Goal: Contribute content: Contribute content

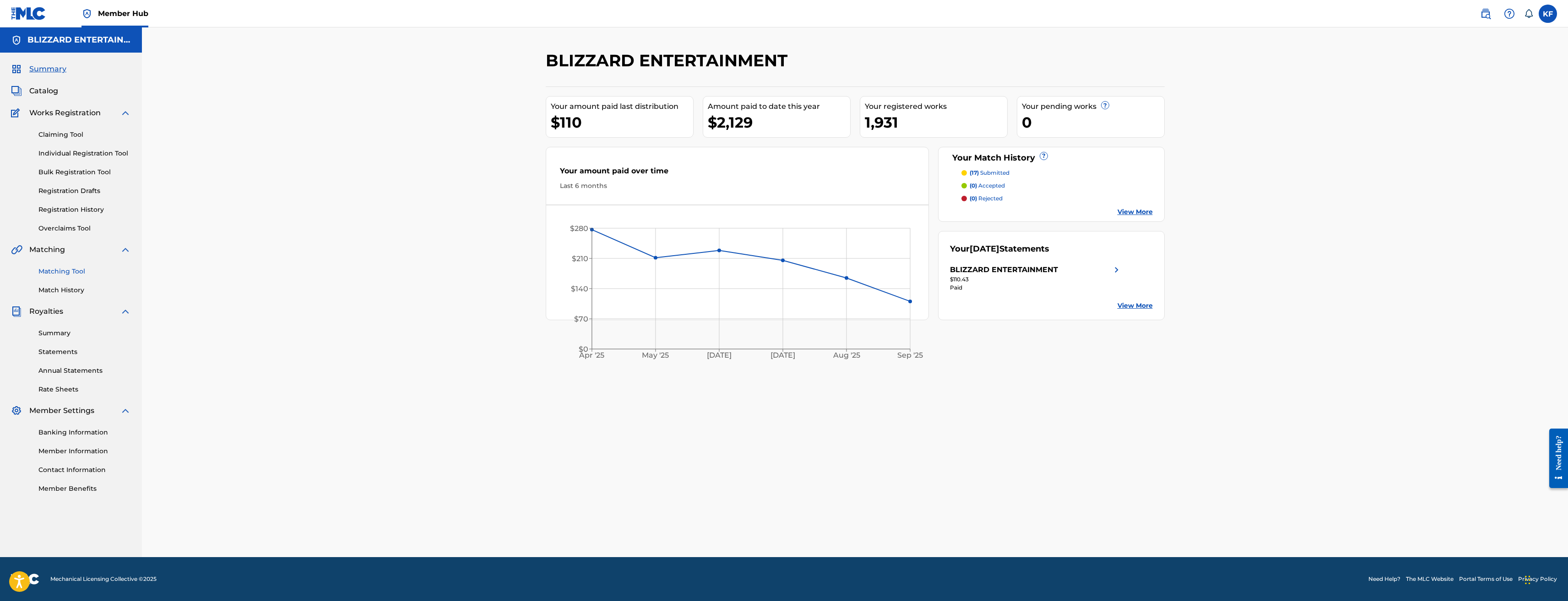
click at [71, 271] on link "Matching Tool" at bounding box center [84, 272] width 92 height 9
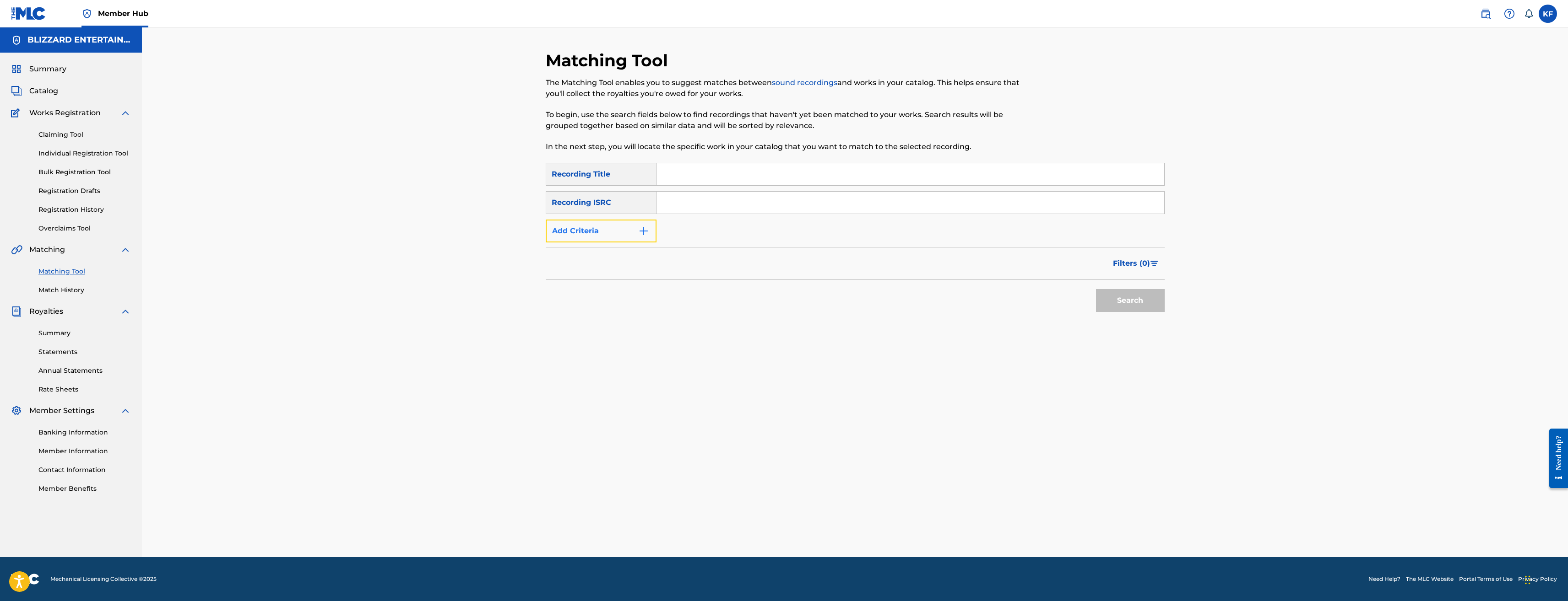
click at [622, 234] on button "Add Criteria" at bounding box center [601, 231] width 111 height 23
click at [646, 232] on icon "Search Form" at bounding box center [648, 231] width 9 height 9
click at [628, 255] on div "Recording Artist" at bounding box center [601, 254] width 110 height 23
click at [706, 233] on input "Search Form" at bounding box center [902, 231] width 491 height 22
type input "Blizzard Entertainment"
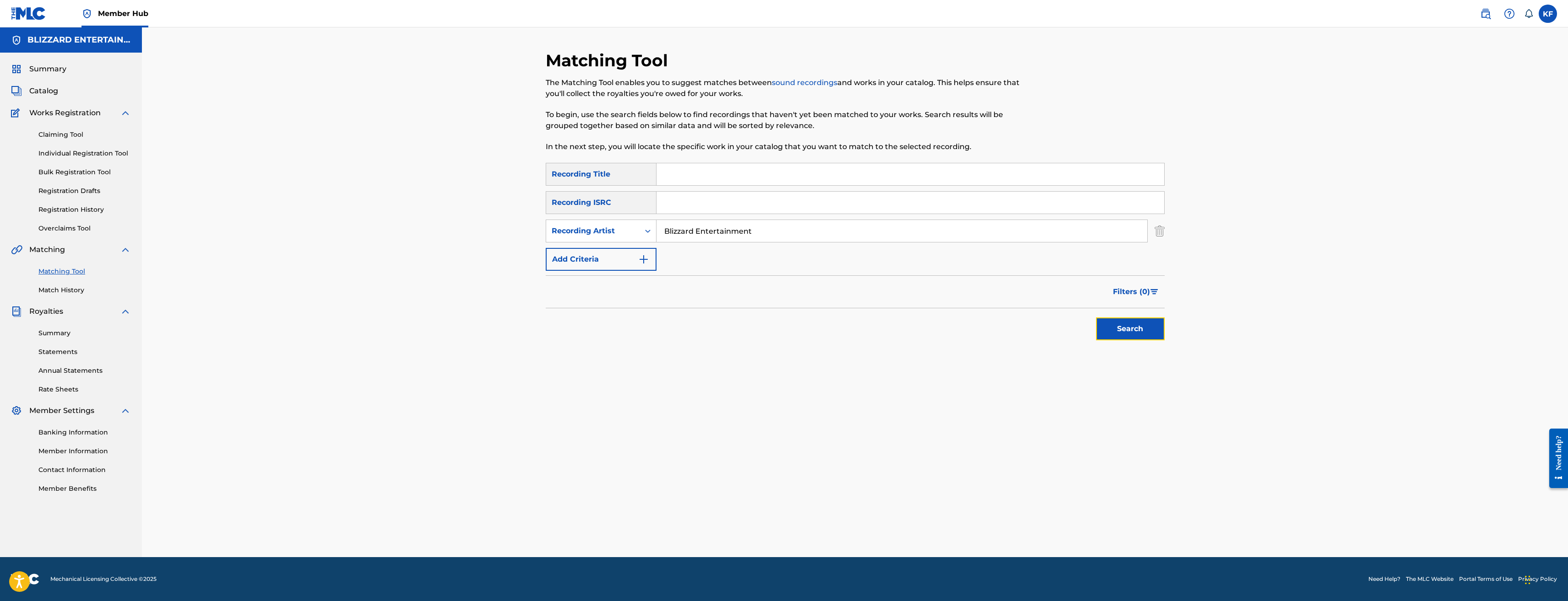
click at [1135, 332] on button "Search" at bounding box center [1130, 329] width 69 height 23
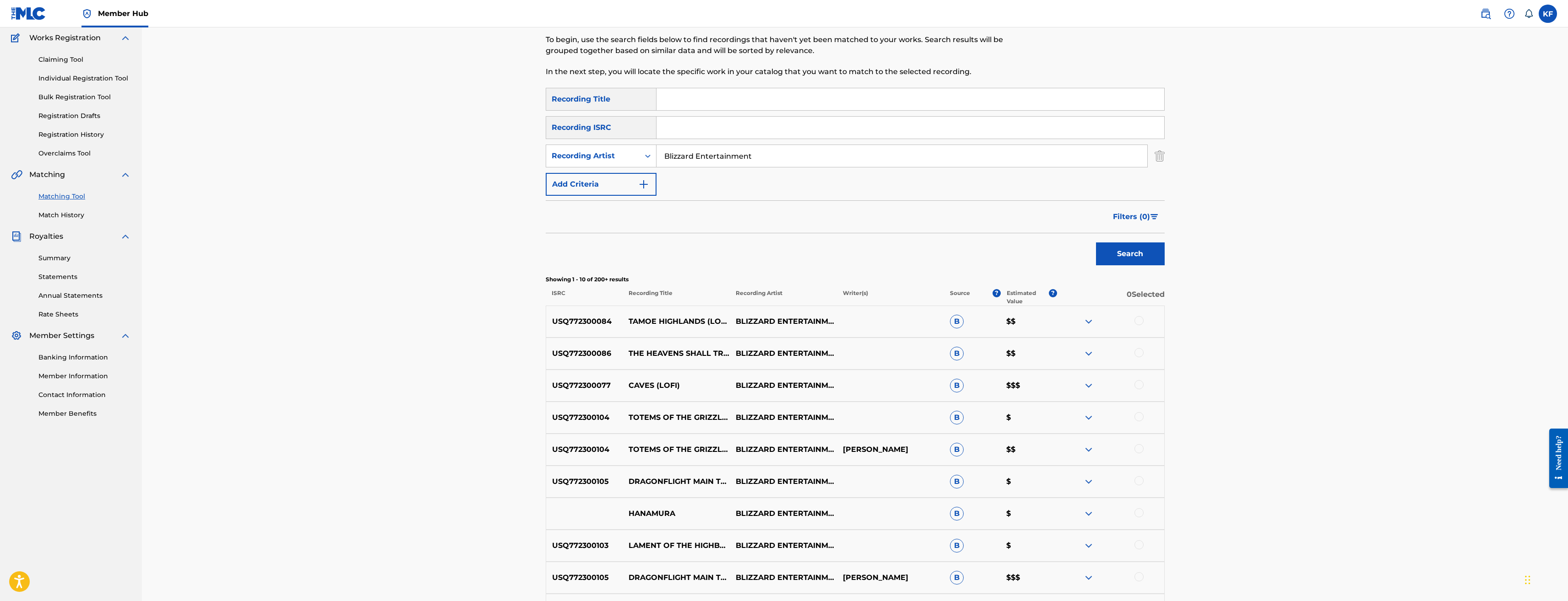
scroll to position [92, 0]
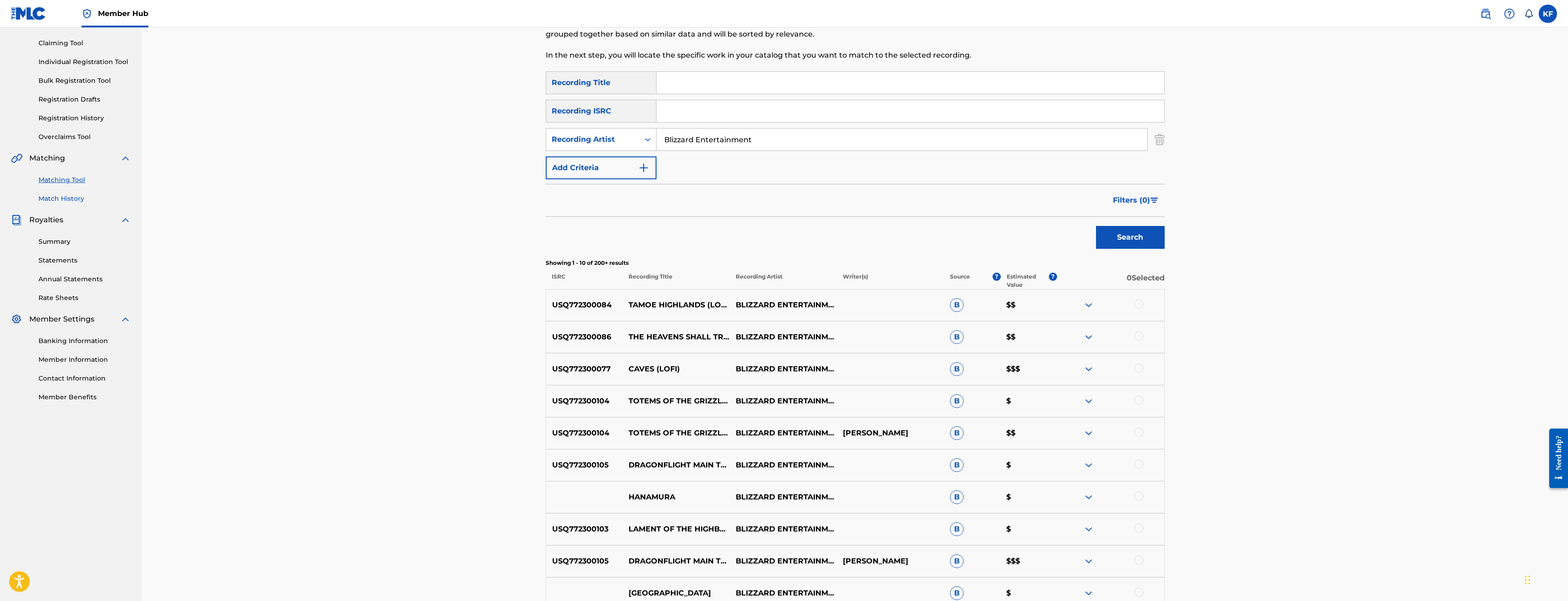
click at [72, 197] on link "Match History" at bounding box center [84, 199] width 92 height 9
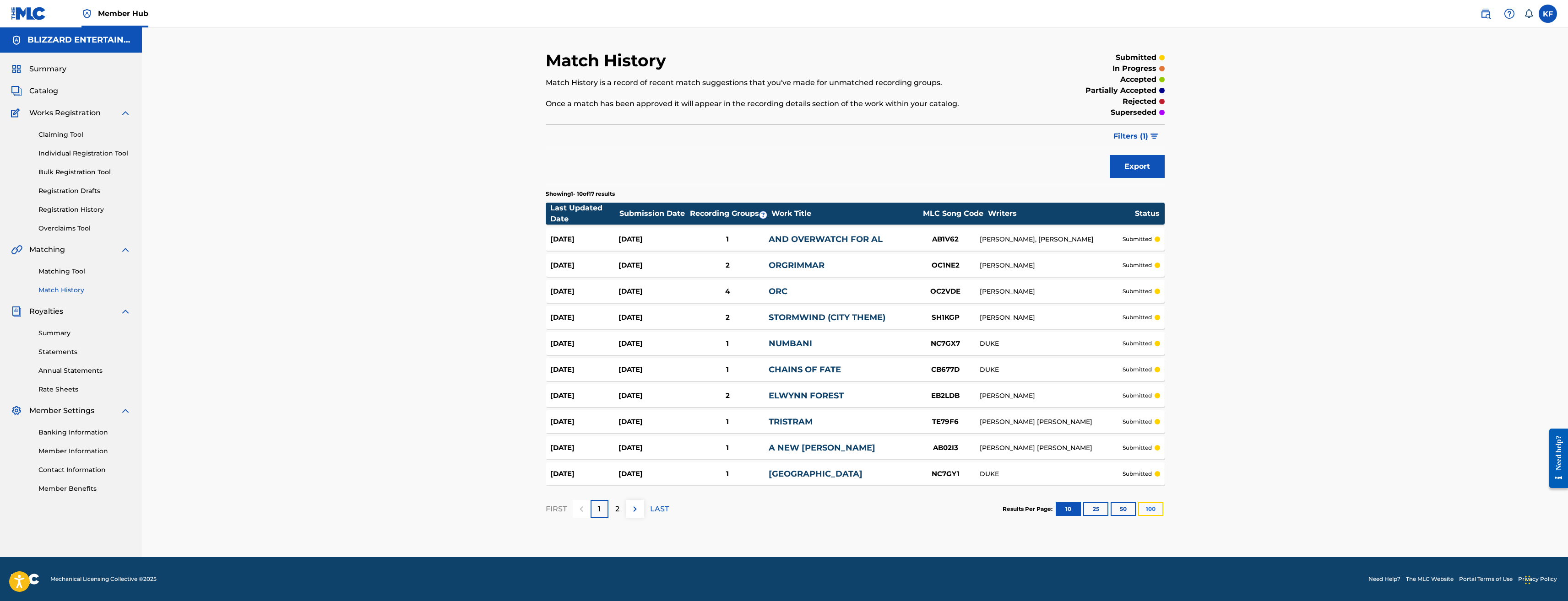
click at [1156, 506] on button "100" at bounding box center [1151, 509] width 25 height 13
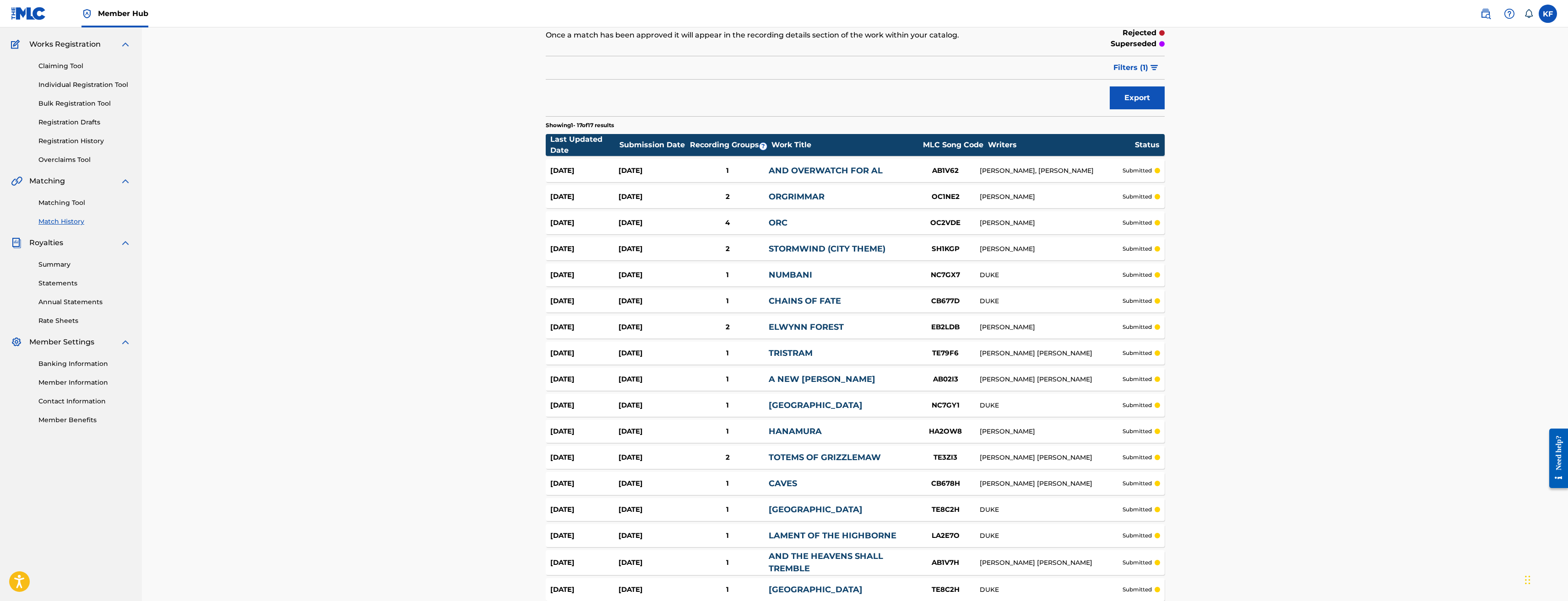
scroll to position [137, 0]
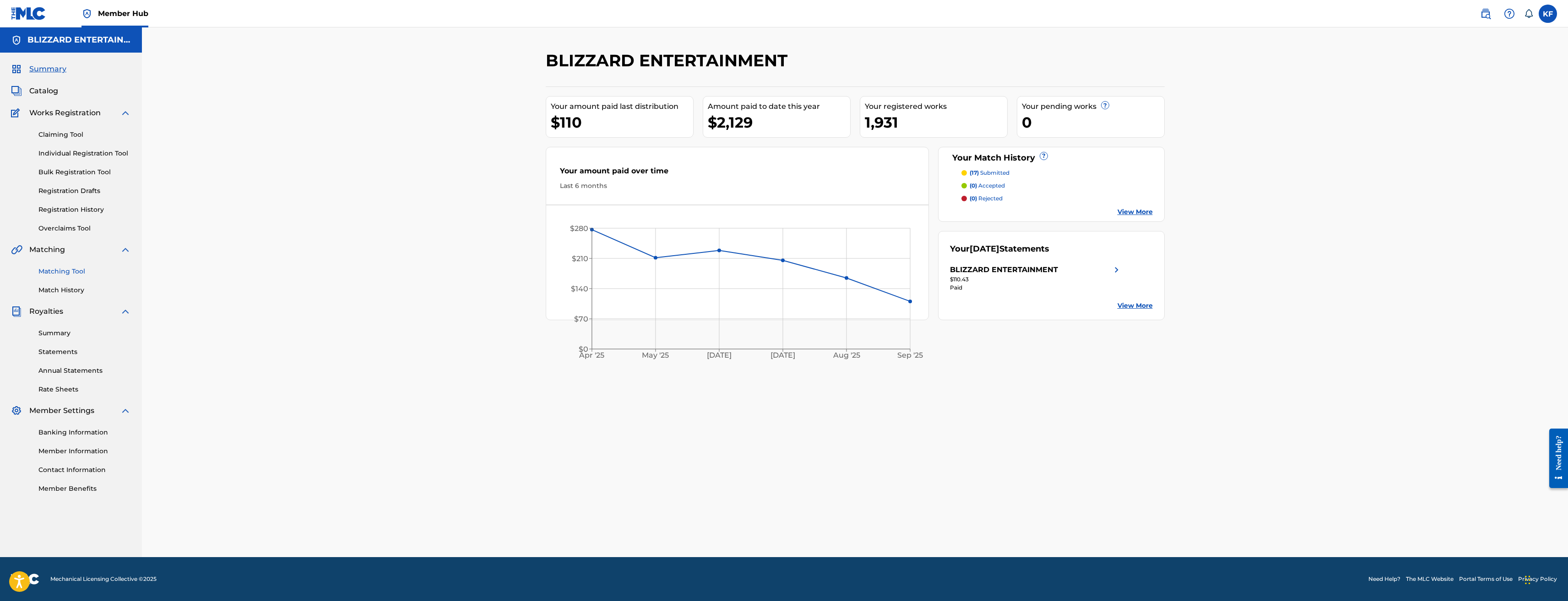
click at [79, 272] on link "Matching Tool" at bounding box center [84, 272] width 92 height 9
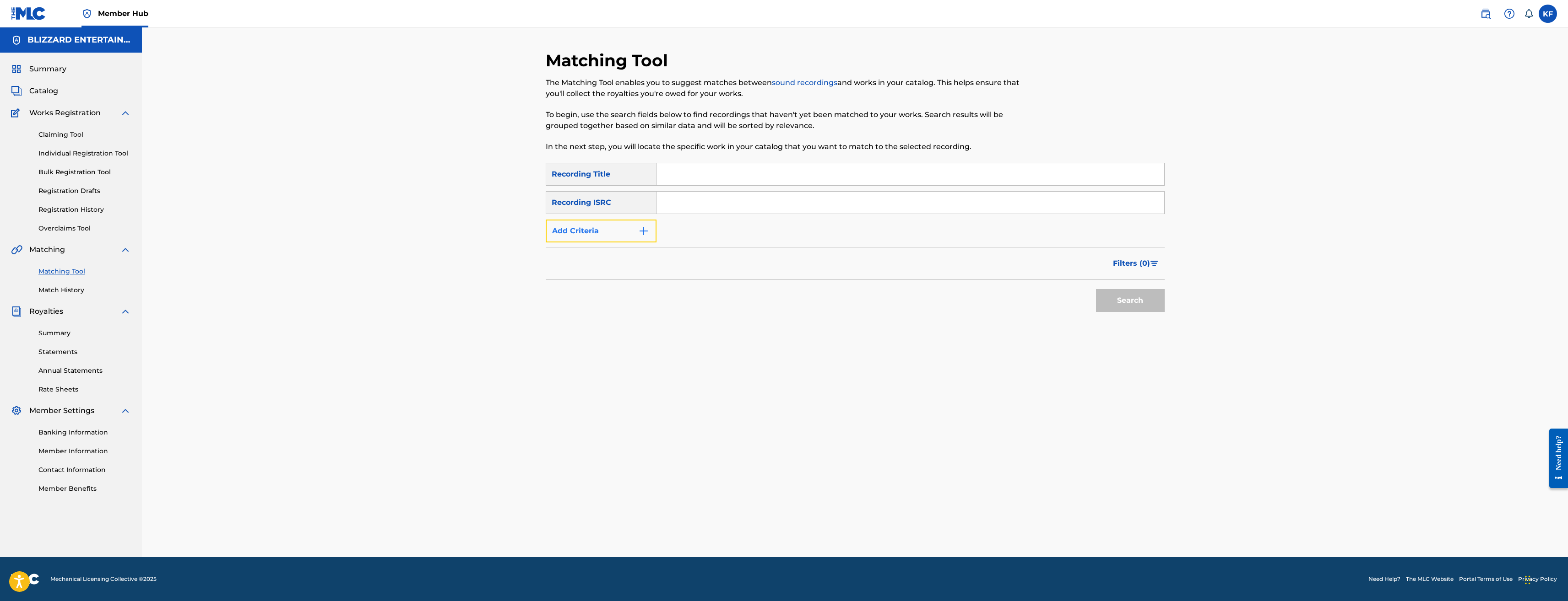
click at [615, 238] on button "Add Criteria" at bounding box center [601, 231] width 111 height 23
click at [633, 227] on div "Writer" at bounding box center [593, 231] width 82 height 11
click at [593, 253] on div "Recording Artist" at bounding box center [601, 254] width 110 height 23
click at [697, 230] on input "Search Form" at bounding box center [902, 231] width 491 height 22
type input "Blizzard Entertainment"
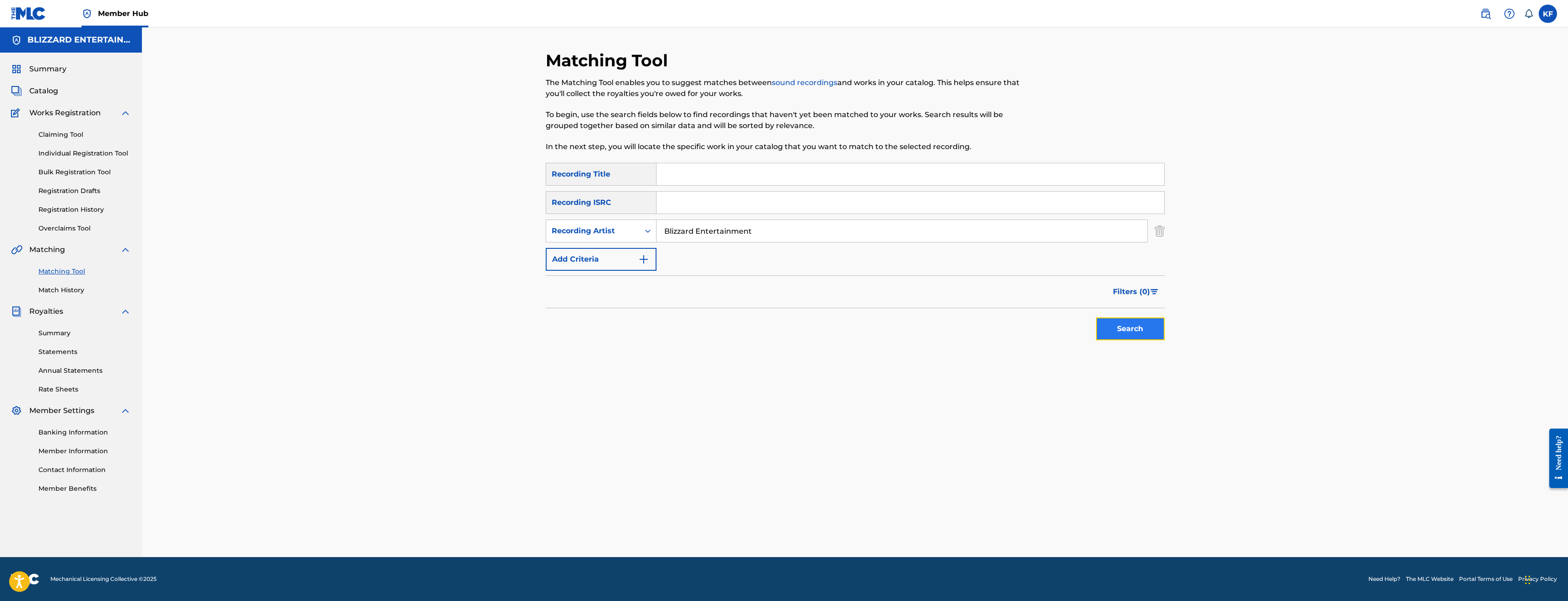
click at [1142, 330] on button "Search" at bounding box center [1130, 329] width 69 height 23
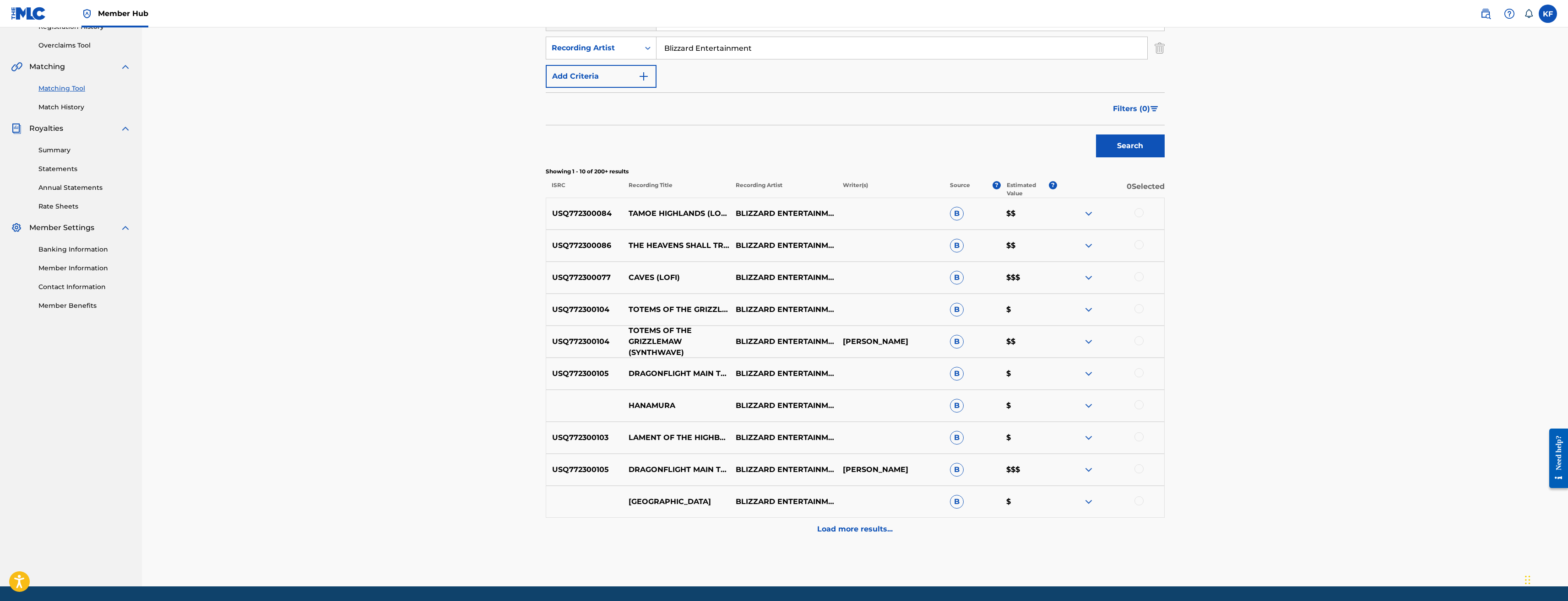
scroll to position [212, 0]
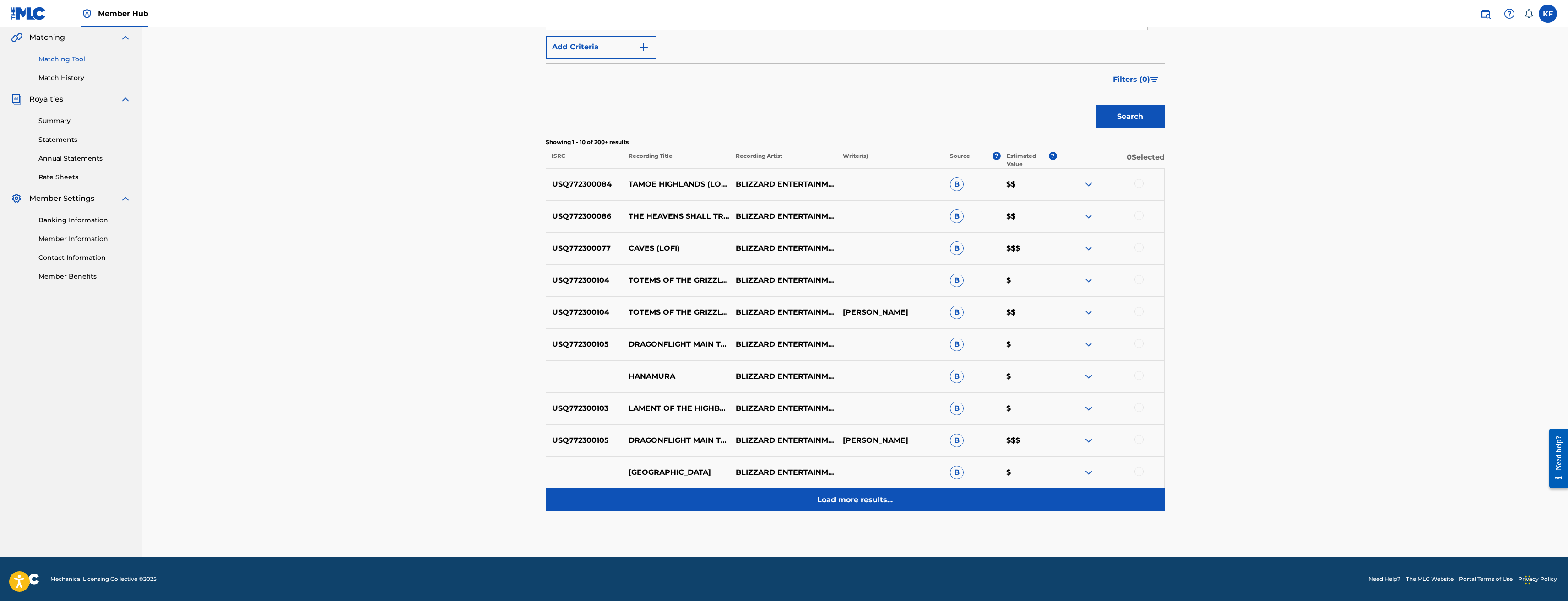
click at [868, 497] on p "Load more results..." at bounding box center [855, 500] width 76 height 11
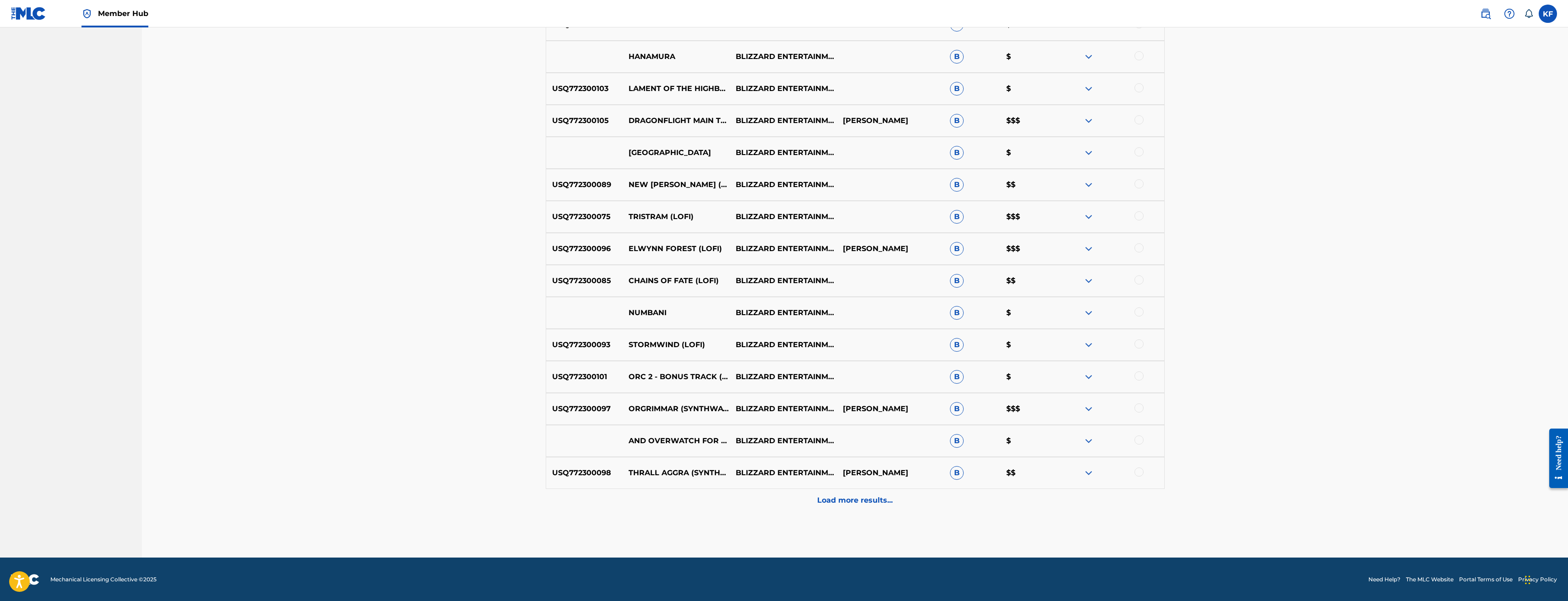
scroll to position [533, 0]
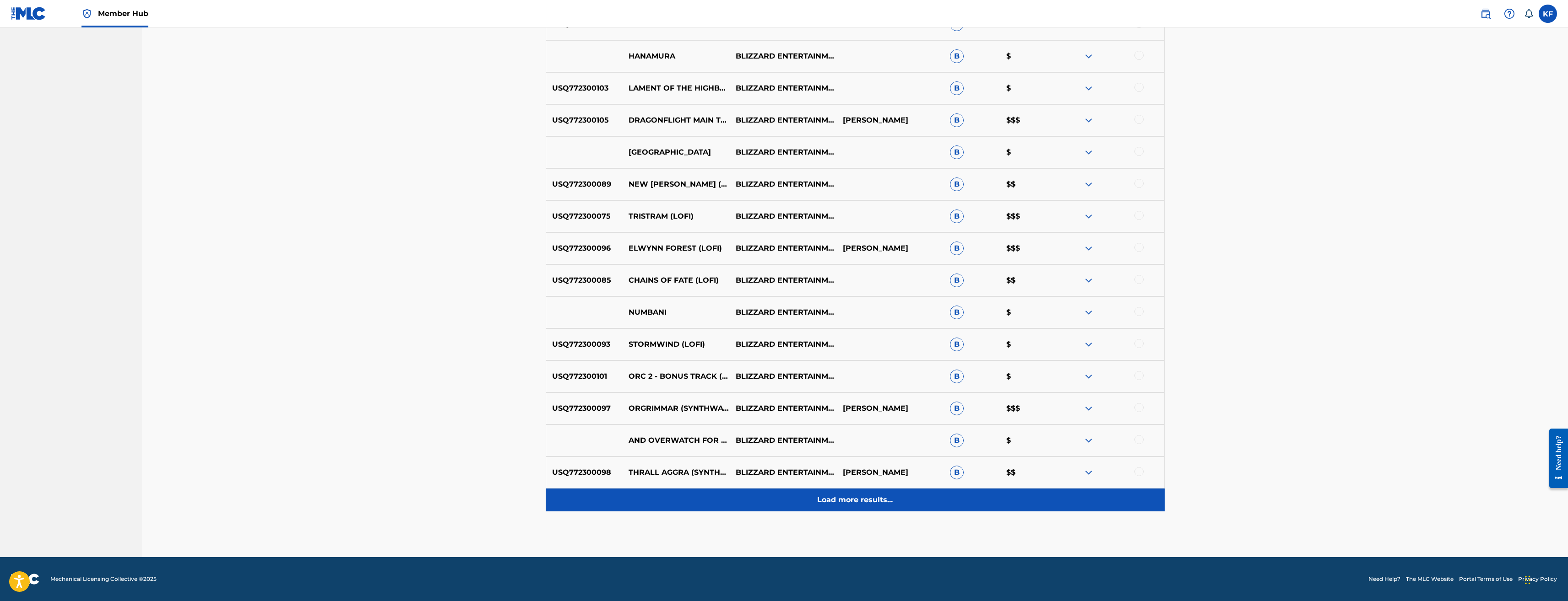
click at [851, 498] on p "Load more results..." at bounding box center [855, 500] width 76 height 11
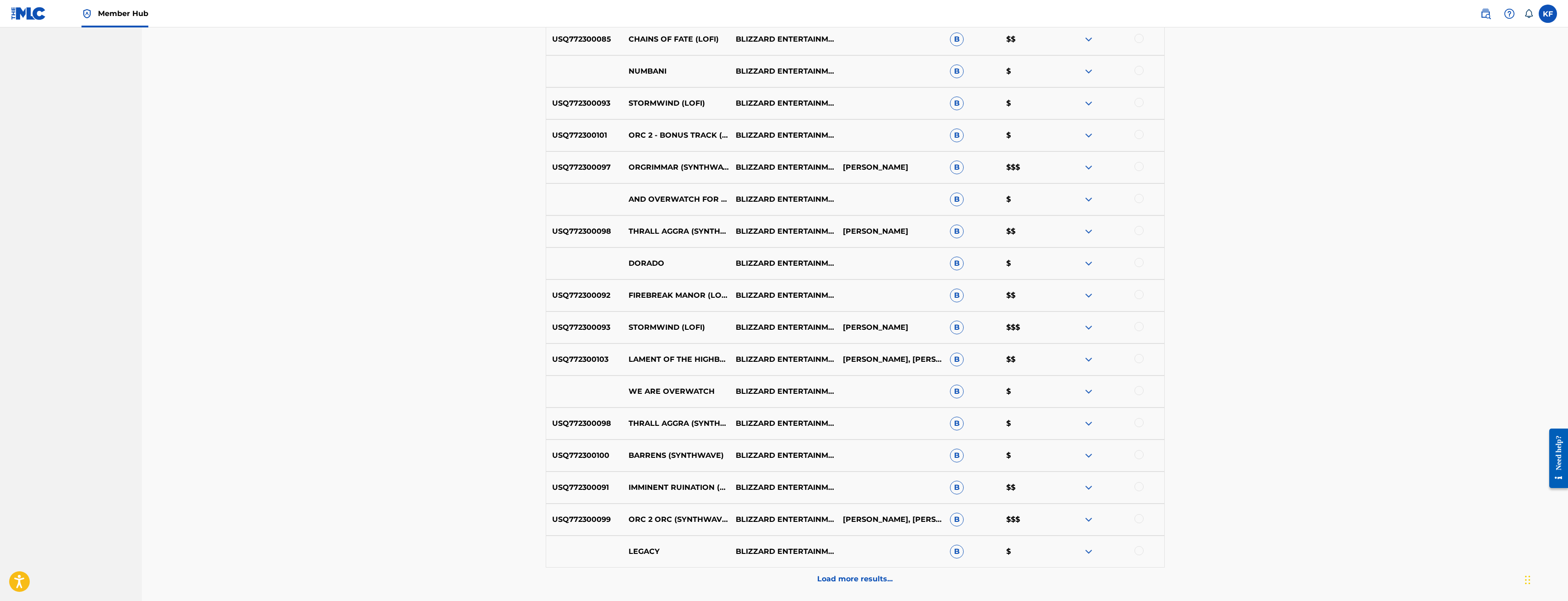
scroll to position [853, 0]
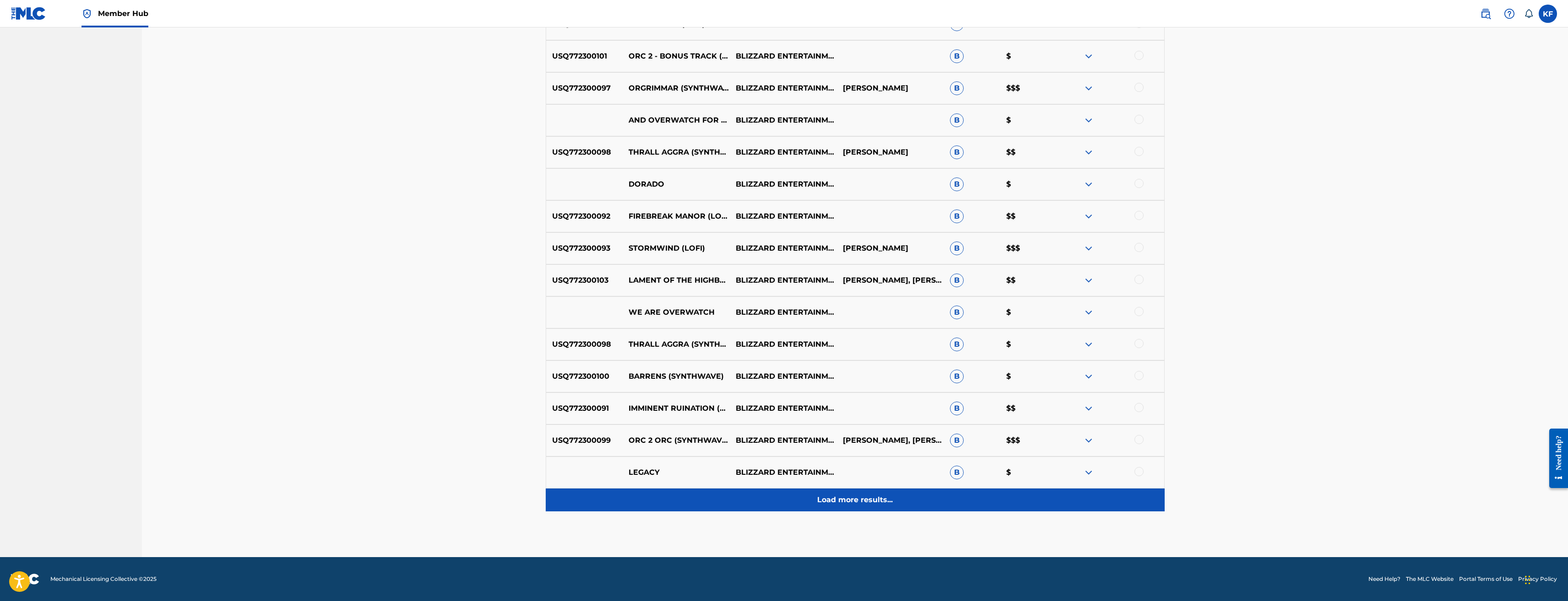
click at [843, 497] on p "Load more results..." at bounding box center [855, 500] width 76 height 11
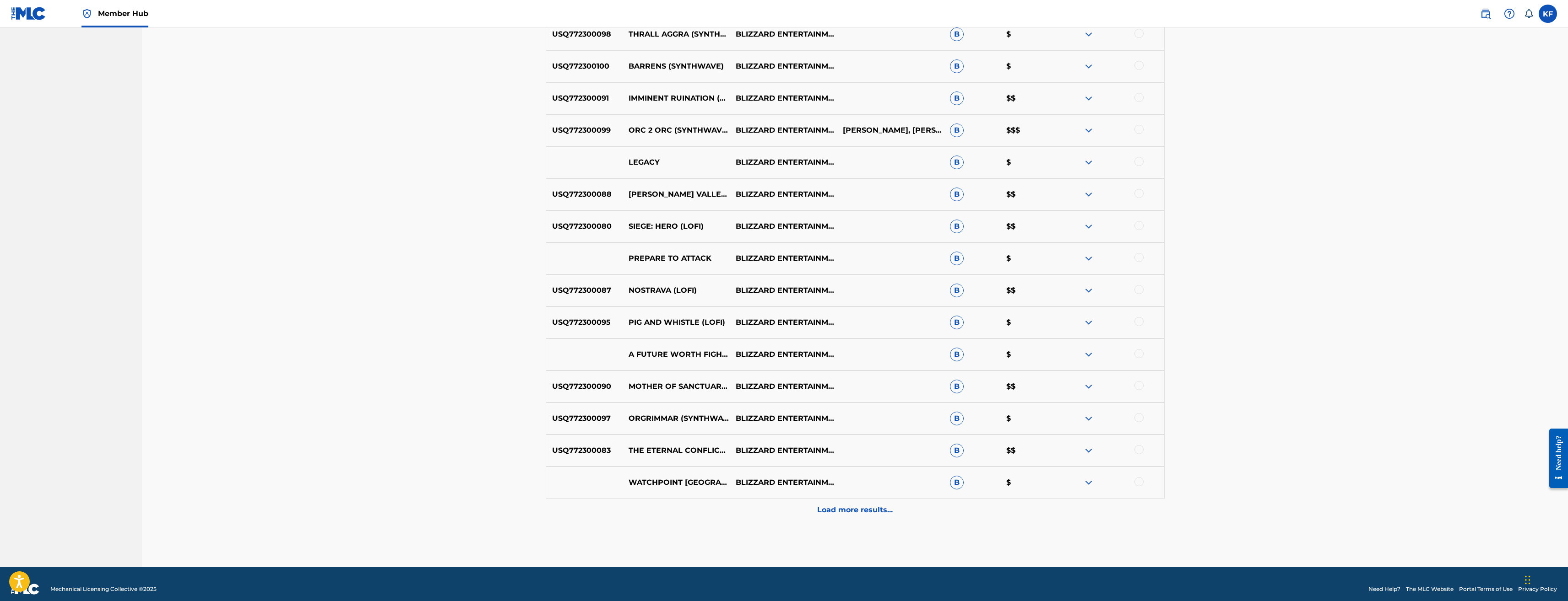
scroll to position [1174, 0]
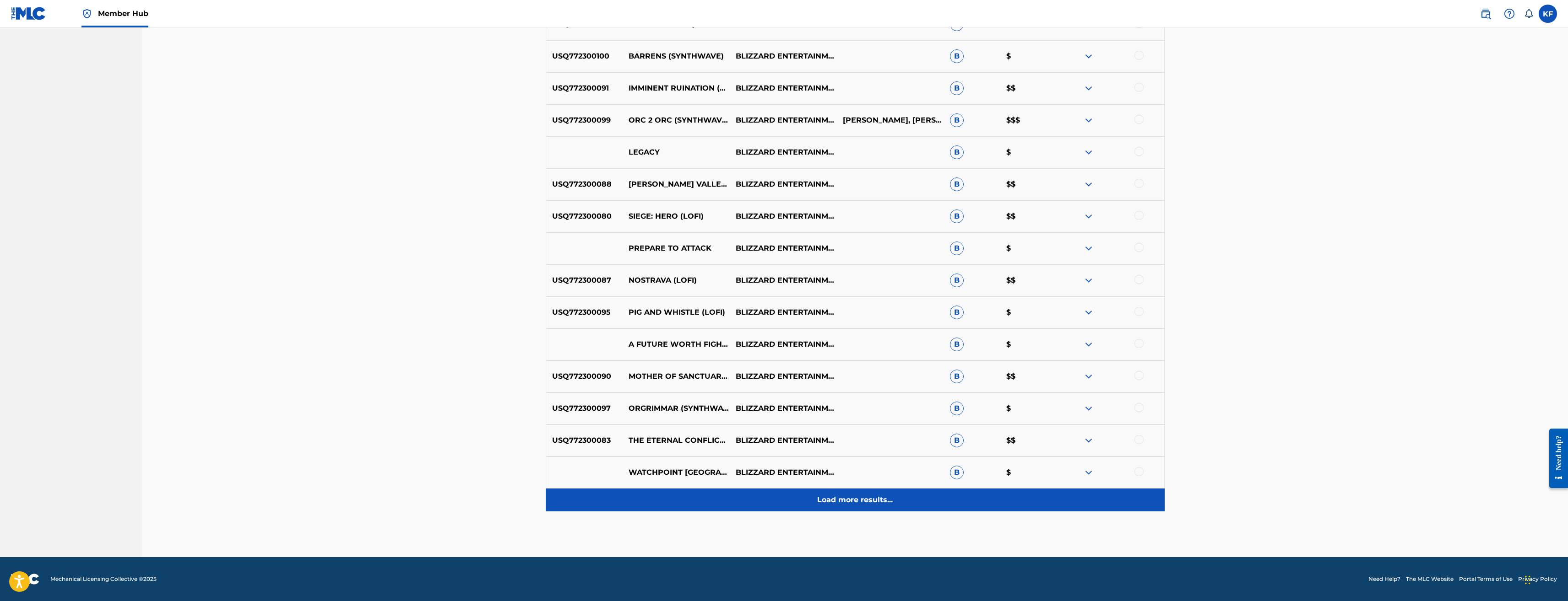
click at [855, 495] on p "Load more results..." at bounding box center [855, 500] width 76 height 11
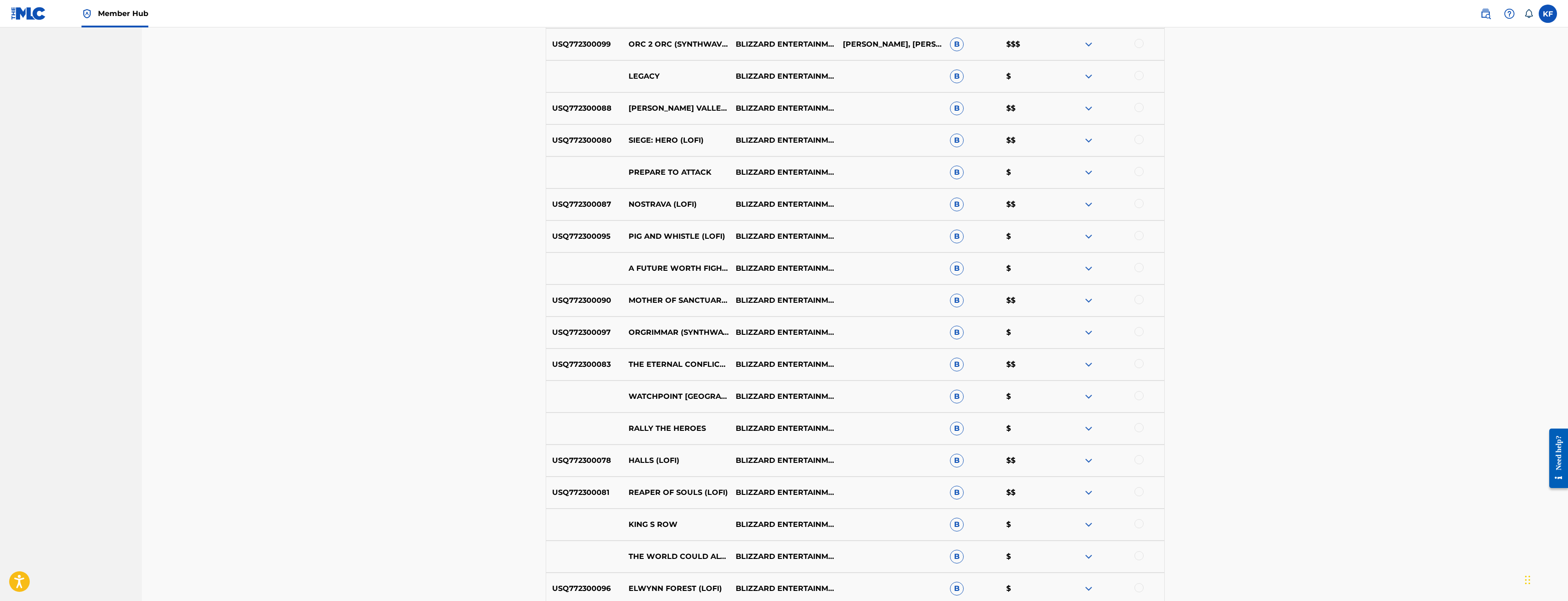
scroll to position [1494, 0]
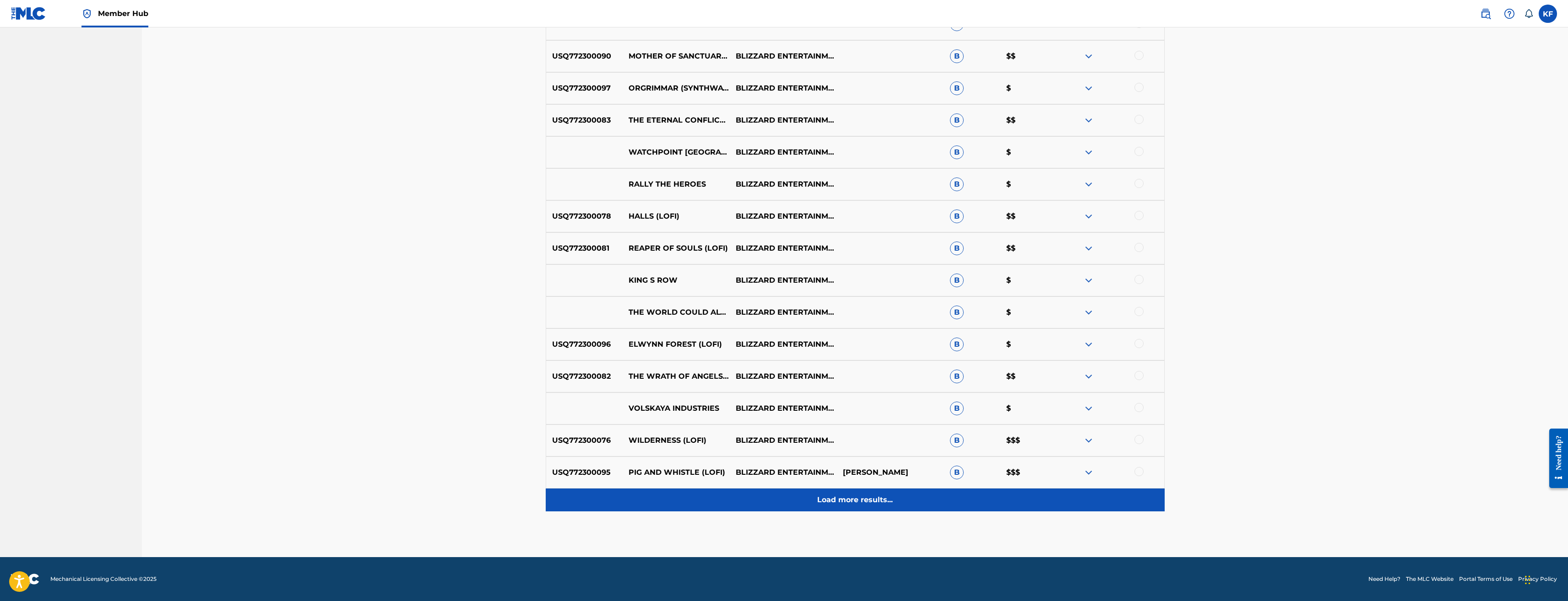
click at [856, 500] on p "Load more results..." at bounding box center [855, 500] width 76 height 11
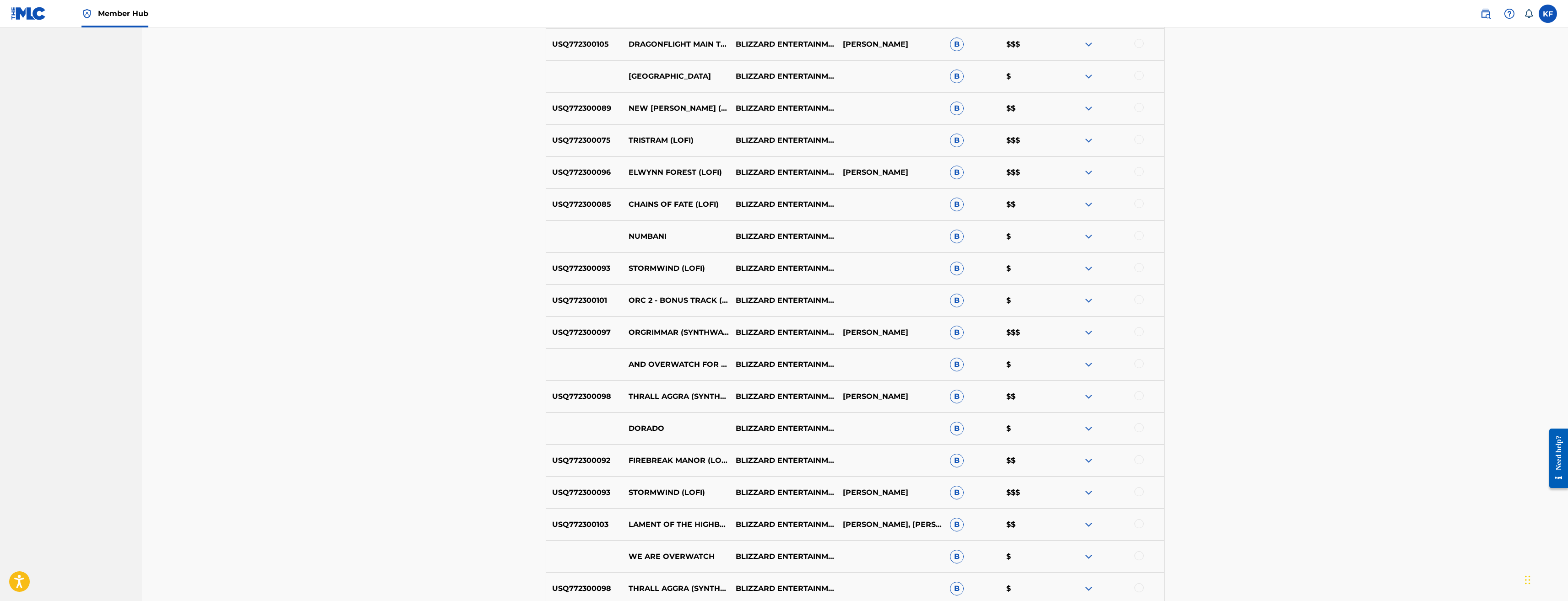
scroll to position [624, 0]
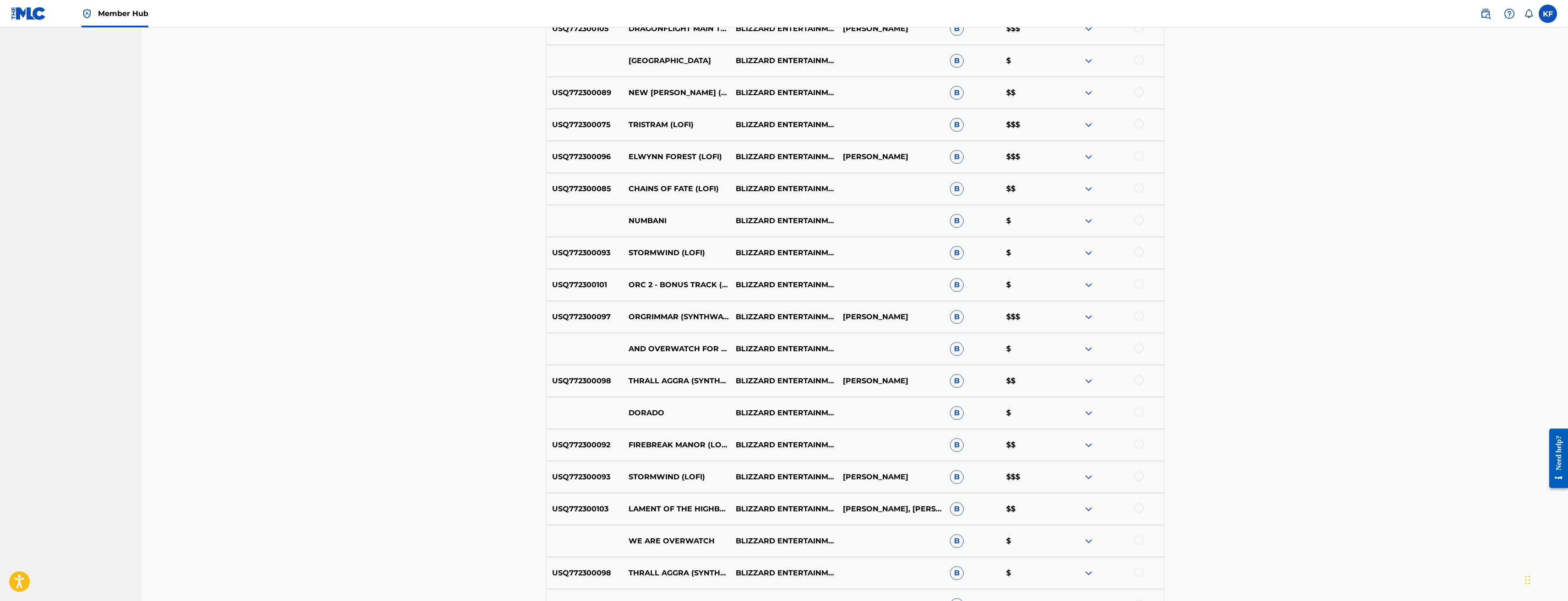
click at [1142, 381] on div at bounding box center [1139, 381] width 9 height 9
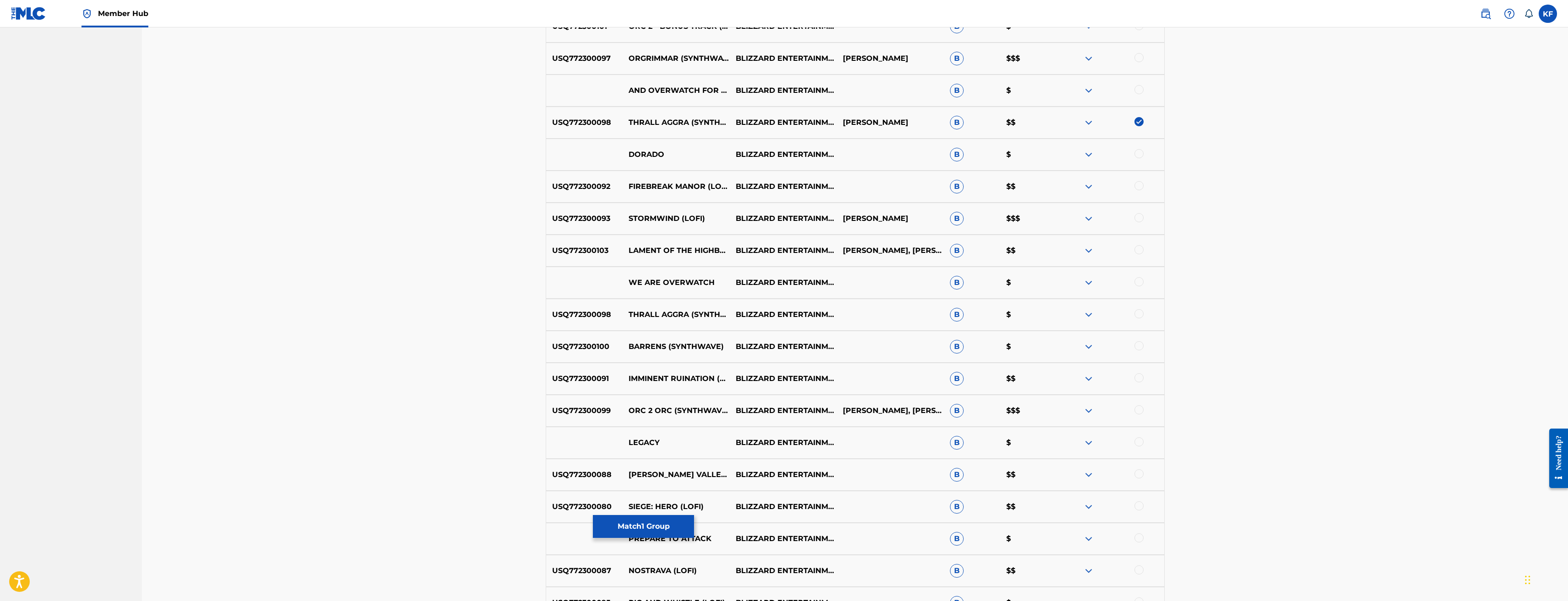
scroll to position [899, 0]
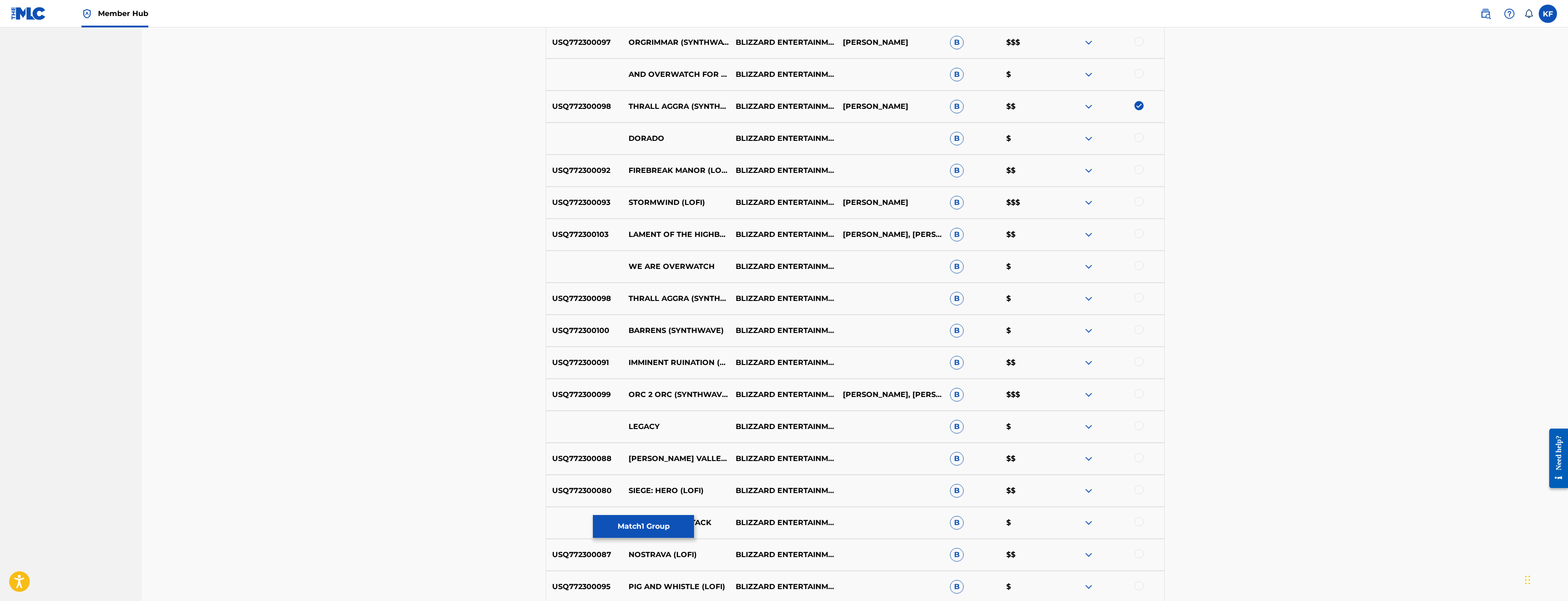
click at [1139, 296] on div at bounding box center [1139, 298] width 9 height 9
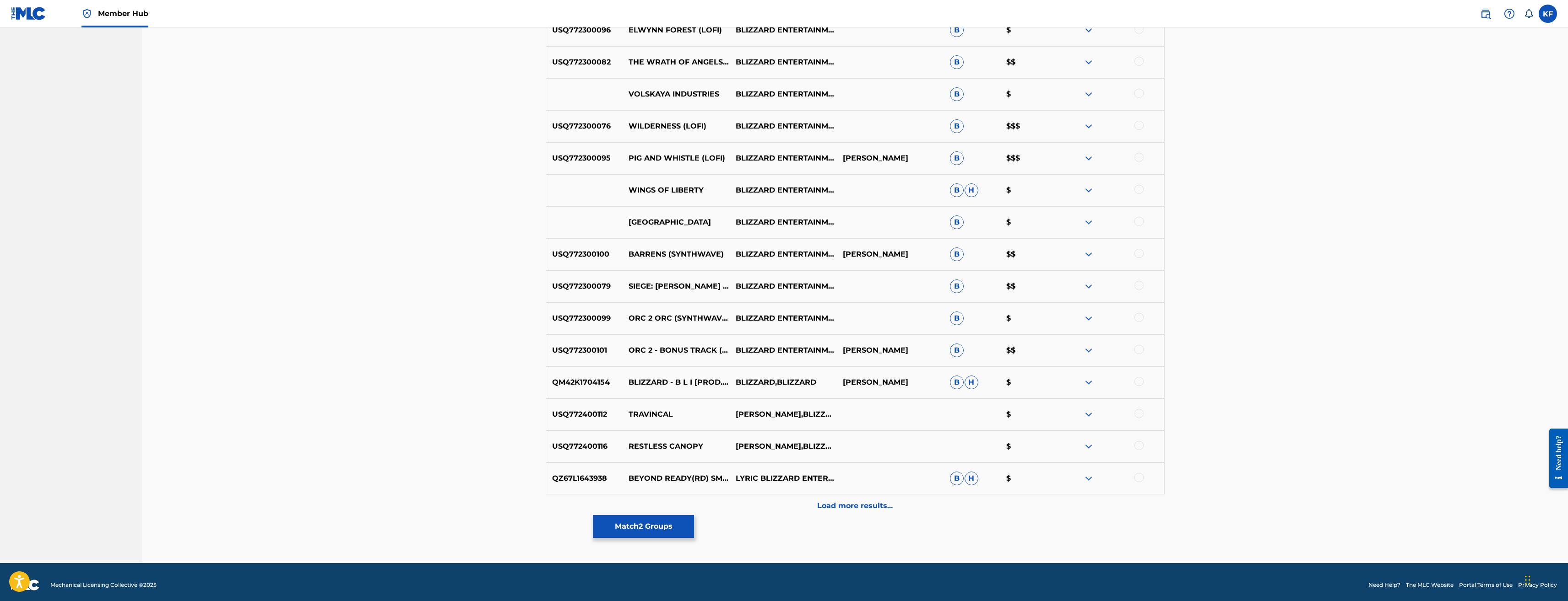
scroll to position [1814, 0]
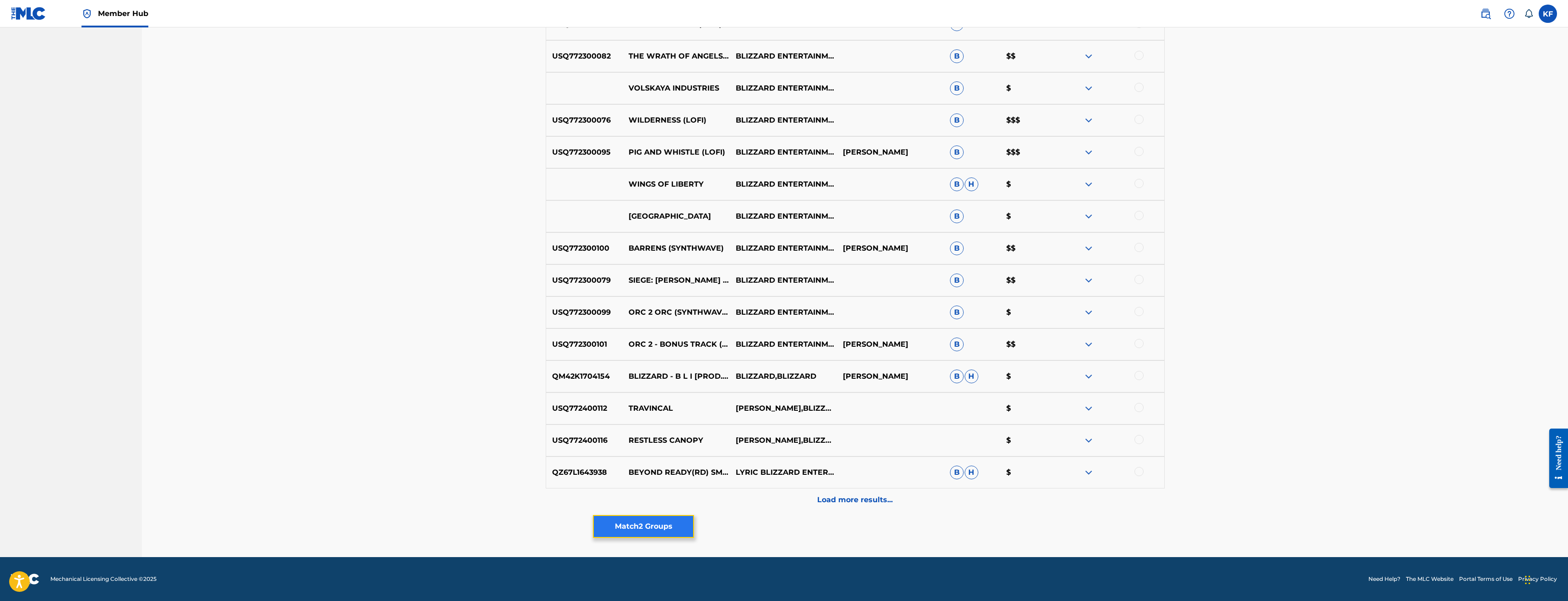
click at [657, 528] on button "Match 2 Groups" at bounding box center [644, 527] width 101 height 23
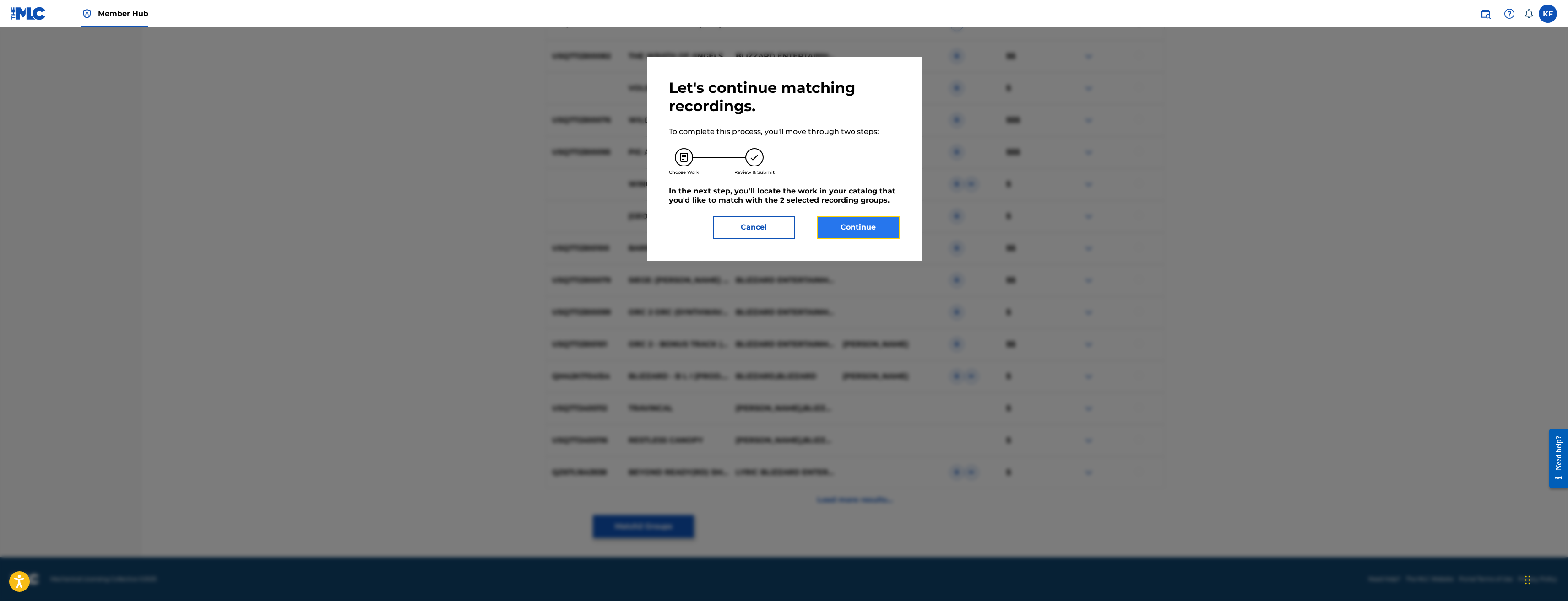
click at [868, 234] on button "Continue" at bounding box center [858, 228] width 82 height 23
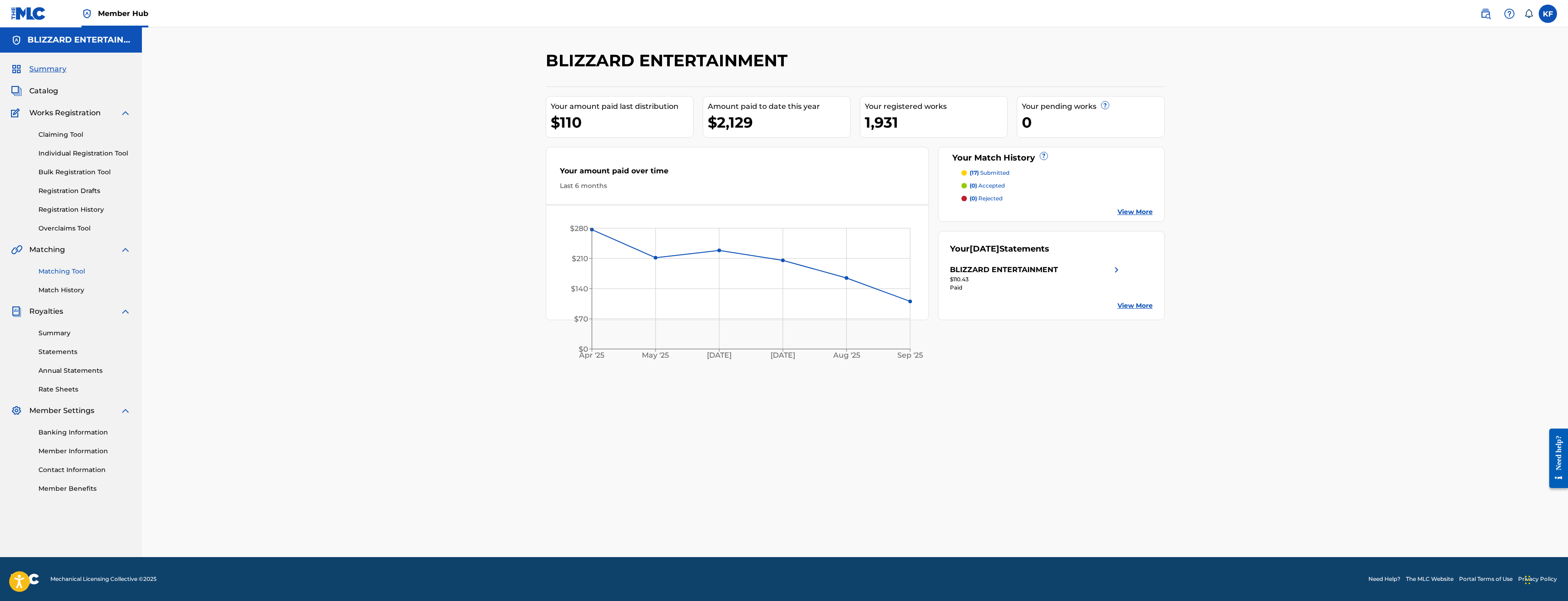
click at [63, 267] on link "Matching Tool" at bounding box center [84, 272] width 92 height 9
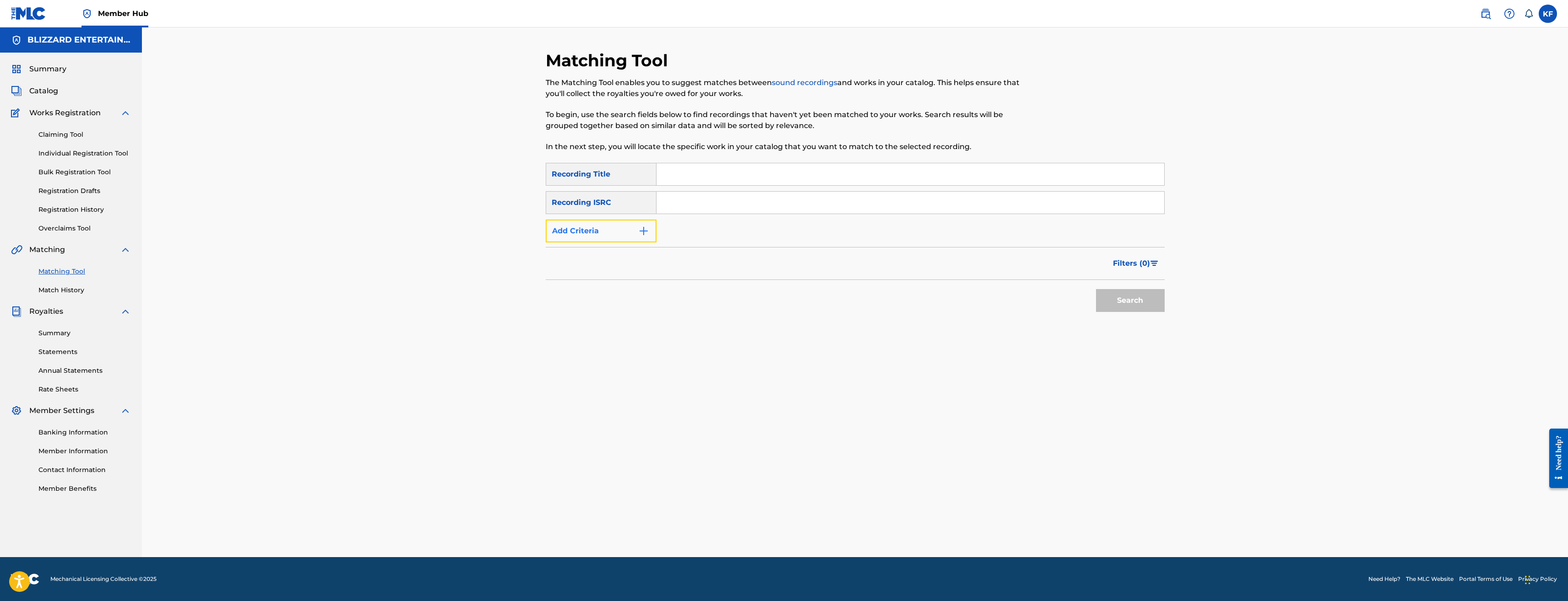
click at [626, 239] on button "Add Criteria" at bounding box center [601, 231] width 111 height 23
click at [622, 233] on div "Writer" at bounding box center [593, 231] width 82 height 11
click at [613, 255] on div "Recording Artist" at bounding box center [601, 254] width 110 height 23
click at [824, 232] on input "Search Form" at bounding box center [902, 231] width 491 height 22
type input "Blizzard Entertainment"
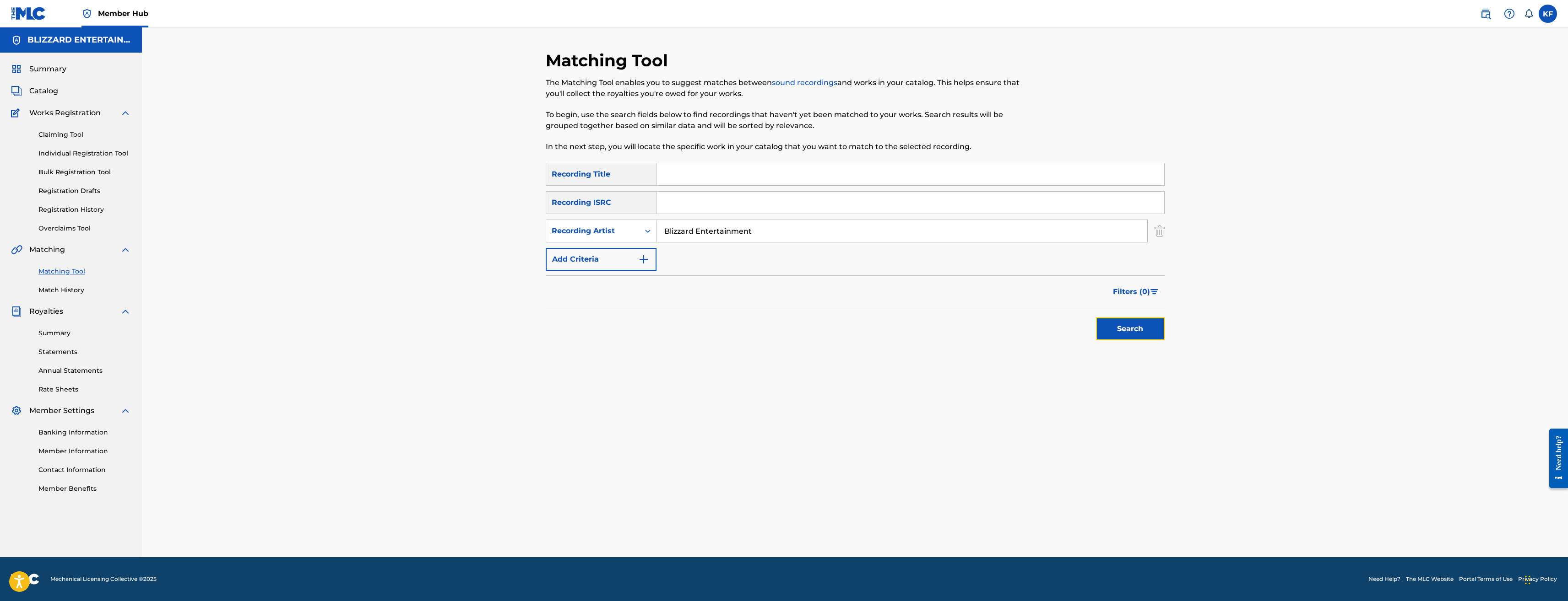
click at [1132, 319] on button "Search" at bounding box center [1130, 329] width 69 height 23
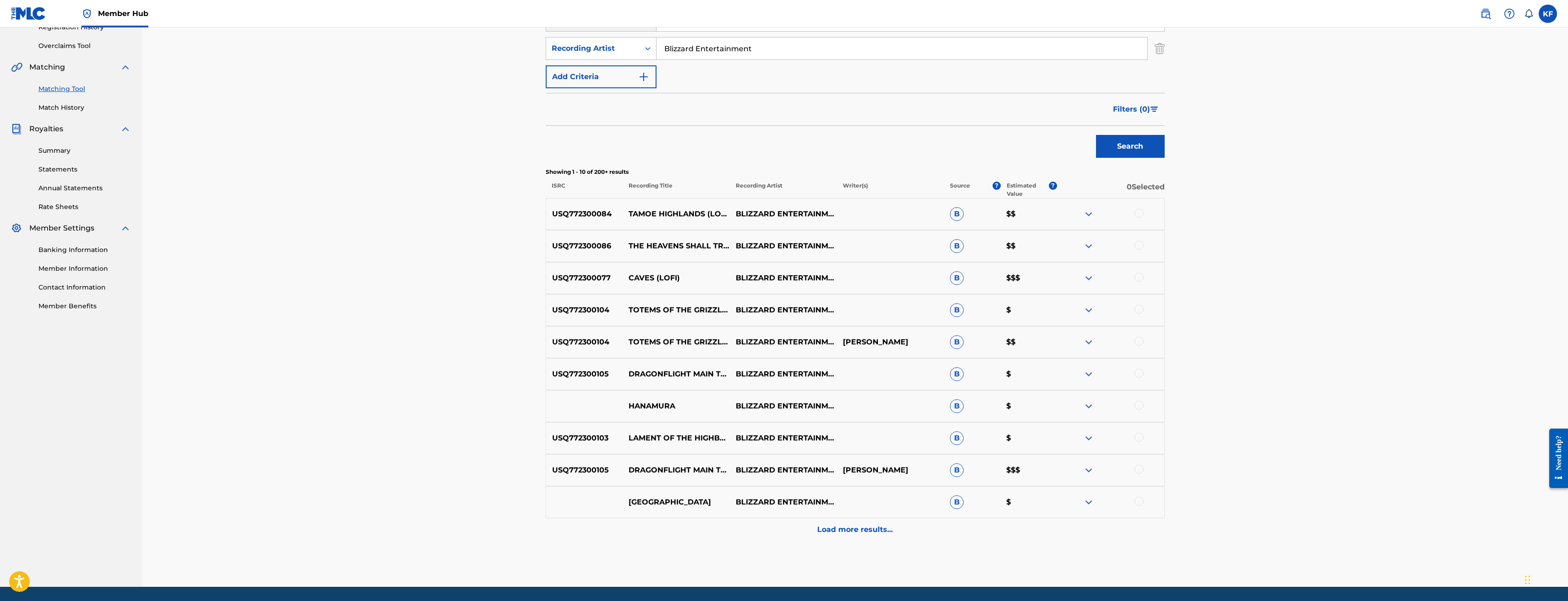
scroll to position [166, 0]
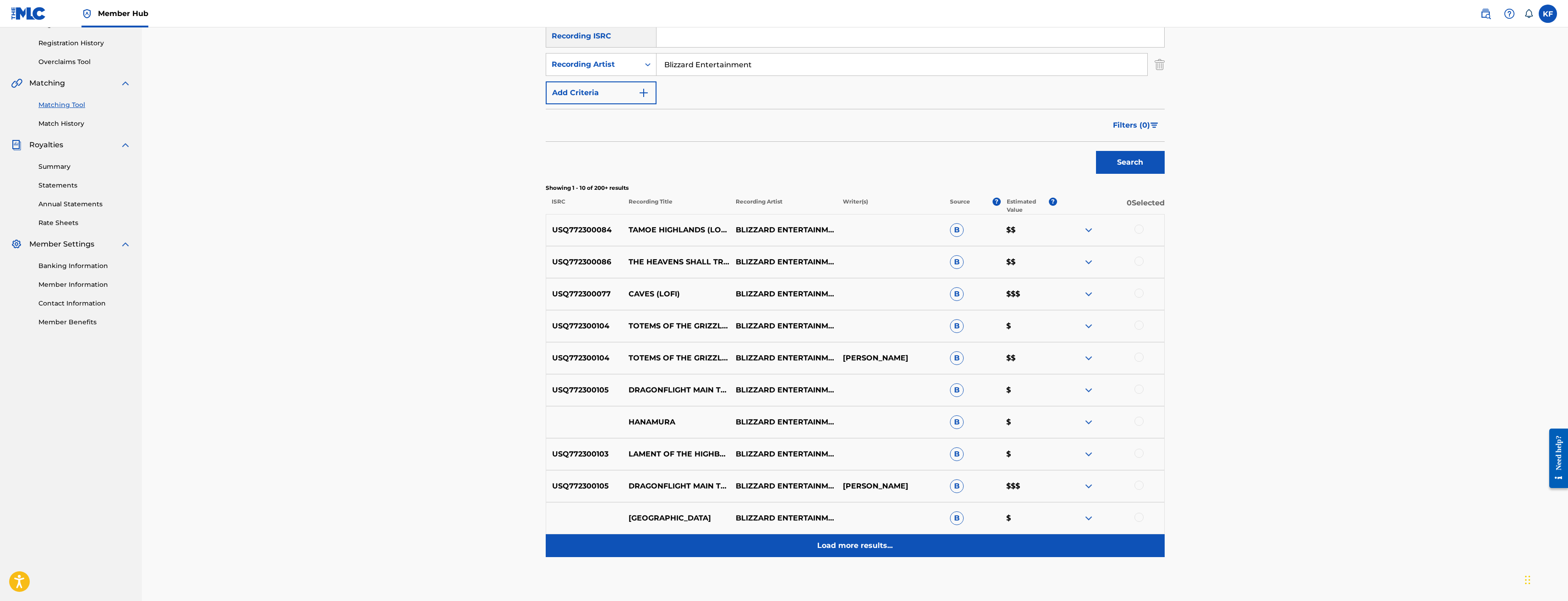
click at [865, 549] on p "Load more results..." at bounding box center [855, 546] width 76 height 11
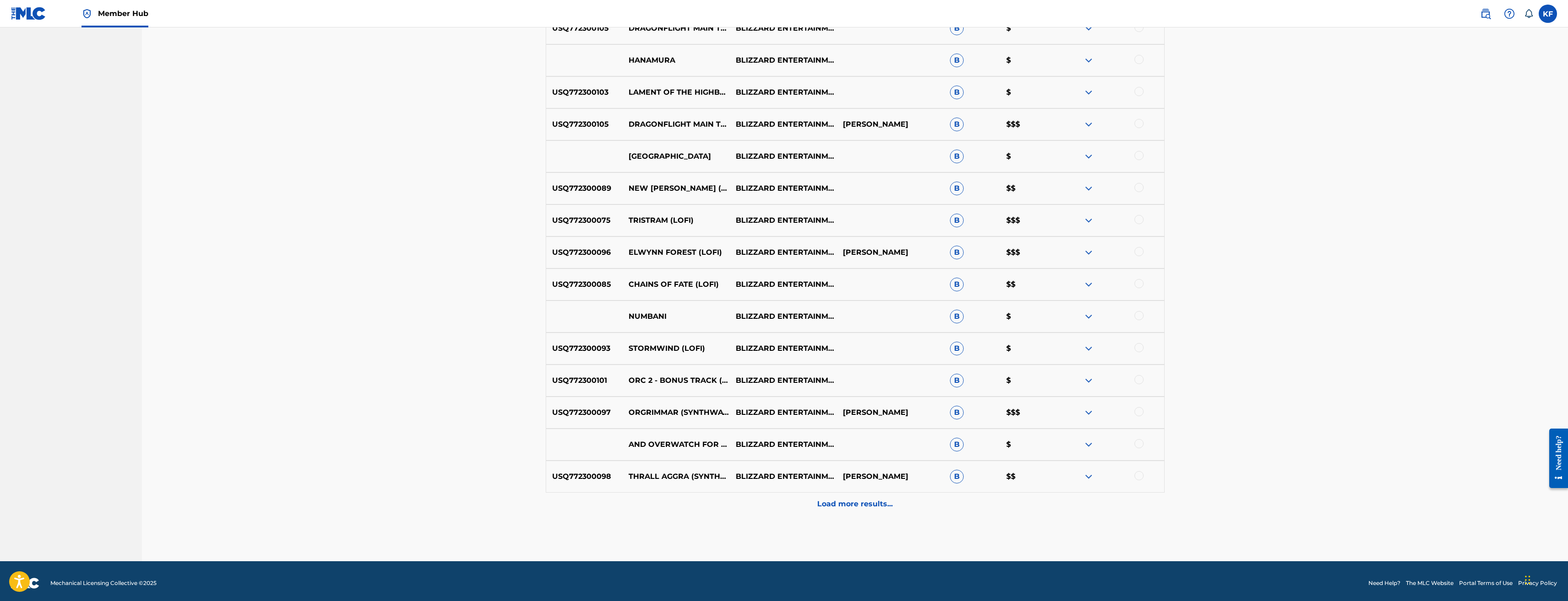
scroll to position [533, 0]
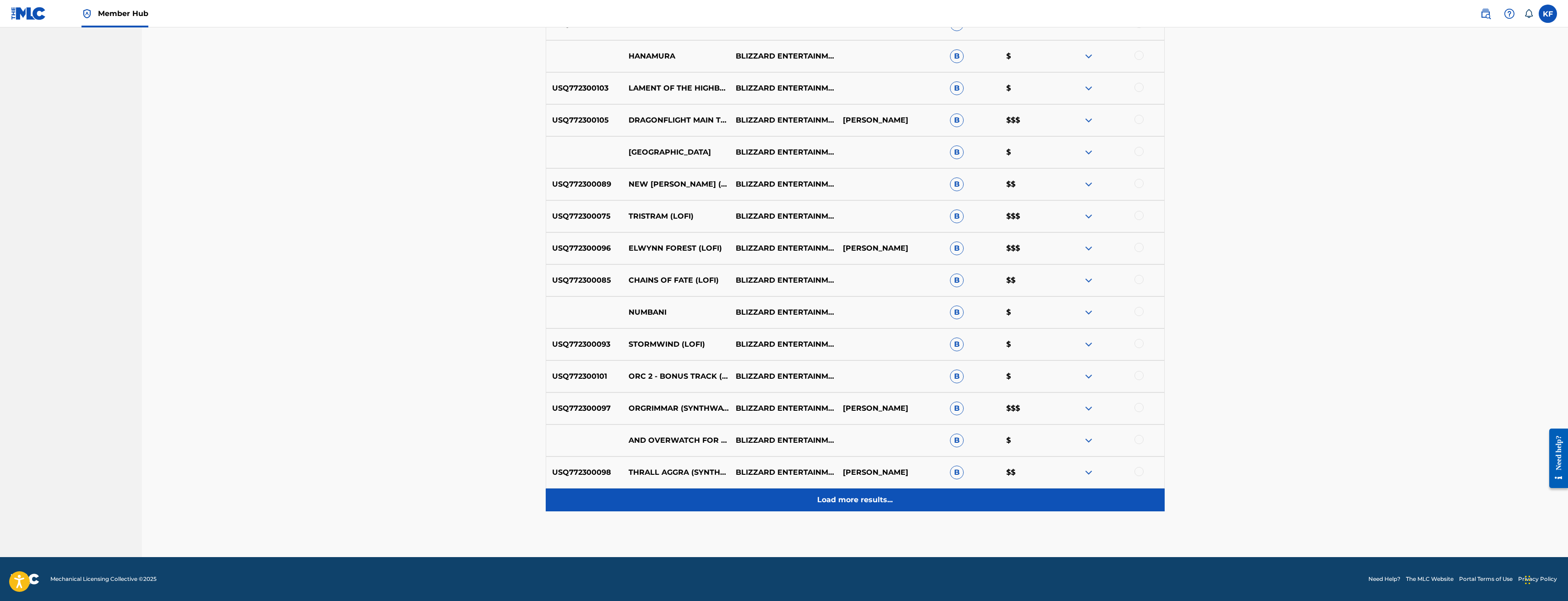
click at [862, 498] on p "Load more results..." at bounding box center [855, 500] width 76 height 11
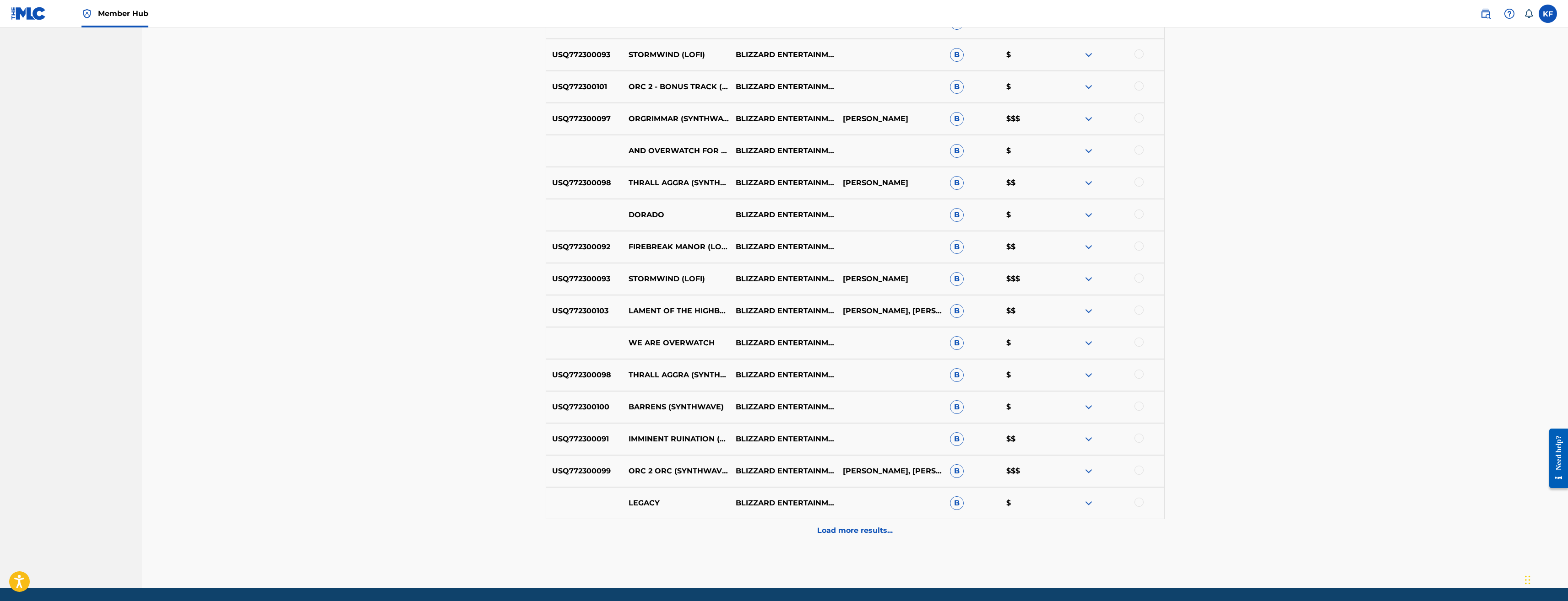
scroll to position [807, 0]
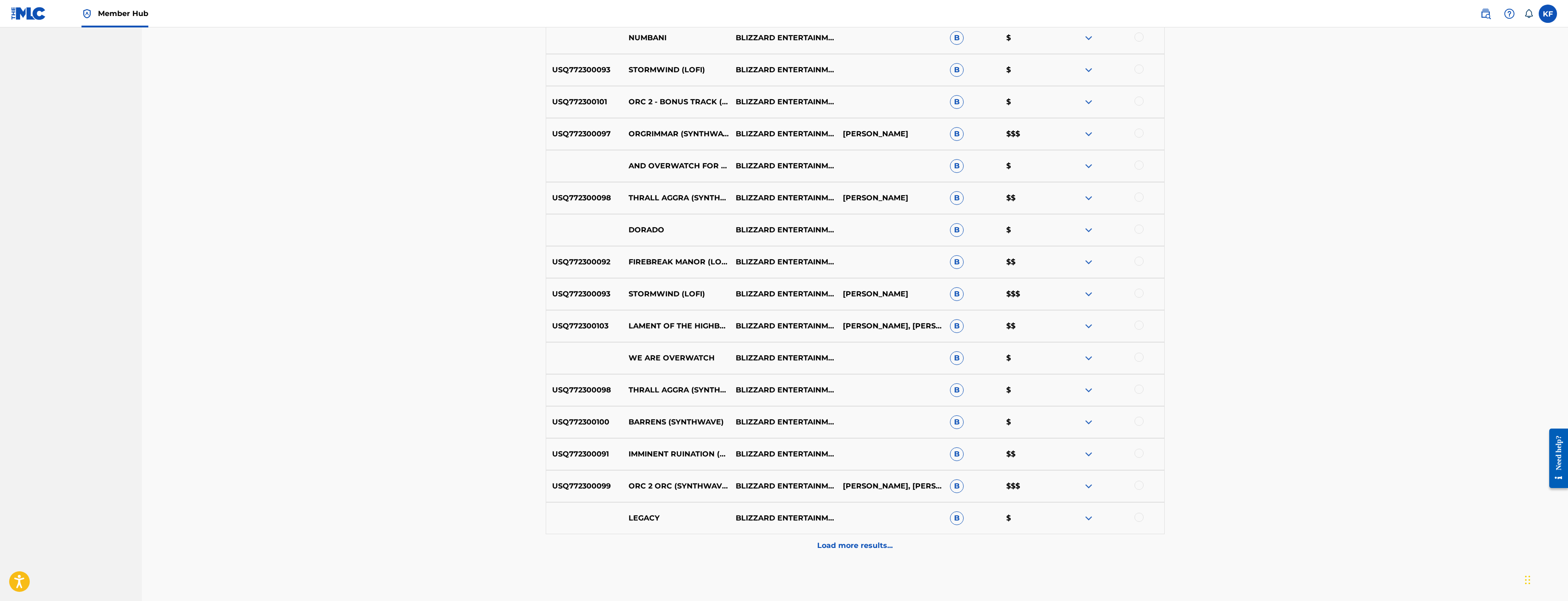
click at [1142, 391] on div at bounding box center [1139, 389] width 9 height 9
click at [1139, 197] on div at bounding box center [1139, 197] width 9 height 9
click at [657, 529] on button "Match 2 Groups" at bounding box center [644, 527] width 101 height 23
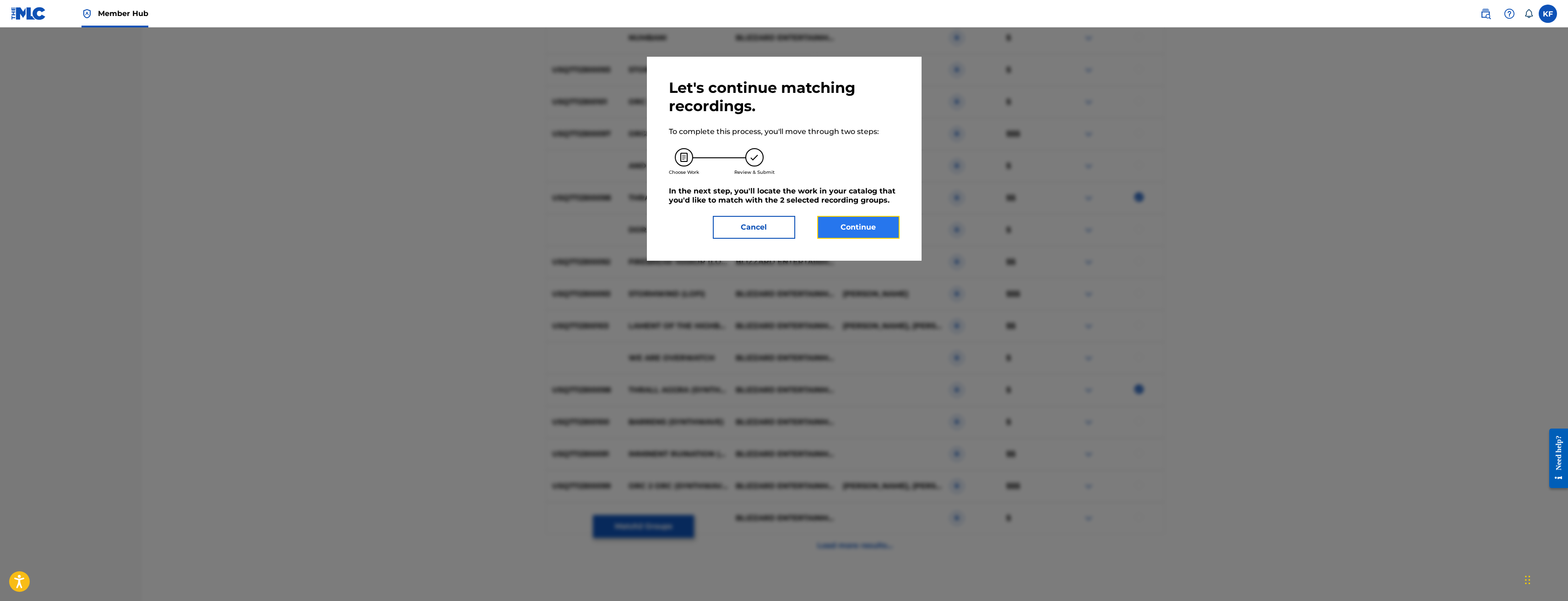
click at [850, 223] on button "Continue" at bounding box center [858, 228] width 82 height 23
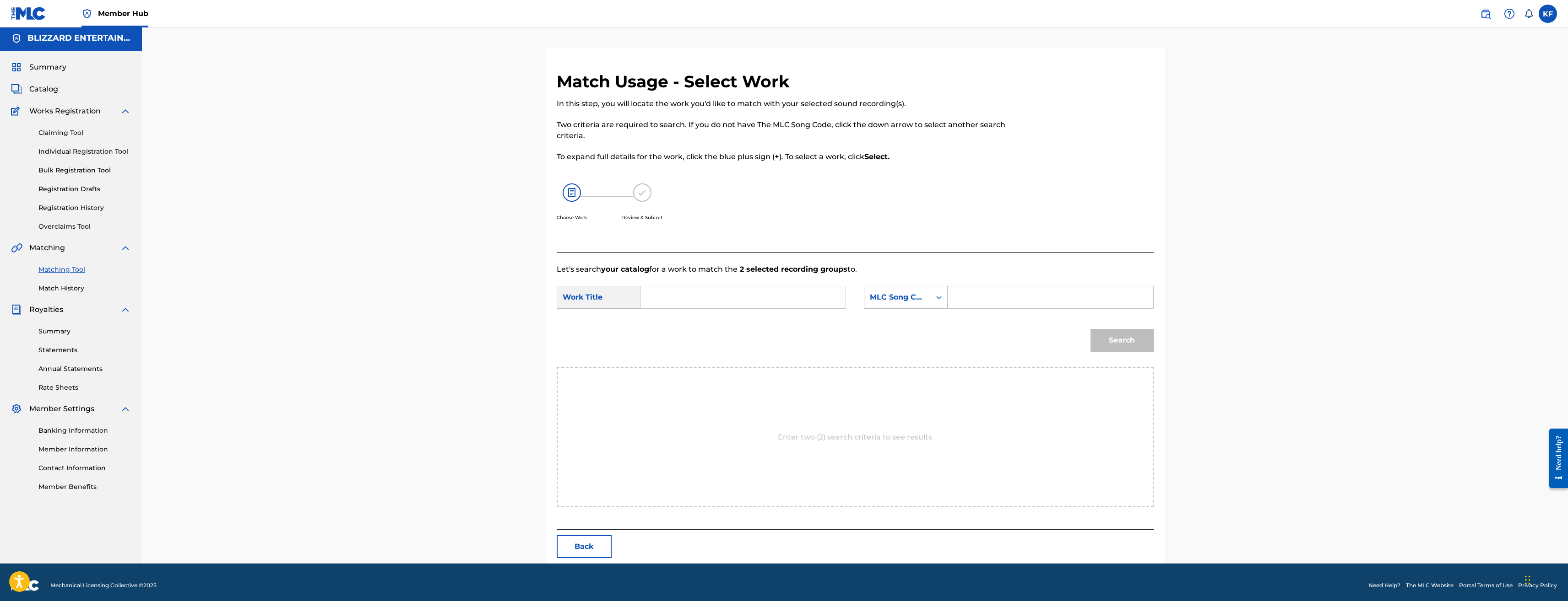
scroll to position [0, 0]
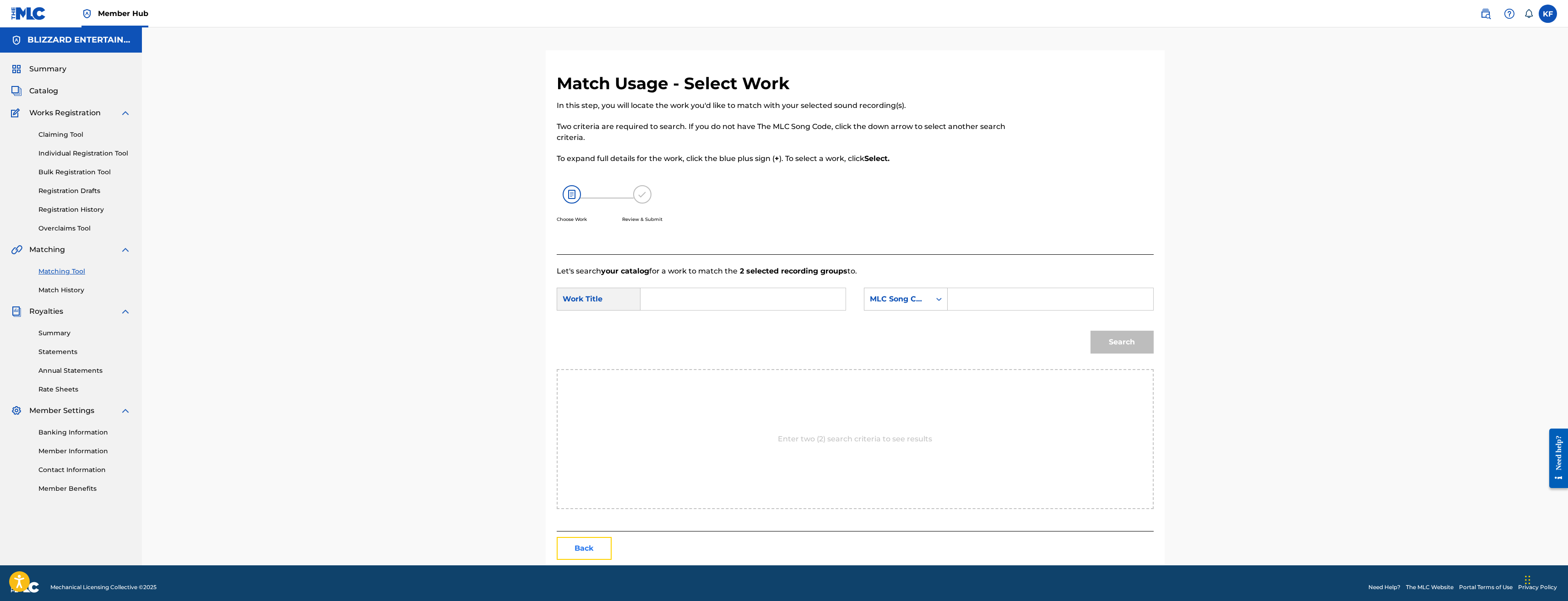
click at [589, 548] on button "Back" at bounding box center [584, 548] width 55 height 23
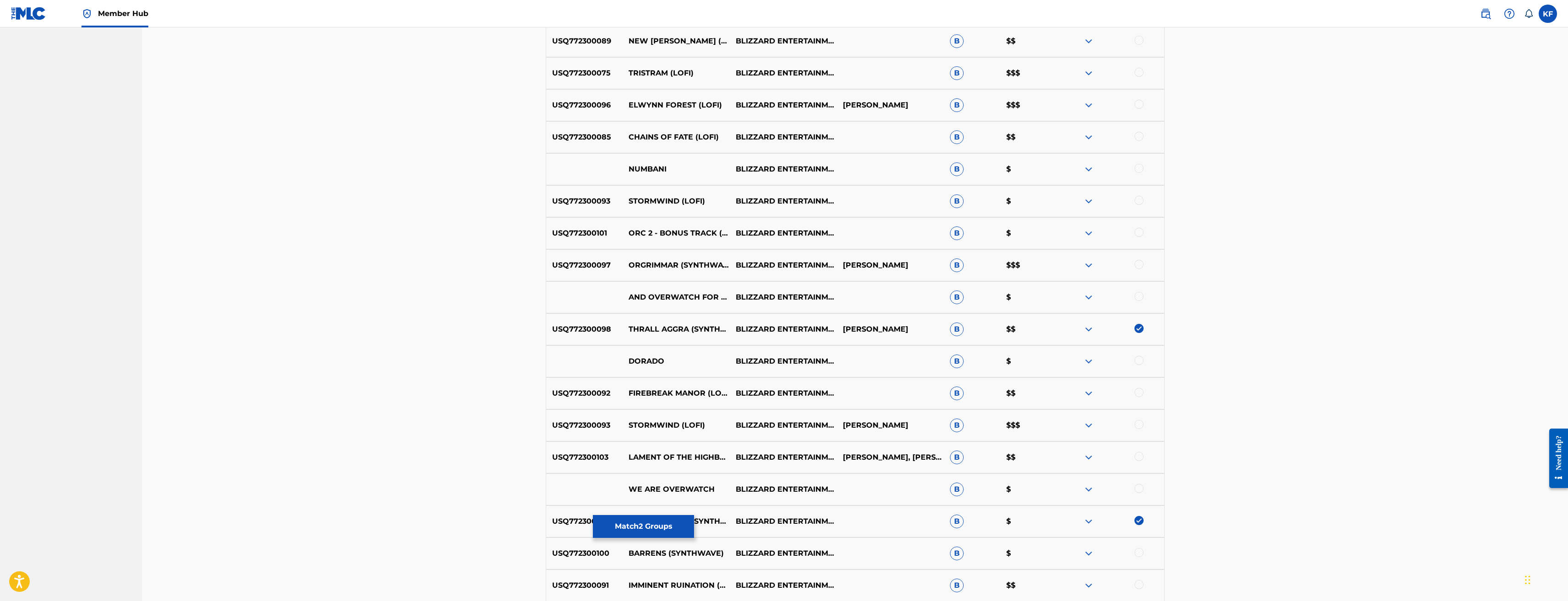
scroll to position [687, 0]
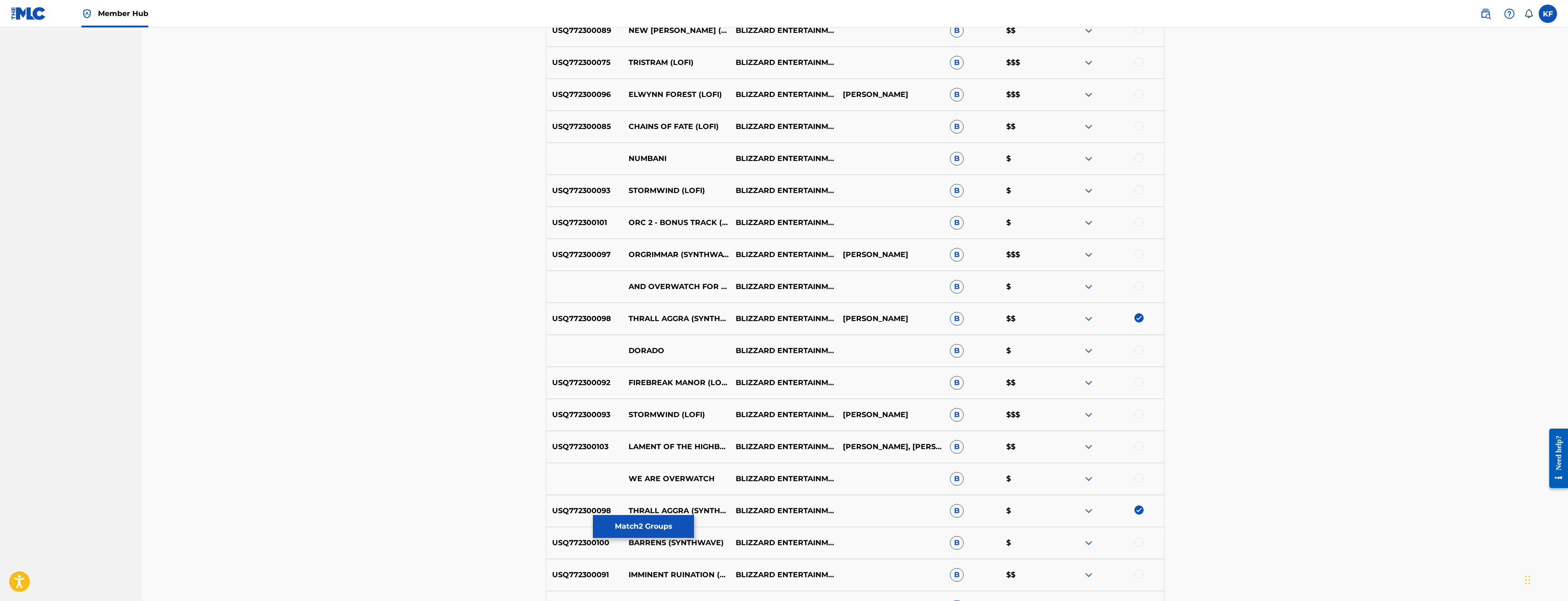
click at [1143, 317] on img at bounding box center [1139, 318] width 9 height 9
click at [1140, 509] on img at bounding box center [1139, 511] width 9 height 9
click at [1139, 350] on div at bounding box center [1139, 350] width 9 height 9
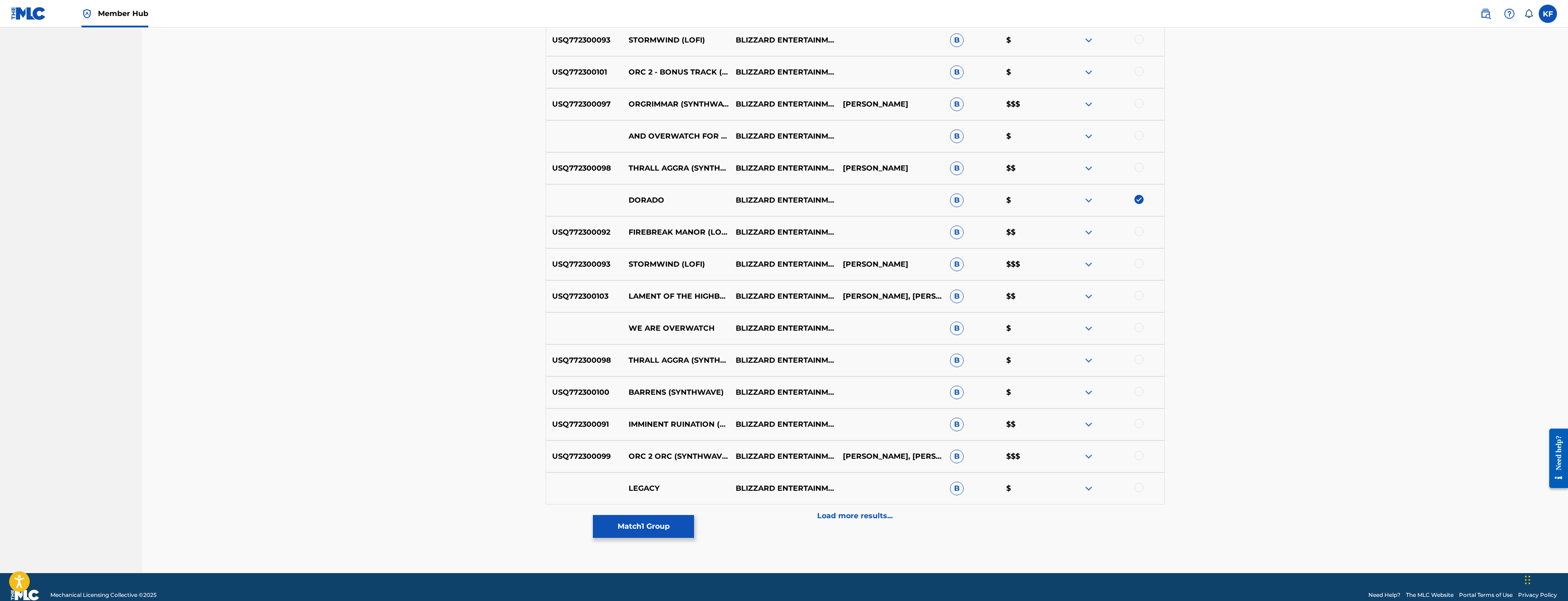
scroll to position [853, 0]
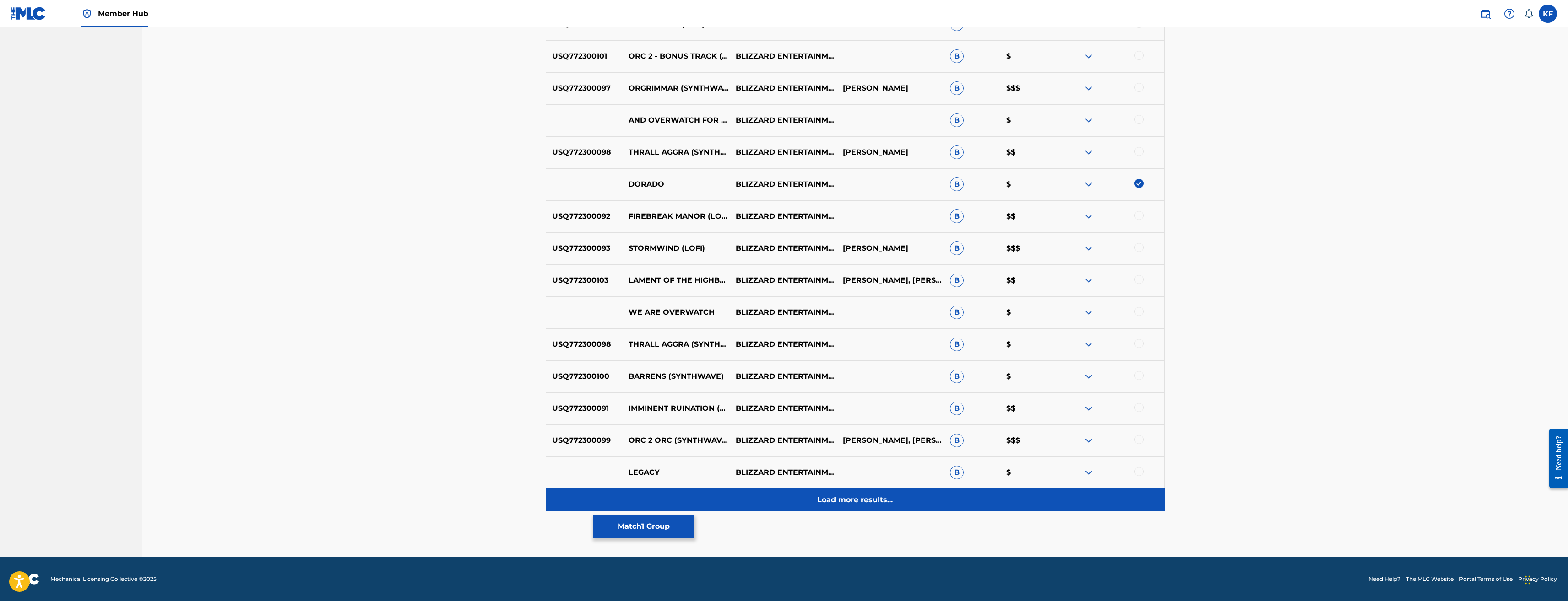
click at [895, 503] on div "Load more results..." at bounding box center [855, 500] width 619 height 23
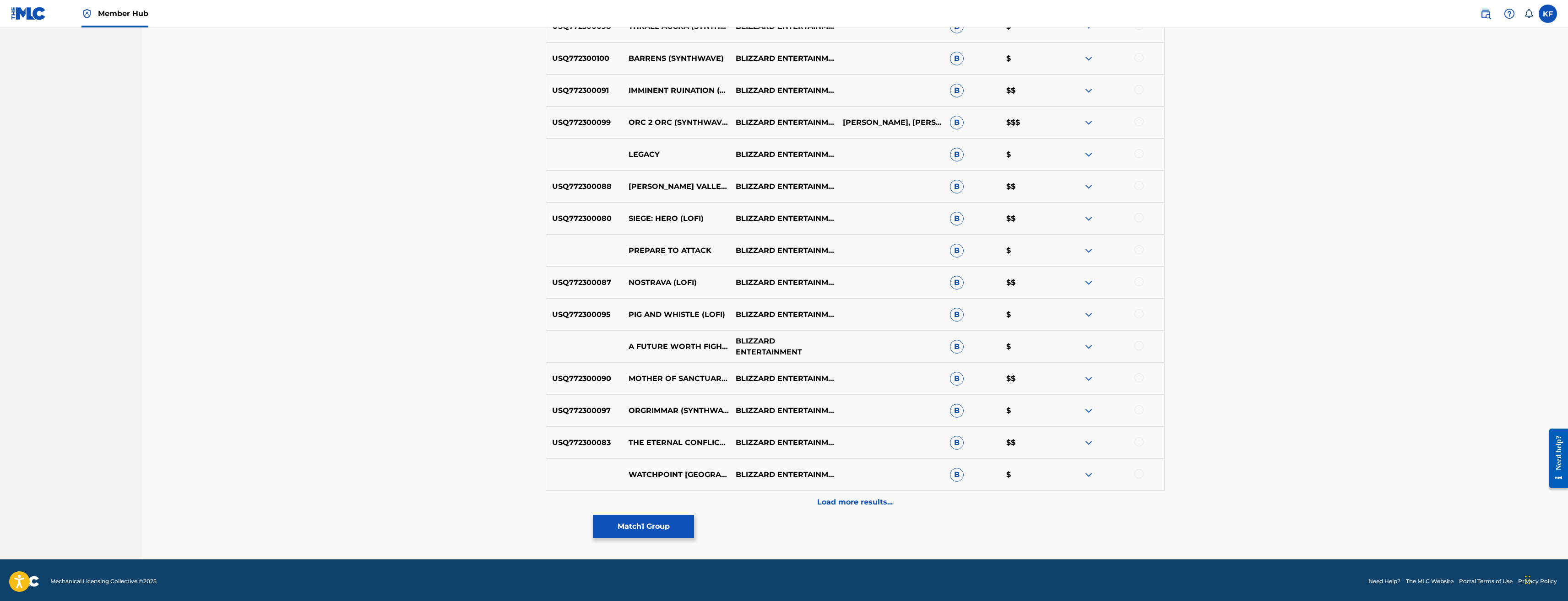
scroll to position [1174, 0]
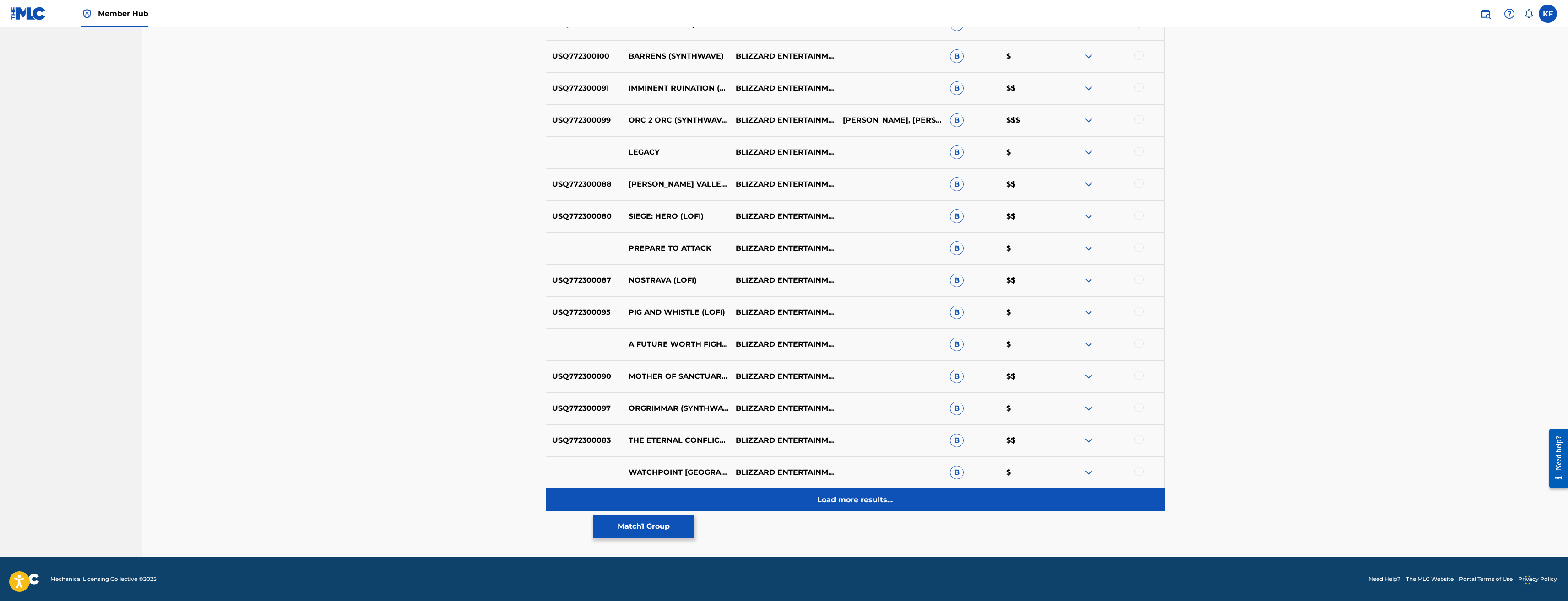
click at [856, 499] on p "Load more results..." at bounding box center [855, 500] width 76 height 11
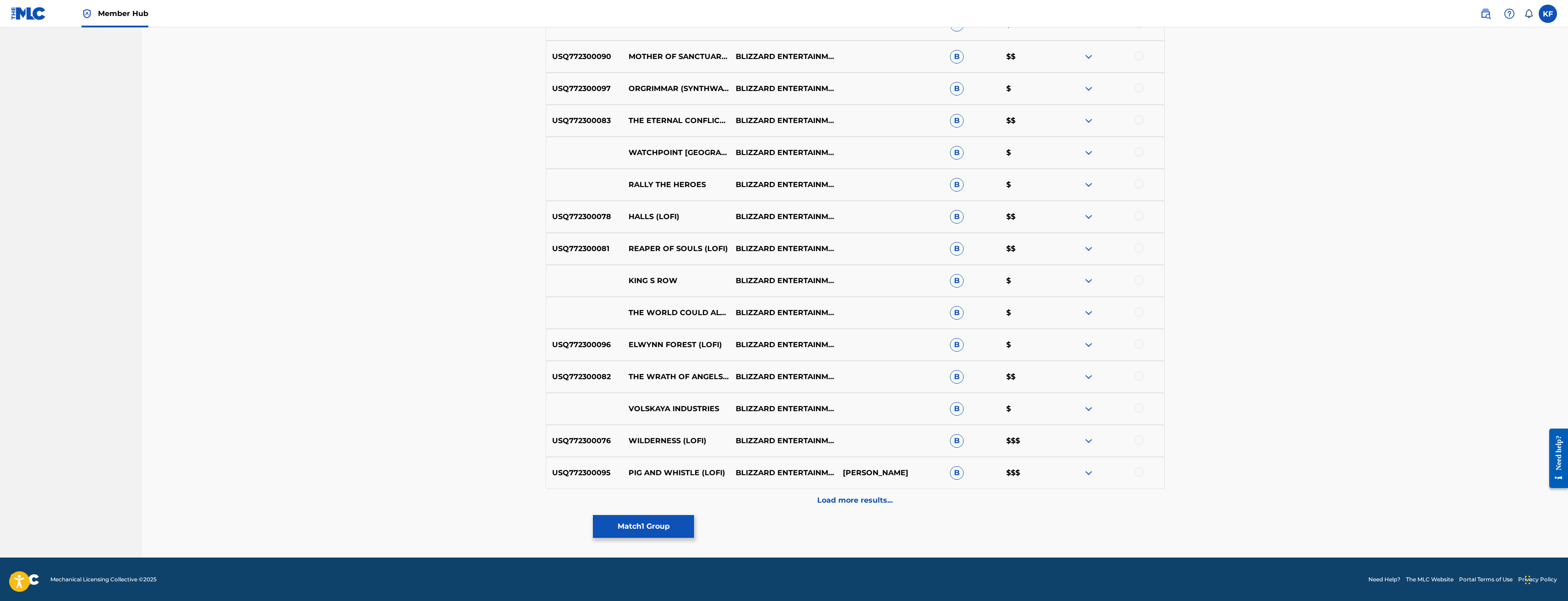
scroll to position [1494, 0]
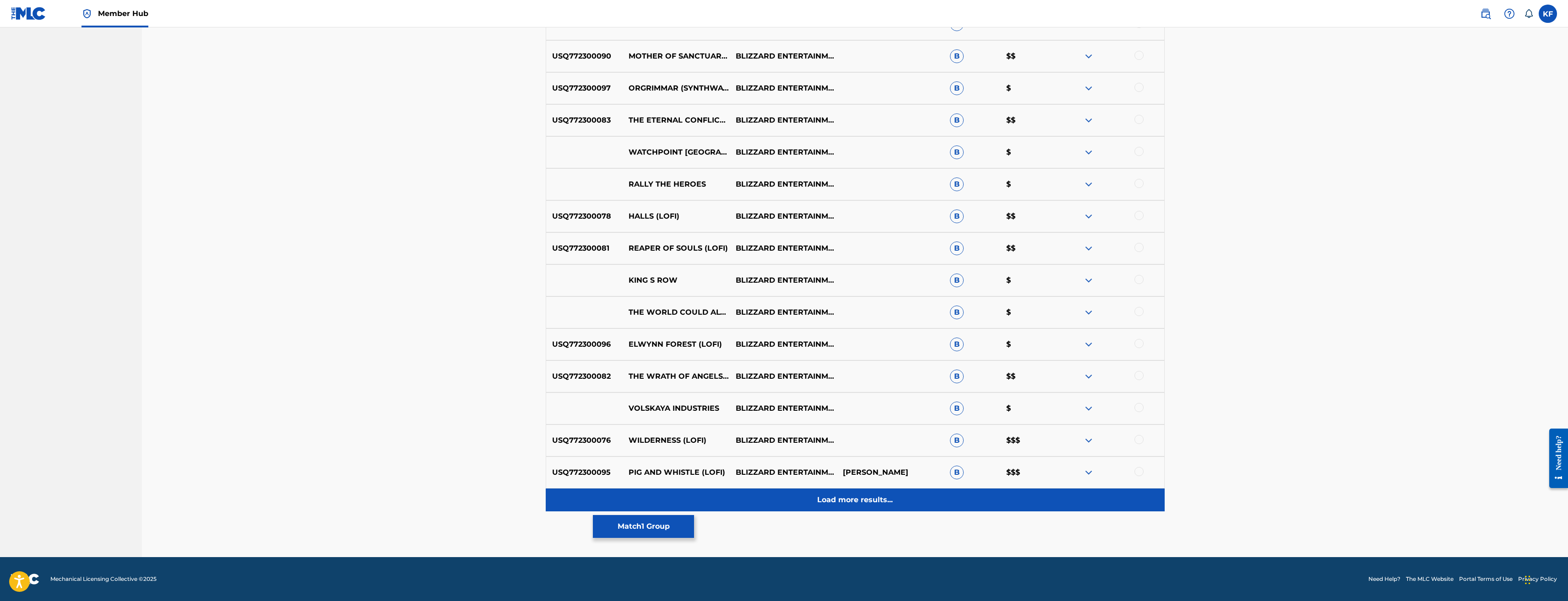
click at [870, 497] on p "Load more results..." at bounding box center [855, 500] width 76 height 11
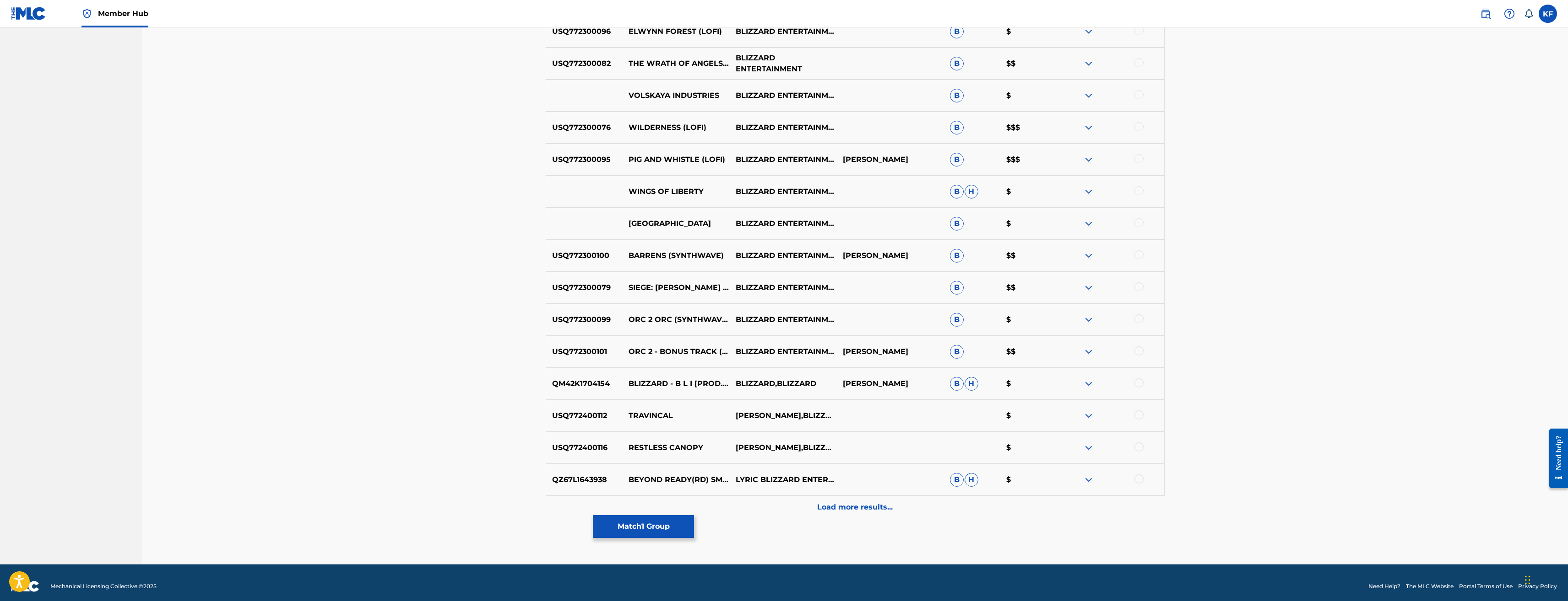
scroll to position [1814, 0]
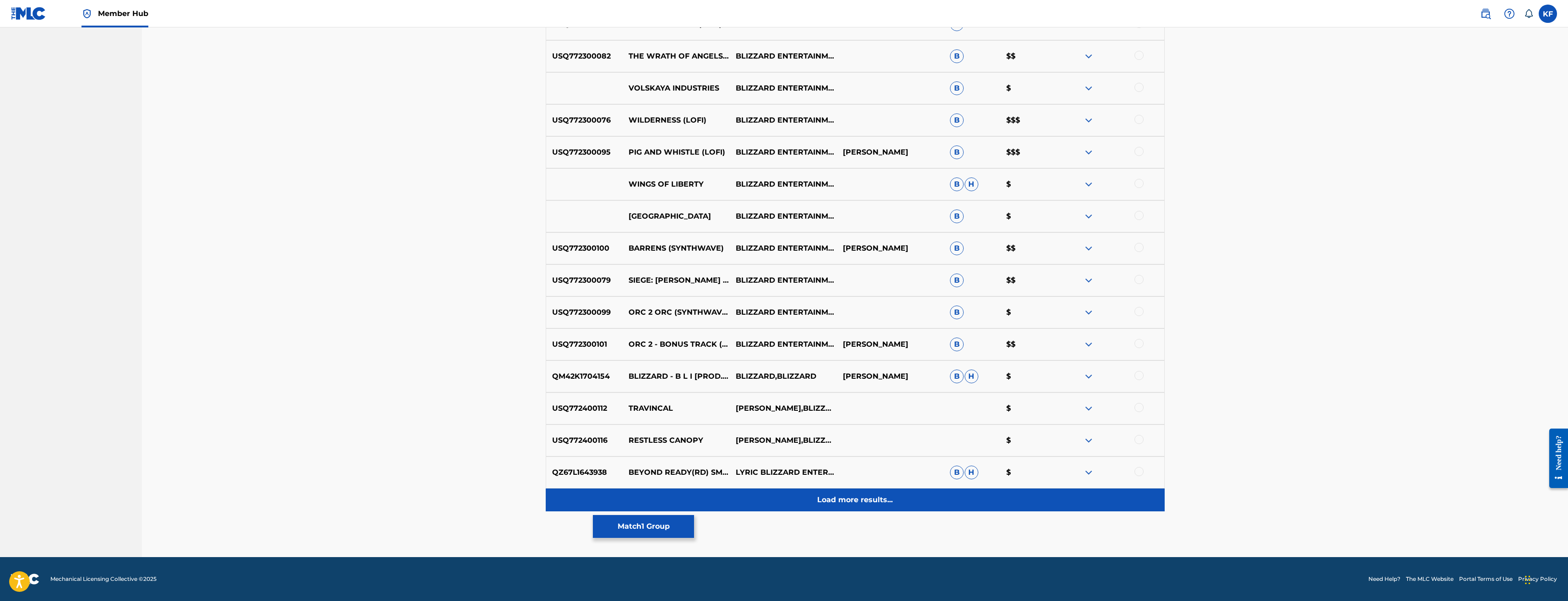
click at [852, 501] on p "Load more results..." at bounding box center [855, 500] width 76 height 11
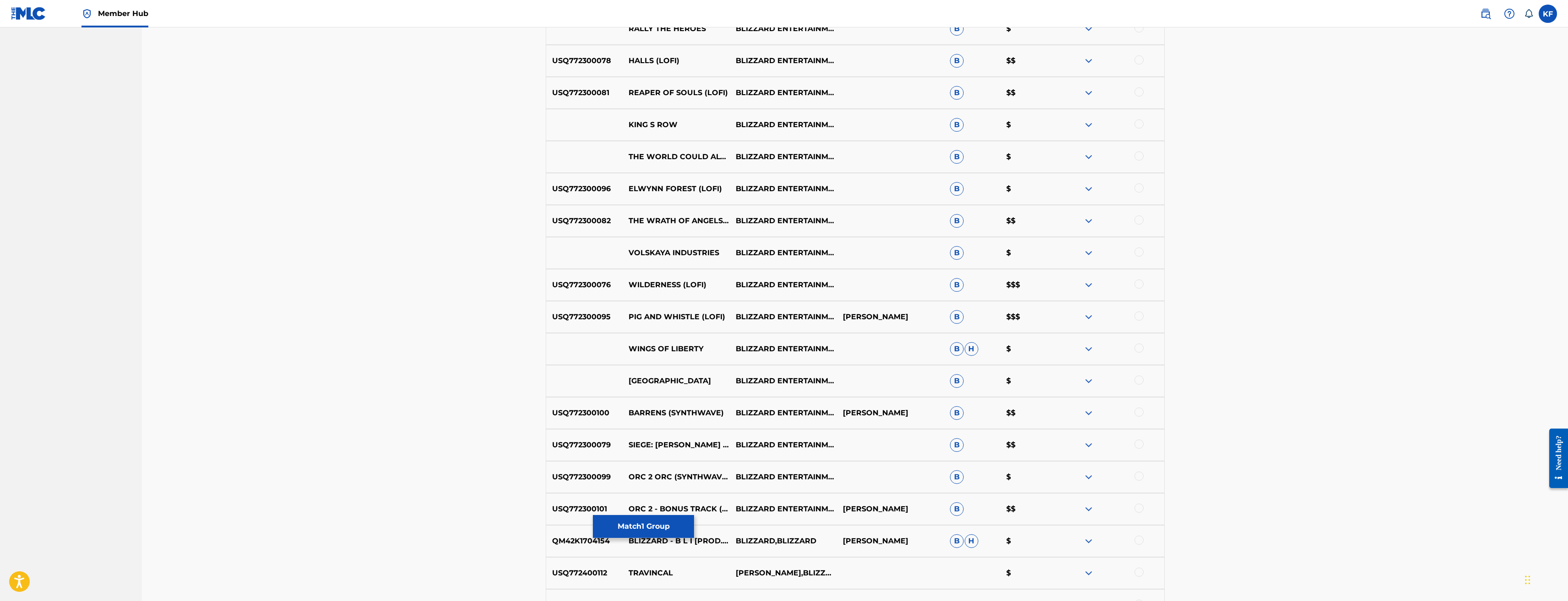
scroll to position [1494, 0]
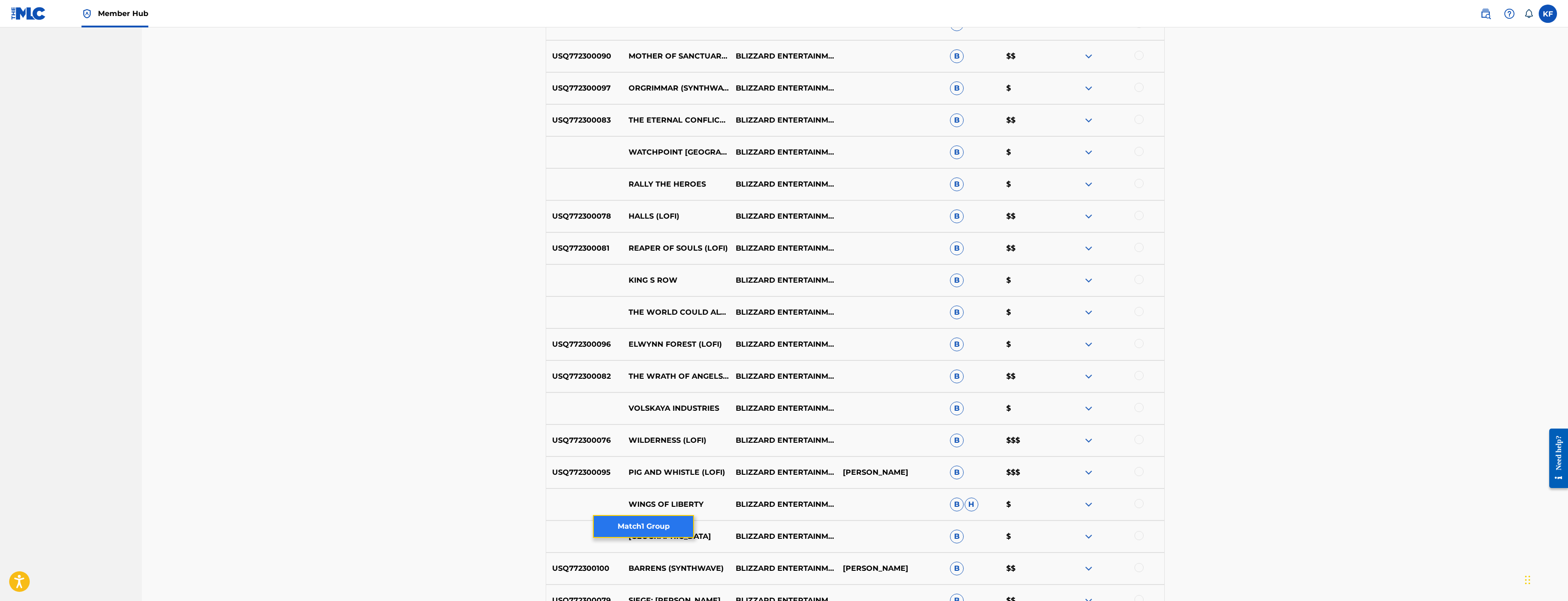
click at [666, 526] on button "Match 1 Group" at bounding box center [644, 527] width 101 height 23
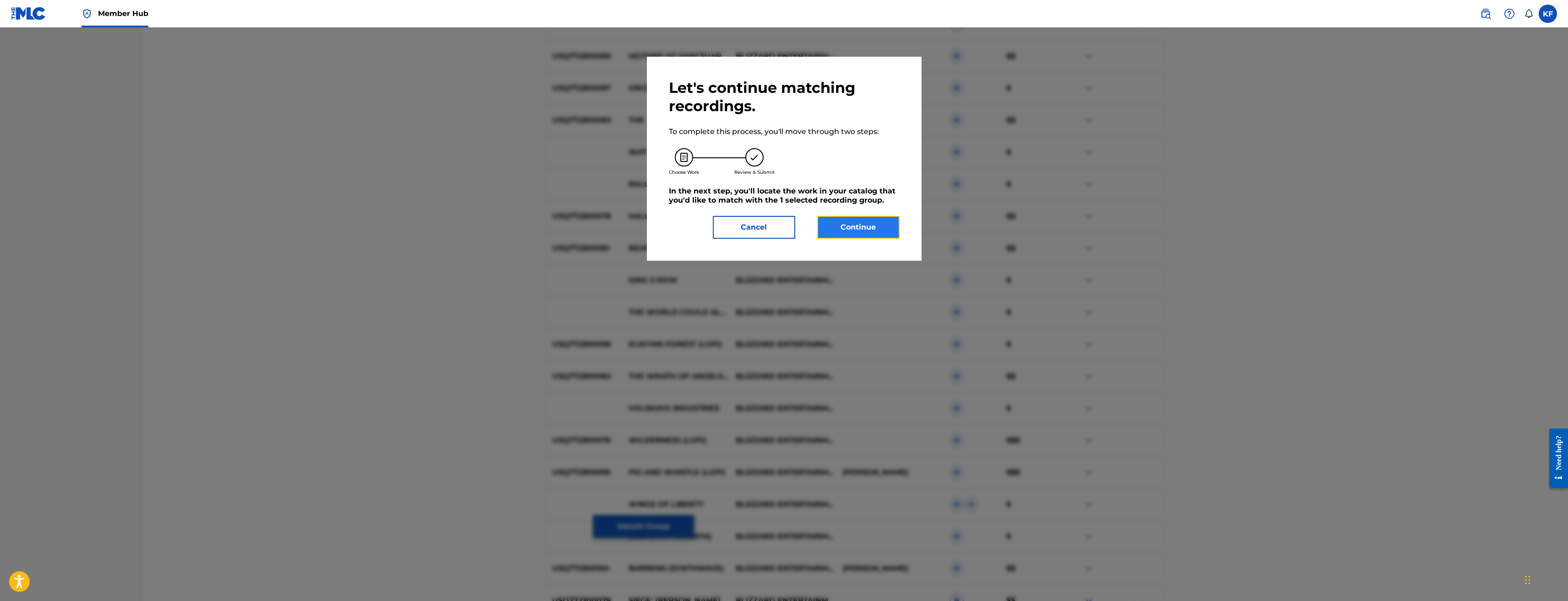
click at [893, 224] on button "Continue" at bounding box center [858, 228] width 82 height 23
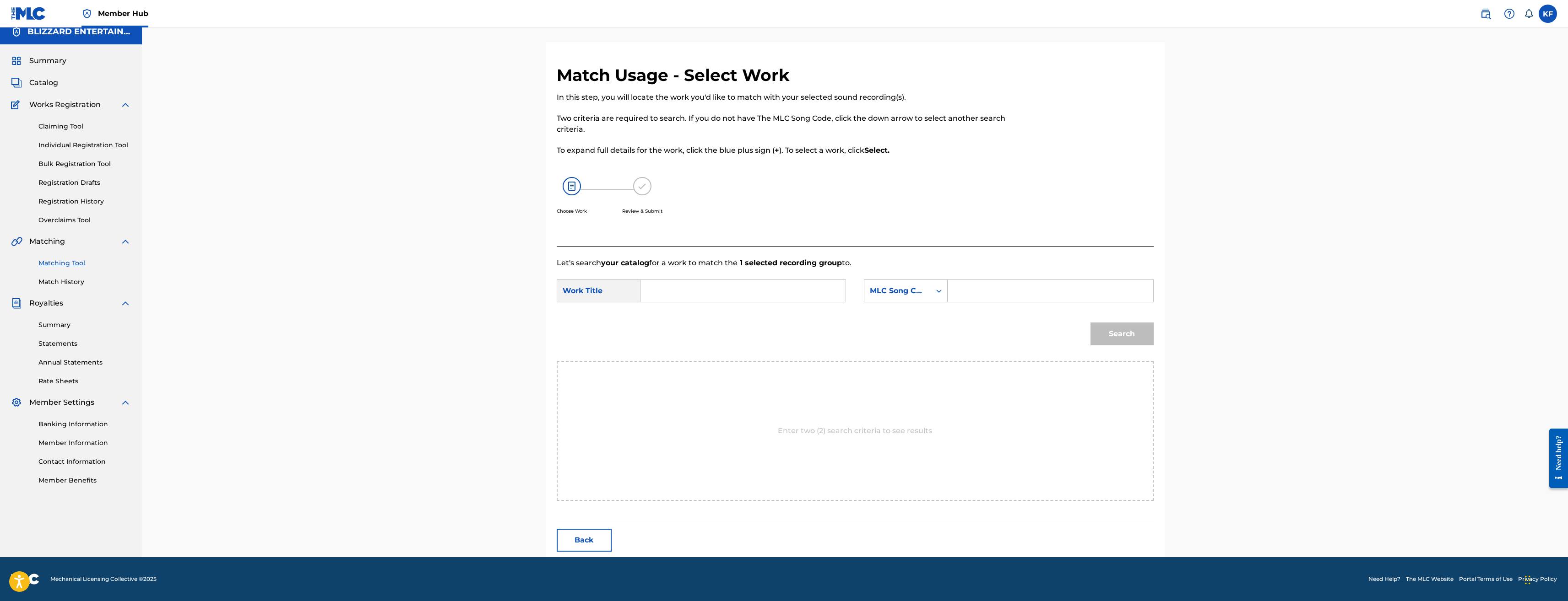
scroll to position [0, 0]
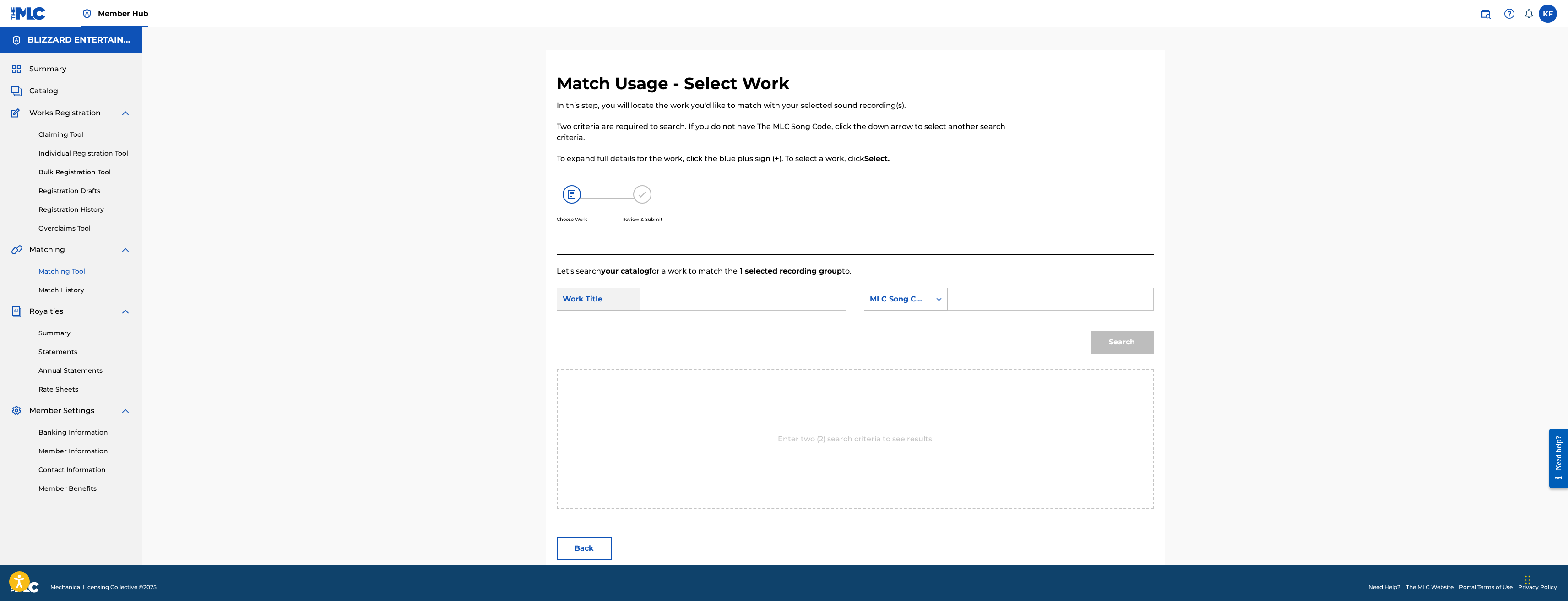
click at [754, 297] on input "Search Form" at bounding box center [743, 299] width 189 height 22
click at [969, 303] on input "Search Form" at bounding box center [1050, 299] width 189 height 22
paste input "DB5CND"
type input "DB5CND"
click at [825, 296] on input "Search Form" at bounding box center [743, 299] width 189 height 22
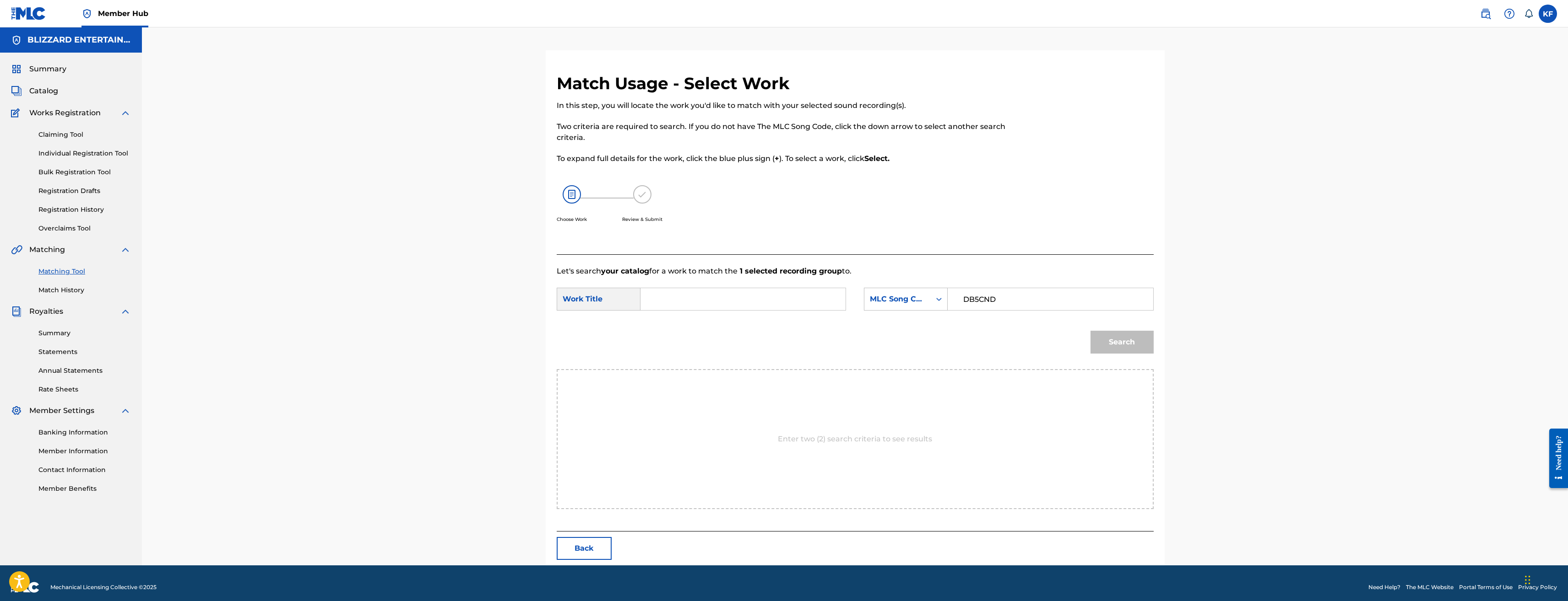
click at [669, 301] on input "Search Form" at bounding box center [743, 299] width 189 height 22
paste input "DORADO"
type input "DORADO"
click at [1139, 340] on button "Search" at bounding box center [1122, 342] width 63 height 23
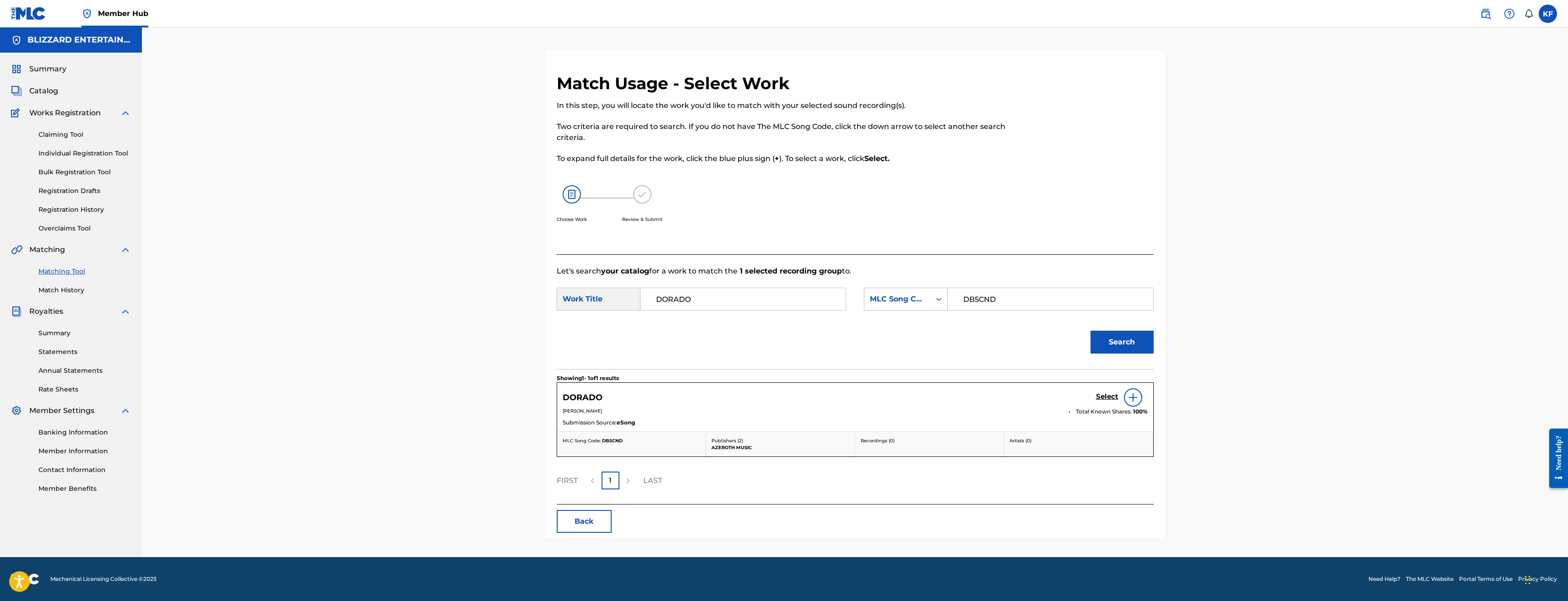
click at [1131, 399] on img at bounding box center [1133, 398] width 11 height 11
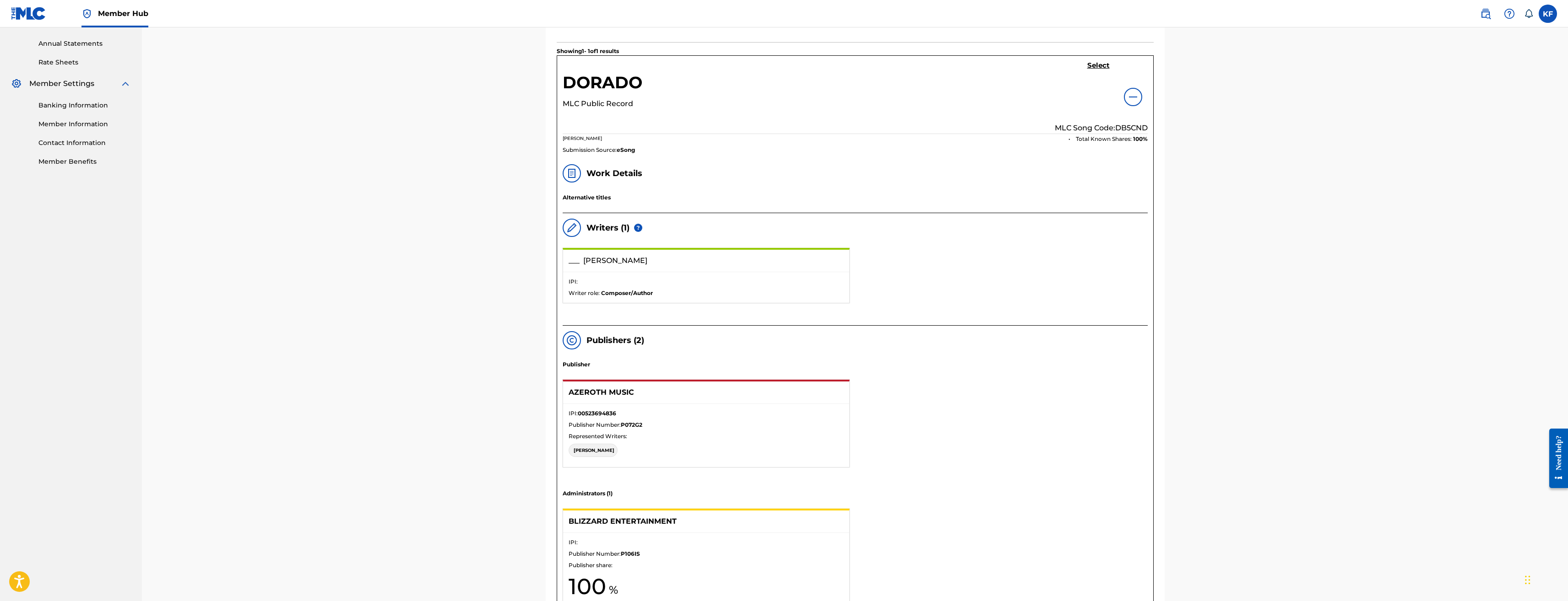
scroll to position [155, 0]
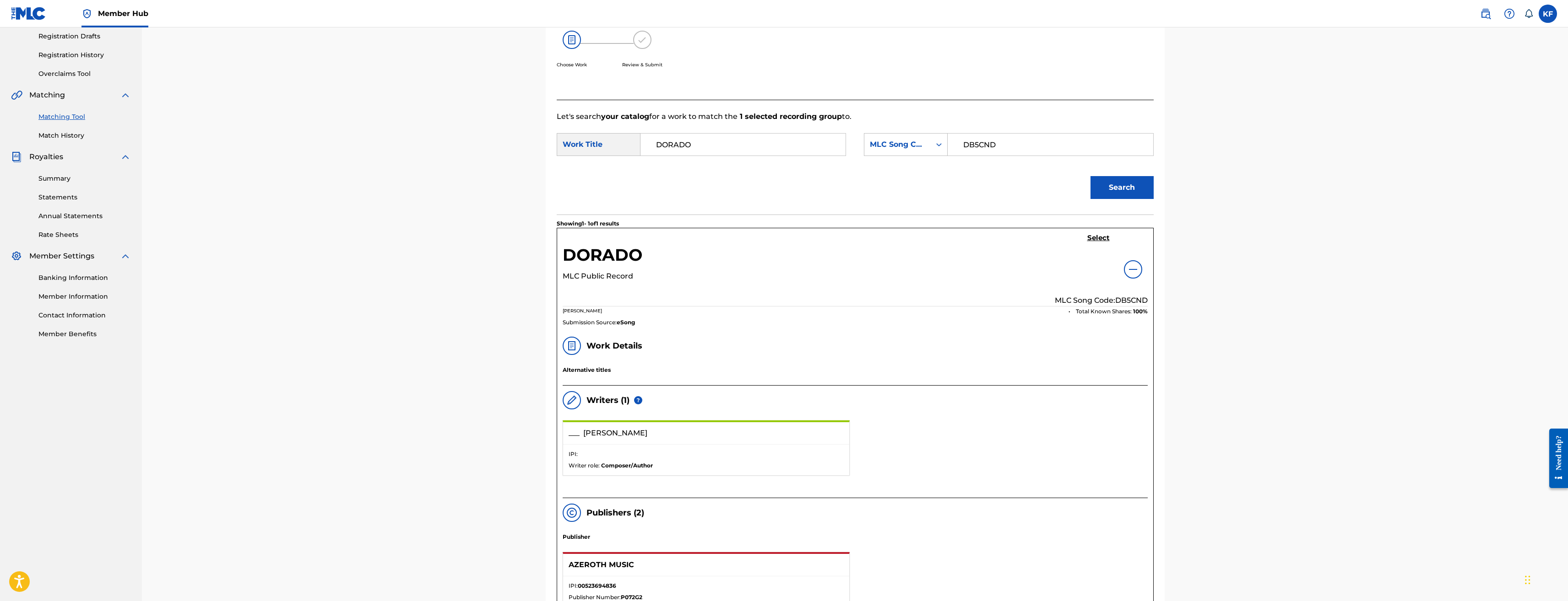
click at [850, 298] on div "DORADO MLC Public Record Select MLC Song Code: DB5CND" at bounding box center [855, 270] width 585 height 73
click at [1132, 267] on img at bounding box center [1133, 270] width 11 height 11
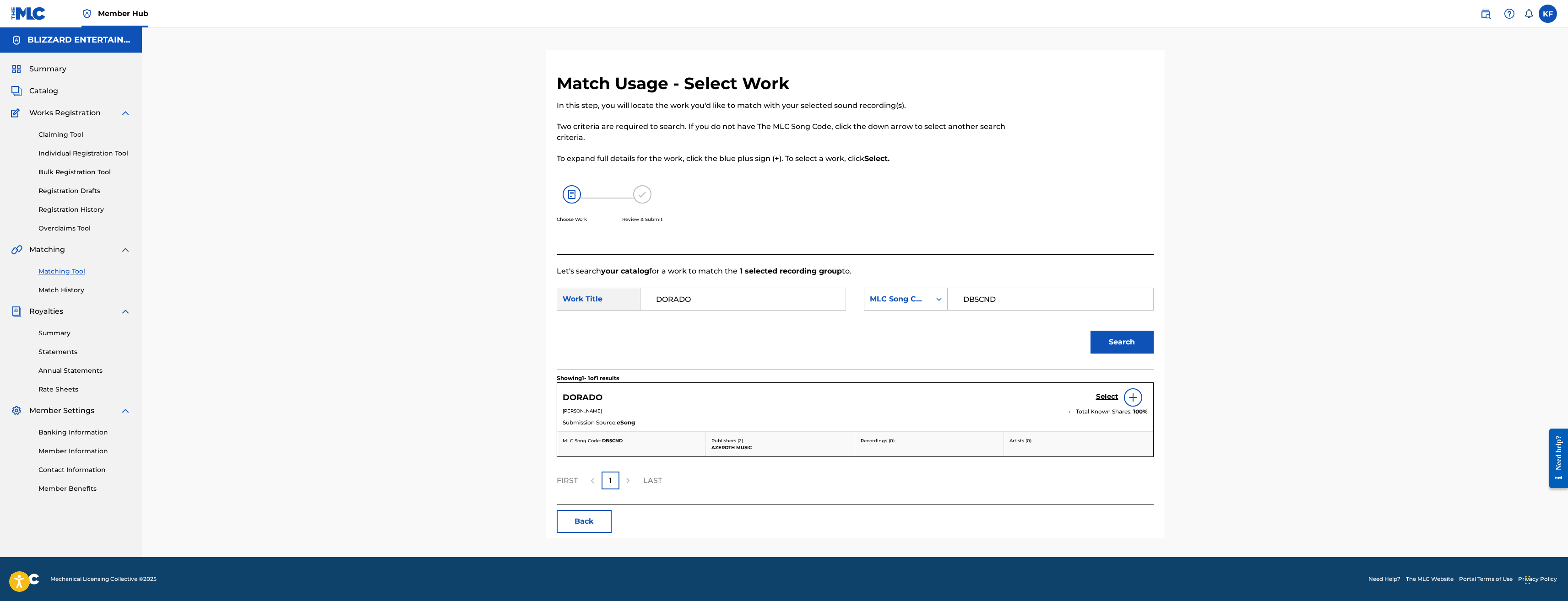
scroll to position [0, 0]
click at [1133, 396] on img at bounding box center [1133, 398] width 11 height 11
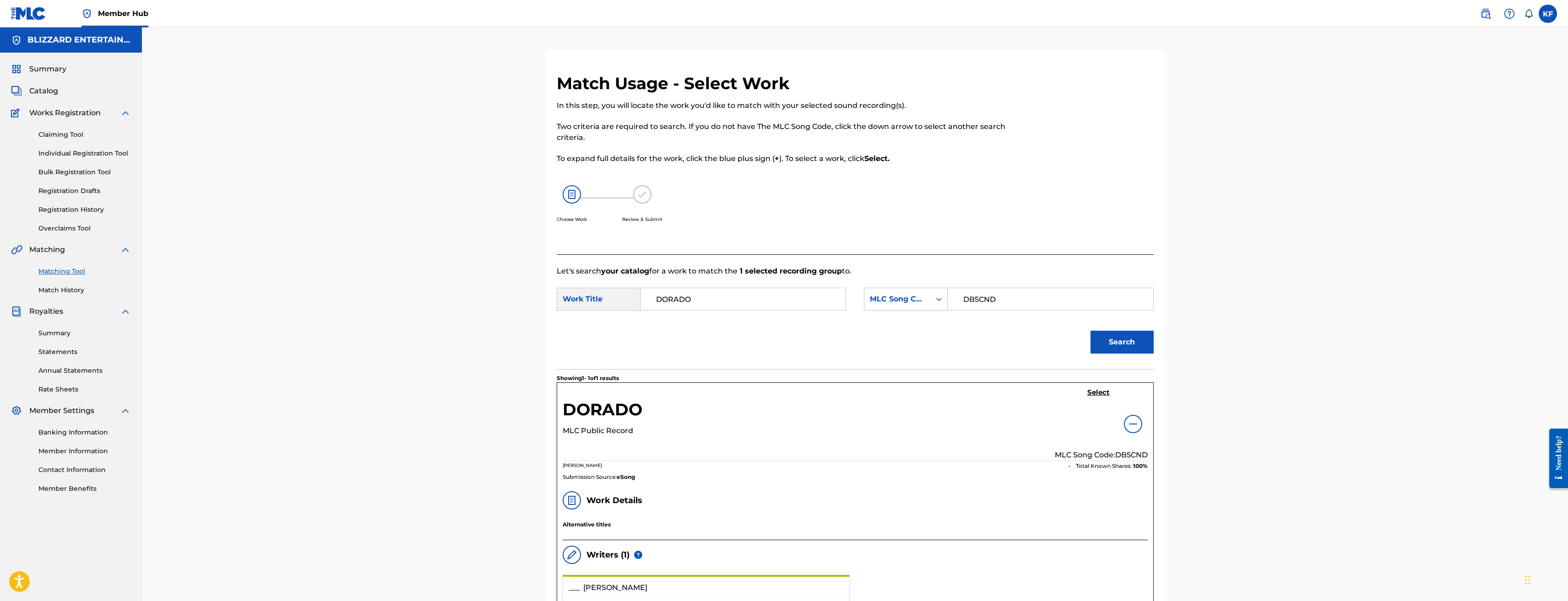
click at [1134, 429] on img at bounding box center [1133, 424] width 11 height 11
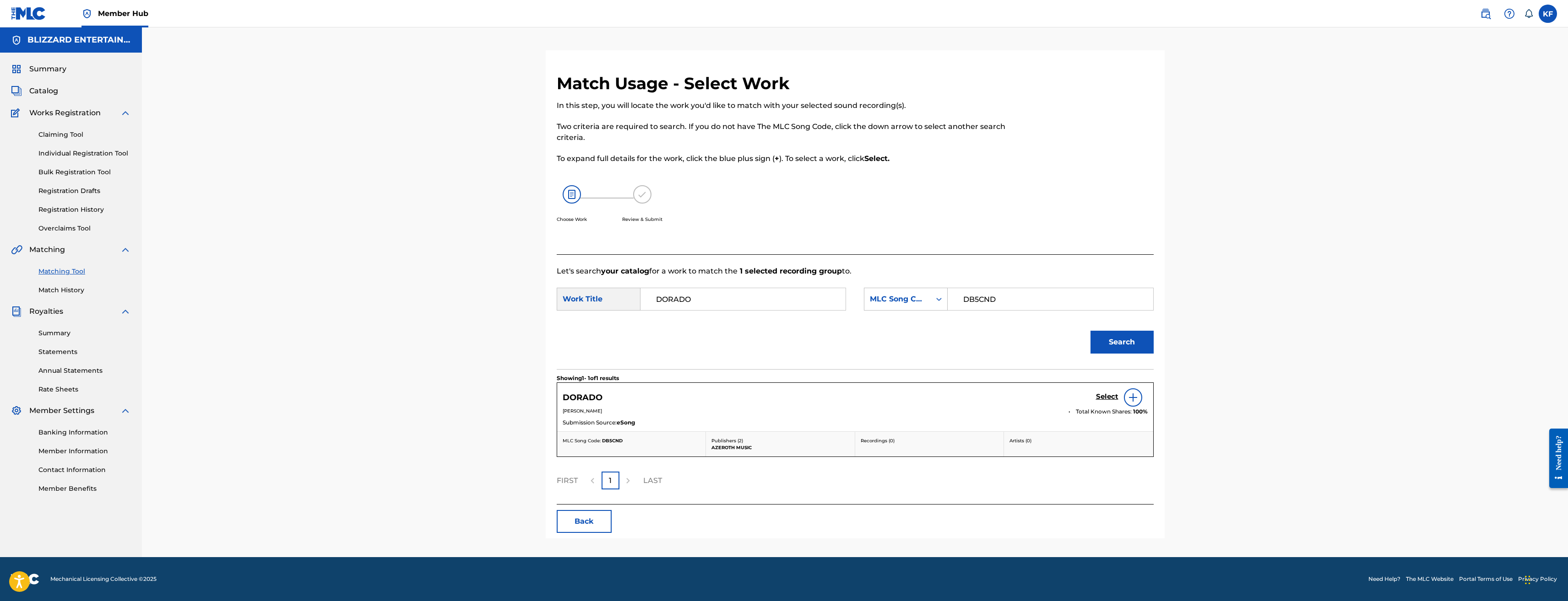
click at [1132, 403] on img at bounding box center [1133, 398] width 11 height 11
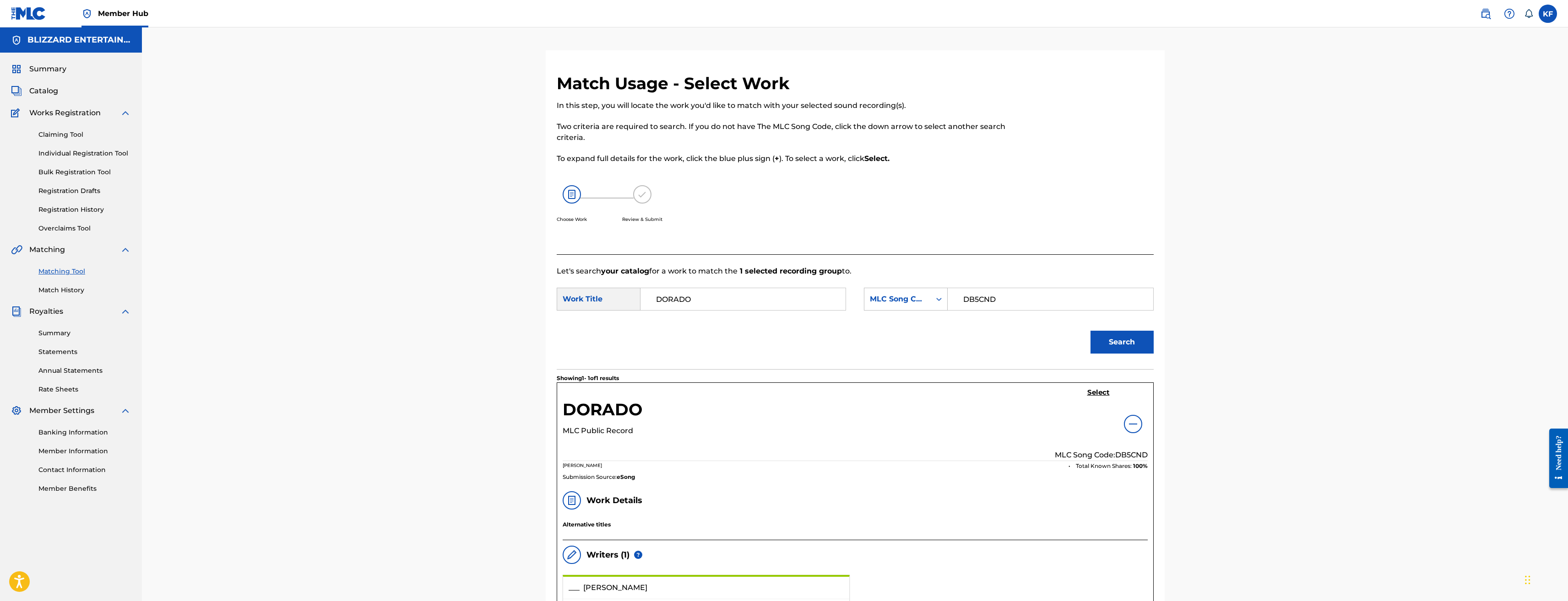
click at [1133, 422] on img at bounding box center [1133, 424] width 11 height 11
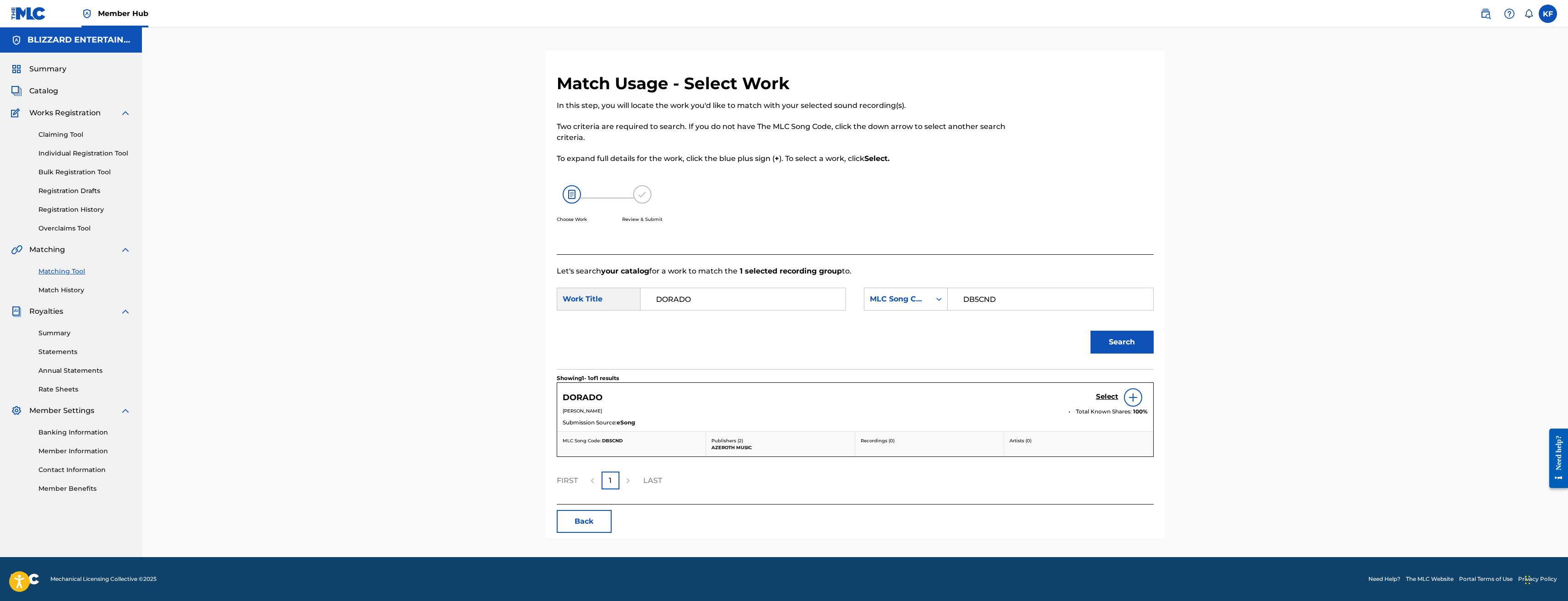
click at [1130, 420] on div "Submission Source: eSong" at bounding box center [855, 423] width 585 height 10
drag, startPoint x: 874, startPoint y: 414, endPoint x: 862, endPoint y: 417, distance: 12.4
click at [874, 414] on div "[PERSON_NAME]" at bounding box center [812, 412] width 500 height 8
click at [592, 406] on div "DORADO Select" at bounding box center [855, 398] width 585 height 18
click at [1135, 400] on img at bounding box center [1133, 398] width 11 height 11
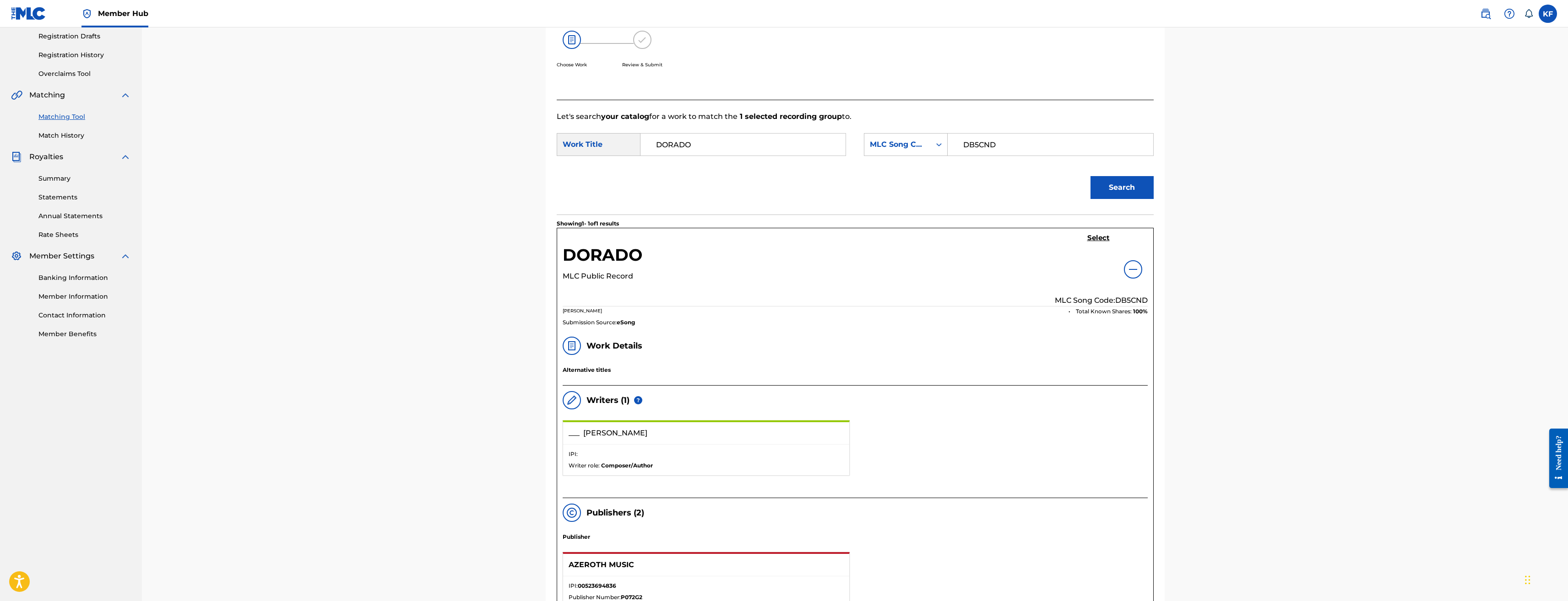
scroll to position [18, 0]
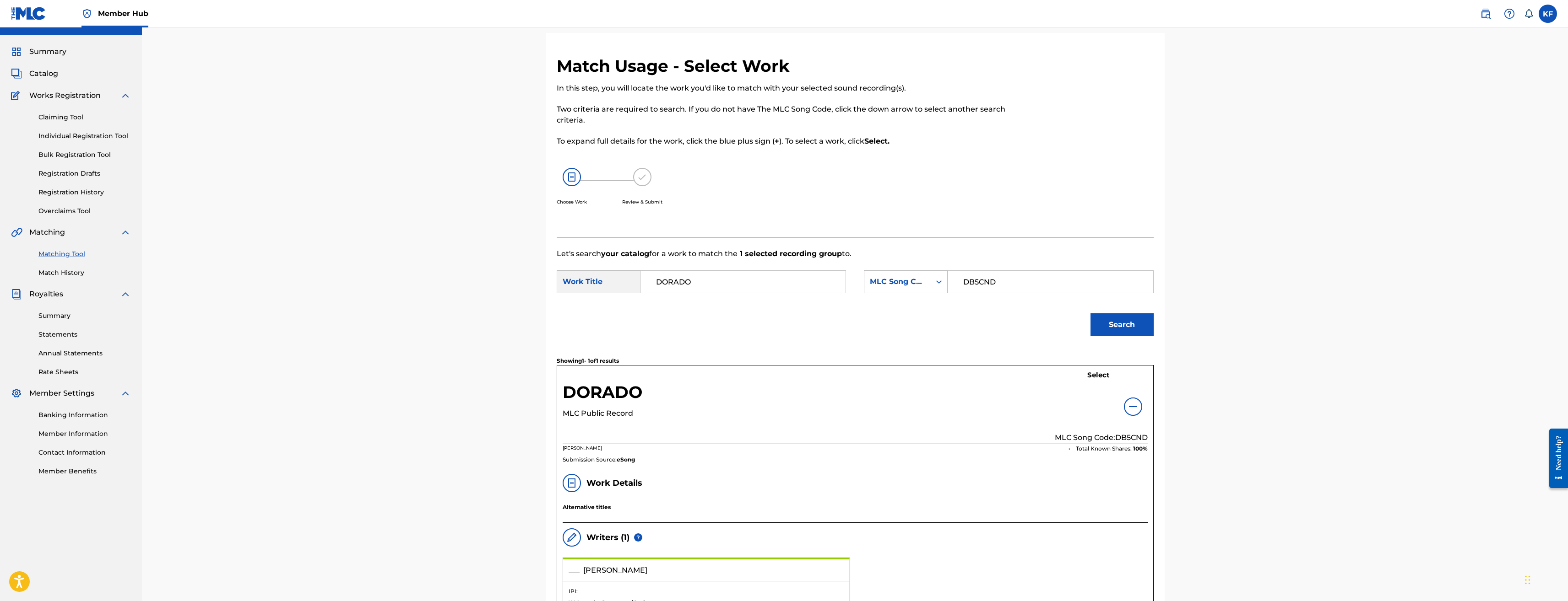
click at [1025, 385] on div "DORADO MLC Public Record Select MLC Song Code: DB5CND" at bounding box center [855, 408] width 585 height 73
click at [1093, 370] on div "DORADO MLC Public Record Select MLC Song Code: DB5CND BURGESS Total Known Share…" at bounding box center [855, 417] width 596 height 103
click at [1094, 373] on h5 "Select" at bounding box center [1098, 375] width 22 height 9
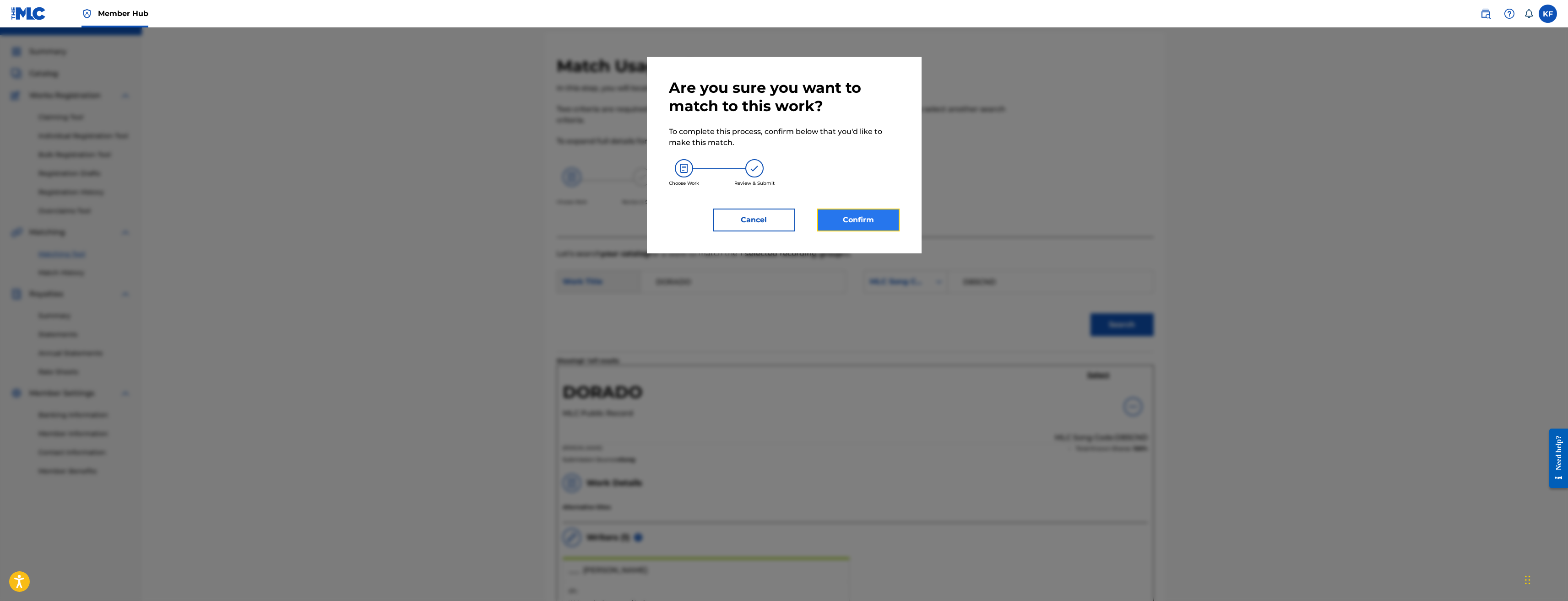
click at [858, 214] on button "Confirm" at bounding box center [858, 220] width 82 height 23
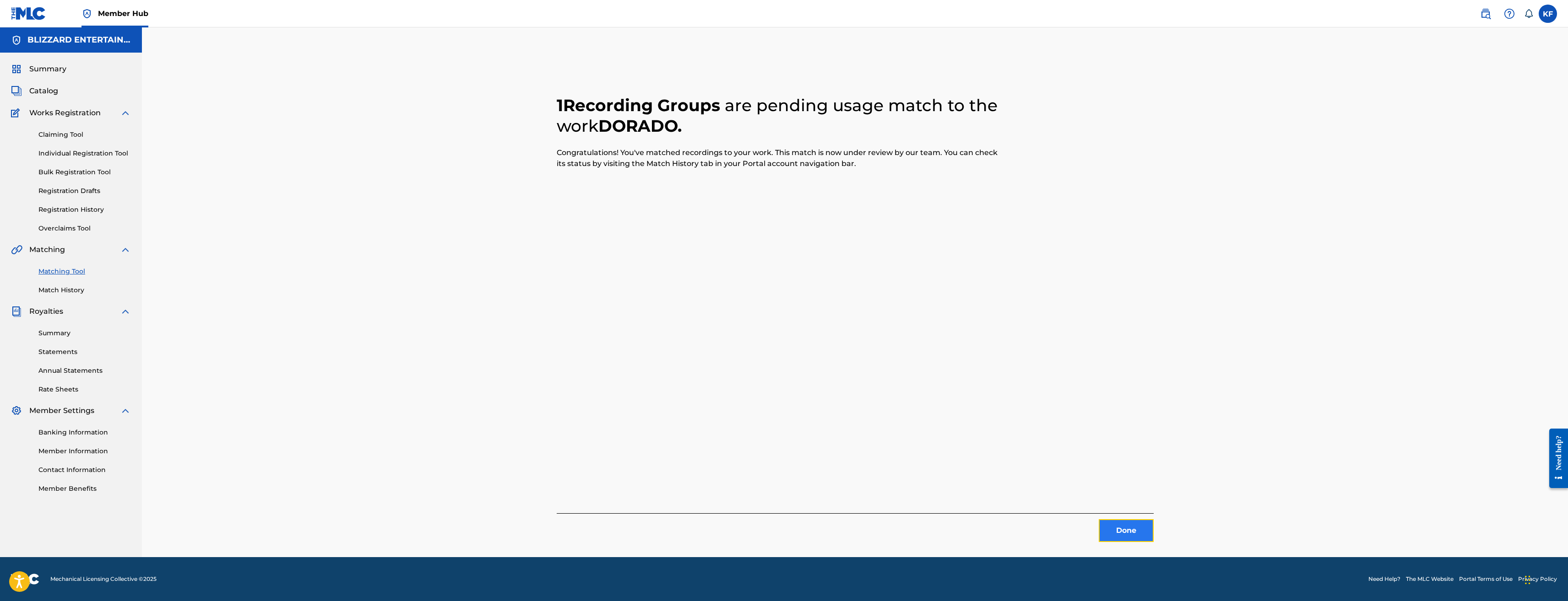
click at [1113, 526] on button "Done" at bounding box center [1126, 531] width 55 height 23
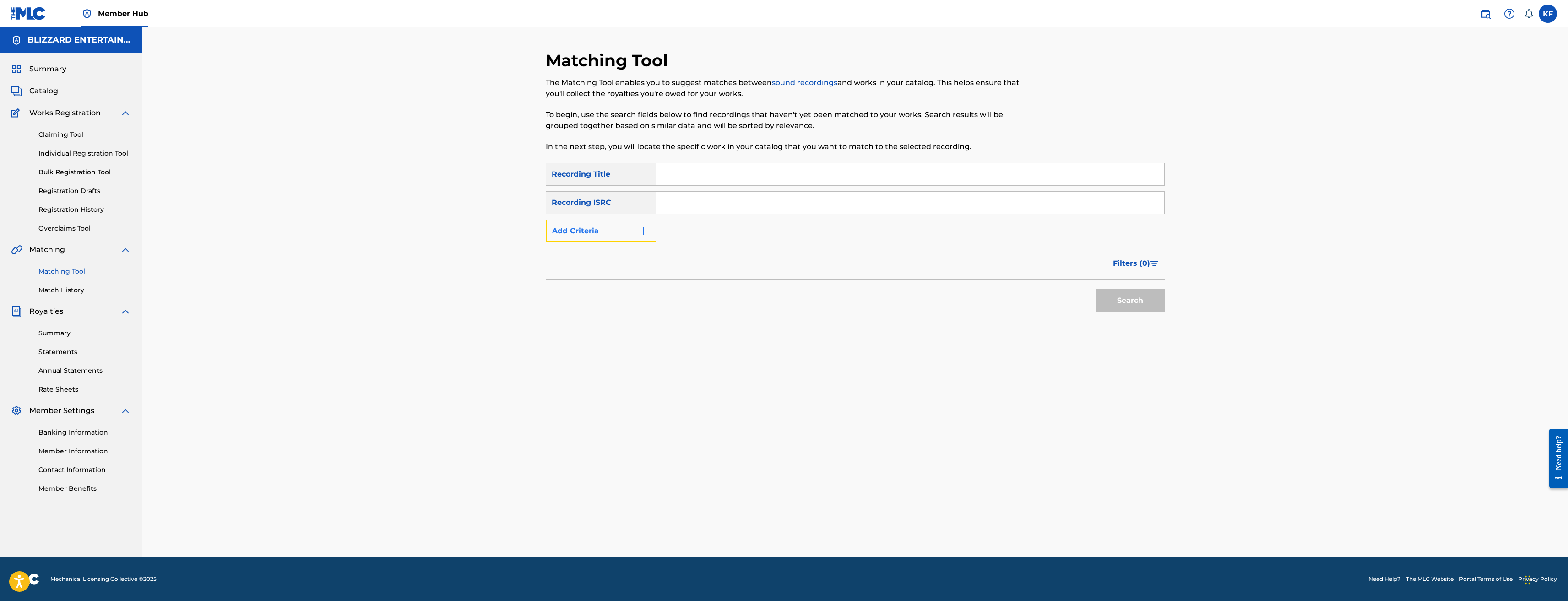
click at [608, 230] on button "Add Criteria" at bounding box center [601, 231] width 111 height 23
click at [628, 226] on div "Writer" at bounding box center [593, 231] width 82 height 11
click at [623, 247] on div "Recording Artist" at bounding box center [601, 254] width 110 height 23
click at [695, 235] on input "Search Form" at bounding box center [902, 231] width 491 height 22
type input "Blizzard Entertainment"
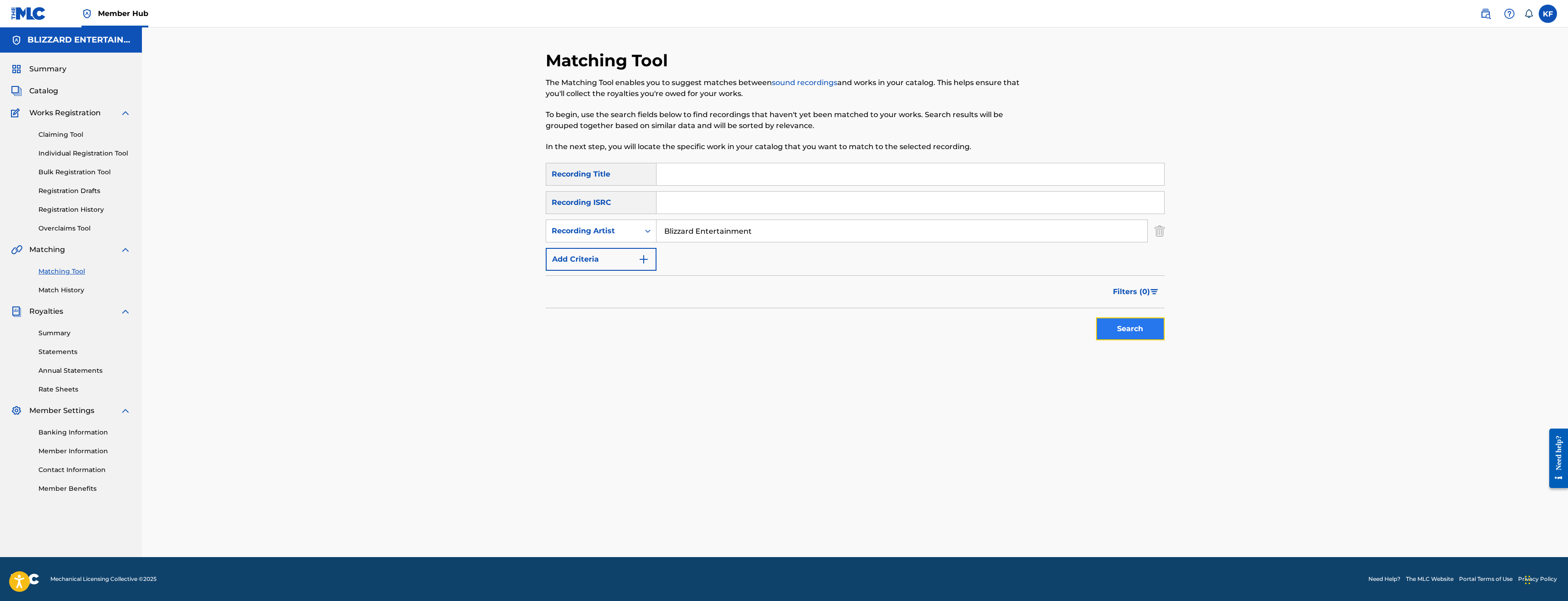
click at [1134, 325] on button "Search" at bounding box center [1130, 329] width 69 height 23
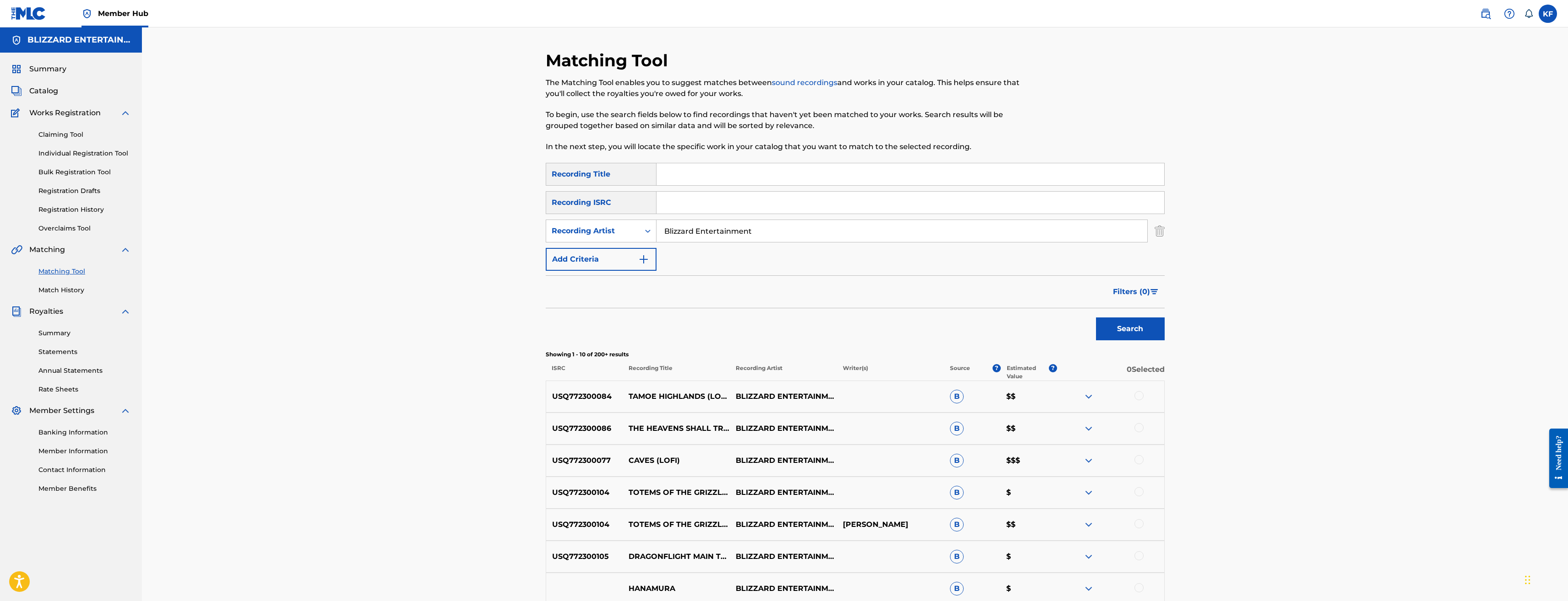
scroll to position [212, 0]
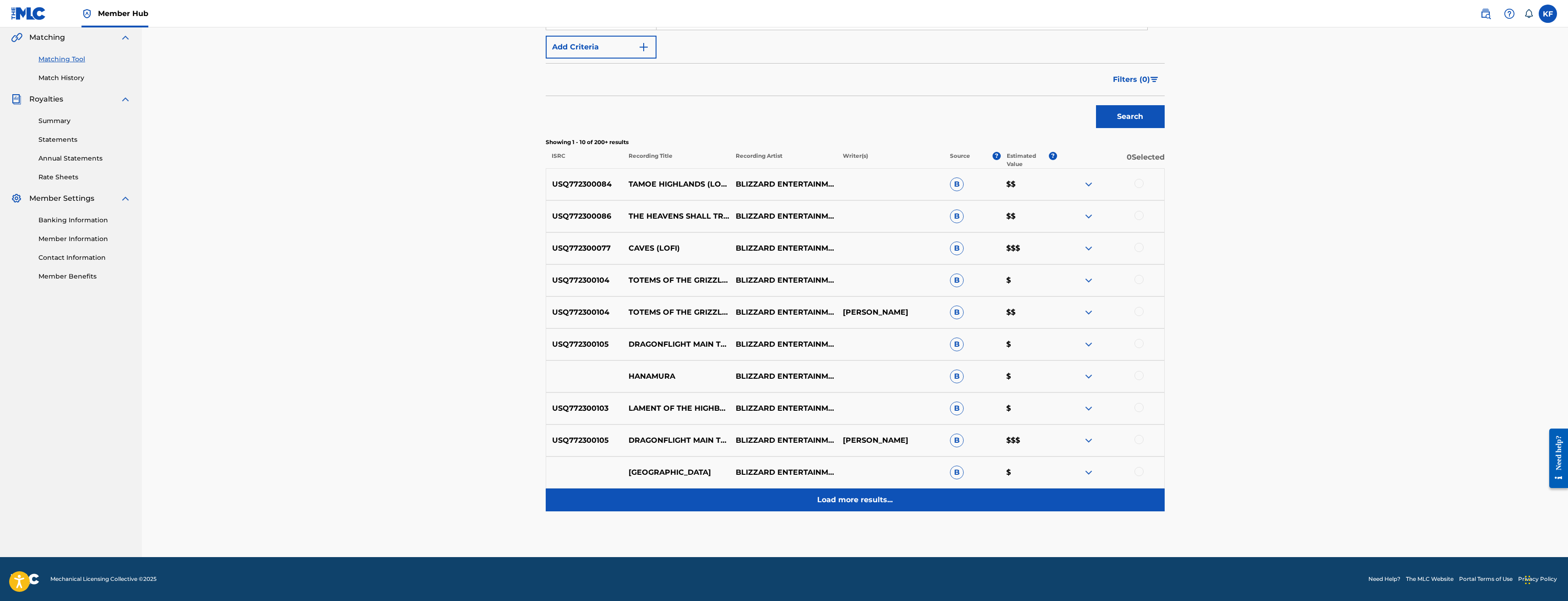
click at [859, 507] on div "Load more results..." at bounding box center [855, 500] width 619 height 23
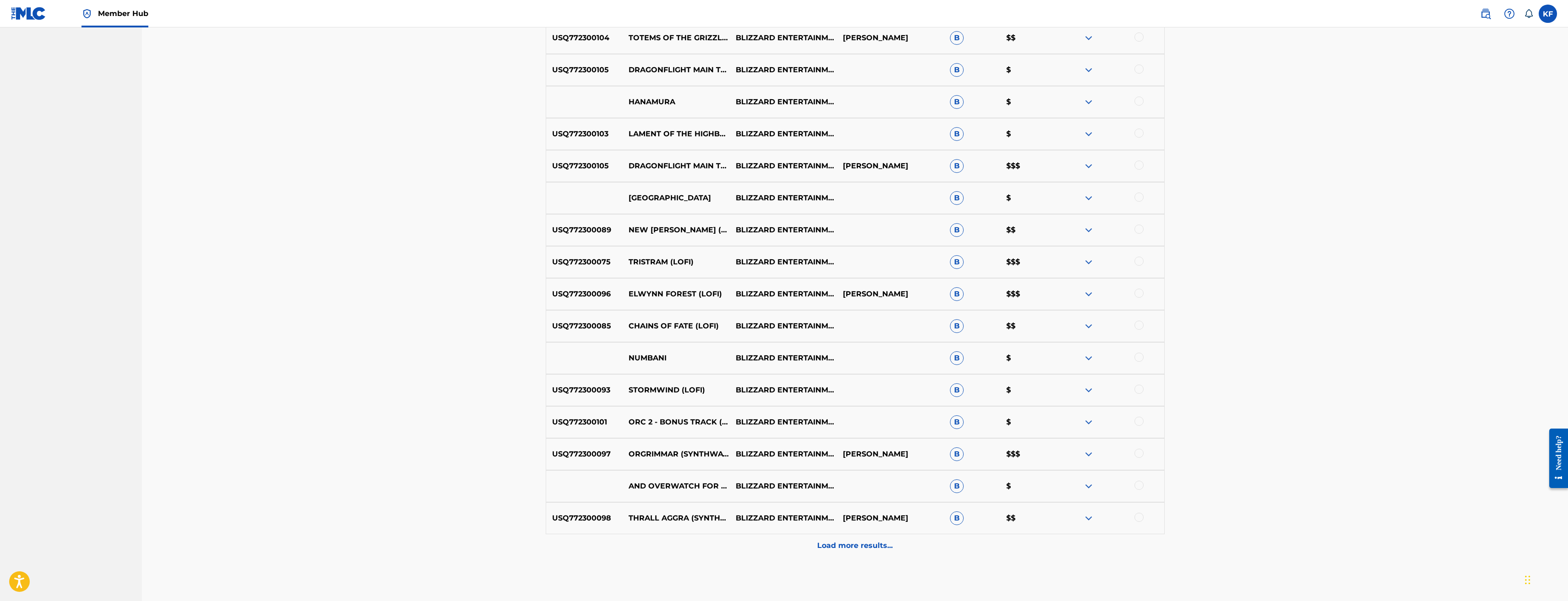
scroll to position [533, 0]
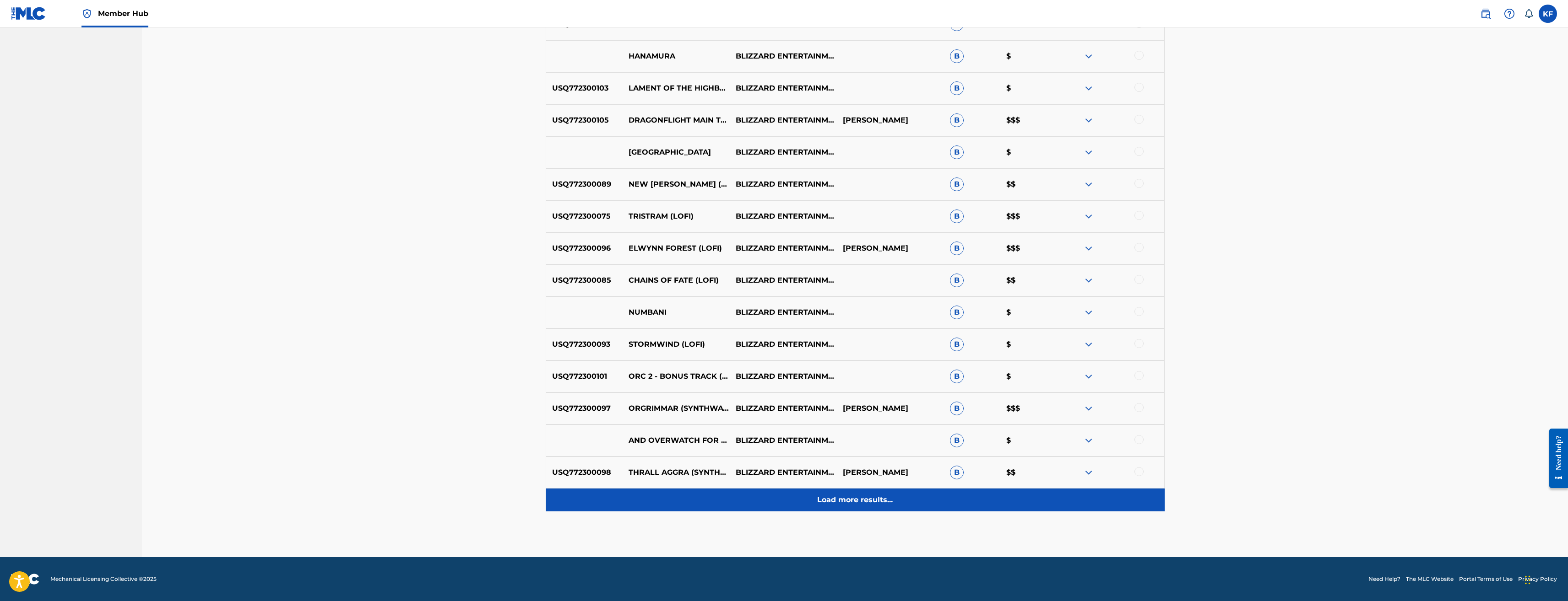
click at [864, 501] on p "Load more results..." at bounding box center [855, 500] width 76 height 11
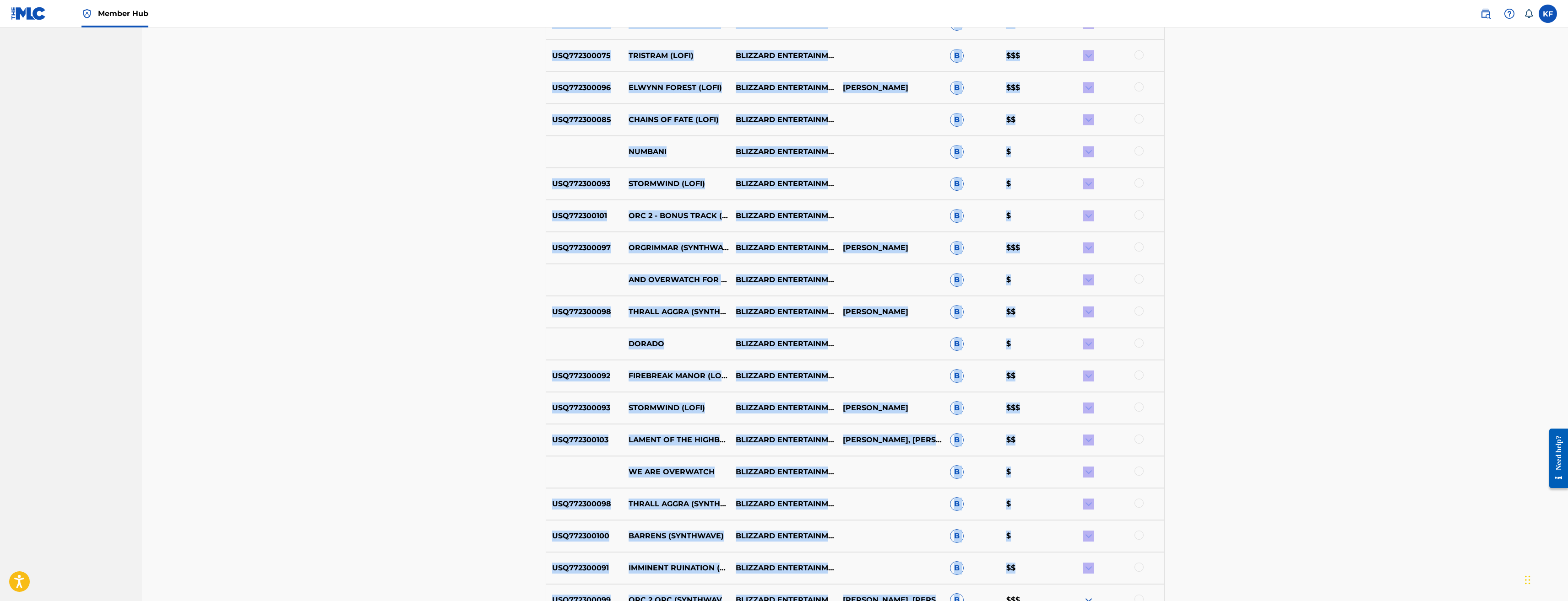
scroll to position [770, 0]
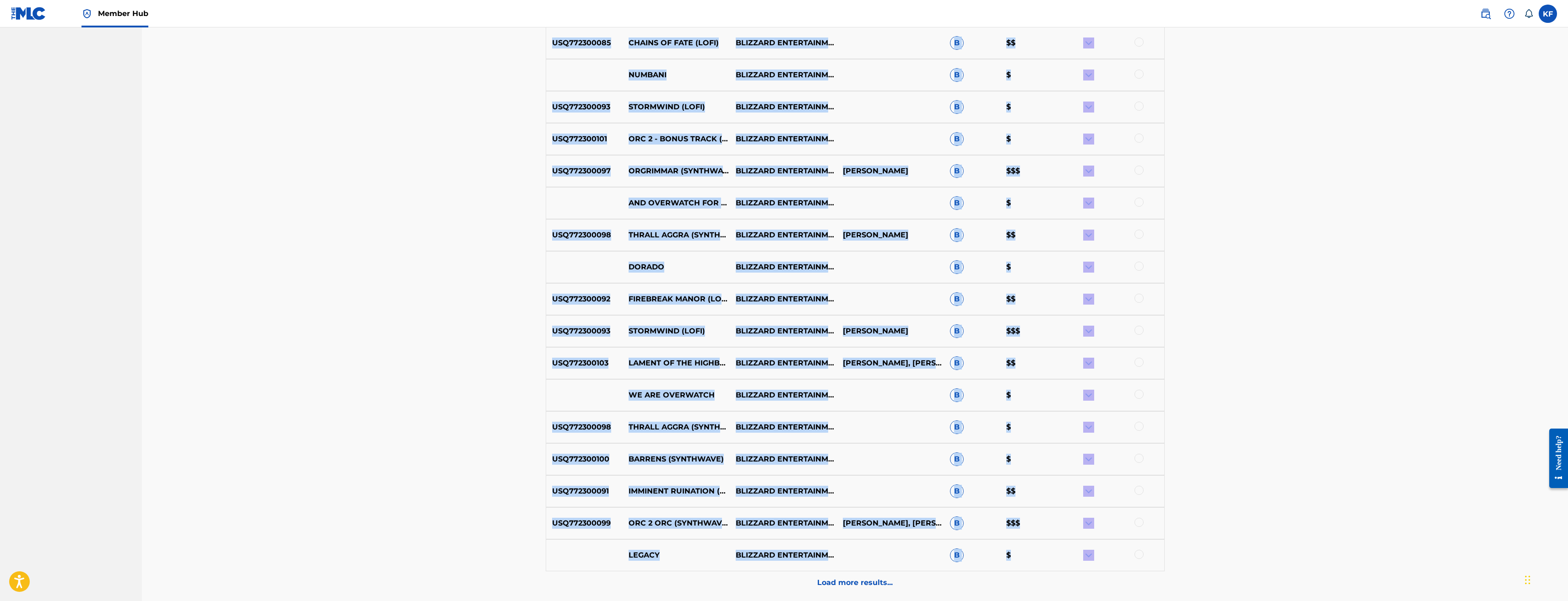
drag, startPoint x: 551, startPoint y: 136, endPoint x: 1148, endPoint y: 563, distance: 734.0
click at [1148, 563] on div "Showing 1 - 30 of 200+ results ISRC Recording Title Recording Artist Writer(s) …" at bounding box center [855, 87] width 619 height 1014
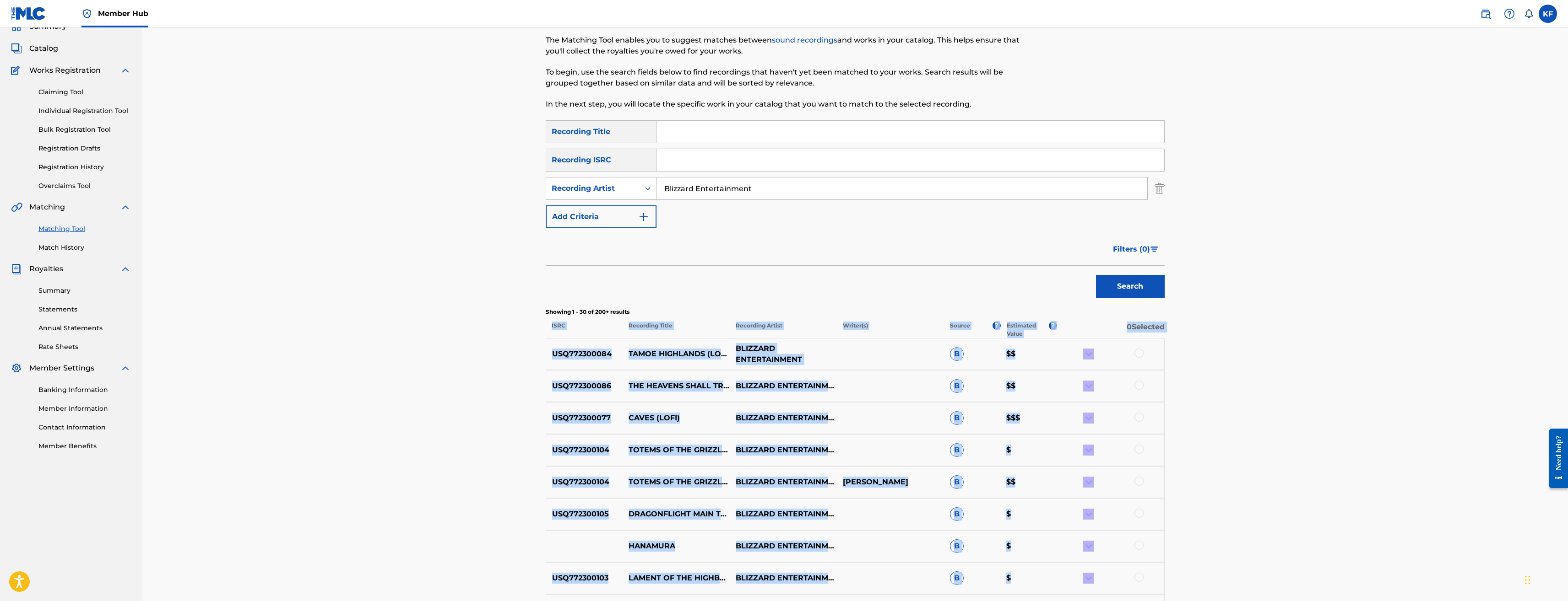
scroll to position [137, 0]
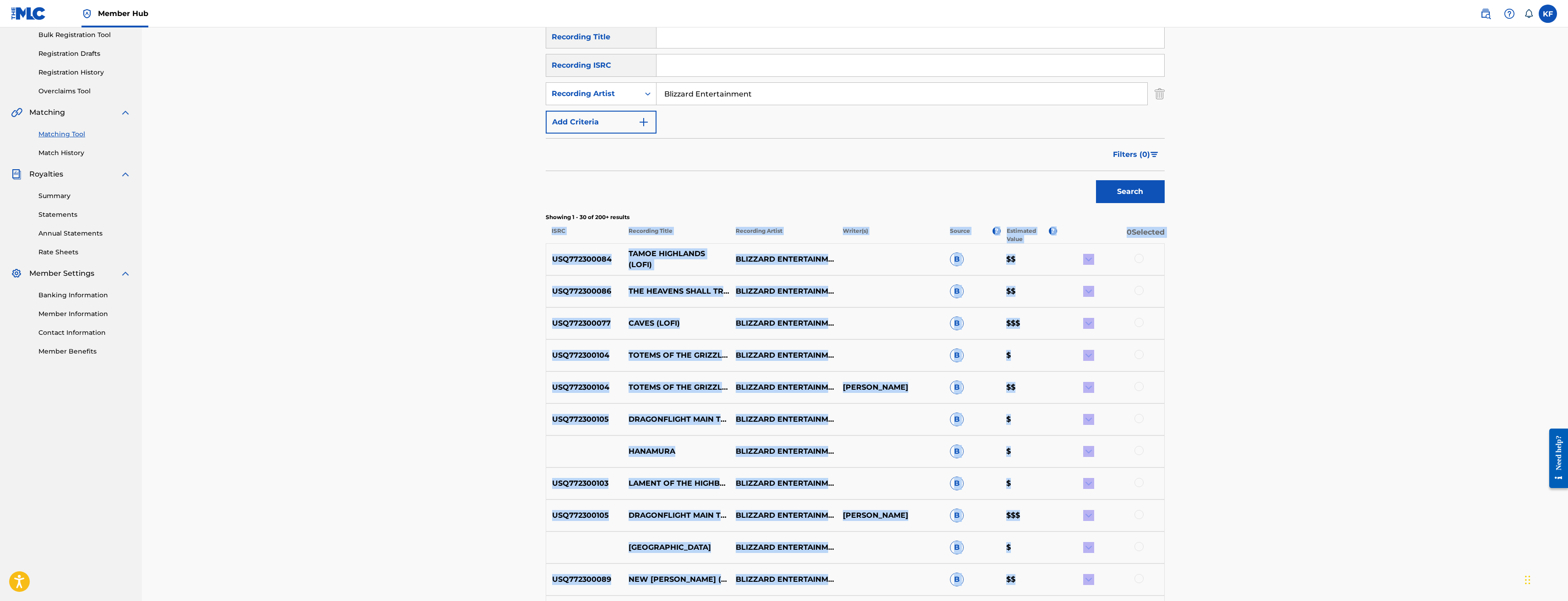
copy div "ISRC Recording Title Recording Artist Writer(s) Source ? Estimated Value ? 0 Se…"
click at [385, 555] on div "Matching Tool The Matching Tool enables you to suggest matches between sound re…" at bounding box center [855, 581] width 1426 height 1383
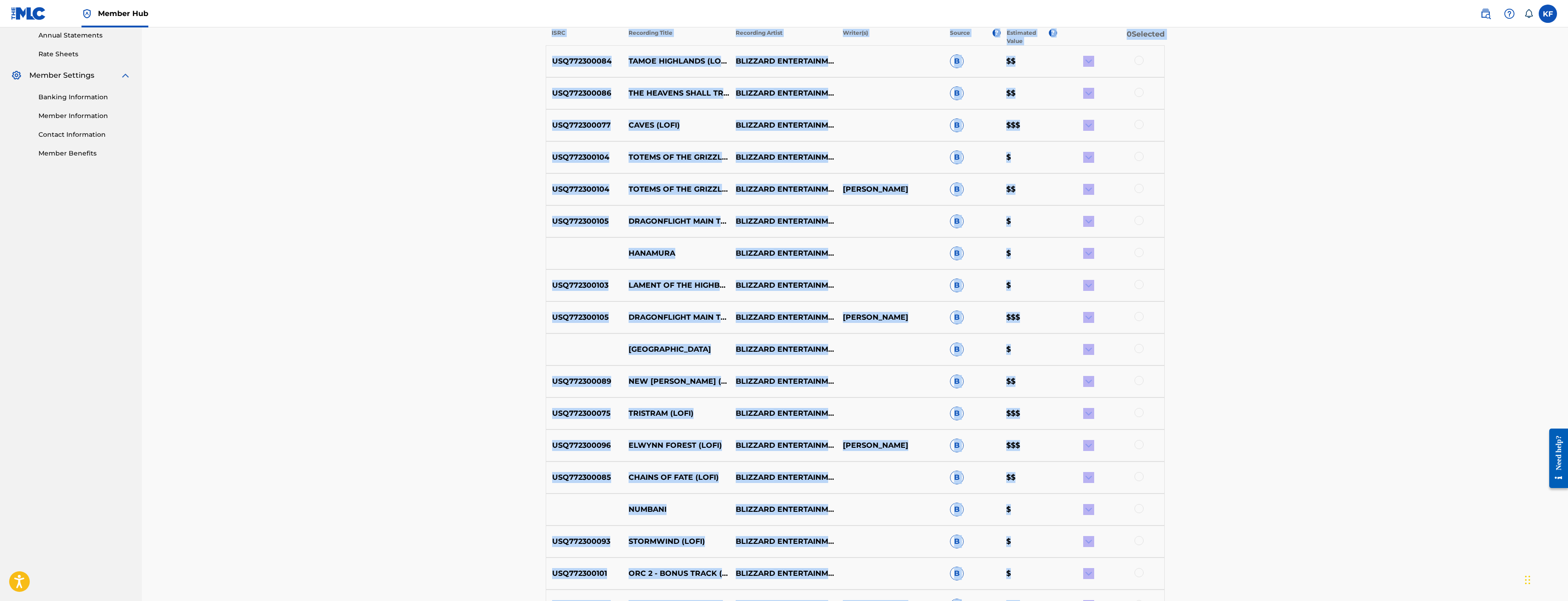
scroll to position [412, 0]
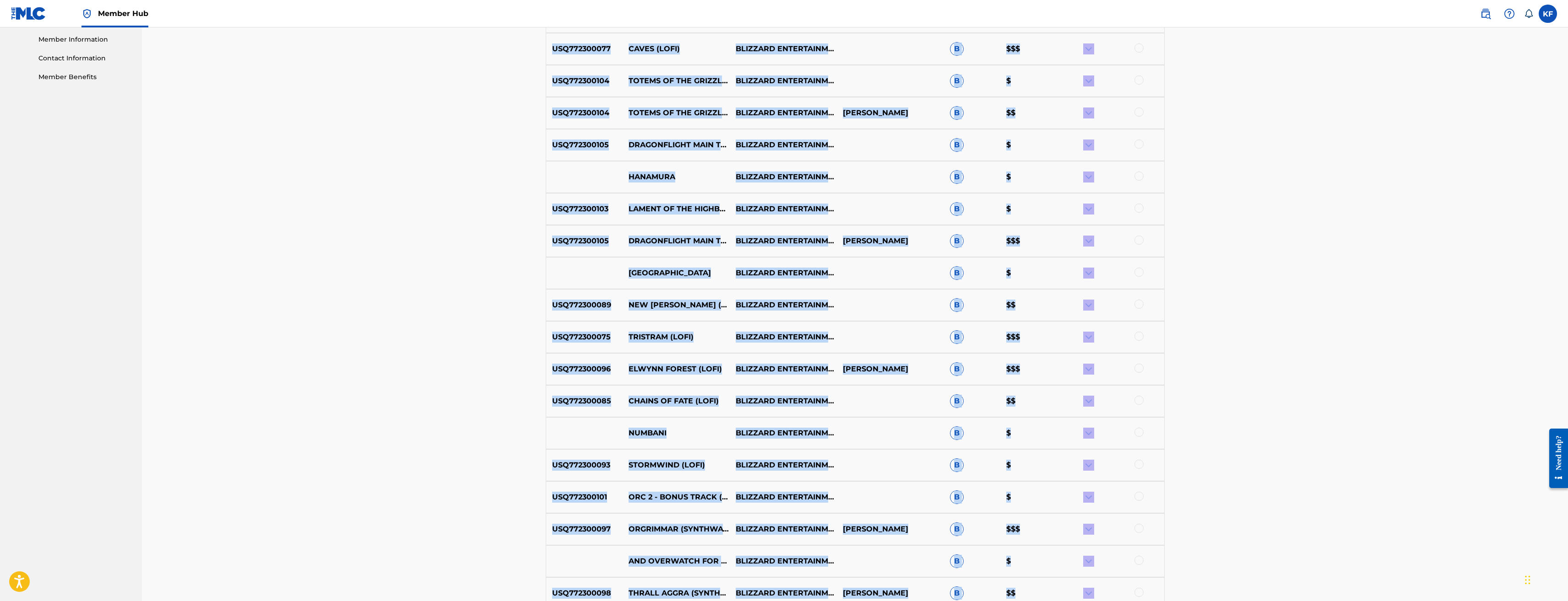
click at [1398, 497] on div "Matching Tool The Matching Tool enables you to suggest matches between sound re…" at bounding box center [855, 307] width 1426 height 1383
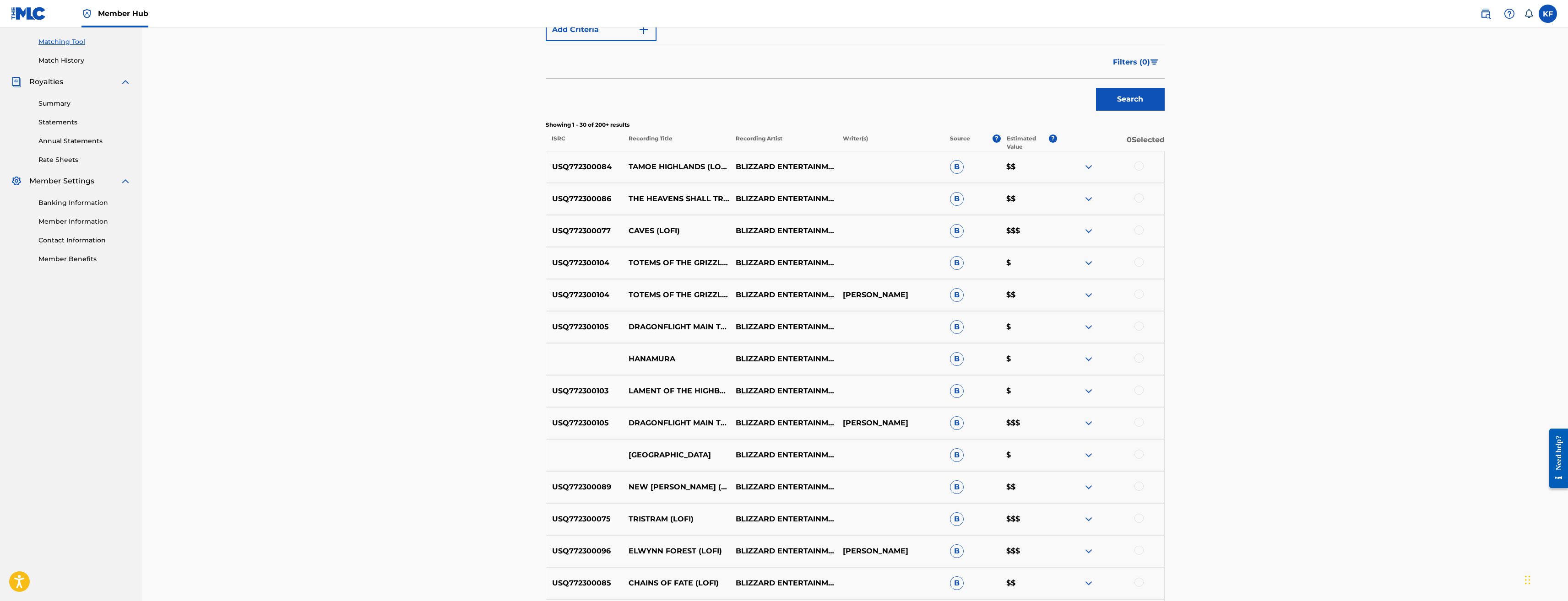
scroll to position [0, 0]
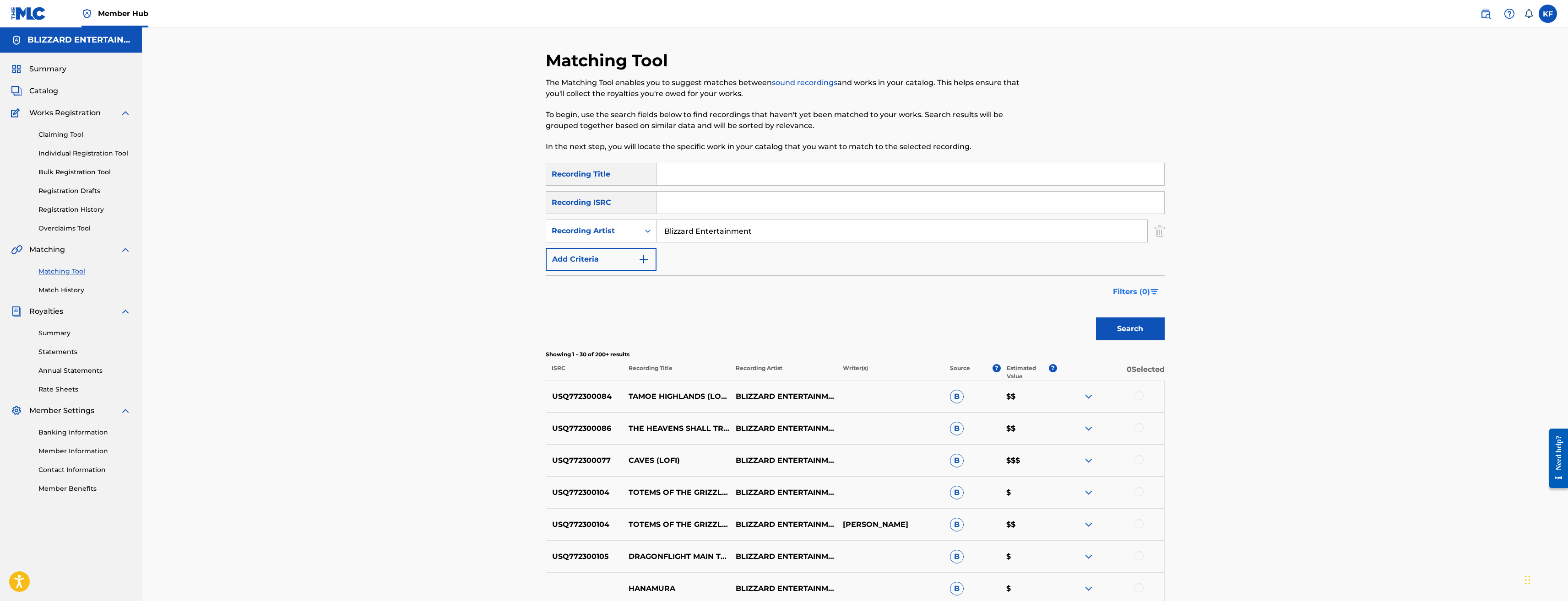
click at [1150, 292] on span "Filters ( 0 )" at bounding box center [1131, 292] width 37 height 11
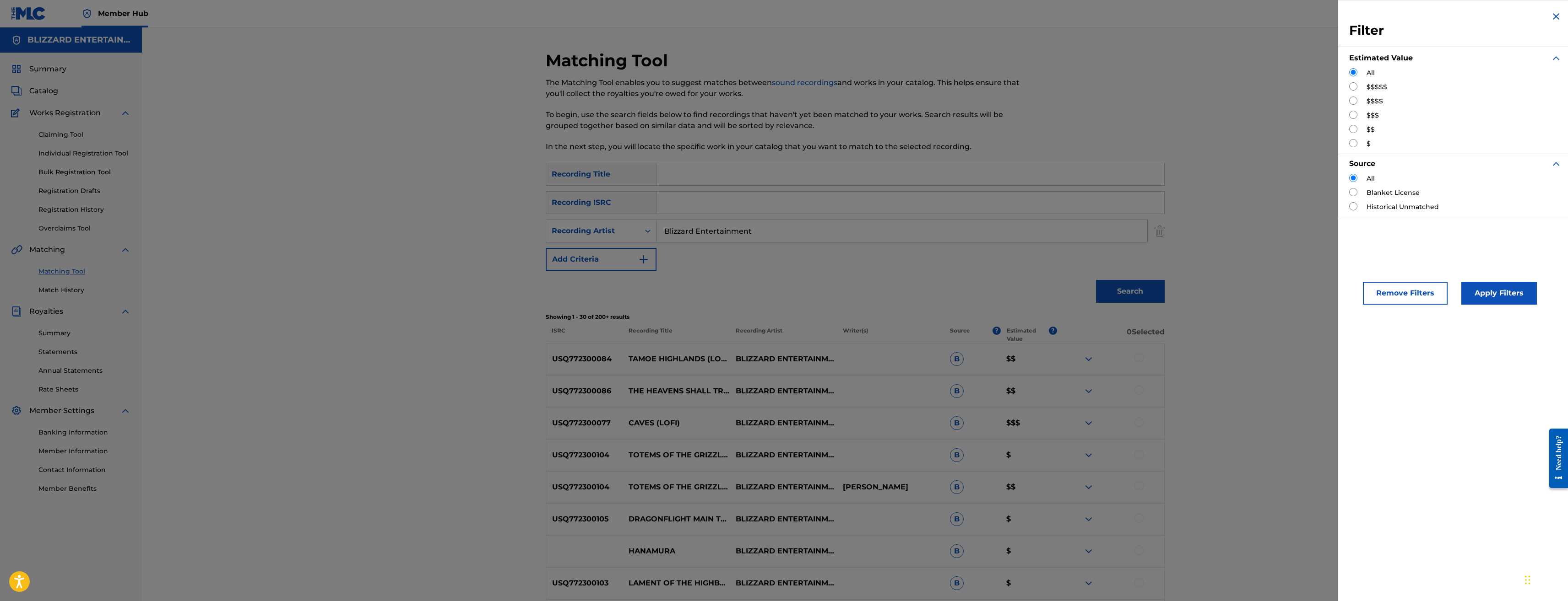
click at [1556, 15] on img "Search Form" at bounding box center [1557, 16] width 11 height 11
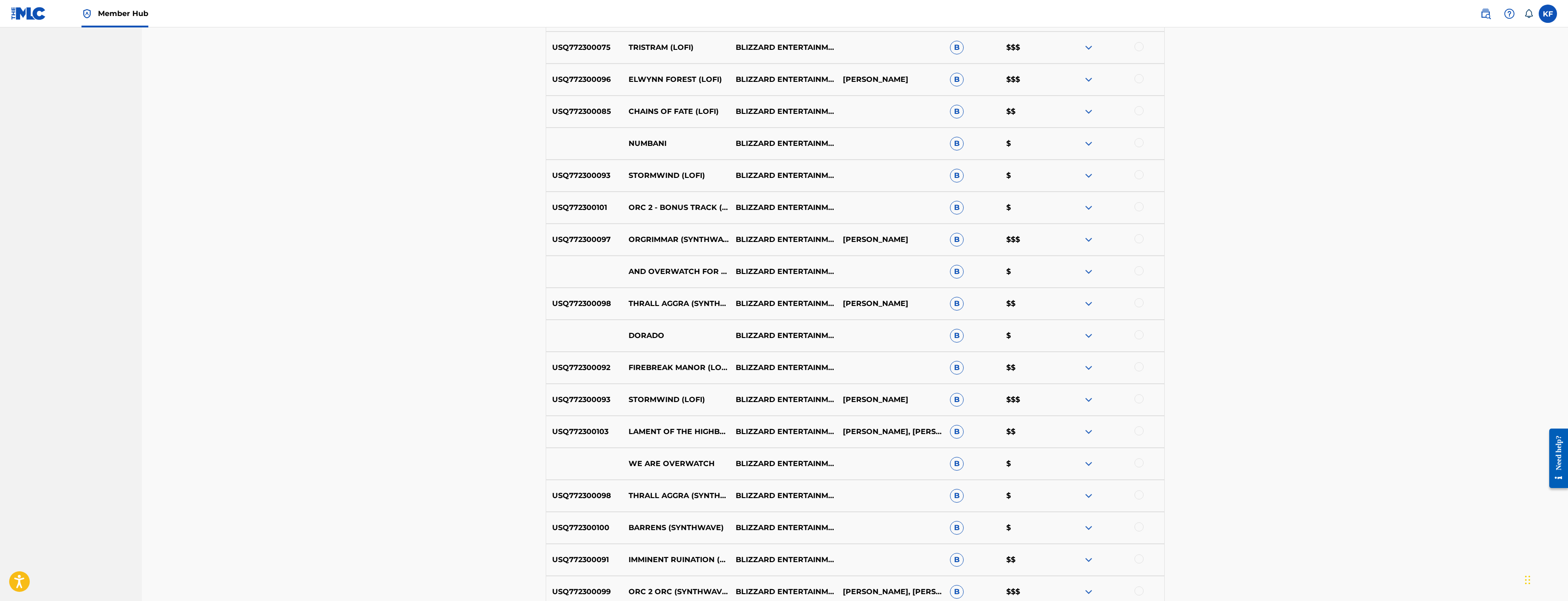
scroll to position [778, 0]
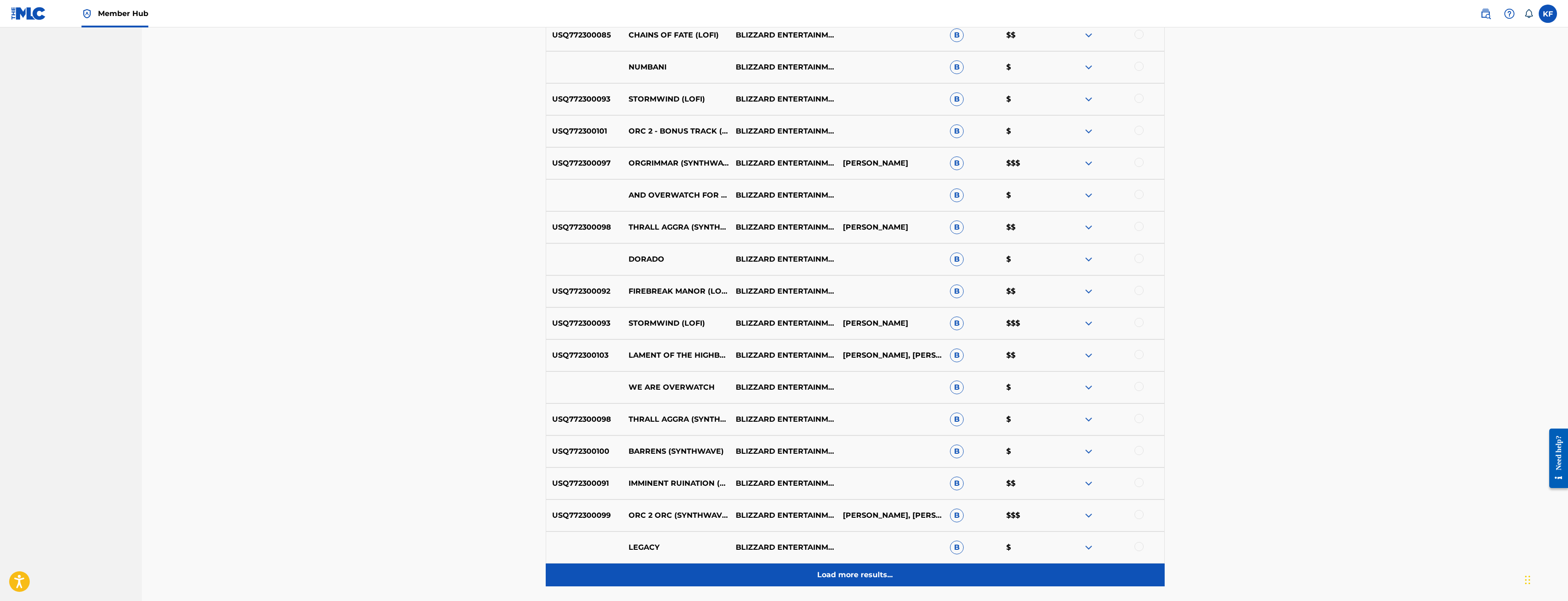
click at [843, 572] on p "Load more results..." at bounding box center [855, 575] width 76 height 11
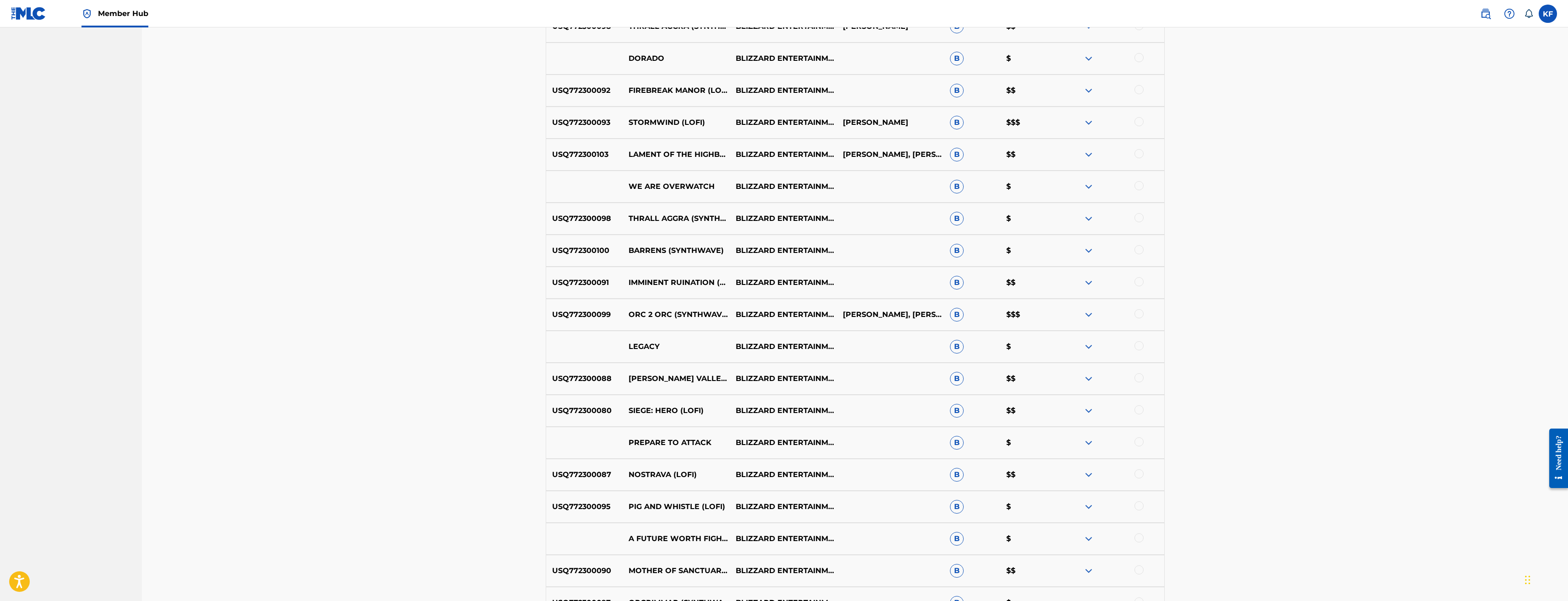
scroll to position [1007, 0]
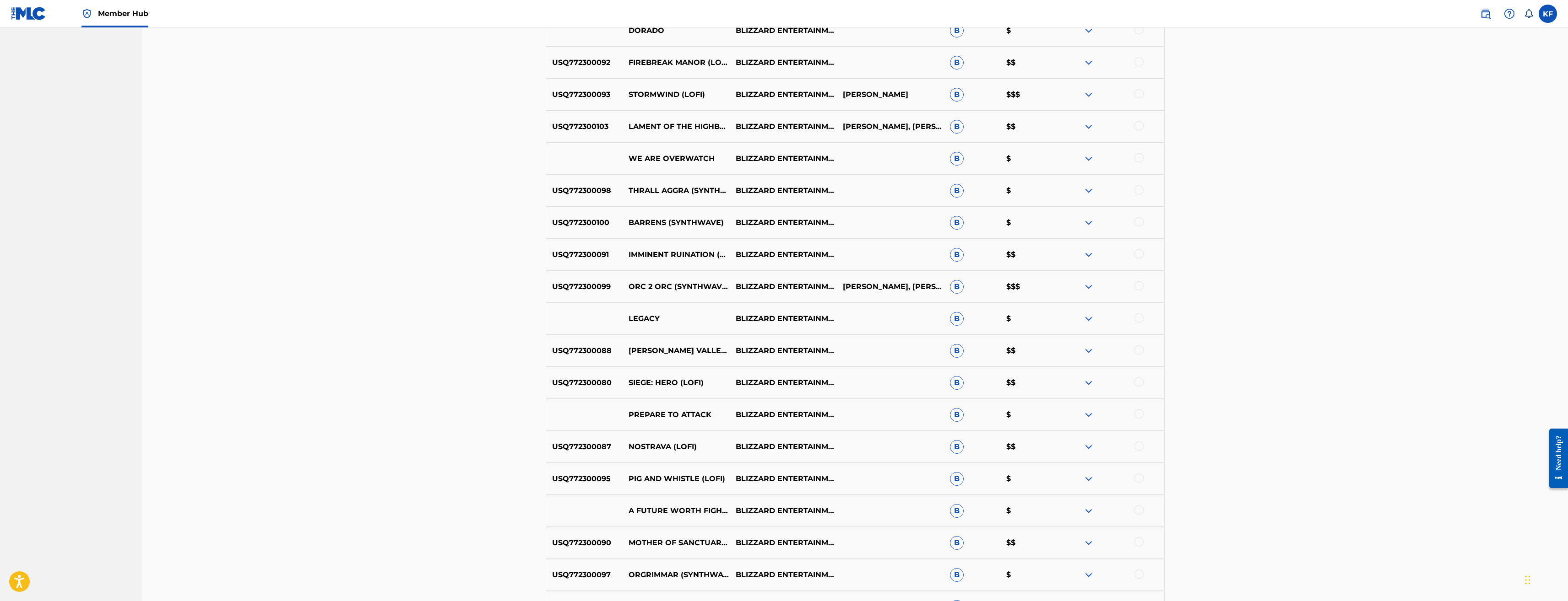
click at [1142, 221] on div at bounding box center [1139, 222] width 9 height 9
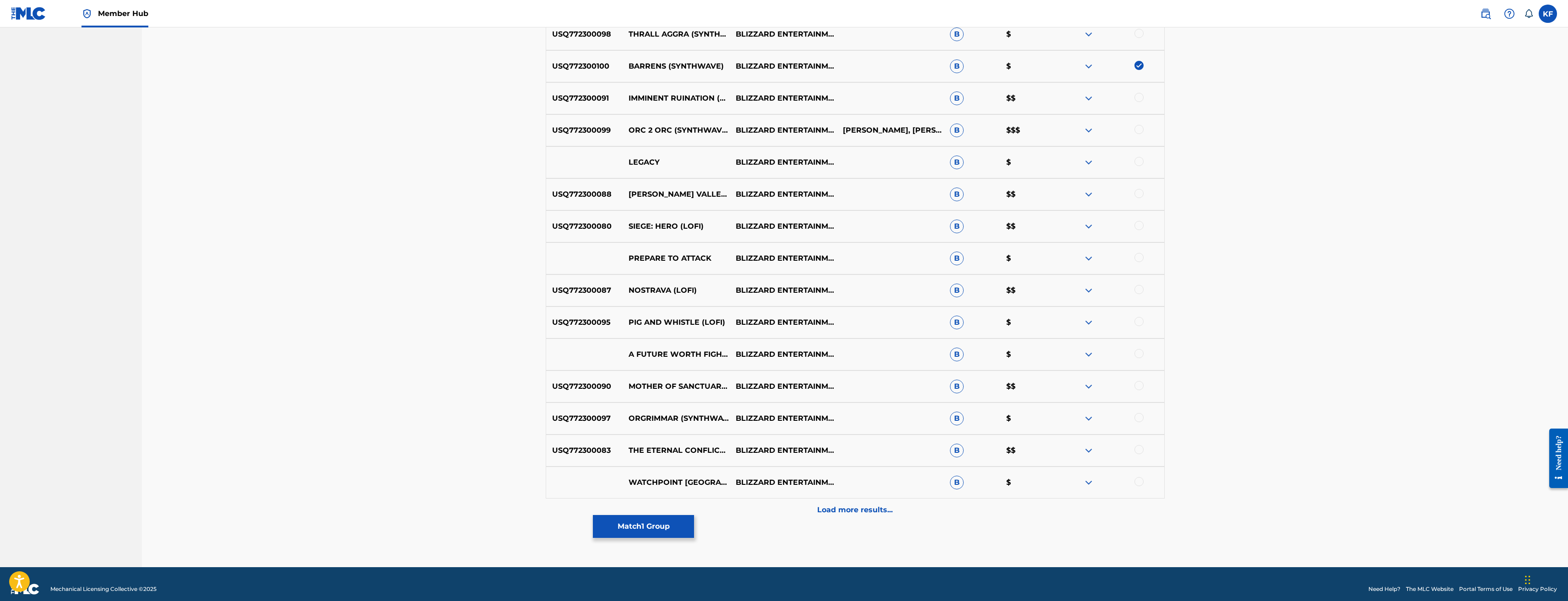
scroll to position [1174, 0]
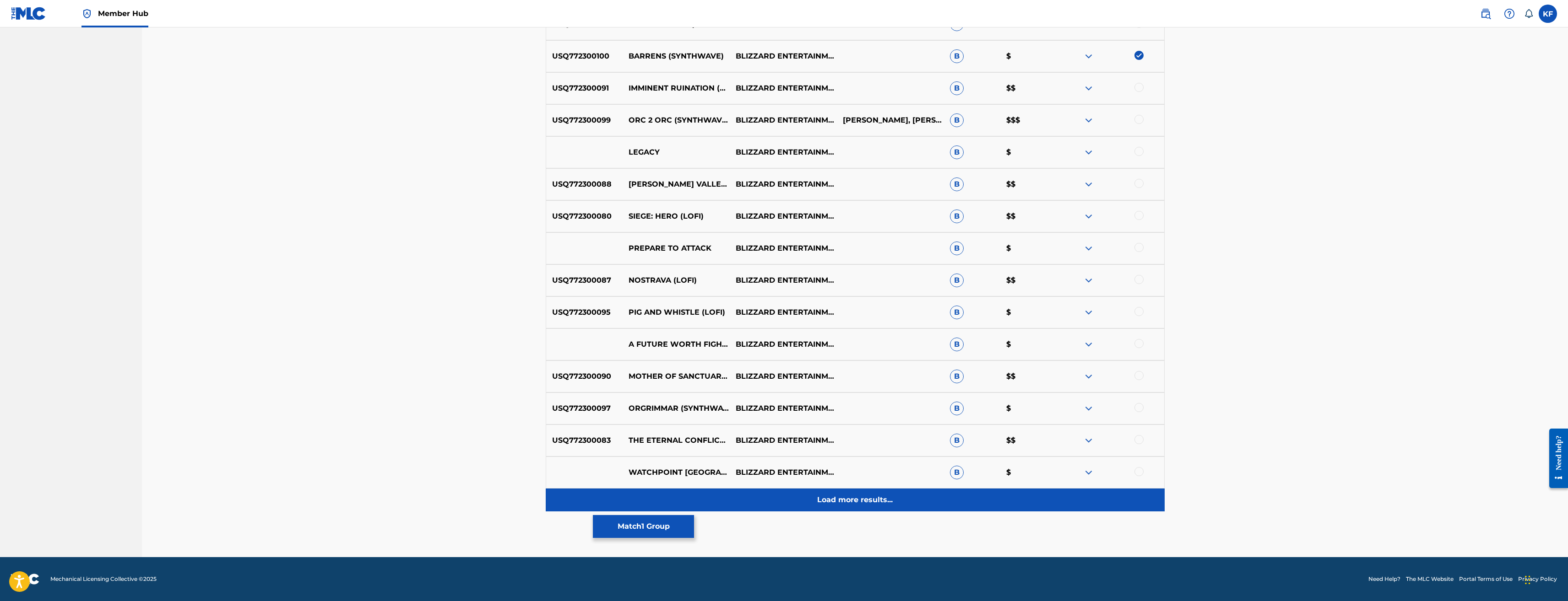
click at [875, 500] on p "Load more results..." at bounding box center [855, 500] width 76 height 11
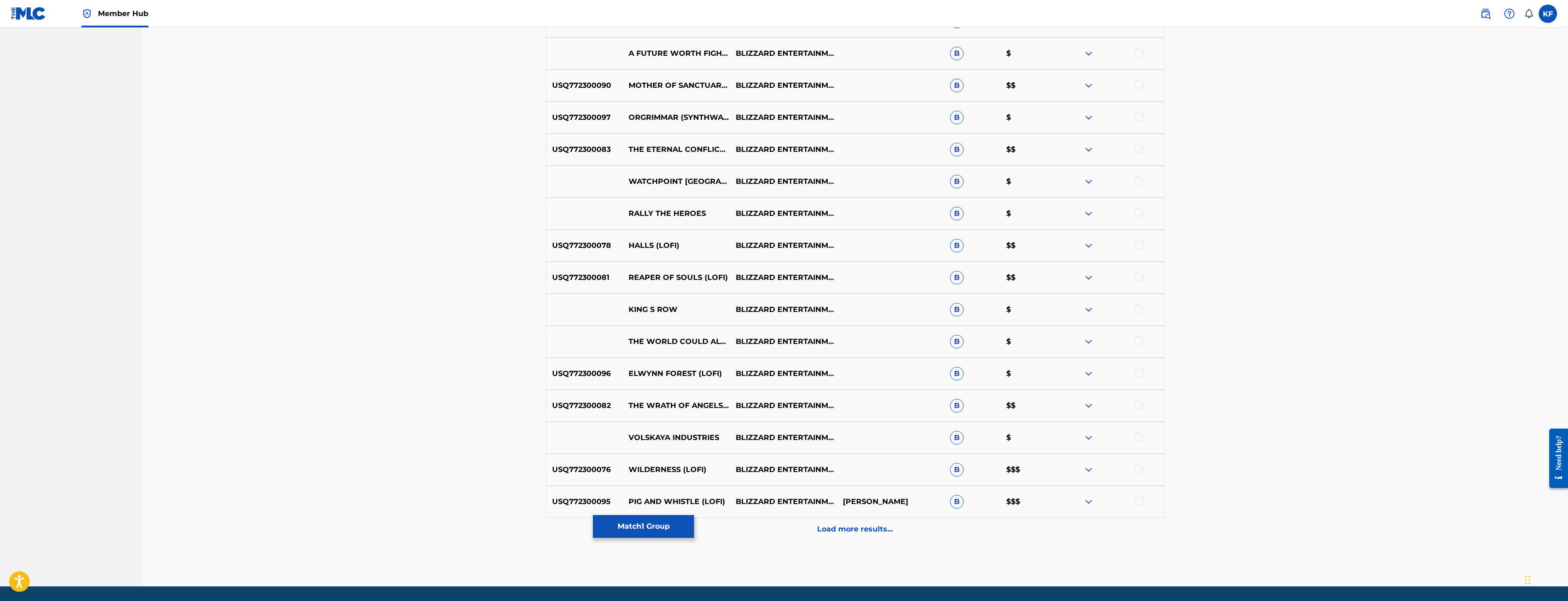
scroll to position [1494, 0]
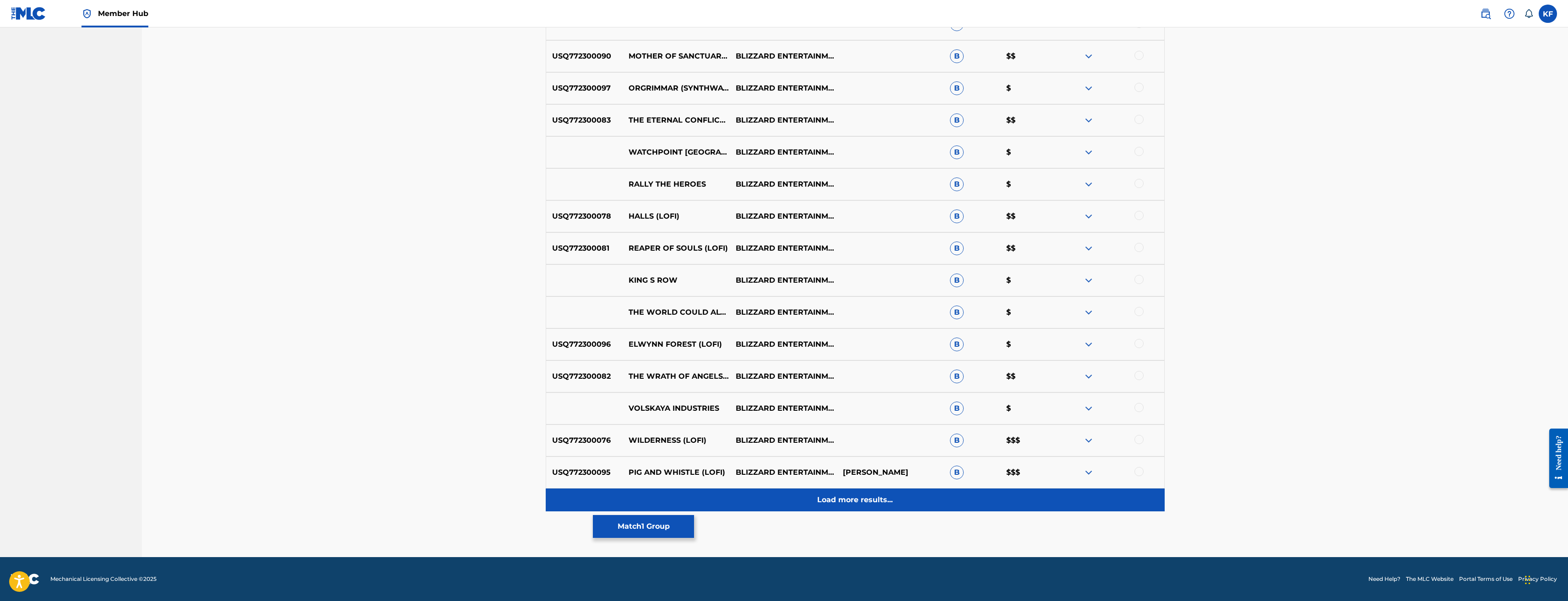
click at [859, 498] on p "Load more results..." at bounding box center [855, 500] width 76 height 11
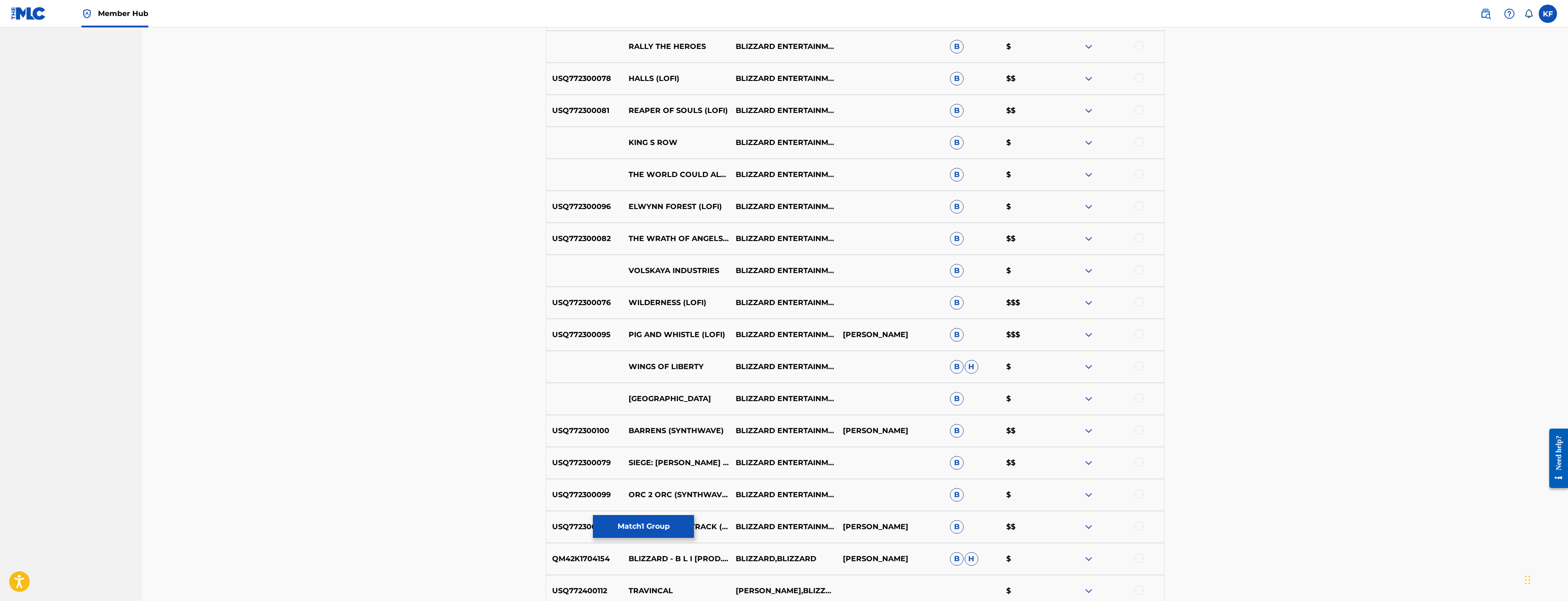
scroll to position [1631, 0]
click at [1139, 430] on div at bounding box center [1139, 431] width 9 height 9
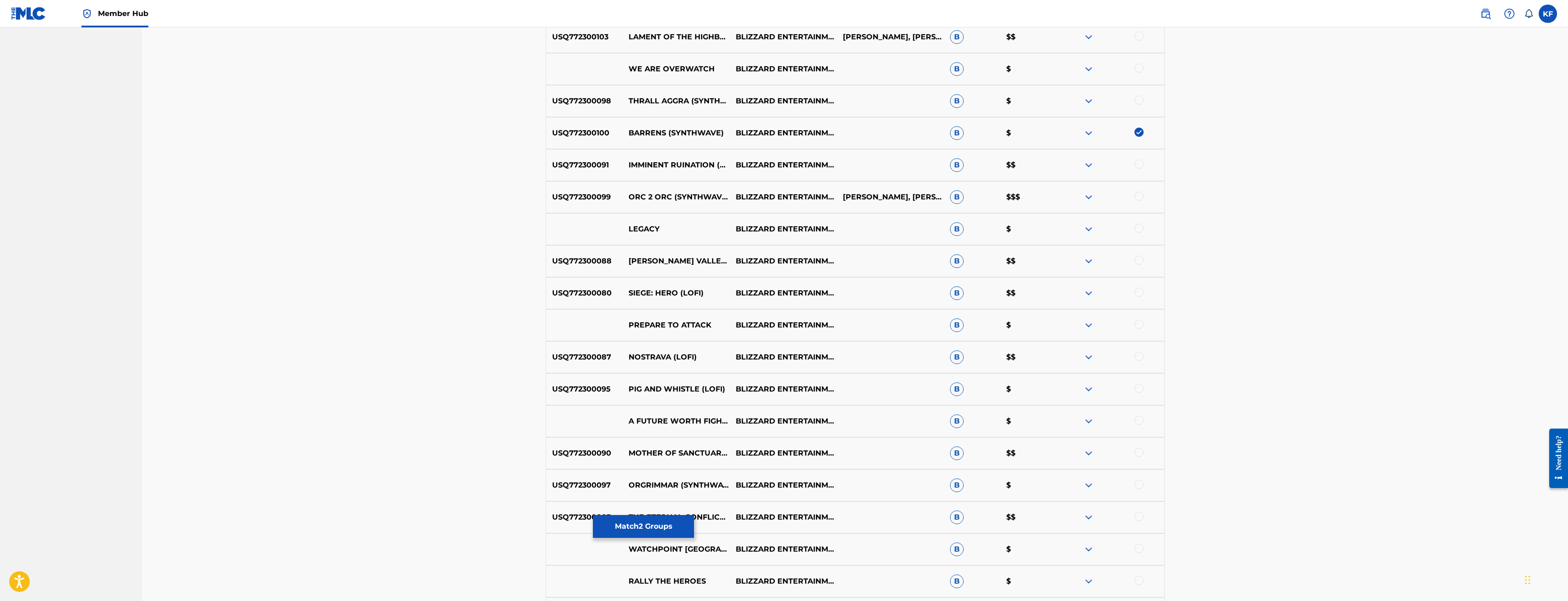
scroll to position [1082, 0]
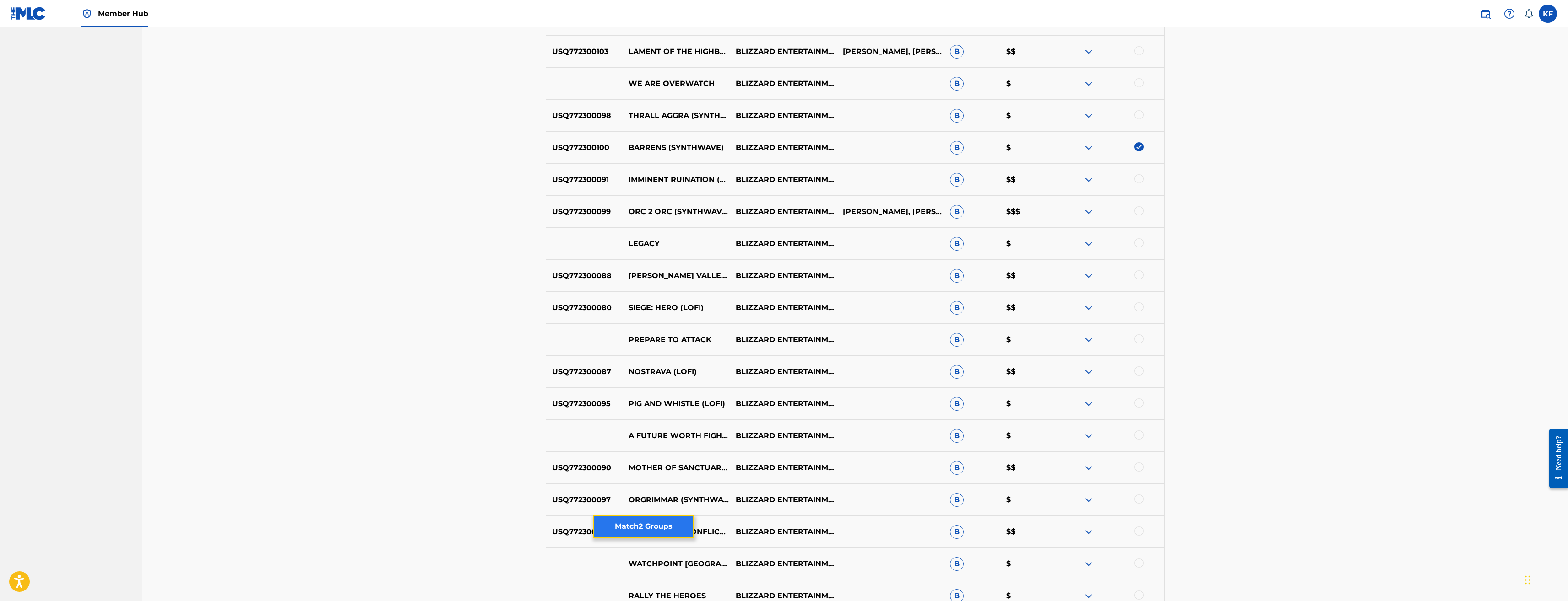
click at [675, 526] on button "Match 2 Groups" at bounding box center [644, 527] width 101 height 23
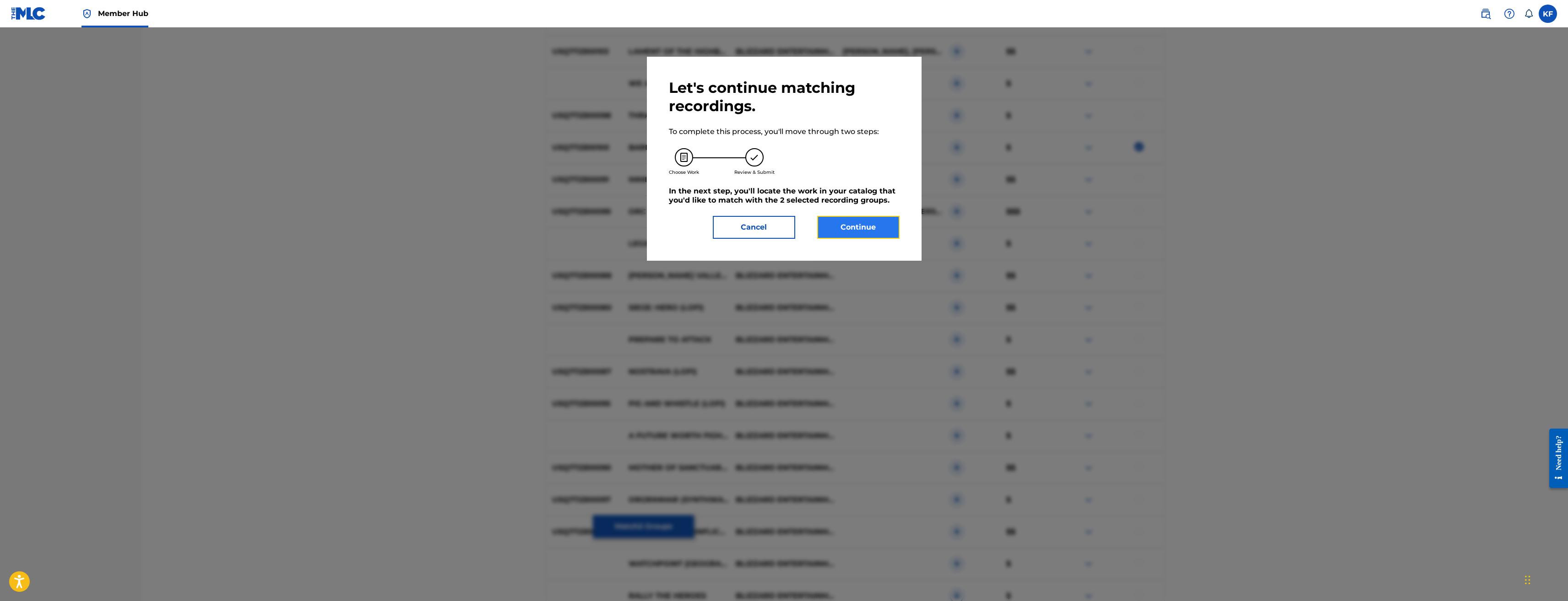
click at [863, 232] on button "Continue" at bounding box center [858, 228] width 82 height 23
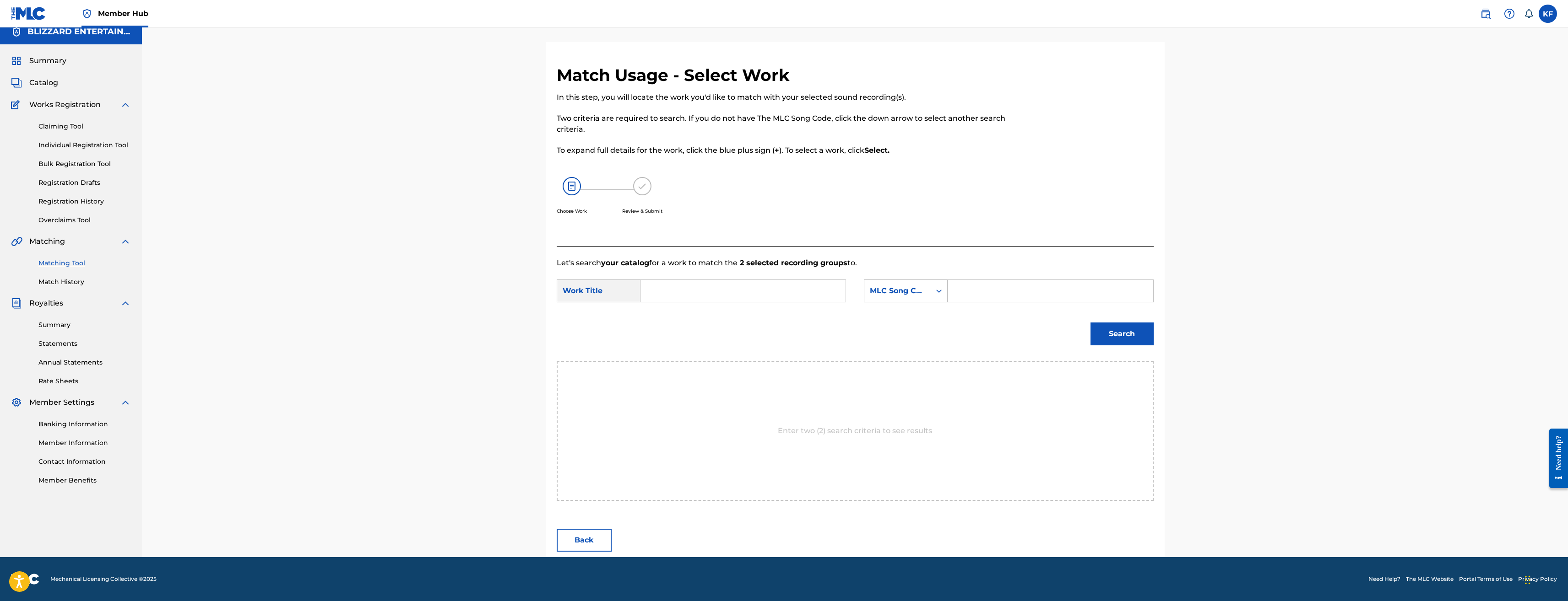
scroll to position [0, 0]
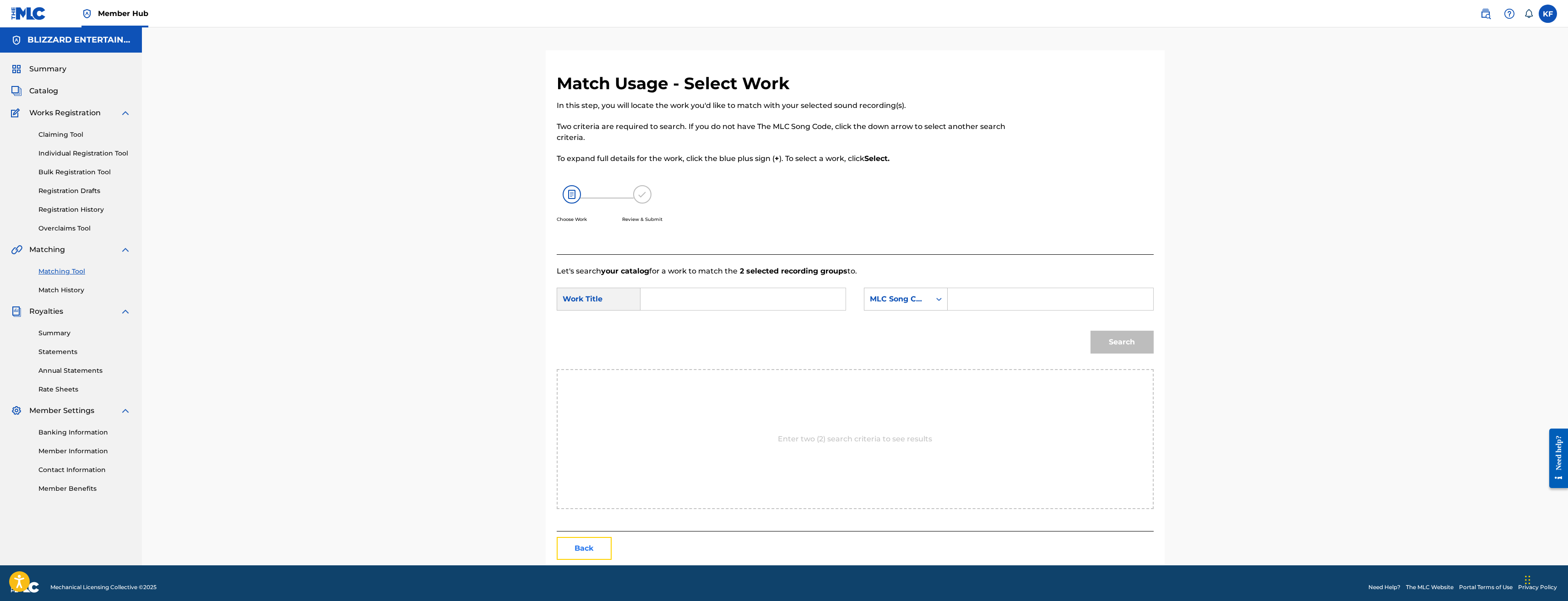
click at [584, 547] on button "Back" at bounding box center [584, 548] width 55 height 23
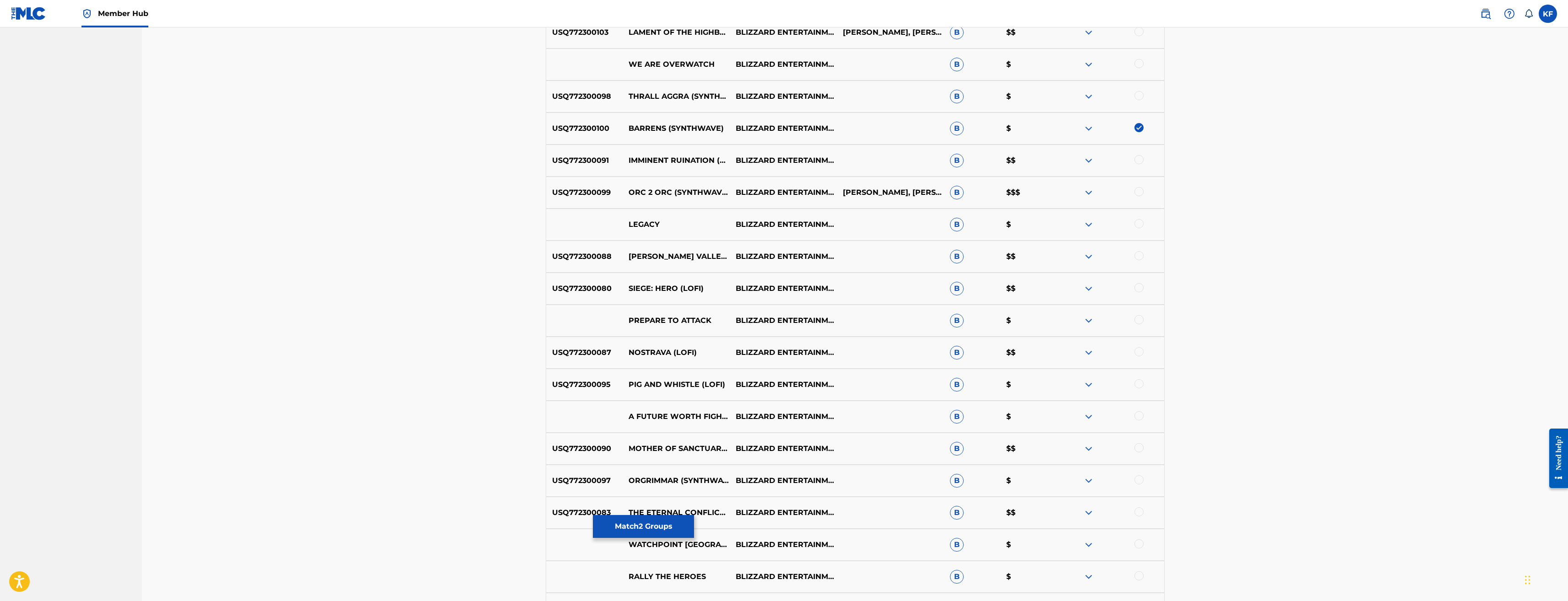
scroll to position [1098, 0]
click at [1137, 129] on img at bounding box center [1139, 131] width 9 height 9
click at [1140, 223] on div at bounding box center [1139, 226] width 9 height 9
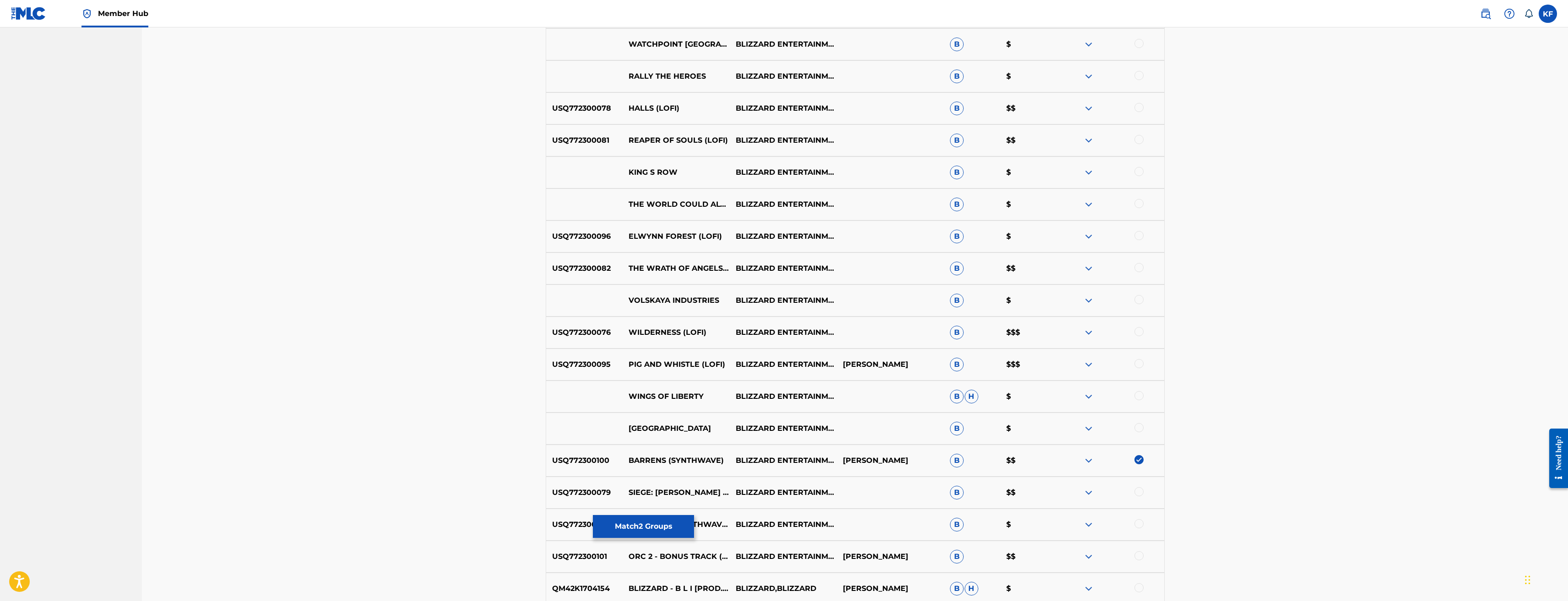
scroll to position [1647, 0]
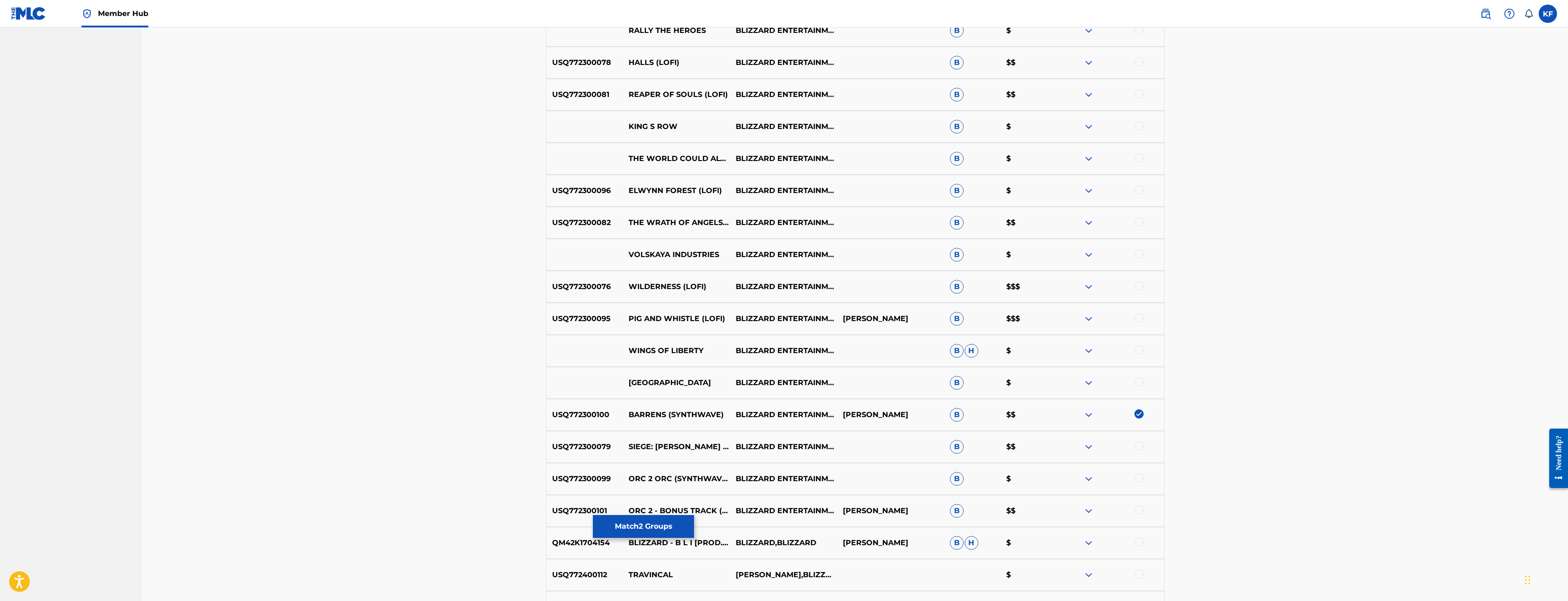
click at [1142, 414] on img at bounding box center [1139, 414] width 9 height 9
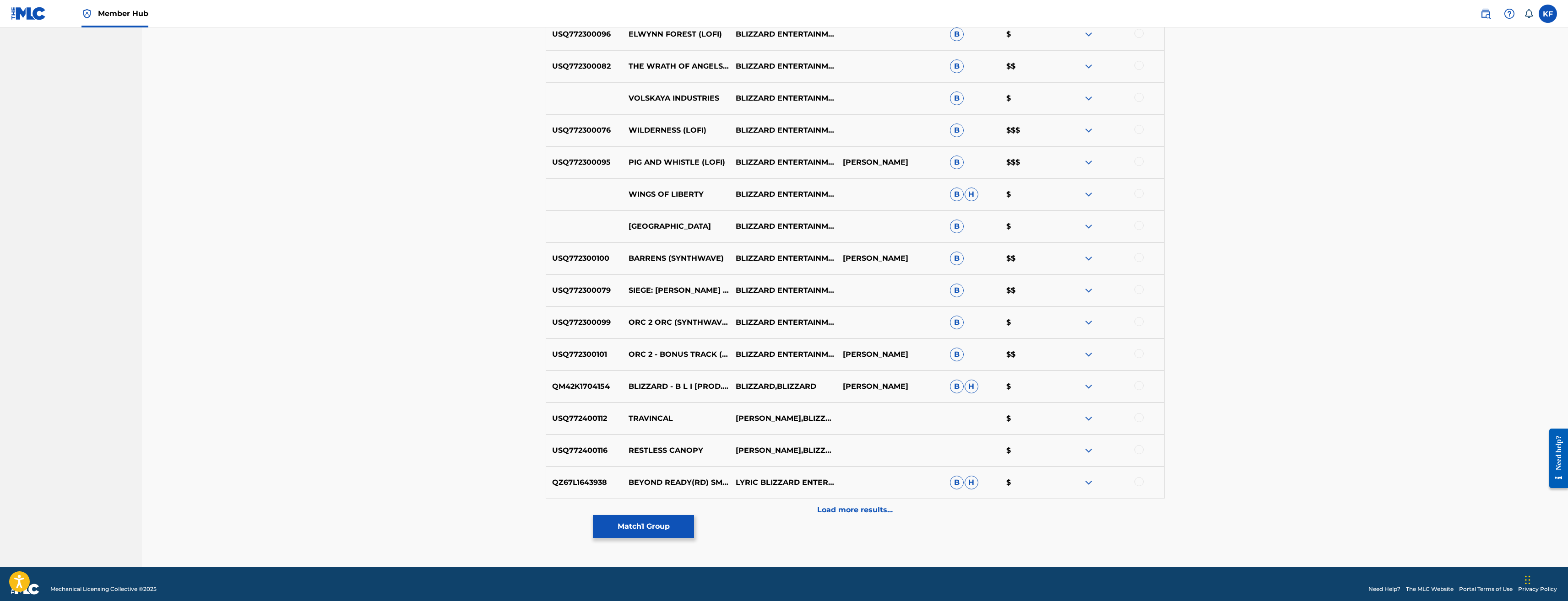
scroll to position [1814, 0]
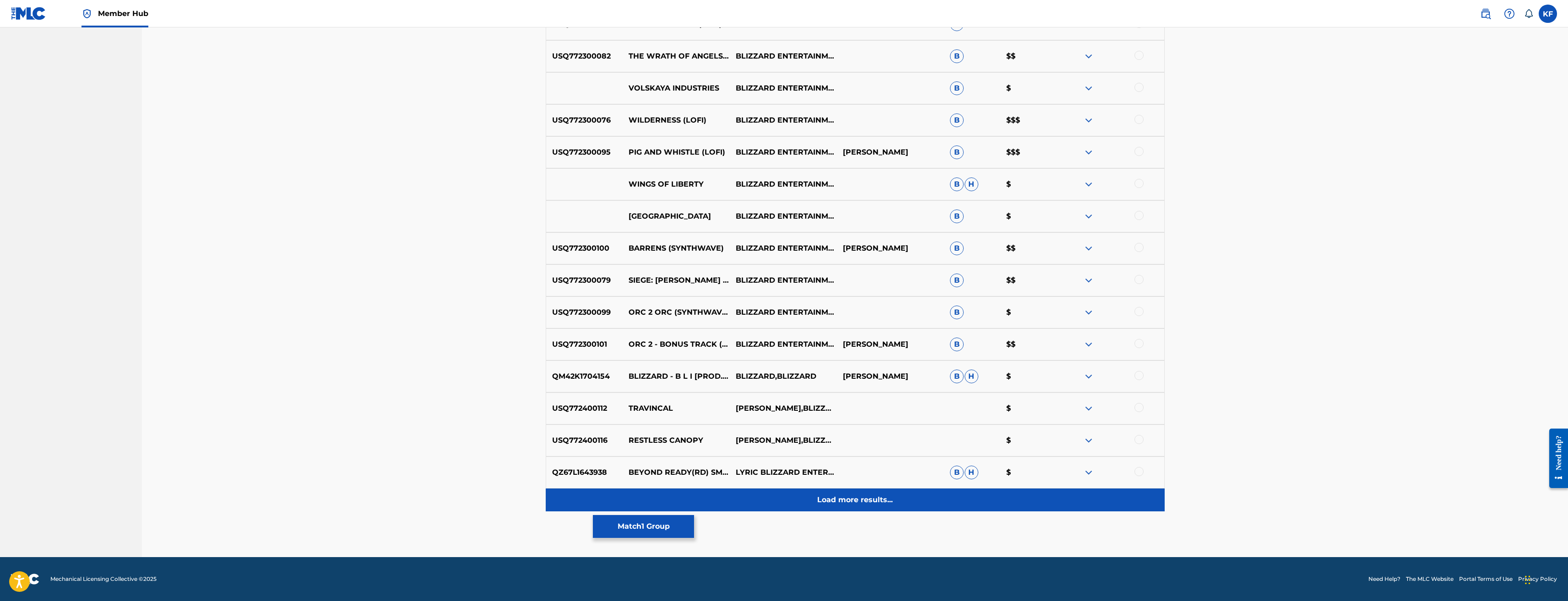
click at [862, 500] on p "Load more results..." at bounding box center [855, 500] width 76 height 11
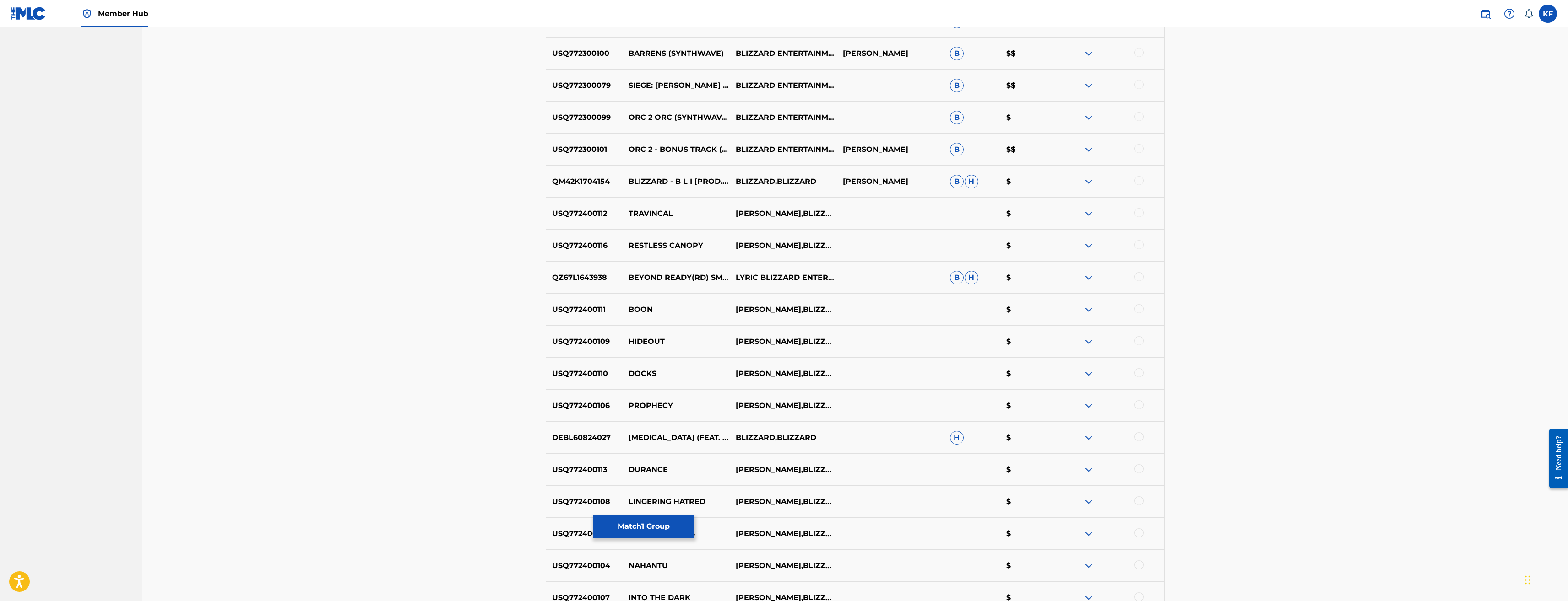
scroll to position [2134, 0]
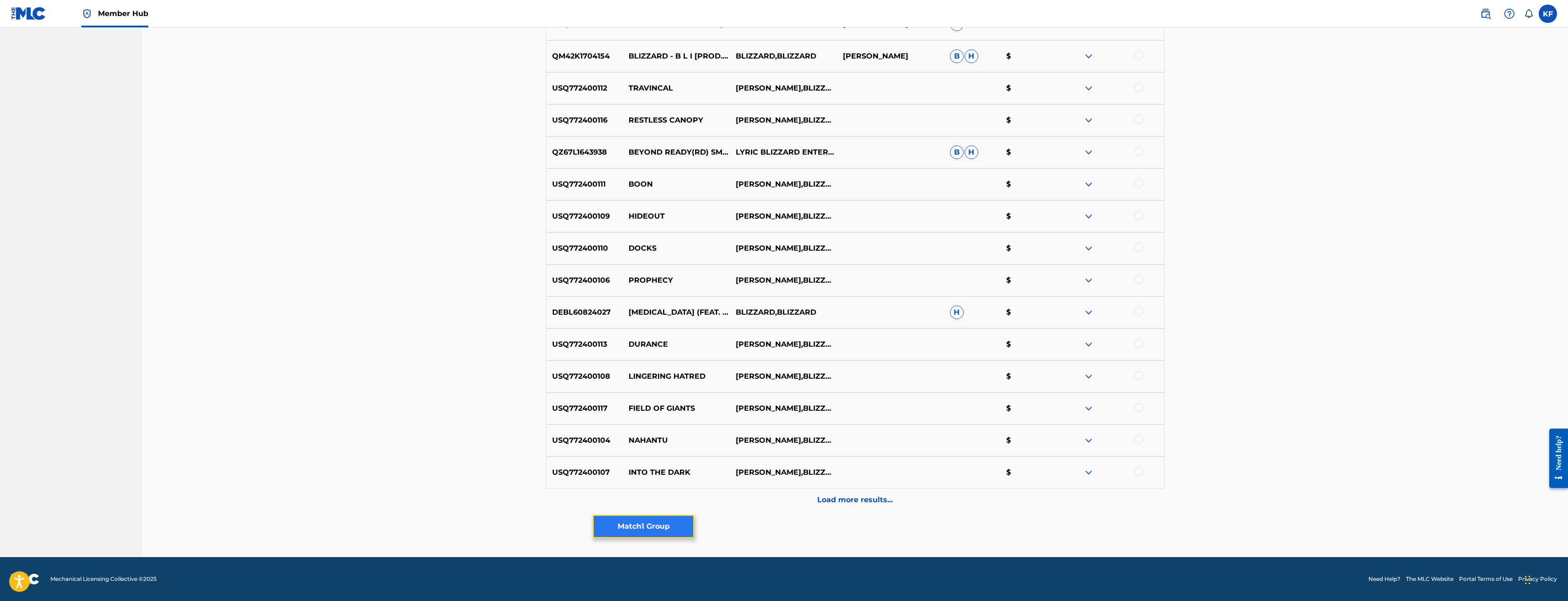
click at [677, 524] on button "Match 1 Group" at bounding box center [644, 527] width 101 height 23
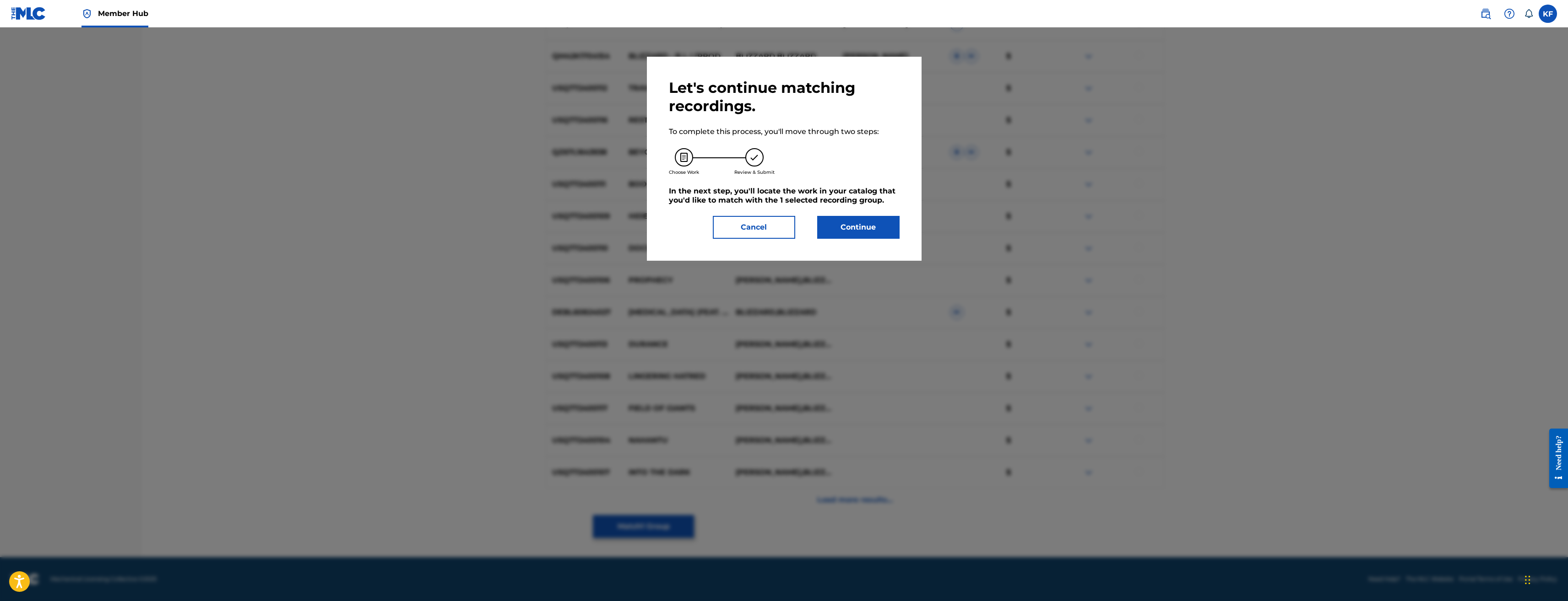
click at [845, 242] on div "Let's continue matching recordings. To complete this process, you'll move throu…" at bounding box center [785, 158] width 275 height 204
click at [849, 235] on button "Continue" at bounding box center [858, 228] width 82 height 23
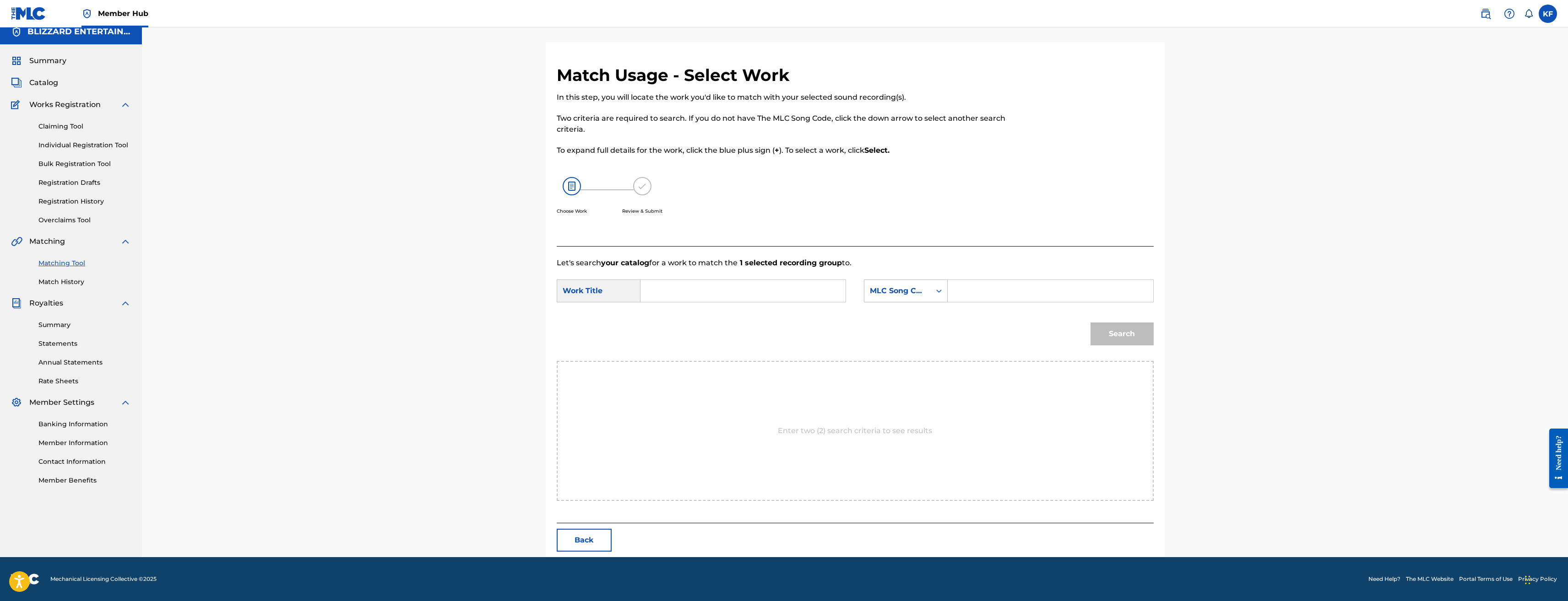
scroll to position [0, 0]
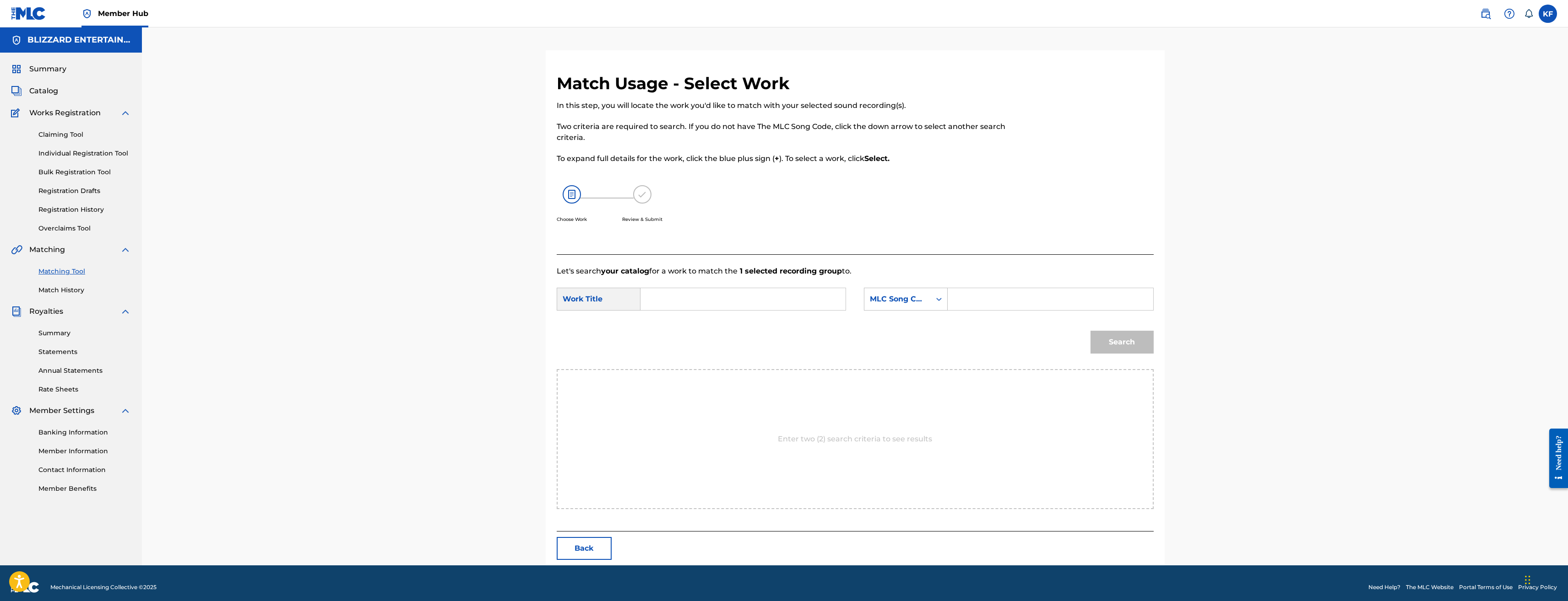
click at [975, 294] on input "Search Form" at bounding box center [1050, 299] width 189 height 22
paste input "LA06TQ"
type input "LA06TQ"
click at [799, 288] on div "Search Form" at bounding box center [743, 299] width 206 height 23
click at [793, 299] on input "Search Form" at bounding box center [743, 299] width 189 height 22
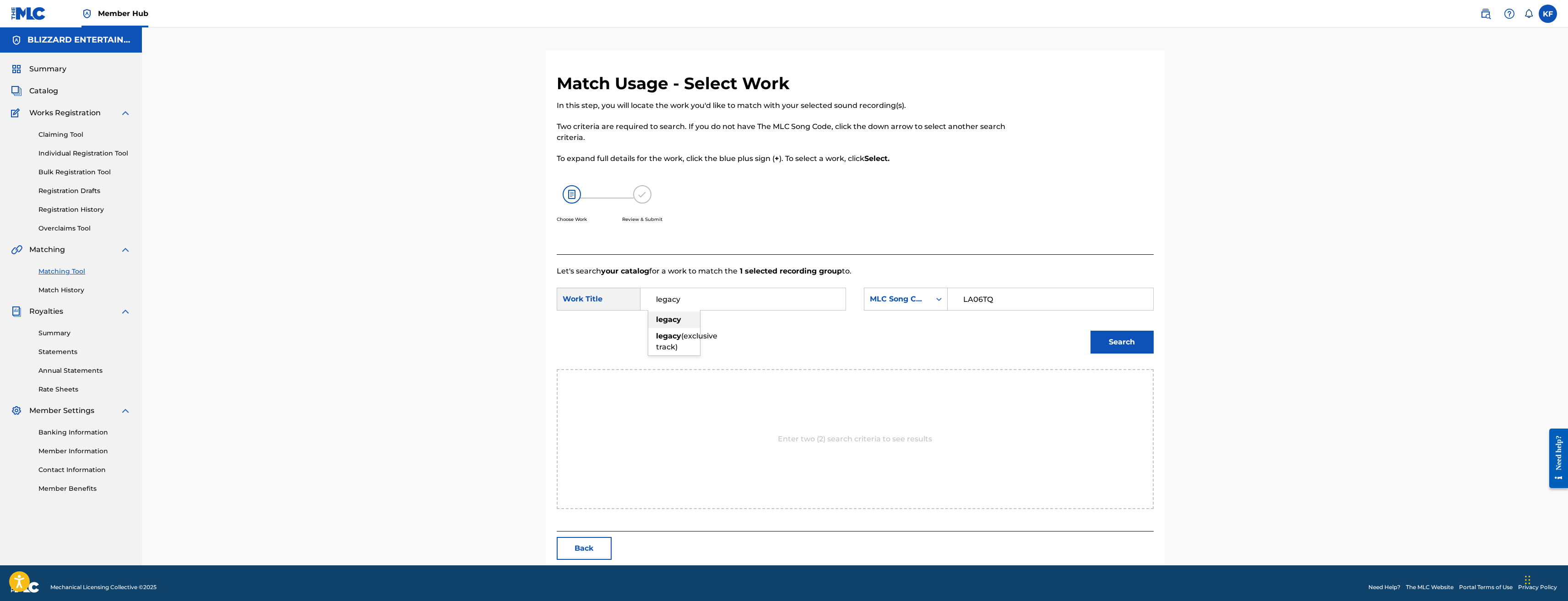
type input "legacy"
click at [678, 323] on strong "legacy" at bounding box center [668, 319] width 25 height 9
click at [1114, 339] on button "Search" at bounding box center [1122, 342] width 63 height 23
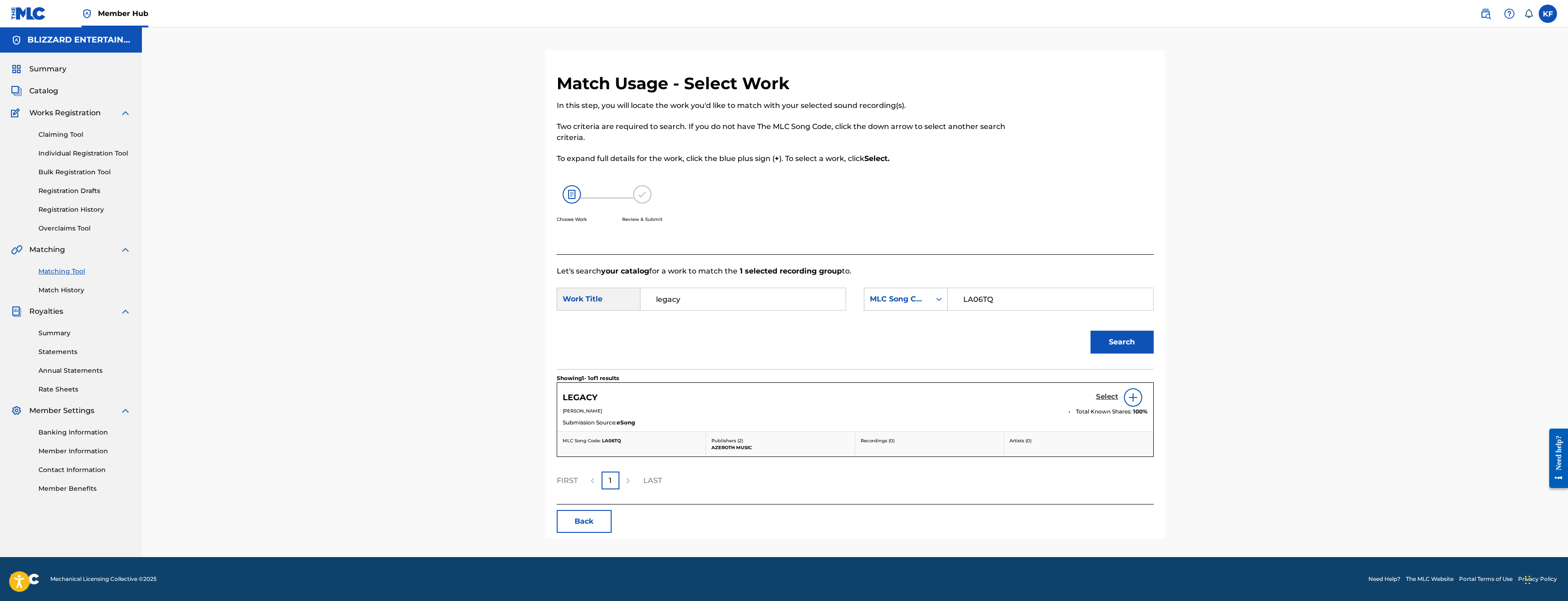
click at [1111, 393] on h5 "Select" at bounding box center [1107, 397] width 22 height 9
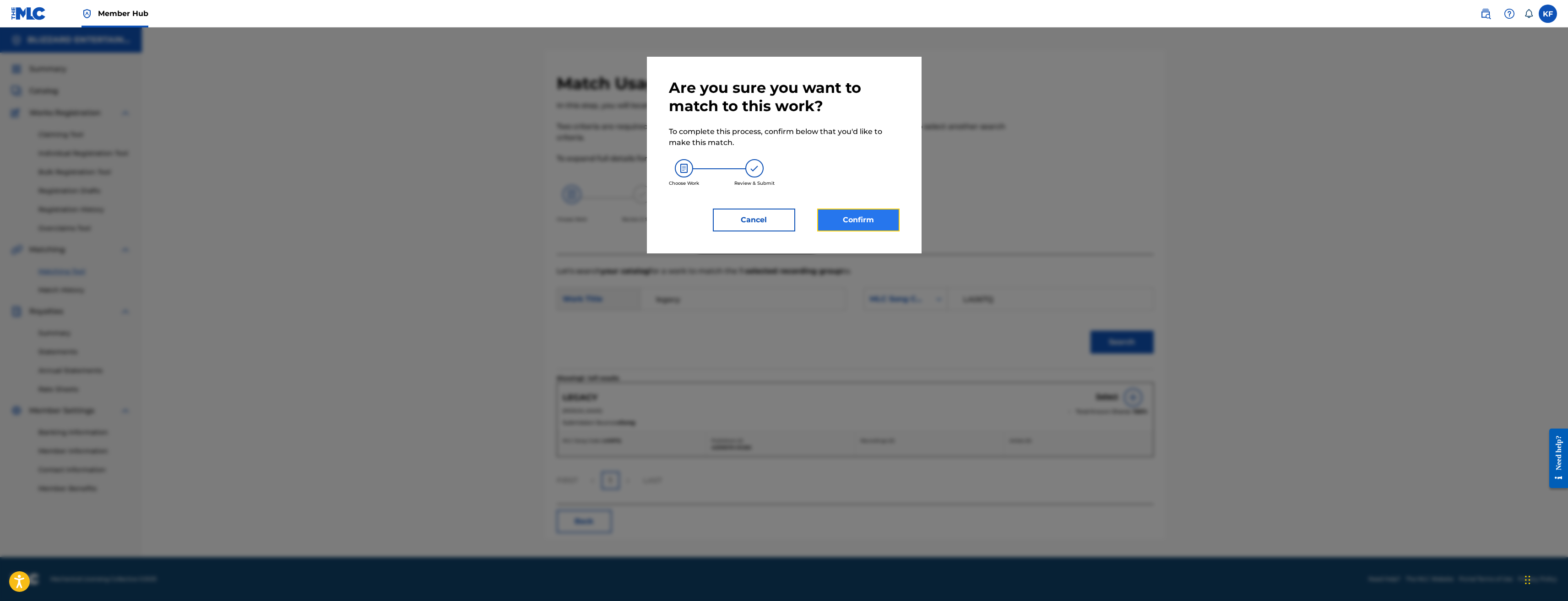
click at [891, 220] on button "Confirm" at bounding box center [858, 220] width 82 height 23
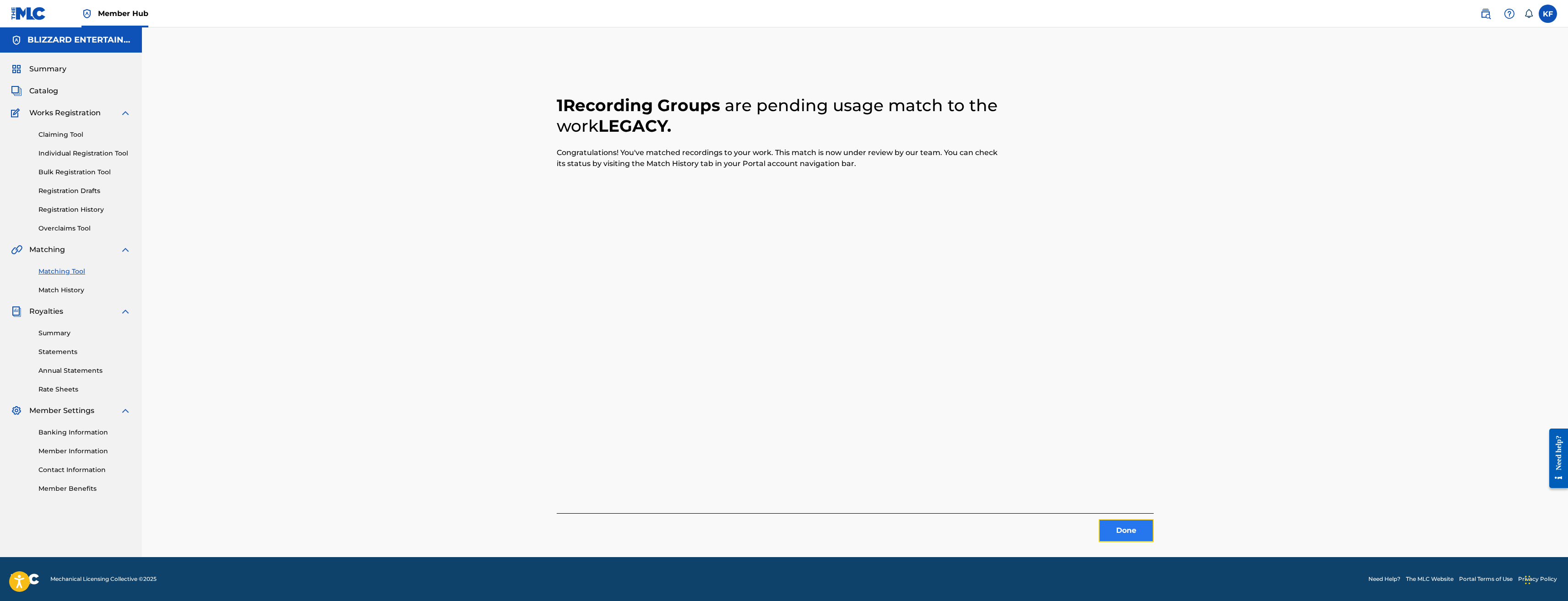
click at [1117, 530] on button "Done" at bounding box center [1126, 531] width 55 height 23
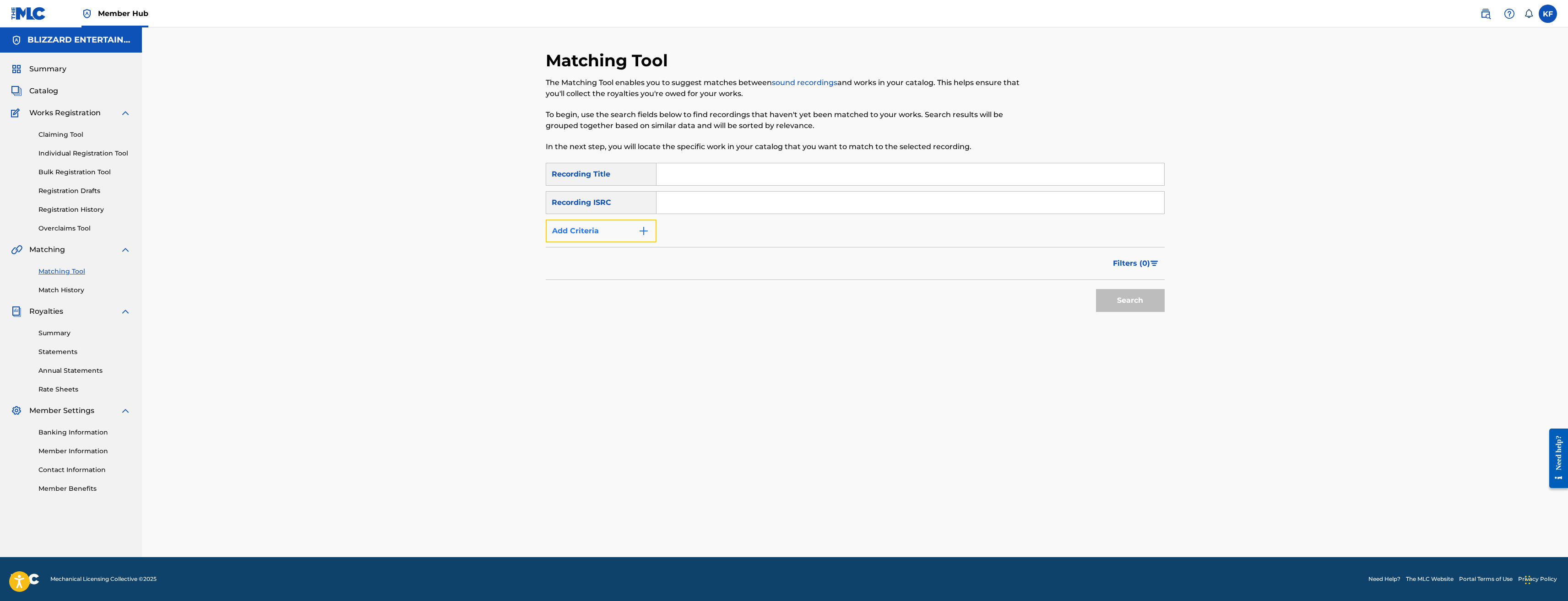
click at [615, 232] on button "Add Criteria" at bounding box center [601, 231] width 111 height 23
click at [626, 234] on div "Writer" at bounding box center [593, 231] width 82 height 11
click at [619, 251] on div "Recording Artist" at bounding box center [601, 254] width 110 height 23
click at [841, 239] on input "Search Form" at bounding box center [902, 231] width 491 height 22
type input "Blizzard Entertainment"
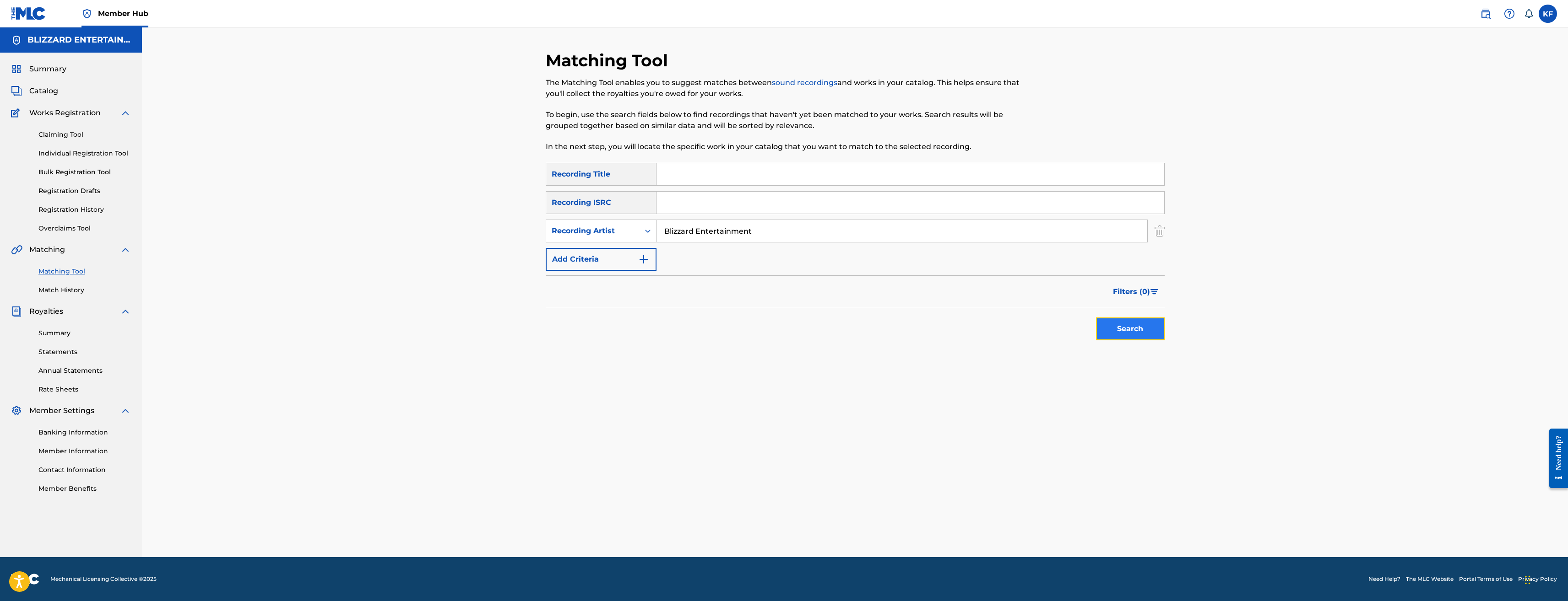
click at [1117, 330] on button "Search" at bounding box center [1130, 329] width 69 height 23
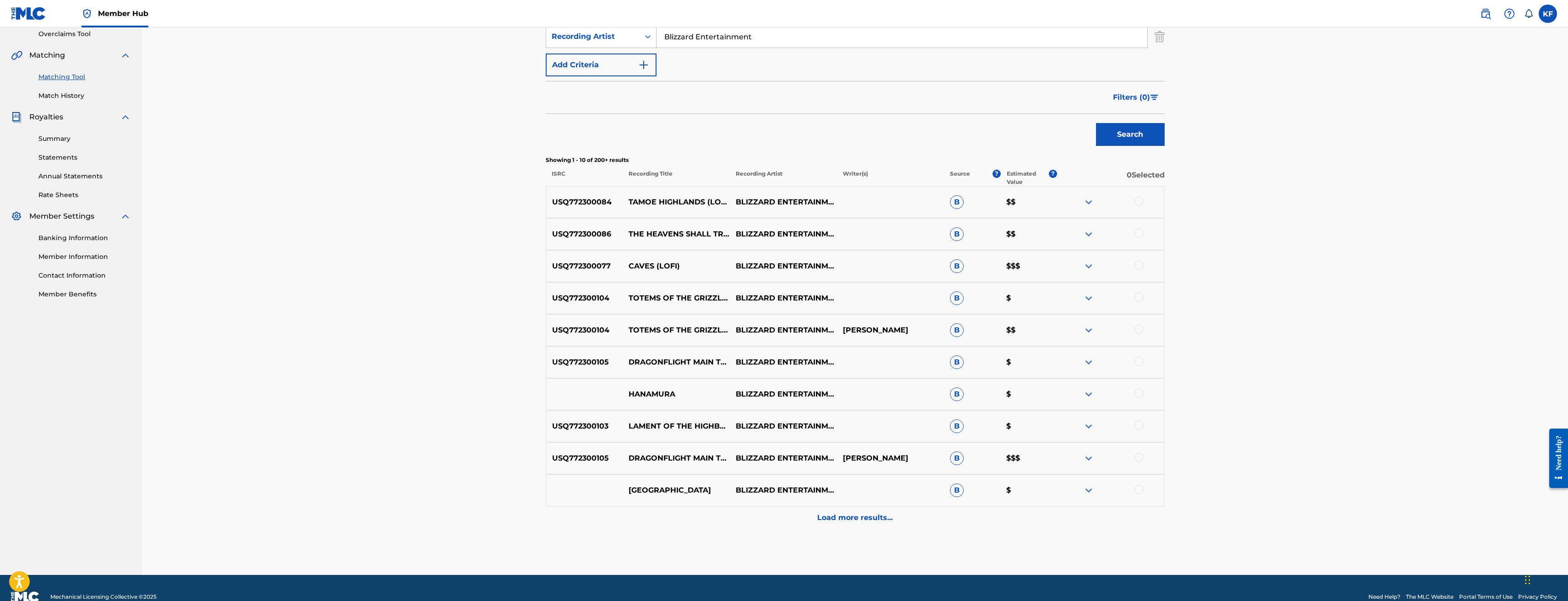
scroll to position [212, 0]
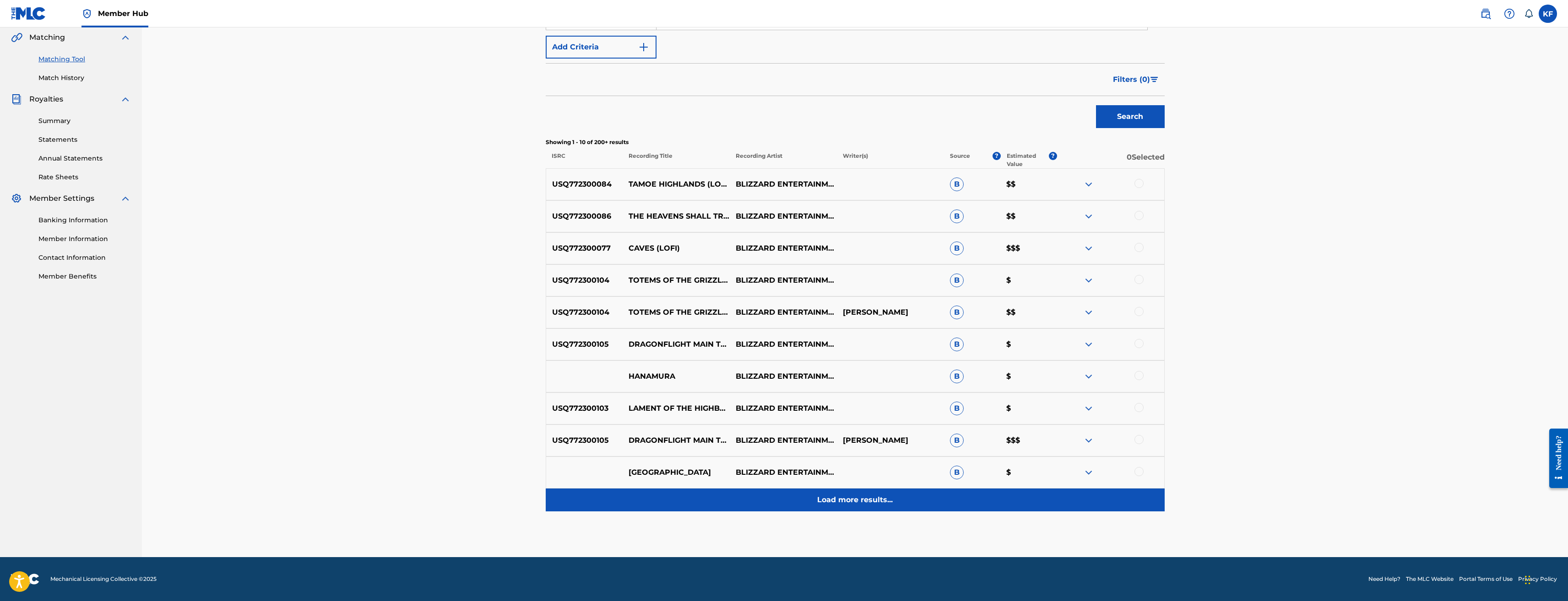
click at [851, 499] on p "Load more results..." at bounding box center [855, 500] width 76 height 11
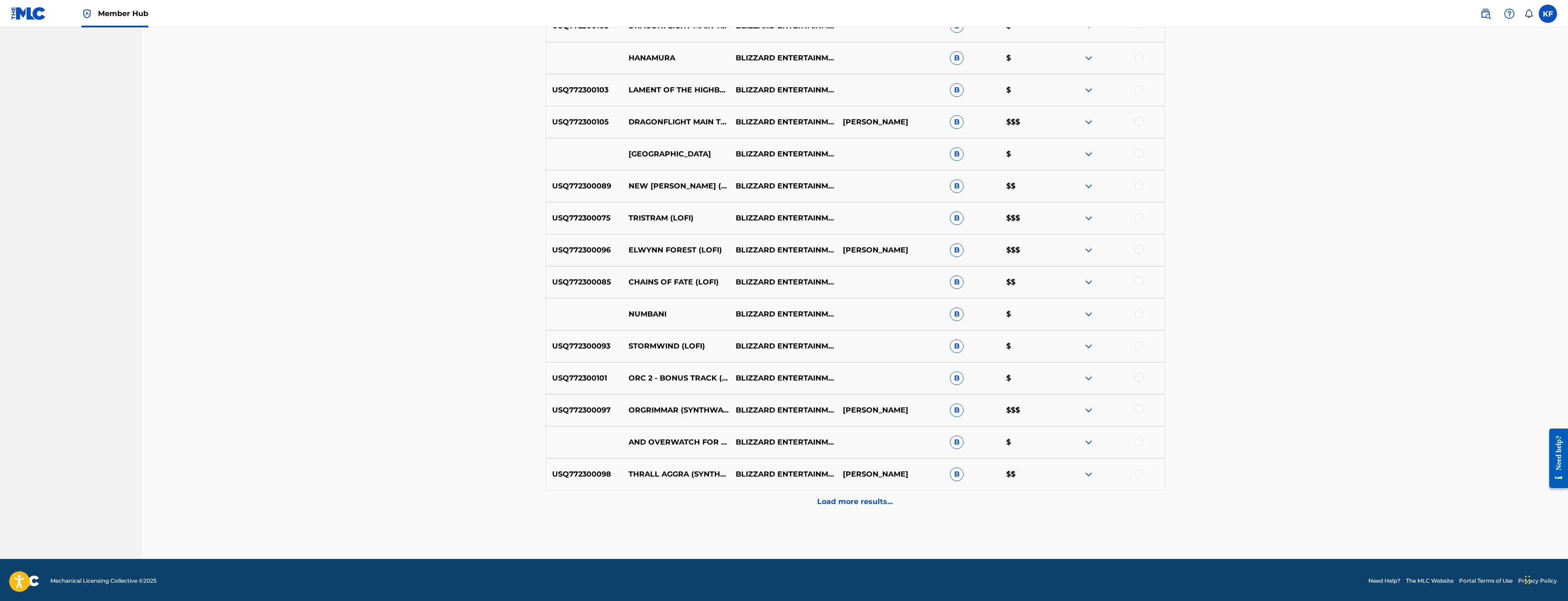
scroll to position [533, 0]
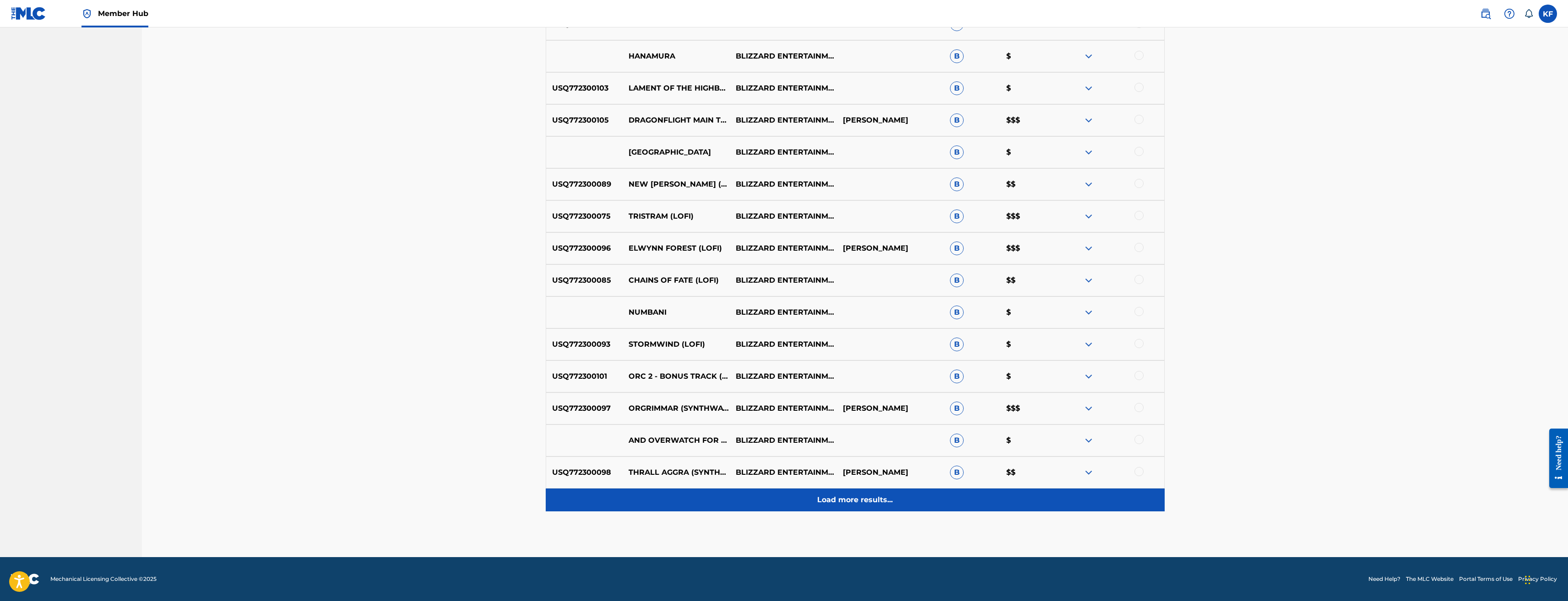
click at [845, 497] on p "Load more results..." at bounding box center [855, 500] width 76 height 11
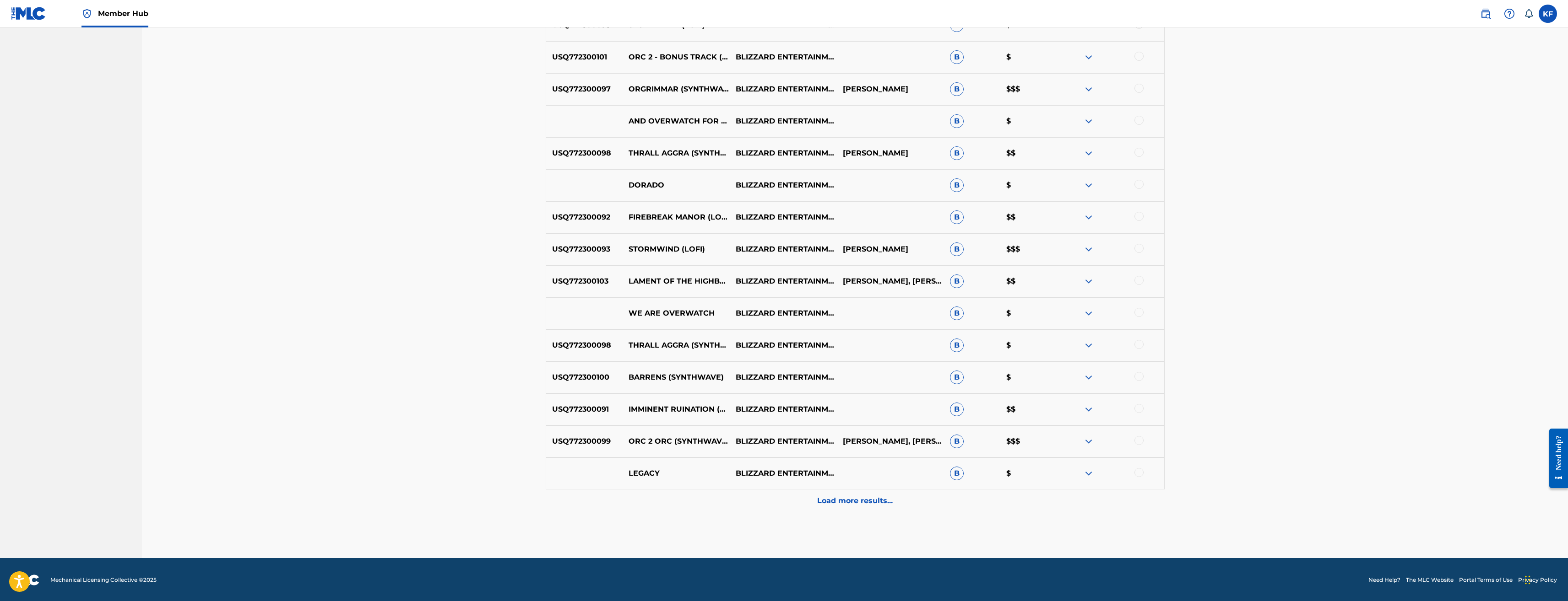
scroll to position [853, 0]
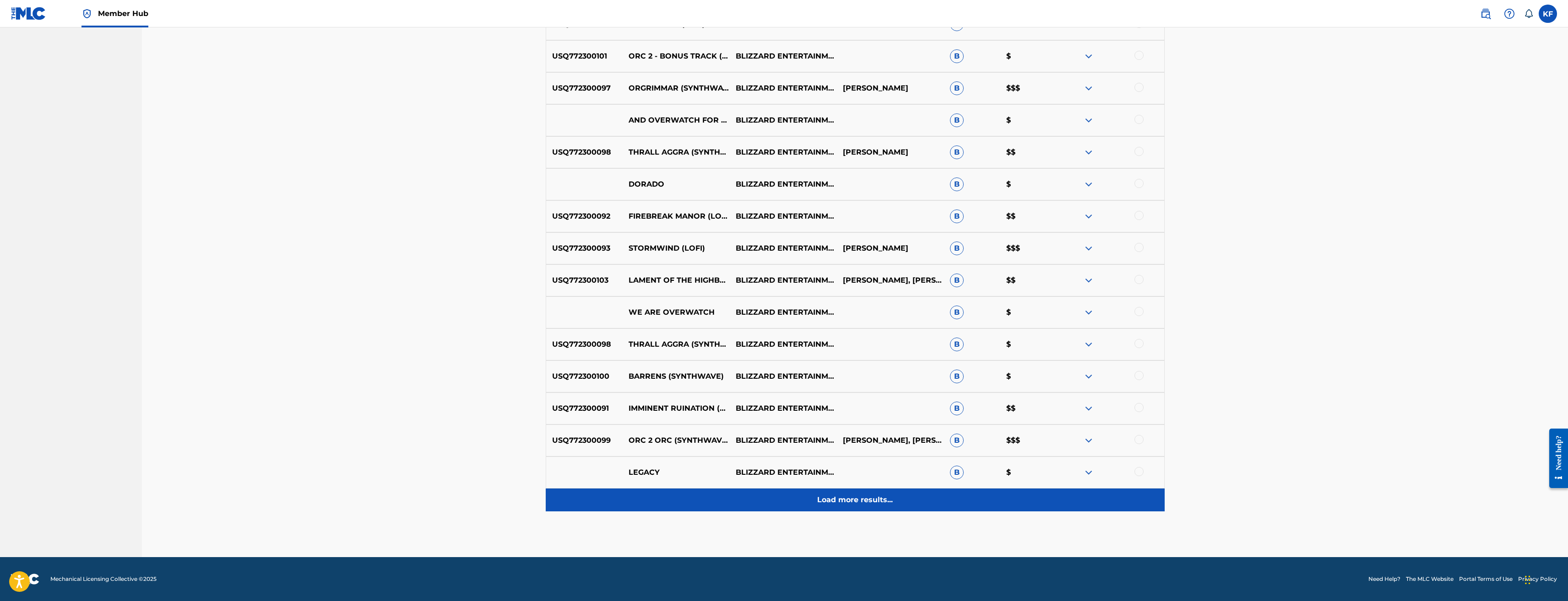
click at [857, 498] on p "Load more results..." at bounding box center [855, 500] width 76 height 11
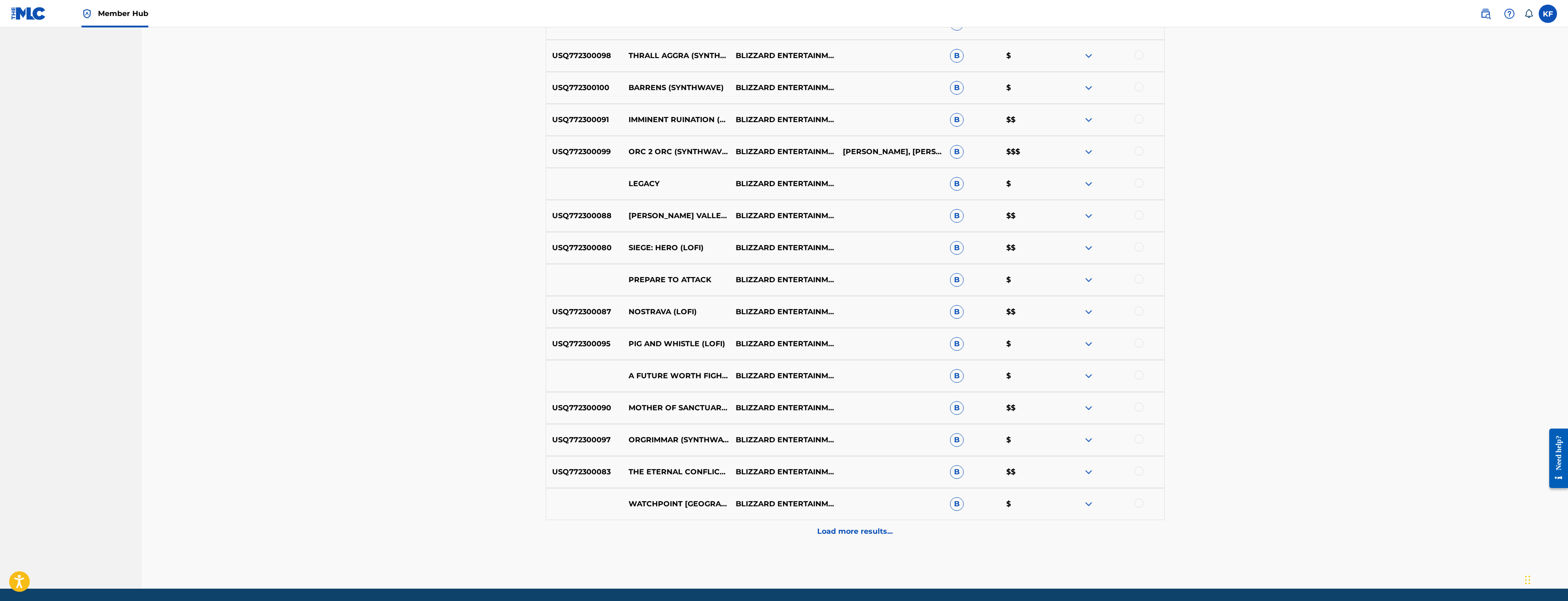
scroll to position [1128, 0]
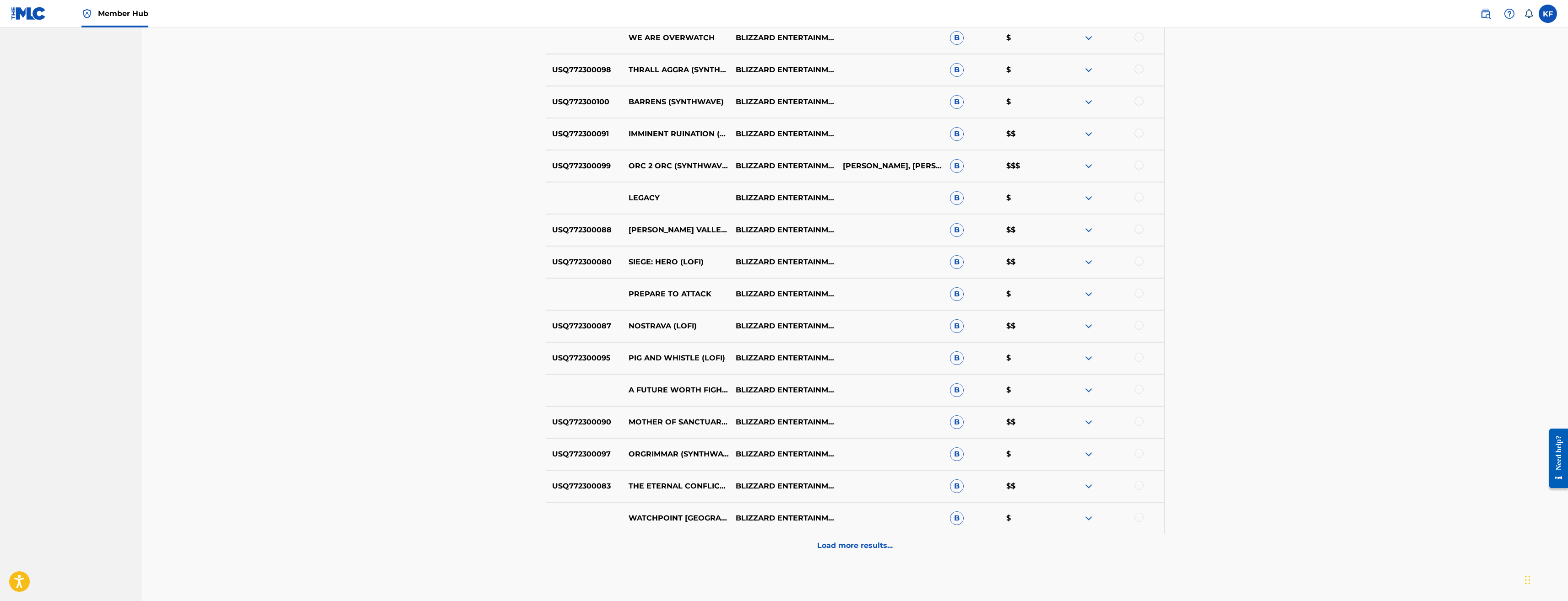
click at [1137, 262] on div at bounding box center [1139, 261] width 9 height 9
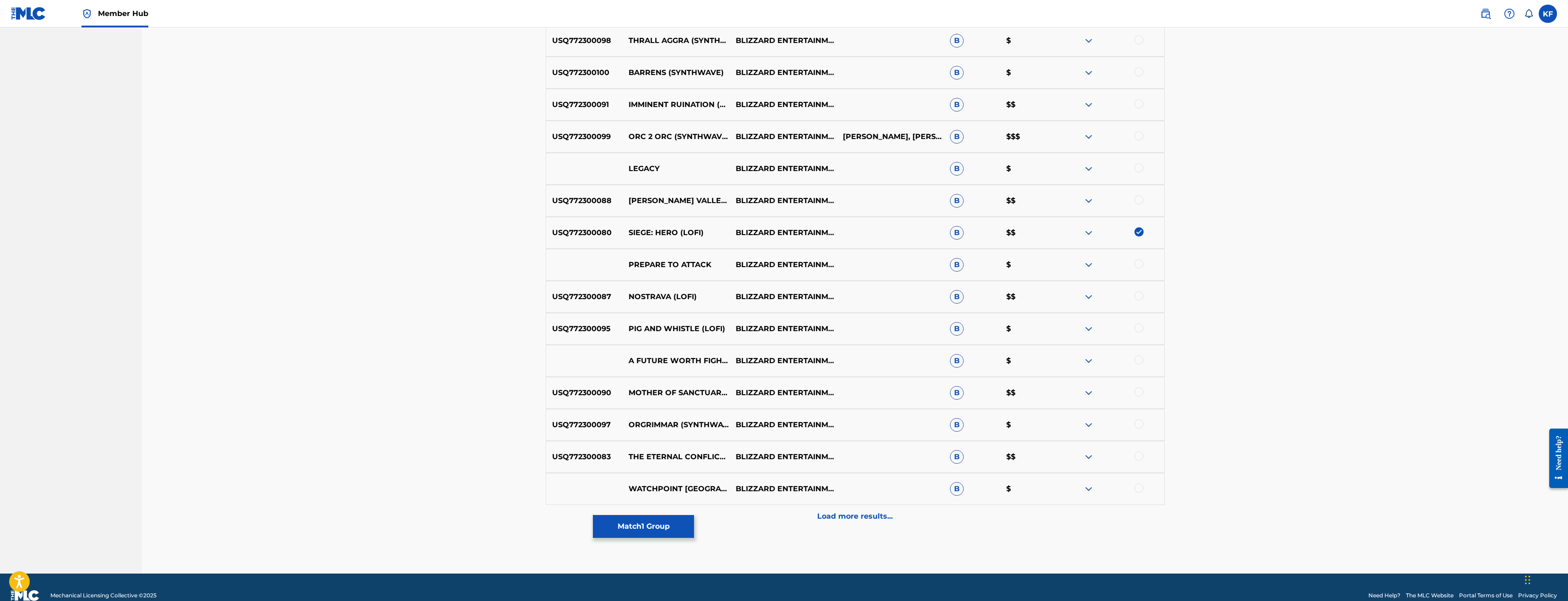
scroll to position [1174, 0]
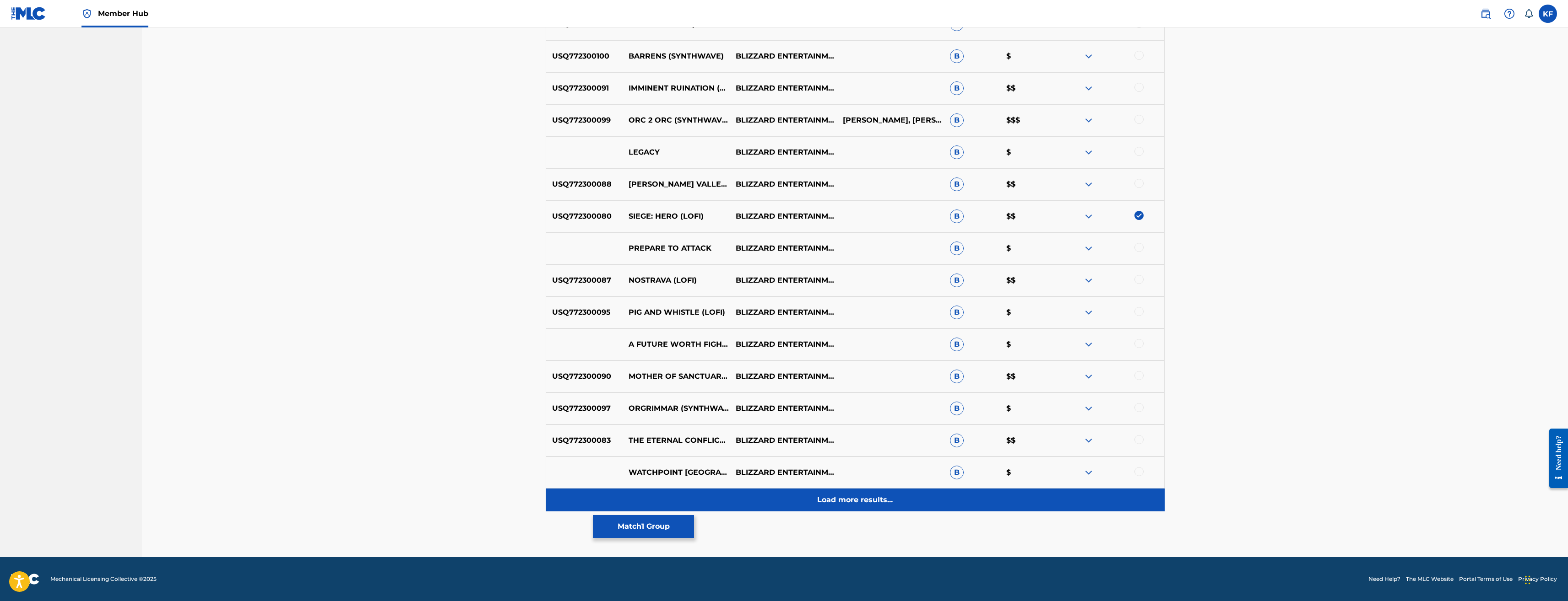
click at [868, 501] on p "Load more results..." at bounding box center [855, 500] width 76 height 11
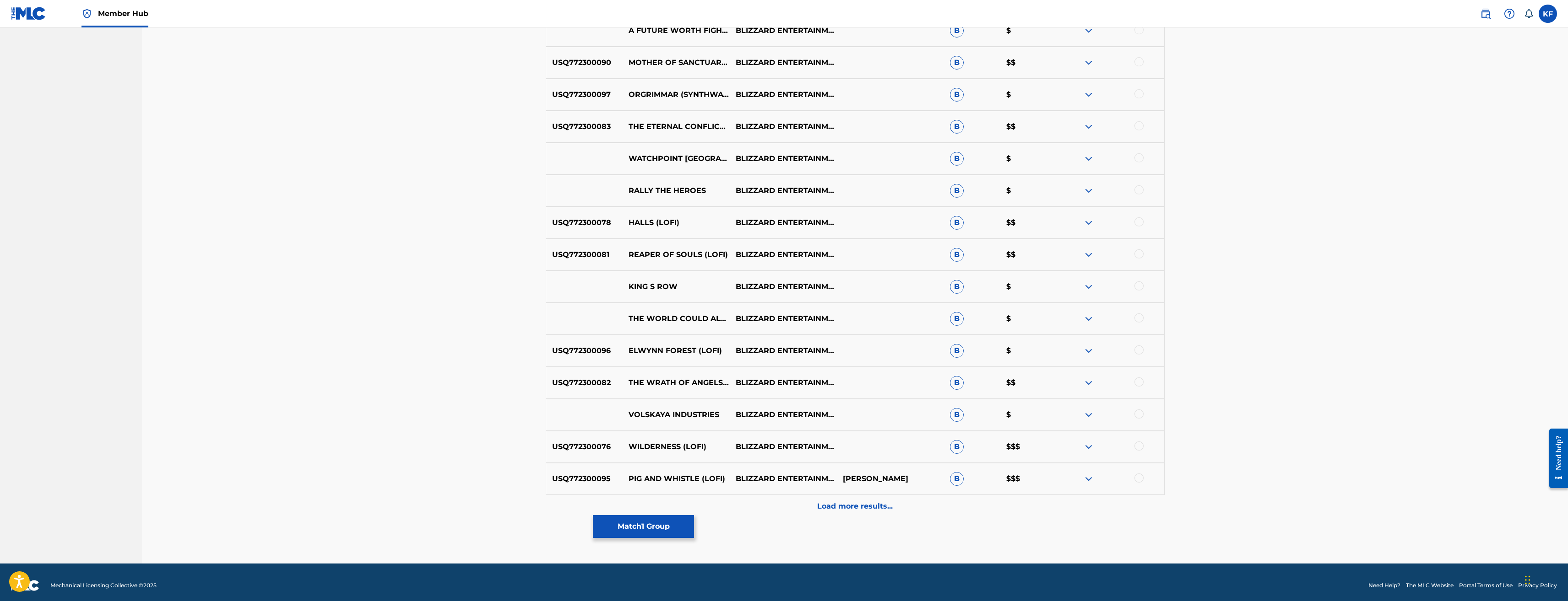
scroll to position [1494, 0]
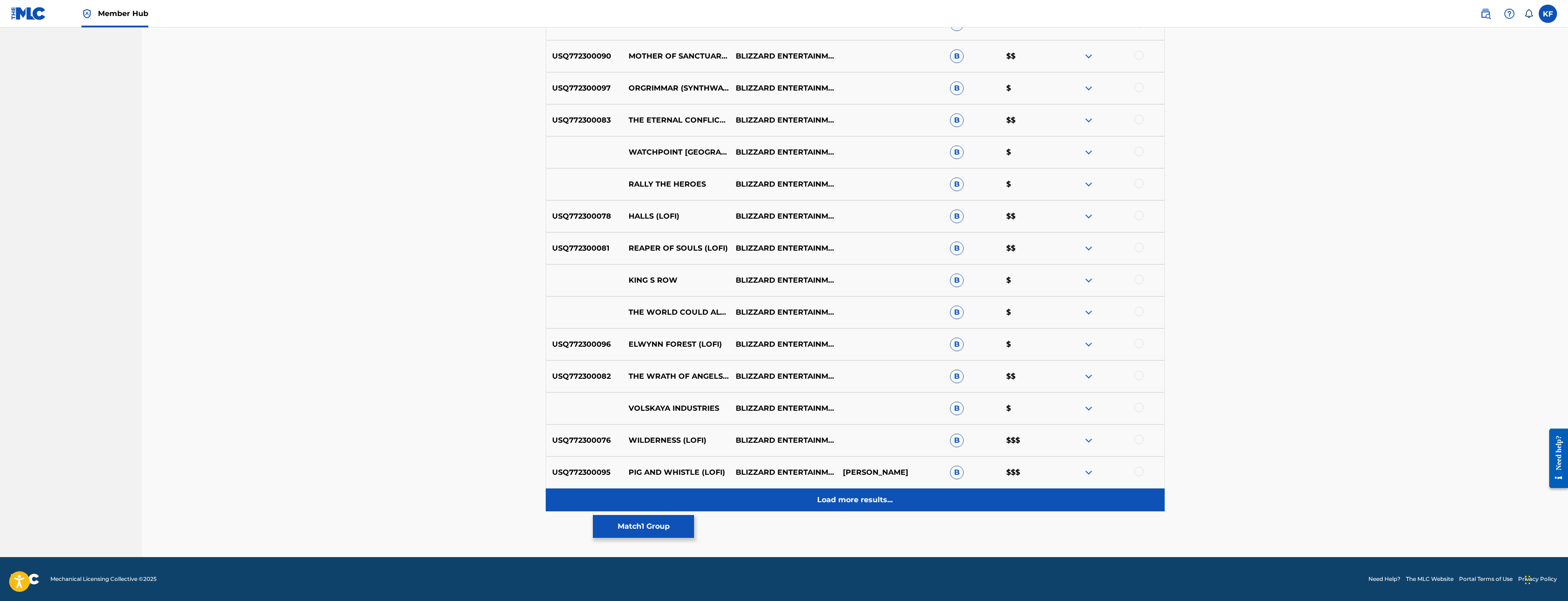
click at [871, 505] on p "Load more results..." at bounding box center [855, 500] width 76 height 11
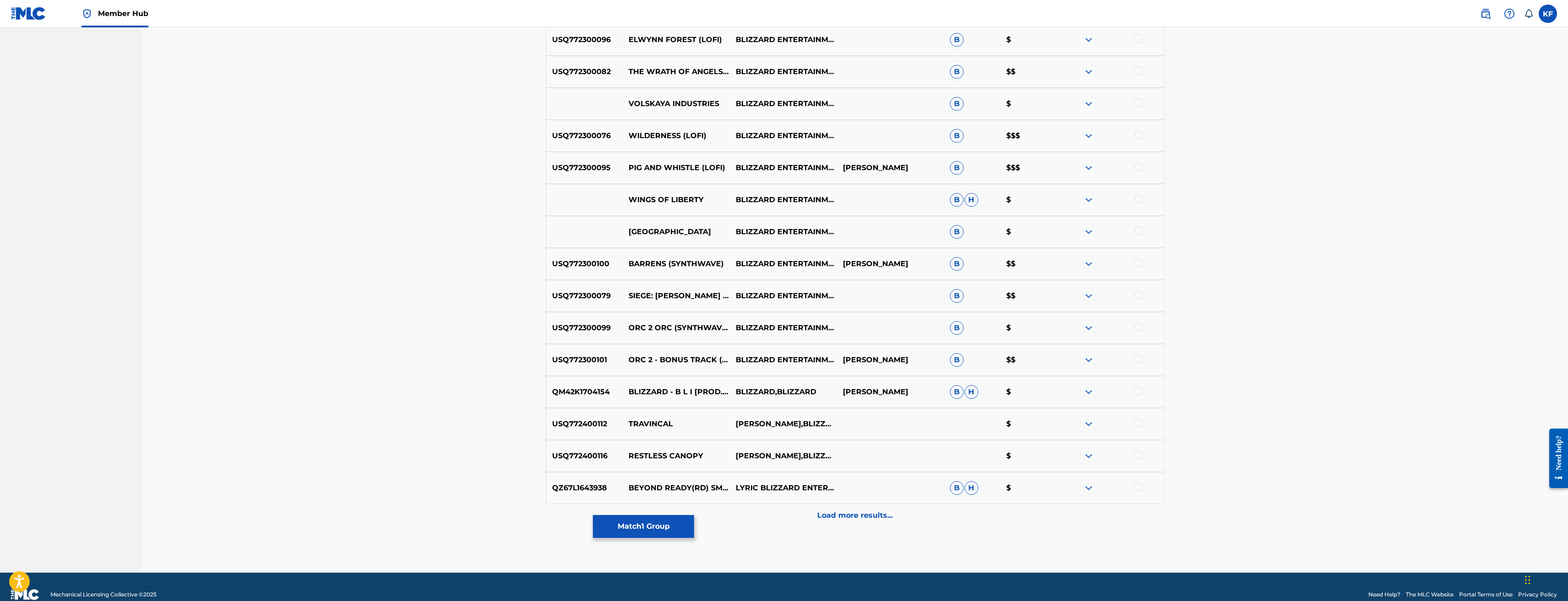
scroll to position [1814, 0]
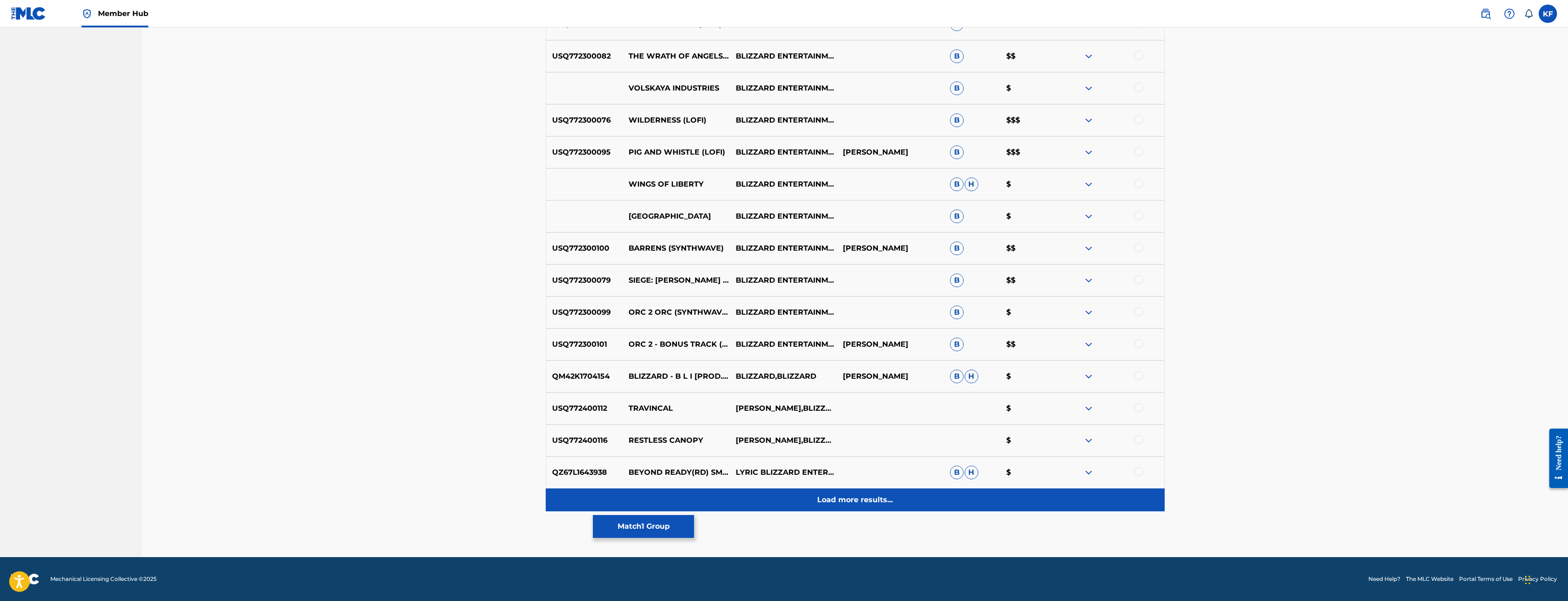
click at [866, 502] on p "Load more results..." at bounding box center [855, 500] width 76 height 11
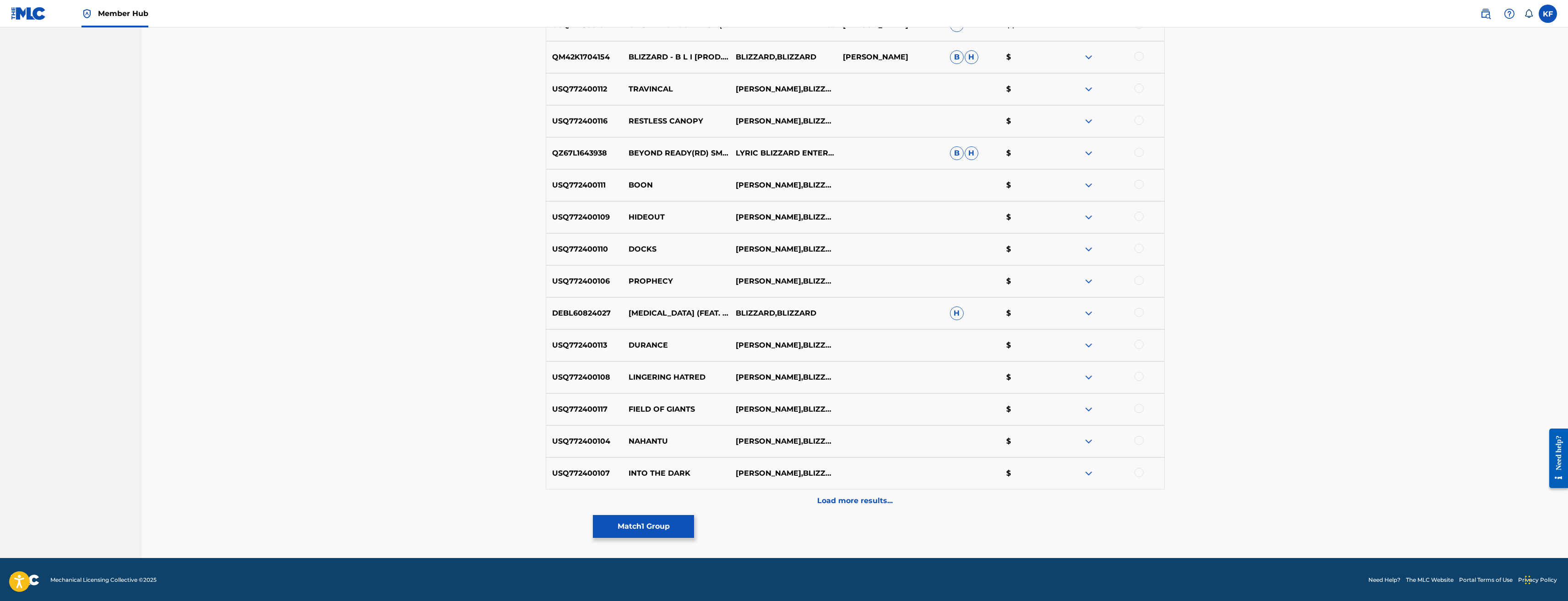
scroll to position [2134, 0]
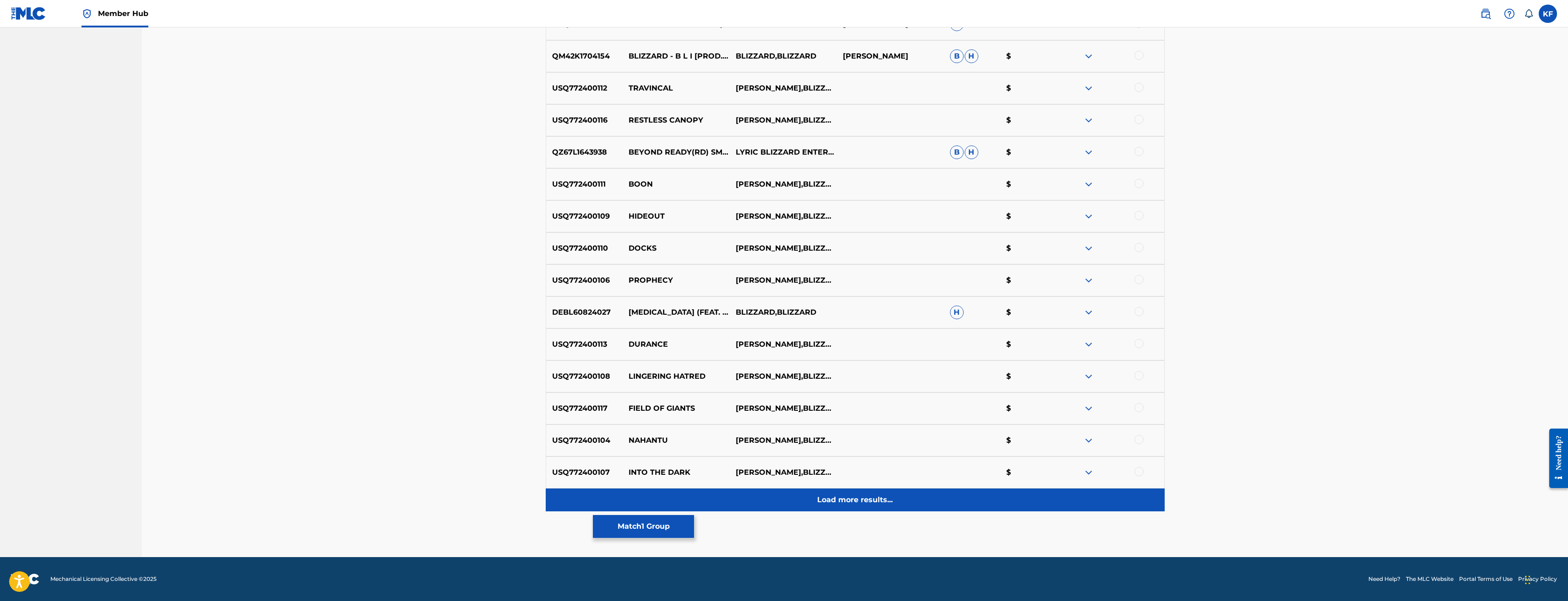
click at [868, 501] on p "Load more results..." at bounding box center [855, 500] width 76 height 11
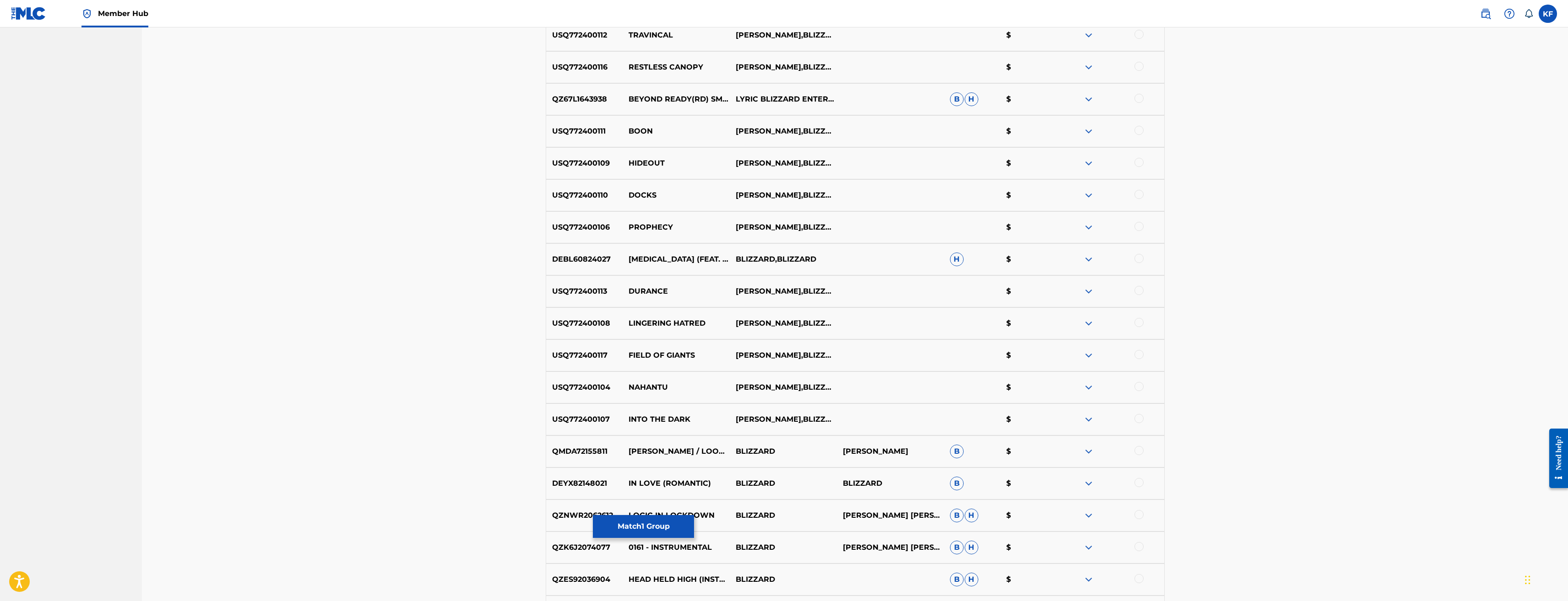
scroll to position [2180, 0]
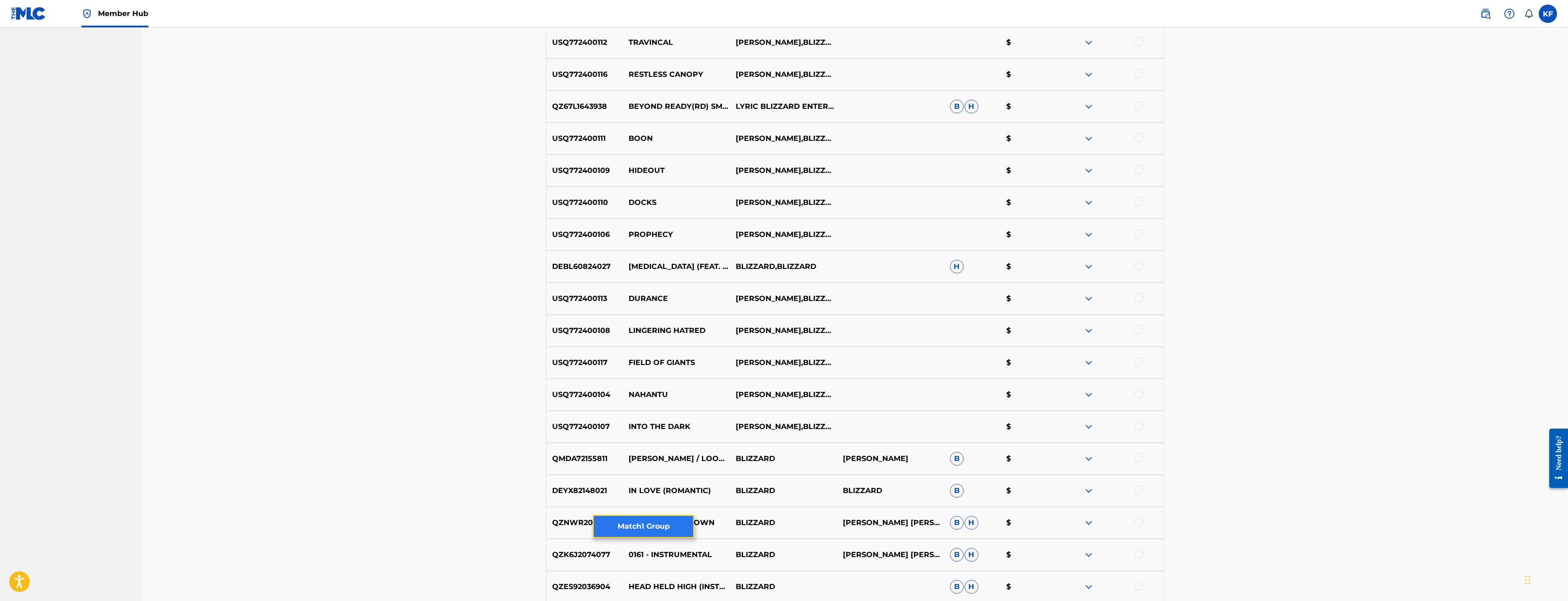
click at [649, 524] on button "Match 1 Group" at bounding box center [644, 527] width 101 height 23
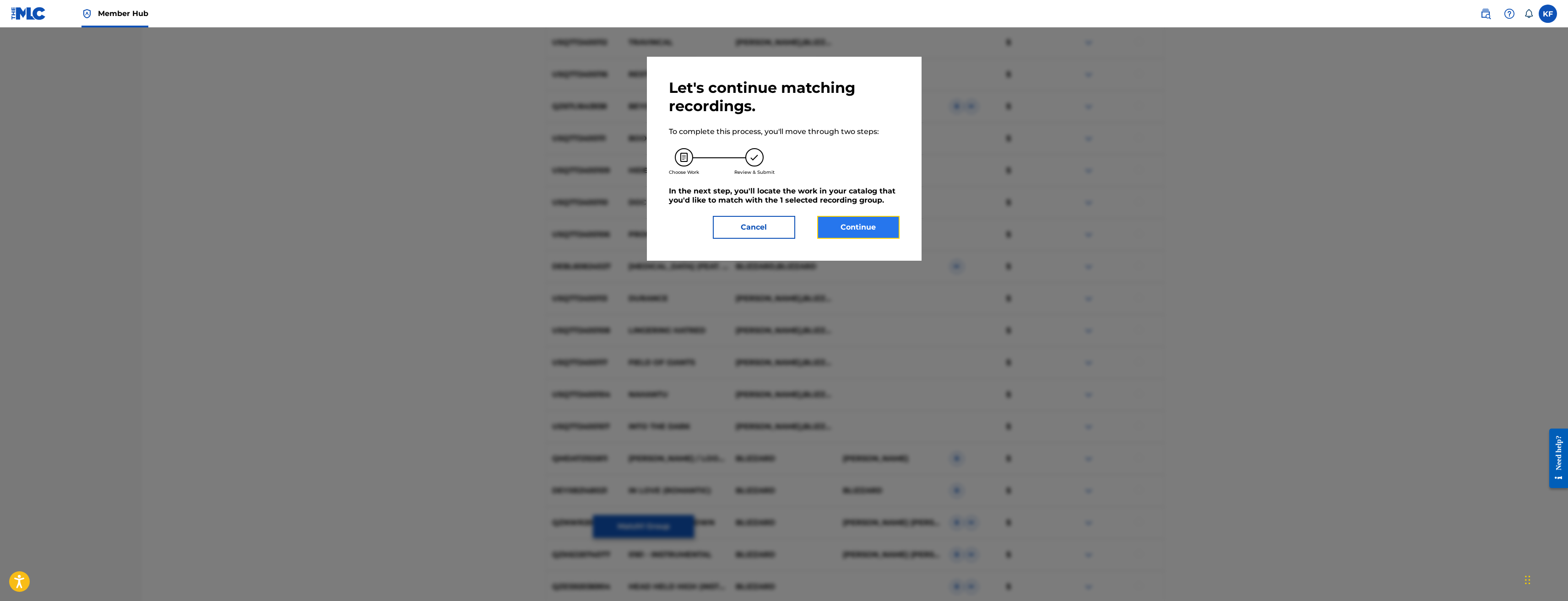
click at [843, 223] on button "Continue" at bounding box center [858, 228] width 82 height 23
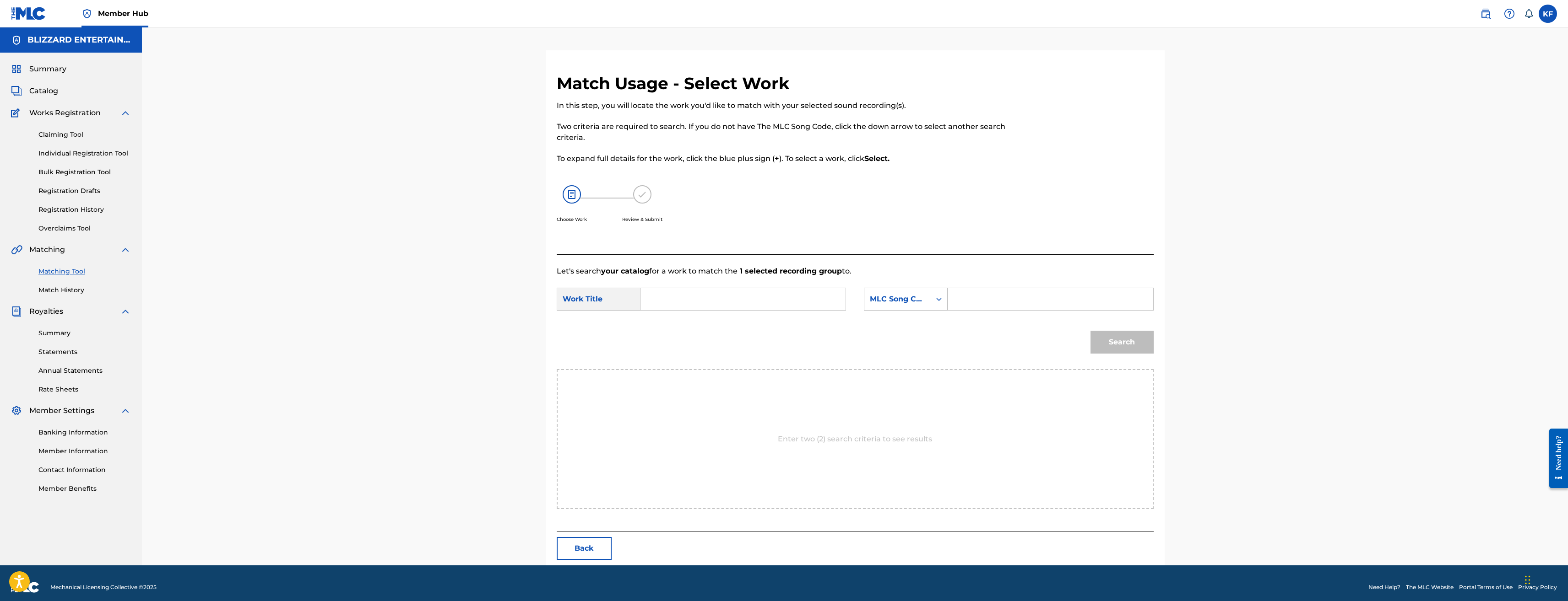
click at [965, 297] on input "Search Form" at bounding box center [1050, 299] width 189 height 22
paste input "SH3FCK"
type input "SH3FCK"
click at [786, 290] on input "Search Form" at bounding box center [743, 299] width 189 height 22
type input "siege"
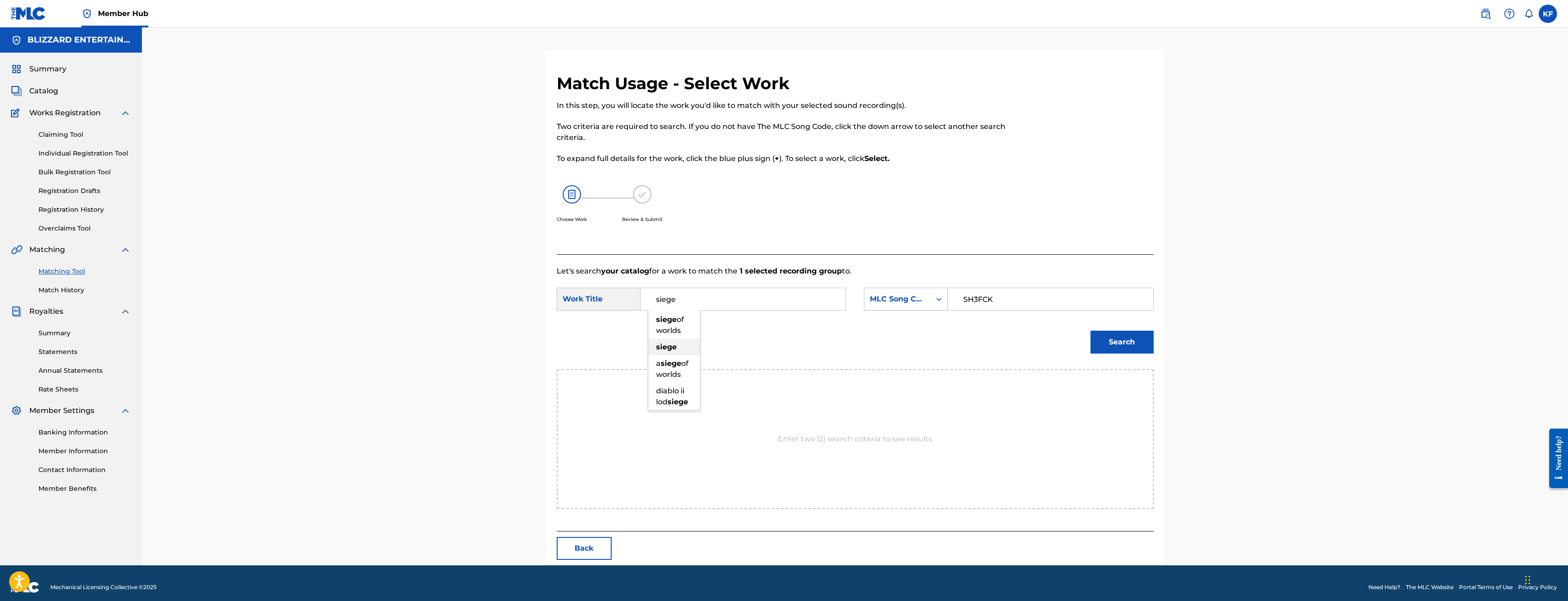
click at [661, 348] on strong "siege" at bounding box center [666, 347] width 21 height 9
click at [1112, 340] on button "Search" at bounding box center [1122, 342] width 63 height 23
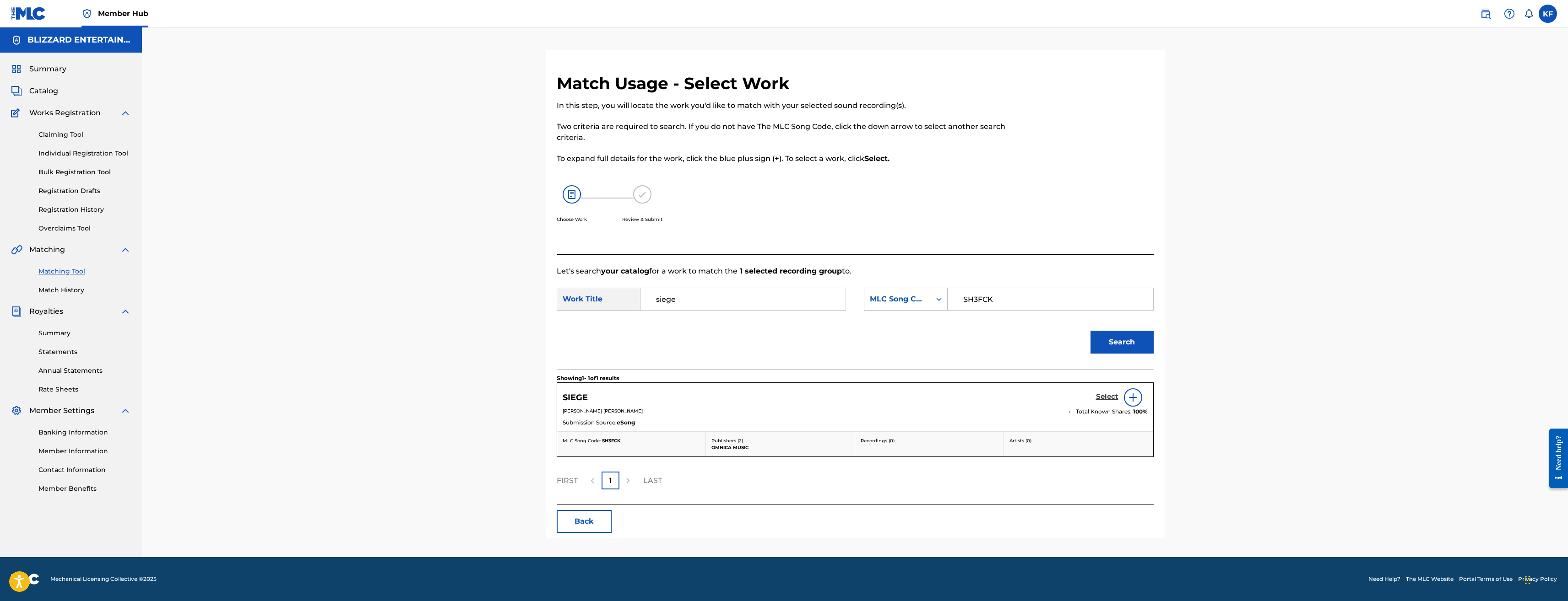
click at [1099, 395] on h5 "Select" at bounding box center [1107, 397] width 22 height 9
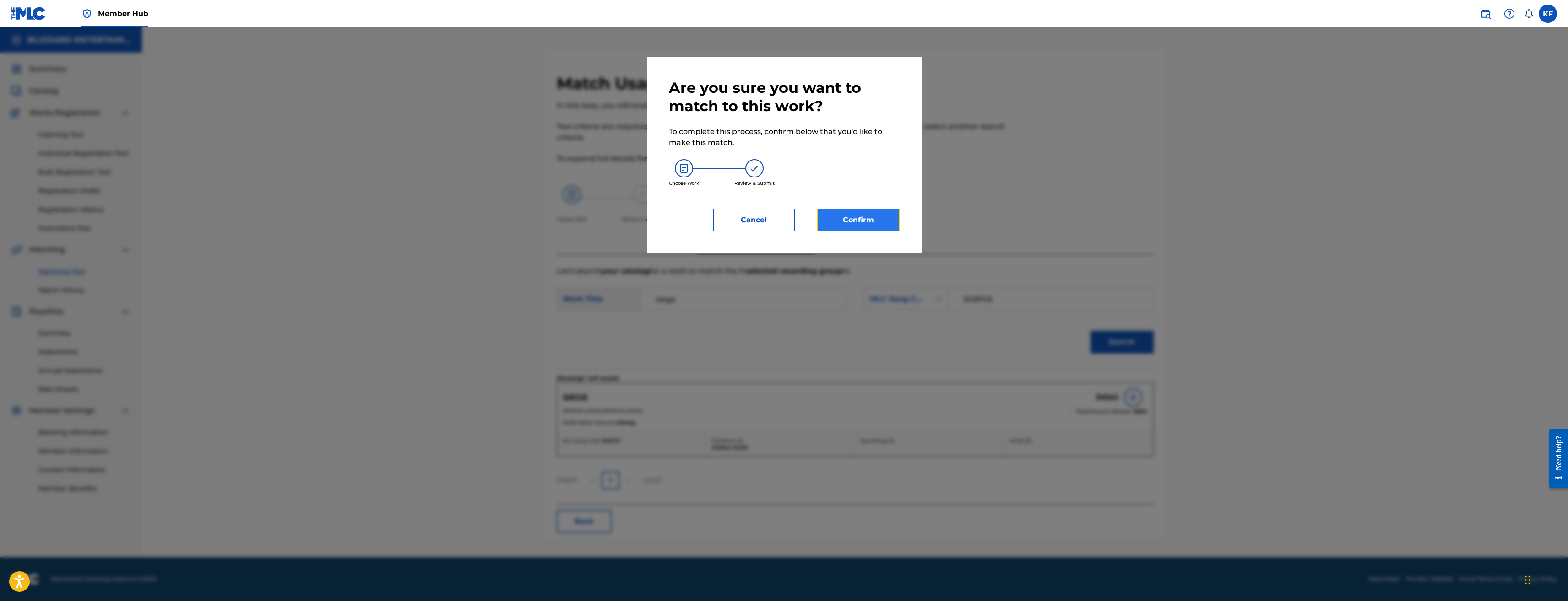
click at [882, 218] on button "Confirm" at bounding box center [858, 220] width 82 height 23
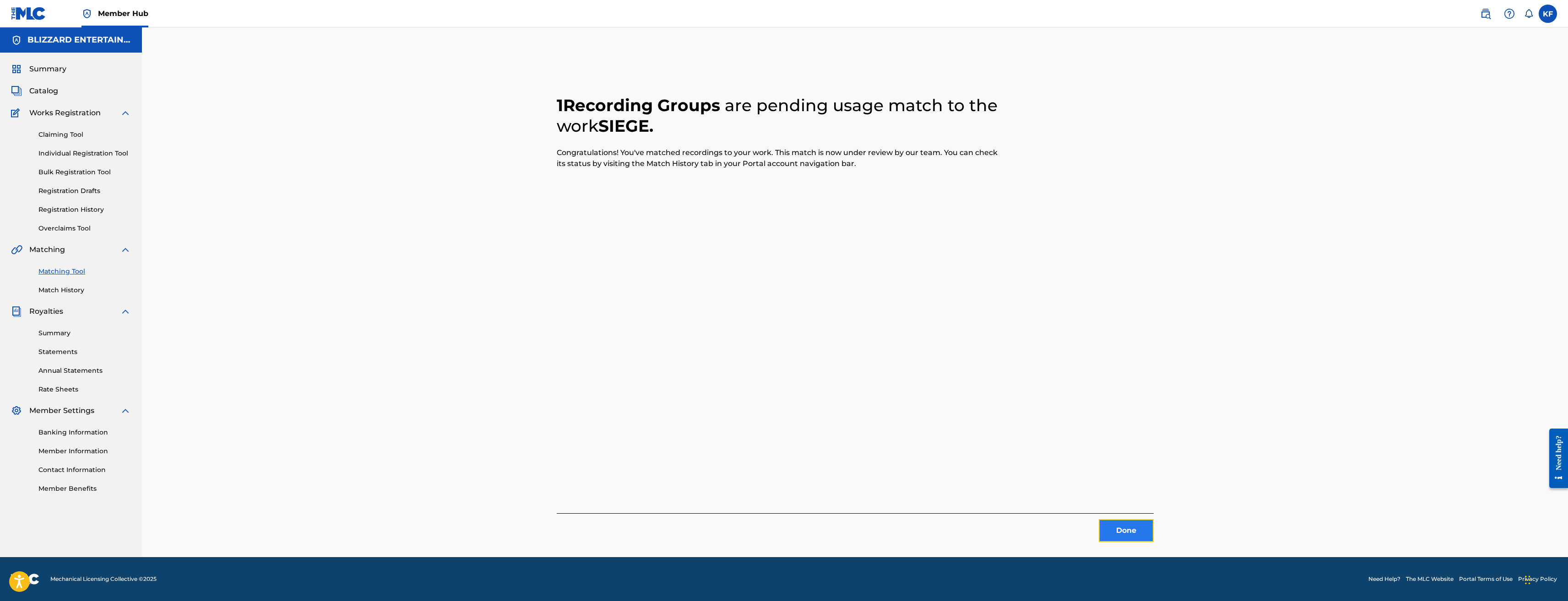
click at [1122, 536] on button "Done" at bounding box center [1126, 531] width 55 height 23
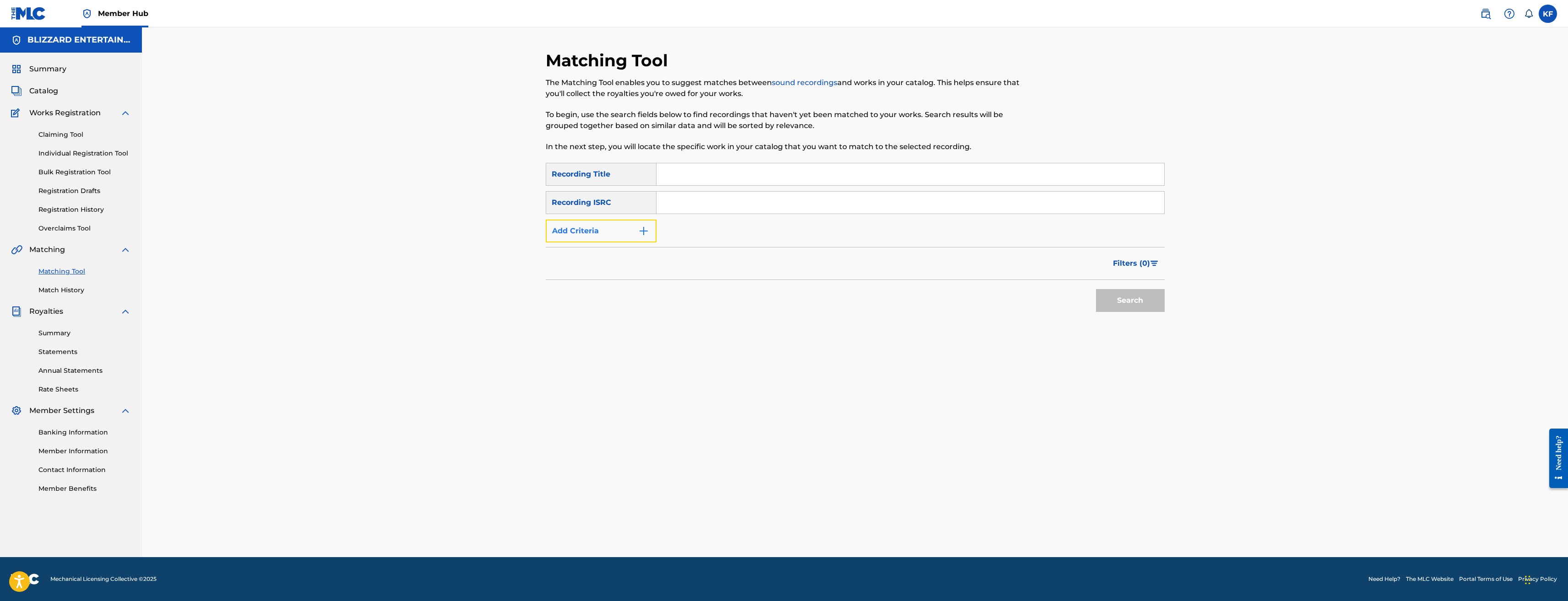
click at [615, 241] on button "Add Criteria" at bounding box center [601, 231] width 111 height 23
click at [629, 226] on div "Writer" at bounding box center [593, 231] width 82 height 11
click at [624, 248] on div "Recording Artist" at bounding box center [601, 254] width 110 height 23
click at [706, 238] on input "Search Form" at bounding box center [902, 231] width 491 height 22
type input "Blizzard Entertainment"
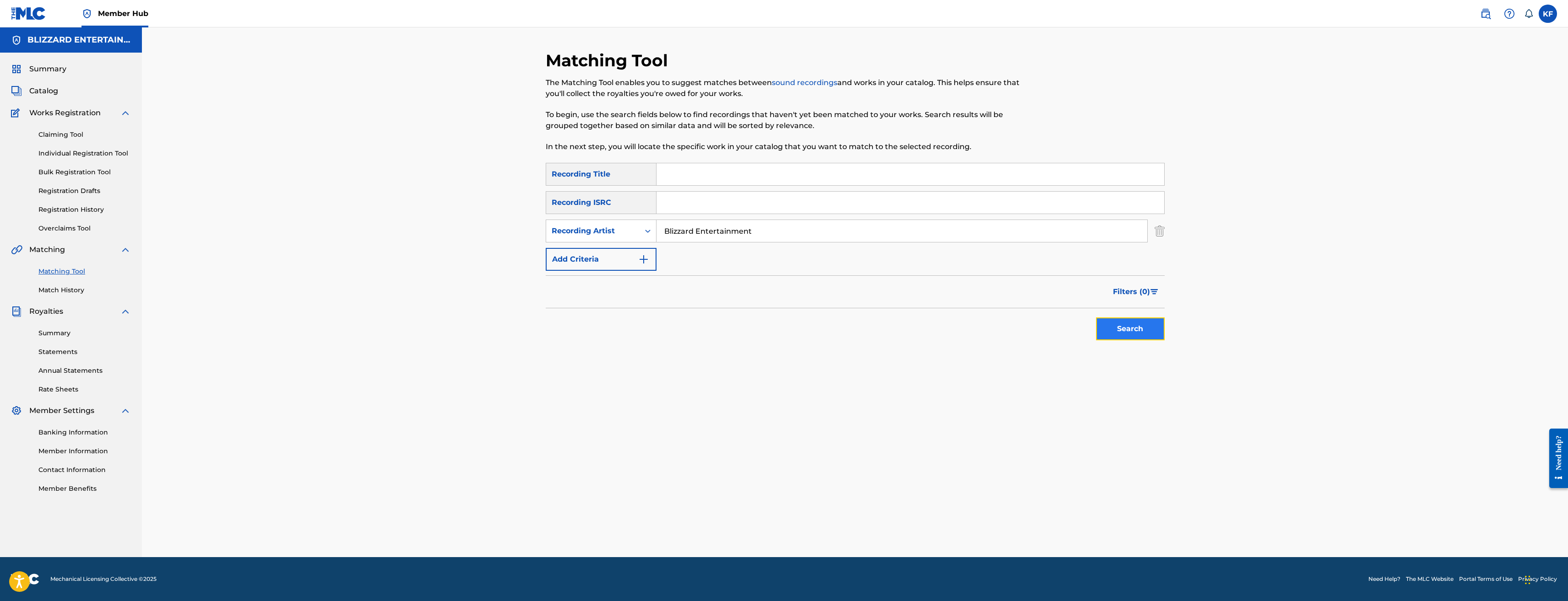
click at [1118, 329] on button "Search" at bounding box center [1130, 329] width 69 height 23
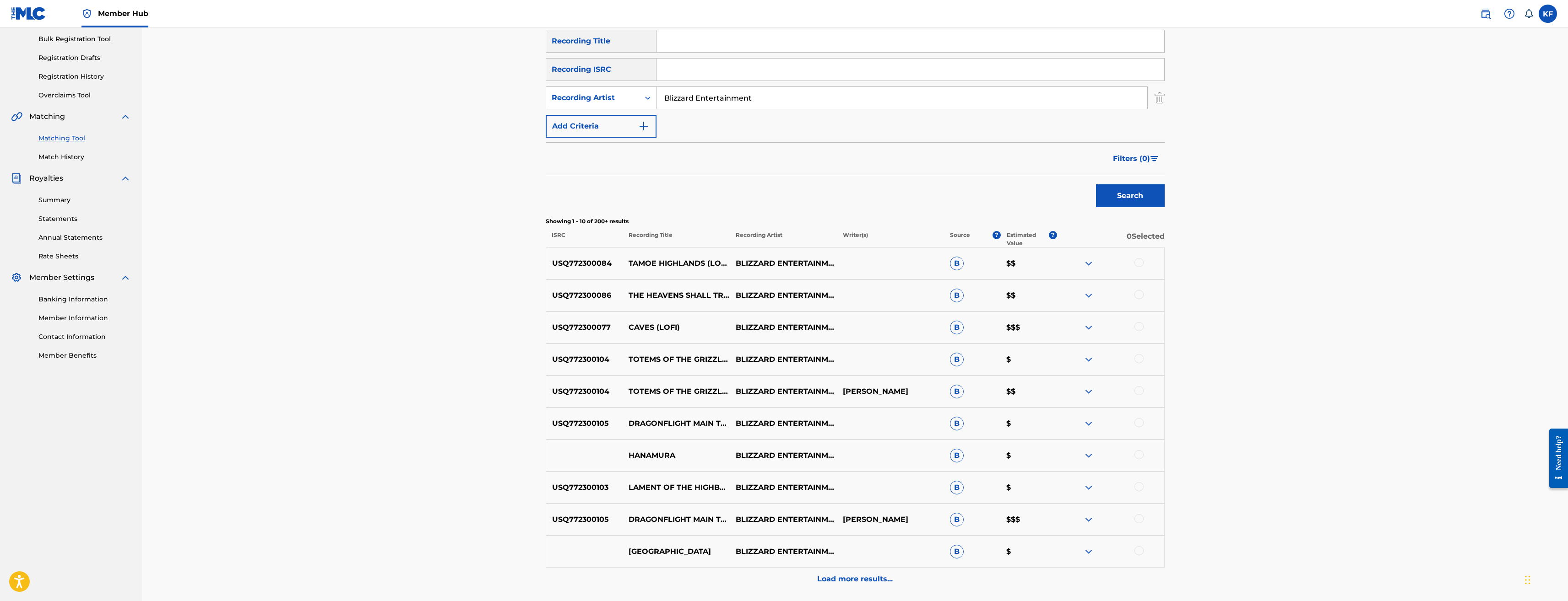
scroll to position [212, 0]
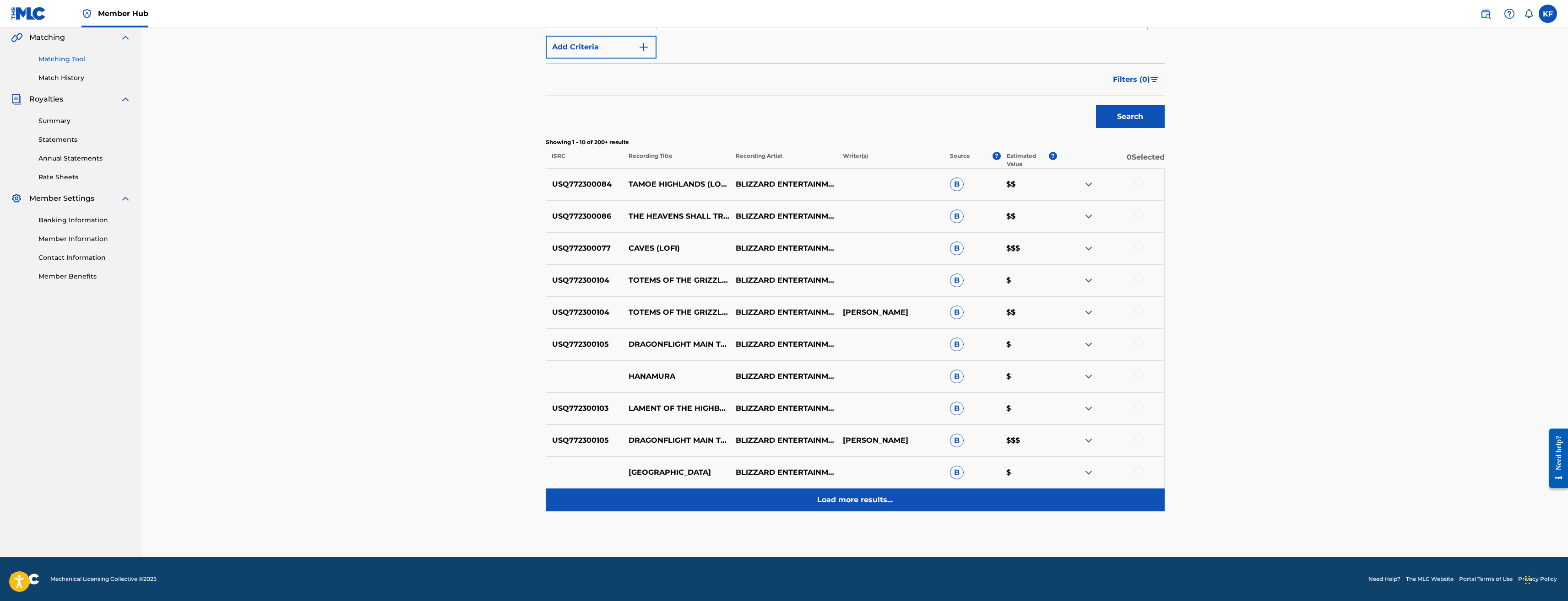
click at [841, 496] on p "Load more results..." at bounding box center [855, 500] width 76 height 11
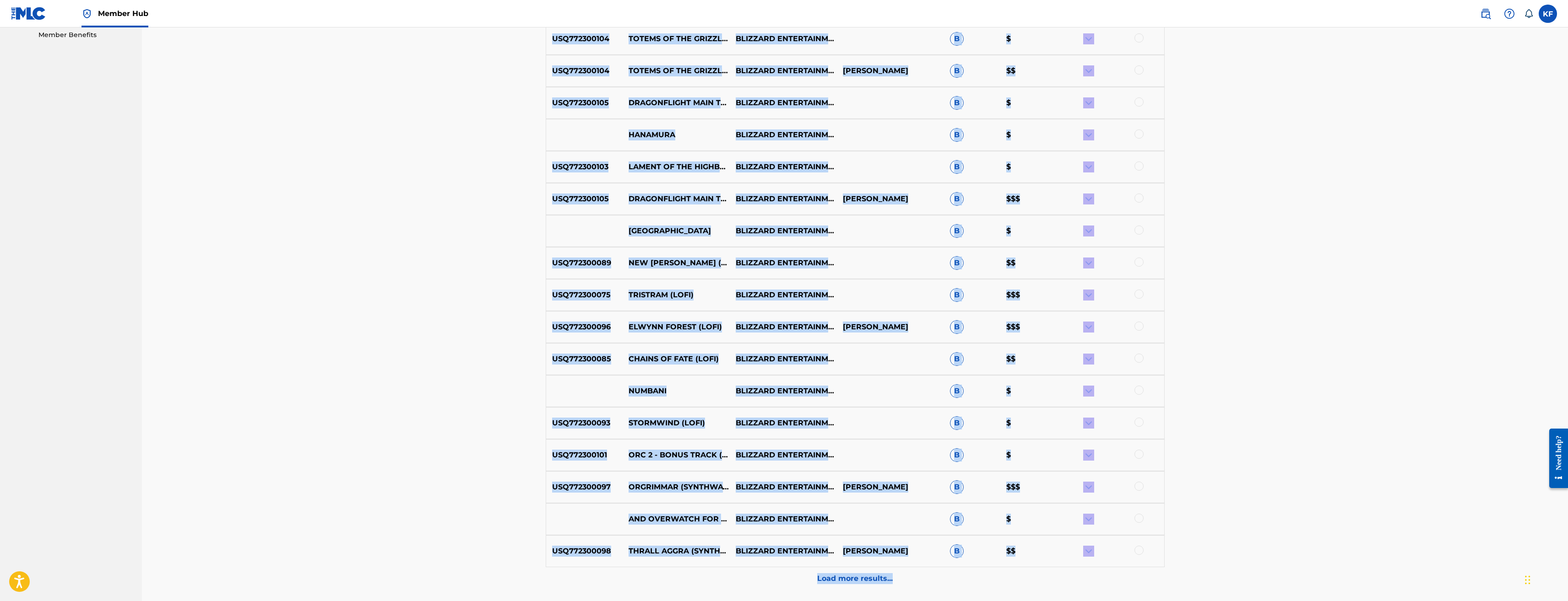
scroll to position [533, 0]
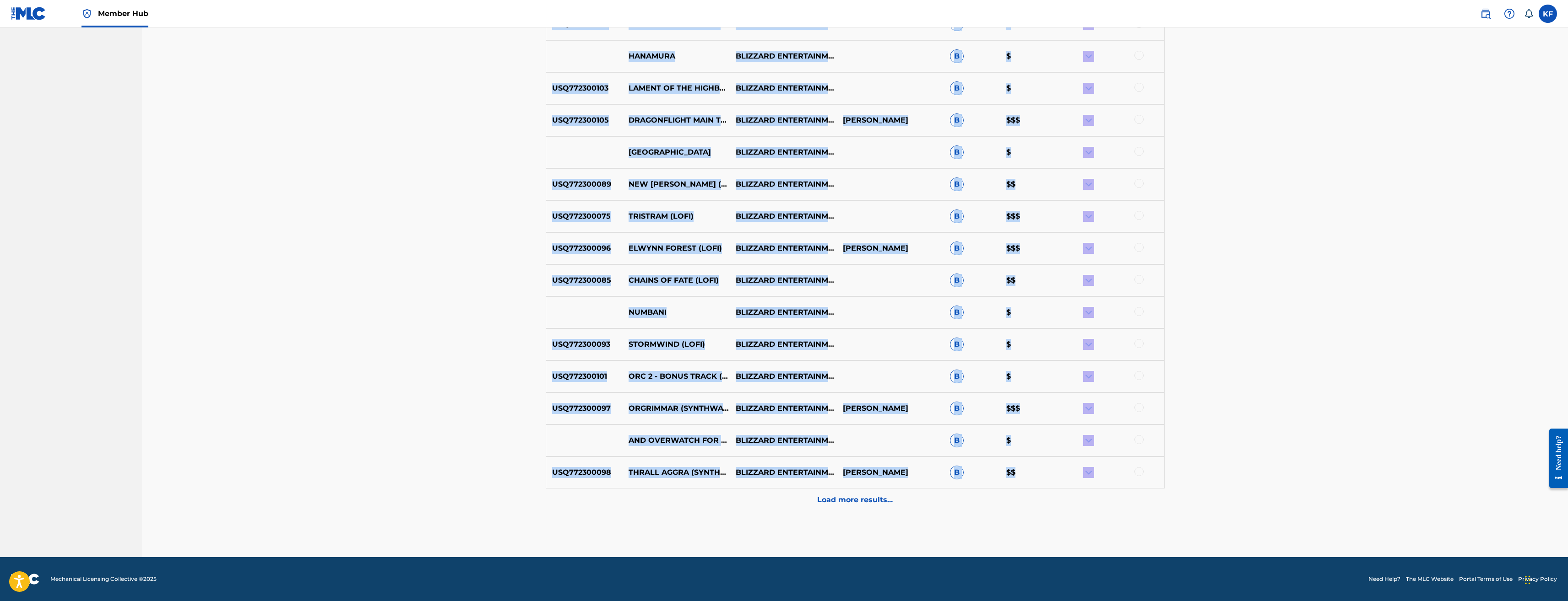
drag, startPoint x: 533, startPoint y: 348, endPoint x: 1164, endPoint y: 480, distance: 644.7
click at [1164, 480] on div "Matching Tool The Matching Tool enables you to suggest matches between sound re…" at bounding box center [855, 26] width 1426 height 1063
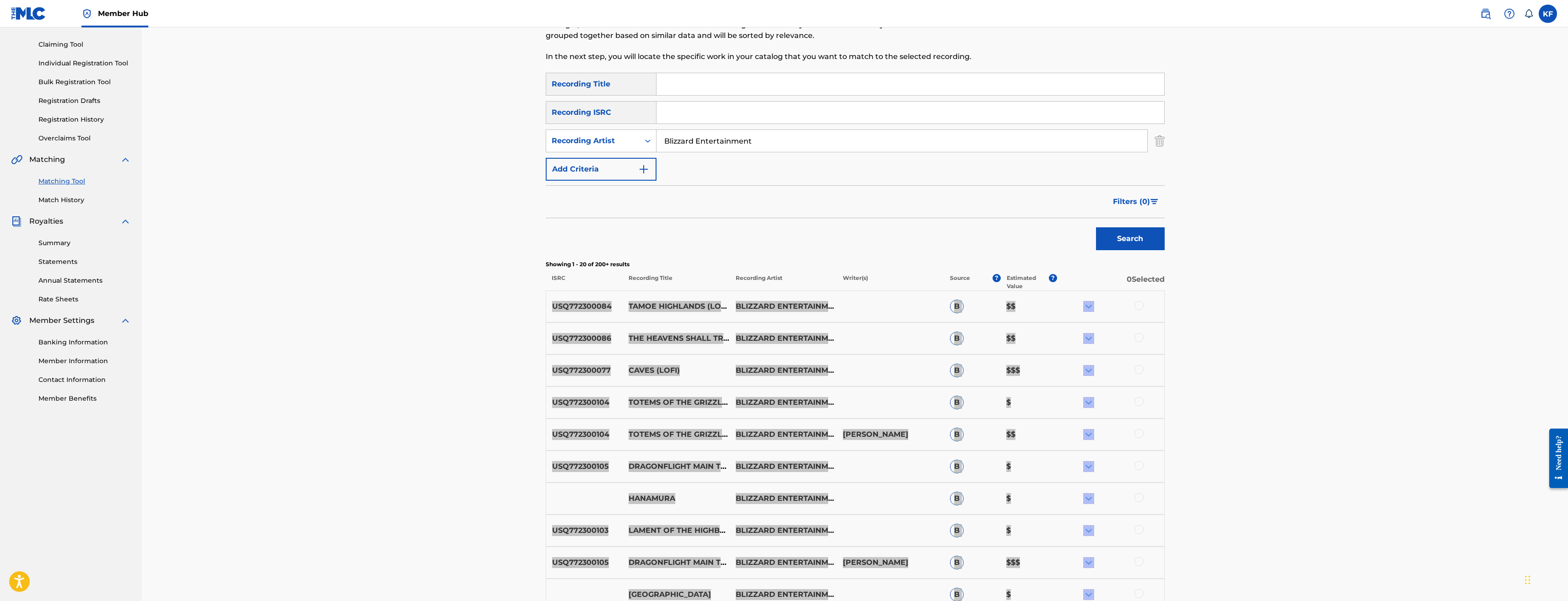
scroll to position [29, 0]
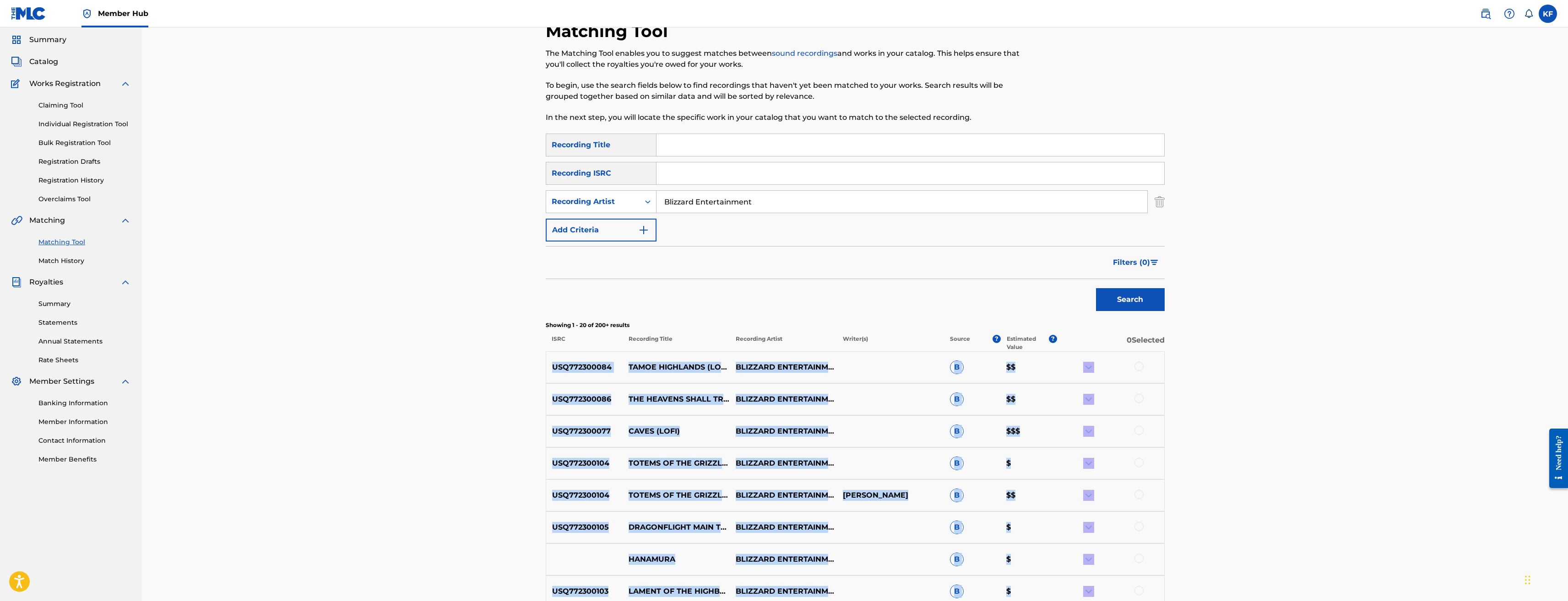
click at [551, 362] on p "USQ772300084" at bounding box center [584, 367] width 77 height 11
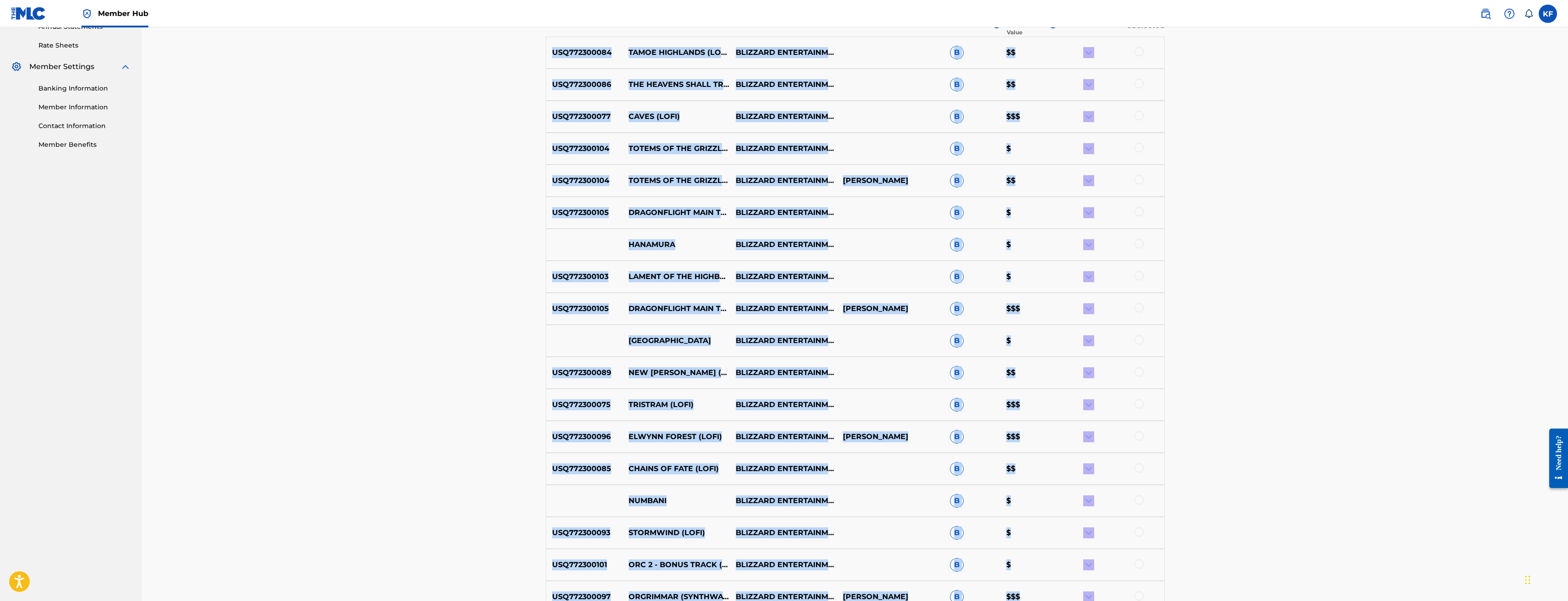
scroll to position [533, 0]
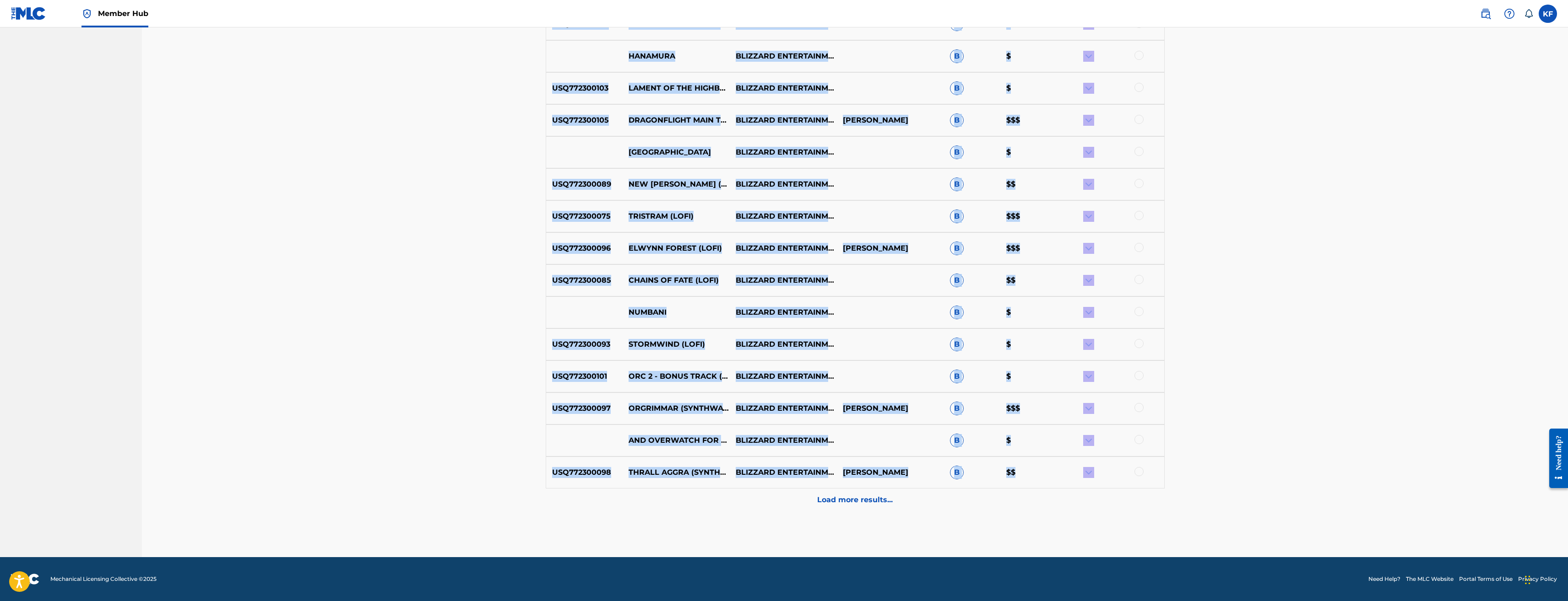
drag, startPoint x: 551, startPoint y: 365, endPoint x: 1191, endPoint y: 473, distance: 649.0
click at [1191, 473] on div "Matching Tool The Matching Tool enables you to suggest matches between sound re…" at bounding box center [855, 26] width 1426 height 1063
copy div "USQ772300084 TAMOE HIGHLANDS (LOFI) BLIZZARD ENTERTAINMENT B $$ USQ772300086 TH…"
click at [880, 499] on p "Load more results..." at bounding box center [855, 500] width 76 height 11
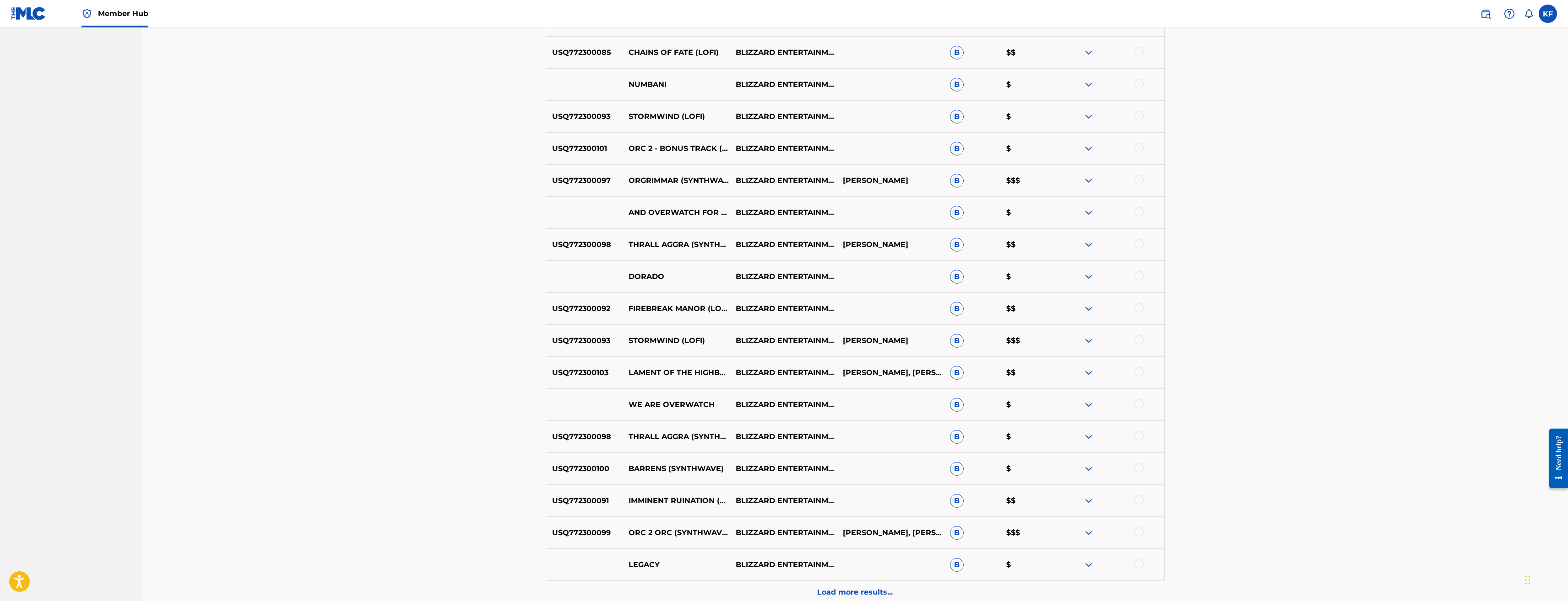
scroll to position [853, 0]
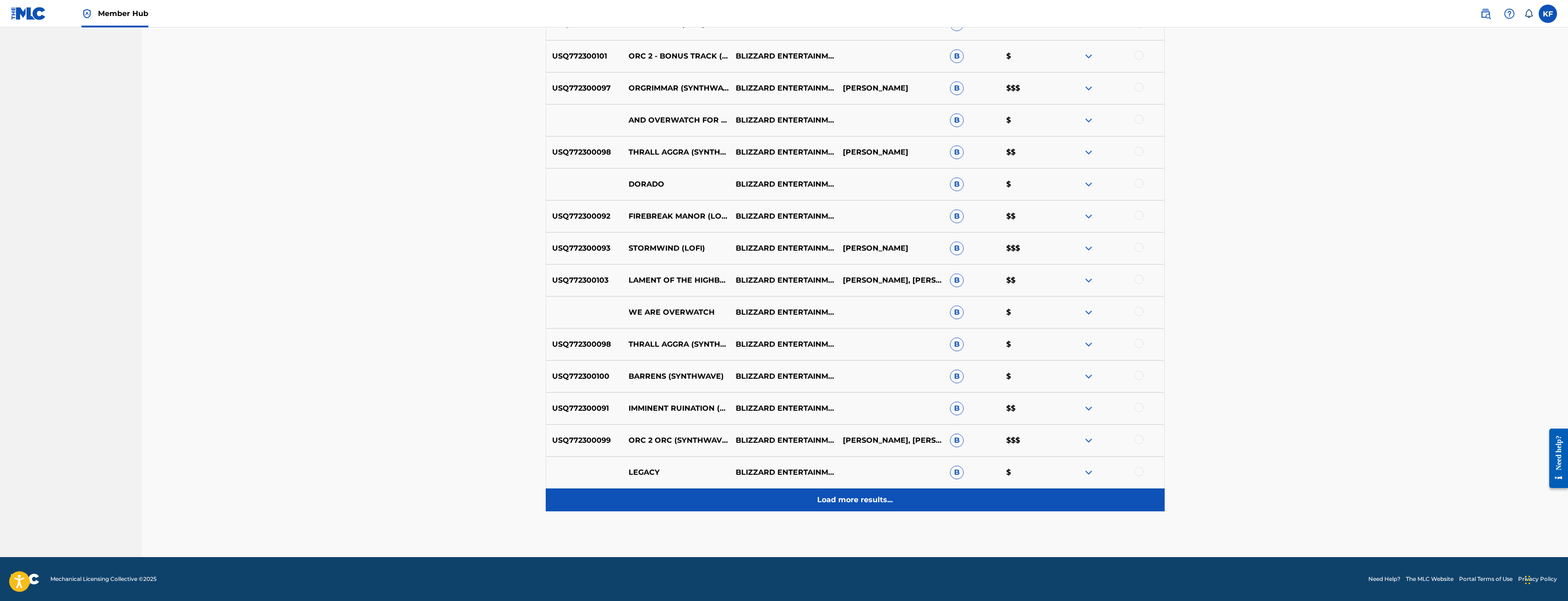
click at [882, 496] on p "Load more results..." at bounding box center [855, 500] width 76 height 11
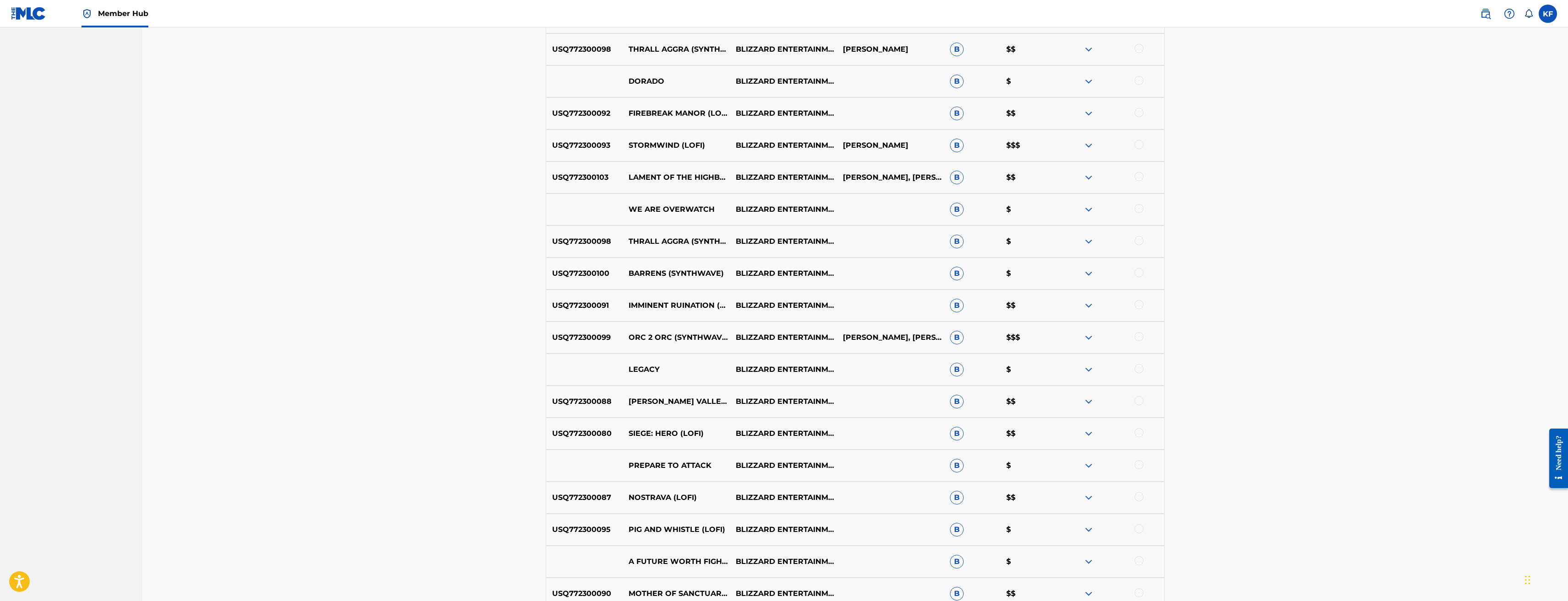
scroll to position [1174, 0]
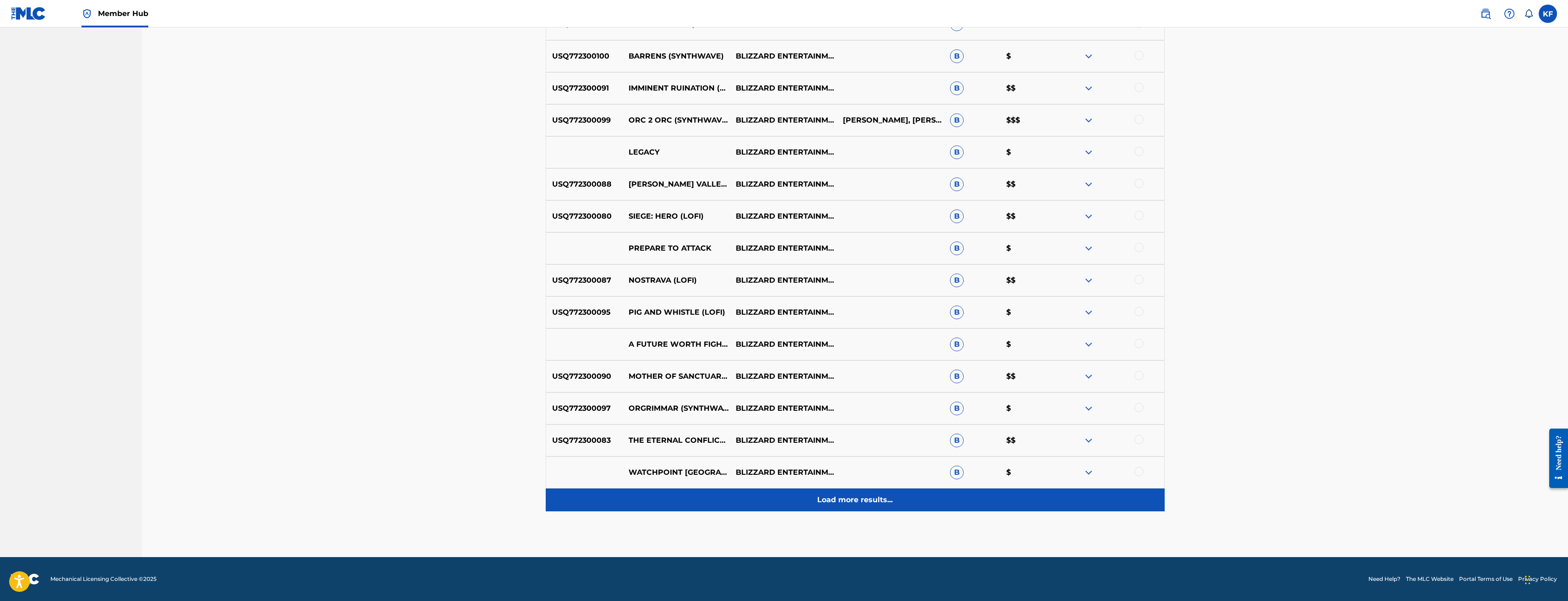
click at [881, 500] on p "Load more results..." at bounding box center [855, 500] width 76 height 11
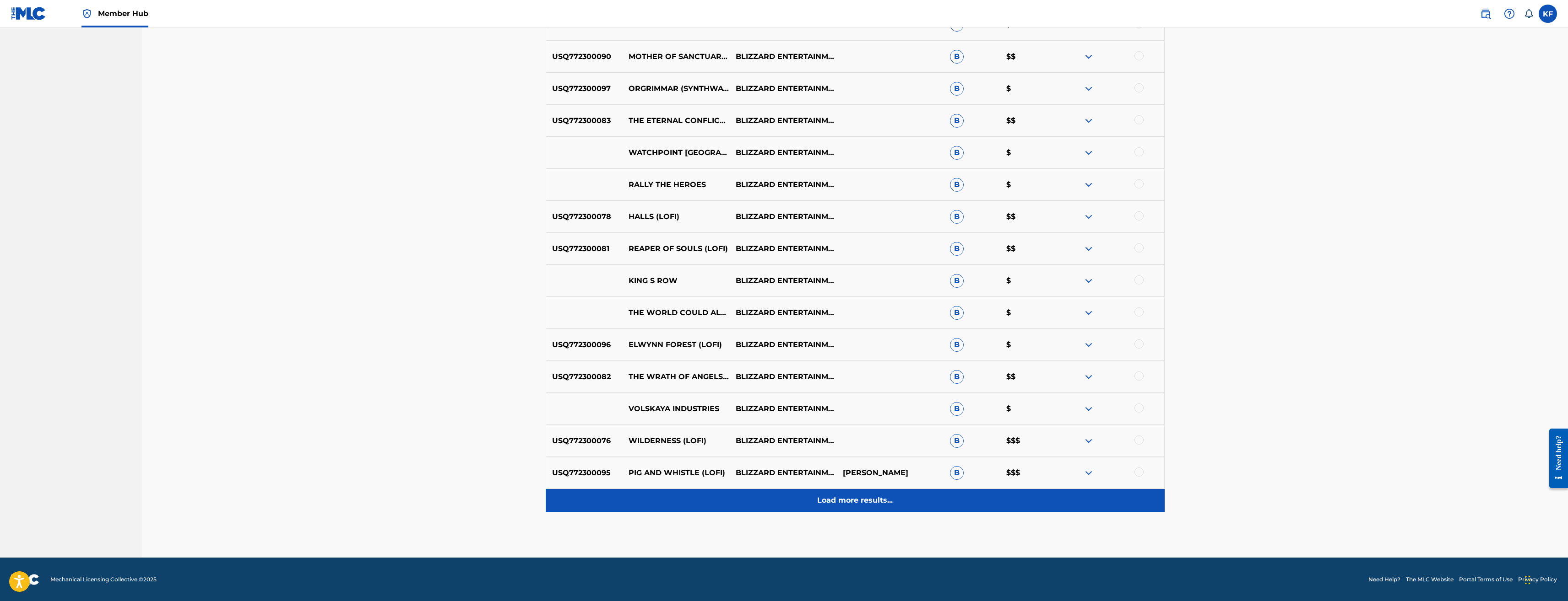
scroll to position [1494, 0]
click at [868, 501] on p "Load more results..." at bounding box center [855, 500] width 76 height 11
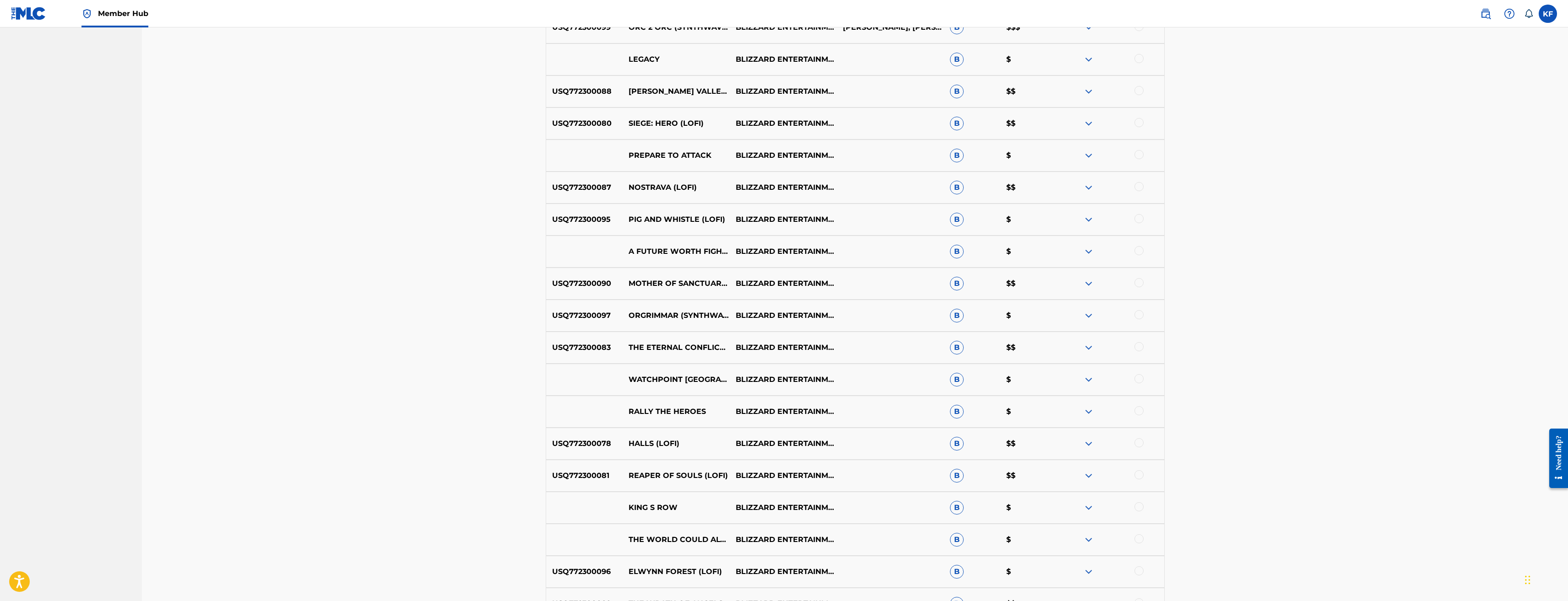
scroll to position [1814, 0]
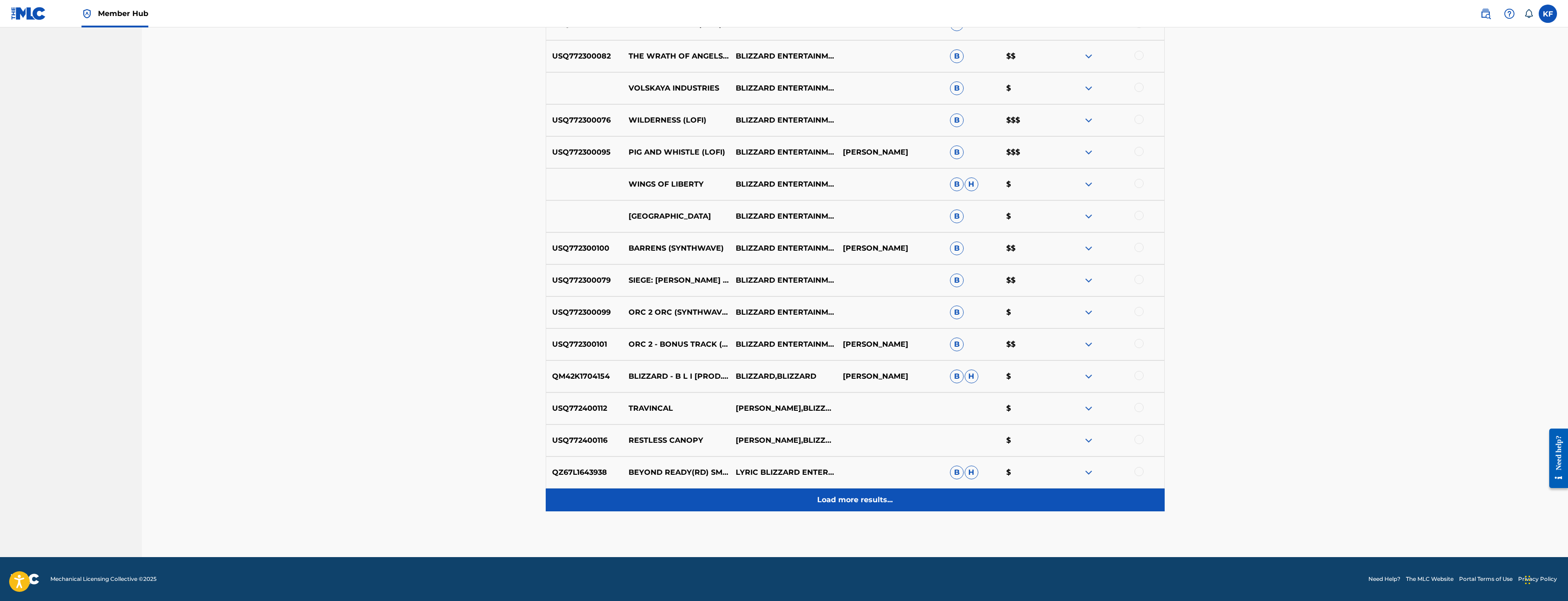
click at [881, 503] on p "Load more results..." at bounding box center [855, 500] width 76 height 11
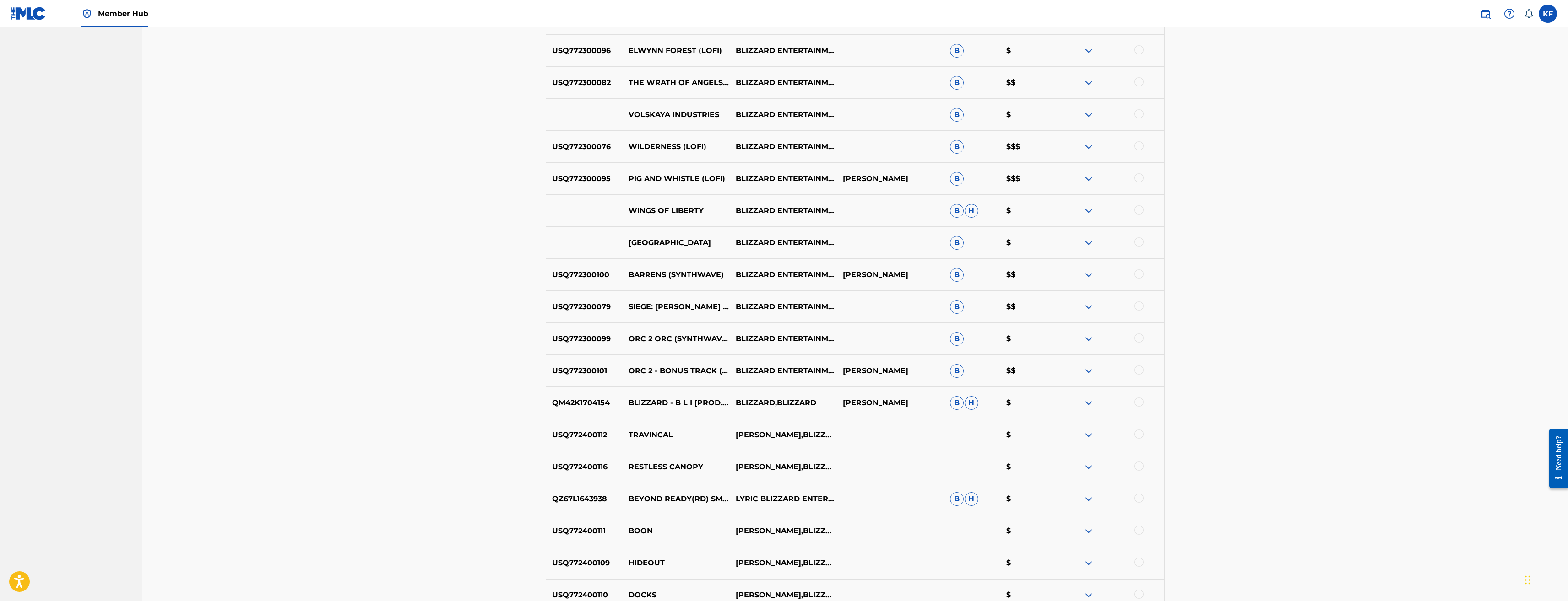
scroll to position [2134, 0]
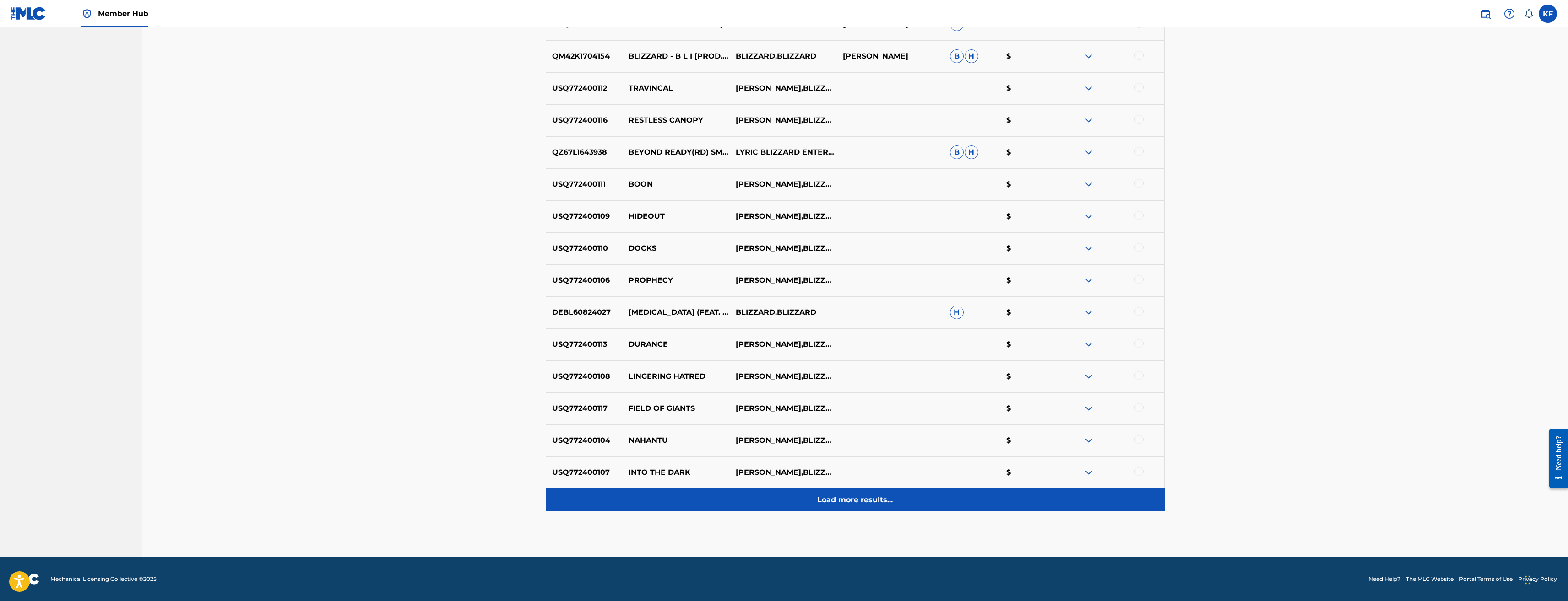
click at [870, 501] on p "Load more results..." at bounding box center [855, 500] width 76 height 11
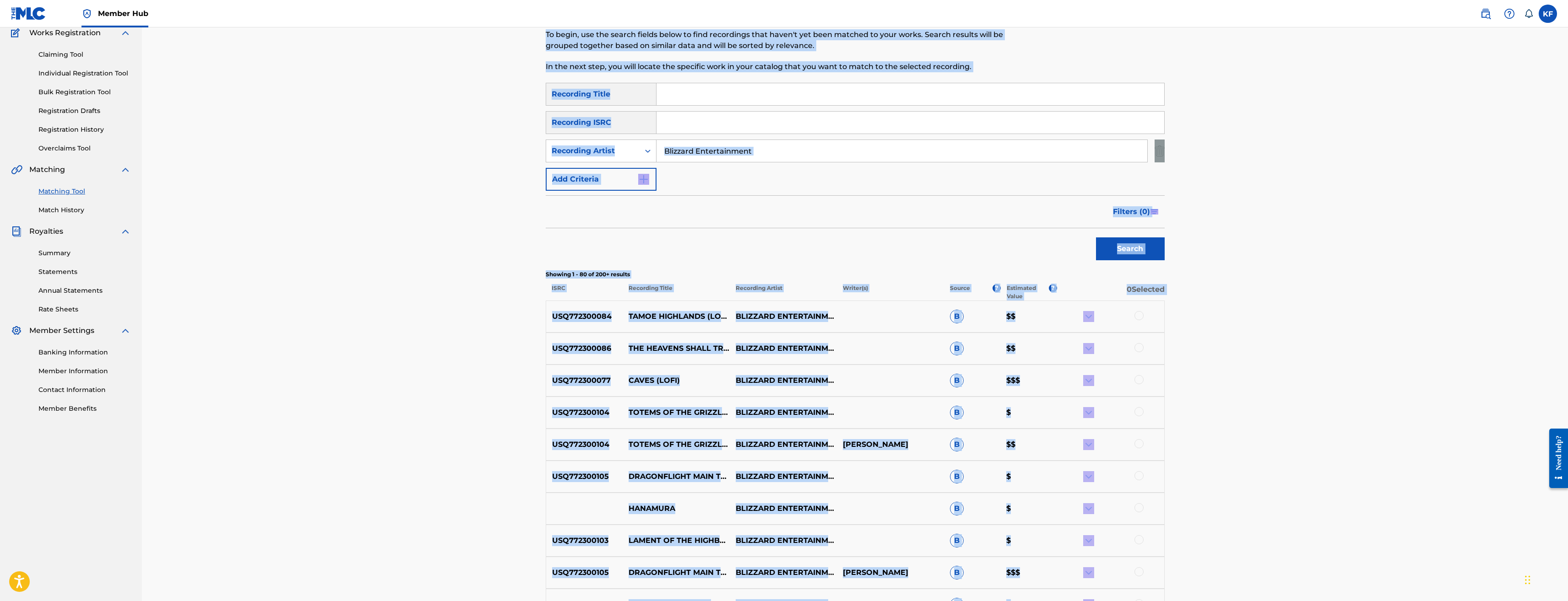
scroll to position [0, 0]
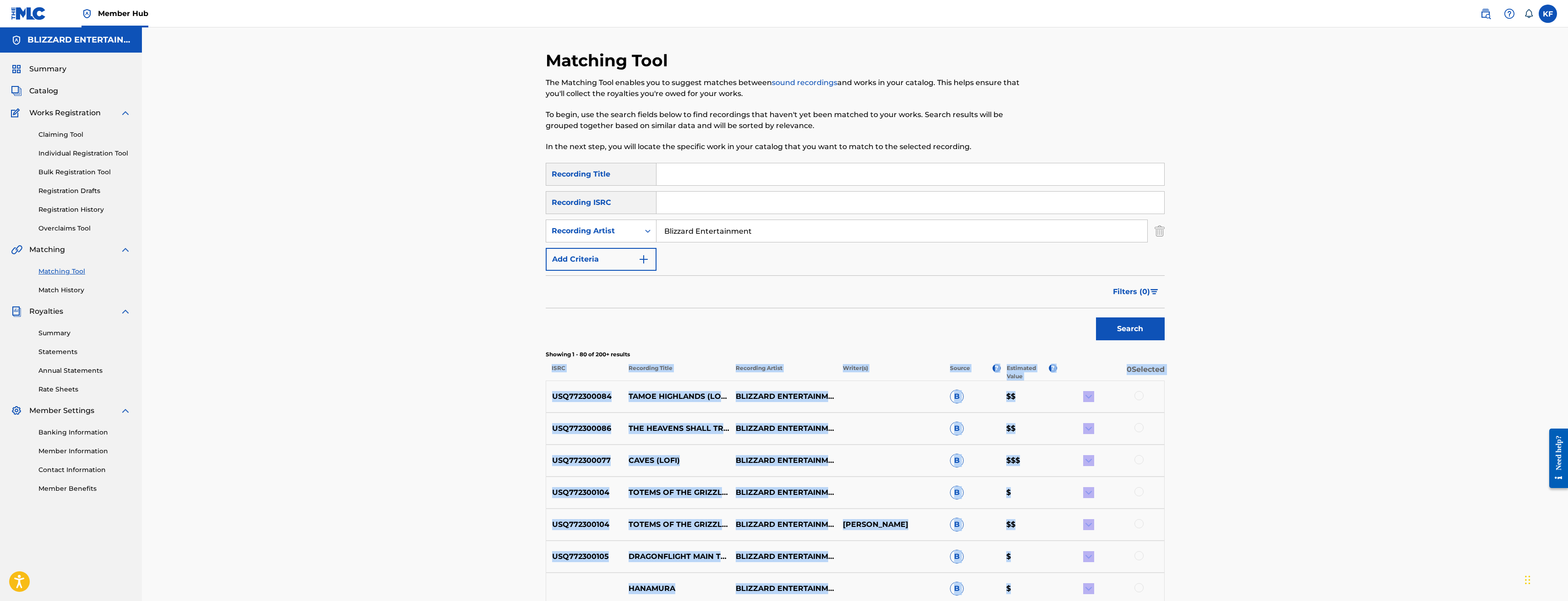
drag, startPoint x: 1168, startPoint y: 246, endPoint x: 551, endPoint y: 370, distance: 629.3
copy div "ISRC Recording Title Recording Artist Writer(s) Source ? Estimated Value ? 0 Se…"
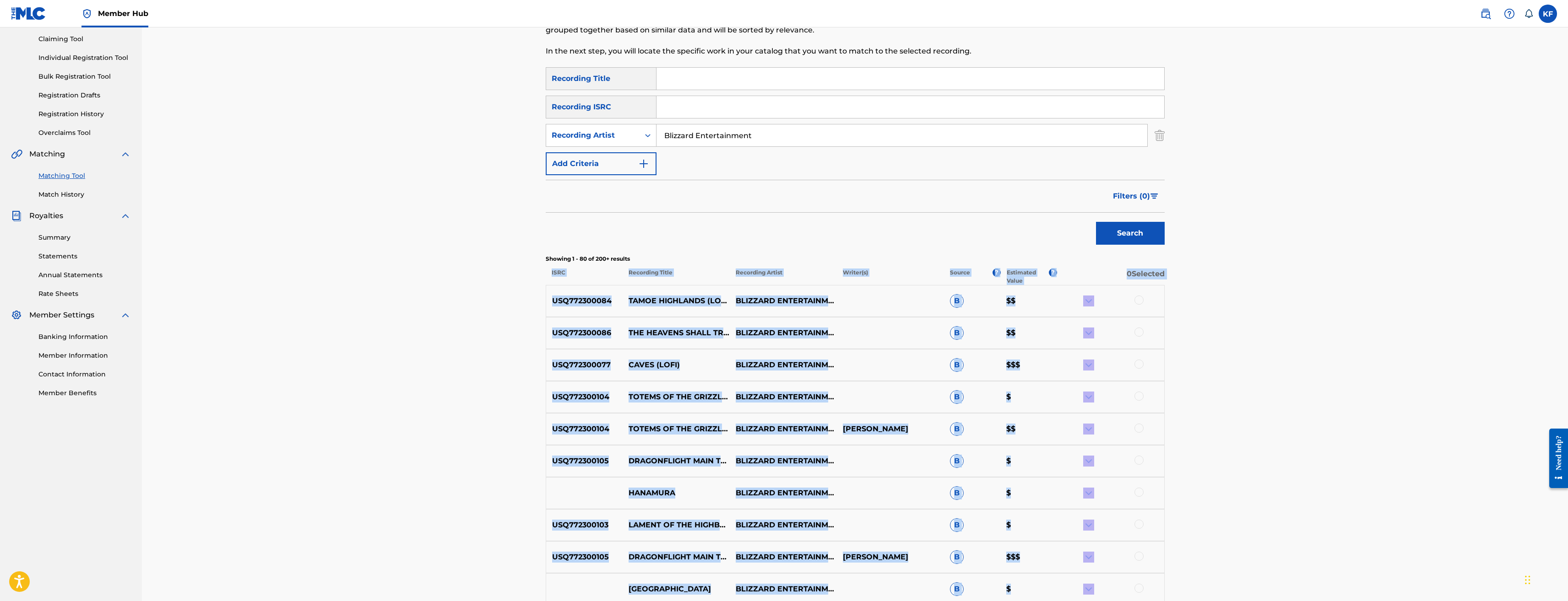
scroll to position [275, 0]
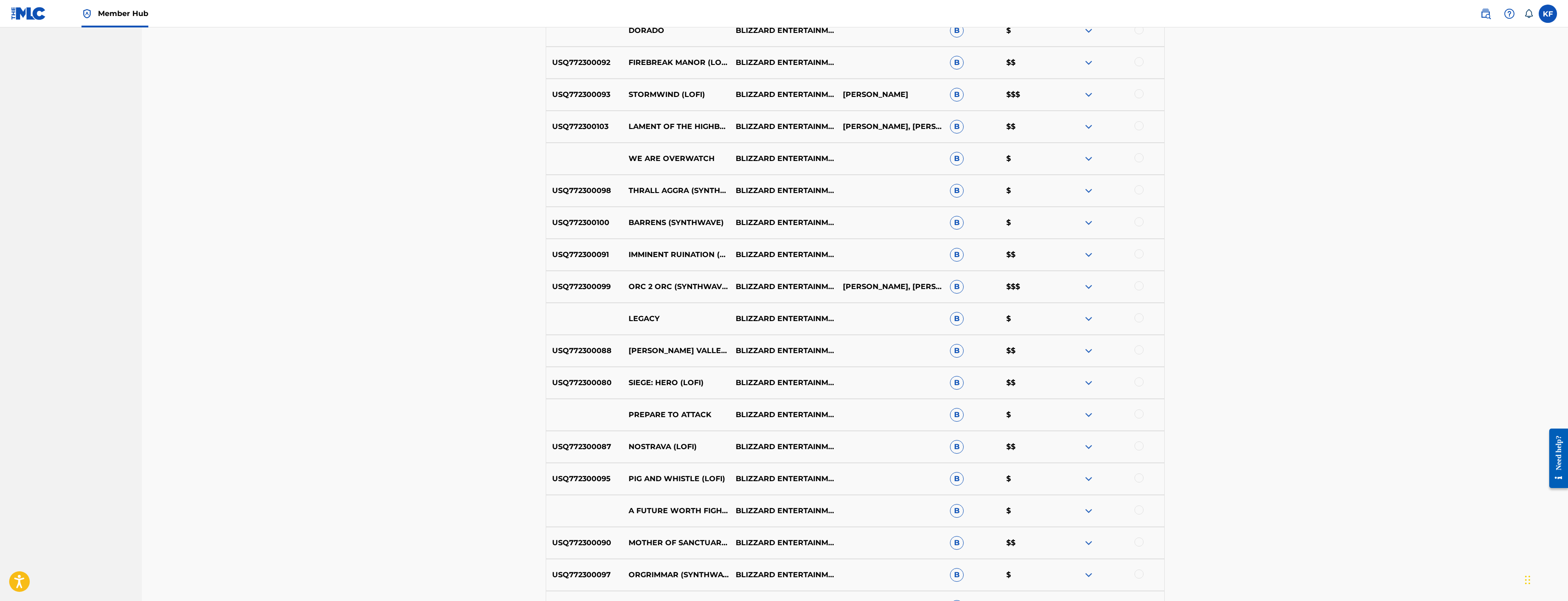
scroll to position [1052, 0]
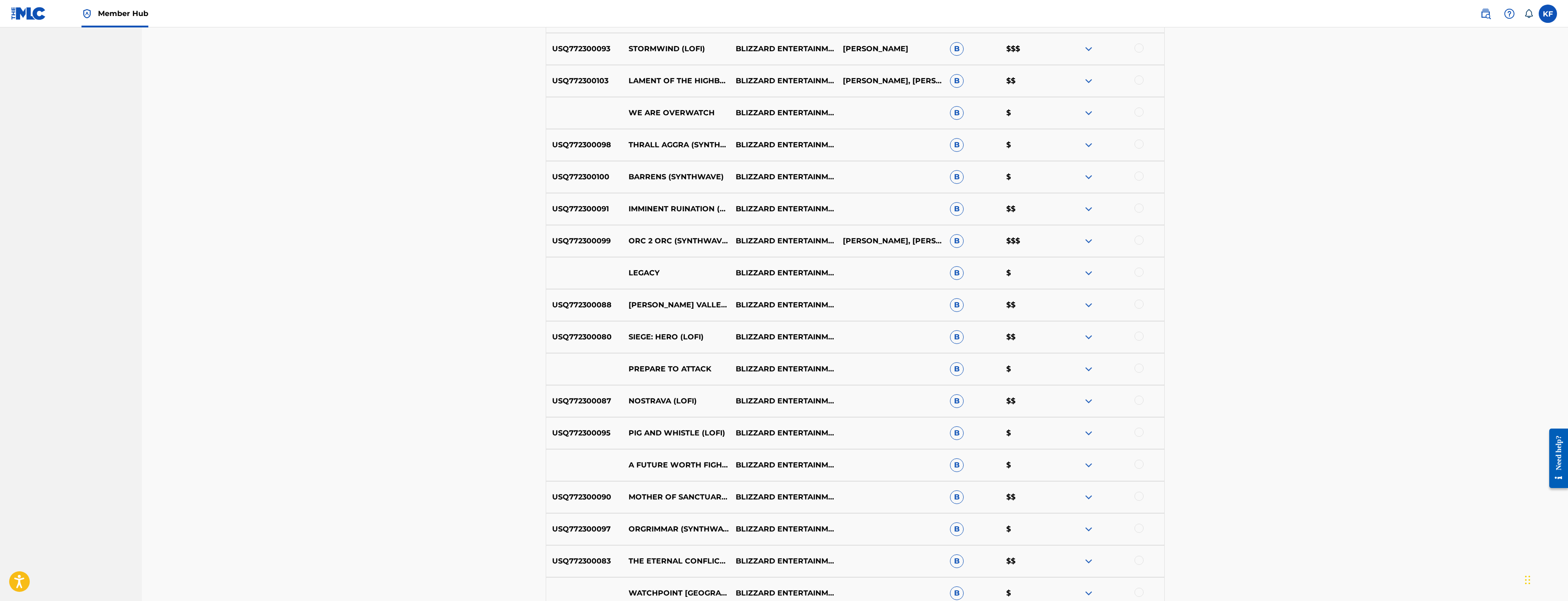
click at [1138, 367] on div at bounding box center [1139, 369] width 9 height 9
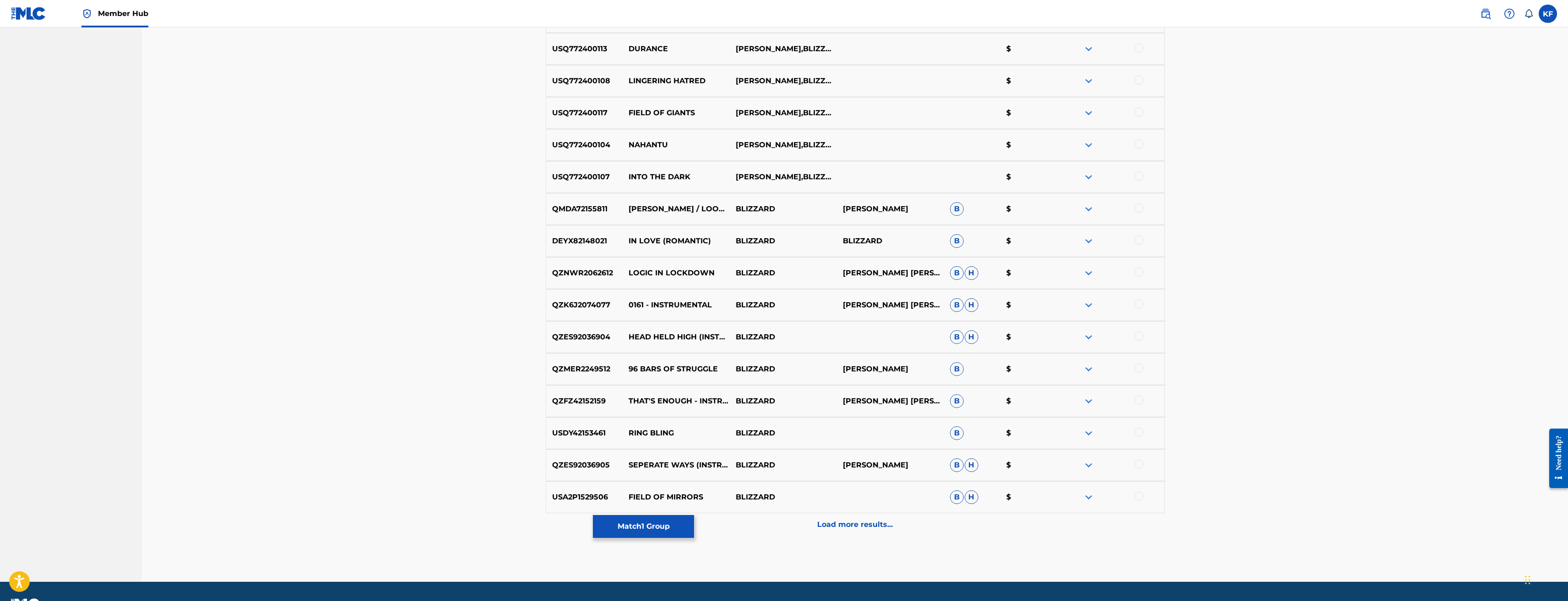
scroll to position [2455, 0]
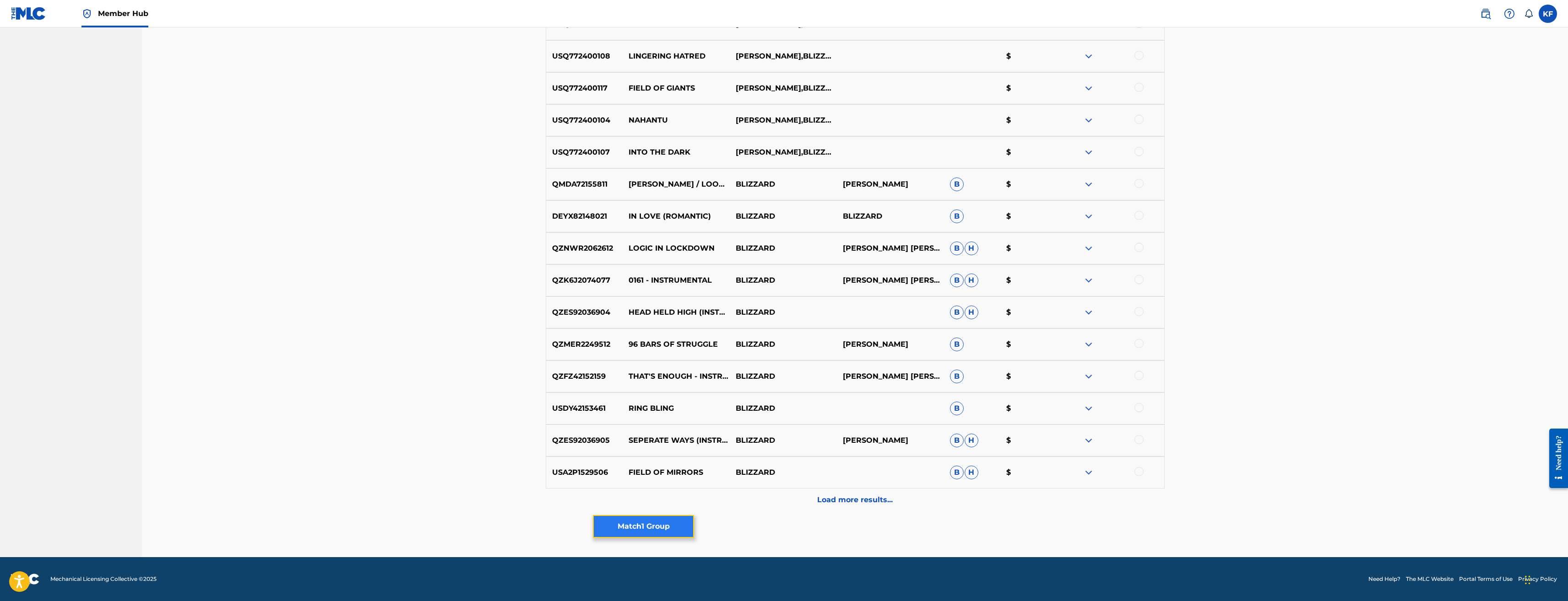
click at [640, 528] on button "Match 1 Group" at bounding box center [644, 527] width 101 height 23
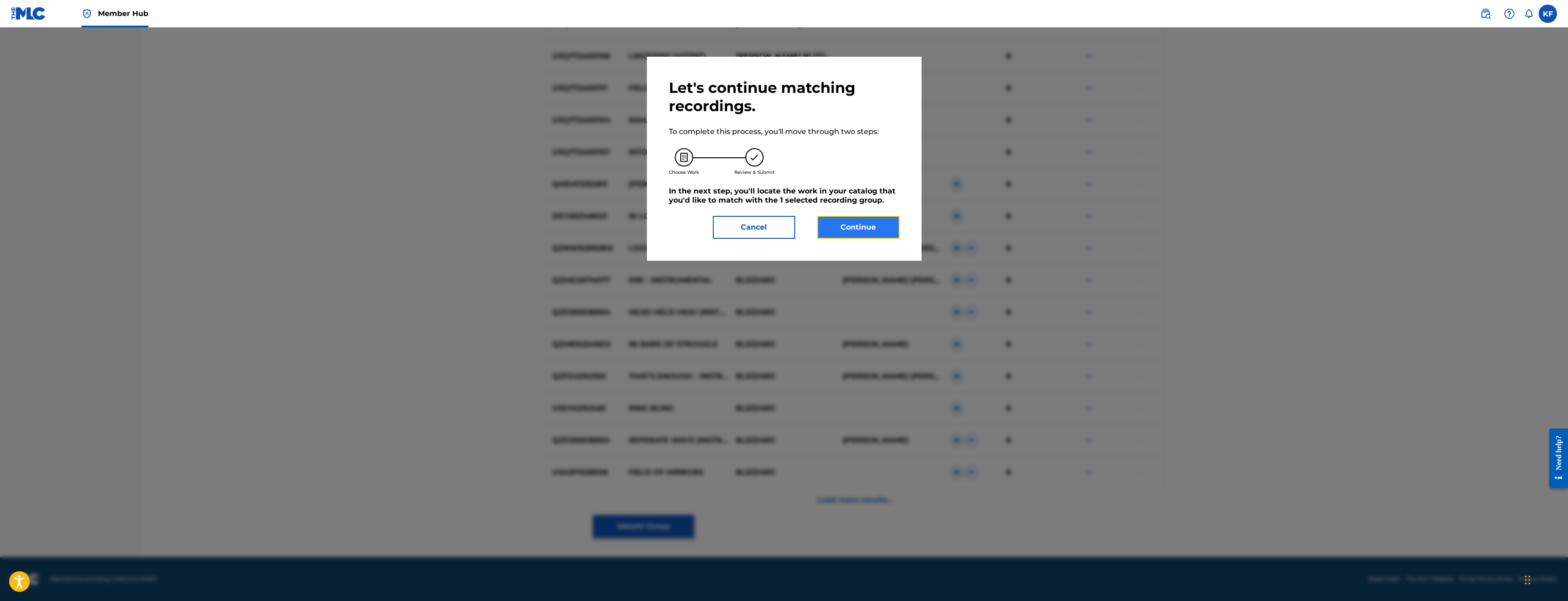
click at [831, 233] on button "Continue" at bounding box center [858, 228] width 82 height 23
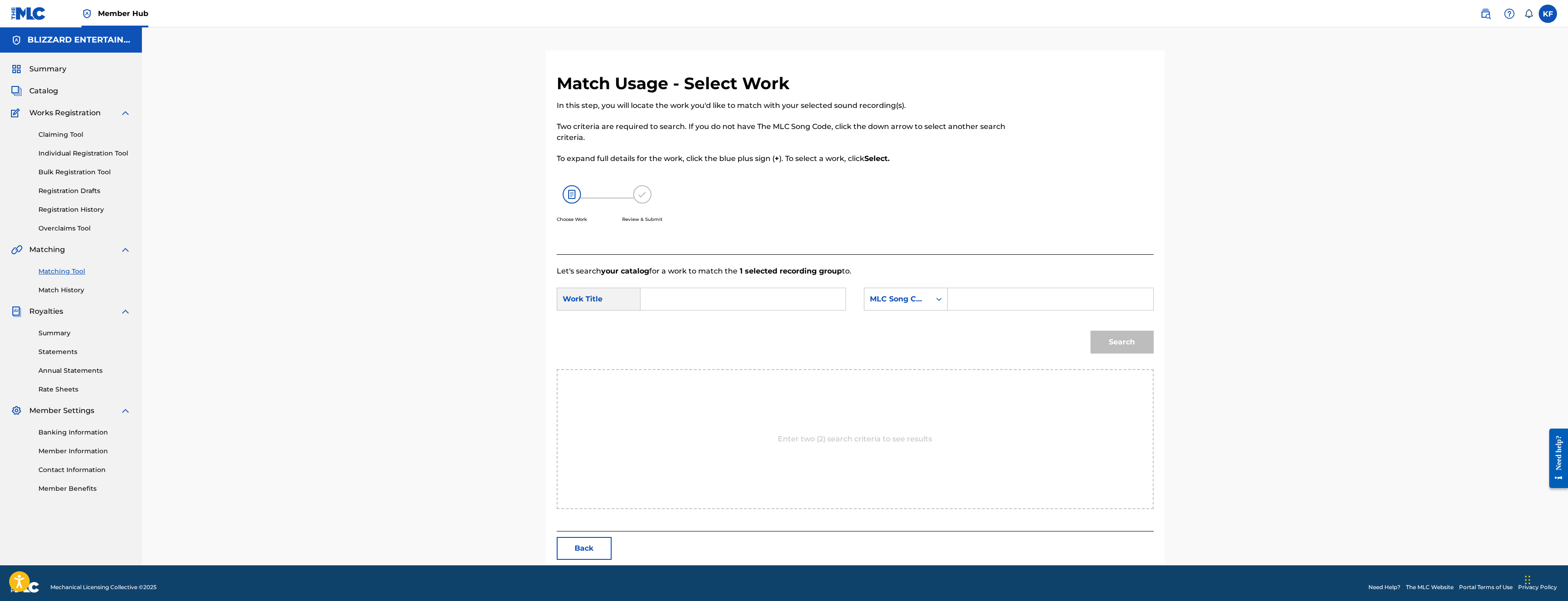
click at [1008, 291] on input "Search Form" at bounding box center [1050, 299] width 189 height 22
paste input "PE9PDO"
type input "PE9PDO"
click at [691, 288] on input "Search Form" at bounding box center [743, 299] width 189 height 22
click at [680, 369] on span "pare to attack" at bounding box center [673, 374] width 34 height 20
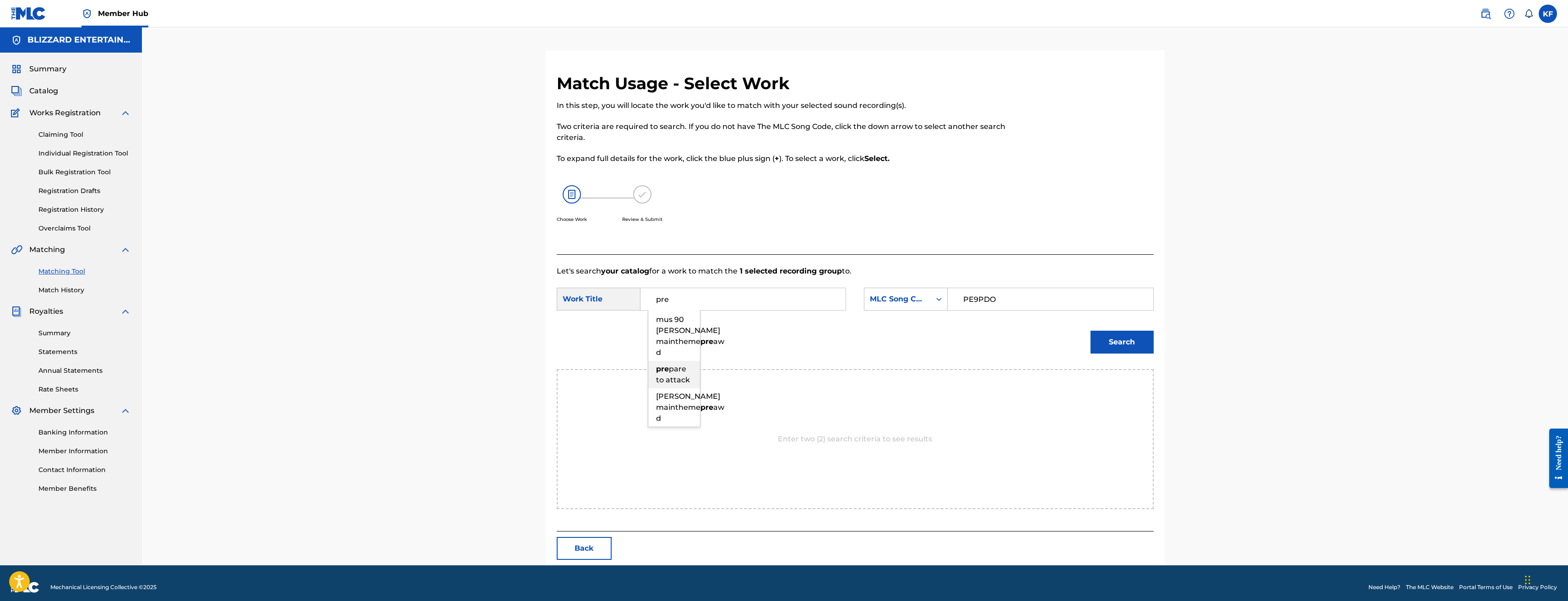
type input "prepare to attack"
click at [1091, 331] on button "Search" at bounding box center [1122, 342] width 63 height 23
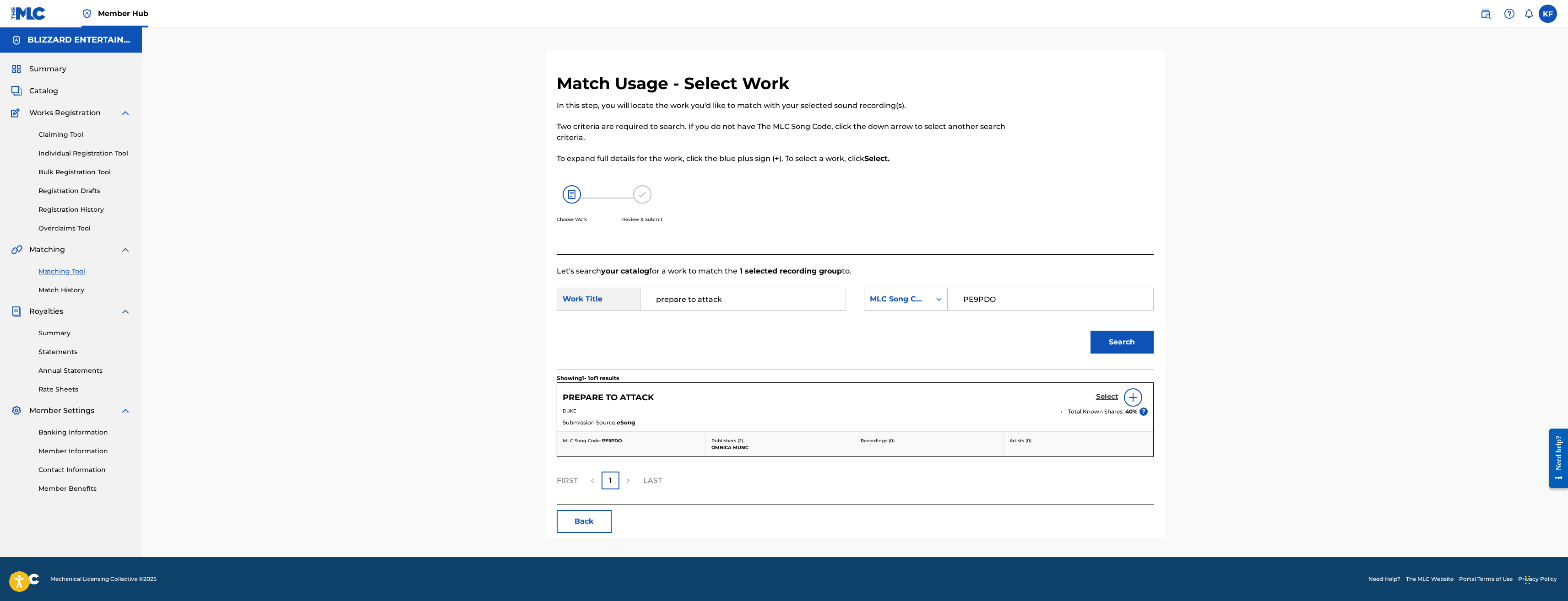
click at [1106, 394] on h5 "Select" at bounding box center [1107, 397] width 22 height 9
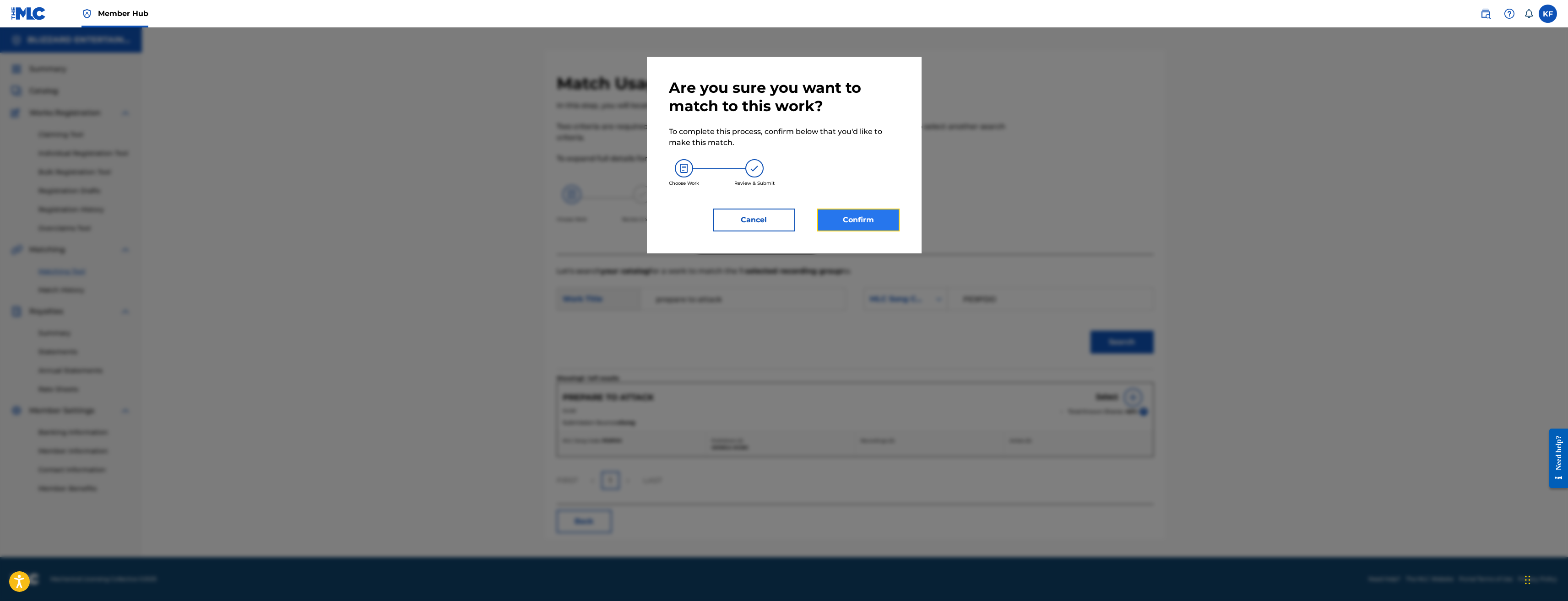
click at [827, 215] on button "Confirm" at bounding box center [858, 220] width 82 height 23
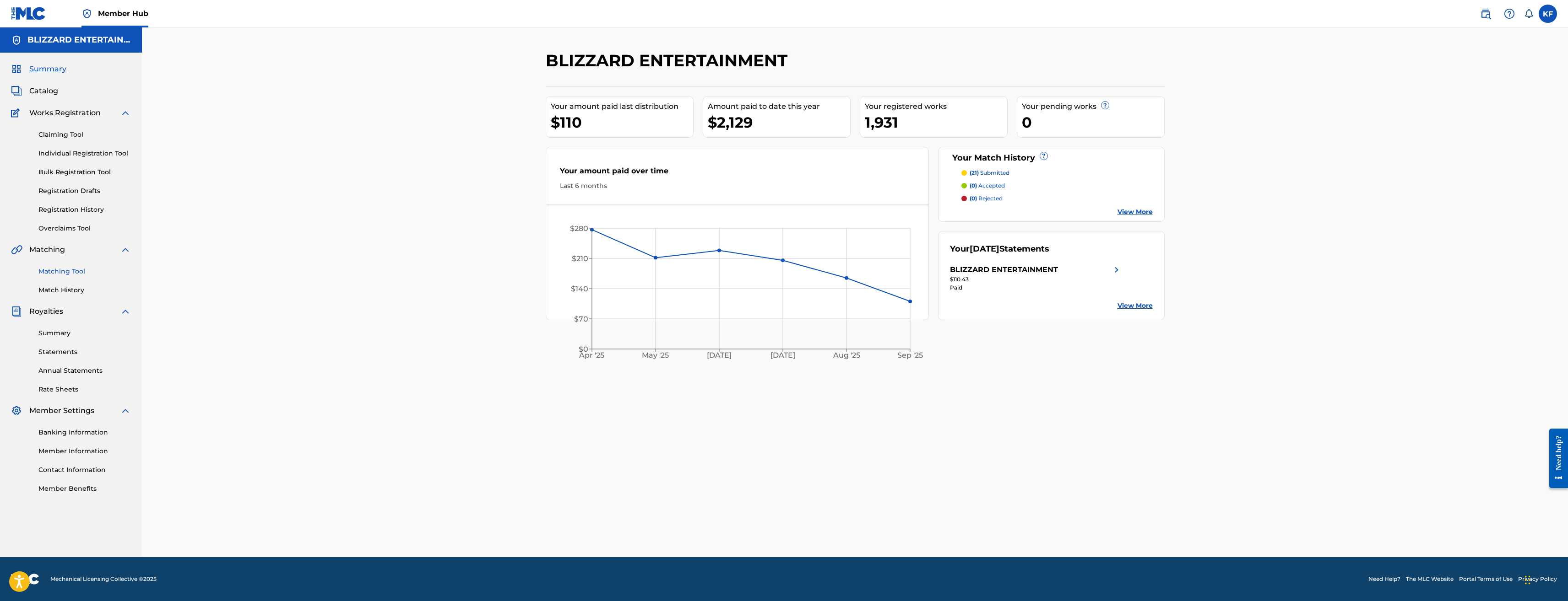
click at [71, 268] on link "Matching Tool" at bounding box center [84, 272] width 92 height 9
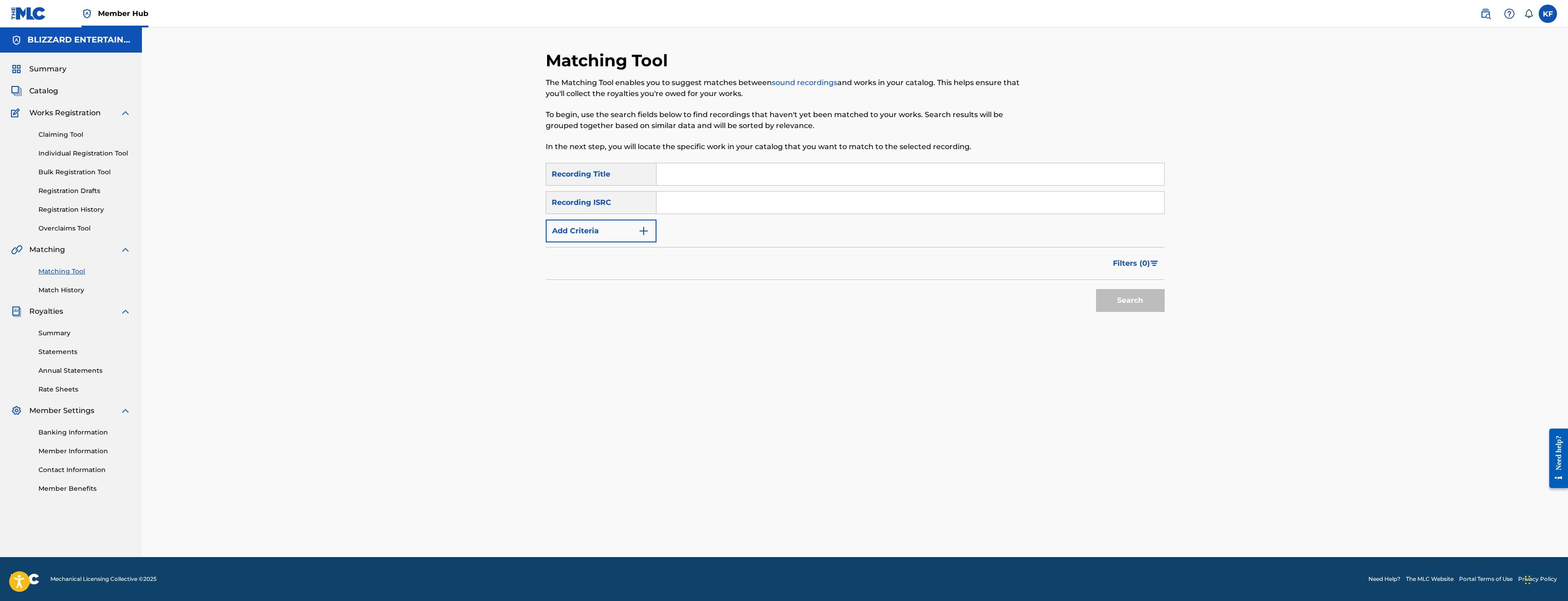
click at [659, 230] on div "SearchWithCriteriac83c4c5f-9504-4e38-a8dd-33b75d4d9437 Recording Title SearchWi…" at bounding box center [855, 203] width 619 height 80
click at [625, 230] on button "Add Criteria" at bounding box center [601, 231] width 111 height 23
click at [704, 168] on input "Search Form" at bounding box center [910, 174] width 508 height 22
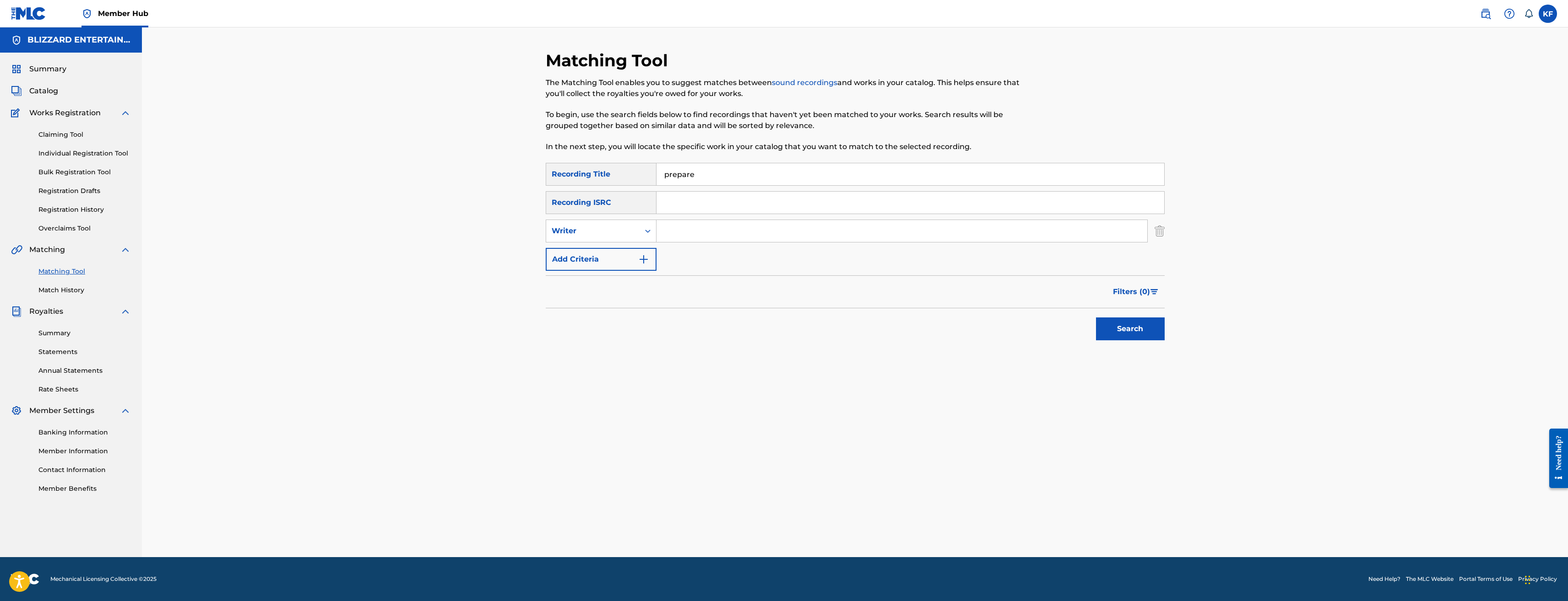
click at [1096, 317] on button "Search" at bounding box center [1130, 329] width 69 height 23
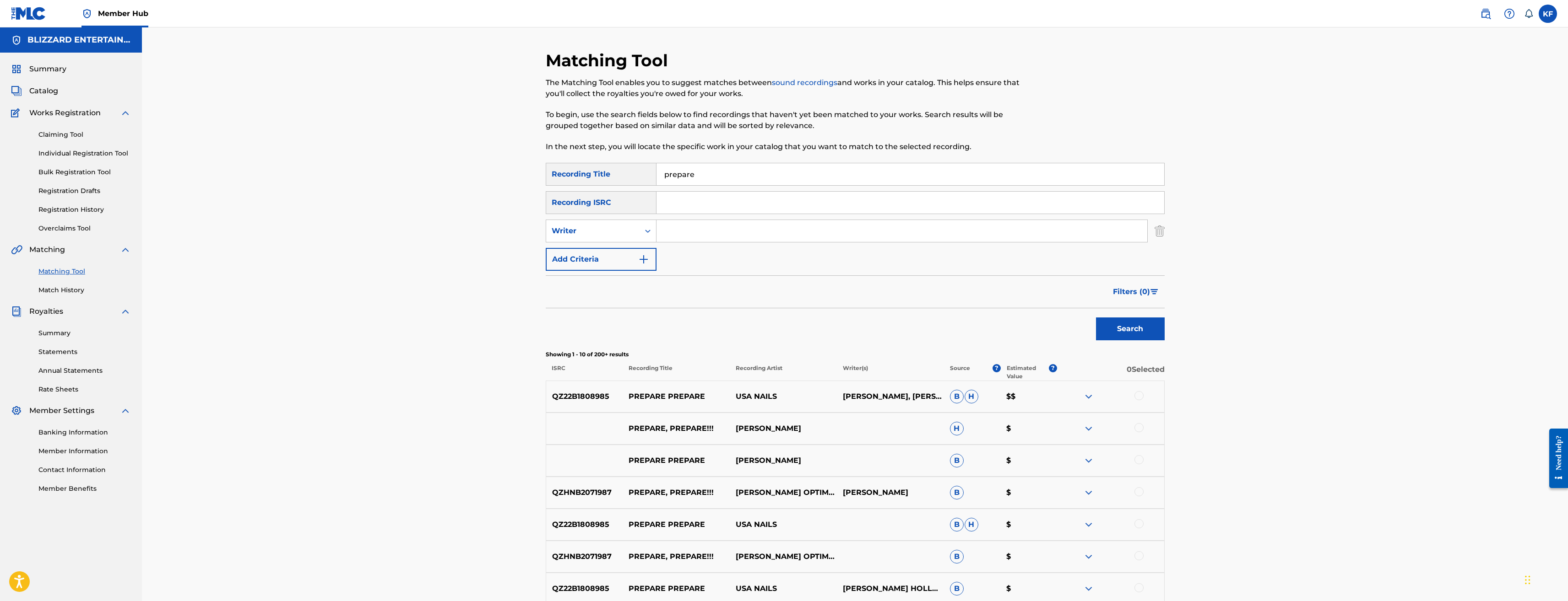
click at [749, 172] on input "prepare" at bounding box center [910, 174] width 508 height 22
type input "prepare to attack"
click at [1096, 317] on button "Search" at bounding box center [1130, 329] width 69 height 23
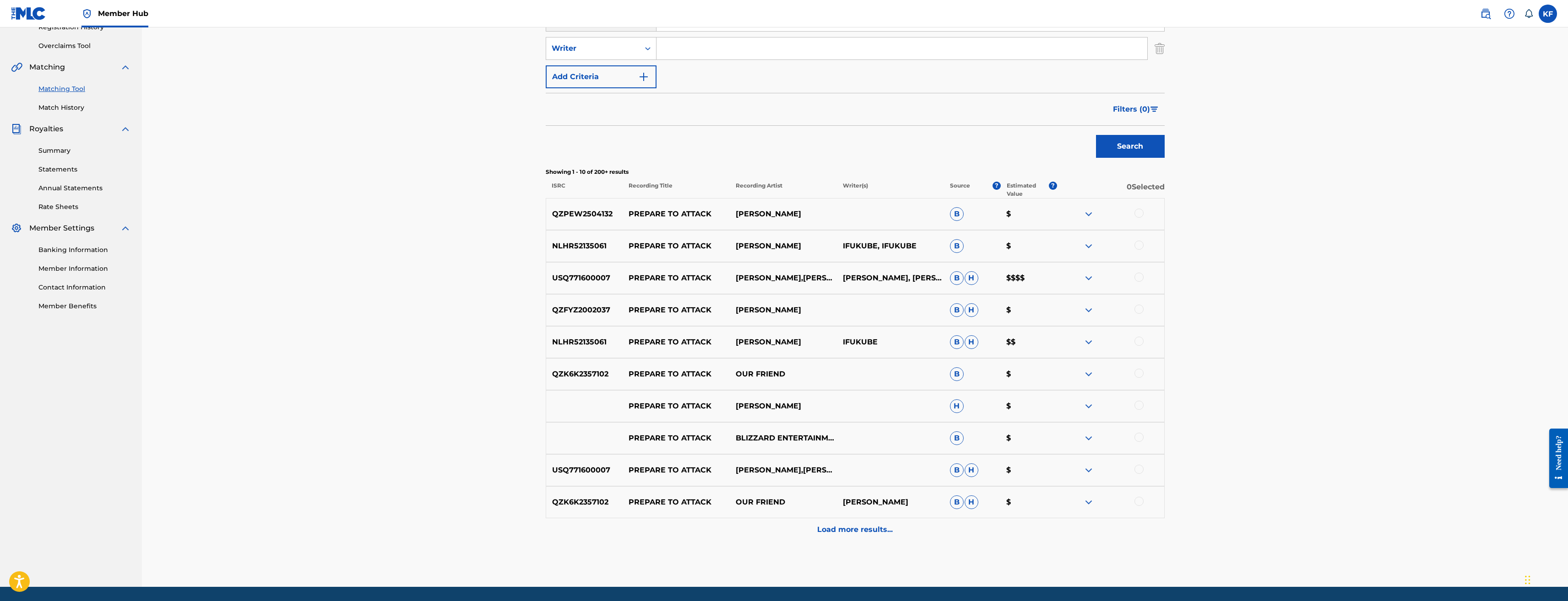
scroll to position [183, 0]
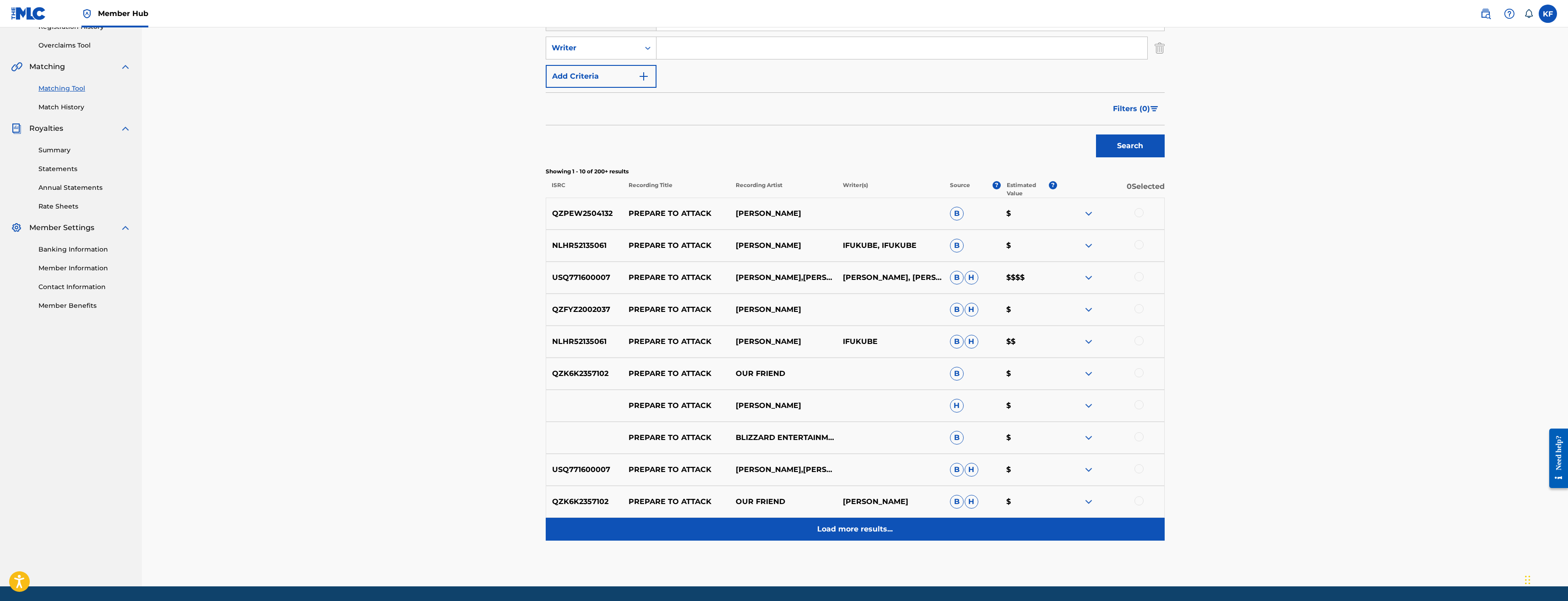
click at [843, 529] on p "Load more results..." at bounding box center [855, 530] width 76 height 11
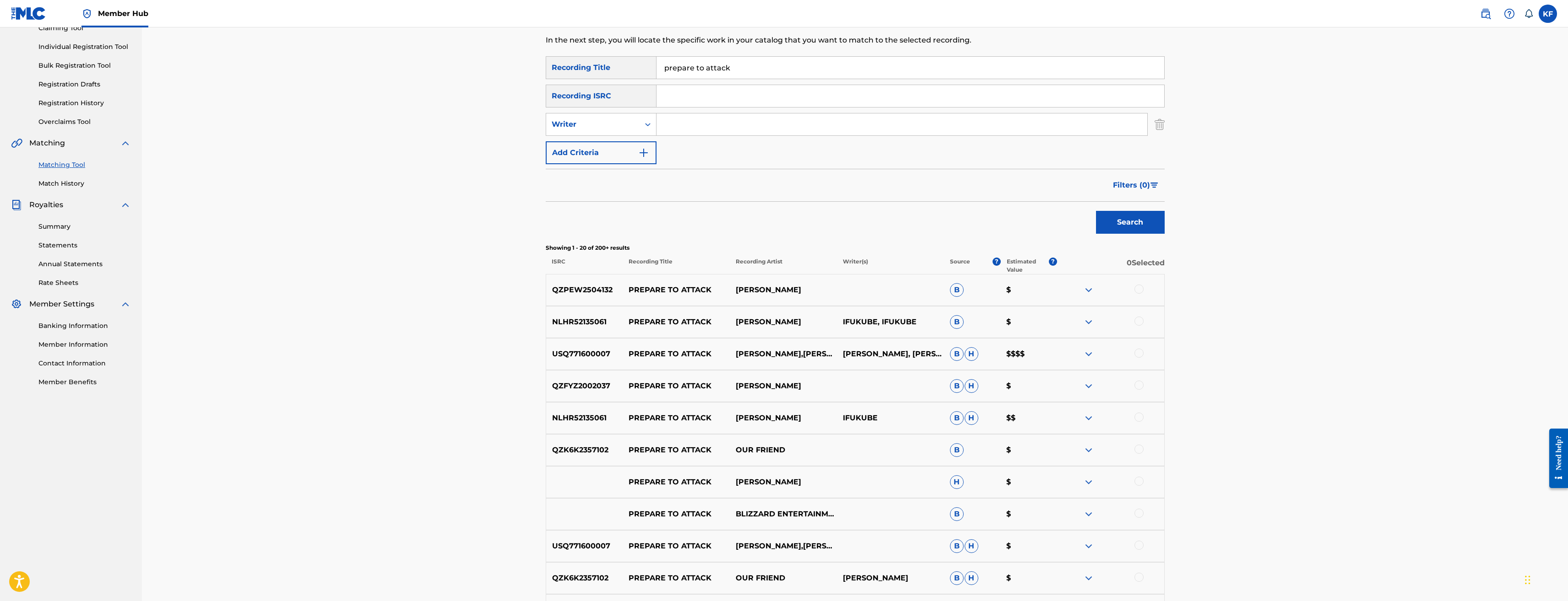
scroll to position [0, 0]
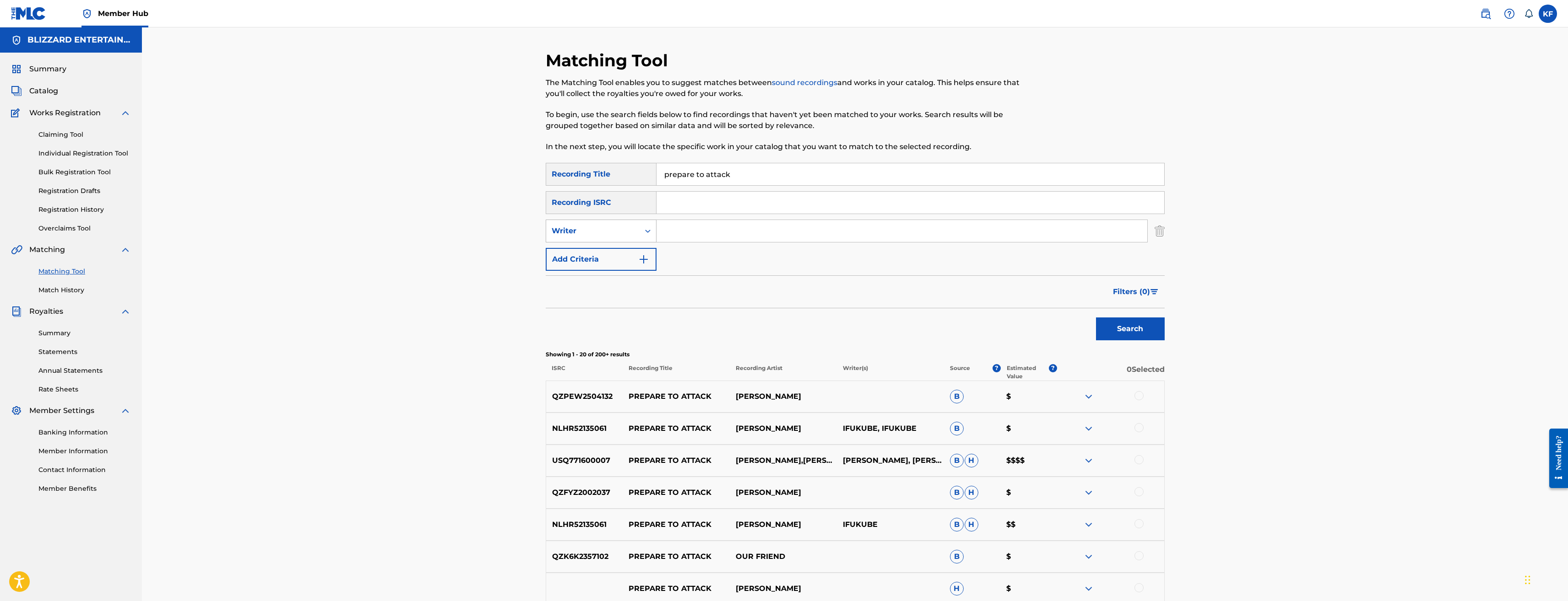
click at [627, 236] on div "Writer" at bounding box center [593, 231] width 94 height 18
click at [617, 252] on div "Recording Artist" at bounding box center [601, 254] width 110 height 23
click at [715, 233] on input "Search Form" at bounding box center [902, 231] width 491 height 22
type input "Blizzard Entertainment"
click at [1096, 317] on button "Search" at bounding box center [1130, 329] width 69 height 23
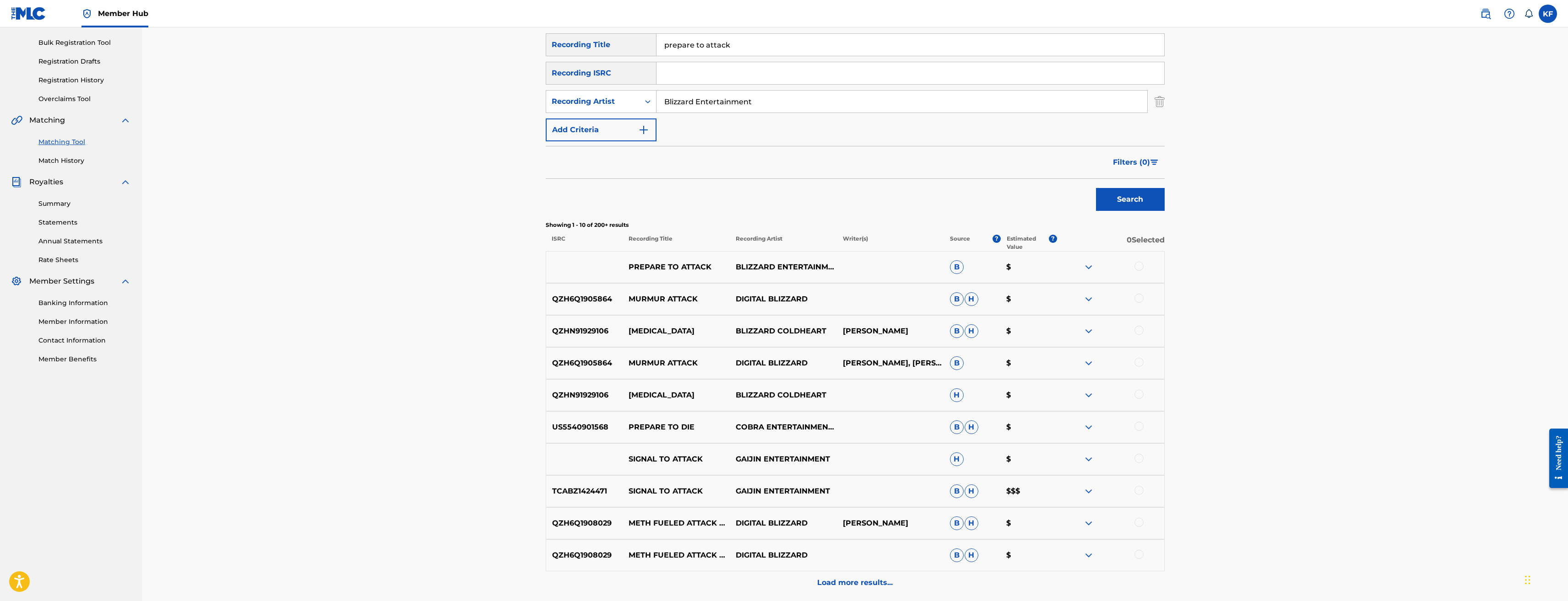
scroll to position [137, 0]
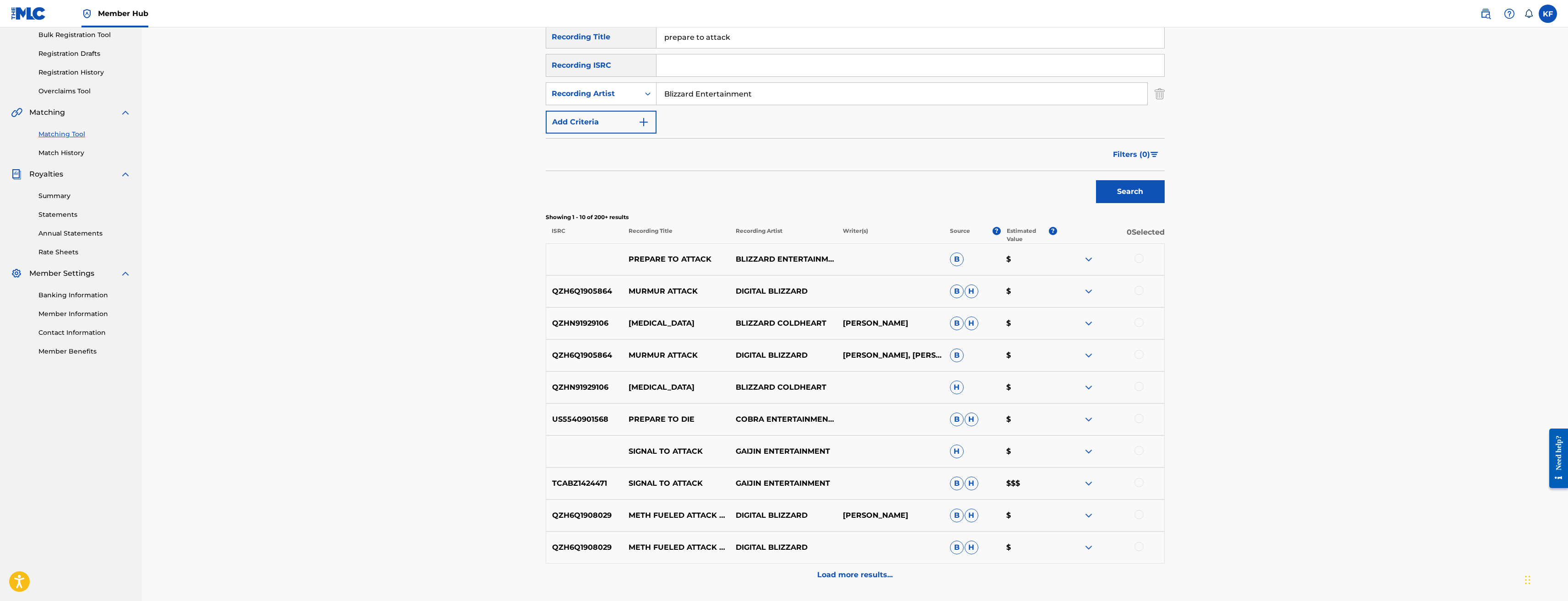
click at [1139, 256] on div at bounding box center [1139, 259] width 9 height 9
click at [663, 525] on button "Match 1 Group" at bounding box center [644, 527] width 101 height 23
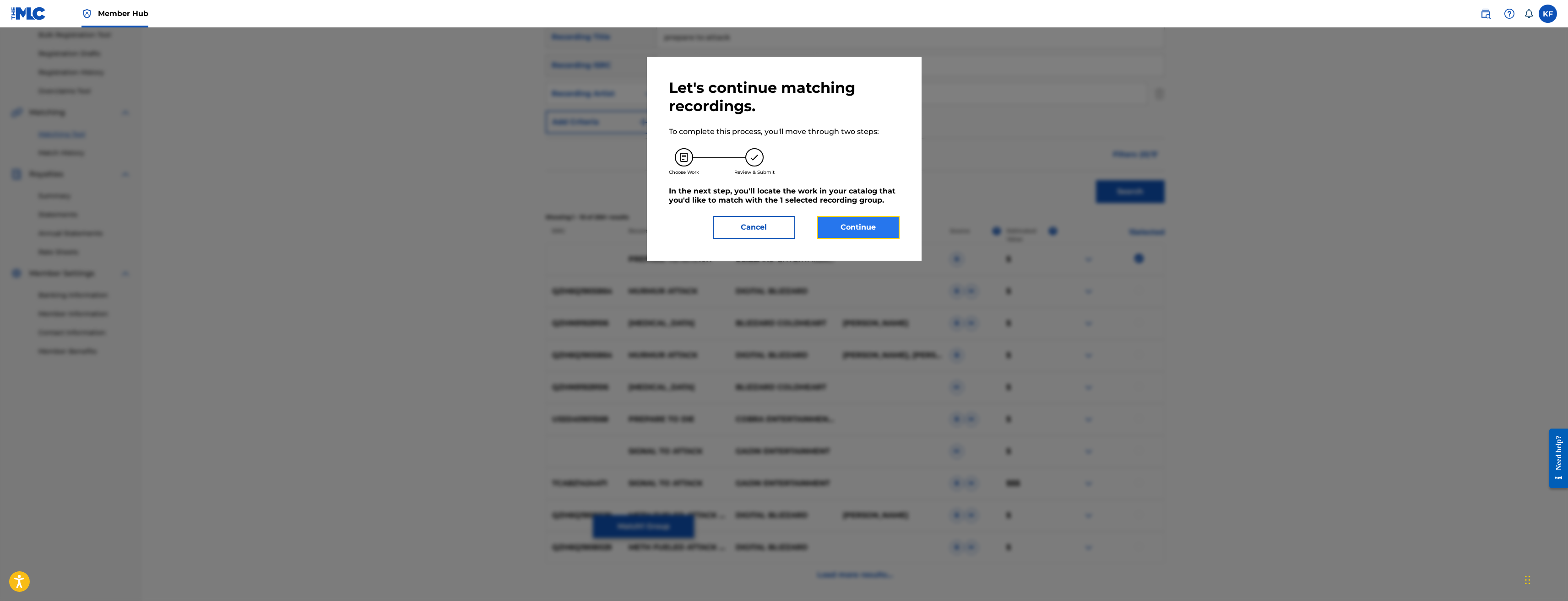
click at [848, 234] on button "Continue" at bounding box center [858, 228] width 82 height 23
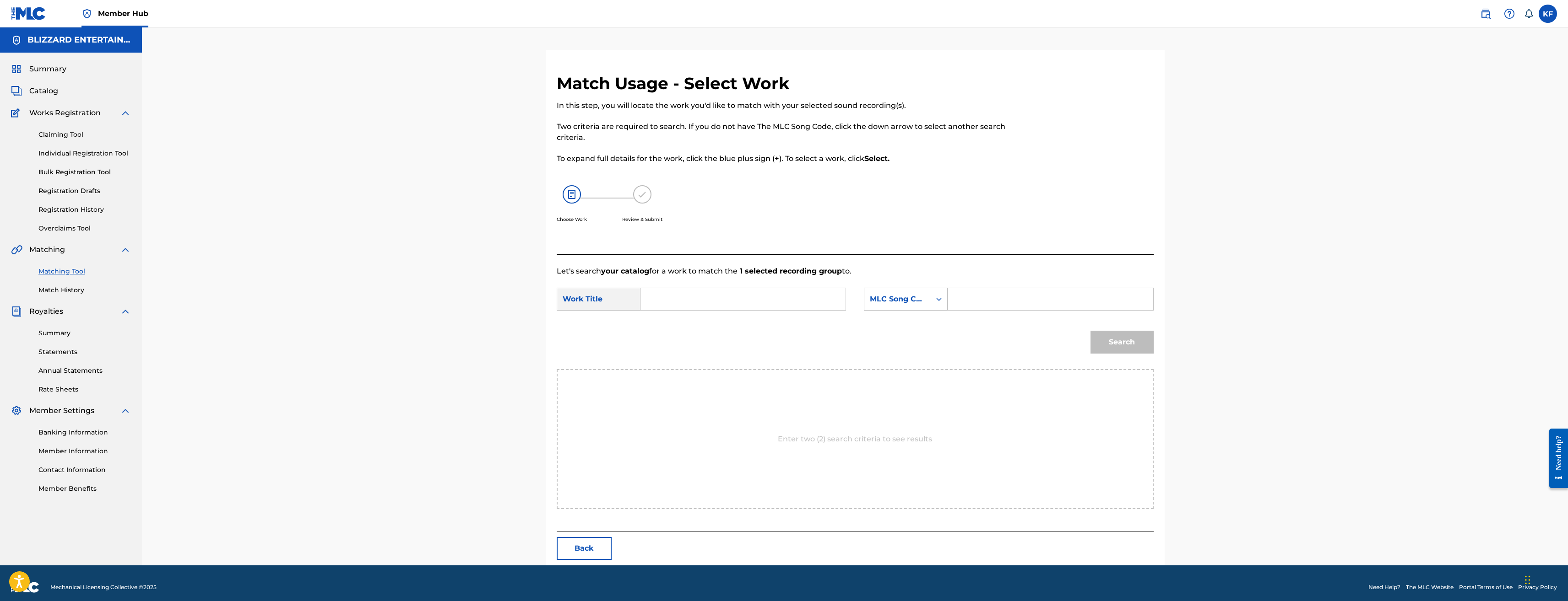
click at [969, 300] on input "Search Form" at bounding box center [1050, 299] width 189 height 22
click at [1008, 299] on input "Search Form" at bounding box center [1050, 299] width 189 height 22
paste input "PE9PDO"
type input "PE9PDO"
click at [742, 296] on input "Search Form" at bounding box center [743, 299] width 189 height 22
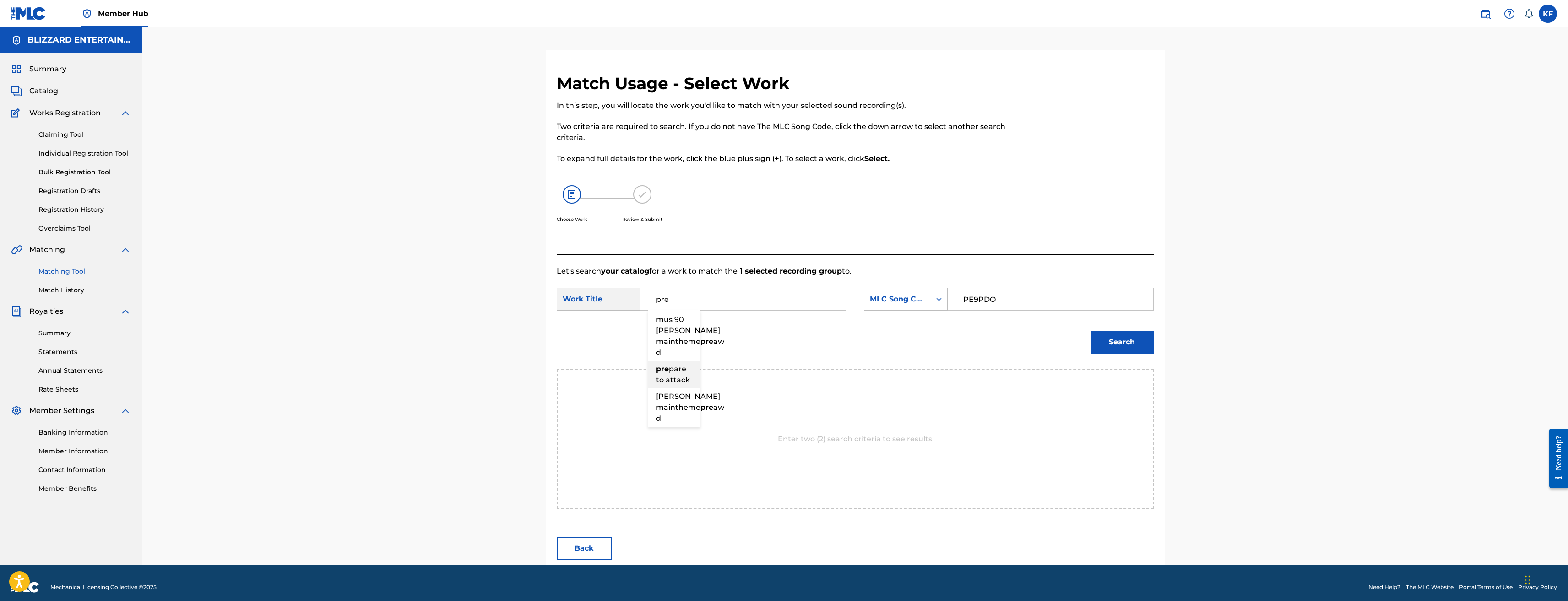
click at [672, 377] on span "pare to attack" at bounding box center [673, 374] width 34 height 20
type input "prepare to attack"
click at [1124, 337] on button "Search" at bounding box center [1122, 342] width 63 height 23
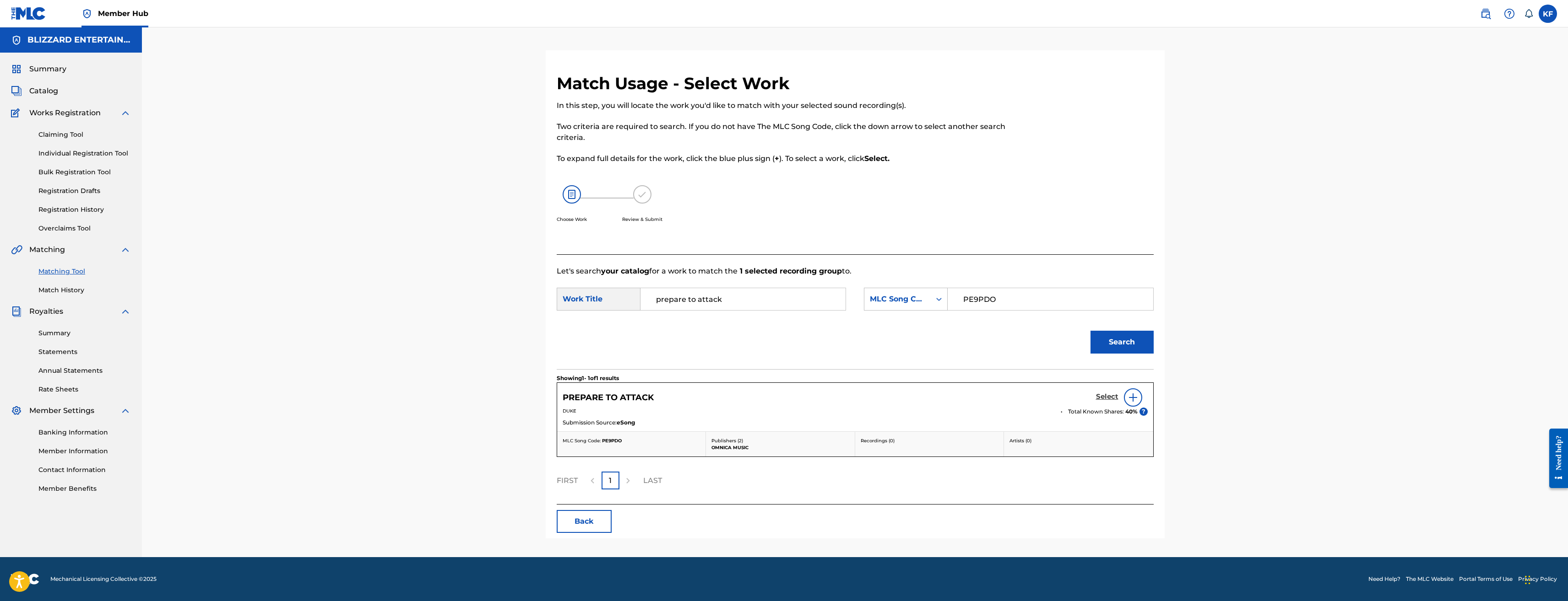
click at [1102, 393] on h5 "Select" at bounding box center [1107, 397] width 22 height 9
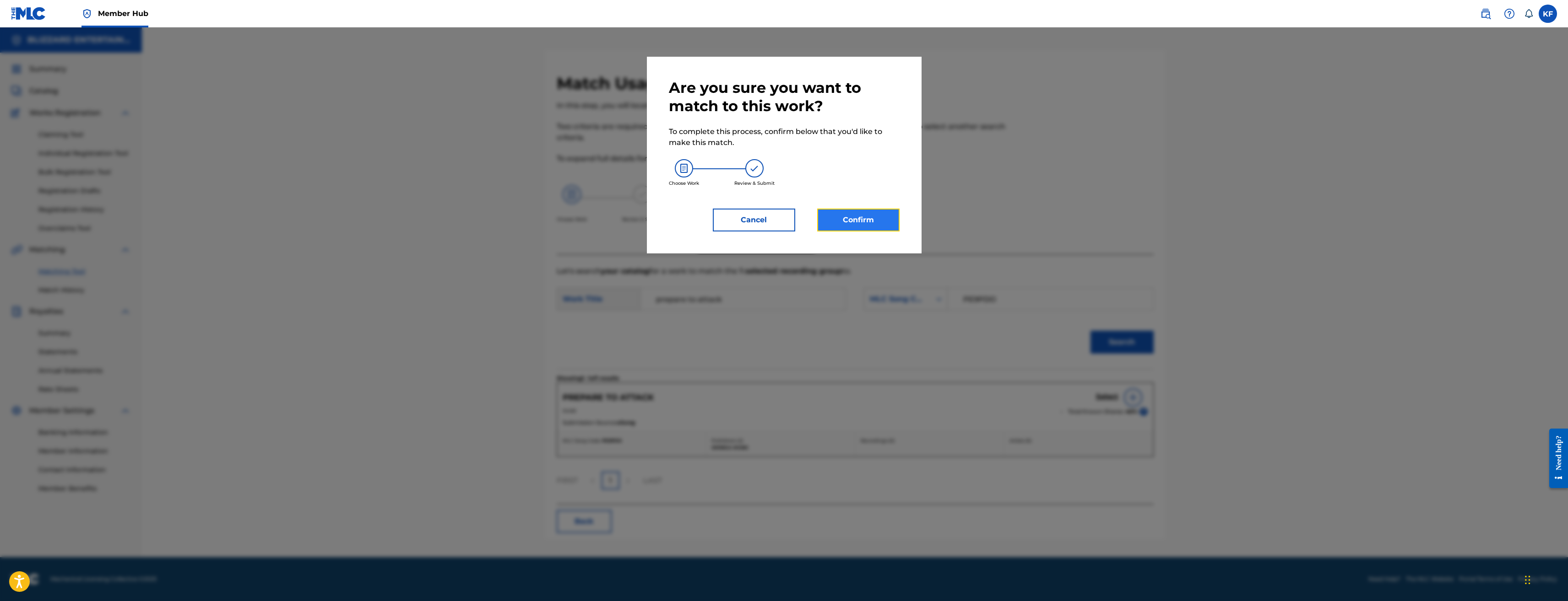
click at [863, 219] on button "Confirm" at bounding box center [858, 220] width 82 height 23
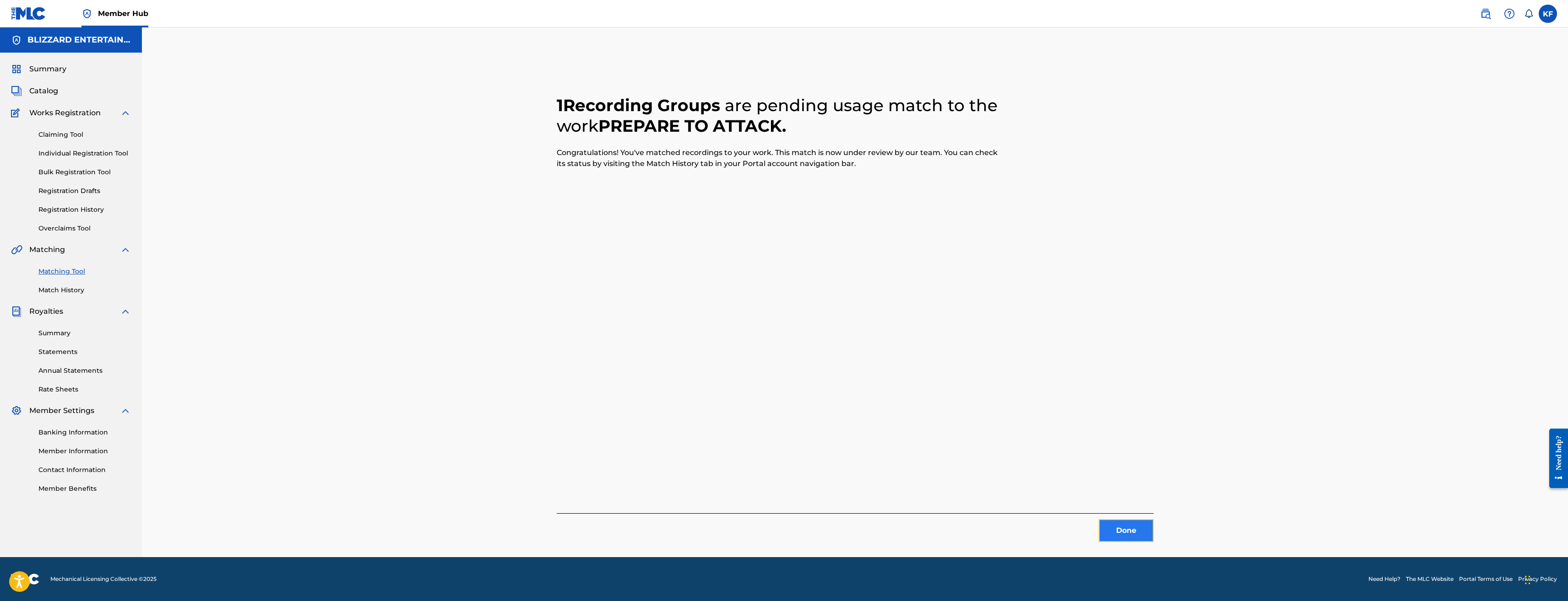
click at [1134, 532] on button "Done" at bounding box center [1126, 531] width 55 height 23
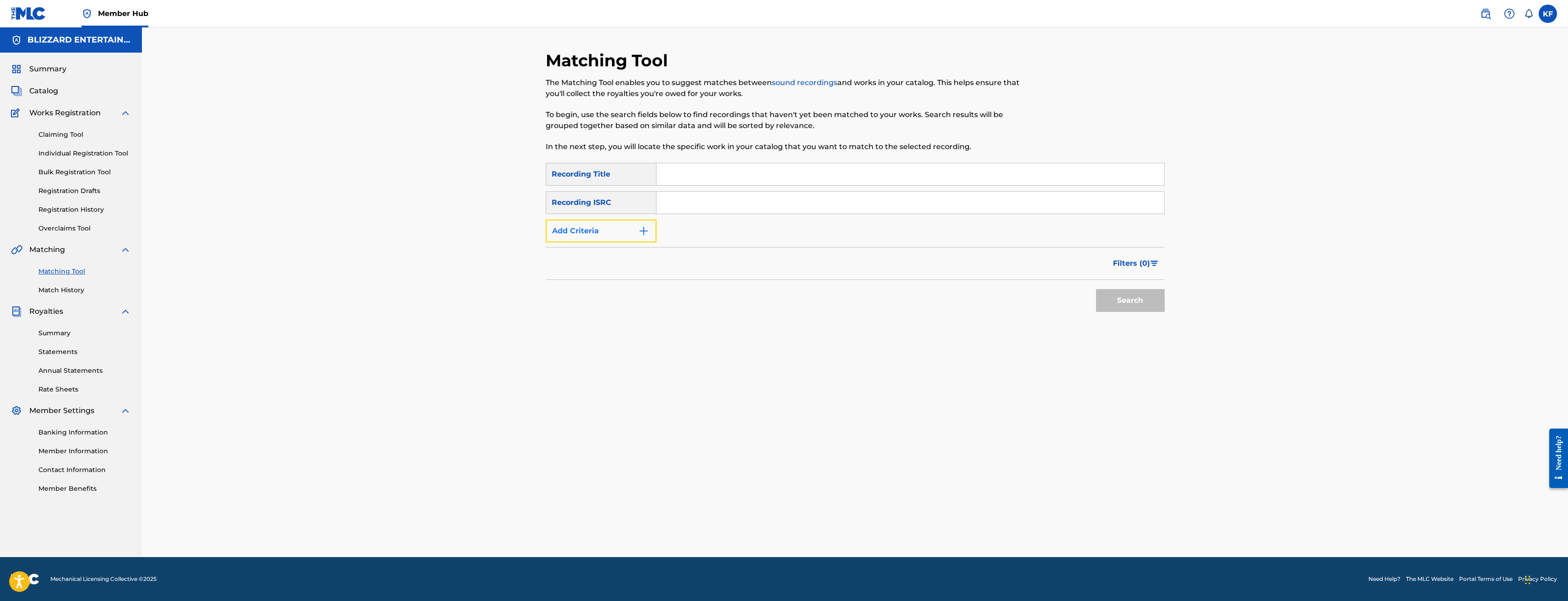
click at [633, 234] on button "Add Criteria" at bounding box center [601, 231] width 111 height 23
click at [634, 234] on div "Writer" at bounding box center [593, 231] width 94 height 18
click at [630, 251] on div "Recording Artist" at bounding box center [601, 254] width 110 height 23
drag, startPoint x: 686, startPoint y: 235, endPoint x: 693, endPoint y: 239, distance: 8.1
click at [686, 235] on input "Search Form" at bounding box center [902, 231] width 491 height 22
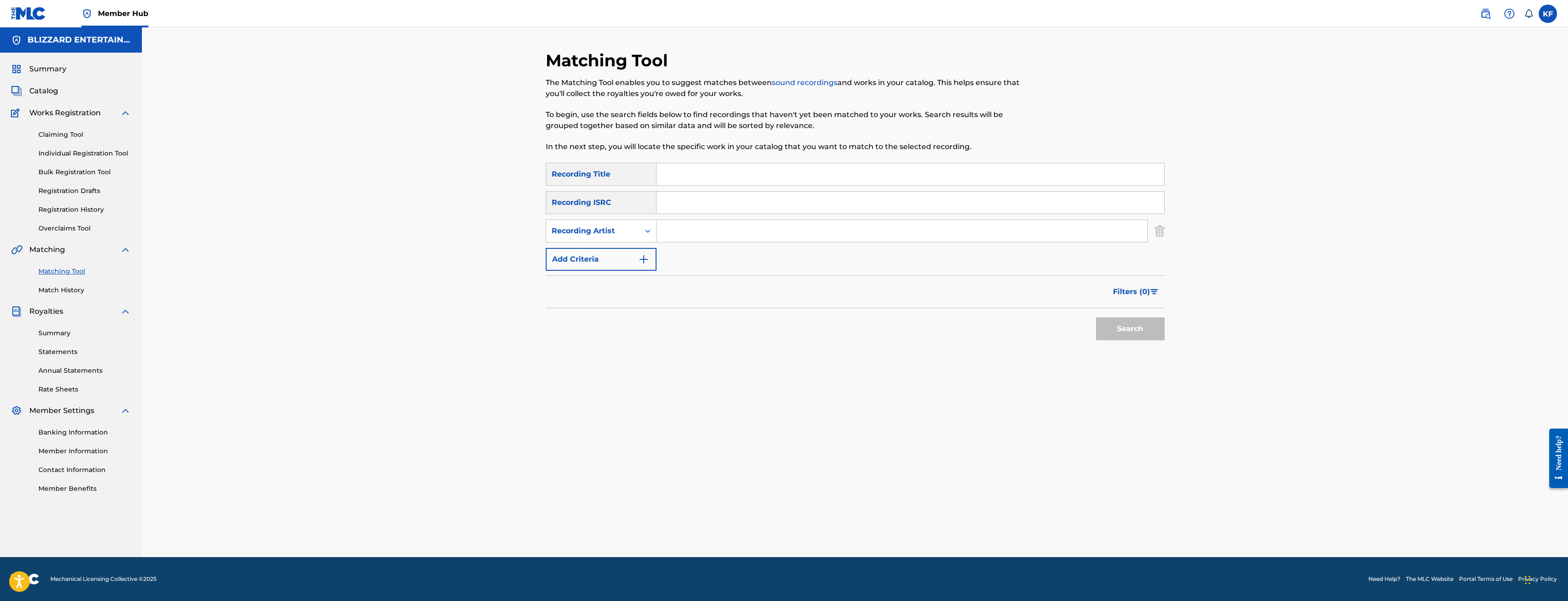
type input "Blizzard Entertainment"
click at [1137, 328] on button "Search" at bounding box center [1130, 329] width 69 height 23
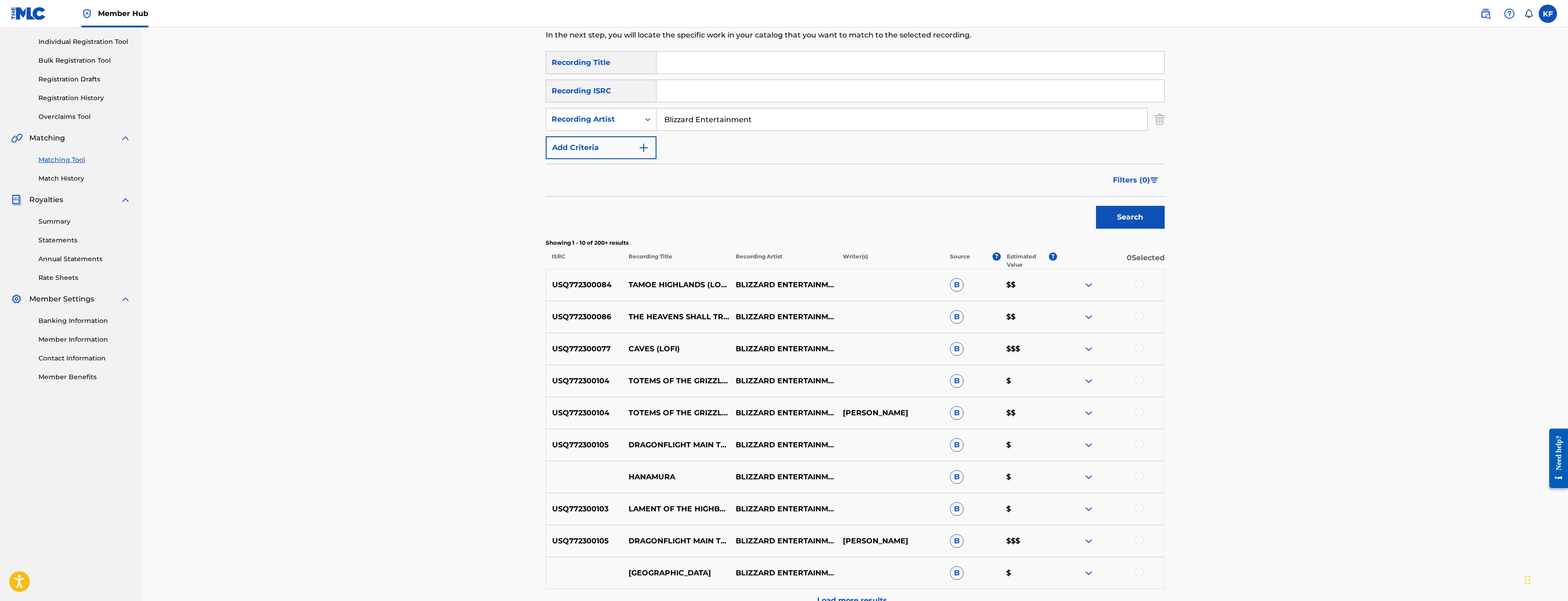
scroll to position [212, 0]
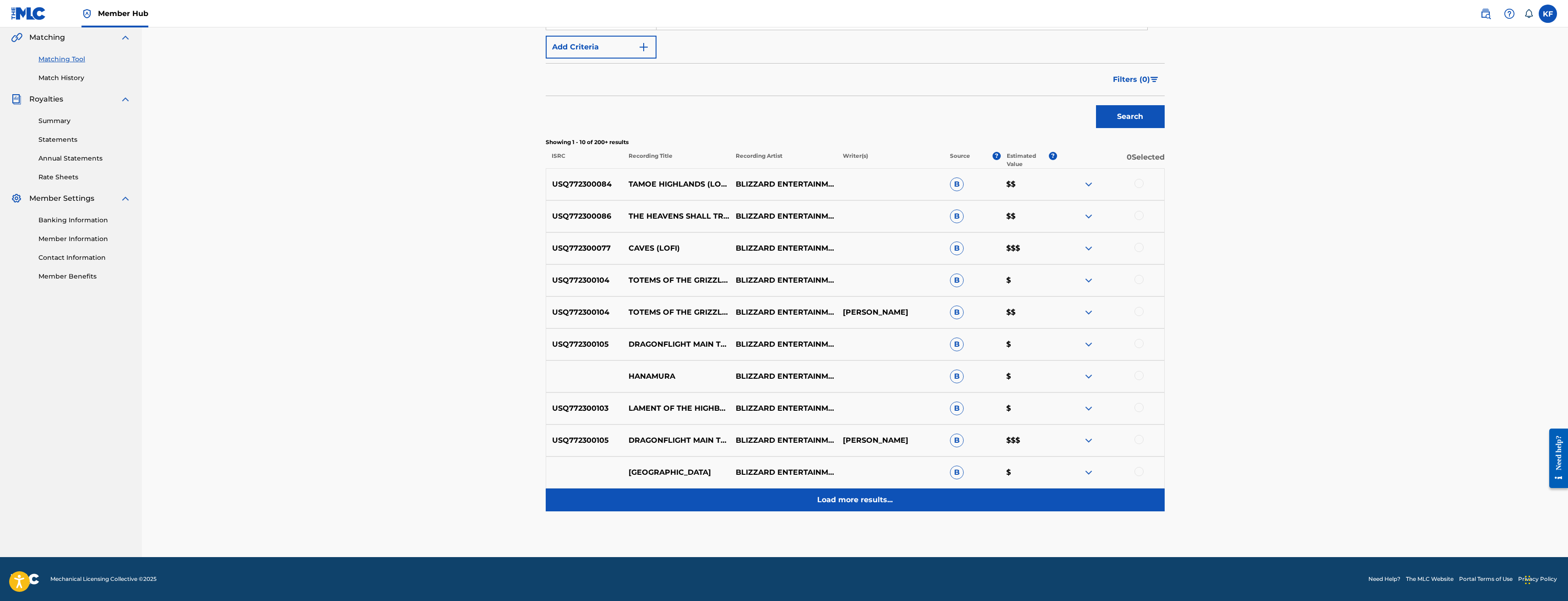
click at [826, 499] on p "Load more results..." at bounding box center [855, 500] width 76 height 11
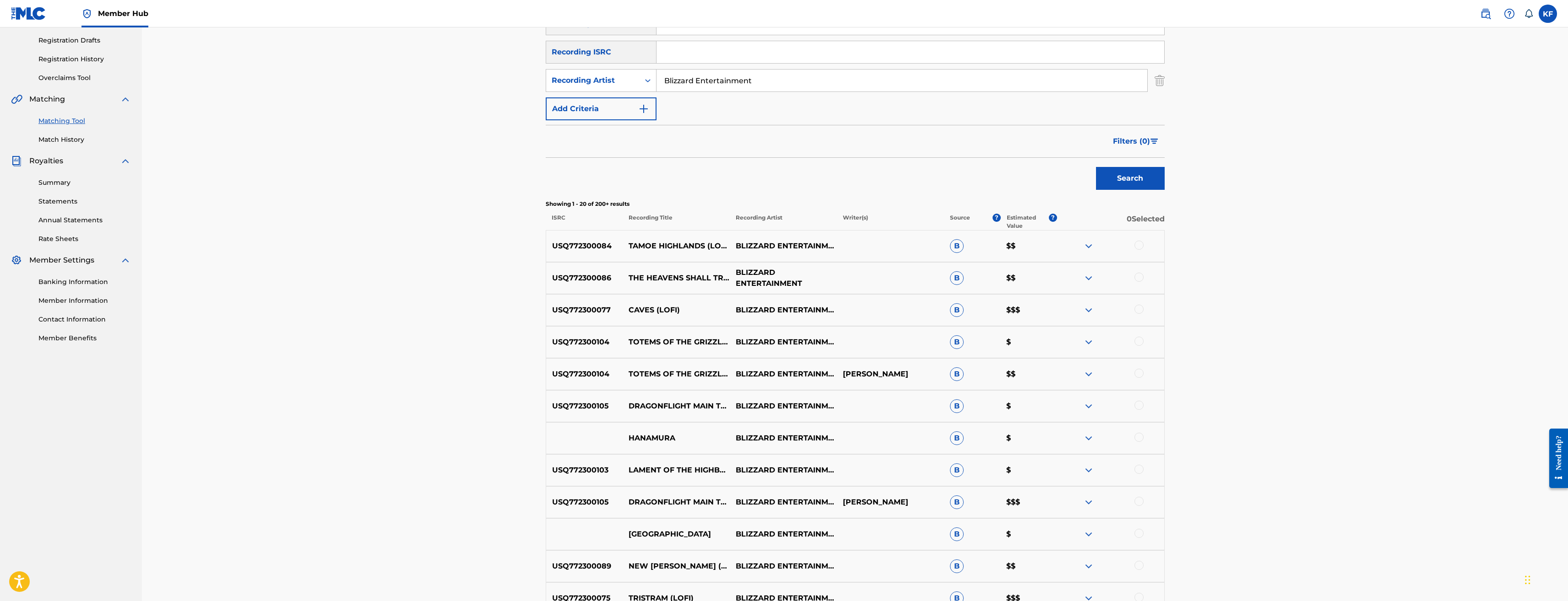
scroll to position [533, 0]
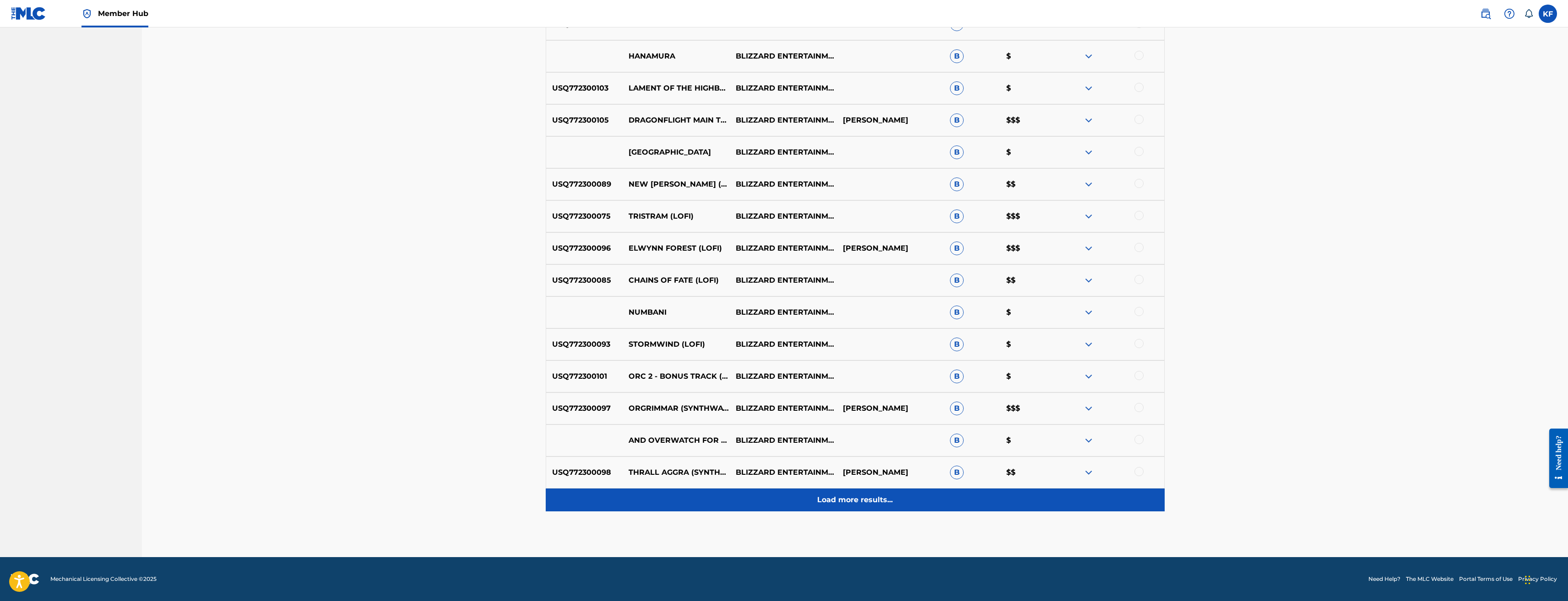
click at [853, 498] on p "Load more results..." at bounding box center [855, 500] width 76 height 11
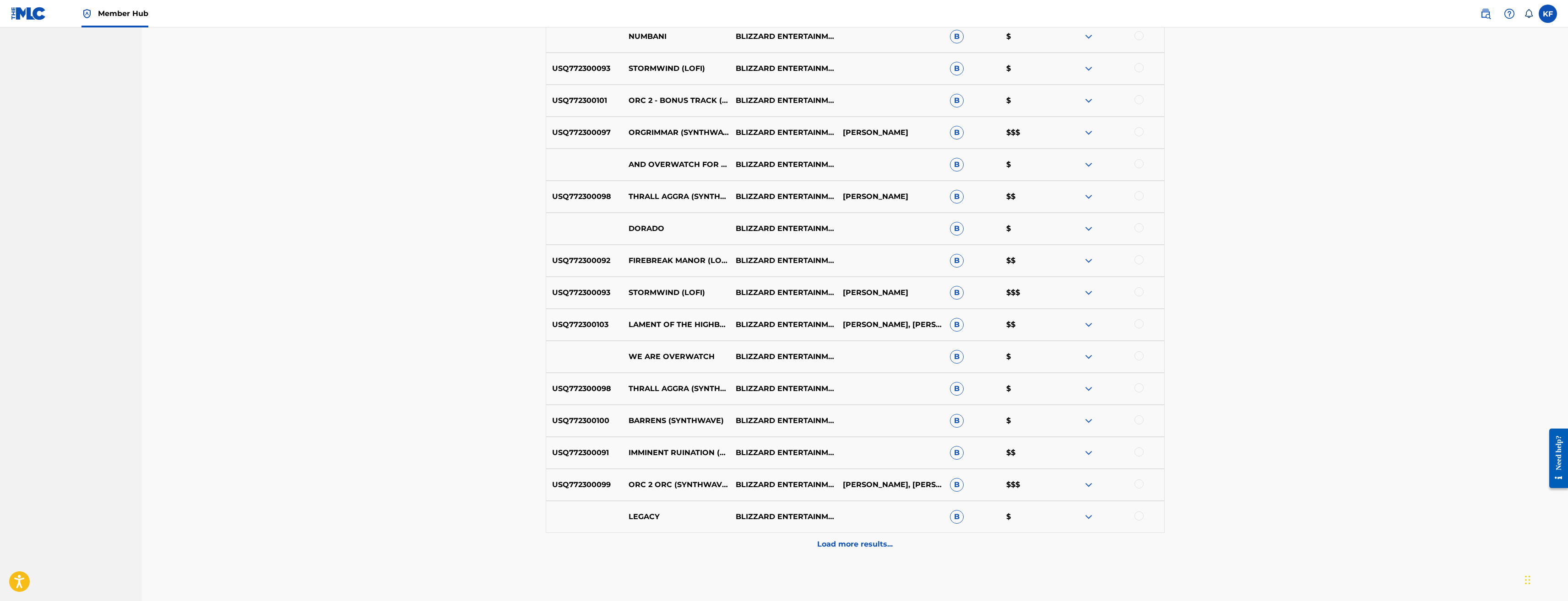
scroll to position [853, 0]
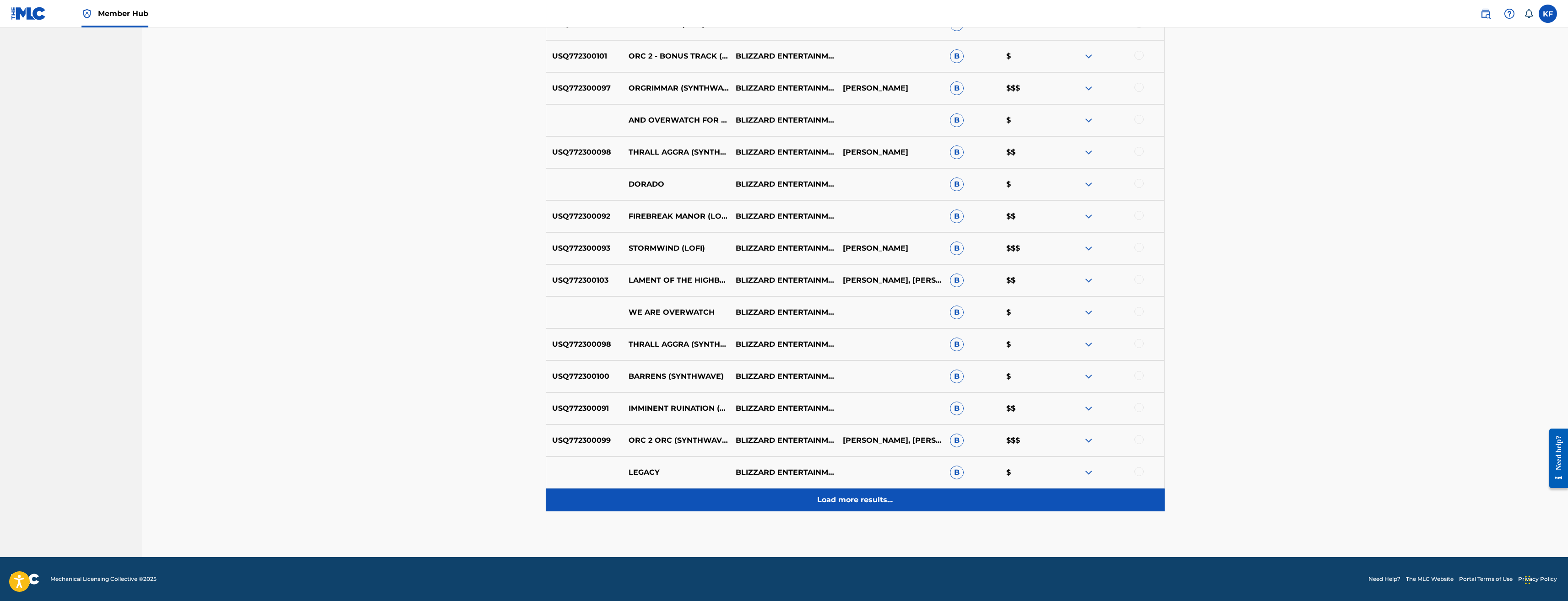
click at [853, 501] on p "Load more results..." at bounding box center [855, 500] width 76 height 11
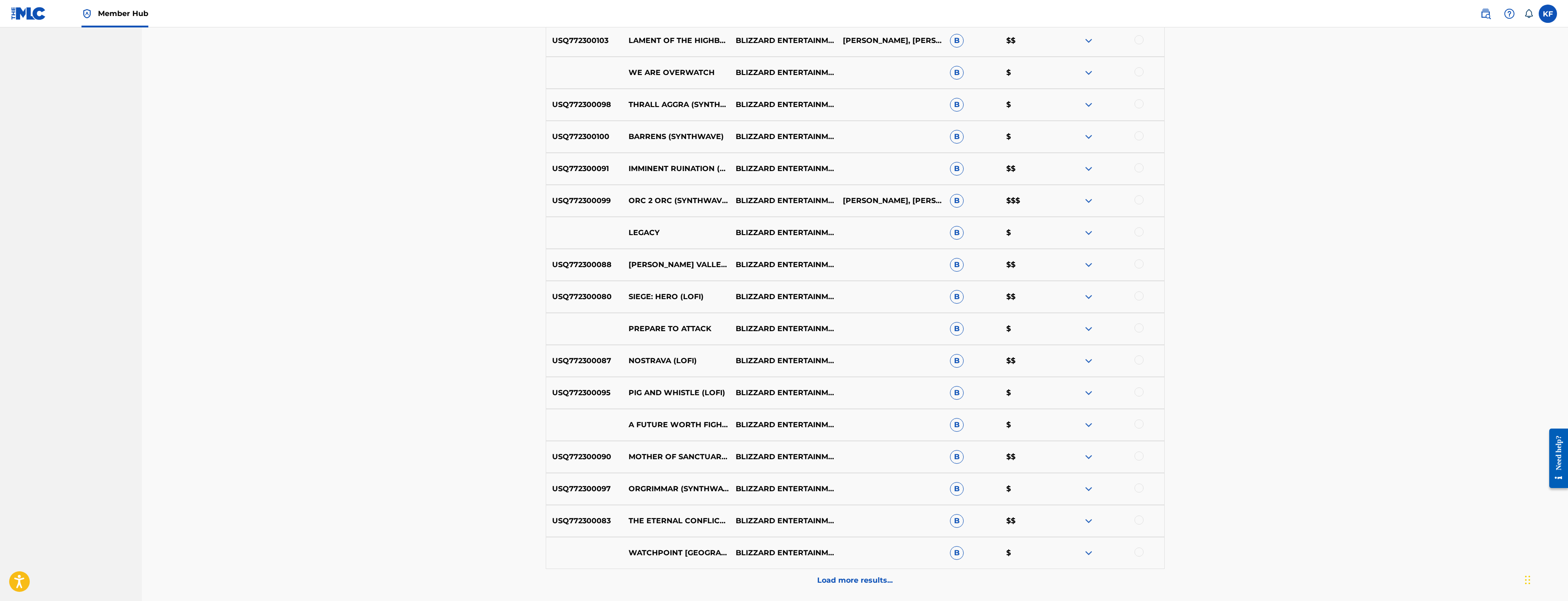
scroll to position [1144, 0]
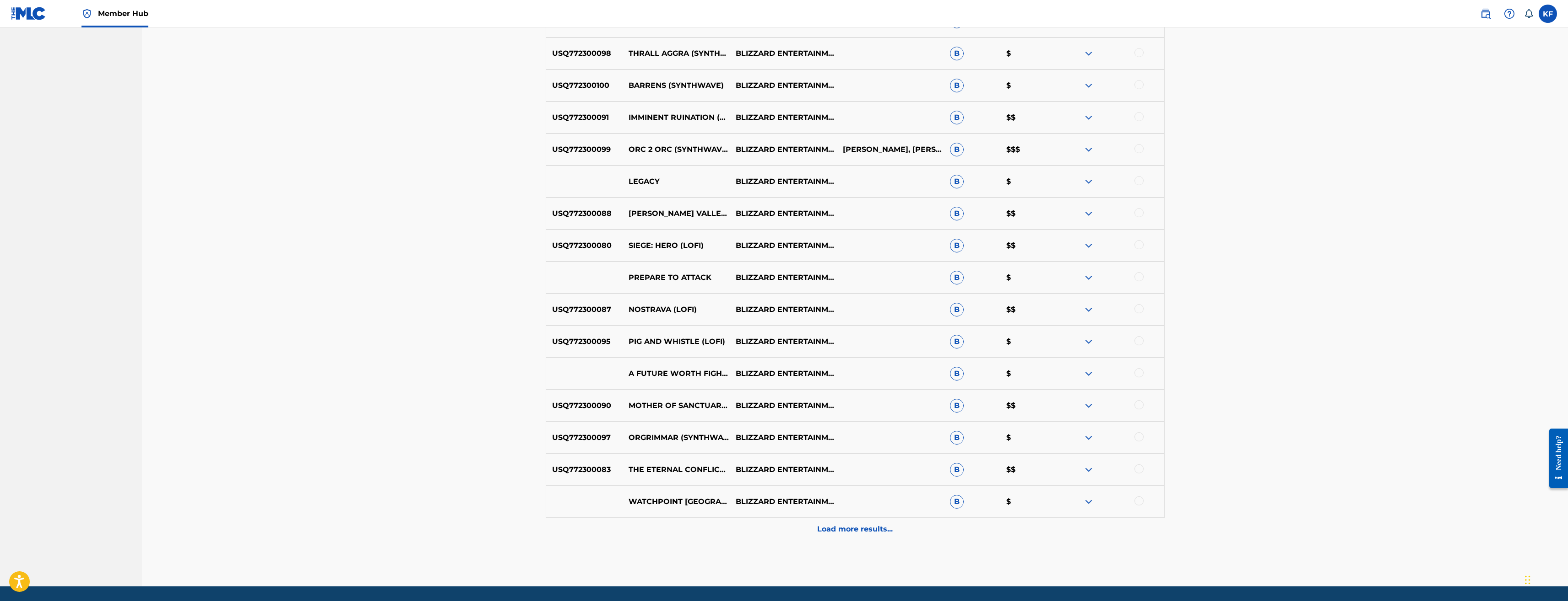
click at [1141, 343] on div at bounding box center [1139, 341] width 9 height 9
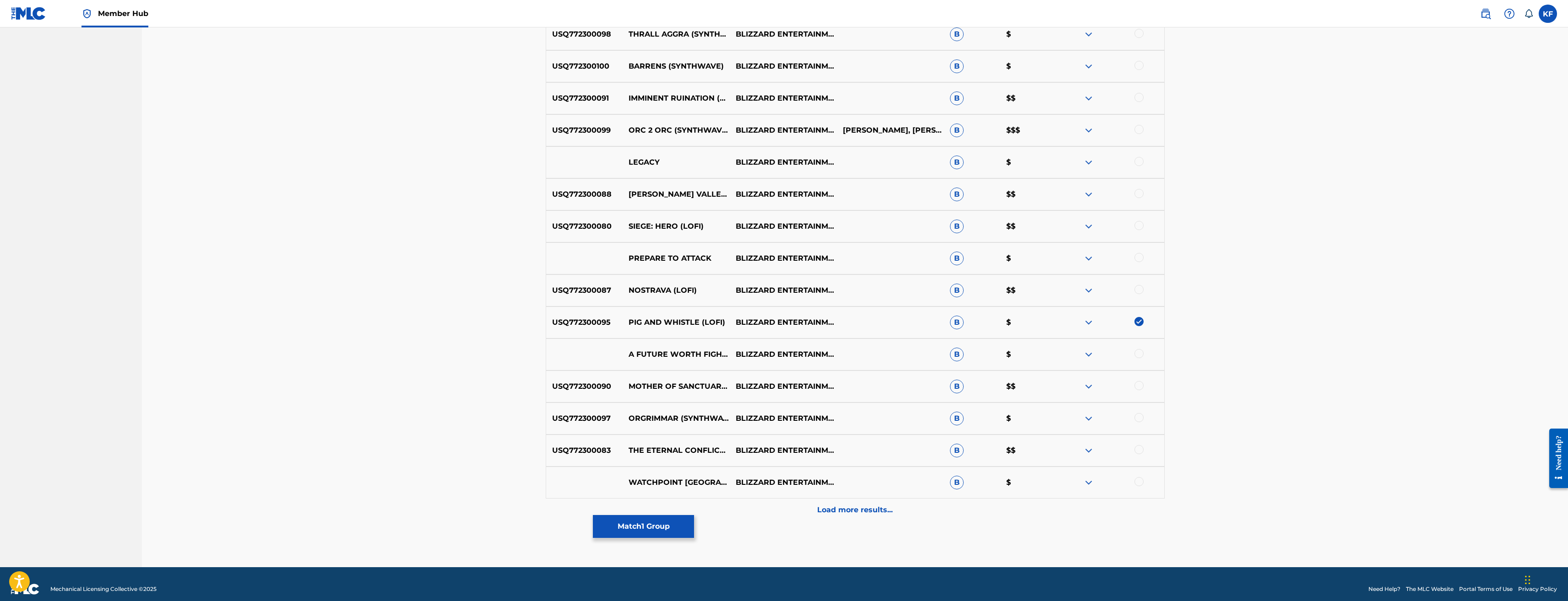
scroll to position [1174, 0]
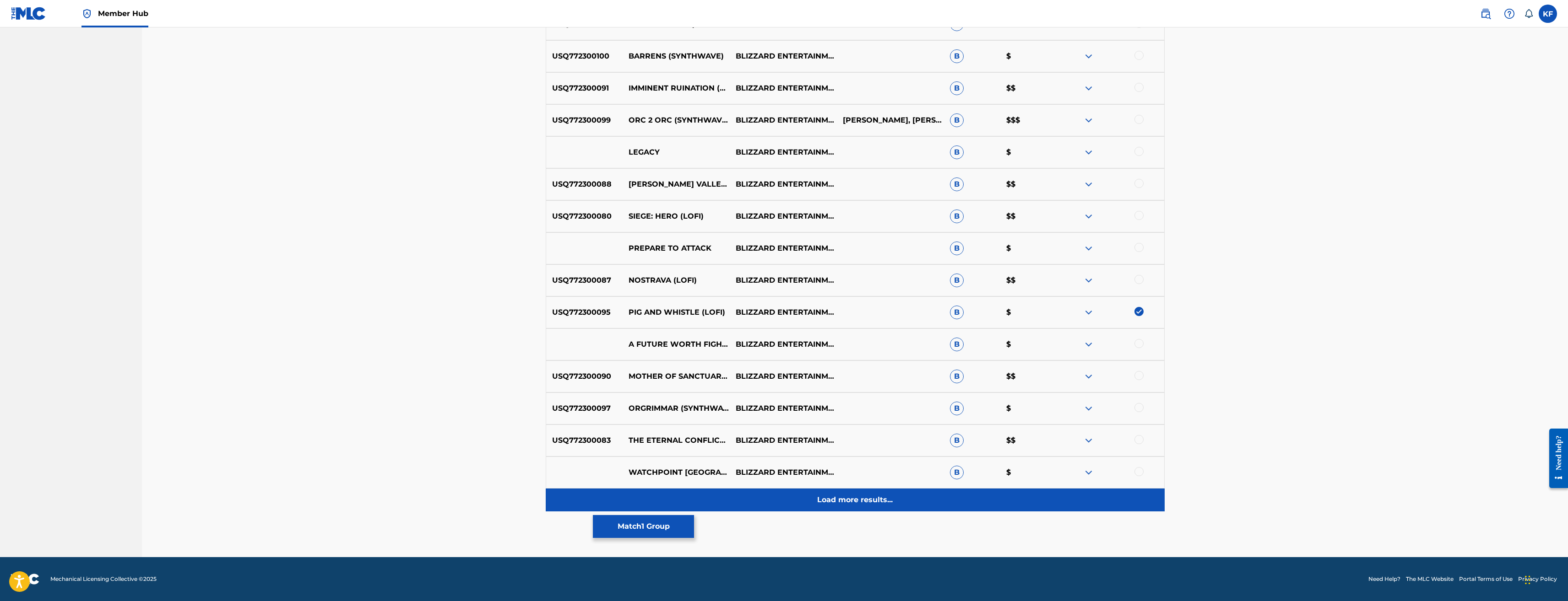
click at [857, 499] on p "Load more results..." at bounding box center [855, 500] width 76 height 11
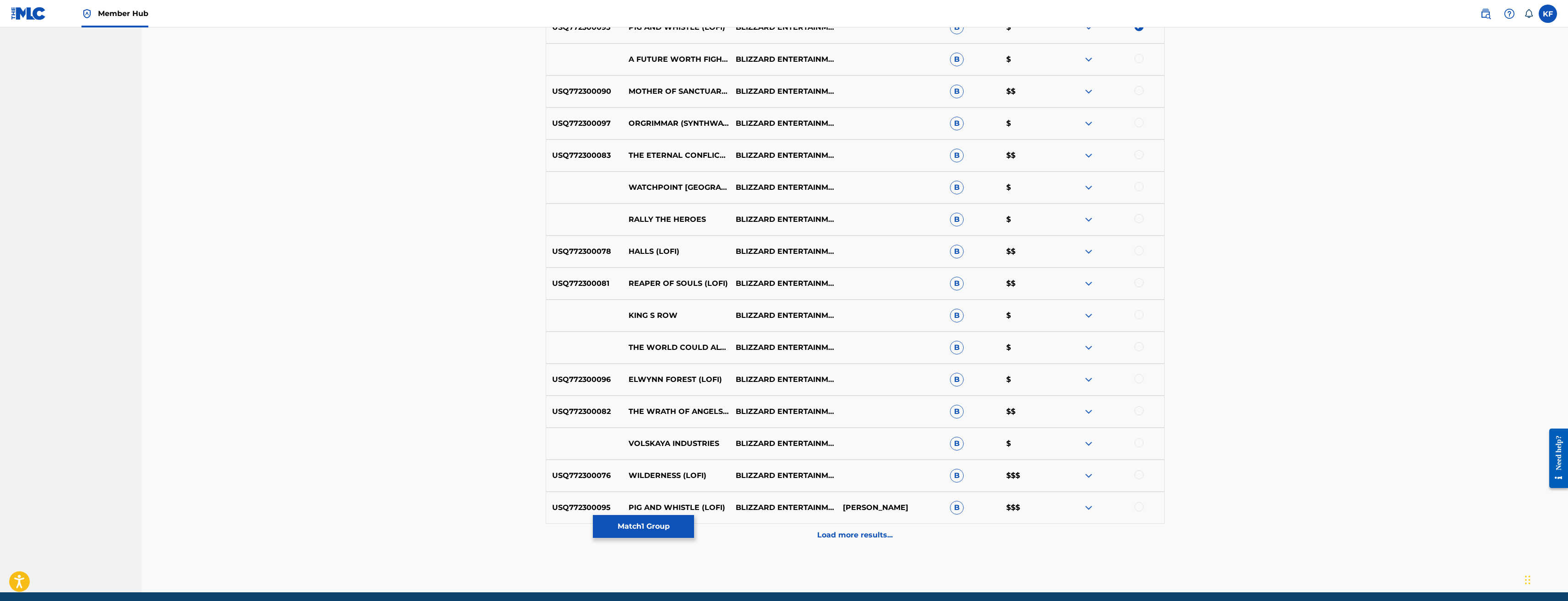
scroll to position [1494, 0]
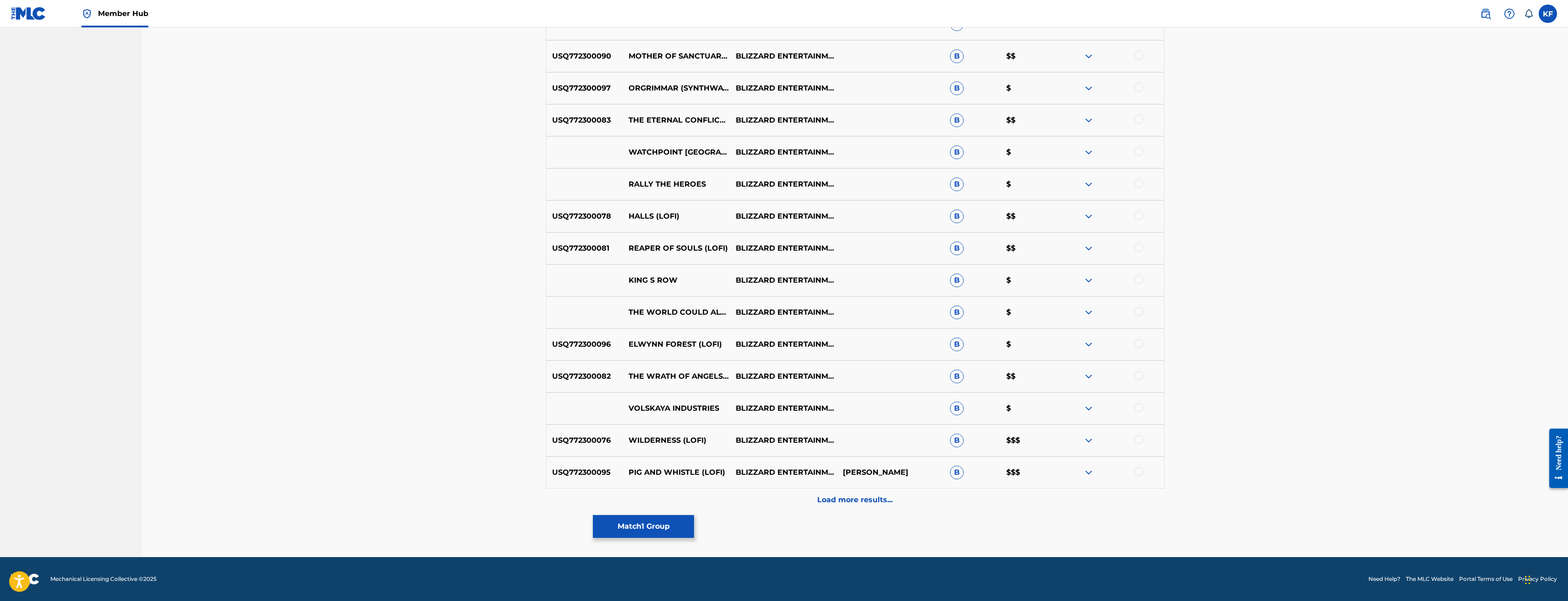
click at [1140, 472] on div at bounding box center [1139, 472] width 9 height 9
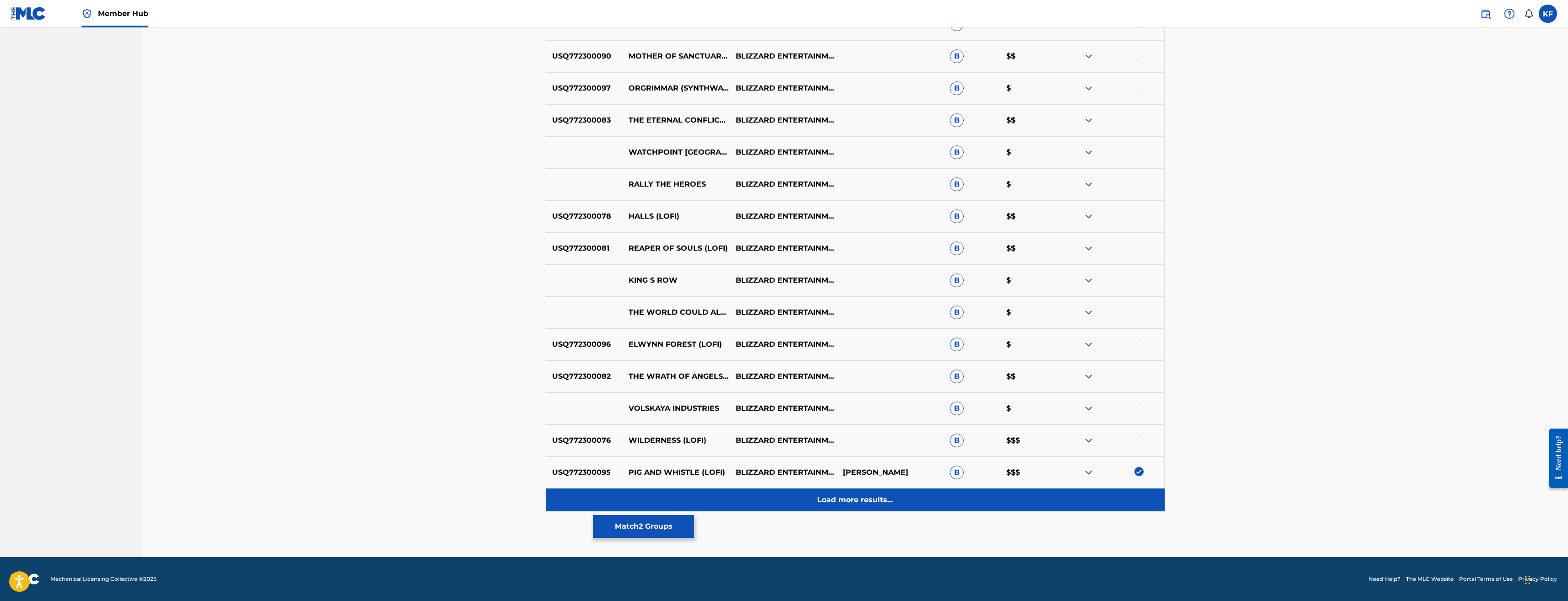
click at [868, 504] on p "Load more results..." at bounding box center [855, 500] width 76 height 11
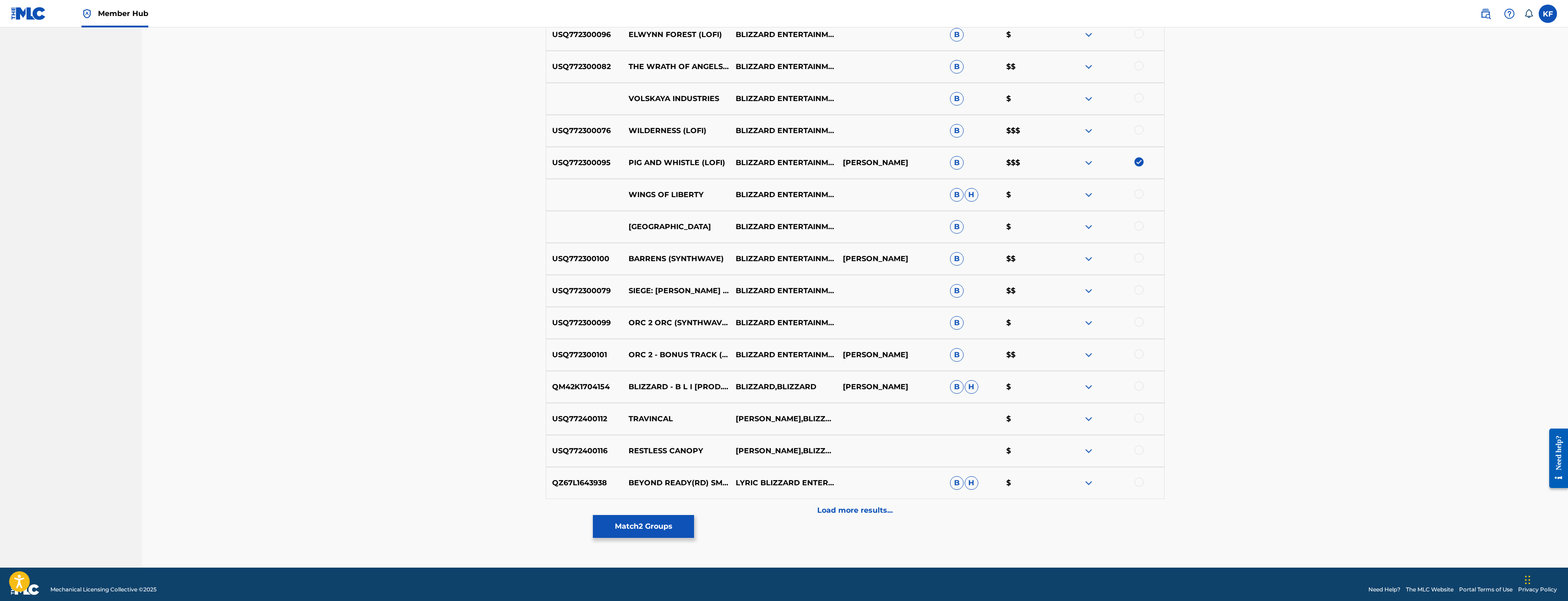
scroll to position [1814, 0]
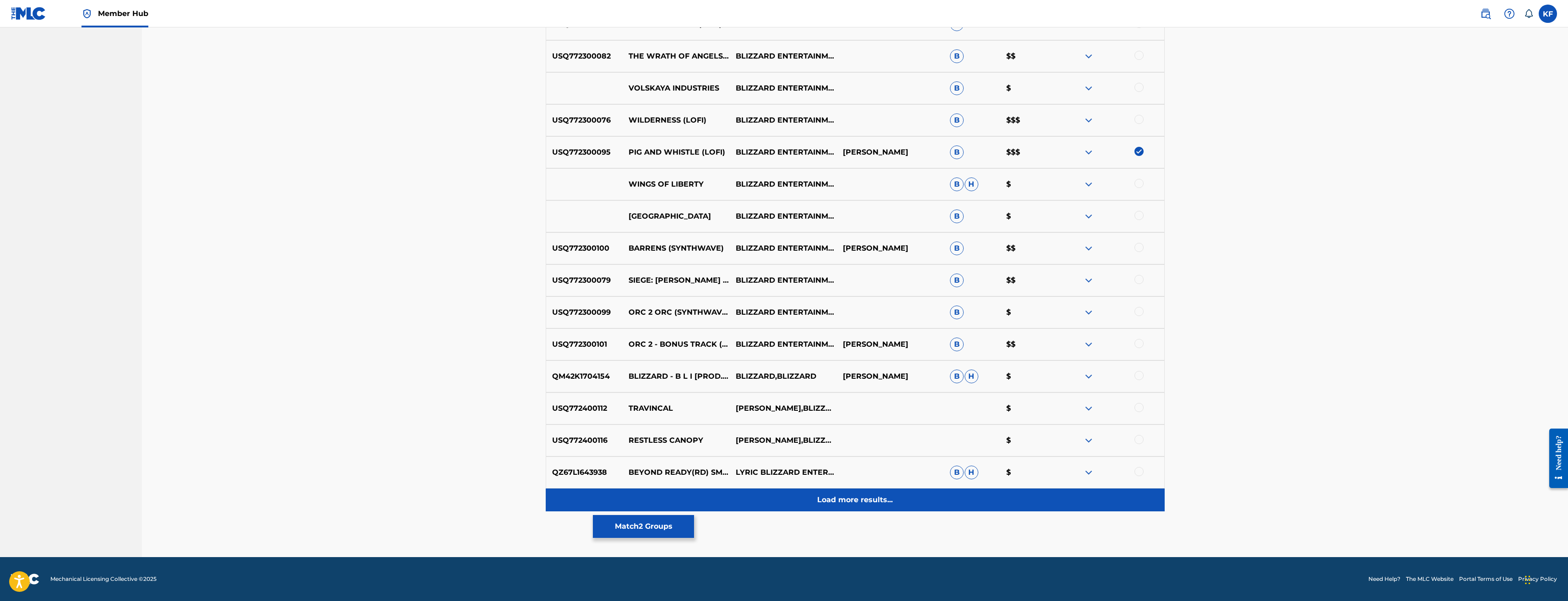
click at [864, 501] on p "Load more results..." at bounding box center [855, 500] width 76 height 11
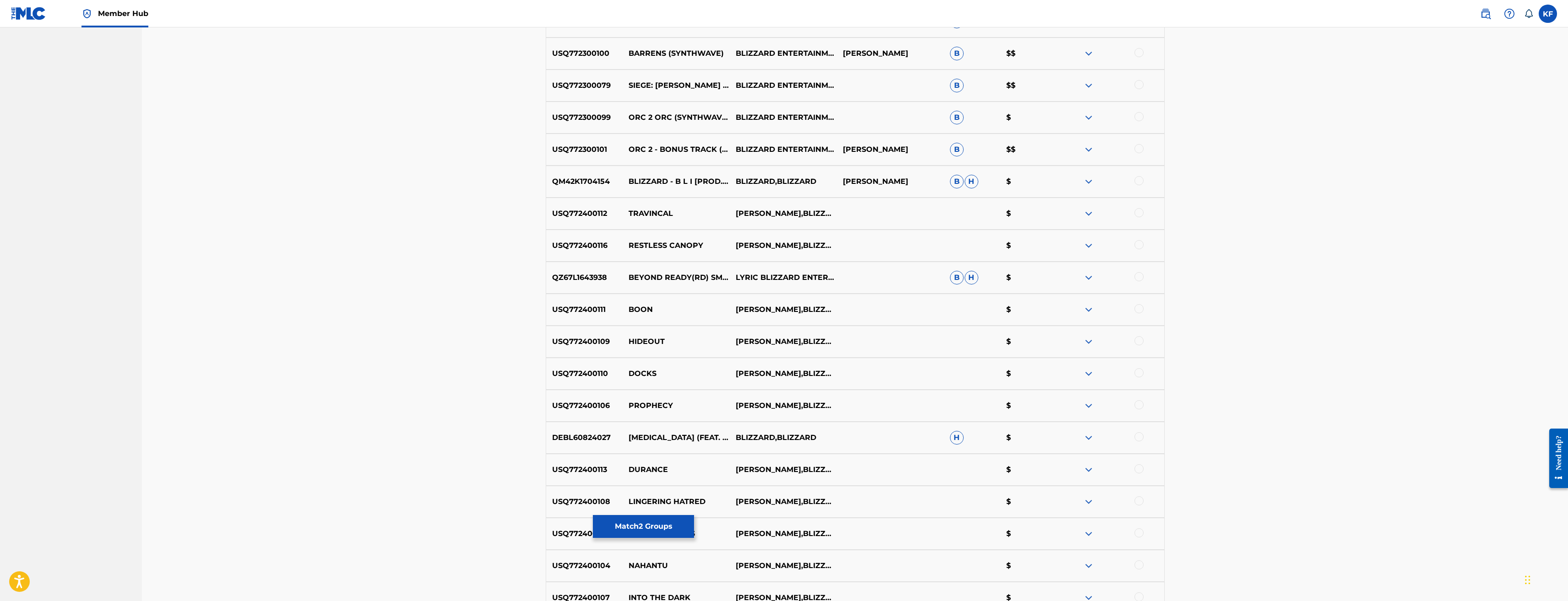
scroll to position [2134, 0]
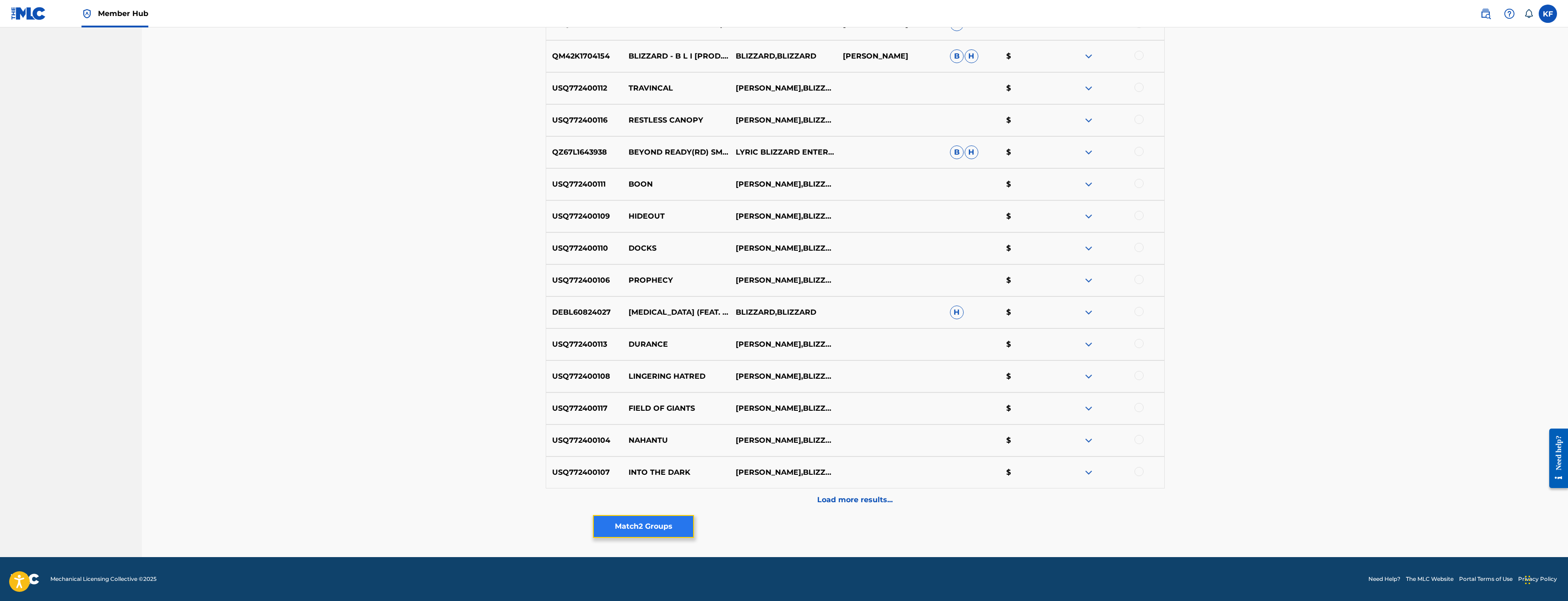
click at [661, 528] on button "Match 2 Groups" at bounding box center [644, 527] width 101 height 23
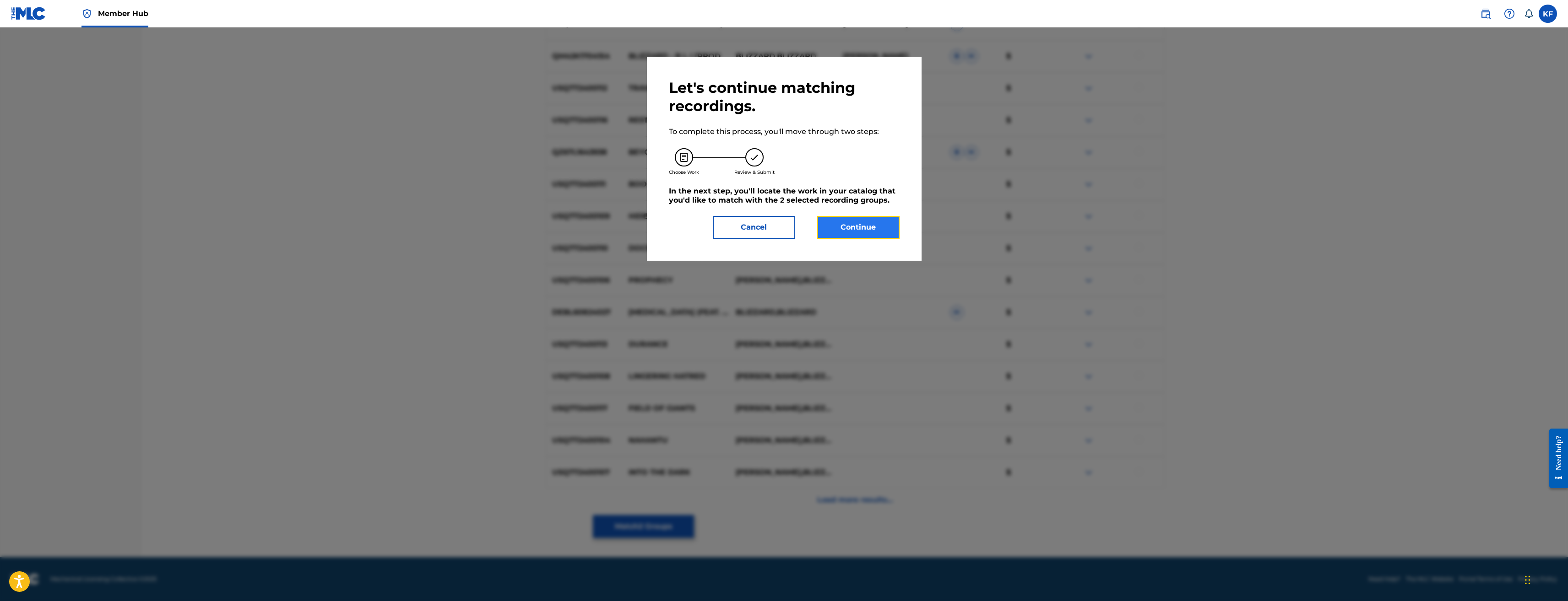
click at [839, 224] on button "Continue" at bounding box center [858, 228] width 82 height 23
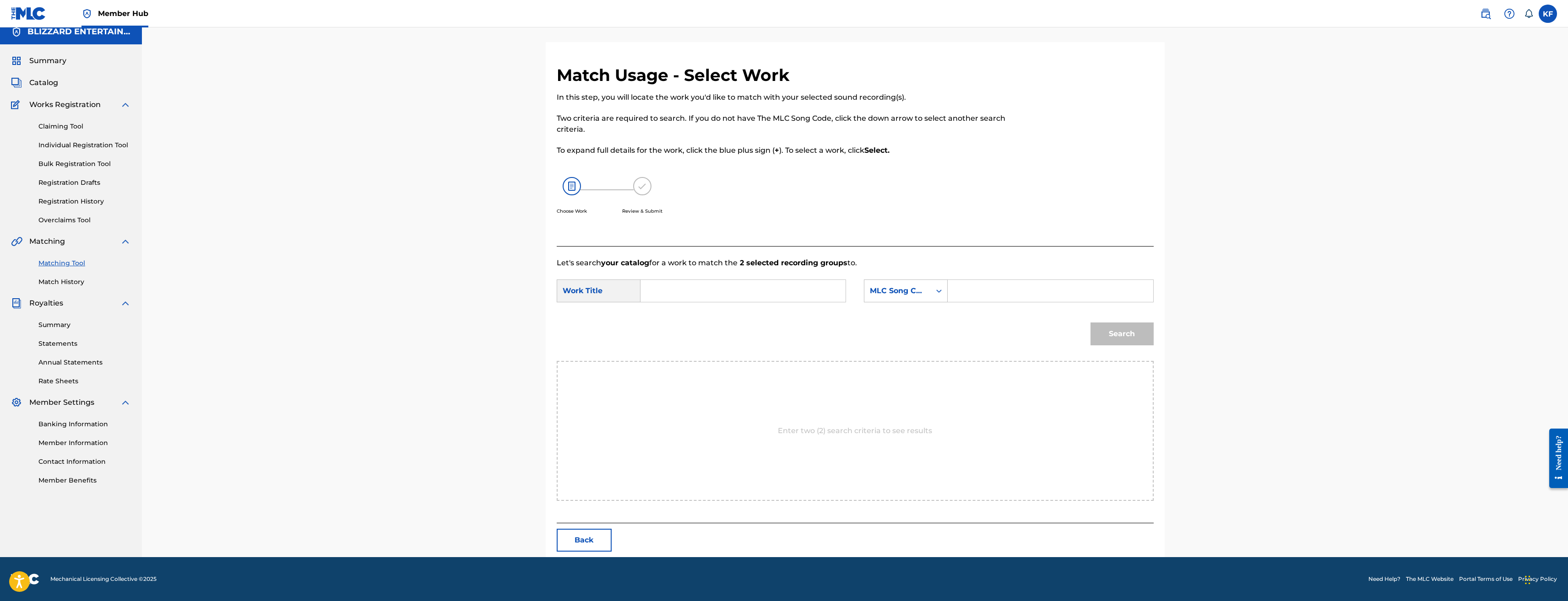
scroll to position [0, 0]
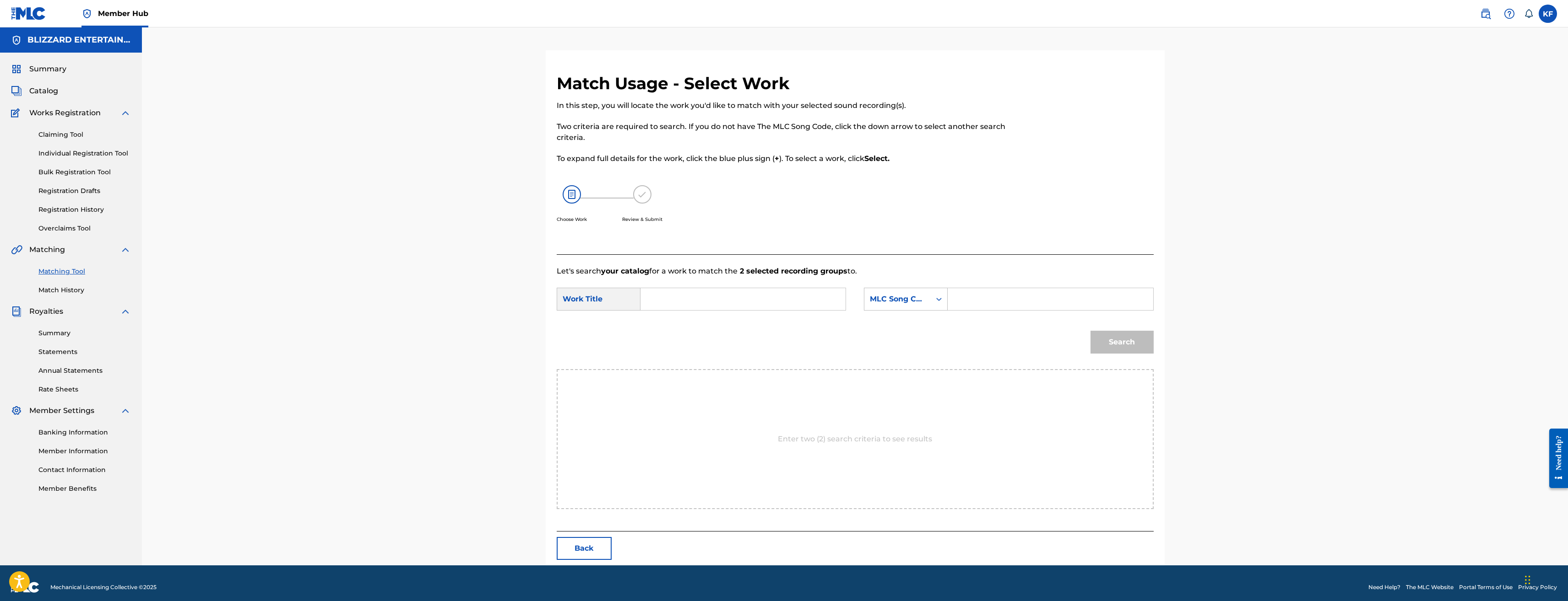
click at [996, 294] on input "Search Form" at bounding box center [1050, 299] width 189 height 22
paste input "PE9PDK"
type input "PE9PDK"
click at [808, 294] on input "Search Form" at bounding box center [743, 299] width 189 height 22
click at [694, 323] on div "pig and whistle" at bounding box center [674, 325] width 52 height 28
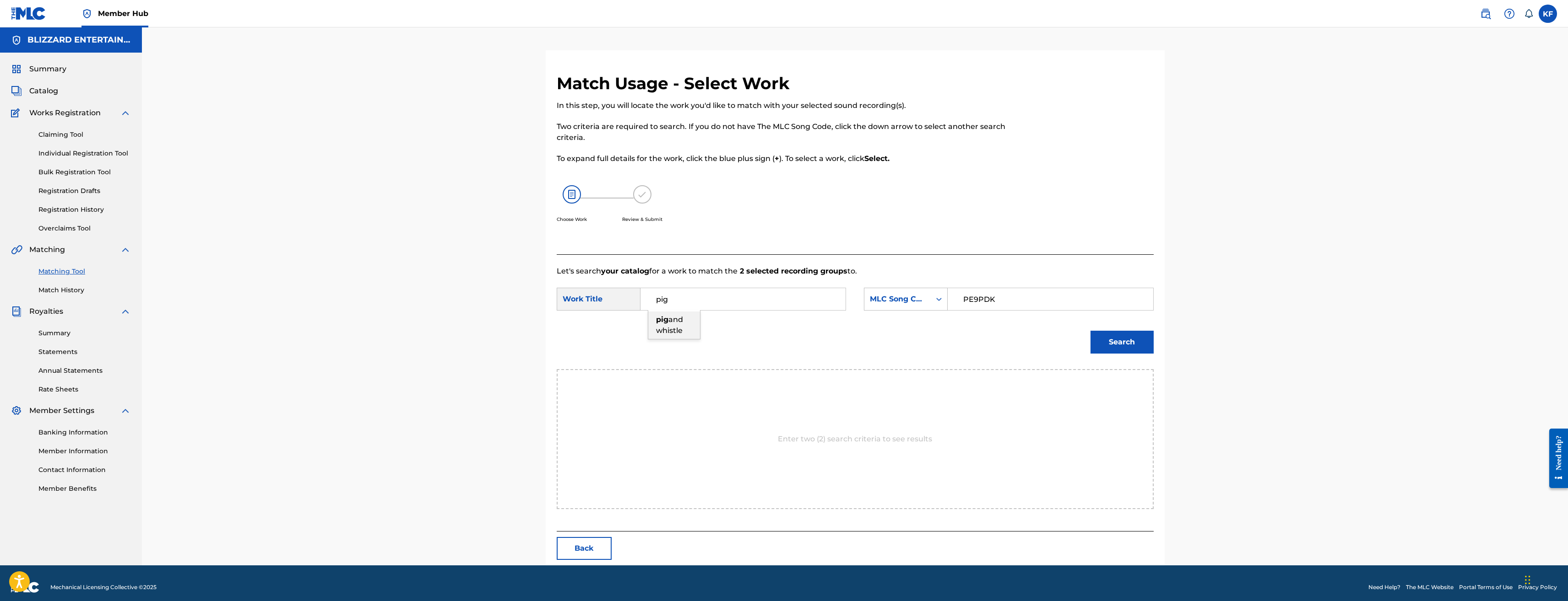
type input "pig and whistle"
click at [1131, 344] on button "Search" at bounding box center [1122, 342] width 63 height 23
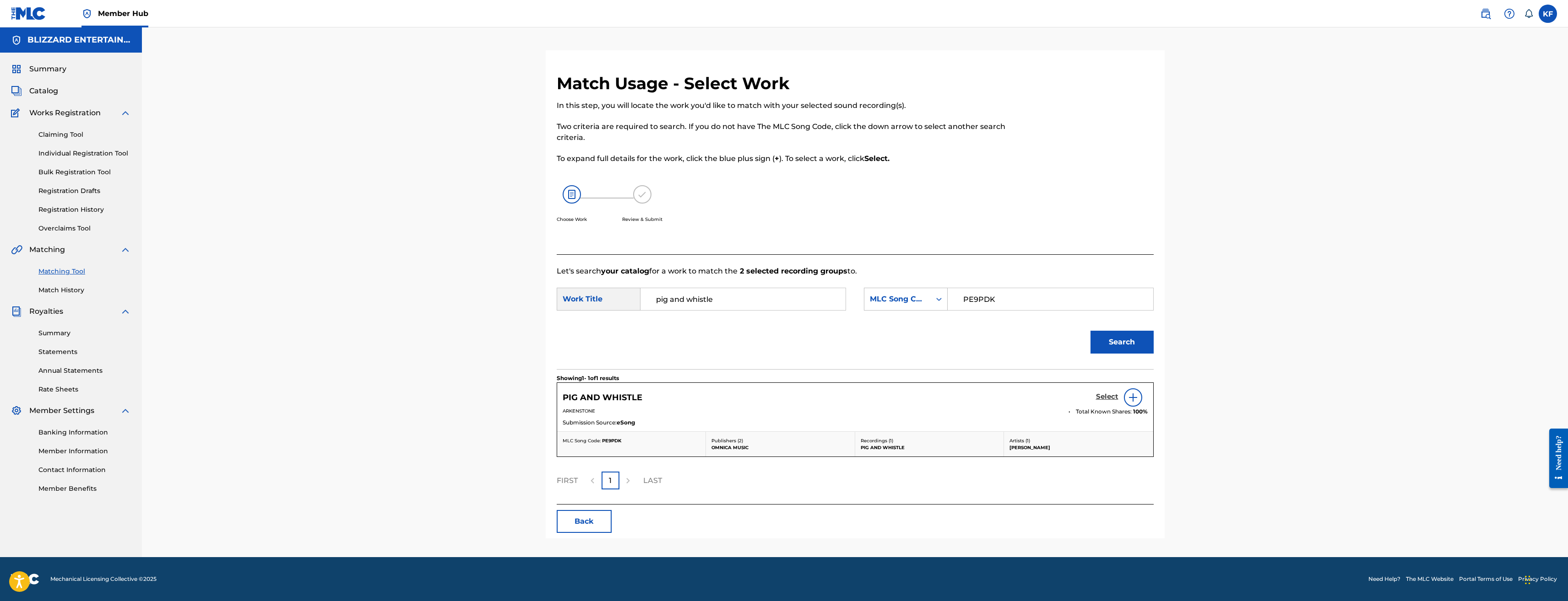
click at [1108, 394] on h5 "Select" at bounding box center [1107, 397] width 22 height 9
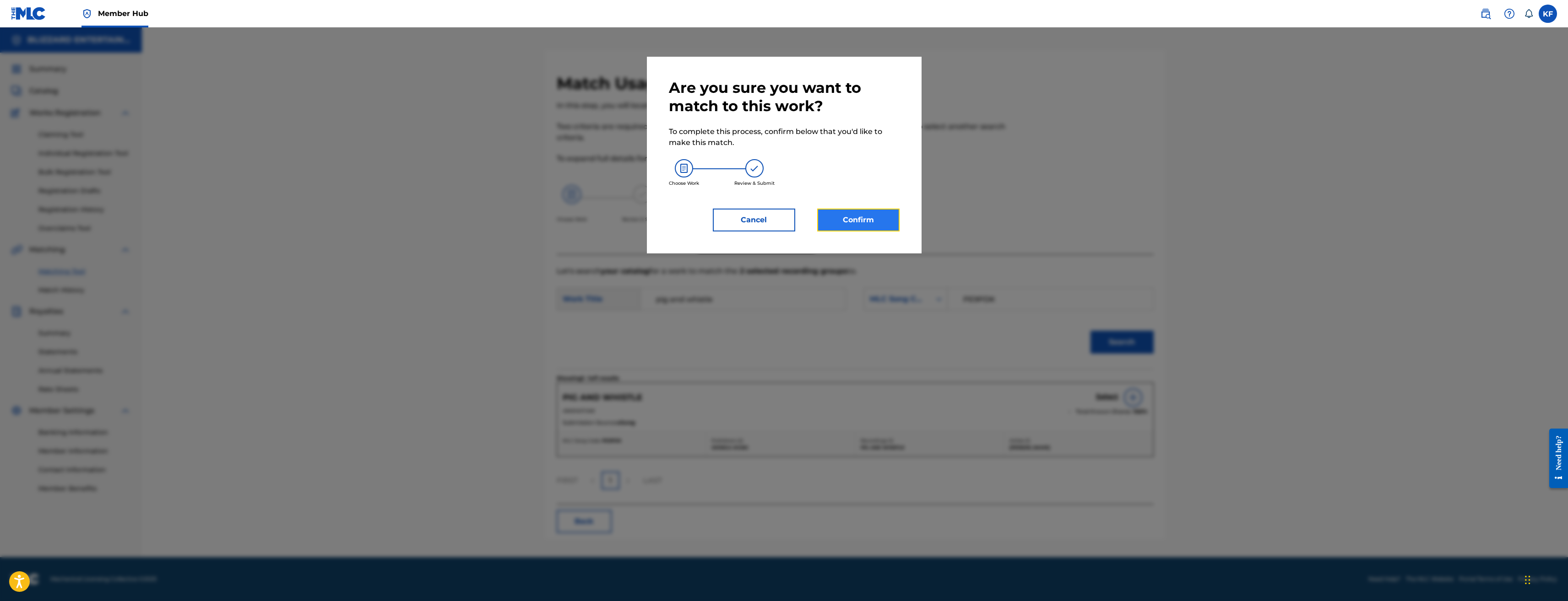
click at [860, 216] on button "Confirm" at bounding box center [858, 220] width 82 height 23
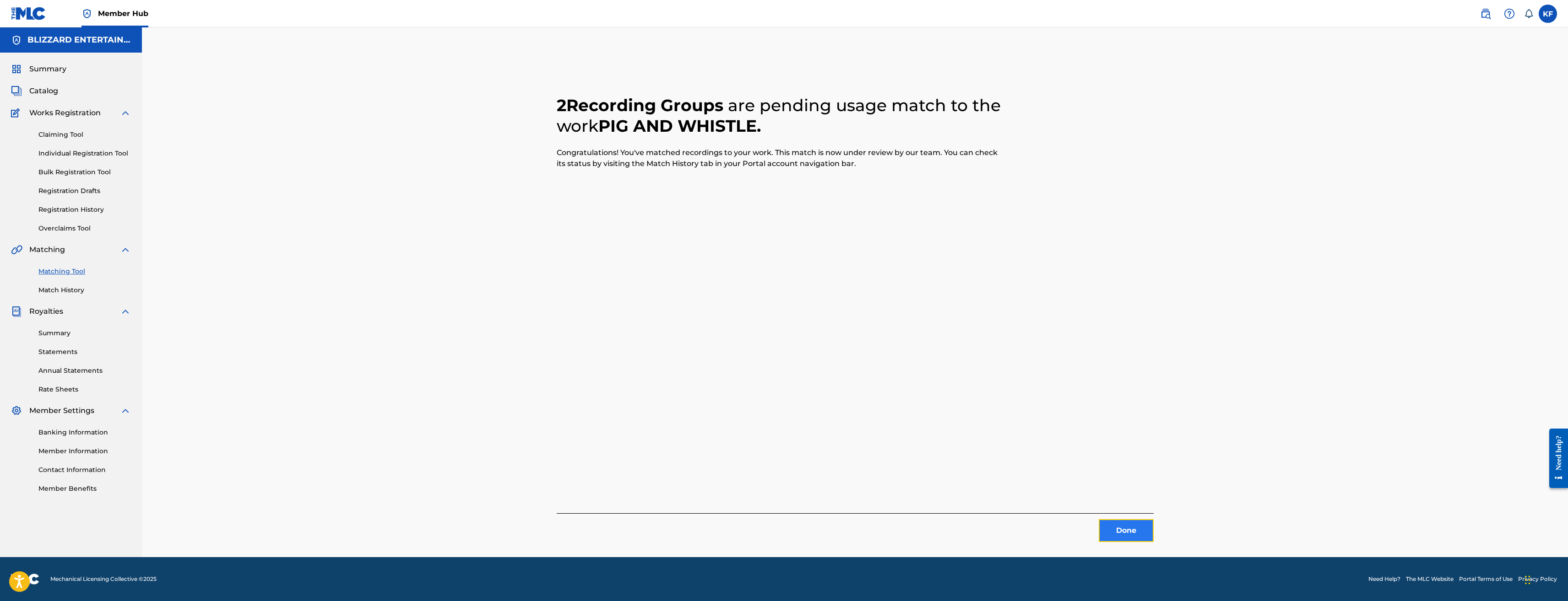
click at [1111, 527] on button "Done" at bounding box center [1126, 531] width 55 height 23
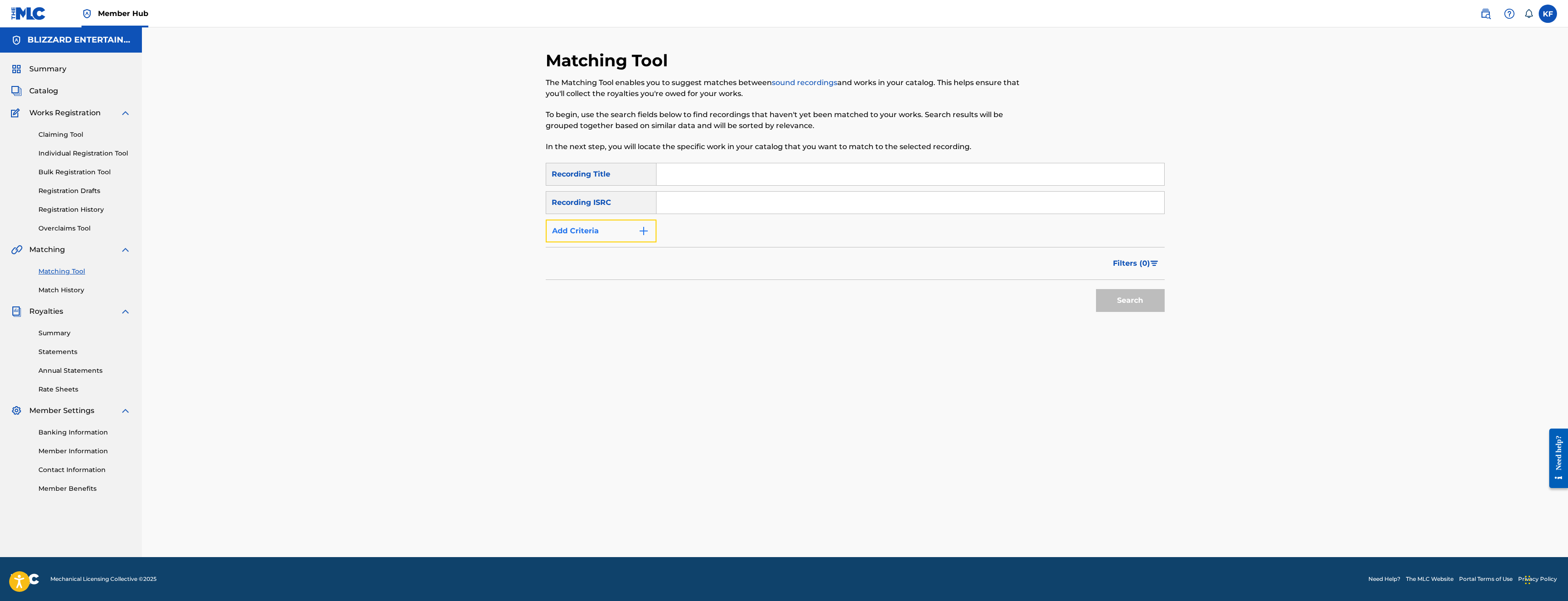
click at [629, 232] on button "Add Criteria" at bounding box center [601, 231] width 111 height 23
click at [642, 232] on div "Search Form" at bounding box center [648, 231] width 16 height 16
click at [604, 255] on div "Recording Artist" at bounding box center [601, 254] width 110 height 23
click at [746, 234] on input "Search Form" at bounding box center [902, 231] width 491 height 22
type input "Blizzard Entertainment"
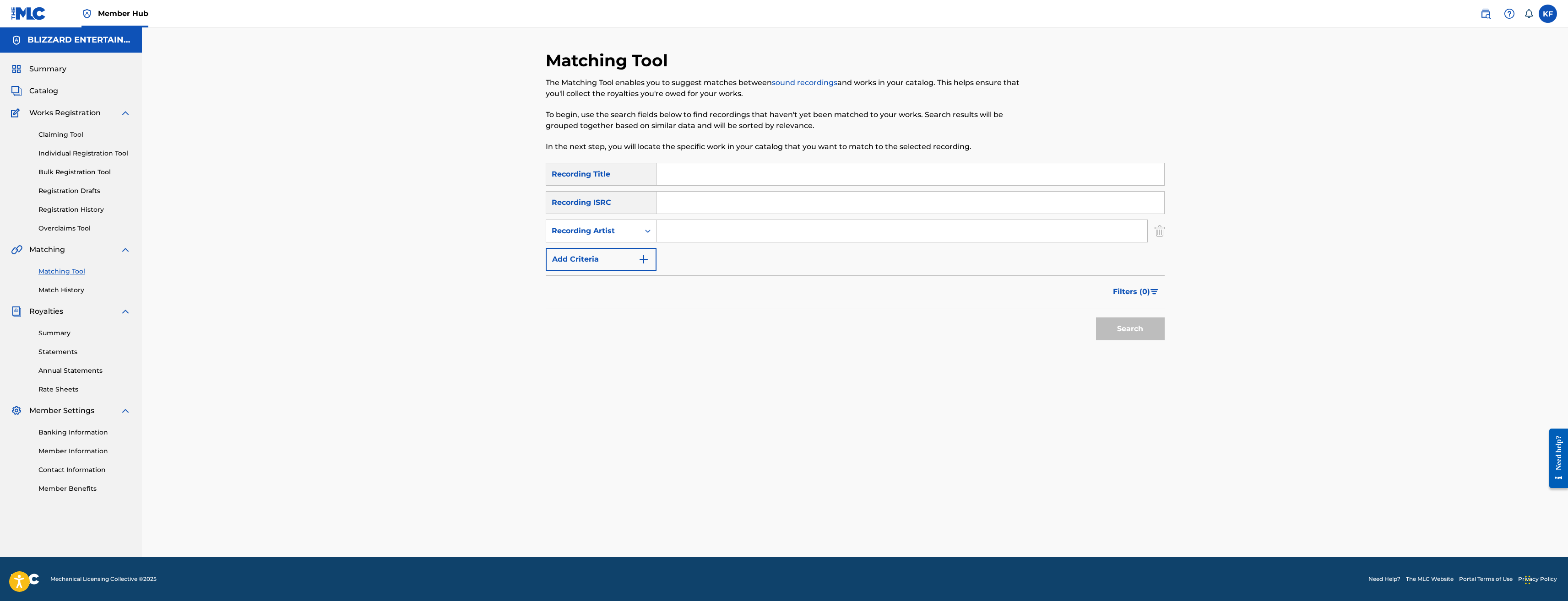
type input "prepare"
type input "Blizzard Entertainment"
drag, startPoint x: 757, startPoint y: 203, endPoint x: 593, endPoint y: 195, distance: 164.2
click at [593, 195] on div "SearchWithCriteria796a4922-e9ec-4725-88cd-96543068d04a Recording ISRC Blizzard …" at bounding box center [855, 203] width 619 height 23
drag, startPoint x: 711, startPoint y: 180, endPoint x: 646, endPoint y: 159, distance: 68.3
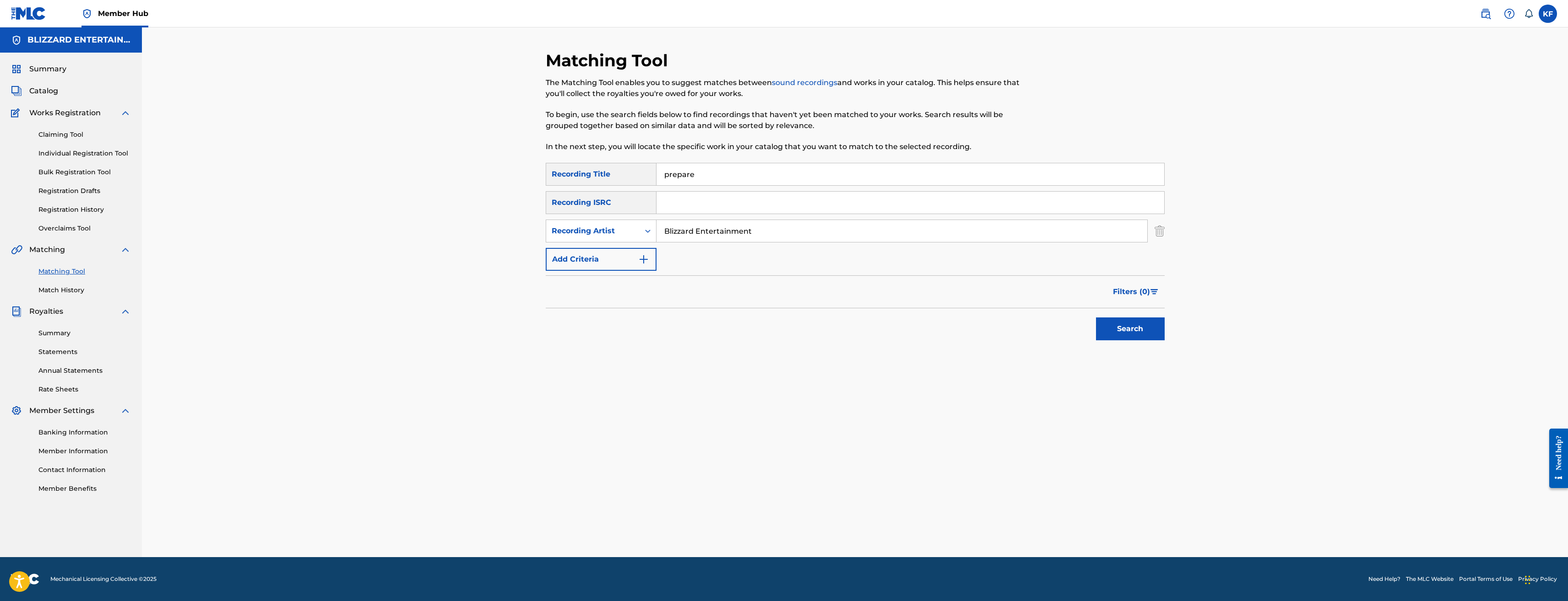
click at [646, 159] on div "Matching Tool The Matching Tool enables you to suggest matches between sound re…" at bounding box center [855, 304] width 619 height 507
click at [1128, 336] on button "Search" at bounding box center [1130, 329] width 69 height 23
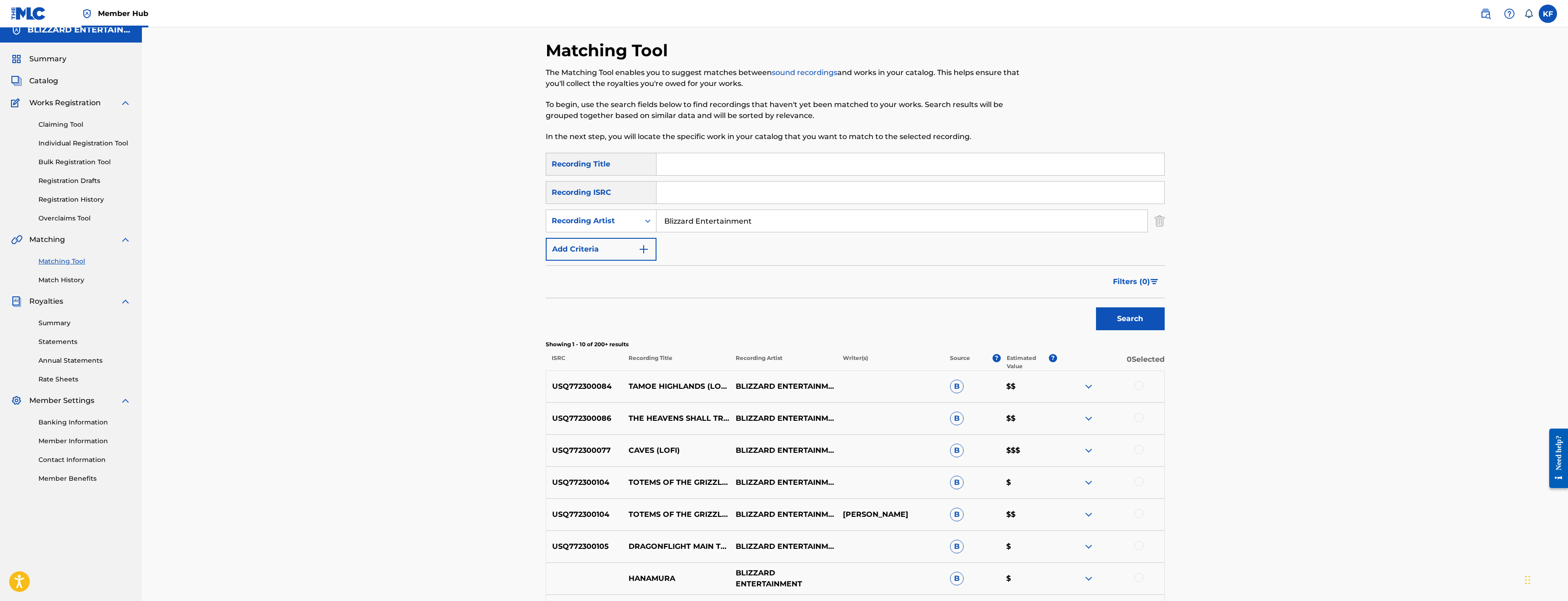
scroll to position [212, 0]
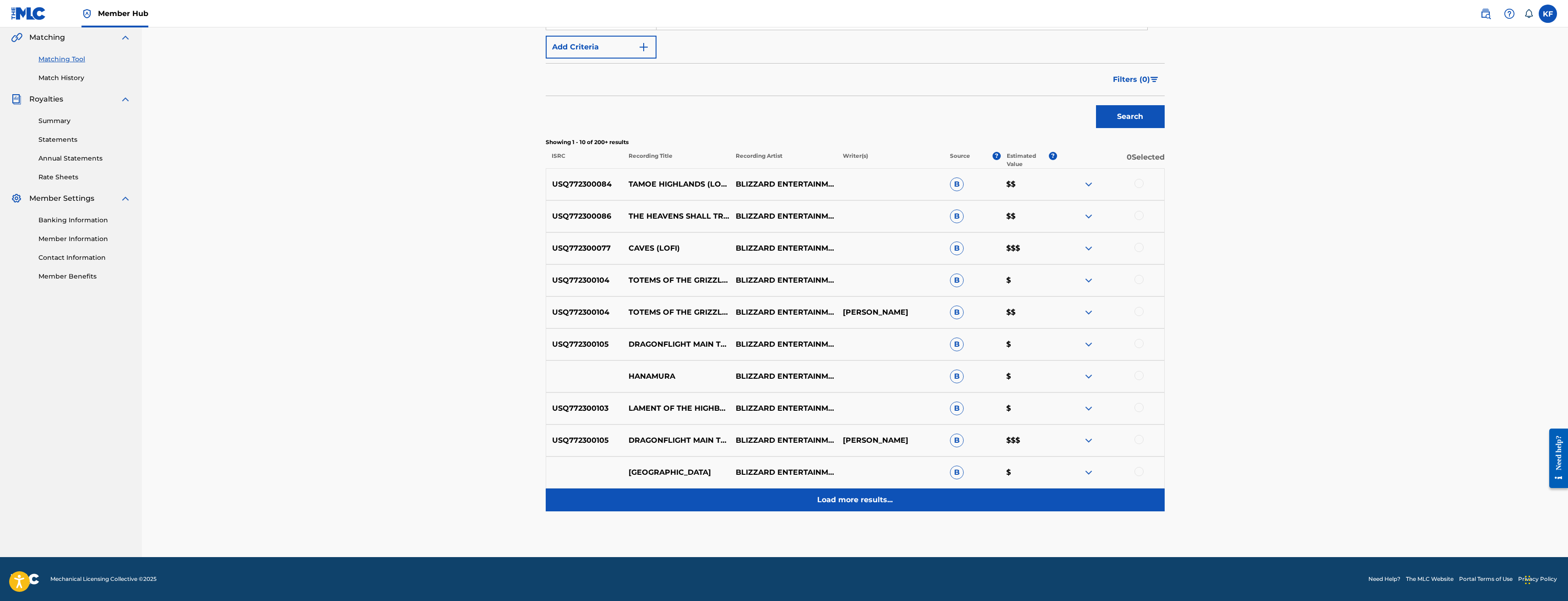
click at [888, 506] on div "Load more results..." at bounding box center [855, 500] width 619 height 23
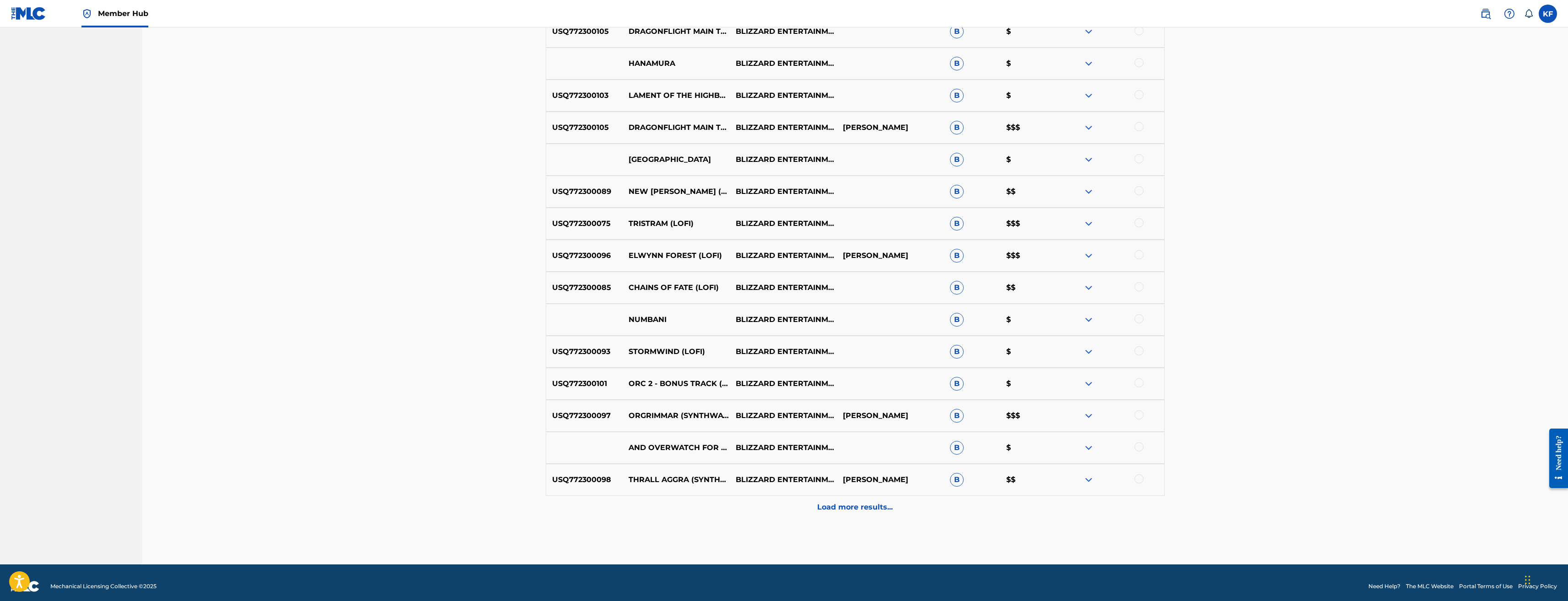
scroll to position [533, 0]
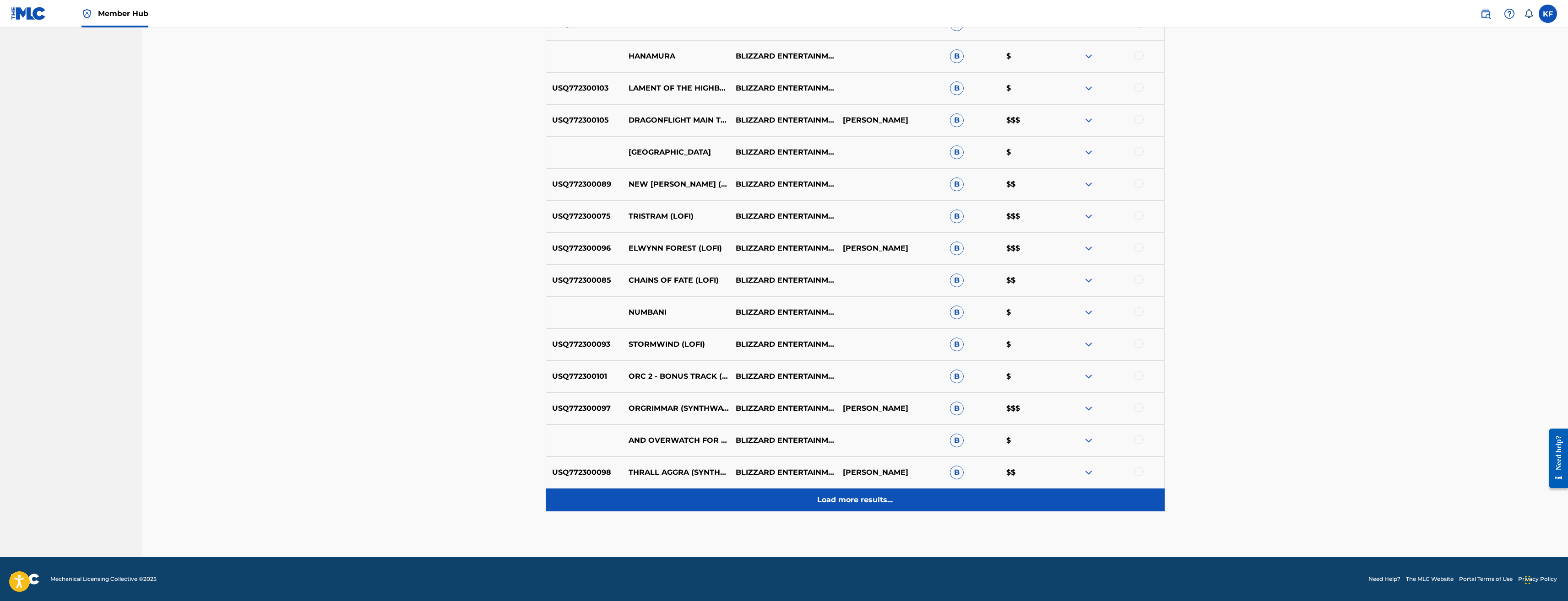
click at [849, 505] on p "Load more results..." at bounding box center [855, 500] width 76 height 11
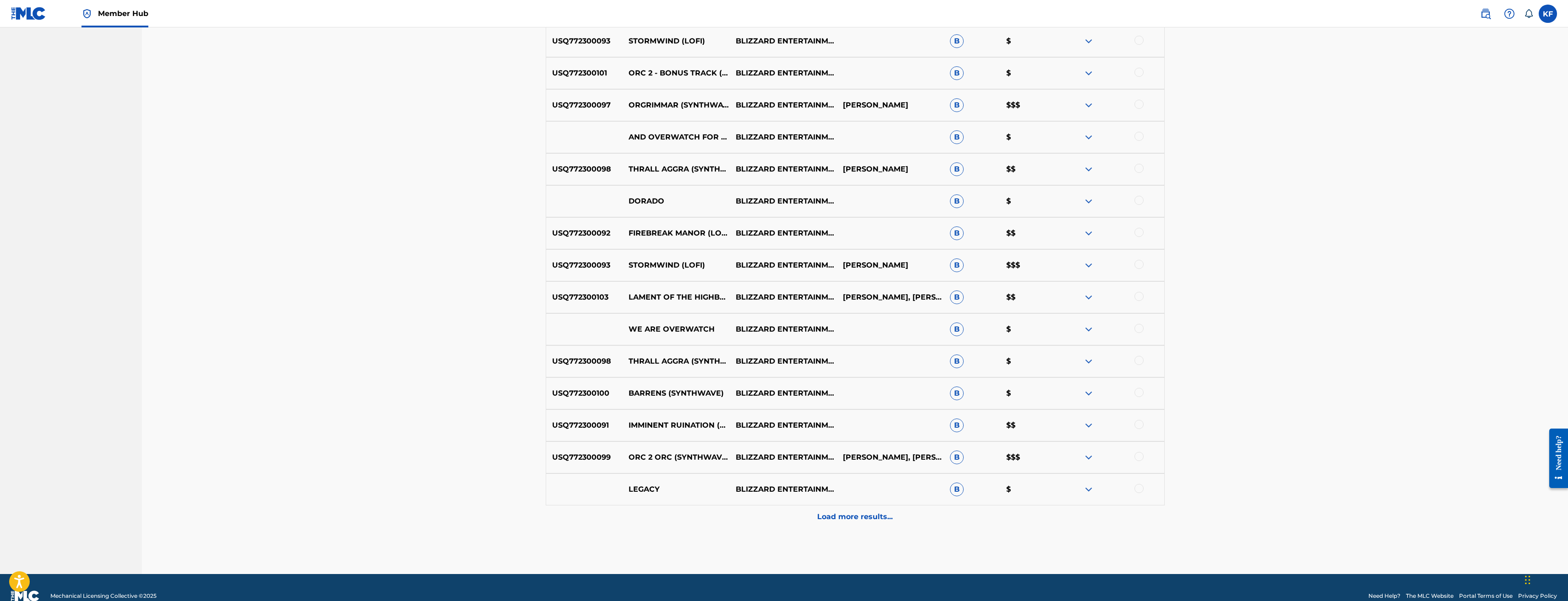
scroll to position [853, 0]
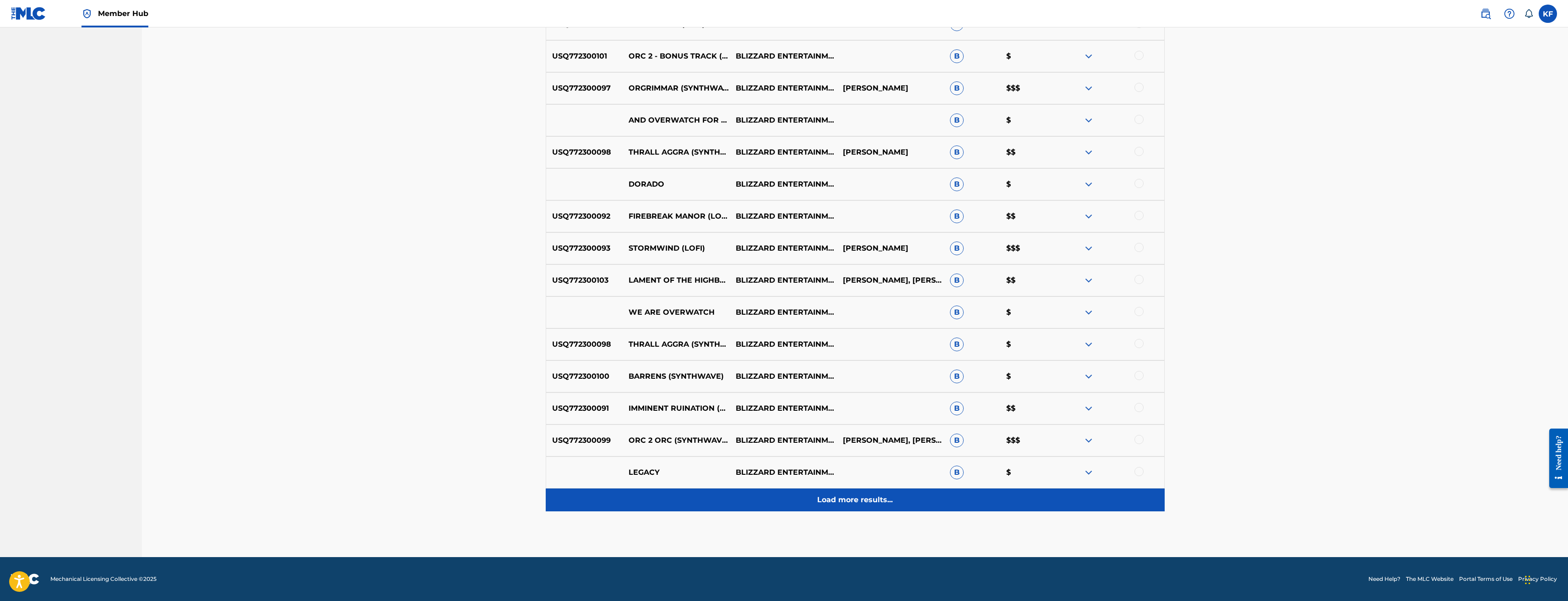
click at [847, 492] on div "Load more results..." at bounding box center [855, 500] width 619 height 23
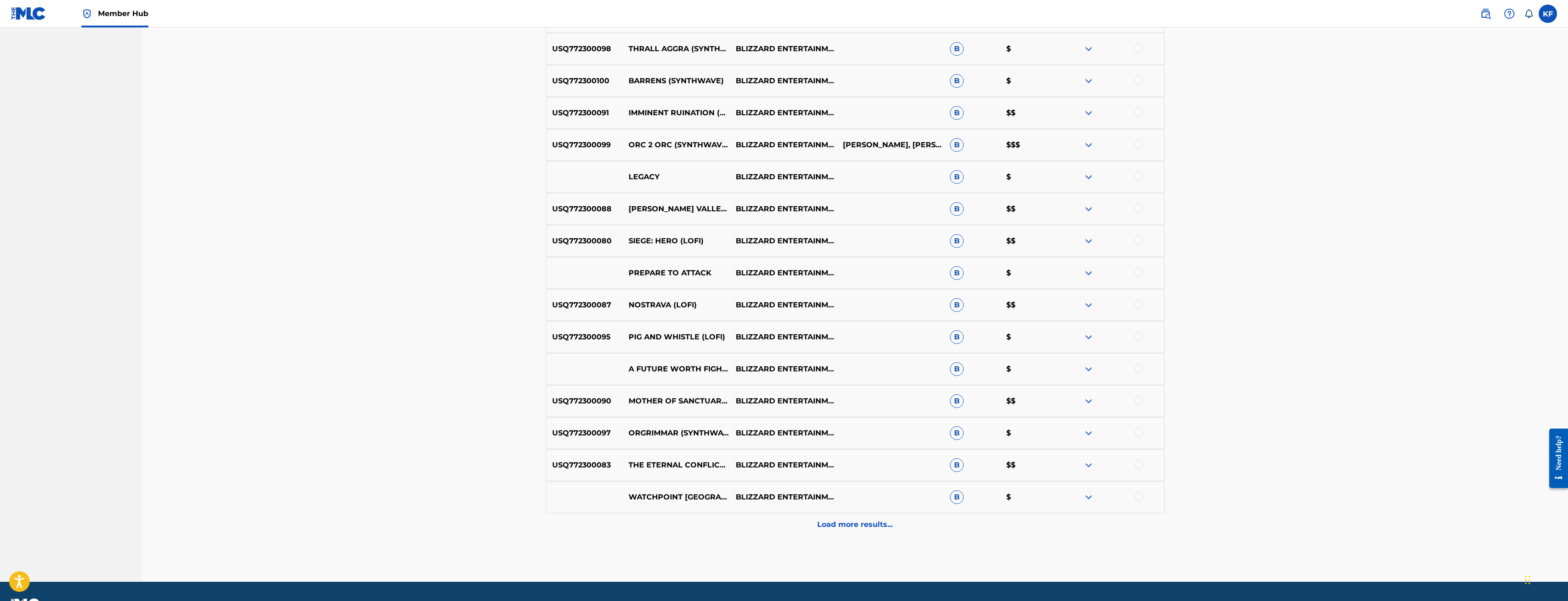
scroll to position [1174, 0]
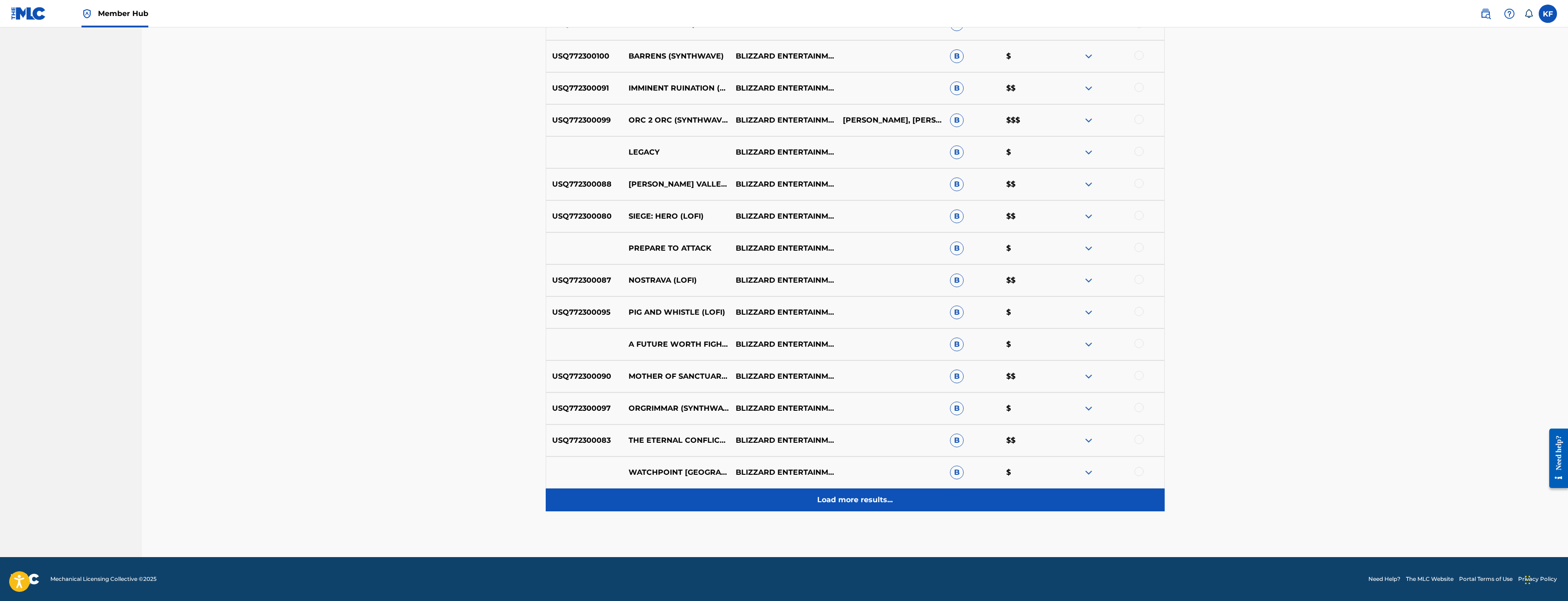
click at [836, 503] on p "Load more results..." at bounding box center [855, 500] width 76 height 11
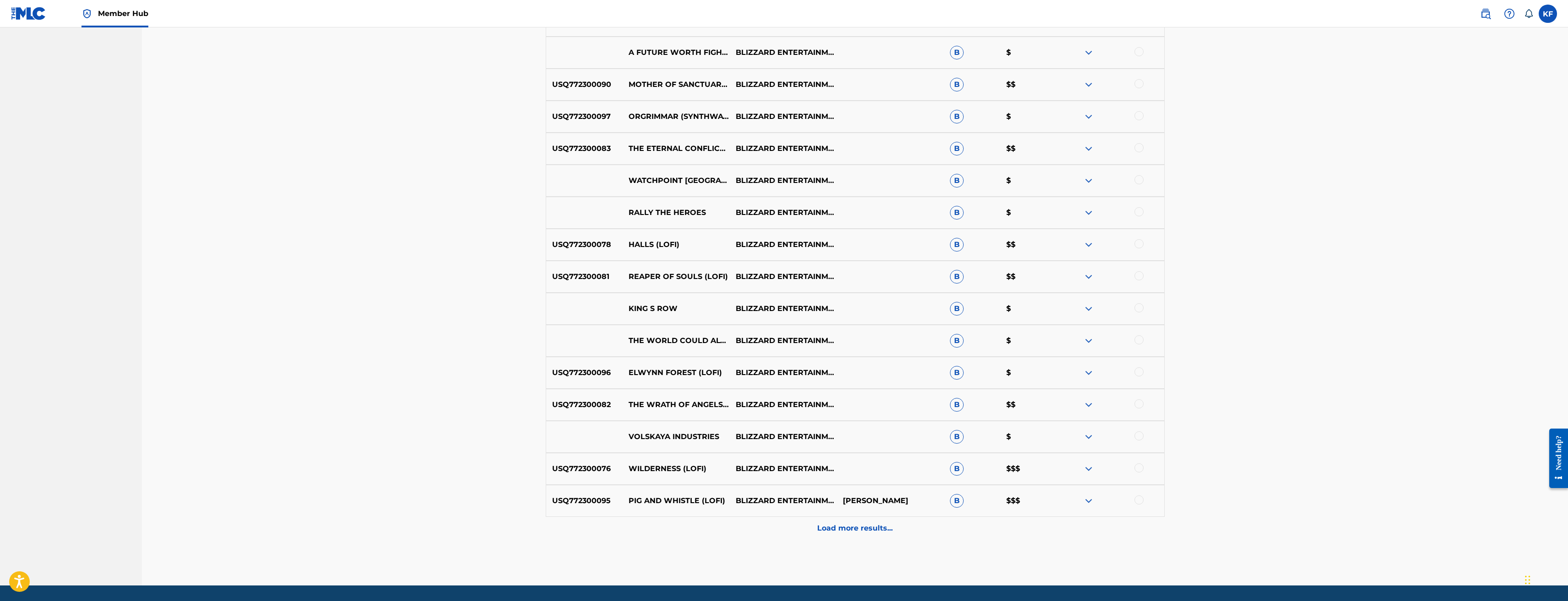
scroll to position [1494, 0]
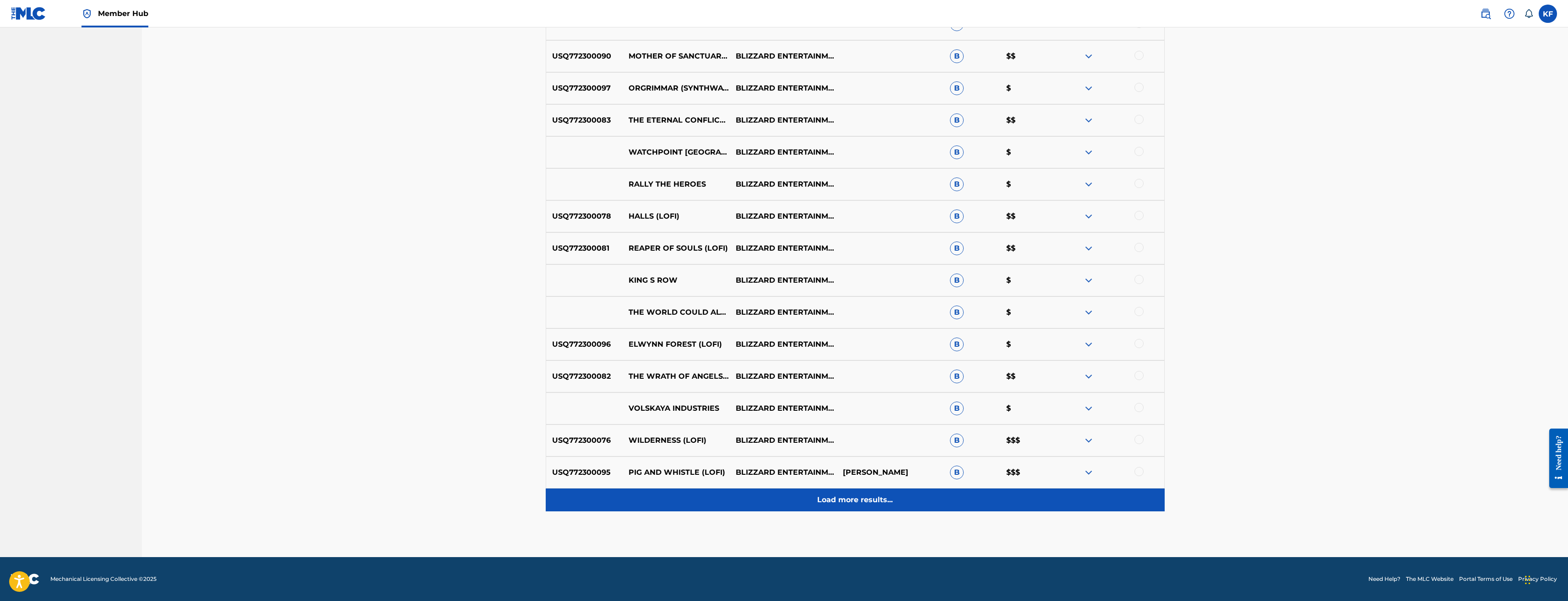
click at [845, 505] on p "Load more results..." at bounding box center [855, 500] width 76 height 11
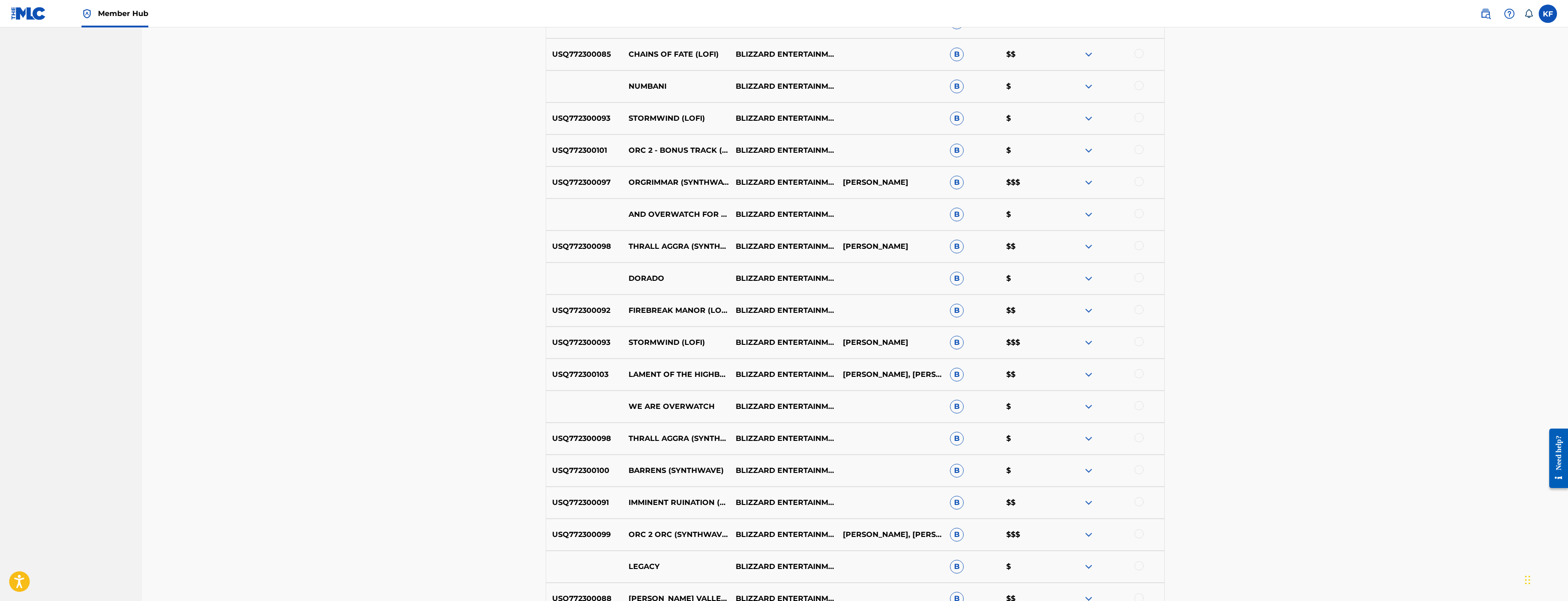
scroll to position [1814, 0]
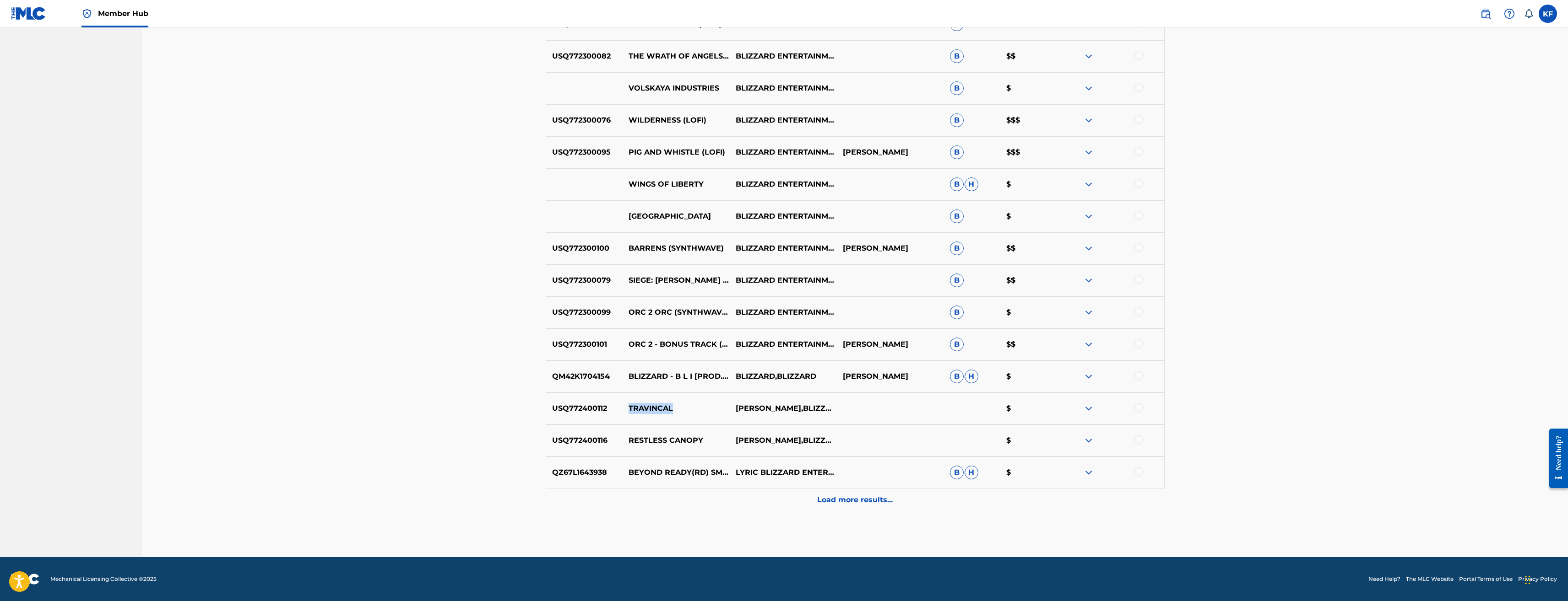
drag, startPoint x: 679, startPoint y: 408, endPoint x: 628, endPoint y: 409, distance: 51.0
click at [628, 409] on p "TRAVINCAL" at bounding box center [676, 408] width 107 height 11
copy p "TRAVINCAL"
click at [714, 434] on div "USQ772400116 RESTLESS CANOPY TED REEDY,BLIZZARD ENTERTAINMENT $" at bounding box center [855, 441] width 619 height 32
drag, startPoint x: 708, startPoint y: 443, endPoint x: 630, endPoint y: 437, distance: 78.2
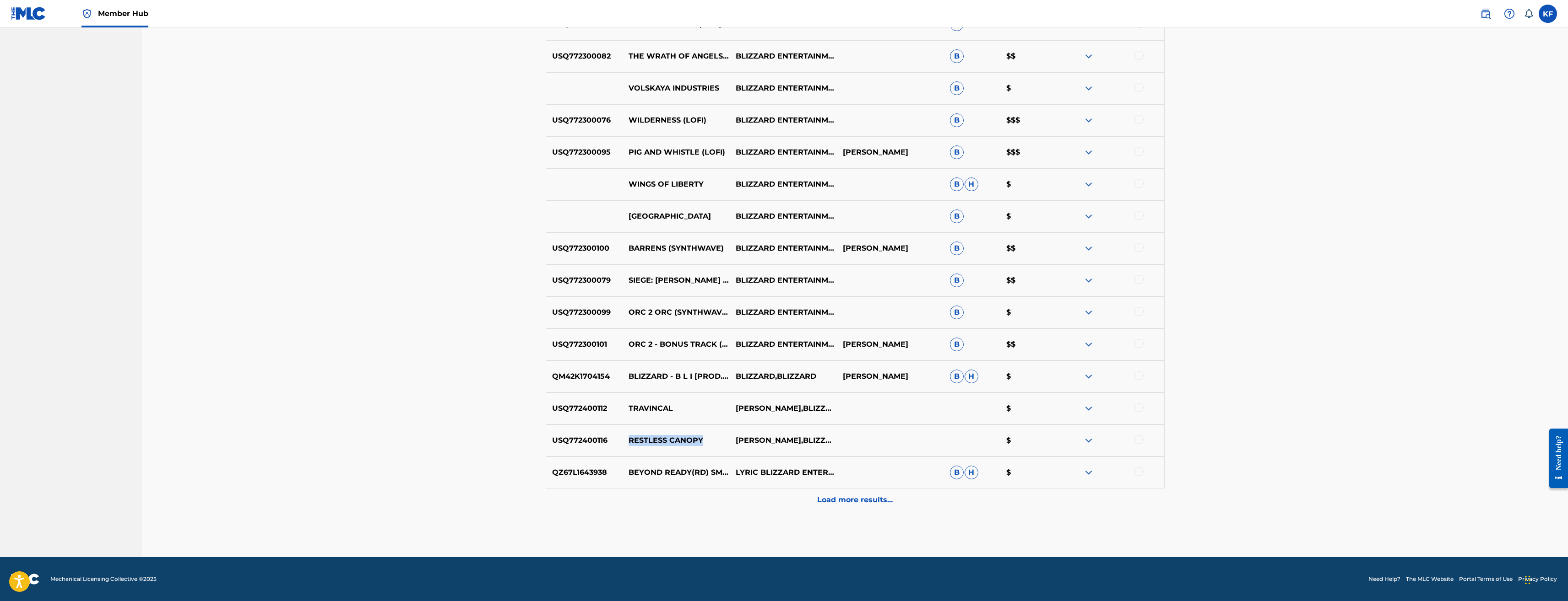
click at [630, 437] on p "RESTLESS CANOPY" at bounding box center [676, 441] width 107 height 11
copy p "RESTLESS CANOPY"
click at [1088, 440] on img at bounding box center [1089, 441] width 11 height 11
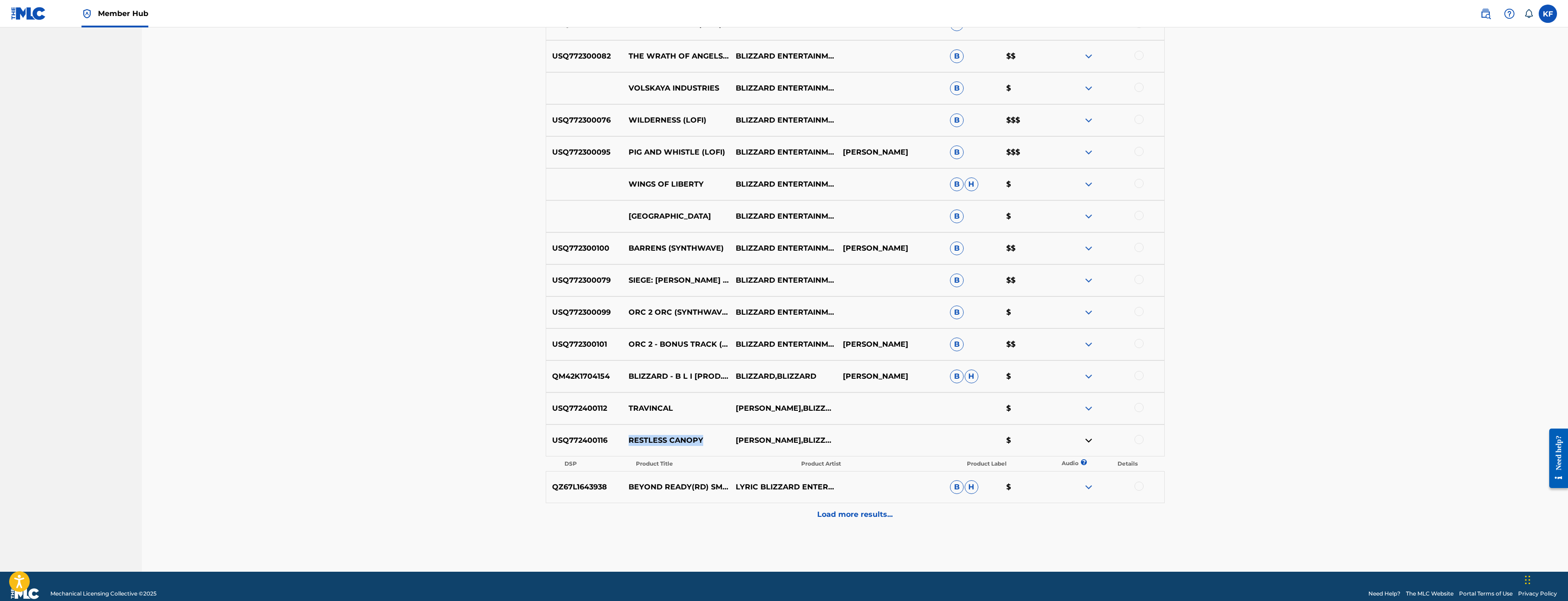
copy p "RESTLESS CANOPY"
drag, startPoint x: 610, startPoint y: 440, endPoint x: 547, endPoint y: 440, distance: 63.0
click at [547, 440] on p "USQ772400116" at bounding box center [584, 441] width 77 height 11
copy p "USQ772400116"
drag, startPoint x: 707, startPoint y: 440, endPoint x: 623, endPoint y: 435, distance: 84.1
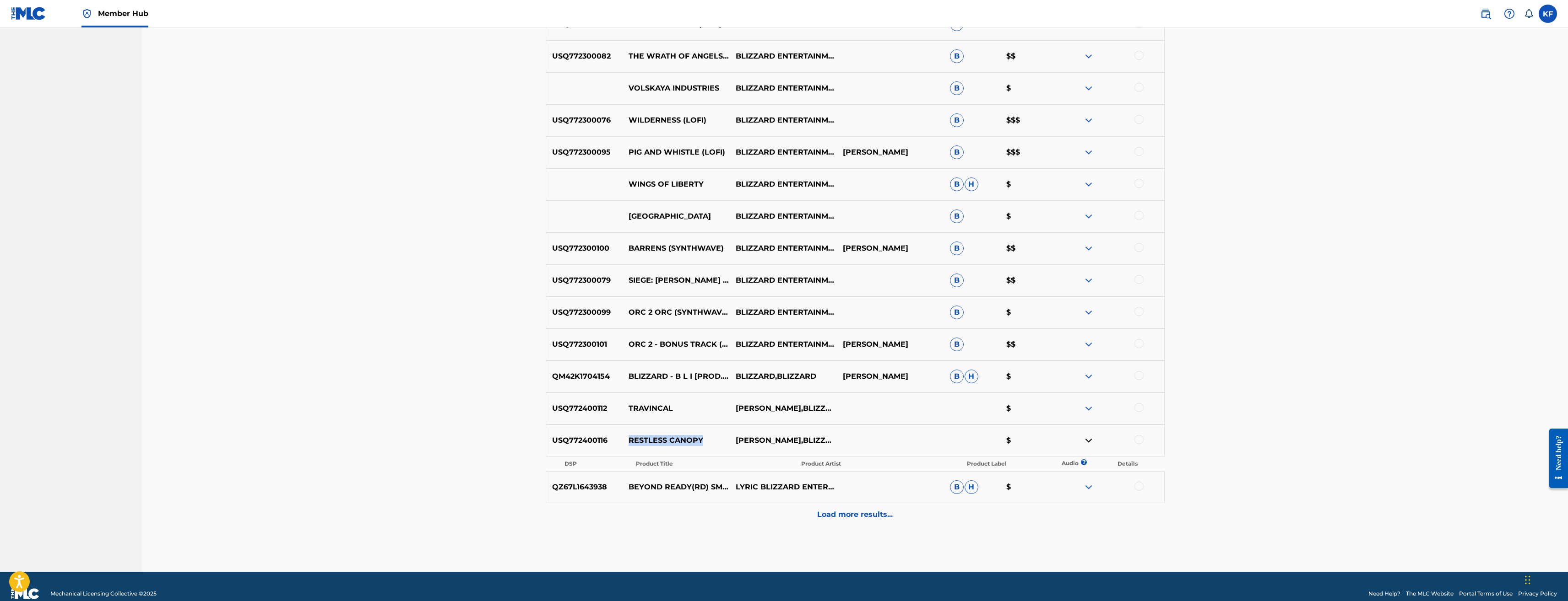
click at [623, 435] on div "USQ772400116 RESTLESS CANOPY TED REEDY,BLIZZARD ENTERTAINMENT $" at bounding box center [855, 441] width 619 height 32
copy p "RESTLESS CANOPY"
drag, startPoint x: 789, startPoint y: 445, endPoint x: 736, endPoint y: 433, distance: 54.3
click at [736, 433] on p "TED REEDY,BLIZZARD ENTERTAINMENT" at bounding box center [783, 441] width 113 height 22
copy p "TED REEDY,BLIZZARD ENTERTAINMENT"
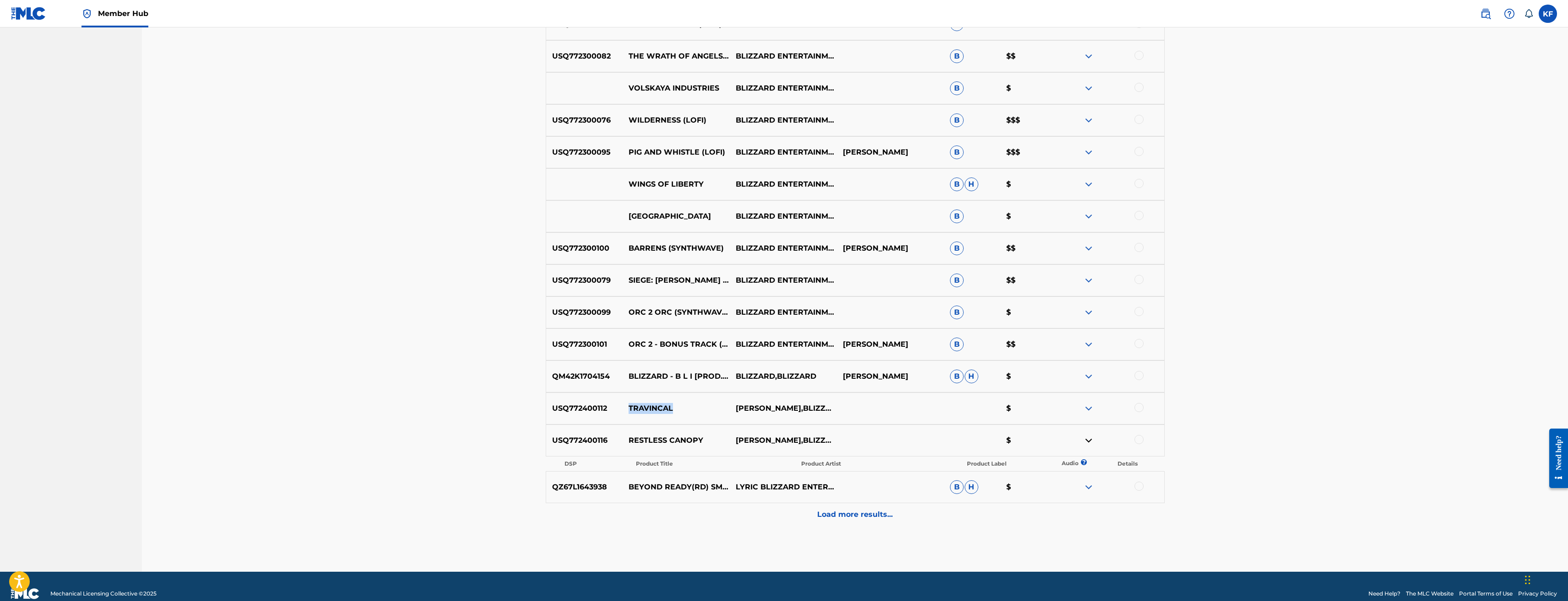
drag, startPoint x: 684, startPoint y: 409, endPoint x: 629, endPoint y: 410, distance: 55.0
click at [629, 410] on p "TRAVINCAL" at bounding box center [676, 408] width 107 height 11
copy p "TRAVINCAL"
drag, startPoint x: 810, startPoint y: 414, endPoint x: 736, endPoint y: 400, distance: 75.3
click at [736, 400] on p "TED REEDY,BLIZZARD ENTERTAINMENT" at bounding box center [783, 408] width 113 height 22
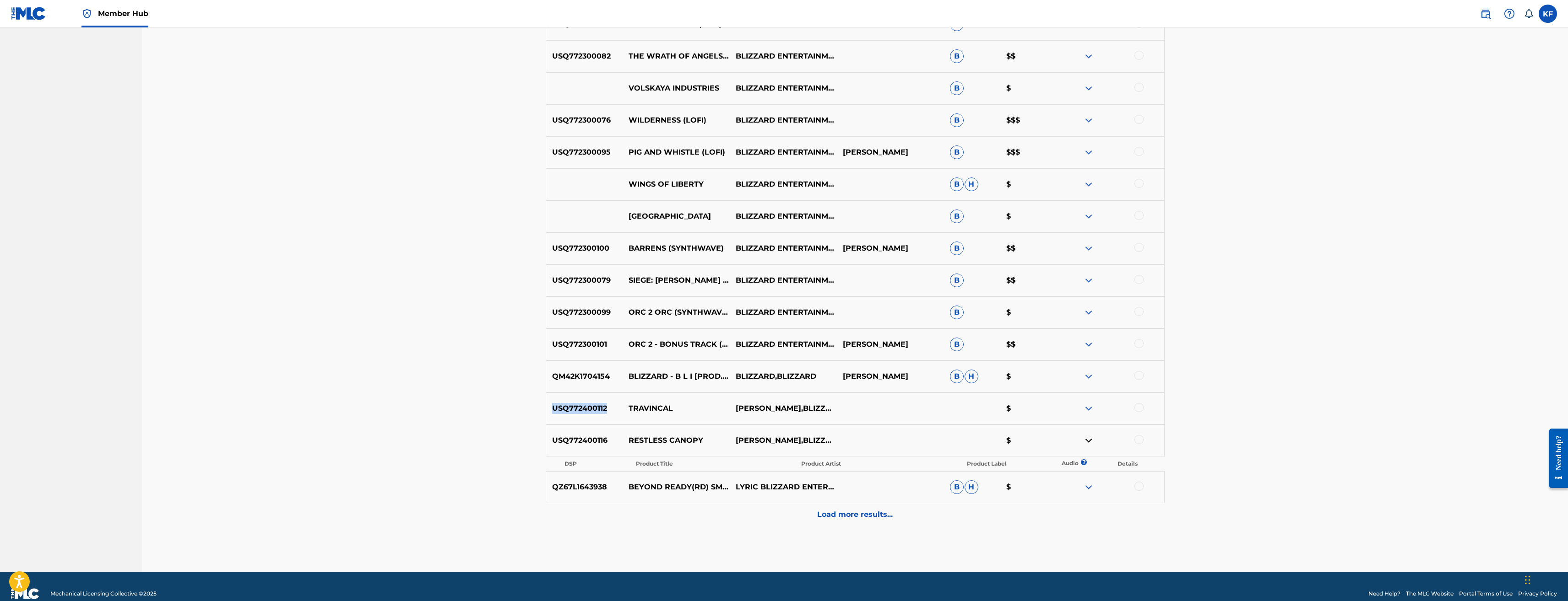
drag, startPoint x: 611, startPoint y: 408, endPoint x: 551, endPoint y: 408, distance: 60.0
click at [551, 408] on p "USQ772400112" at bounding box center [584, 408] width 77 height 11
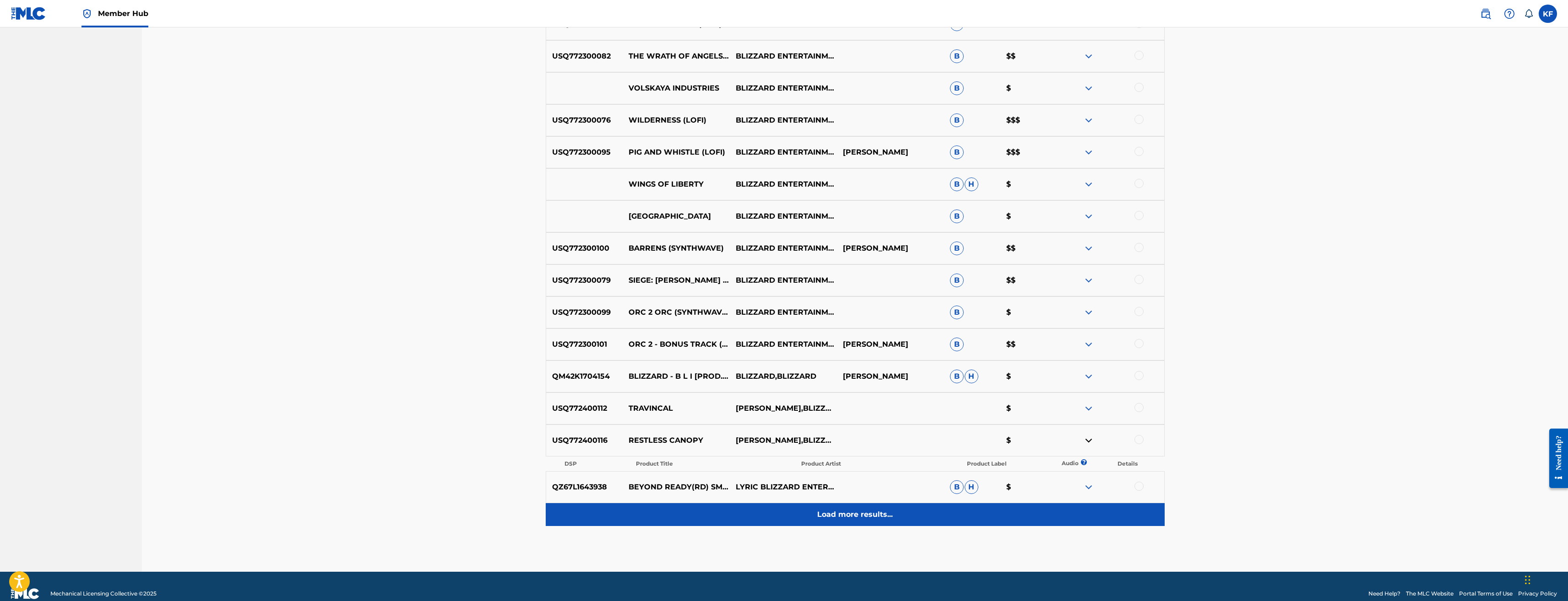
click at [874, 515] on p "Load more results..." at bounding box center [855, 515] width 76 height 11
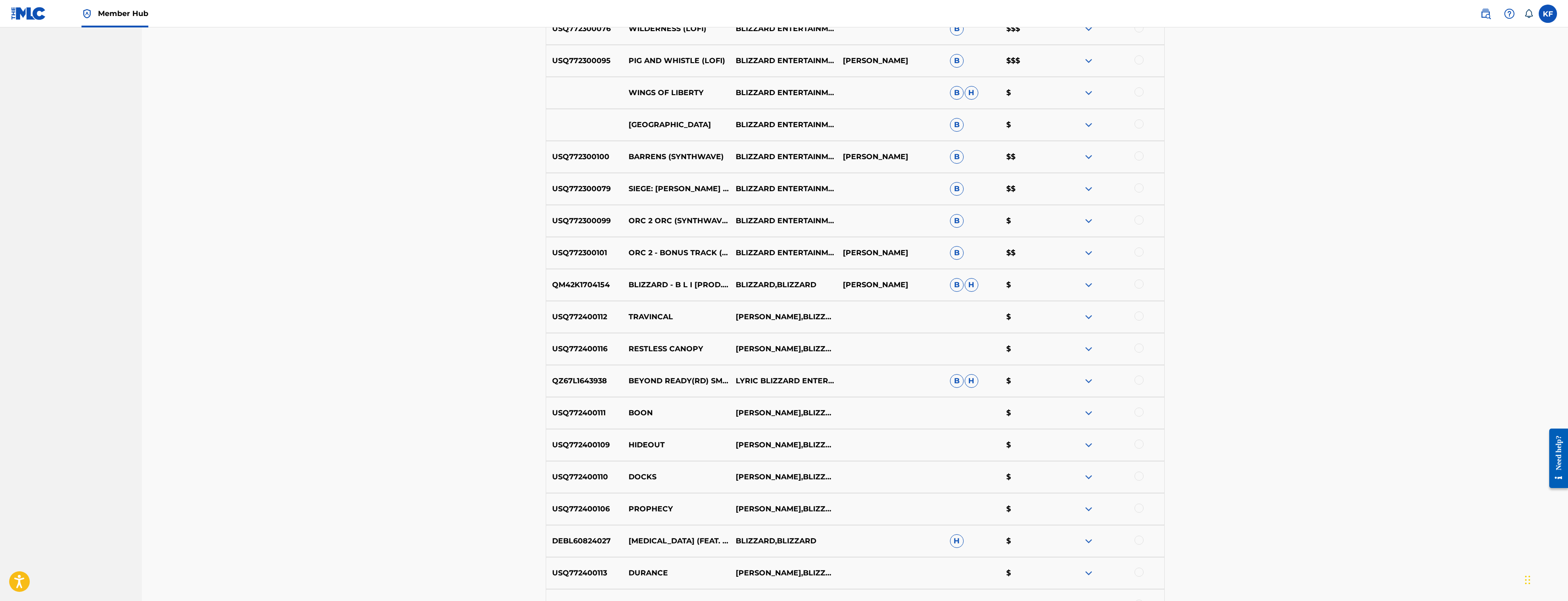
scroll to position [1922, 0]
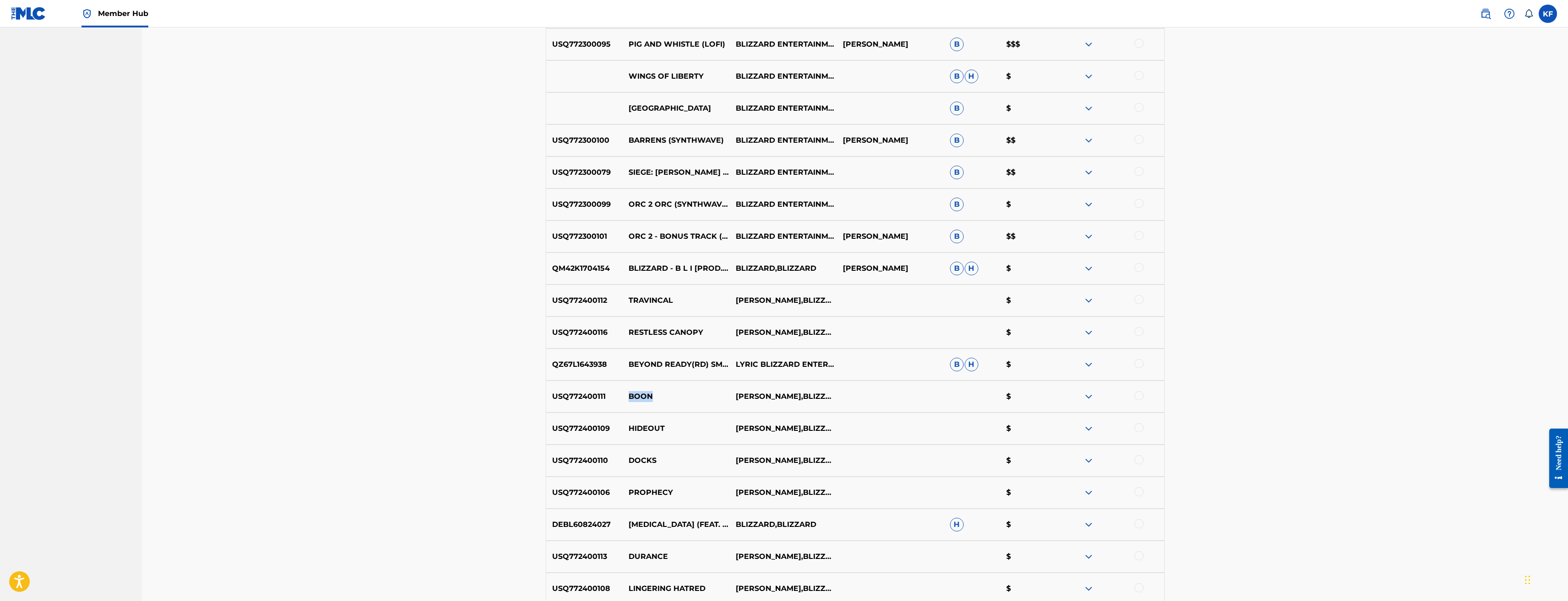
drag, startPoint x: 657, startPoint y: 396, endPoint x: 630, endPoint y: 398, distance: 27.1
click at [630, 398] on p "BOON" at bounding box center [676, 397] width 107 height 11
click at [828, 399] on p "TED REEDY,BLIZZARD ENTERTAINMENT" at bounding box center [783, 397] width 113 height 22
drag, startPoint x: 807, startPoint y: 404, endPoint x: 734, endPoint y: 387, distance: 75.0
click at [734, 387] on p "TED REEDY,BLIZZARD ENTERTAINMENT" at bounding box center [783, 397] width 113 height 22
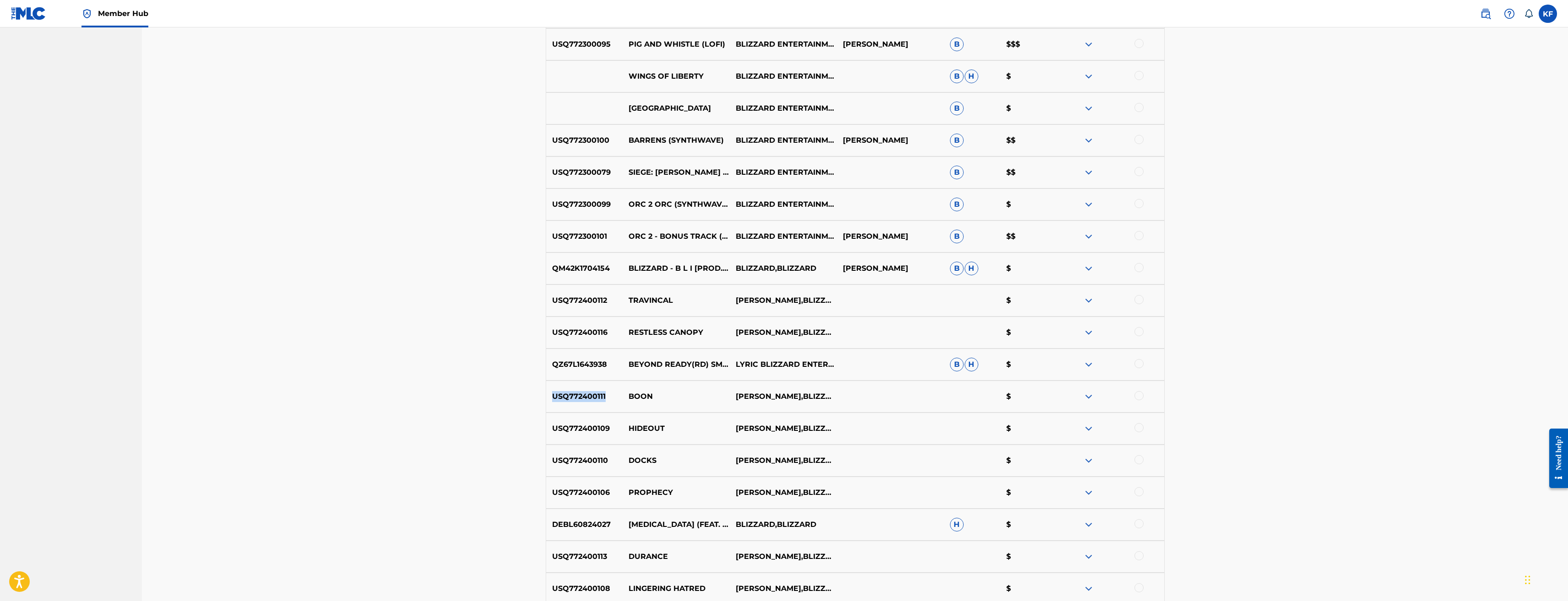
drag, startPoint x: 611, startPoint y: 398, endPoint x: 551, endPoint y: 391, distance: 60.4
click at [551, 391] on div "USQ772400111 BOON TED REEDY,BLIZZARD ENTERTAINMENT $" at bounding box center [855, 397] width 619 height 32
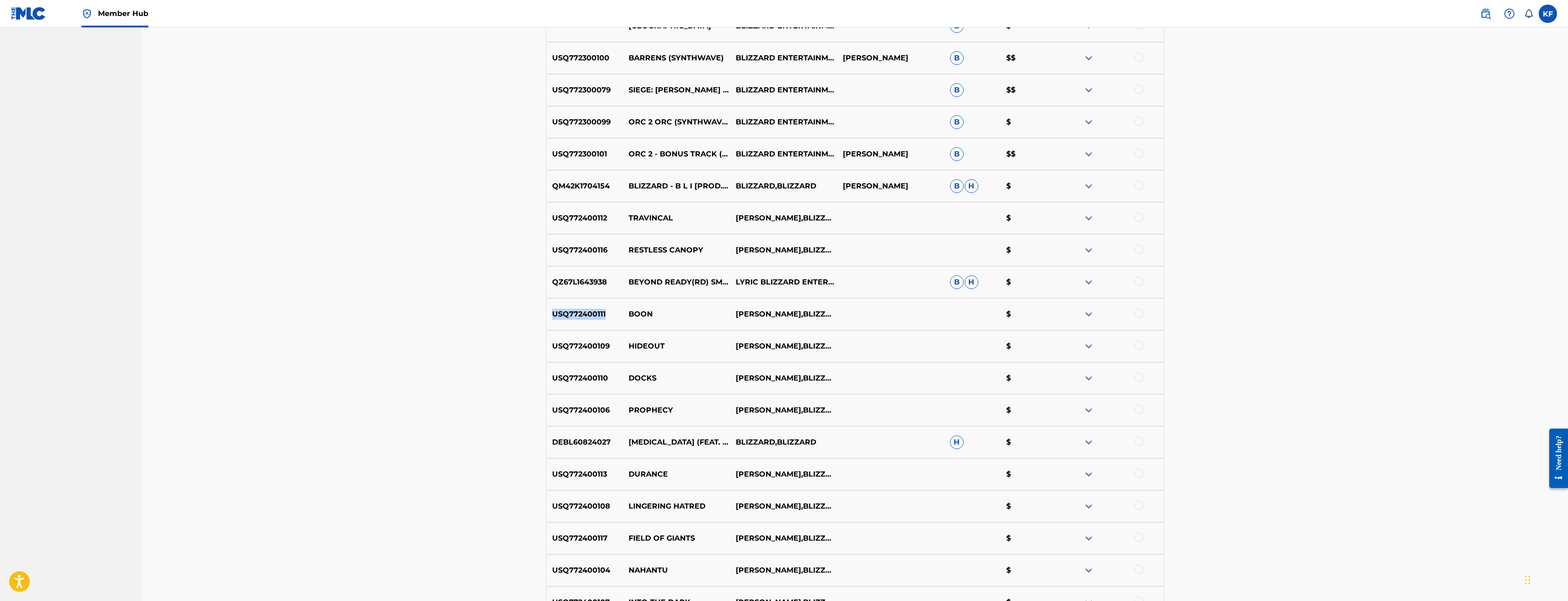
scroll to position [2059, 0]
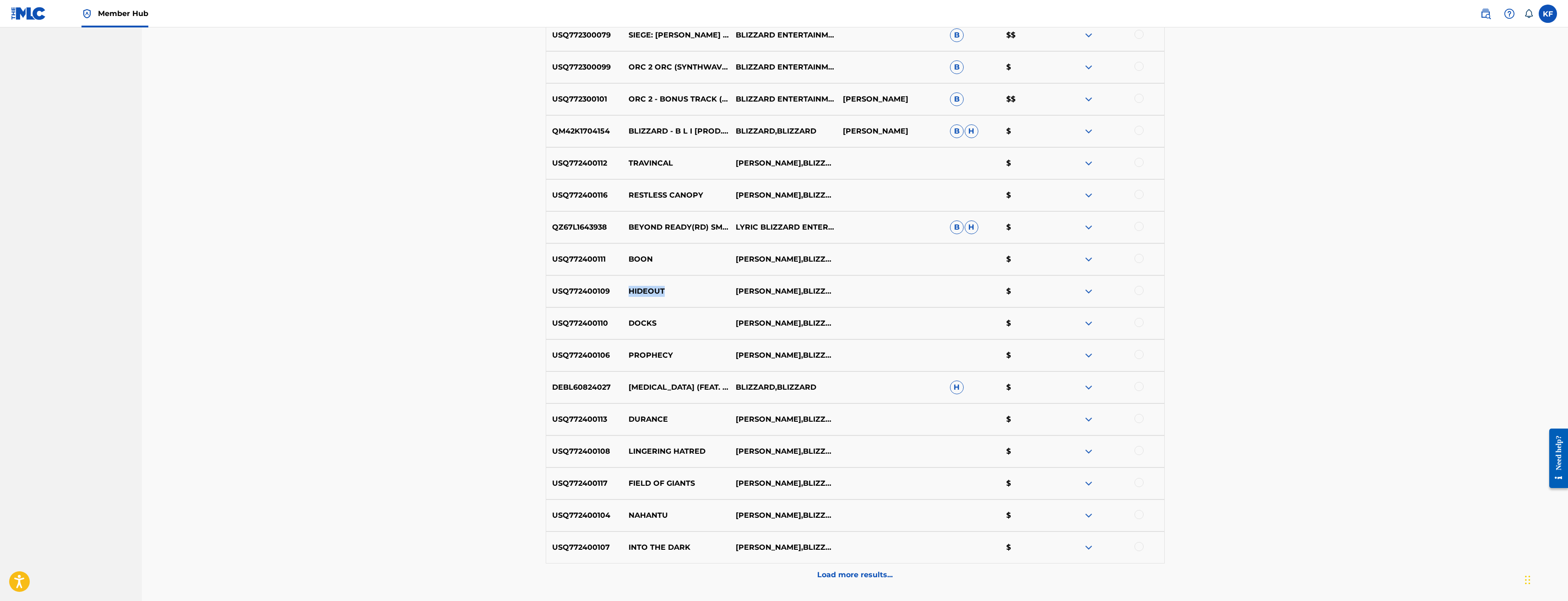
drag, startPoint x: 670, startPoint y: 291, endPoint x: 629, endPoint y: 291, distance: 41.0
click at [629, 291] on p "HIDEOUT" at bounding box center [676, 292] width 107 height 11
drag, startPoint x: 800, startPoint y: 296, endPoint x: 736, endPoint y: 284, distance: 65.1
click at [736, 284] on p "TED REEDY,BLIZZARD ENTERTAINMENT" at bounding box center [783, 291] width 113 height 22
drag, startPoint x: 613, startPoint y: 290, endPoint x: 549, endPoint y: 290, distance: 64.0
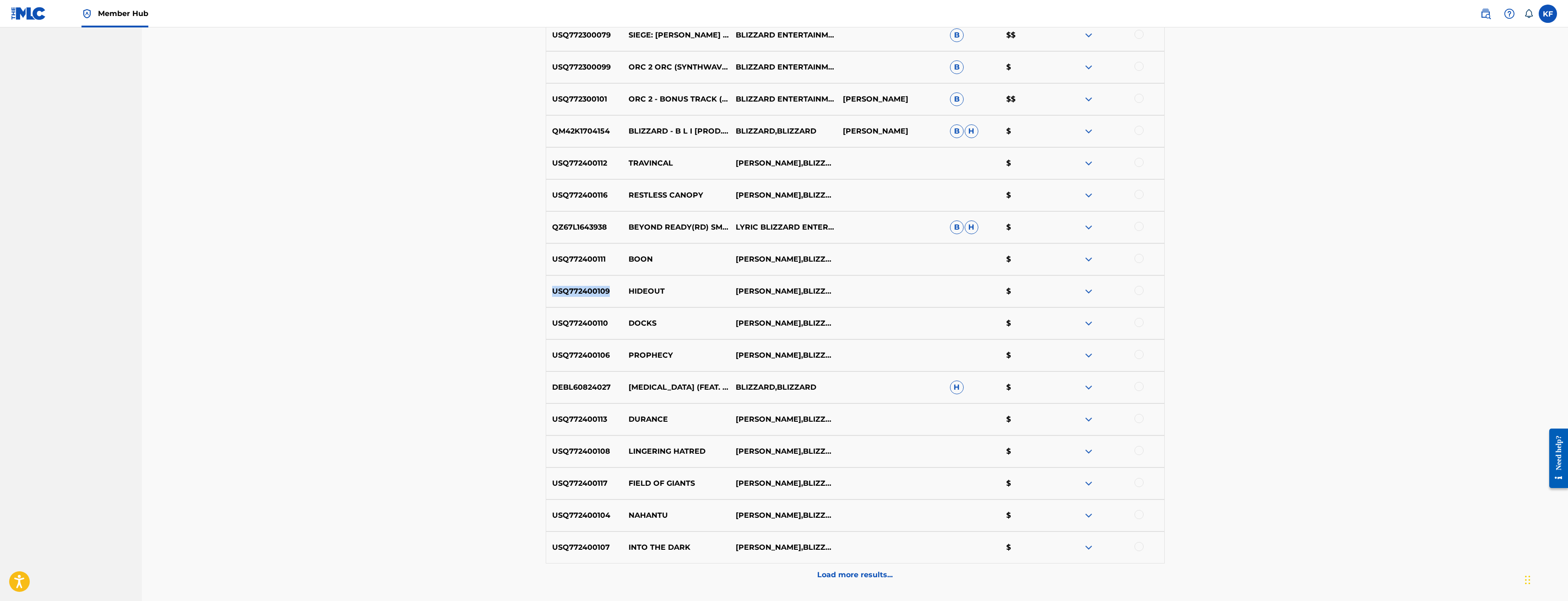
click at [549, 290] on p "USQ772400109" at bounding box center [584, 292] width 77 height 11
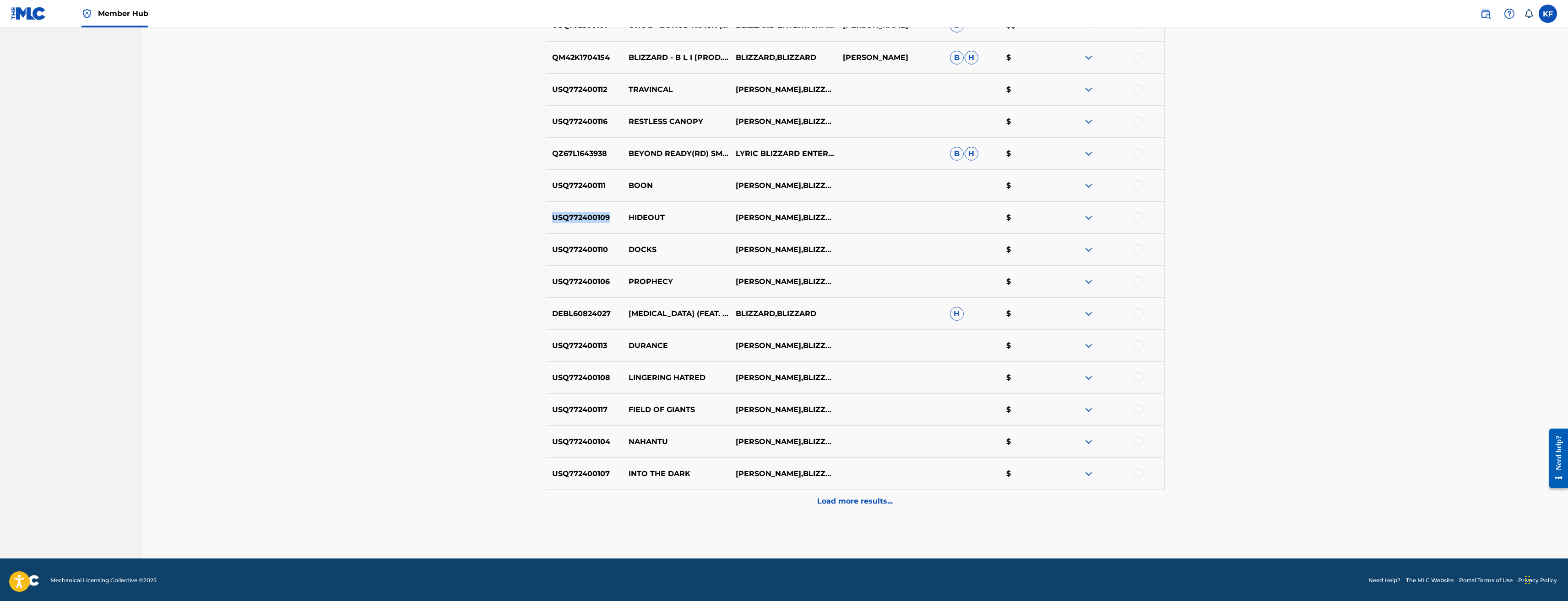
scroll to position [2134, 0]
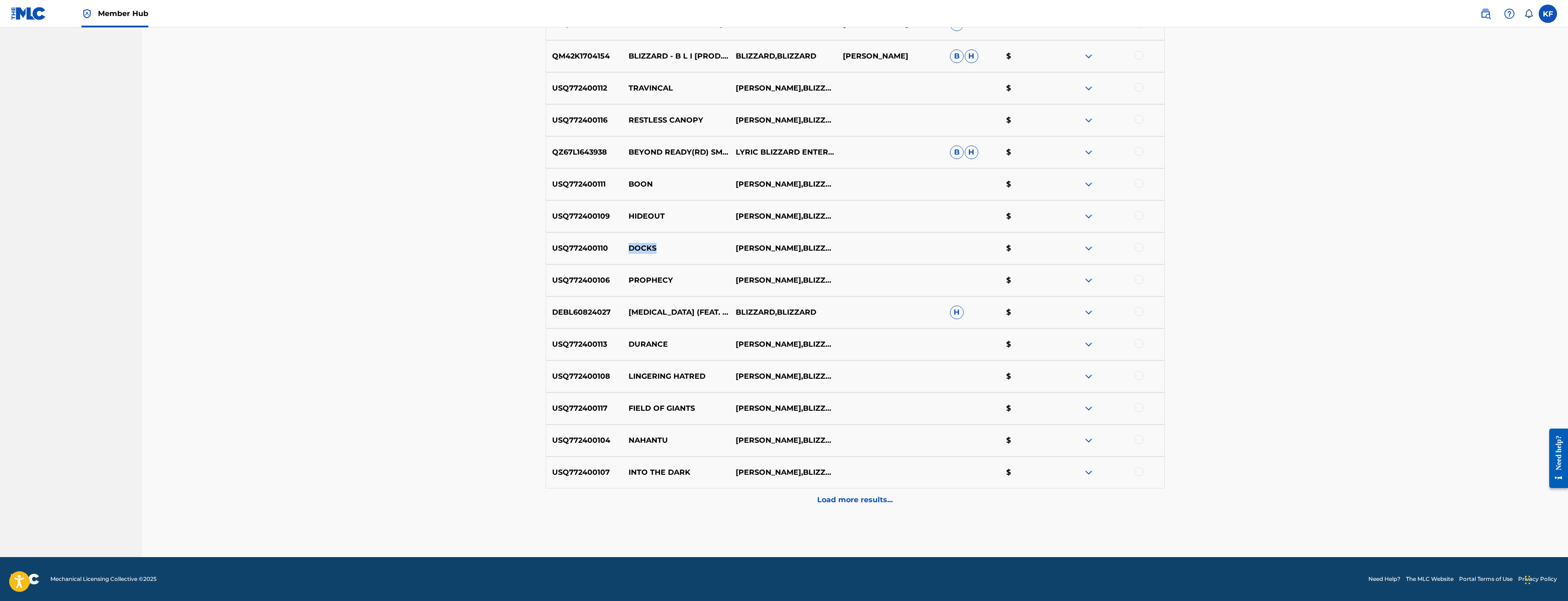
drag, startPoint x: 665, startPoint y: 247, endPoint x: 630, endPoint y: 245, distance: 35.1
click at [630, 245] on p "DOCKS" at bounding box center [676, 249] width 107 height 11
drag, startPoint x: 611, startPoint y: 249, endPoint x: 550, endPoint y: 251, distance: 61.0
click at [550, 251] on p "USQ772400110" at bounding box center [584, 249] width 77 height 11
drag, startPoint x: 676, startPoint y: 283, endPoint x: 628, endPoint y: 282, distance: 48.0
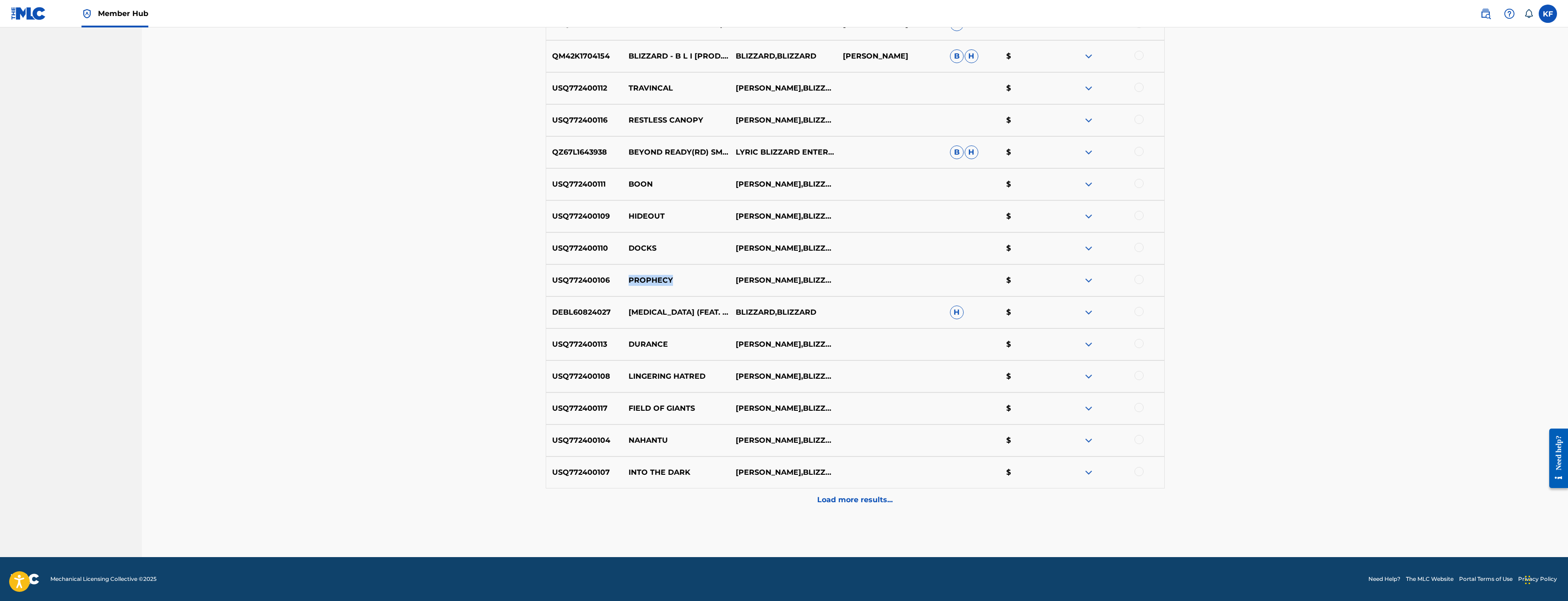
click at [628, 282] on p "PROPHECY" at bounding box center [676, 280] width 107 height 11
drag, startPoint x: 609, startPoint y: 279, endPoint x: 545, endPoint y: 282, distance: 64.1
drag, startPoint x: 631, startPoint y: 305, endPoint x: 659, endPoint y: 305, distance: 28.0
click at [659, 305] on p "NARCOTIC (FEAT. RENO) [TECHNO TRANCE EDIT]" at bounding box center [676, 312] width 107 height 33
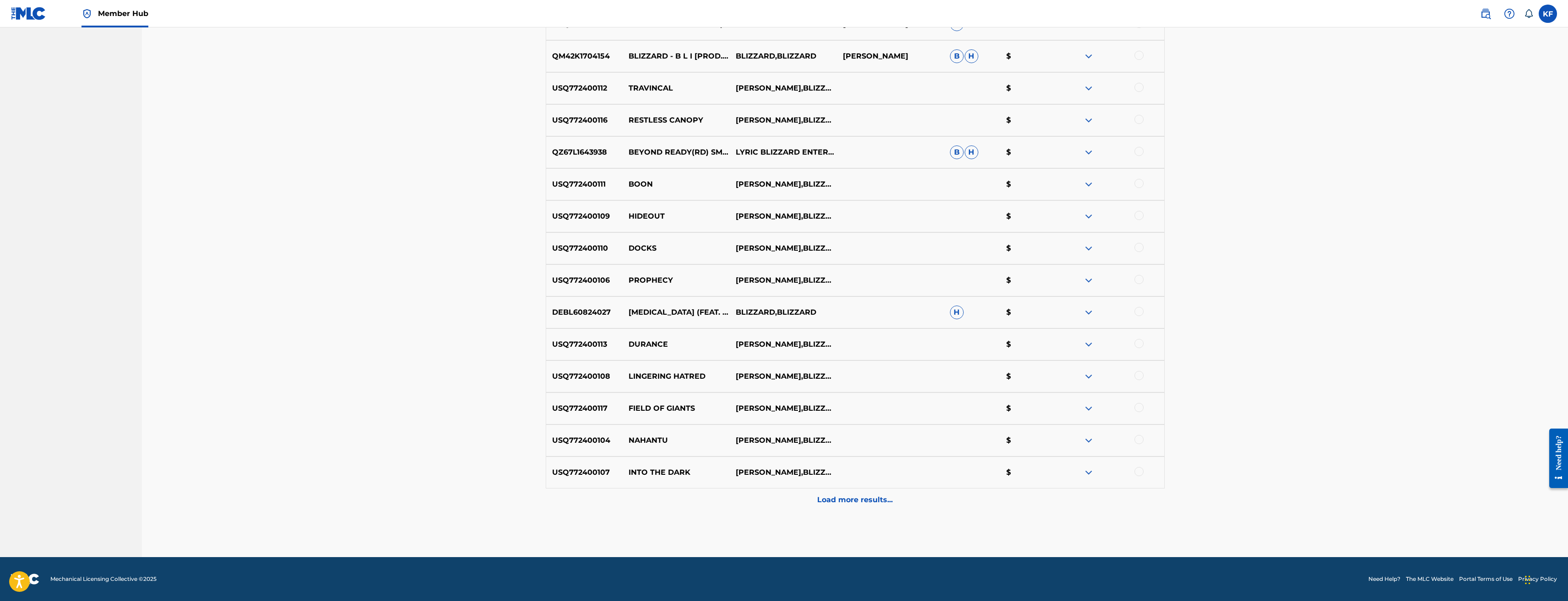
drag, startPoint x: 659, startPoint y: 305, endPoint x: 671, endPoint y: 339, distance: 36.1
click at [671, 339] on div "USQ772400113 DURANCE TED REEDY,BLIZZARD ENTERTAINMENT $" at bounding box center [855, 345] width 619 height 32
drag, startPoint x: 675, startPoint y: 344, endPoint x: 627, endPoint y: 342, distance: 48.0
click at [627, 342] on p "DURANCE" at bounding box center [676, 344] width 107 height 11
drag, startPoint x: 612, startPoint y: 346, endPoint x: 551, endPoint y: 342, distance: 61.1
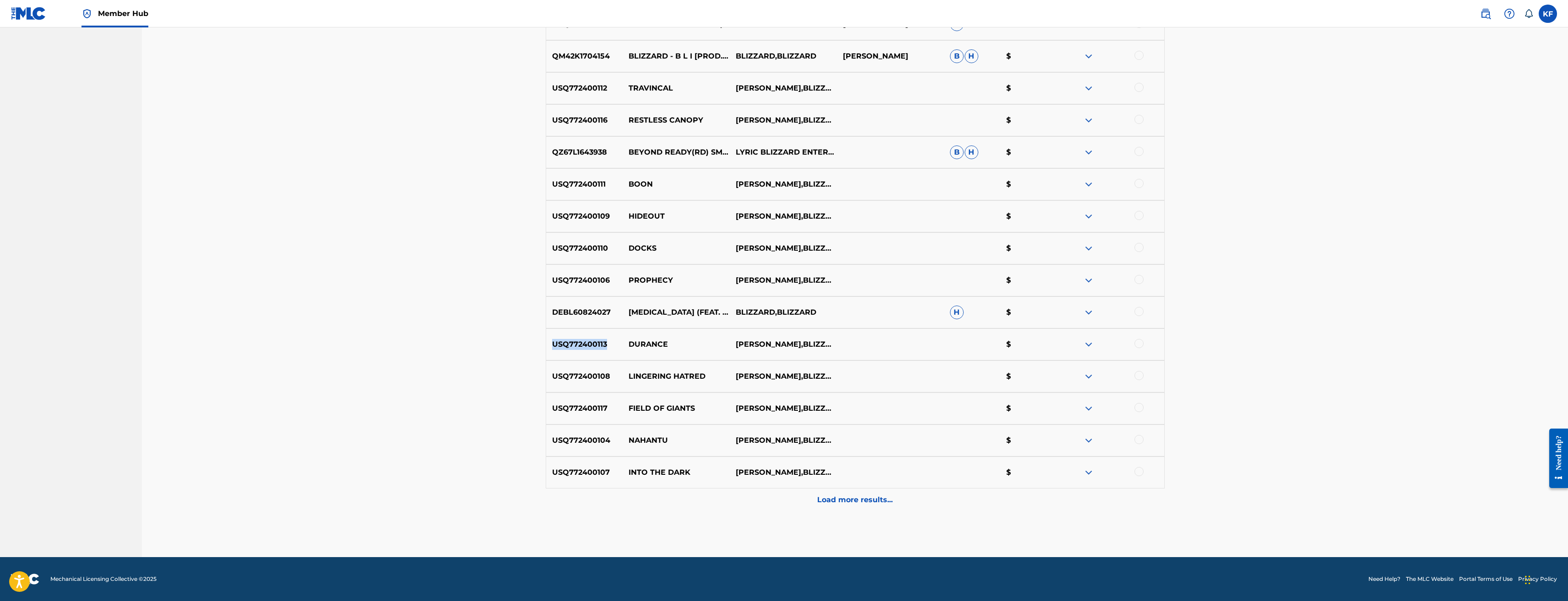
click at [551, 342] on p "USQ772400113" at bounding box center [584, 344] width 77 height 11
drag, startPoint x: 706, startPoint y: 377, endPoint x: 630, endPoint y: 377, distance: 76.0
click at [630, 377] on p "LINGERING HATRED" at bounding box center [676, 377] width 107 height 11
drag, startPoint x: 609, startPoint y: 373, endPoint x: 549, endPoint y: 371, distance: 60.0
click at [549, 371] on p "USQ772400108" at bounding box center [584, 377] width 77 height 11
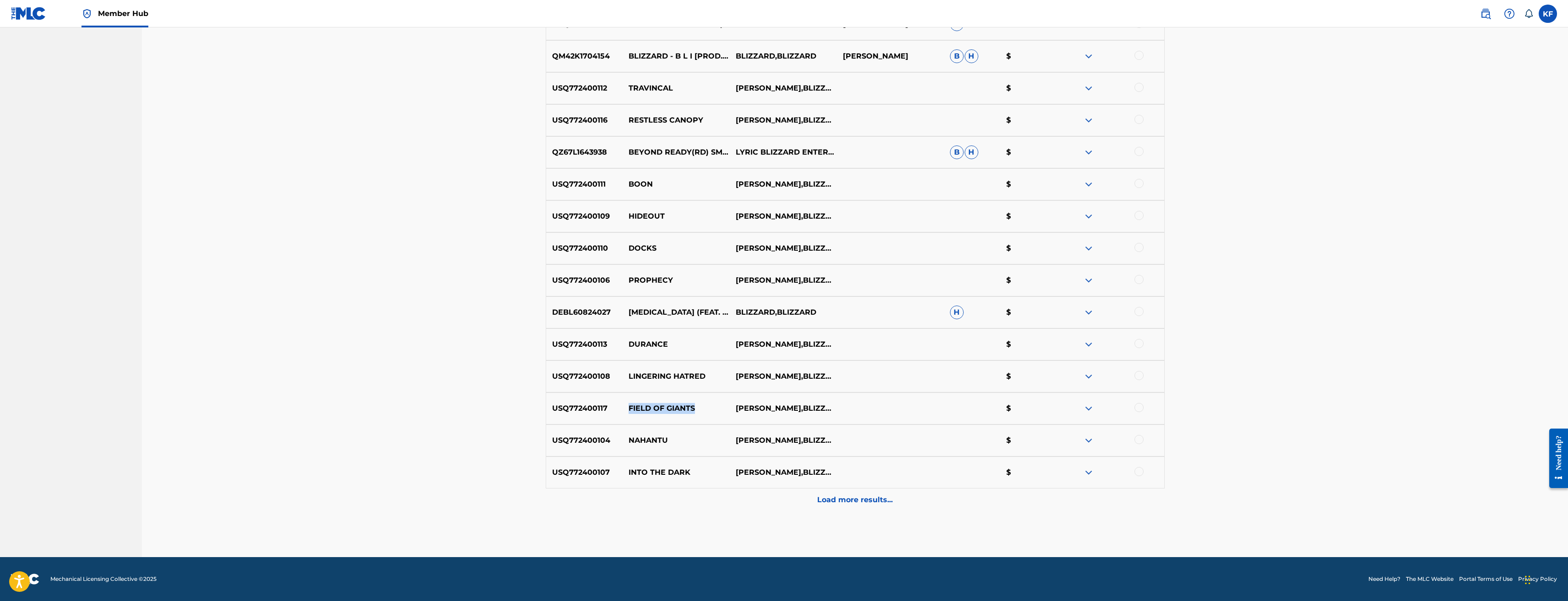
drag, startPoint x: 702, startPoint y: 409, endPoint x: 629, endPoint y: 409, distance: 73.0
click at [629, 409] on p "FIELD OF GIANTS" at bounding box center [676, 408] width 107 height 11
drag, startPoint x: 609, startPoint y: 412, endPoint x: 554, endPoint y: 407, distance: 55.2
click at [554, 407] on p "USQ772400117" at bounding box center [584, 408] width 77 height 11
drag, startPoint x: 608, startPoint y: 440, endPoint x: 553, endPoint y: 444, distance: 55.1
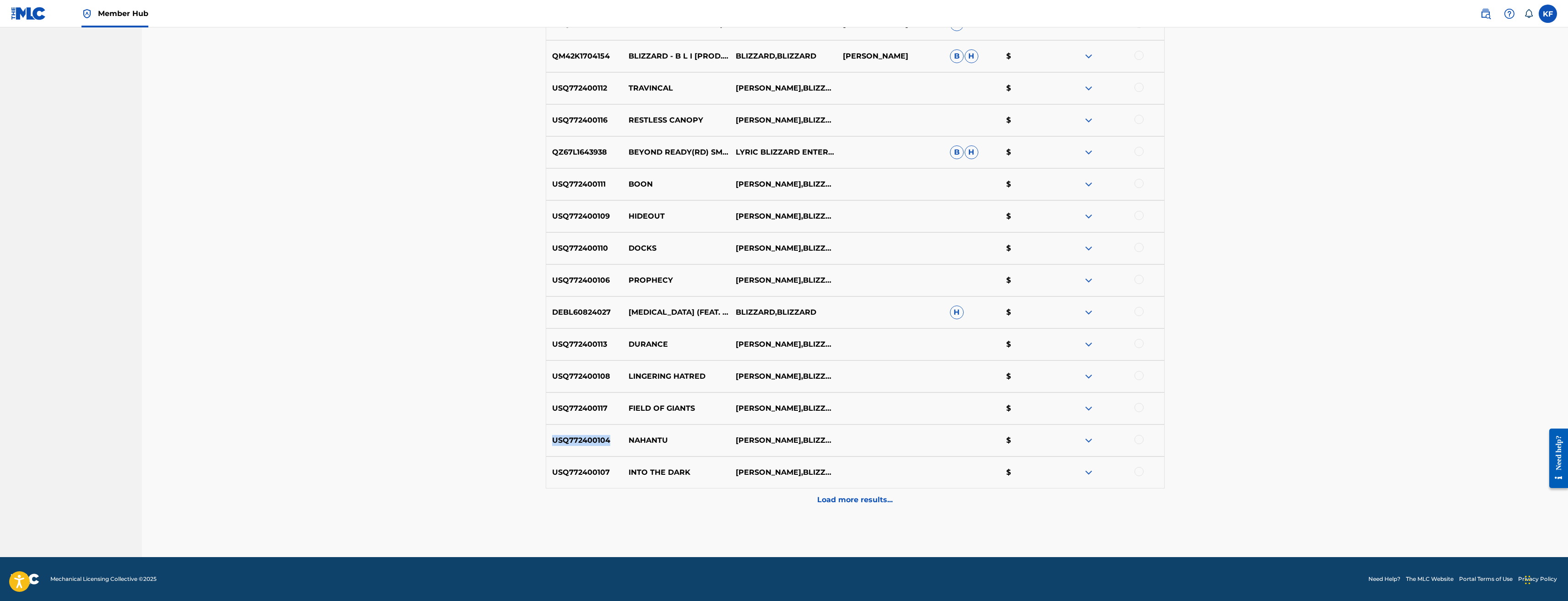
click at [553, 444] on p "USQ772400104" at bounding box center [584, 441] width 77 height 11
click at [670, 436] on p "NAHANTU" at bounding box center [676, 441] width 107 height 11
drag, startPoint x: 674, startPoint y: 441, endPoint x: 630, endPoint y: 440, distance: 44.0
click at [630, 440] on p "NAHANTU" at bounding box center [676, 441] width 107 height 11
drag, startPoint x: 613, startPoint y: 437, endPoint x: 552, endPoint y: 436, distance: 61.0
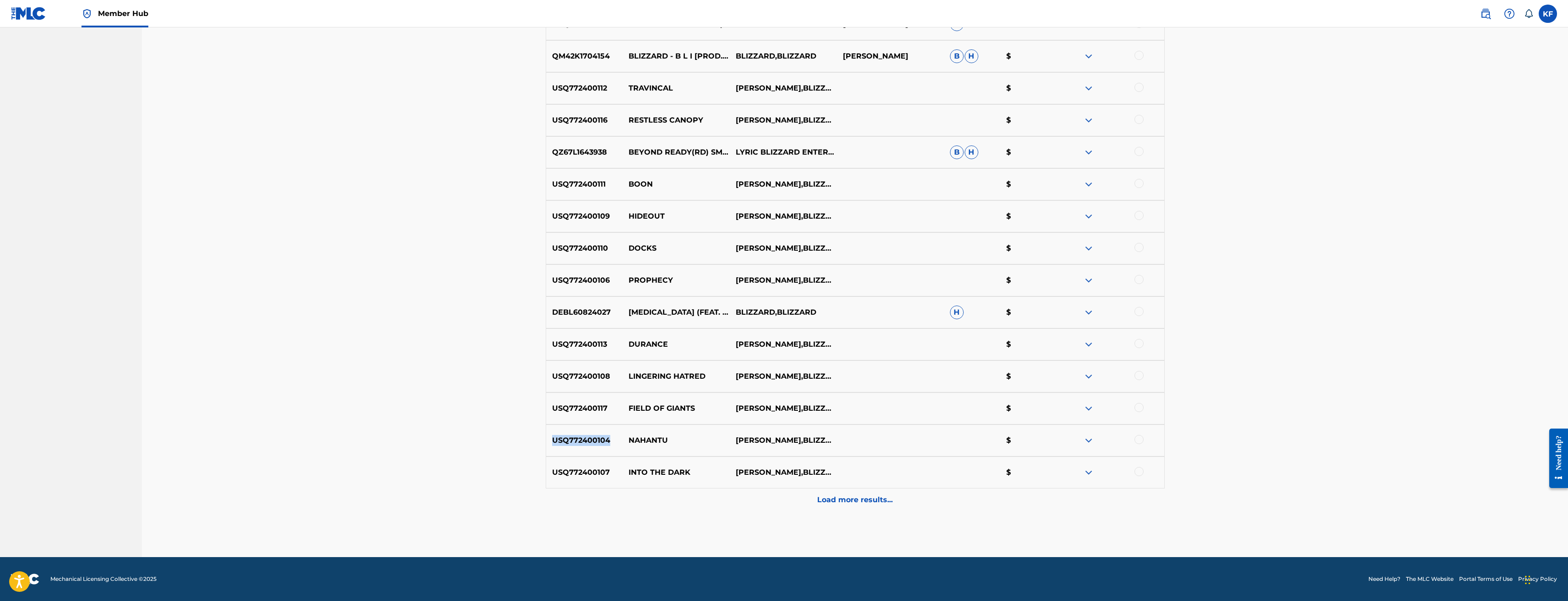
click at [552, 436] on p "USQ772400104" at bounding box center [584, 441] width 77 height 11
drag, startPoint x: 703, startPoint y: 473, endPoint x: 629, endPoint y: 469, distance: 74.1
click at [629, 469] on p "INTO THE DARK" at bounding box center [676, 472] width 107 height 11
drag, startPoint x: 609, startPoint y: 470, endPoint x: 549, endPoint y: 470, distance: 60.0
click at [549, 470] on p "USQ772400107" at bounding box center [584, 472] width 77 height 11
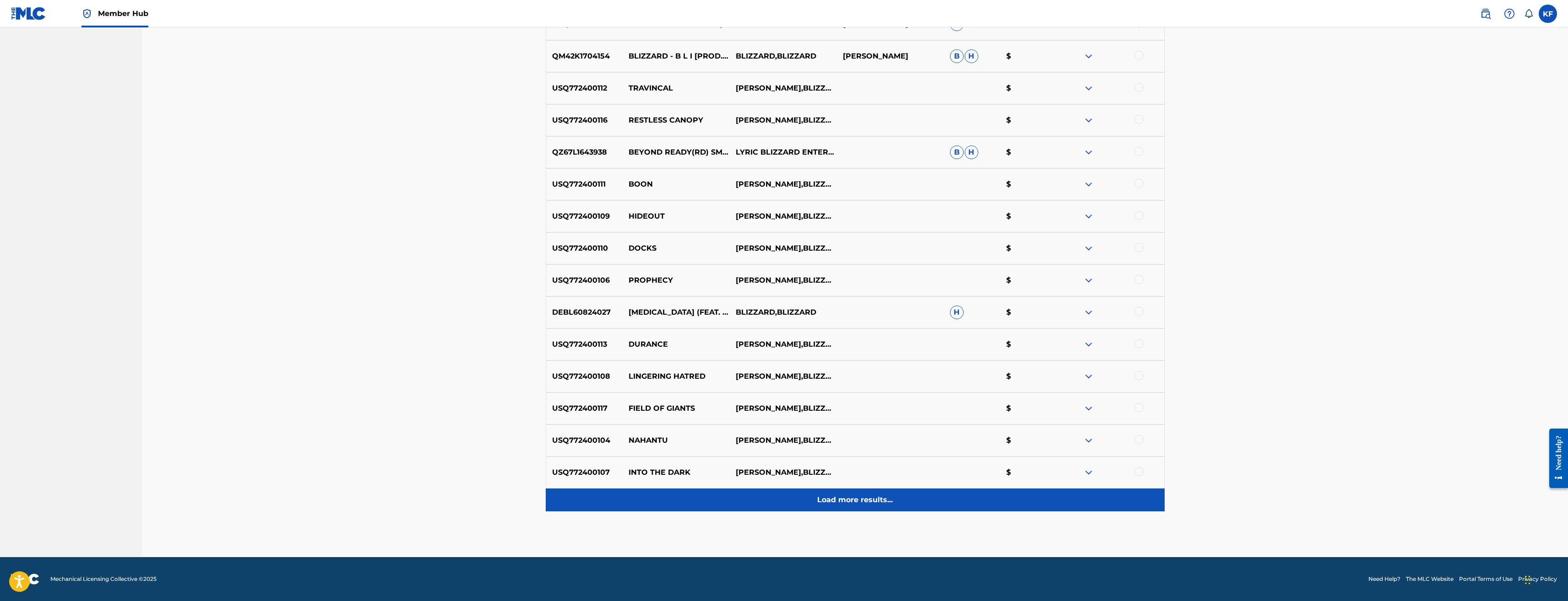
click at [884, 498] on p "Load more results..." at bounding box center [855, 500] width 76 height 11
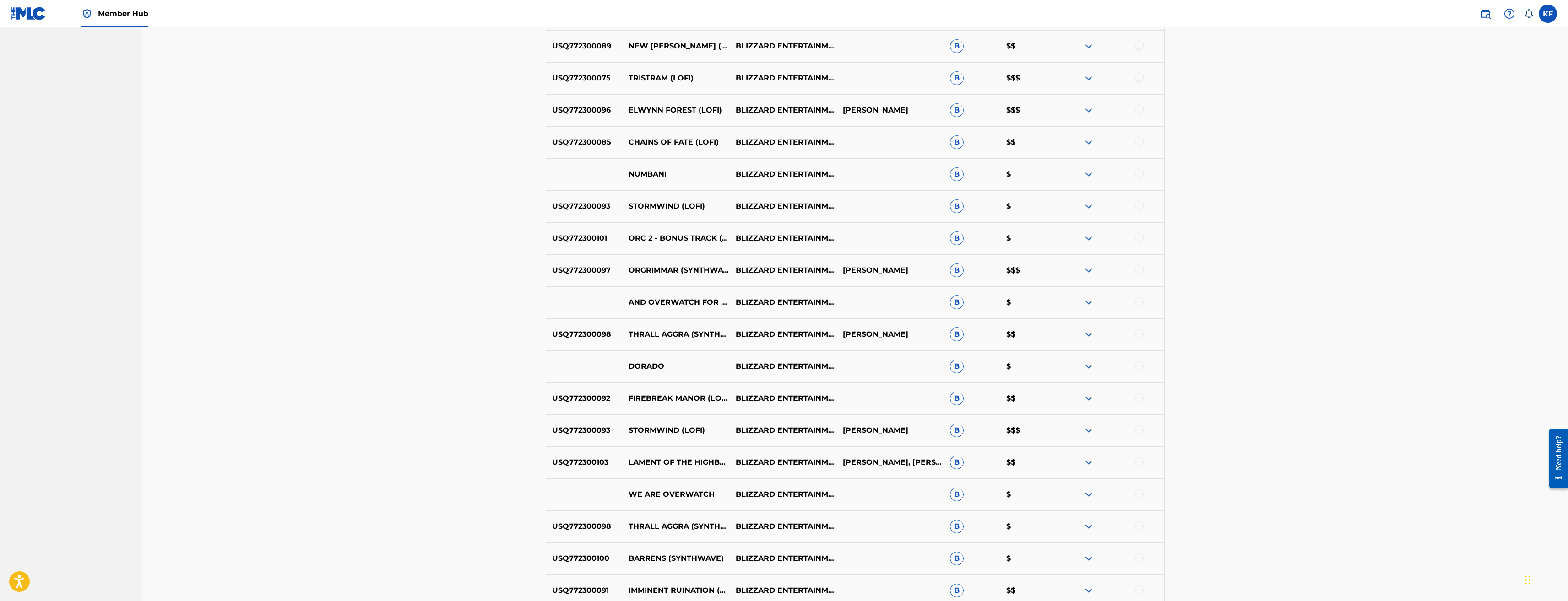
scroll to position [687, 0]
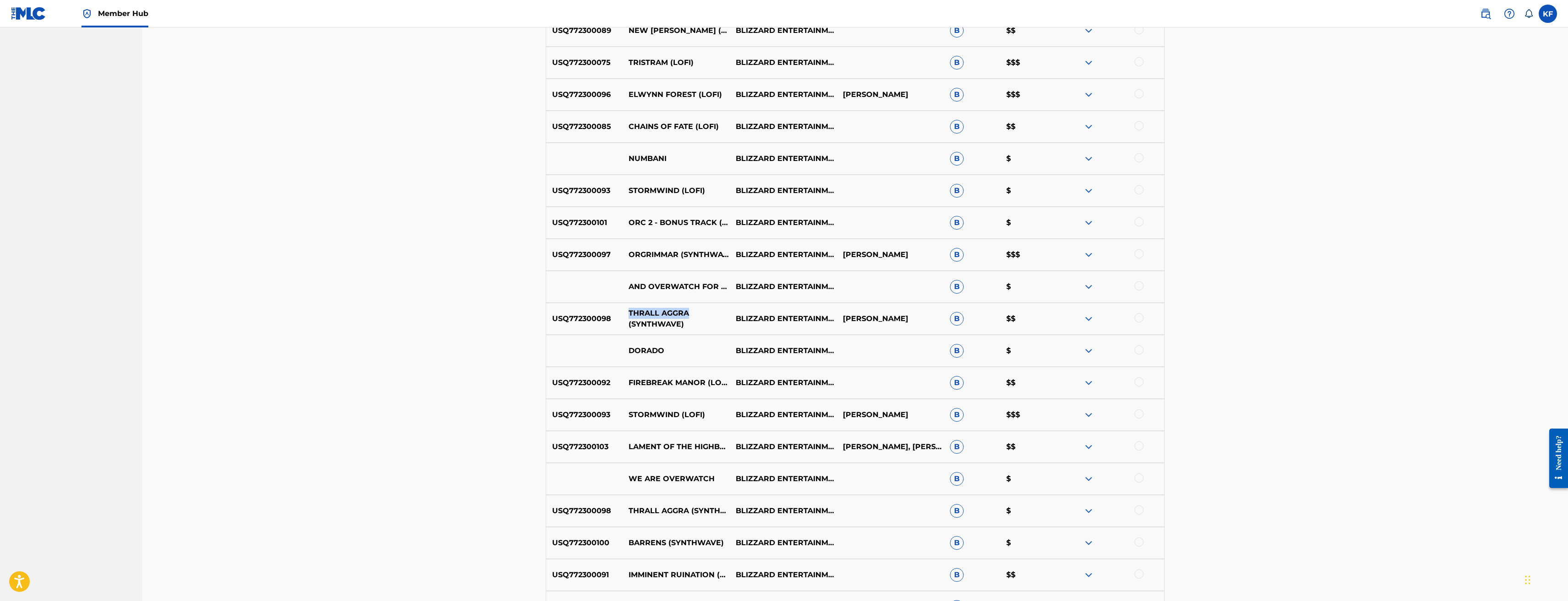
drag, startPoint x: 692, startPoint y: 312, endPoint x: 629, endPoint y: 310, distance: 63.0
click at [629, 310] on p "THRALL AGGRA (SYNTHWAVE)" at bounding box center [676, 319] width 107 height 22
drag, startPoint x: 696, startPoint y: 323, endPoint x: 630, endPoint y: 313, distance: 66.8
click at [630, 313] on p "THRALL AGGRA (SYNTHWAVE)" at bounding box center [676, 319] width 107 height 22
drag, startPoint x: 806, startPoint y: 321, endPoint x: 736, endPoint y: 313, distance: 70.5
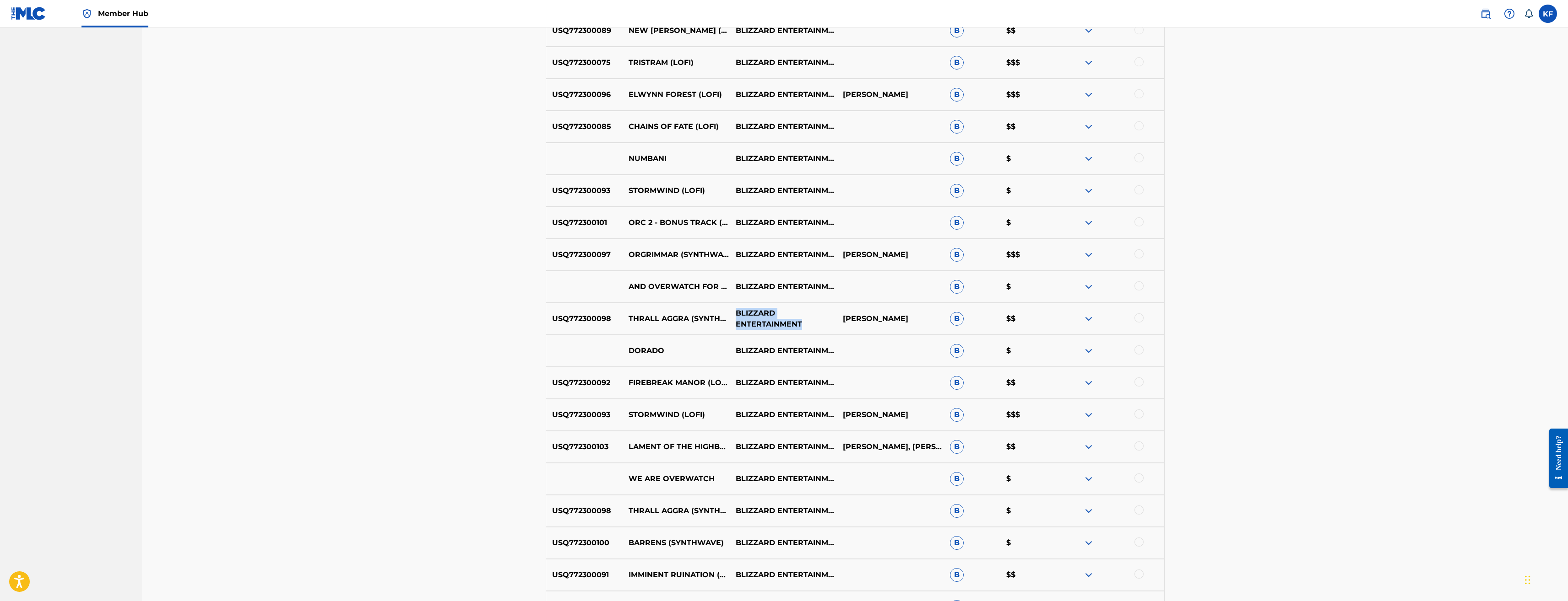
click at [736, 313] on p "BLIZZARD ENTERTAINMENT" at bounding box center [783, 319] width 107 height 22
drag, startPoint x: 615, startPoint y: 319, endPoint x: 551, endPoint y: 317, distance: 64.0
click at [551, 317] on p "USQ772300098" at bounding box center [584, 319] width 77 height 11
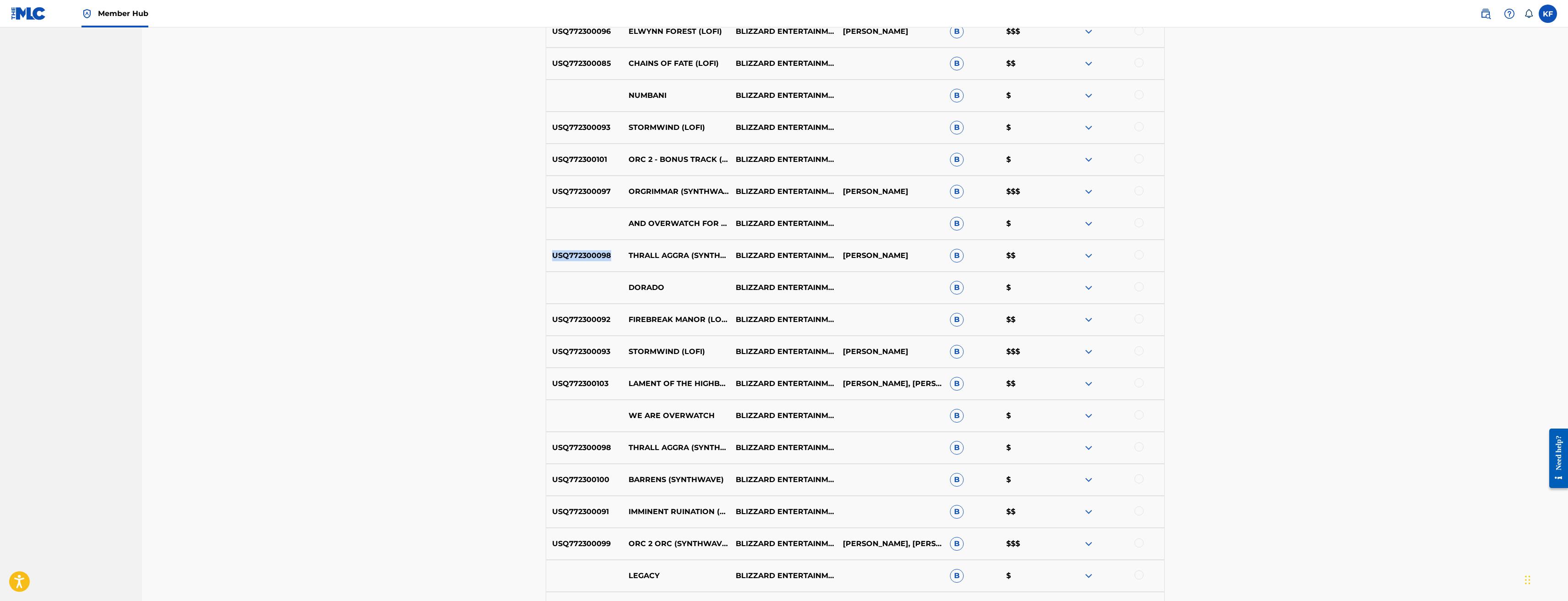
scroll to position [778, 0]
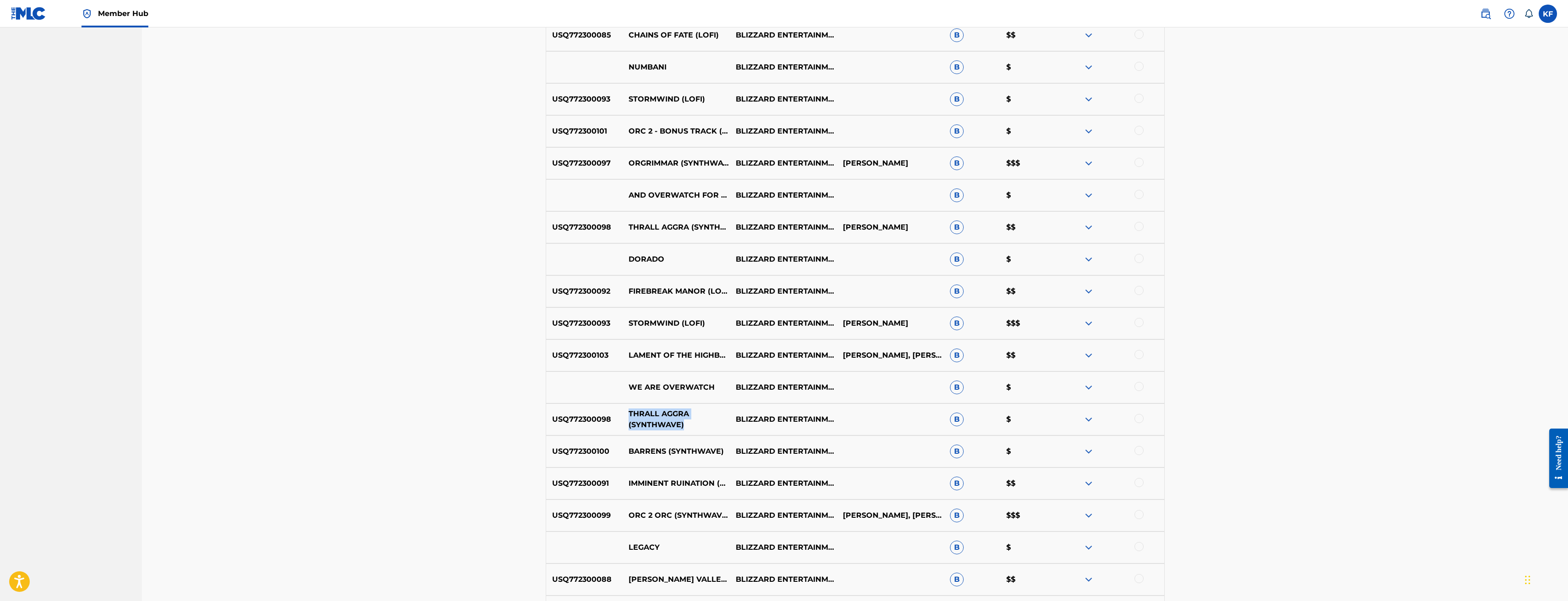
drag, startPoint x: 692, startPoint y: 425, endPoint x: 628, endPoint y: 414, distance: 64.9
click at [628, 414] on p "THRALL AGGRA (SYNTHWAVE)" at bounding box center [676, 420] width 107 height 22
drag, startPoint x: 615, startPoint y: 419, endPoint x: 553, endPoint y: 417, distance: 62.0
click at [553, 417] on p "USQ772300098" at bounding box center [584, 420] width 77 height 11
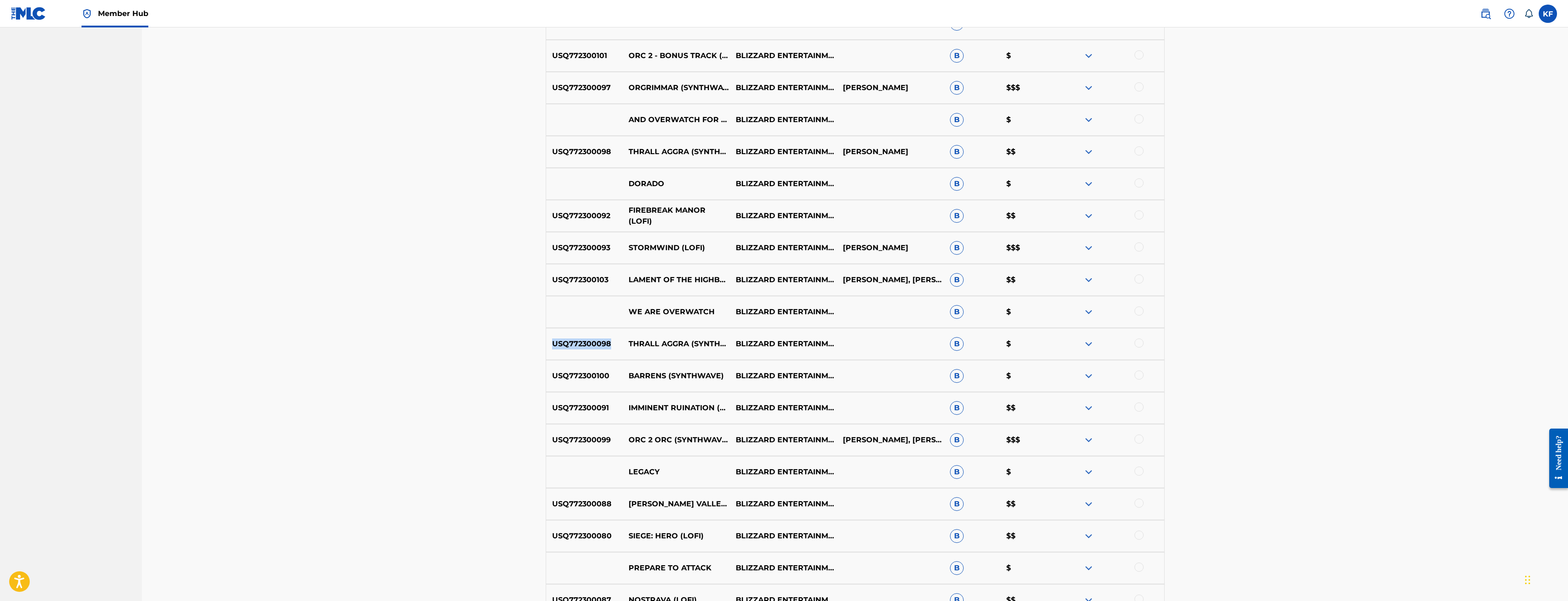
scroll to position [870, 0]
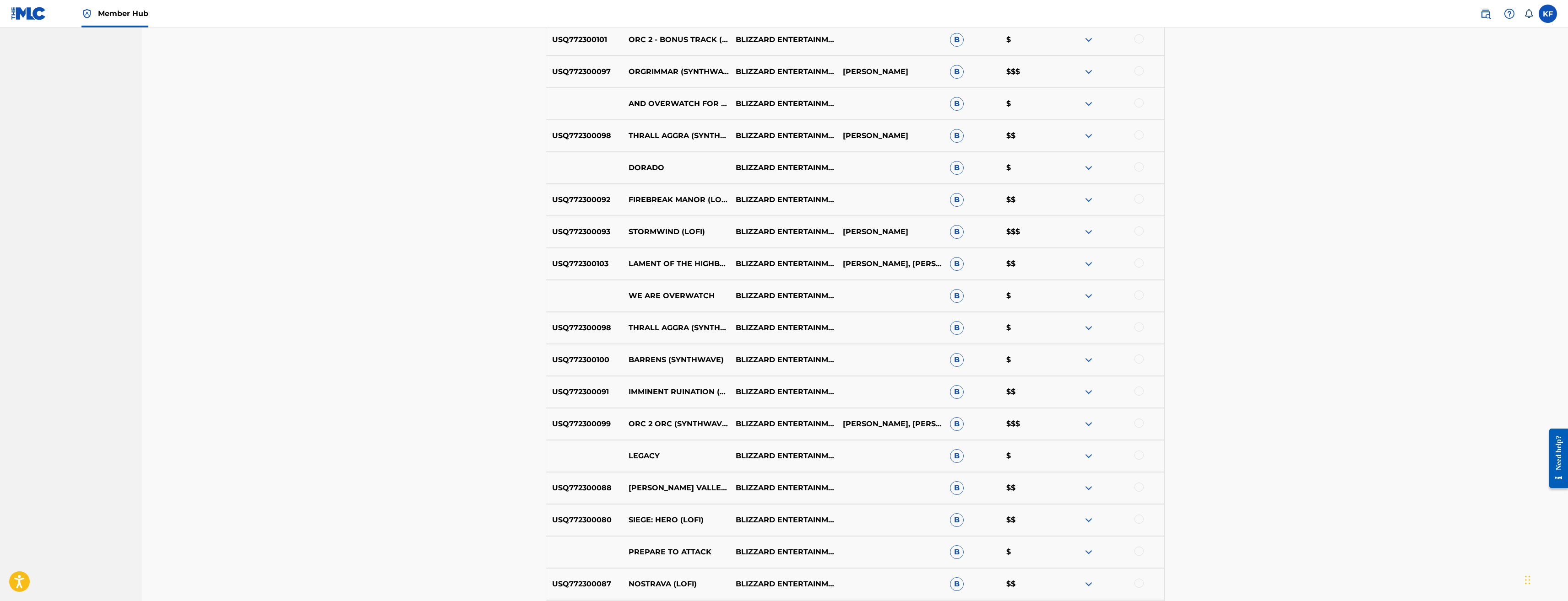
click at [714, 361] on p "BARRENS (SYNTHWAVE)" at bounding box center [676, 360] width 107 height 11
drag, startPoint x: 723, startPoint y: 360, endPoint x: 630, endPoint y: 357, distance: 93.0
click at [630, 357] on p "BARRENS (SYNTHWAVE)" at bounding box center [676, 360] width 107 height 11
drag, startPoint x: 609, startPoint y: 361, endPoint x: 549, endPoint y: 359, distance: 60.0
click at [549, 359] on p "USQ772300100" at bounding box center [584, 360] width 77 height 11
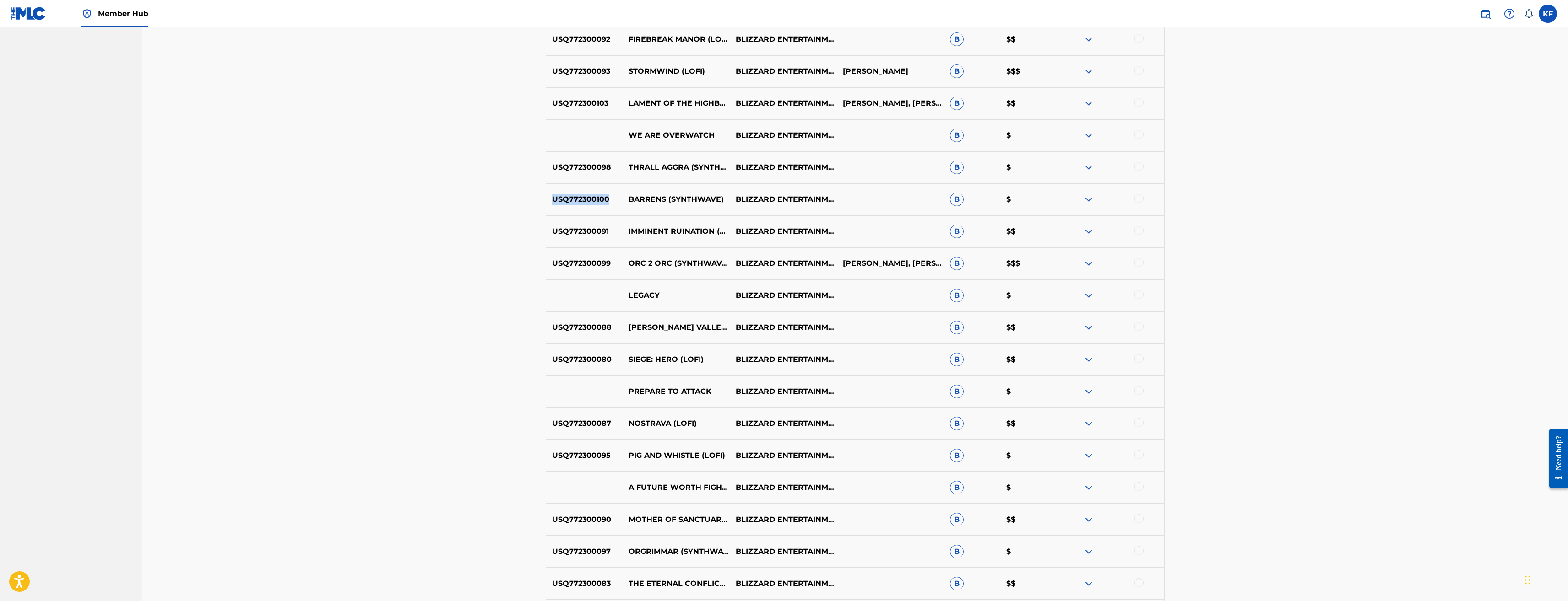
scroll to position [1052, 0]
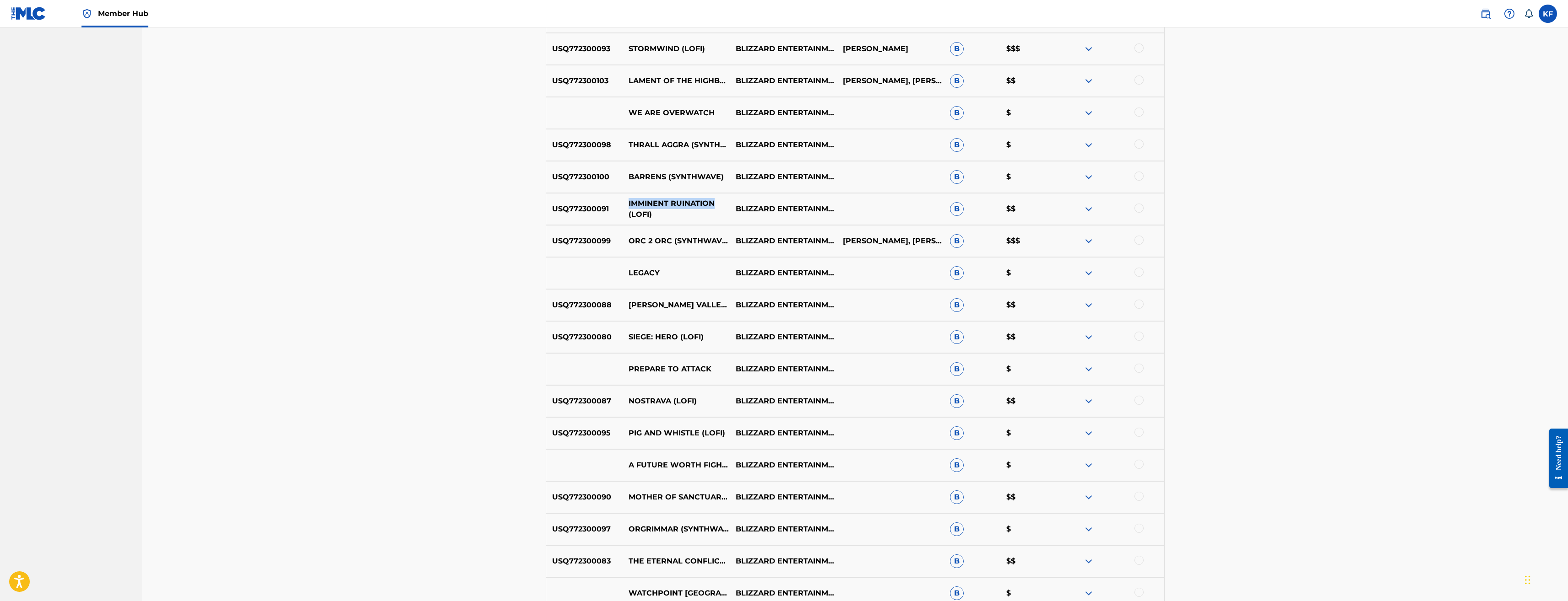
drag, startPoint x: 718, startPoint y: 204, endPoint x: 629, endPoint y: 199, distance: 89.1
click at [629, 199] on p "IMMINENT RUINATION (LOFI)" at bounding box center [676, 209] width 107 height 22
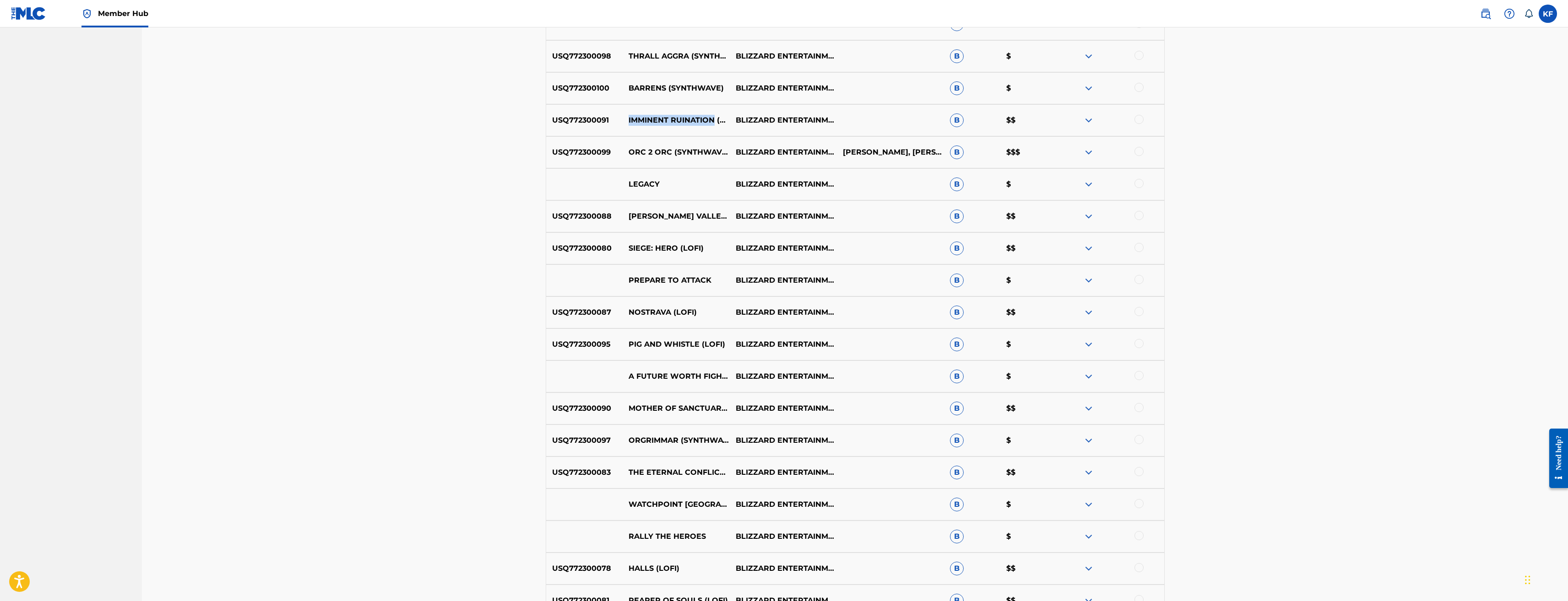
scroll to position [1144, 0]
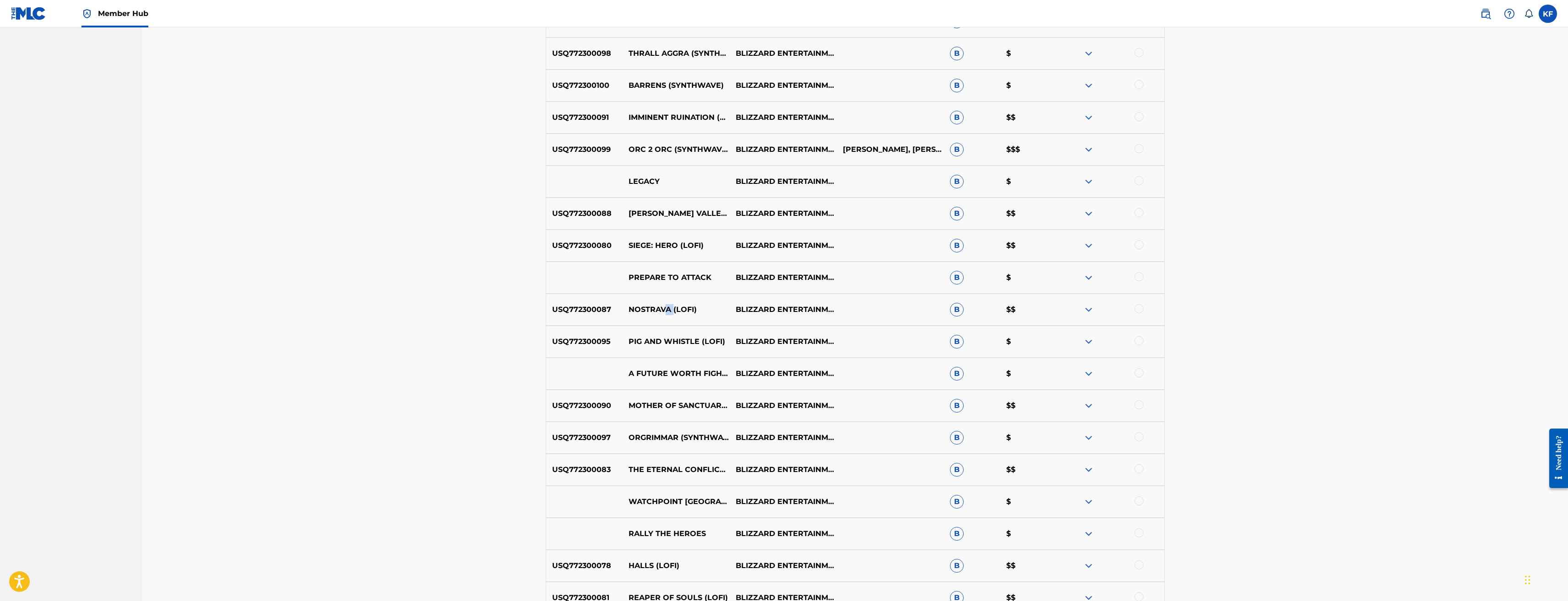
drag, startPoint x: 673, startPoint y: 308, endPoint x: 669, endPoint y: 308, distance: 4.0
click at [669, 308] on p "NOSTRAVA (LOFI)" at bounding box center [676, 310] width 107 height 11
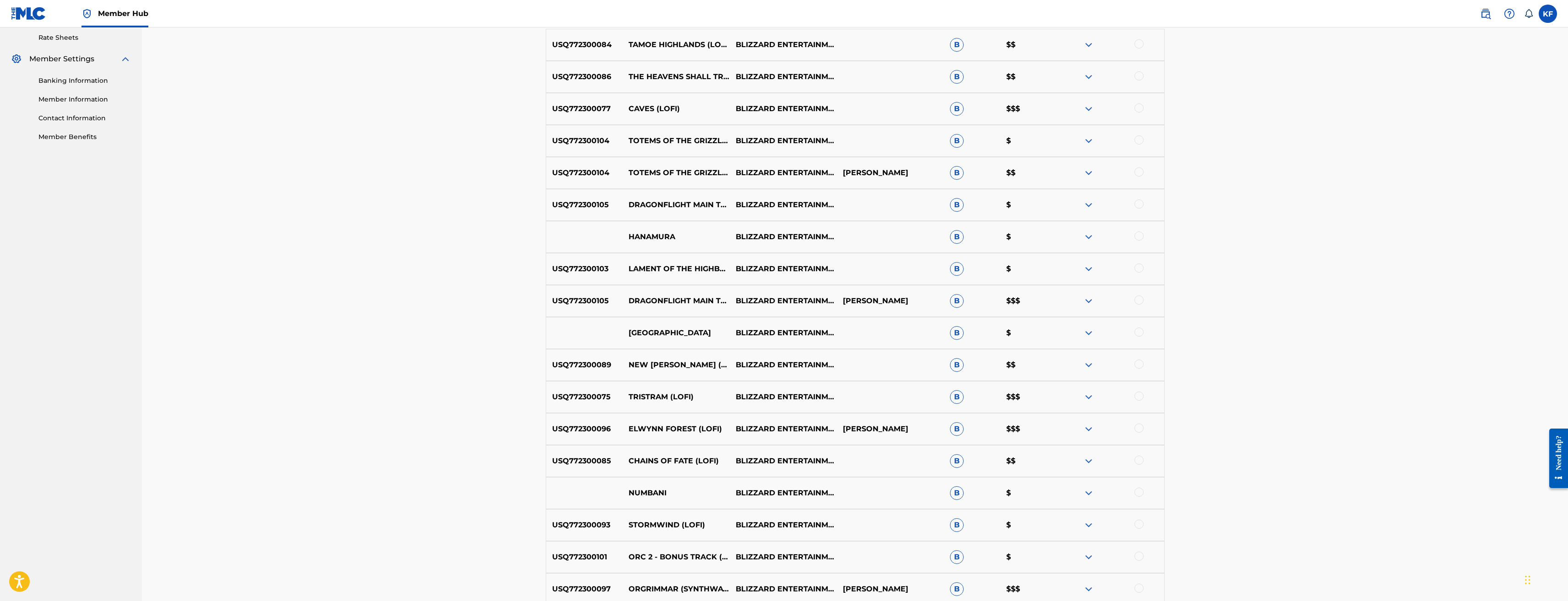
scroll to position [0, 0]
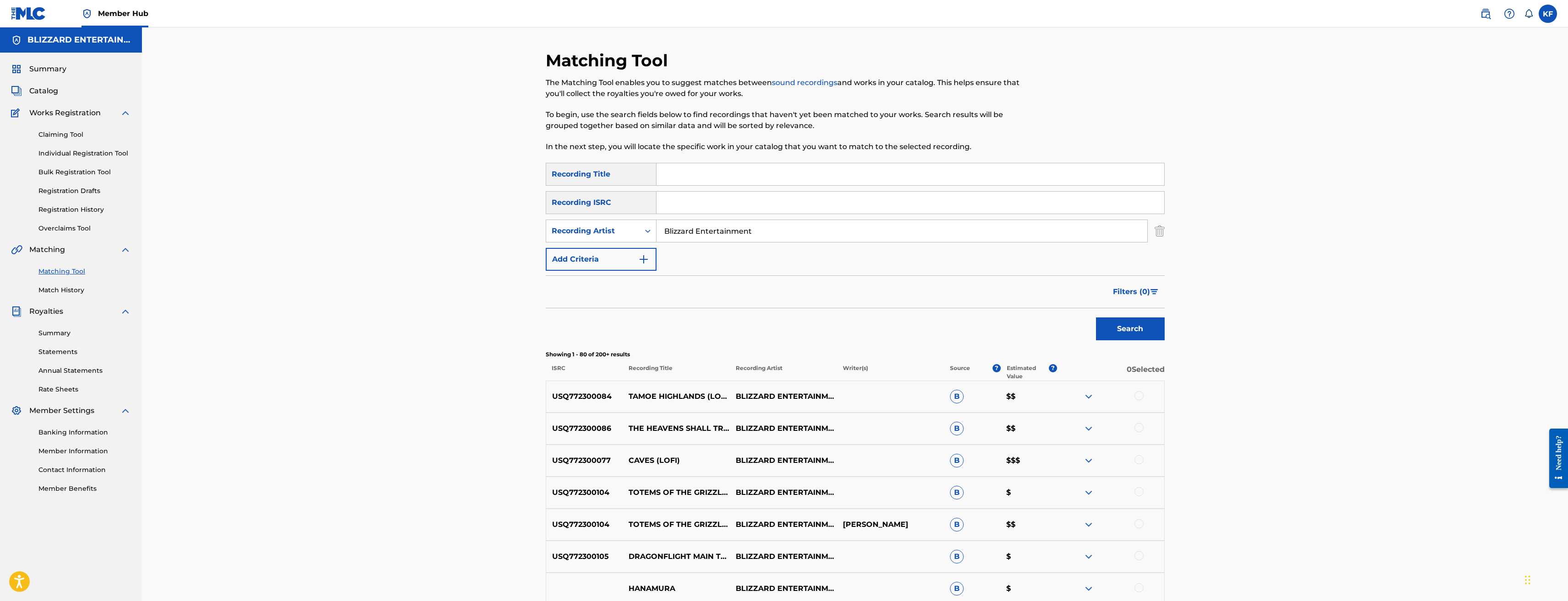
click at [779, 225] on input "Blizzard Entertainment" at bounding box center [902, 231] width 491 height 22
click at [707, 178] on input "Search Form" at bounding box center [910, 174] width 508 height 22
type input "STORMWIND"
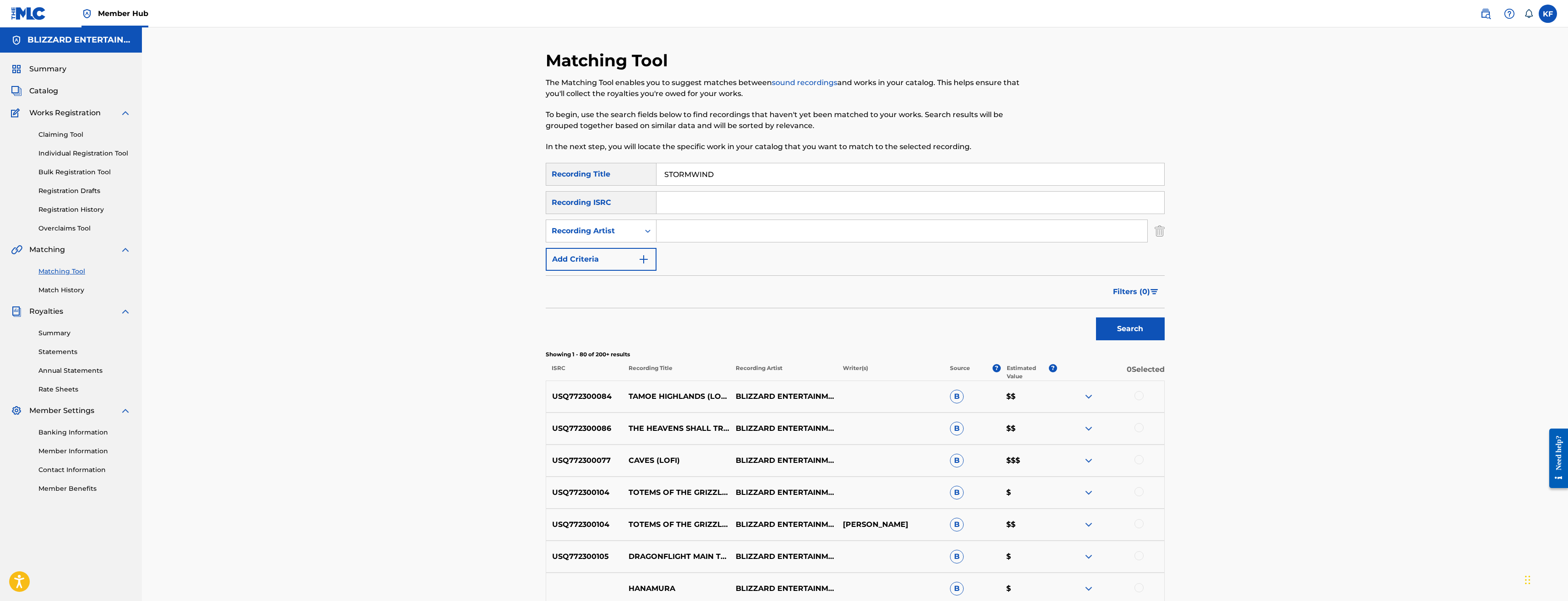
click at [1096, 317] on button "Search" at bounding box center [1130, 329] width 69 height 23
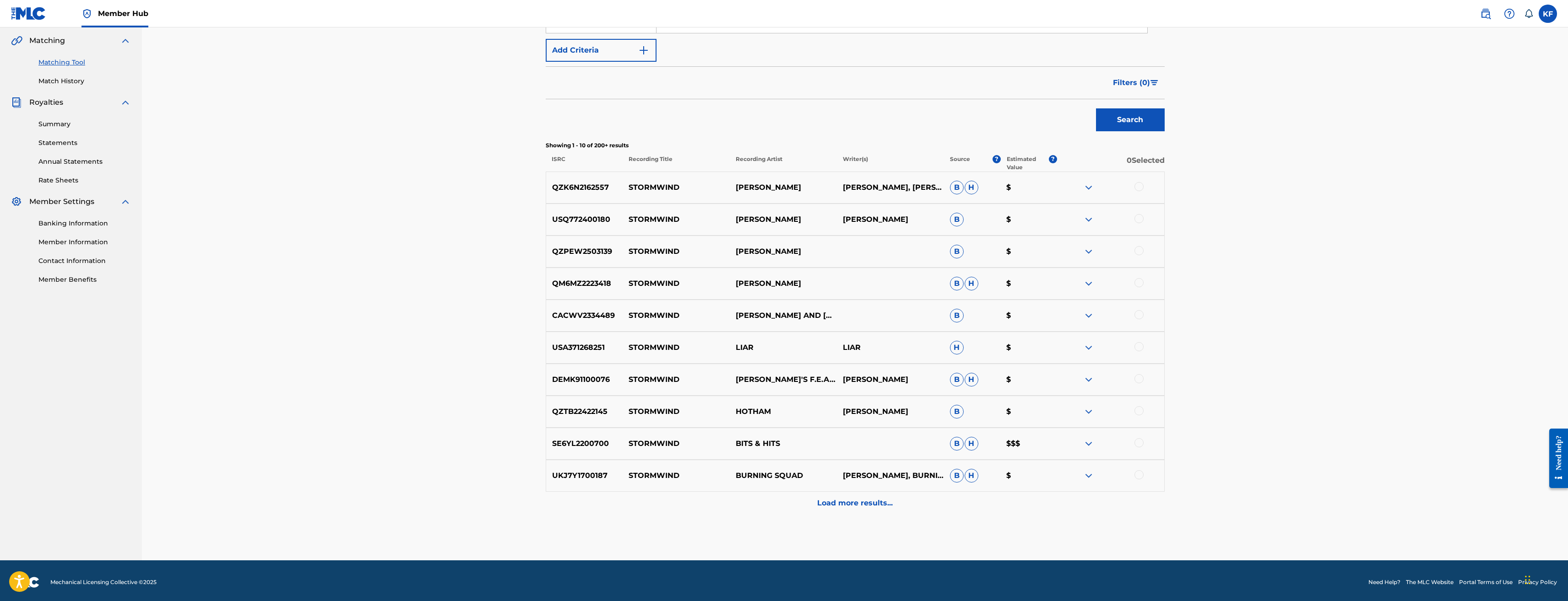
scroll to position [212, 0]
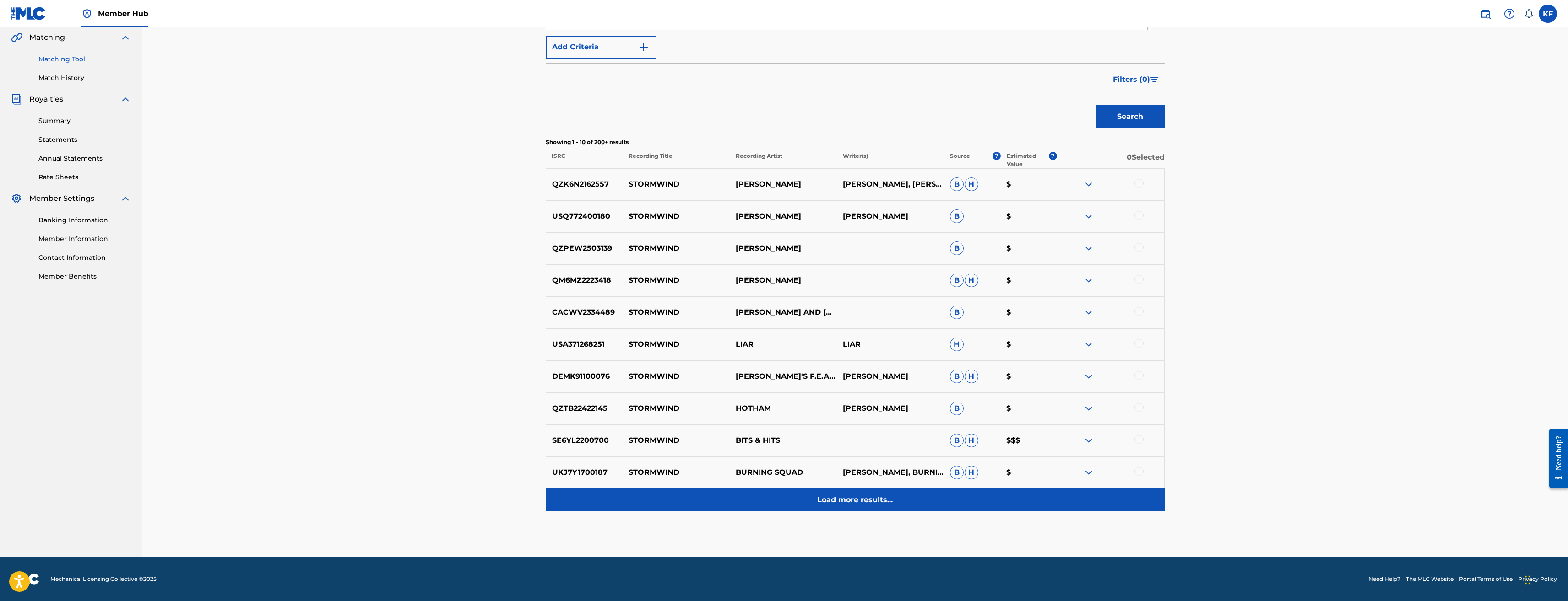
click at [867, 497] on p "Load more results..." at bounding box center [855, 500] width 76 height 11
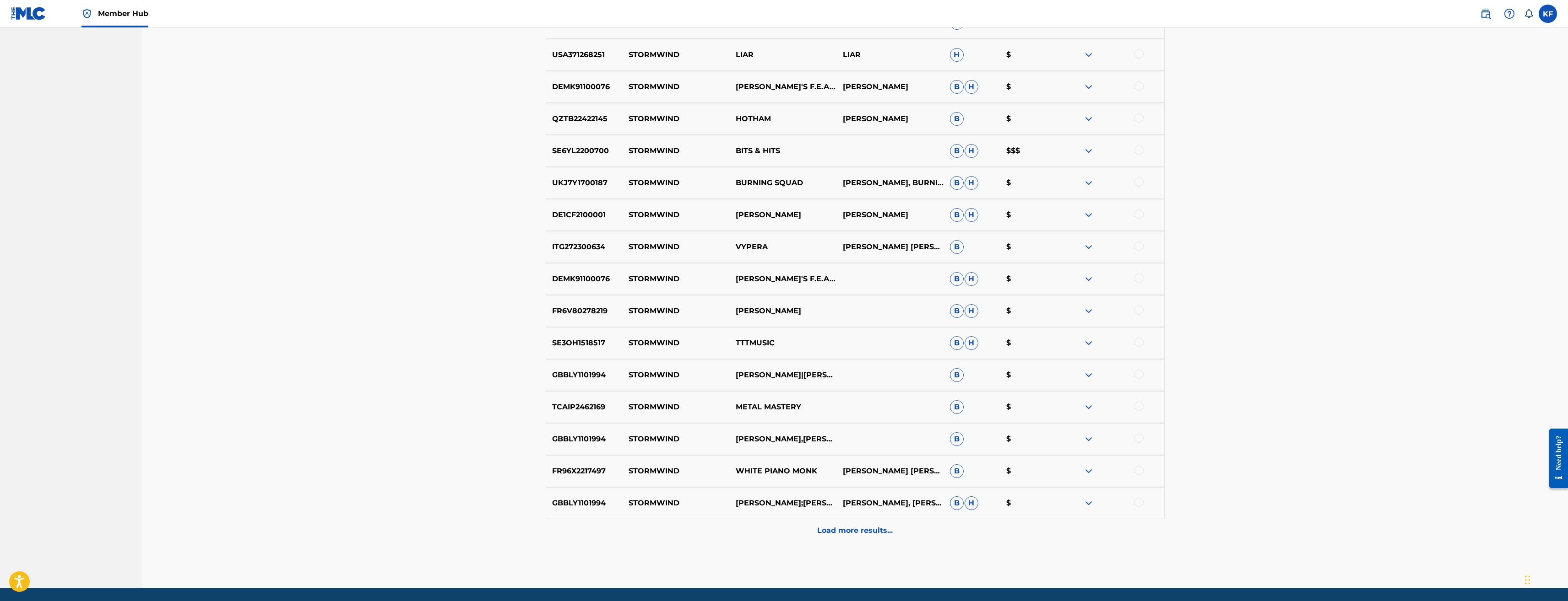
scroll to position [503, 0]
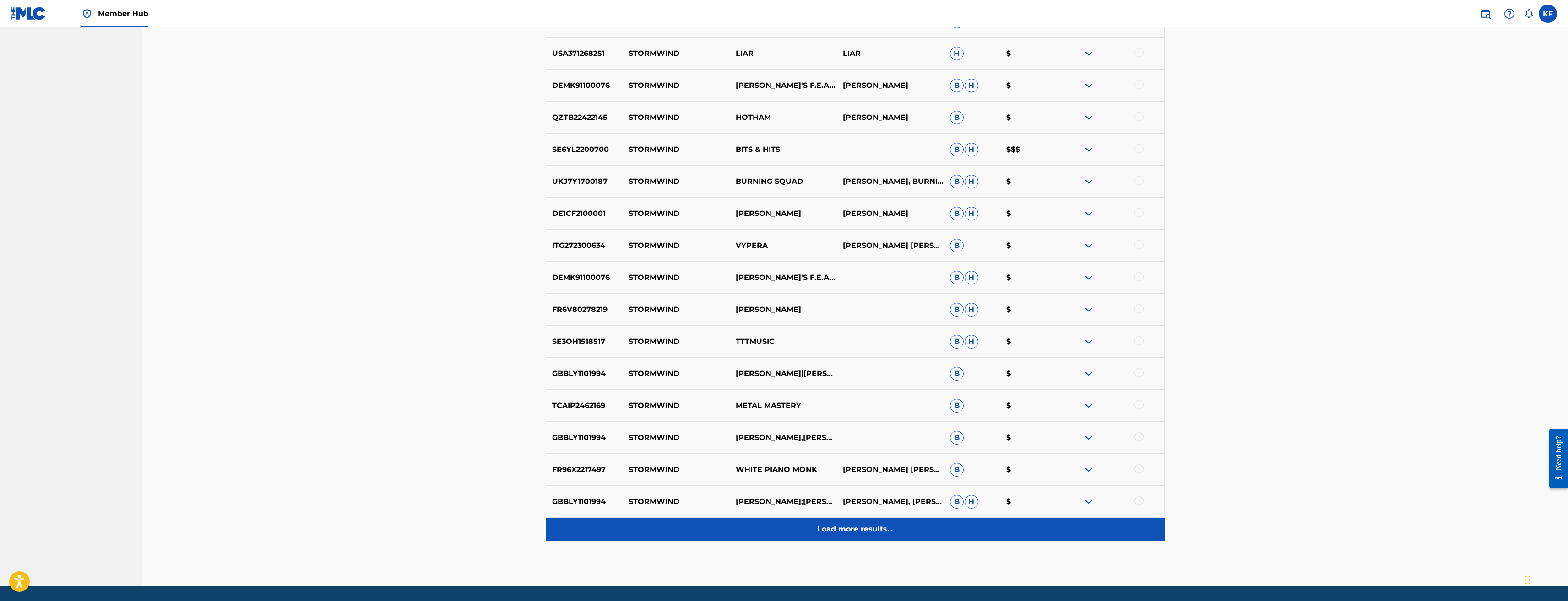
click at [830, 524] on div "Load more results..." at bounding box center [855, 530] width 619 height 23
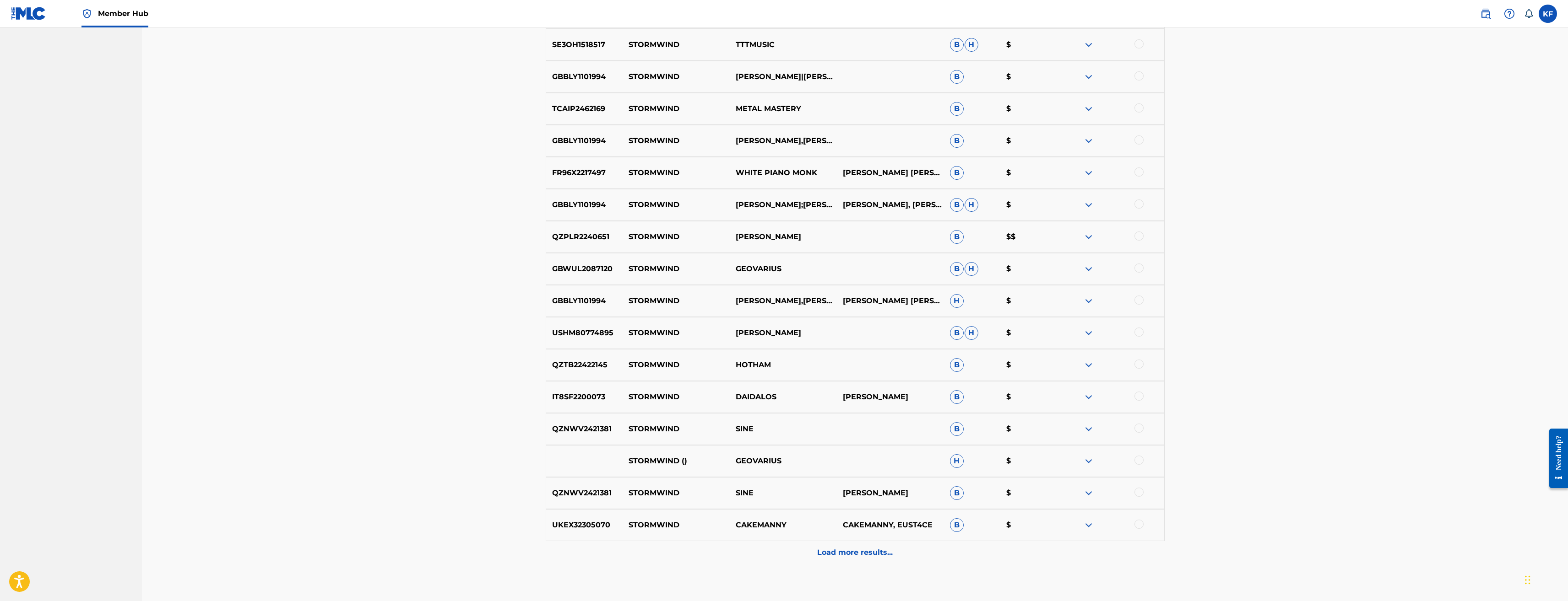
scroll to position [853, 0]
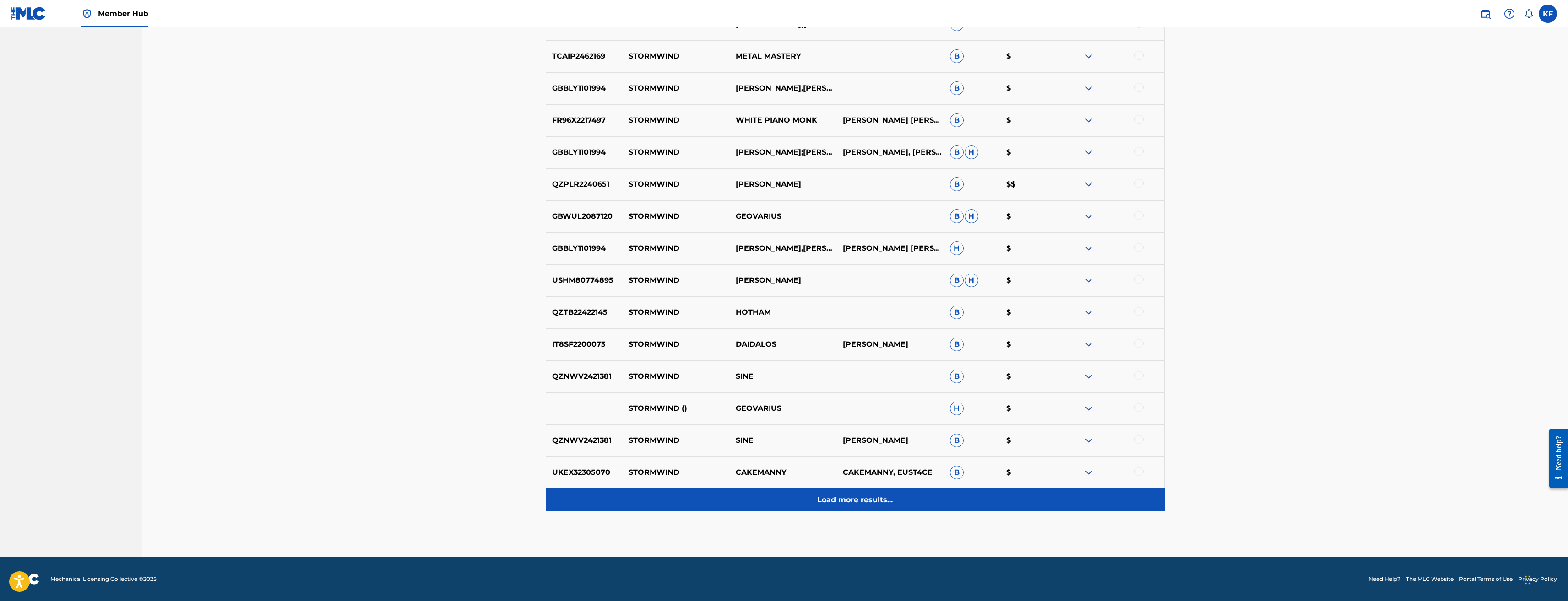
click at [847, 503] on p "Load more results..." at bounding box center [855, 500] width 76 height 11
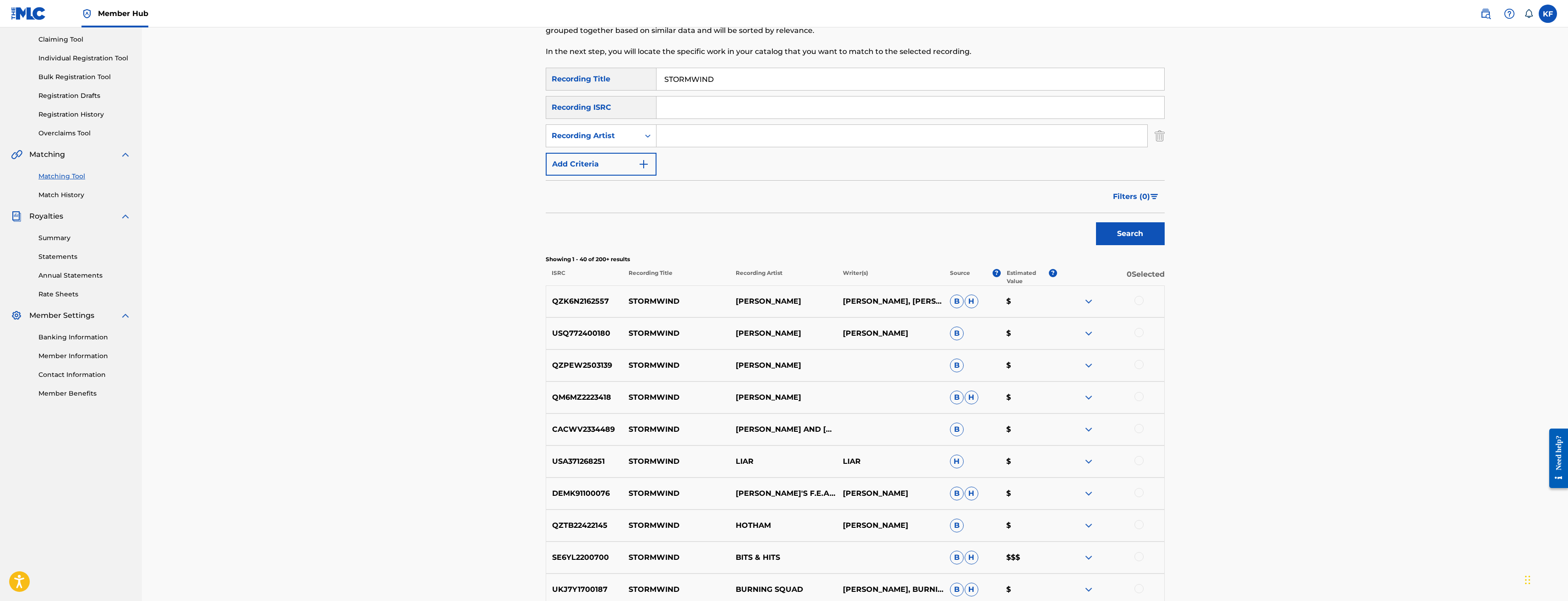
scroll to position [0, 0]
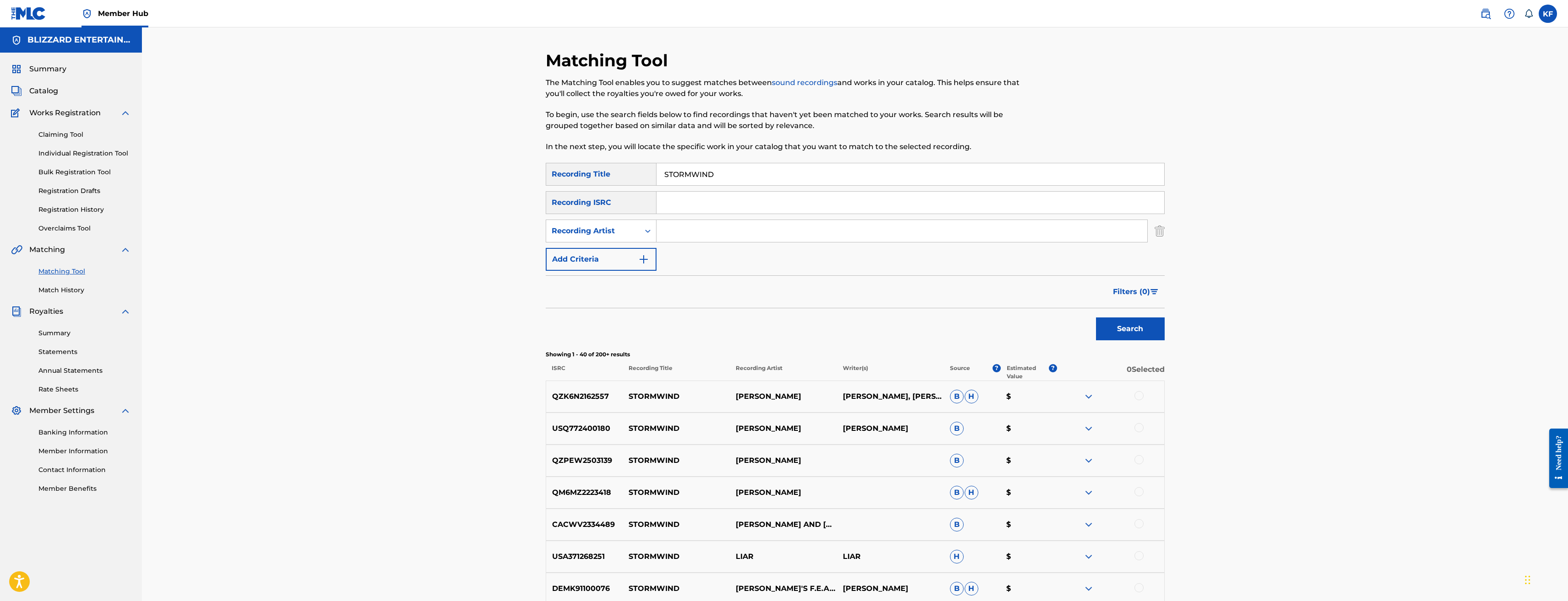
click at [694, 195] on input "Search Form" at bounding box center [910, 203] width 508 height 22
click at [666, 228] on input "Search Form" at bounding box center [902, 231] width 491 height 22
click at [680, 229] on input "Search Form" at bounding box center [902, 231] width 491 height 22
type input "Y"
type input "TRACY BUSH"
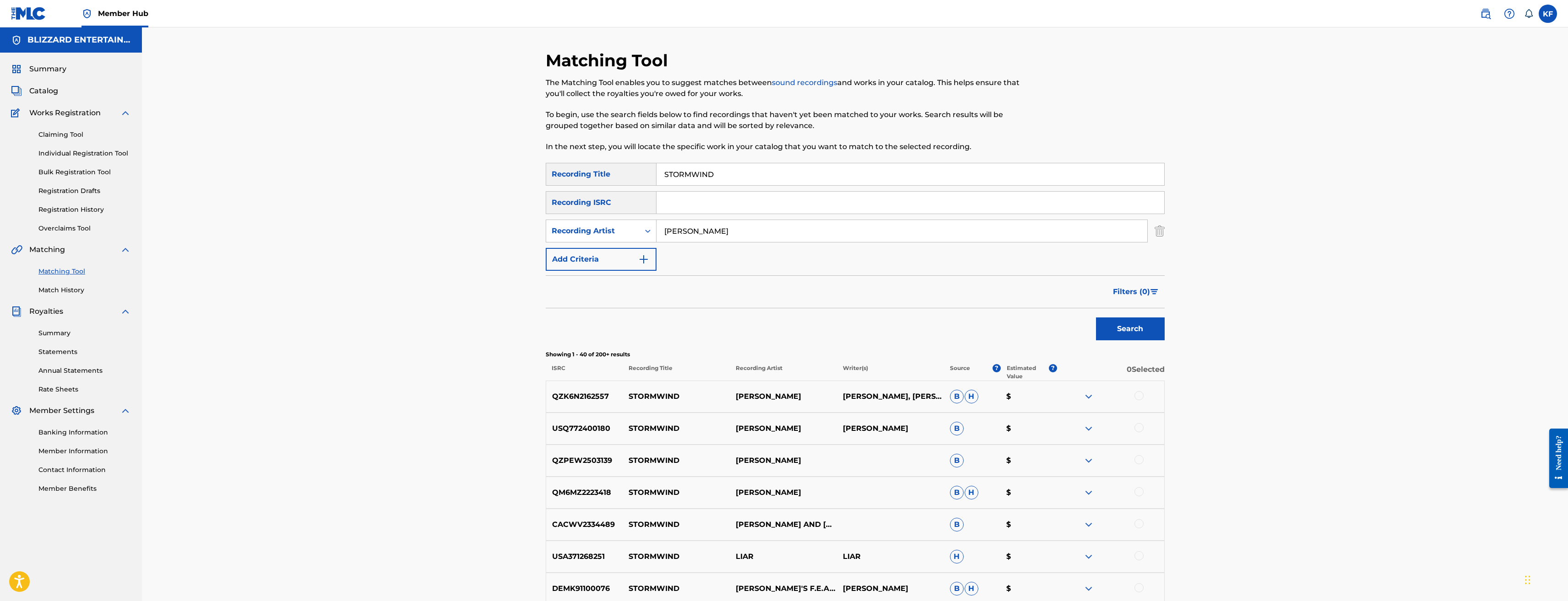
click at [1096, 317] on button "Search" at bounding box center [1130, 329] width 69 height 23
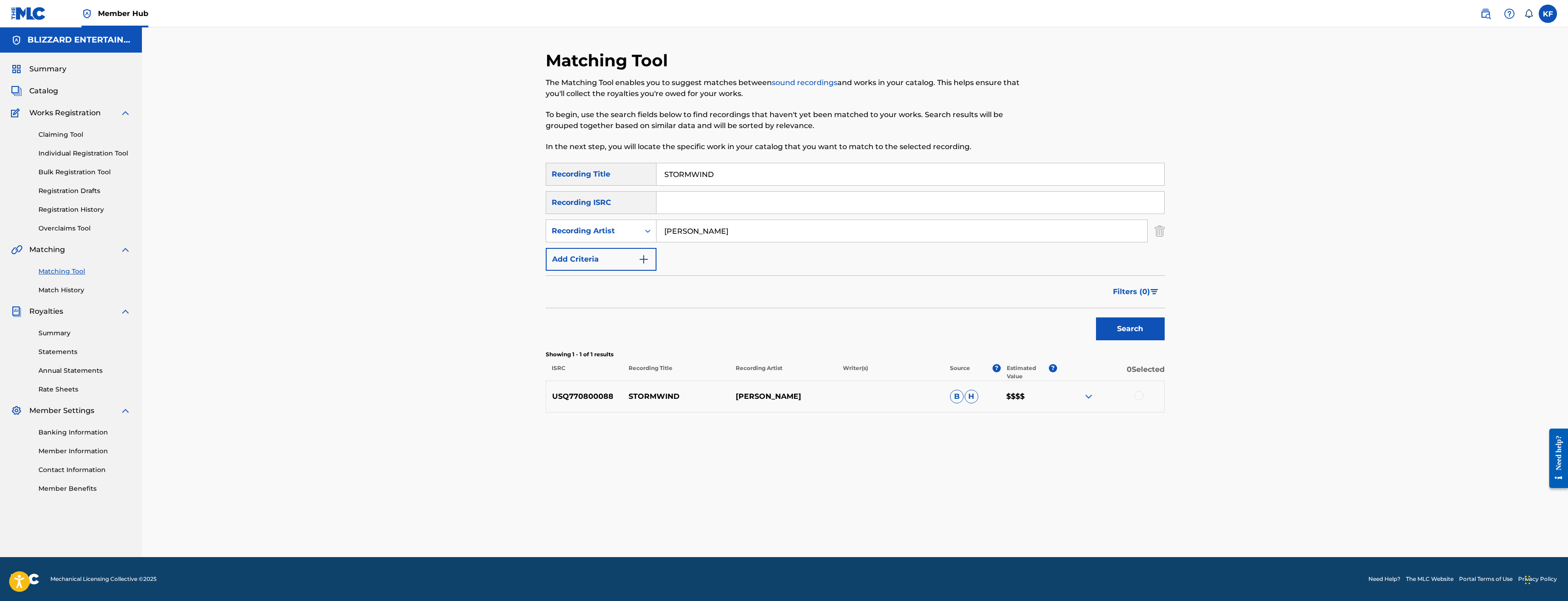
click at [1139, 394] on div at bounding box center [1139, 396] width 9 height 9
click at [656, 527] on button "Match 1 Group" at bounding box center [644, 527] width 101 height 23
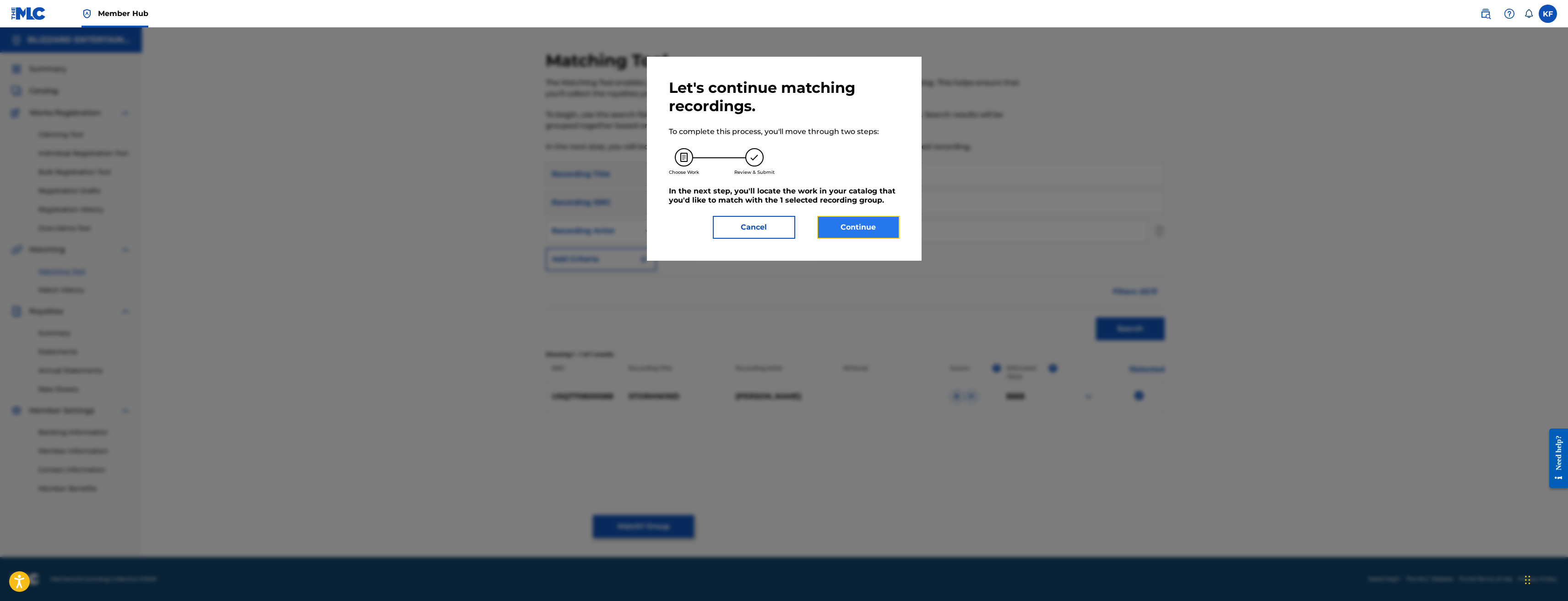
click at [839, 234] on button "Continue" at bounding box center [858, 228] width 82 height 23
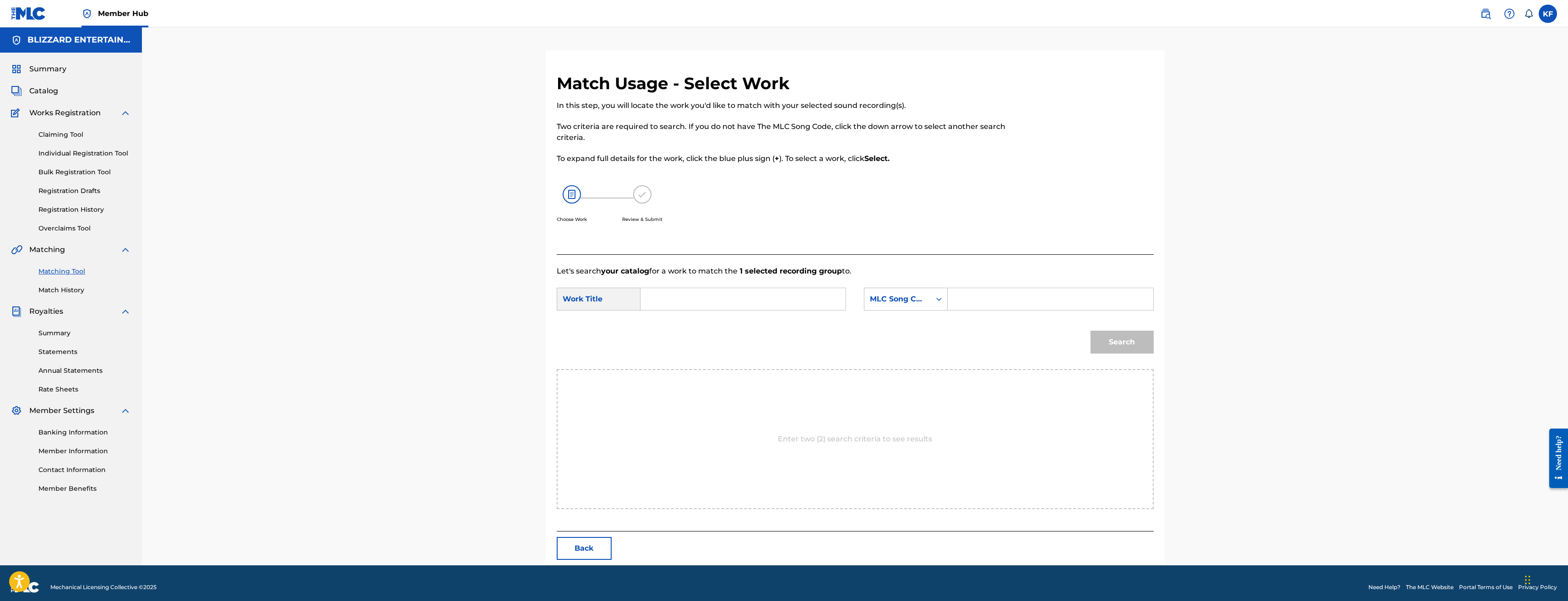
click at [993, 300] on input "Search Form" at bounding box center [1050, 299] width 189 height 22
paste input "SH1KGP"
type input "SH1KGP"
click at [695, 300] on input "Search Form" at bounding box center [743, 299] width 189 height 22
paste input "STORMWIND (CITY THEME)"
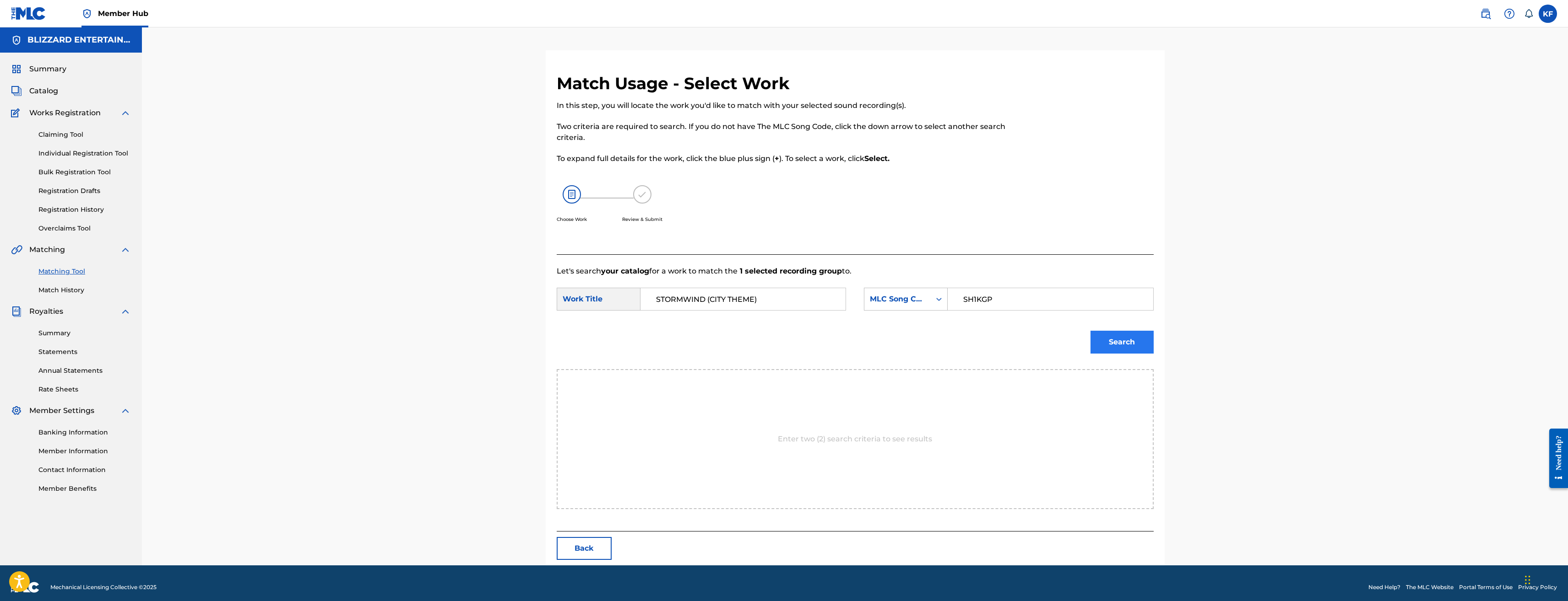
type input "STORMWIND (CITY THEME)"
click at [1126, 340] on button "Search" at bounding box center [1122, 342] width 63 height 23
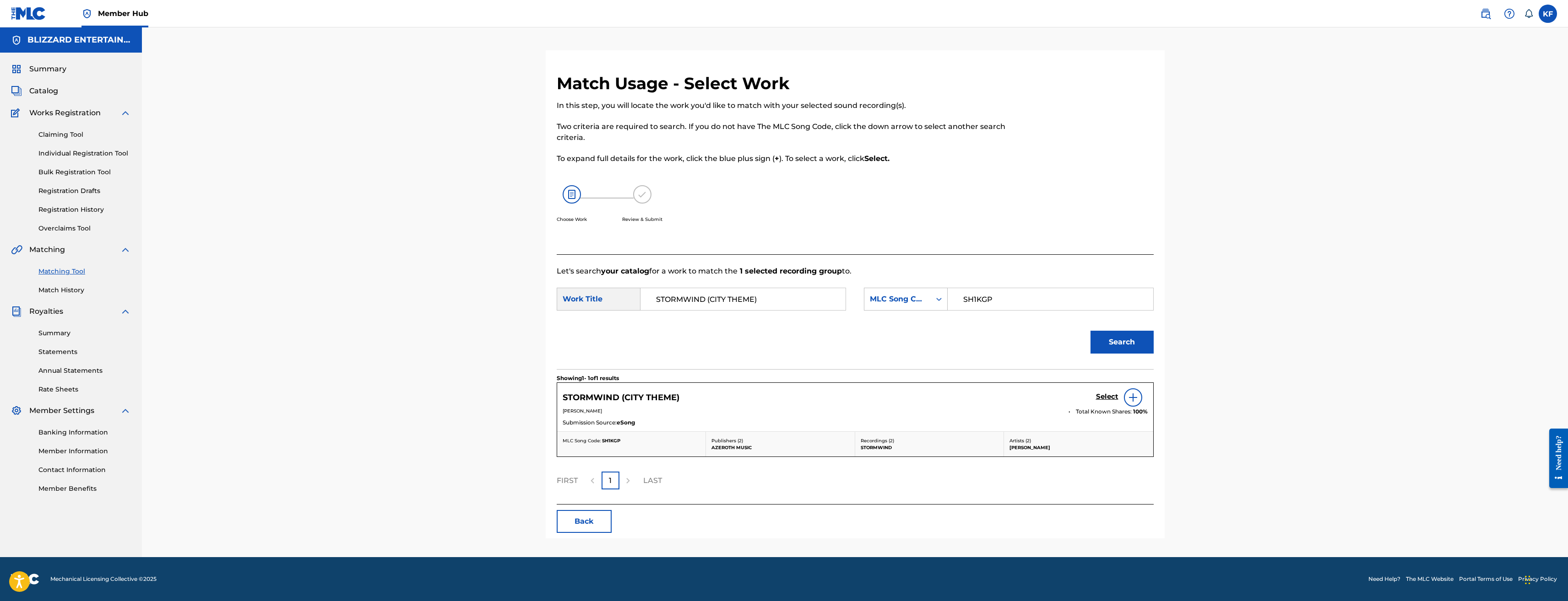
click at [1135, 393] on img at bounding box center [1133, 398] width 11 height 11
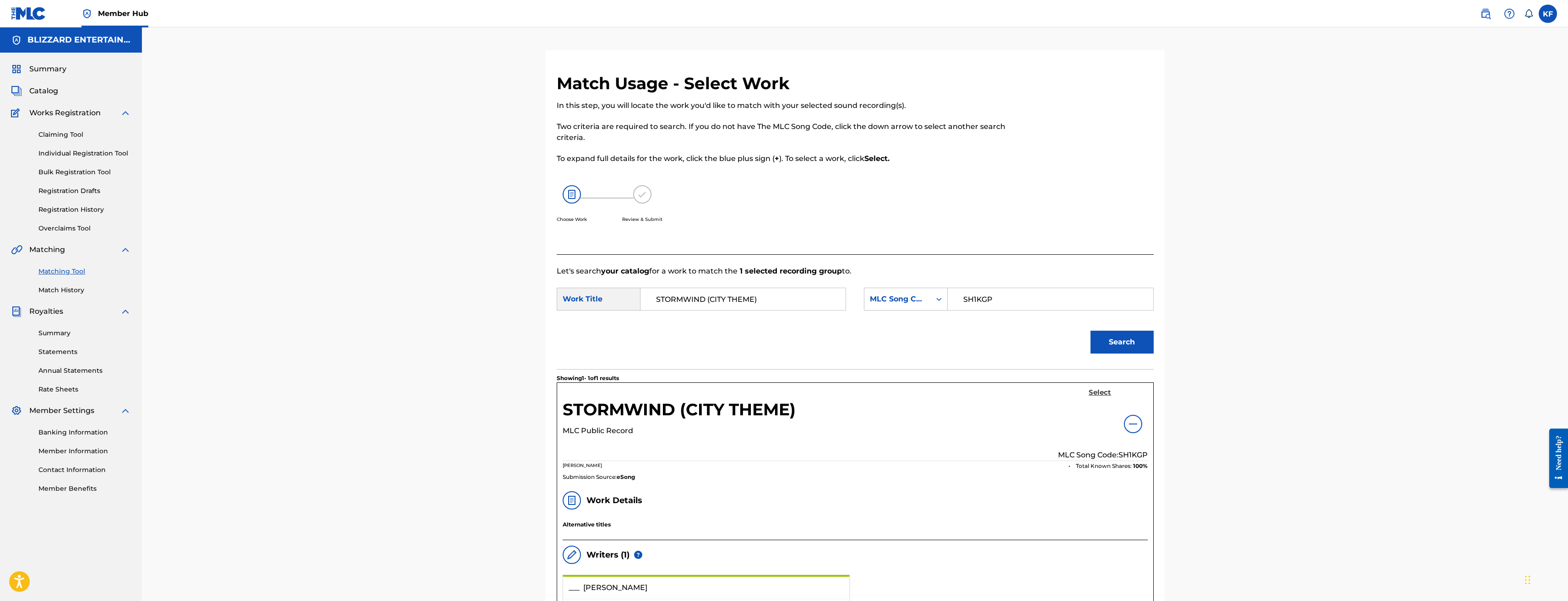
click at [1100, 392] on h5 "Select" at bounding box center [1099, 393] width 22 height 9
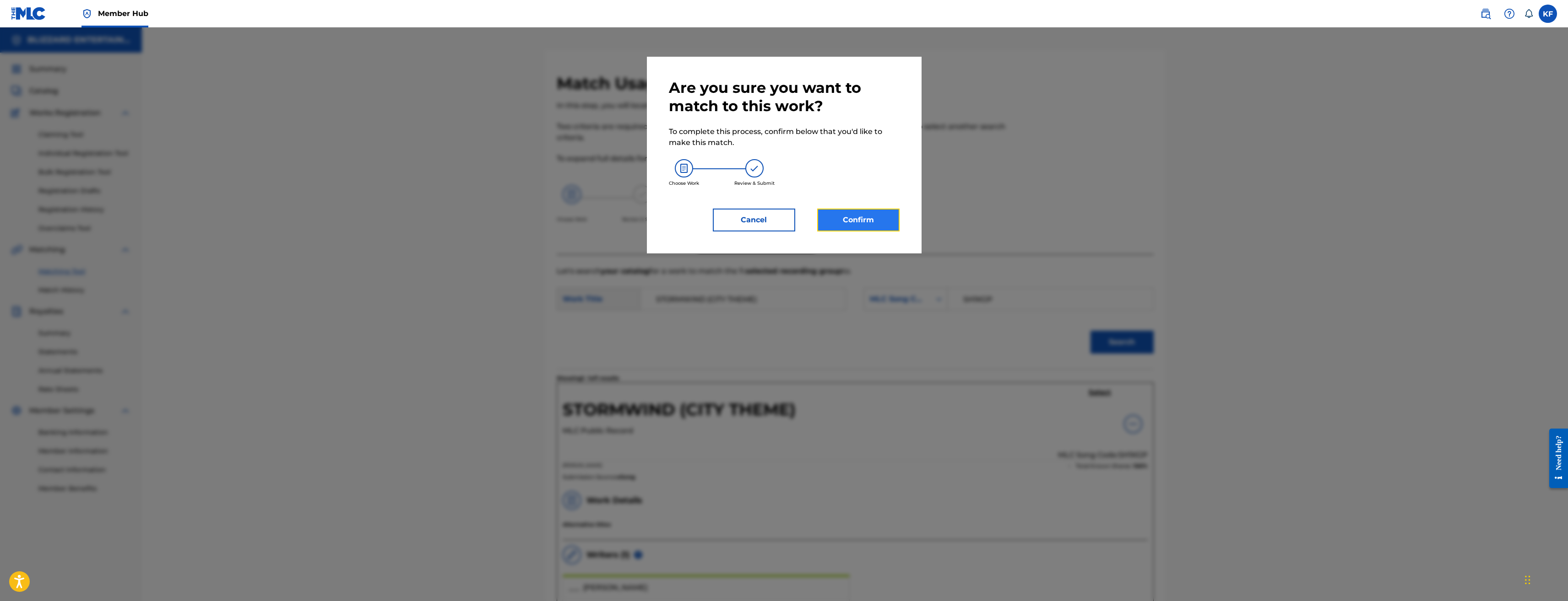
click at [872, 213] on button "Confirm" at bounding box center [858, 220] width 82 height 23
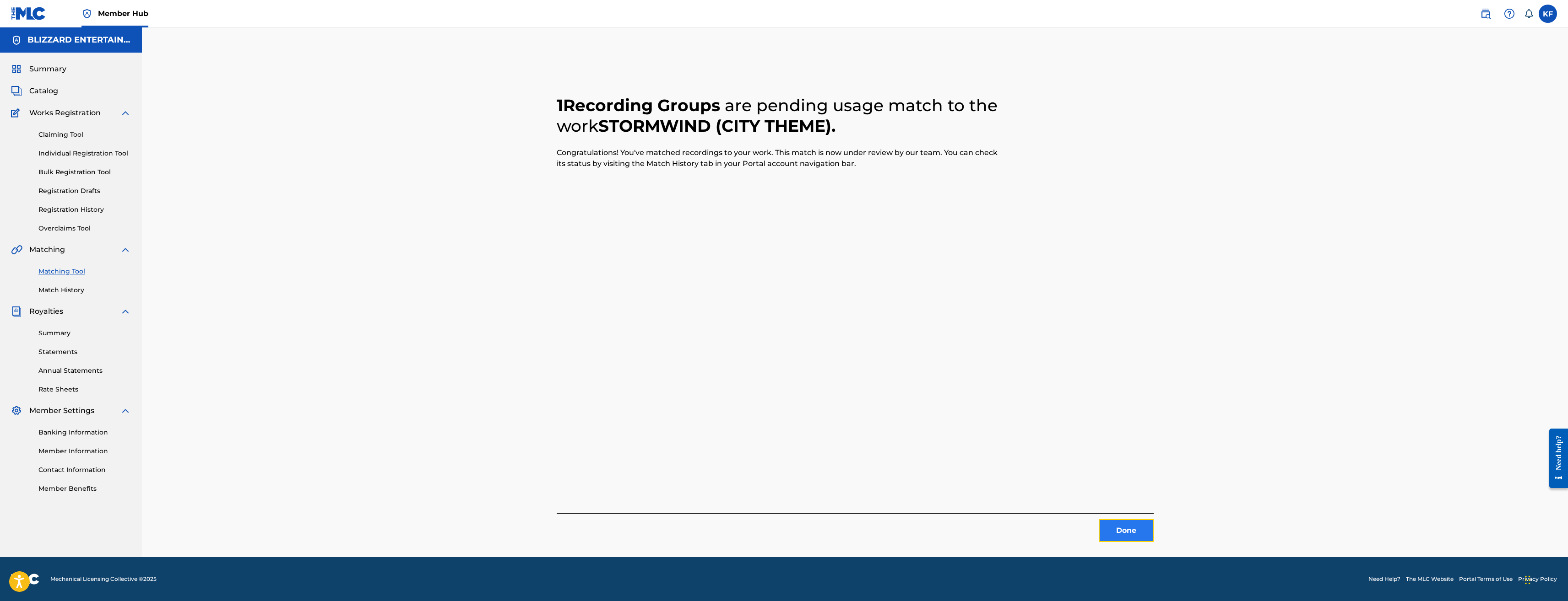
click at [1130, 524] on button "Done" at bounding box center [1126, 531] width 55 height 23
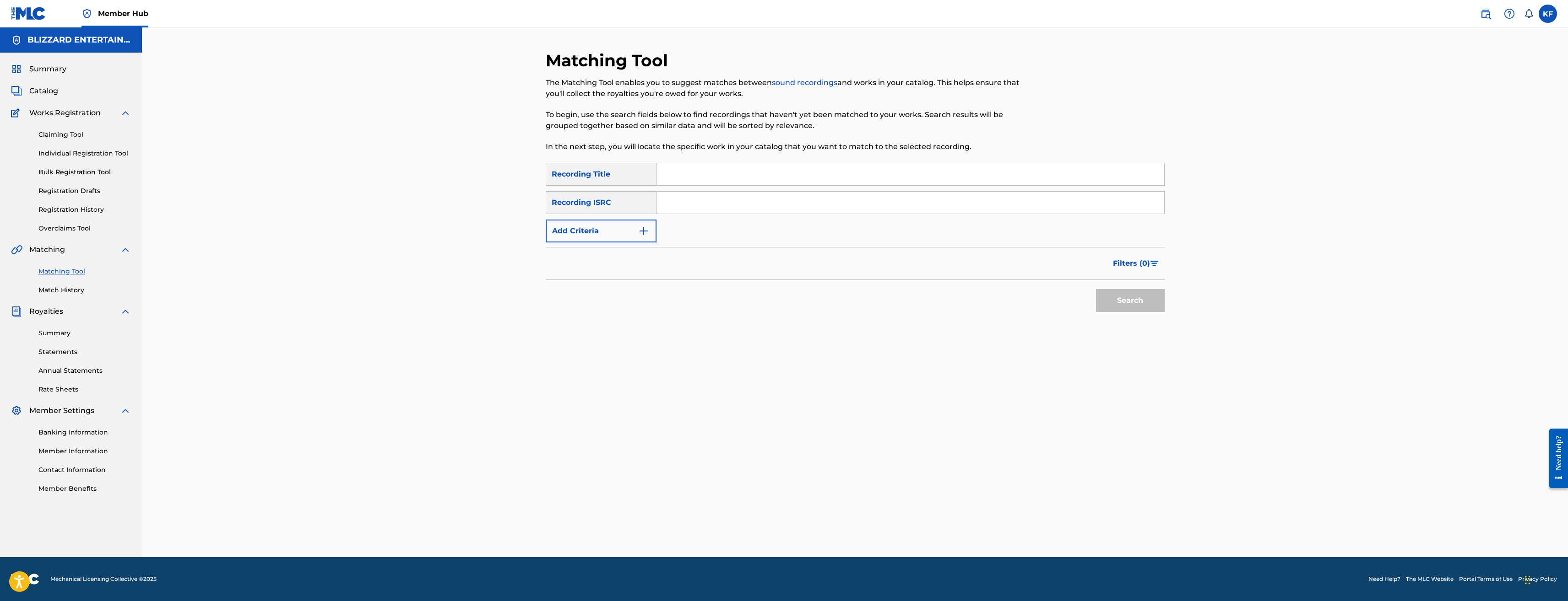
click at [723, 184] on input "Search Form" at bounding box center [910, 174] width 508 height 22
type input "STORMWIND"
click at [696, 205] on input "Search Form" at bounding box center [910, 203] width 508 height 22
click at [652, 236] on button "Add Criteria" at bounding box center [601, 231] width 111 height 23
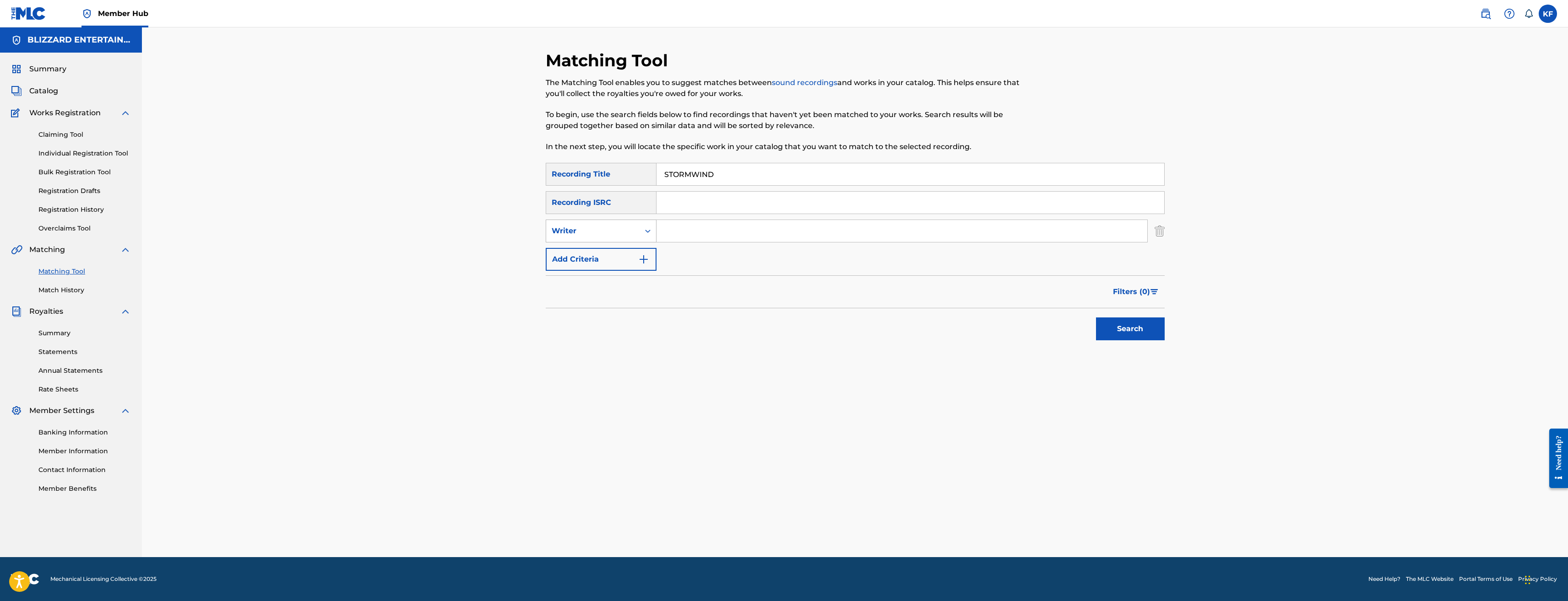
click at [626, 222] on div "Writer" at bounding box center [593, 231] width 94 height 18
click at [605, 249] on div "Recording Artist" at bounding box center [601, 254] width 110 height 23
click at [693, 232] on input "Search Form" at bounding box center [902, 231] width 491 height 22
type input "ARROWNY"
click at [1096, 317] on button "Search" at bounding box center [1130, 329] width 69 height 23
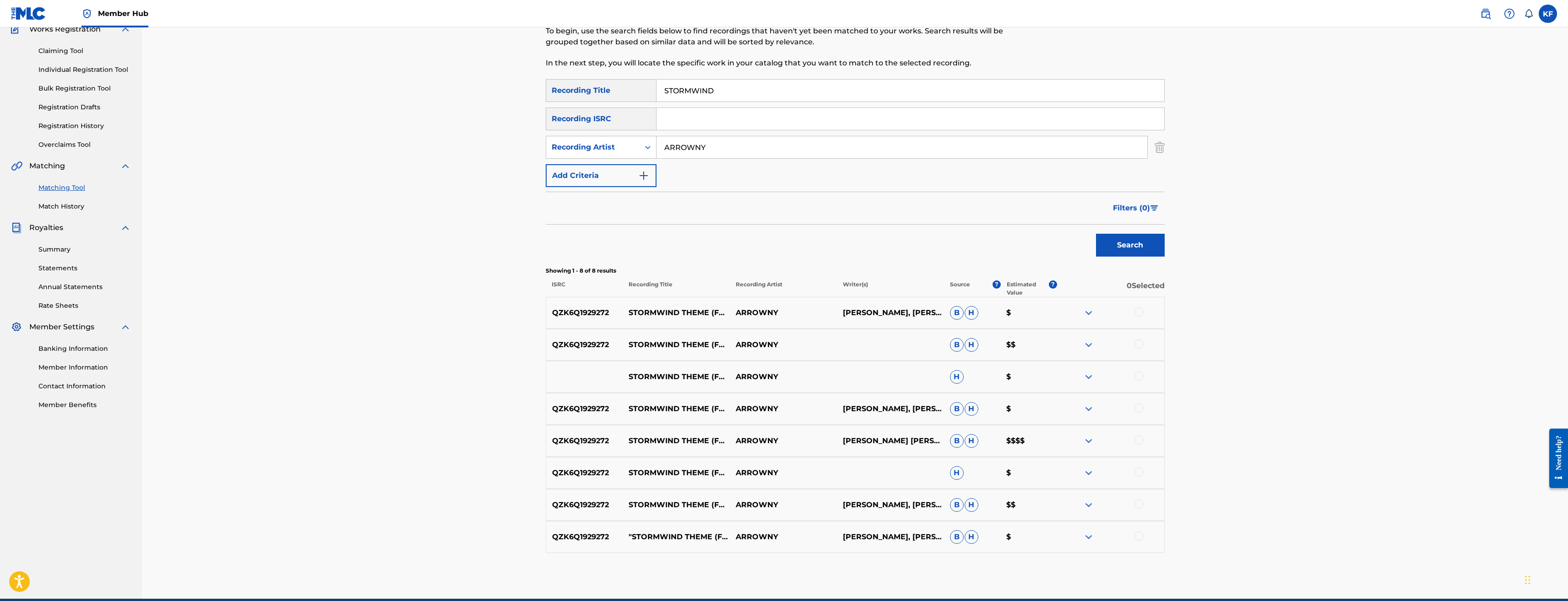
scroll to position [92, 0]
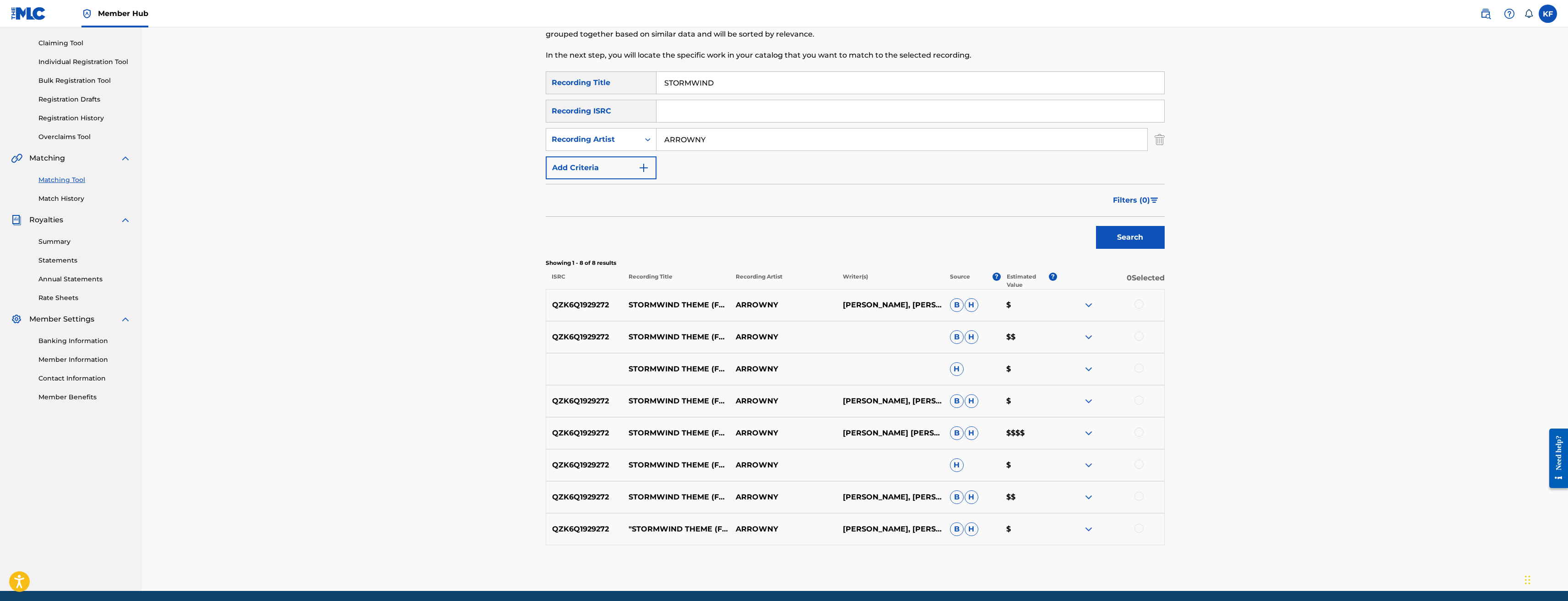
click at [1138, 303] on div at bounding box center [1139, 305] width 9 height 9
click at [1135, 337] on div at bounding box center [1139, 336] width 9 height 9
click at [1139, 367] on div at bounding box center [1139, 369] width 9 height 9
click at [1139, 403] on div at bounding box center [1139, 401] width 9 height 9
click at [1141, 429] on div at bounding box center [1139, 433] width 9 height 9
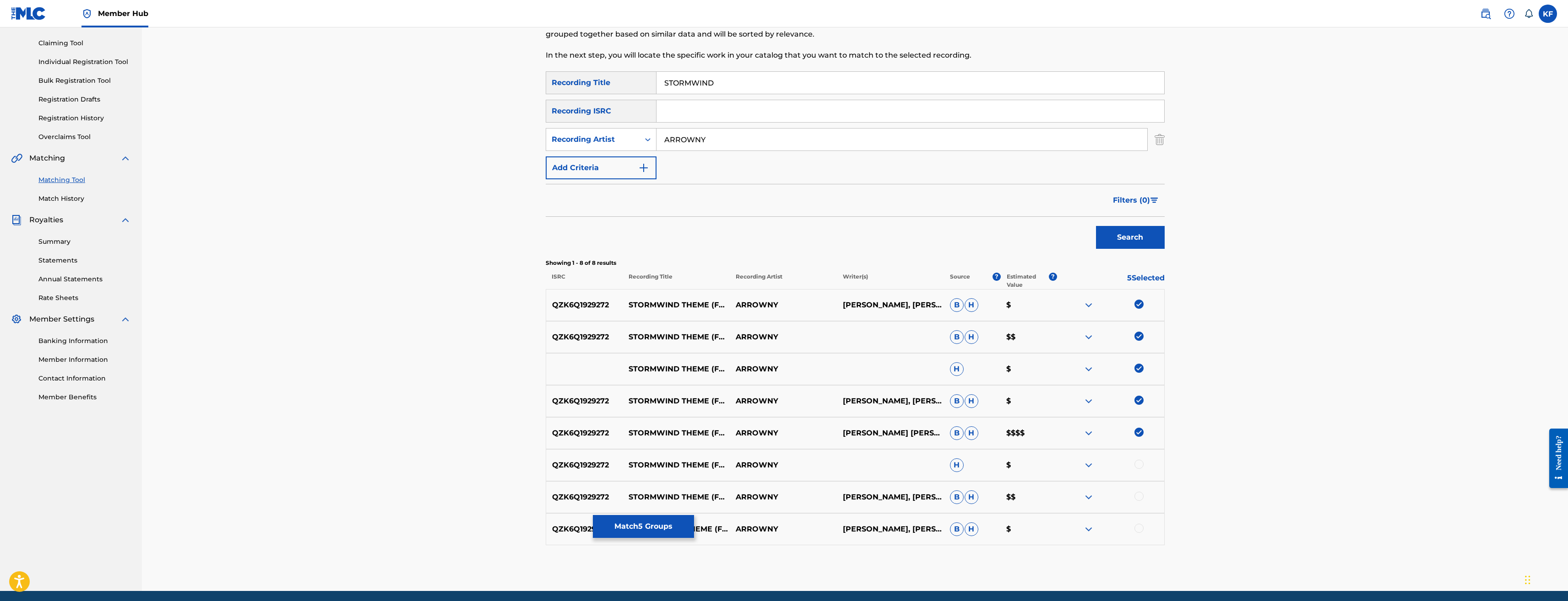
drag, startPoint x: 1141, startPoint y: 465, endPoint x: 1144, endPoint y: 485, distance: 20.2
click at [1141, 464] on div at bounding box center [1139, 465] width 9 height 9
click at [1140, 497] on div at bounding box center [1139, 497] width 9 height 9
click at [1137, 527] on div at bounding box center [1139, 529] width 9 height 9
click at [654, 523] on button "Match 8 Groups" at bounding box center [644, 527] width 101 height 23
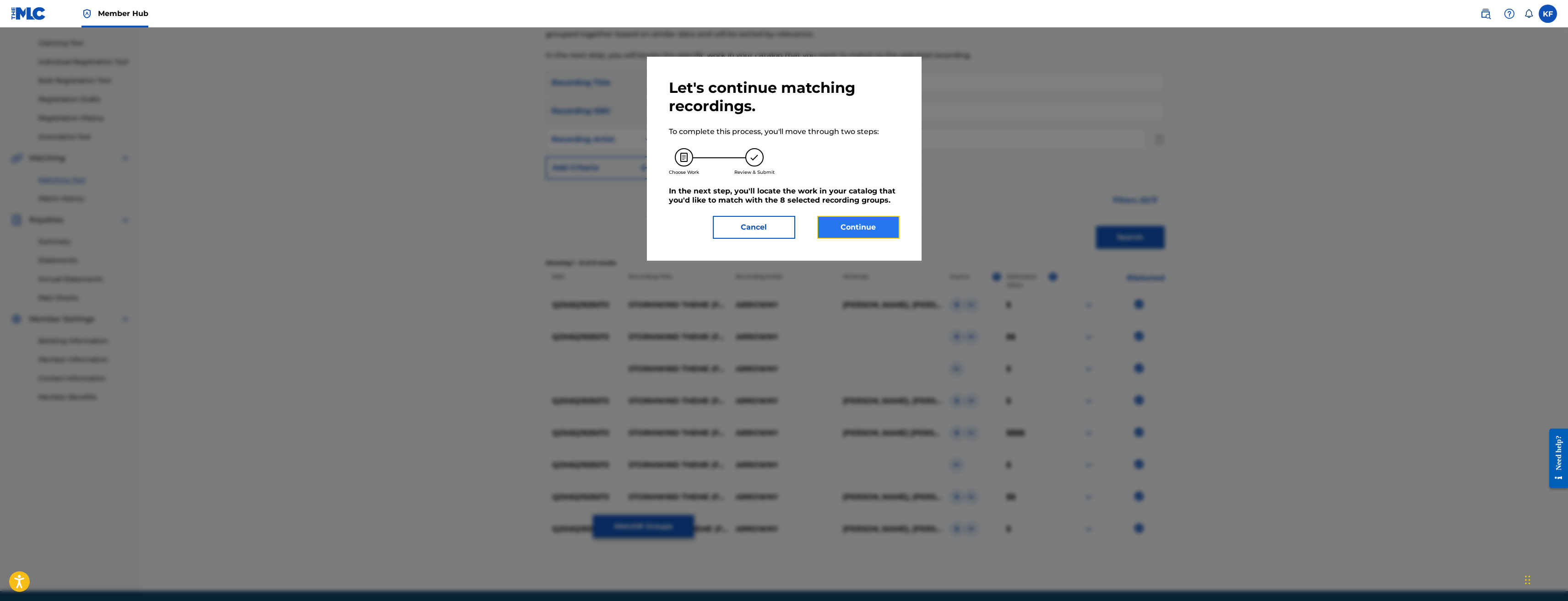
click at [855, 228] on button "Continue" at bounding box center [858, 228] width 82 height 23
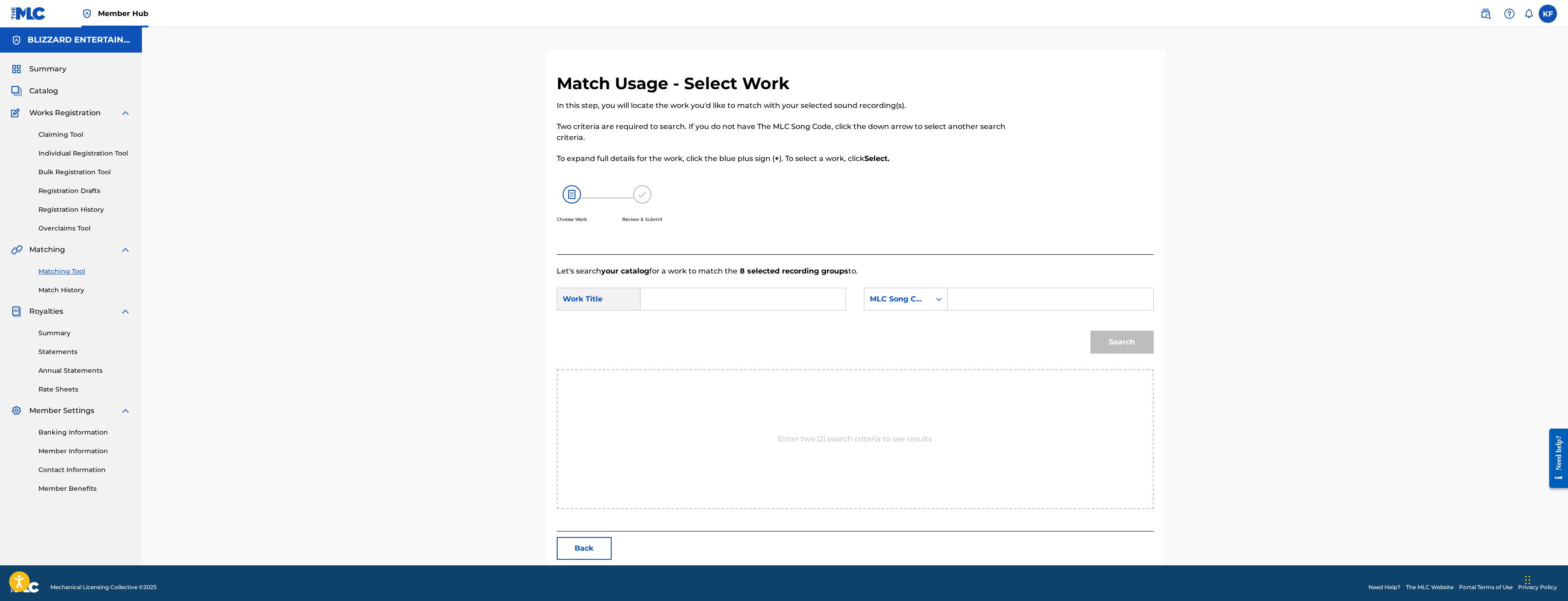
click at [692, 288] on input "Search Form" at bounding box center [743, 299] width 189 height 22
paste input "STORMWIND (CITY THEME)"
type input "STORMWIND (CITY THEME)"
click at [1020, 298] on input "Search Form" at bounding box center [1050, 299] width 189 height 22
paste input "SH1KGP"
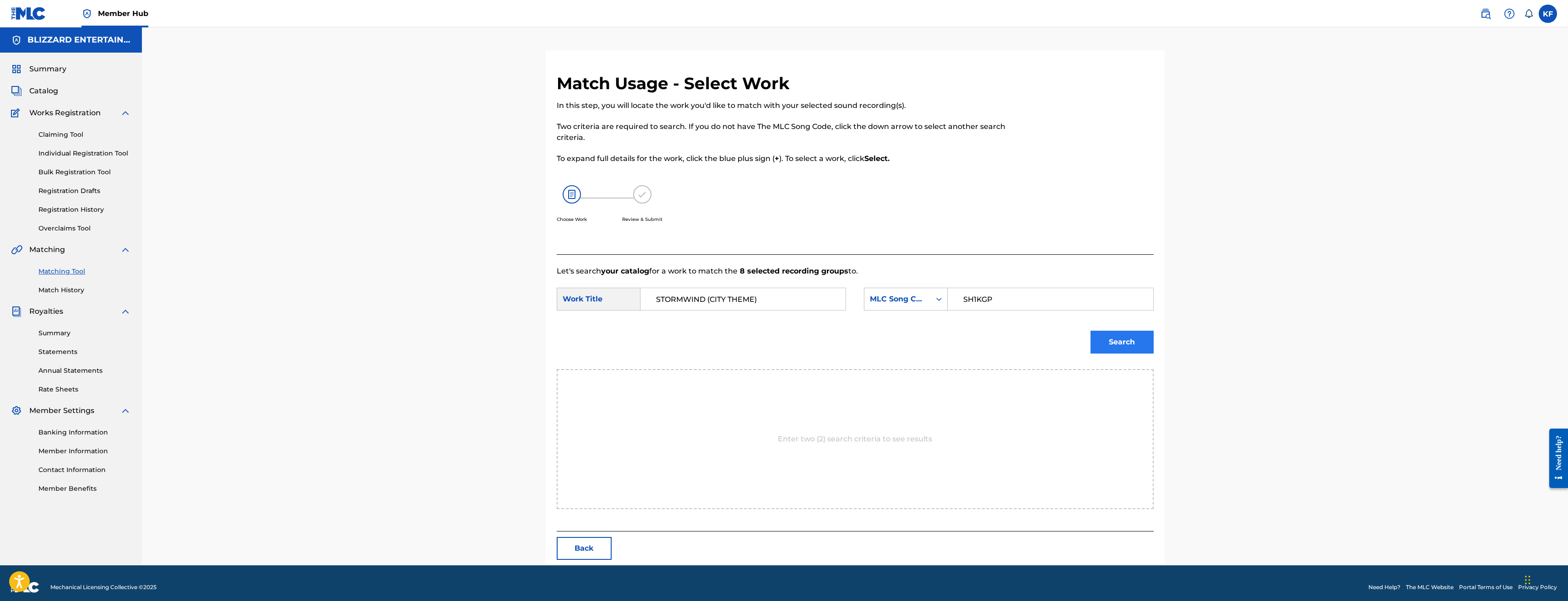
type input "SH1KGP"
click at [1112, 346] on button "Search" at bounding box center [1122, 342] width 63 height 23
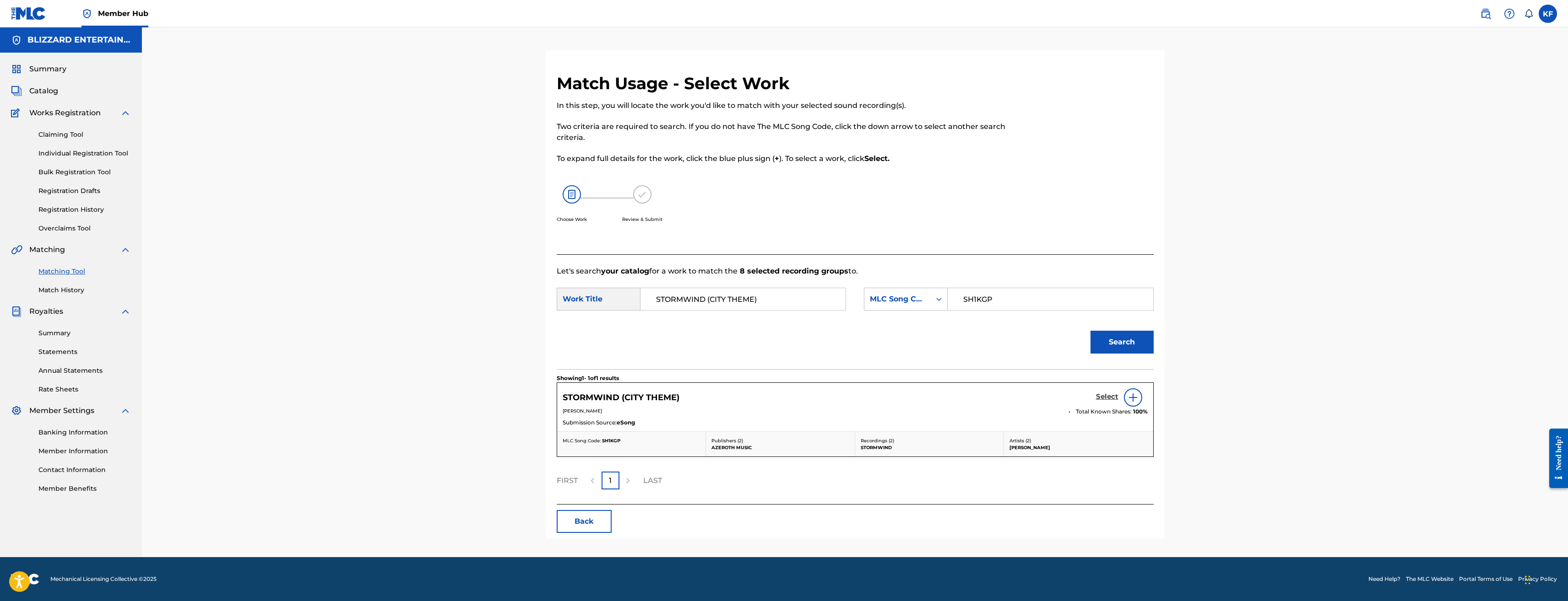
click at [1112, 395] on h5 "Select" at bounding box center [1107, 397] width 22 height 9
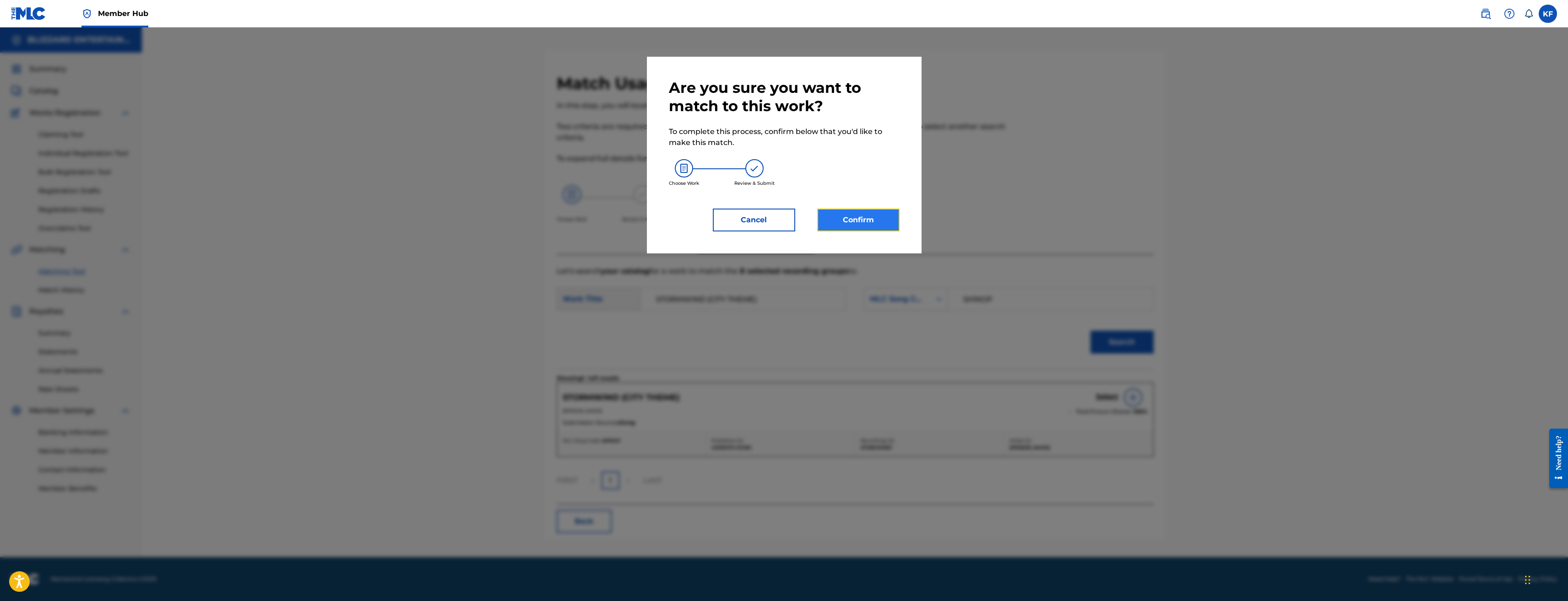
click at [864, 219] on button "Confirm" at bounding box center [858, 220] width 82 height 23
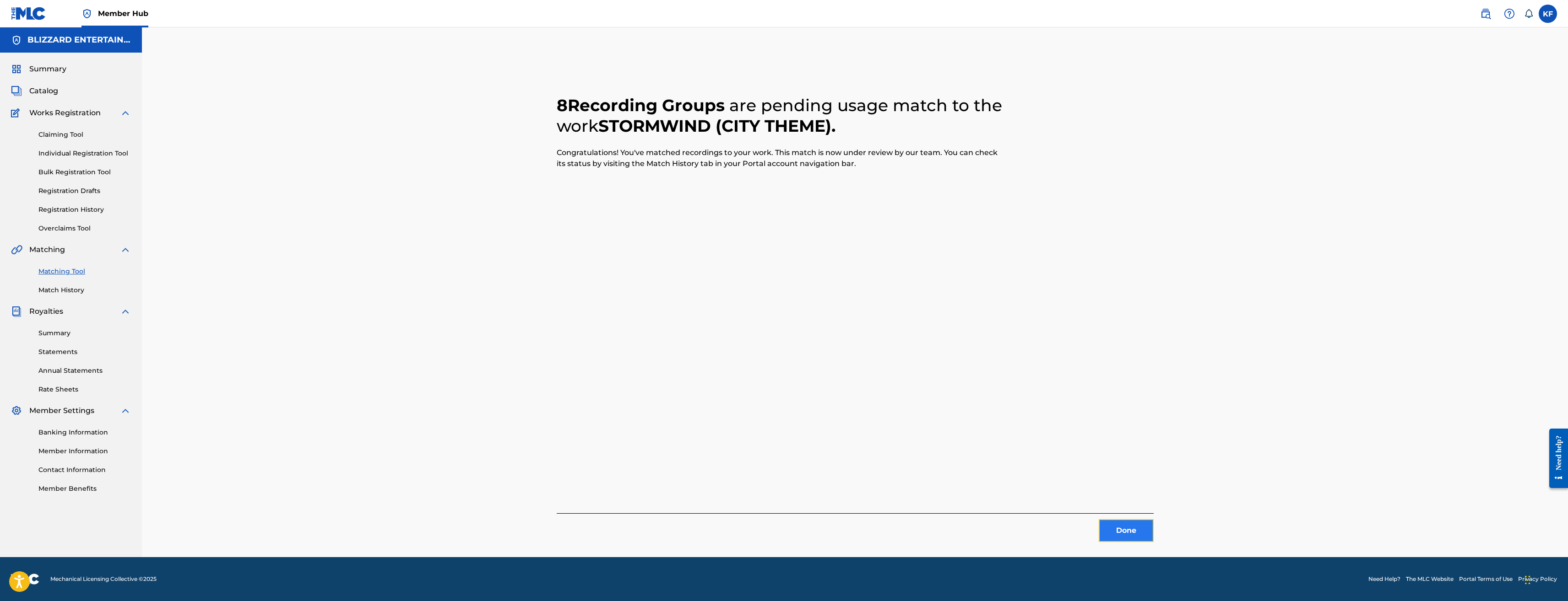
click at [1133, 532] on button "Done" at bounding box center [1126, 531] width 55 height 23
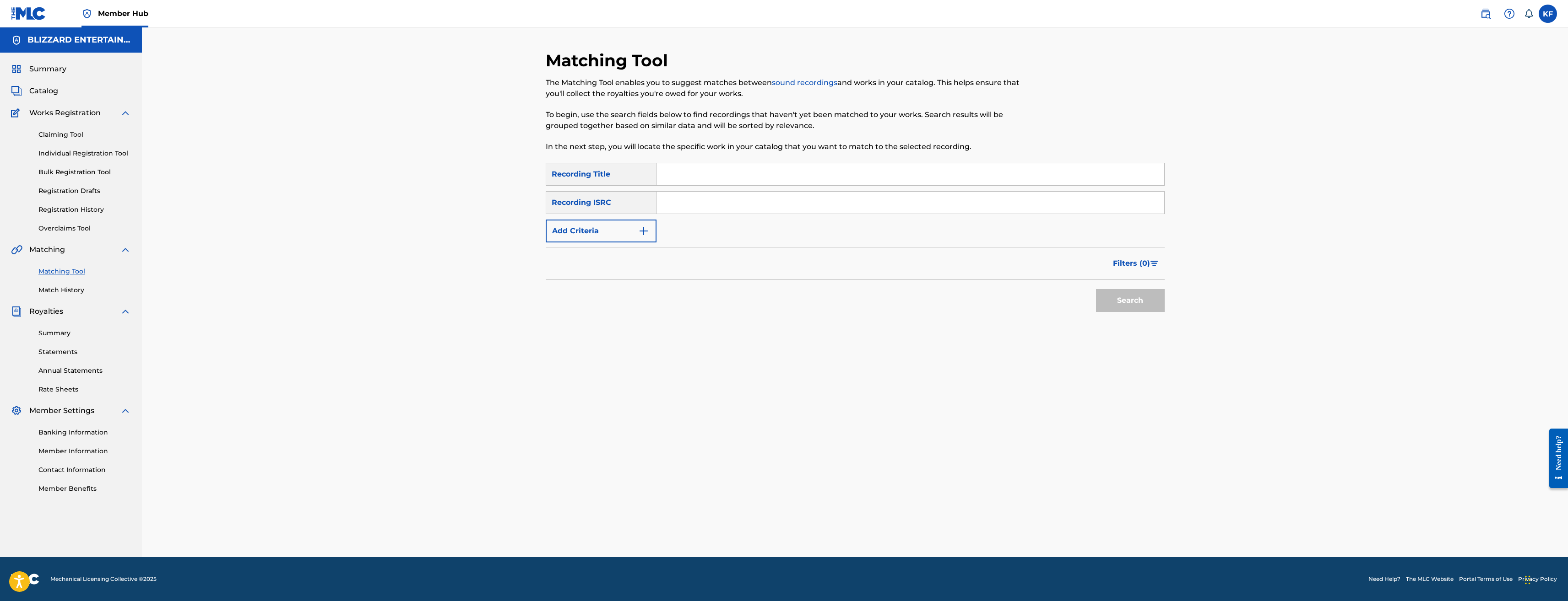
click at [682, 179] on input "Search Form" at bounding box center [910, 174] width 508 height 22
type input "STORMWIND"
click at [638, 232] on img "Search Form" at bounding box center [644, 231] width 11 height 11
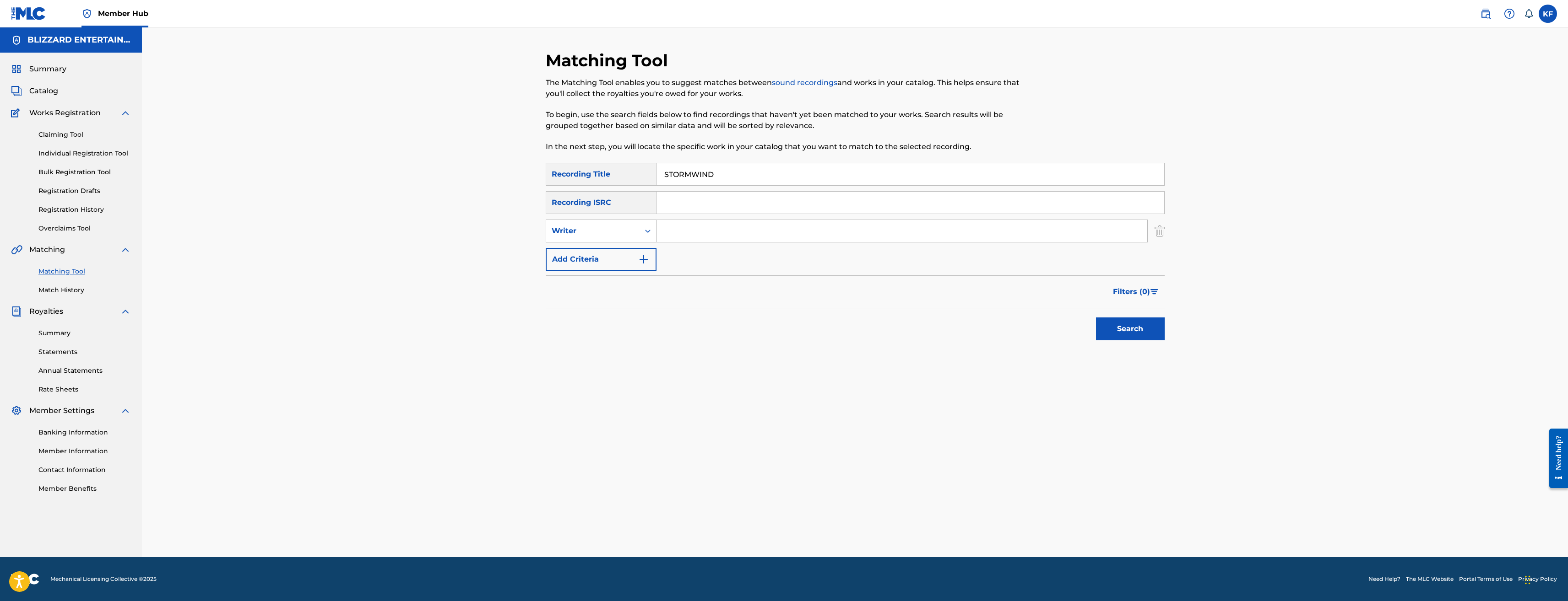
click at [630, 232] on div "Writer" at bounding box center [593, 231] width 82 height 11
click at [611, 247] on div "Recording Artist" at bounding box center [601, 254] width 110 height 23
click at [684, 228] on input "Search Form" at bounding box center [902, 231] width 491 height 22
type input "BITS"
click at [1096, 317] on button "Search" at bounding box center [1130, 329] width 69 height 23
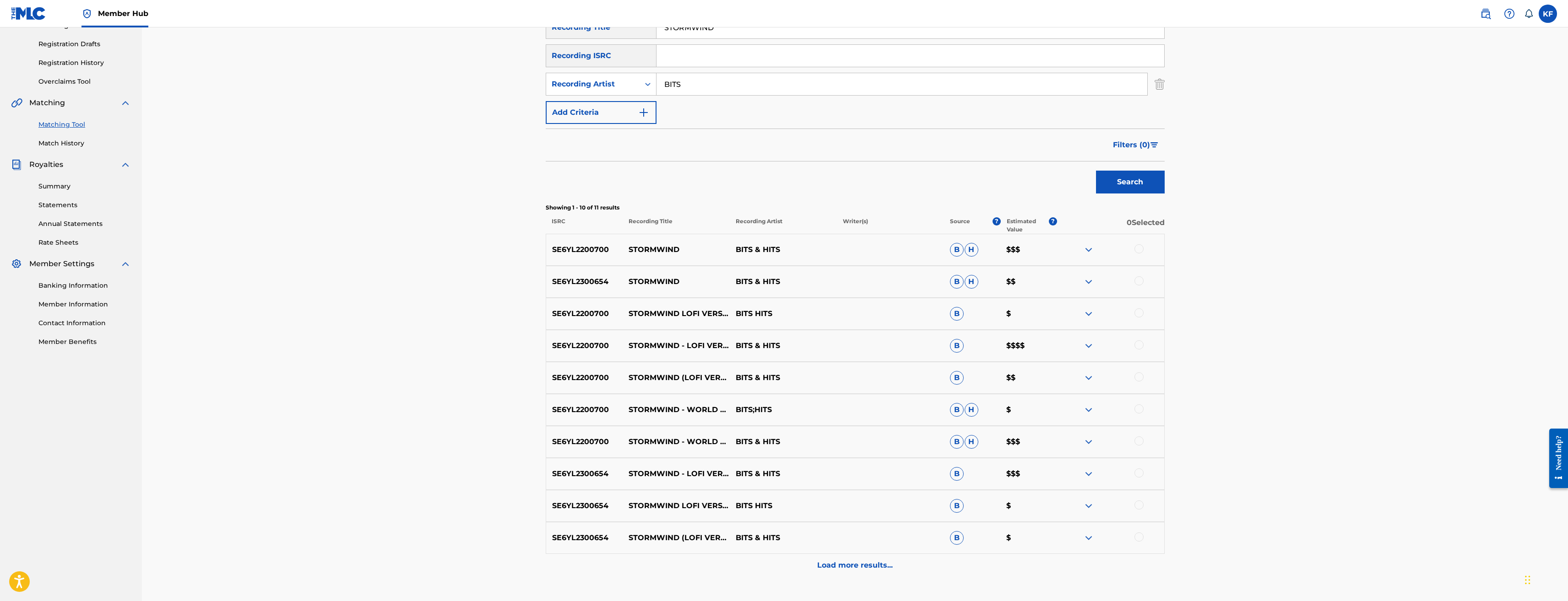
scroll to position [212, 0]
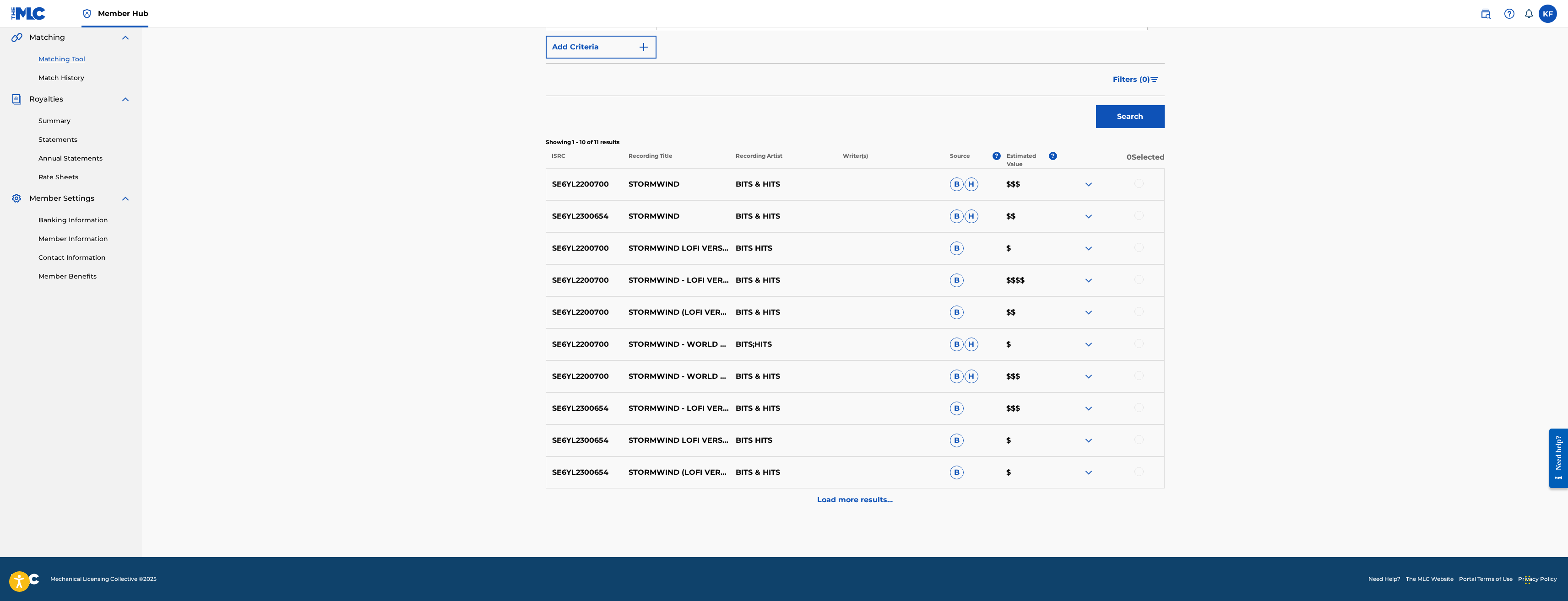
click at [1137, 181] on div at bounding box center [1139, 184] width 9 height 9
click at [1142, 212] on div at bounding box center [1139, 216] width 9 height 9
click at [1139, 247] on div at bounding box center [1139, 248] width 9 height 9
click at [1139, 279] on div at bounding box center [1139, 280] width 9 height 9
click at [1135, 309] on div at bounding box center [1139, 312] width 9 height 9
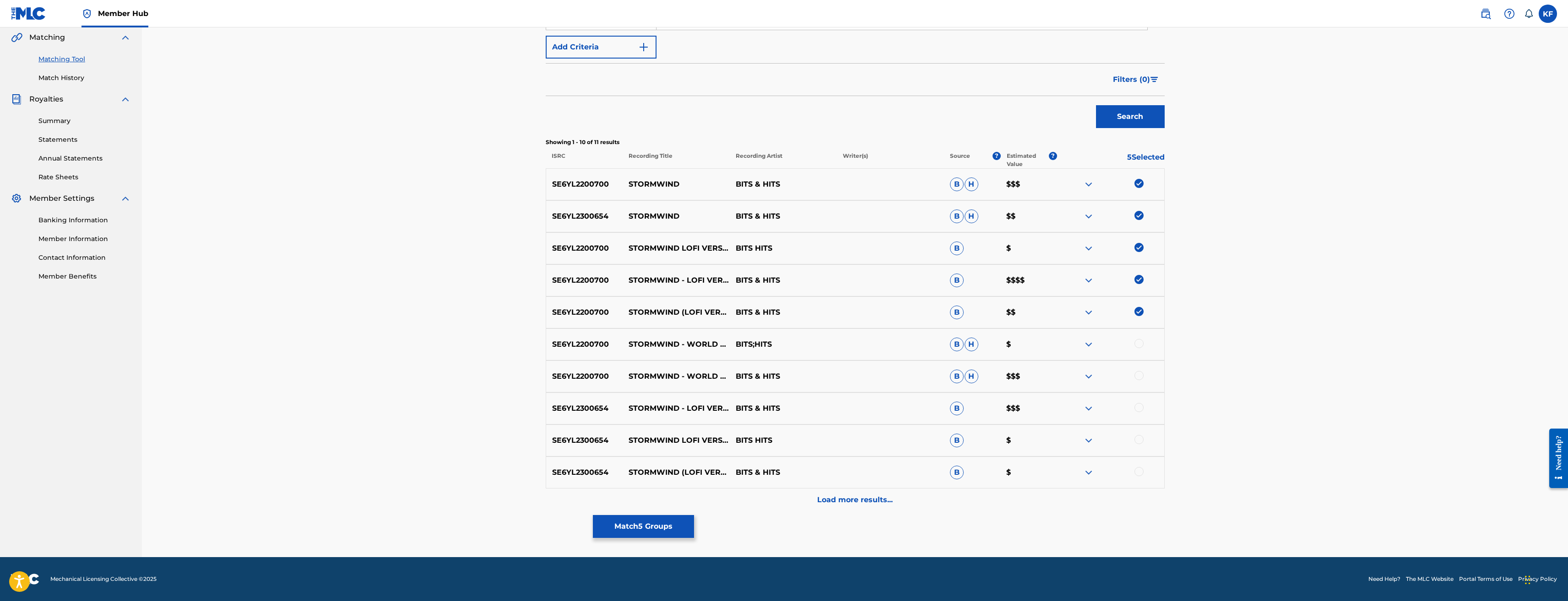
click at [1142, 342] on div at bounding box center [1139, 344] width 9 height 9
click at [1140, 374] on div at bounding box center [1139, 376] width 9 height 9
click at [1139, 408] on div at bounding box center [1139, 408] width 9 height 9
drag, startPoint x: 1139, startPoint y: 440, endPoint x: 1143, endPoint y: 448, distance: 8.9
click at [1140, 440] on div at bounding box center [1139, 440] width 9 height 9
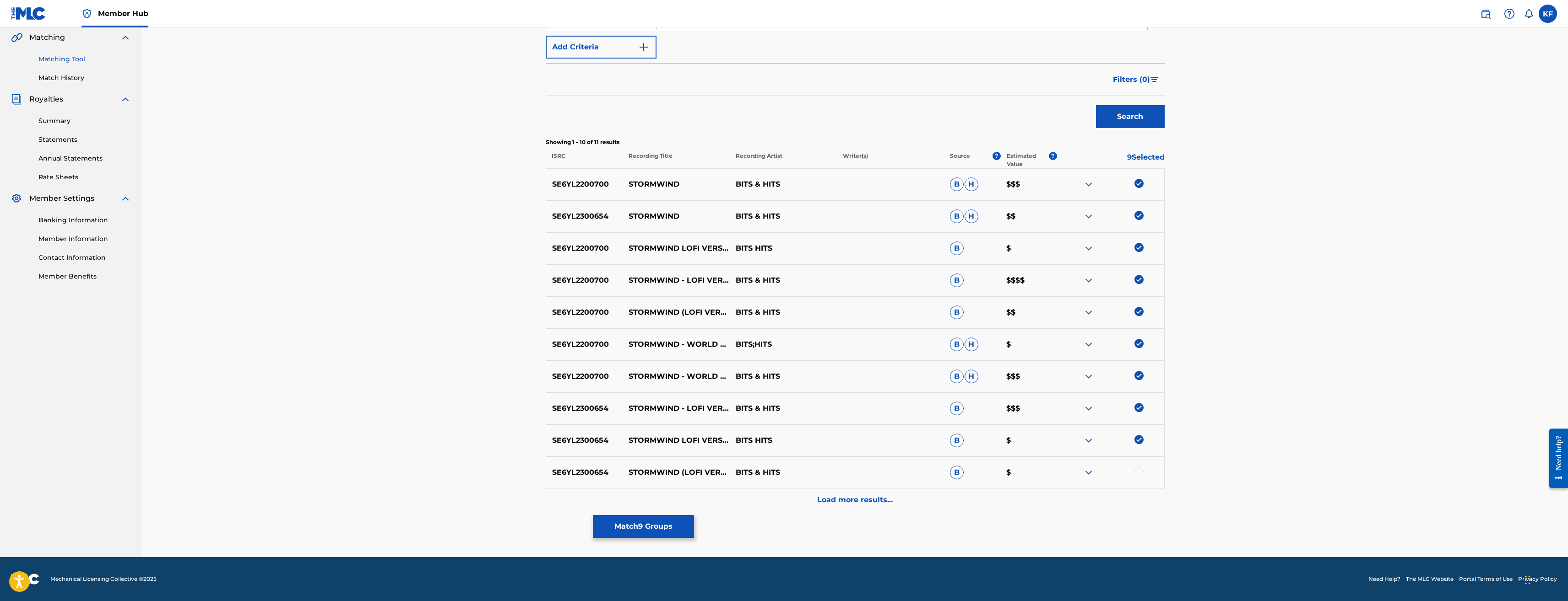
click at [1141, 470] on div at bounding box center [1139, 472] width 9 height 9
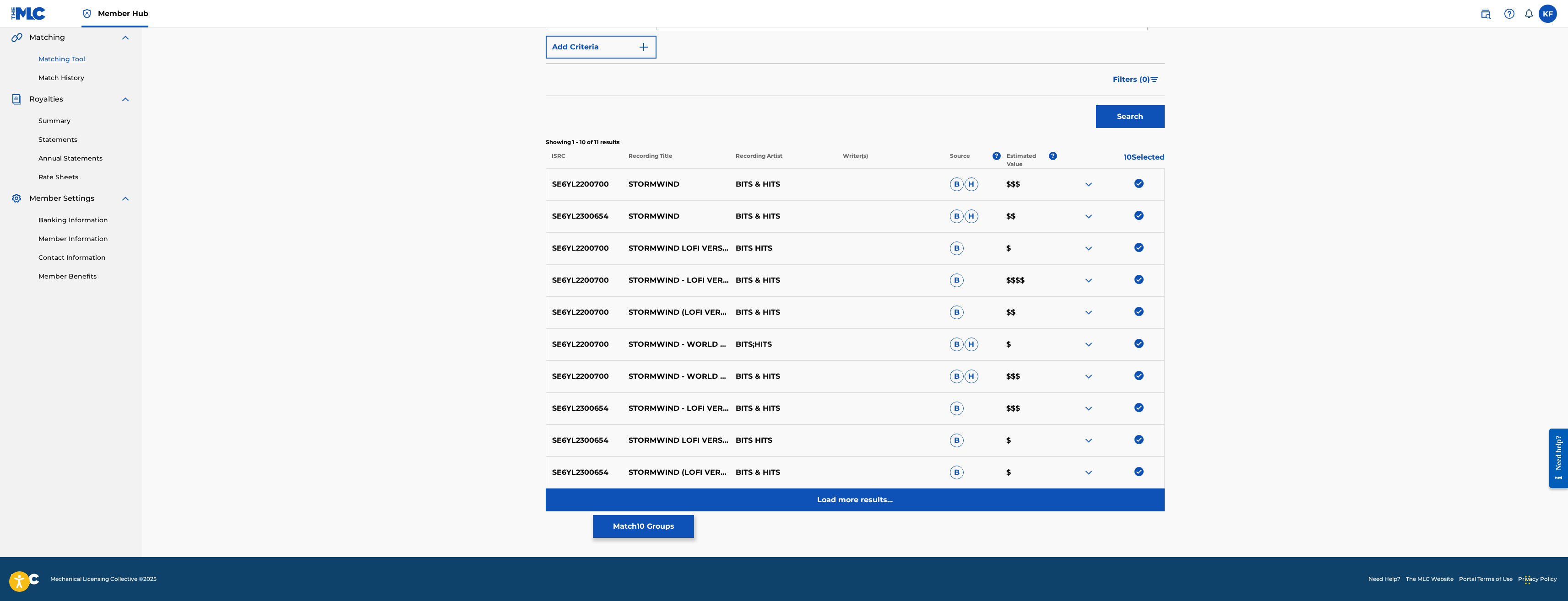
click at [853, 499] on p "Load more results..." at bounding box center [855, 500] width 76 height 11
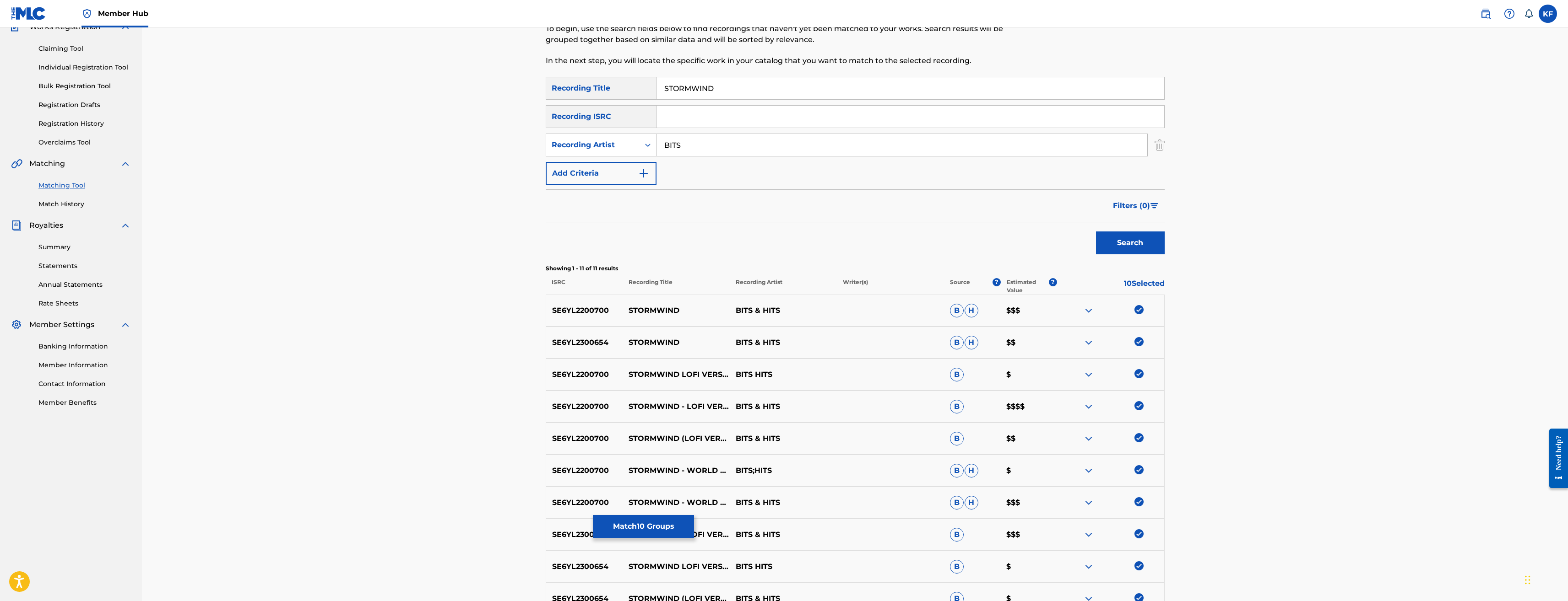
scroll to position [222, 0]
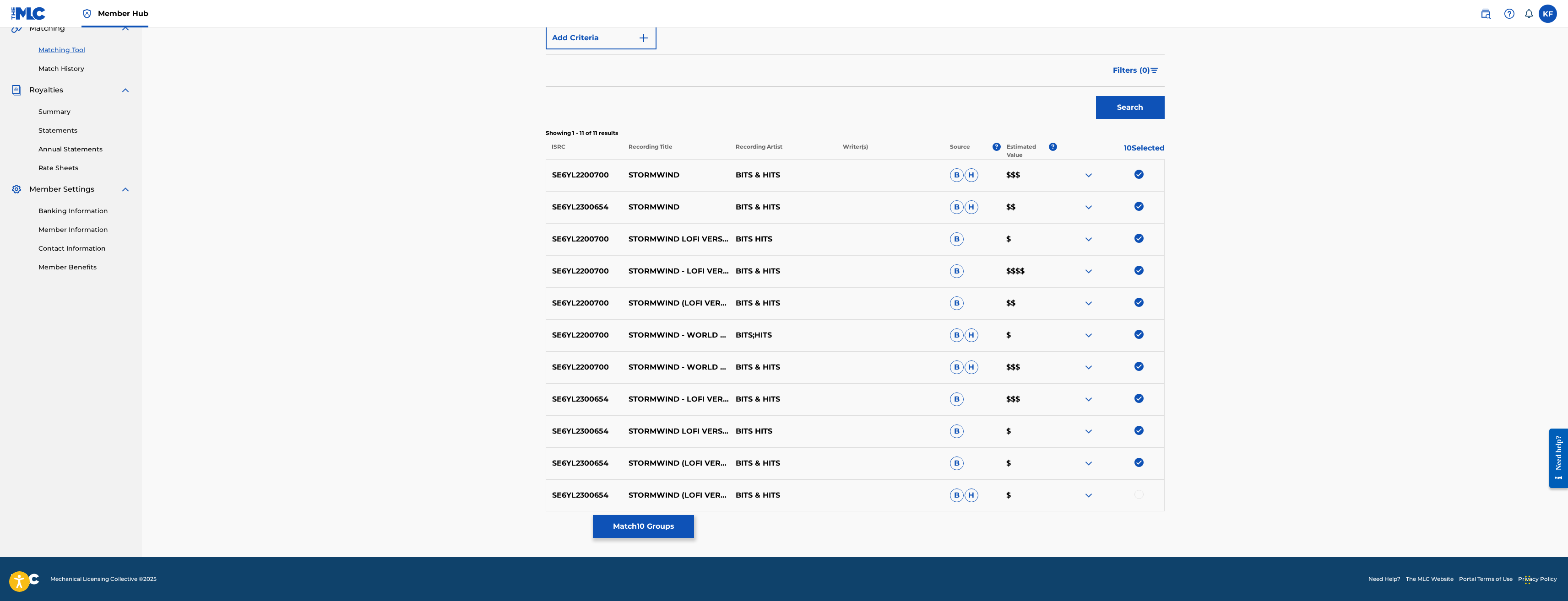
click at [1139, 493] on div at bounding box center [1139, 495] width 9 height 9
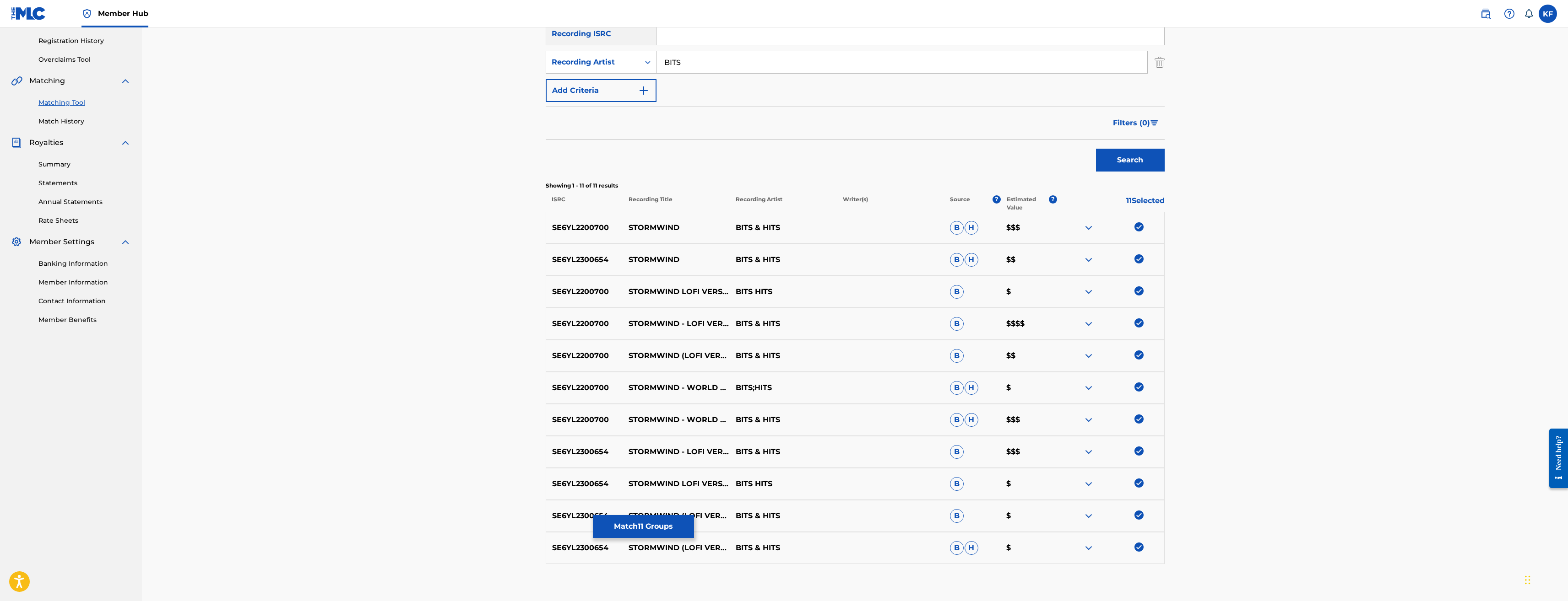
scroll to position [0, 0]
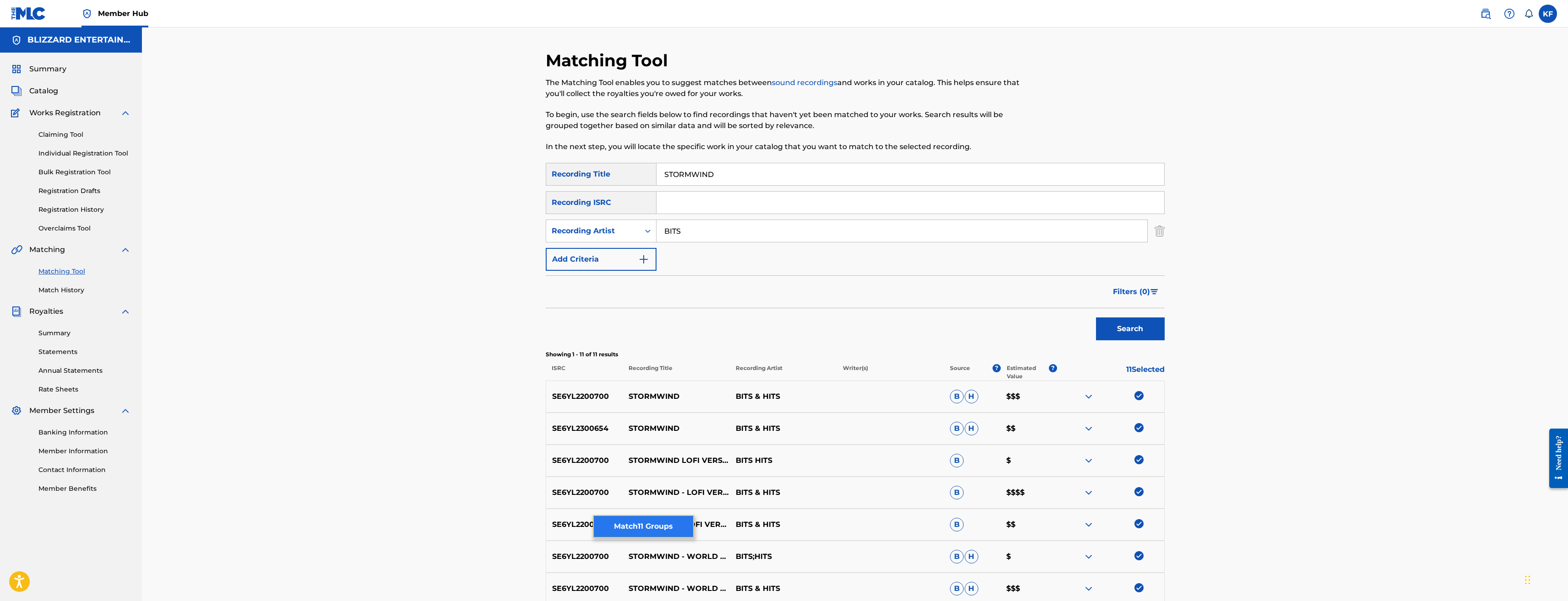
click at [659, 526] on button "Match 11 Groups" at bounding box center [644, 527] width 101 height 23
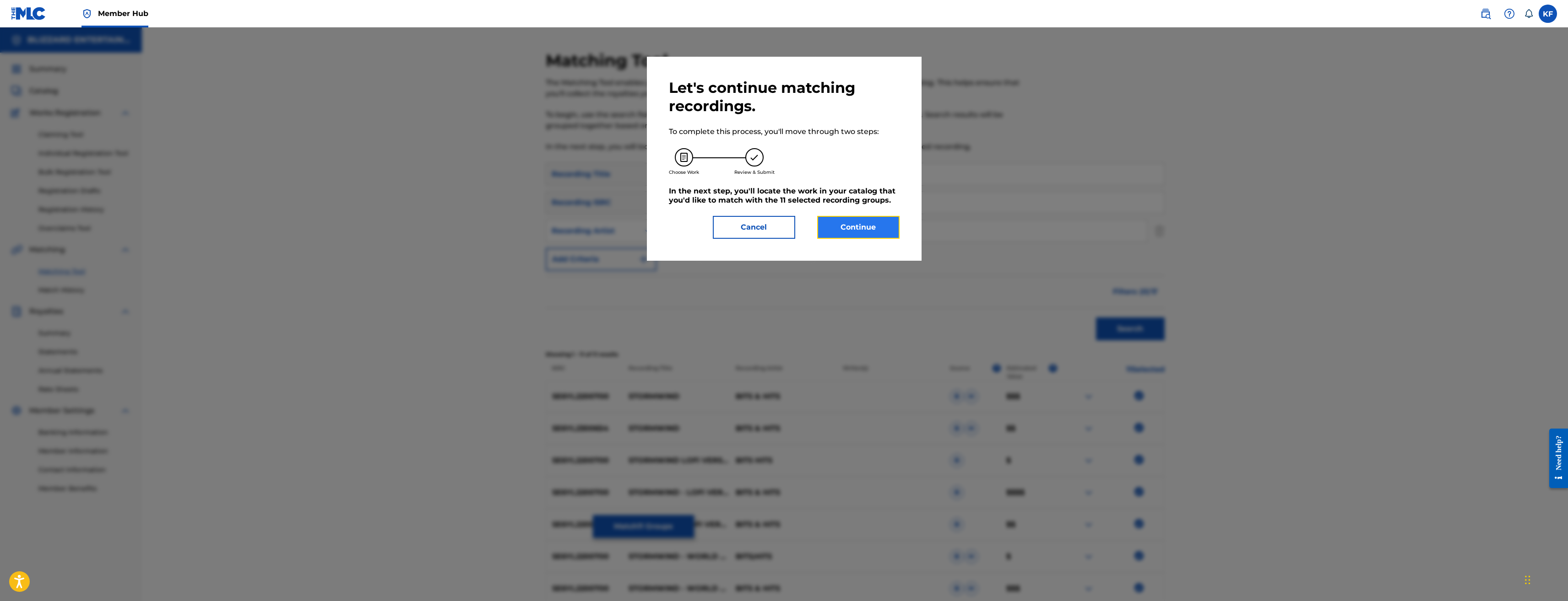
click at [862, 222] on button "Continue" at bounding box center [858, 228] width 82 height 23
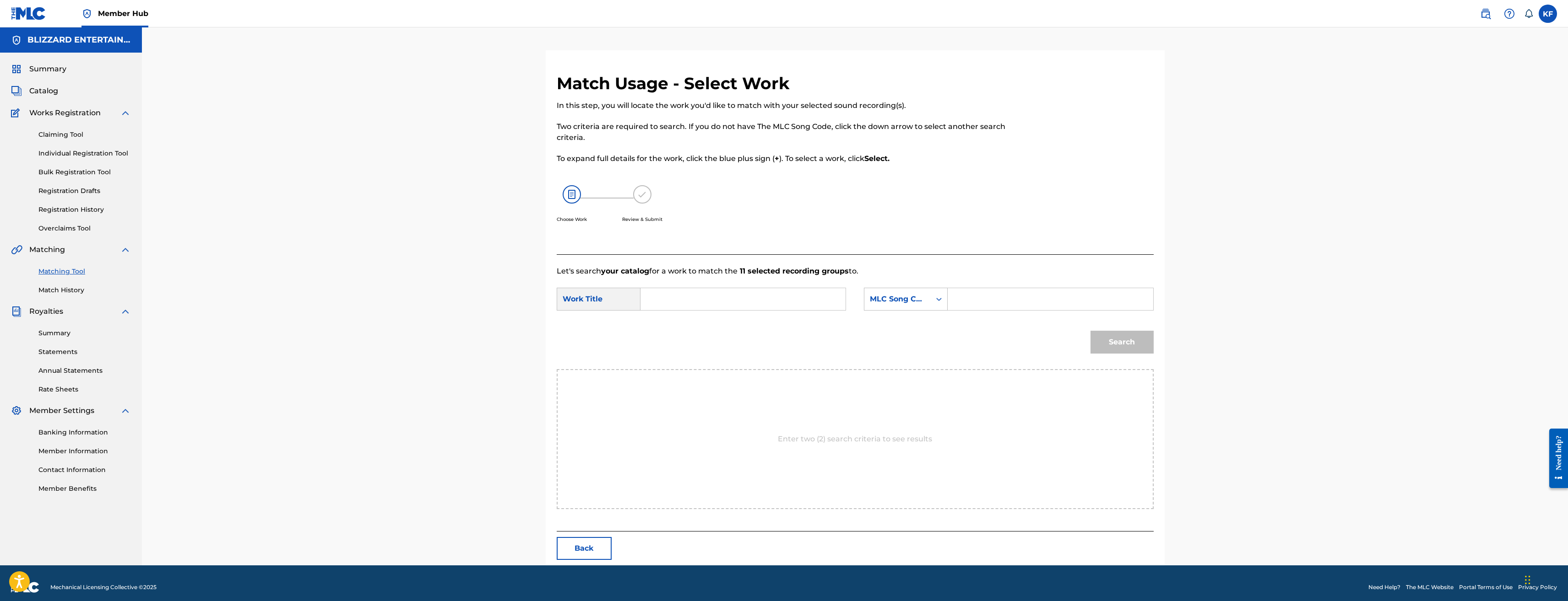
click at [1042, 294] on input "Search Form" at bounding box center [1050, 299] width 189 height 22
paste input "SH1KGP"
type input "SH1KGP"
click at [731, 304] on input "Search Form" at bounding box center [743, 299] width 189 height 22
paste input "STORMWIND (CITY THEME)"
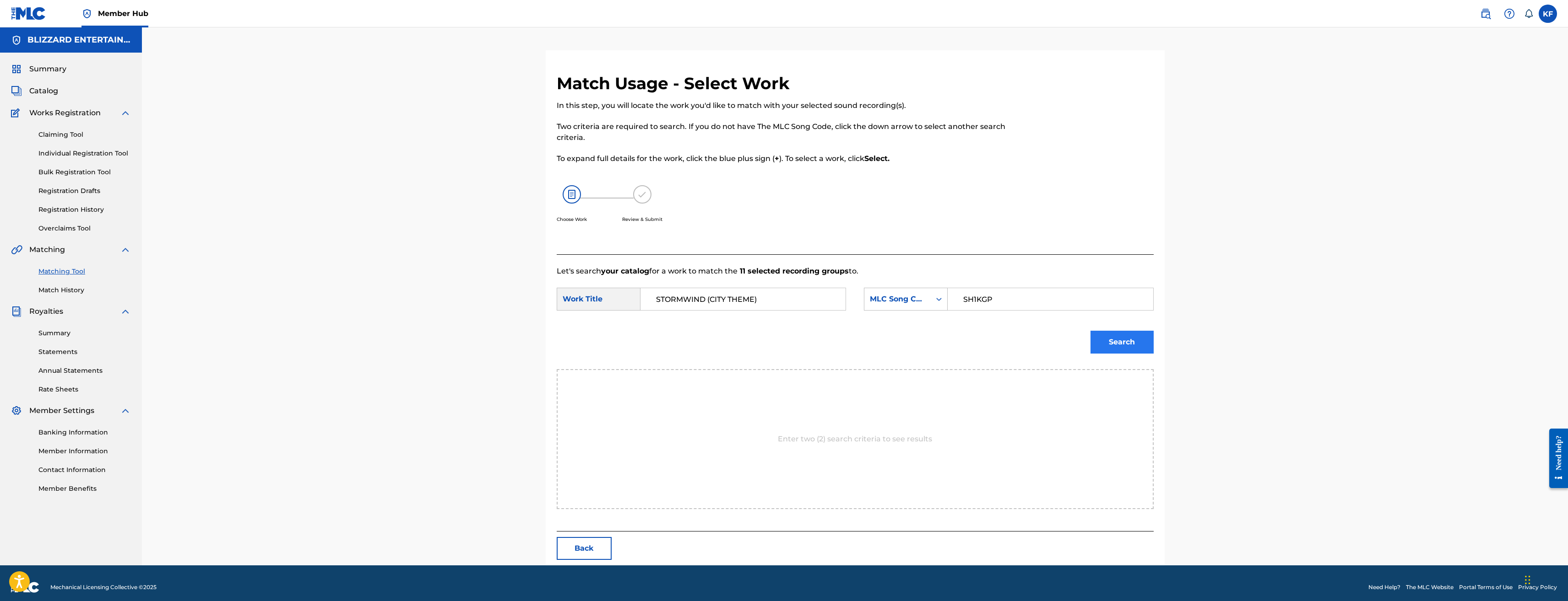
type input "STORMWIND (CITY THEME)"
click at [1120, 343] on button "Search" at bounding box center [1122, 342] width 63 height 23
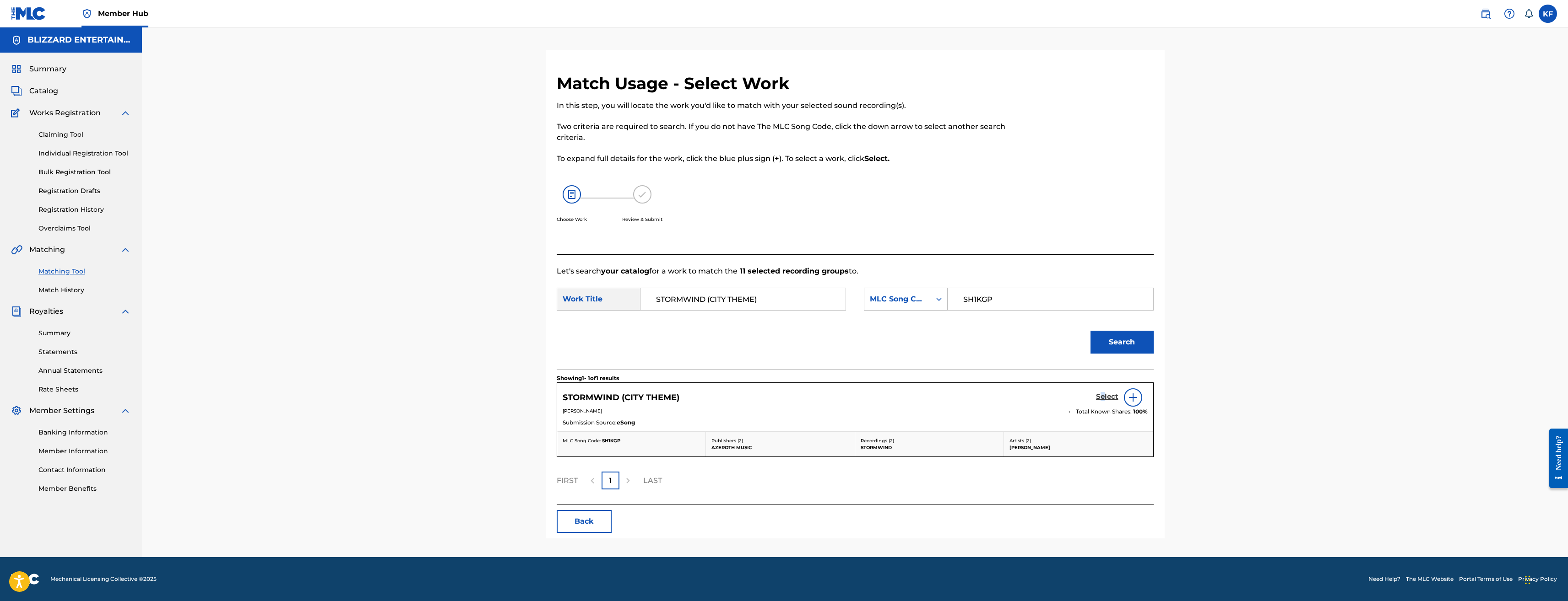
click at [1103, 393] on h5 "Select" at bounding box center [1107, 397] width 22 height 9
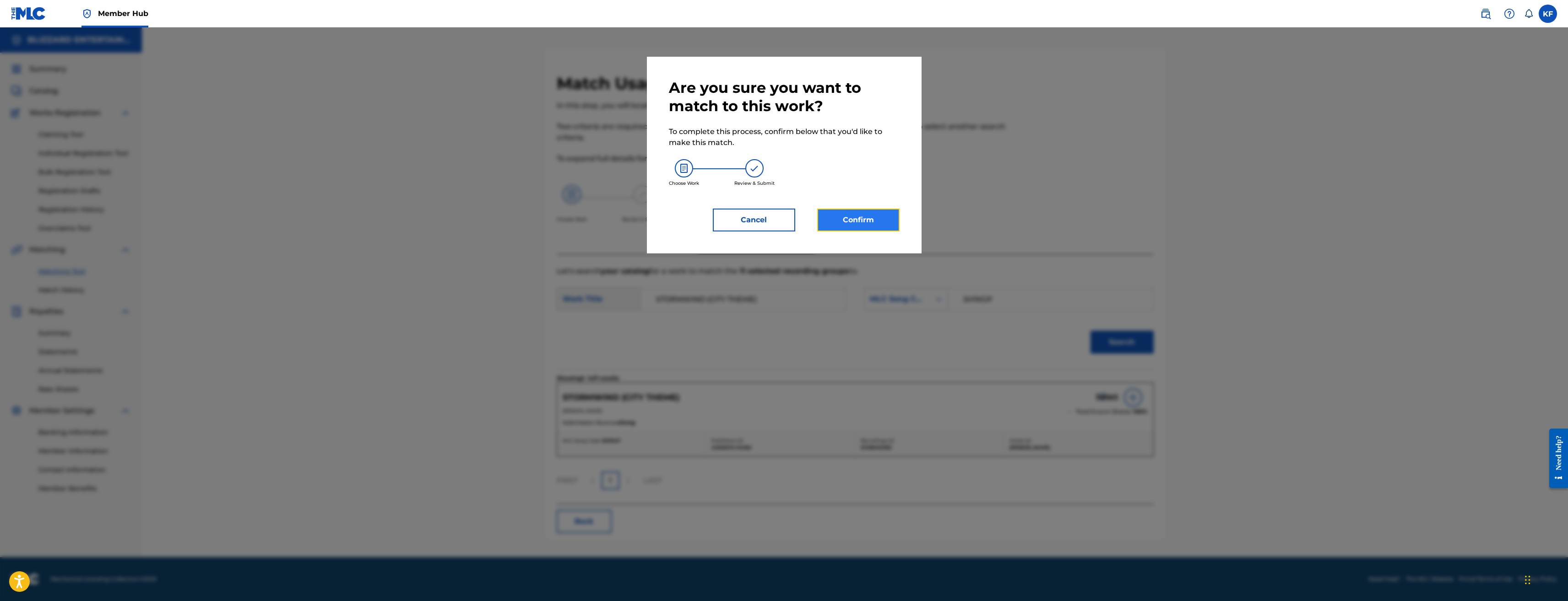
click at [859, 219] on button "Confirm" at bounding box center [858, 220] width 82 height 23
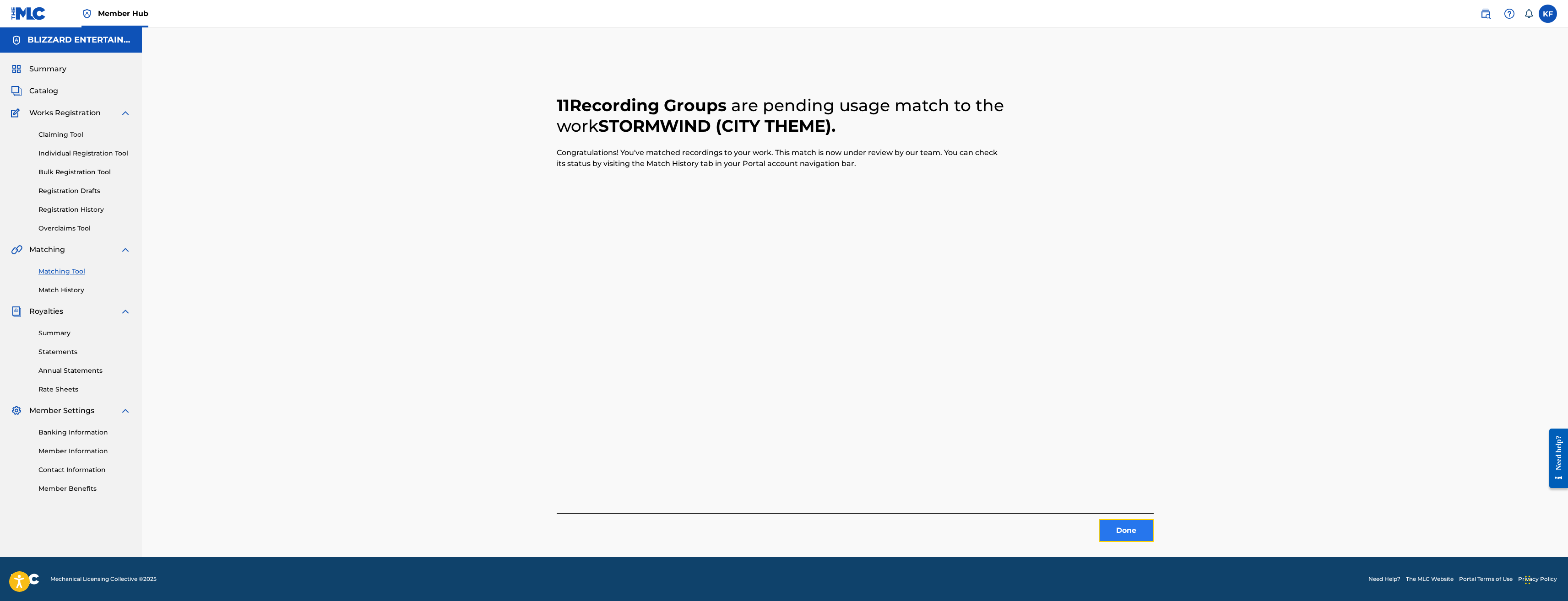
click at [1108, 527] on button "Done" at bounding box center [1126, 531] width 55 height 23
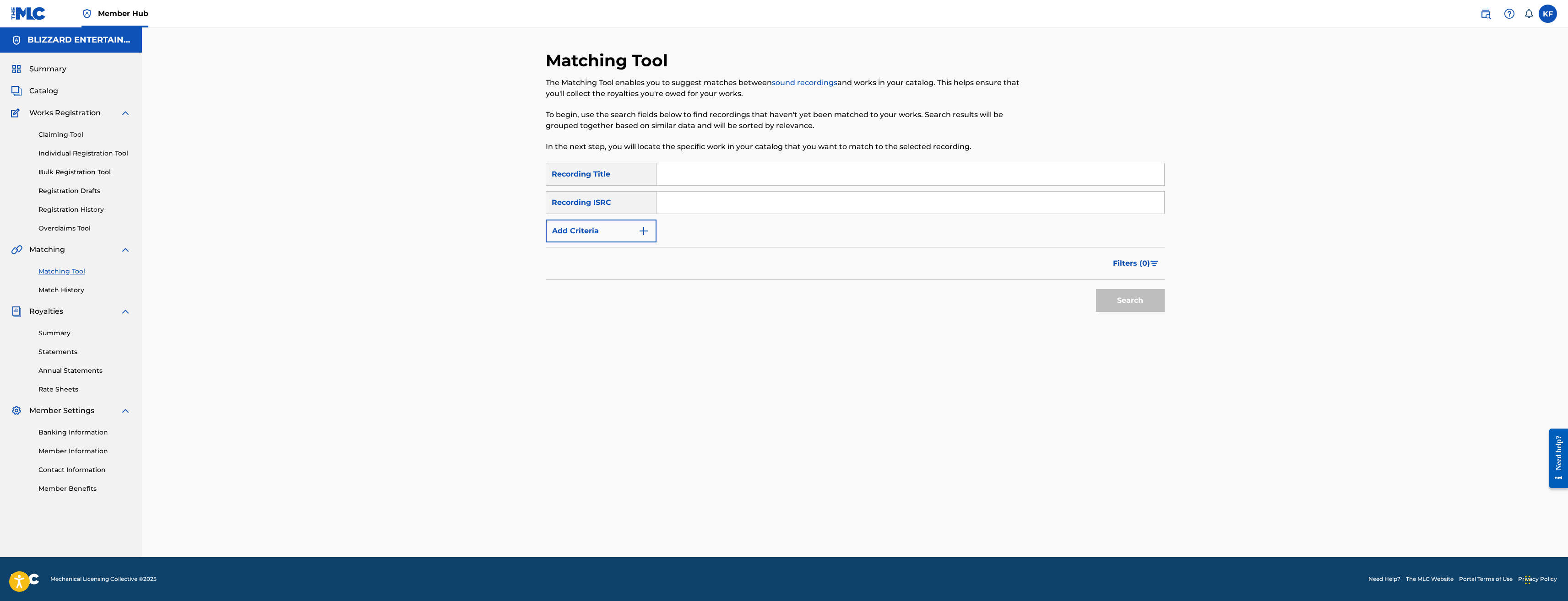
click at [712, 173] on input "Search Form" at bounding box center [910, 174] width 508 height 22
type input "WORLD OF WARCRAFT"
click at [1096, 289] on button "Search" at bounding box center [1130, 300] width 69 height 23
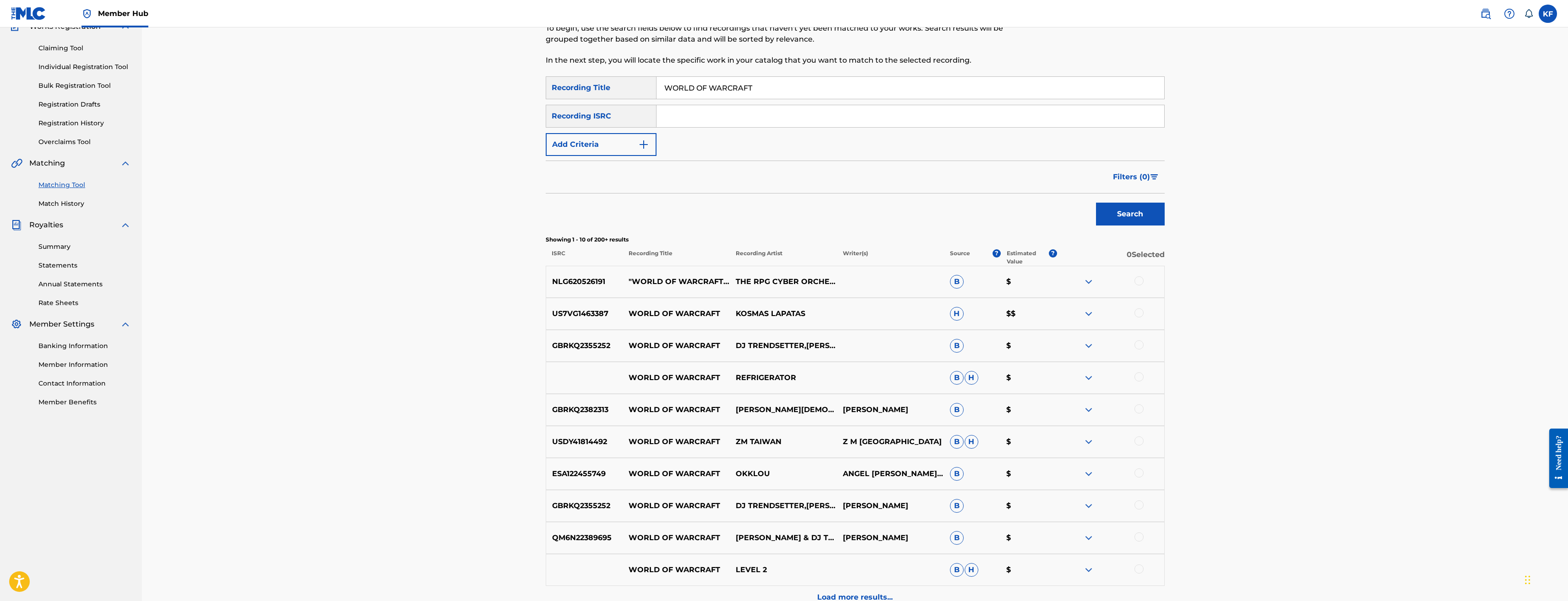
scroll to position [184, 0]
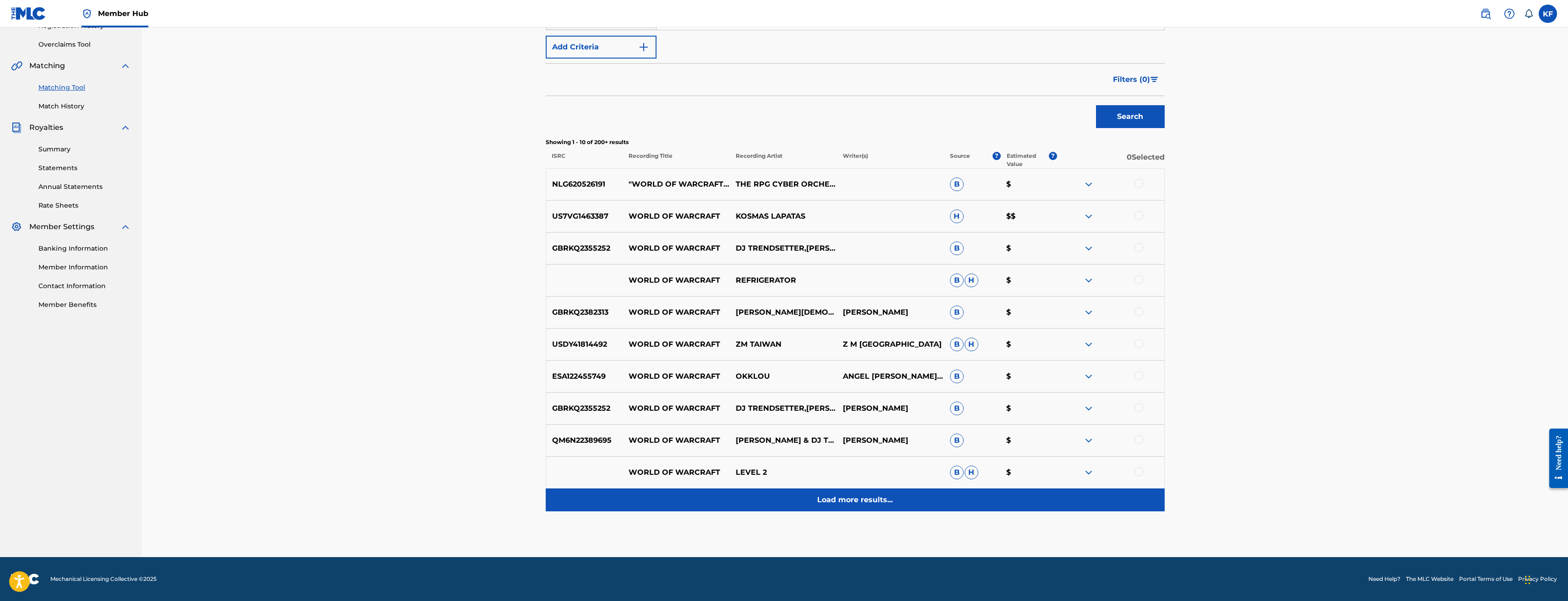
click at [878, 500] on p "Load more results..." at bounding box center [855, 500] width 76 height 11
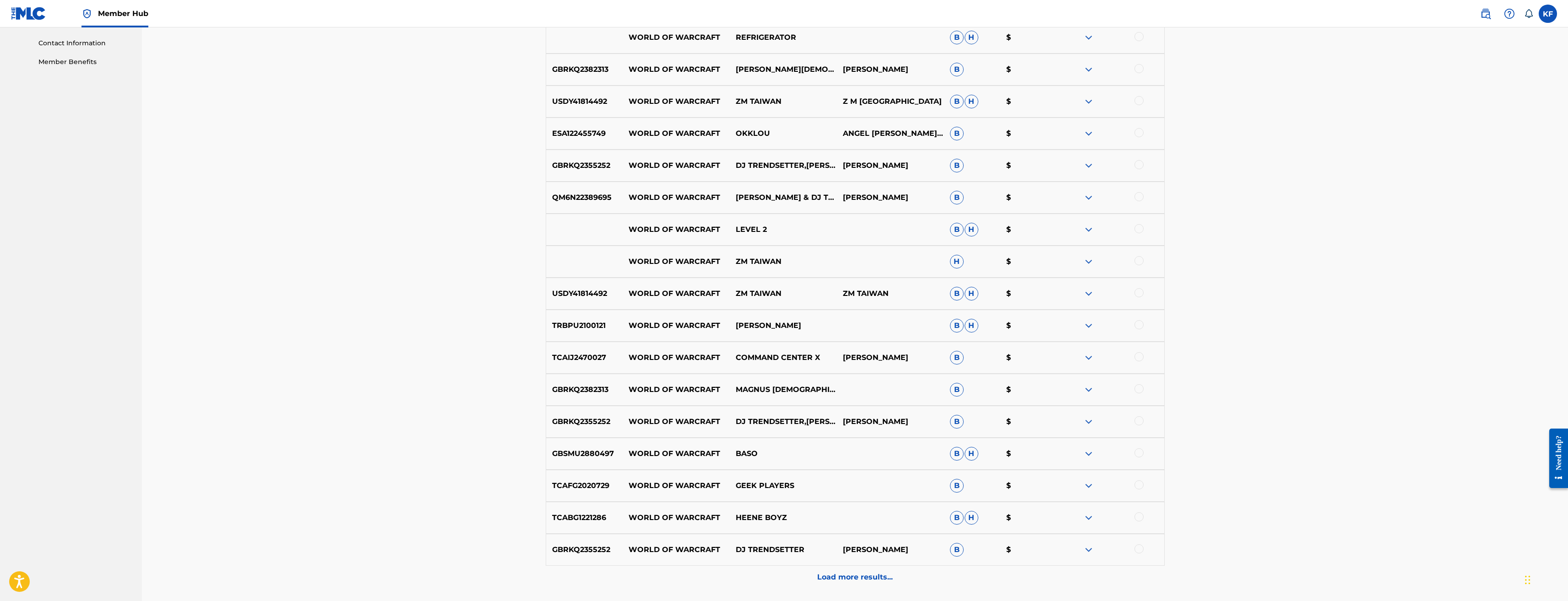
scroll to position [505, 0]
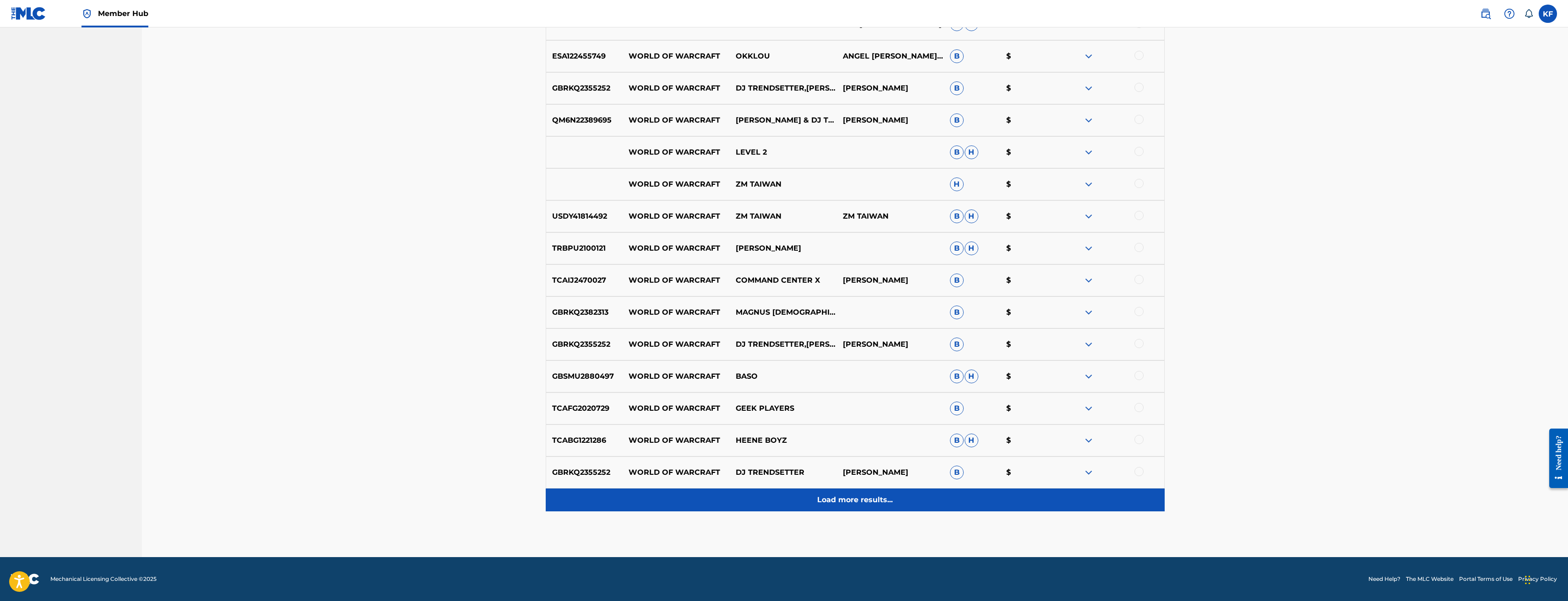
click at [873, 496] on p "Load more results..." at bounding box center [855, 500] width 76 height 11
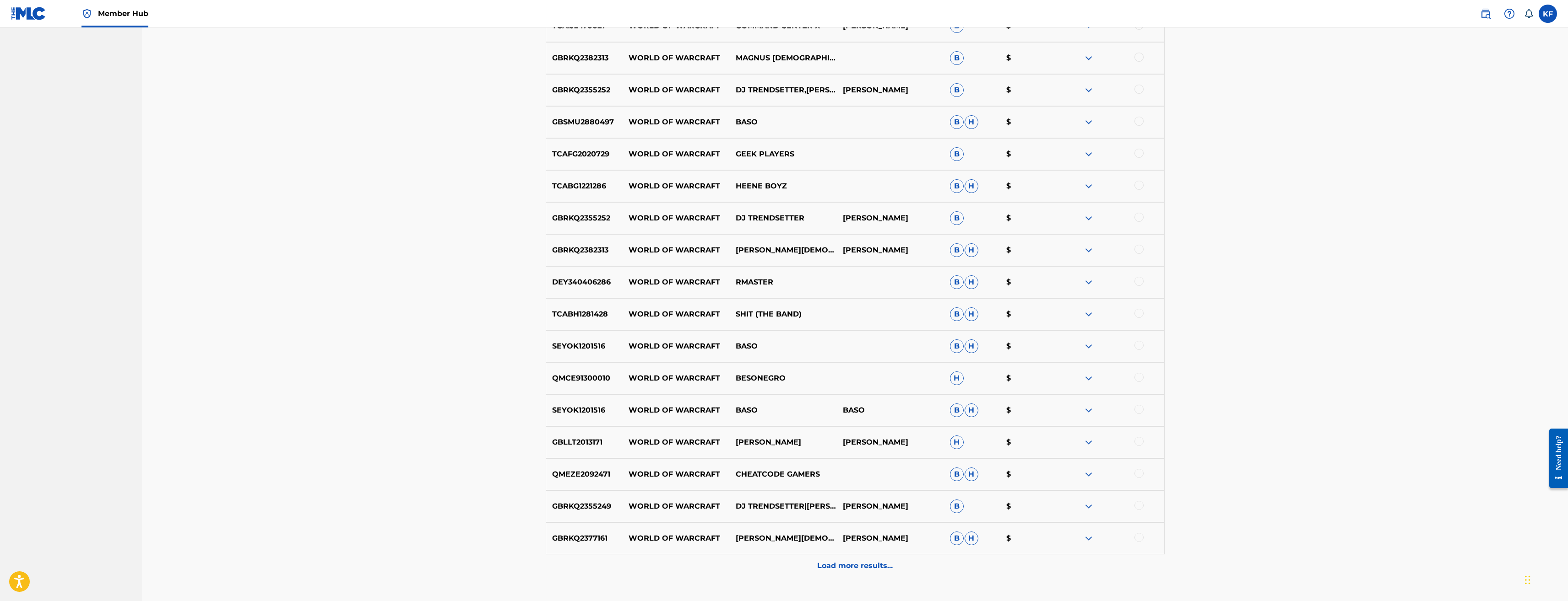
scroll to position [825, 0]
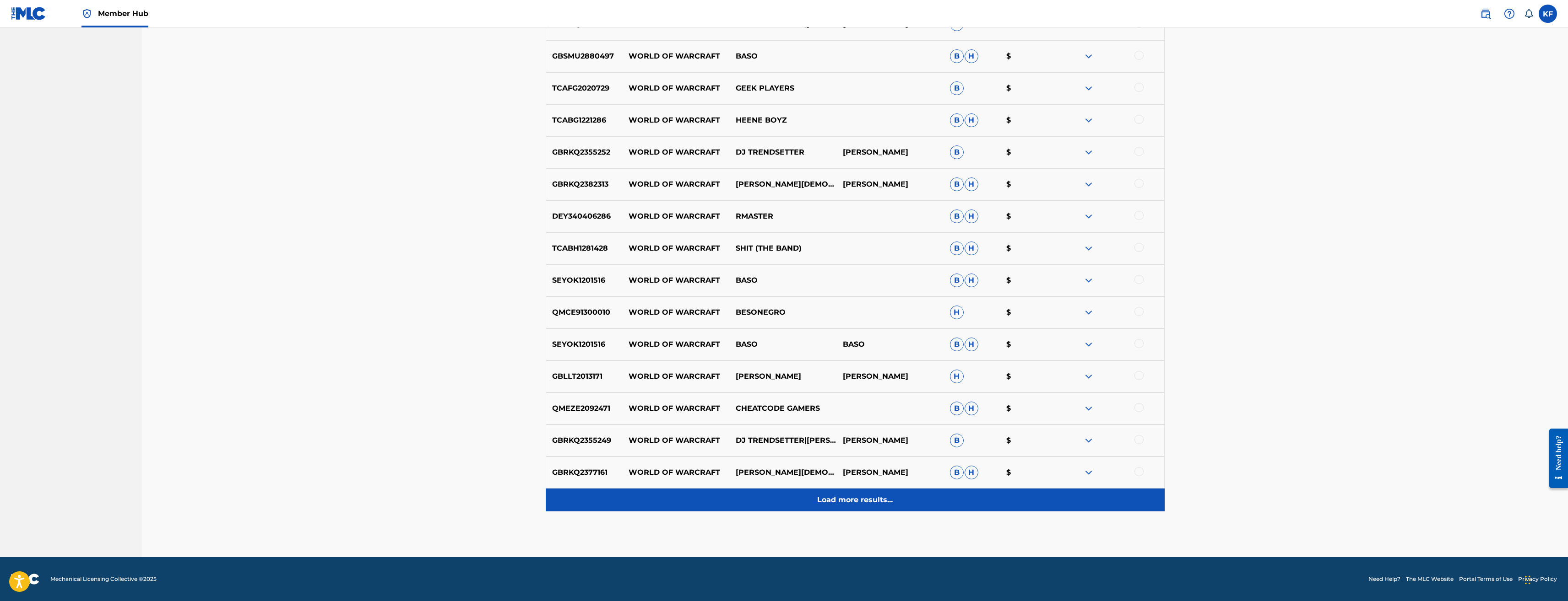
click at [886, 504] on p "Load more results..." at bounding box center [855, 500] width 76 height 11
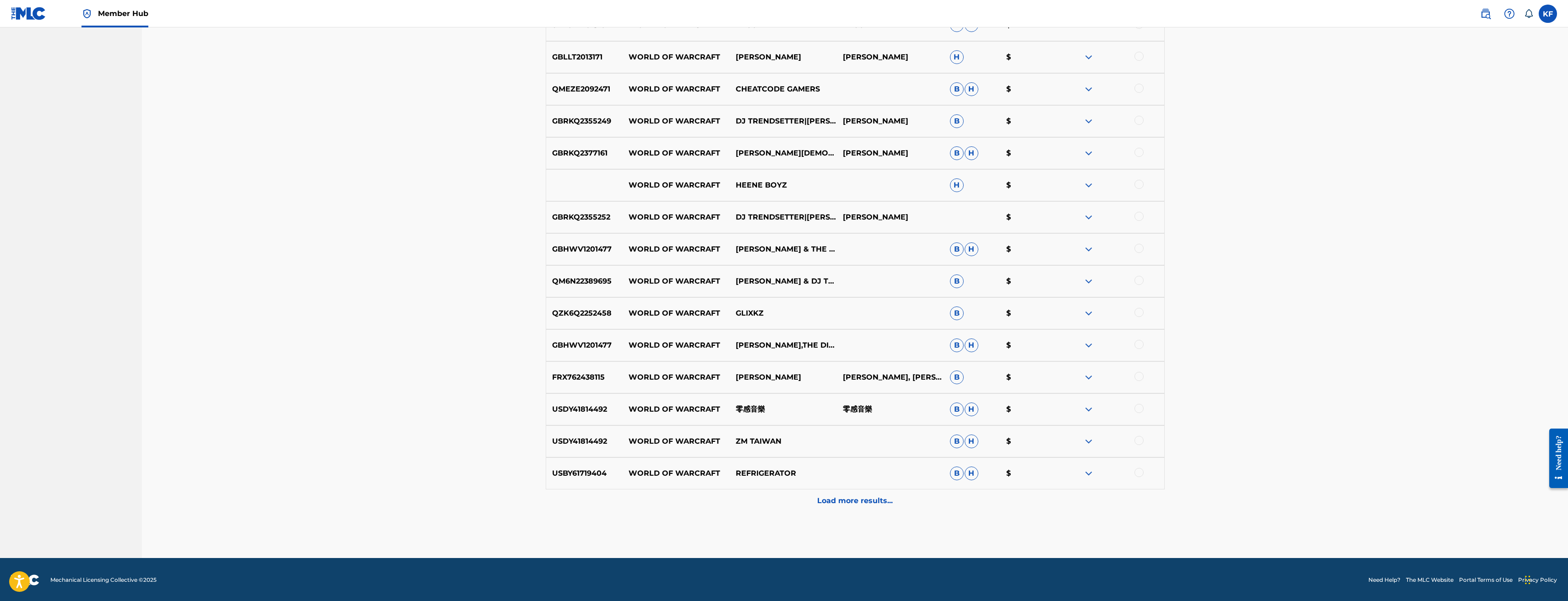
scroll to position [1145, 0]
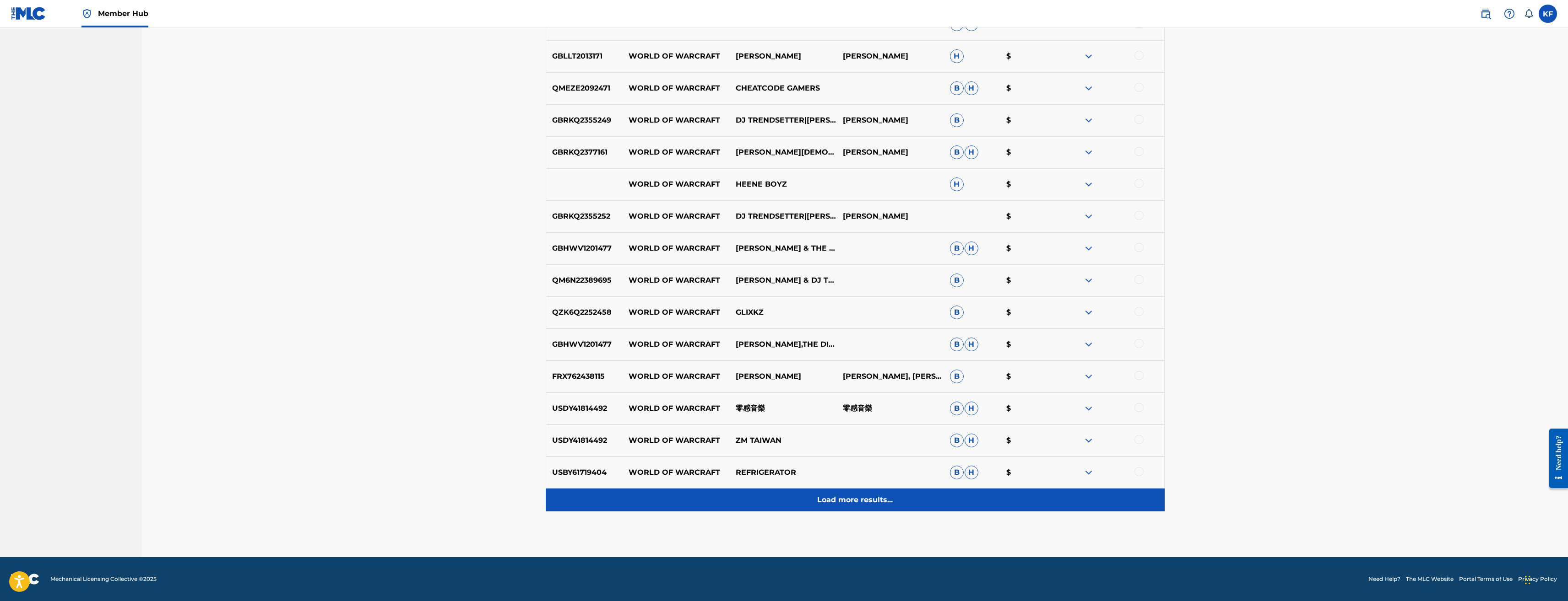
click at [866, 498] on p "Load more results..." at bounding box center [855, 500] width 76 height 11
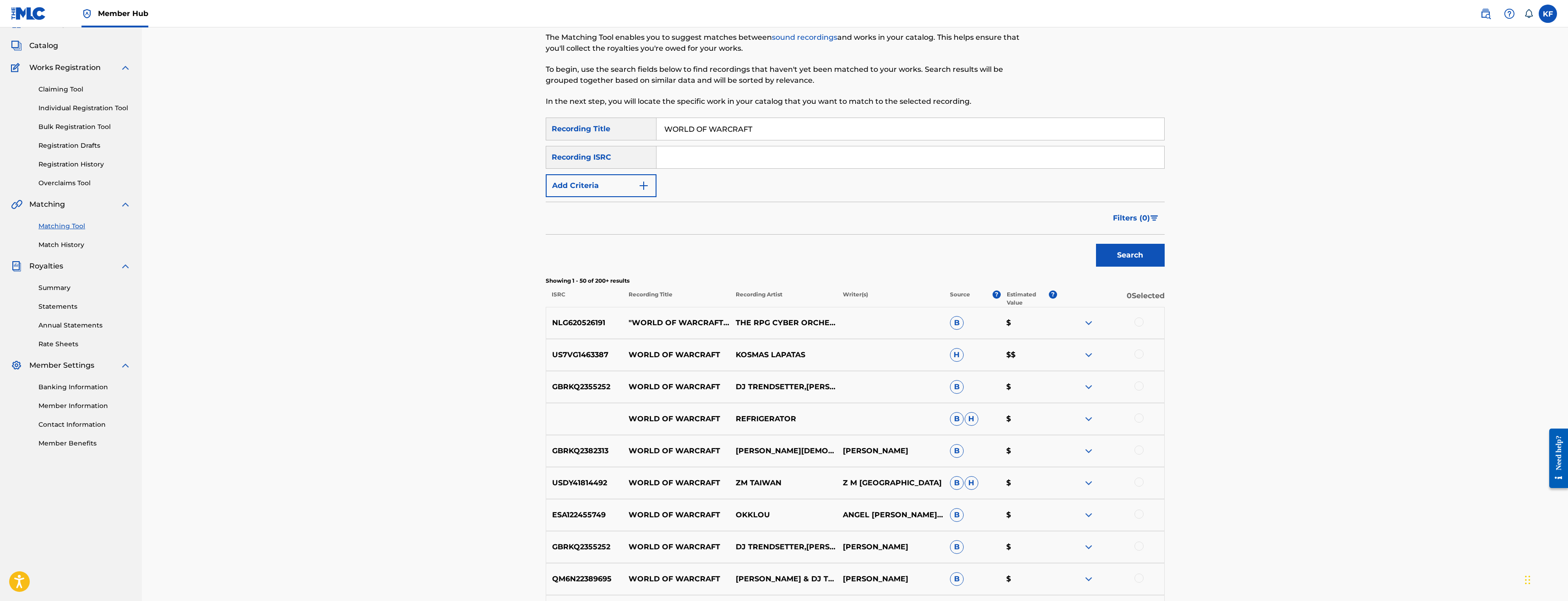
scroll to position [46, 0]
click at [1089, 354] on img at bounding box center [1089, 354] width 11 height 11
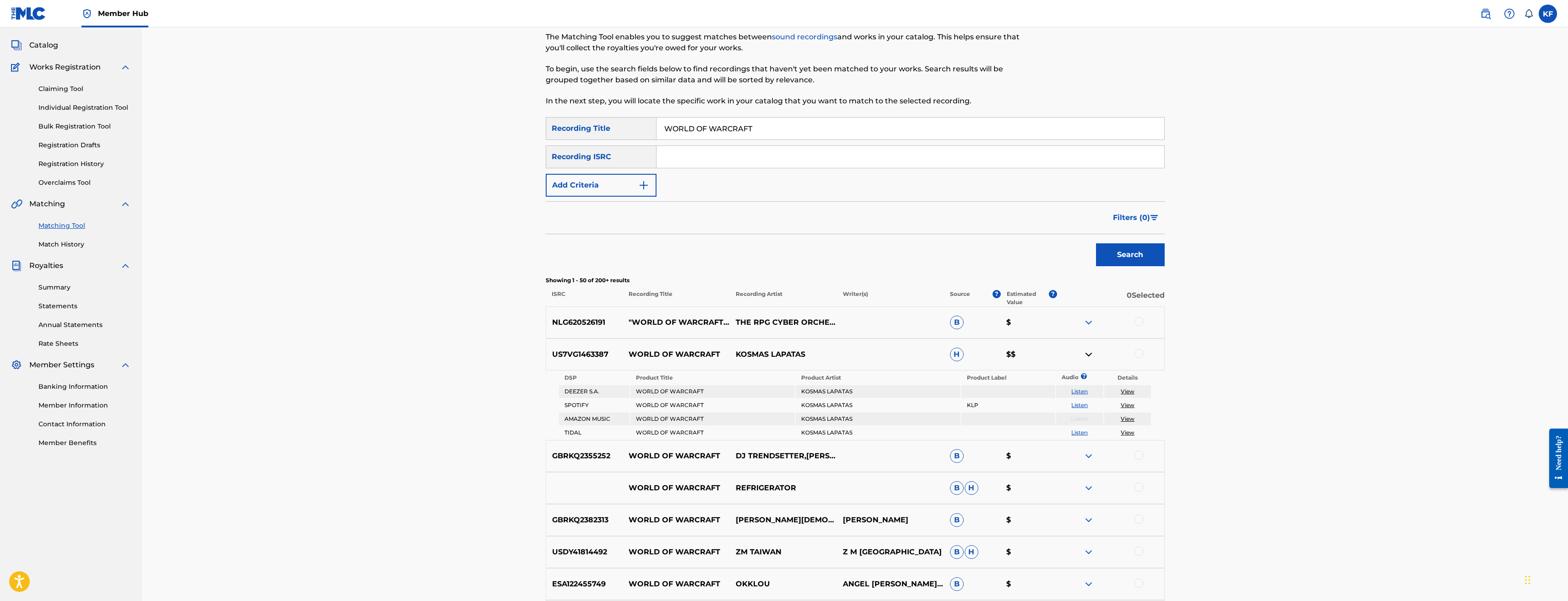
click at [1079, 390] on link "Listen" at bounding box center [1079, 391] width 16 height 7
click at [1128, 390] on link "View" at bounding box center [1128, 391] width 13 height 7
click at [739, 156] on input "Search Form" at bounding box center [910, 157] width 508 height 22
click at [636, 179] on button "Add Criteria" at bounding box center [601, 185] width 111 height 23
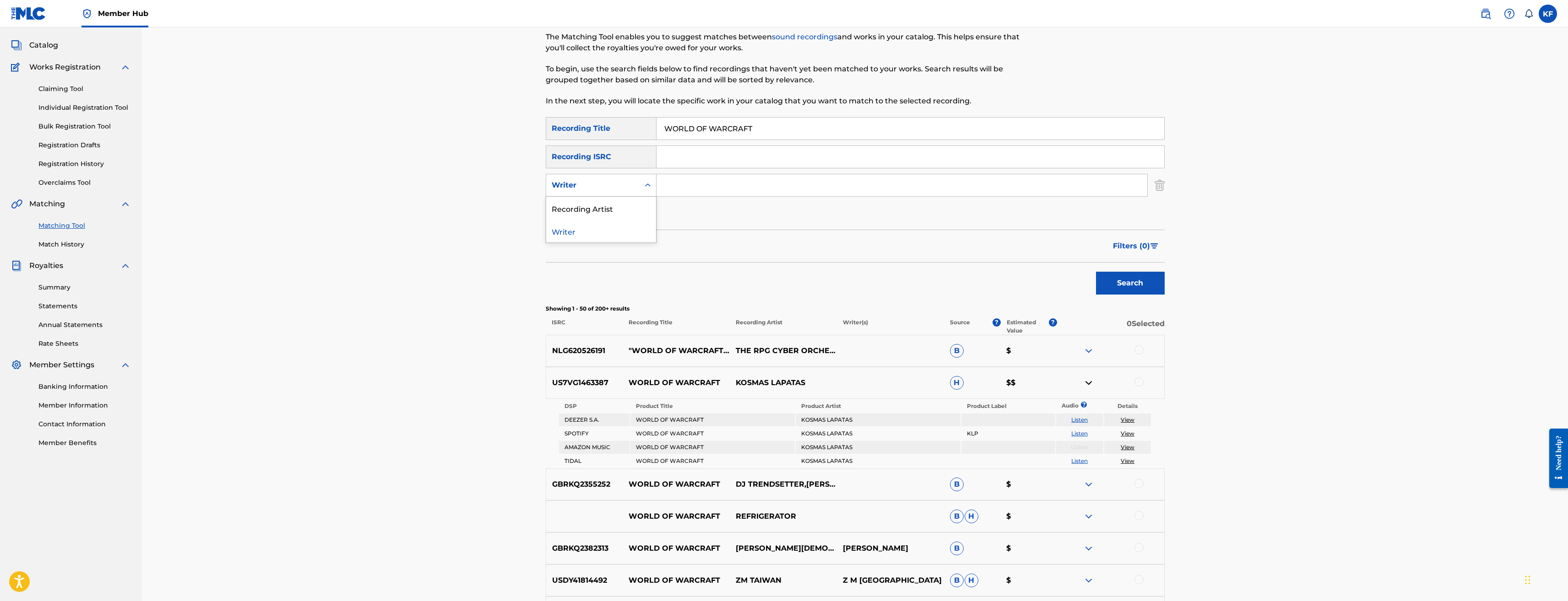
click at [628, 184] on div "Writer" at bounding box center [593, 185] width 82 height 11
click at [623, 205] on div "Recording Artist" at bounding box center [601, 208] width 110 height 23
click at [693, 187] on input "Search Form" at bounding box center [902, 185] width 491 height 22
type input "ARROWNY"
click at [1120, 284] on button "Search" at bounding box center [1130, 283] width 69 height 23
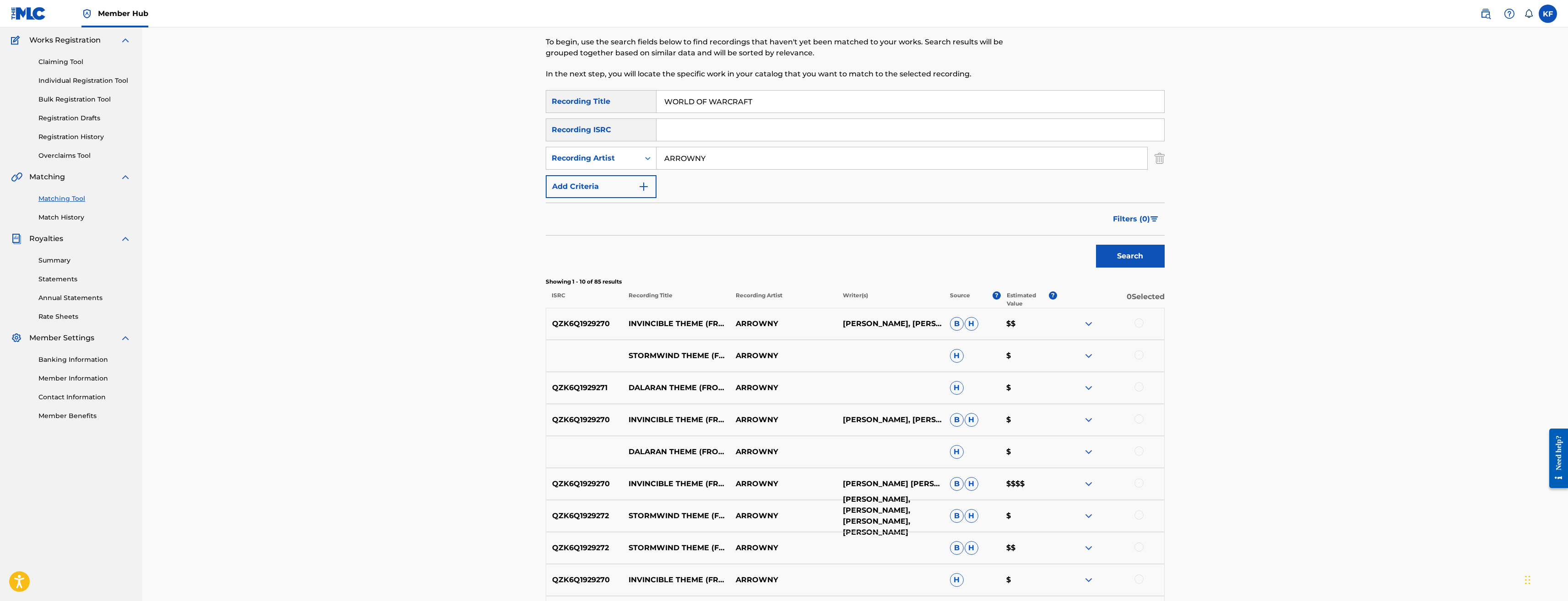
scroll to position [212, 0]
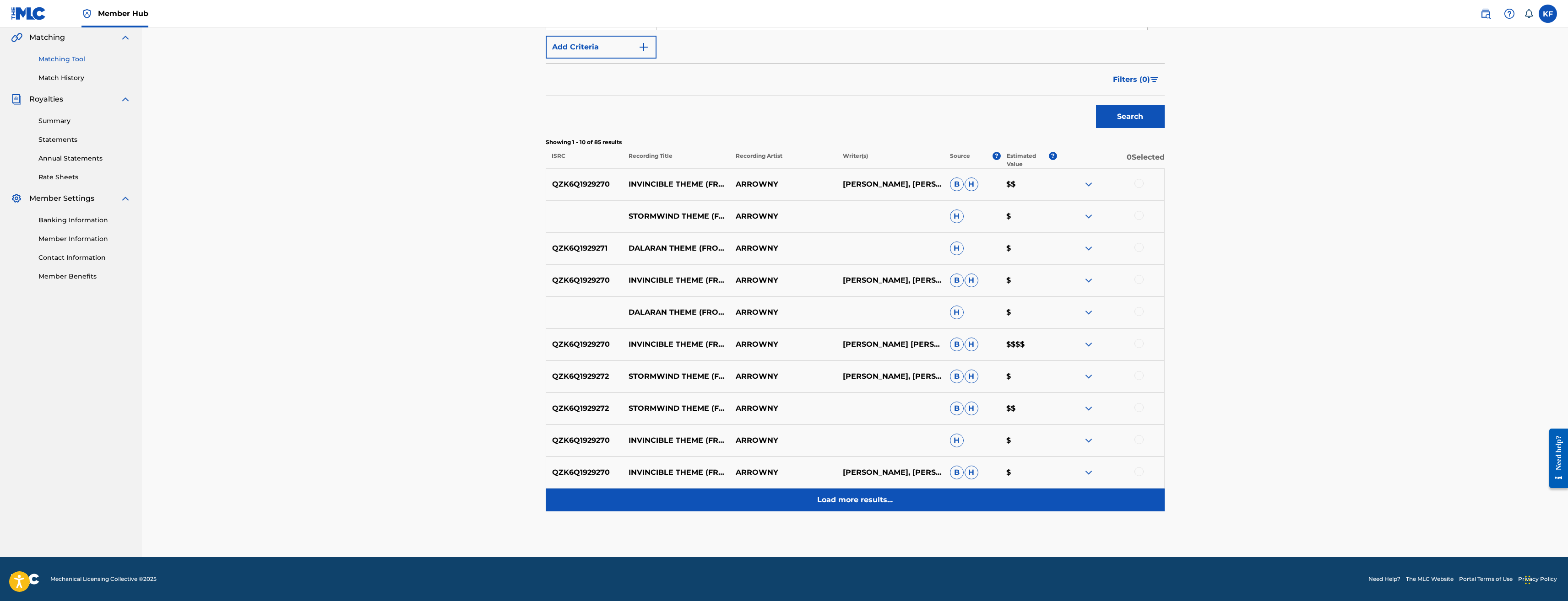
click at [843, 501] on p "Load more results..." at bounding box center [855, 500] width 76 height 11
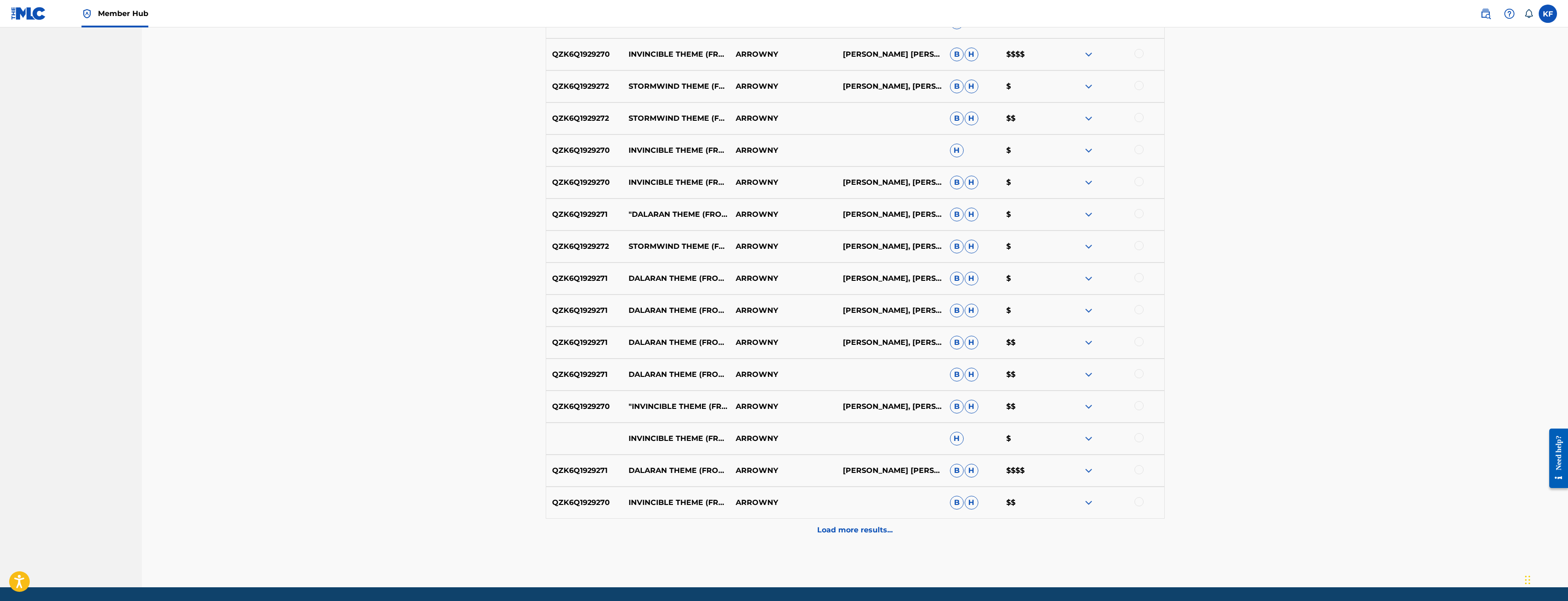
scroll to position [533, 0]
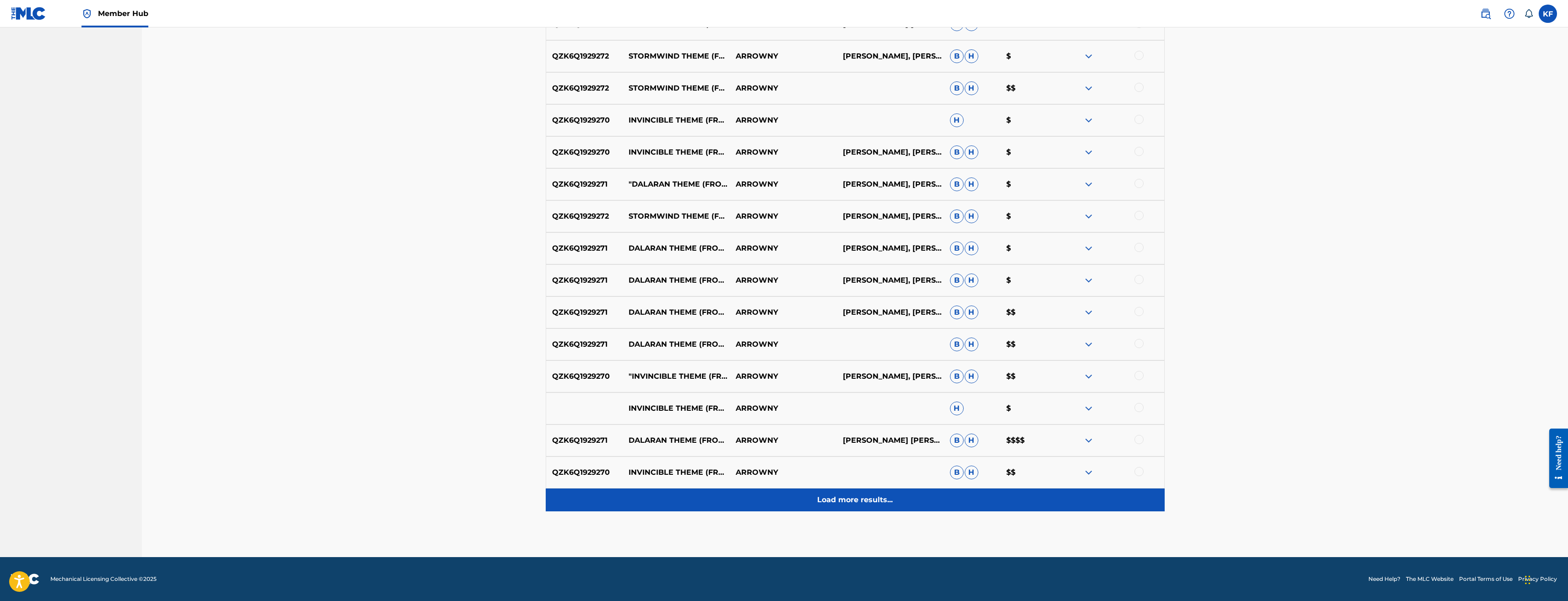
click at [864, 492] on div "Load more results..." at bounding box center [855, 500] width 619 height 23
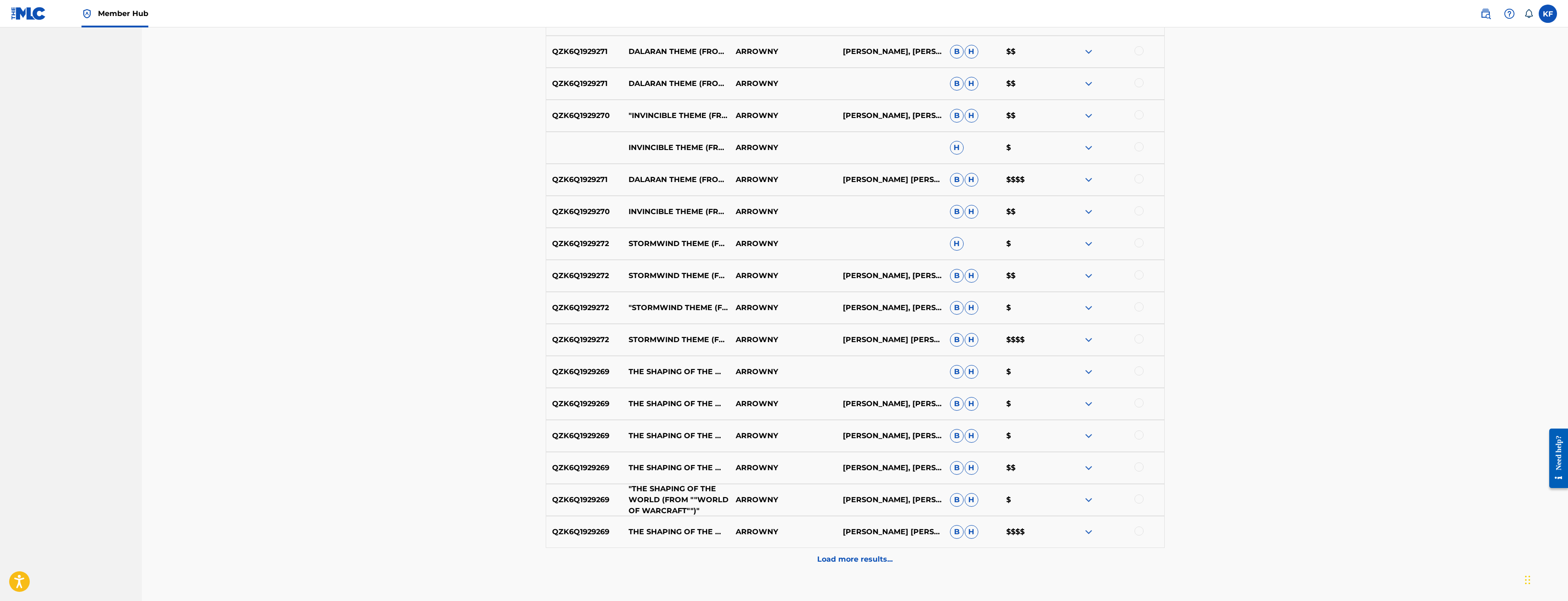
scroll to position [853, 0]
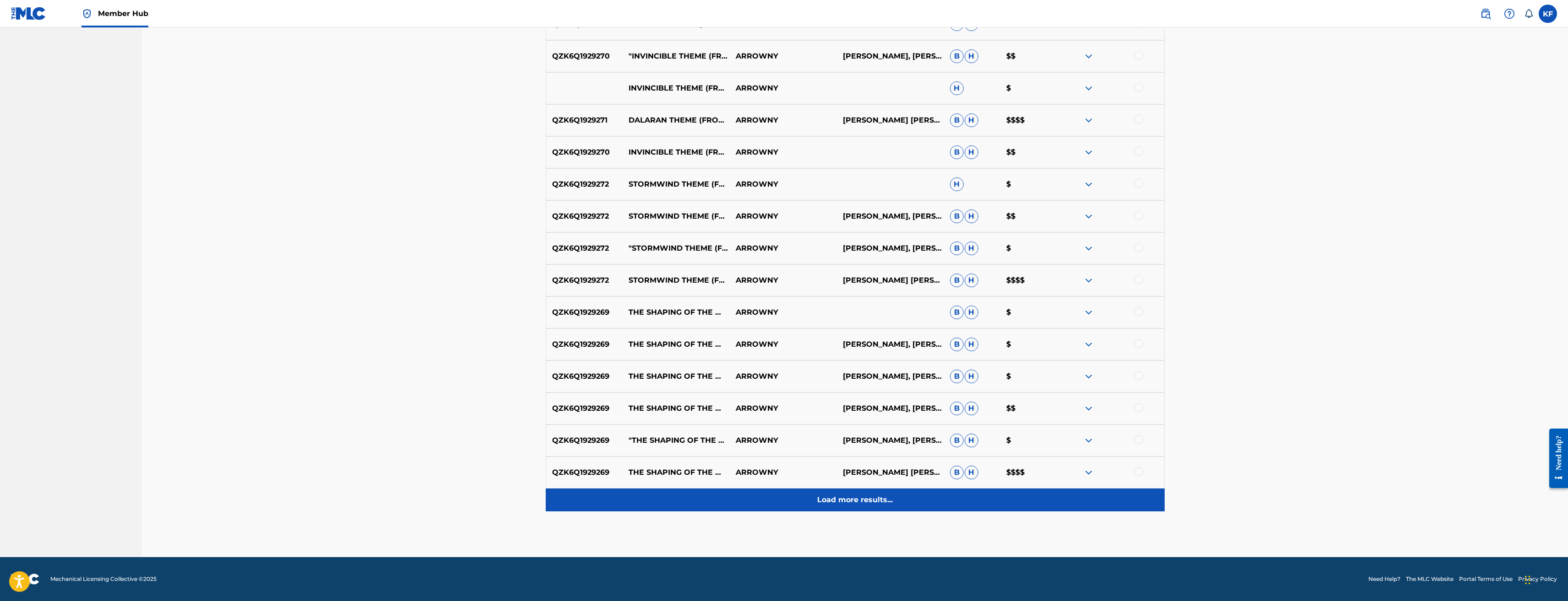
click at [886, 503] on p "Load more results..." at bounding box center [855, 500] width 76 height 11
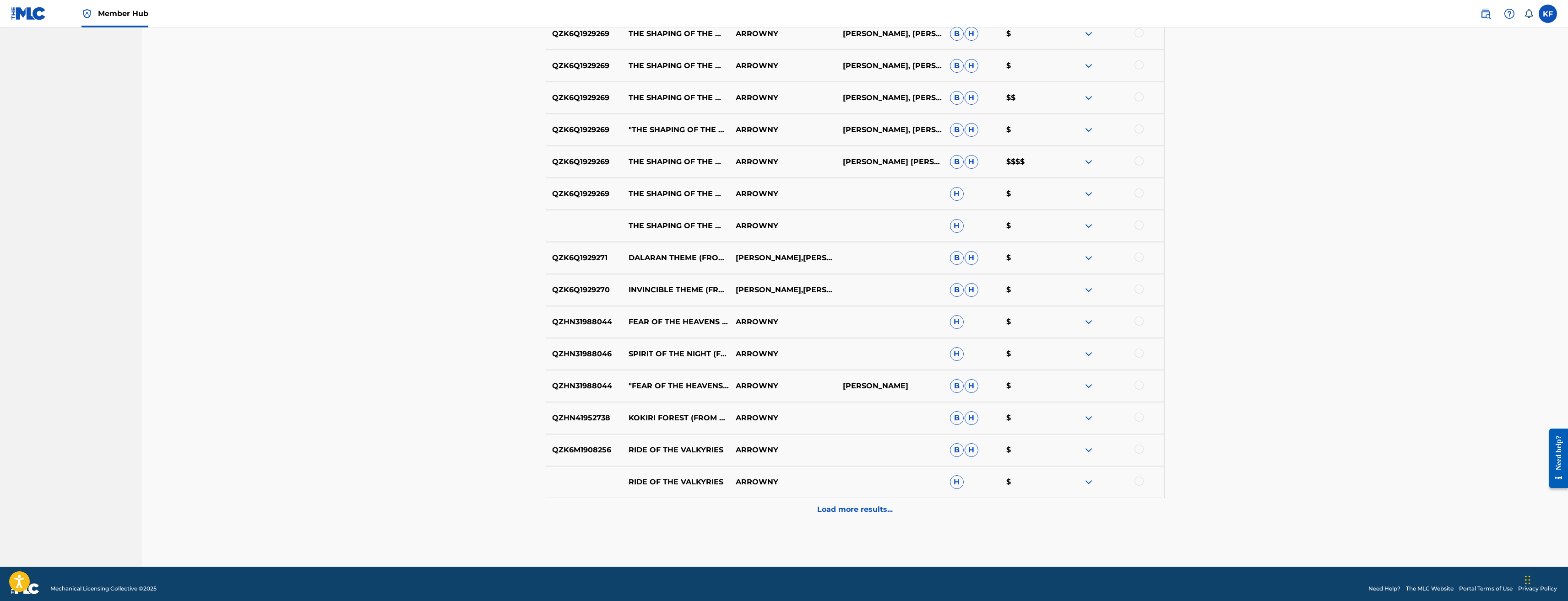
scroll to position [1174, 0]
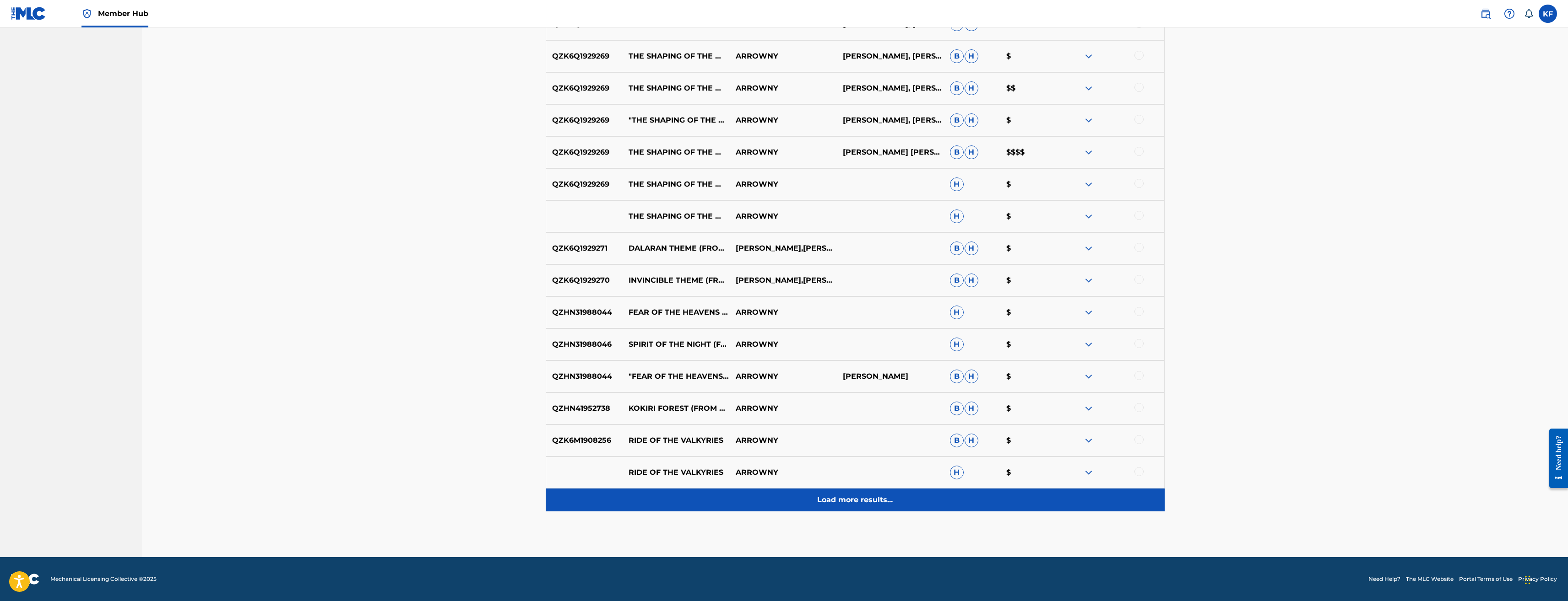
click at [854, 501] on p "Load more results..." at bounding box center [855, 500] width 76 height 11
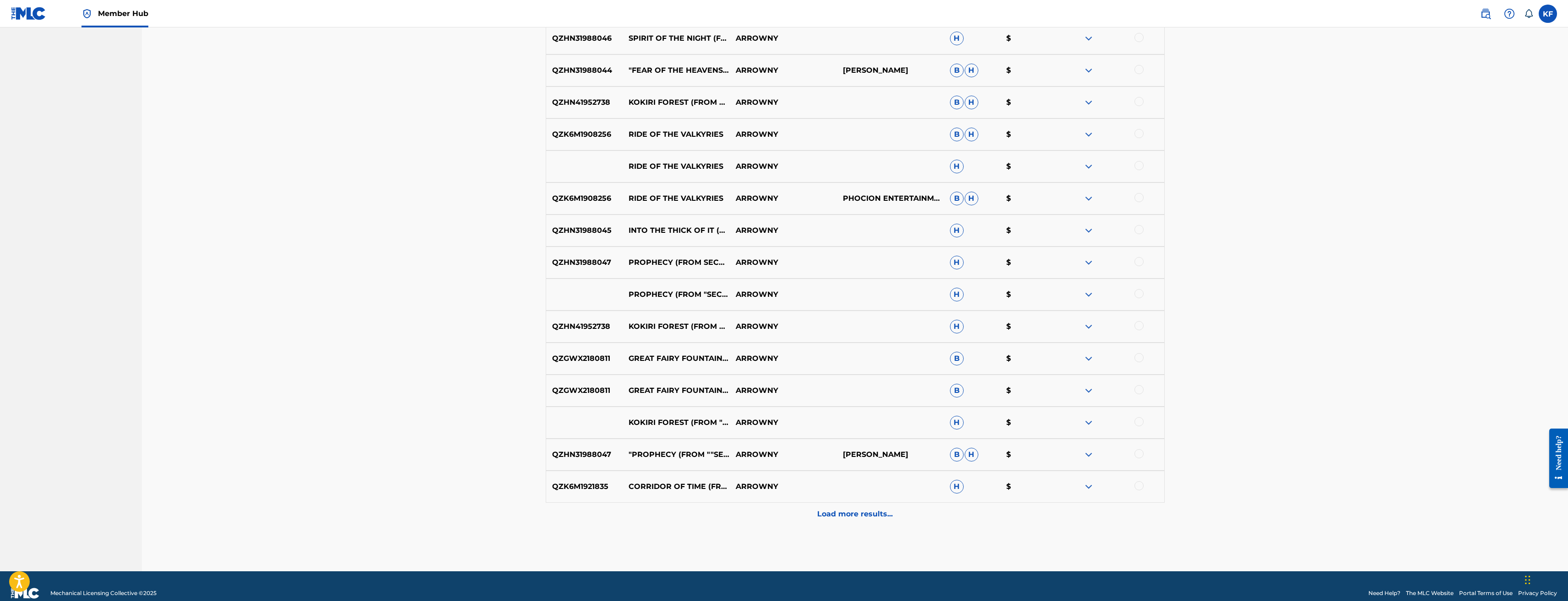
scroll to position [1494, 0]
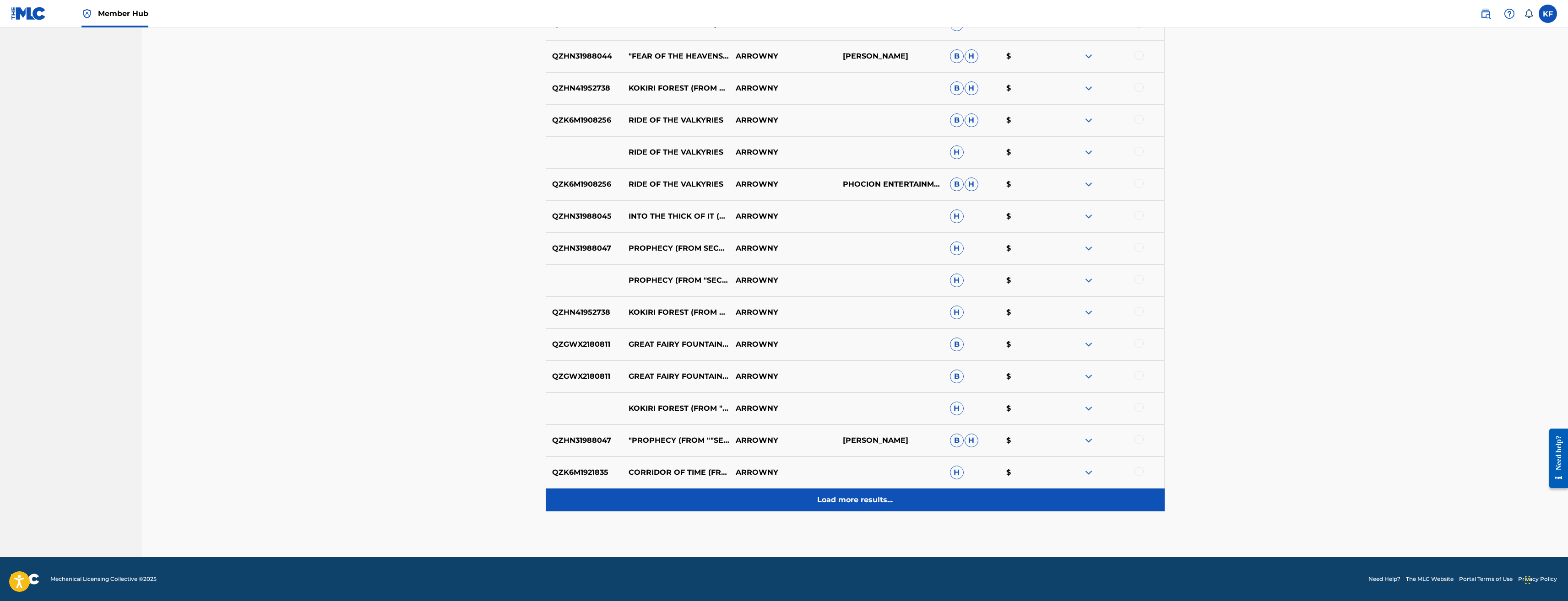
click at [854, 499] on p "Load more results..." at bounding box center [855, 500] width 76 height 11
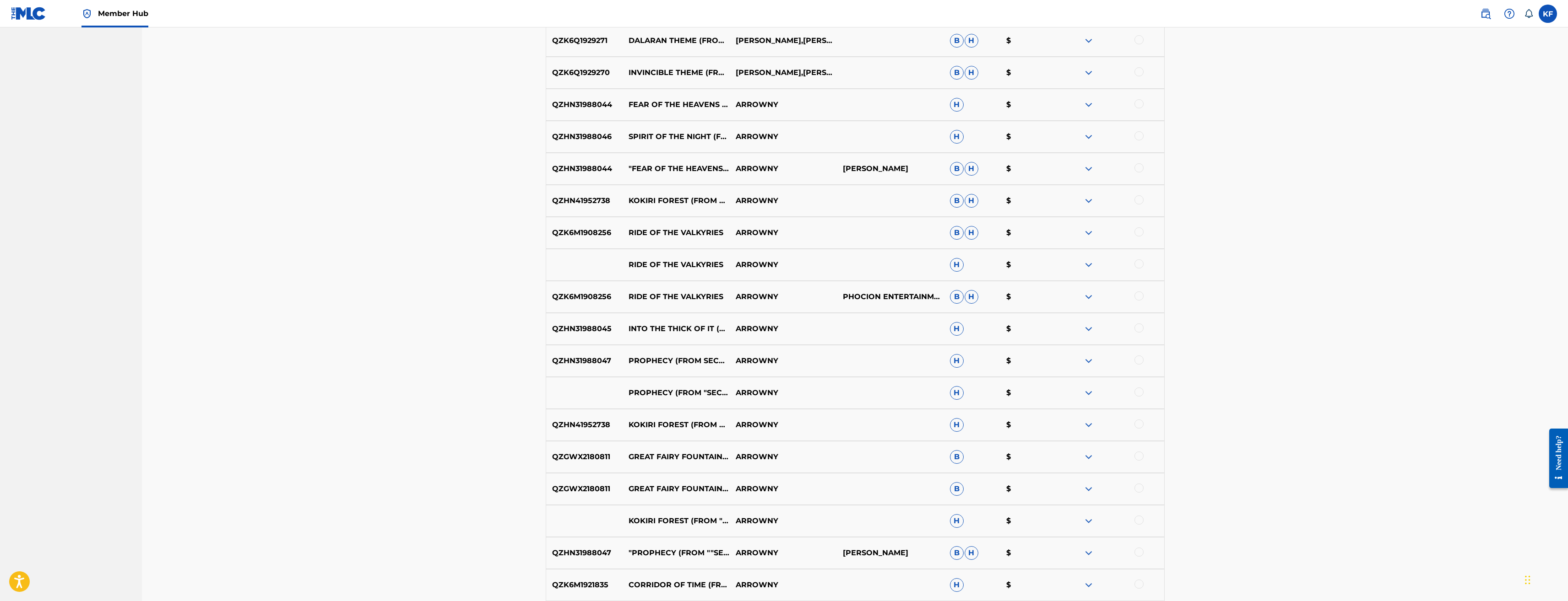
scroll to position [1814, 0]
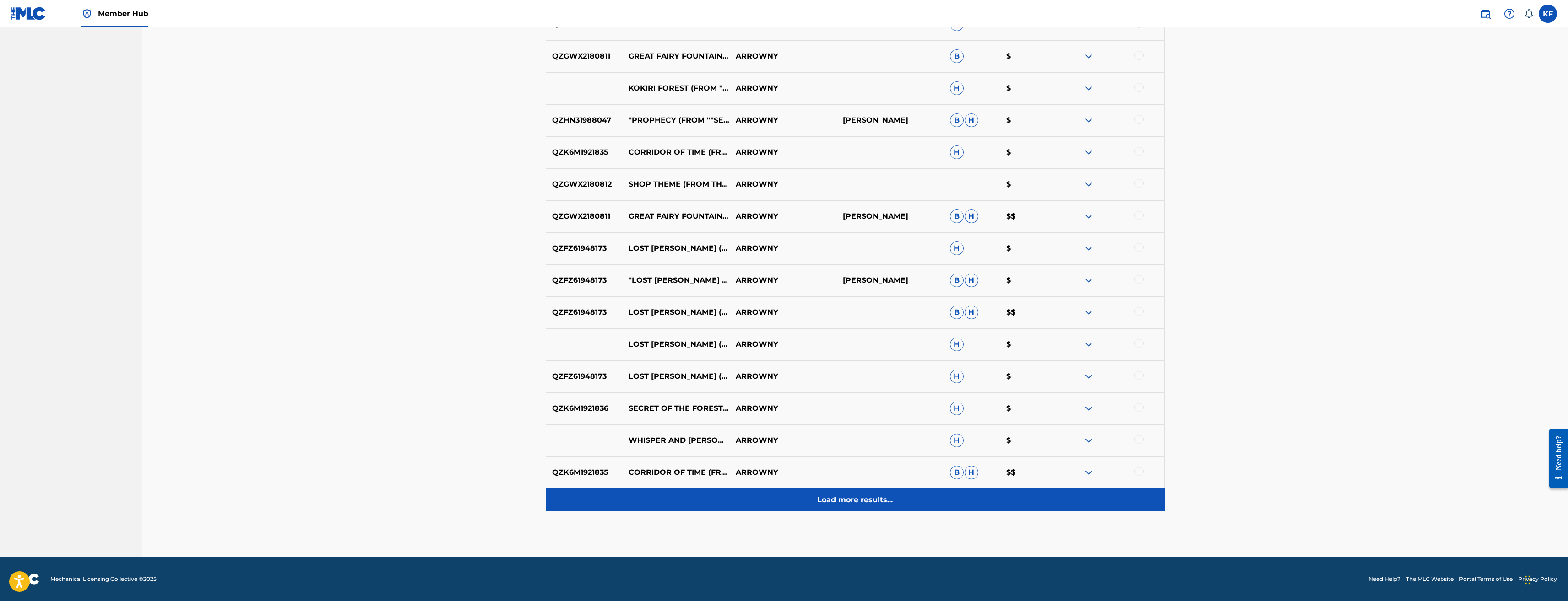
click at [853, 496] on p "Load more results..." at bounding box center [855, 500] width 76 height 11
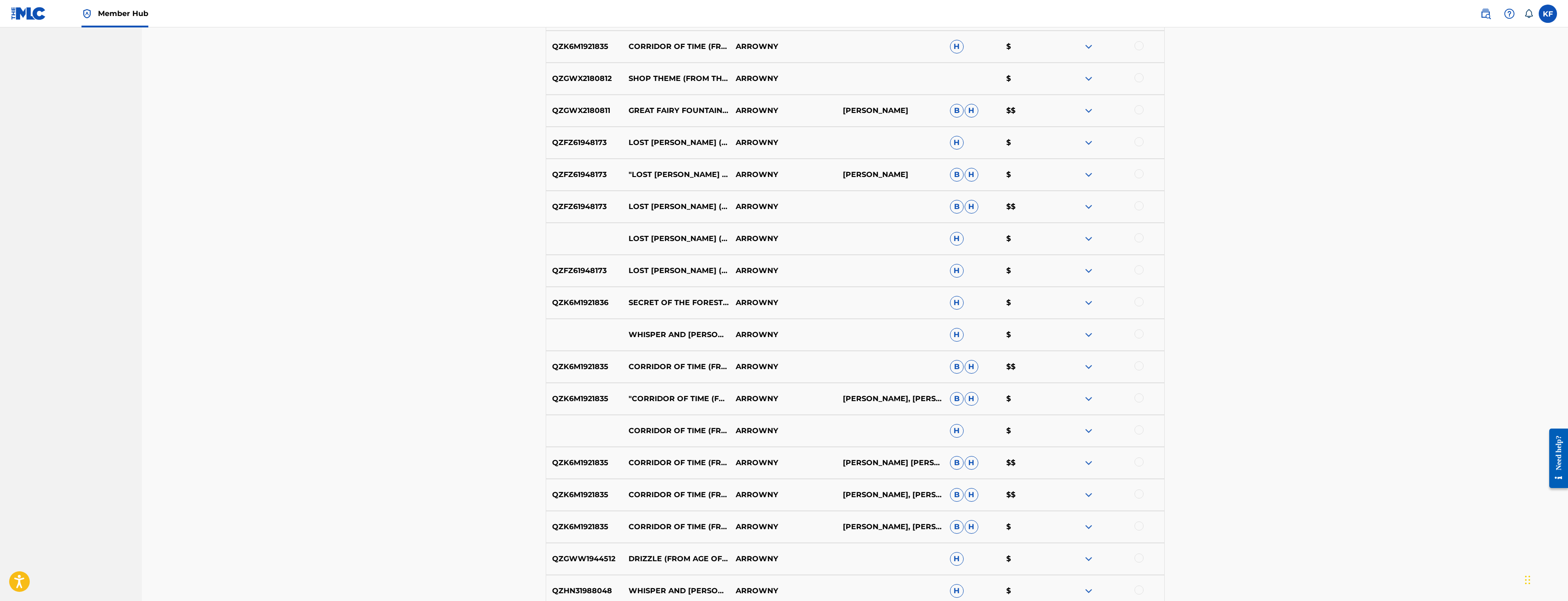
scroll to position [2134, 0]
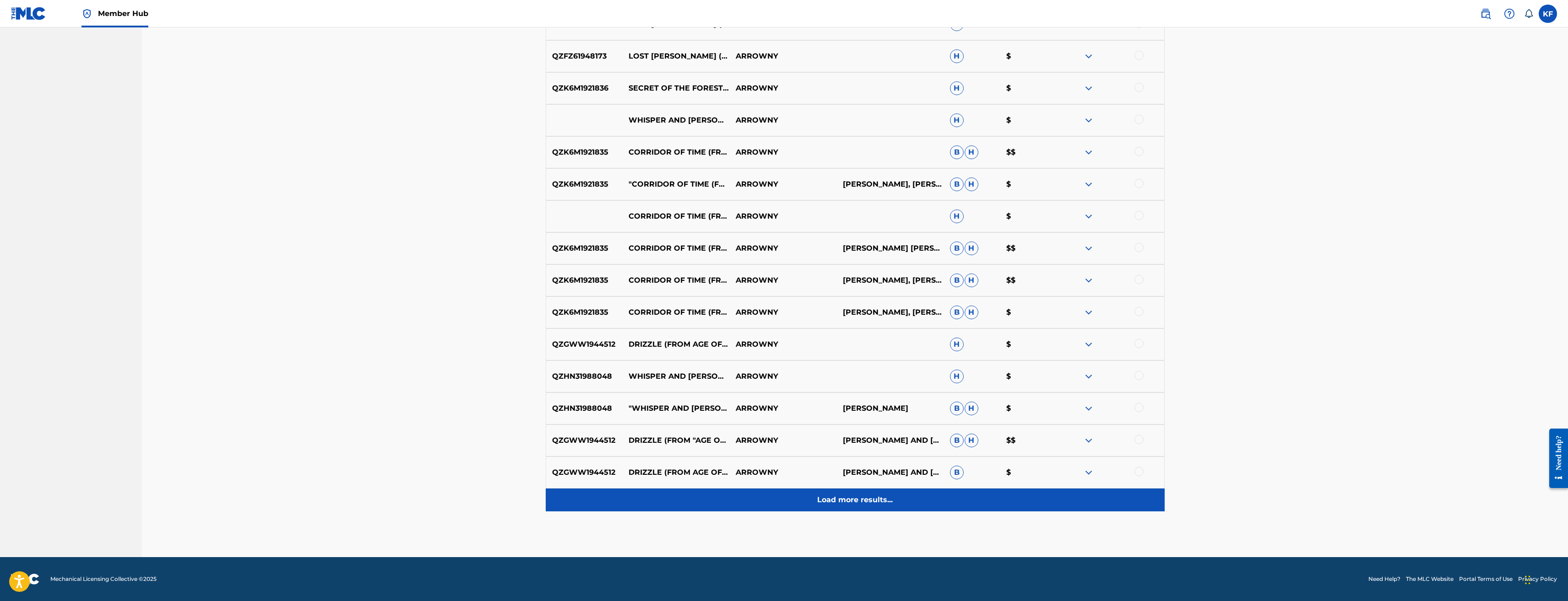
click at [855, 498] on p "Load more results..." at bounding box center [855, 500] width 76 height 11
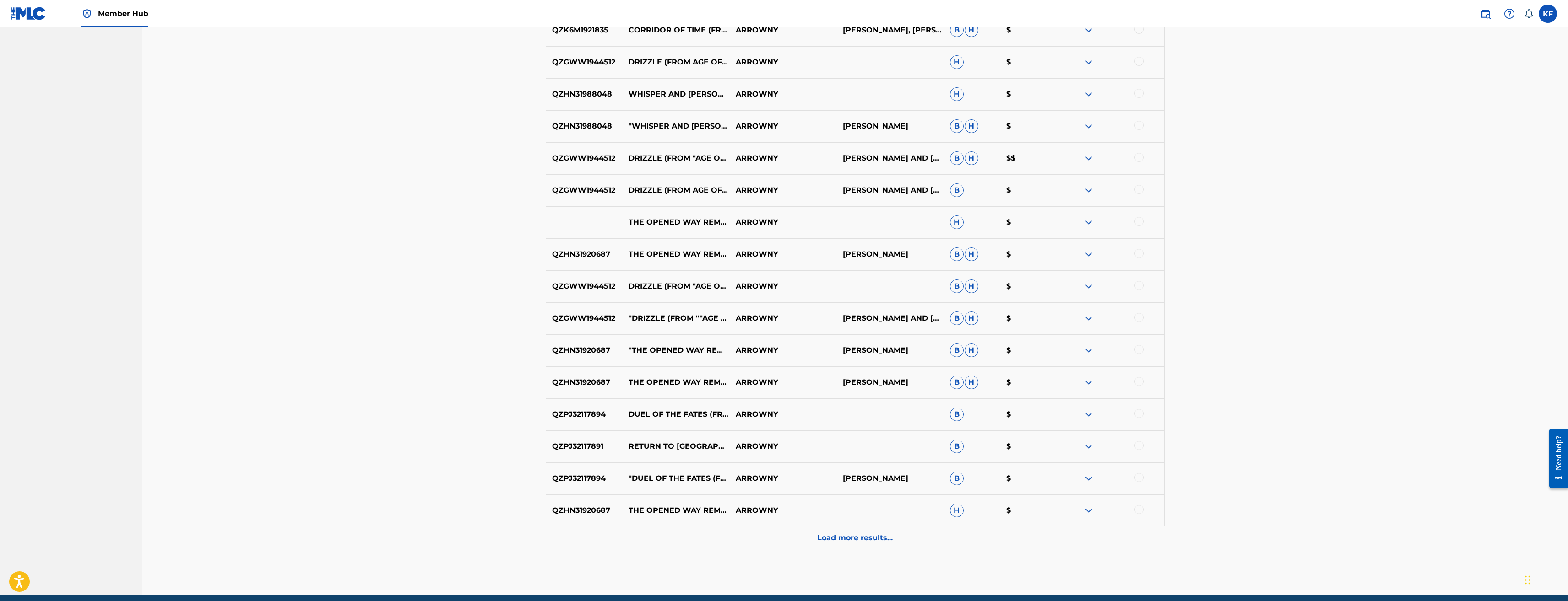
scroll to position [2455, 0]
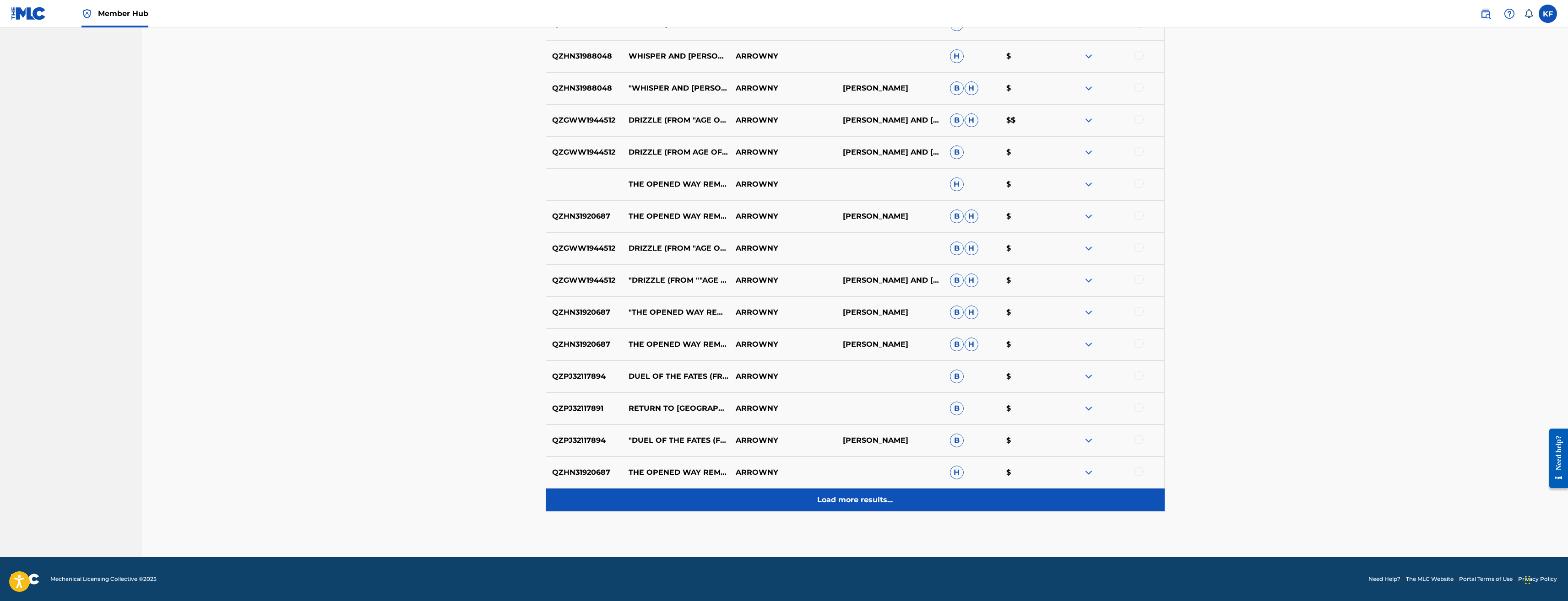
click at [839, 497] on p "Load more results..." at bounding box center [855, 500] width 76 height 11
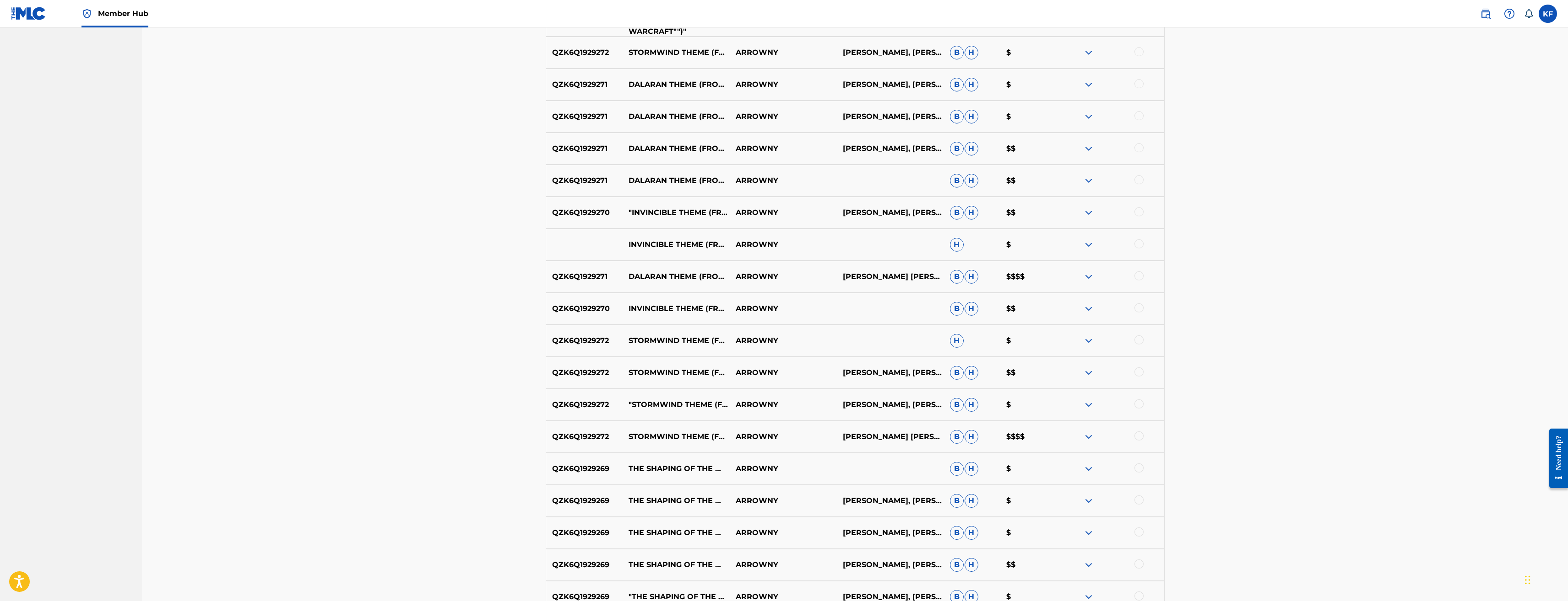
scroll to position [0, 0]
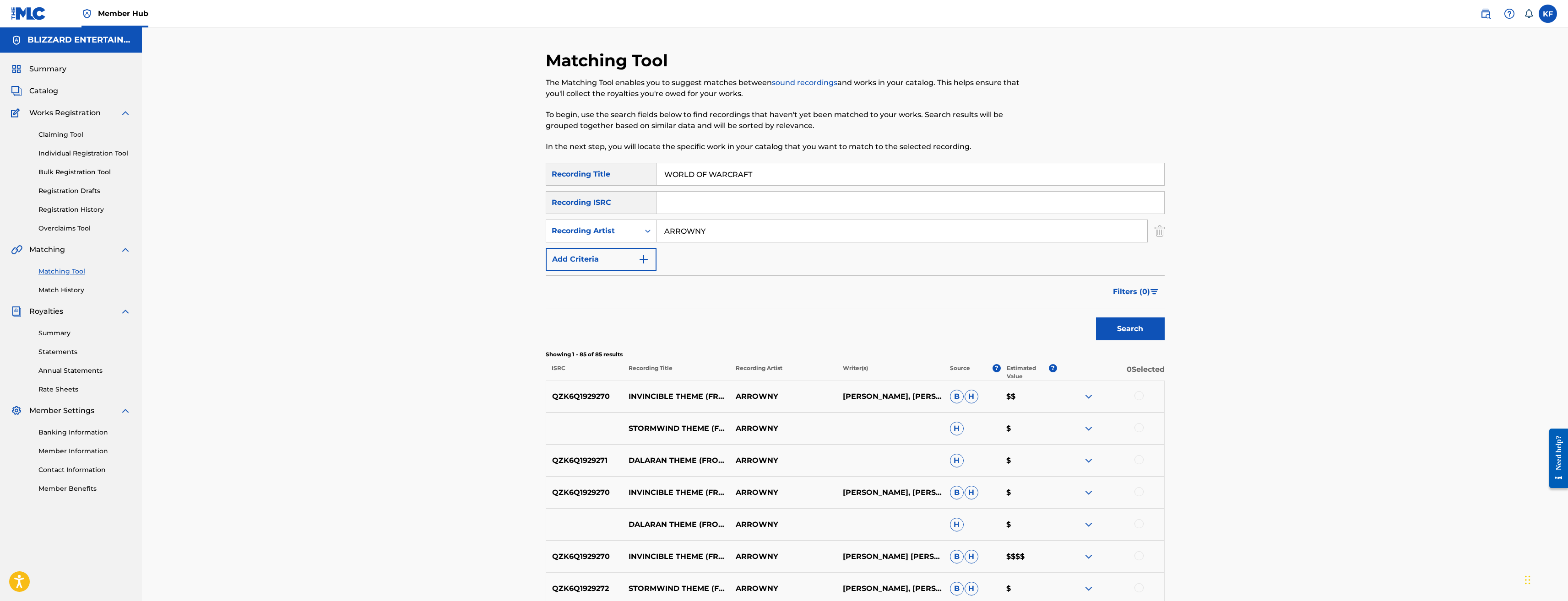
click at [1011, 361] on div "Showing 1 - 85 of 85 results ISRC Recording Title Recording Artist Writer(s) So…" at bounding box center [855, 365] width 619 height 30
click at [1013, 373] on p "Estimated Value" at bounding box center [1028, 373] width 42 height 16
click at [1154, 286] on button "Filters ( 0 )" at bounding box center [1136, 292] width 57 height 23
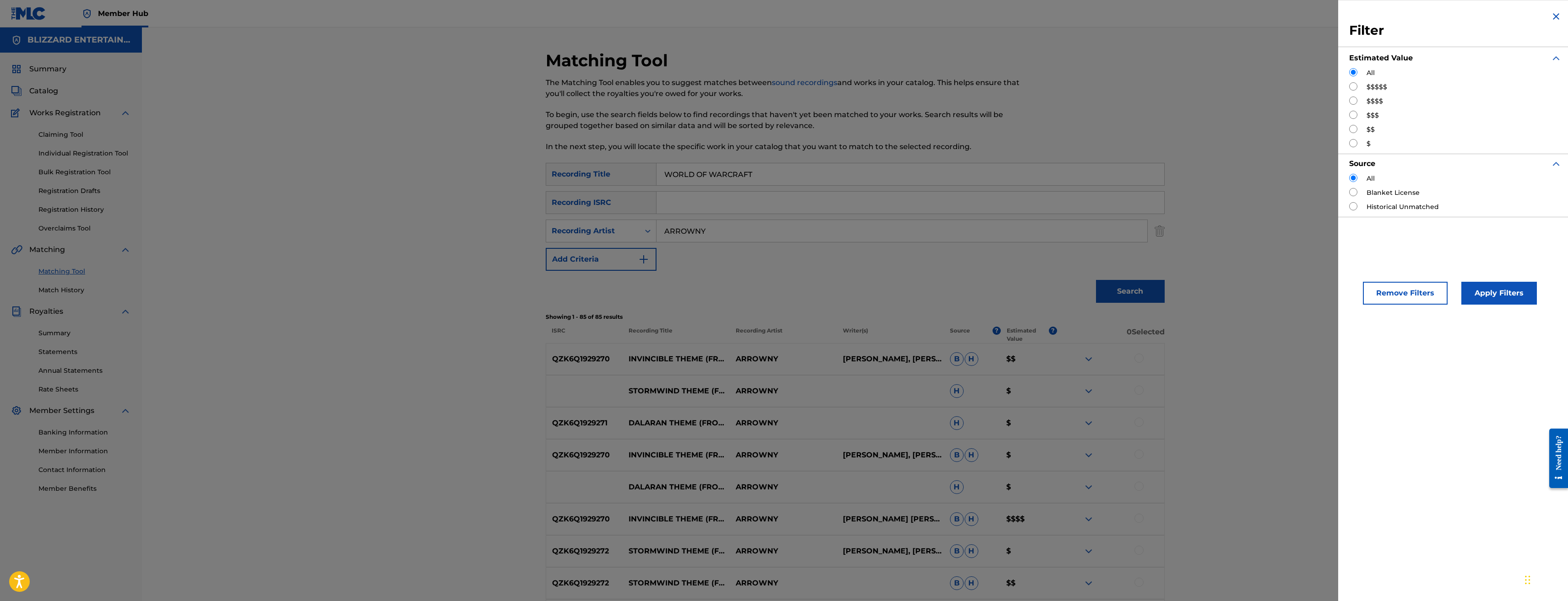
click at [1355, 80] on div "All $$$$$ $$$$ $$$ $$ $" at bounding box center [1455, 108] width 212 height 81
click at [1354, 87] on input "Search Form" at bounding box center [1354, 86] width 8 height 8
radio input "true"
click at [1355, 99] on input "Search Form" at bounding box center [1354, 100] width 8 height 8
radio input "true"
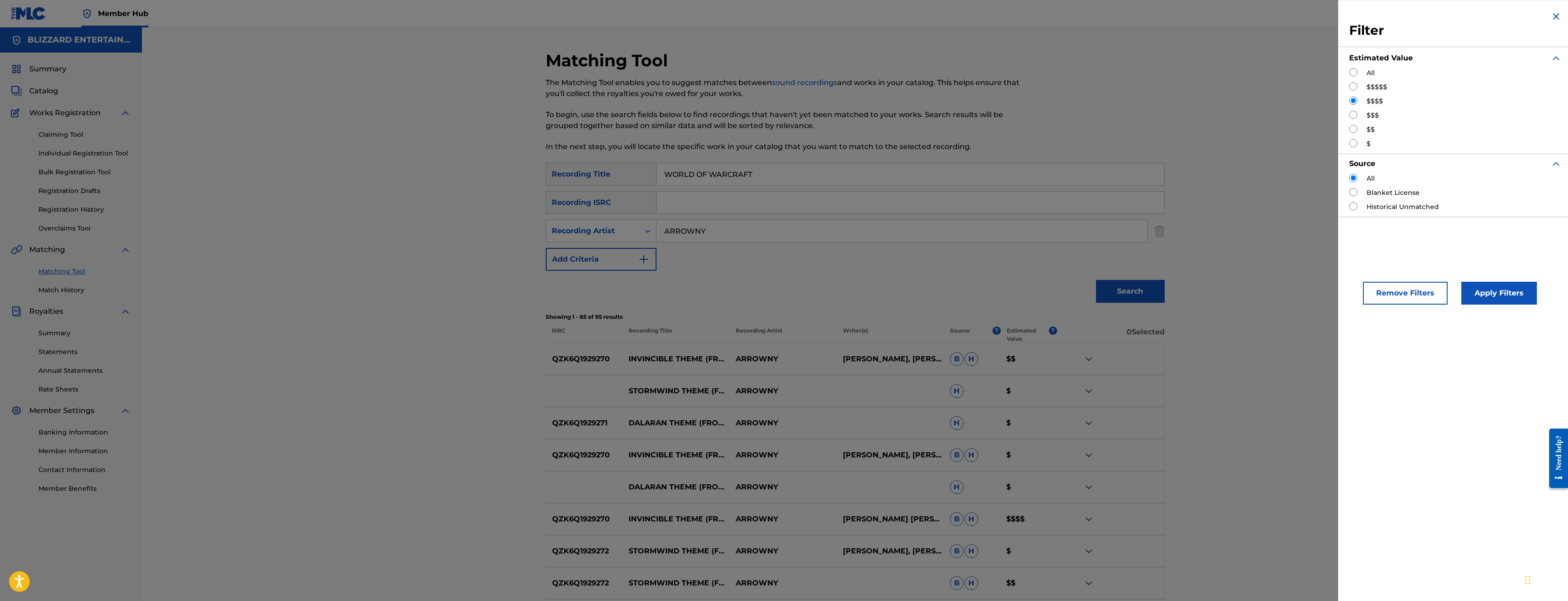
click at [1354, 84] on input "Search Form" at bounding box center [1354, 86] width 8 height 8
radio input "true"
click at [1482, 286] on button "Apply Filters" at bounding box center [1499, 293] width 76 height 23
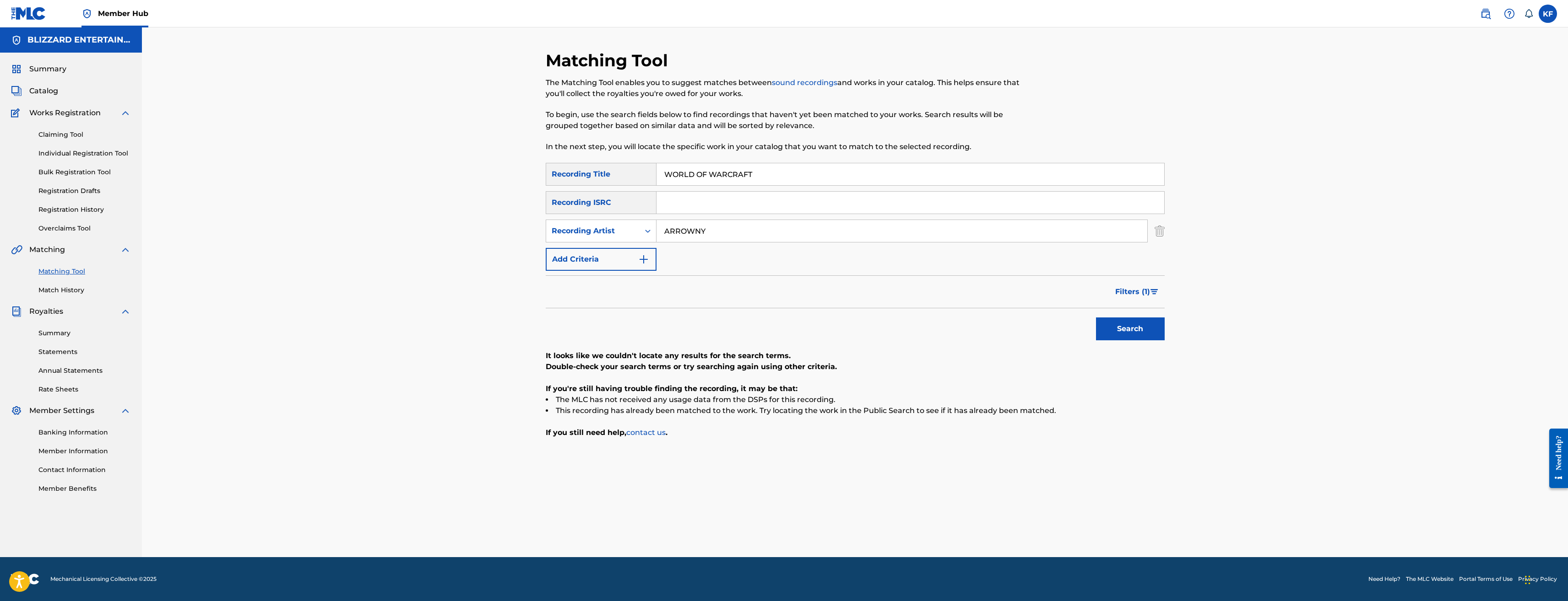
click at [731, 222] on input "ARROWNY" at bounding box center [902, 231] width 491 height 22
click at [1148, 330] on button "Search" at bounding box center [1130, 329] width 69 height 23
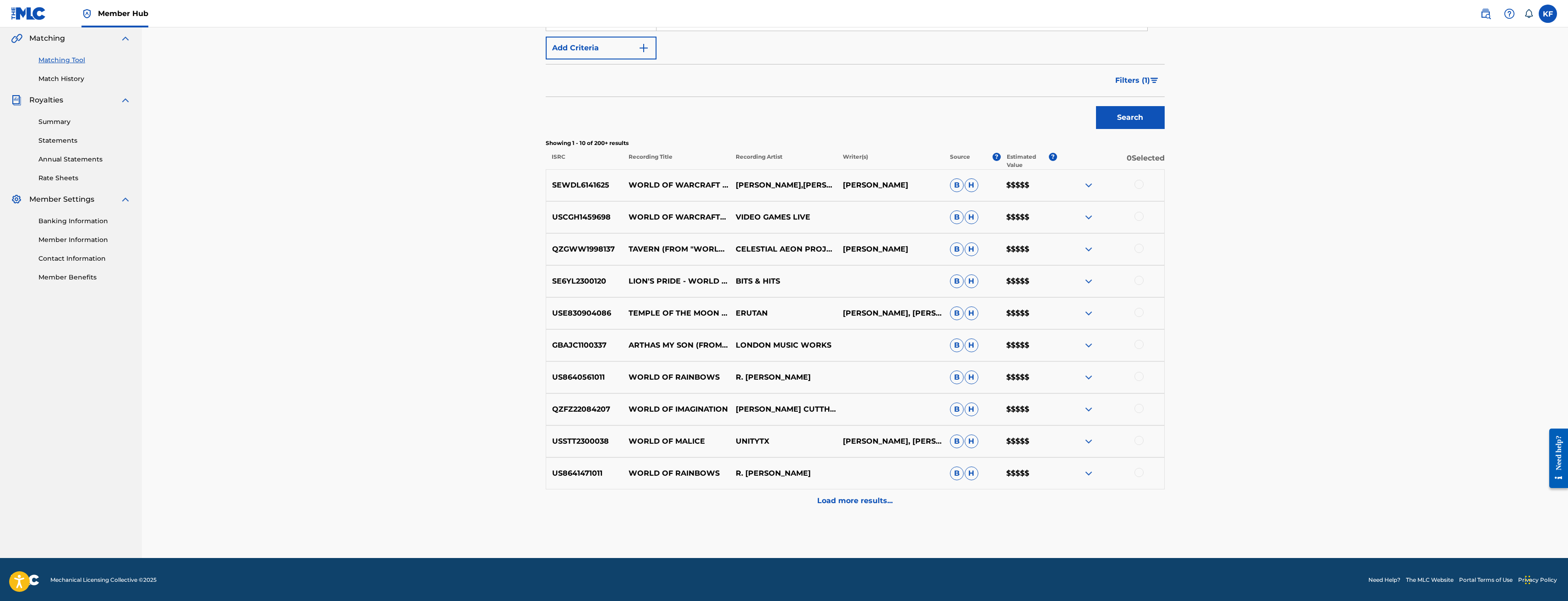
scroll to position [212, 0]
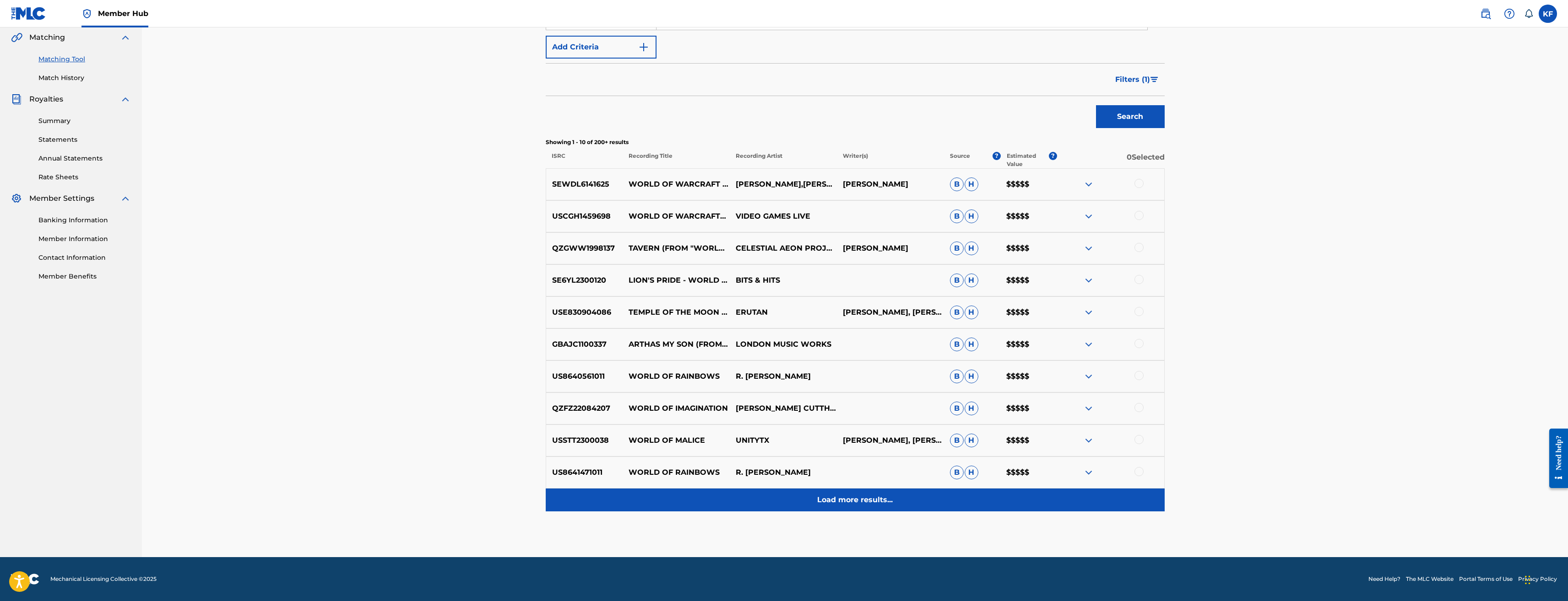
click at [855, 500] on p "Load more results..." at bounding box center [855, 500] width 76 height 11
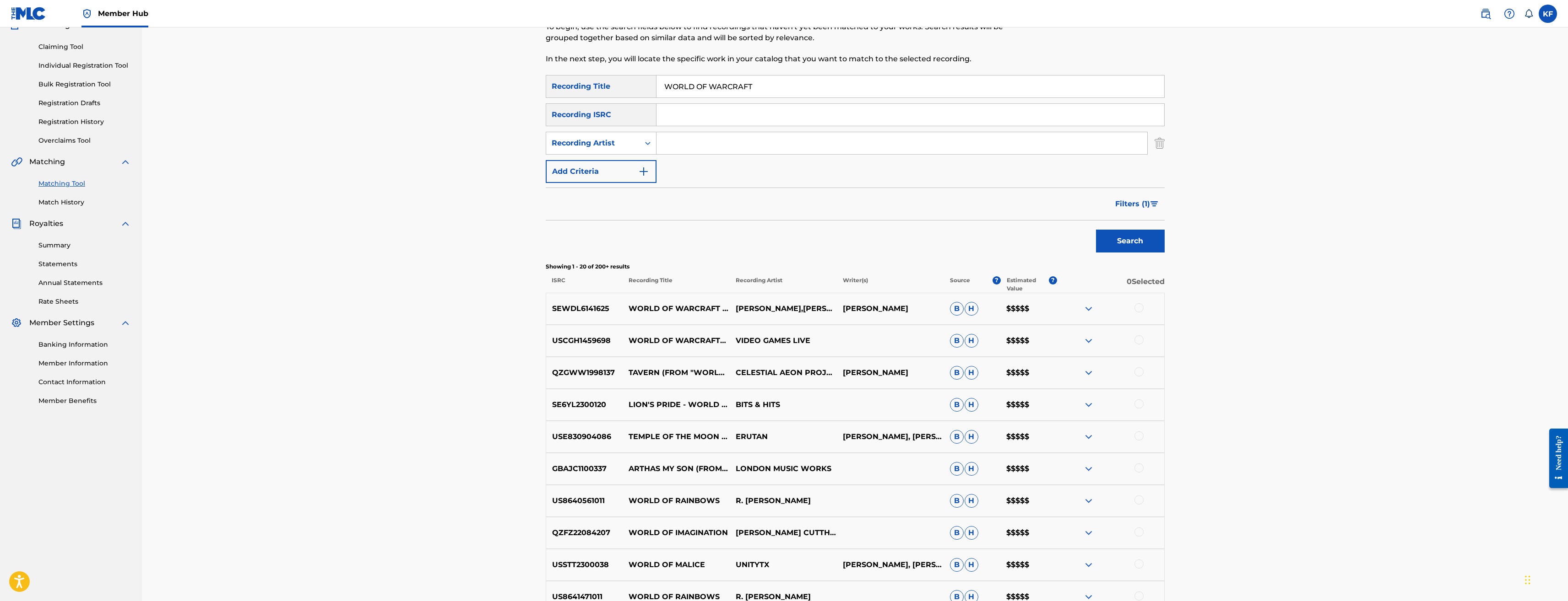
scroll to position [92, 0]
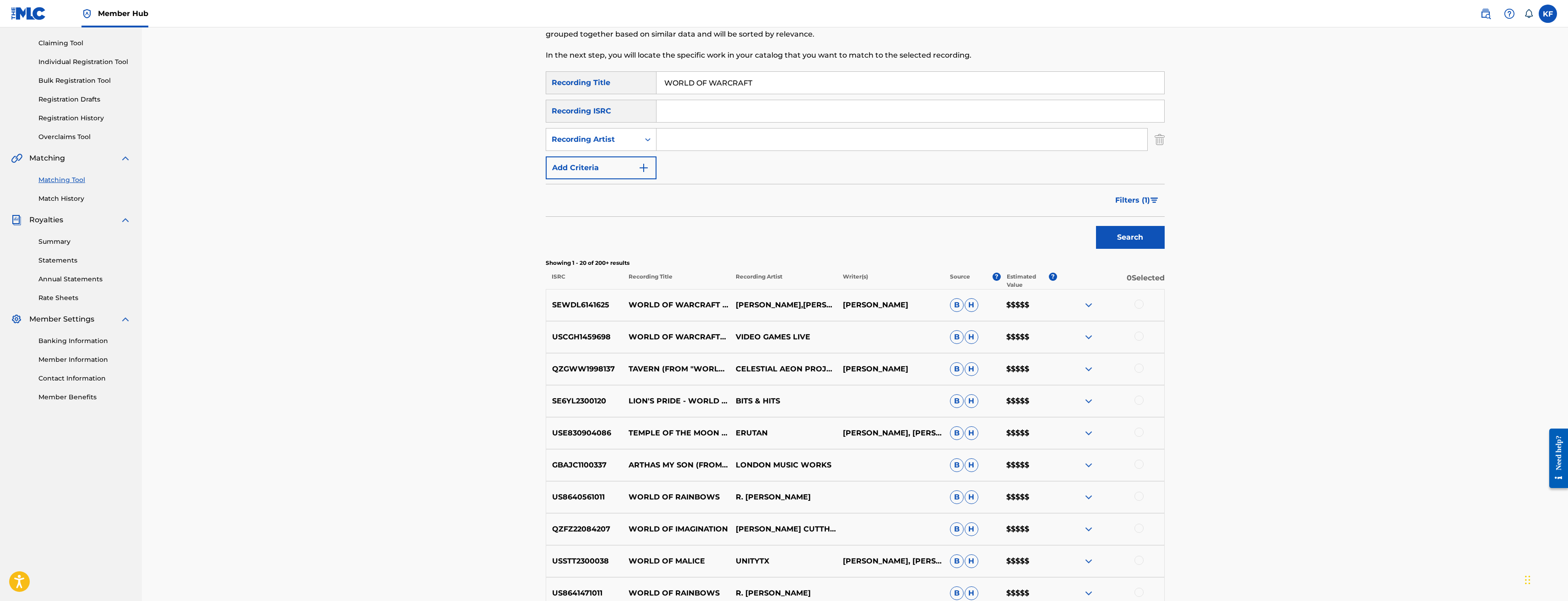
click at [1140, 303] on div at bounding box center [1139, 305] width 9 height 9
click at [1143, 334] on div at bounding box center [1139, 336] width 9 height 9
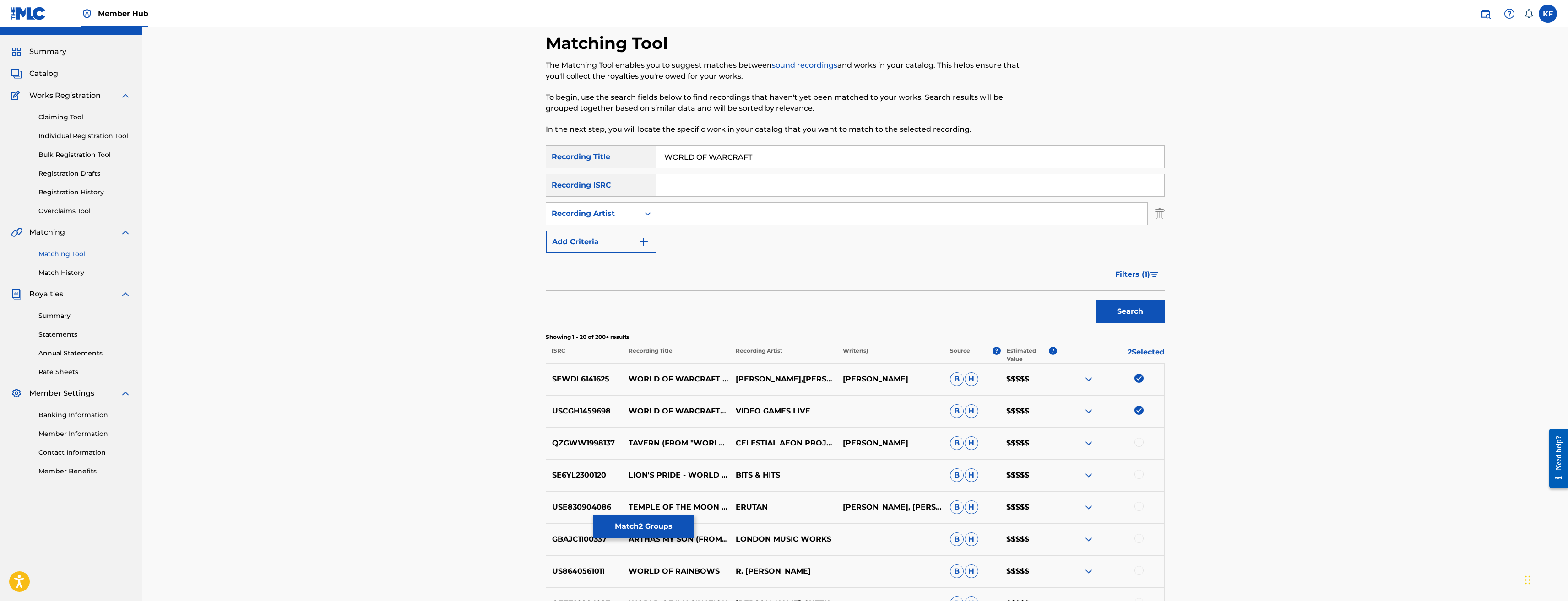
scroll to position [0, 0]
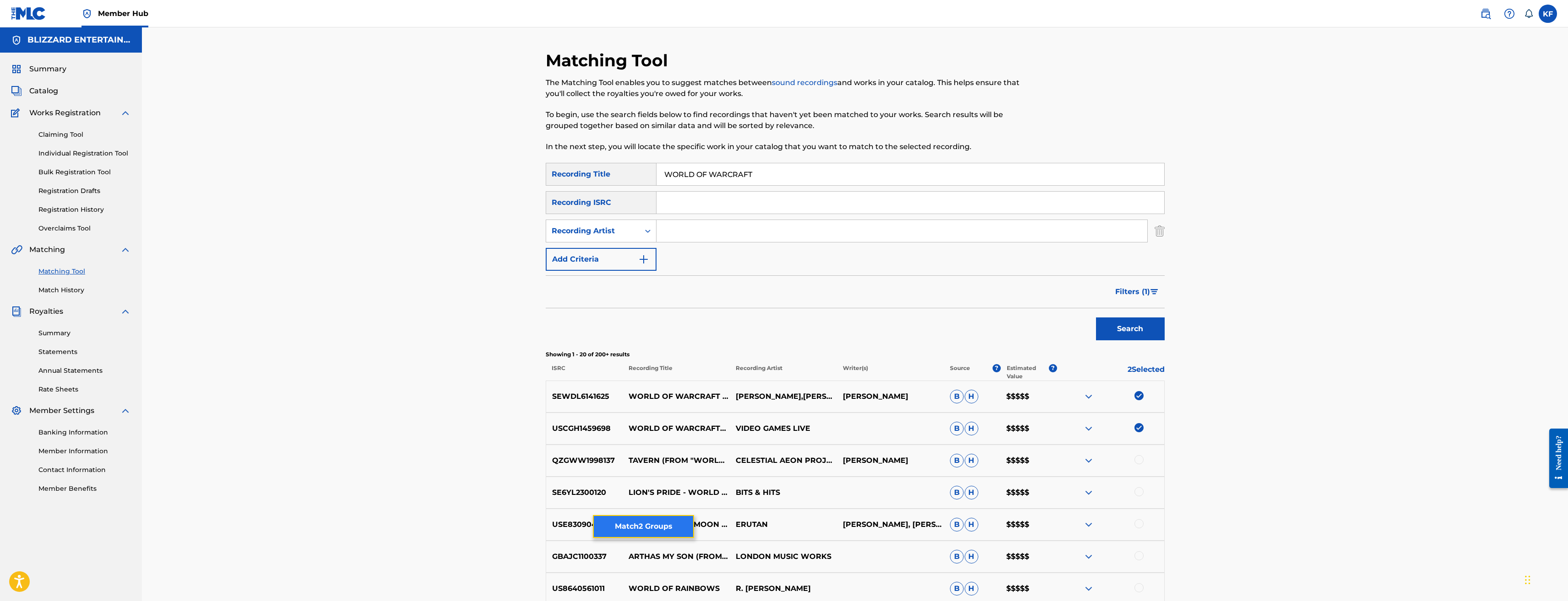
click at [664, 524] on button "Match 2 Groups" at bounding box center [644, 527] width 101 height 23
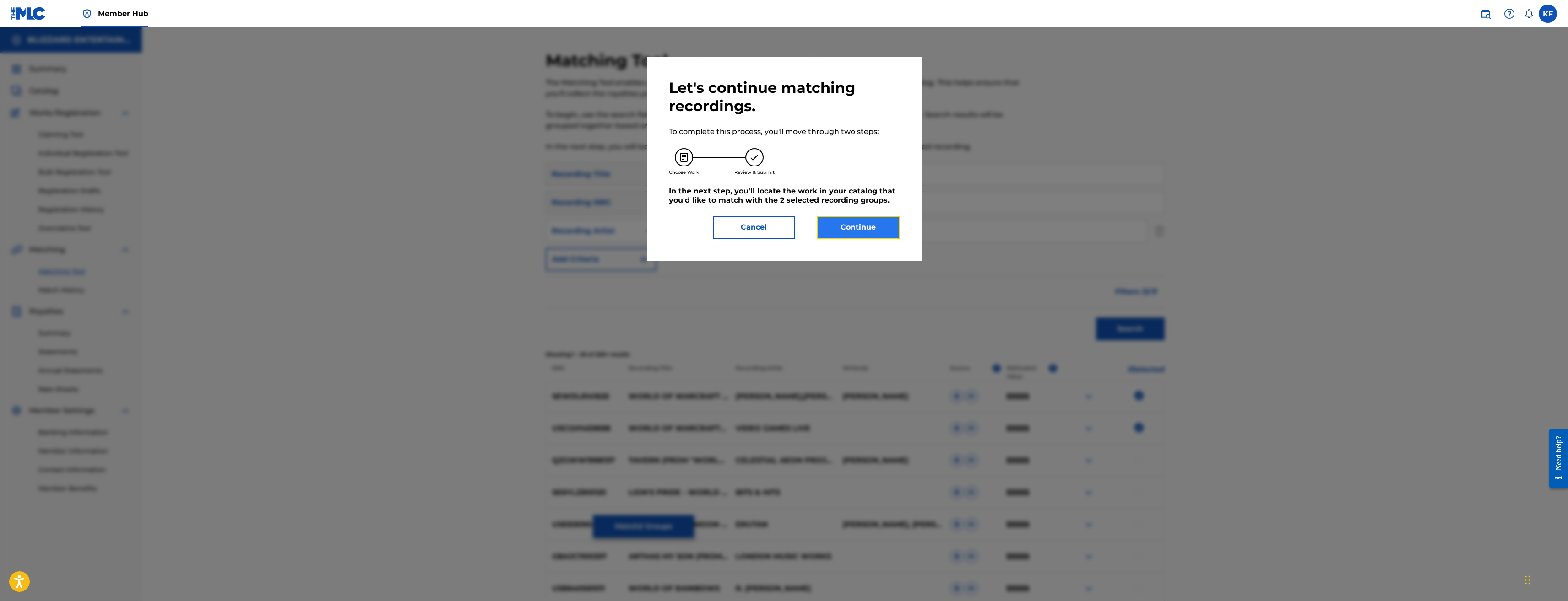
click at [878, 222] on button "Continue" at bounding box center [858, 228] width 82 height 23
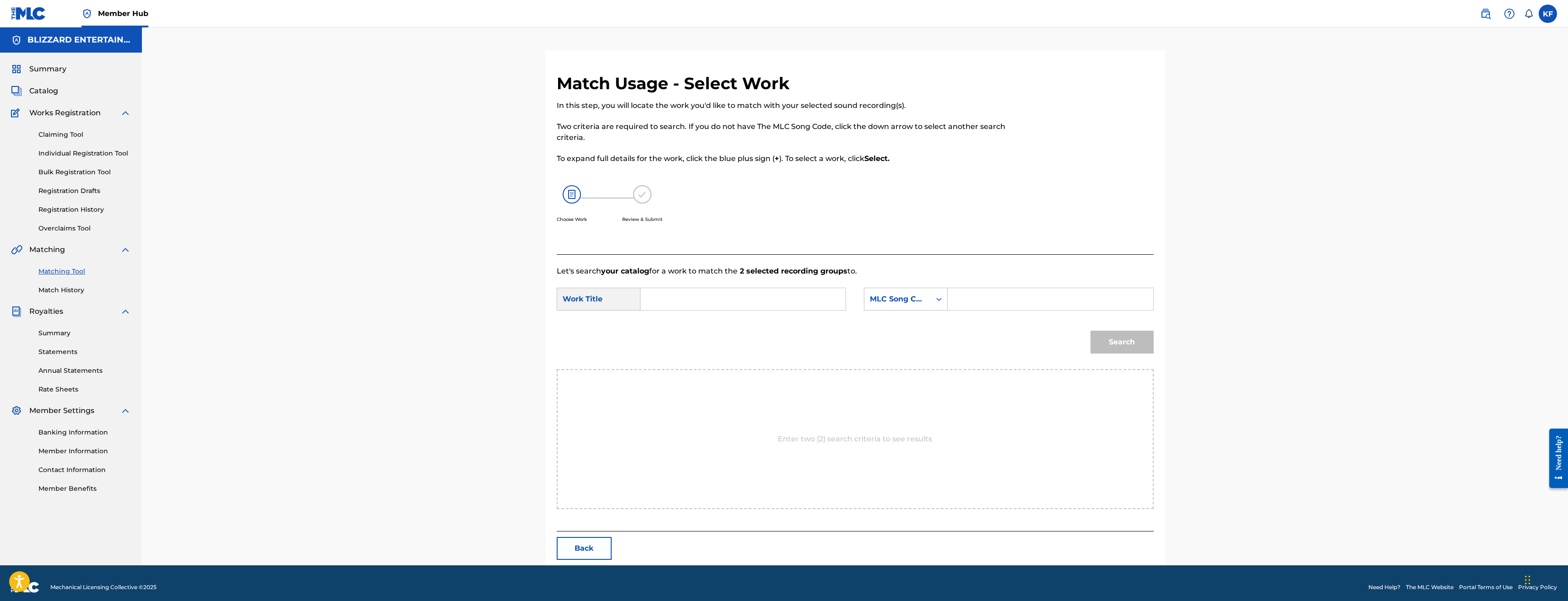
click at [965, 311] on div "SearchWithCriteriac0a9af4a-9785-429b-adac-c8aba70bd0c8 Work Title SearchWithCri…" at bounding box center [855, 302] width 597 height 28
click at [969, 296] on input "Search Form" at bounding box center [1050, 299] width 189 height 22
paste input "WB5DDI"
type input "WB5DDI"
click at [781, 292] on input "Search Form" at bounding box center [743, 299] width 189 height 22
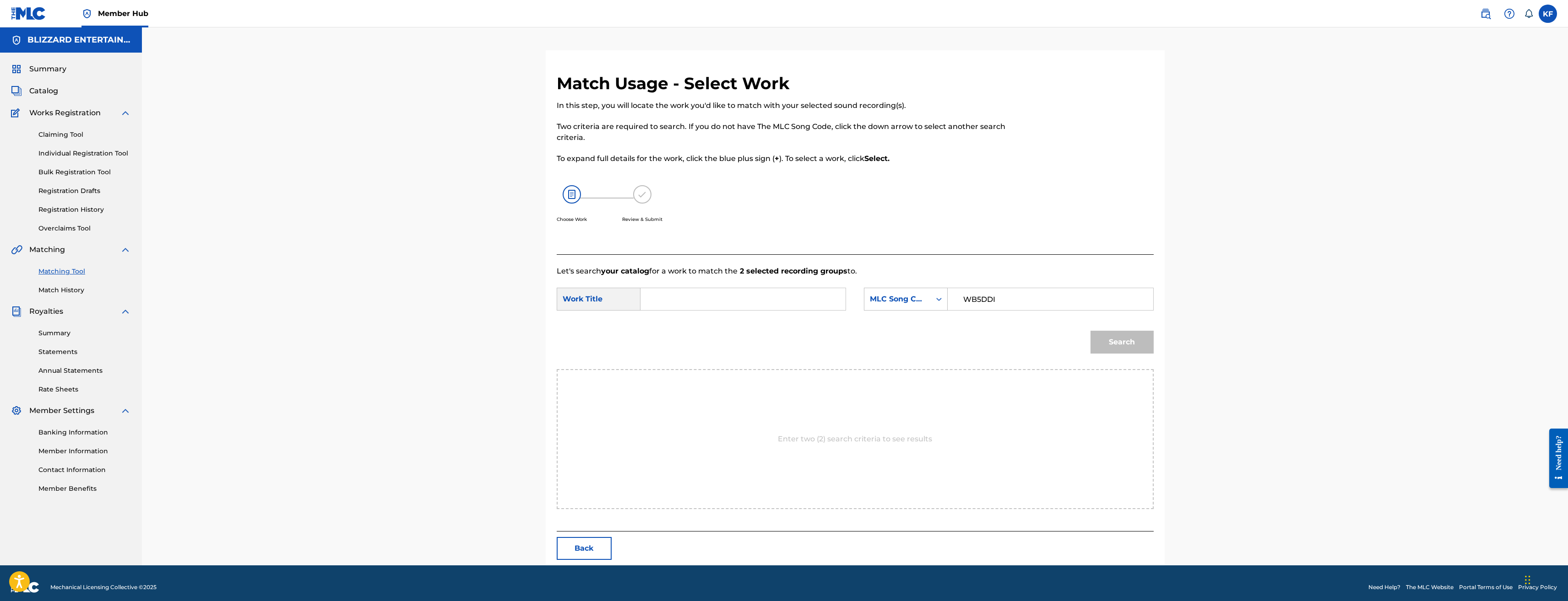
click at [713, 307] on input "Search Form" at bounding box center [743, 299] width 189 height 22
click at [717, 300] on input "Search Form" at bounding box center [743, 299] width 189 height 22
paste input "WORLD OF WARCRAFT"
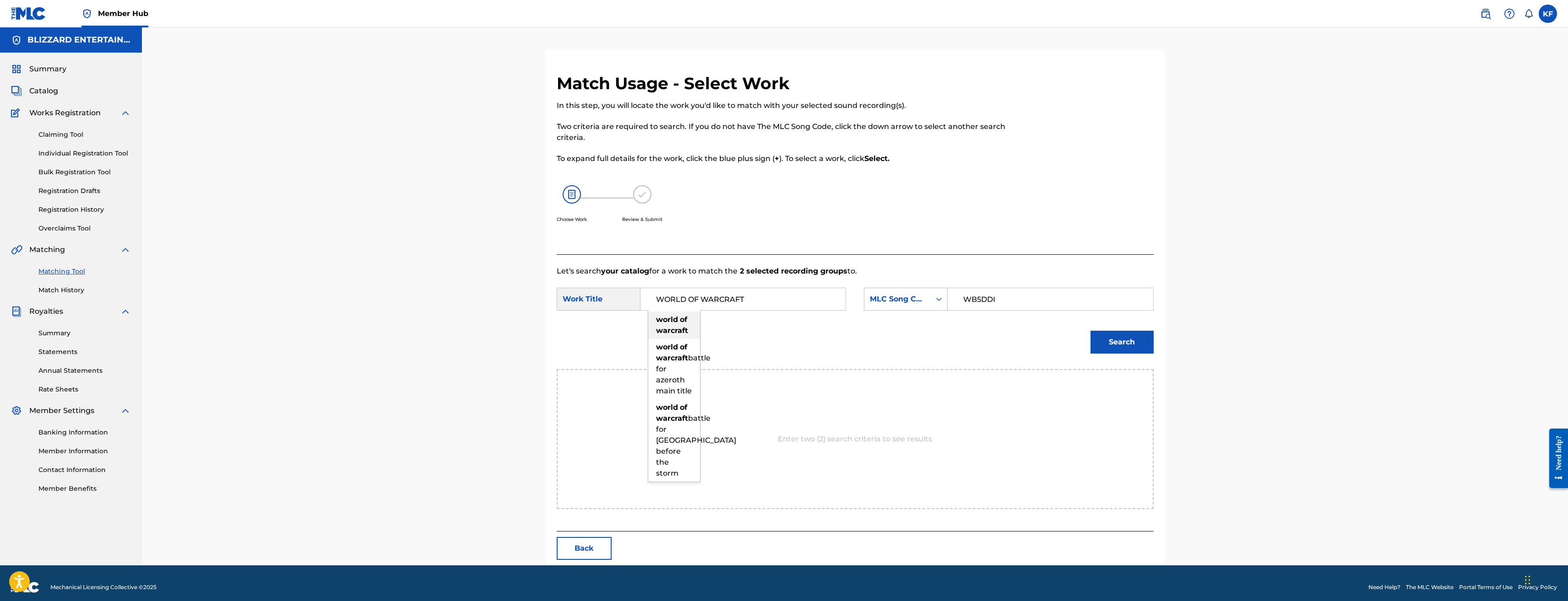
click at [670, 321] on strong "world" at bounding box center [667, 319] width 22 height 9
type input "world of warcraft"
click at [1126, 347] on button "Search" at bounding box center [1122, 342] width 63 height 23
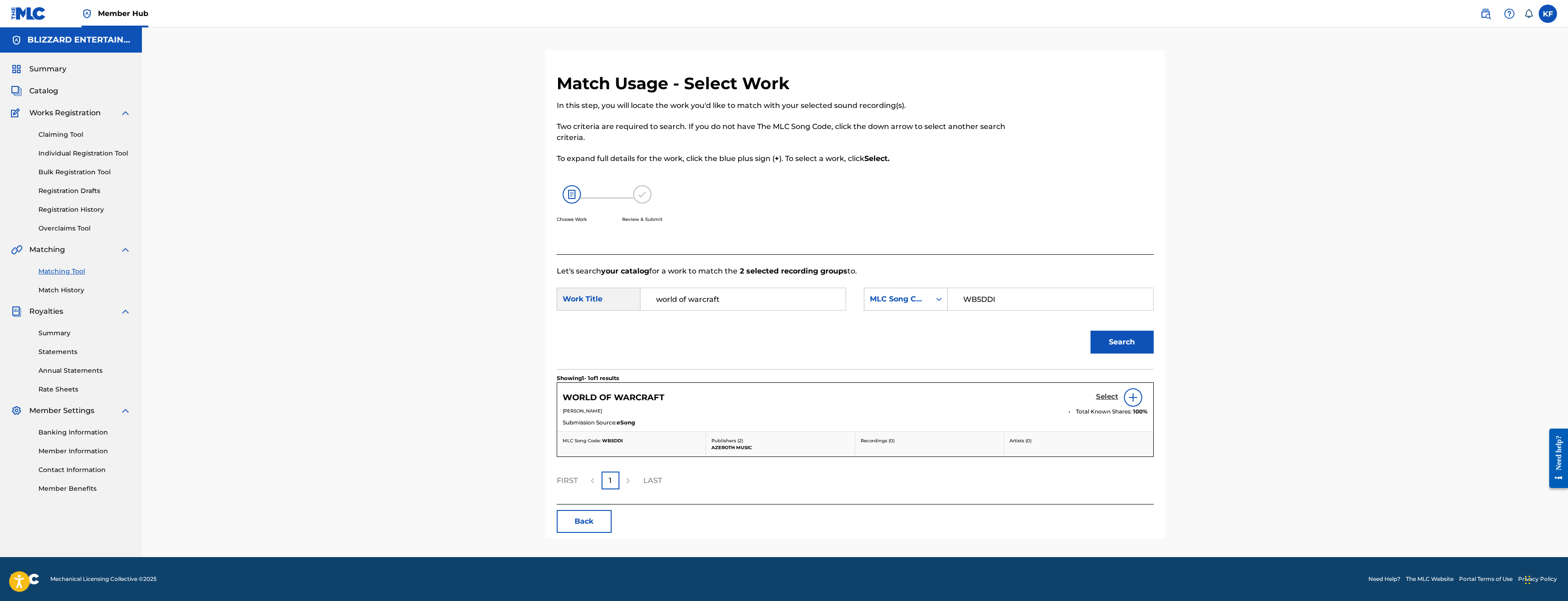
click at [1108, 398] on h5 "Select" at bounding box center [1107, 397] width 22 height 9
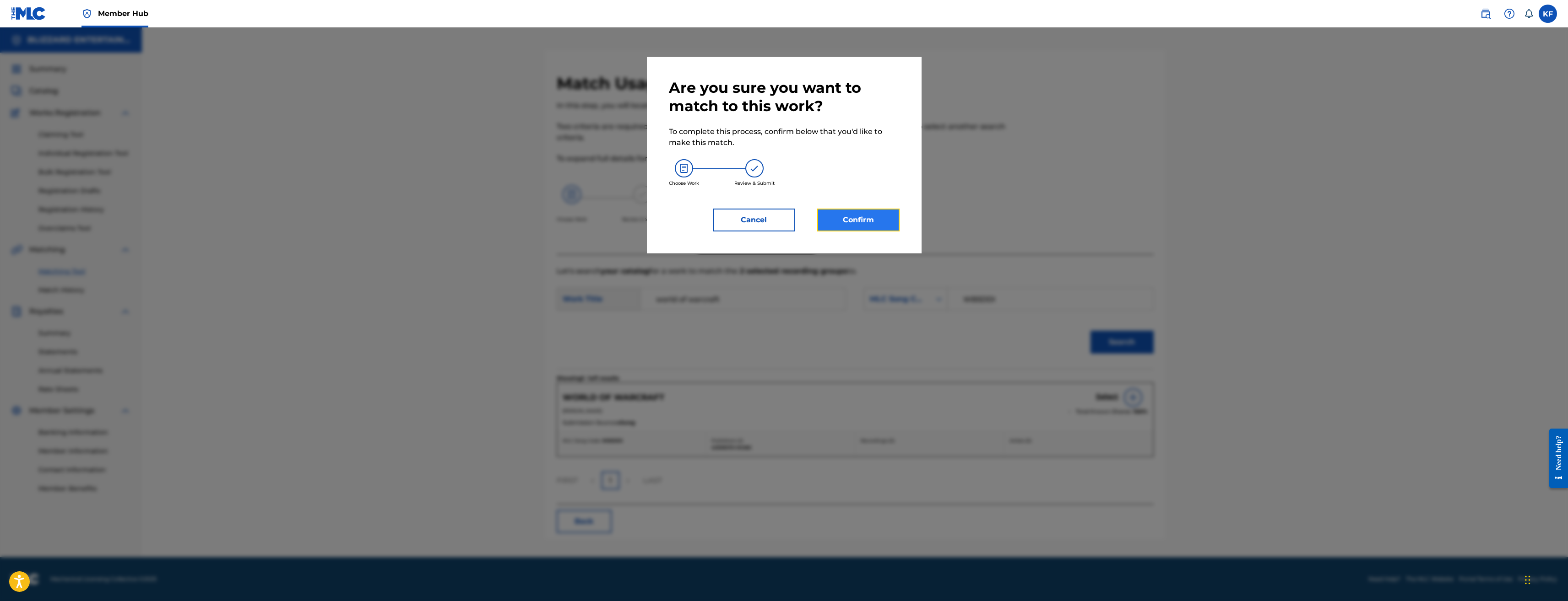
click at [869, 220] on button "Confirm" at bounding box center [858, 220] width 82 height 23
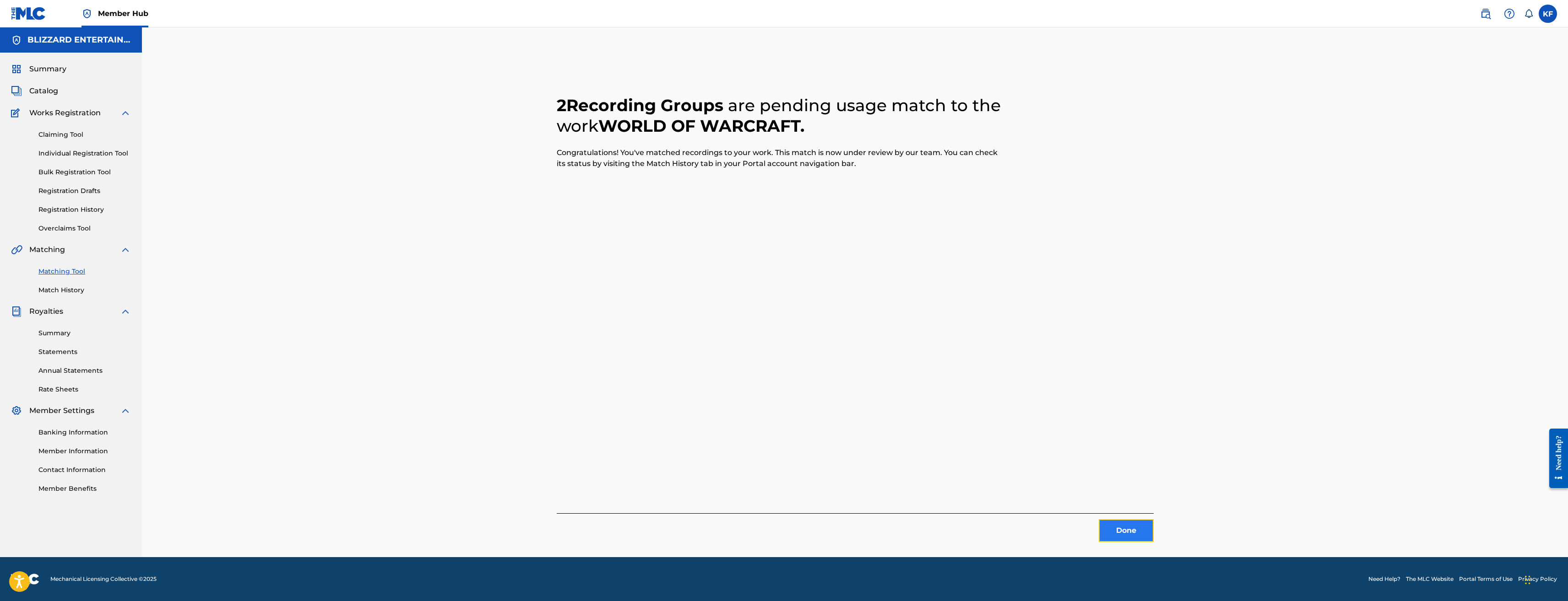
click at [1118, 530] on button "Done" at bounding box center [1126, 531] width 55 height 23
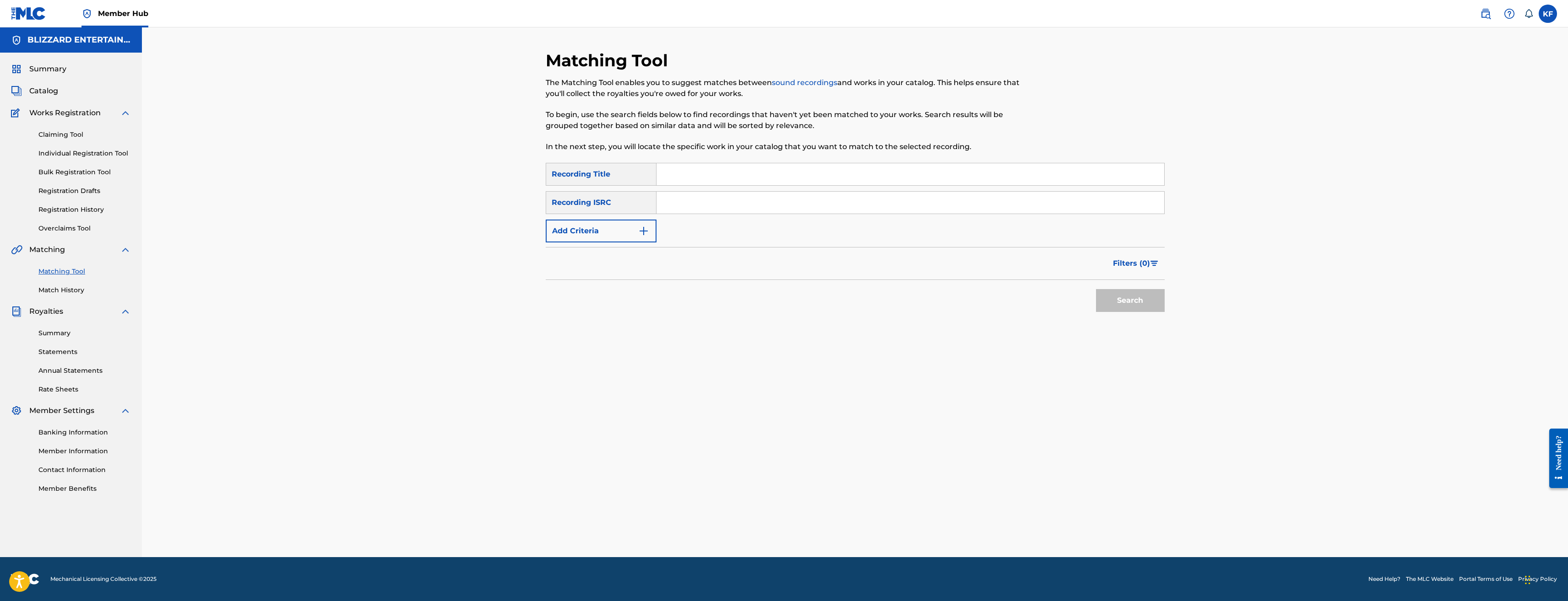
click at [715, 177] on input "Search Form" at bounding box center [910, 174] width 508 height 22
type input "WORLD OF WARCRAFT"
click at [1124, 299] on button "Search" at bounding box center [1130, 300] width 69 height 23
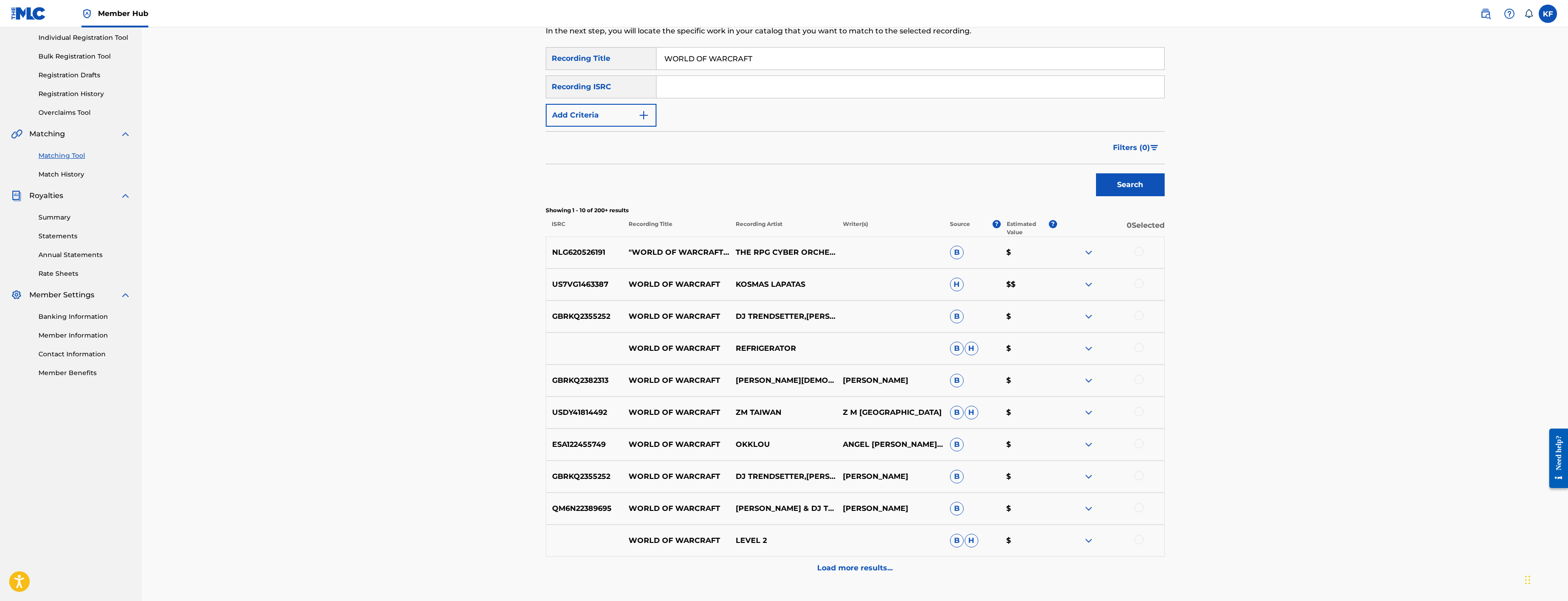
scroll to position [137, 0]
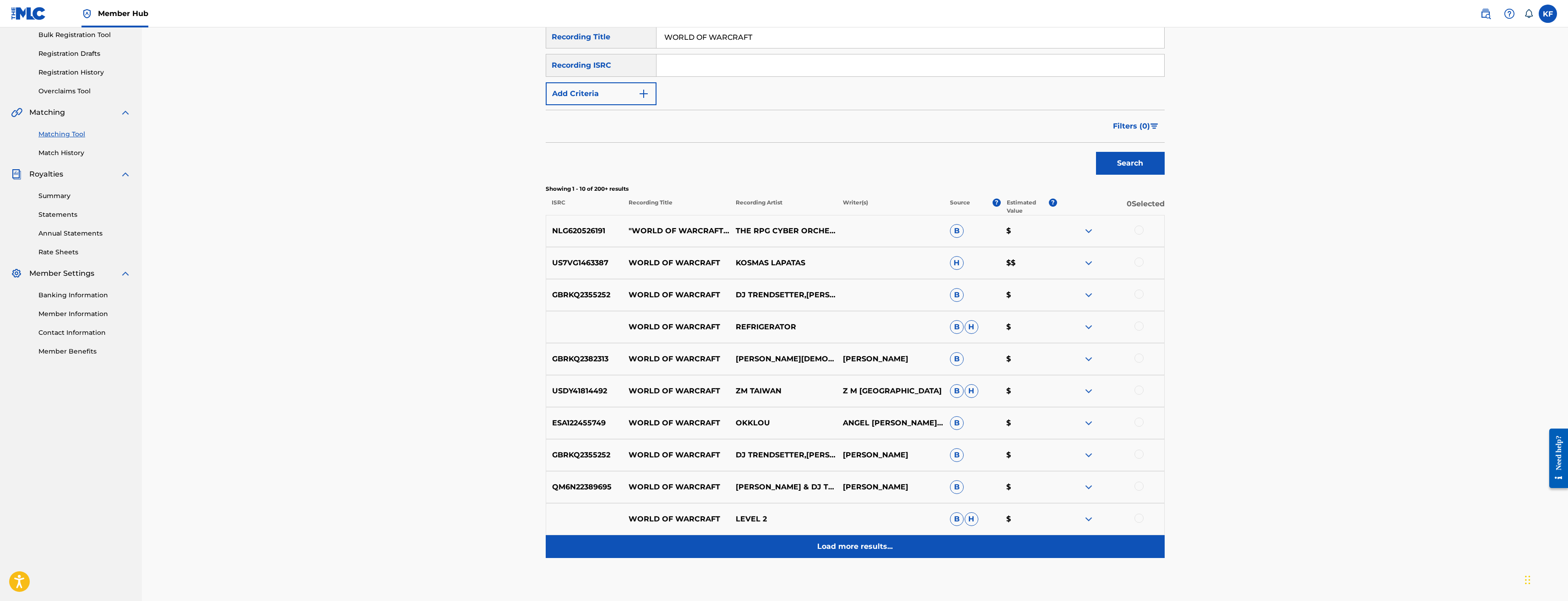
click at [864, 546] on p "Load more results..." at bounding box center [855, 547] width 76 height 11
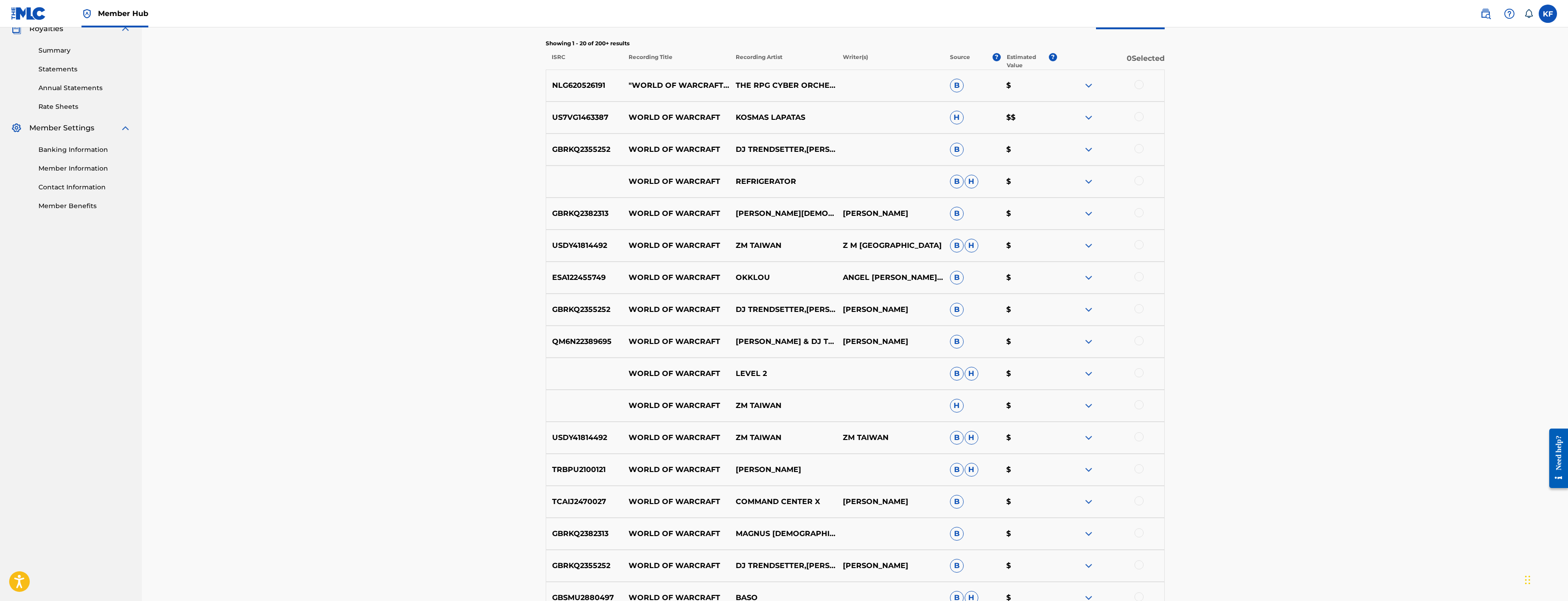
scroll to position [0, 0]
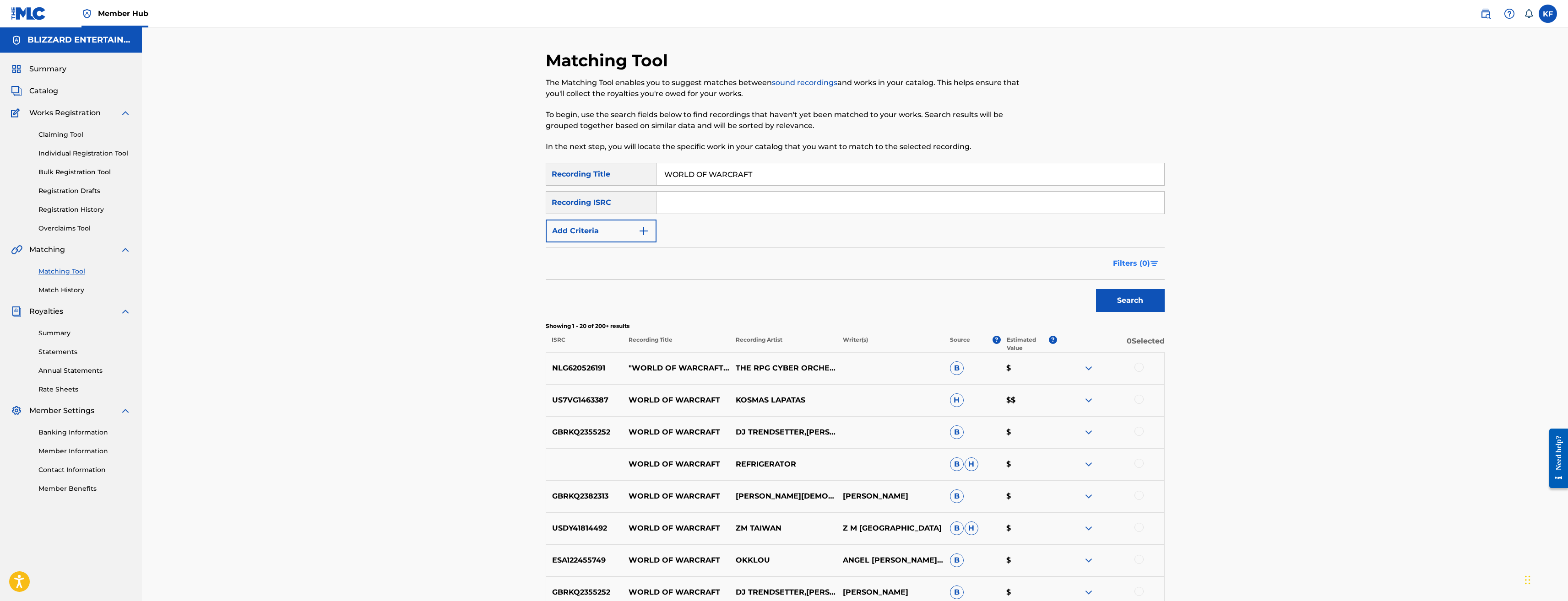
click at [1141, 261] on span "Filters ( 0 )" at bounding box center [1131, 263] width 37 height 11
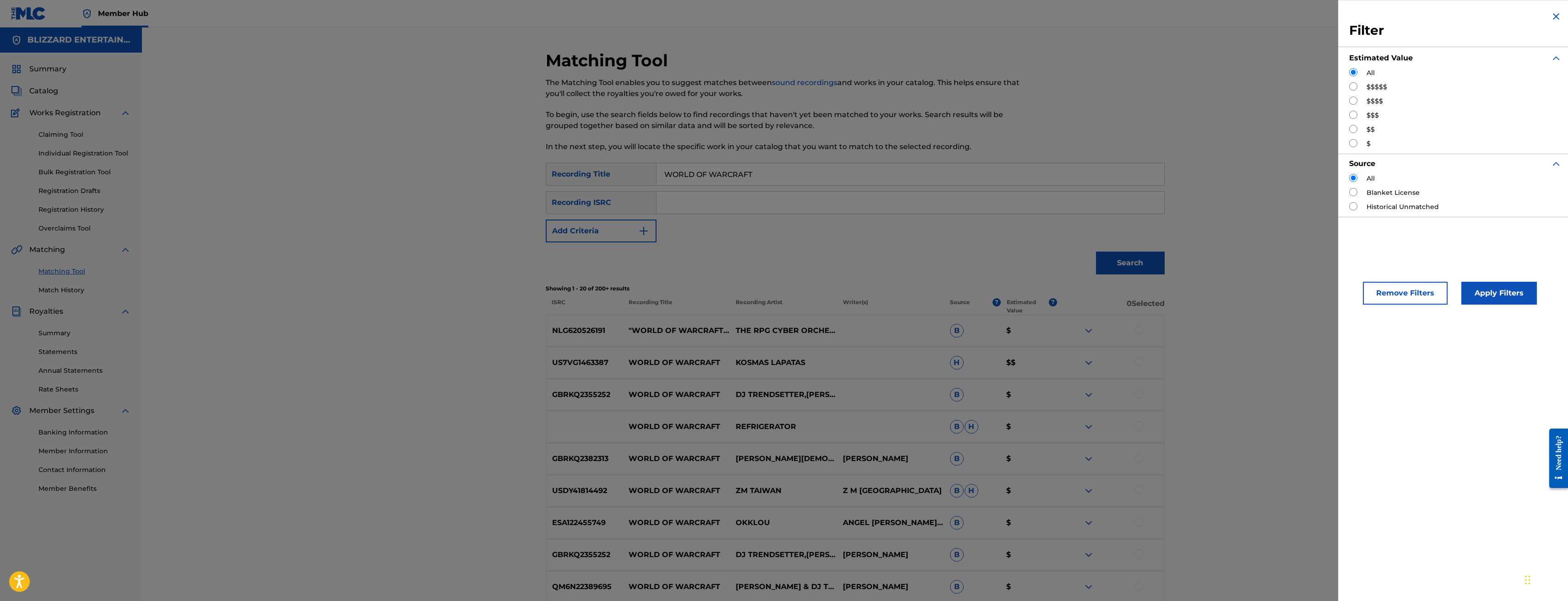
click at [1368, 96] on div "All $$$$$ $$$$ $$$ $$ $" at bounding box center [1455, 108] width 212 height 81
click at [1350, 100] on input "Search Form" at bounding box center [1354, 100] width 8 height 8
radio input "true"
click at [1478, 294] on button "Apply Filters" at bounding box center [1499, 293] width 76 height 23
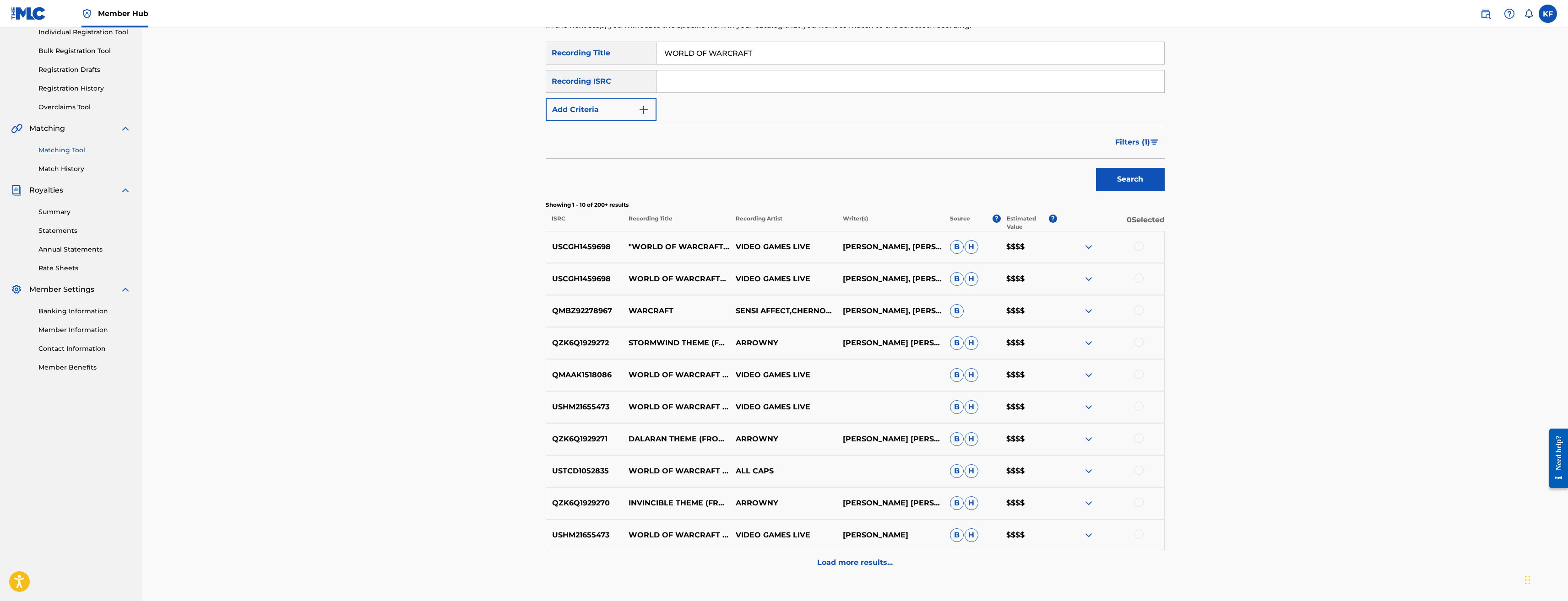
scroll to position [137, 0]
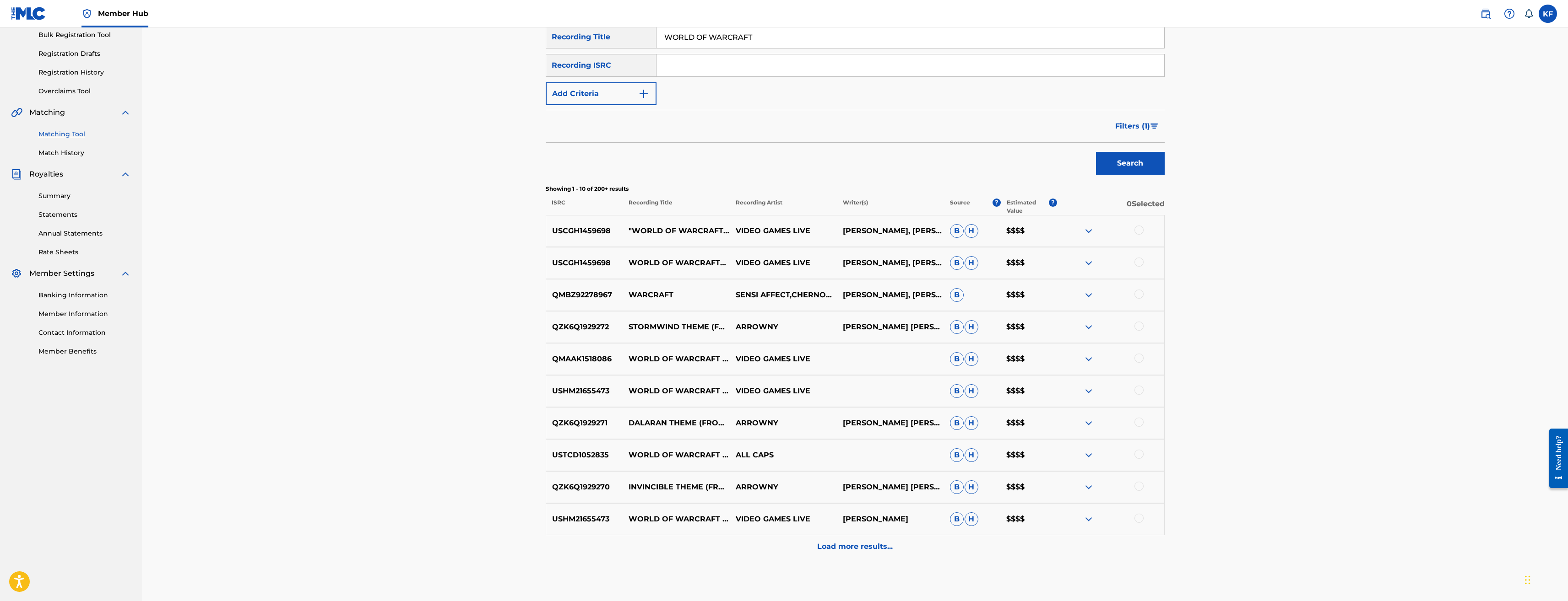
click at [1141, 228] on div at bounding box center [1139, 230] width 9 height 9
click at [1140, 263] on div at bounding box center [1139, 262] width 9 height 9
click at [1135, 355] on div at bounding box center [1139, 358] width 9 height 9
click at [1139, 389] on div at bounding box center [1139, 391] width 9 height 9
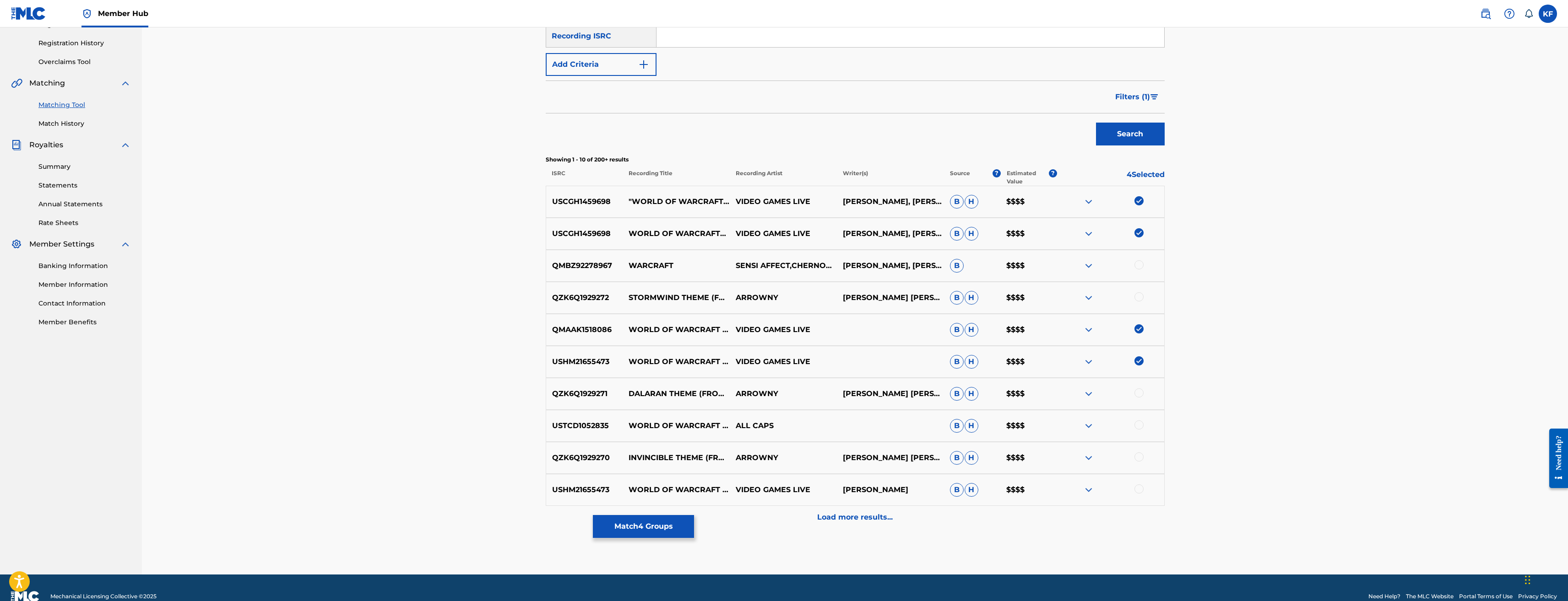
scroll to position [183, 0]
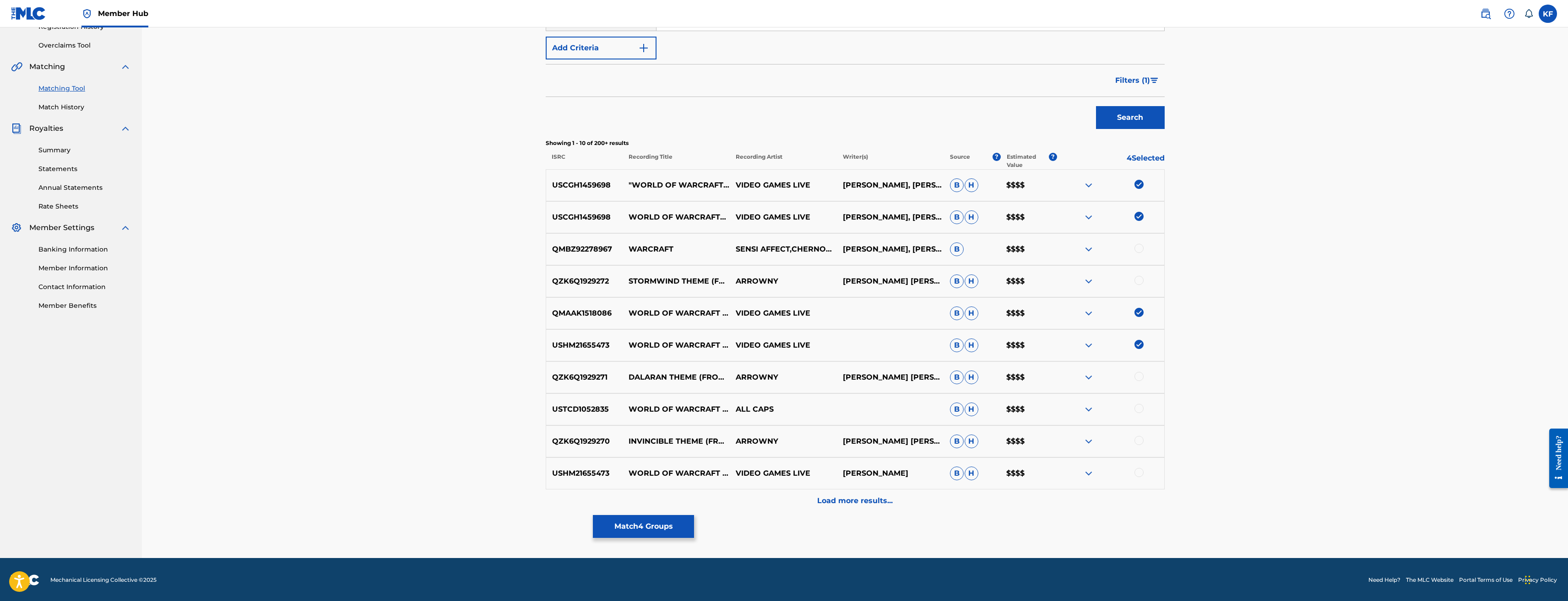
click at [1139, 475] on div at bounding box center [1139, 473] width 9 height 9
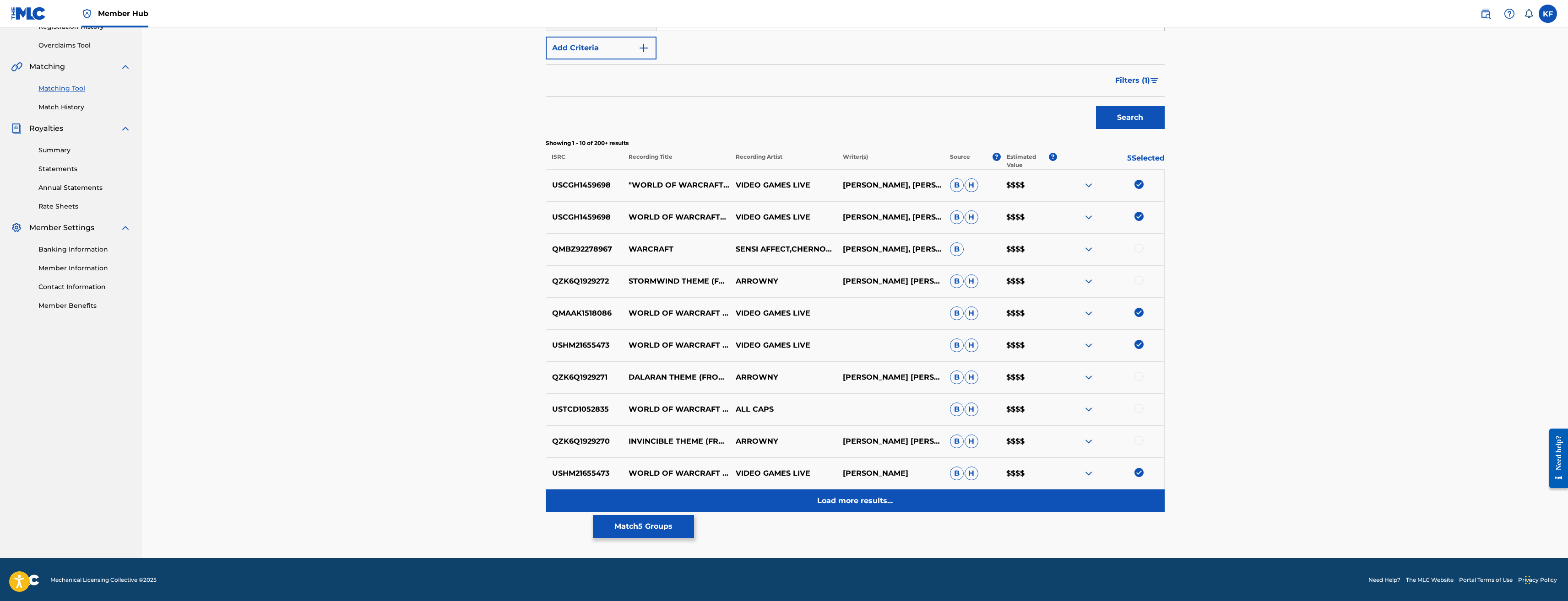
click at [863, 500] on p "Load more results..." at bounding box center [855, 501] width 76 height 11
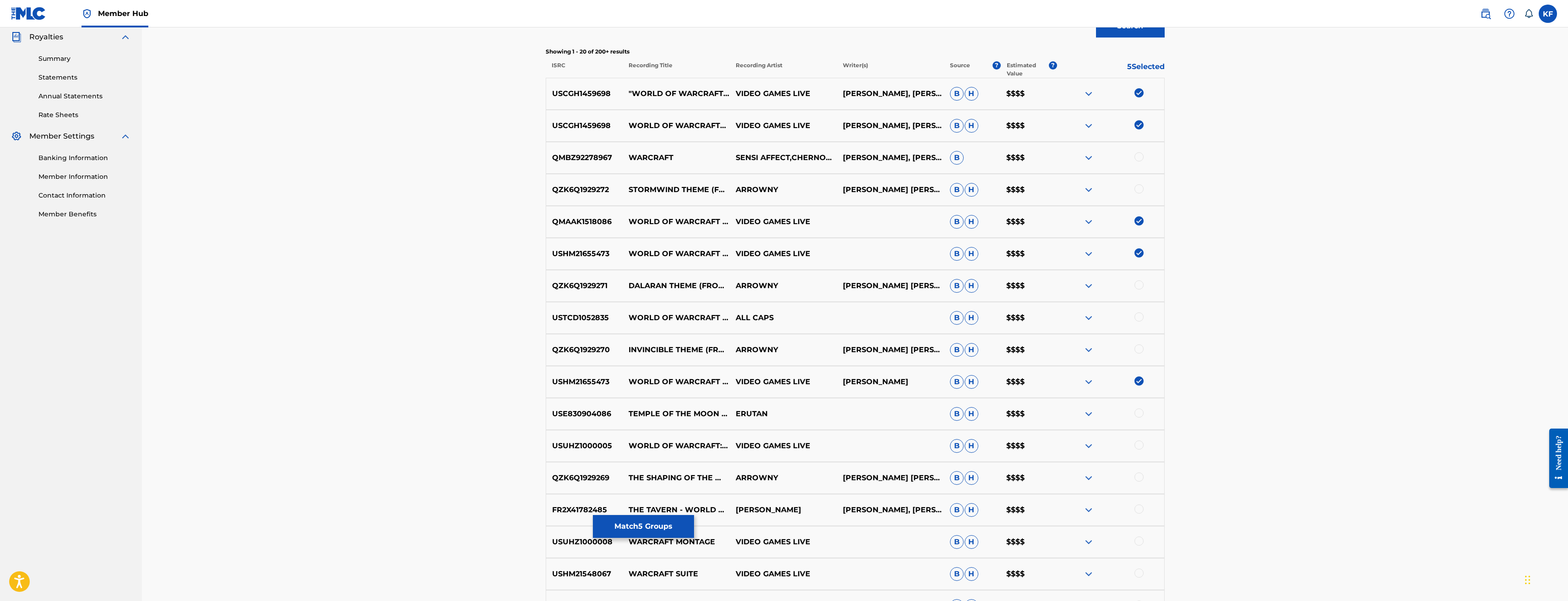
scroll to position [320, 0]
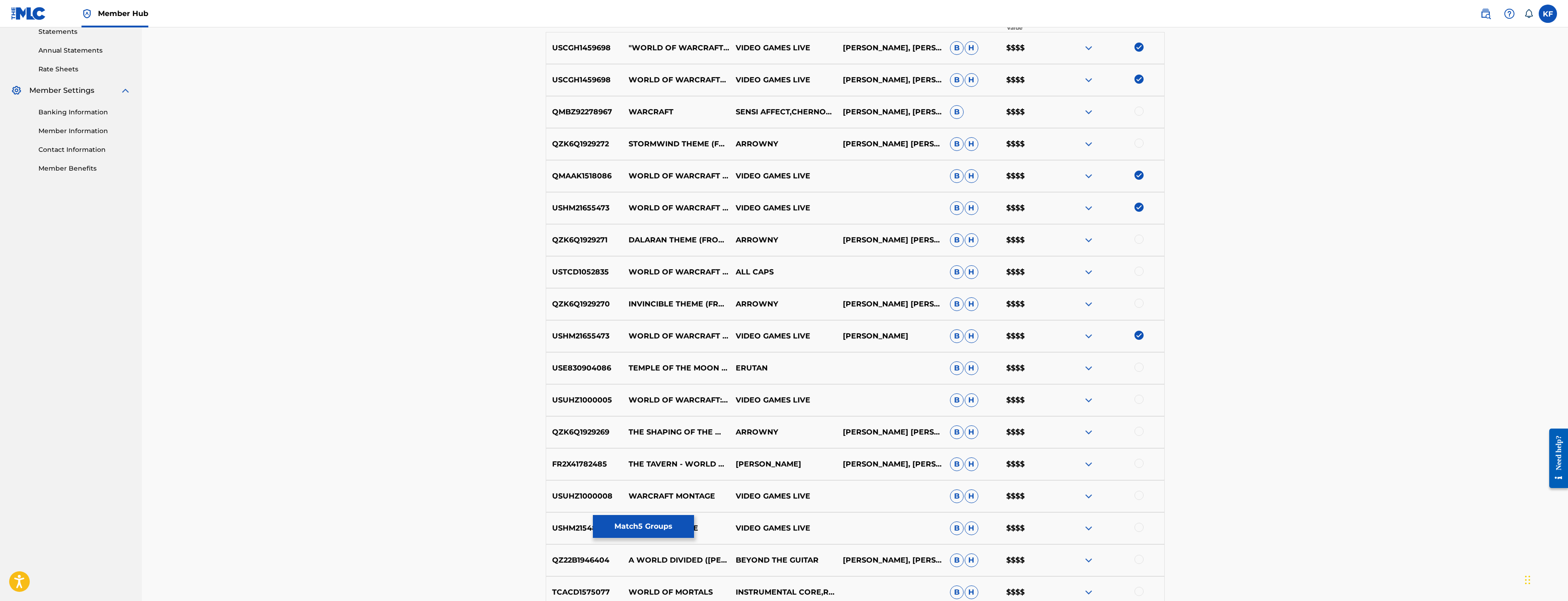
click at [1140, 398] on div at bounding box center [1139, 400] width 9 height 9
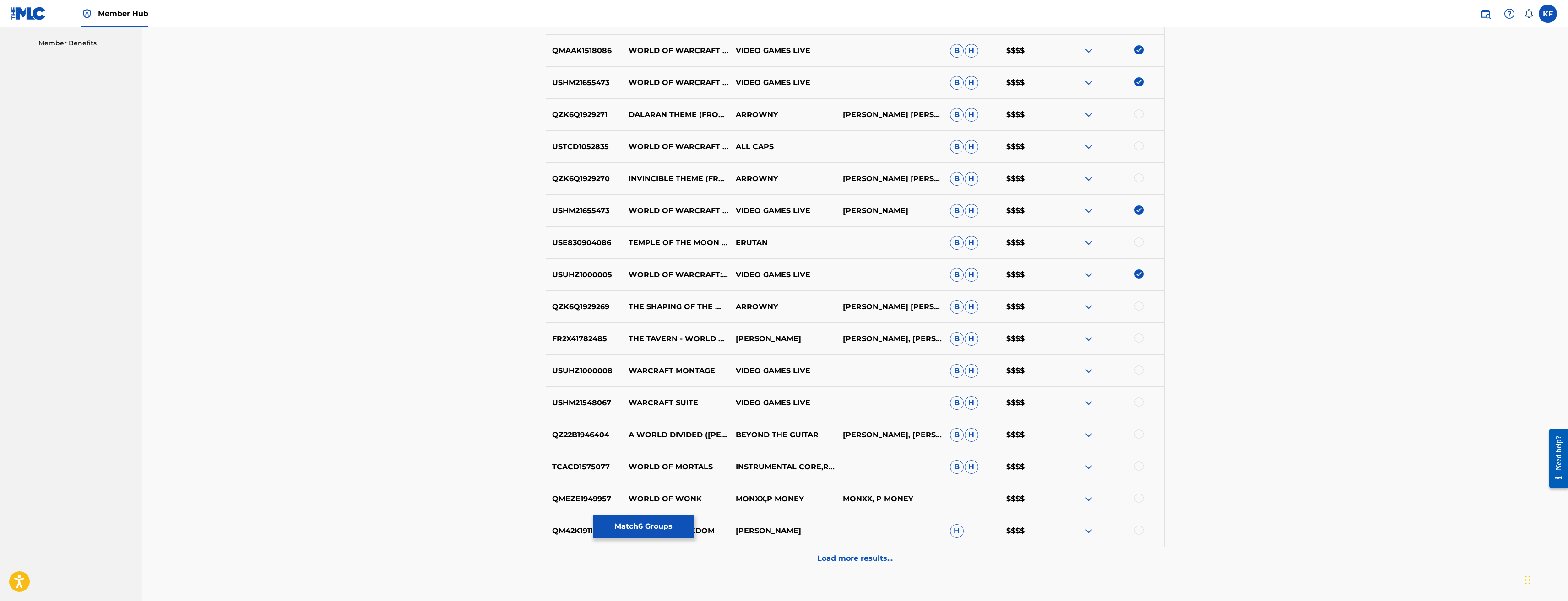
scroll to position [457, 0]
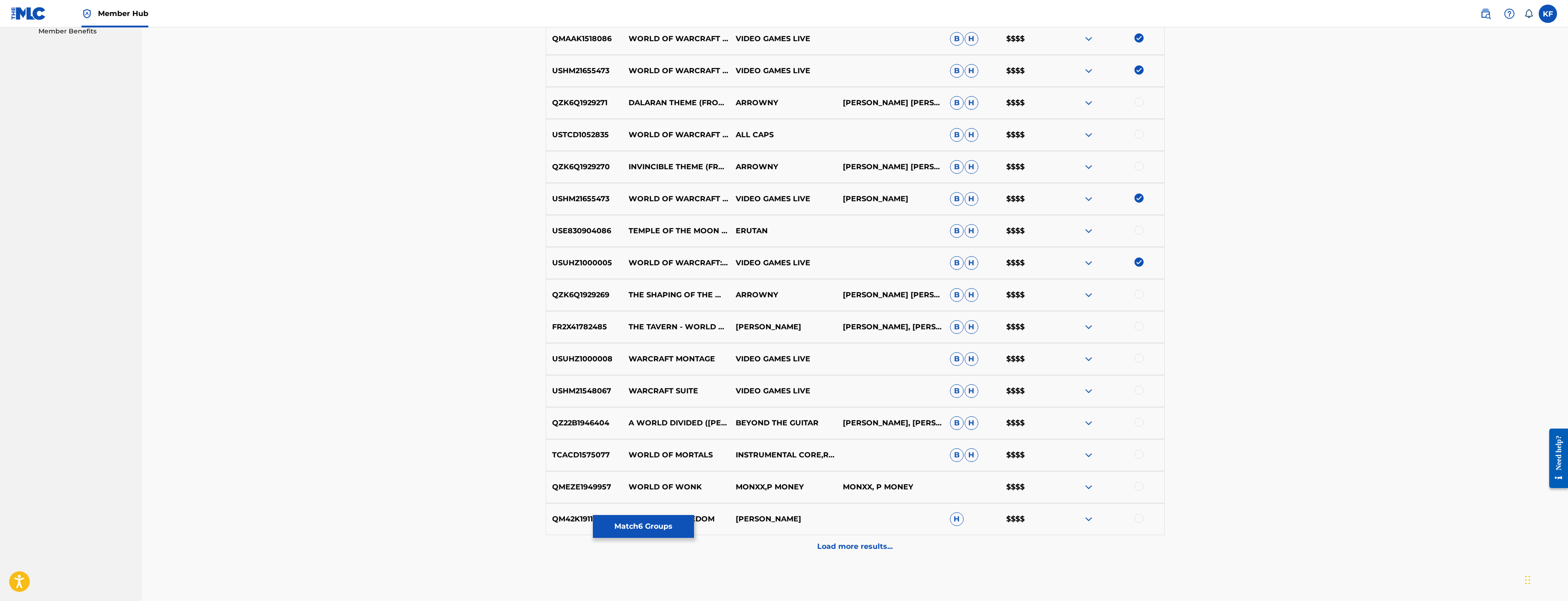
click at [1139, 355] on div at bounding box center [1139, 358] width 9 height 9
click at [1137, 389] on div at bounding box center [1139, 391] width 9 height 9
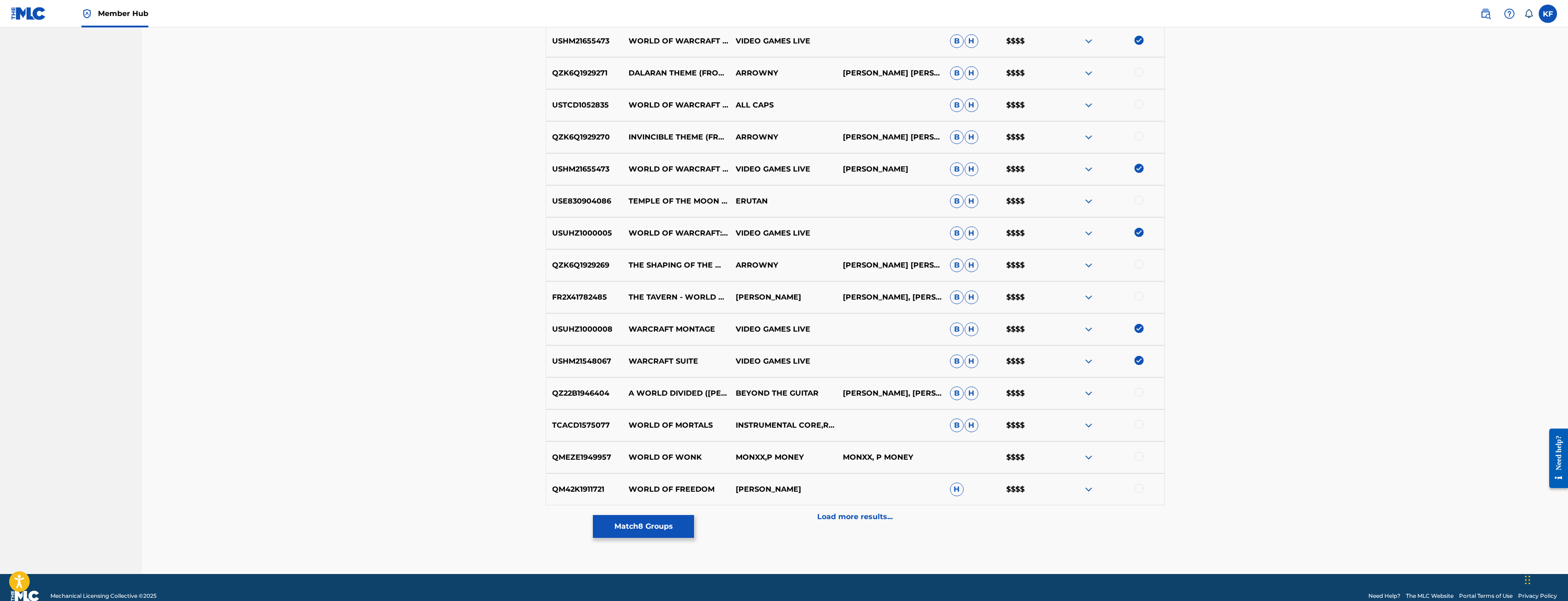
scroll to position [503, 0]
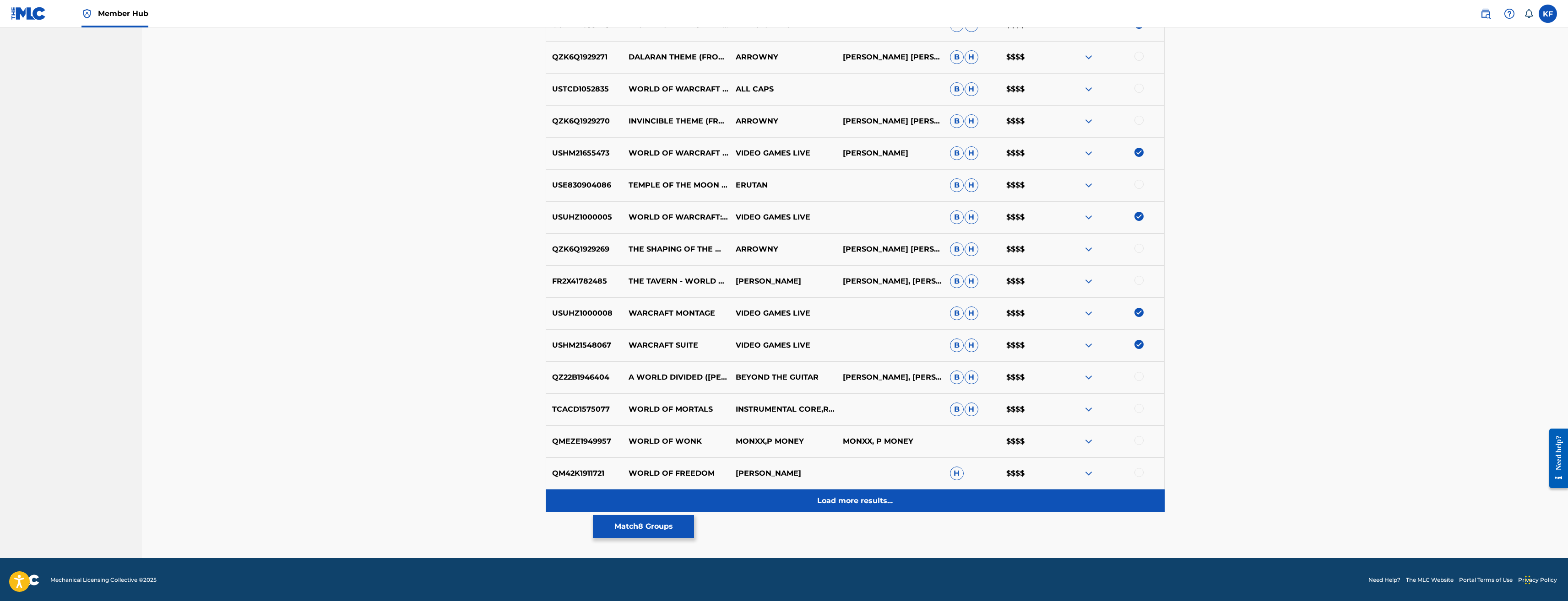
click at [874, 495] on div "Load more results..." at bounding box center [855, 501] width 619 height 23
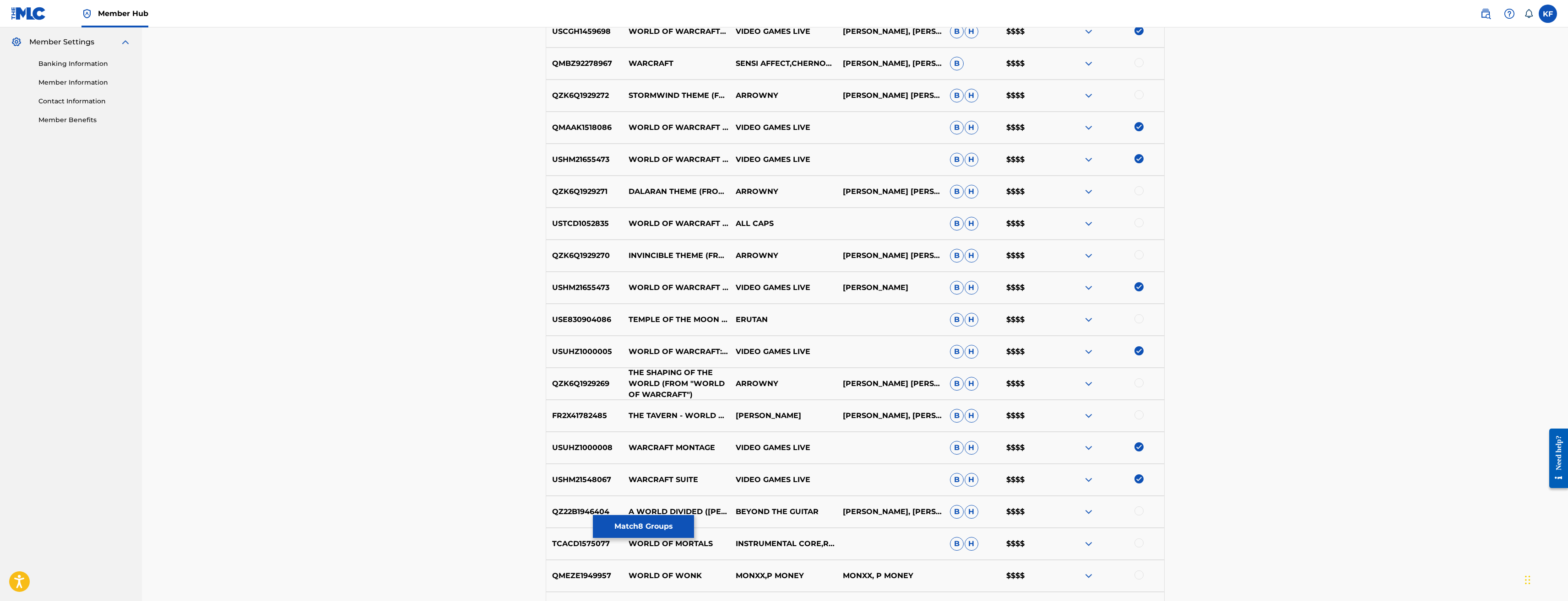
scroll to position [367, 0]
click at [657, 526] on button "Match 8 Groups" at bounding box center [644, 527] width 101 height 23
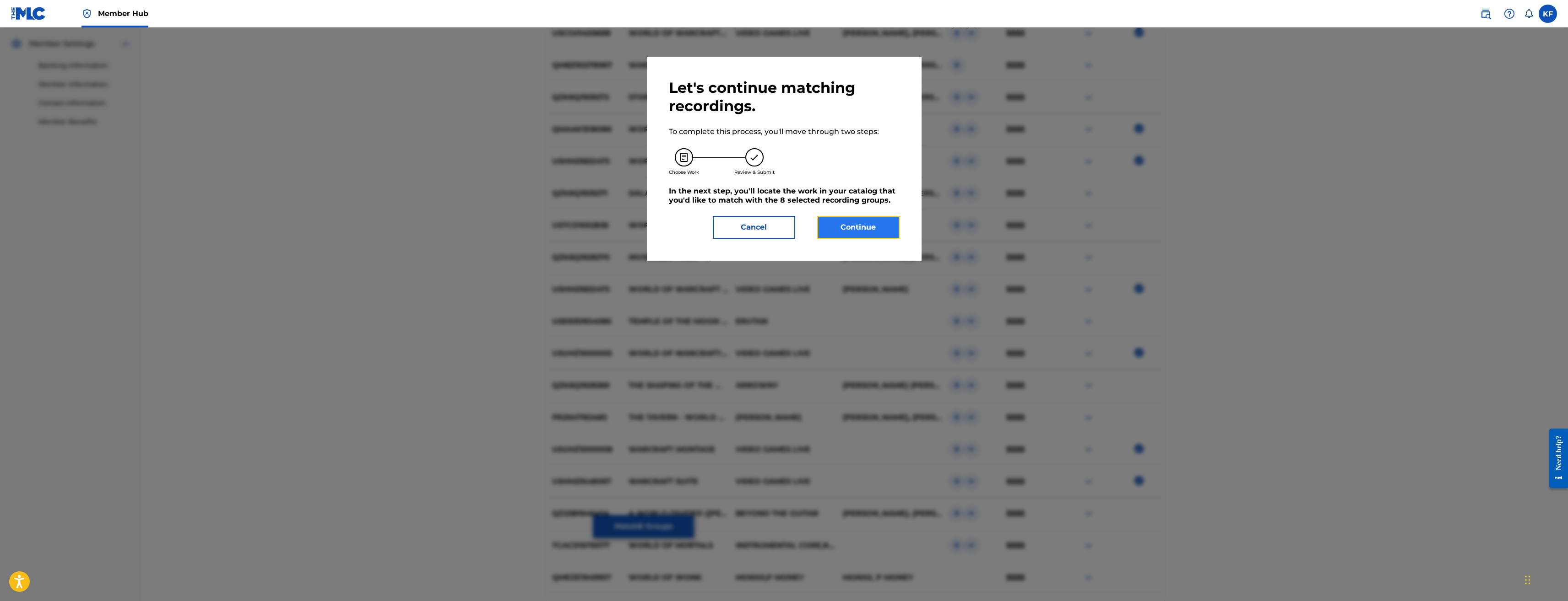
click at [849, 232] on button "Continue" at bounding box center [858, 228] width 82 height 23
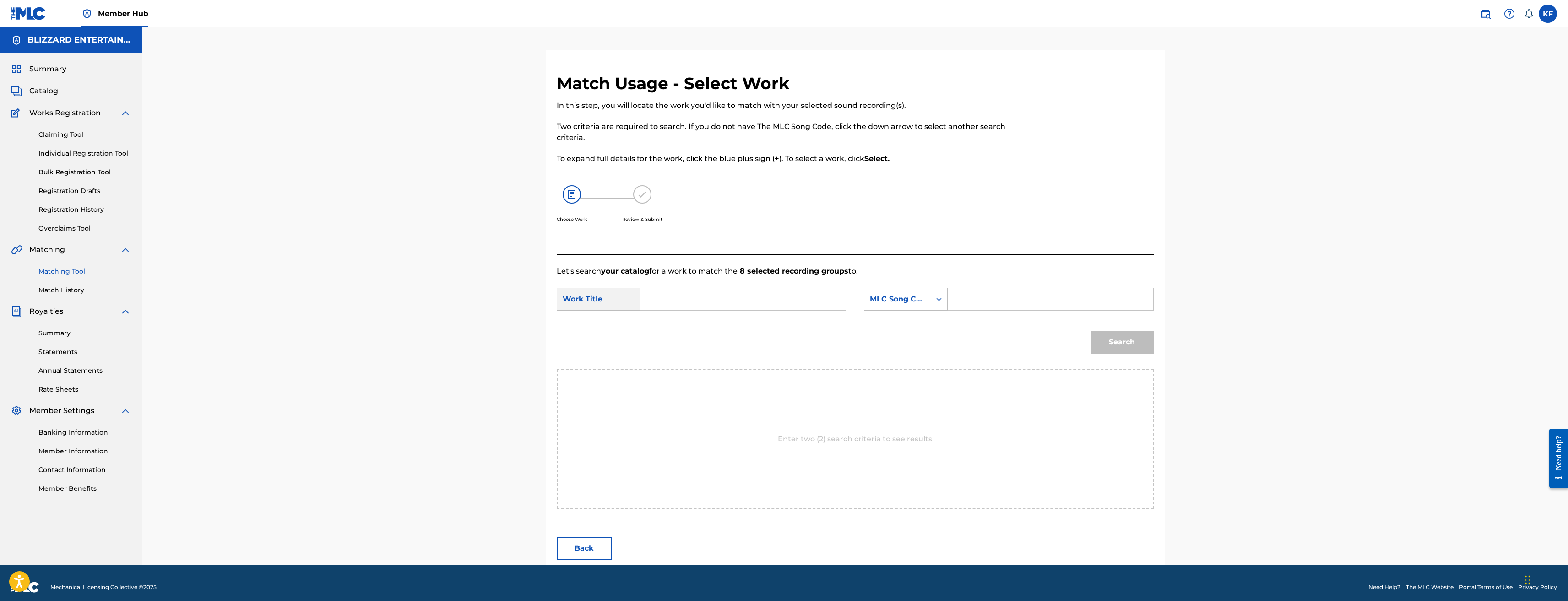
click at [960, 296] on input "Search Form" at bounding box center [1050, 299] width 189 height 22
paste input "WB5DDI"
type input "WB5DDI"
click at [720, 299] on input "Search Form" at bounding box center [743, 299] width 189 height 22
paste input "WORLD OF WARCRAFT"
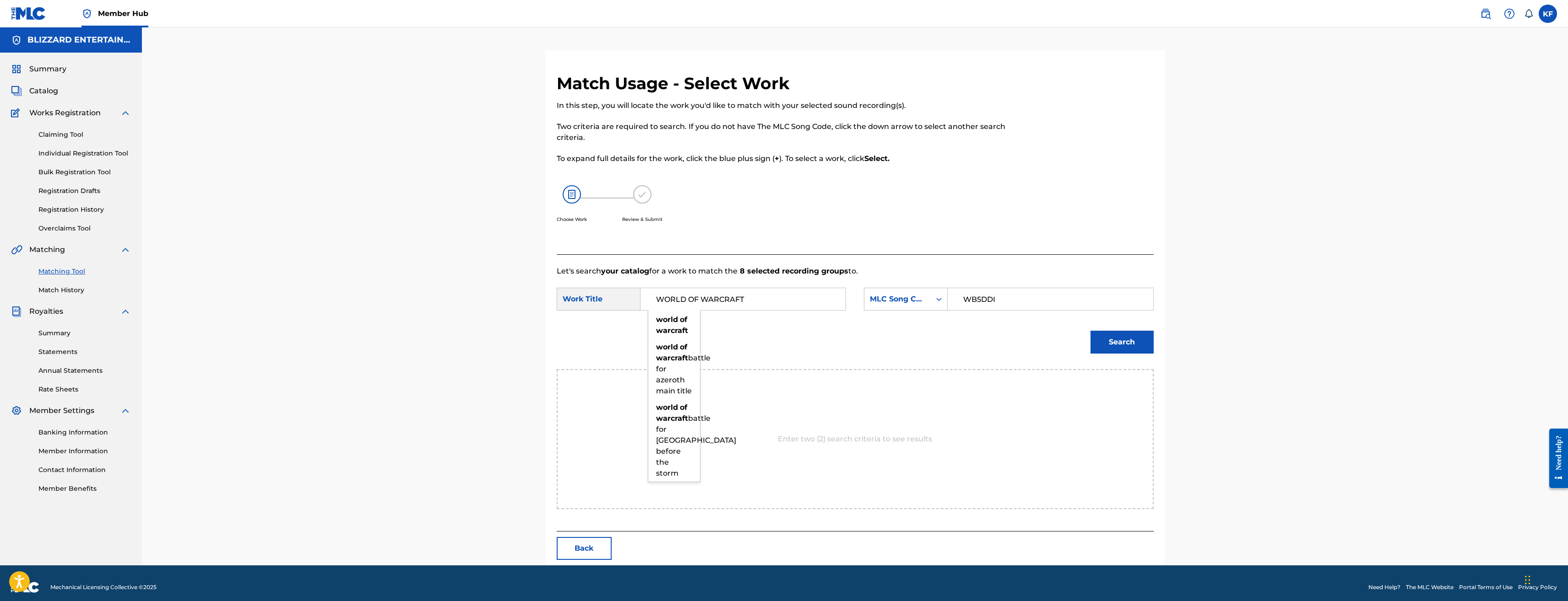
type input "WORLD OF WARCRAFT"
click at [909, 344] on div "Search" at bounding box center [855, 345] width 597 height 48
drag, startPoint x: 1093, startPoint y: 342, endPoint x: 1102, endPoint y: 342, distance: 9.0
click at [1097, 342] on button "Search" at bounding box center [1122, 342] width 63 height 23
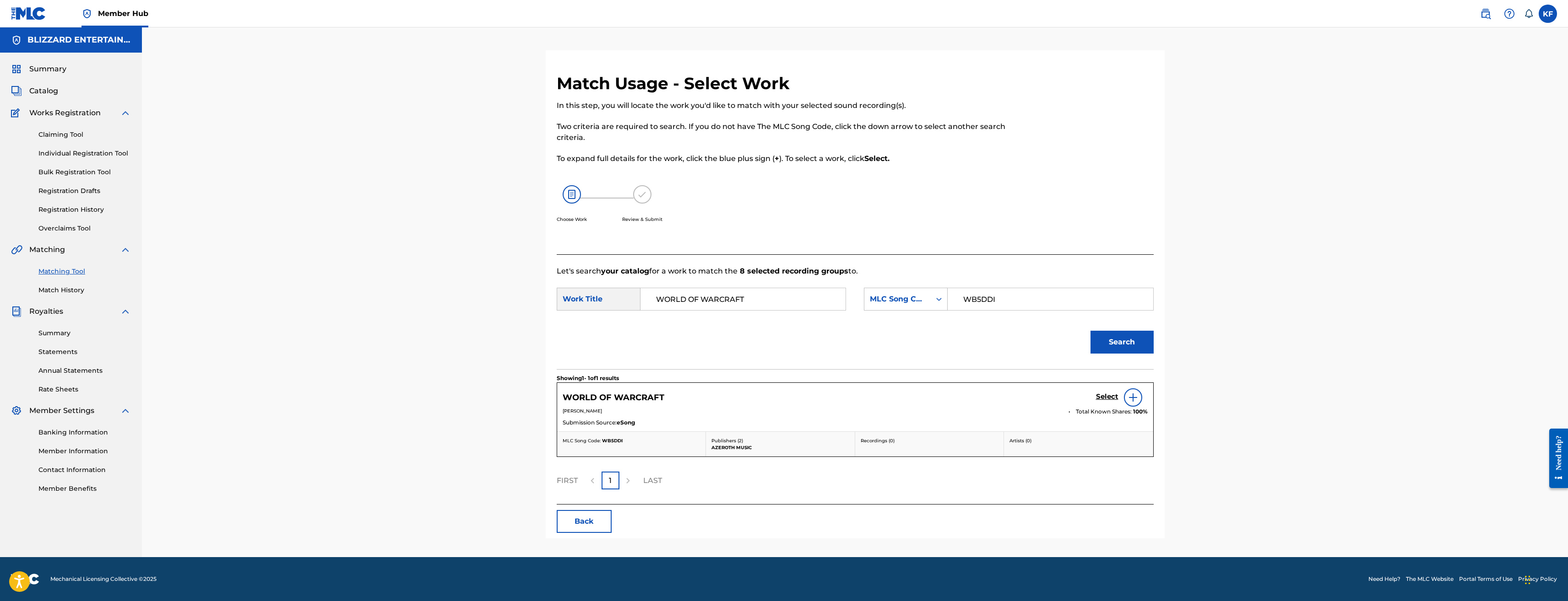
click at [1100, 390] on div "Select" at bounding box center [1122, 398] width 52 height 18
click at [1102, 394] on h5 "Select" at bounding box center [1107, 397] width 22 height 9
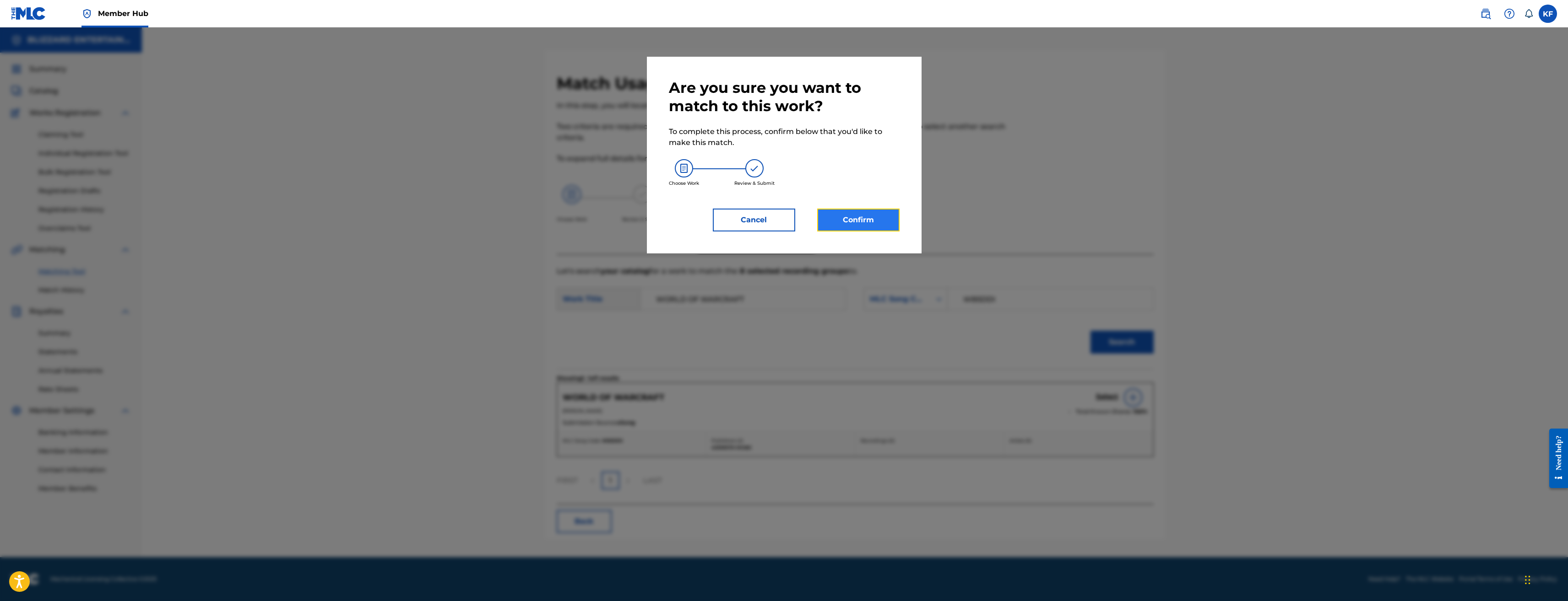
click at [892, 218] on button "Confirm" at bounding box center [858, 220] width 82 height 23
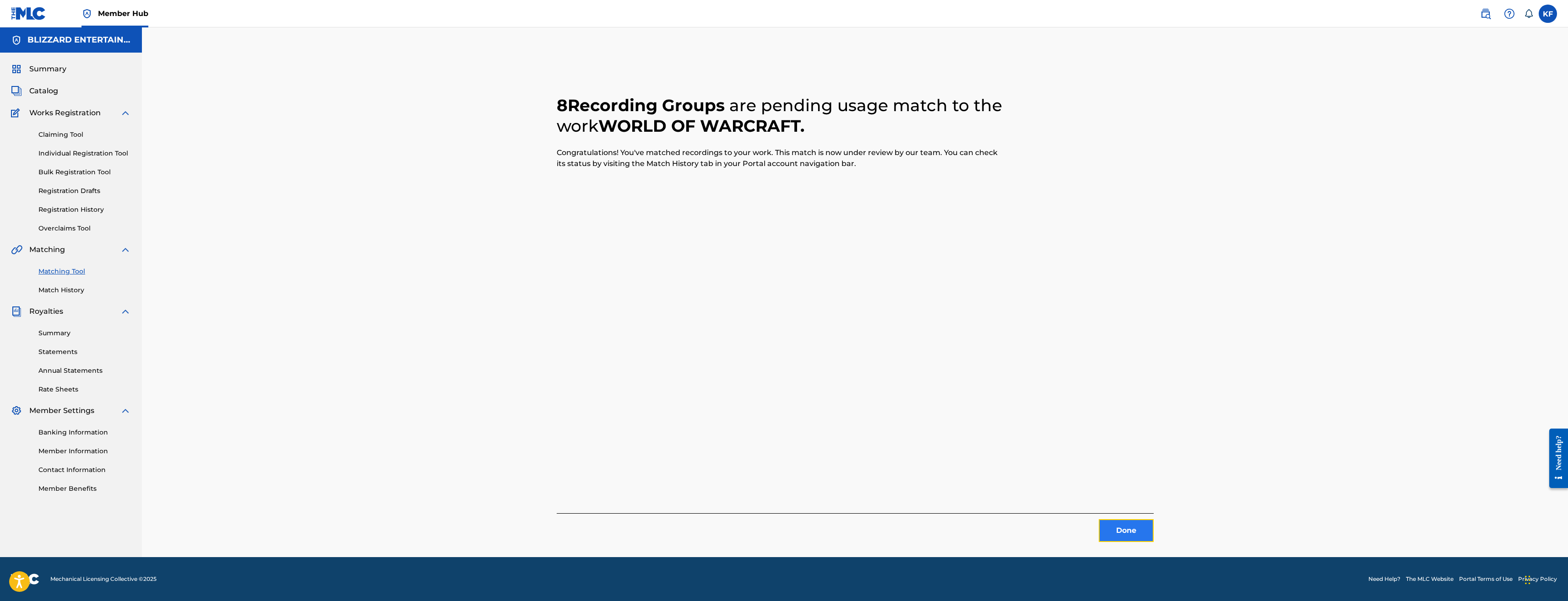
click at [1119, 529] on button "Done" at bounding box center [1126, 531] width 55 height 23
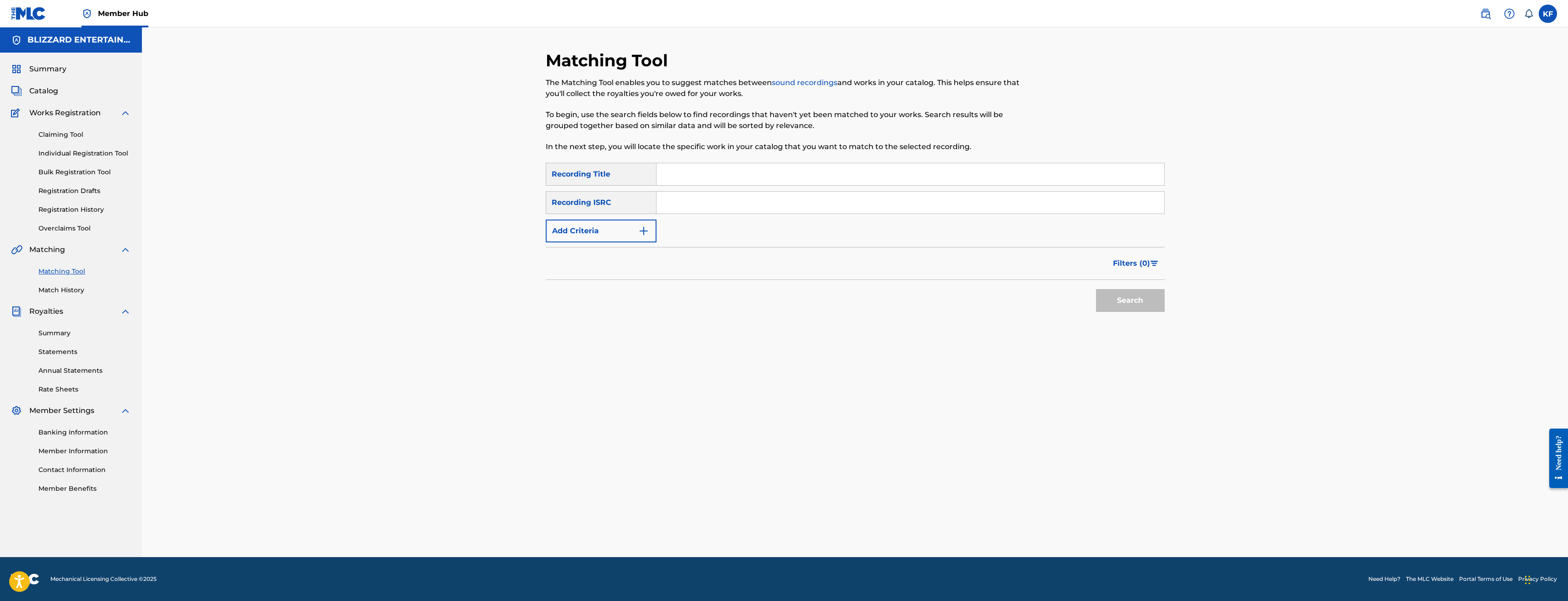
click at [700, 177] on input "Search Form" at bounding box center [910, 174] width 508 height 22
type input "TAVERN"
click at [1096, 289] on button "Search" at bounding box center [1130, 300] width 69 height 23
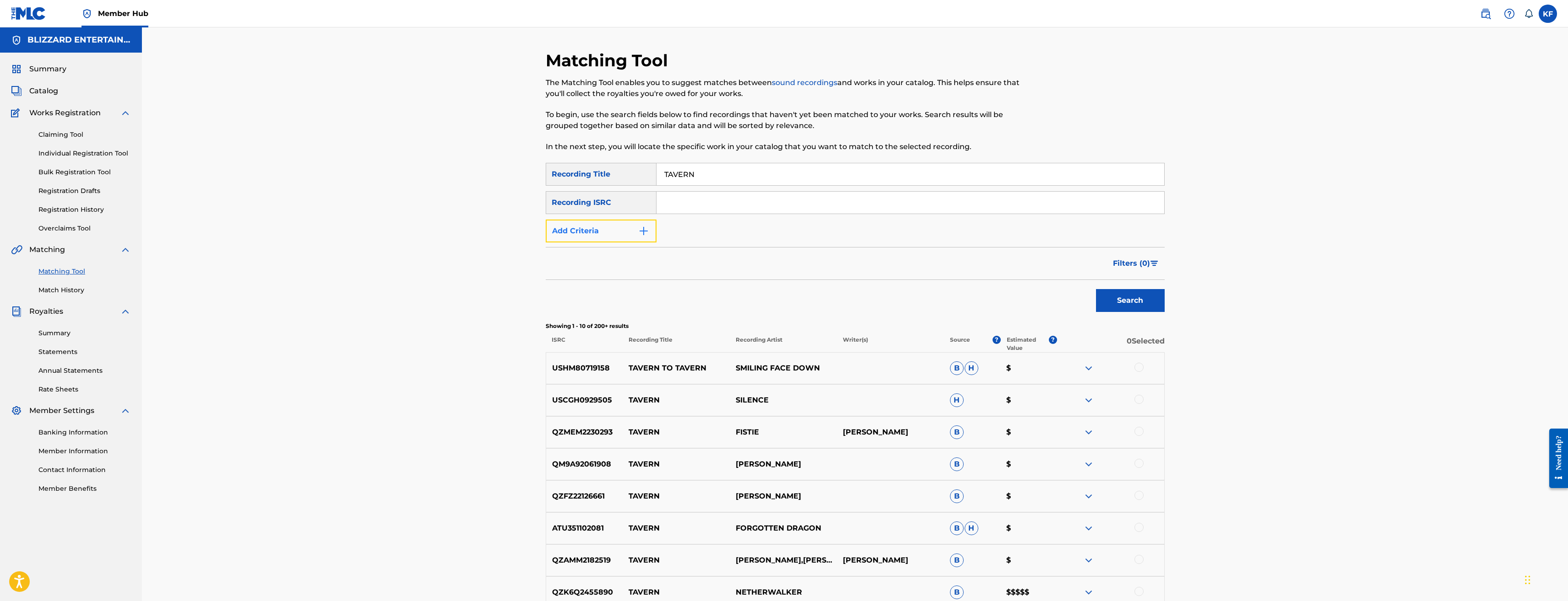
click at [631, 232] on button "Add Criteria" at bounding box center [601, 231] width 111 height 23
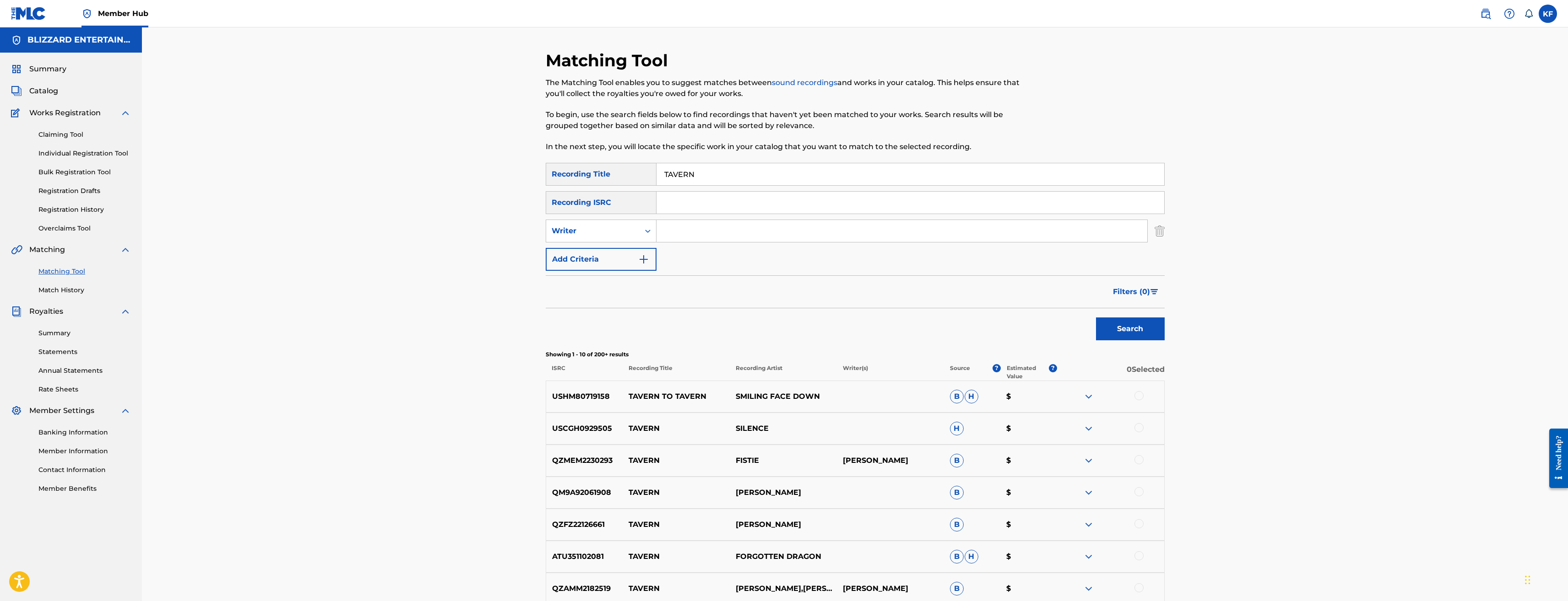
click at [708, 231] on input "Search Form" at bounding box center [902, 231] width 491 height 22
type input "JASON HAYES"
click at [1096, 317] on button "Search" at bounding box center [1130, 329] width 69 height 23
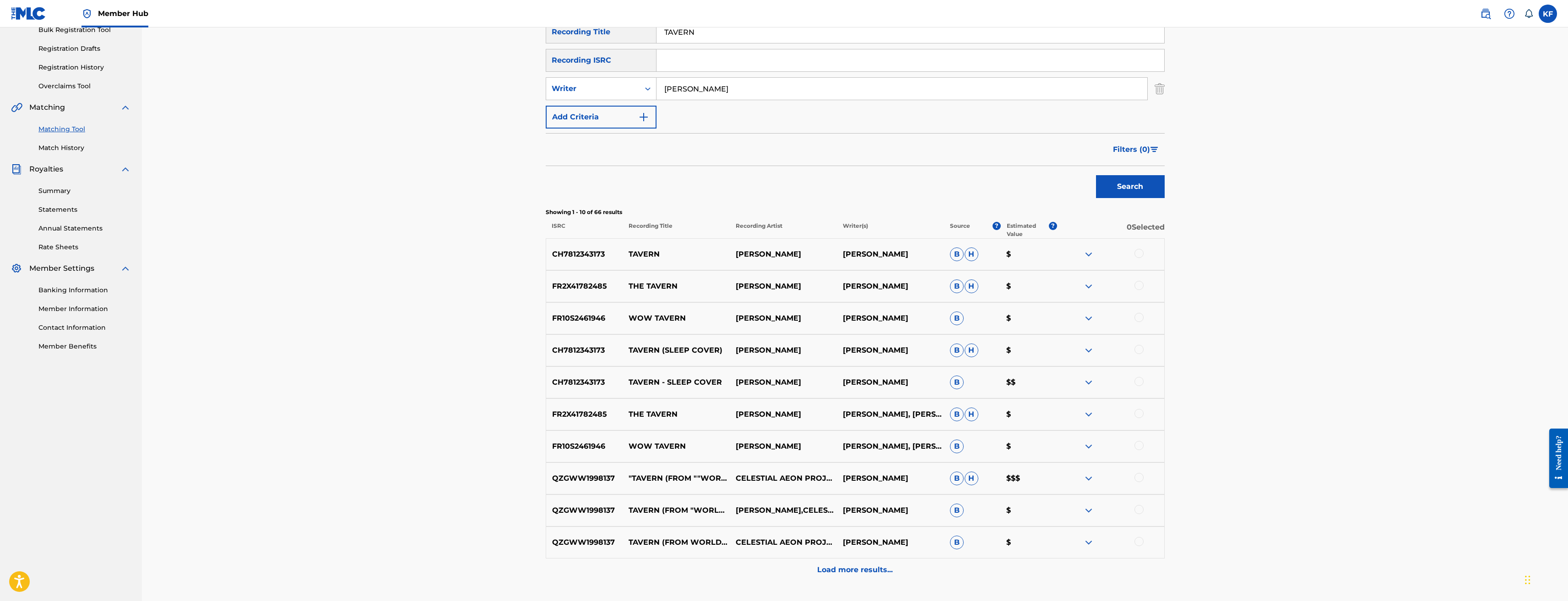
scroll to position [183, 0]
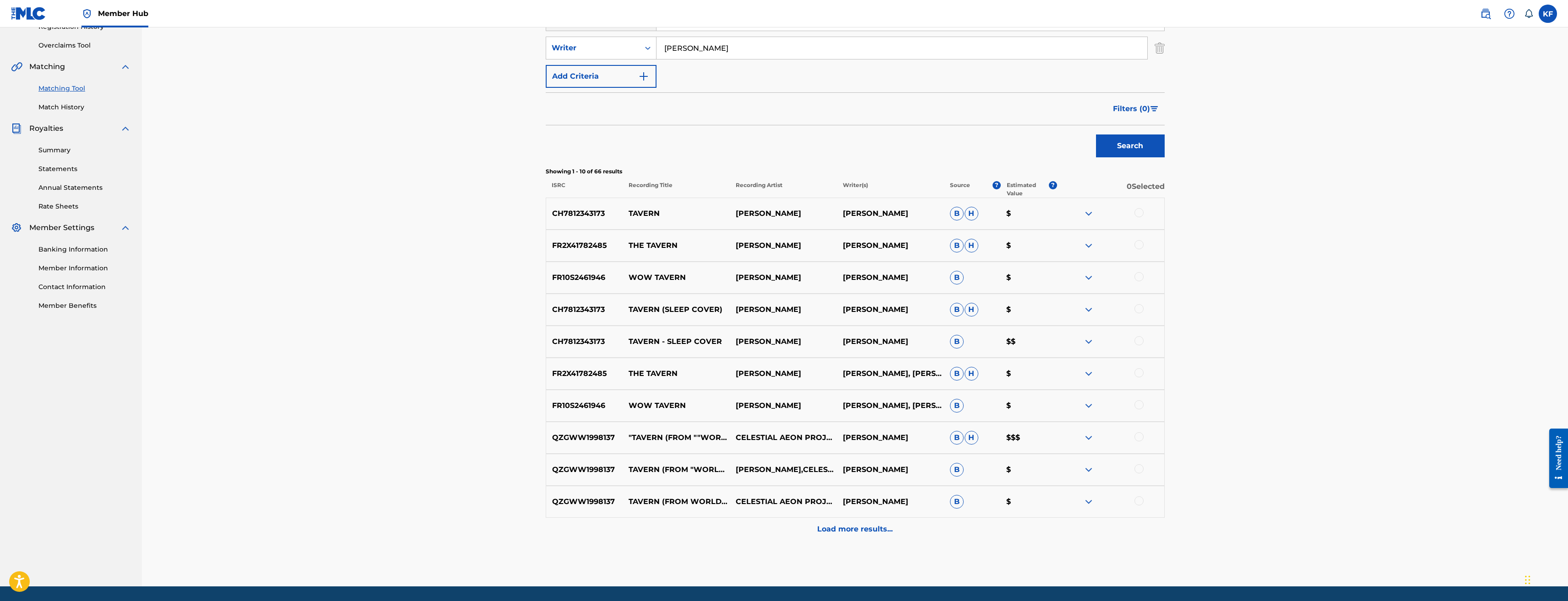
click at [1145, 211] on div at bounding box center [1110, 214] width 107 height 11
click at [1140, 214] on div at bounding box center [1139, 213] width 9 height 9
click at [1141, 242] on div at bounding box center [1139, 245] width 9 height 9
click at [1138, 275] on div at bounding box center [1139, 277] width 9 height 9
click at [1140, 307] on div at bounding box center [1139, 309] width 9 height 9
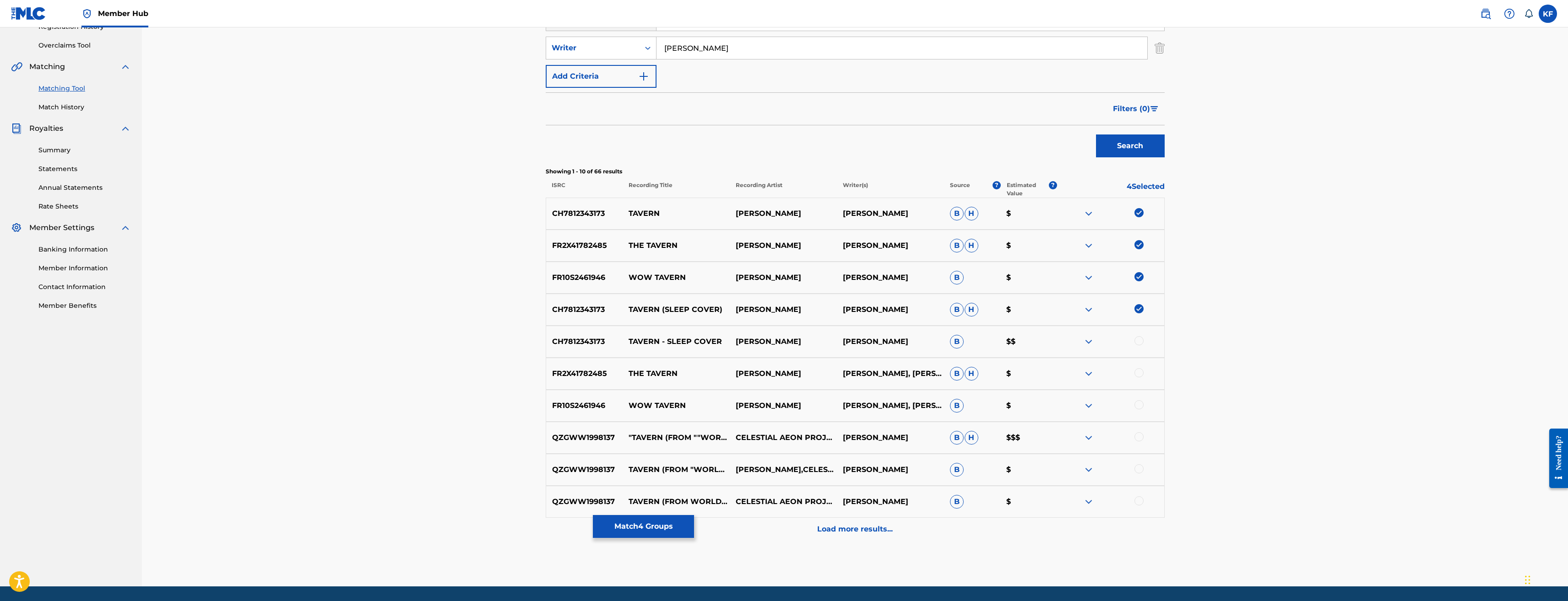
click at [1140, 339] on div at bounding box center [1139, 341] width 9 height 9
click at [1139, 371] on div at bounding box center [1139, 373] width 9 height 9
click at [665, 526] on button "Match 6 Groups" at bounding box center [644, 527] width 101 height 23
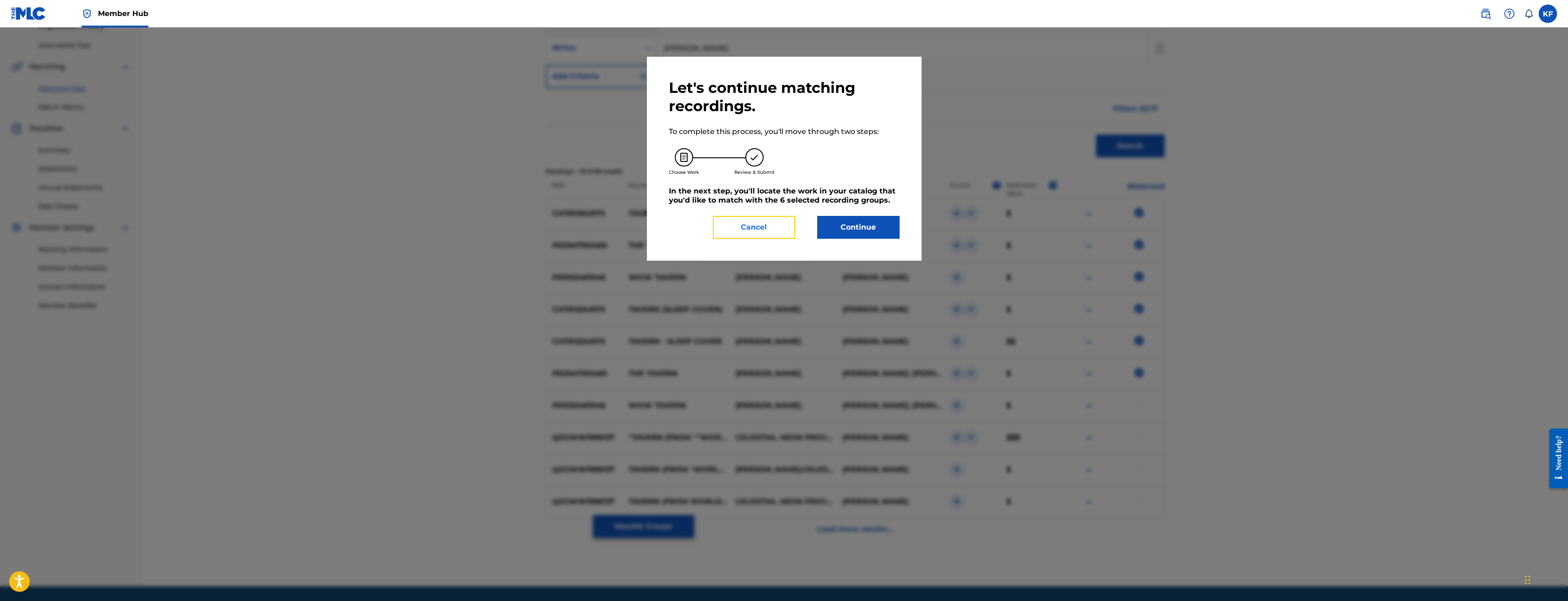
click at [764, 230] on button "Cancel" at bounding box center [754, 228] width 82 height 23
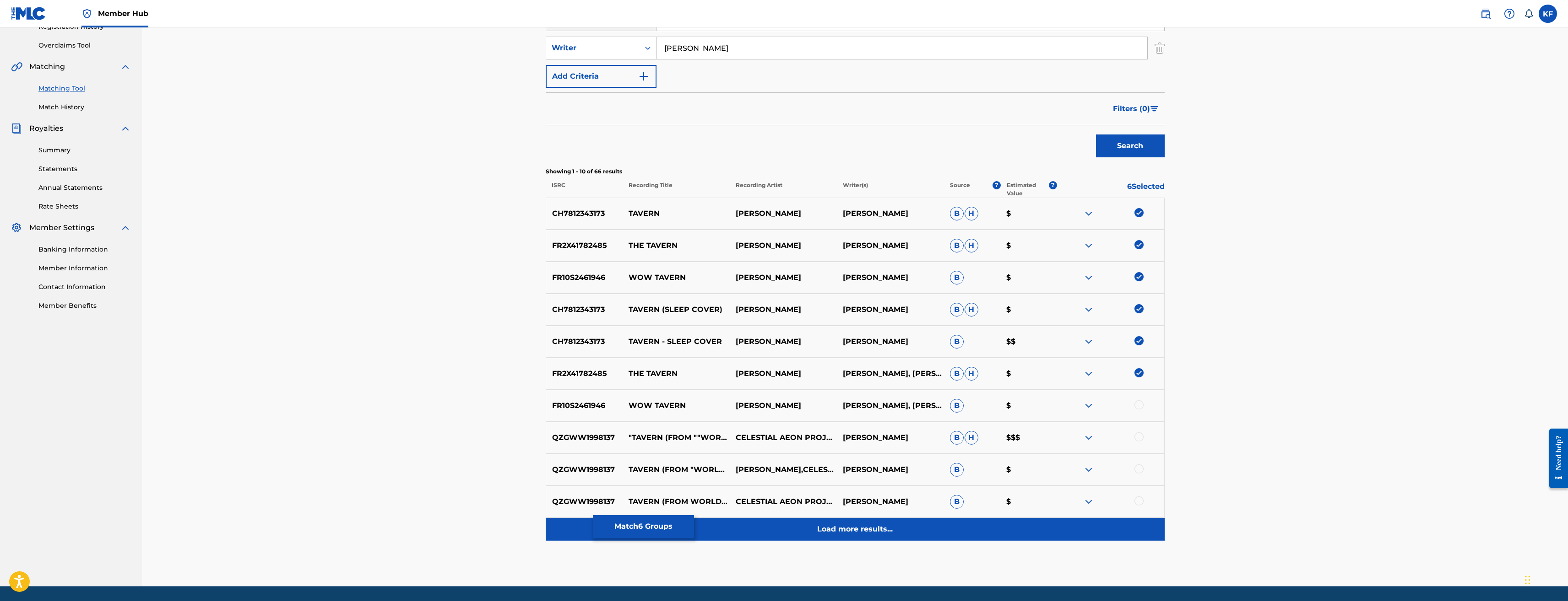
click at [887, 534] on p "Load more results..." at bounding box center [855, 530] width 76 height 11
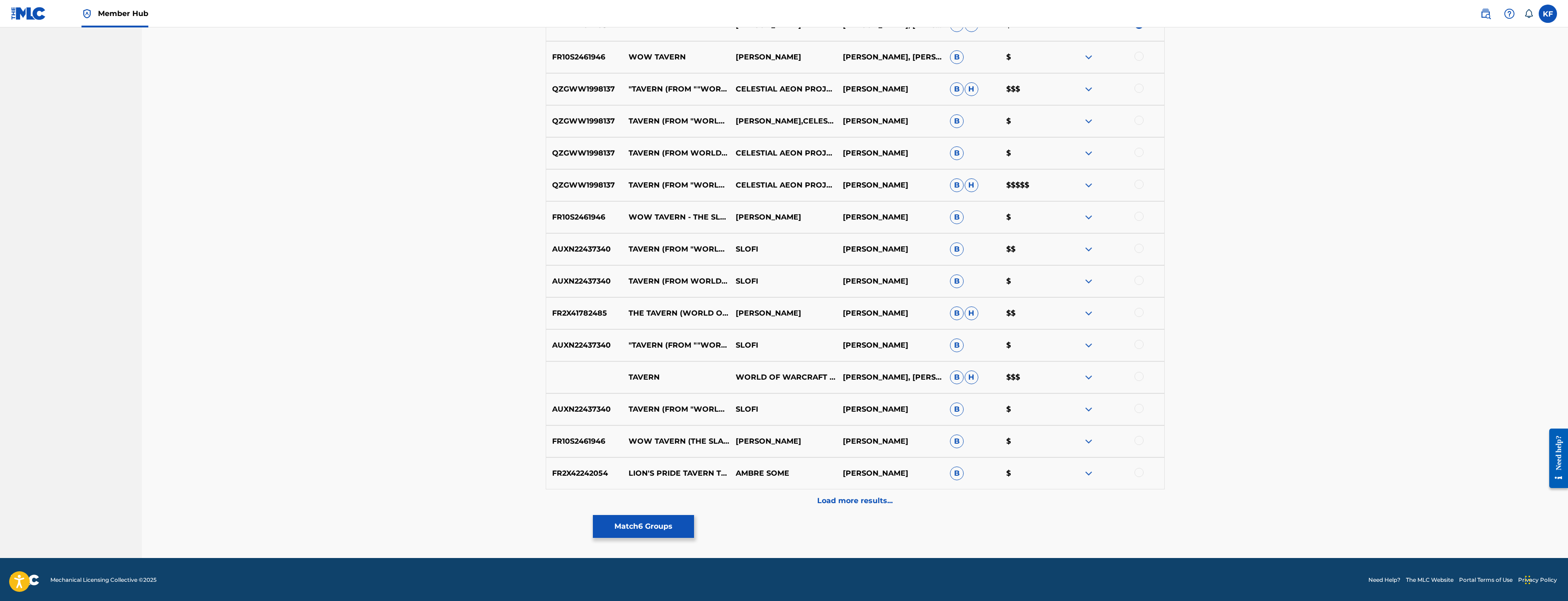
scroll to position [533, 0]
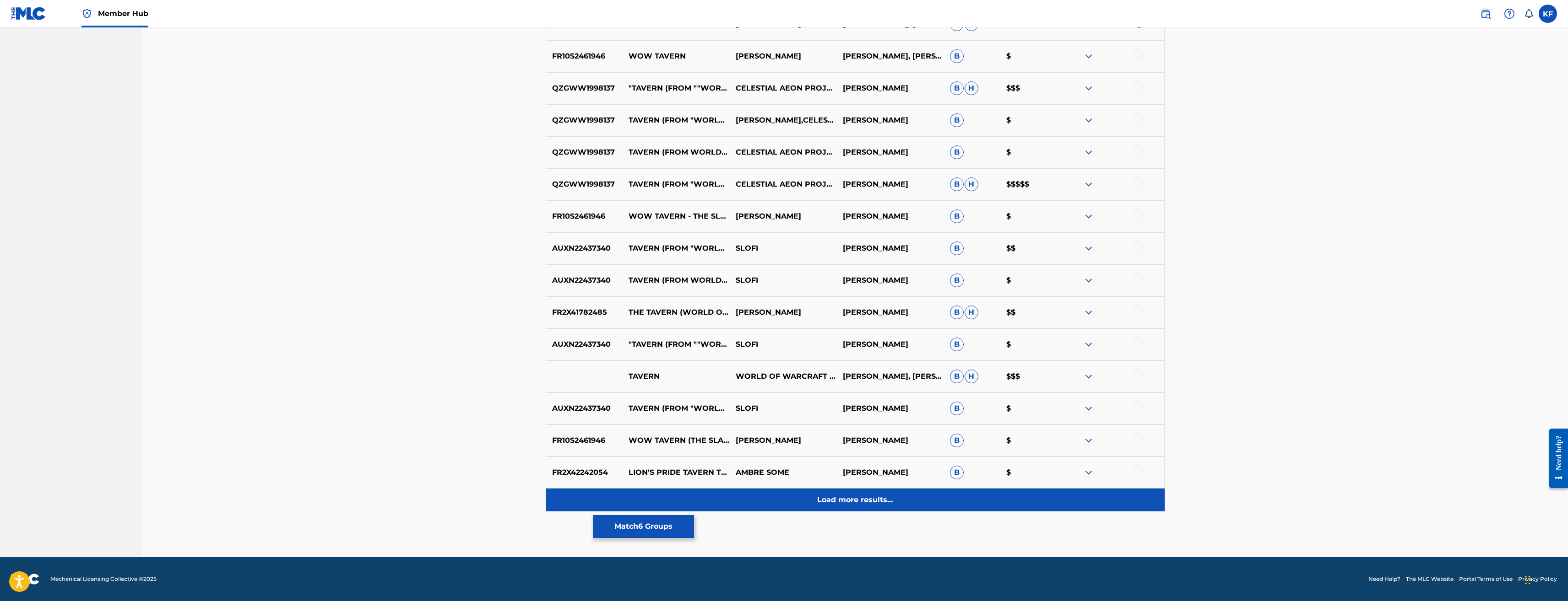
click at [879, 500] on p "Load more results..." at bounding box center [855, 500] width 76 height 11
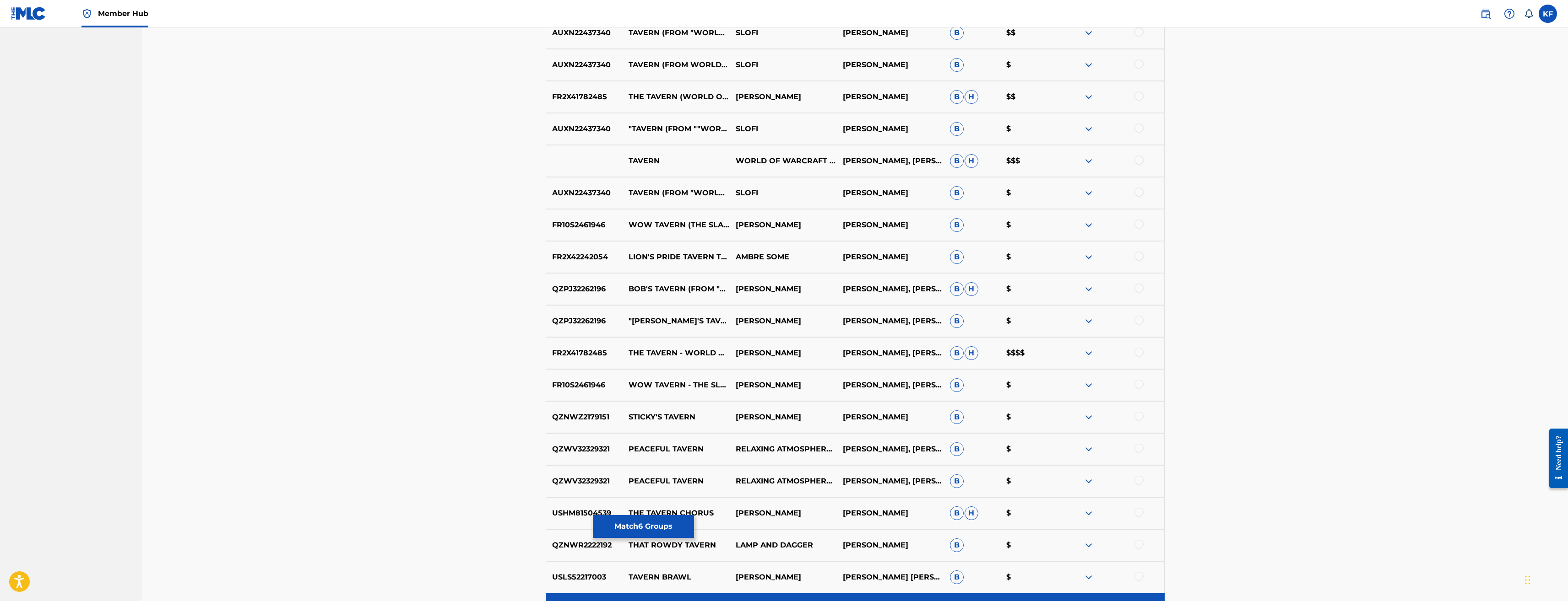
scroll to position [853, 0]
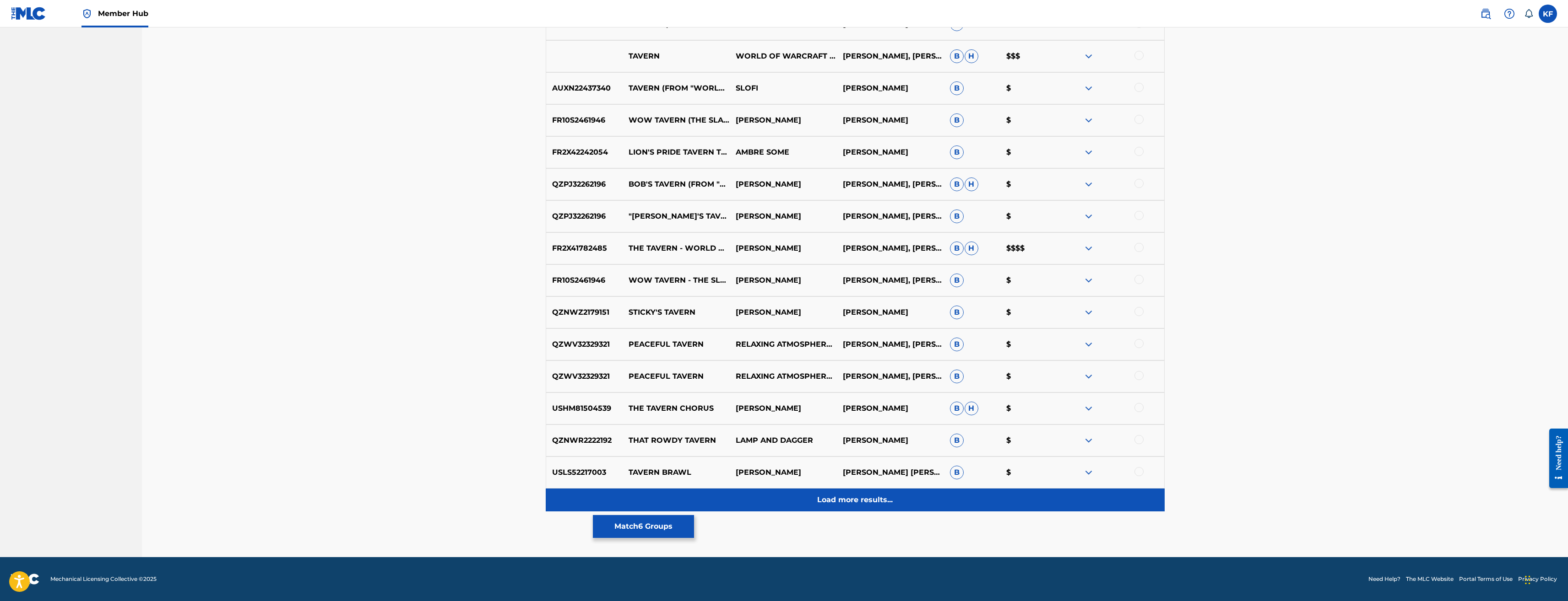
click at [889, 497] on p "Load more results..." at bounding box center [855, 500] width 76 height 11
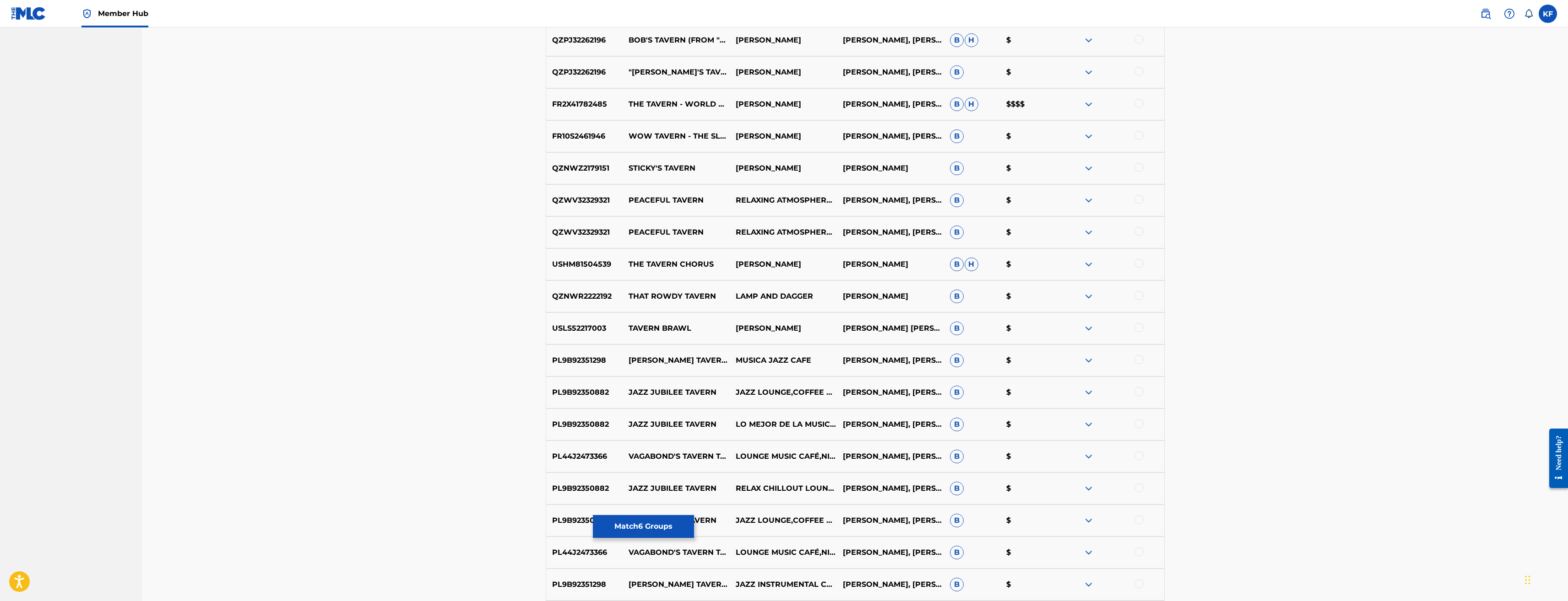
scroll to position [1174, 0]
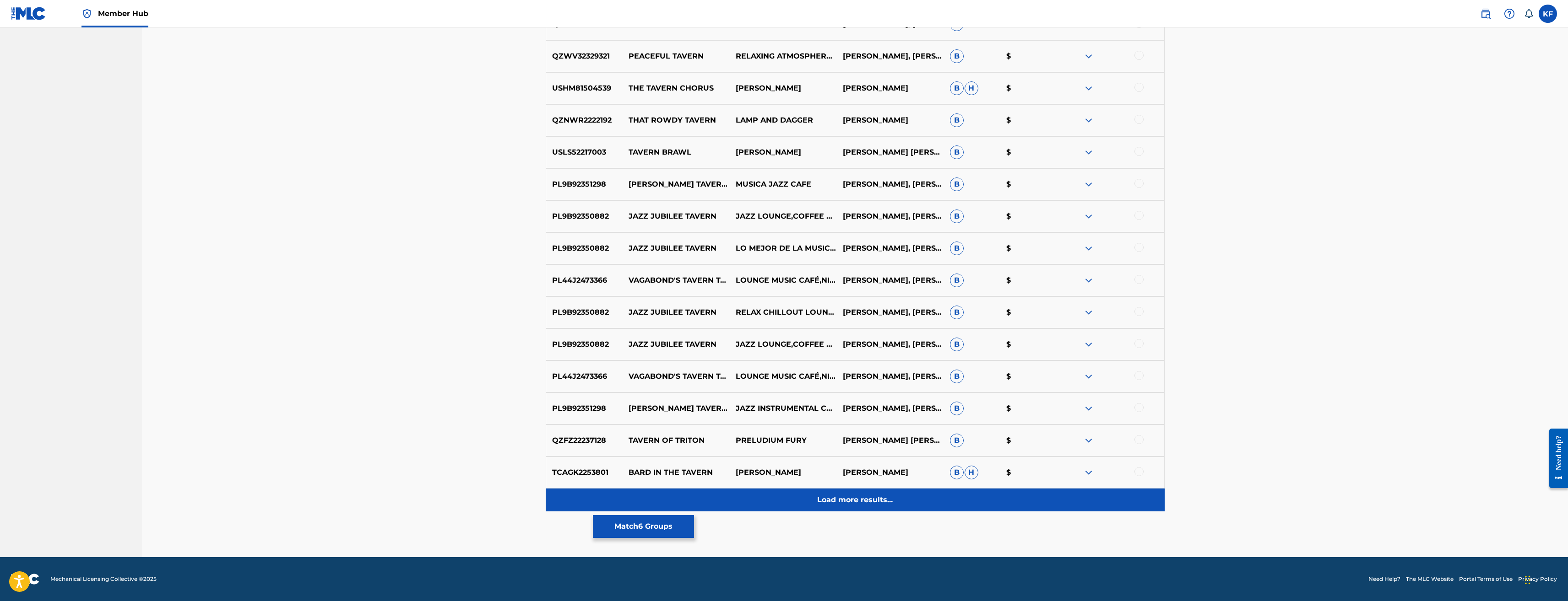
click at [878, 497] on p "Load more results..." at bounding box center [855, 500] width 76 height 11
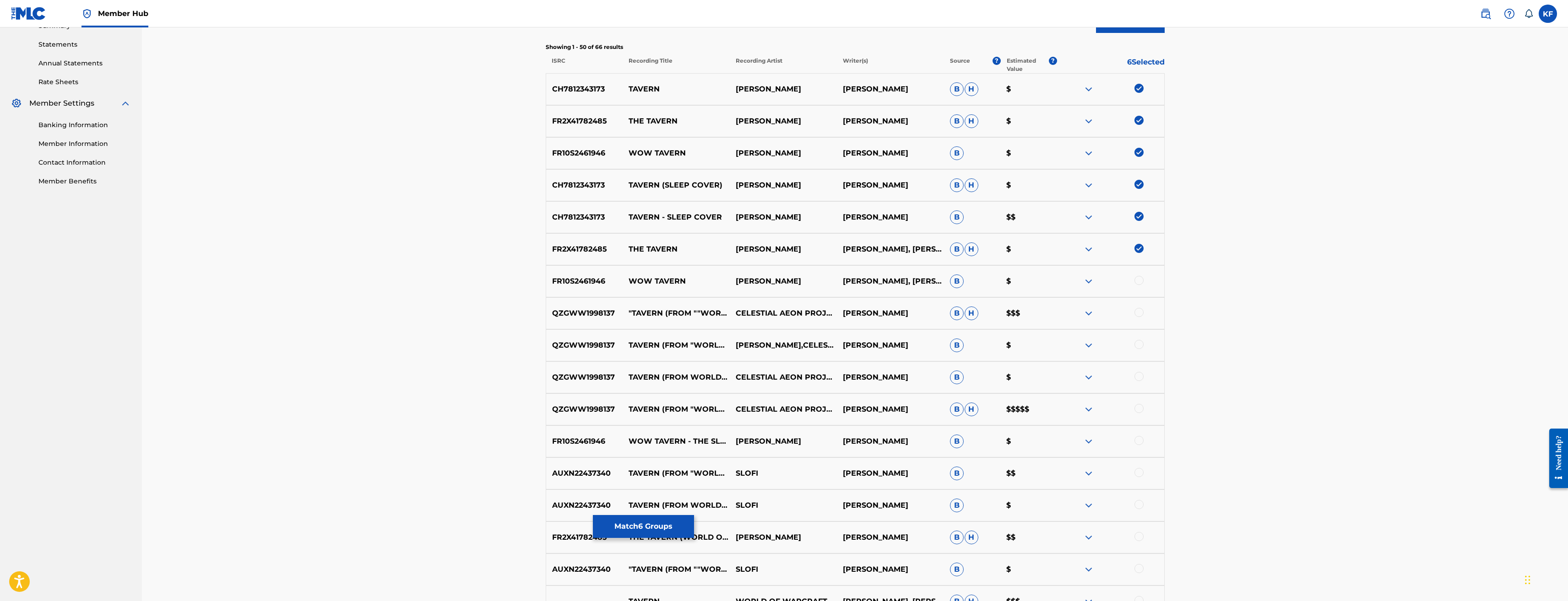
scroll to position [304, 0]
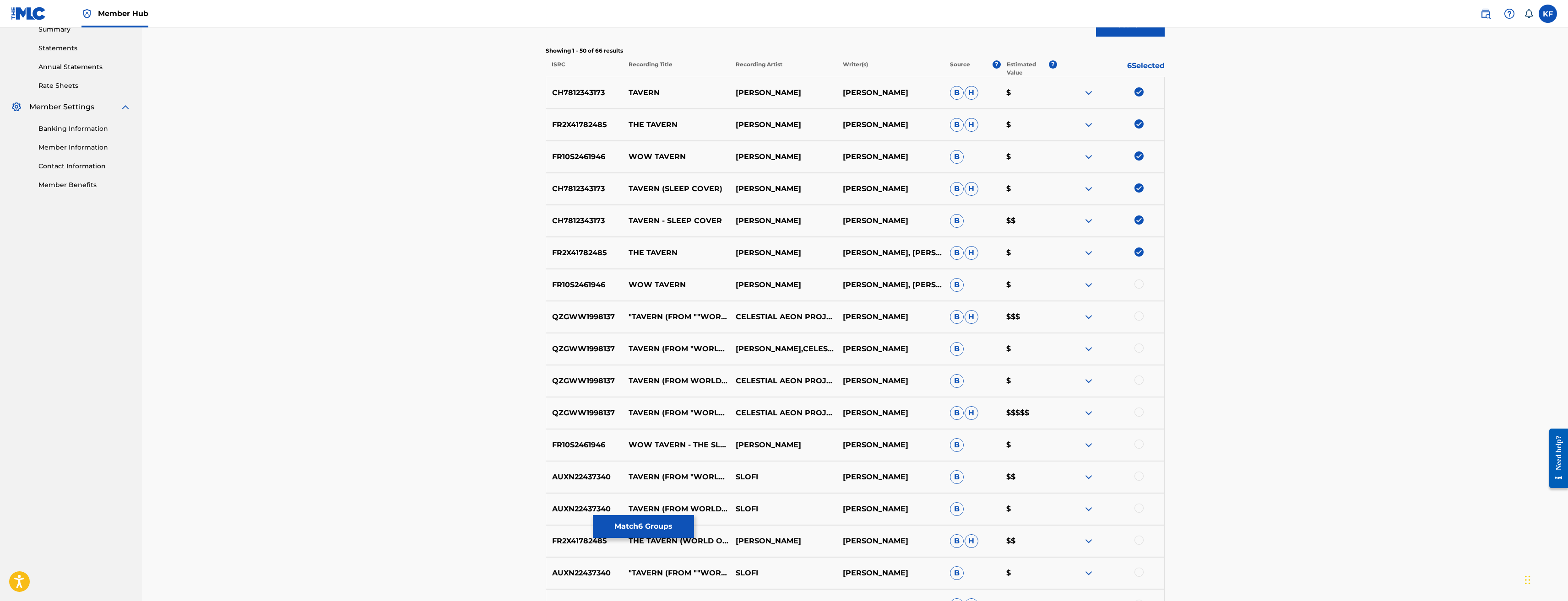
click at [1141, 284] on div at bounding box center [1139, 284] width 9 height 9
click at [1138, 316] on div at bounding box center [1139, 317] width 9 height 9
click at [1143, 346] on div at bounding box center [1139, 348] width 9 height 9
click at [1140, 375] on div "QZGWW1998137 TAVERN (FROM WORLD OF WARCRAFT) CELESTIAL AEON PROJECT JASON HAYES…" at bounding box center [855, 381] width 619 height 32
click at [1141, 383] on div at bounding box center [1139, 381] width 9 height 9
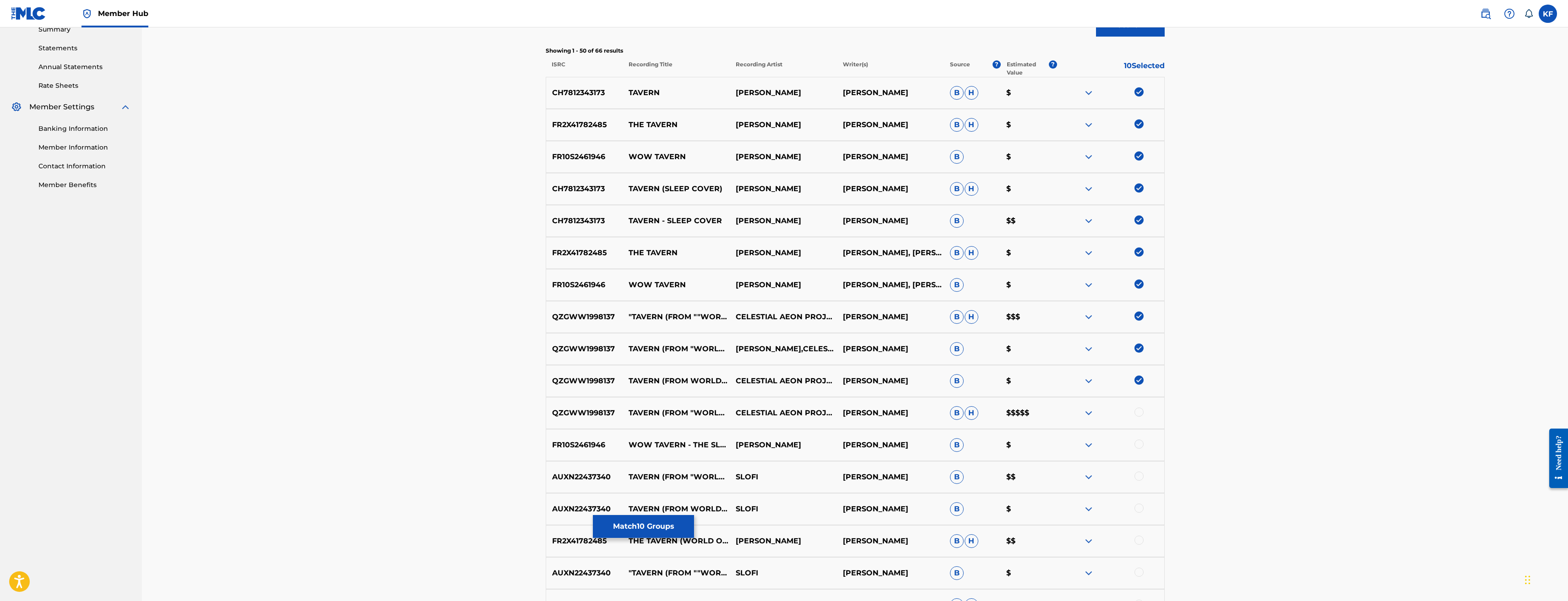
click at [1137, 412] on div at bounding box center [1139, 412] width 9 height 9
click at [1141, 443] on div at bounding box center [1139, 445] width 9 height 9
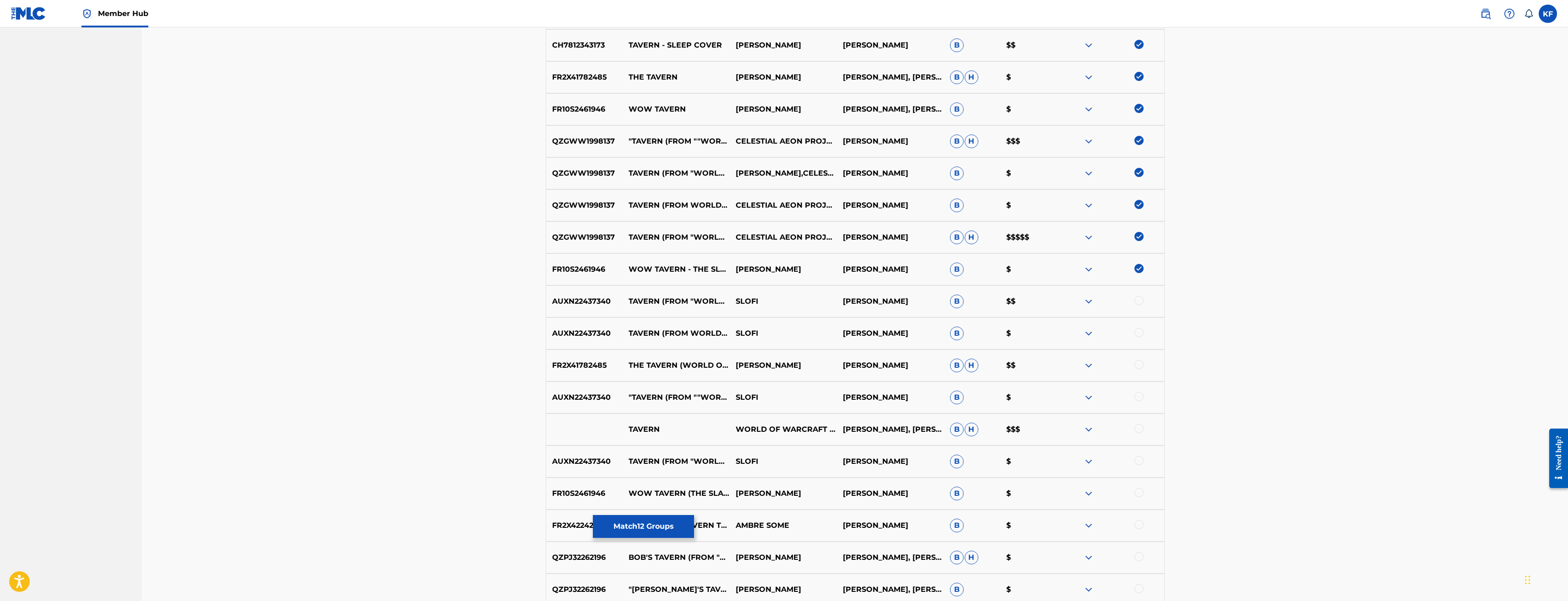
scroll to position [487, 0]
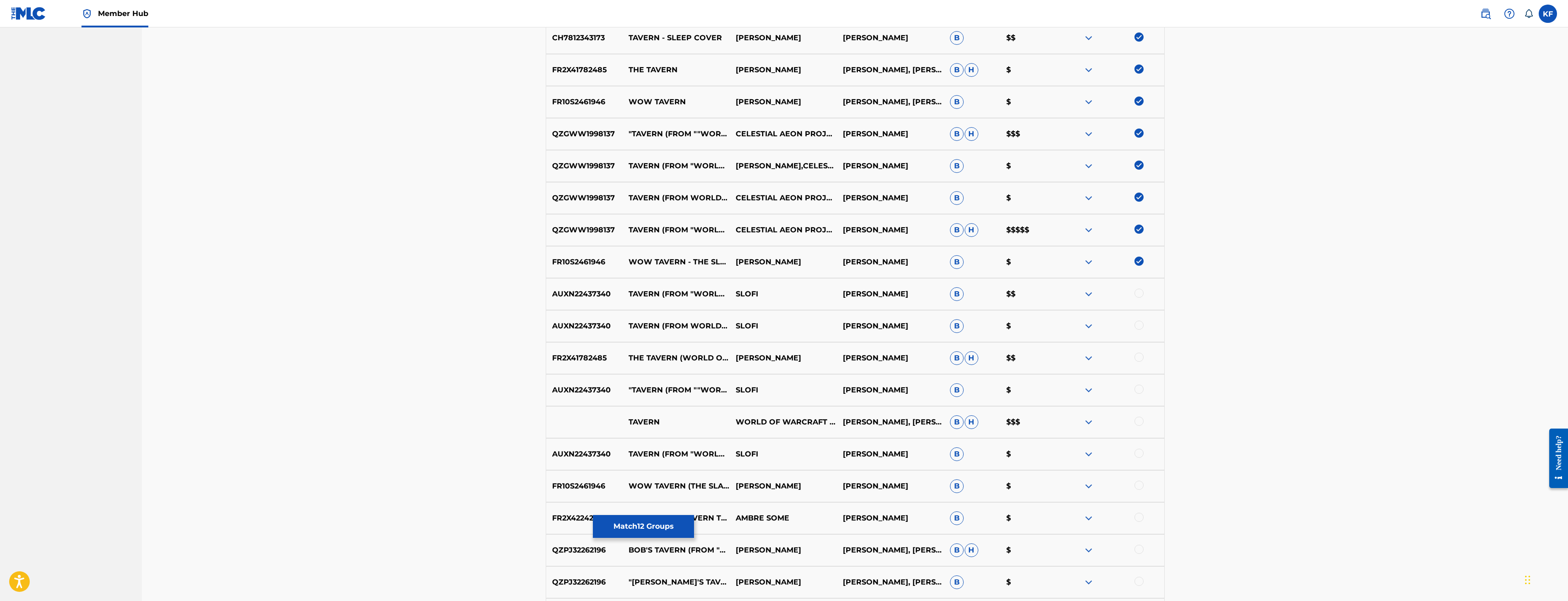
click at [1141, 292] on div at bounding box center [1139, 294] width 9 height 9
click at [1138, 327] on div at bounding box center [1139, 325] width 9 height 9
click at [1140, 358] on div at bounding box center [1139, 358] width 9 height 9
click at [1137, 390] on div at bounding box center [1139, 389] width 9 height 9
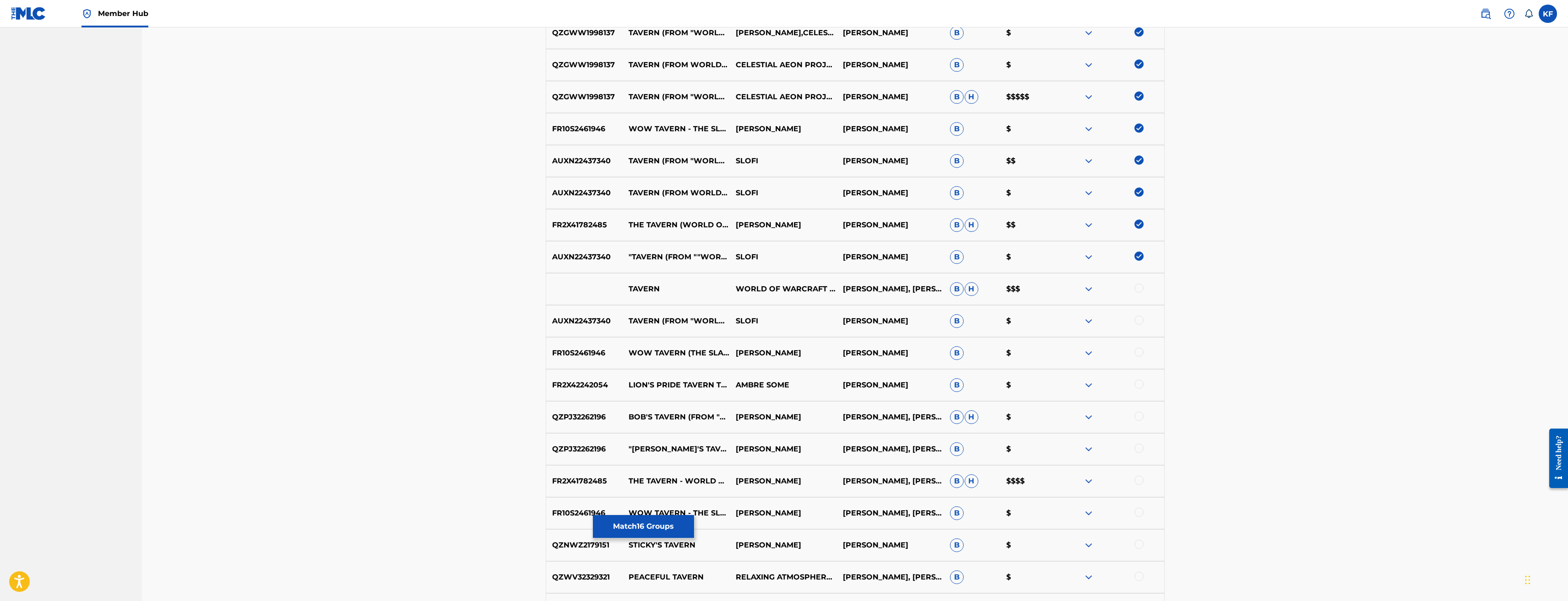
scroll to position [624, 0]
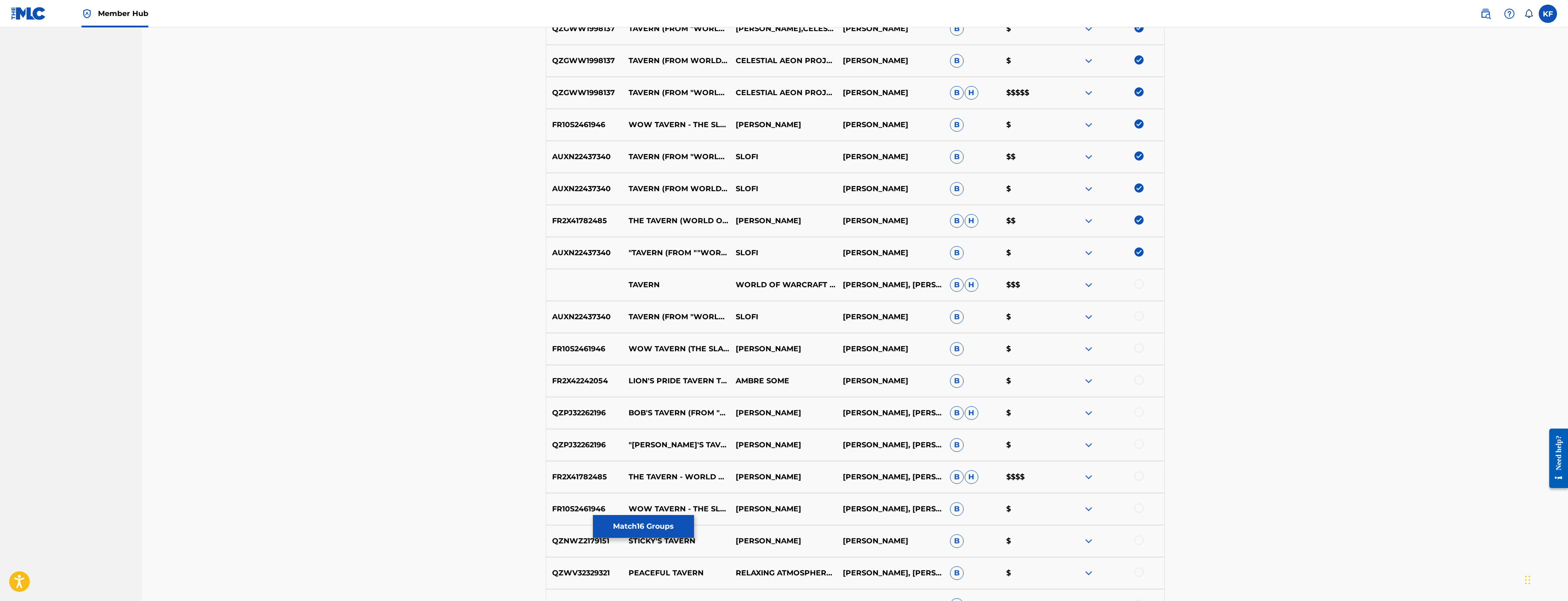
click at [1139, 285] on div at bounding box center [1139, 284] width 9 height 9
click at [1140, 313] on div at bounding box center [1139, 317] width 9 height 9
click at [1137, 348] on div at bounding box center [1139, 348] width 9 height 9
click at [1141, 379] on div at bounding box center [1139, 381] width 9 height 9
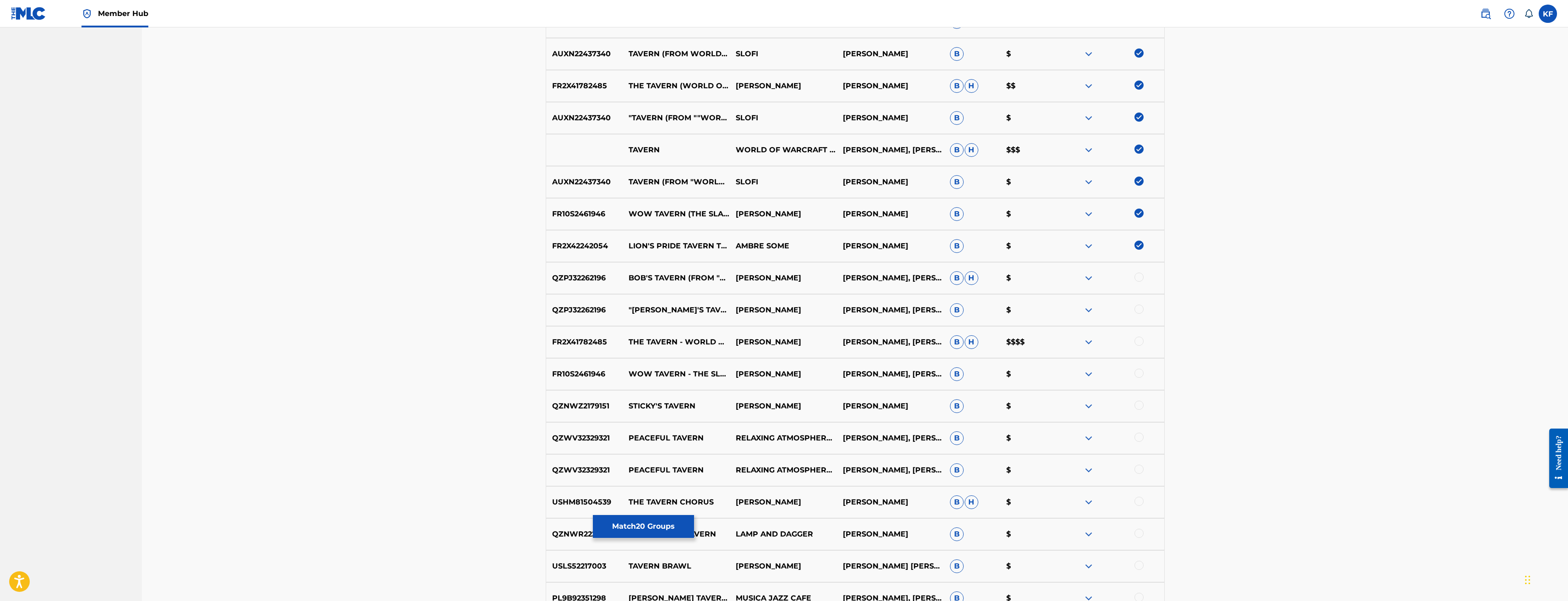
scroll to position [761, 0]
click at [1144, 338] on div at bounding box center [1110, 340] width 107 height 11
click at [1139, 340] on div at bounding box center [1139, 340] width 9 height 9
click at [1141, 372] on div at bounding box center [1139, 371] width 9 height 9
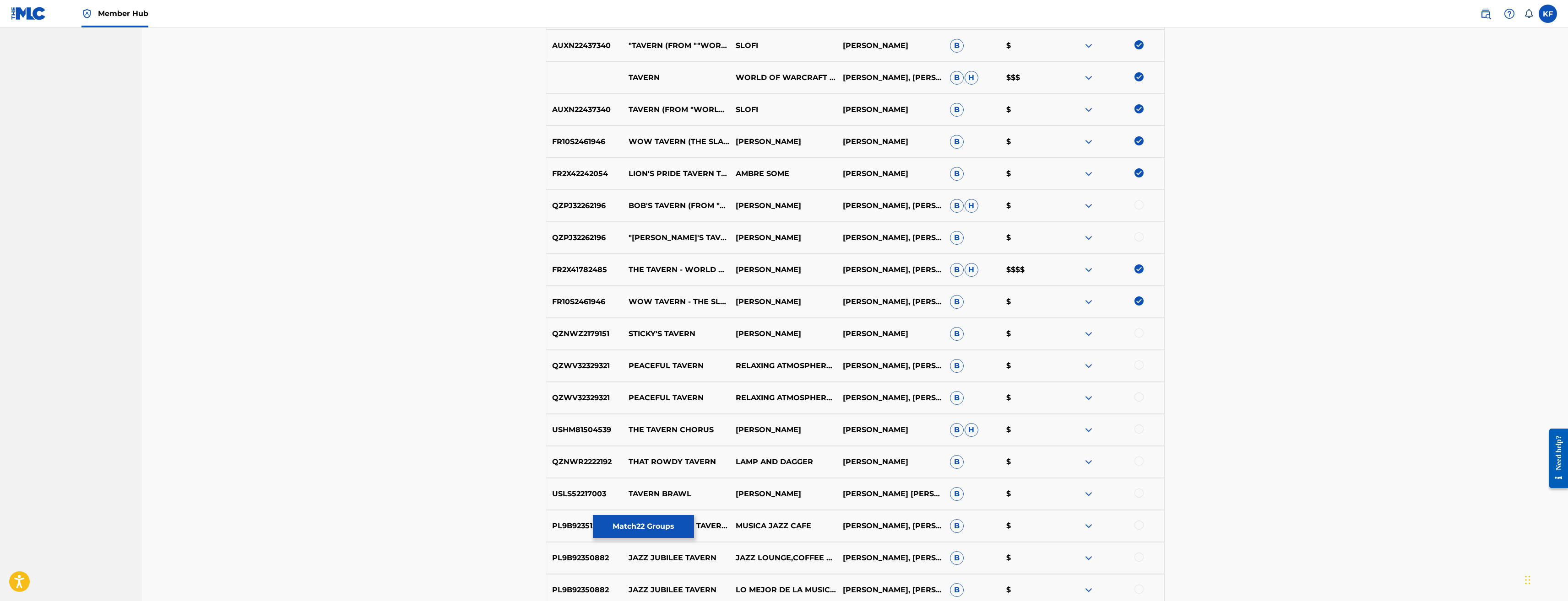
scroll to position [853, 0]
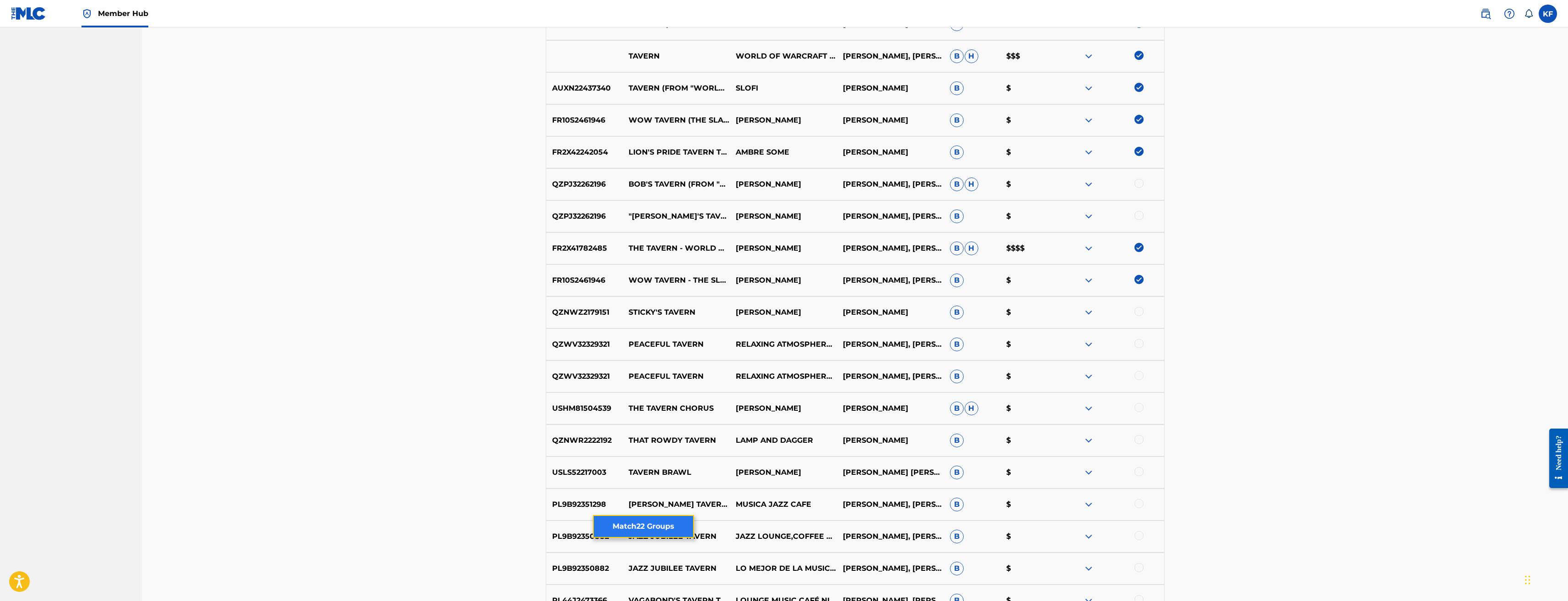
click at [656, 522] on button "Match 22 Groups" at bounding box center [644, 527] width 101 height 23
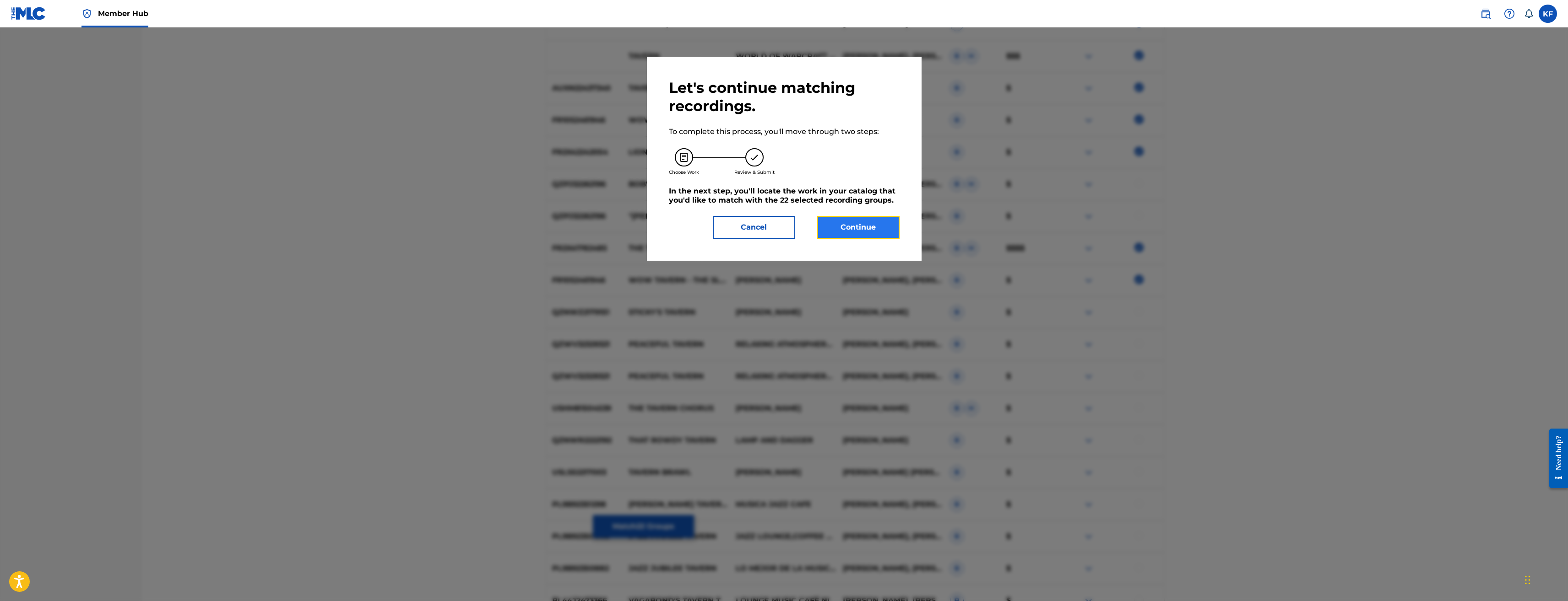
click at [845, 223] on button "Continue" at bounding box center [858, 228] width 82 height 23
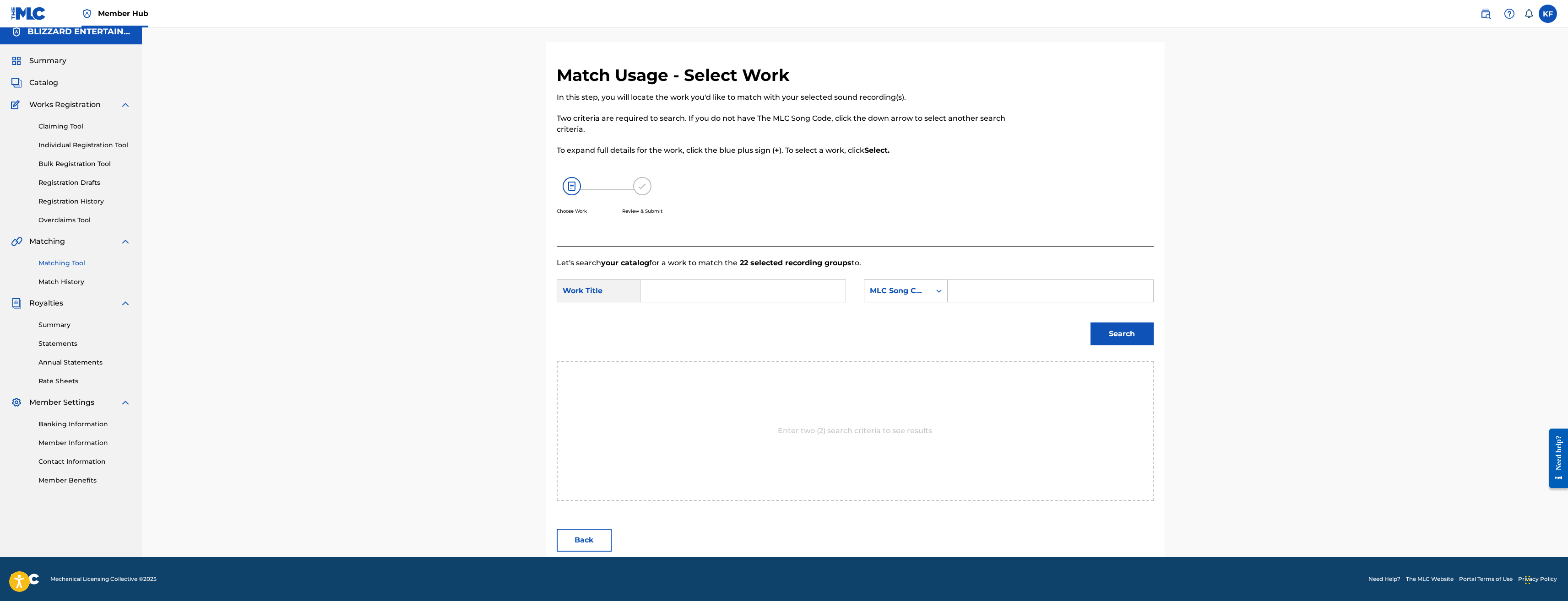
scroll to position [0, 0]
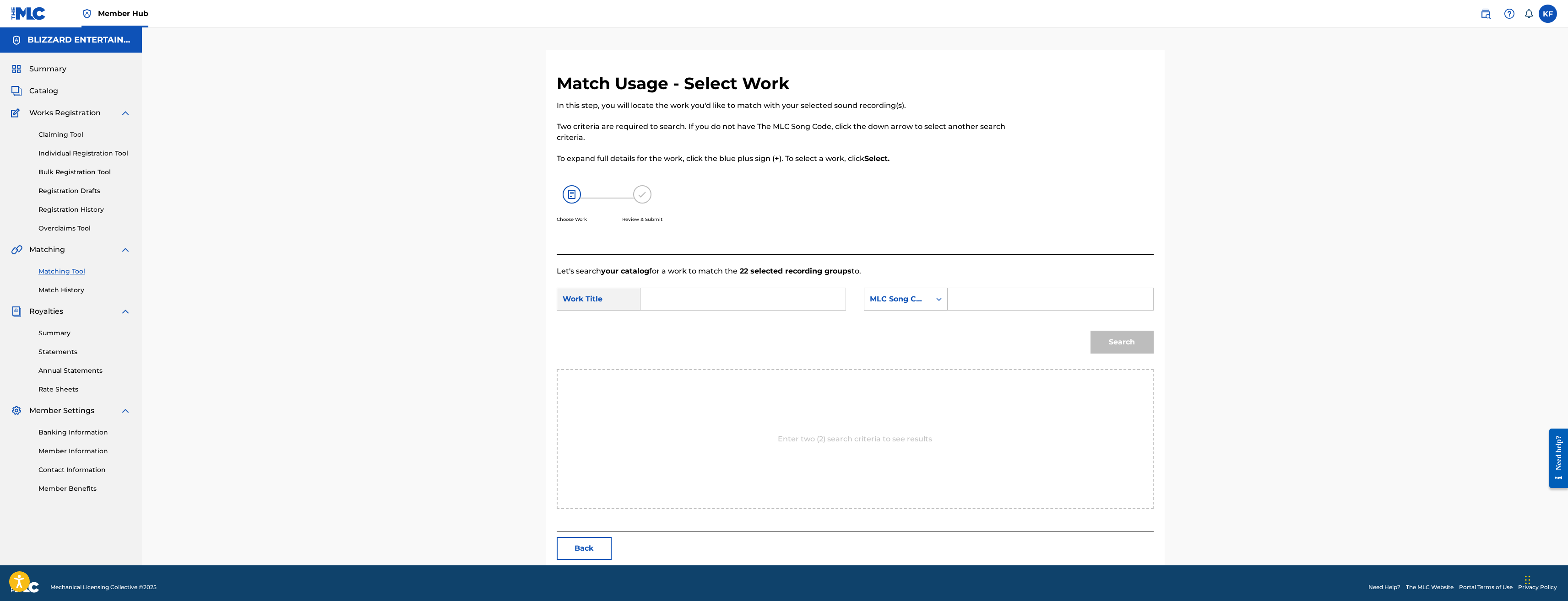
click at [988, 305] on input "Search Form" at bounding box center [1050, 299] width 189 height 22
paste input "TE3ZHB"
type input "TE3ZHB"
click at [694, 293] on input "Search Form" at bounding box center [743, 299] width 189 height 22
click at [754, 289] on input "Search Form" at bounding box center [743, 299] width 189 height 22
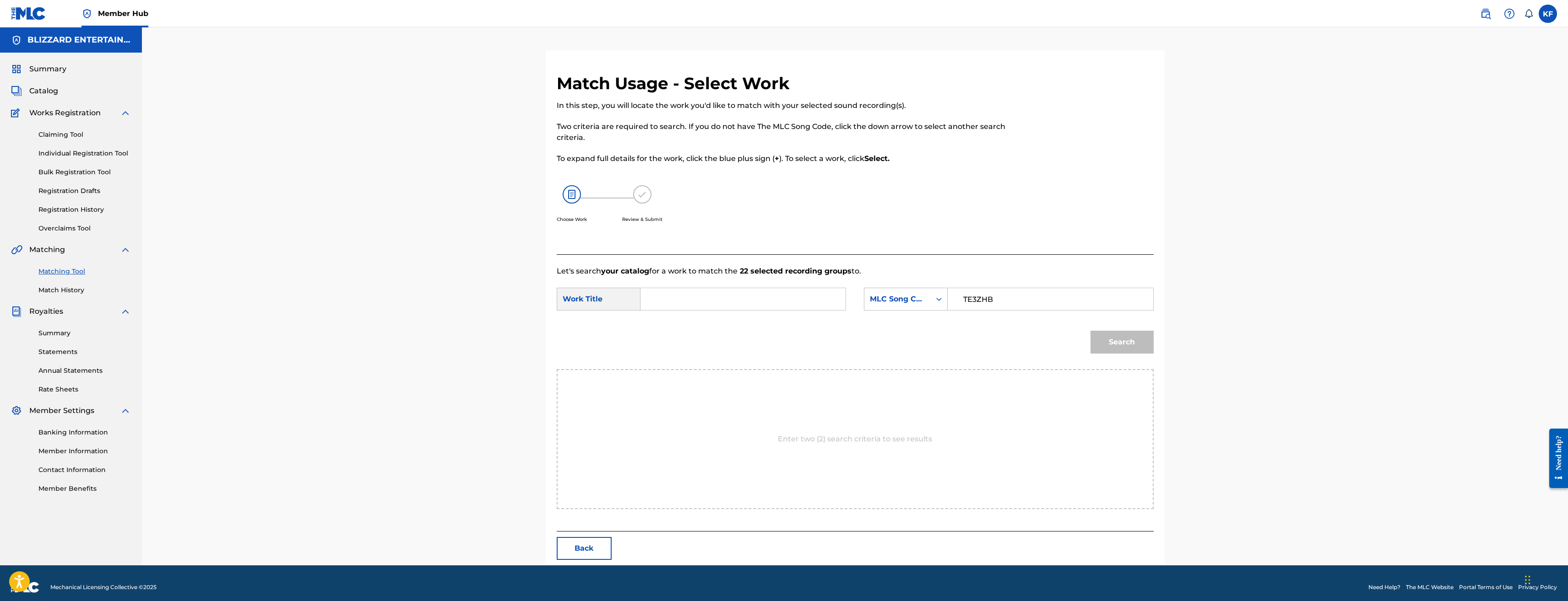
click at [752, 297] on input "Search Form" at bounding box center [743, 299] width 189 height 22
paste input "TAVERN"
type input "TAVERN"
click at [1142, 336] on button "Search" at bounding box center [1122, 342] width 63 height 23
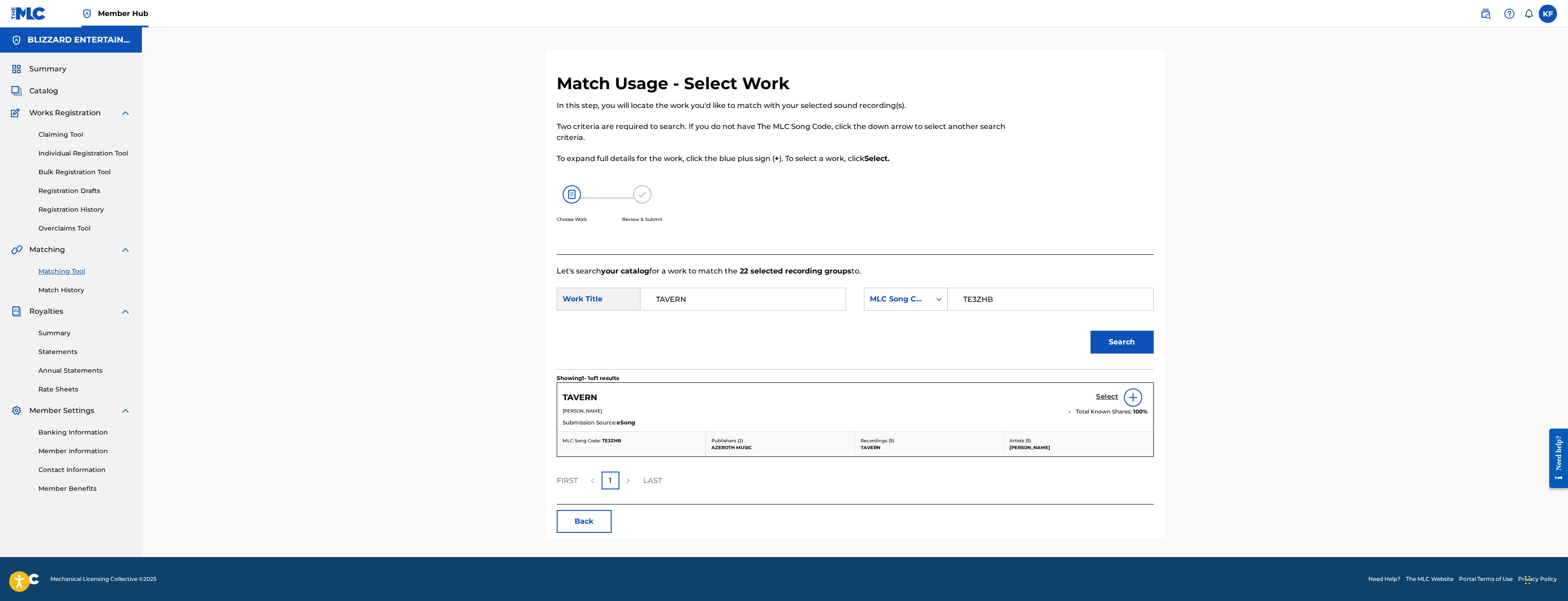
click at [1105, 394] on h5 "Select" at bounding box center [1107, 397] width 22 height 9
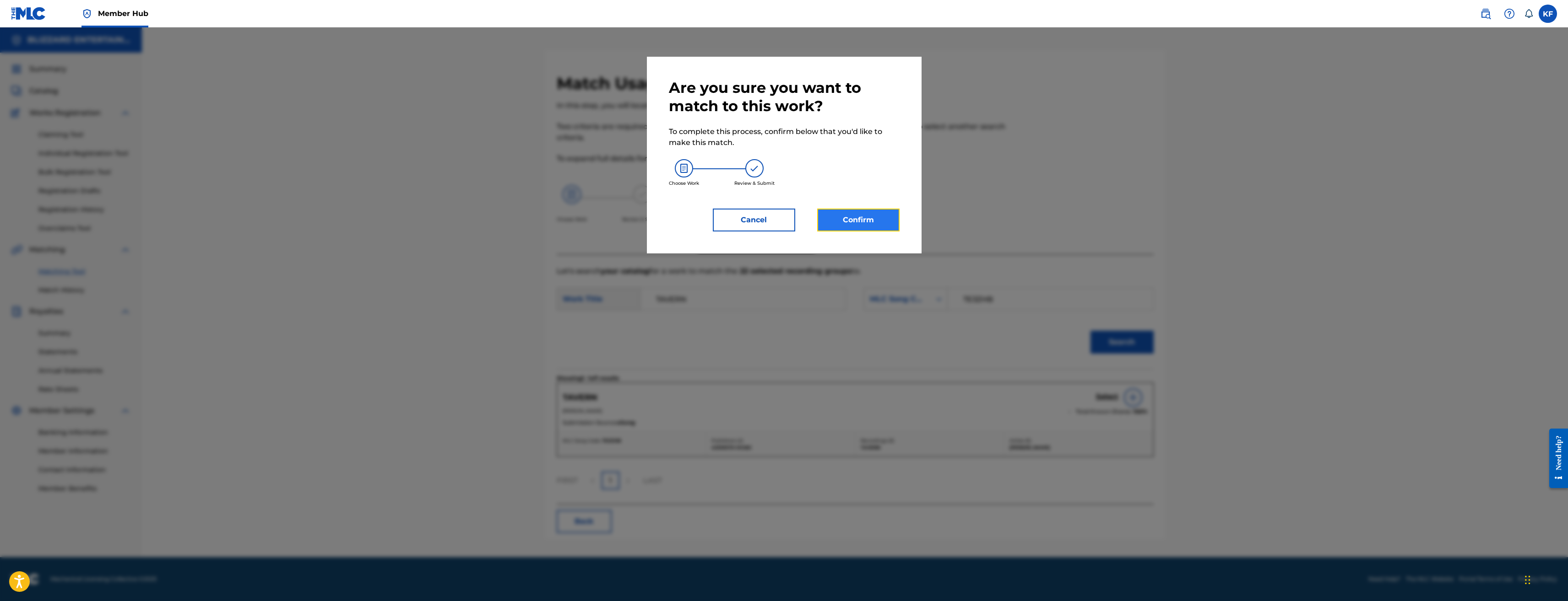
click at [882, 216] on button "Confirm" at bounding box center [858, 220] width 82 height 23
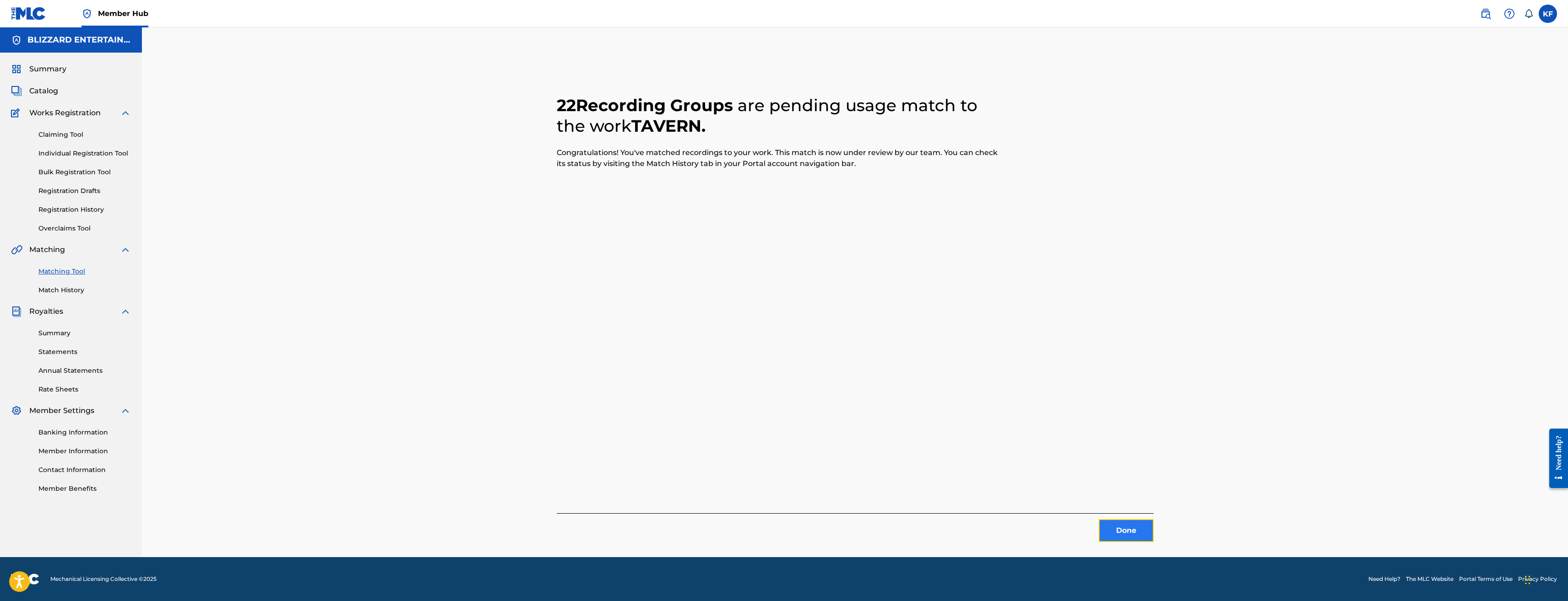
click at [1116, 526] on button "Done" at bounding box center [1126, 531] width 55 height 23
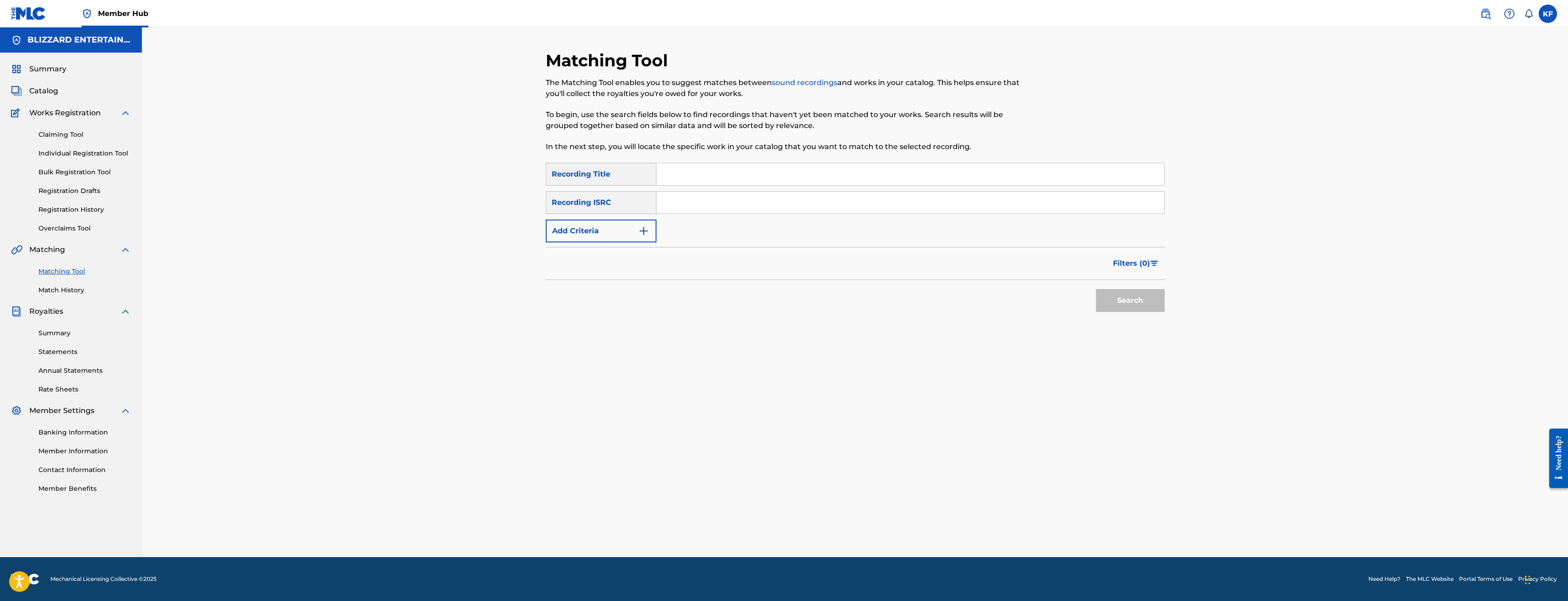
click at [750, 173] on input "Search Form" at bounding box center [910, 174] width 508 height 22
type input "LIONS PRIDE"
click at [1137, 310] on button "Search" at bounding box center [1130, 300] width 69 height 23
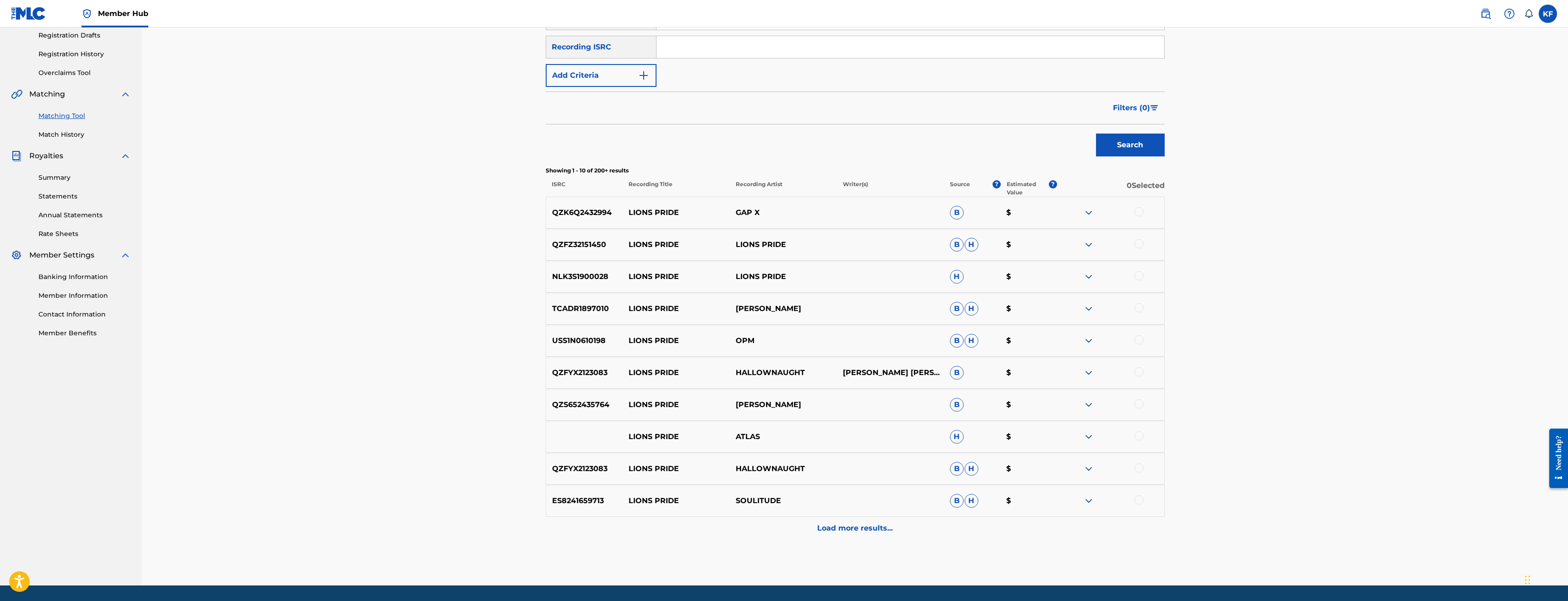
scroll to position [183, 0]
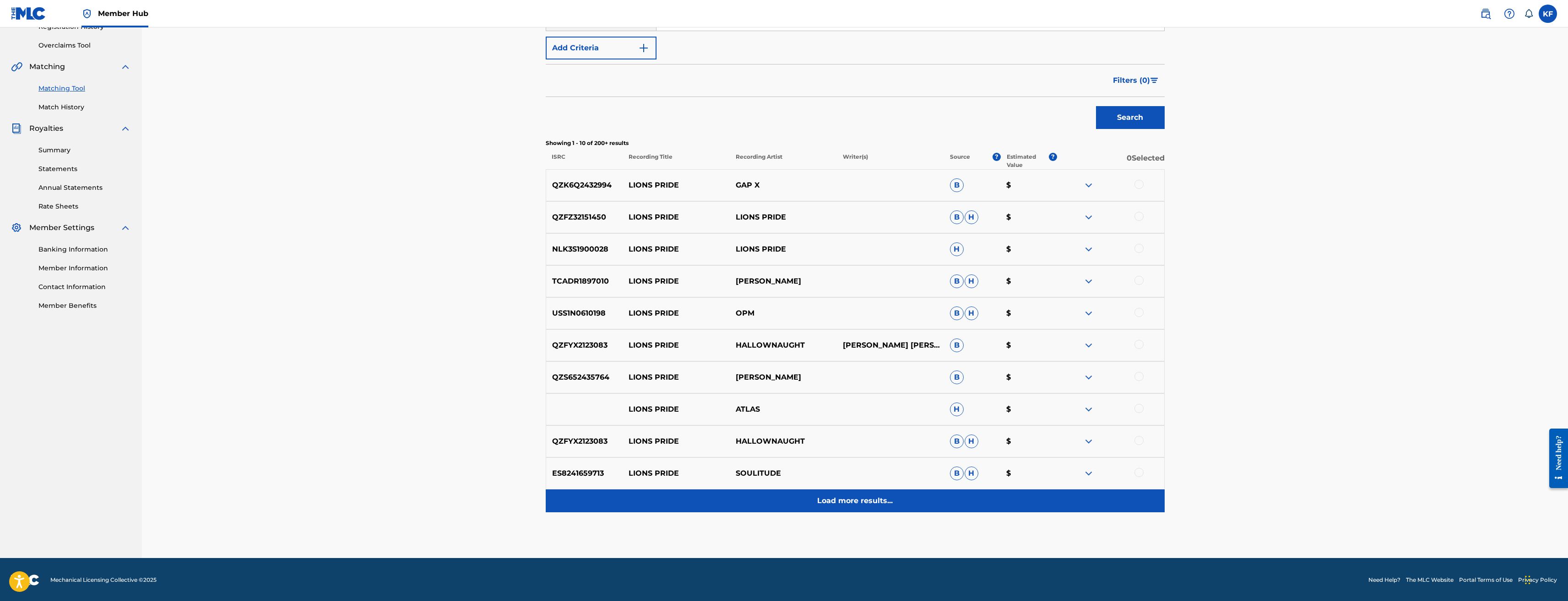
click at [837, 500] on p "Load more results..." at bounding box center [855, 501] width 76 height 11
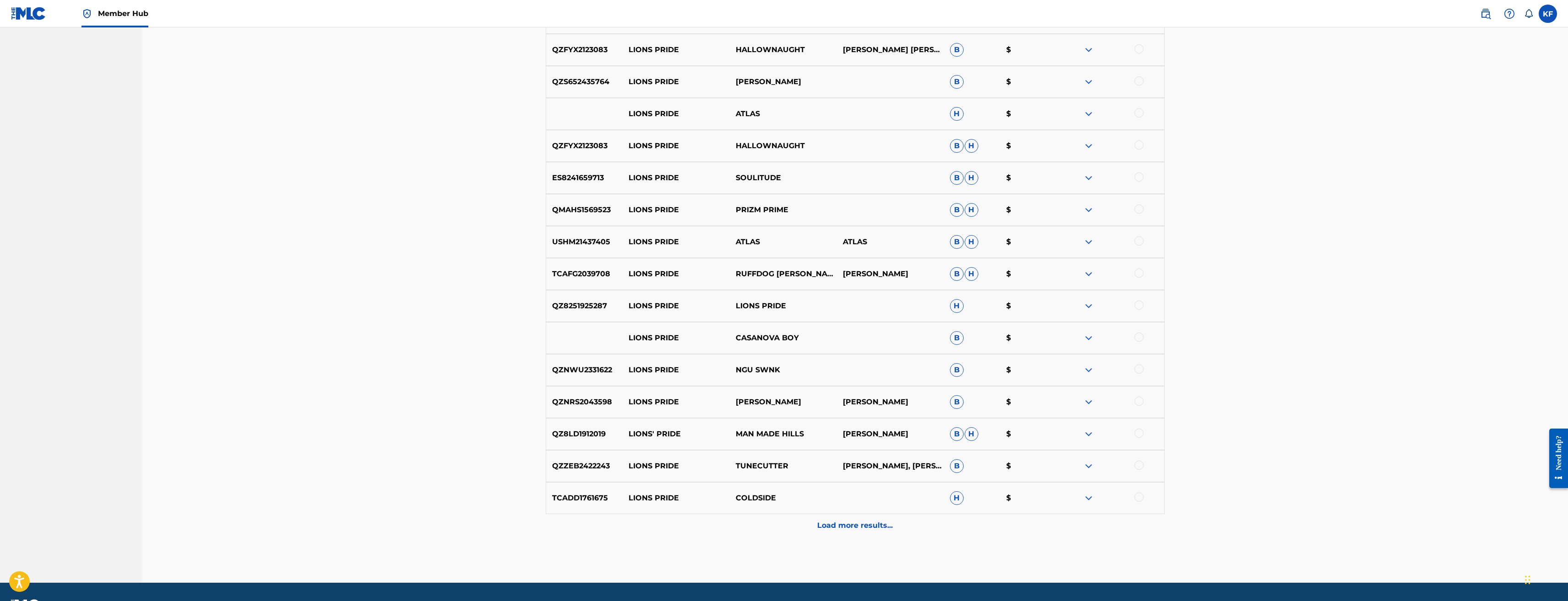
scroll to position [503, 0]
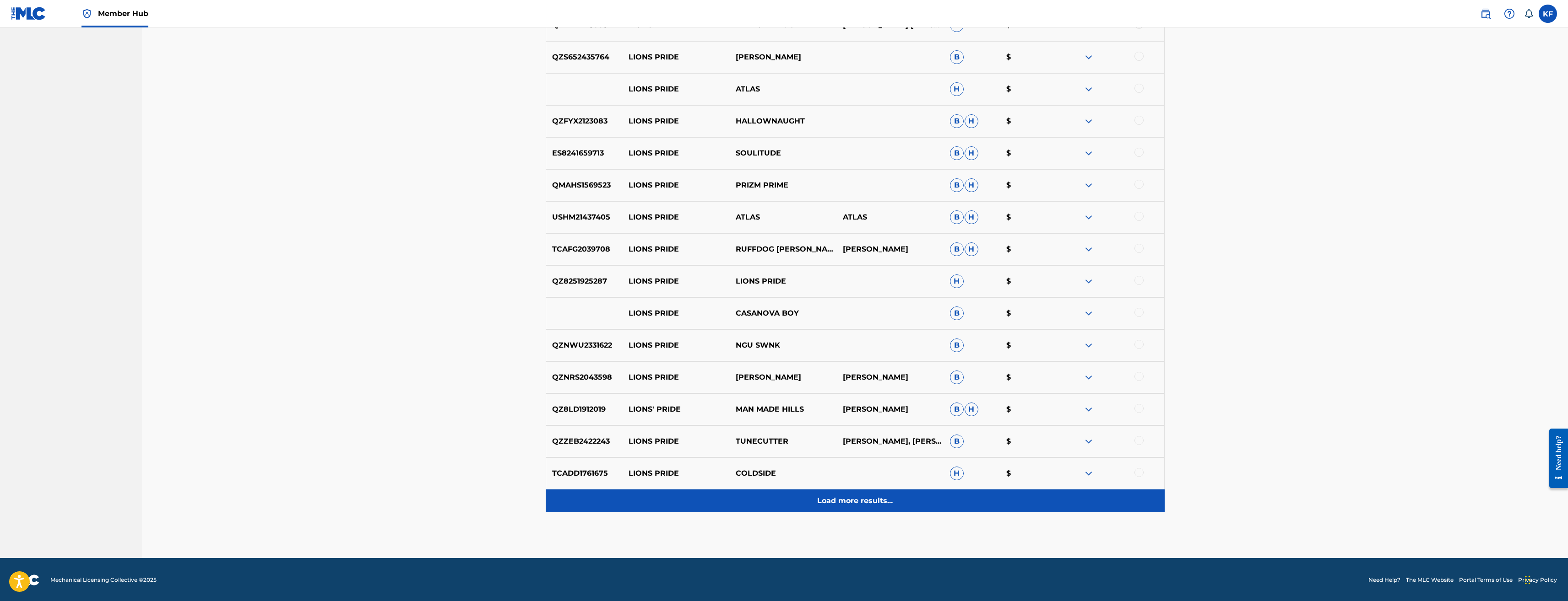
click at [847, 507] on div "Load more results..." at bounding box center [855, 501] width 619 height 23
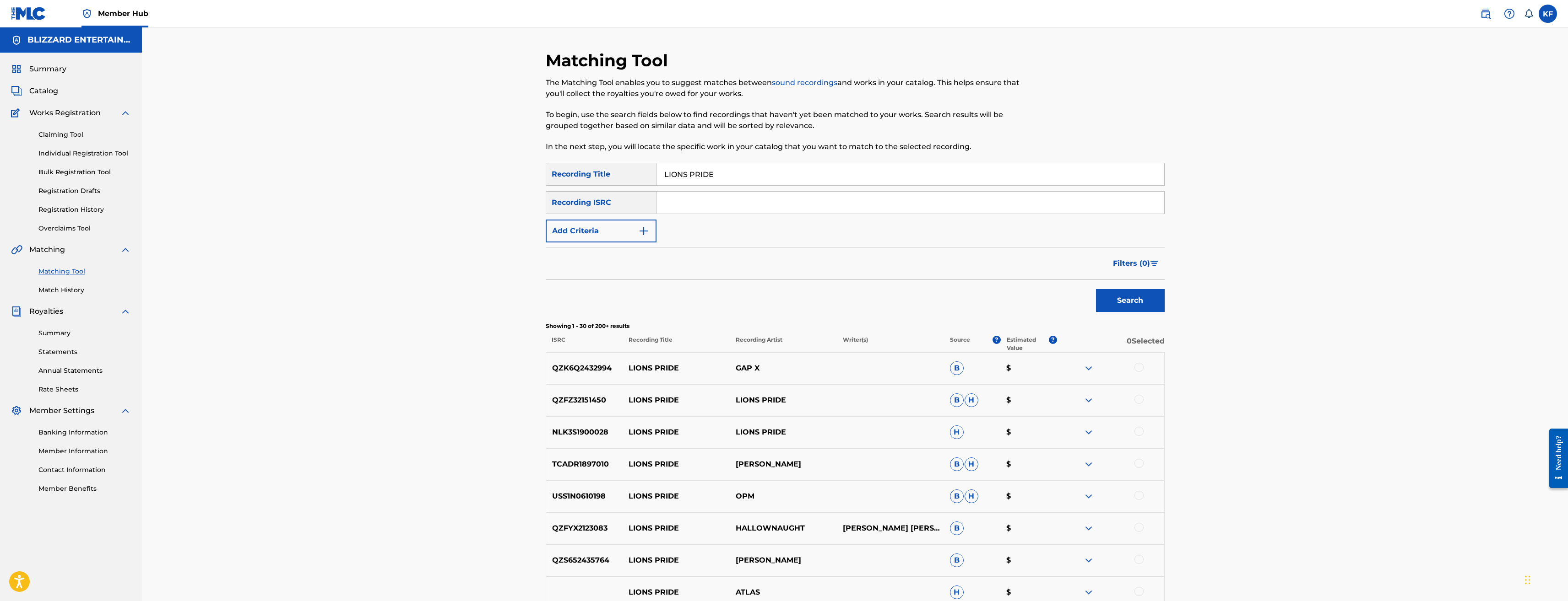
scroll to position [46, 0]
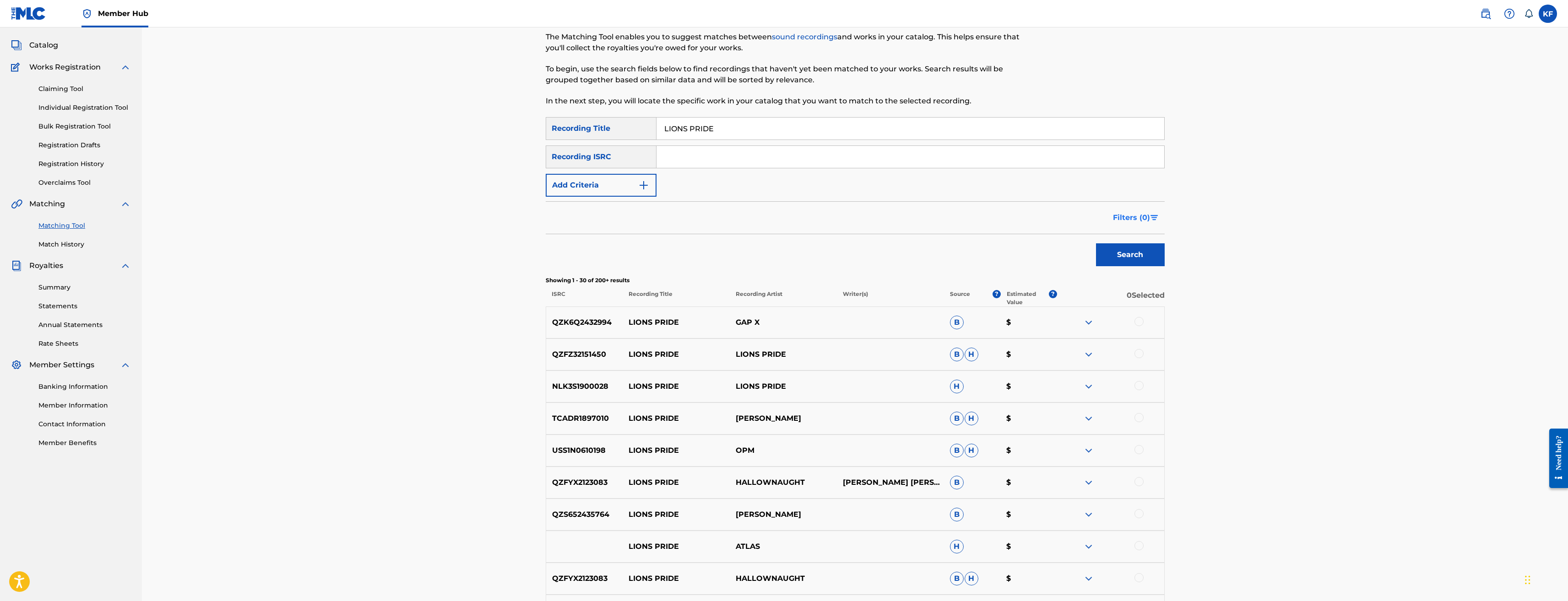
click at [1132, 218] on span "Filters ( 0 )" at bounding box center [1131, 218] width 37 height 11
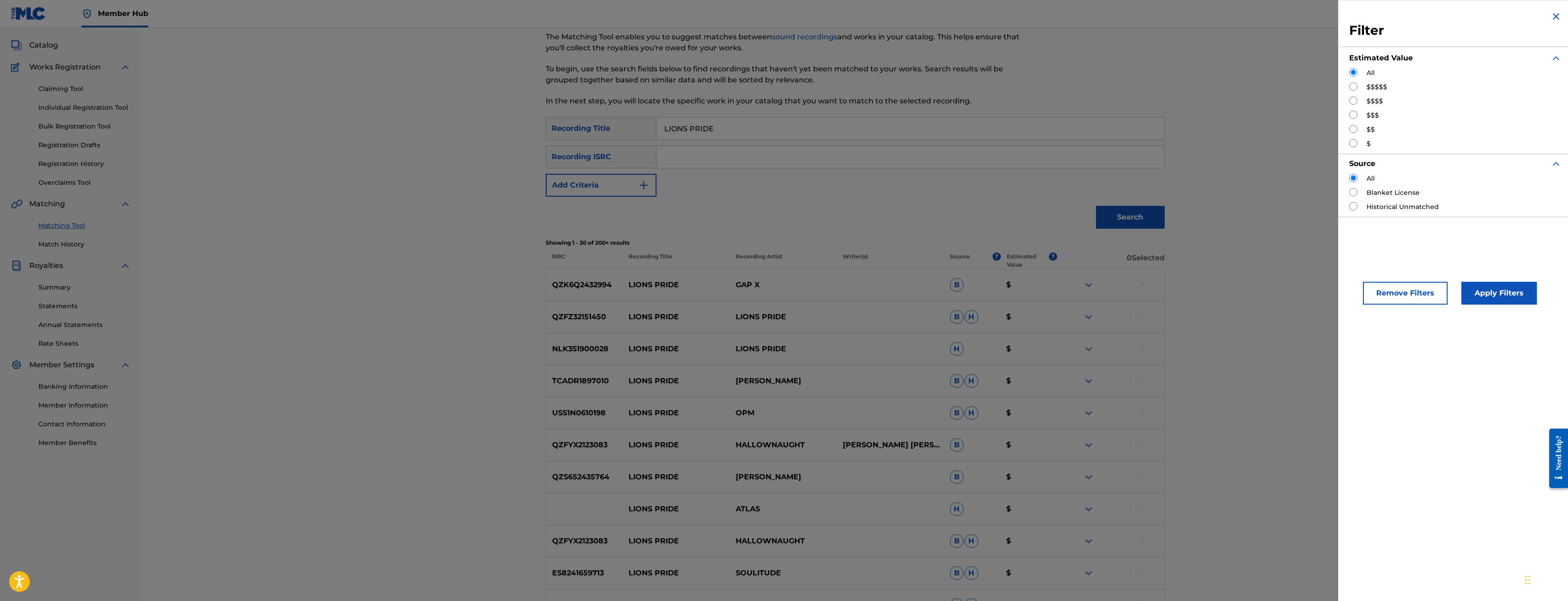
click at [1369, 85] on label "$$$$$" at bounding box center [1377, 87] width 21 height 9
click at [1352, 87] on input "Search Form" at bounding box center [1354, 86] width 8 height 8
radio input "true"
click at [1494, 288] on button "Apply Filters" at bounding box center [1499, 293] width 76 height 23
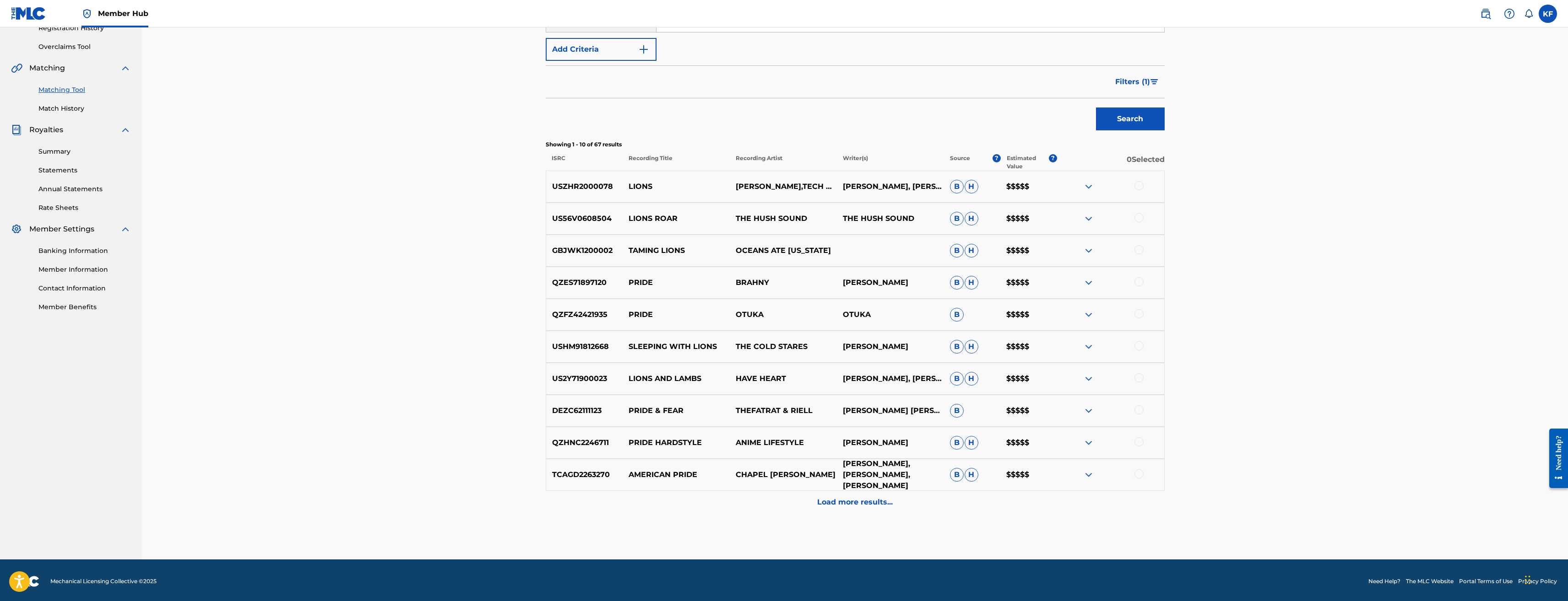
scroll to position [183, 0]
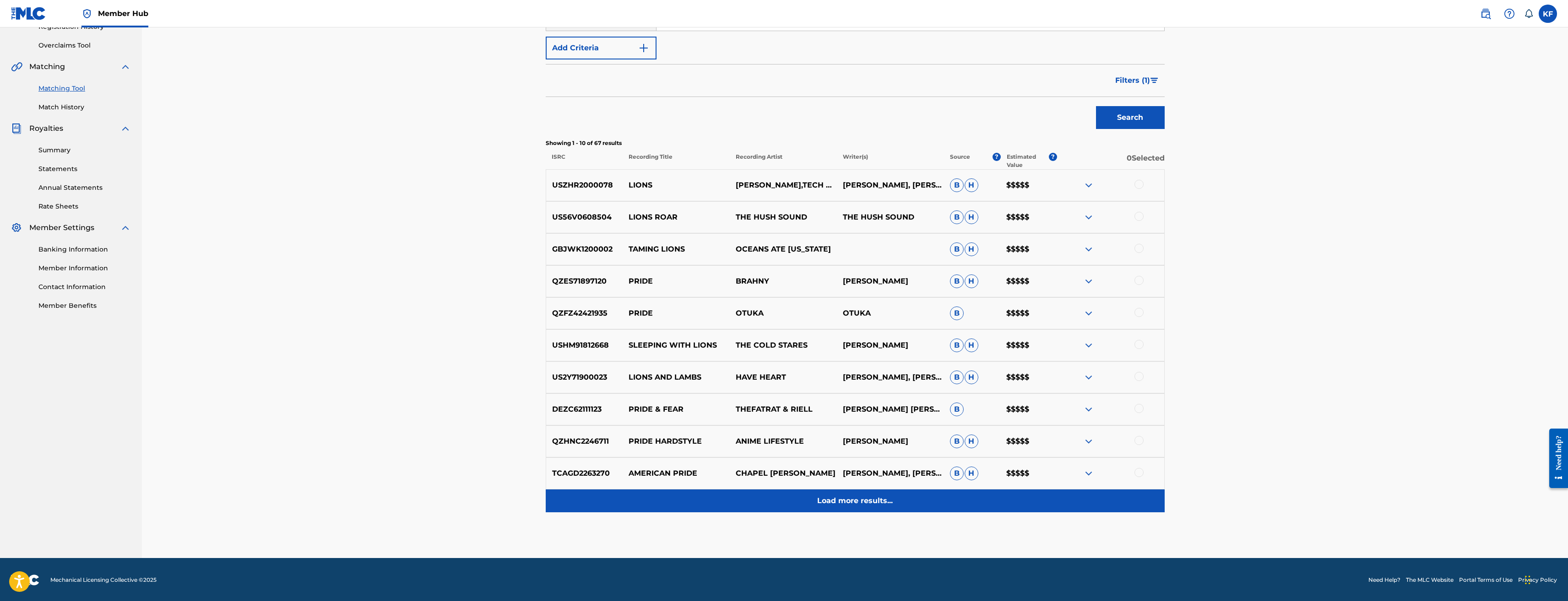
click at [861, 505] on p "Load more results..." at bounding box center [855, 501] width 76 height 11
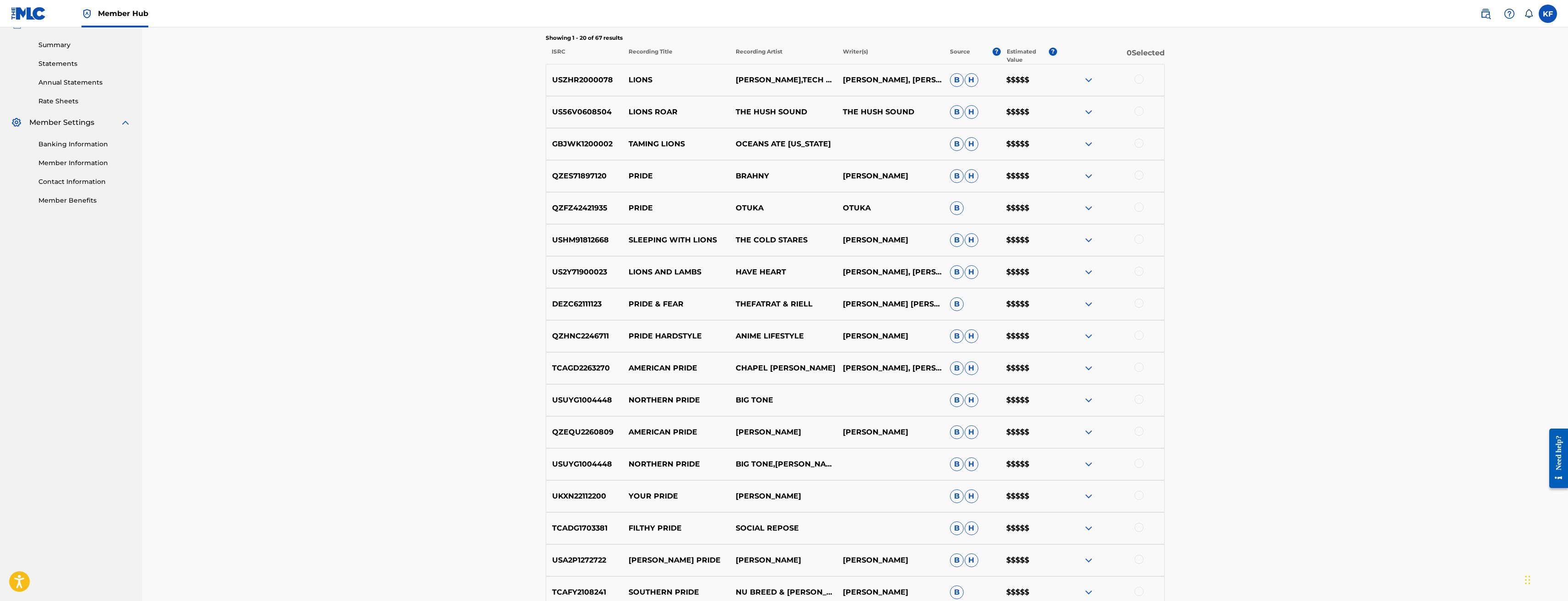
scroll to position [0, 0]
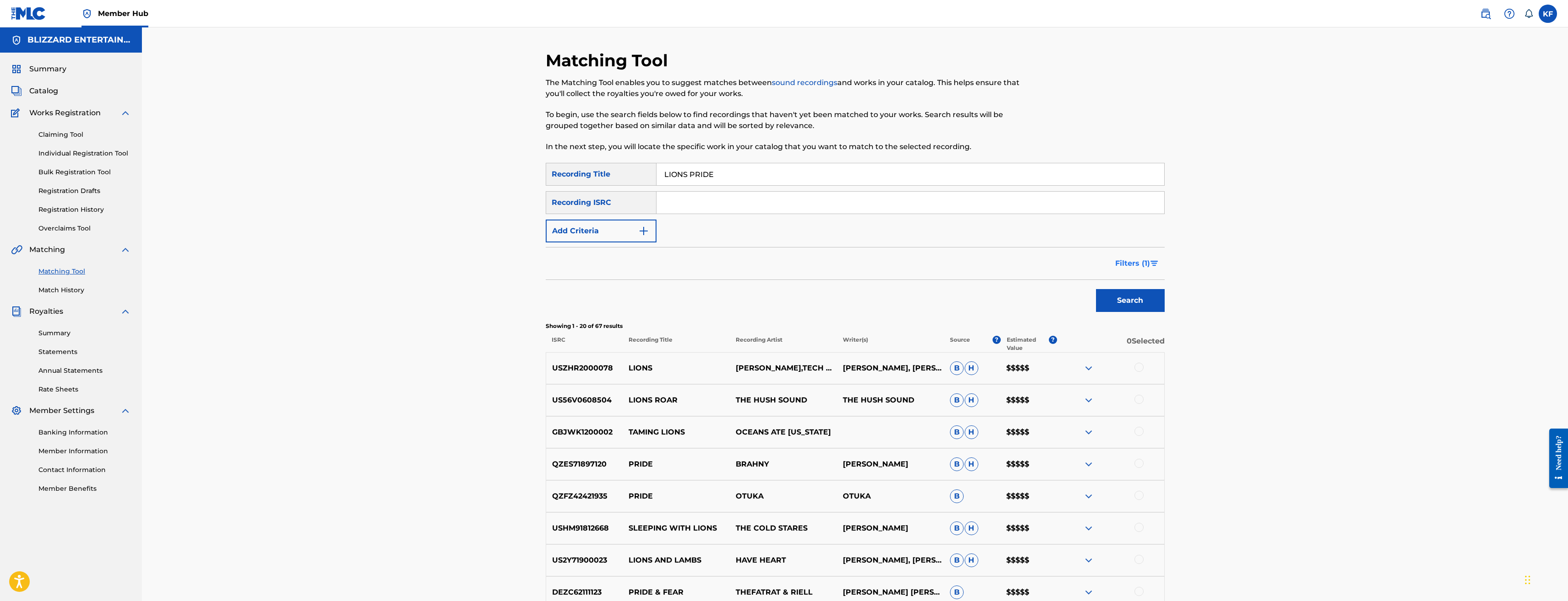
click at [1144, 256] on button "Filters ( 1 )" at bounding box center [1137, 263] width 55 height 23
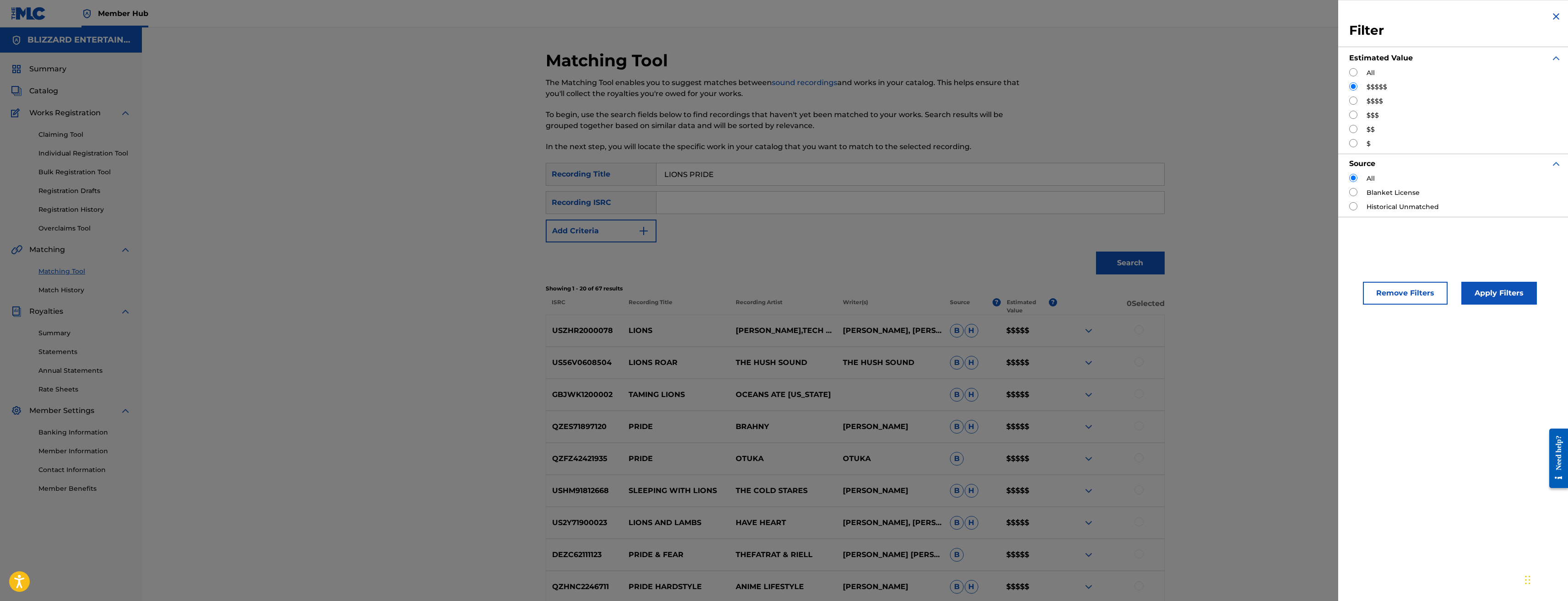
click at [1356, 100] on input "Search Form" at bounding box center [1354, 100] width 8 height 8
radio input "true"
click at [1497, 294] on button "Apply Filters" at bounding box center [1499, 293] width 76 height 23
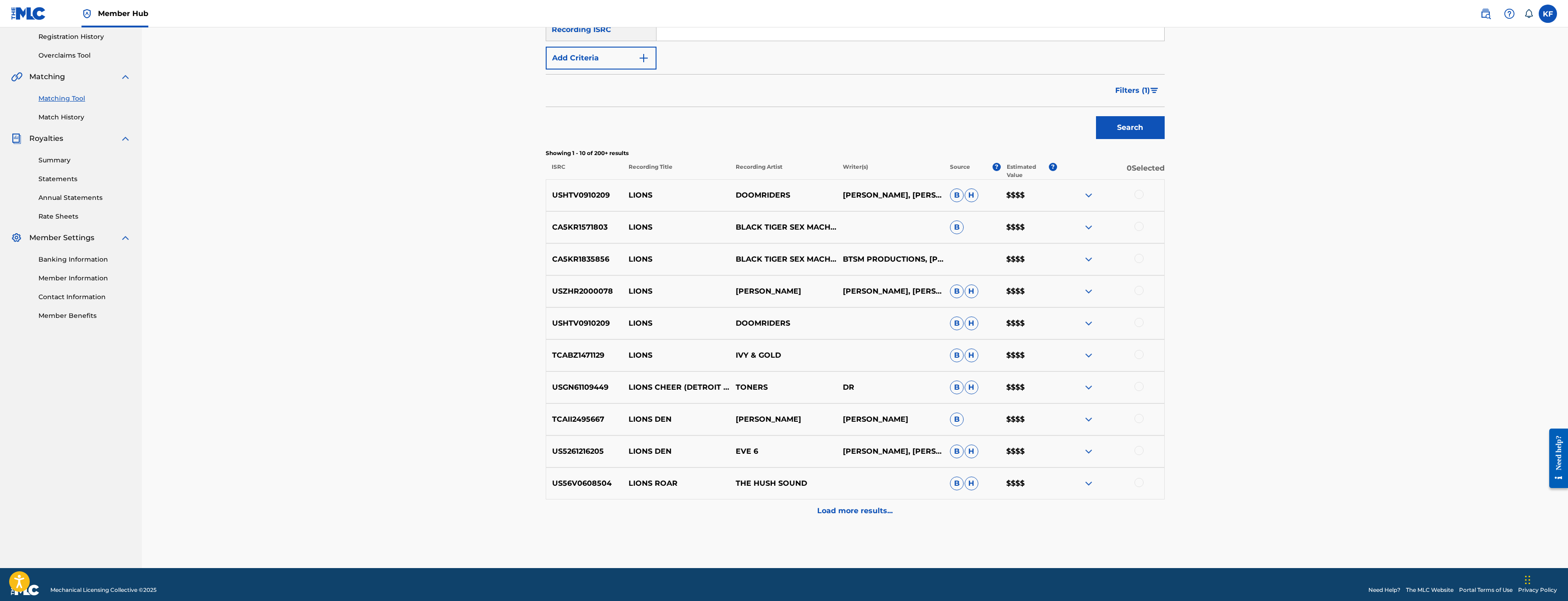
scroll to position [184, 0]
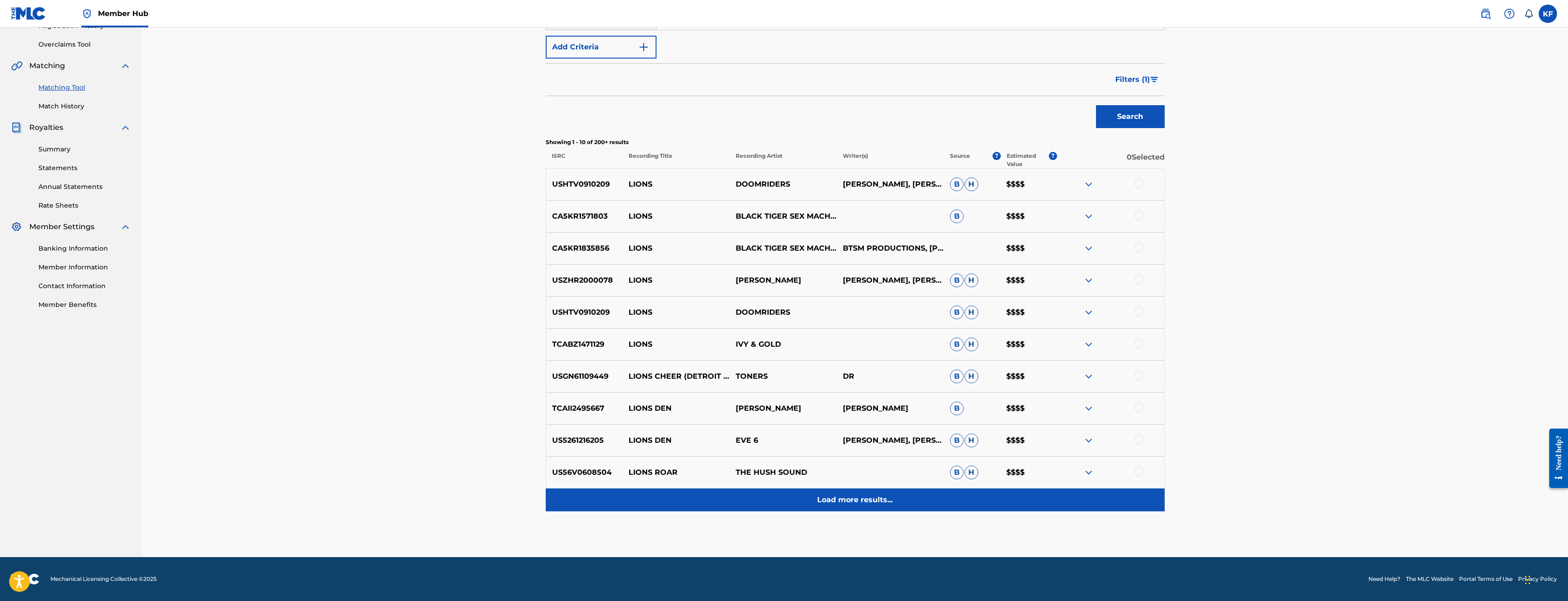
click at [873, 499] on p "Load more results..." at bounding box center [855, 500] width 76 height 11
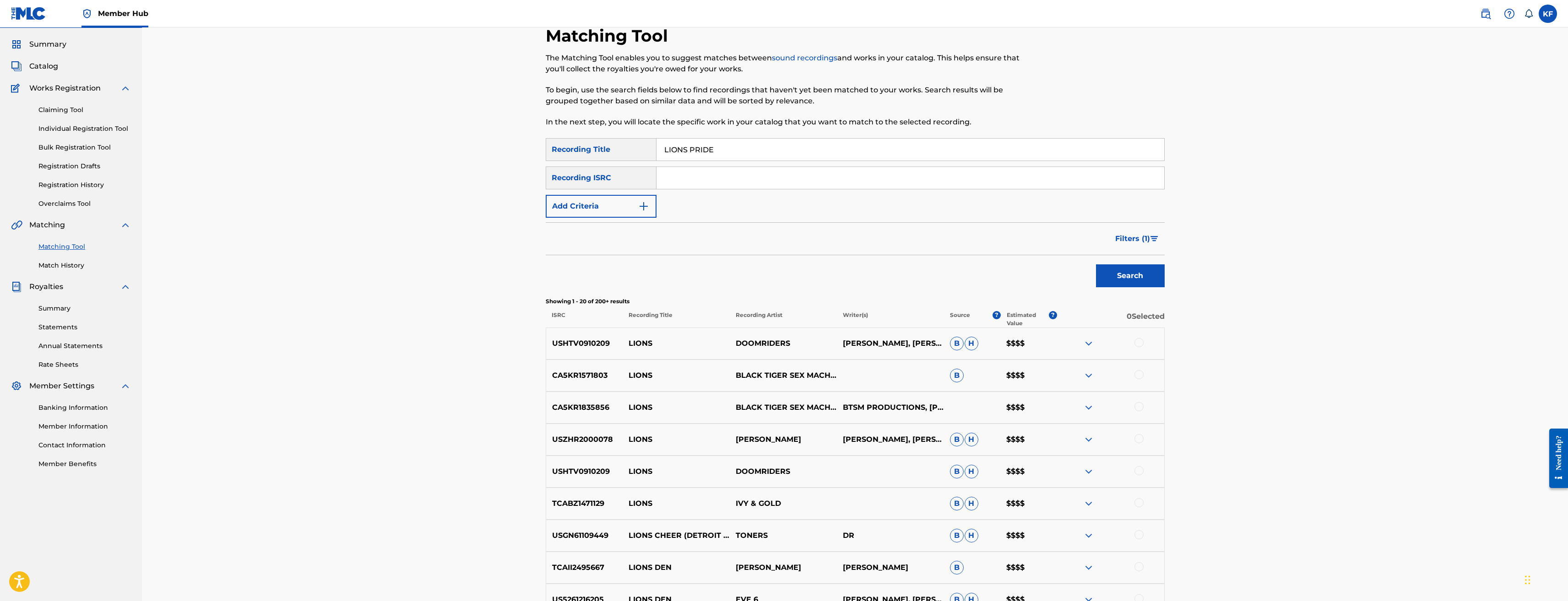
scroll to position [0, 0]
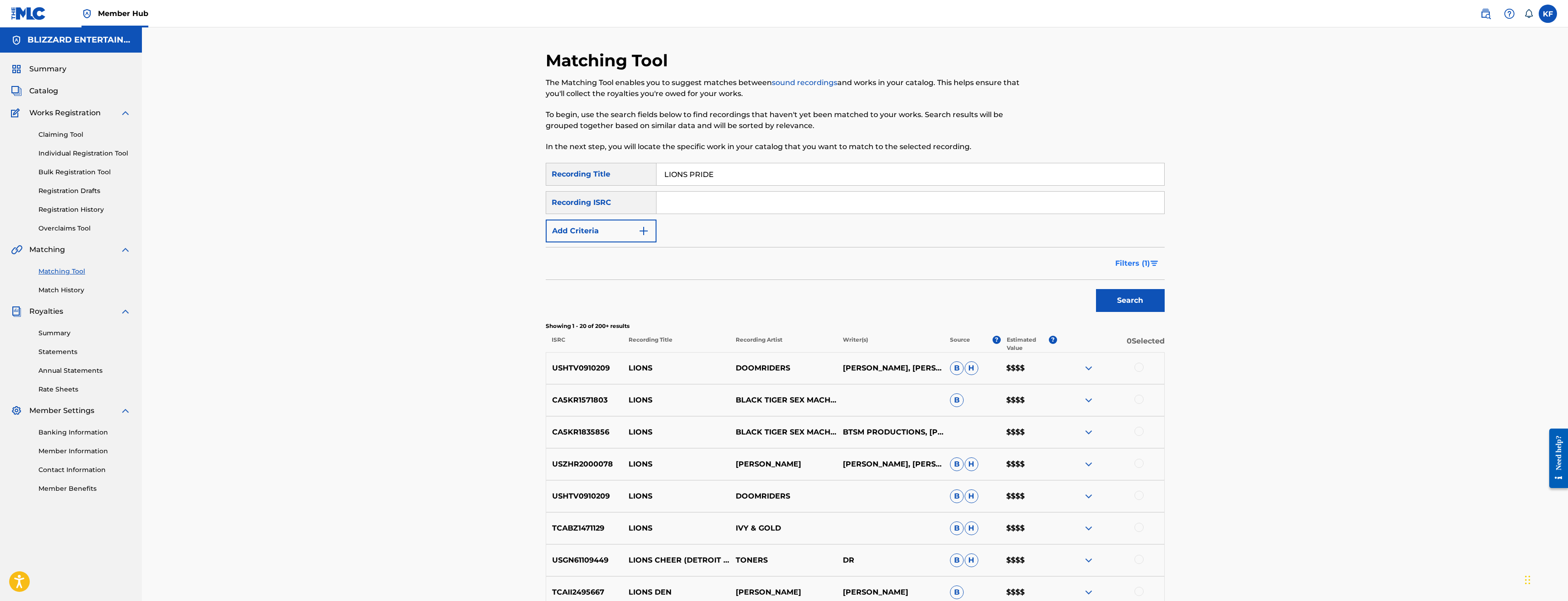
click at [1126, 265] on span "Filters ( 1 )" at bounding box center [1133, 263] width 35 height 11
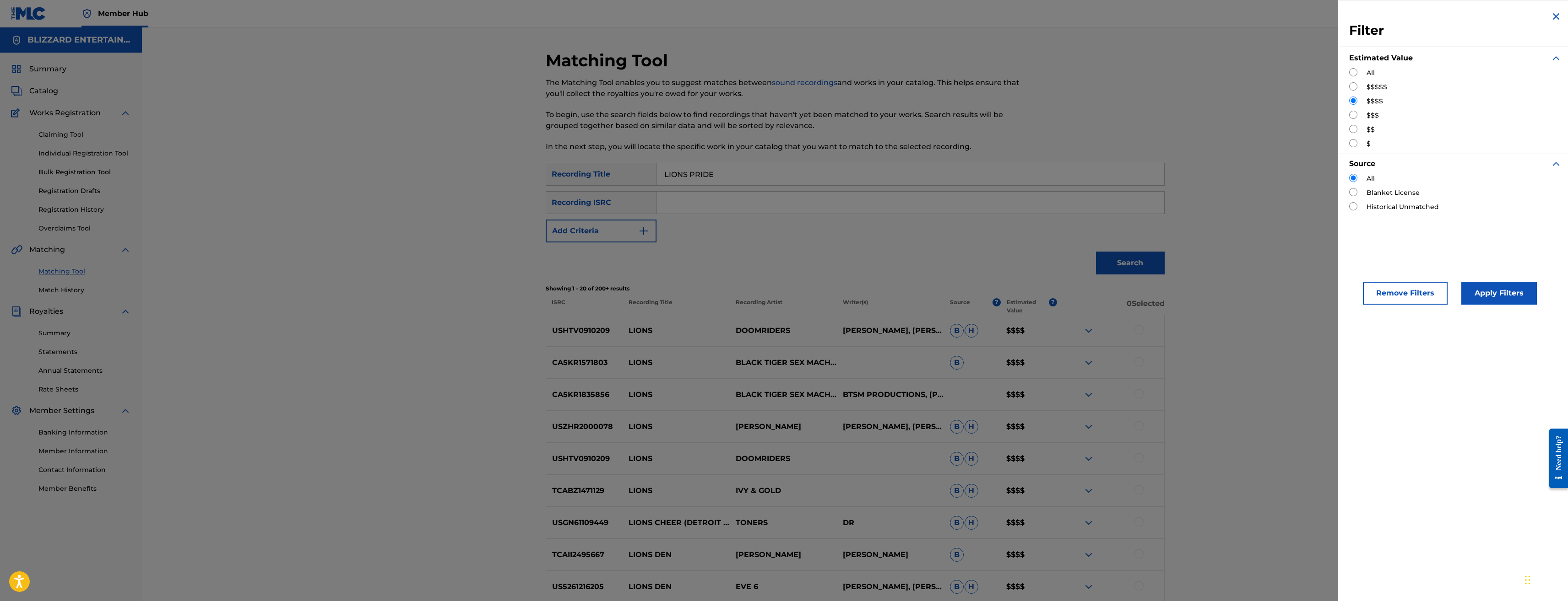
click at [1354, 75] on input "Search Form" at bounding box center [1354, 72] width 8 height 8
radio input "true"
click at [1474, 290] on button "Apply Filters" at bounding box center [1499, 293] width 76 height 23
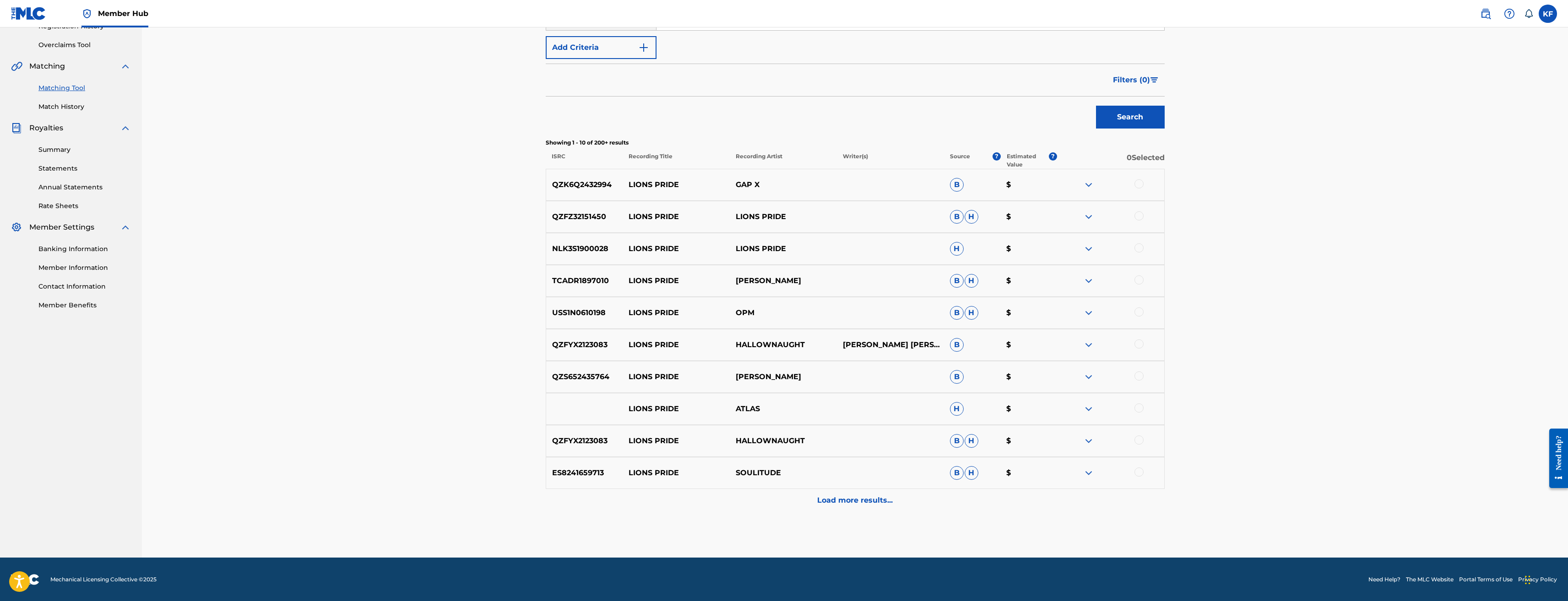
scroll to position [184, 0]
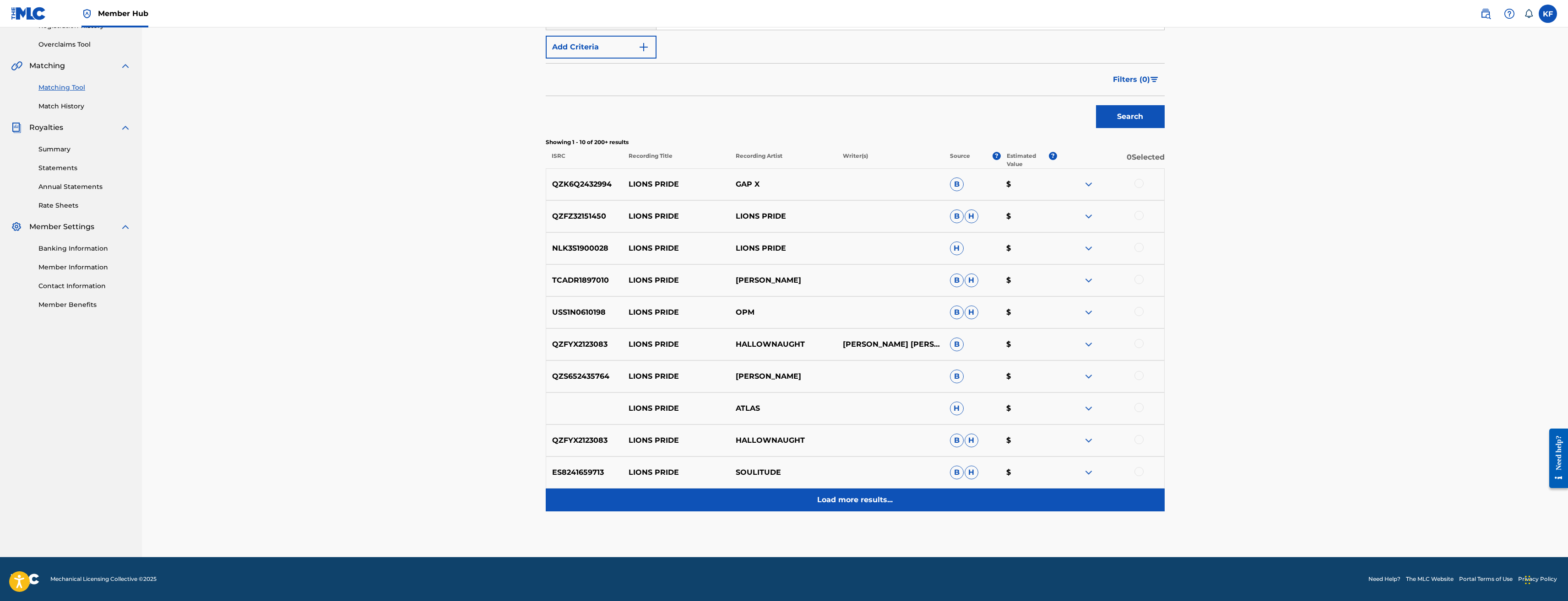
click at [882, 497] on p "Load more results..." at bounding box center [855, 500] width 76 height 11
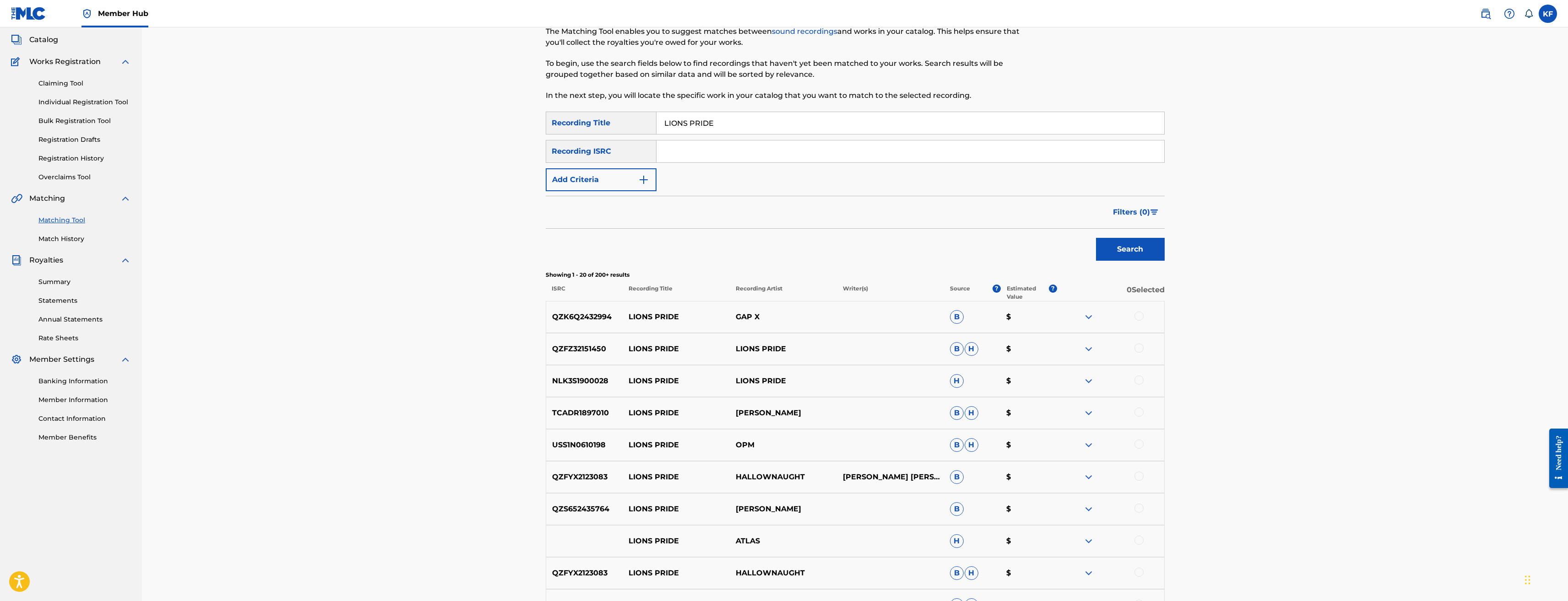
scroll to position [0, 0]
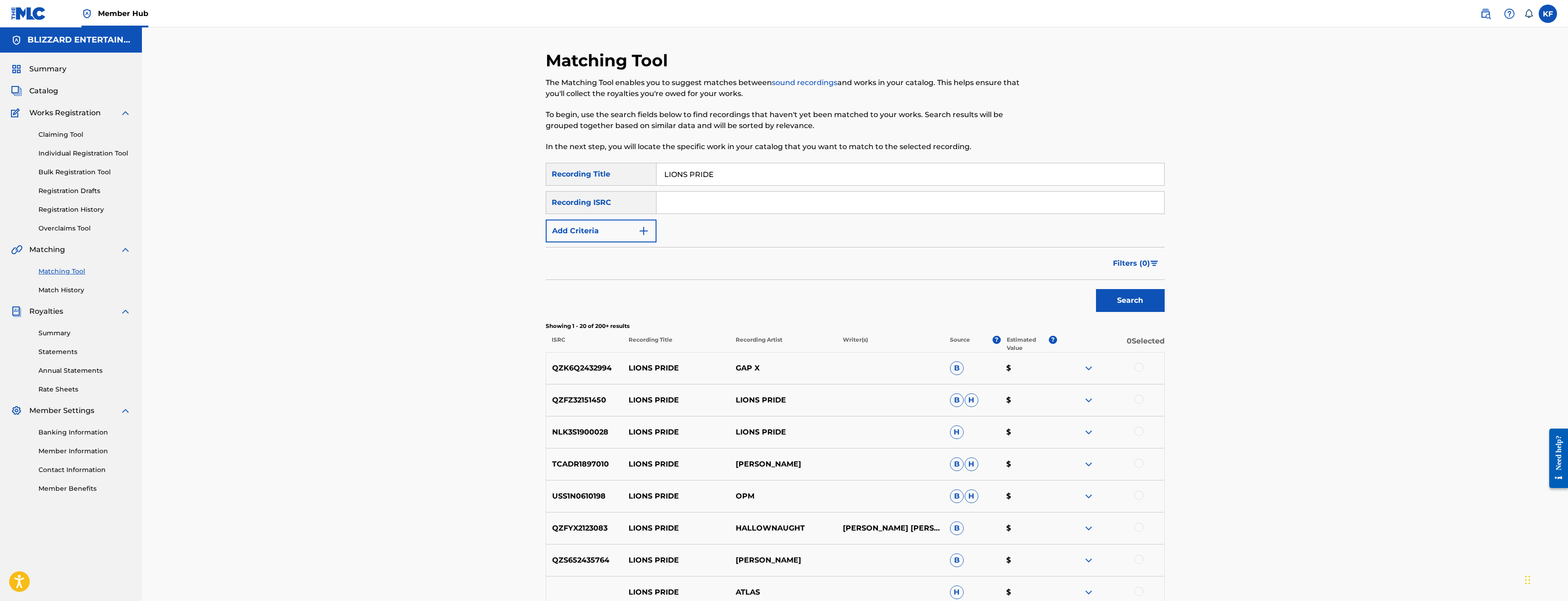
click at [810, 172] on input "LIONS PRIDE" at bounding box center [910, 174] width 508 height 22
type input "LIONS PRIDE WORLD OF WARCRAFT"
click at [1096, 289] on button "Search" at bounding box center [1130, 300] width 69 height 23
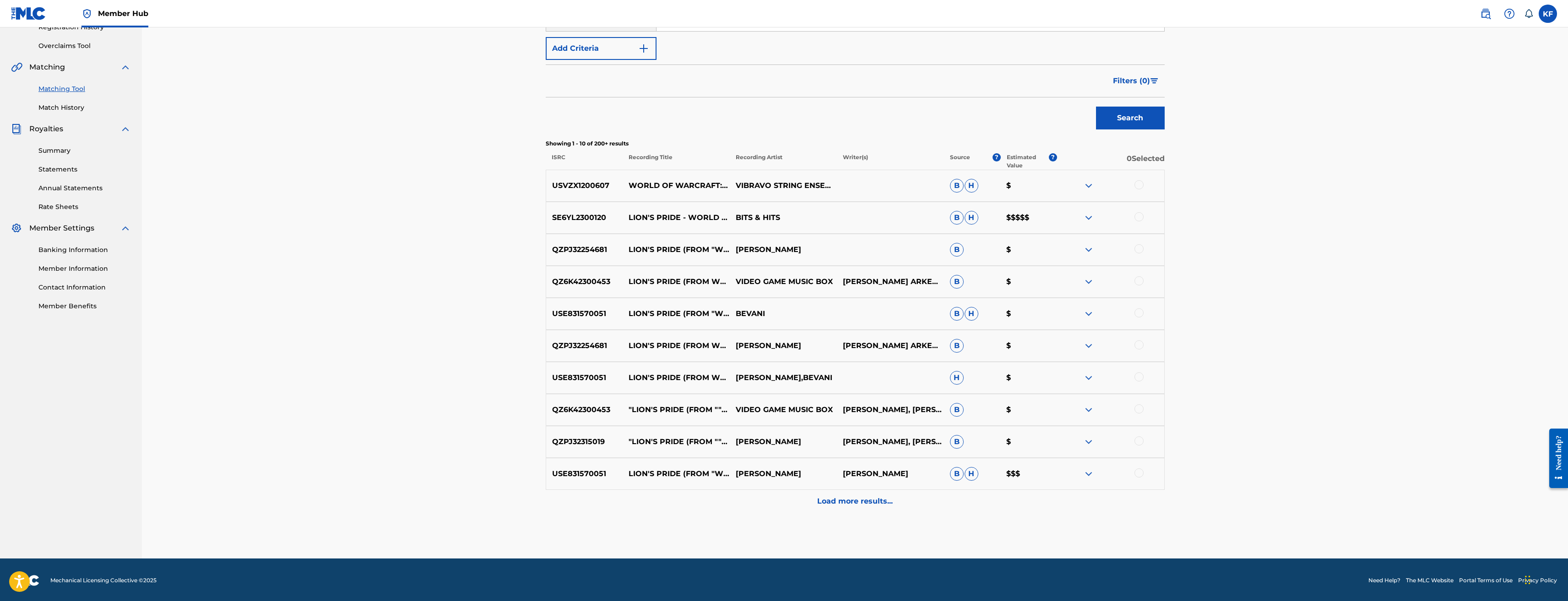
scroll to position [183, 0]
click at [1141, 219] on div at bounding box center [1139, 216] width 9 height 9
click at [1139, 247] on div at bounding box center [1139, 249] width 9 height 9
click at [1140, 283] on div at bounding box center [1139, 281] width 9 height 9
click at [1139, 308] on div at bounding box center [1139, 313] width 9 height 9
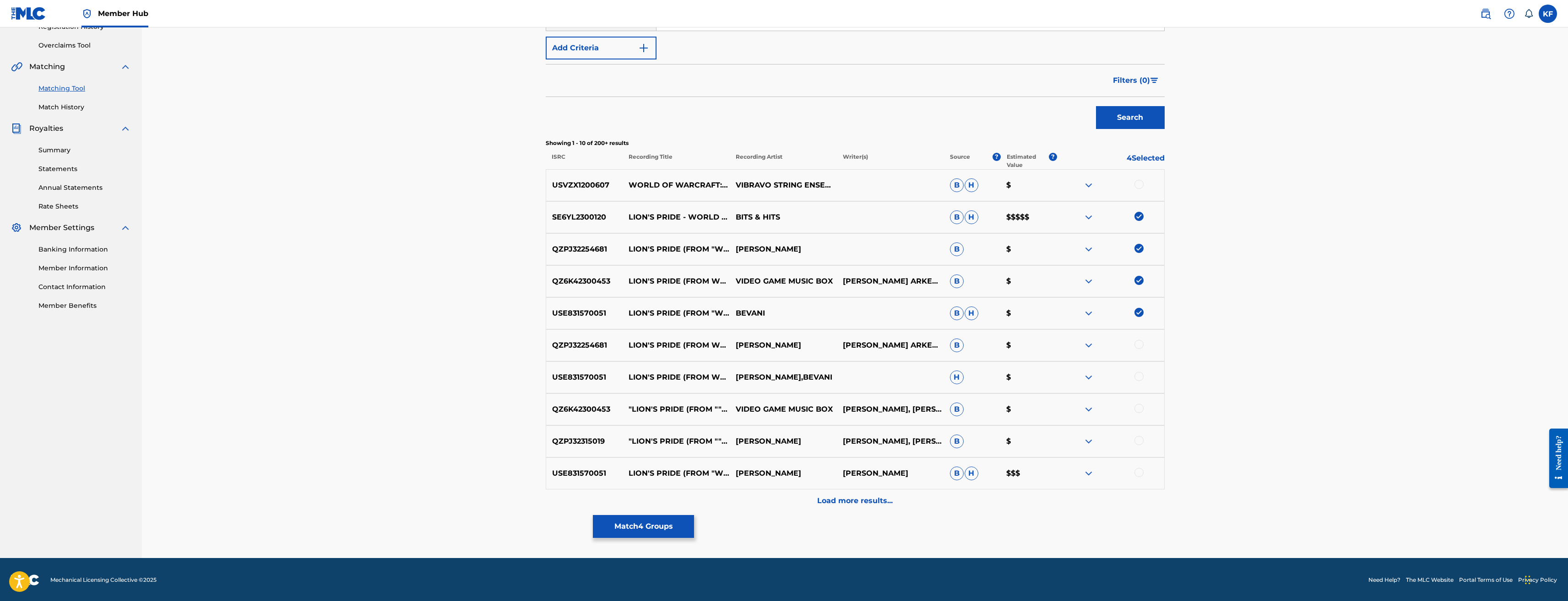
click at [1140, 345] on div at bounding box center [1139, 345] width 9 height 9
click at [1140, 376] on div at bounding box center [1139, 377] width 9 height 9
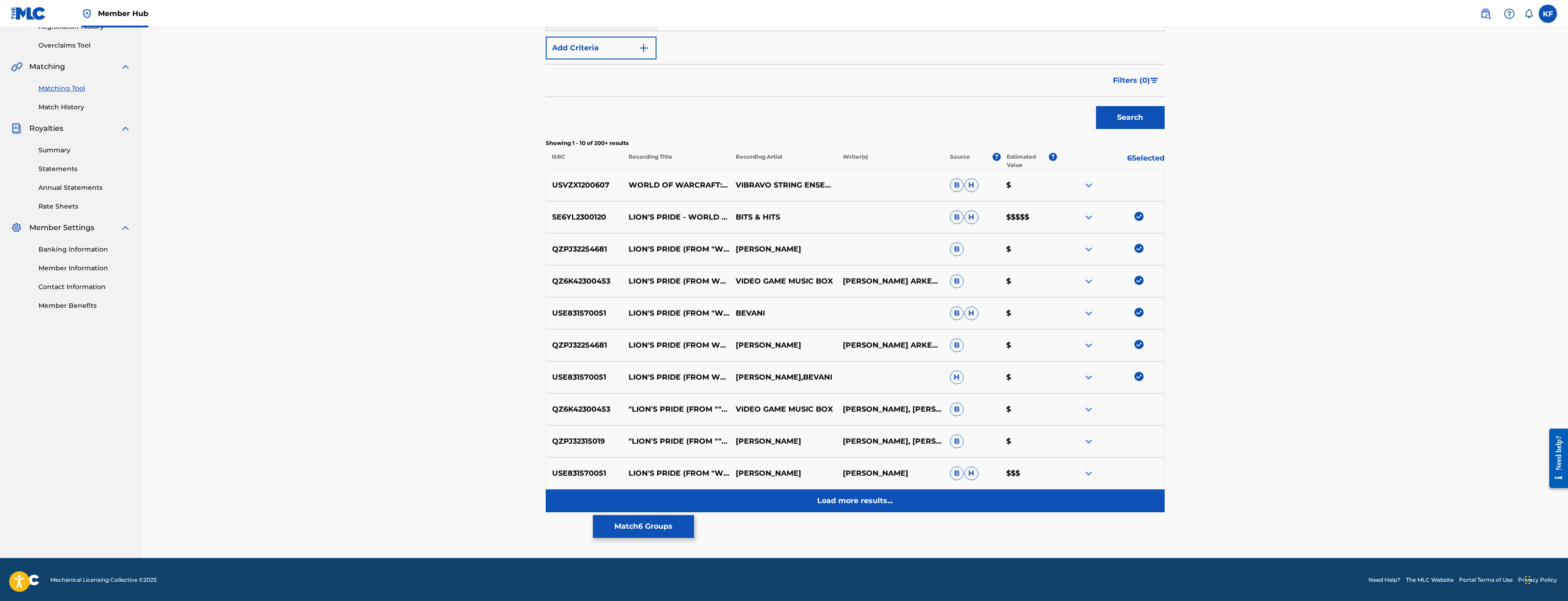
click at [855, 503] on p "Load more results..." at bounding box center [855, 501] width 76 height 11
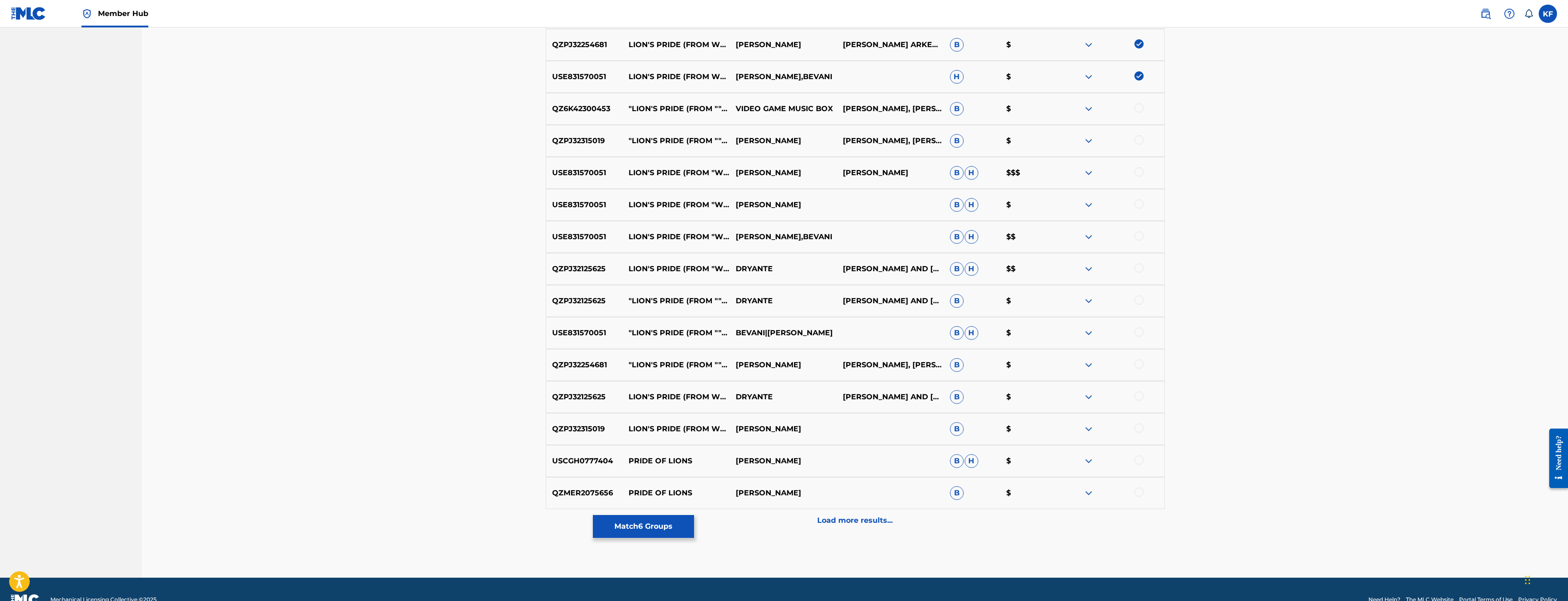
scroll to position [505, 0]
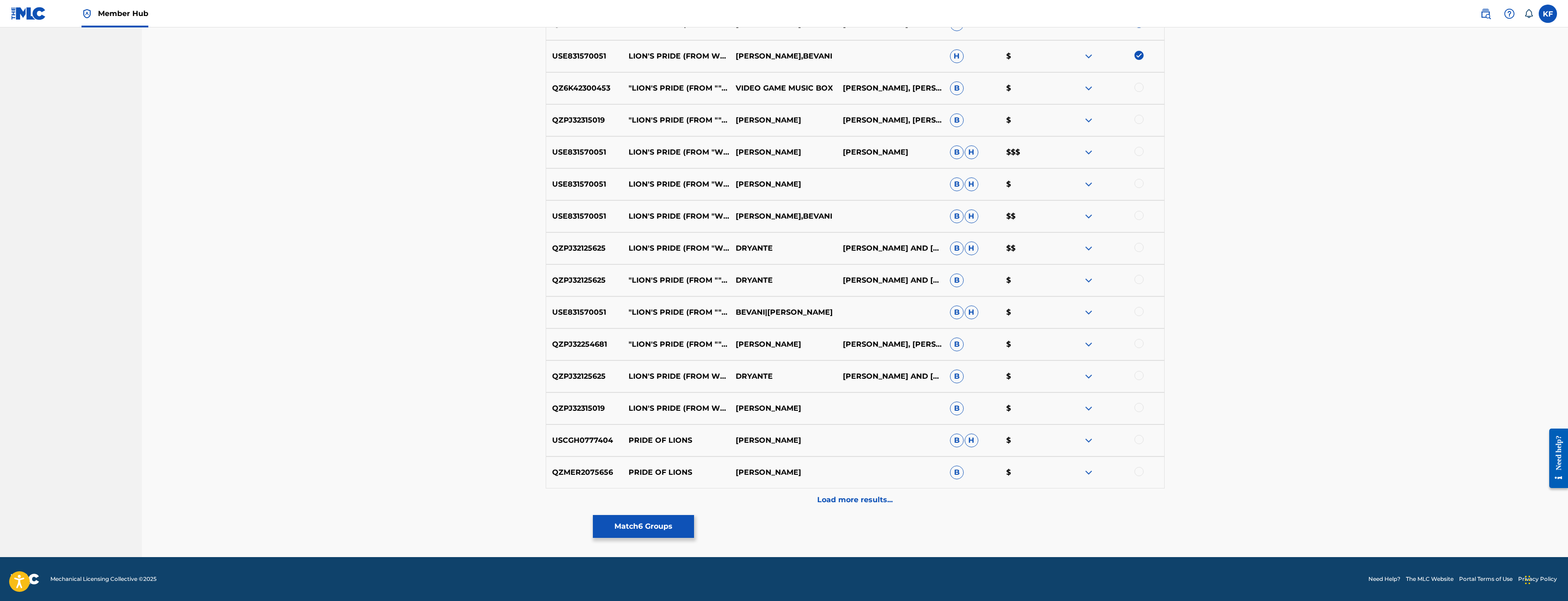
click at [1140, 86] on div at bounding box center [1139, 88] width 9 height 9
click at [1141, 120] on div at bounding box center [1139, 119] width 9 height 9
click at [1140, 150] on div at bounding box center [1139, 152] width 9 height 9
click at [1141, 183] on div at bounding box center [1139, 184] width 9 height 9
click at [1139, 215] on div at bounding box center [1139, 216] width 9 height 9
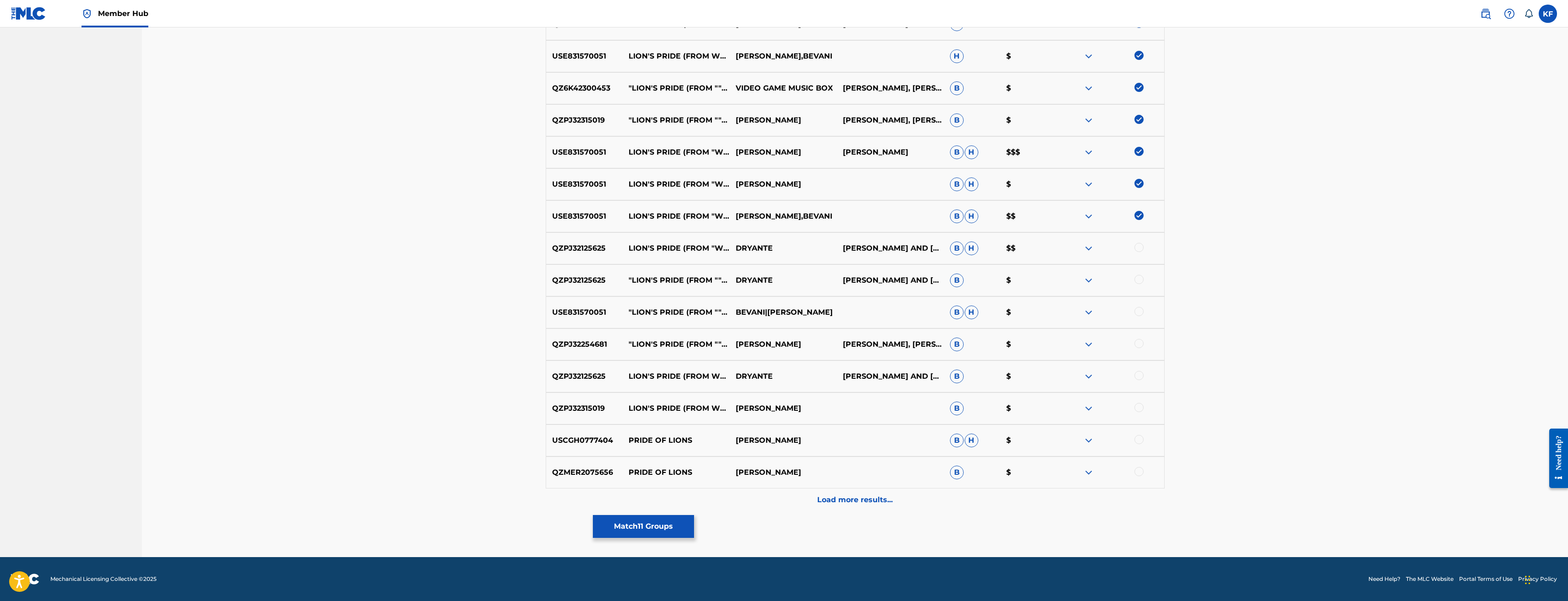
click at [1139, 247] on div at bounding box center [1139, 248] width 9 height 9
click at [1140, 277] on div at bounding box center [1139, 280] width 9 height 9
click at [1136, 313] on div at bounding box center [1139, 312] width 9 height 9
click at [1137, 344] on div at bounding box center [1139, 344] width 9 height 9
click at [1139, 376] on div at bounding box center [1139, 376] width 9 height 9
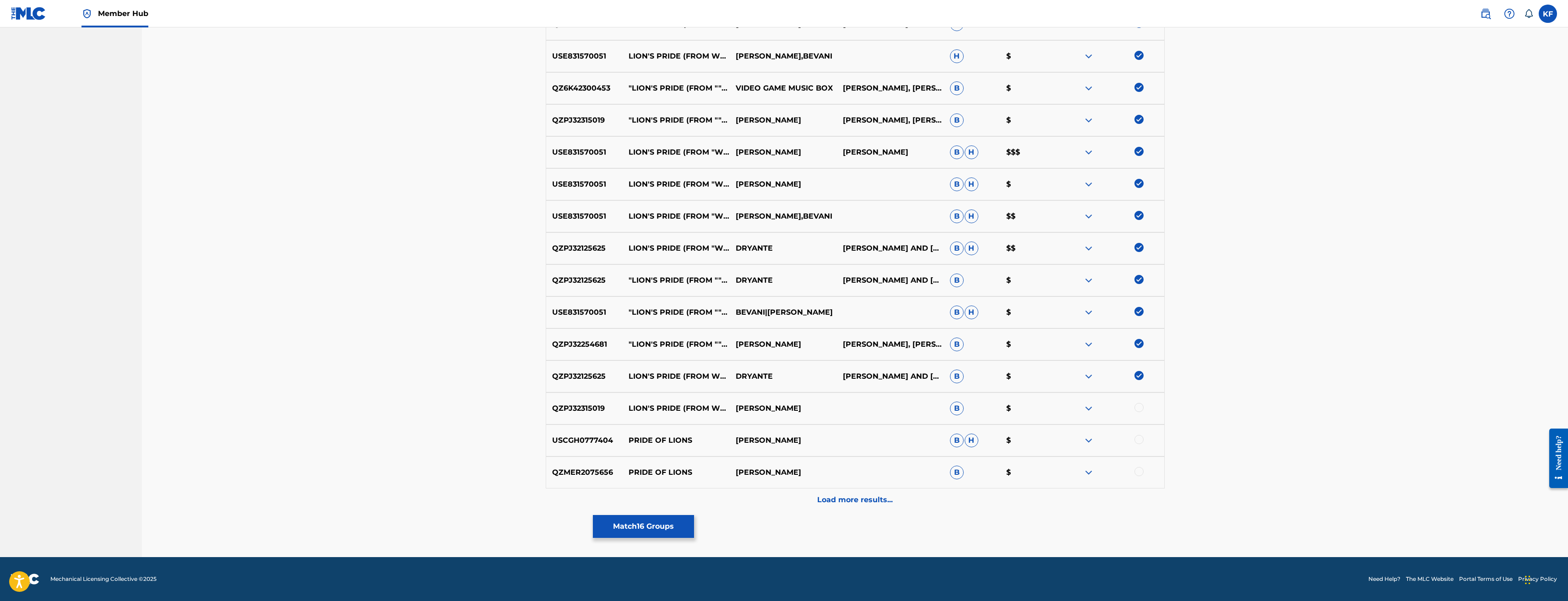
click at [1141, 406] on div at bounding box center [1139, 408] width 9 height 9
click at [674, 526] on button "Match 17 Groups" at bounding box center [644, 527] width 101 height 23
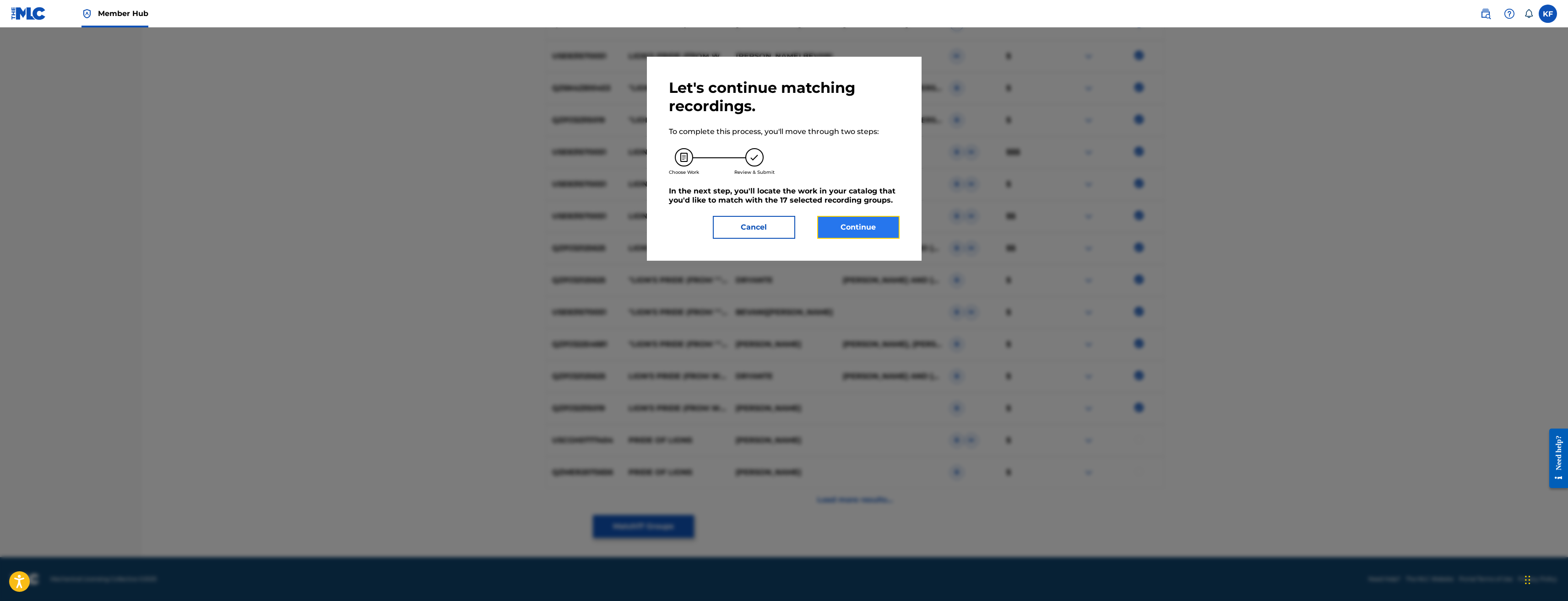
click at [853, 227] on button "Continue" at bounding box center [858, 228] width 82 height 23
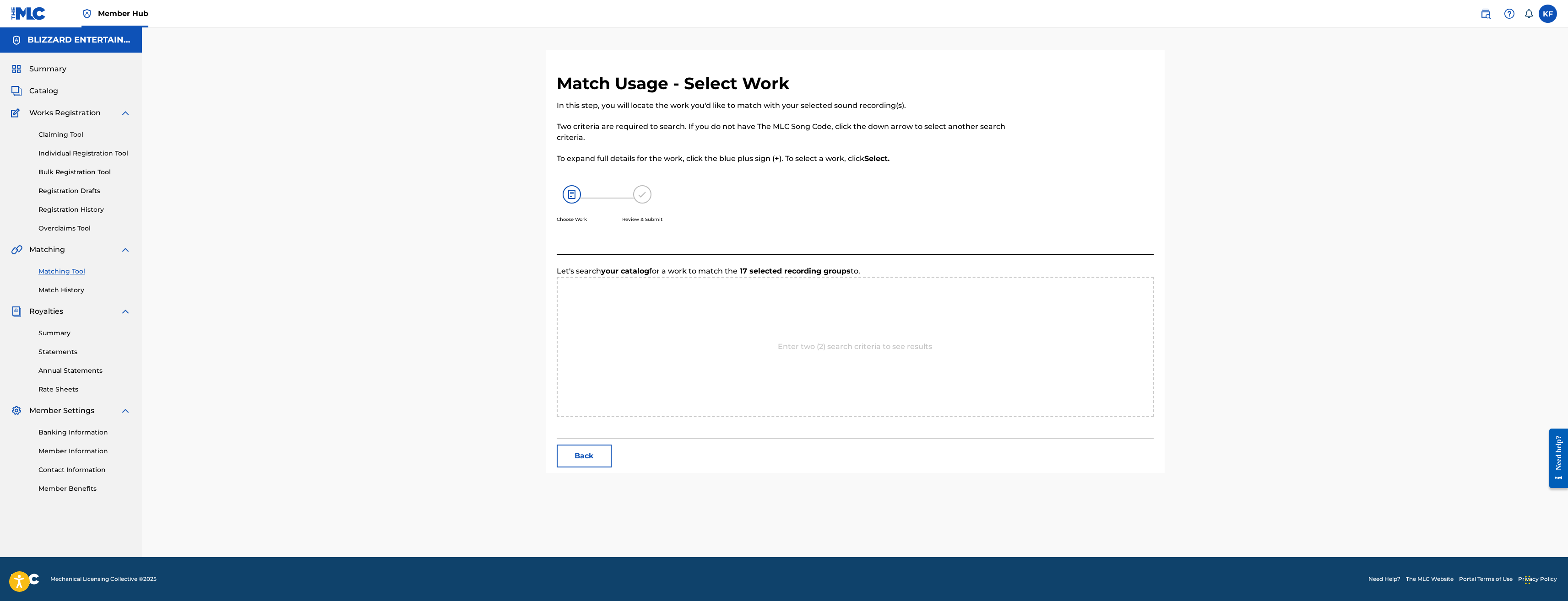
scroll to position [0, 0]
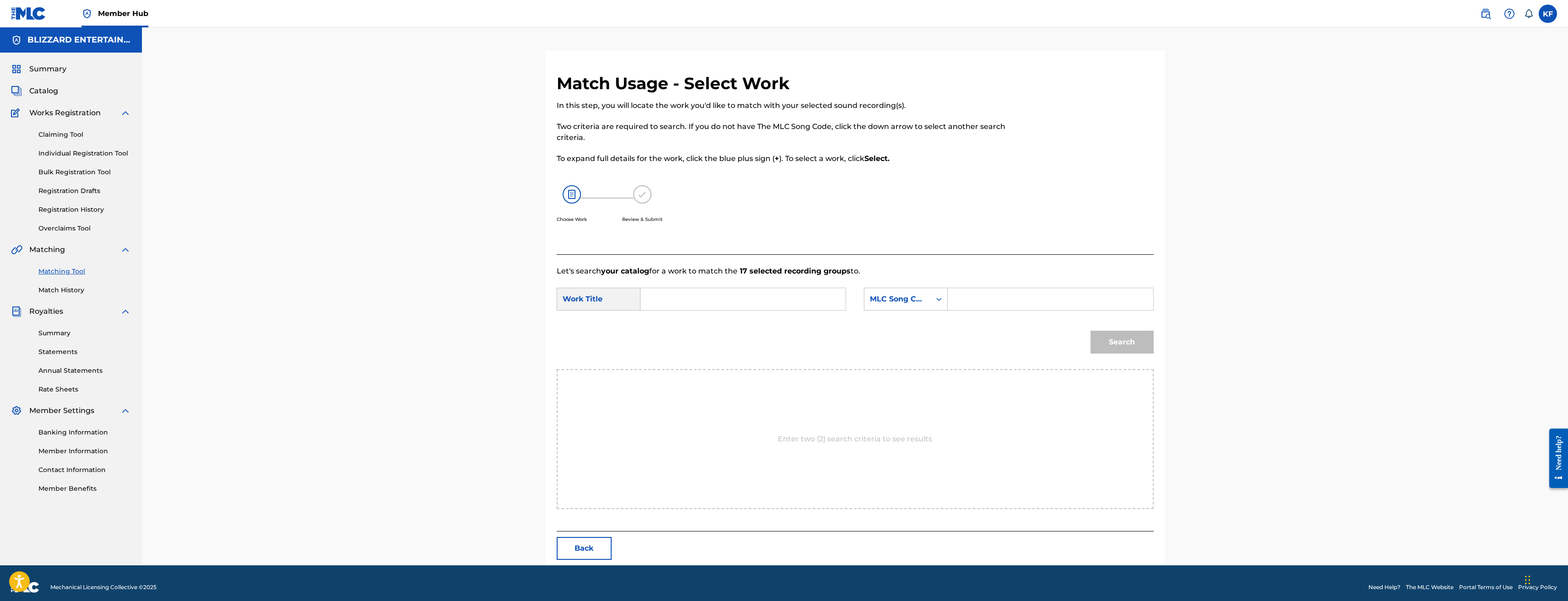
click at [988, 295] on input "Search Form" at bounding box center [1050, 299] width 189 height 22
paste input "LA86NO"
type input "LA86NO"
click at [700, 298] on input "Search Form" at bounding box center [743, 299] width 189 height 22
click at [728, 296] on input "Search Form" at bounding box center [743, 299] width 189 height 22
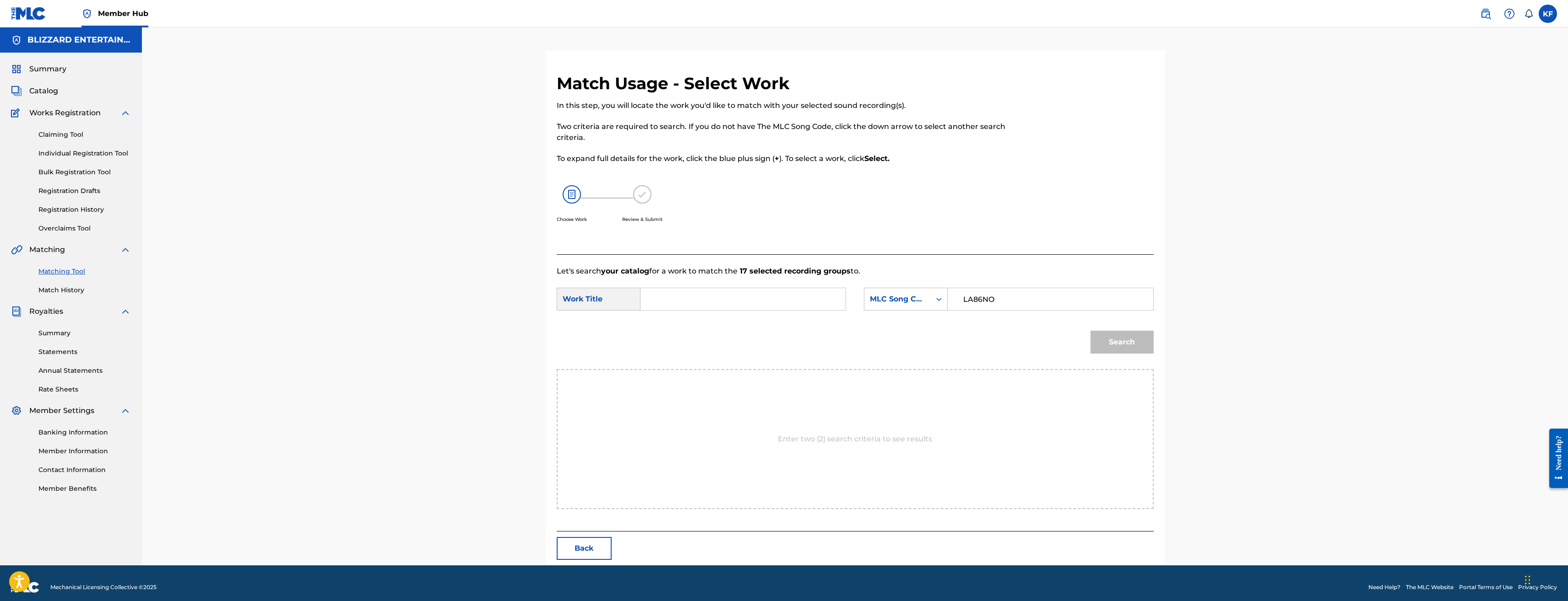
paste input "LION'S PRIDE"
type input "LION'S PRIDE"
click at [773, 335] on div "Search" at bounding box center [855, 345] width 597 height 48
click at [1124, 340] on button "Search" at bounding box center [1122, 342] width 63 height 23
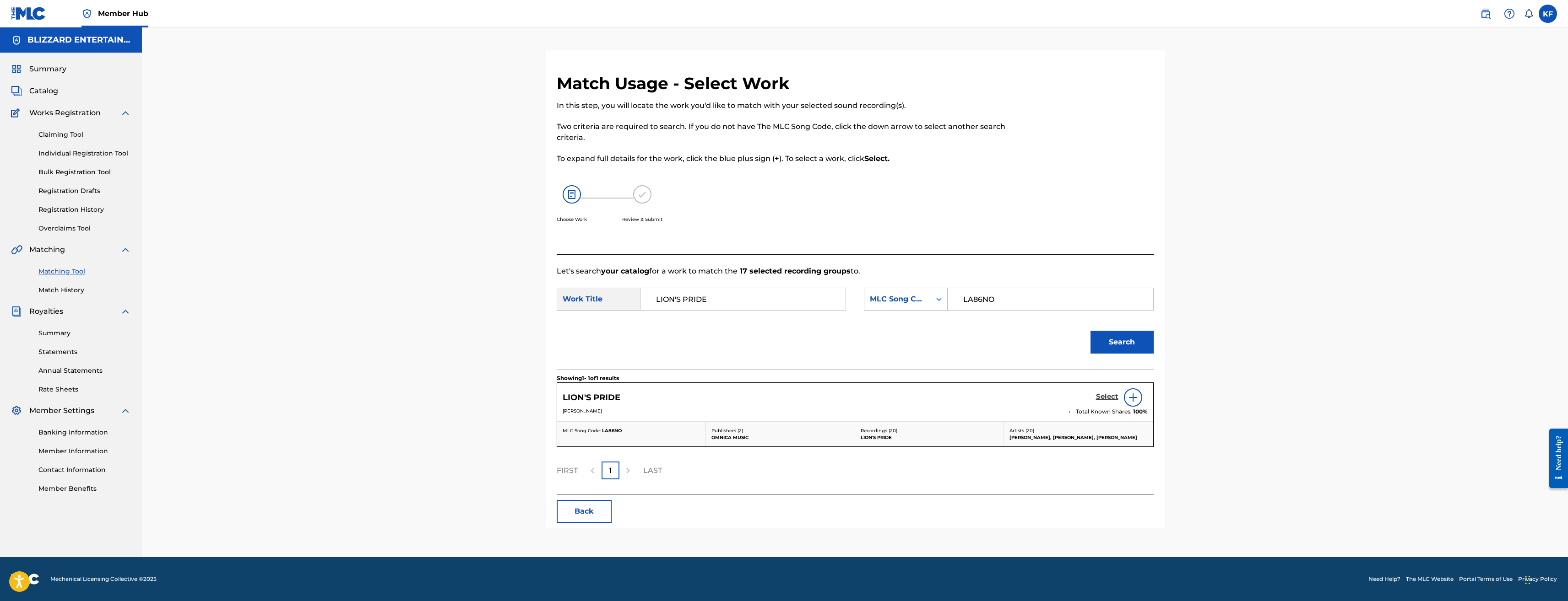
click at [1107, 397] on h5 "Select" at bounding box center [1107, 397] width 22 height 9
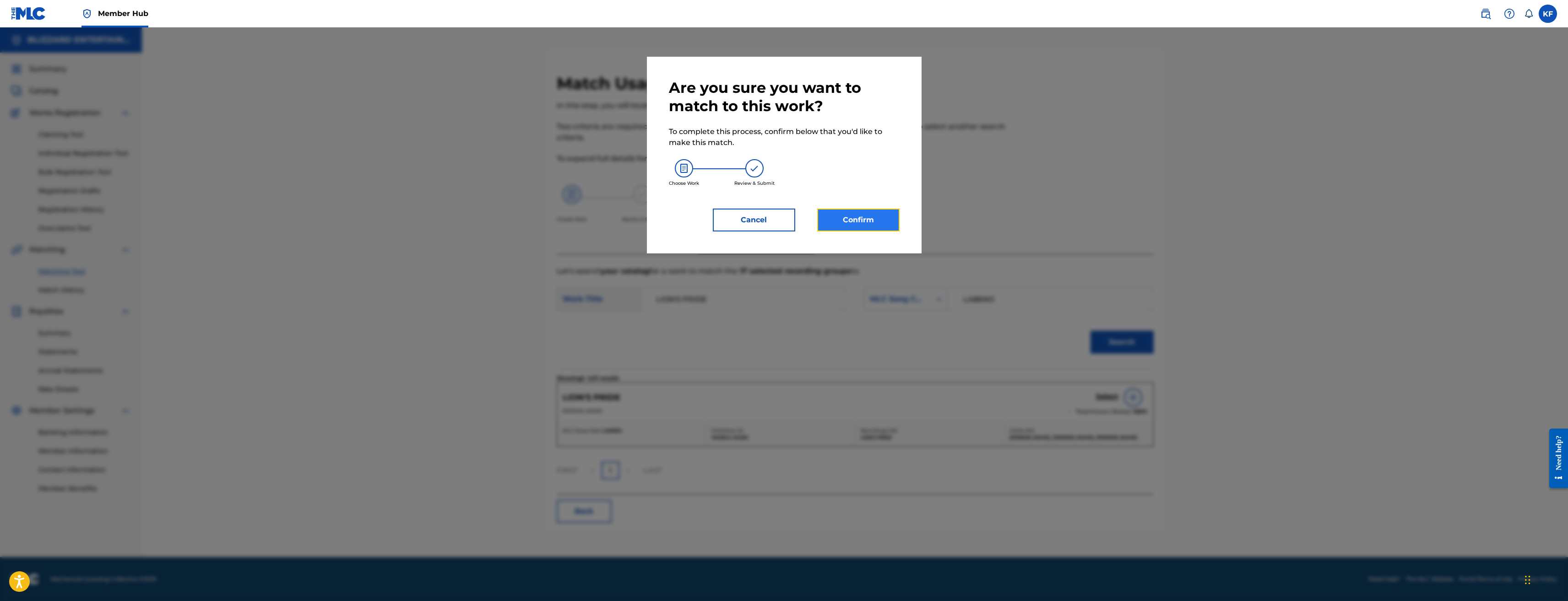
click at [843, 219] on button "Confirm" at bounding box center [858, 220] width 82 height 23
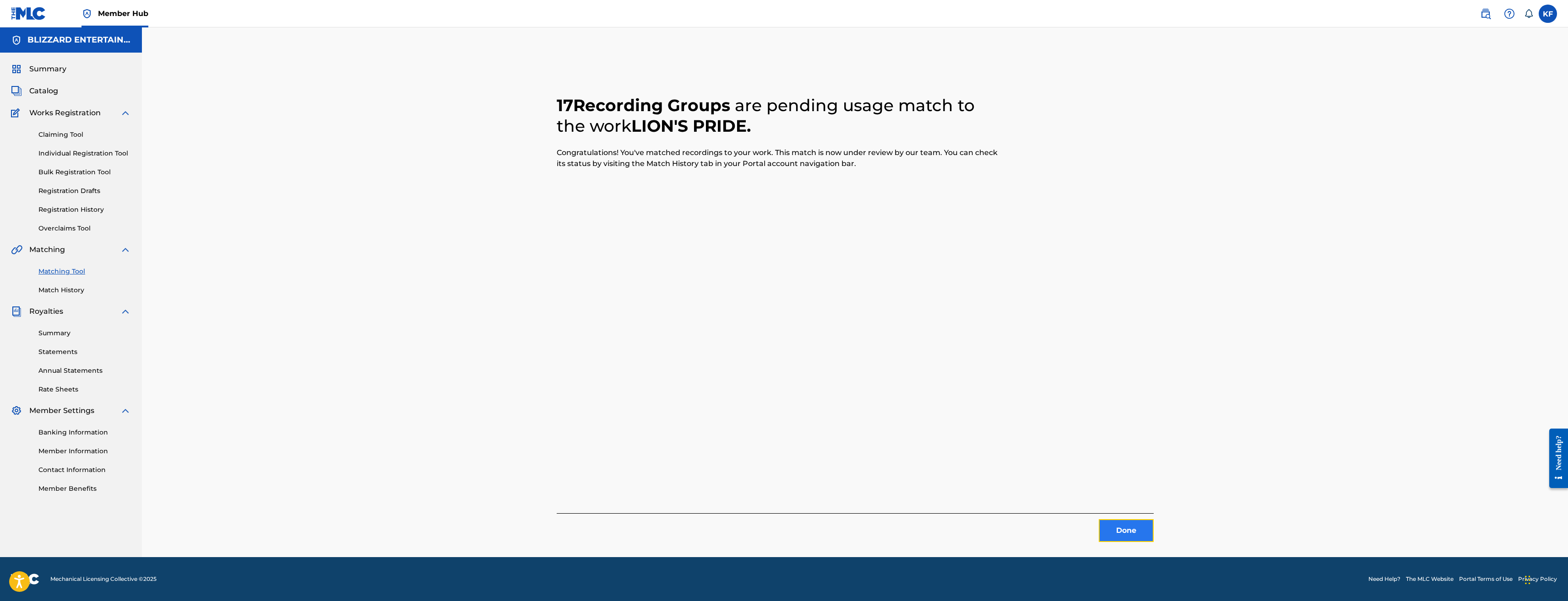
click at [1126, 527] on button "Done" at bounding box center [1126, 531] width 55 height 23
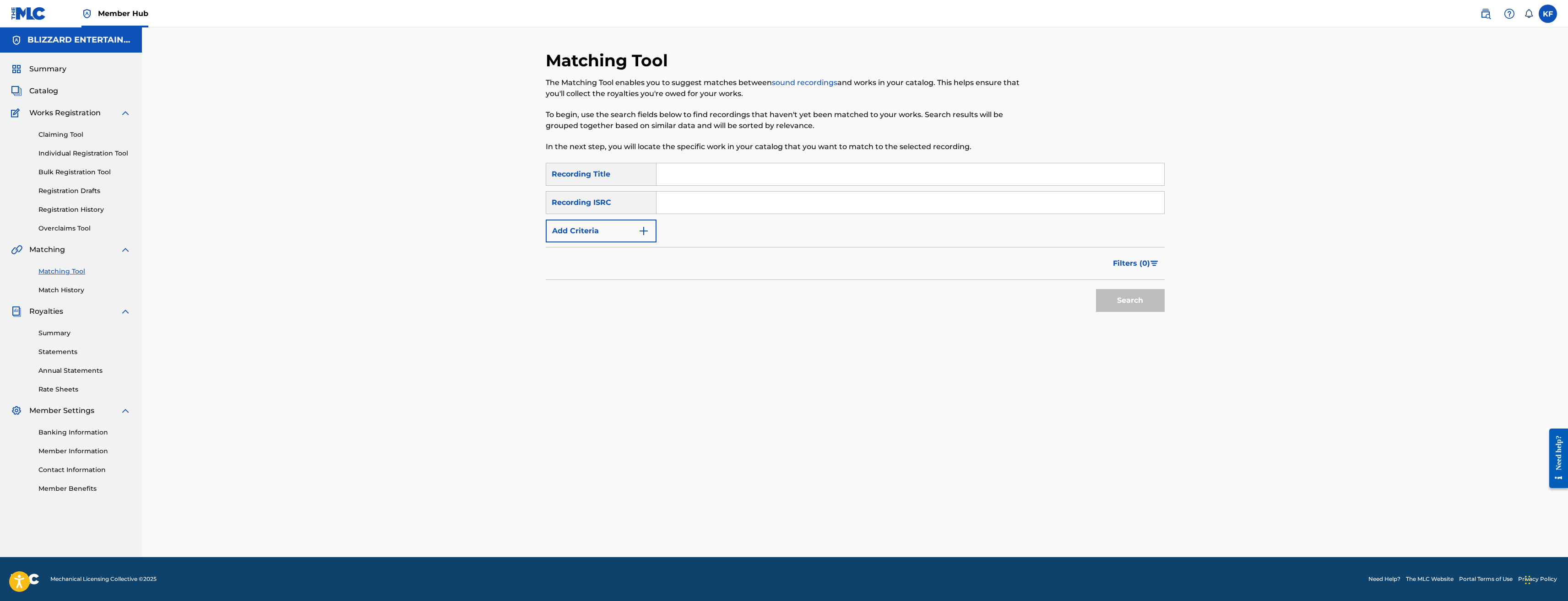
click at [687, 174] on input "Search Form" at bounding box center [910, 174] width 508 height 22
type input "ARTHAS MY SON"
click at [1096, 289] on button "Search" at bounding box center [1130, 300] width 69 height 23
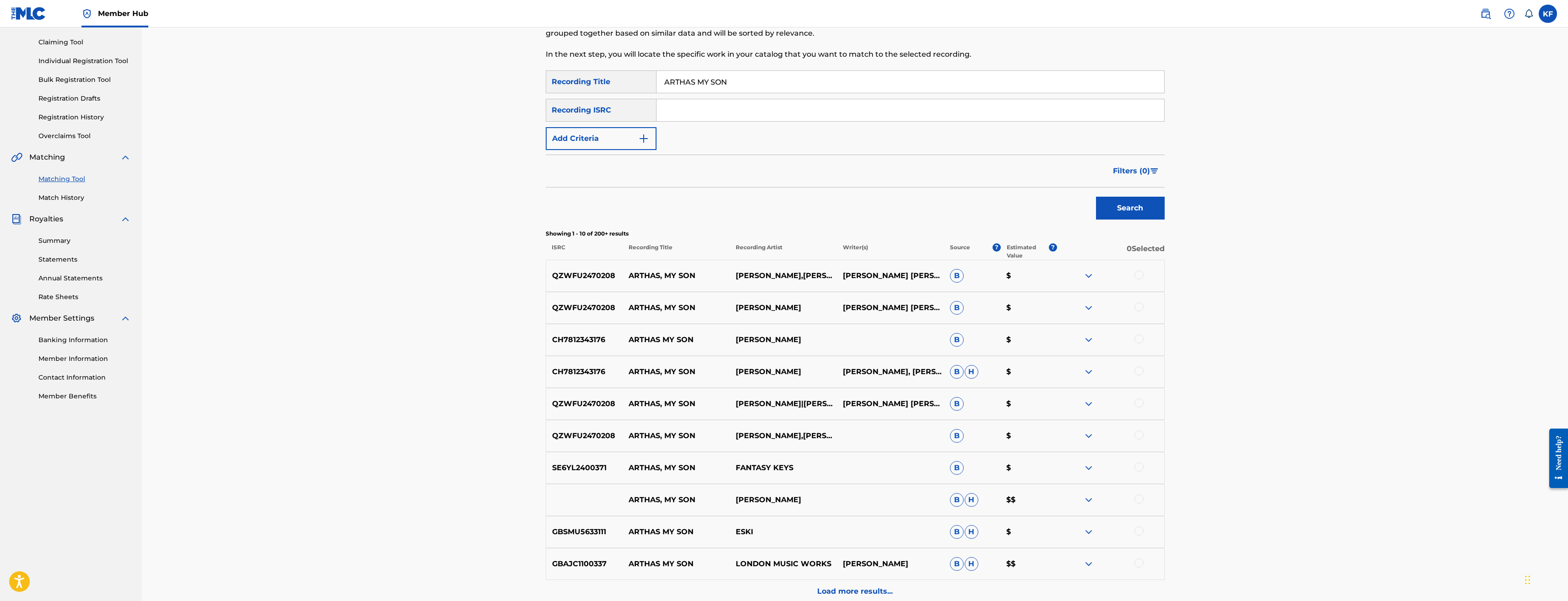
scroll to position [183, 0]
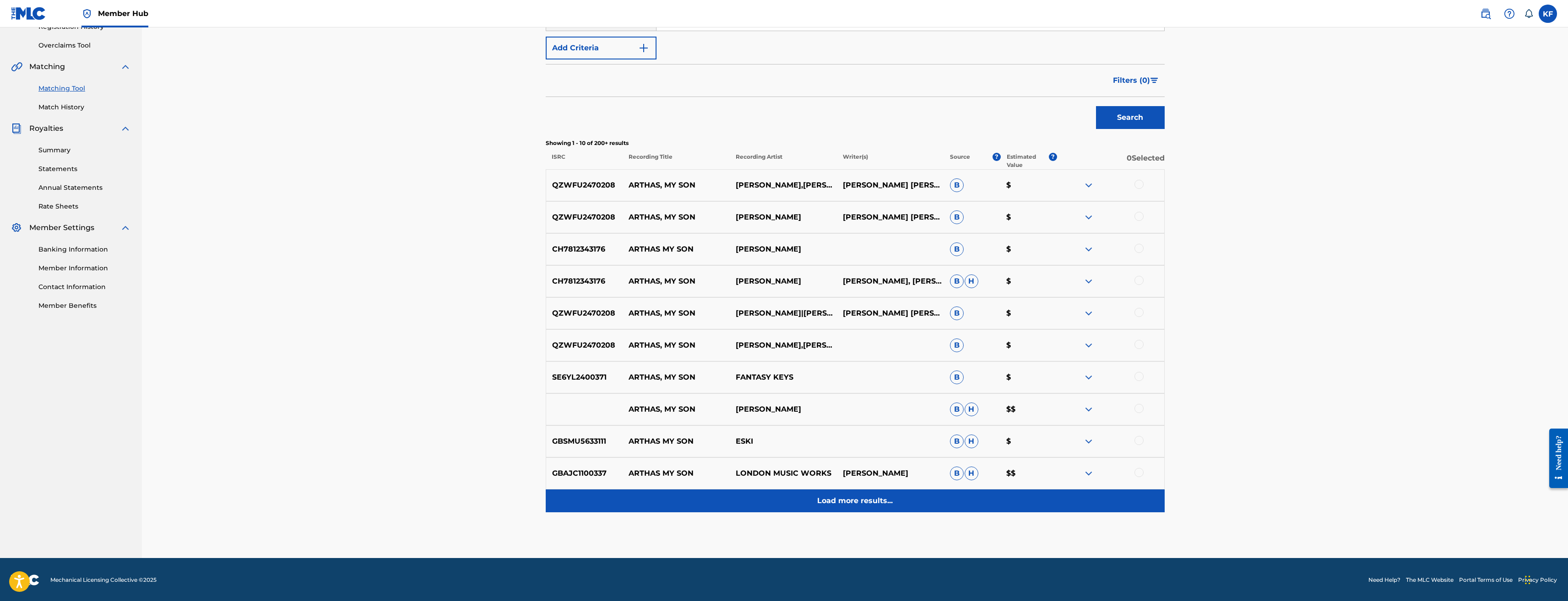
click at [876, 505] on p "Load more results..." at bounding box center [855, 501] width 76 height 11
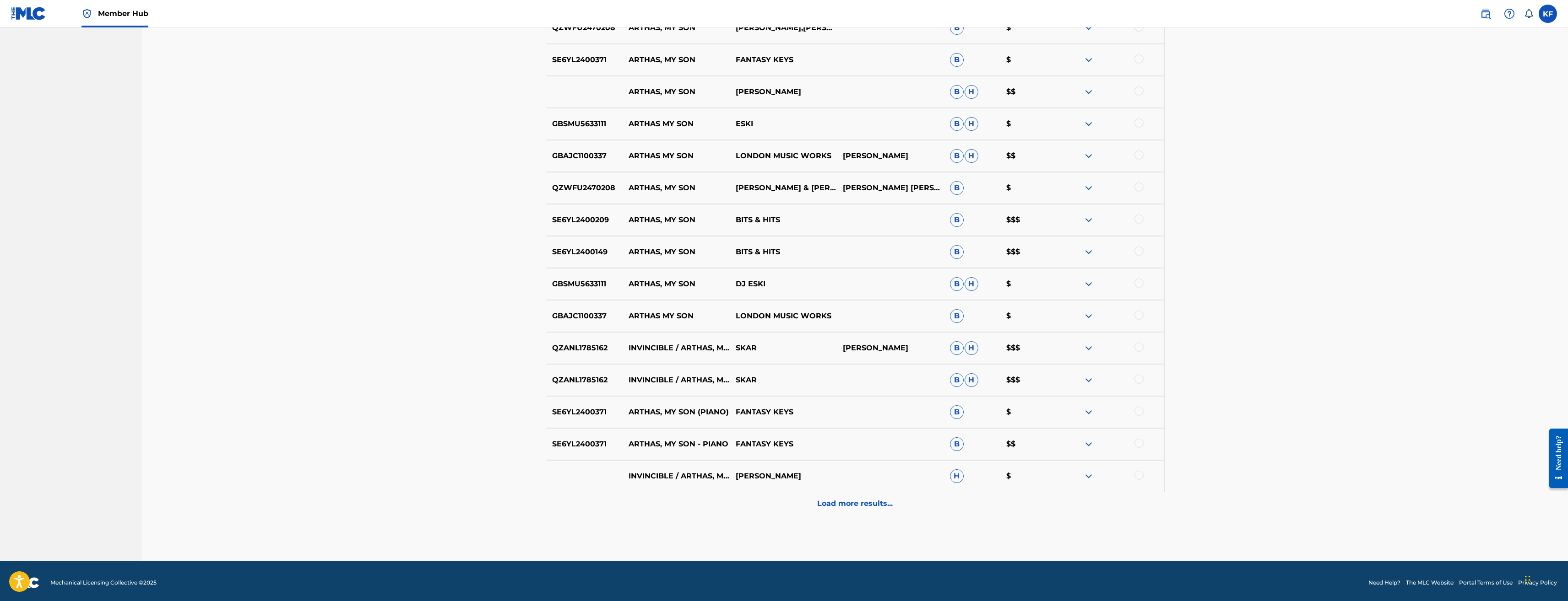
scroll to position [505, 0]
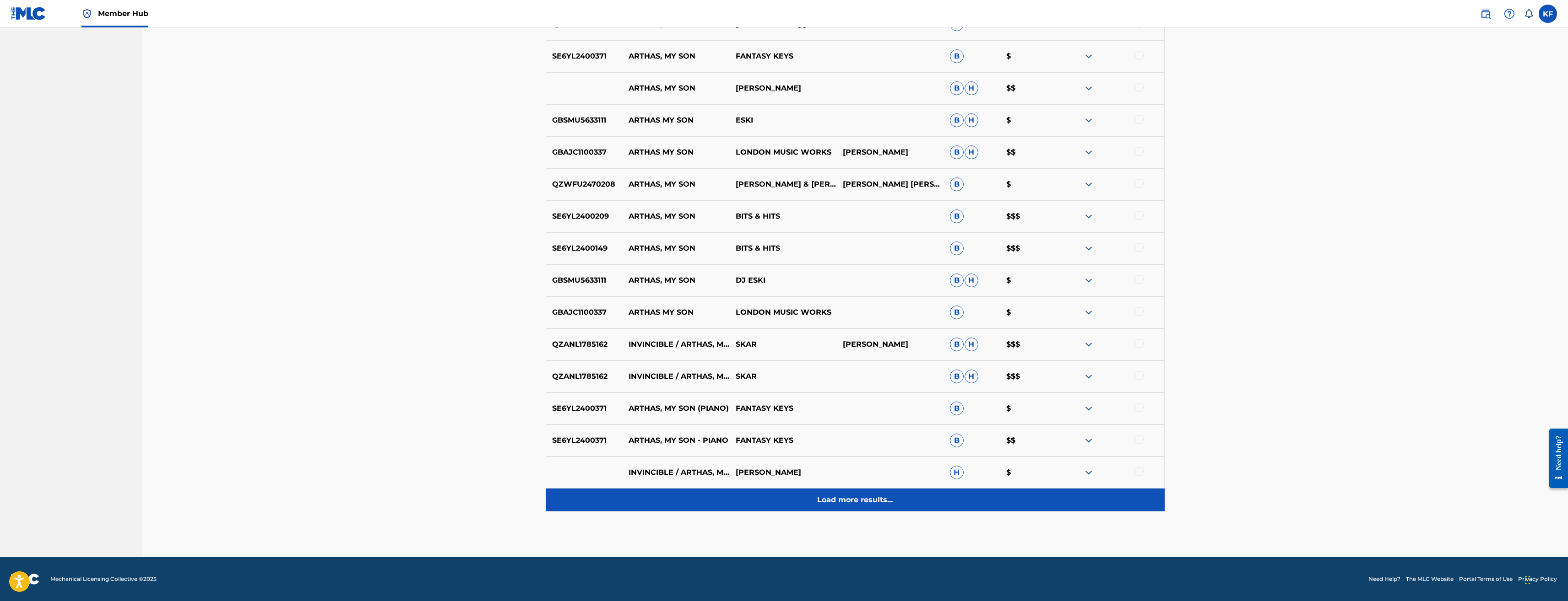
click at [865, 503] on p "Load more results..." at bounding box center [855, 500] width 76 height 11
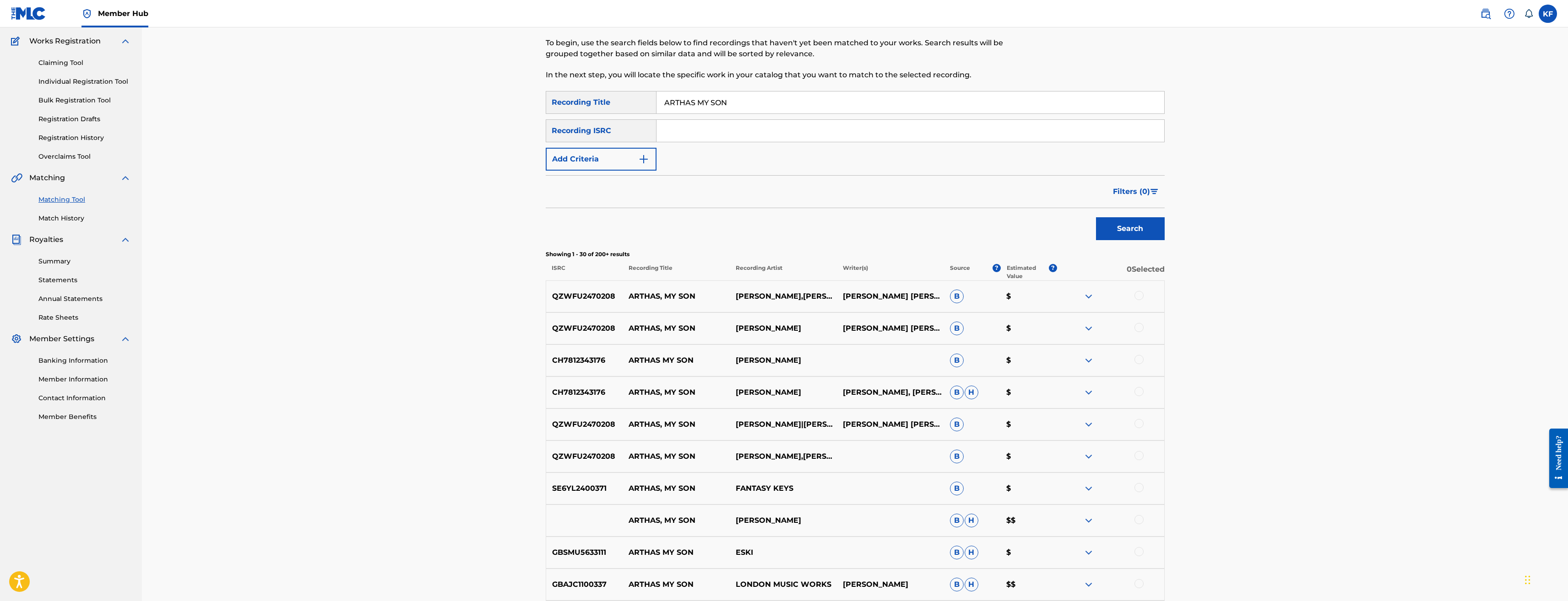
scroll to position [0, 0]
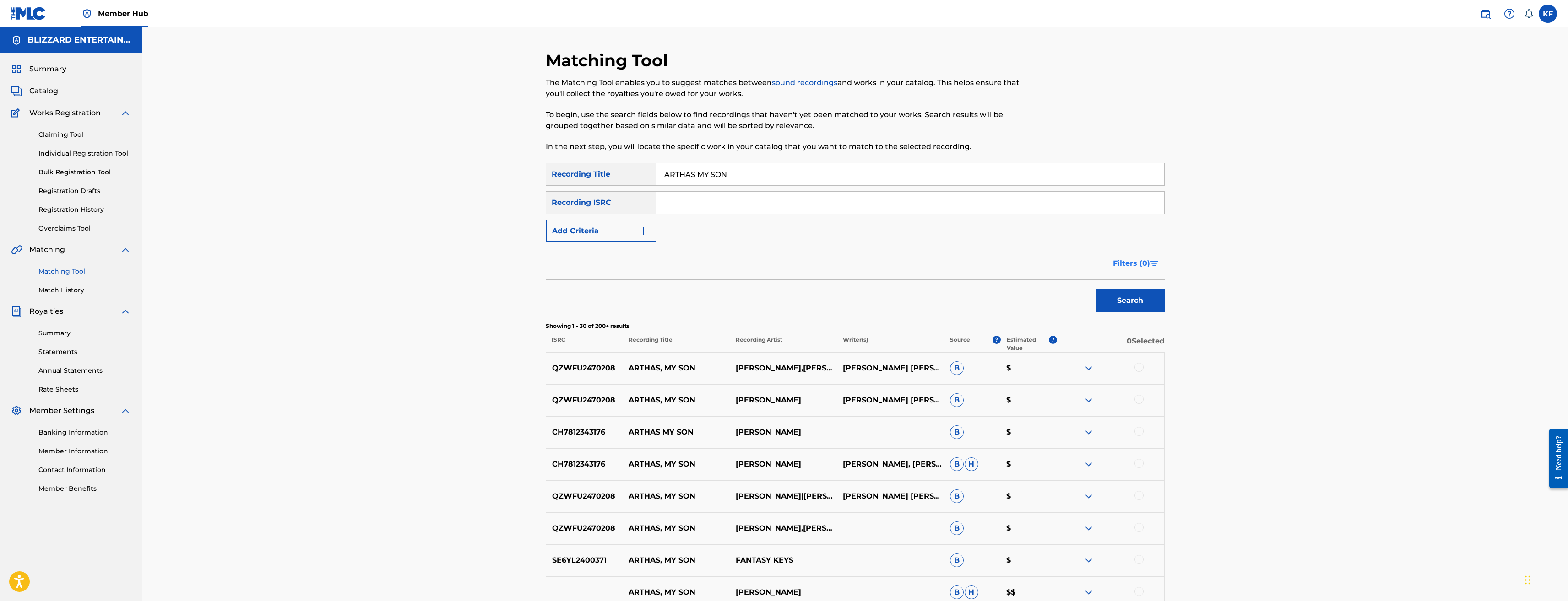
click at [1128, 268] on span "Filters ( 0 )" at bounding box center [1131, 263] width 37 height 11
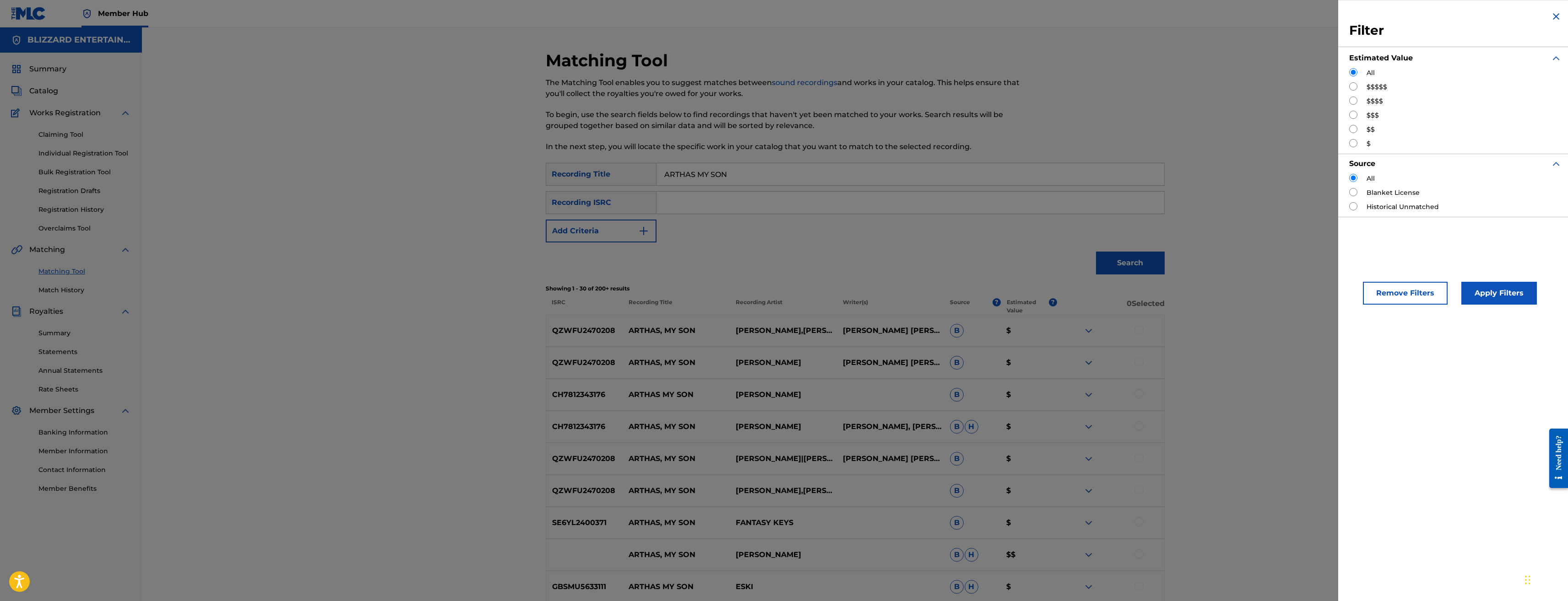
click at [1381, 81] on div "All $$$$$ $$$$ $$$ $$ $" at bounding box center [1455, 108] width 212 height 81
click at [1381, 85] on label "$$$$$" at bounding box center [1377, 87] width 21 height 9
click at [1352, 86] on input "Search Form" at bounding box center [1354, 86] width 8 height 8
radio input "true"
click at [1485, 300] on button "Apply Filters" at bounding box center [1499, 293] width 76 height 23
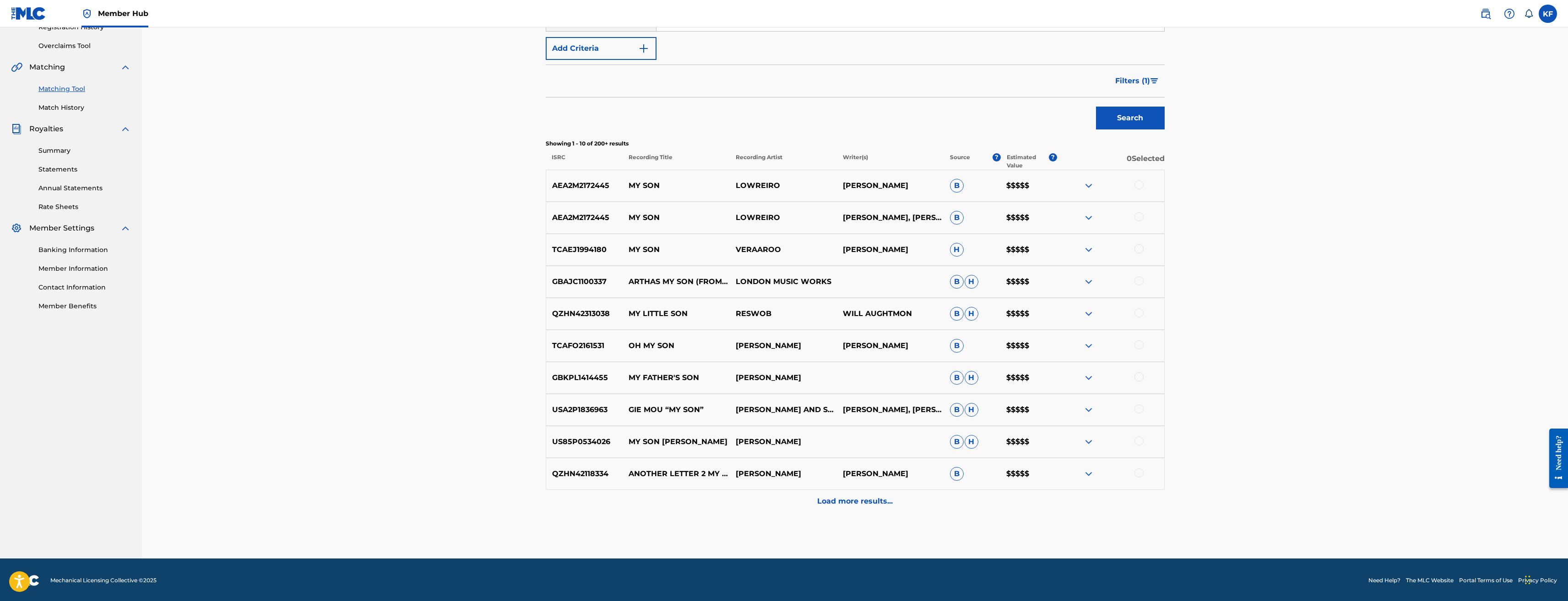
scroll to position [183, 0]
click at [1142, 282] on div at bounding box center [1139, 281] width 9 height 9
click at [660, 524] on button "Match 1 Group" at bounding box center [644, 527] width 101 height 23
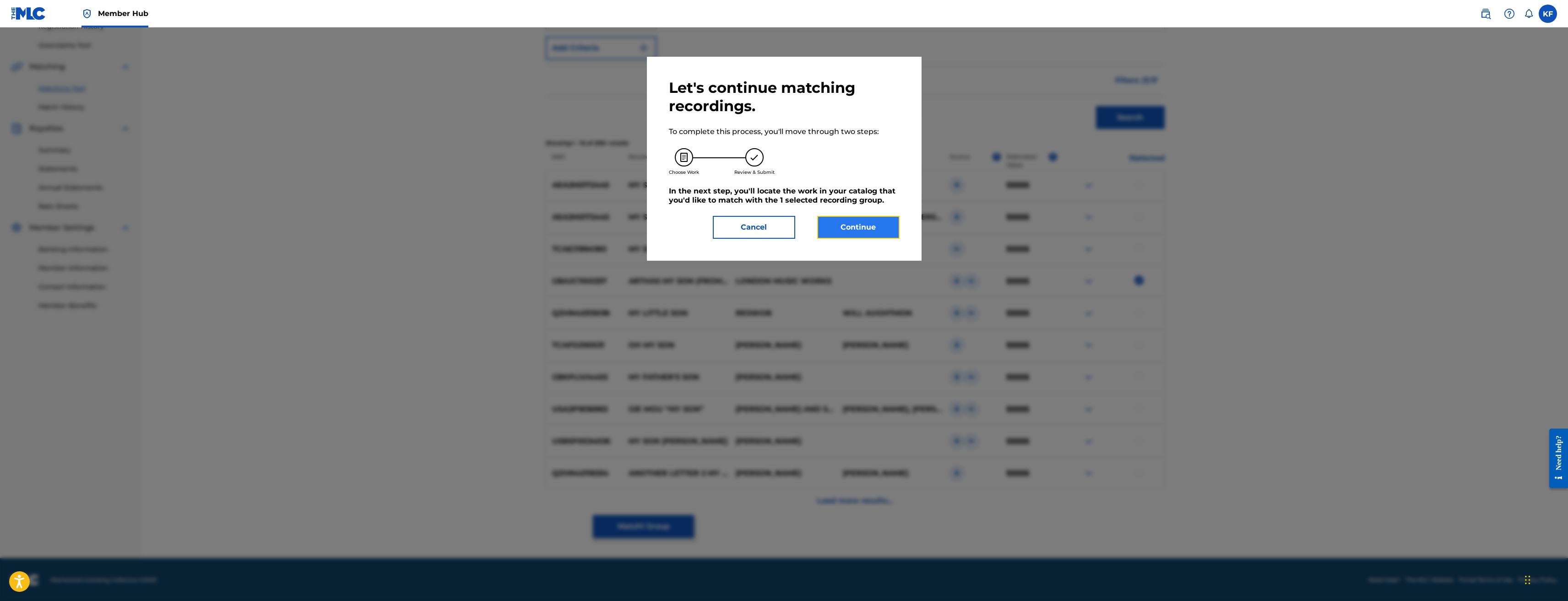
click at [846, 231] on button "Continue" at bounding box center [858, 228] width 82 height 23
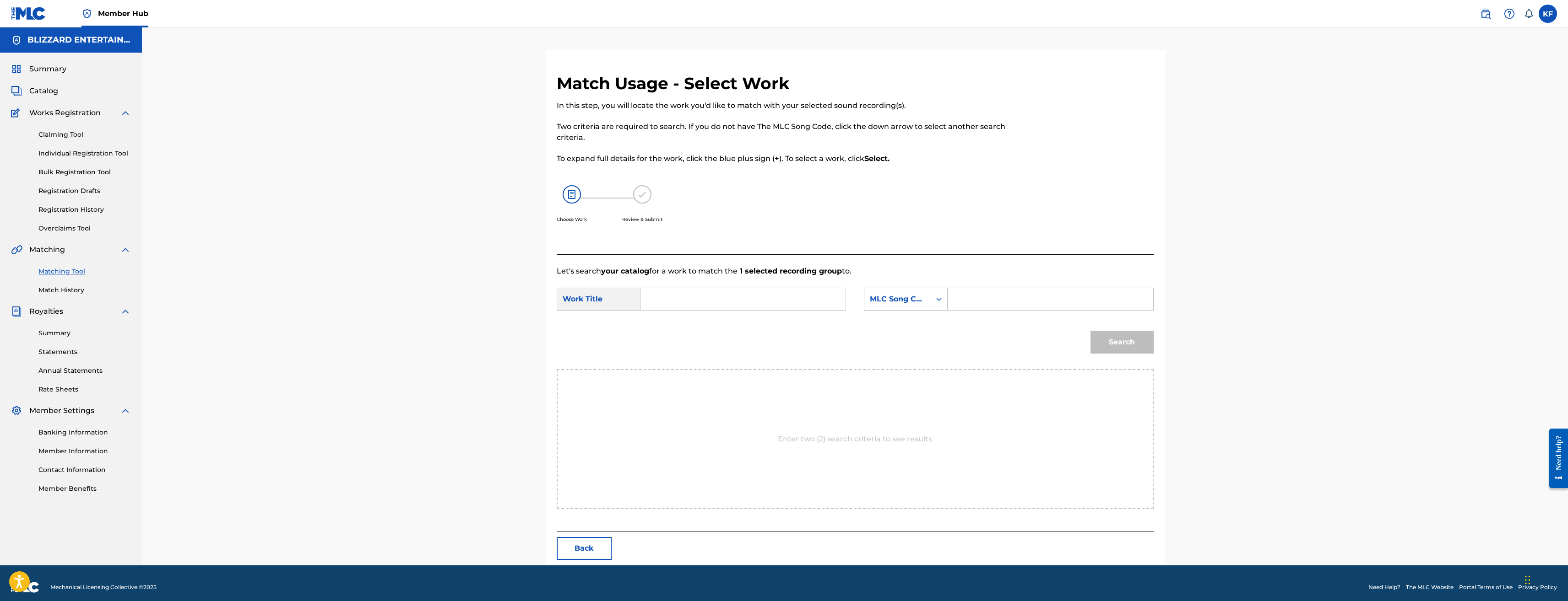
click at [990, 297] on input "Search Form" at bounding box center [1050, 299] width 189 height 22
paste input "AB02FL"
type input "AB02FL"
click at [776, 292] on input "Search Form" at bounding box center [743, 299] width 189 height 22
type input "ARTHAS"
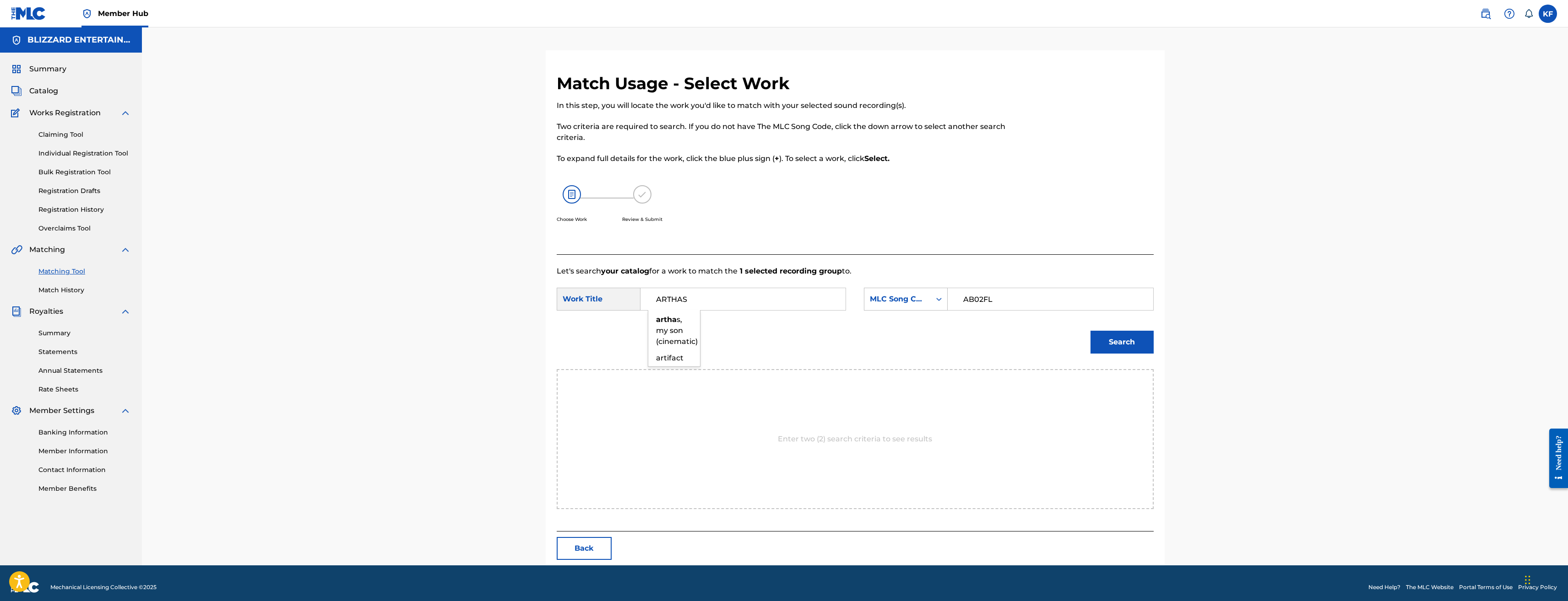
click at [1091, 331] on button "Search" at bounding box center [1122, 342] width 63 height 23
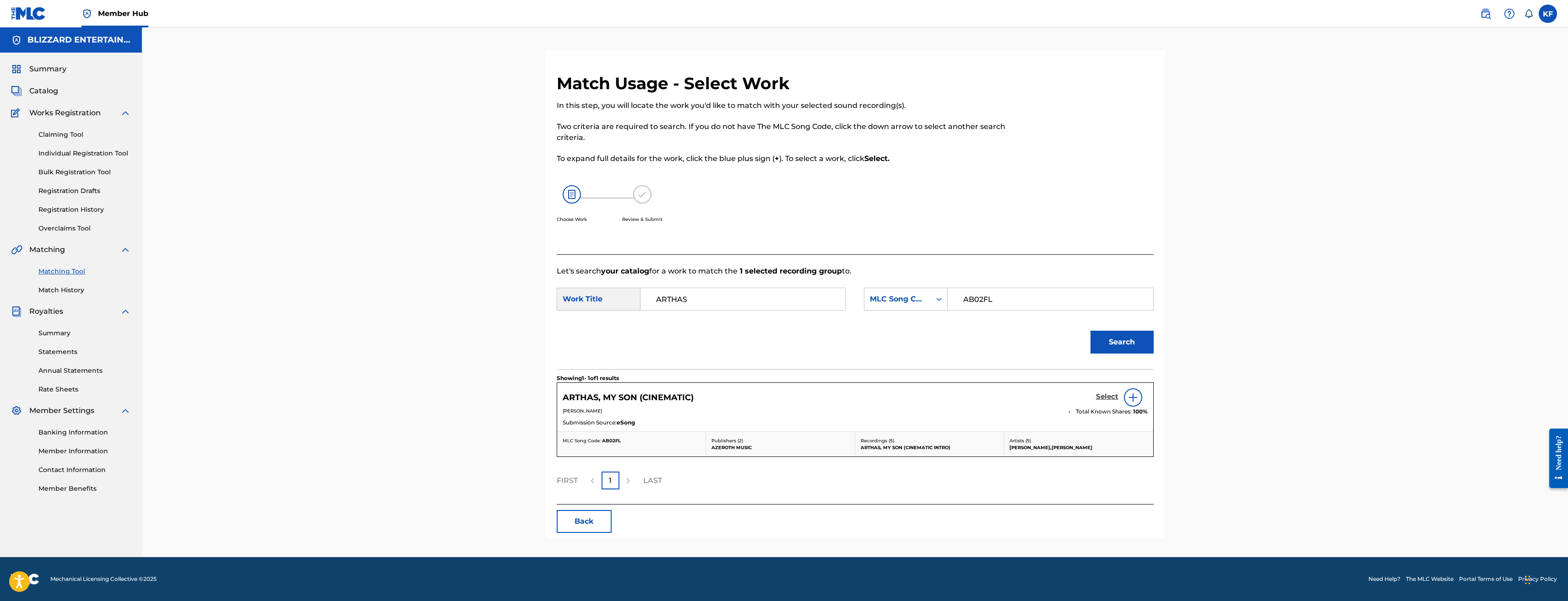
click at [1108, 397] on h5 "Select" at bounding box center [1107, 397] width 22 height 9
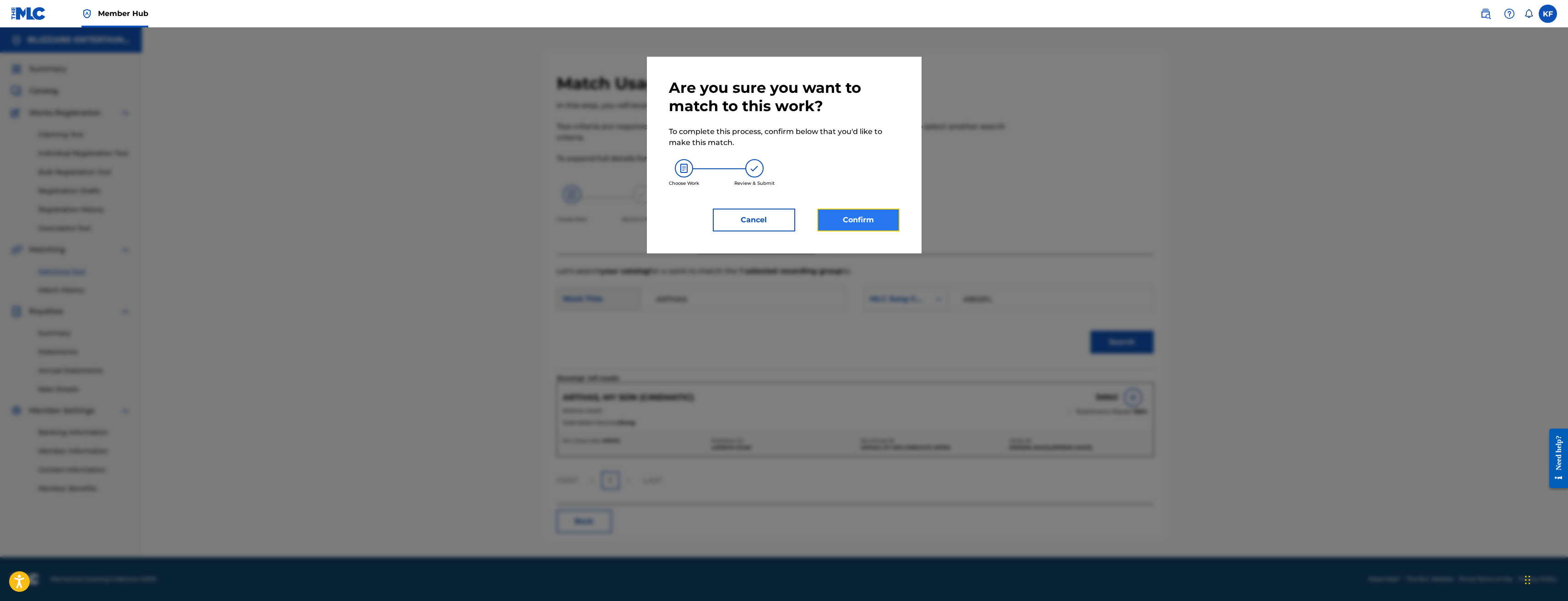
click at [872, 208] on div "Are you sure you want to match to this work? To complete this process, confirm …" at bounding box center [784, 155] width 231 height 153
click at [860, 221] on button "Confirm" at bounding box center [858, 220] width 82 height 23
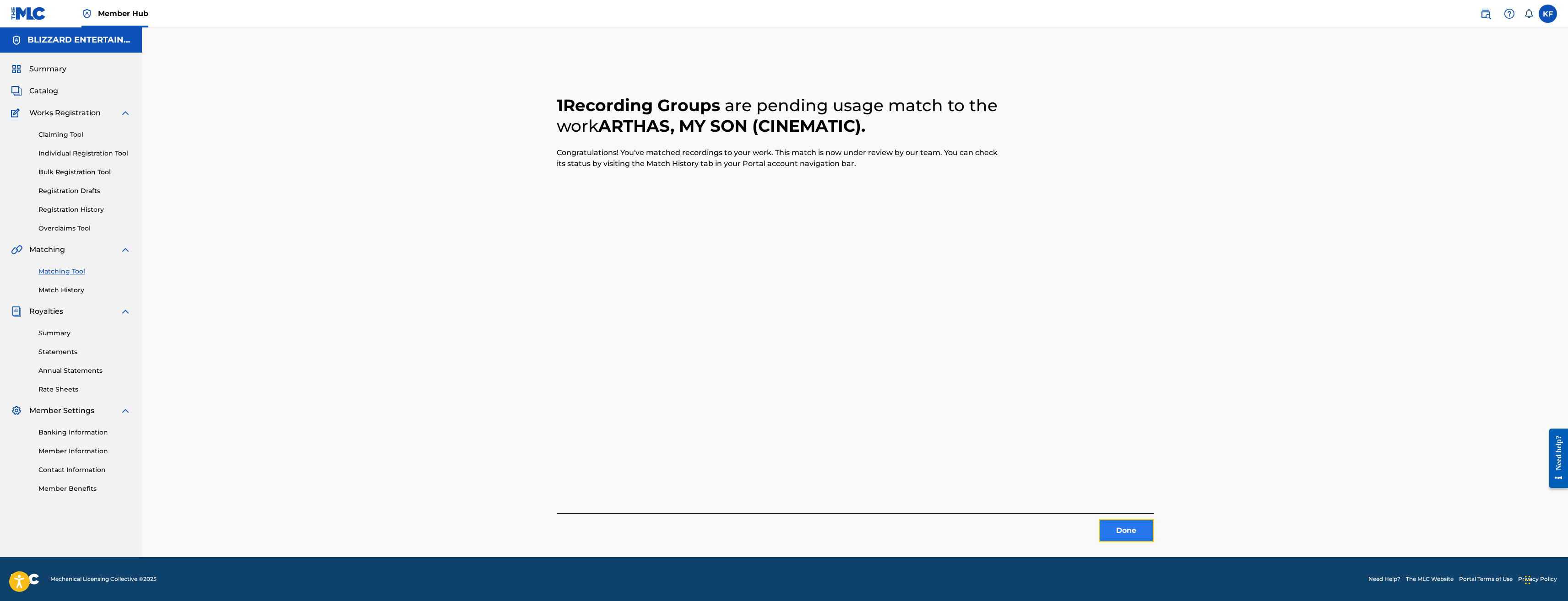
click at [1121, 527] on button "Done" at bounding box center [1126, 531] width 55 height 23
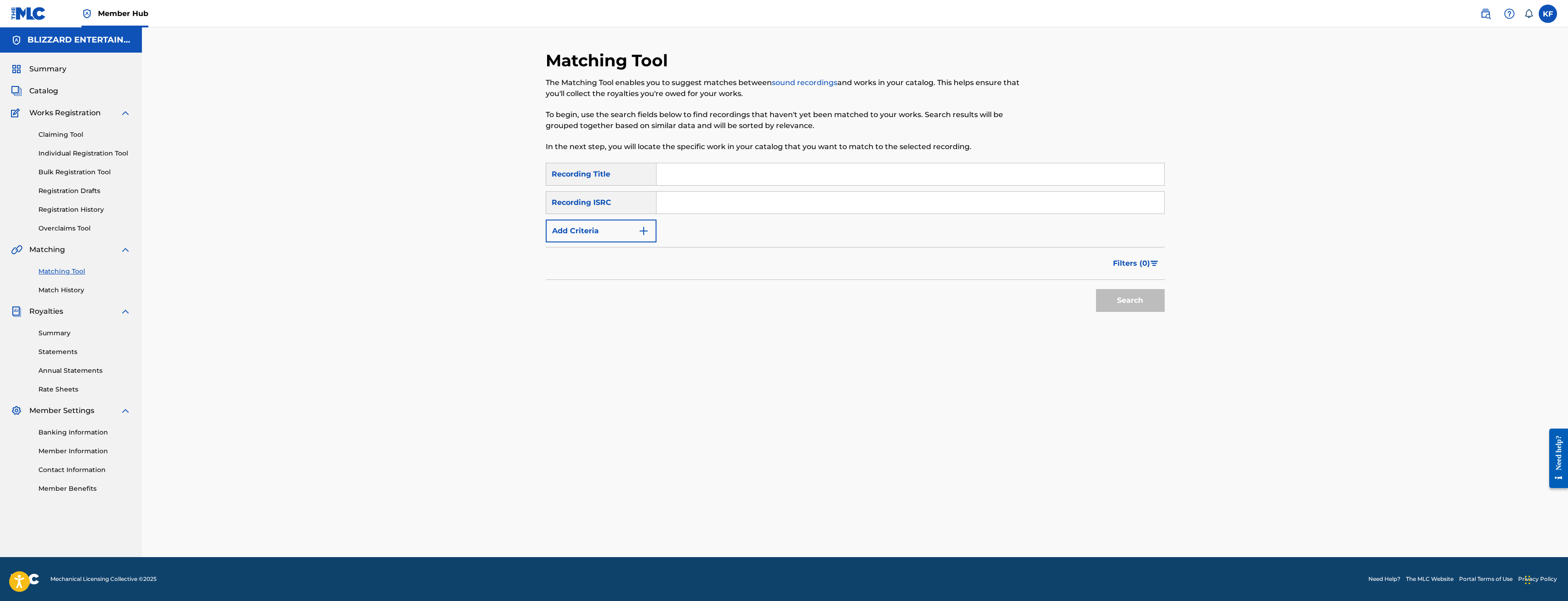
click at [717, 173] on input "Search Form" at bounding box center [910, 174] width 508 height 22
type input "ARTHAS , MY SON"
click at [1096, 289] on button "Search" at bounding box center [1130, 300] width 69 height 23
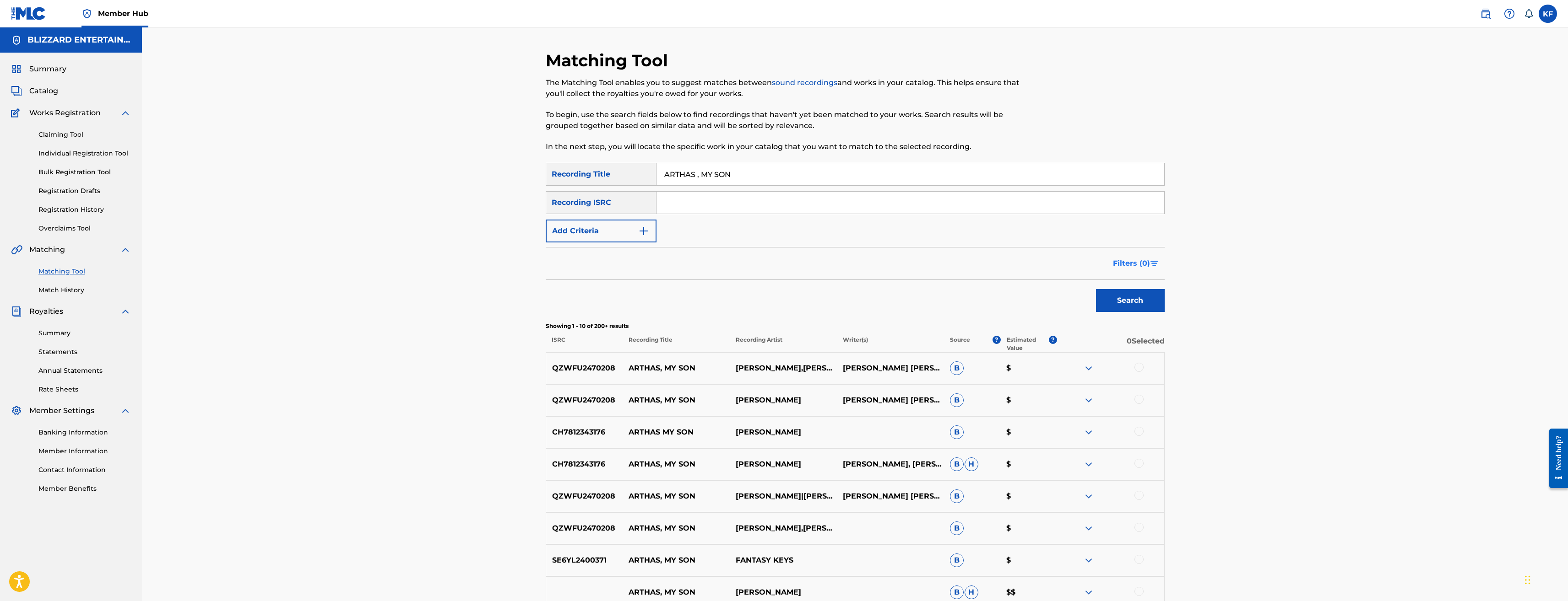
click at [1143, 267] on span "Filters ( 0 )" at bounding box center [1131, 263] width 37 height 11
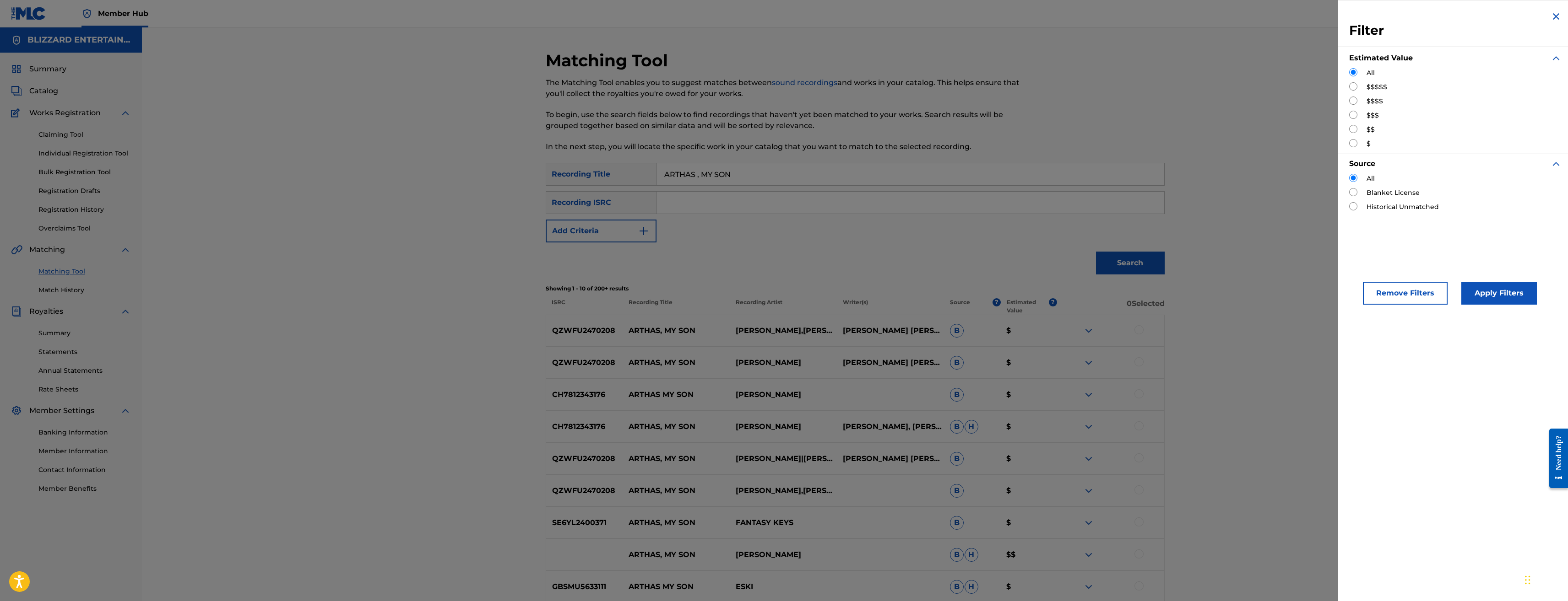
click at [1352, 100] on input "Search Form" at bounding box center [1354, 100] width 8 height 8
radio input "true"
click at [1503, 294] on button "Apply Filters" at bounding box center [1499, 293] width 76 height 23
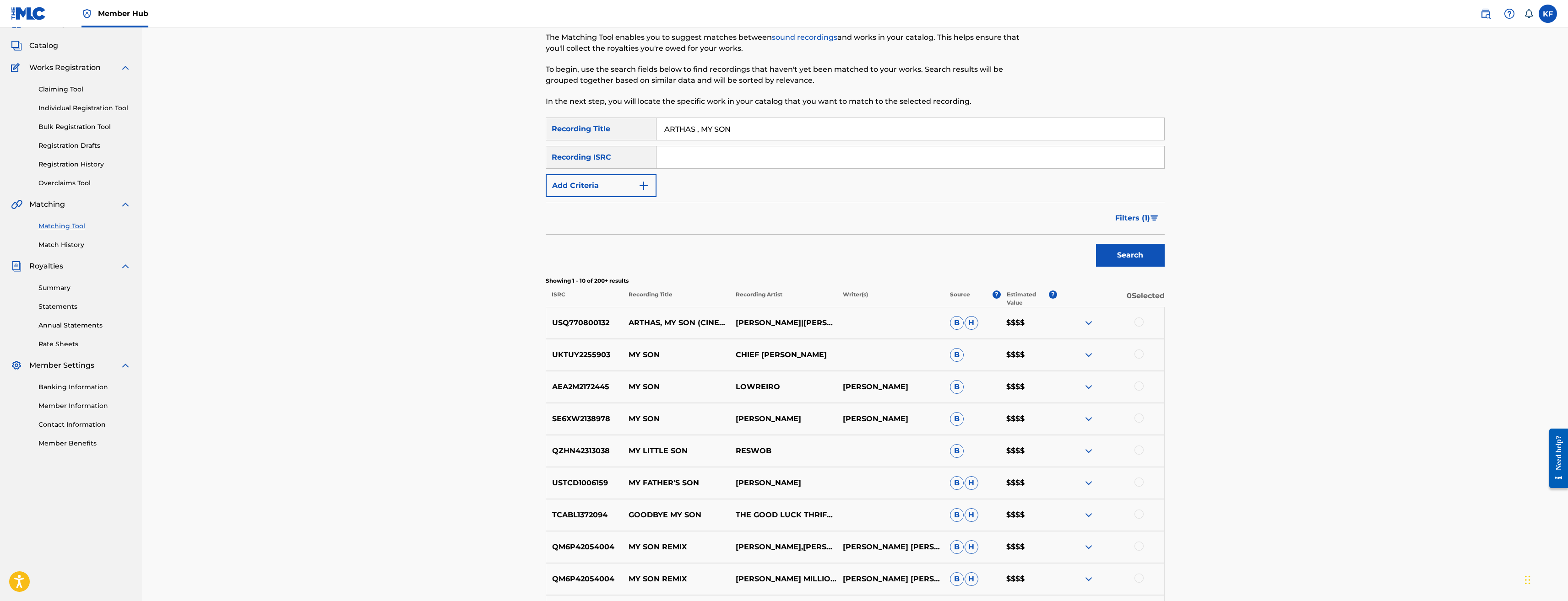
scroll to position [46, 0]
click at [1137, 321] on div at bounding box center [1139, 322] width 9 height 9
click at [663, 524] on button "Match 1 Group" at bounding box center [644, 527] width 101 height 23
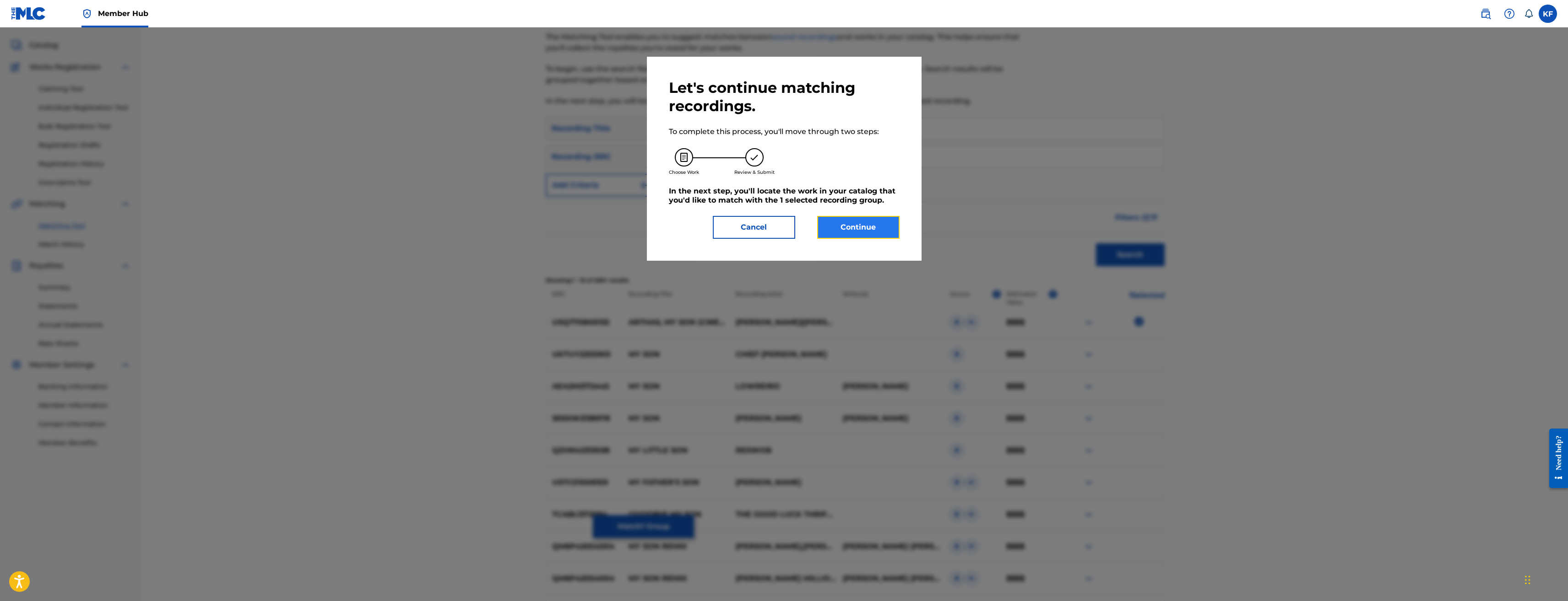
click at [864, 226] on button "Continue" at bounding box center [858, 228] width 82 height 23
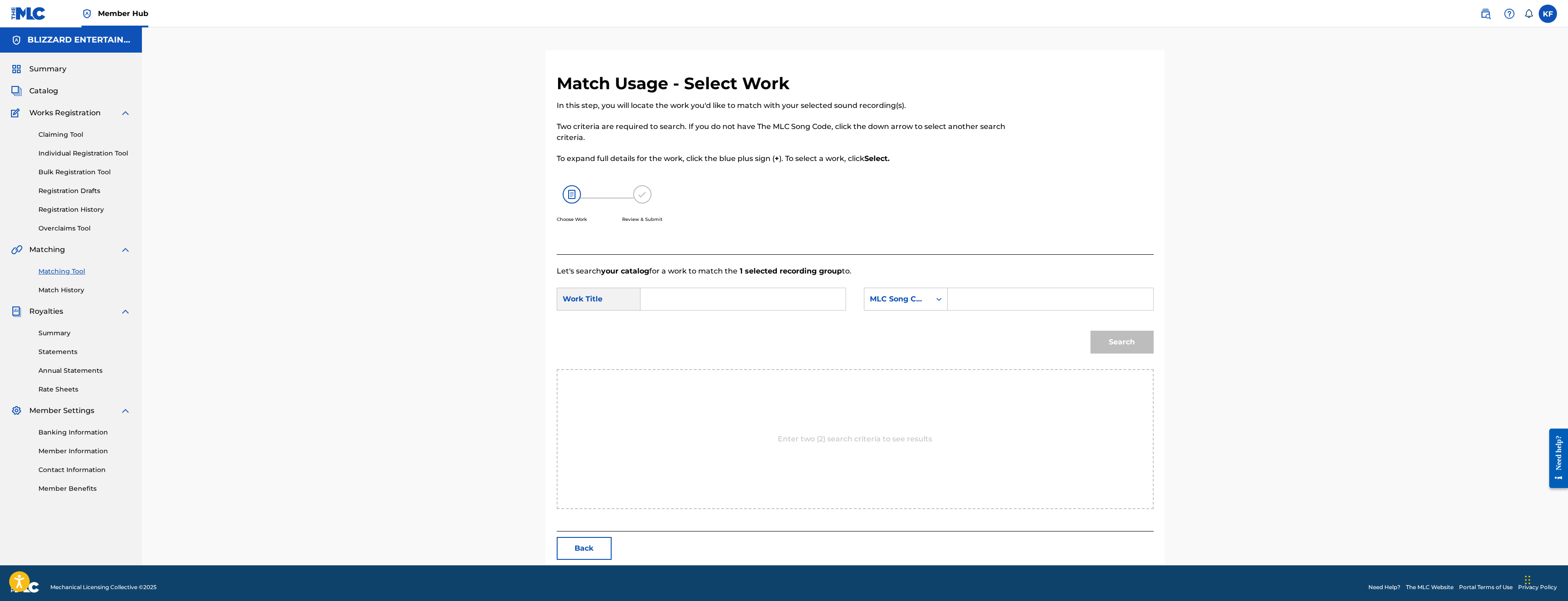
click at [983, 299] on input "Search Form" at bounding box center [1050, 299] width 189 height 22
paste input "AB02FL"
type input "AB02FL"
click at [688, 284] on form "SearchWithCriteriac0a9af4a-9785-429b-adac-c8aba70bd0c8 Work Title SearchWithCri…" at bounding box center [855, 323] width 597 height 92
click at [685, 296] on input "Search Form" at bounding box center [743, 299] width 189 height 22
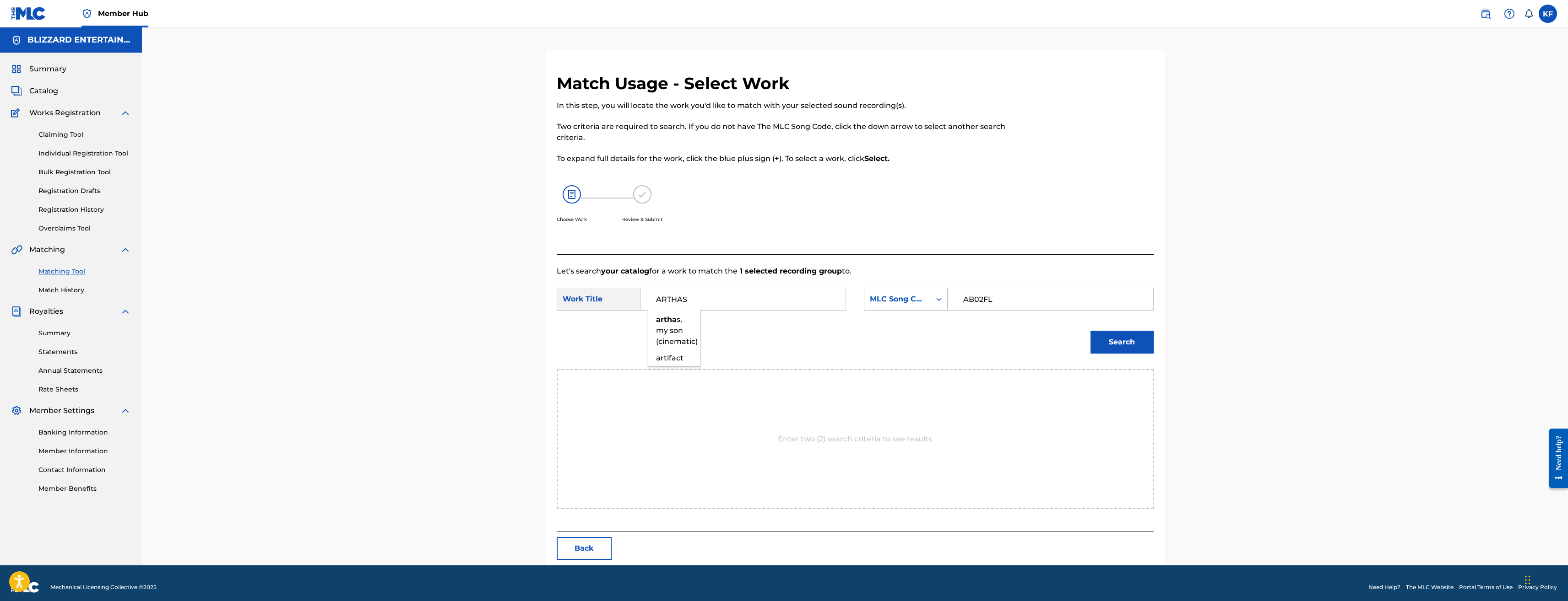
type input "ARTHAS"
click at [1091, 331] on button "Search" at bounding box center [1122, 342] width 63 height 23
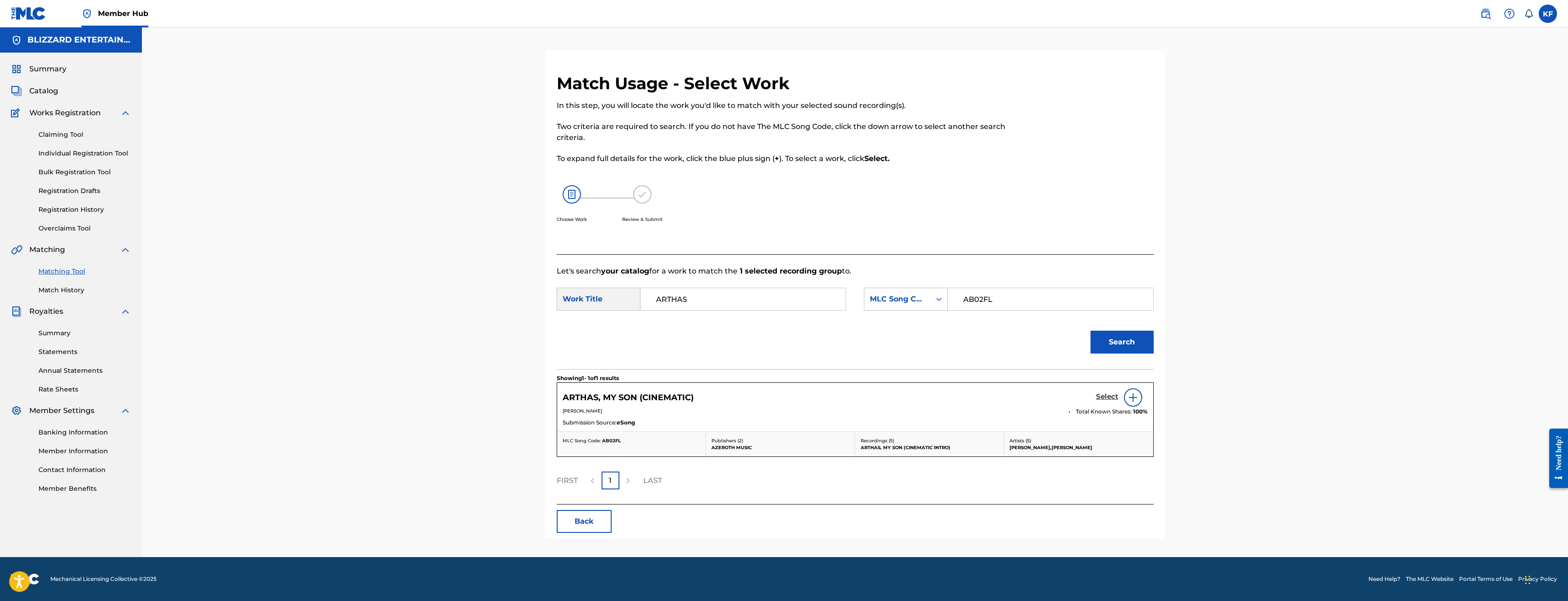
click at [1104, 393] on h5 "Select" at bounding box center [1107, 397] width 22 height 9
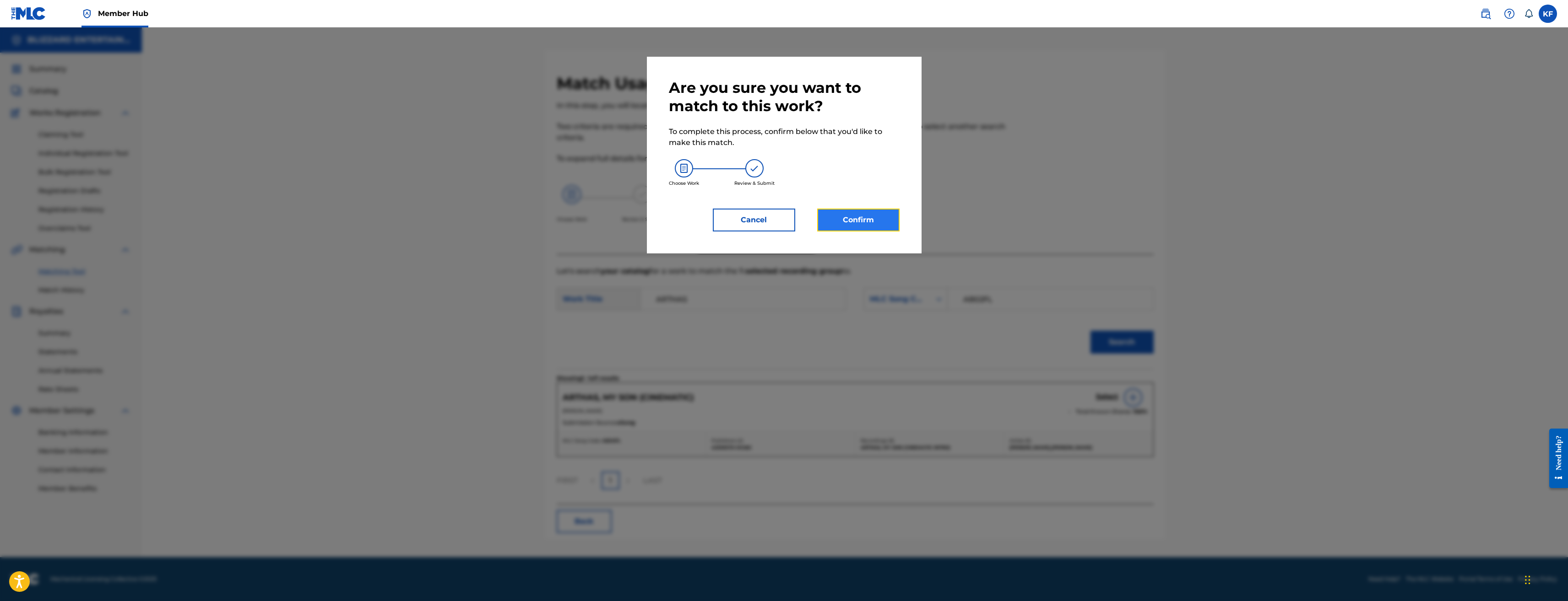
click at [881, 212] on button "Confirm" at bounding box center [858, 220] width 82 height 23
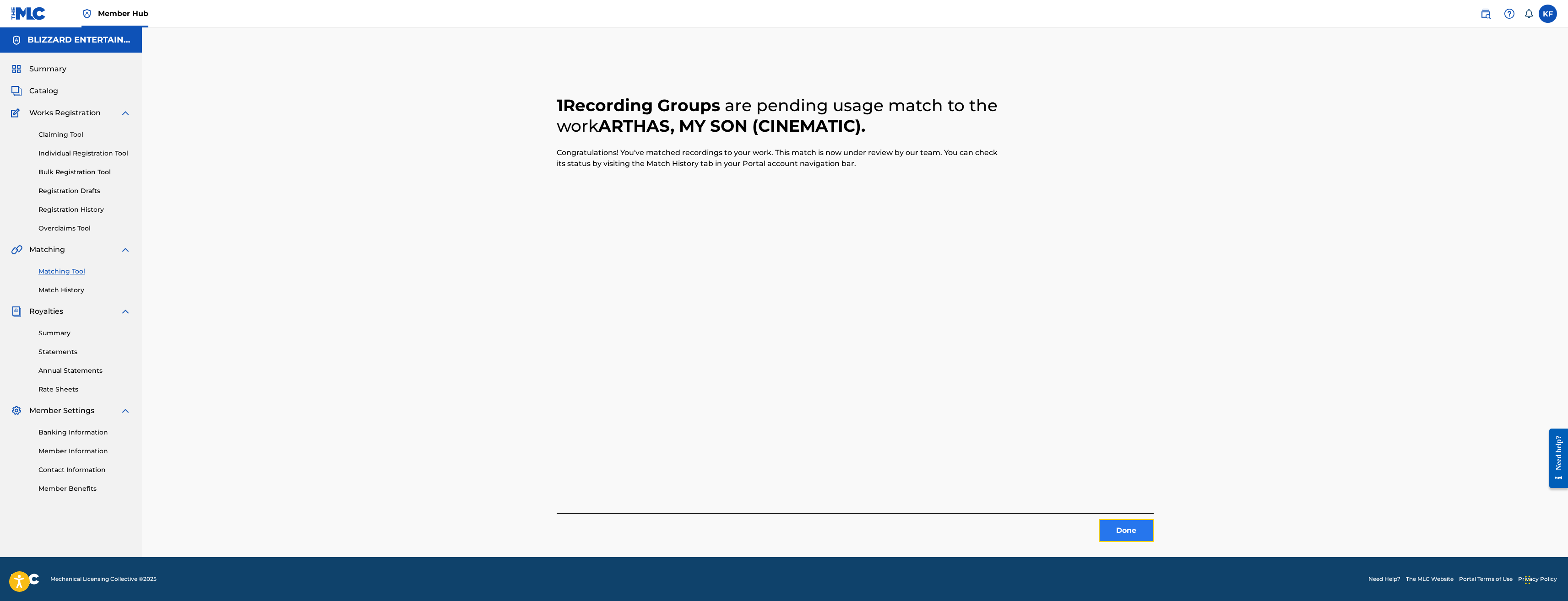
click at [1128, 533] on button "Done" at bounding box center [1126, 531] width 55 height 23
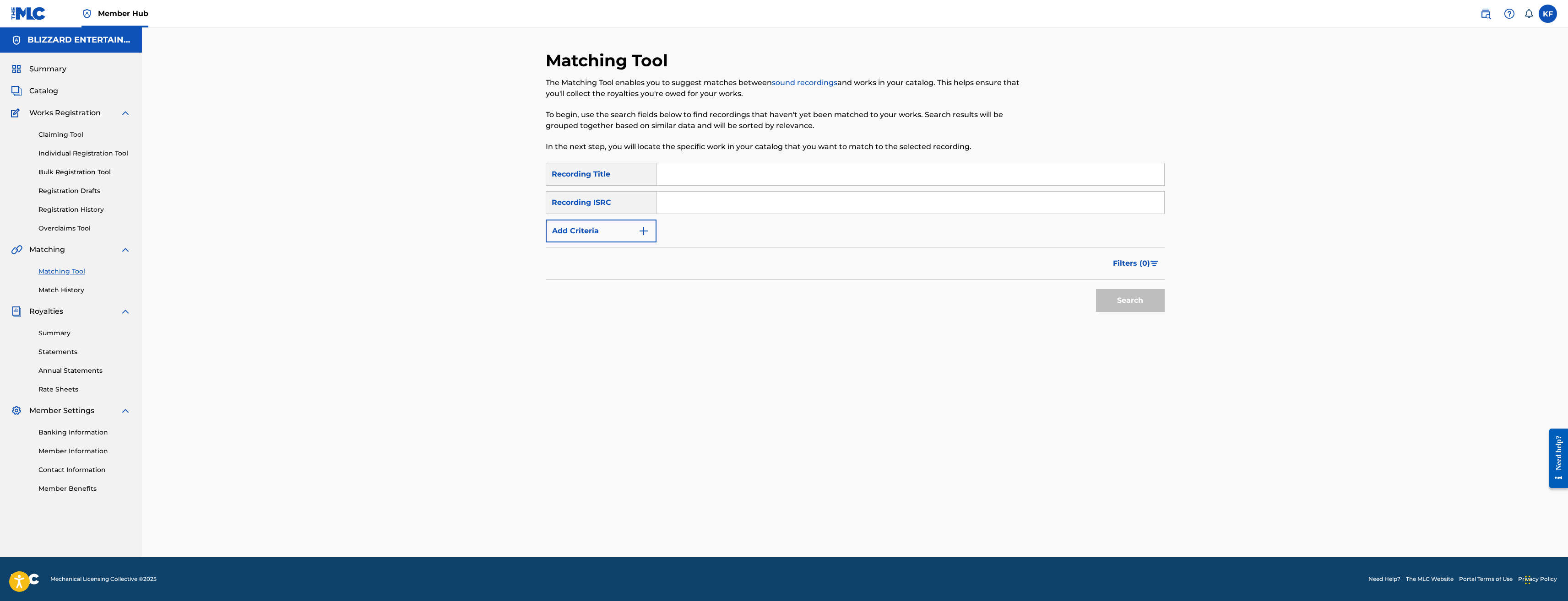
click at [680, 175] on input "Search Form" at bounding box center [910, 174] width 508 height 22
type input "T"
type input "ARTHAS, MY SON"
click at [1096, 289] on button "Search" at bounding box center [1130, 300] width 69 height 23
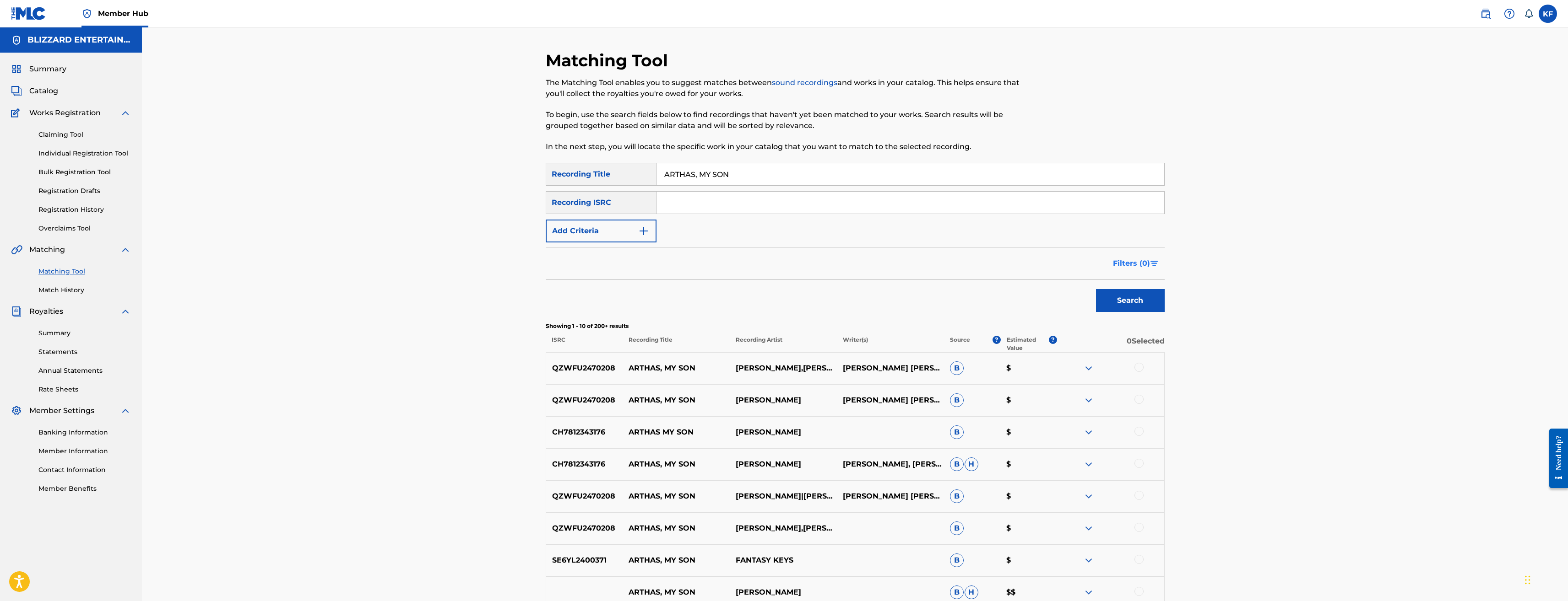
click at [1137, 256] on button "Filters ( 0 )" at bounding box center [1136, 263] width 57 height 23
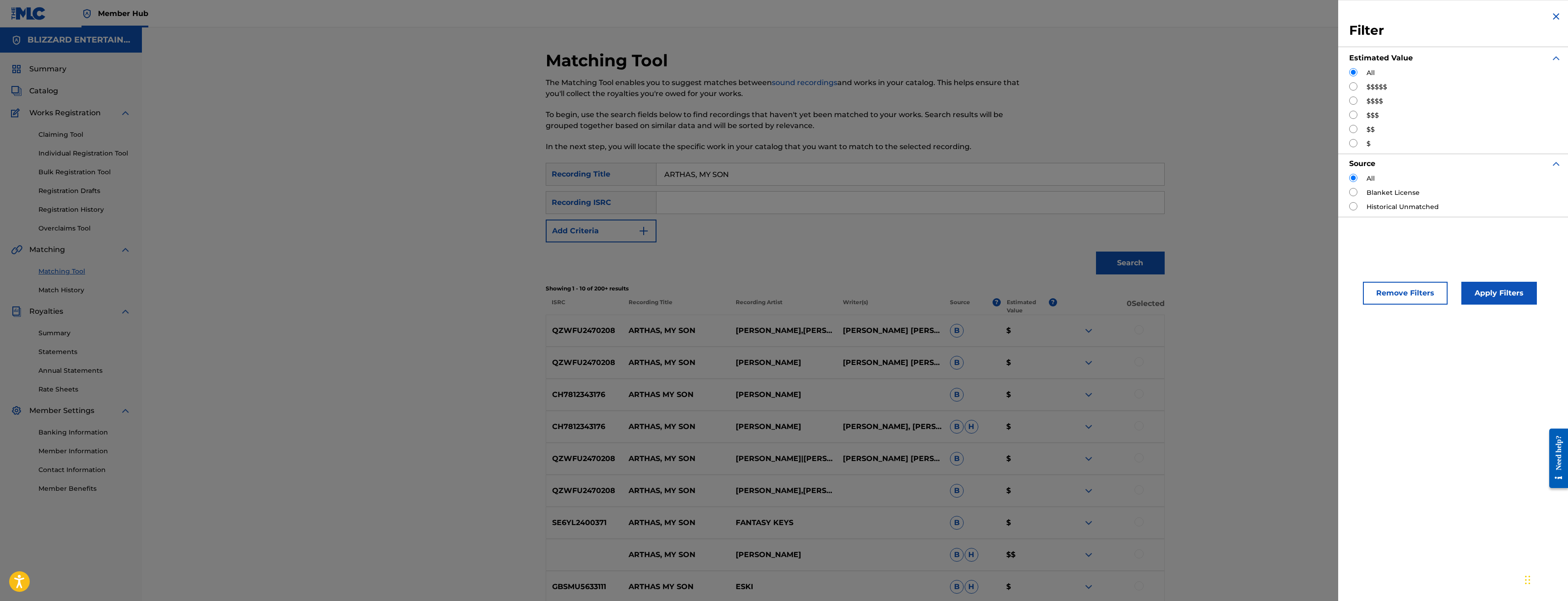
click at [1365, 115] on div "$$$" at bounding box center [1455, 115] width 212 height 9
click at [1352, 117] on input "Search Form" at bounding box center [1354, 115] width 8 height 8
radio input "true"
click at [1478, 286] on button "Apply Filters" at bounding box center [1499, 293] width 76 height 23
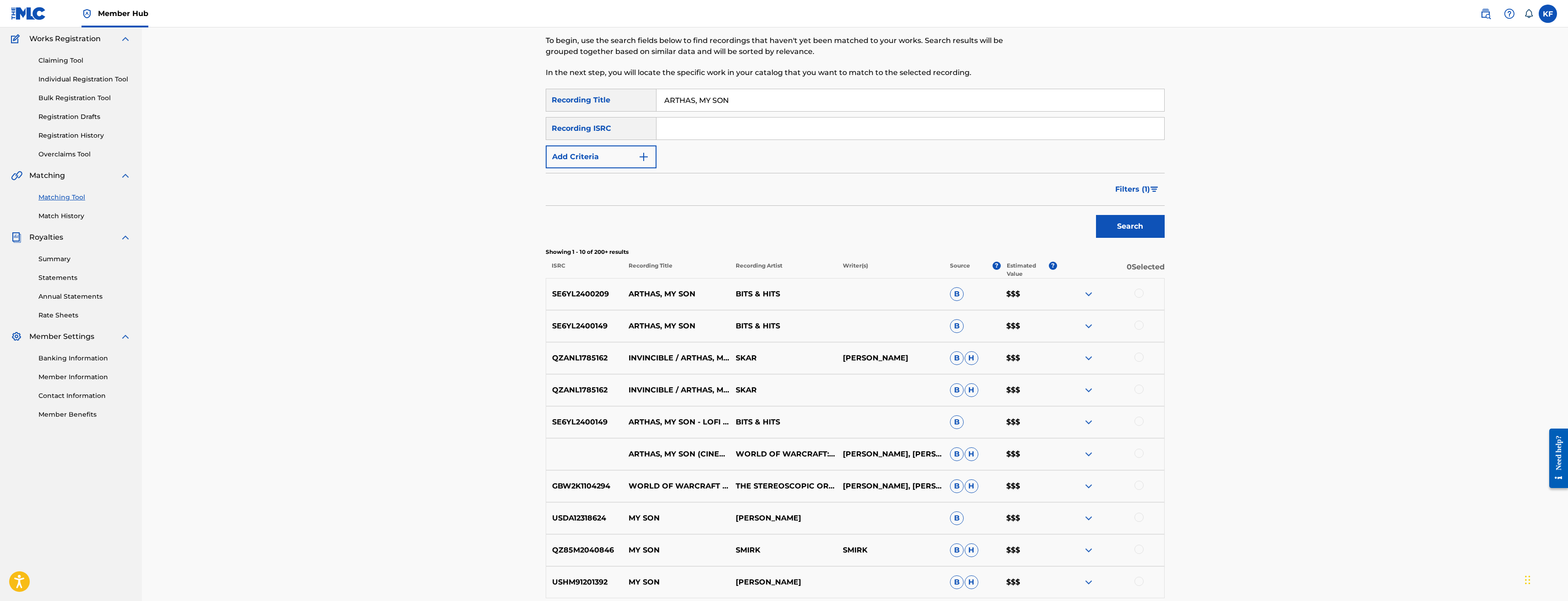
scroll to position [92, 0]
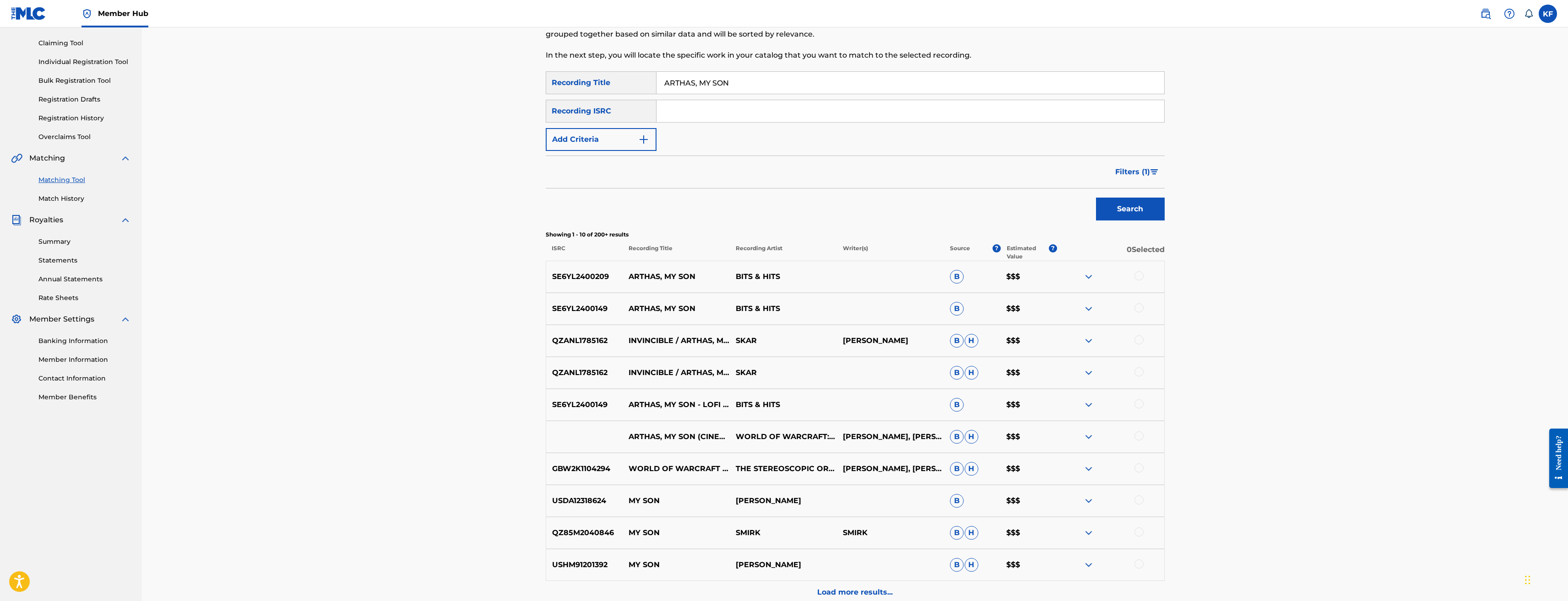
click at [1143, 272] on div at bounding box center [1139, 276] width 9 height 9
click at [1137, 312] on div at bounding box center [1110, 309] width 107 height 11
click at [1140, 306] on div at bounding box center [1139, 308] width 9 height 9
click at [1140, 340] on div at bounding box center [1139, 340] width 9 height 9
click at [1139, 372] on div at bounding box center [1139, 372] width 9 height 9
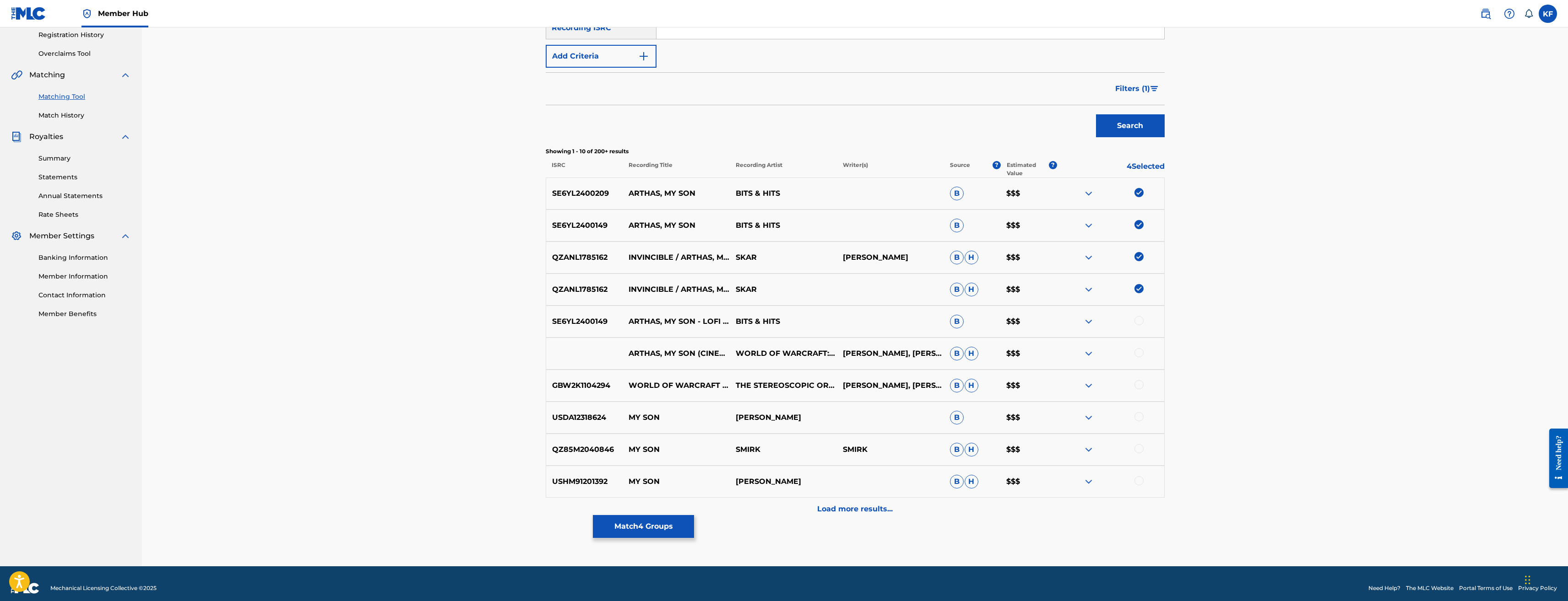
scroll to position [183, 0]
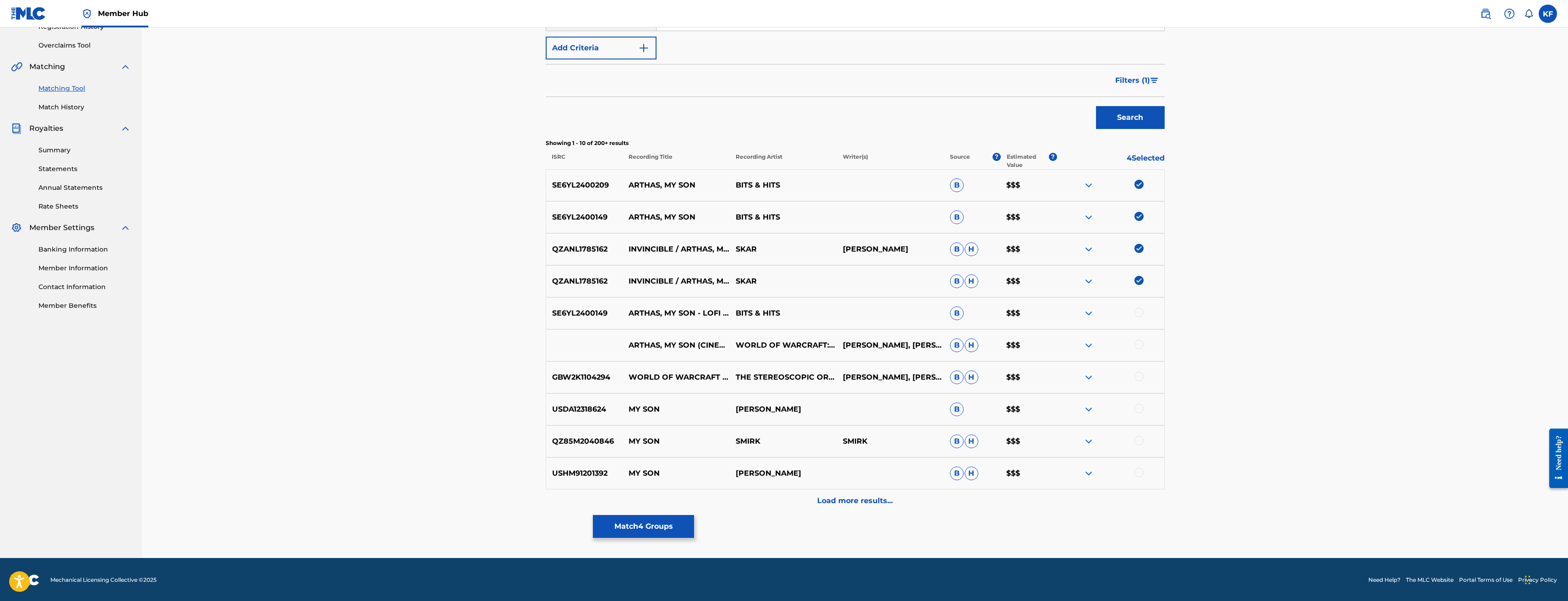
click at [1139, 306] on div "SE6YL2400149 ARTHAS, MY SON - LOFI VERSION BITS & HITS B $$$" at bounding box center [855, 313] width 619 height 32
click at [1142, 313] on div at bounding box center [1139, 313] width 9 height 9
click at [1139, 342] on div at bounding box center [1139, 345] width 9 height 9
click at [1137, 375] on div at bounding box center [1139, 377] width 9 height 9
click at [630, 528] on button "Match 7 Groups" at bounding box center [644, 527] width 101 height 23
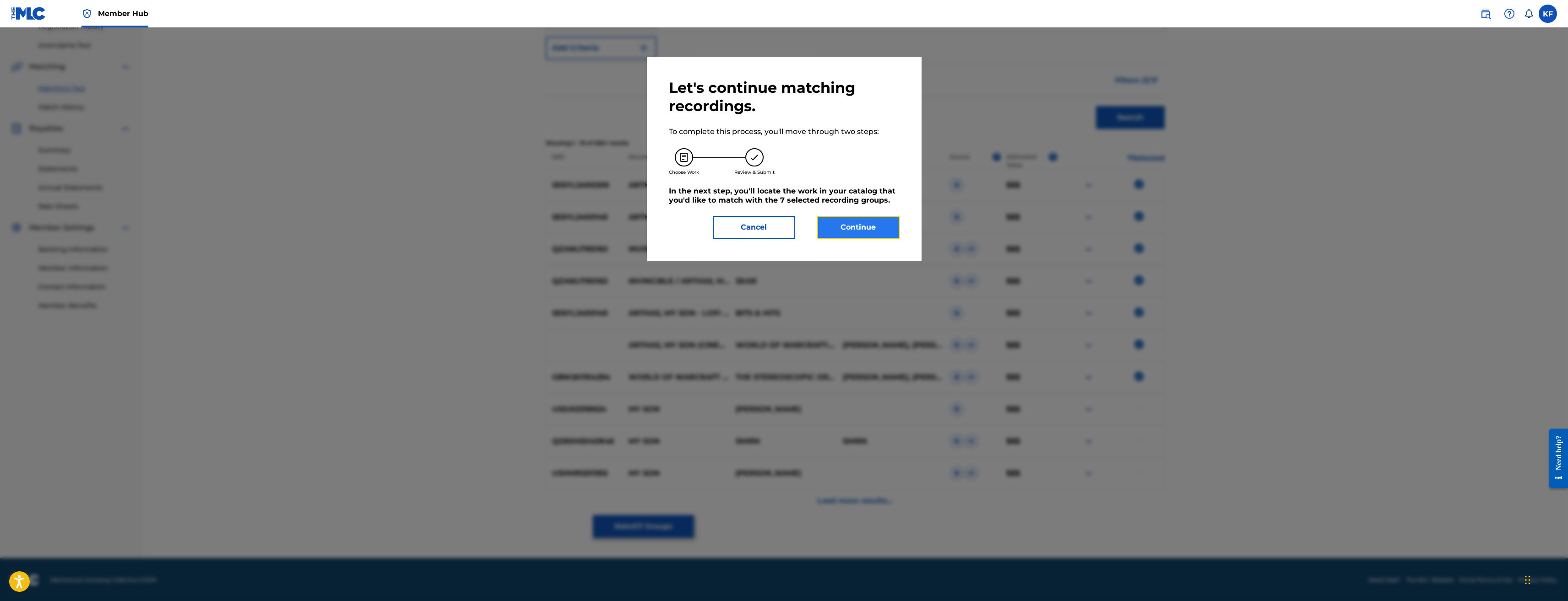
click at [837, 229] on button "Continue" at bounding box center [858, 228] width 82 height 23
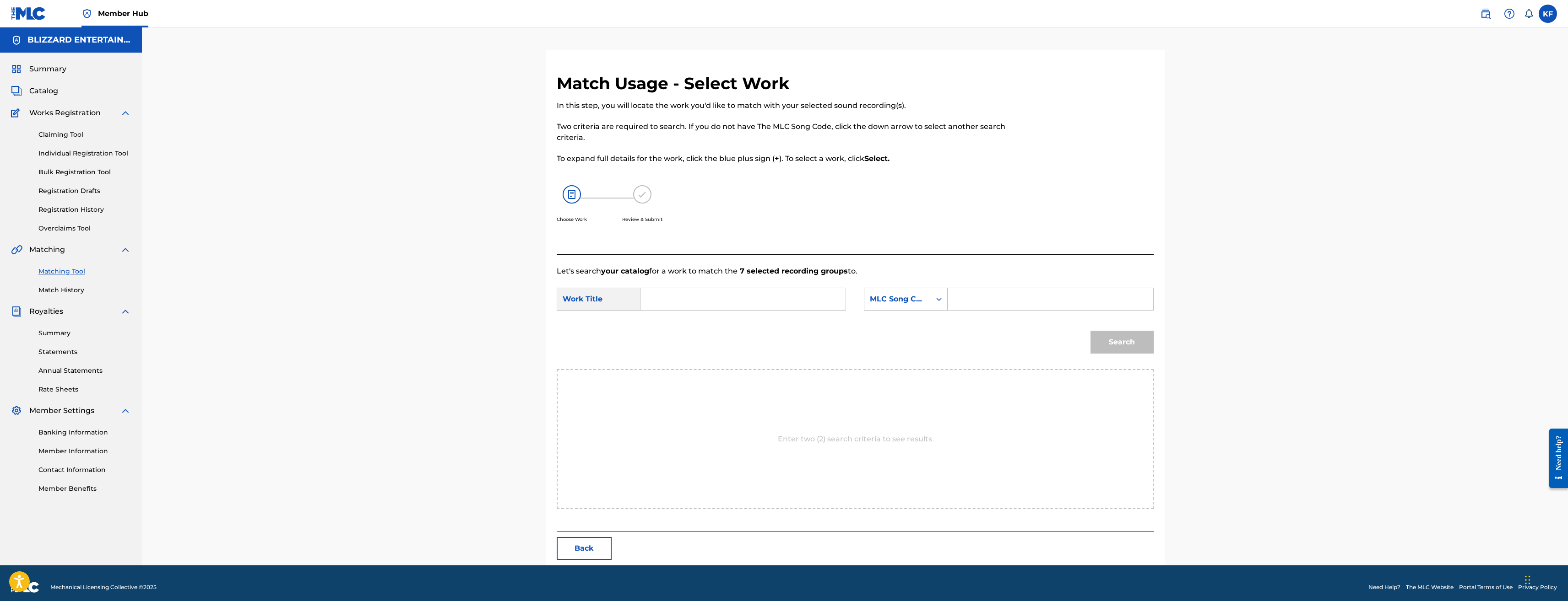
drag, startPoint x: 959, startPoint y: 290, endPoint x: 963, endPoint y: 294, distance: 5.7
click at [959, 290] on input "Search Form" at bounding box center [1050, 299] width 189 height 22
paste input "AB02FL"
type input "AB02FL"
click at [737, 305] on input "Search Form" at bounding box center [743, 299] width 189 height 22
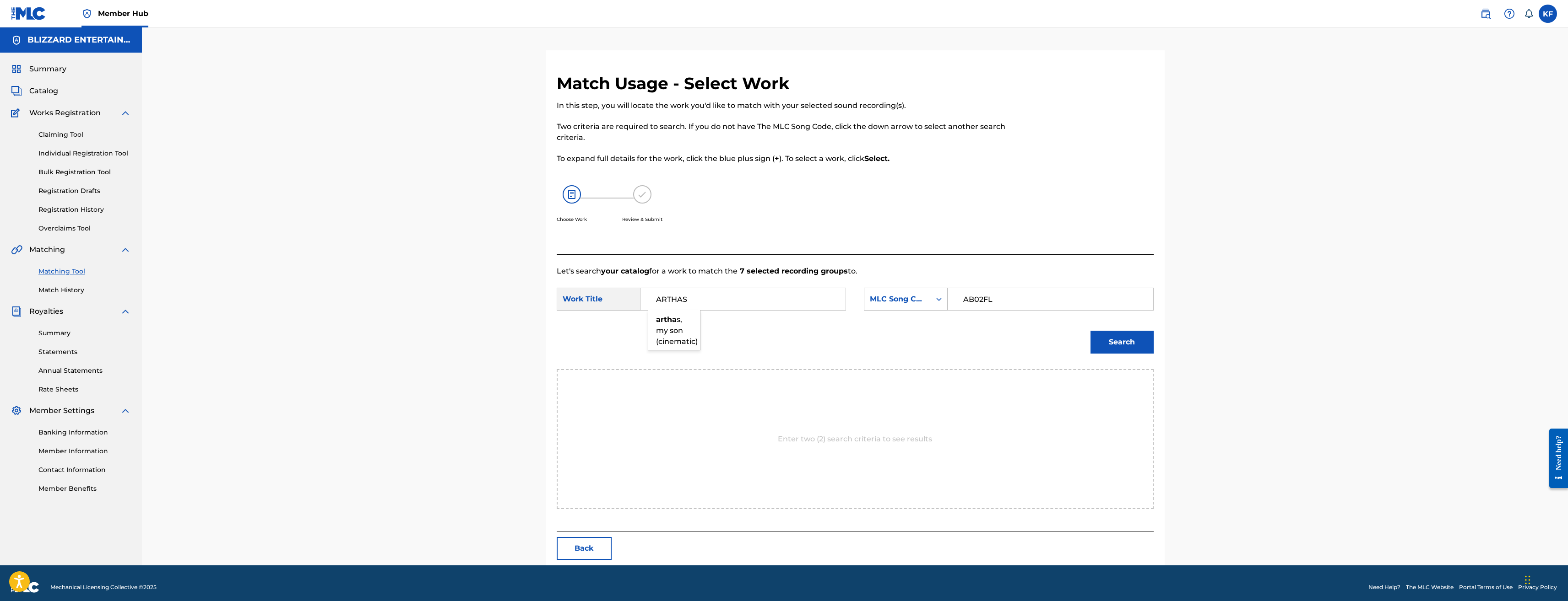
type input "ARTHAS"
click at [1091, 331] on button "Search" at bounding box center [1122, 342] width 63 height 23
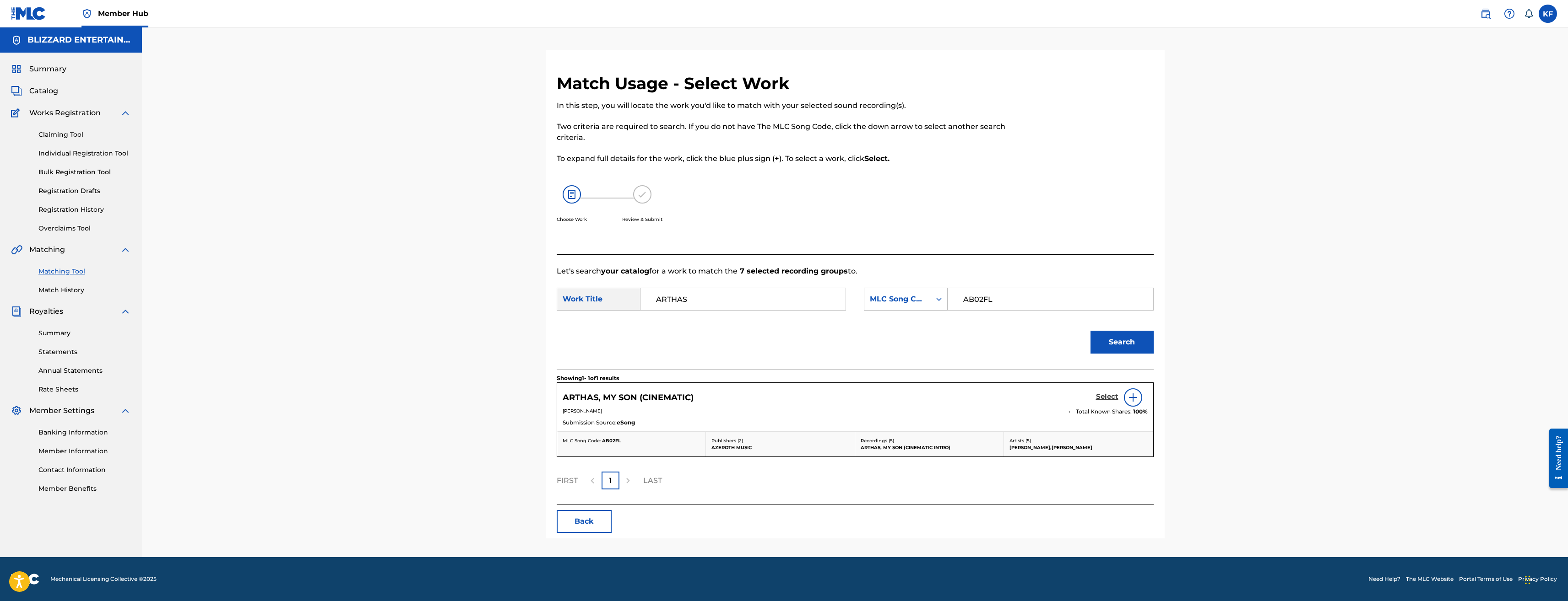
click at [1104, 393] on h5 "Select" at bounding box center [1107, 397] width 22 height 9
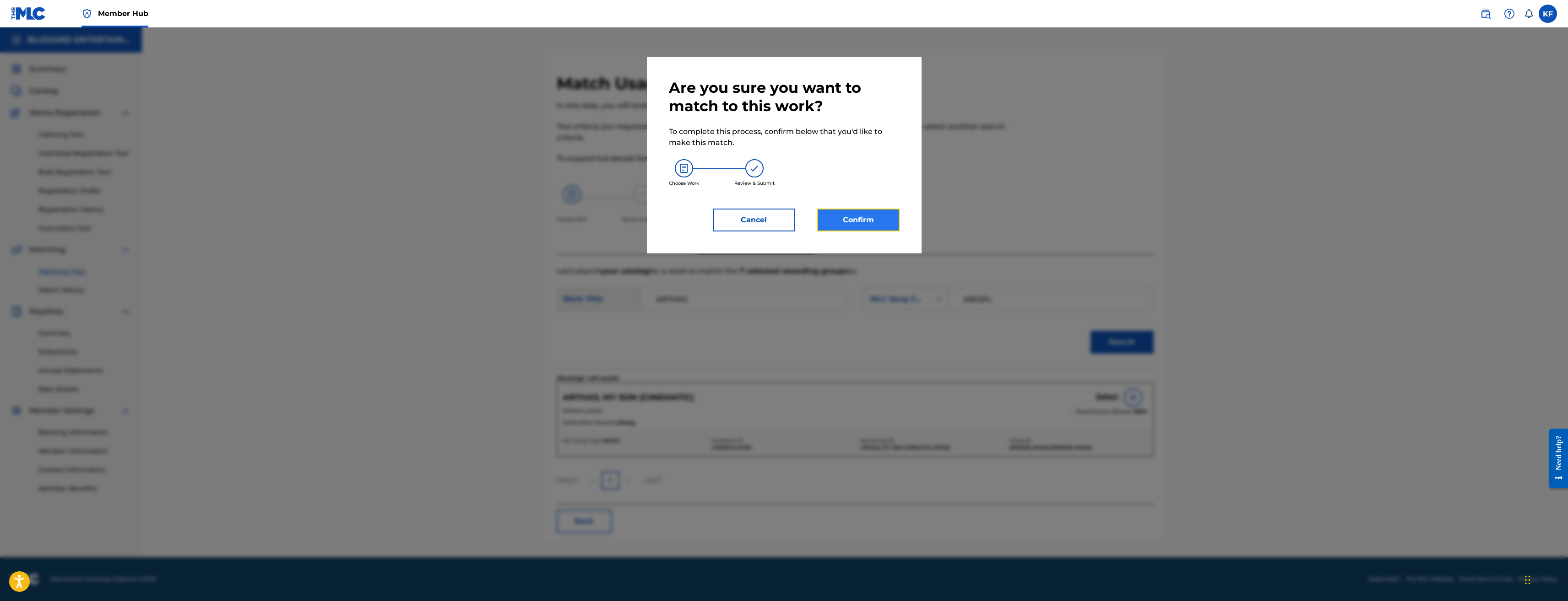
click at [886, 214] on button "Confirm" at bounding box center [858, 220] width 82 height 23
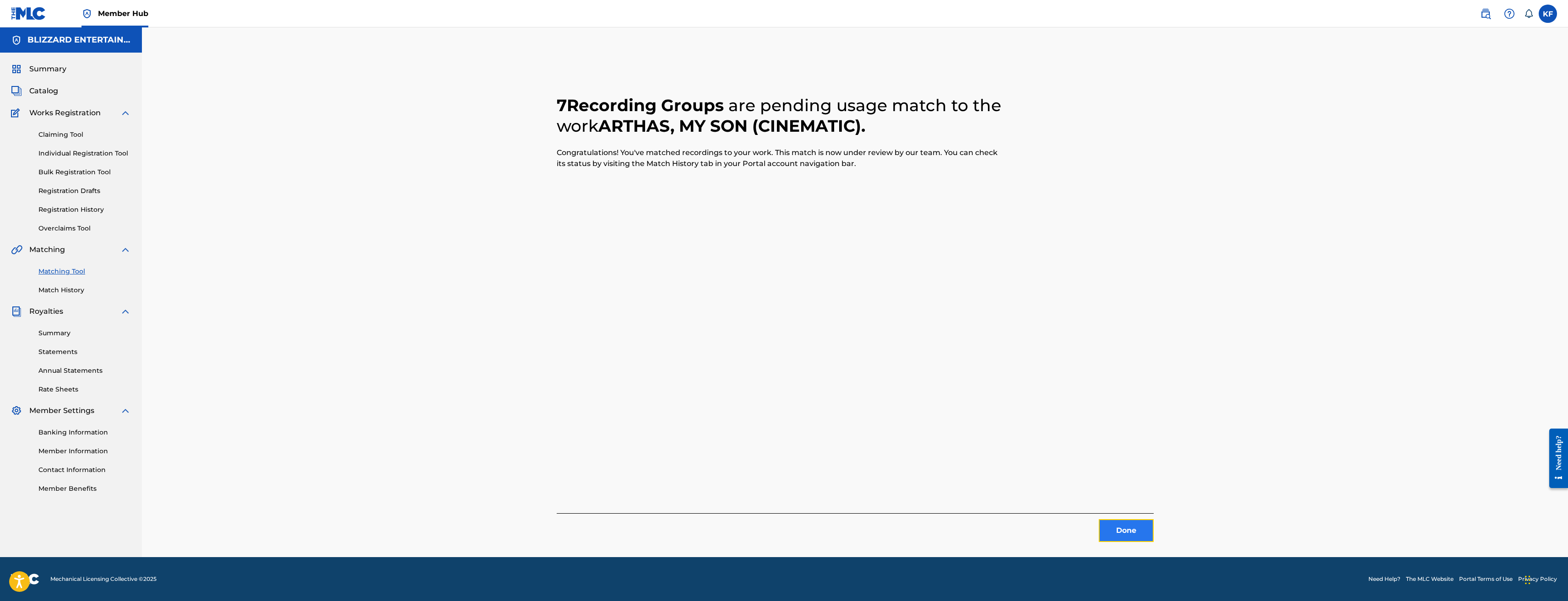
click at [1143, 536] on button "Done" at bounding box center [1126, 531] width 55 height 23
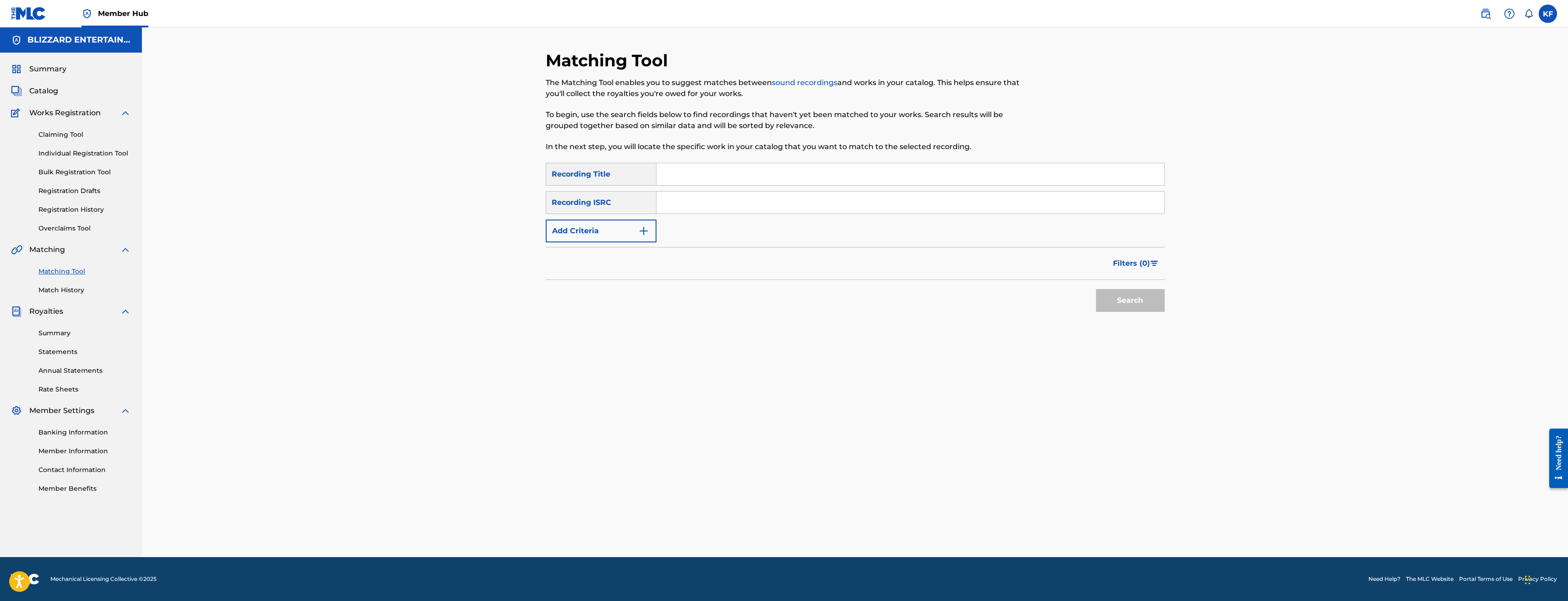
click at [760, 172] on input "Search Form" at bounding box center [910, 174] width 508 height 22
type input "[DEMOGRAPHIC_DATA] OF THE MOON"
click at [1096, 289] on button "Search" at bounding box center [1130, 300] width 69 height 23
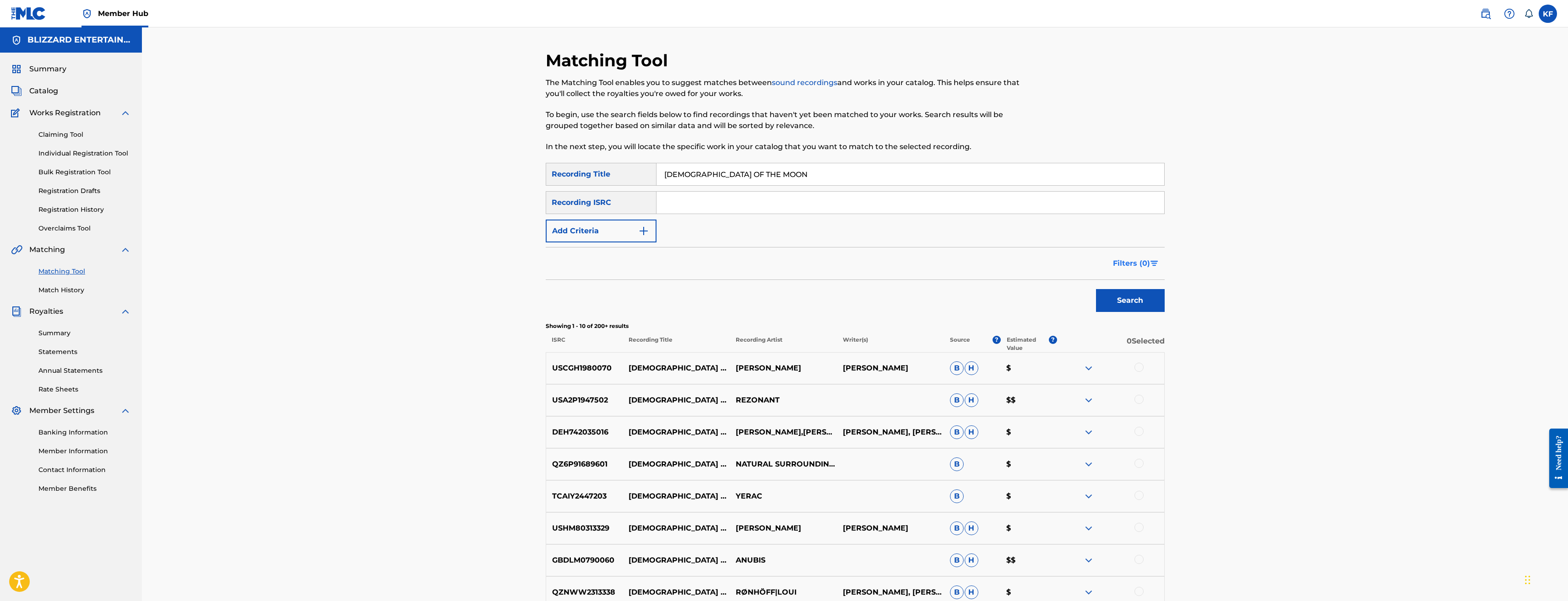
click at [1141, 259] on span "Filters ( 0 )" at bounding box center [1131, 263] width 37 height 11
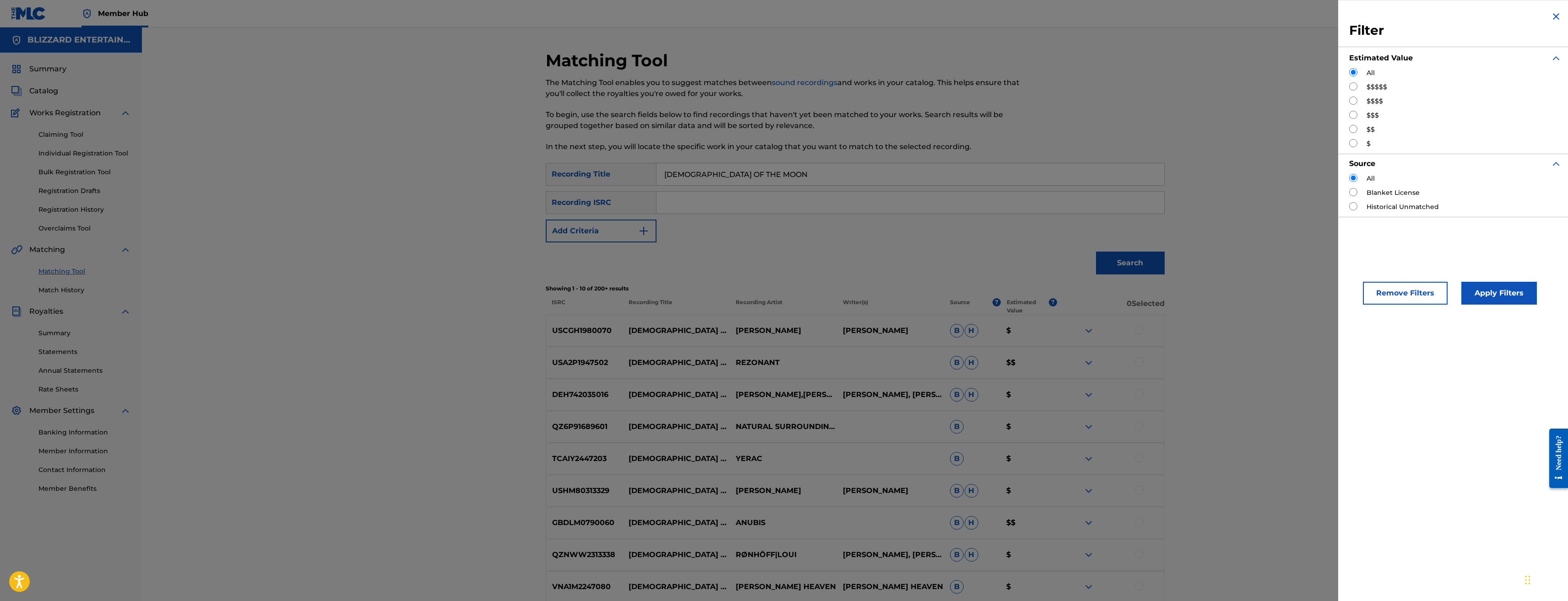
click at [1363, 86] on div "$$$$$" at bounding box center [1455, 87] width 212 height 9
click at [1352, 86] on input "Search Form" at bounding box center [1354, 86] width 8 height 8
radio input "true"
click at [1492, 293] on button "Apply Filters" at bounding box center [1499, 293] width 76 height 23
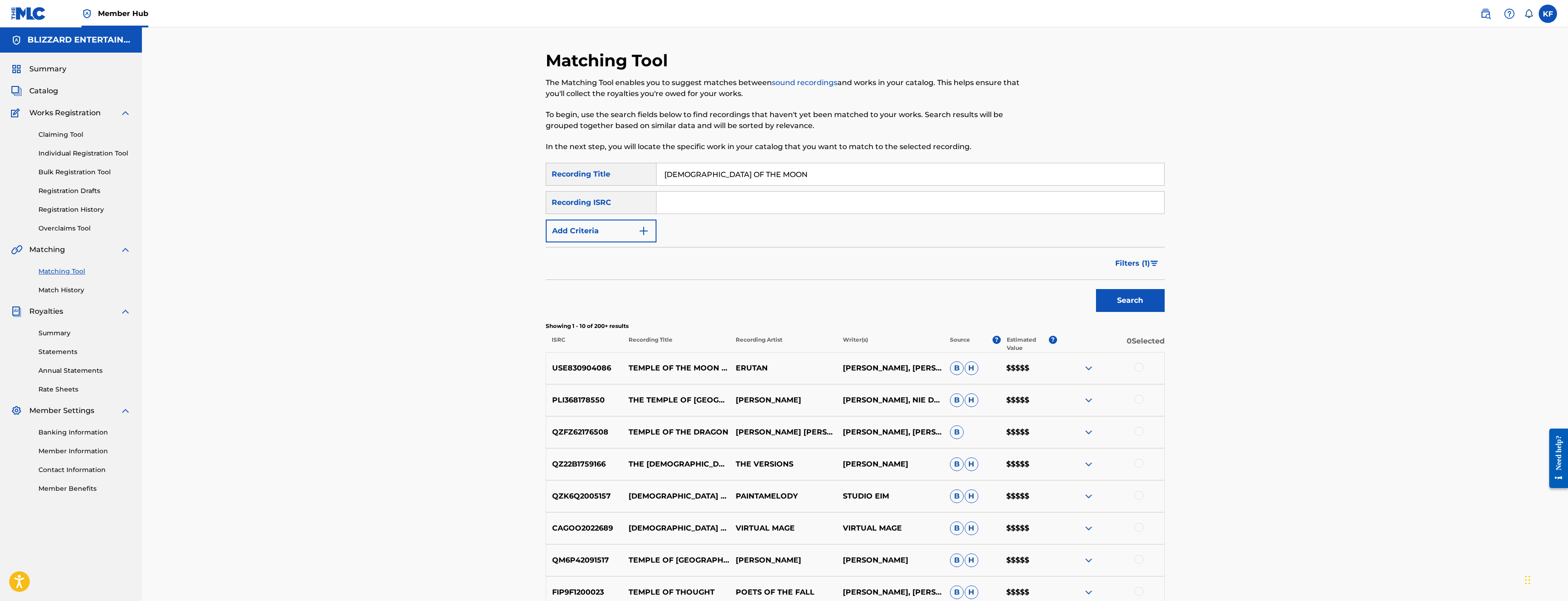
click at [1137, 369] on div at bounding box center [1139, 368] width 9 height 9
click at [649, 526] on button "Match 1 Group" at bounding box center [644, 527] width 101 height 23
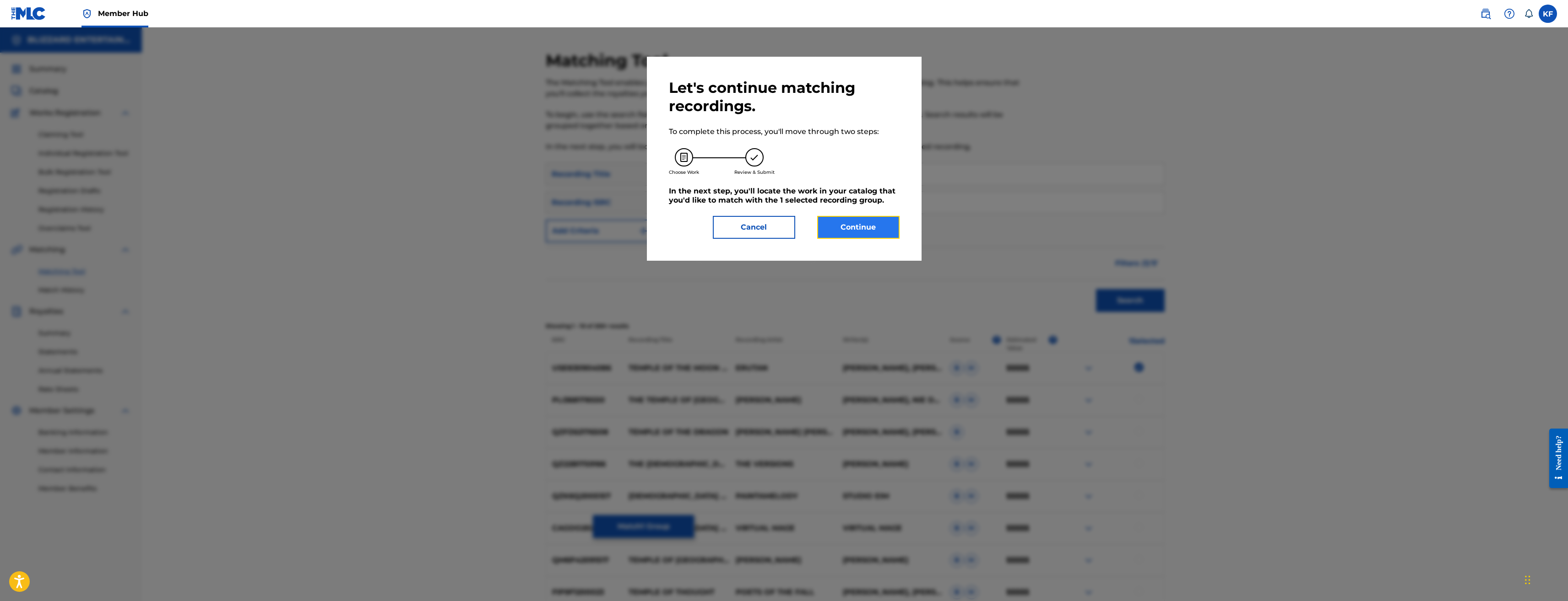
click at [845, 229] on button "Continue" at bounding box center [858, 228] width 82 height 23
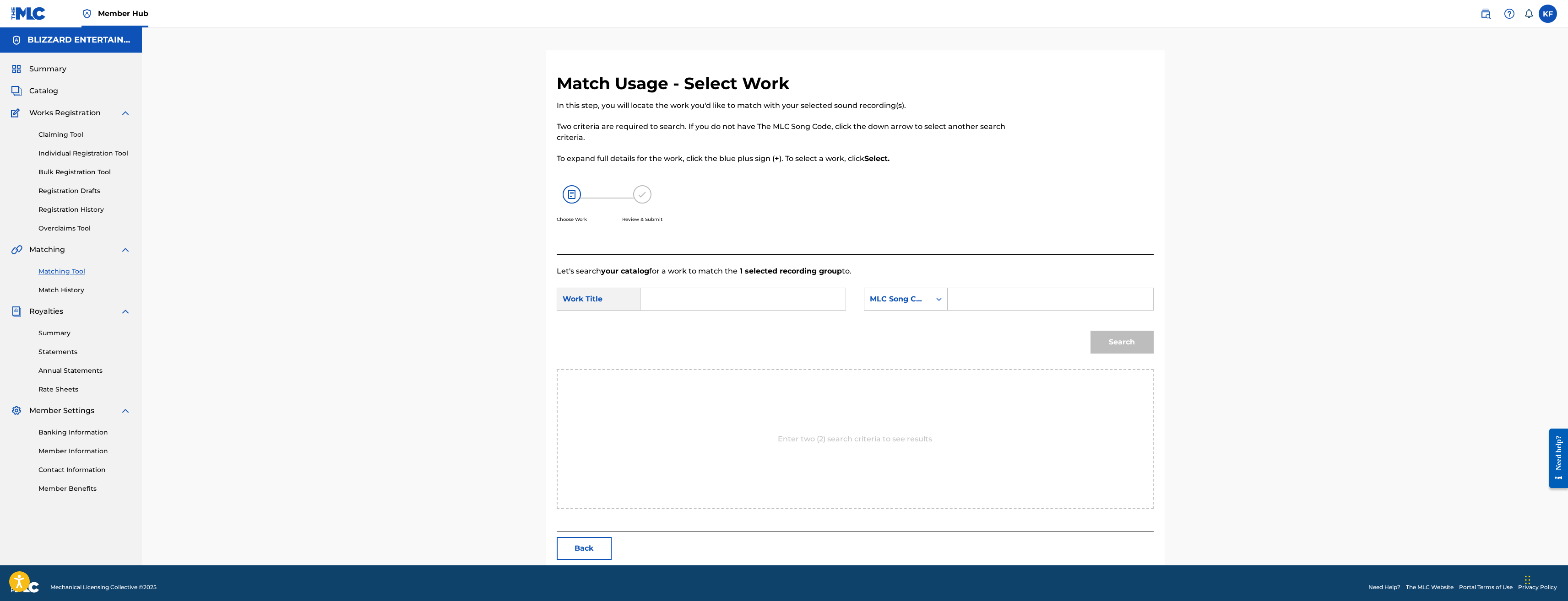
click at [987, 293] on input "Search Form" at bounding box center [1050, 299] width 189 height 22
paste input "TE79BD"
type input "TE79BD"
click at [715, 300] on input "Search Form" at bounding box center [743, 299] width 189 height 22
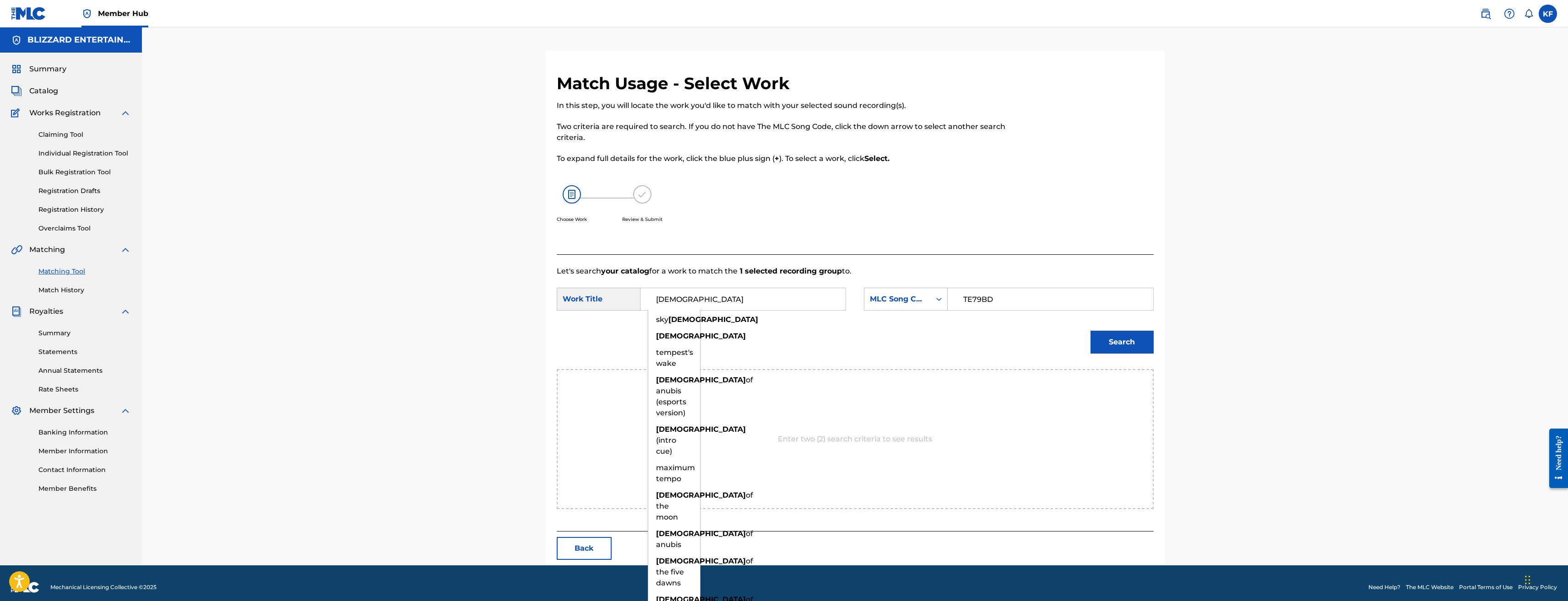
type input "TEMPLE"
click at [1091, 331] on button "Search" at bounding box center [1122, 342] width 63 height 23
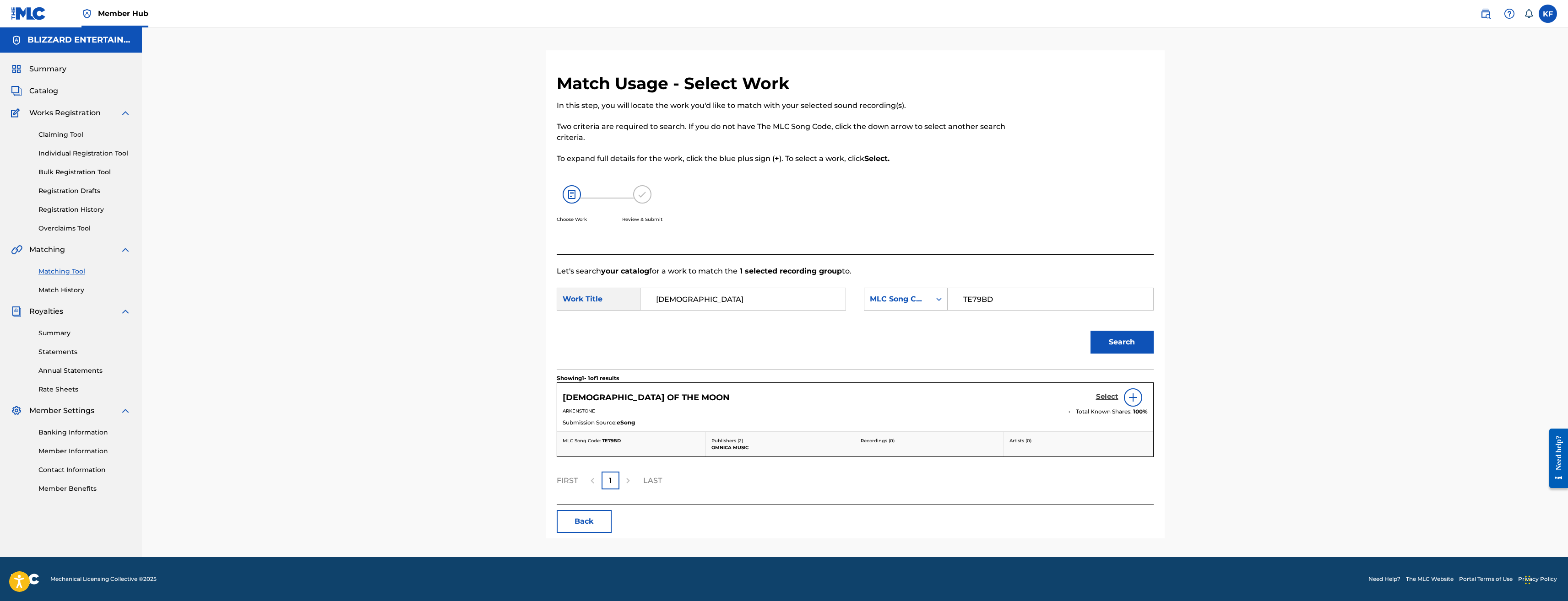
click at [1106, 394] on h5 "Select" at bounding box center [1107, 397] width 22 height 9
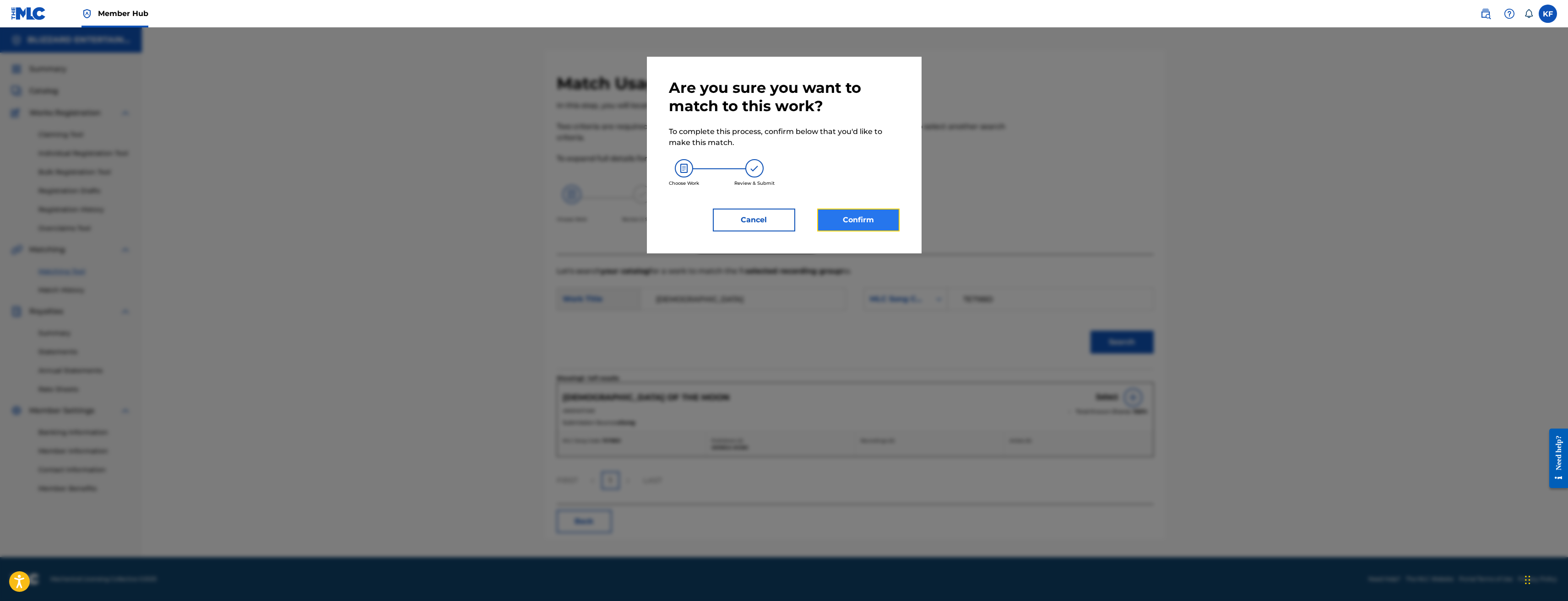
click at [876, 221] on button "Confirm" at bounding box center [858, 220] width 82 height 23
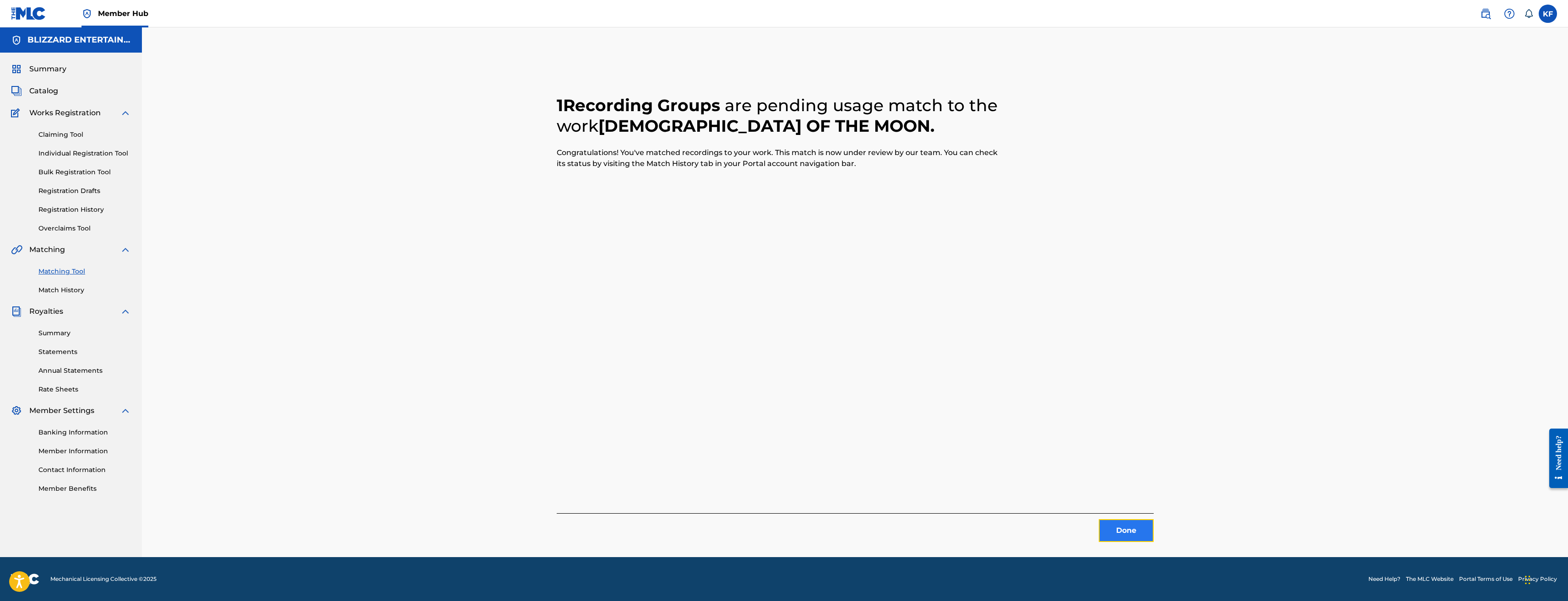
click at [1126, 529] on button "Done" at bounding box center [1126, 531] width 55 height 23
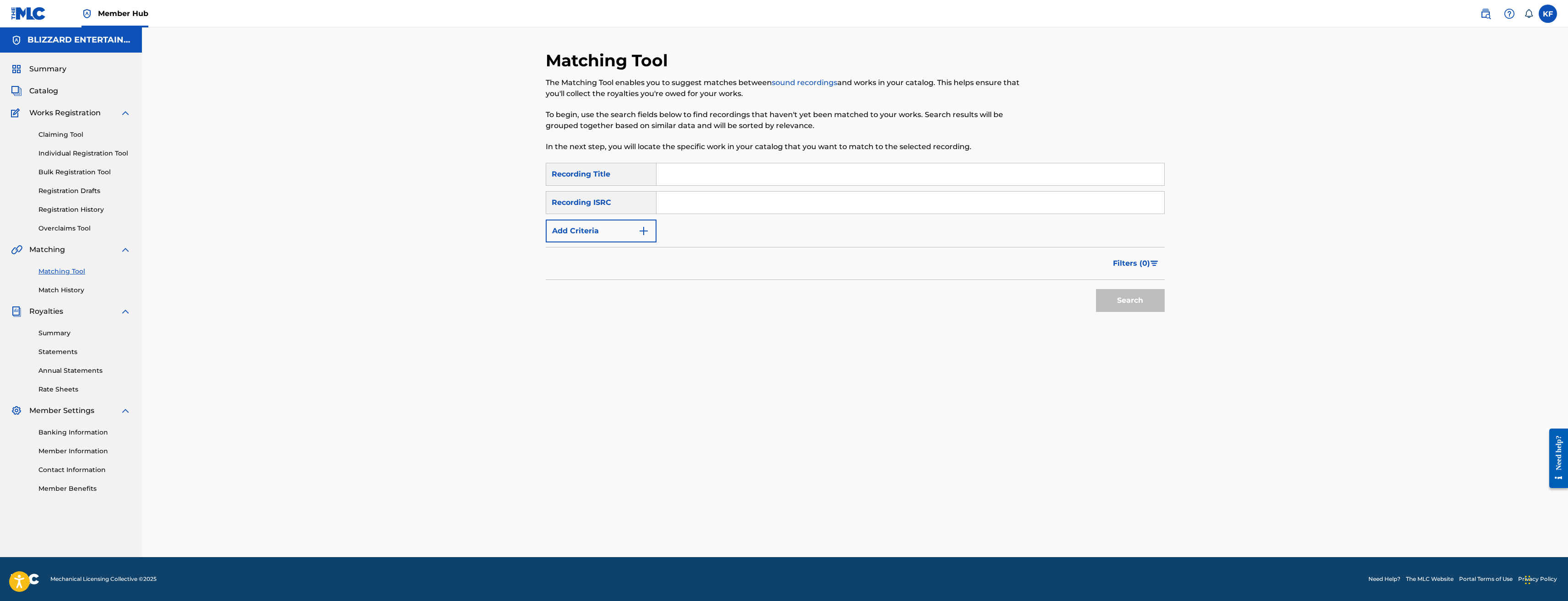
click at [698, 179] on input "Search Form" at bounding box center [910, 174] width 508 height 22
type input "[DEMOGRAPHIC_DATA] OF THE MOON"
click at [1096, 289] on button "Search" at bounding box center [1130, 300] width 69 height 23
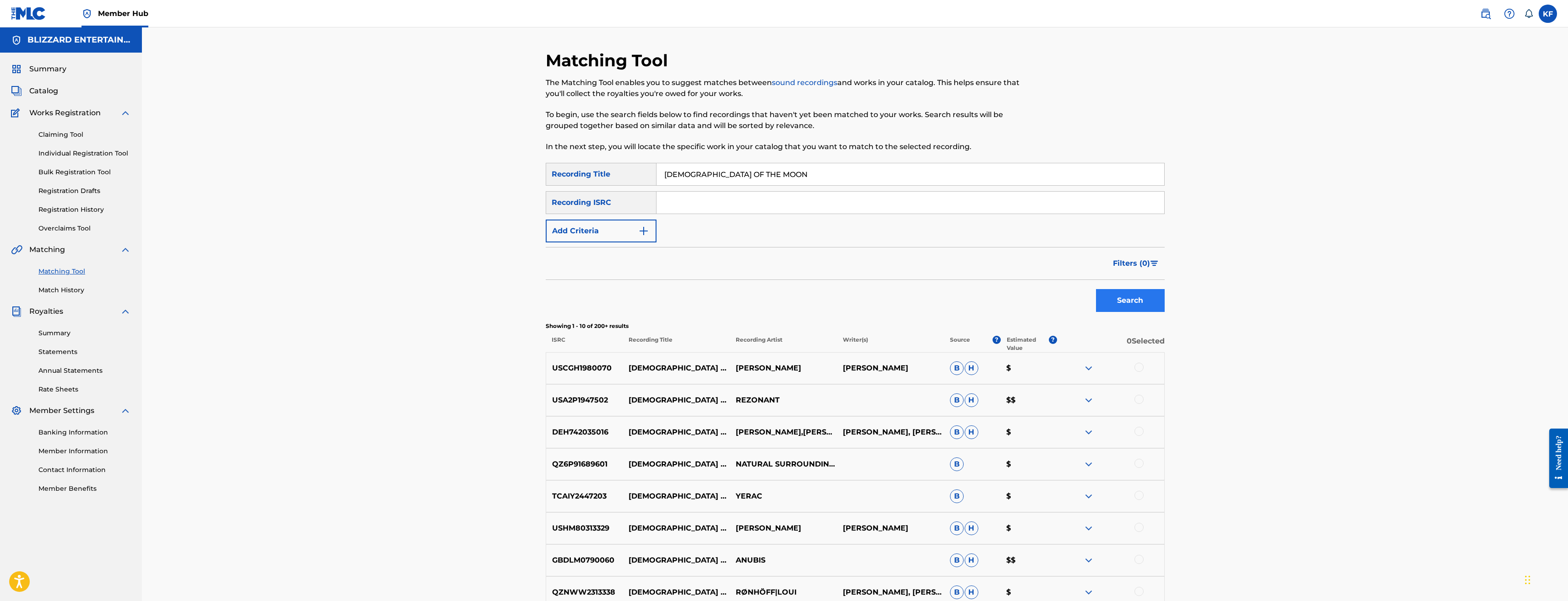
click at [1135, 259] on span "Filters ( 0 )" at bounding box center [1131, 263] width 37 height 11
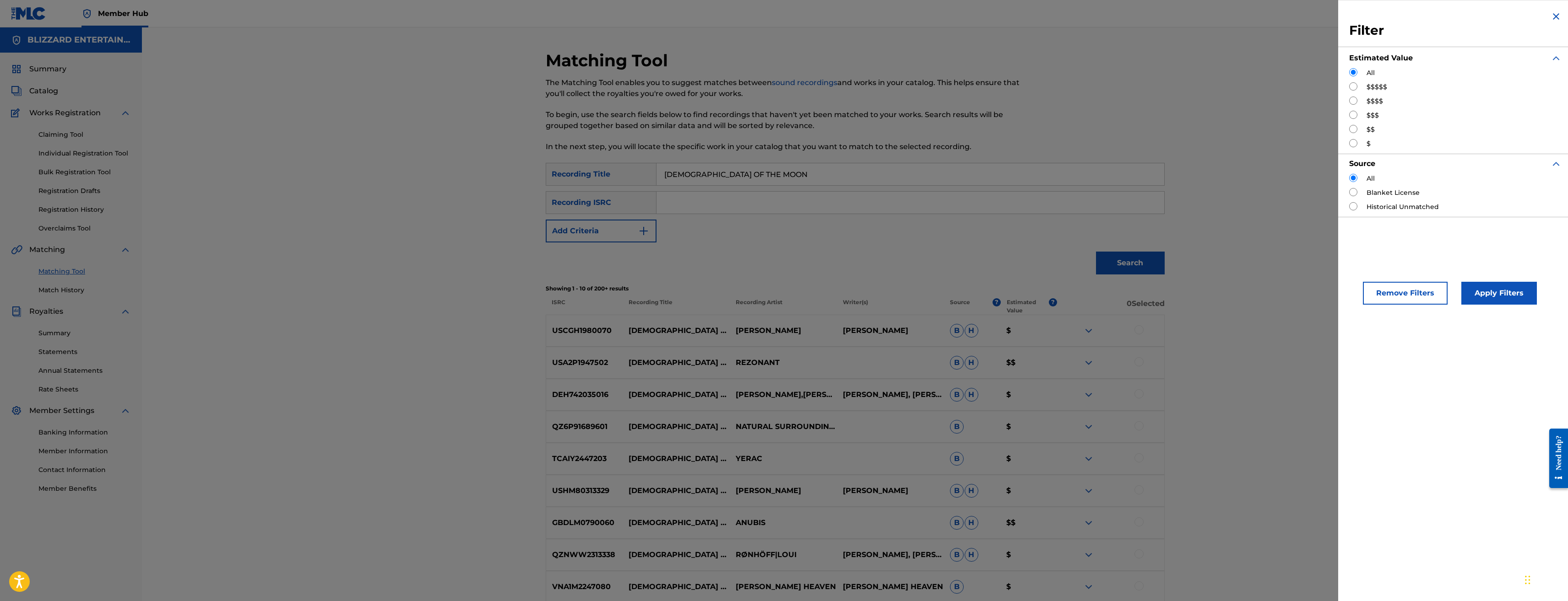
click at [1374, 101] on label "$$$$" at bounding box center [1375, 101] width 16 height 9
click at [1354, 97] on input "Search Form" at bounding box center [1354, 100] width 8 height 8
radio input "true"
click at [1495, 288] on button "Apply Filters" at bounding box center [1499, 293] width 76 height 23
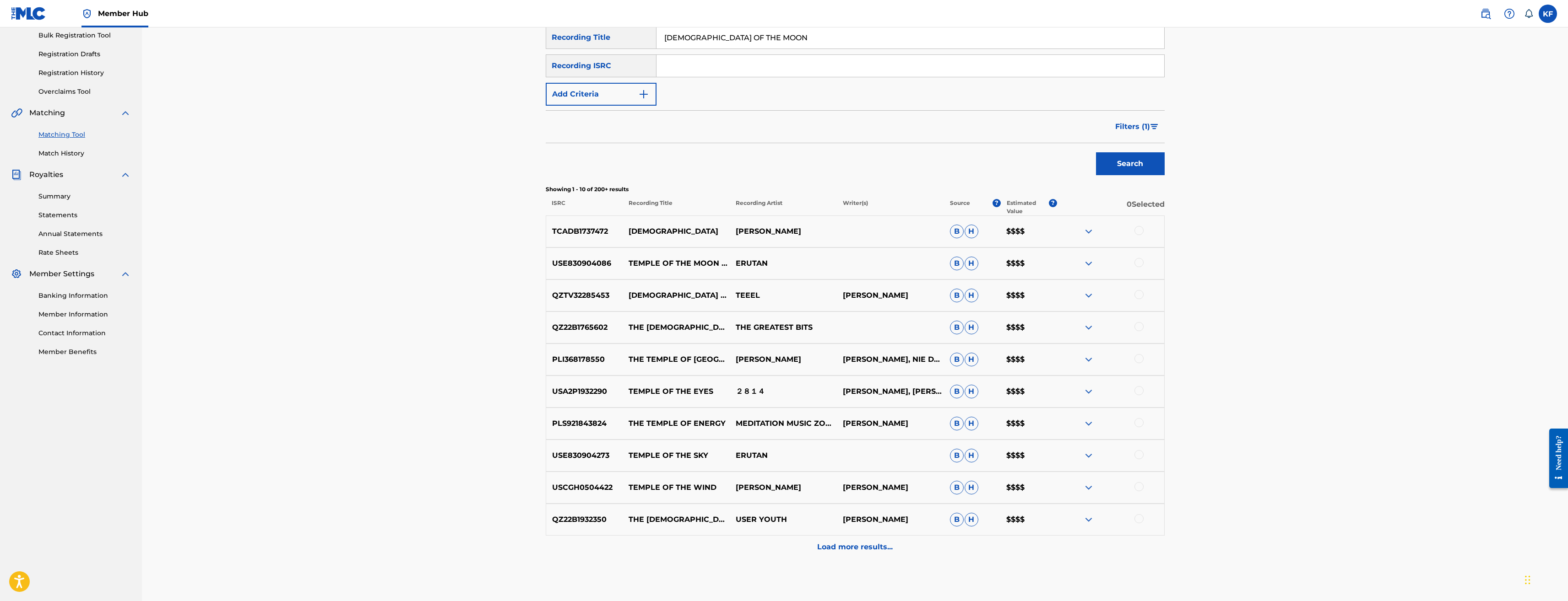
scroll to position [137, 0]
click at [1140, 262] on div at bounding box center [1139, 262] width 9 height 9
click at [674, 529] on button "Match 1 Group" at bounding box center [644, 527] width 101 height 23
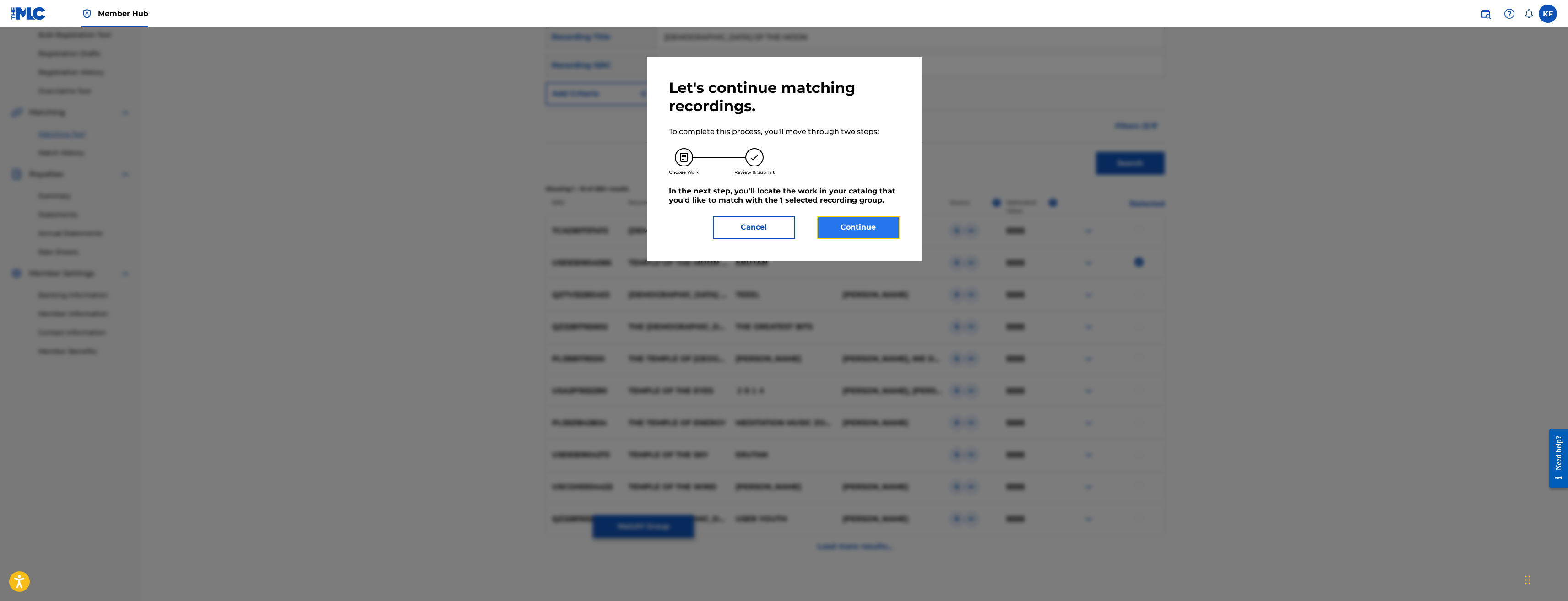
click at [857, 232] on button "Continue" at bounding box center [858, 228] width 82 height 23
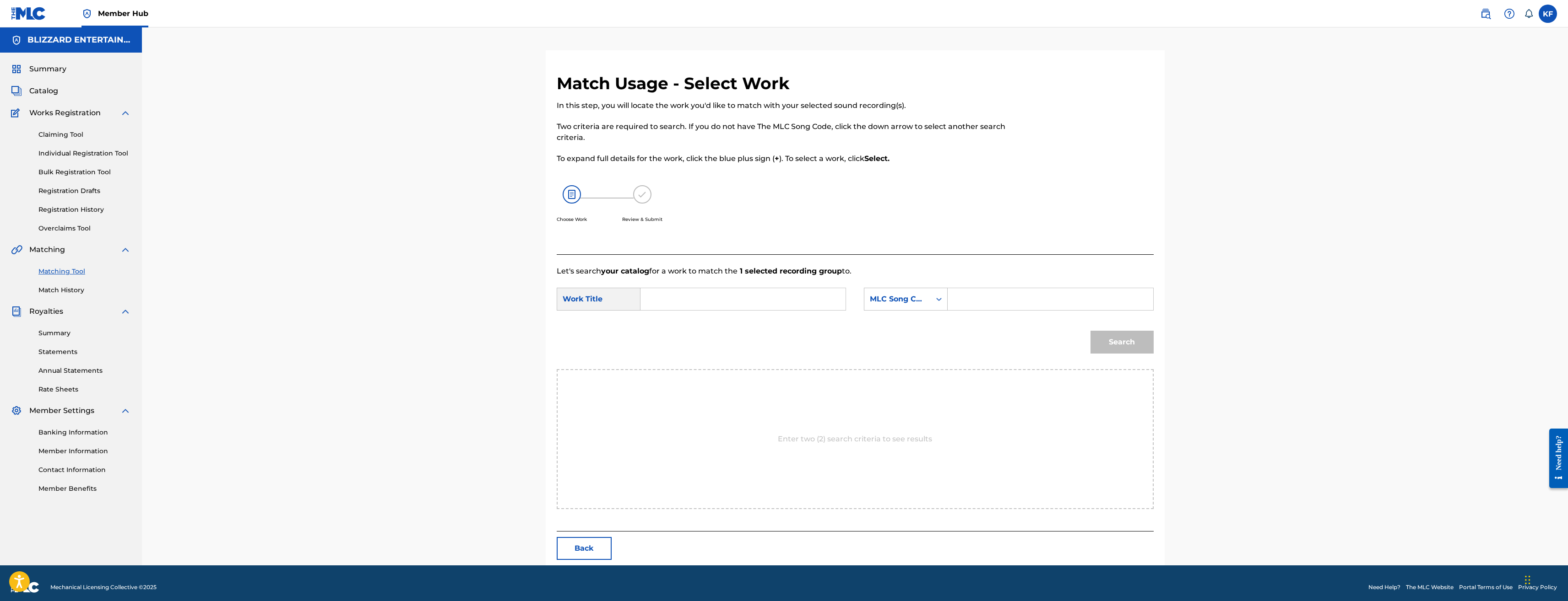
drag, startPoint x: 983, startPoint y: 299, endPoint x: 941, endPoint y: 258, distance: 58.7
click at [984, 298] on input "Search Form" at bounding box center [1050, 299] width 189 height 22
click at [1020, 286] on form "SearchWithCriteriac0a9af4a-9785-429b-adac-c8aba70bd0c8 Work Title SearchWithCri…" at bounding box center [855, 323] width 597 height 92
click at [1013, 300] on input "Search Form" at bounding box center [1050, 299] width 189 height 22
paste input "TE79BD"
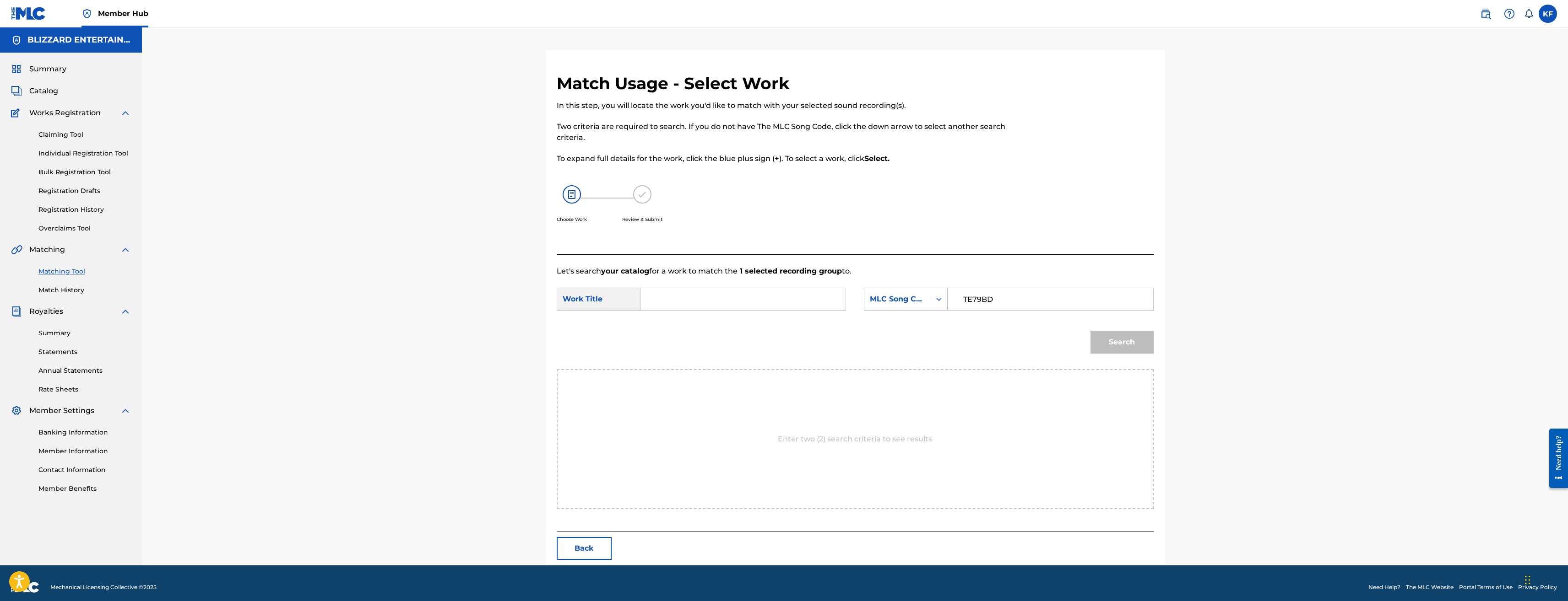
type input "TE79BD"
click at [757, 292] on input "Search Form" at bounding box center [743, 299] width 189 height 22
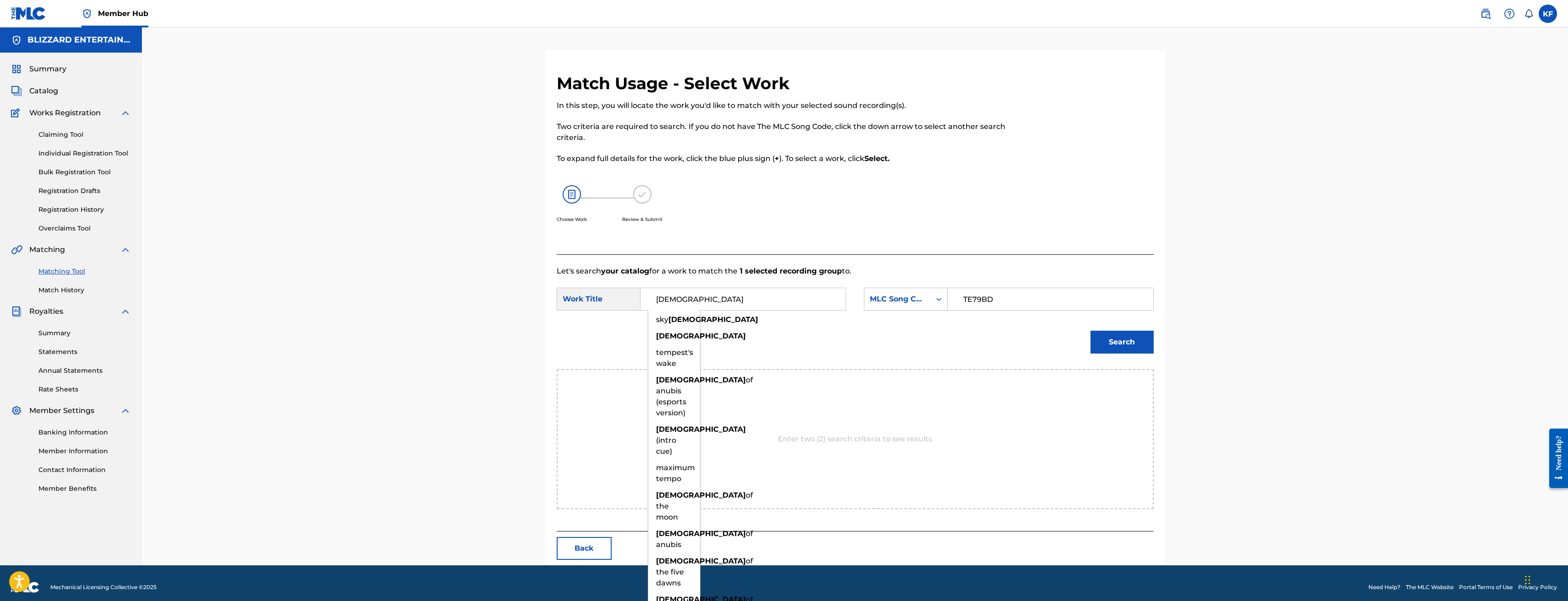
type input "TEMPLE"
click at [1091, 331] on button "Search" at bounding box center [1122, 342] width 63 height 23
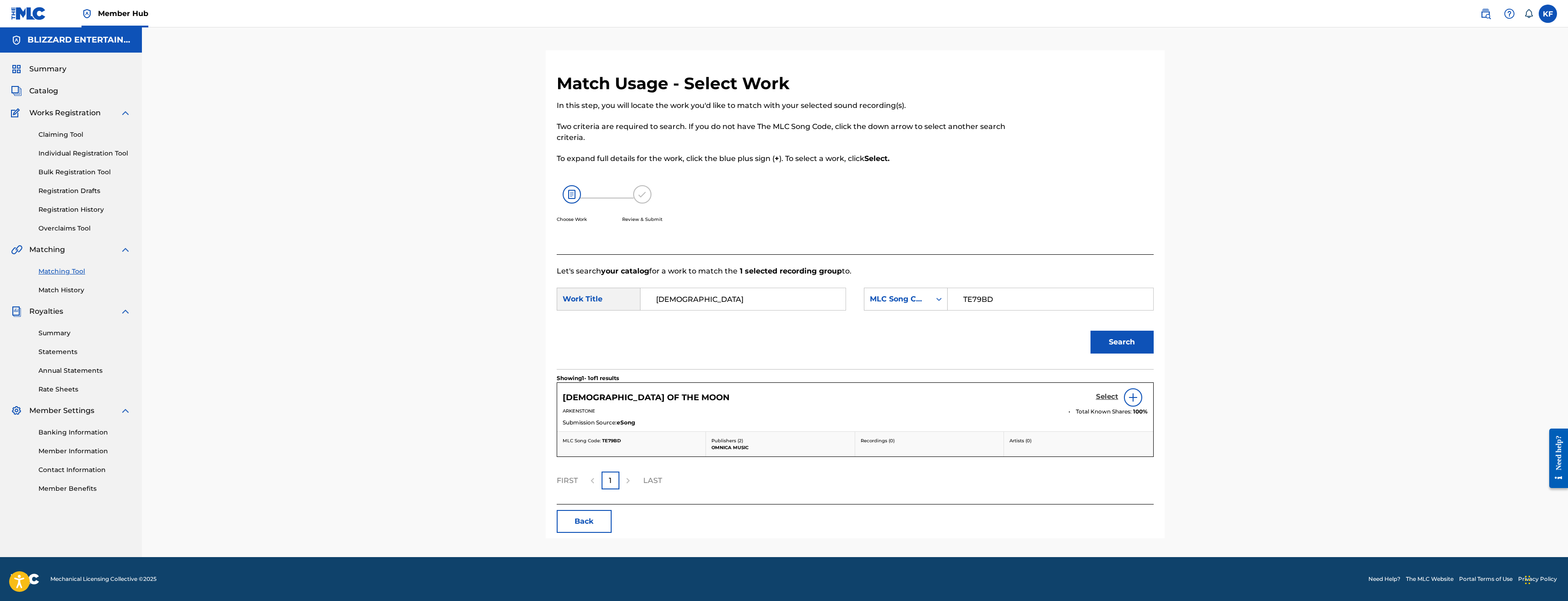
click at [1110, 393] on h5 "Select" at bounding box center [1107, 397] width 22 height 9
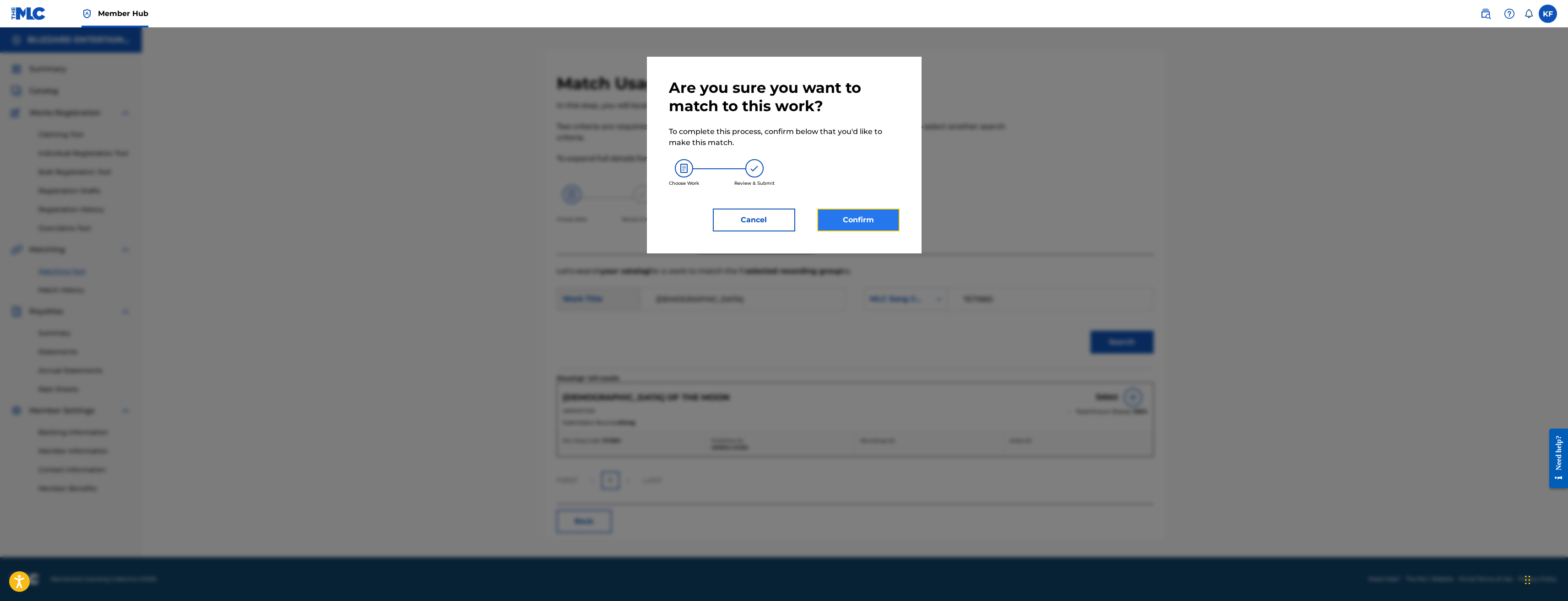
click at [874, 224] on button "Confirm" at bounding box center [858, 220] width 82 height 23
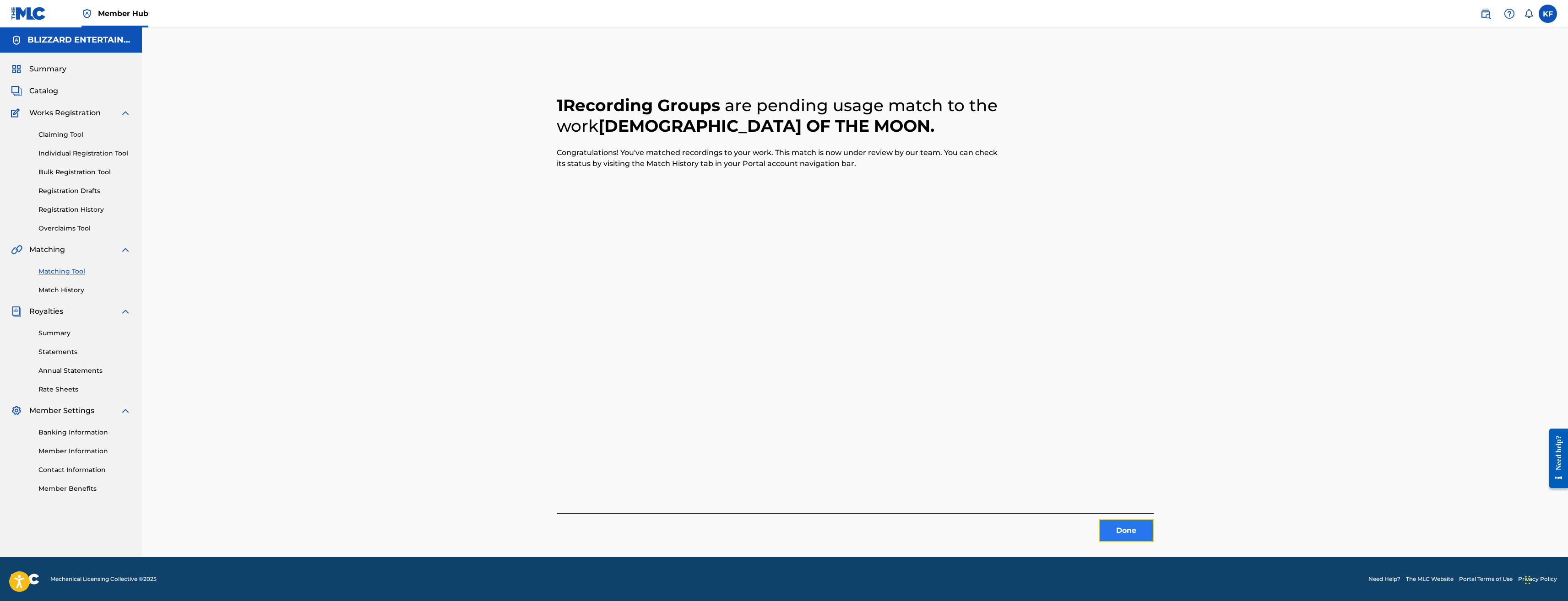
click at [1116, 523] on button "Done" at bounding box center [1126, 531] width 55 height 23
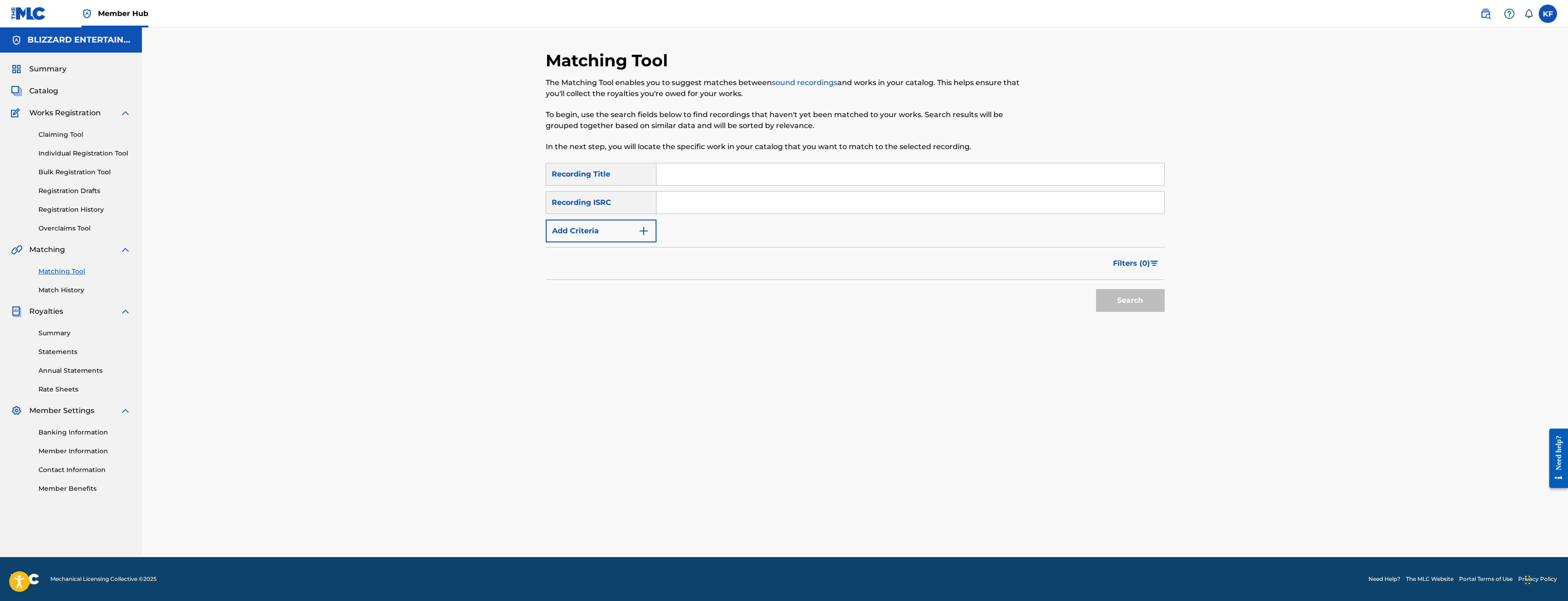
click at [688, 170] on input "Search Form" at bounding box center [910, 174] width 508 height 22
click at [708, 166] on input "ELY" at bounding box center [910, 174] width 508 height 22
click at [698, 175] on input "ELY" at bounding box center [910, 174] width 508 height 22
click at [699, 175] on input "ELY" at bounding box center [910, 174] width 508 height 22
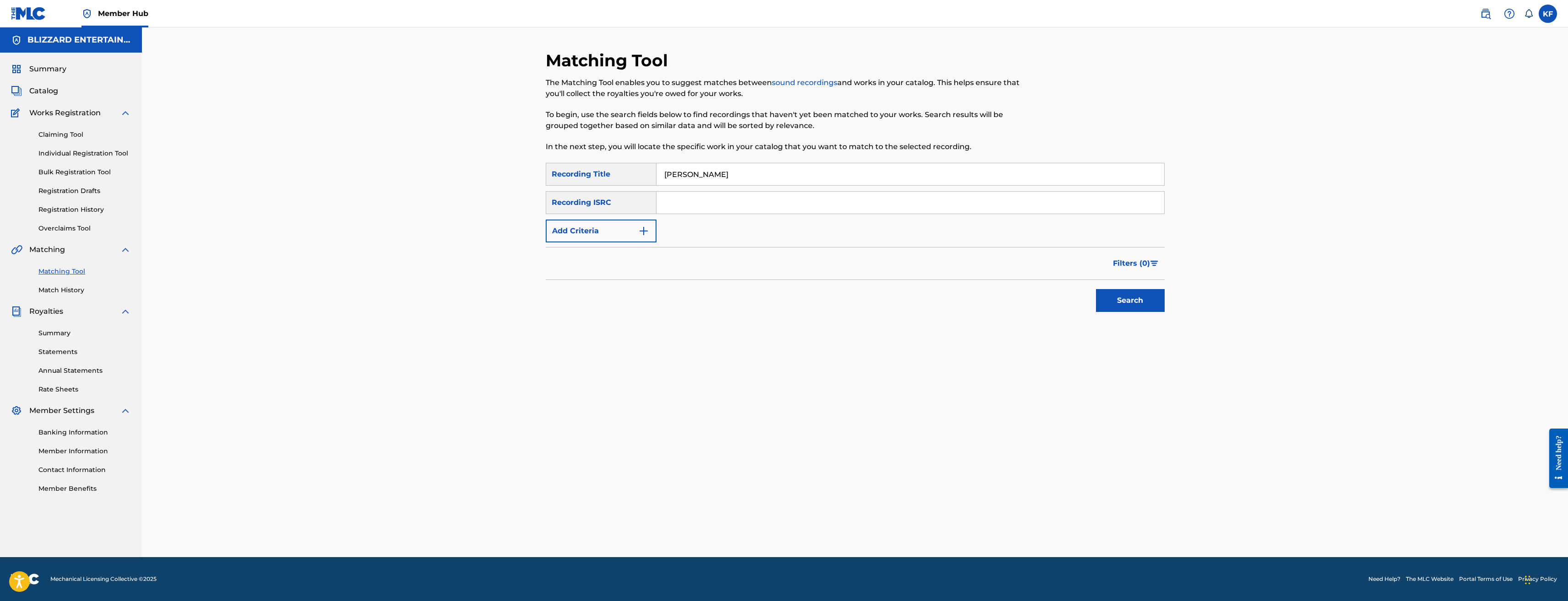
paste input "WYNN FOREST"
type input "ELWYNN FOREST"
click at [1096, 289] on button "Search" at bounding box center [1130, 300] width 69 height 23
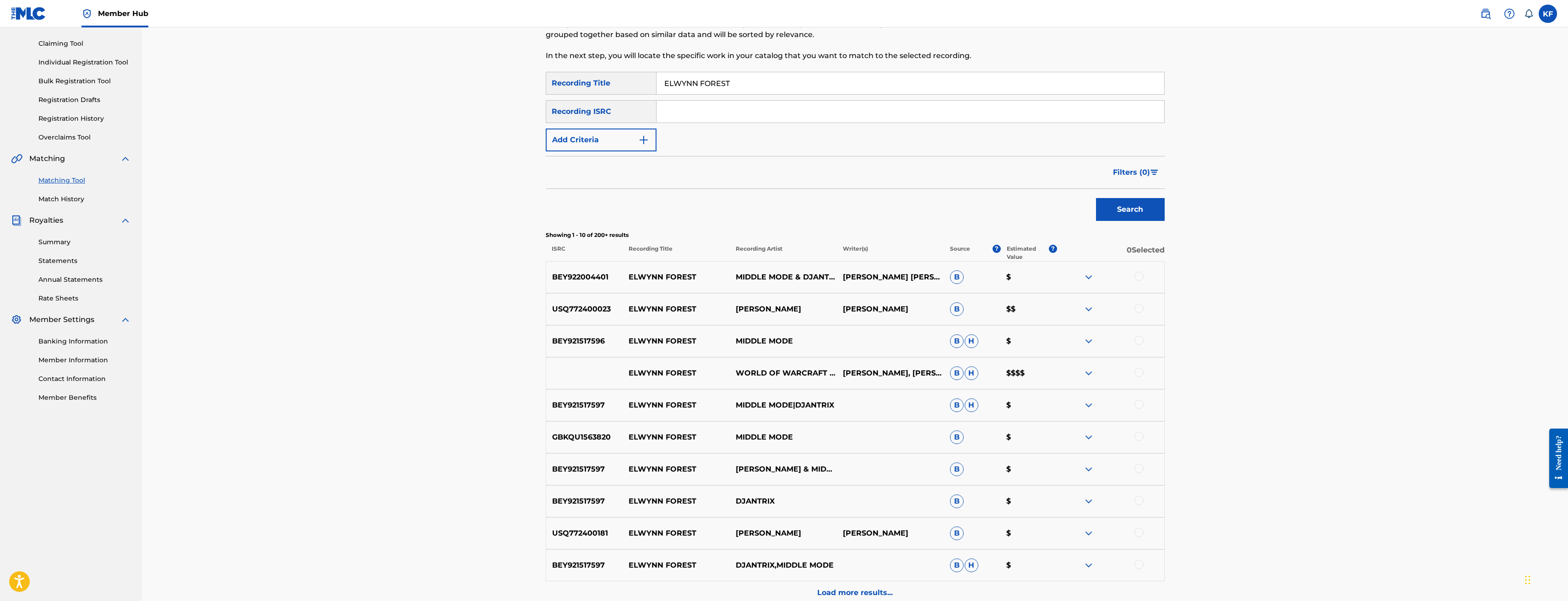
scroll to position [92, 0]
click at [1139, 373] on div at bounding box center [1139, 372] width 9 height 9
click at [1141, 307] on div at bounding box center [1139, 308] width 9 height 9
click at [1141, 307] on img at bounding box center [1139, 308] width 9 height 9
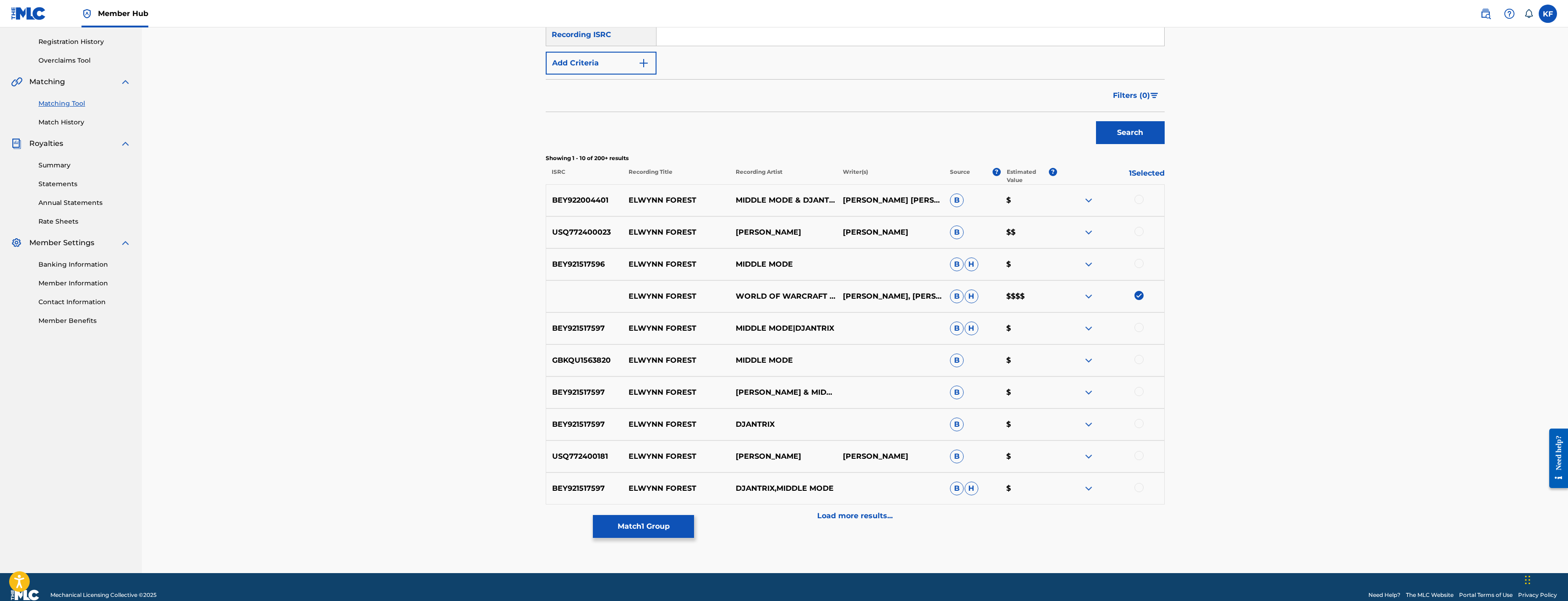
scroll to position [183, 0]
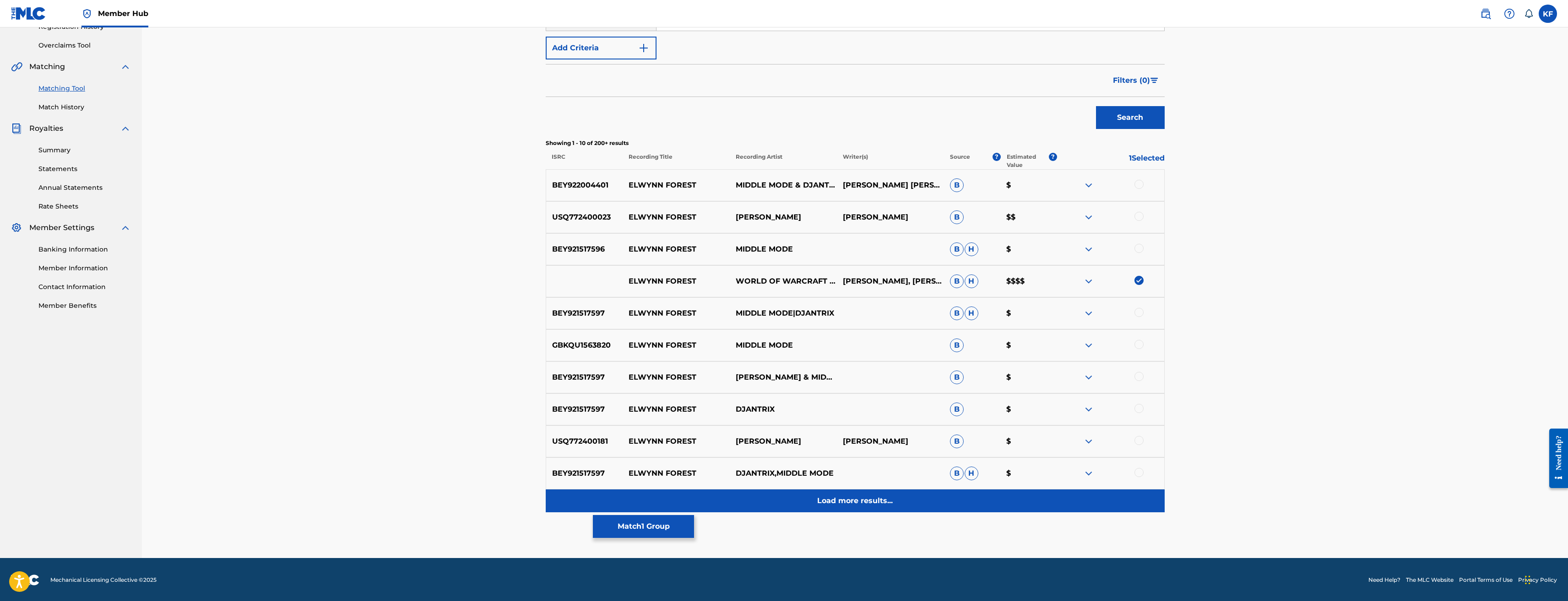
click at [882, 502] on p "Load more results..." at bounding box center [855, 501] width 76 height 11
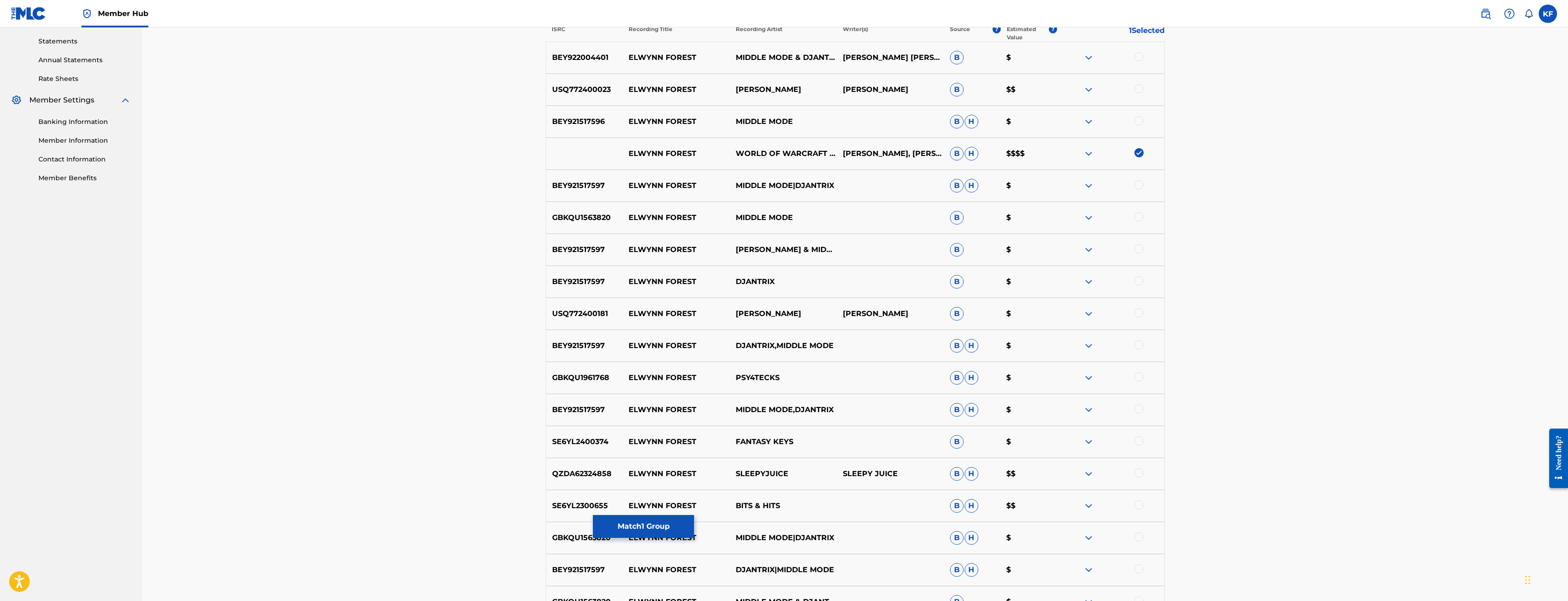
scroll to position [320, 0]
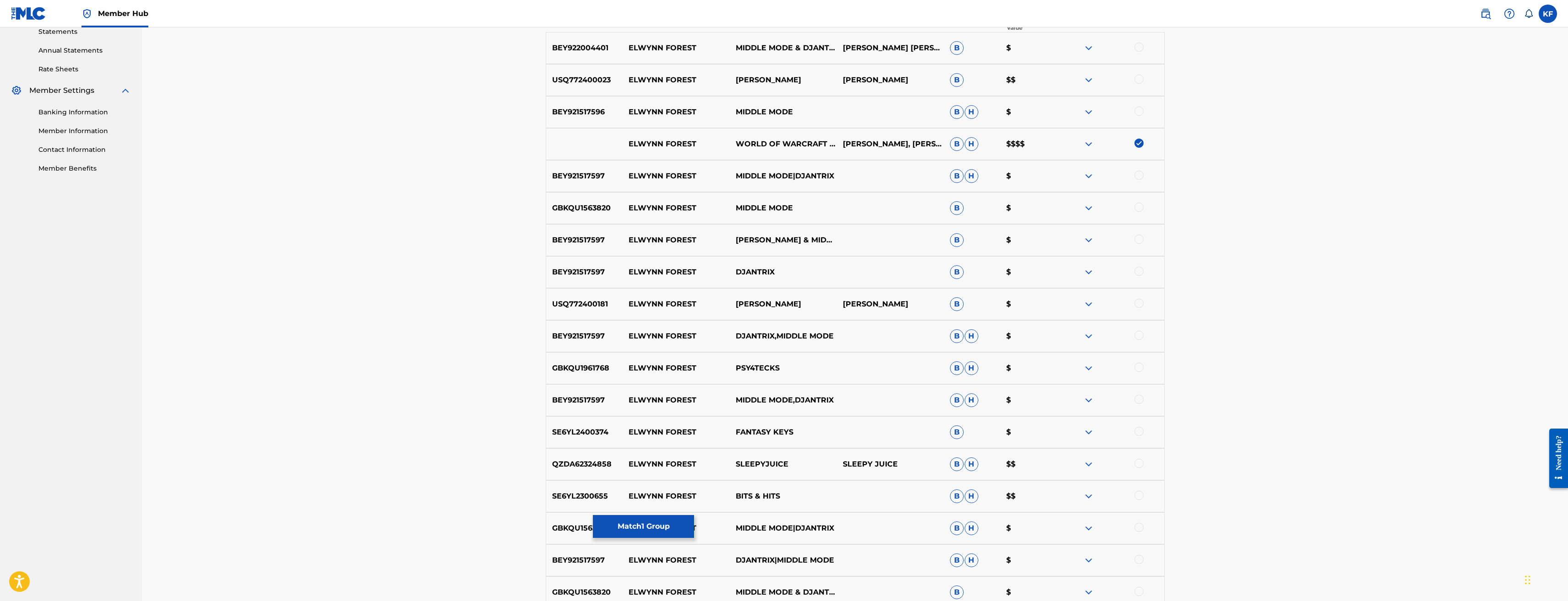
click at [1141, 495] on div at bounding box center [1139, 496] width 9 height 9
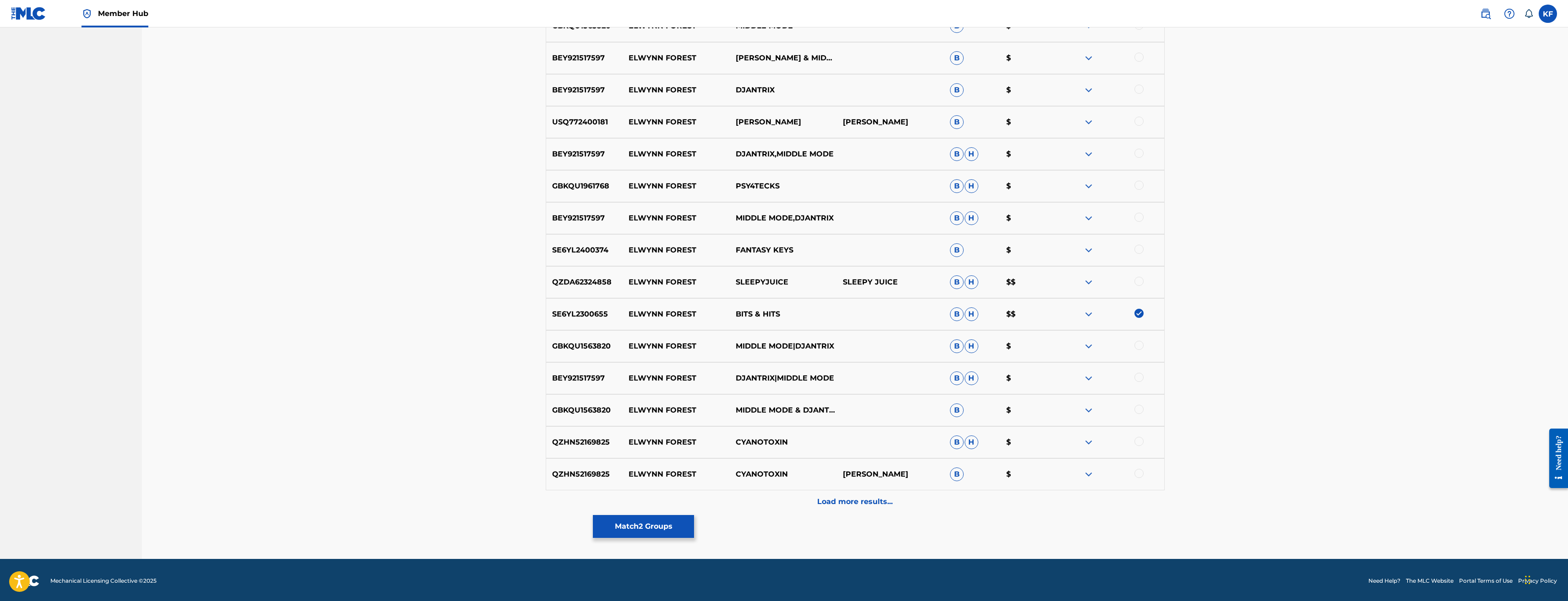
scroll to position [505, 0]
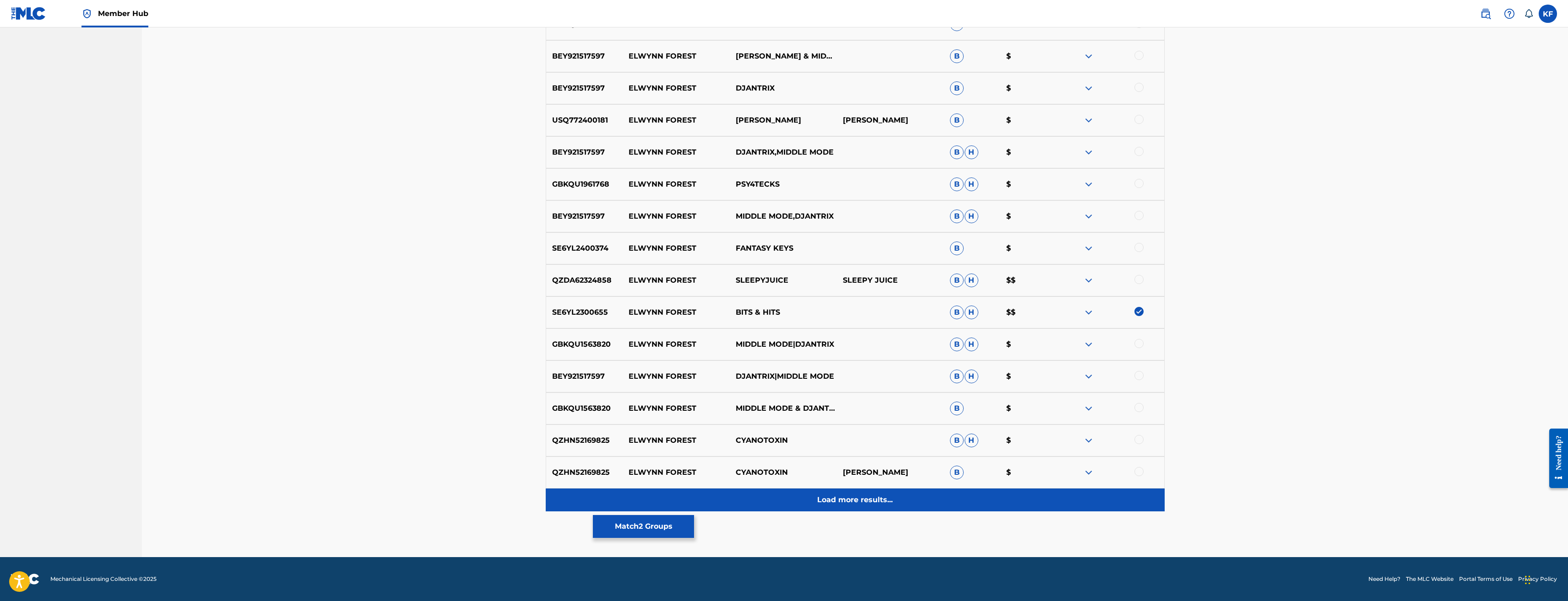
click at [877, 500] on p "Load more results..." at bounding box center [855, 500] width 76 height 11
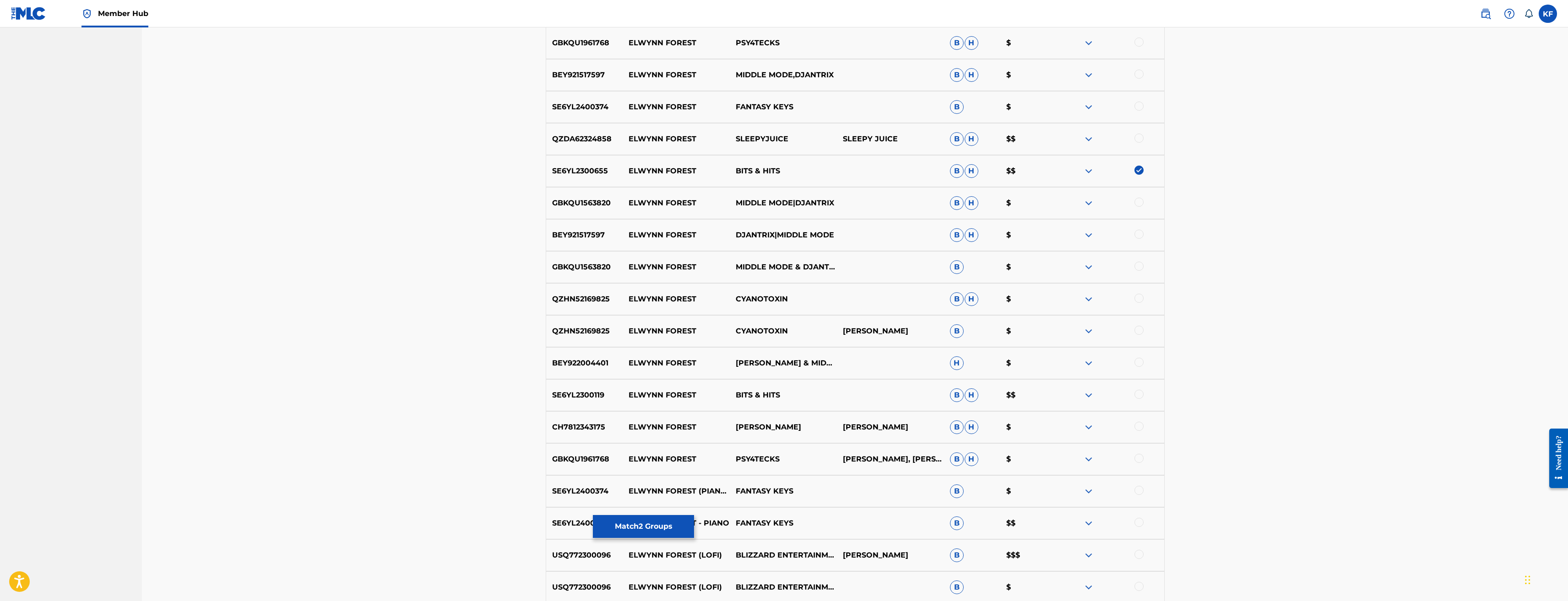
scroll to position [732, 0]
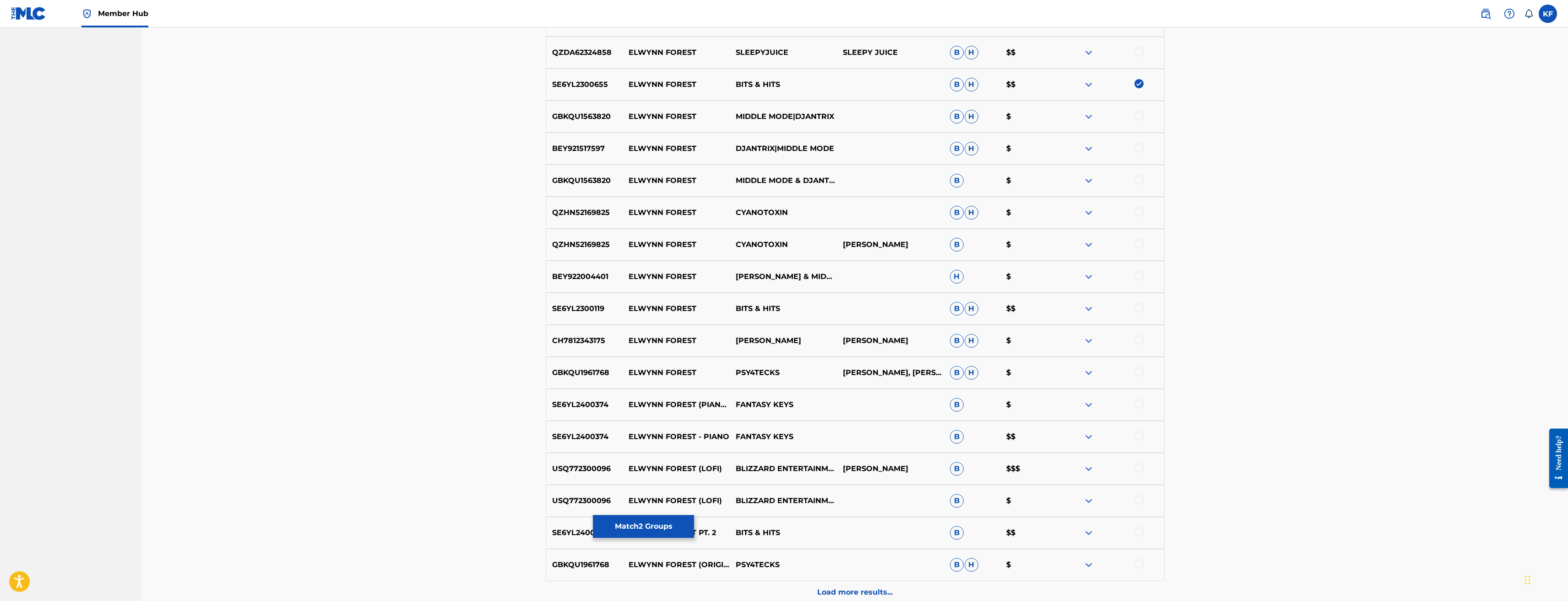
click at [1137, 338] on div at bounding box center [1139, 340] width 9 height 9
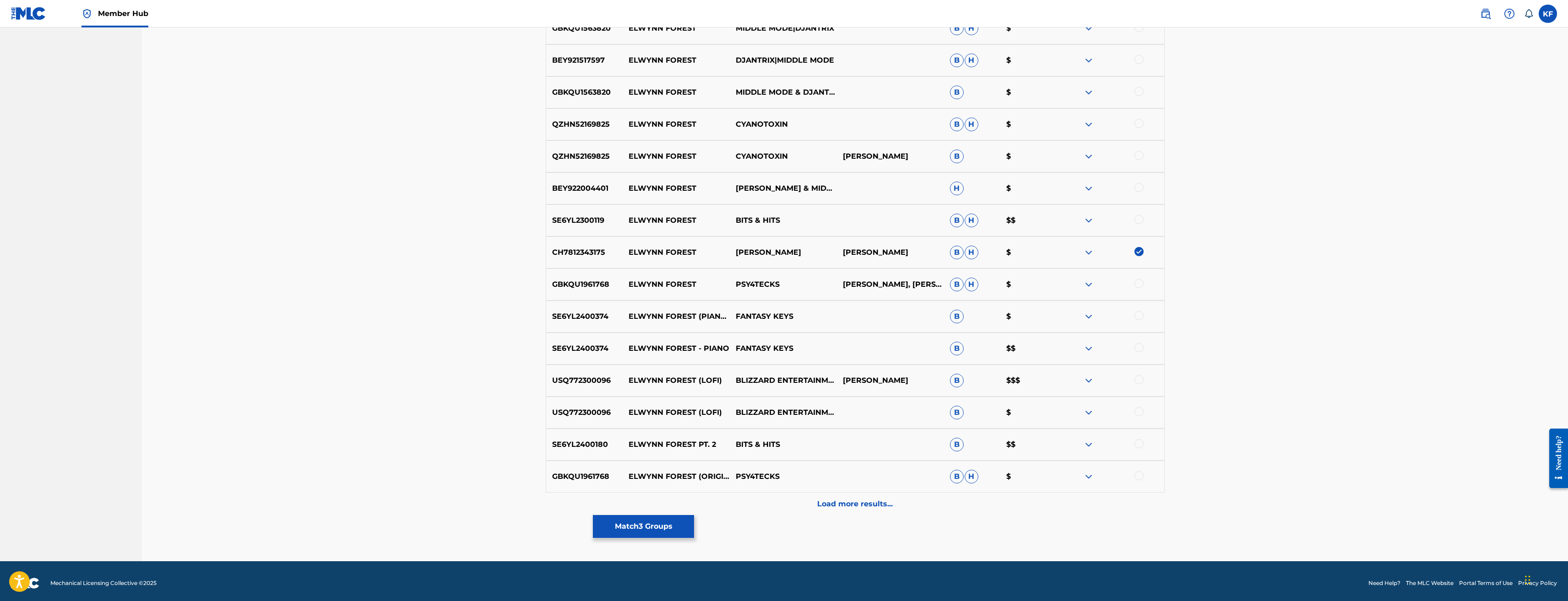
scroll to position [825, 0]
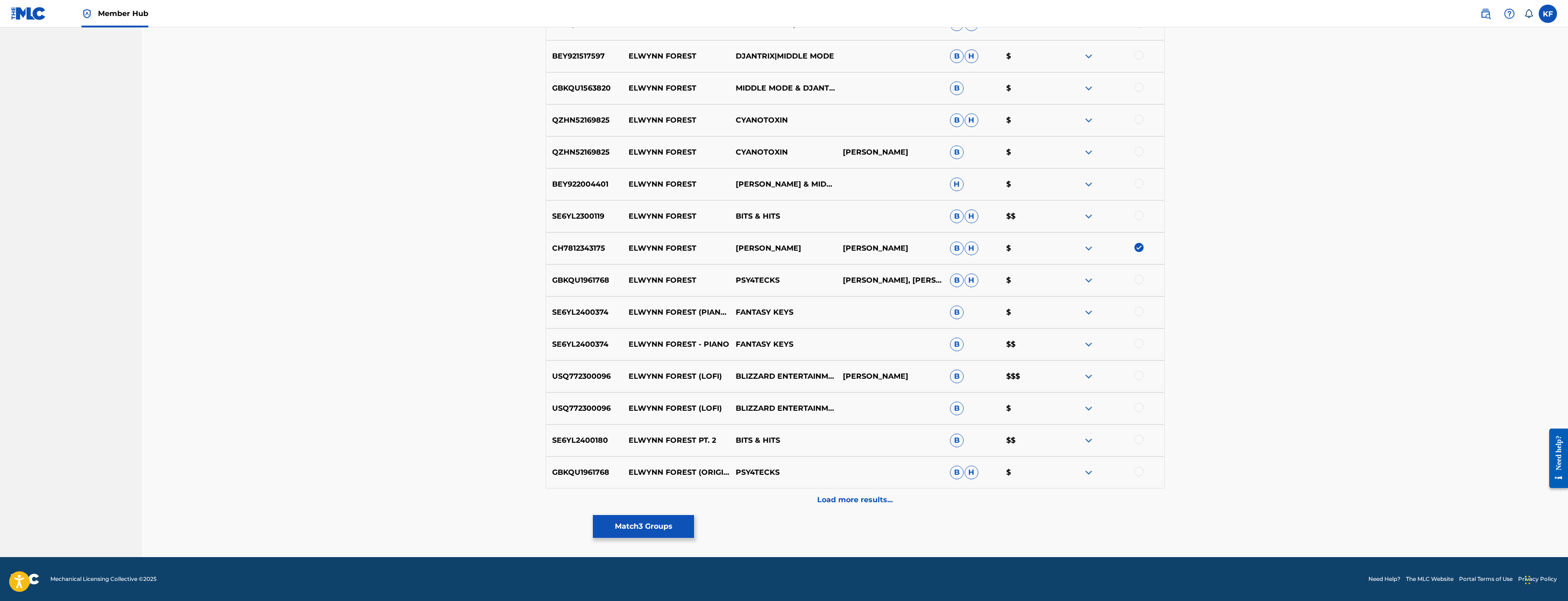
click at [1143, 377] on div at bounding box center [1139, 376] width 9 height 9
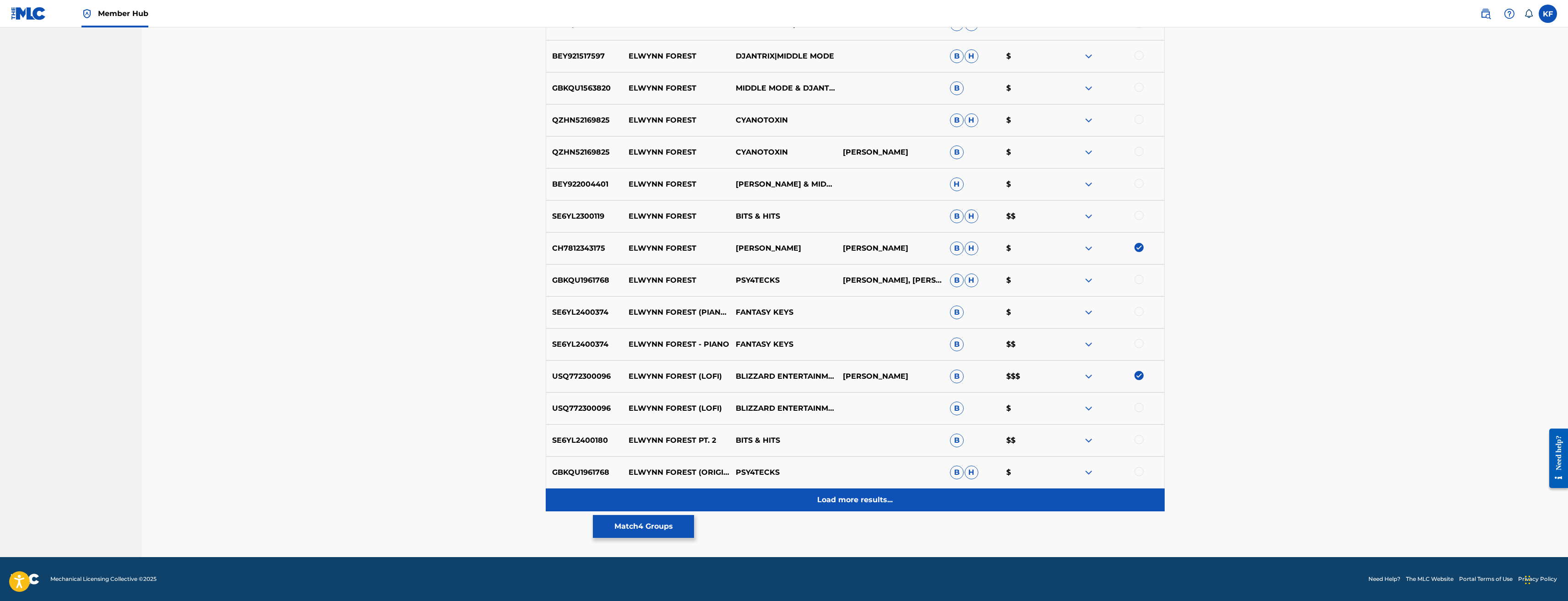
click at [874, 500] on p "Load more results..." at bounding box center [855, 500] width 76 height 11
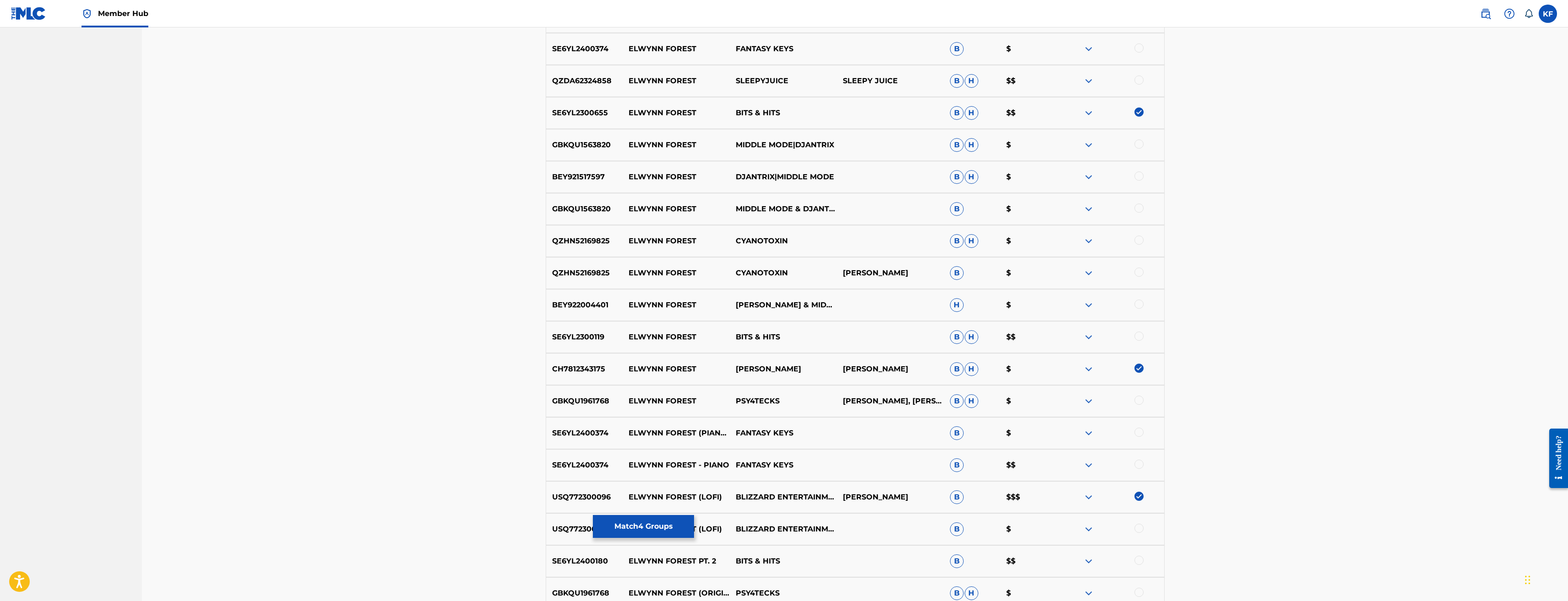
scroll to position [824, 0]
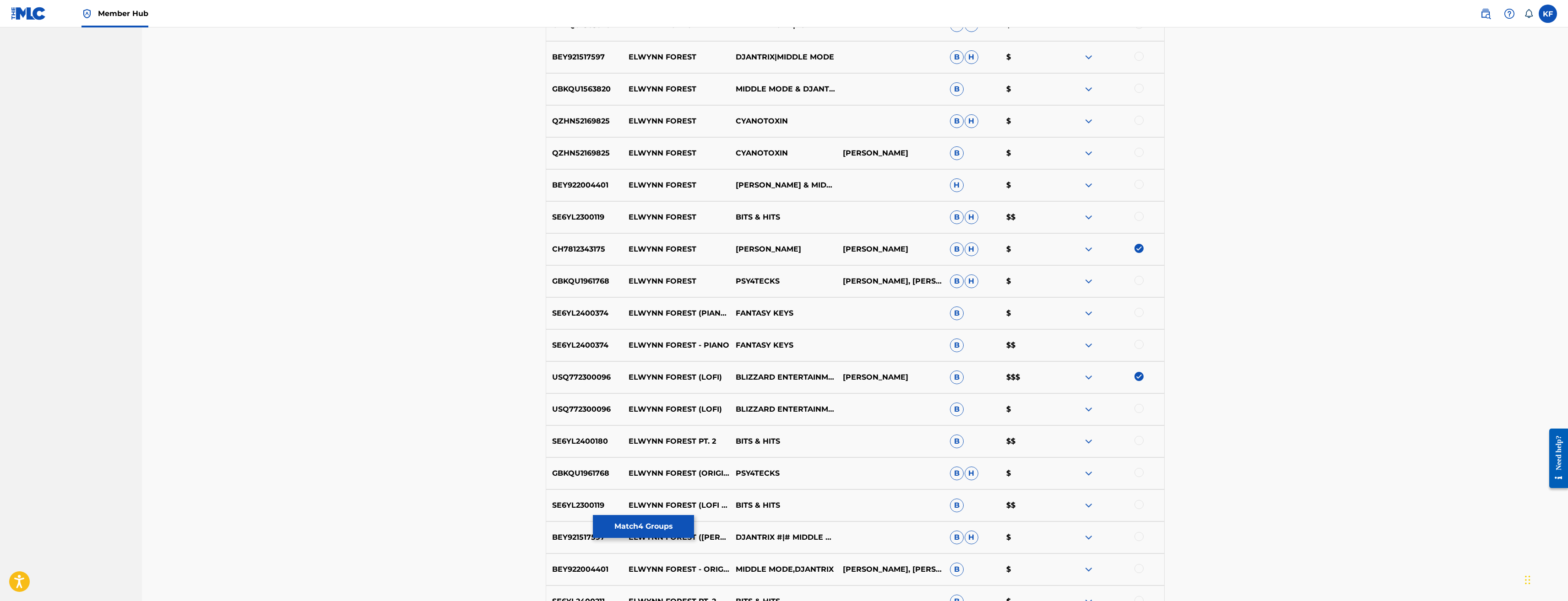
click at [1141, 377] on img at bounding box center [1139, 377] width 9 height 9
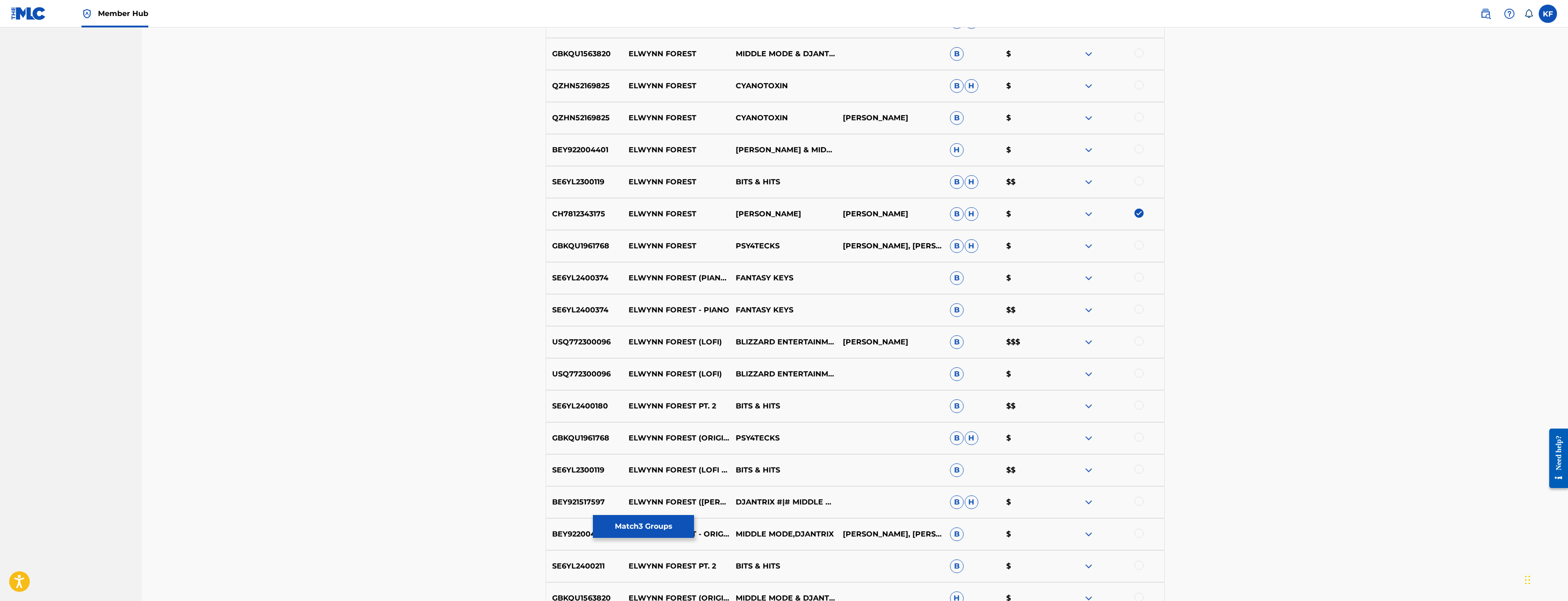
scroll to position [870, 0]
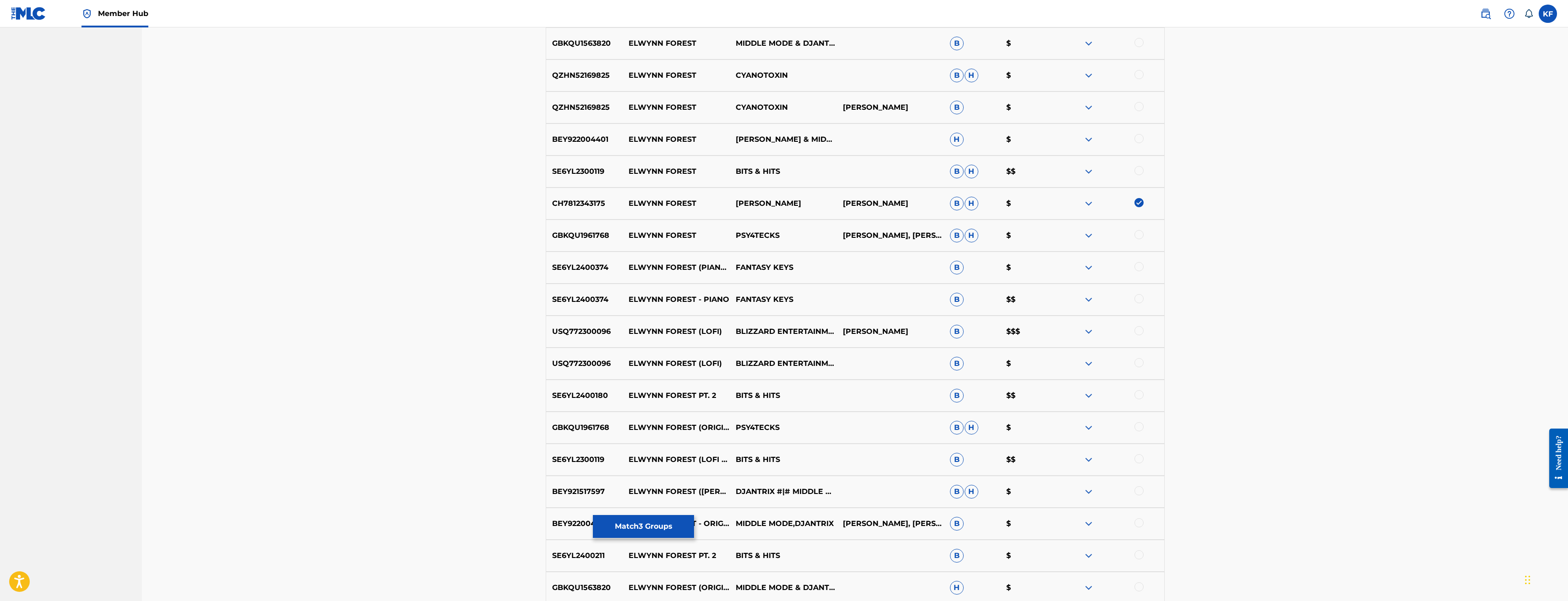
click at [1137, 459] on div at bounding box center [1139, 459] width 9 height 9
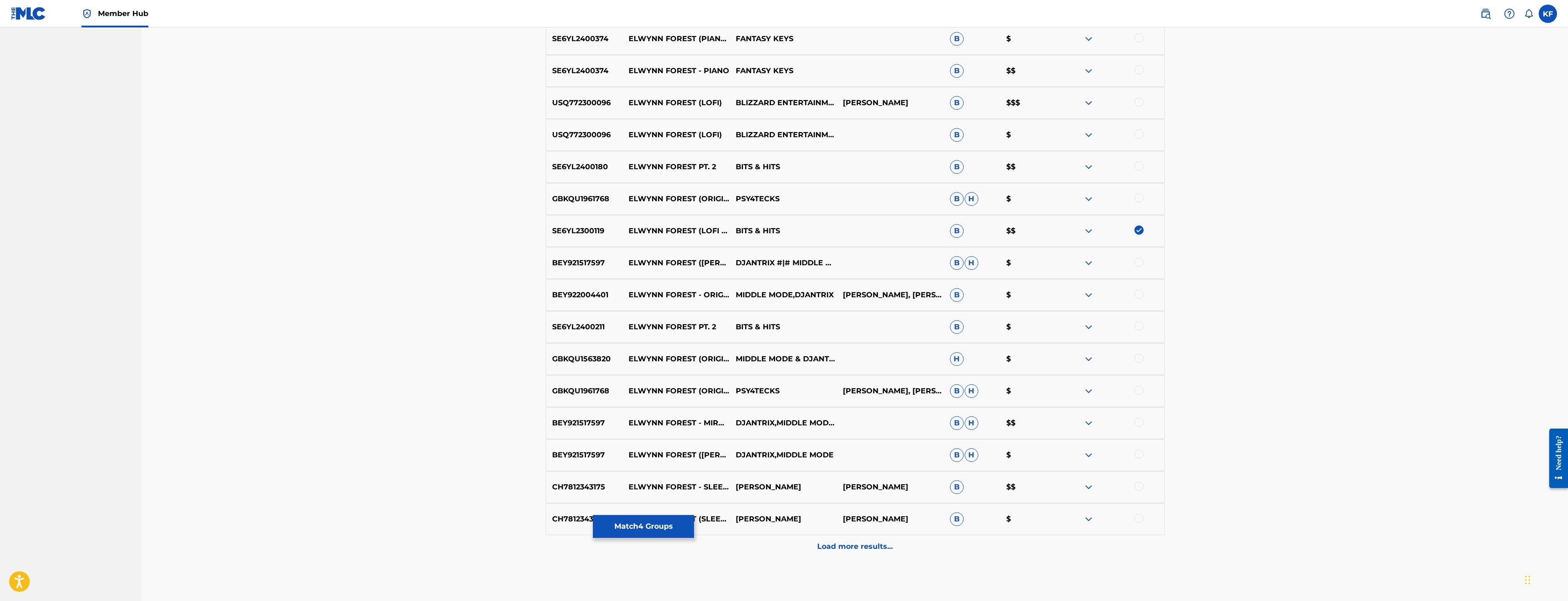
scroll to position [1145, 0]
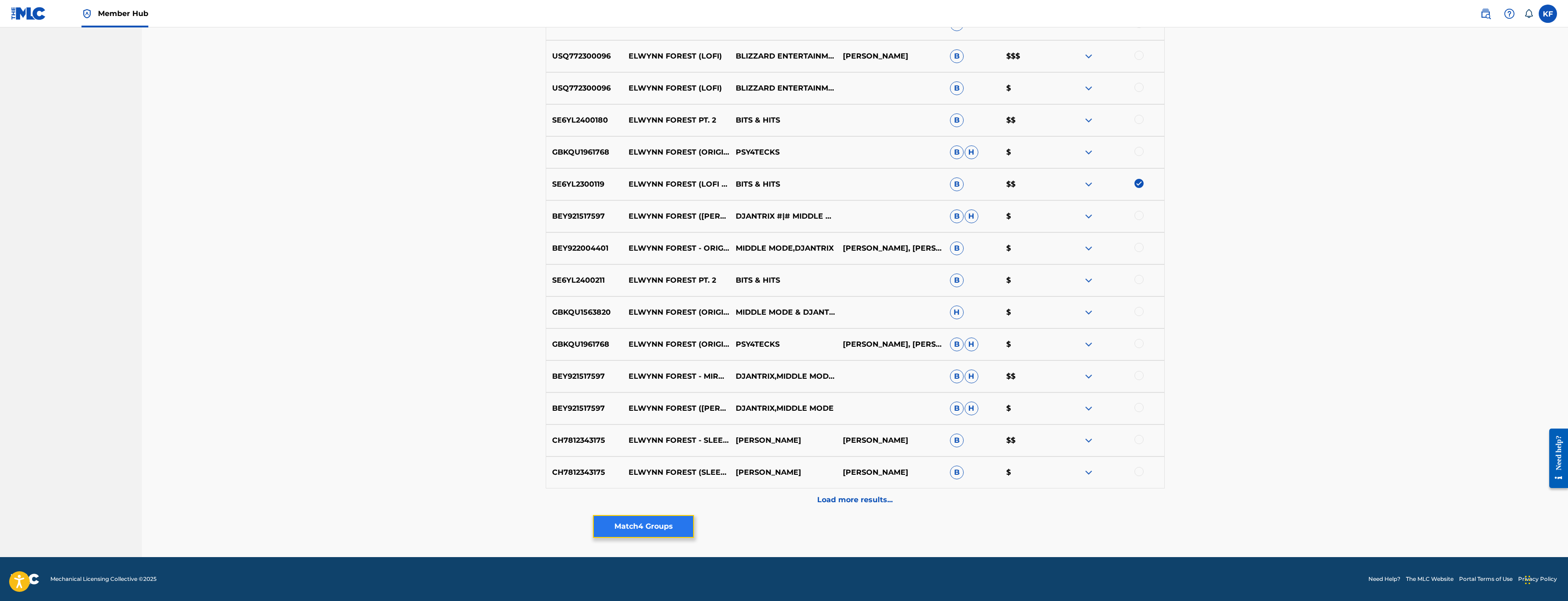
click at [673, 521] on button "Match 4 Groups" at bounding box center [644, 527] width 101 height 23
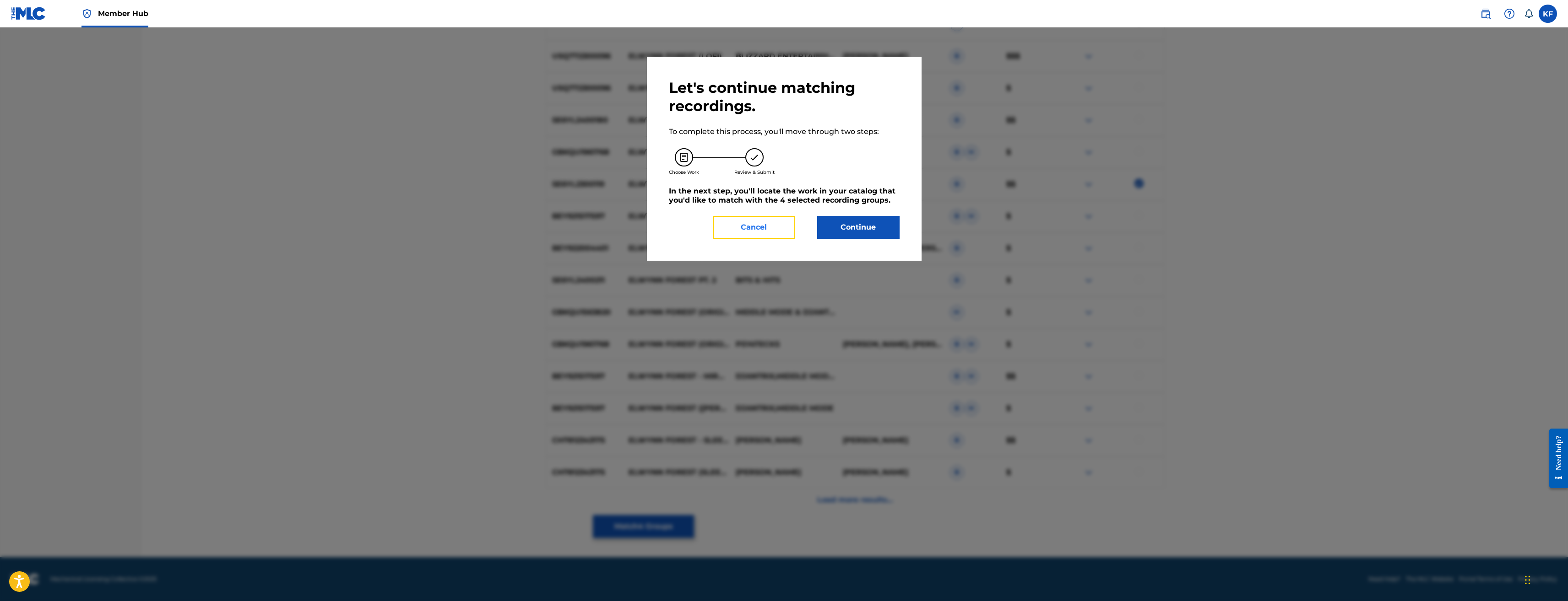
click at [771, 228] on button "Cancel" at bounding box center [754, 228] width 82 height 23
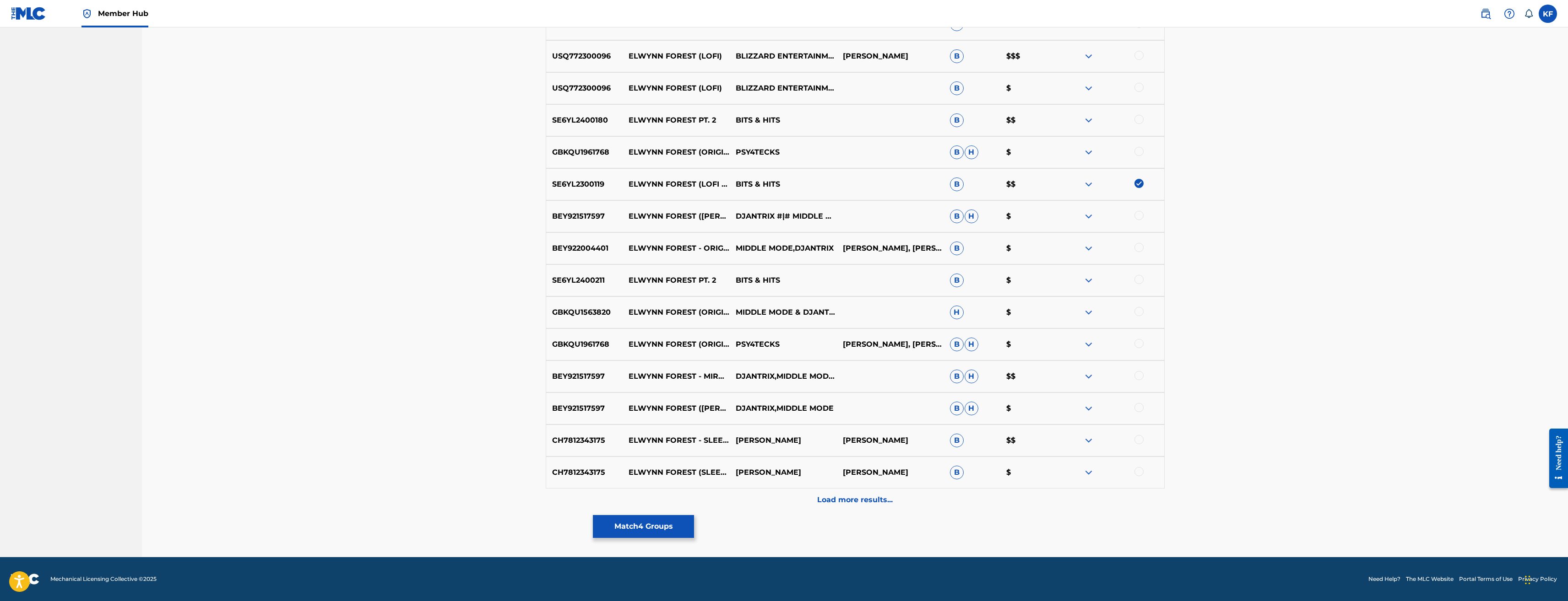
click at [1141, 439] on div at bounding box center [1139, 440] width 9 height 9
click at [1139, 468] on div at bounding box center [1139, 472] width 9 height 9
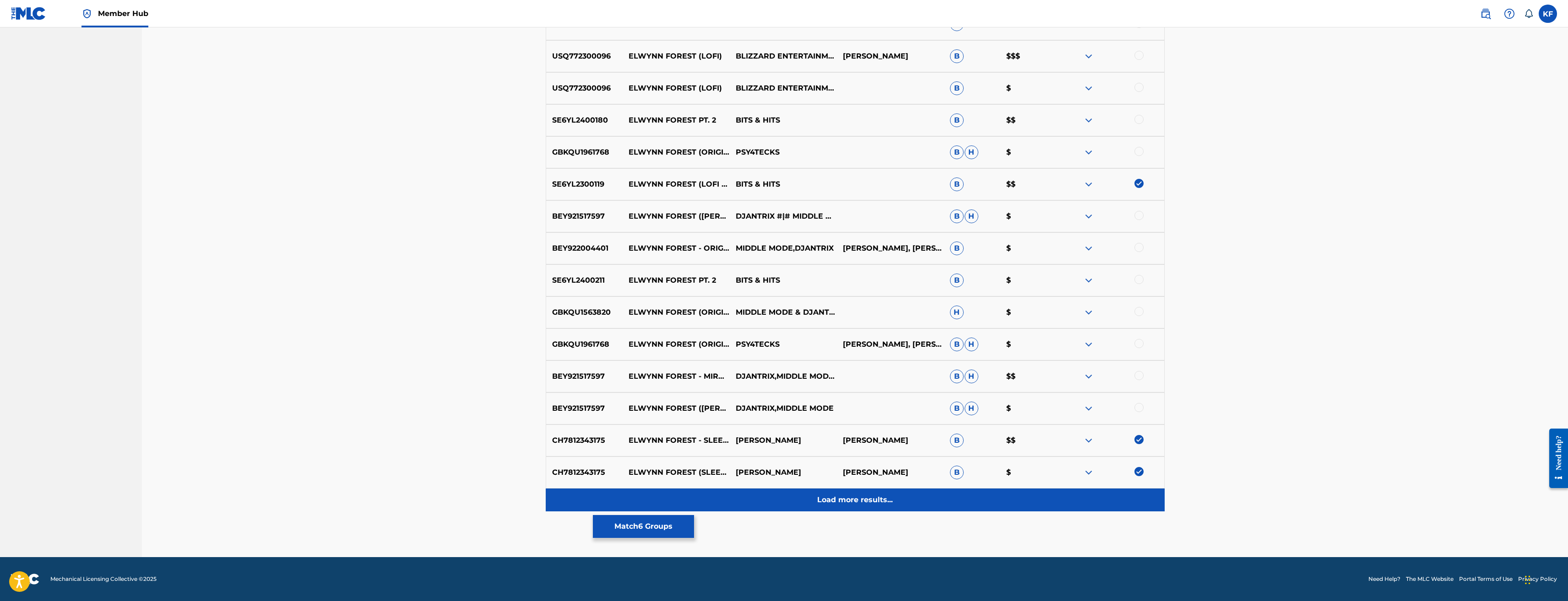
click at [831, 502] on p "Load more results..." at bounding box center [855, 500] width 76 height 11
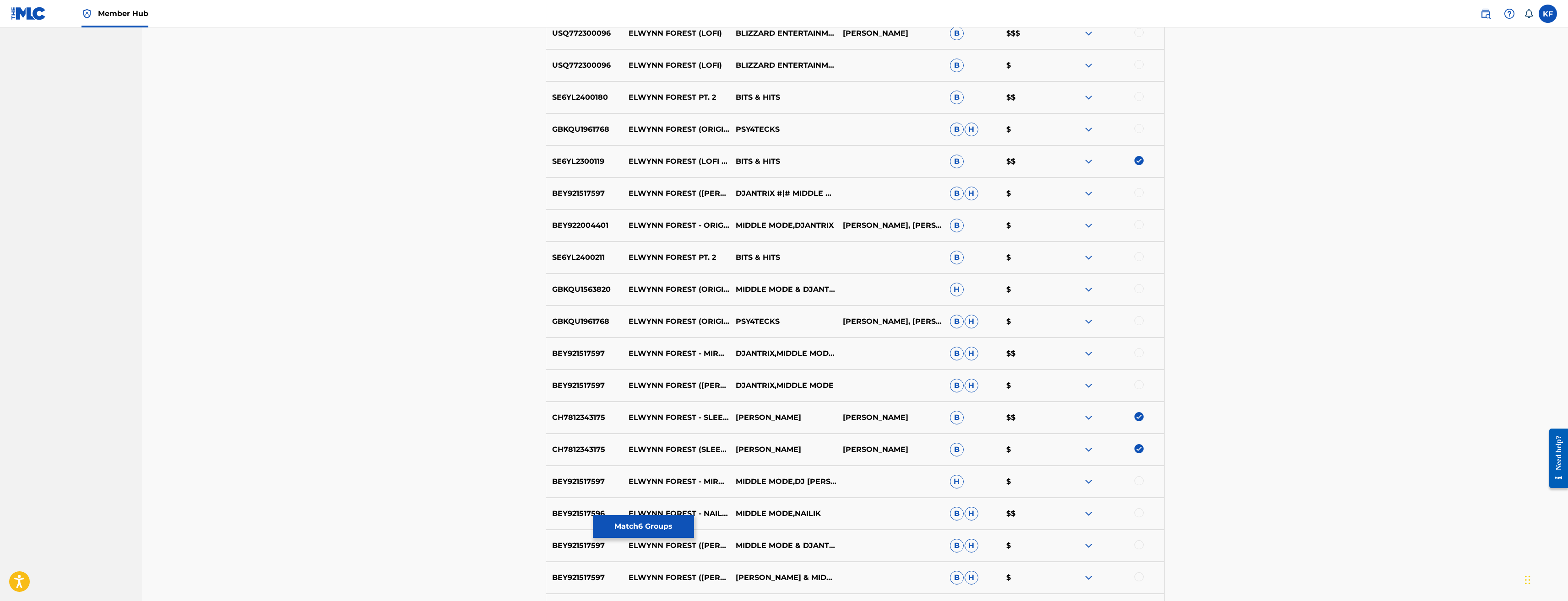
scroll to position [1465, 0]
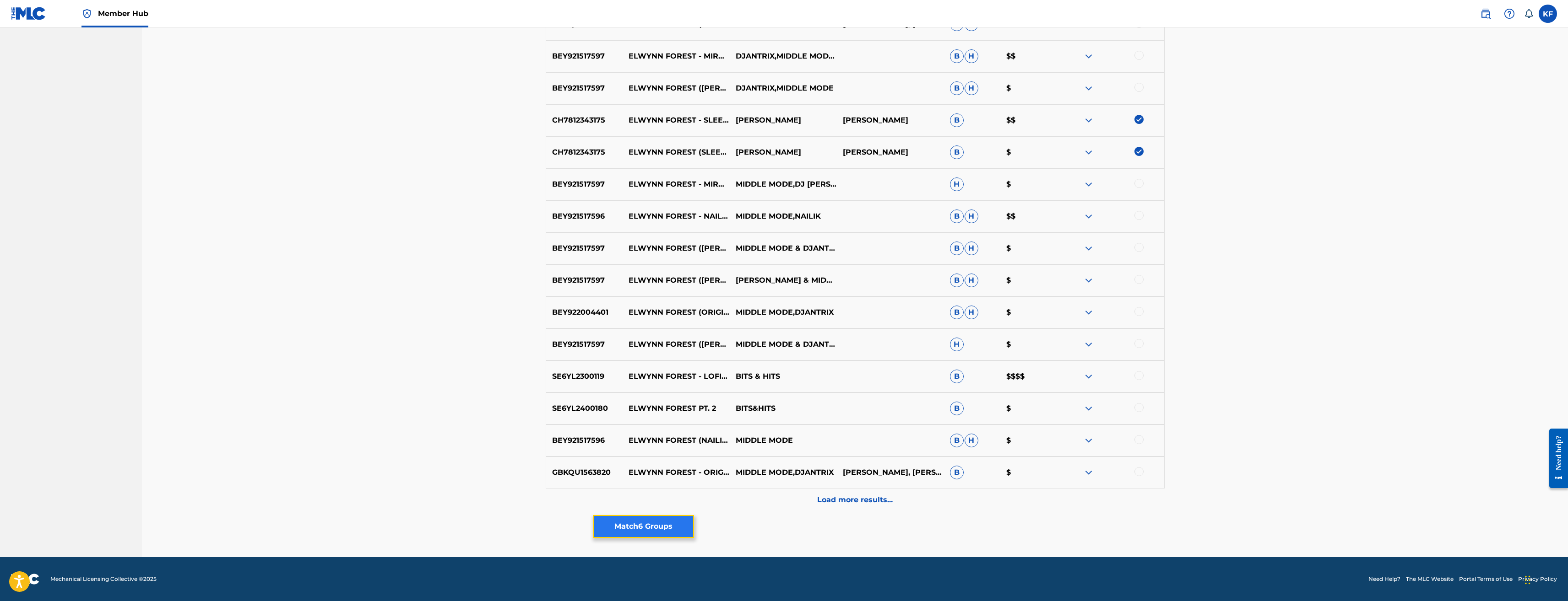
click at [665, 523] on button "Match 6 Groups" at bounding box center [644, 527] width 101 height 23
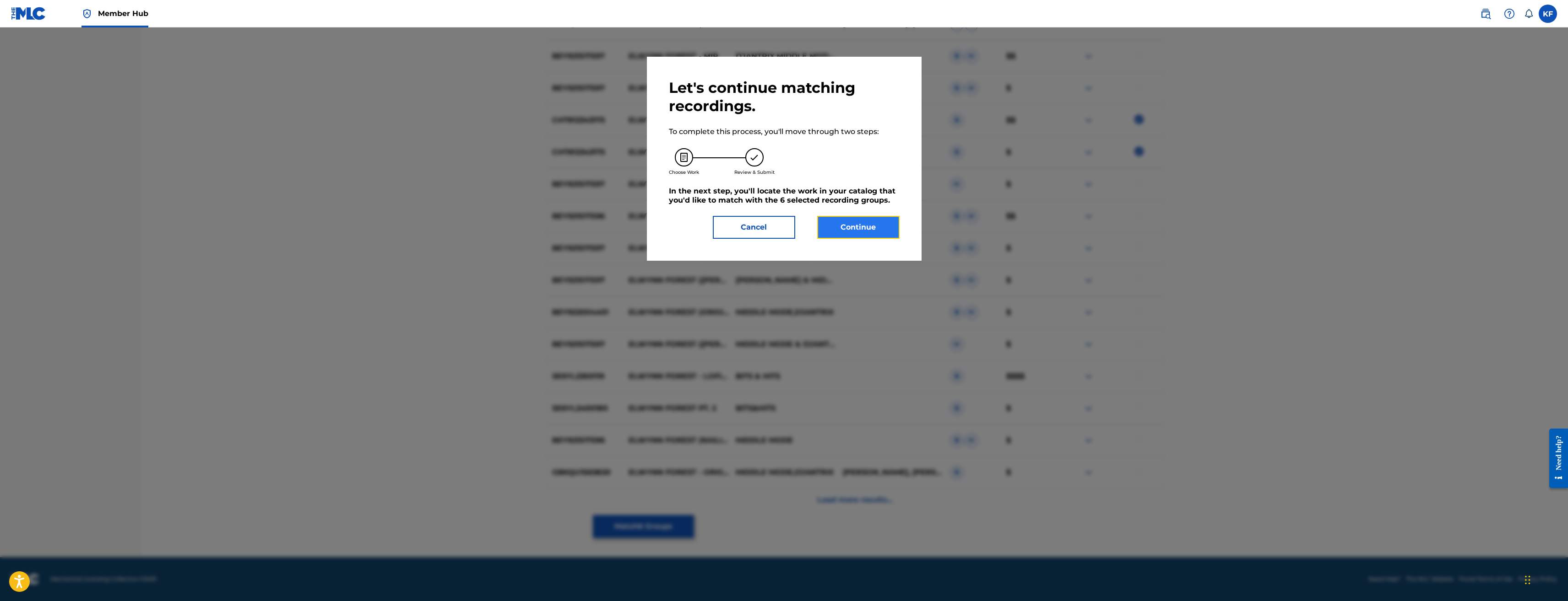
click at [848, 230] on button "Continue" at bounding box center [858, 228] width 82 height 23
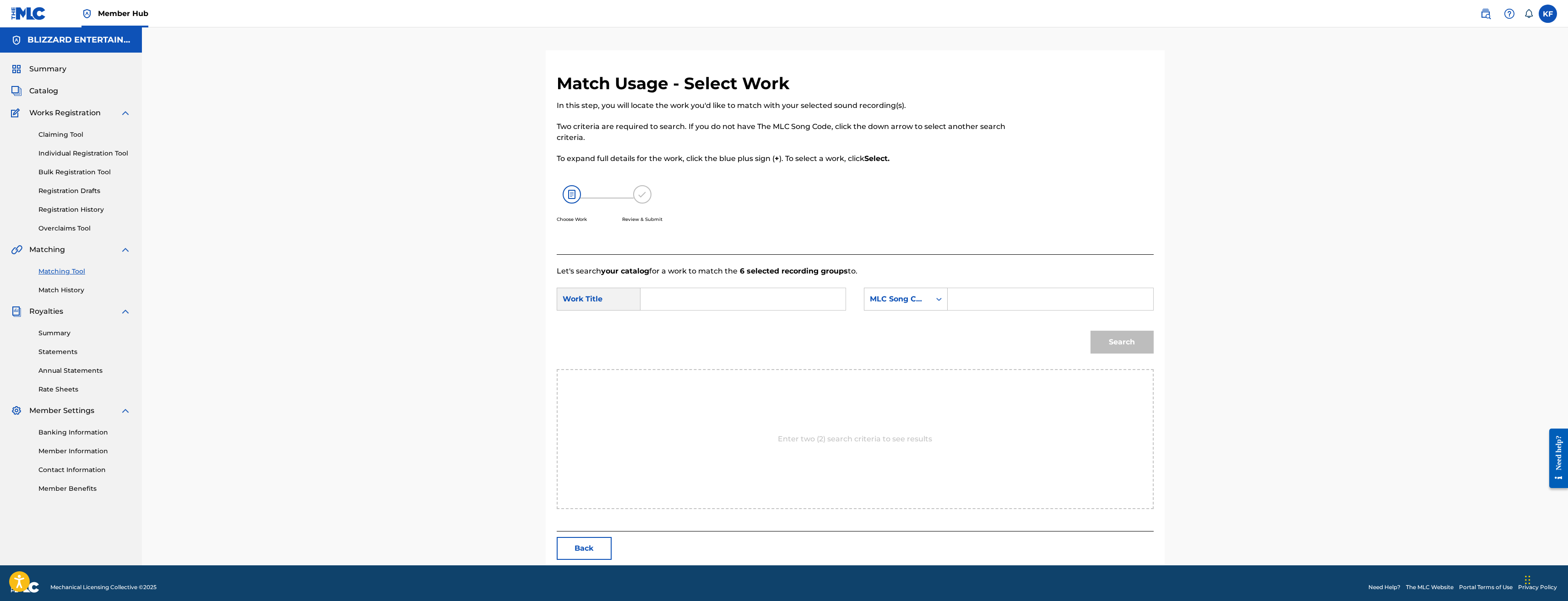
click at [960, 295] on input "Search Form" at bounding box center [1050, 299] width 189 height 22
paste input "EB2LDB"
type input "EB2LDB"
click at [796, 290] on input "Search Form" at bounding box center [743, 299] width 189 height 22
click at [710, 293] on input "Search Form" at bounding box center [743, 299] width 189 height 22
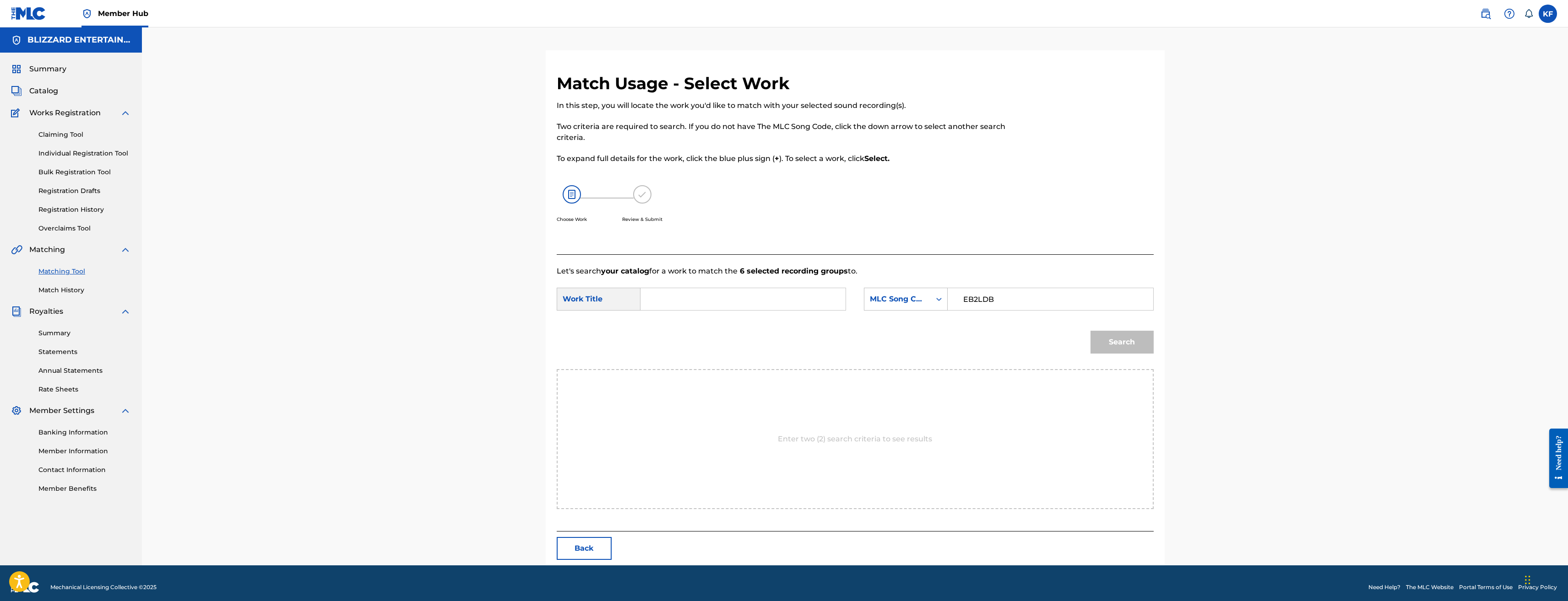
paste input "ELWYNN FOREST"
type input "ELWYNN FOREST"
click at [1126, 346] on button "Search" at bounding box center [1122, 342] width 63 height 23
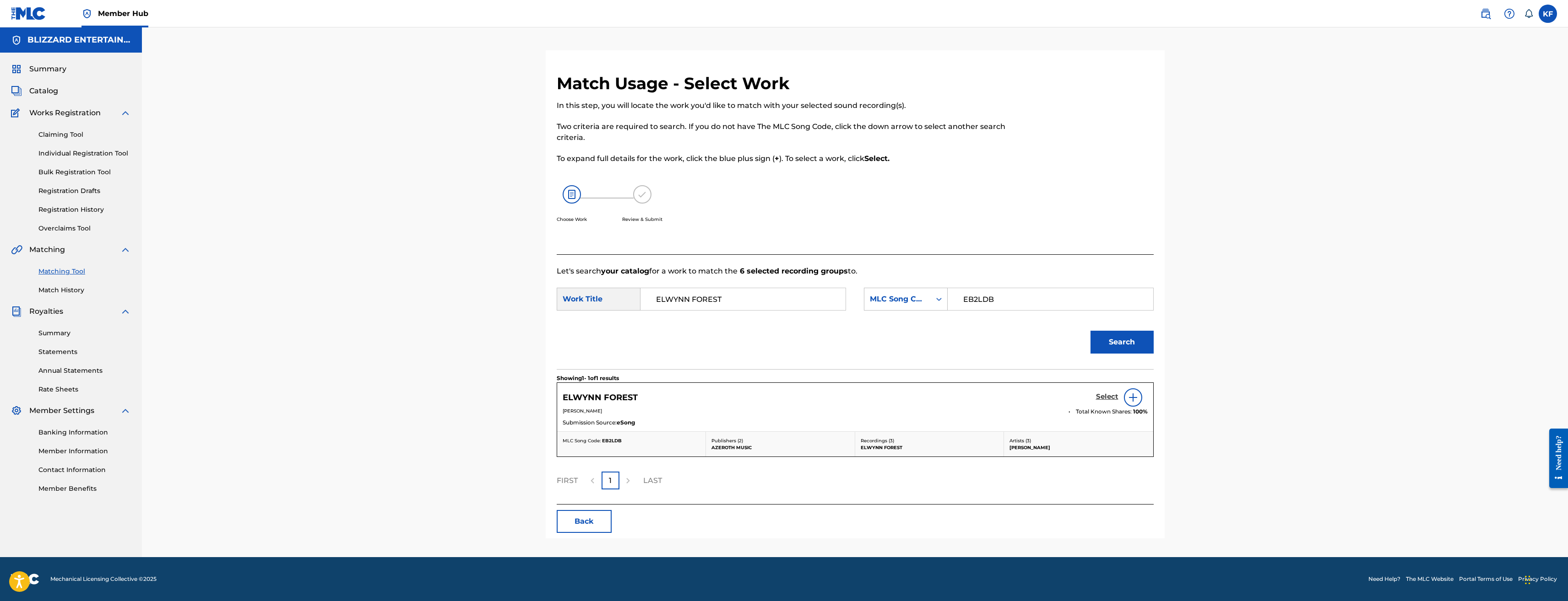
click at [1097, 395] on h5 "Select" at bounding box center [1107, 397] width 22 height 9
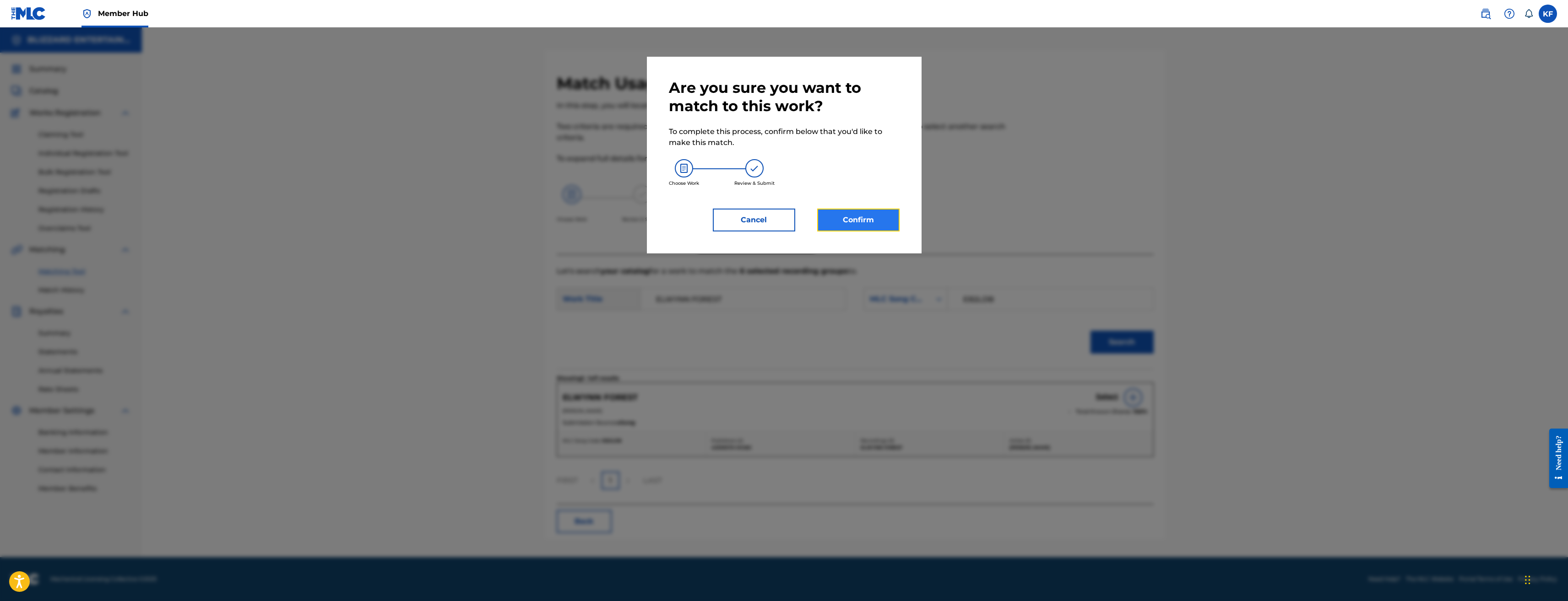
click at [853, 213] on button "Confirm" at bounding box center [858, 220] width 82 height 23
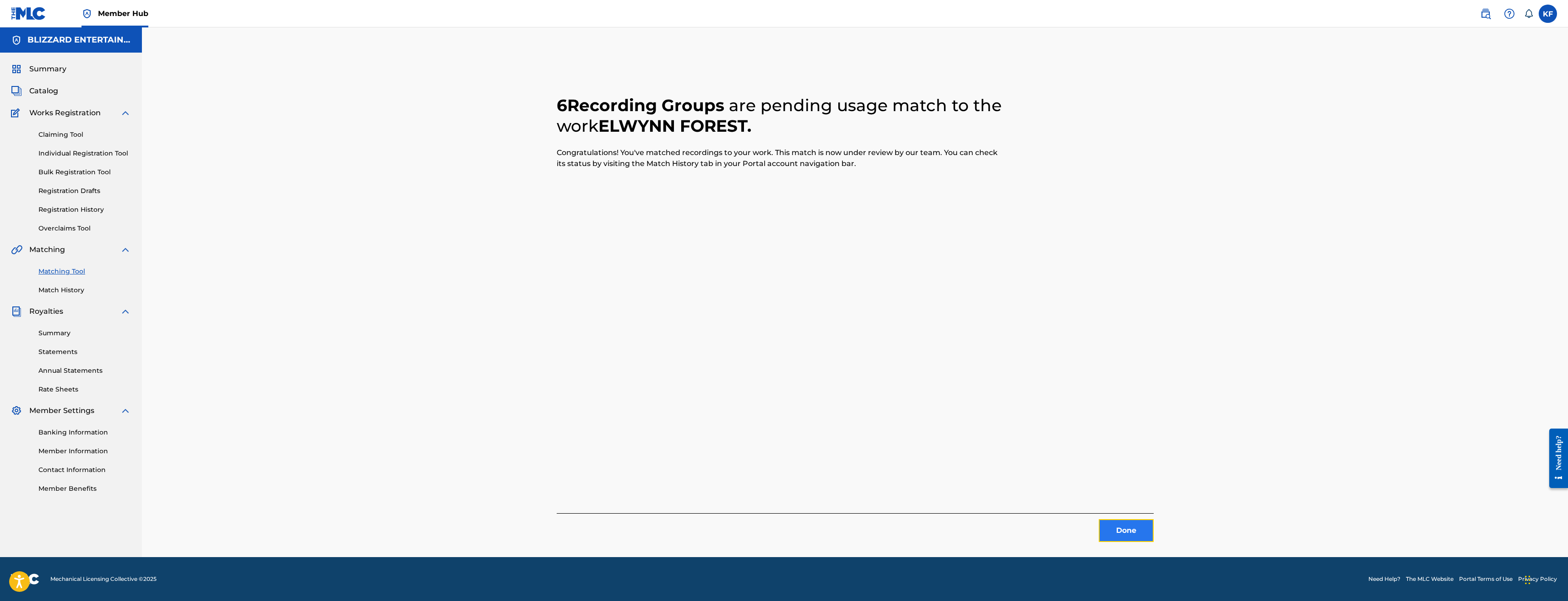
click at [1129, 527] on button "Done" at bounding box center [1126, 531] width 55 height 23
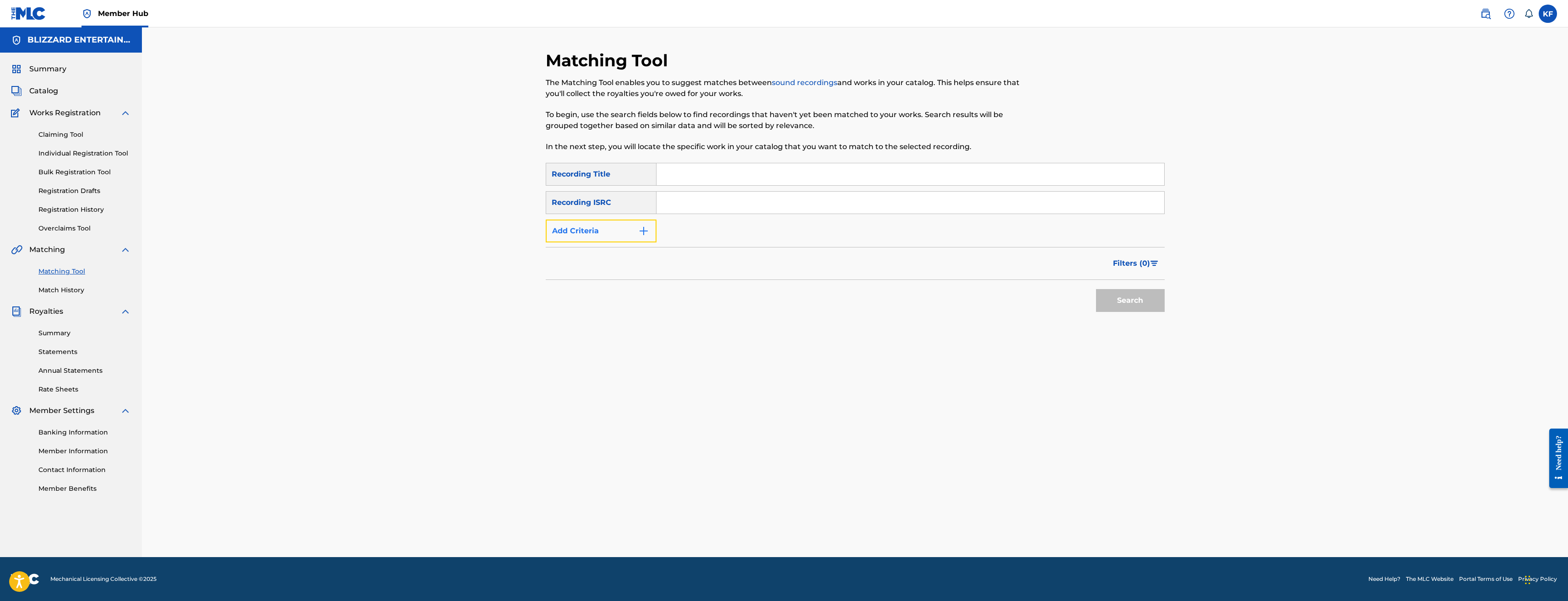
click at [644, 229] on img "Search Form" at bounding box center [644, 231] width 11 height 11
click at [621, 232] on div "Writer" at bounding box center [593, 231] width 82 height 11
click at [691, 229] on input "Search Form" at bounding box center [902, 231] width 491 height 22
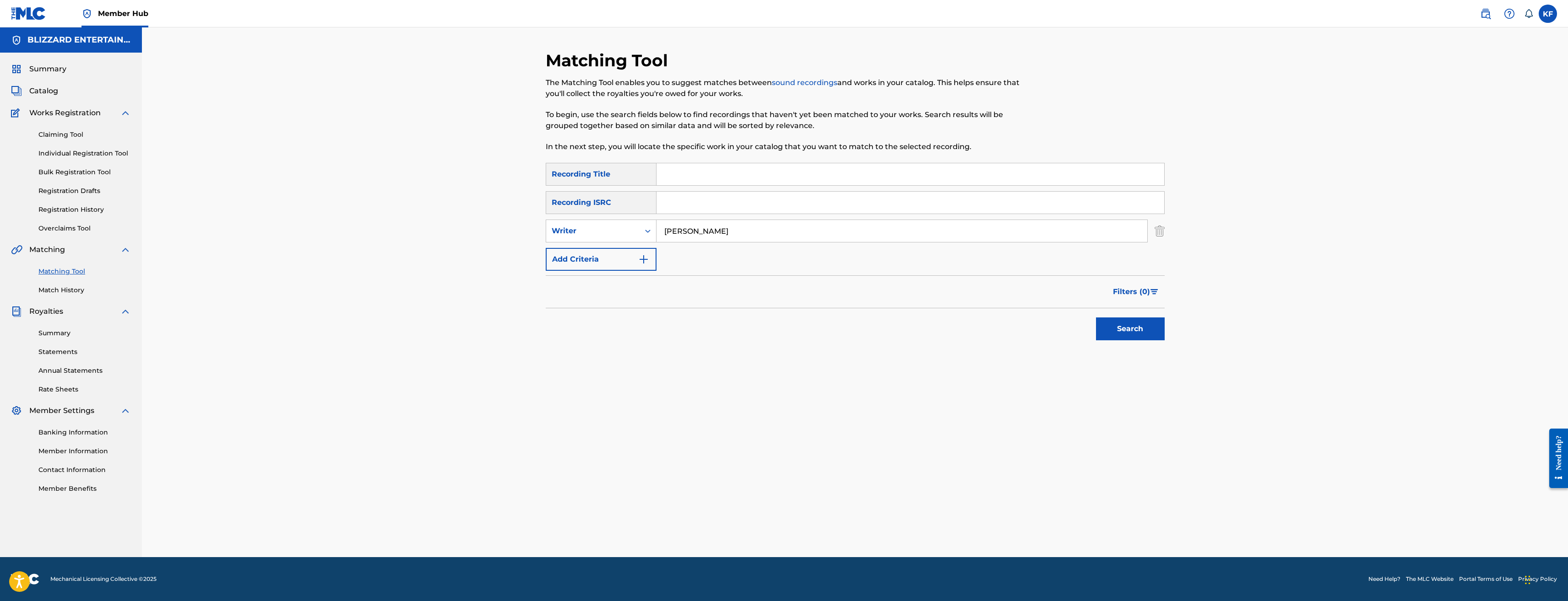
click at [1096, 317] on button "Search" at bounding box center [1130, 329] width 69 height 23
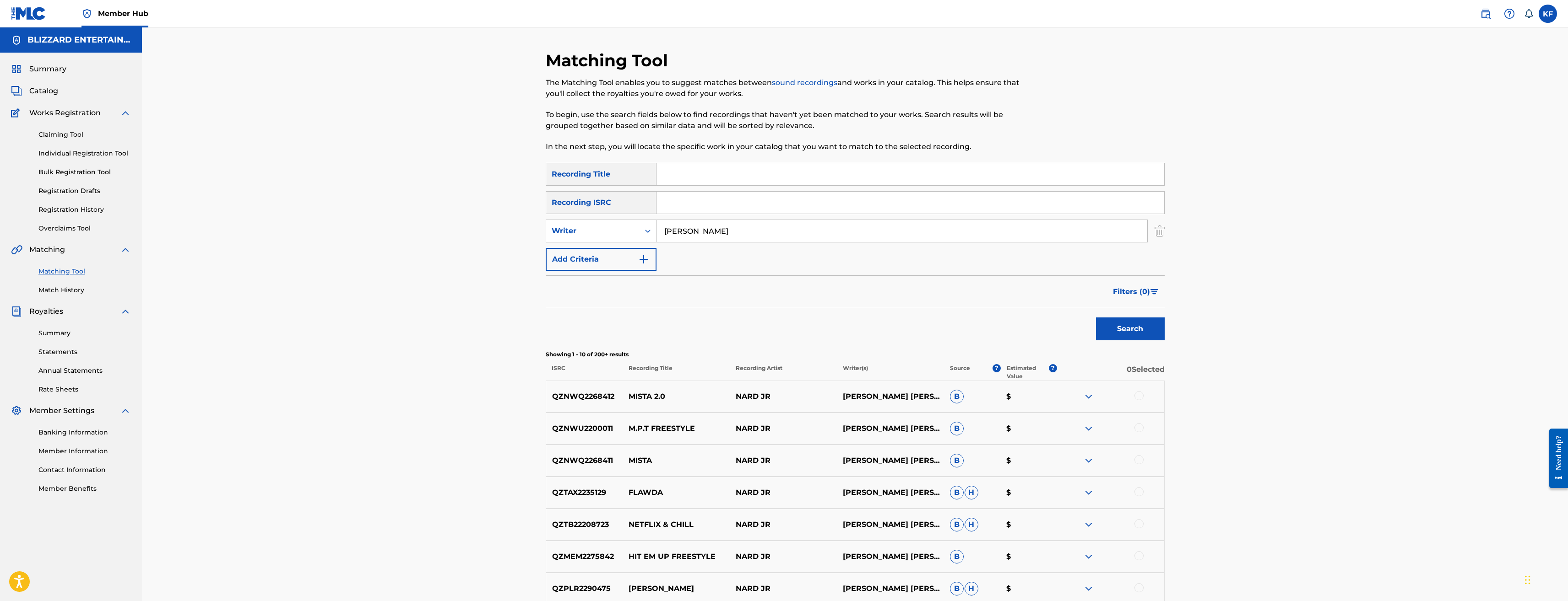
drag, startPoint x: 731, startPoint y: 233, endPoint x: 662, endPoint y: 228, distance: 69.2
click at [662, 228] on input "JASON HAYES" at bounding box center [902, 231] width 491 height 22
type input "[PERSON_NAME]"
click at [1096, 317] on button "Search" at bounding box center [1130, 329] width 69 height 23
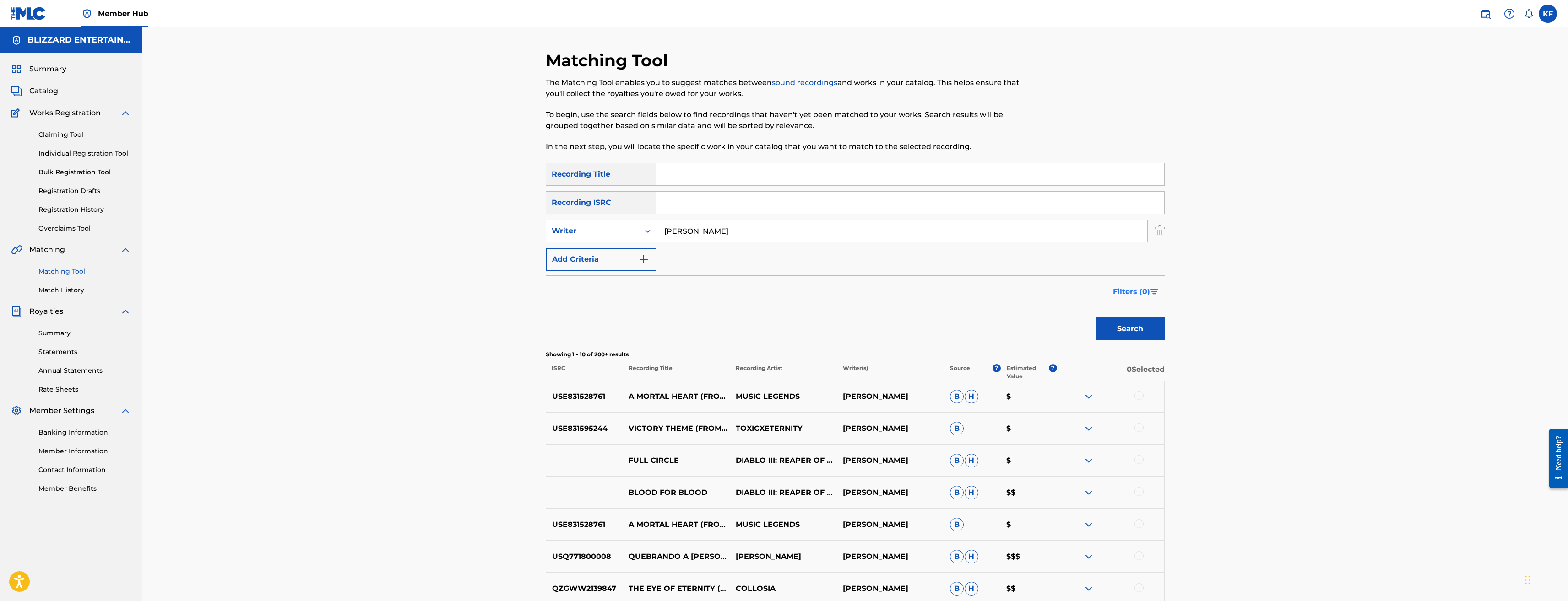
click at [1139, 290] on span "Filters ( 0 )" at bounding box center [1131, 292] width 37 height 11
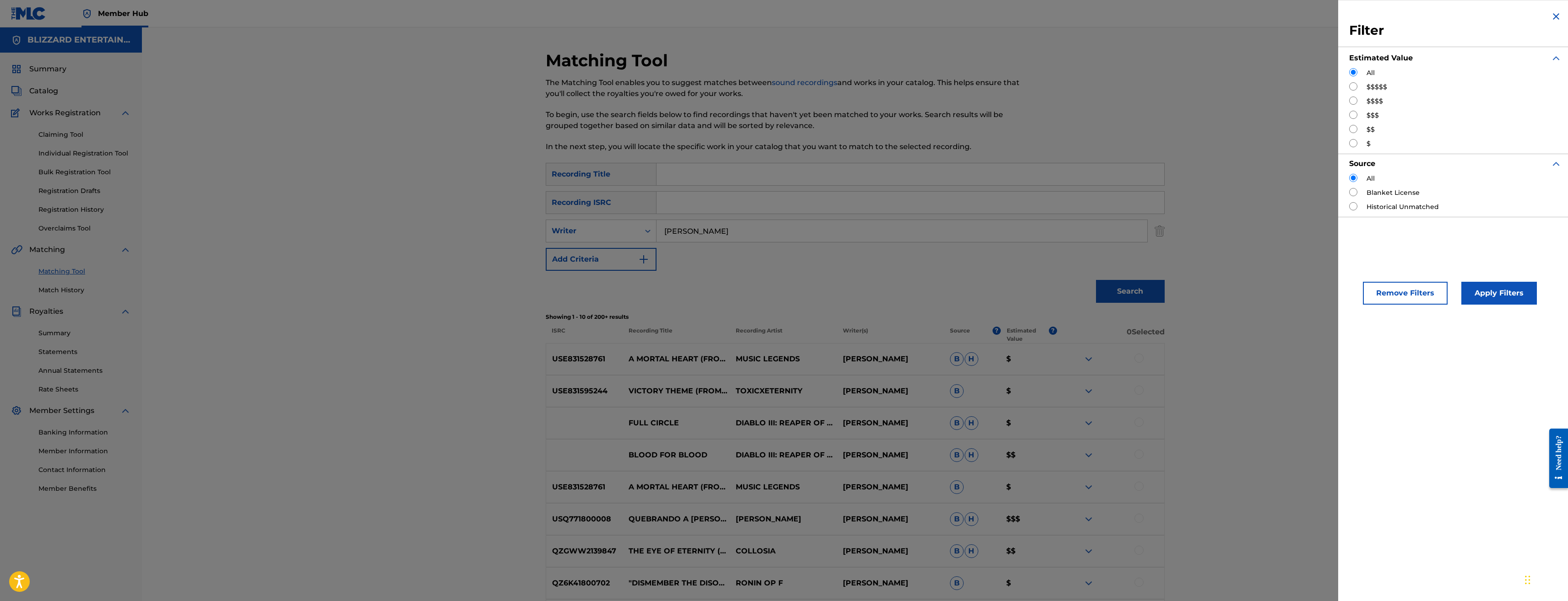
click at [1384, 88] on label "$$$$$" at bounding box center [1377, 87] width 21 height 9
click at [1354, 86] on input "Search Form" at bounding box center [1354, 86] width 8 height 8
radio input "true"
click at [1498, 289] on button "Apply Filters" at bounding box center [1499, 293] width 76 height 23
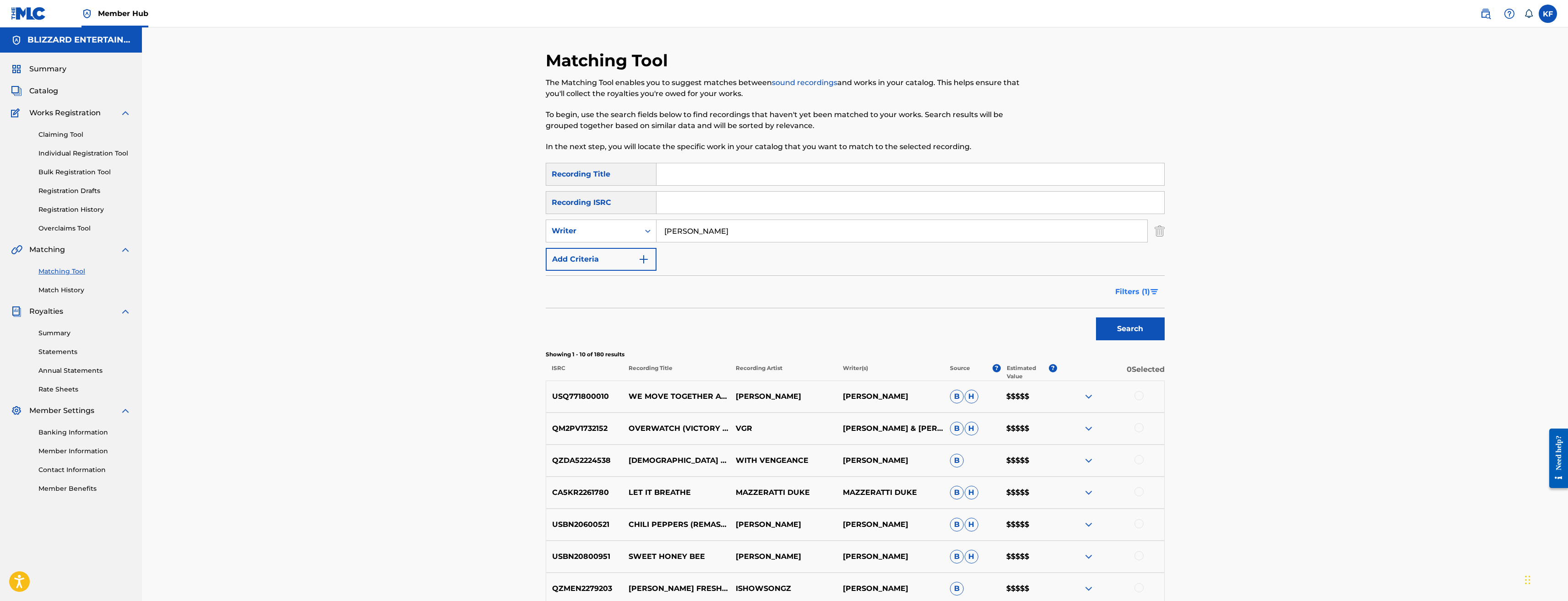
click at [1144, 292] on span "Filters ( 1 )" at bounding box center [1133, 292] width 35 height 11
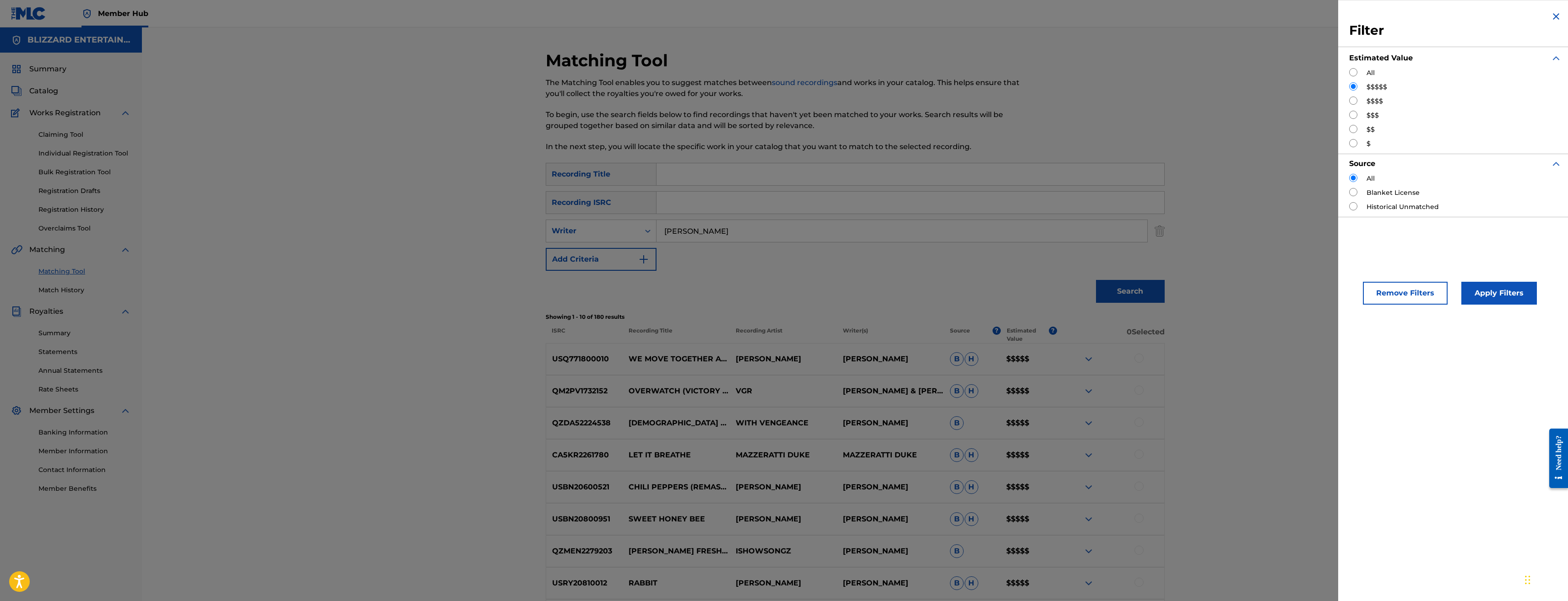
click at [1352, 208] on input "Search Form" at bounding box center [1354, 206] width 8 height 8
radio input "true"
click at [1511, 296] on button "Apply Filters" at bounding box center [1499, 293] width 76 height 23
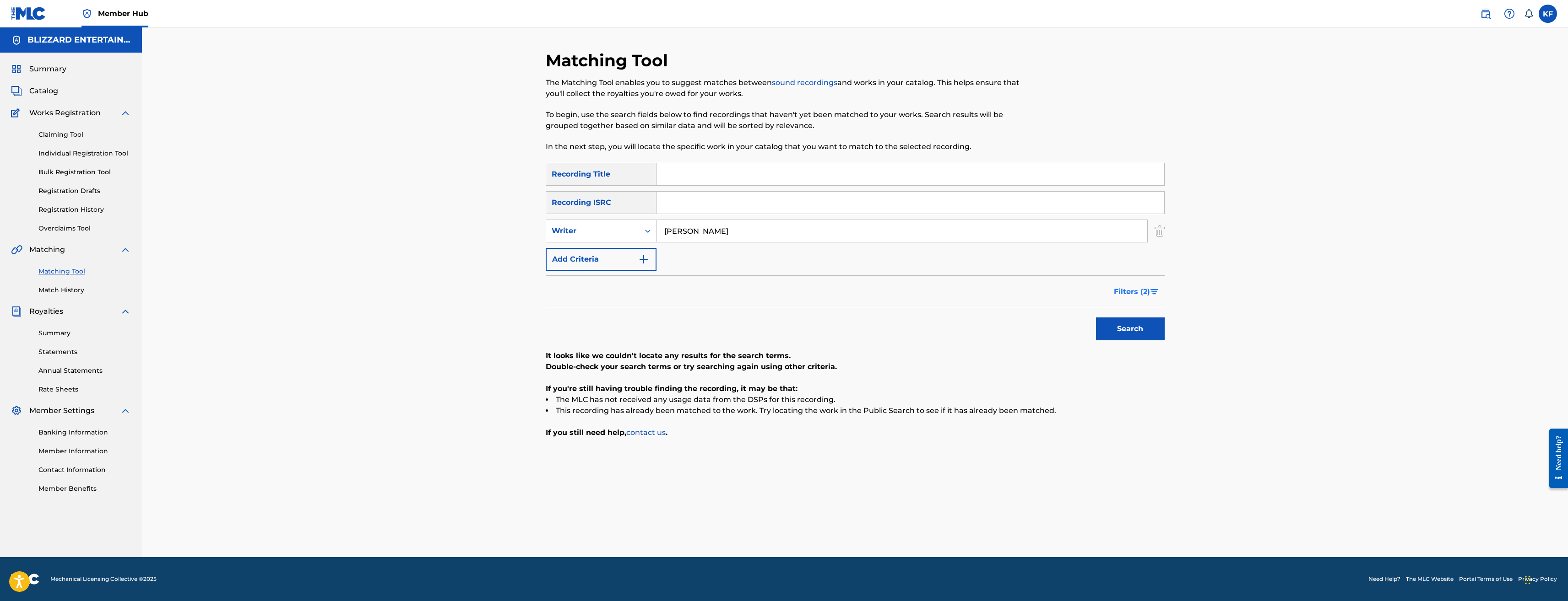
click at [1140, 290] on span "Filters ( 2 )" at bounding box center [1133, 292] width 36 height 11
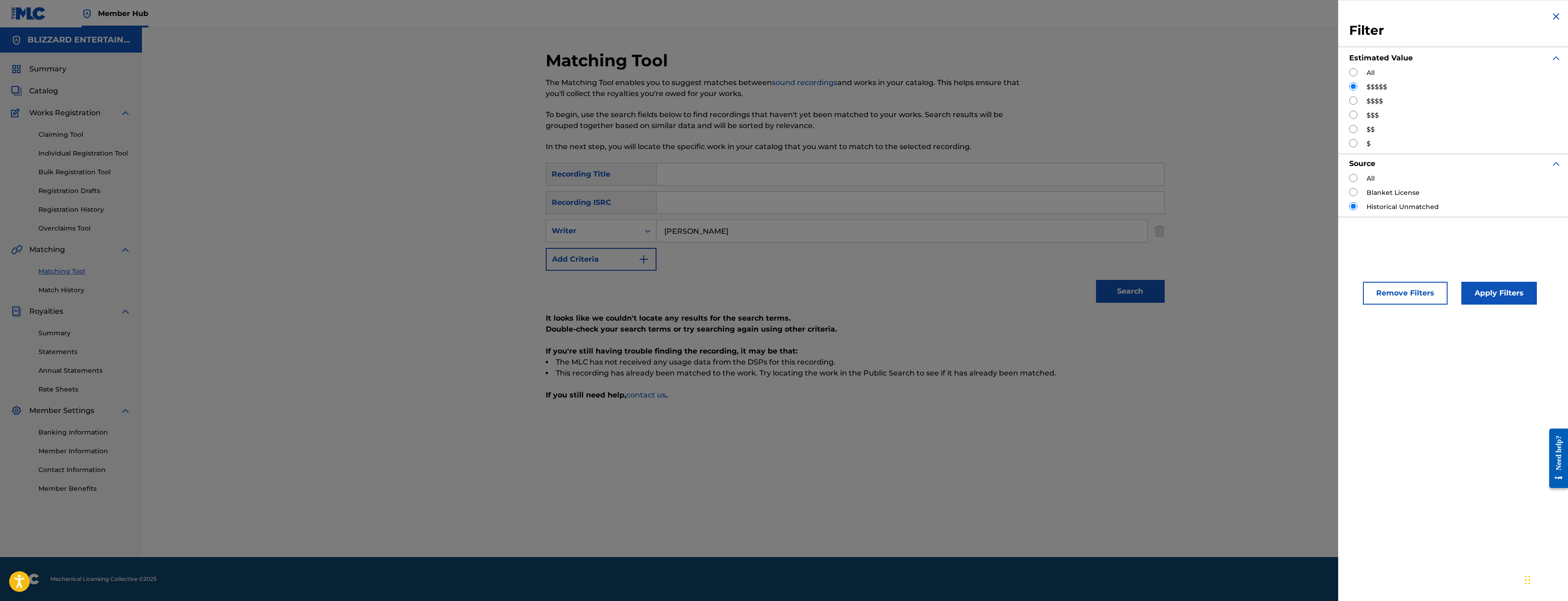
click at [1354, 102] on input "Search Form" at bounding box center [1354, 100] width 8 height 8
radio input "true"
click at [1509, 294] on button "Apply Filters" at bounding box center [1499, 293] width 76 height 23
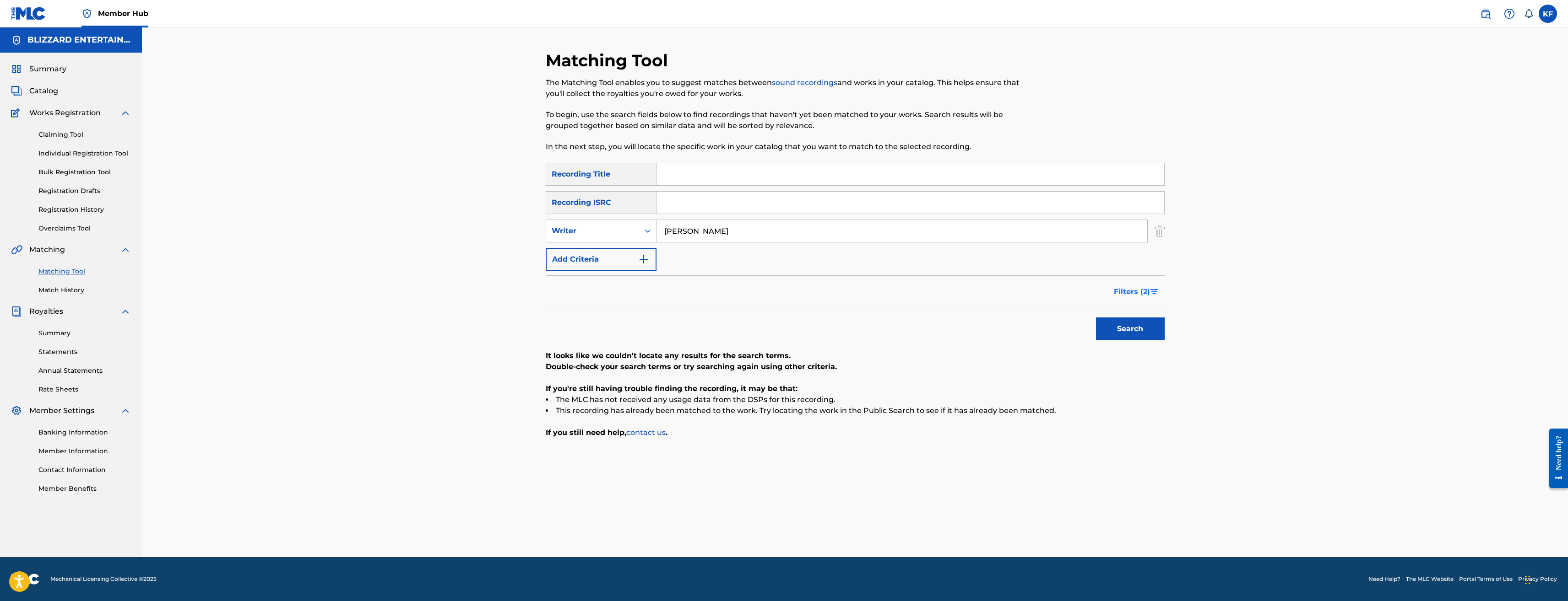
click at [1145, 294] on span "Filters ( 2 )" at bounding box center [1133, 292] width 36 height 11
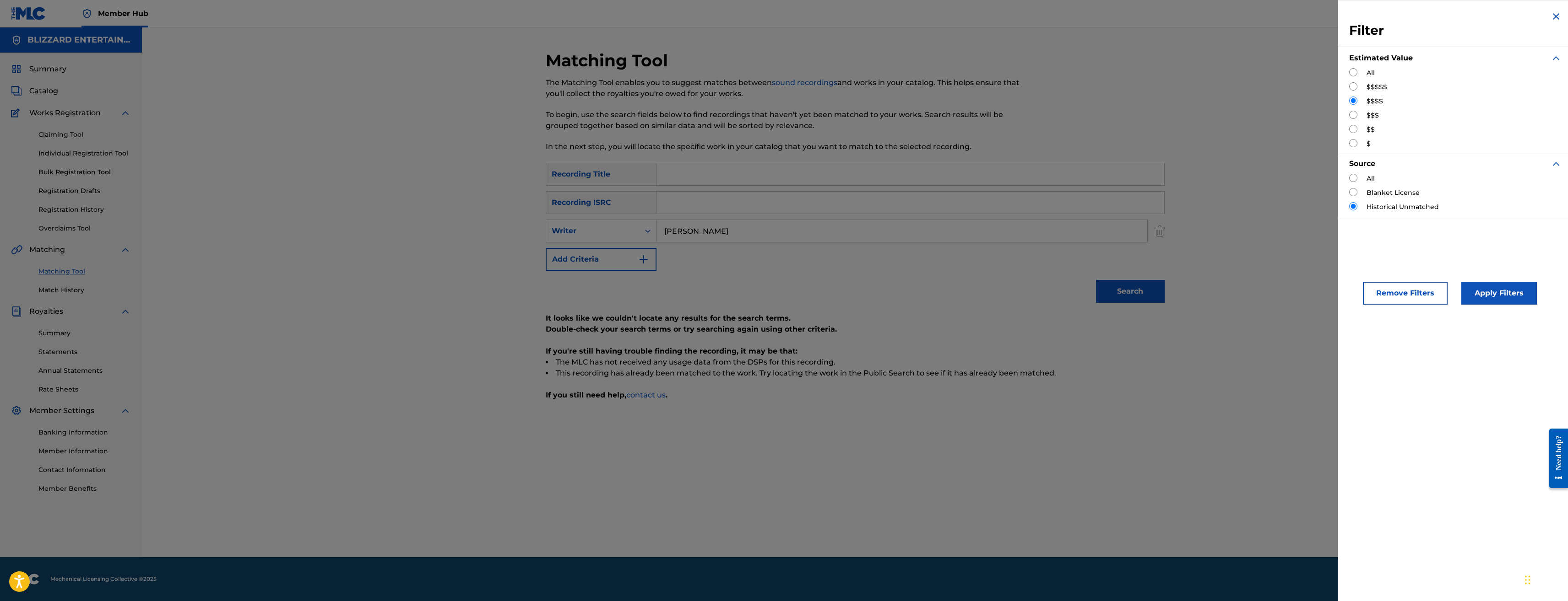
click at [1354, 115] on input "Search Form" at bounding box center [1354, 115] width 8 height 8
radio input "true"
click at [1482, 296] on button "Apply Filters" at bounding box center [1499, 293] width 76 height 23
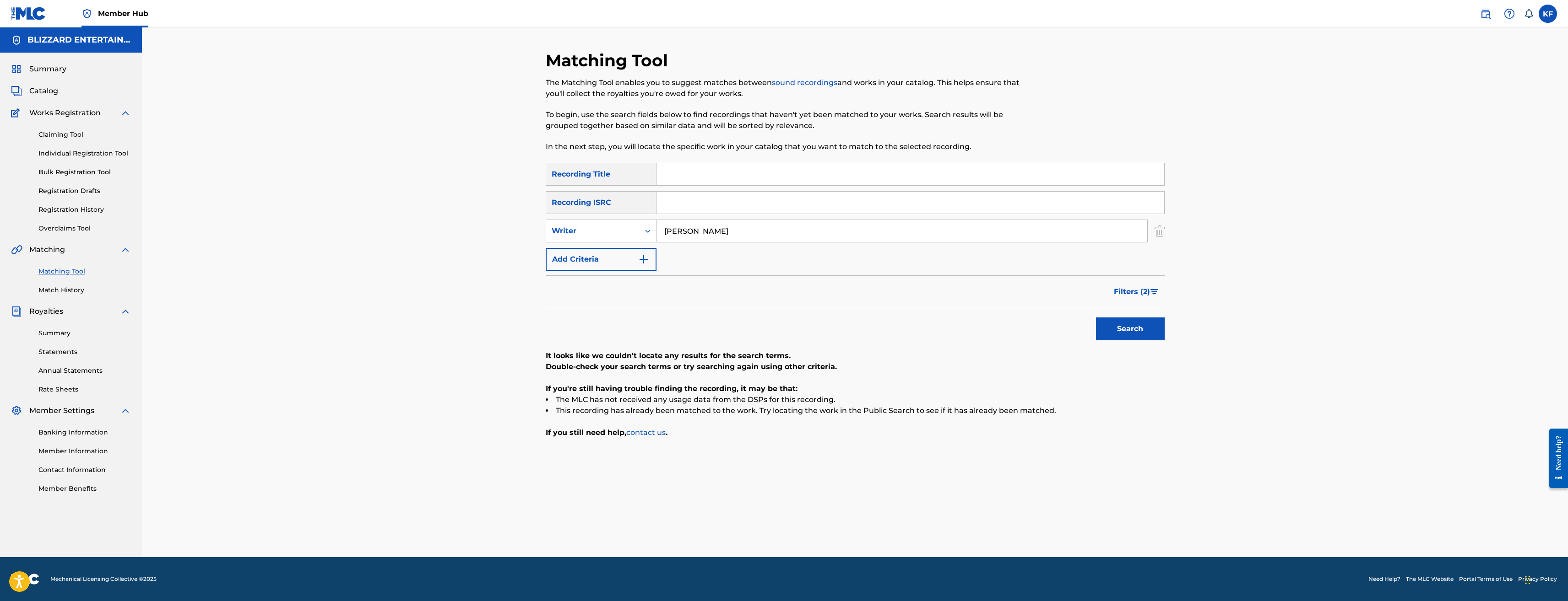
click at [1040, 233] on input "[PERSON_NAME]" at bounding box center [902, 231] width 491 height 22
click at [1131, 288] on span "Filters ( 2 )" at bounding box center [1133, 292] width 36 height 11
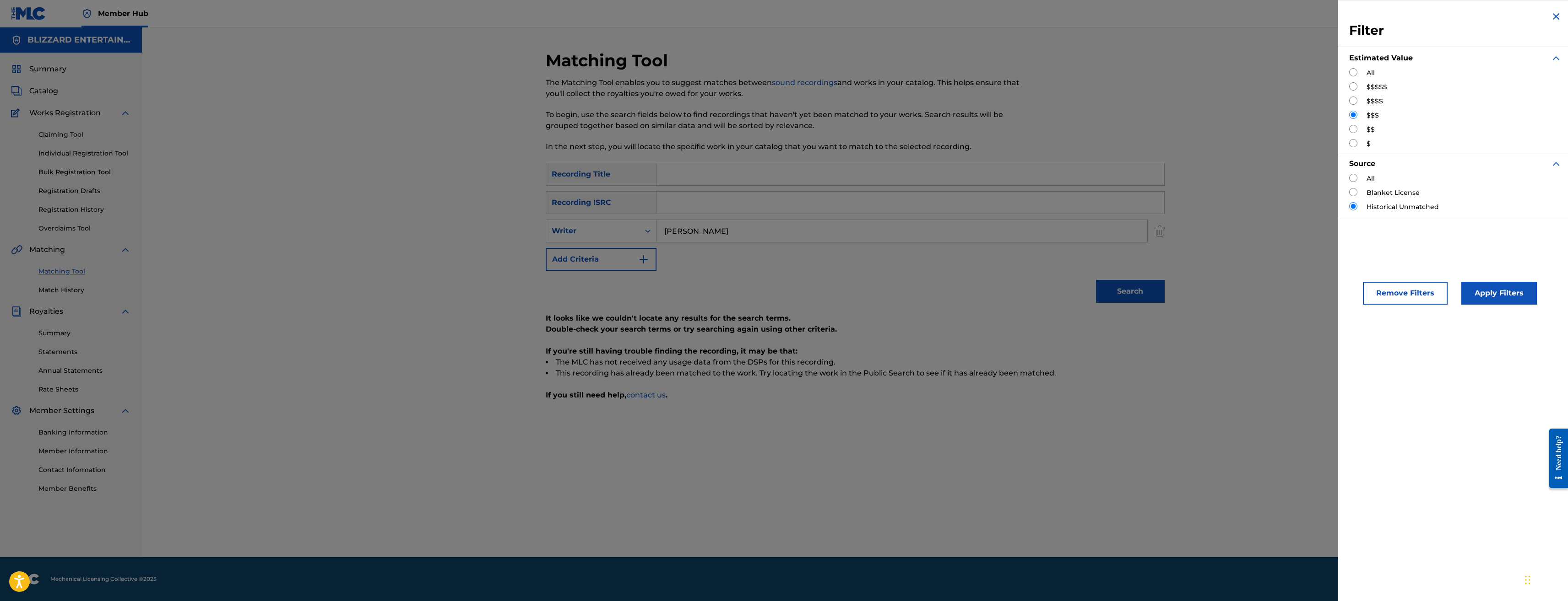
click at [1354, 72] on input "Search Form" at bounding box center [1354, 72] width 8 height 8
radio input "true"
click at [1490, 302] on button "Apply Filters" at bounding box center [1499, 293] width 76 height 23
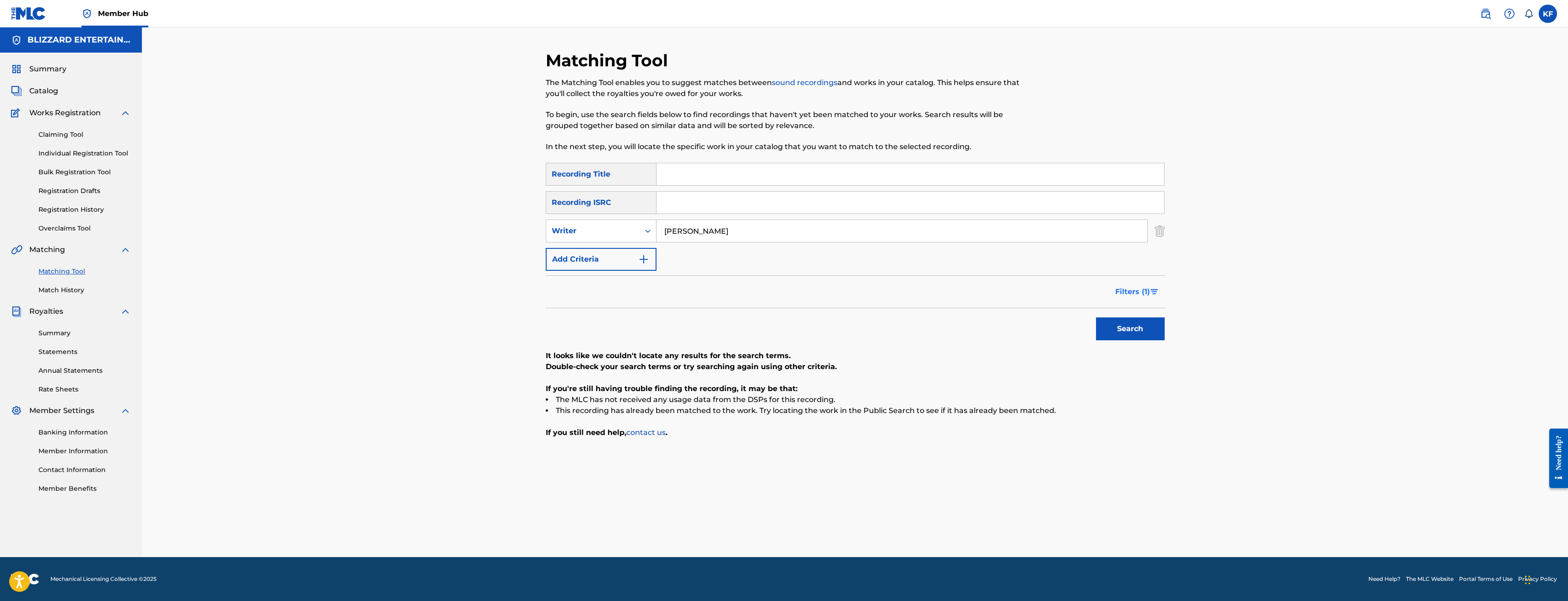
click at [1129, 285] on button "Filters ( 1 )" at bounding box center [1137, 292] width 55 height 23
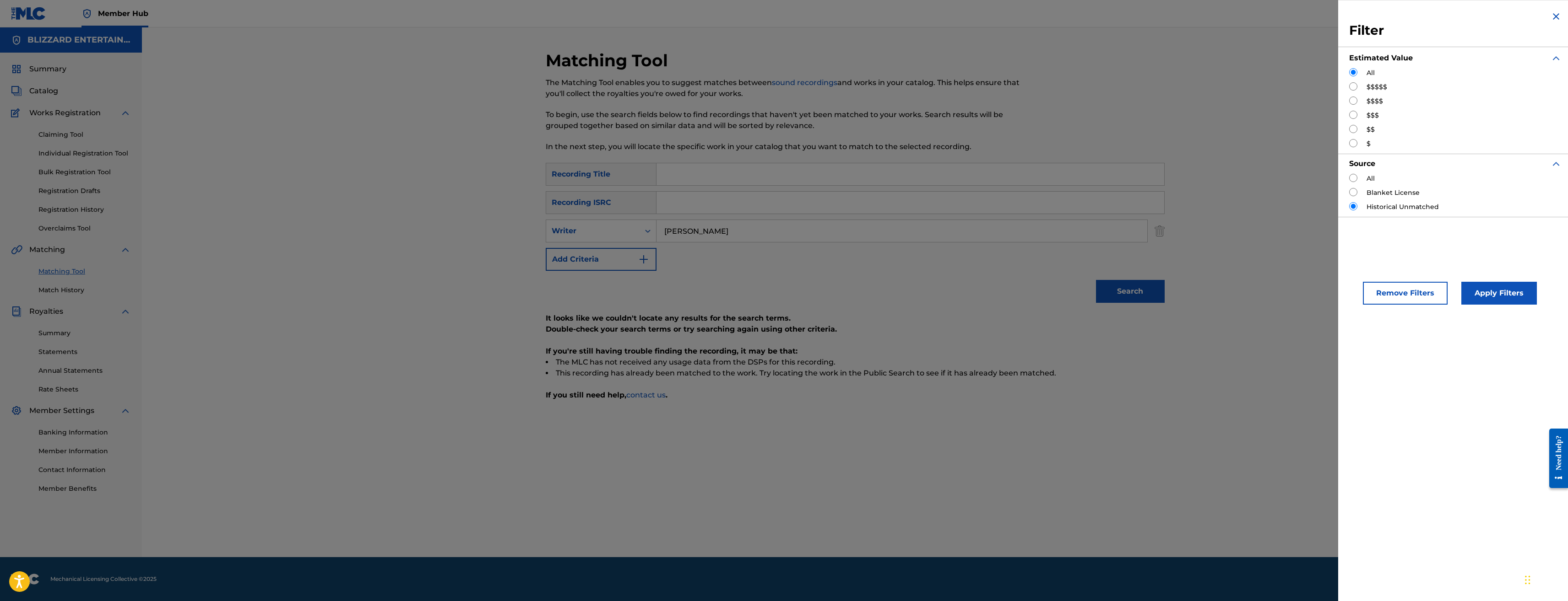
click at [1352, 178] on input "Search Form" at bounding box center [1354, 178] width 8 height 8
radio input "true"
click at [1488, 289] on button "Apply Filters" at bounding box center [1499, 293] width 76 height 23
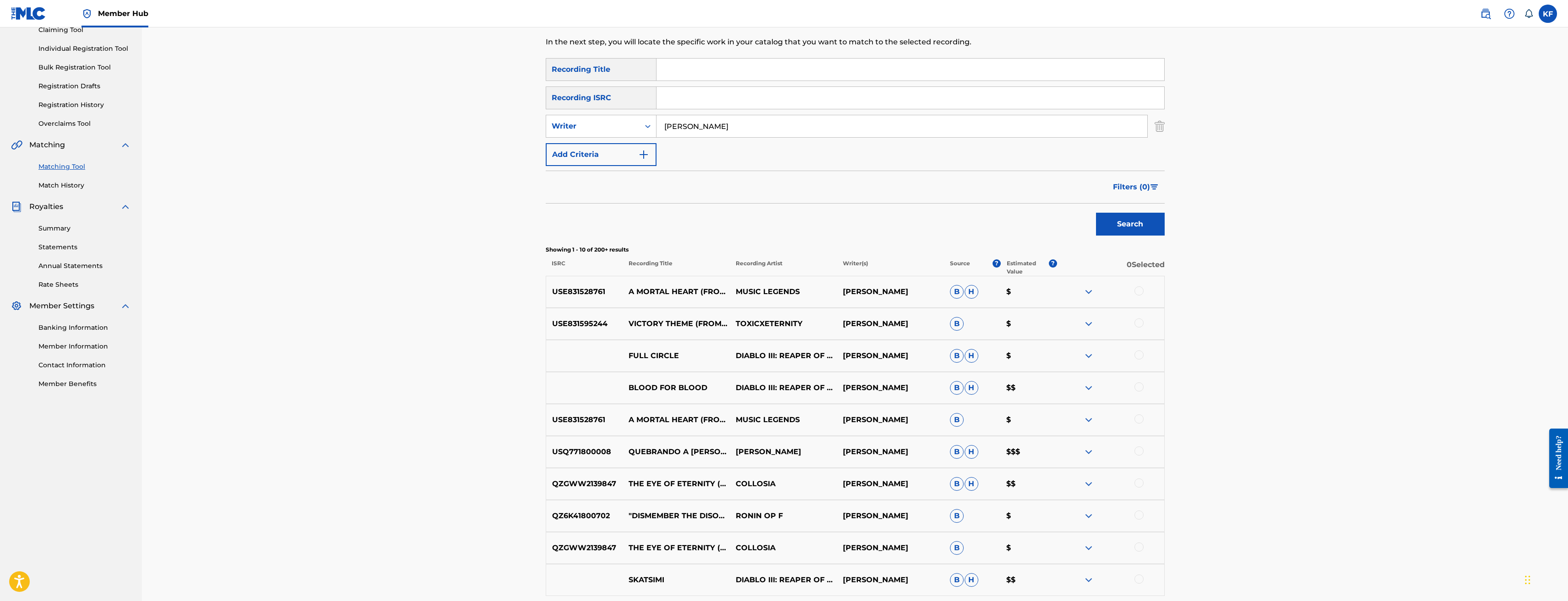
scroll to position [137, 0]
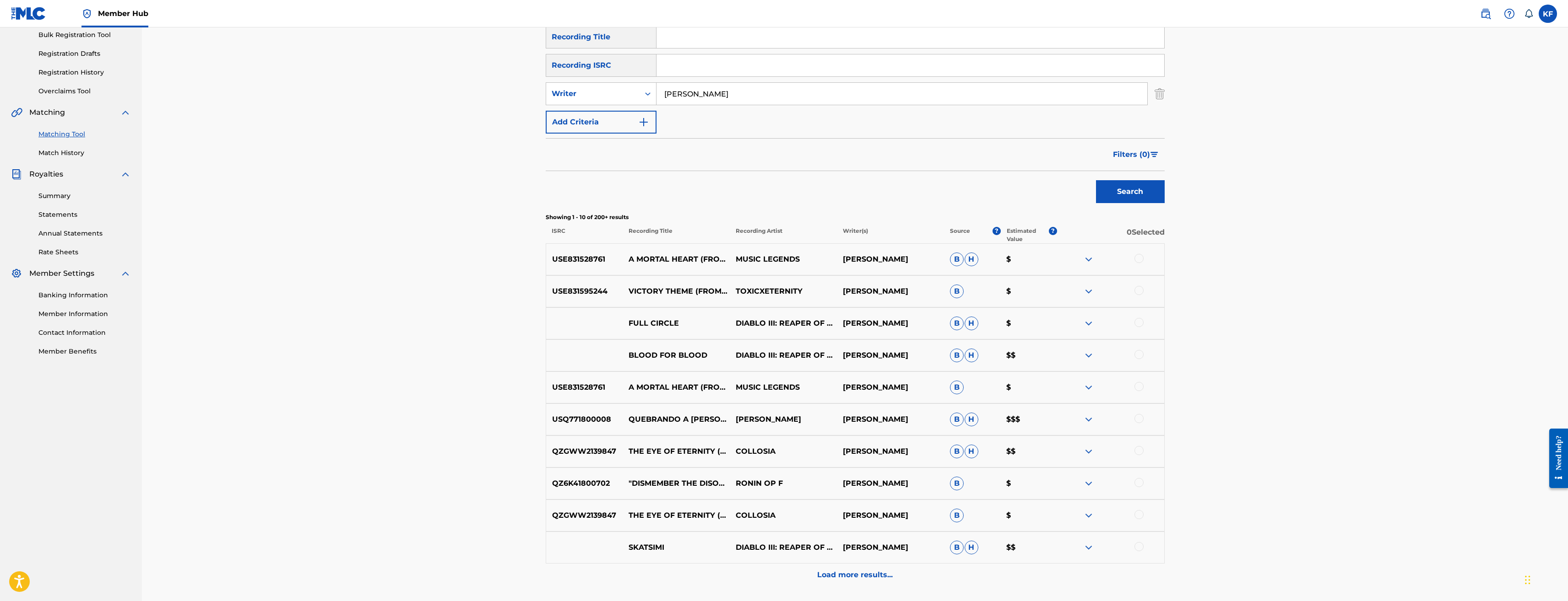
click at [1089, 386] on img at bounding box center [1089, 387] width 11 height 11
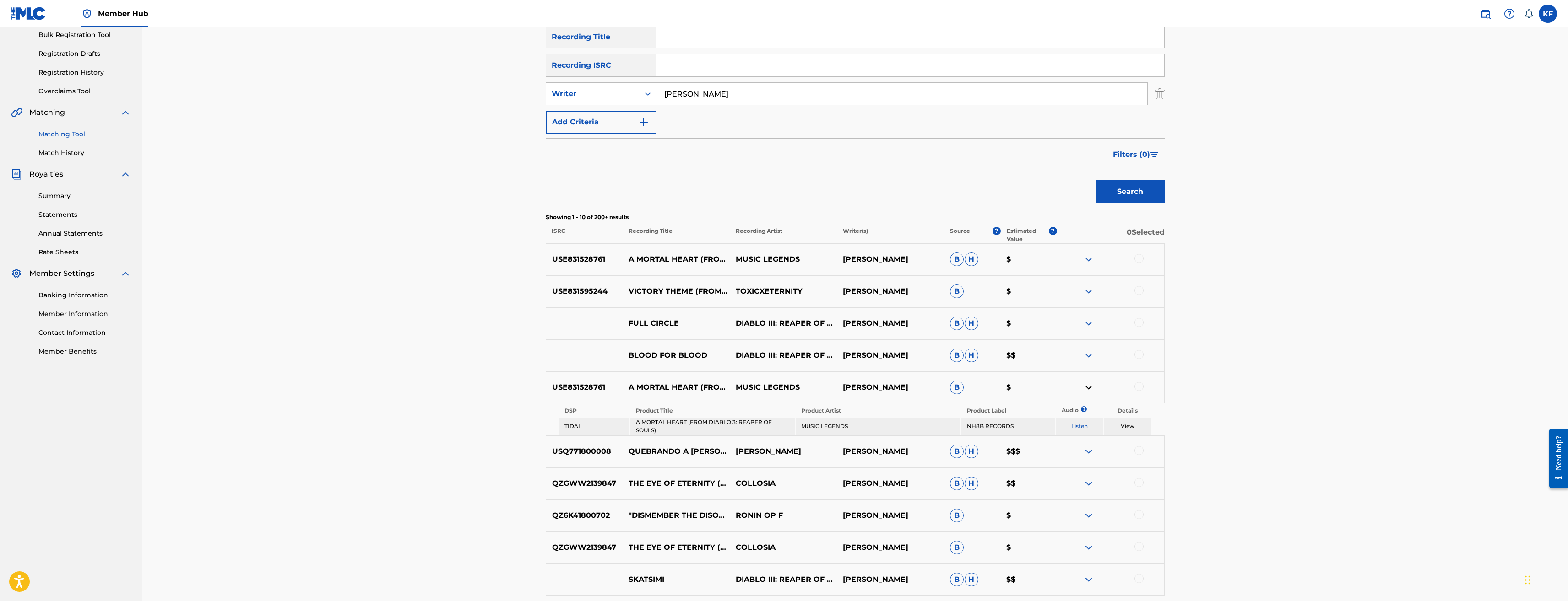
click at [1121, 427] on link "View" at bounding box center [1128, 426] width 13 height 7
click at [1128, 152] on span "Filters ( 0 )" at bounding box center [1131, 154] width 37 height 11
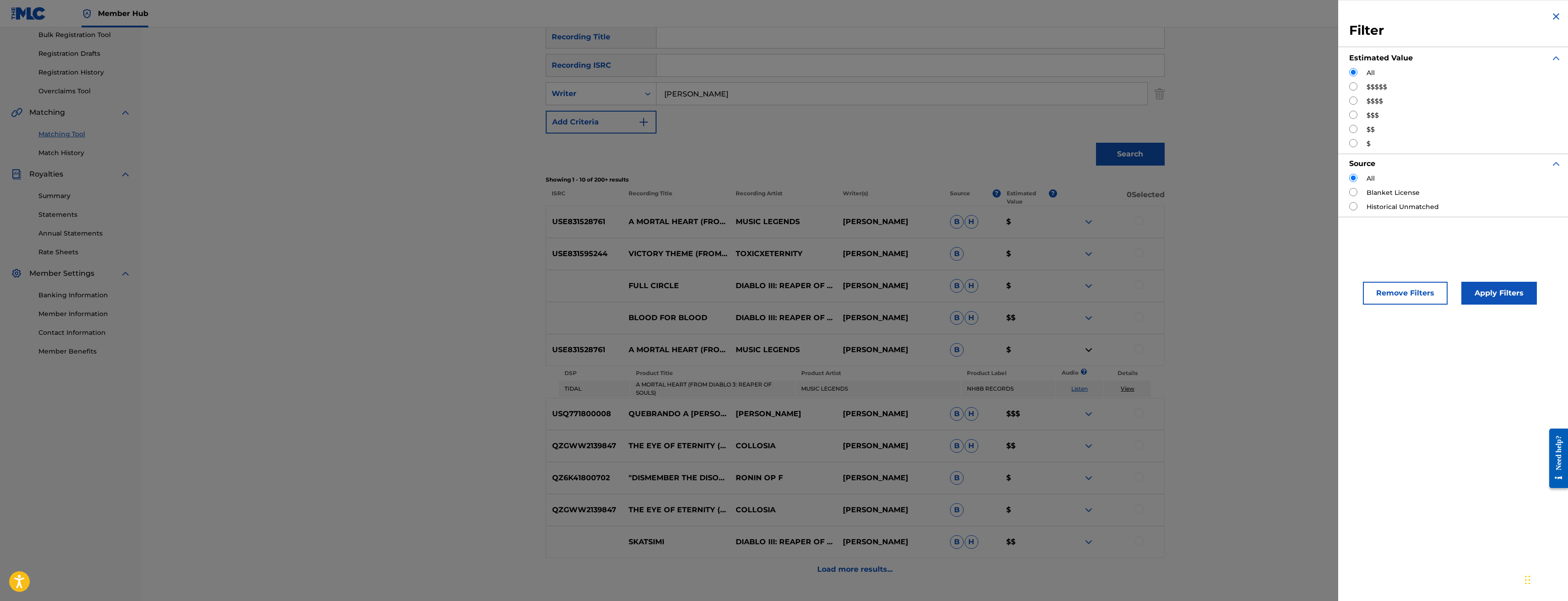
click at [1354, 87] on input "Search Form" at bounding box center [1354, 86] width 8 height 8
radio input "true"
click at [1479, 299] on button "Apply Filters" at bounding box center [1499, 293] width 76 height 23
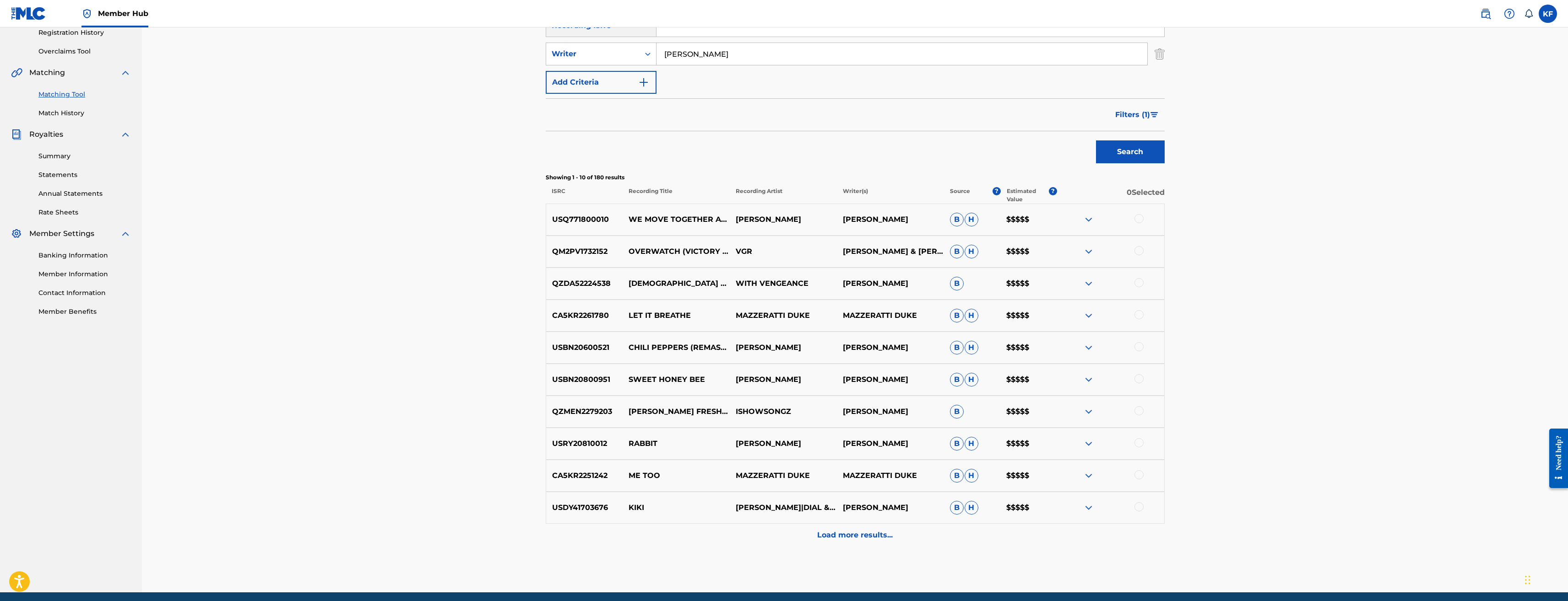
scroll to position [183, 0]
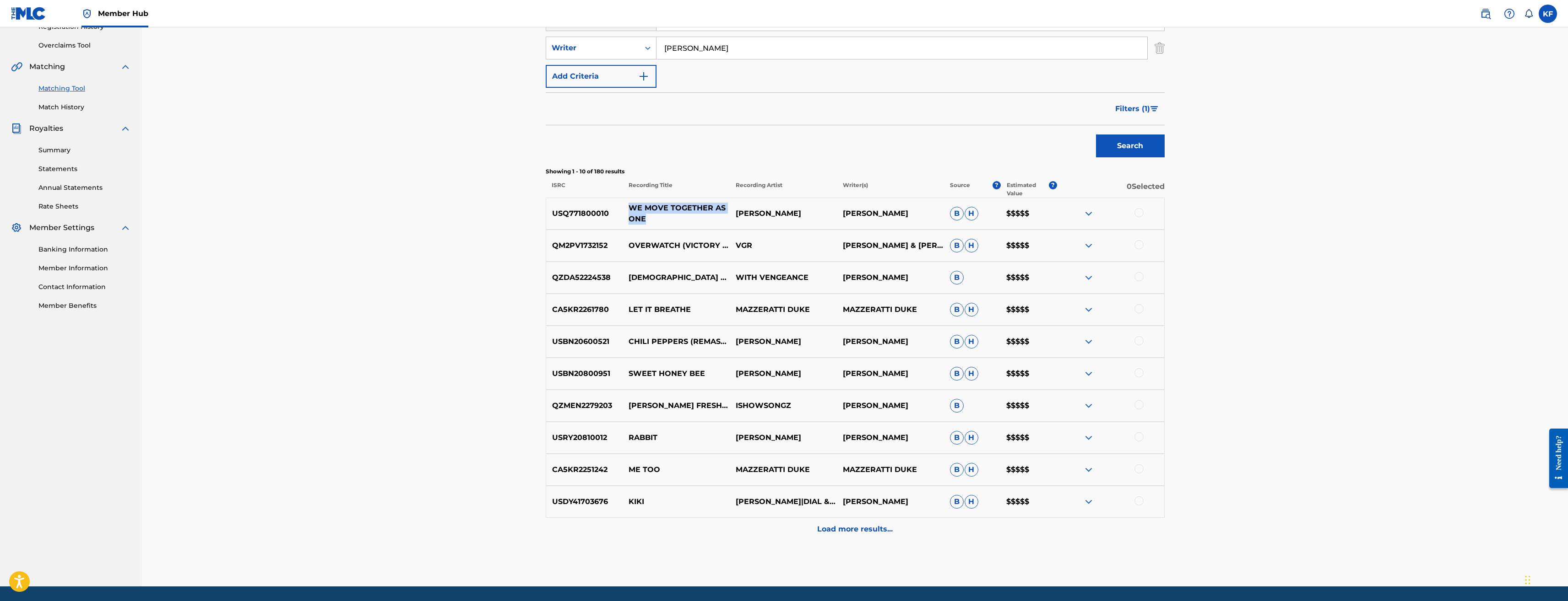
drag, startPoint x: 653, startPoint y: 220, endPoint x: 628, endPoint y: 209, distance: 27.3
click at [628, 209] on p "WE MOVE TOGETHER AS ONE" at bounding box center [676, 214] width 107 height 22
click at [1143, 209] on div at bounding box center [1110, 214] width 107 height 11
click at [1143, 210] on div at bounding box center [1139, 213] width 9 height 9
click at [654, 529] on button "Match 1 Group" at bounding box center [644, 527] width 101 height 23
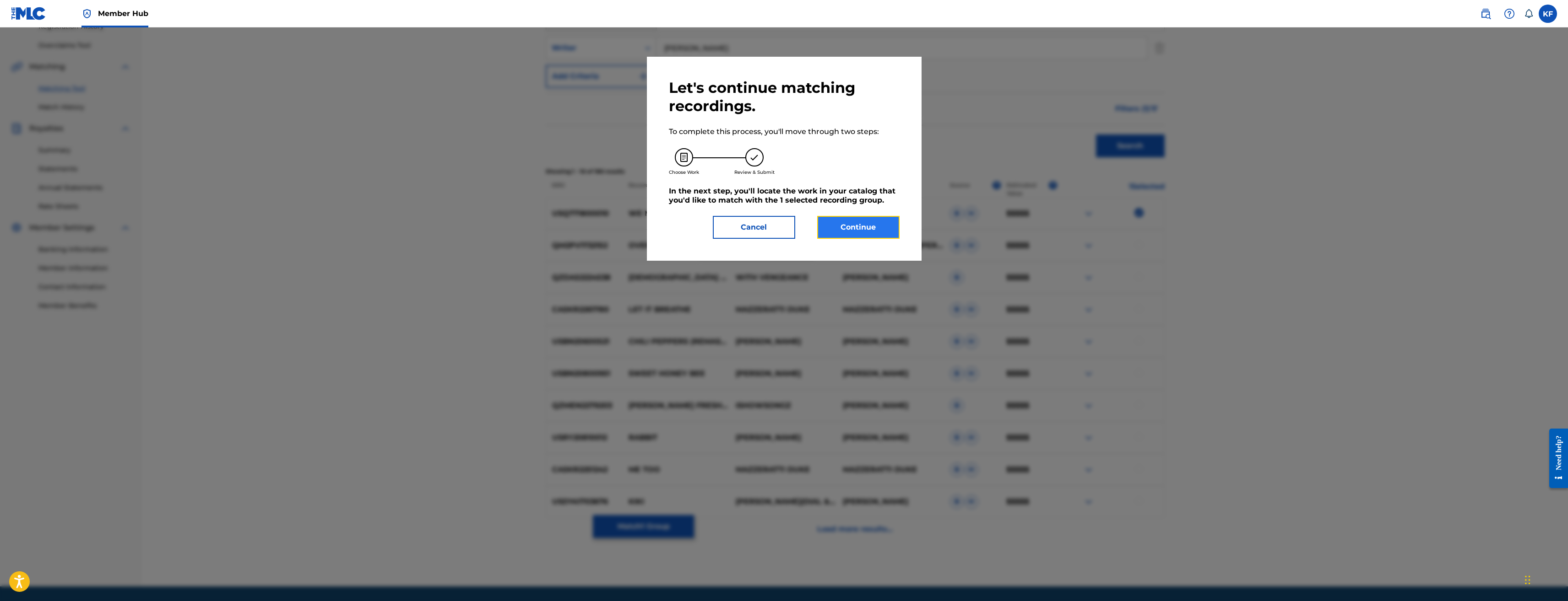
click at [862, 231] on button "Continue" at bounding box center [858, 228] width 82 height 23
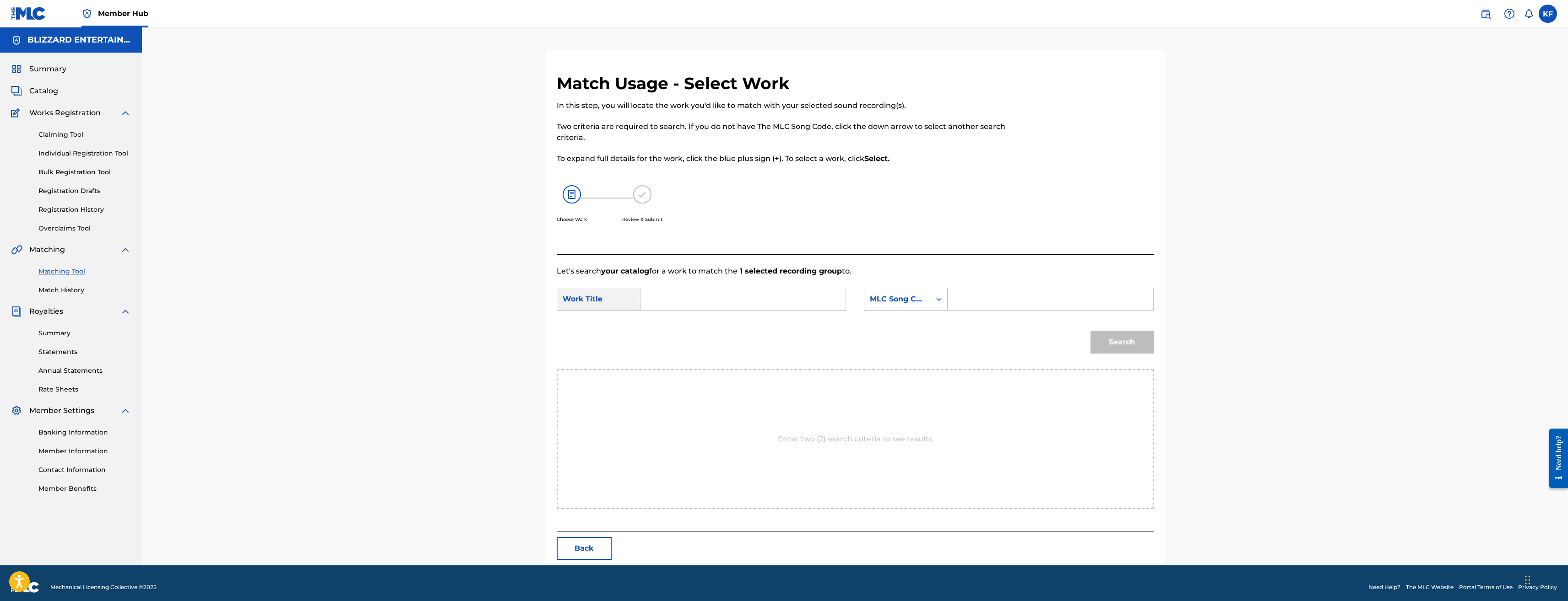
click at [1031, 300] on input "Search Form" at bounding box center [1050, 299] width 189 height 22
paste input "WB9PZB"
type input "WB9PZB"
click at [733, 295] on input "Search Form" at bounding box center [743, 299] width 189 height 22
paste input "WE MOVE TOGETHER AS ONE"
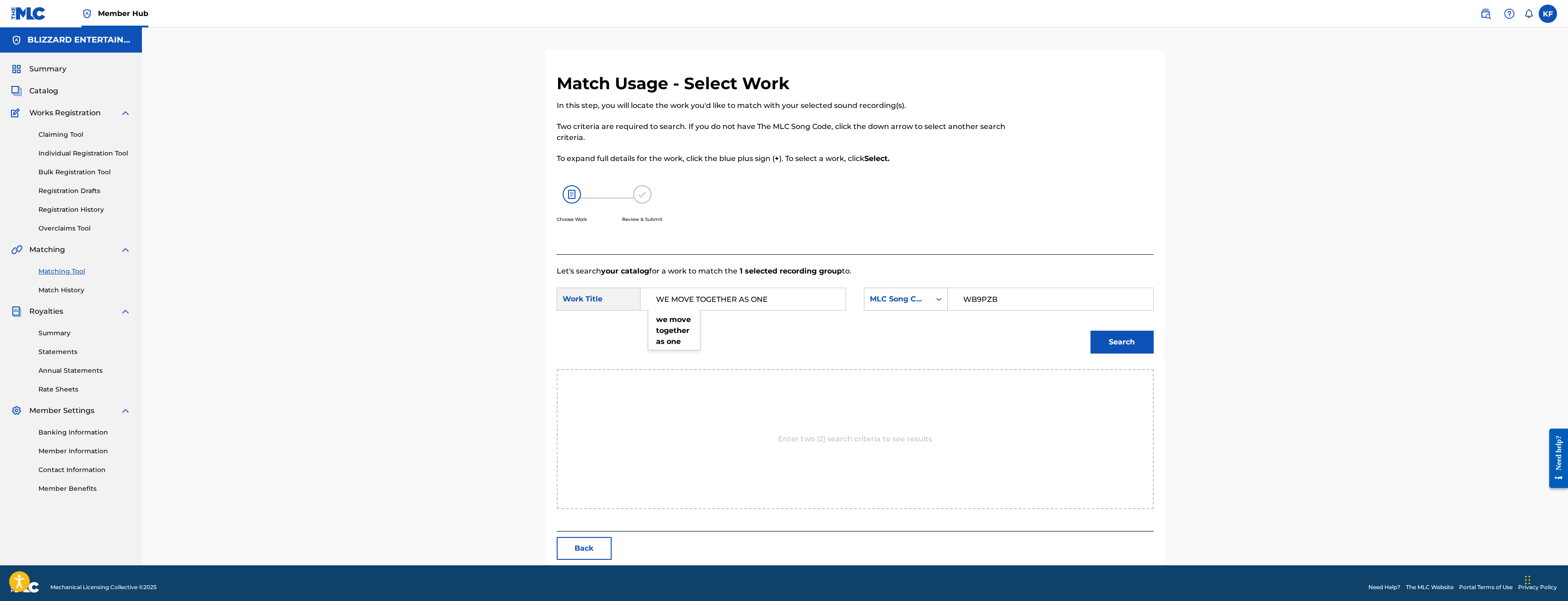
type input "WE MOVE TOGETHER AS ONE"
click at [874, 343] on div "Search" at bounding box center [855, 345] width 597 height 48
click at [1143, 347] on button "Search" at bounding box center [1122, 342] width 63 height 23
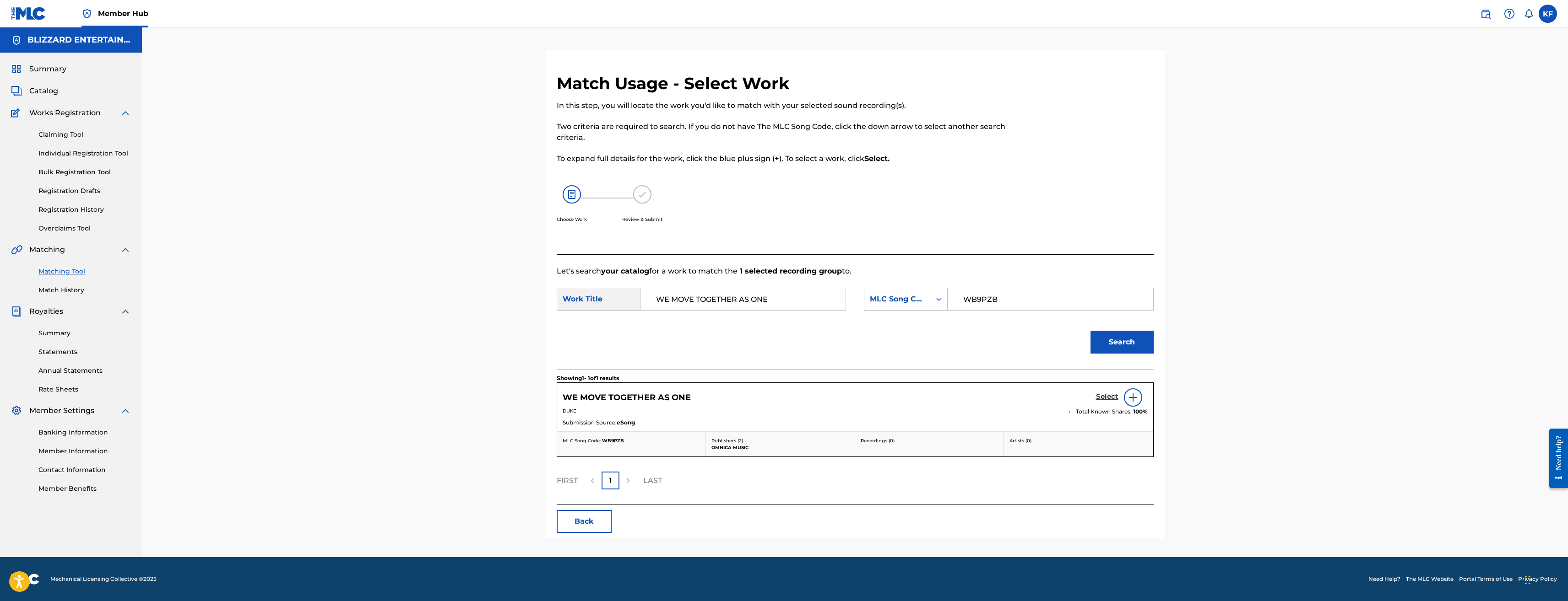
click at [1101, 394] on h5 "Select" at bounding box center [1107, 397] width 22 height 9
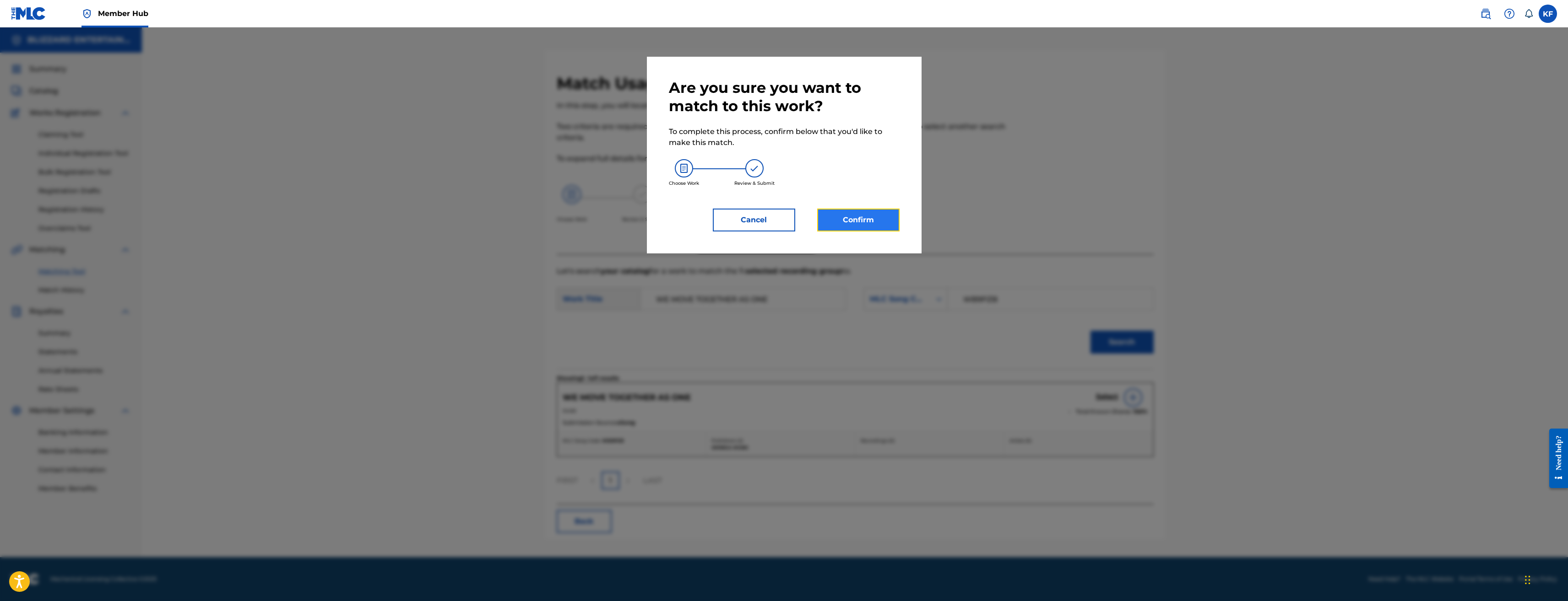
click at [833, 217] on button "Confirm" at bounding box center [858, 220] width 82 height 23
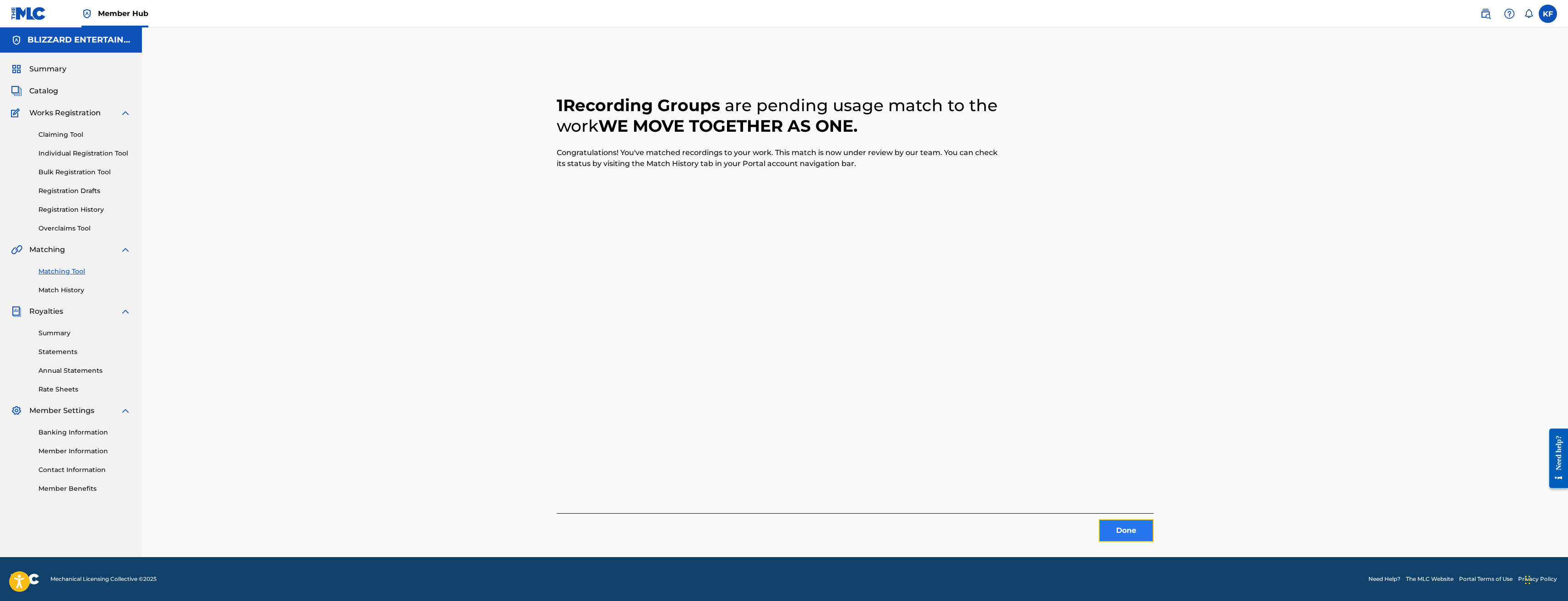
click at [1131, 529] on button "Done" at bounding box center [1126, 531] width 55 height 23
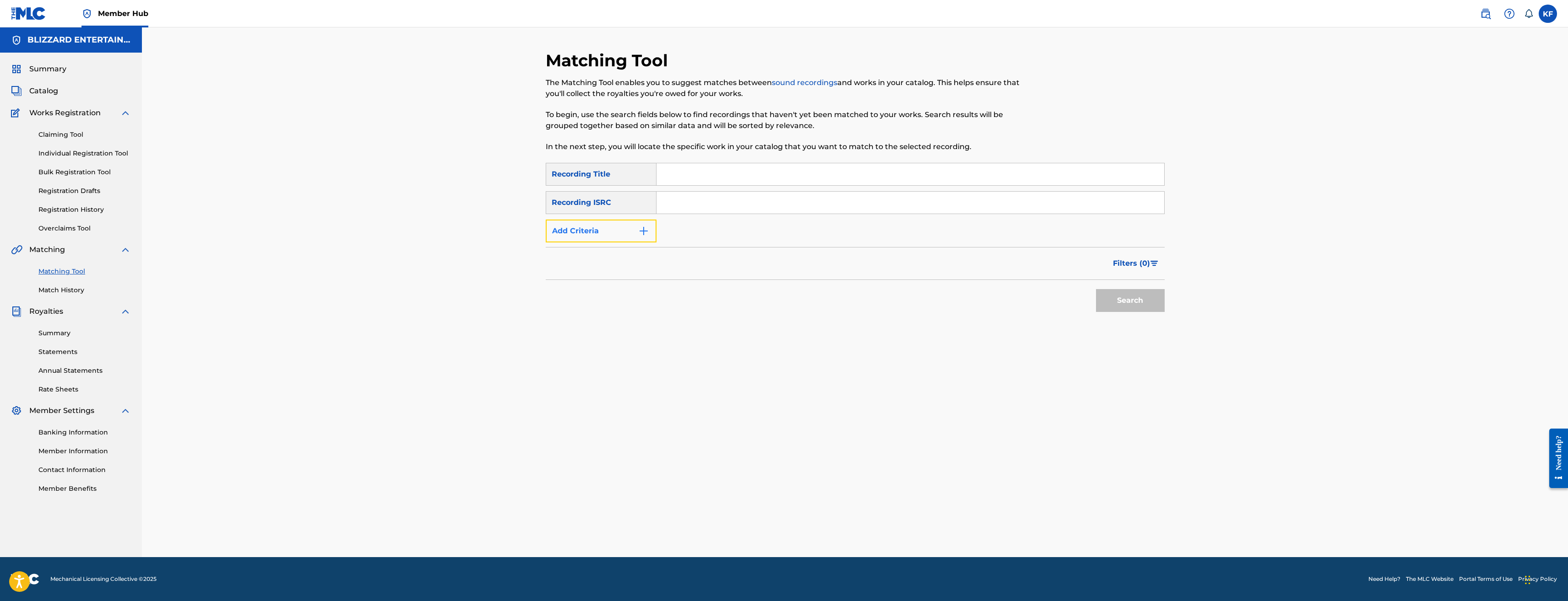
click at [629, 233] on button "Add Criteria" at bounding box center [601, 231] width 111 height 23
click at [629, 228] on div "Writer" at bounding box center [593, 231] width 82 height 11
click at [619, 230] on div "Writer" at bounding box center [593, 231] width 82 height 11
click at [708, 228] on input "Search Form" at bounding box center [902, 231] width 491 height 22
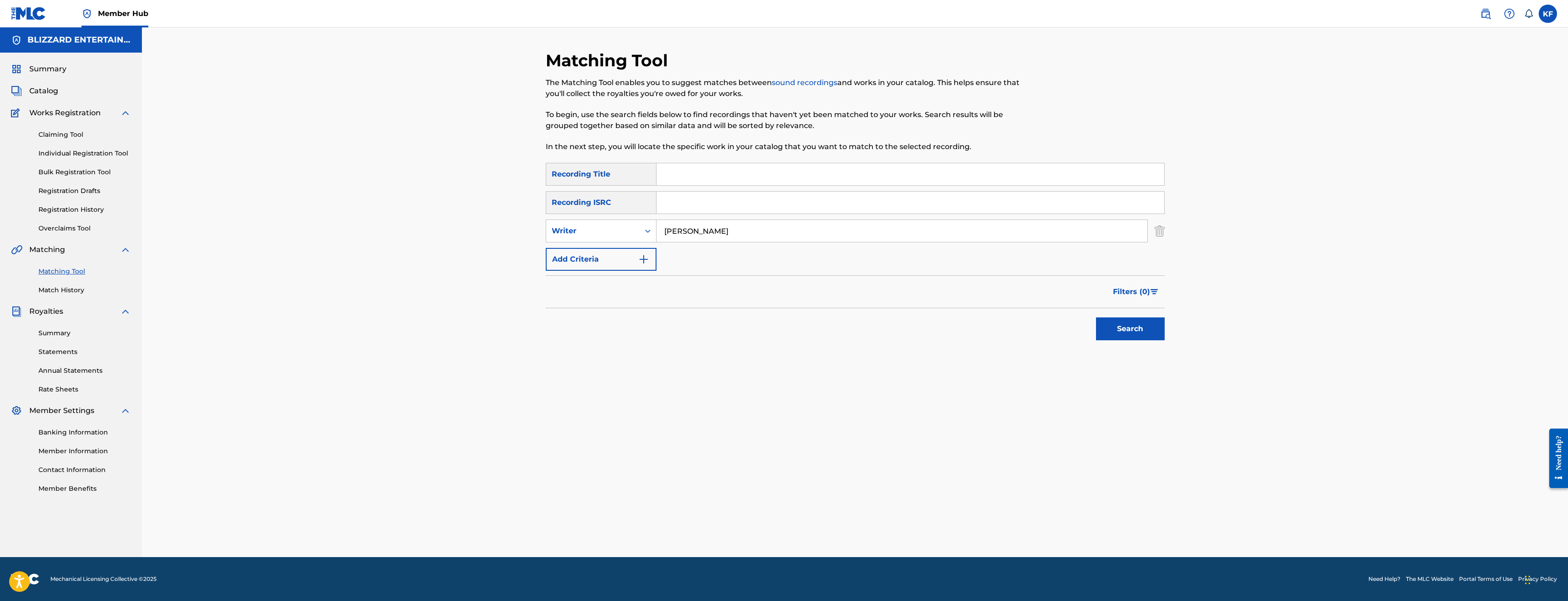
type input "[PERSON_NAME]"
click at [1096, 317] on button "Search" at bounding box center [1130, 329] width 69 height 23
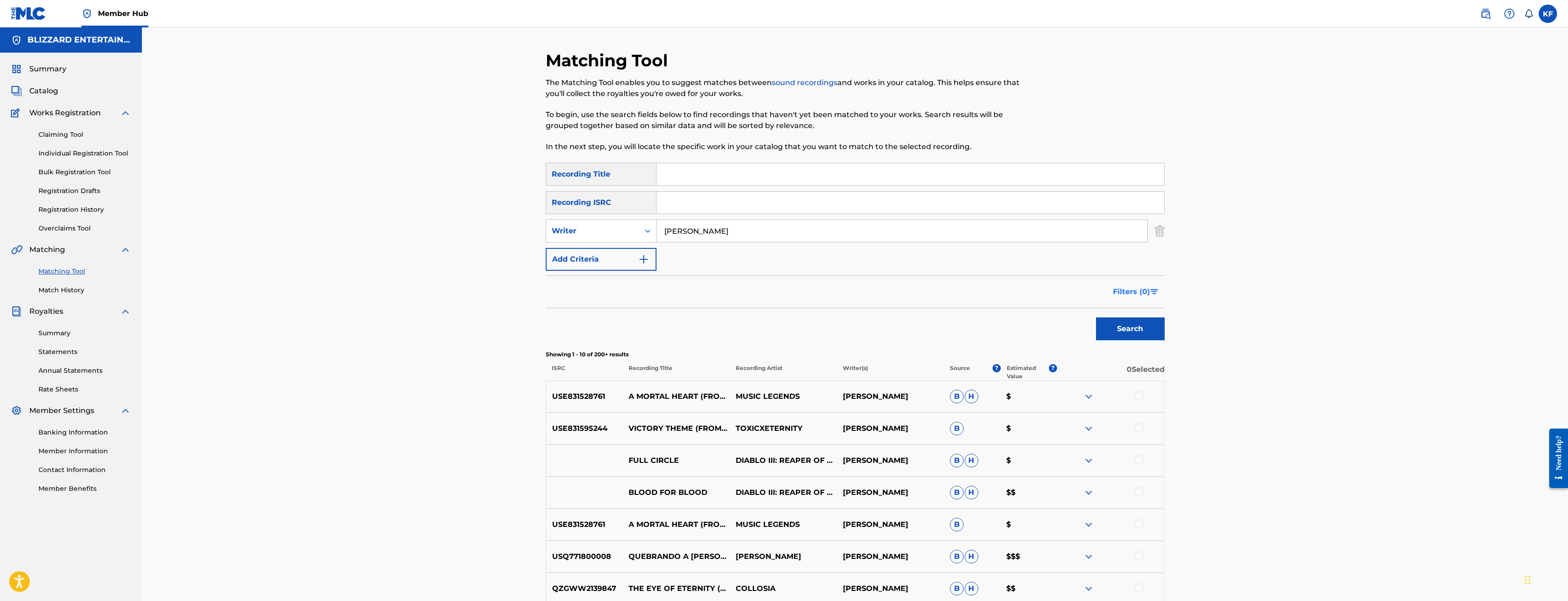
click at [1143, 290] on span "Filters ( 0 )" at bounding box center [1131, 292] width 37 height 11
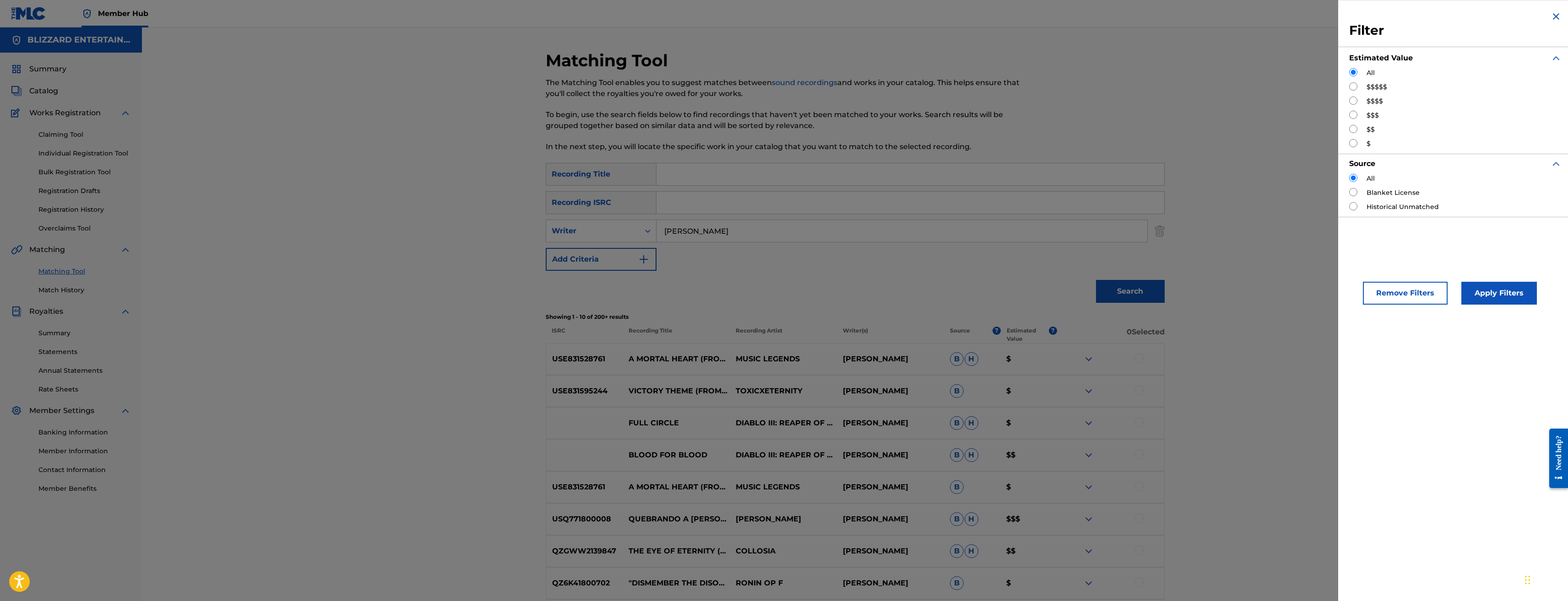
click at [1351, 101] on input "Search Form" at bounding box center [1354, 100] width 8 height 8
radio input "true"
click at [1499, 294] on button "Apply Filters" at bounding box center [1499, 293] width 76 height 23
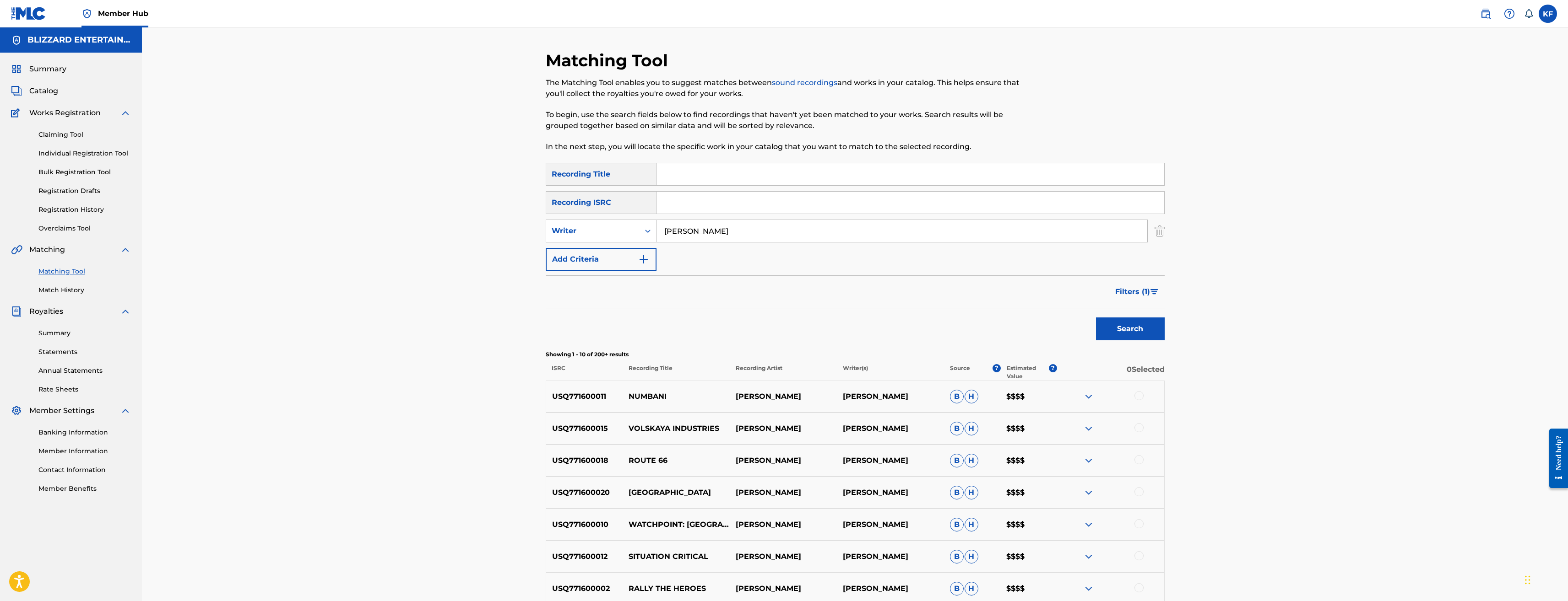
click at [744, 229] on input "[PERSON_NAME]" at bounding box center [902, 231] width 491 height 22
click at [700, 172] on input "Search Form" at bounding box center [910, 174] width 508 height 22
click at [1096, 317] on button "Search" at bounding box center [1130, 329] width 69 height 23
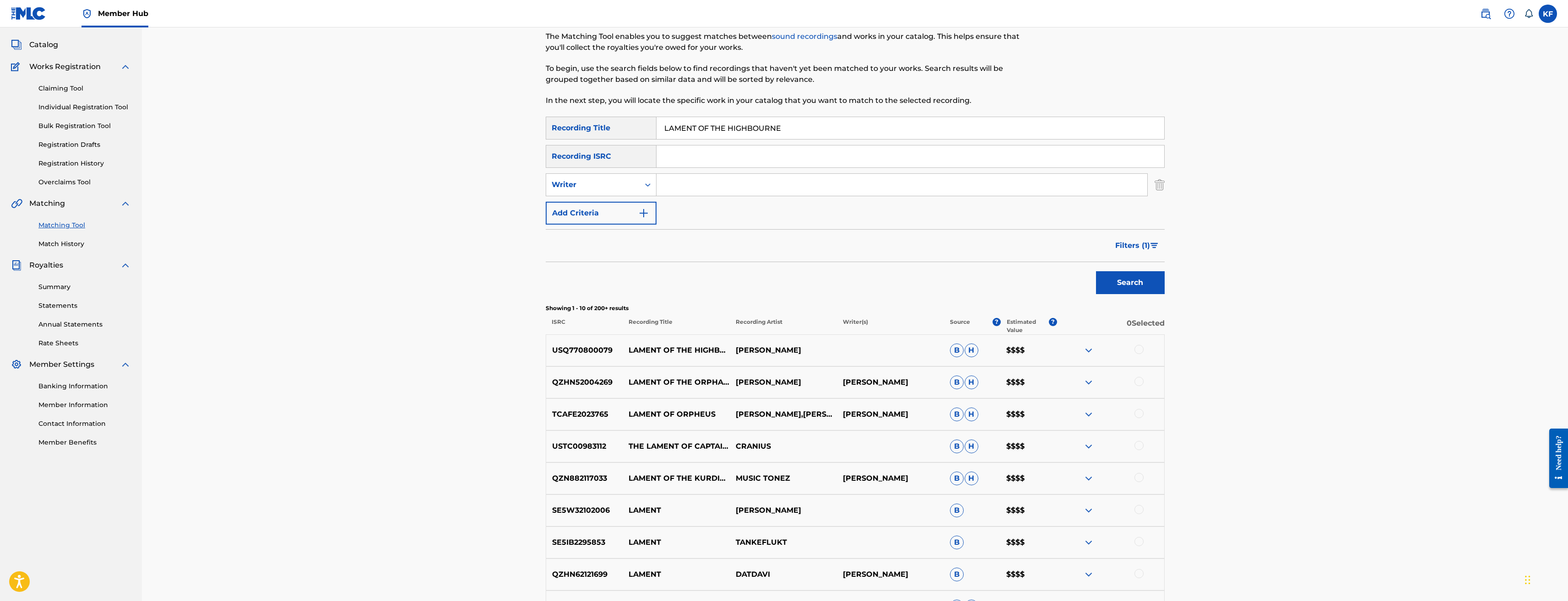
scroll to position [92, 0]
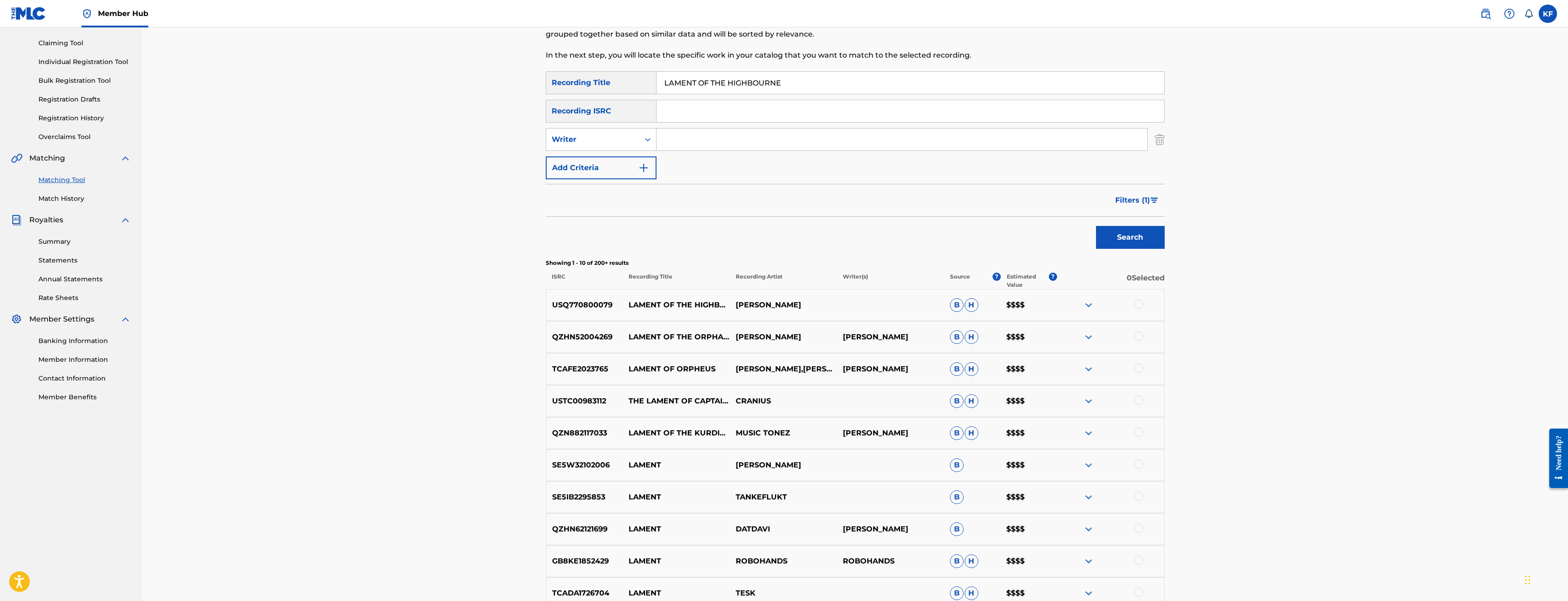
click at [1138, 301] on div at bounding box center [1139, 305] width 9 height 9
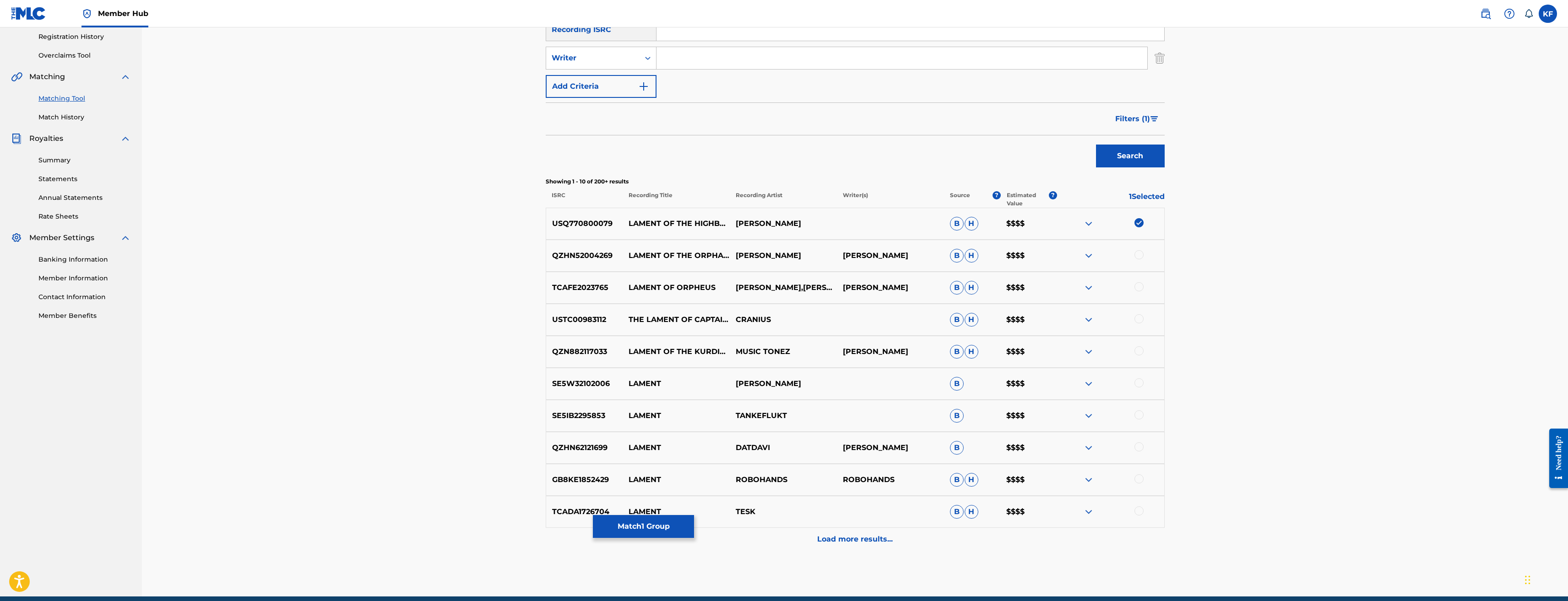
scroll to position [183, 0]
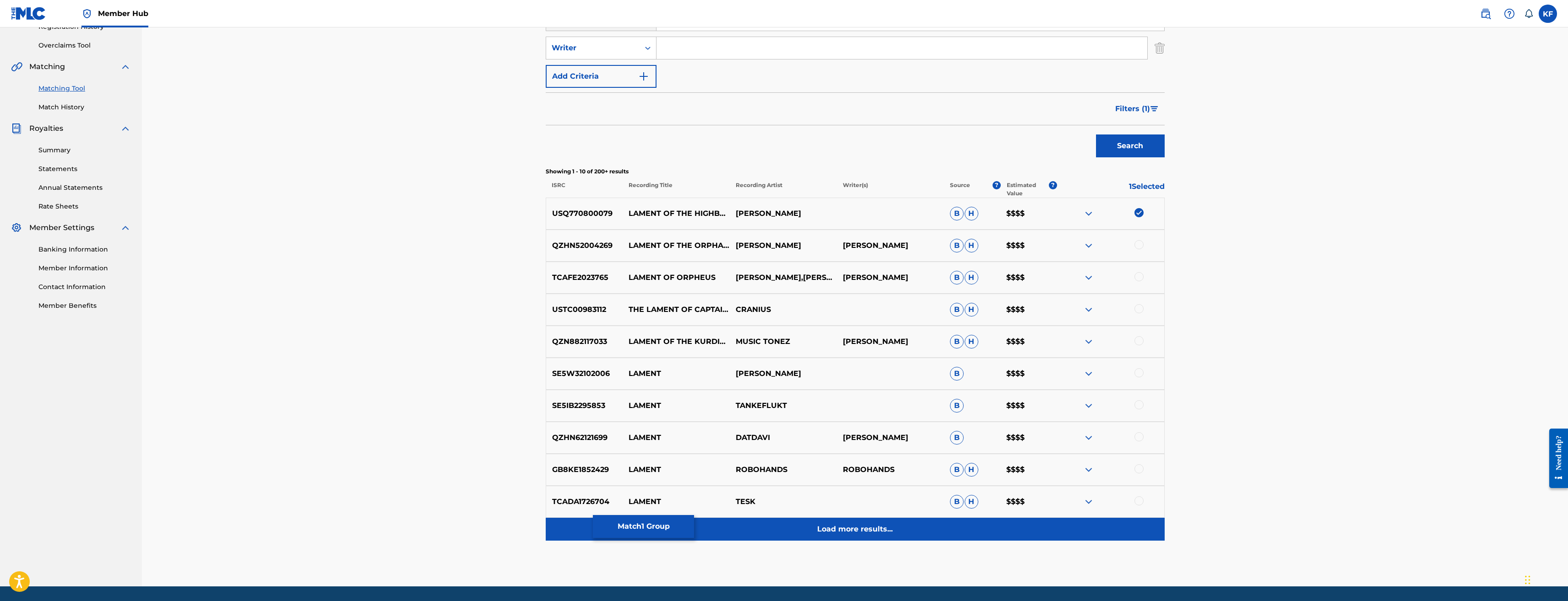
click at [866, 530] on p "Load more results..." at bounding box center [855, 530] width 76 height 11
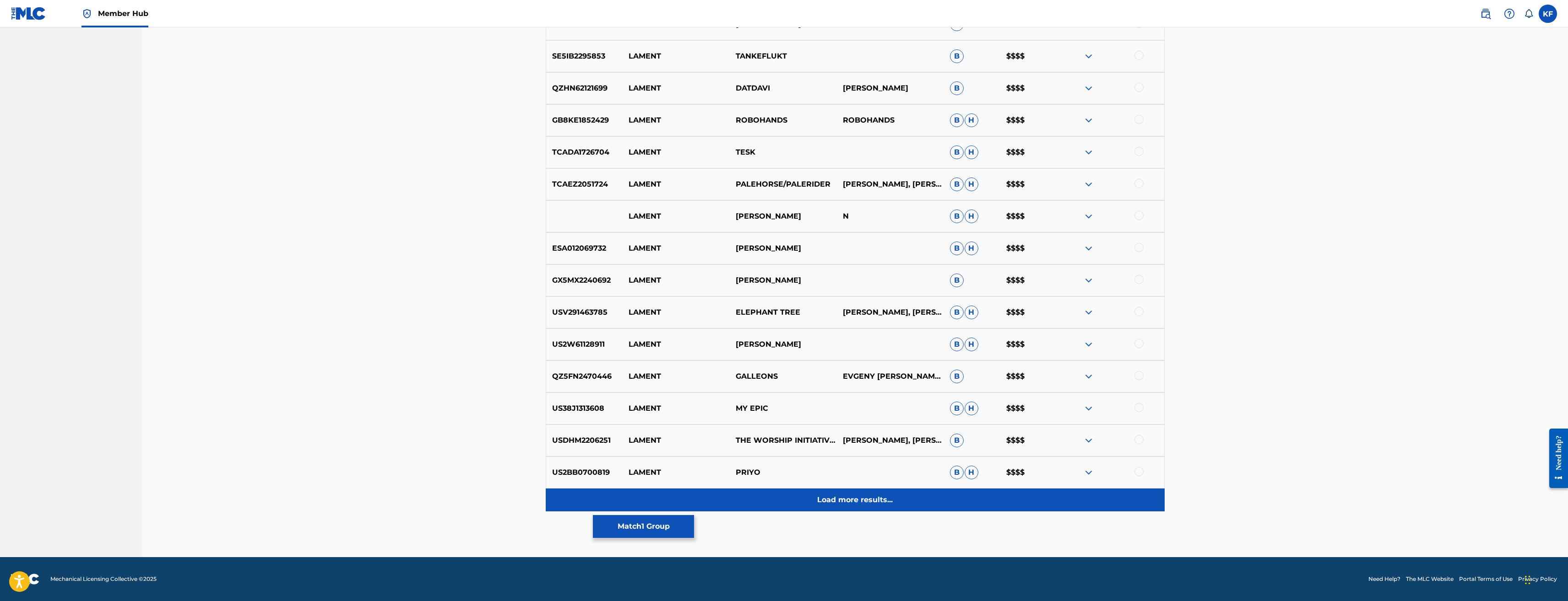
scroll to position [0, 0]
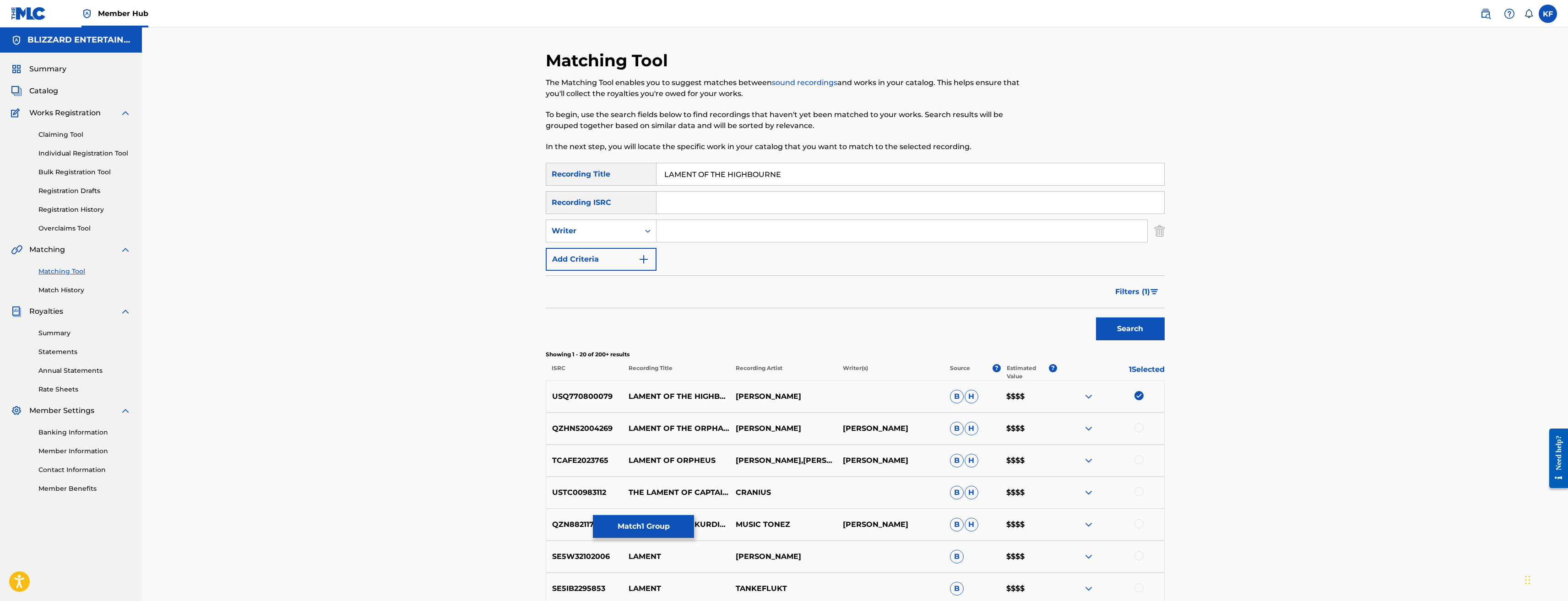
click at [664, 172] on input "LAMENT OF THE HIGHBOURNE" at bounding box center [910, 174] width 508 height 22
type input "WORLD OF WARCRFAT LAMENT OF THE HIGHBOURNE"
click at [1096, 317] on button "Search" at bounding box center [1130, 329] width 69 height 23
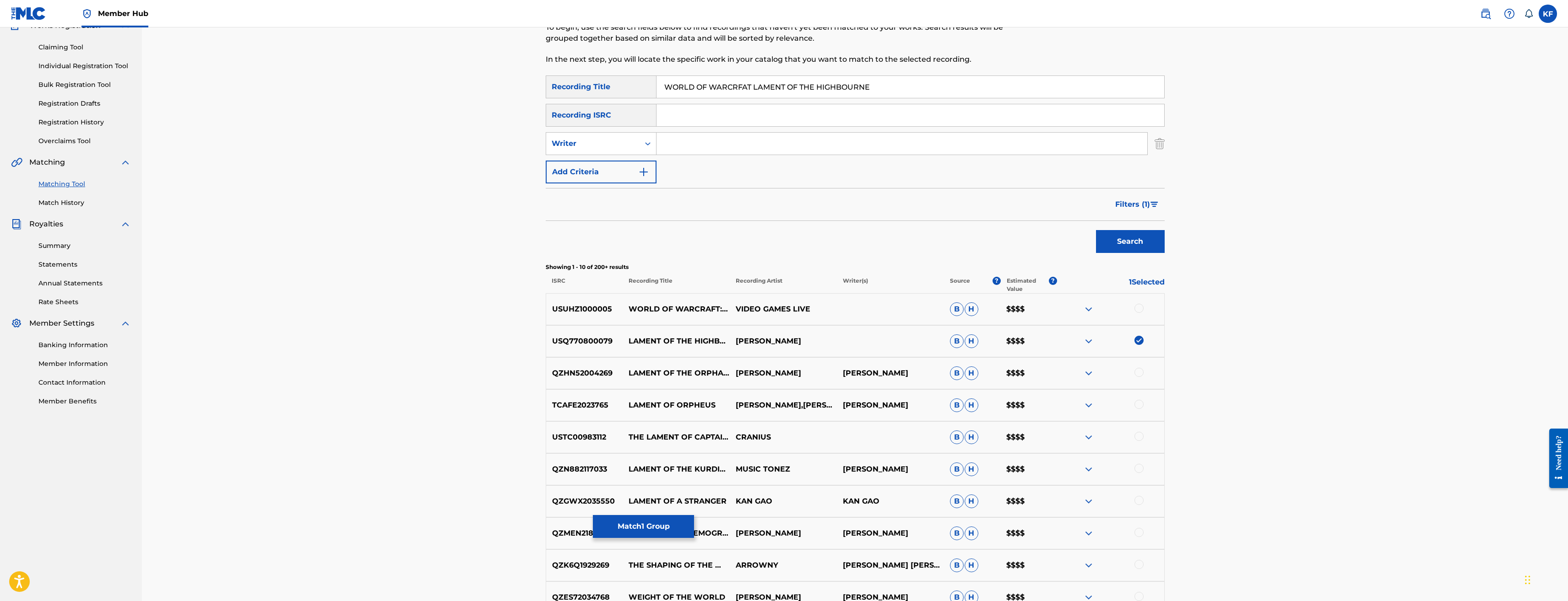
scroll to position [92, 0]
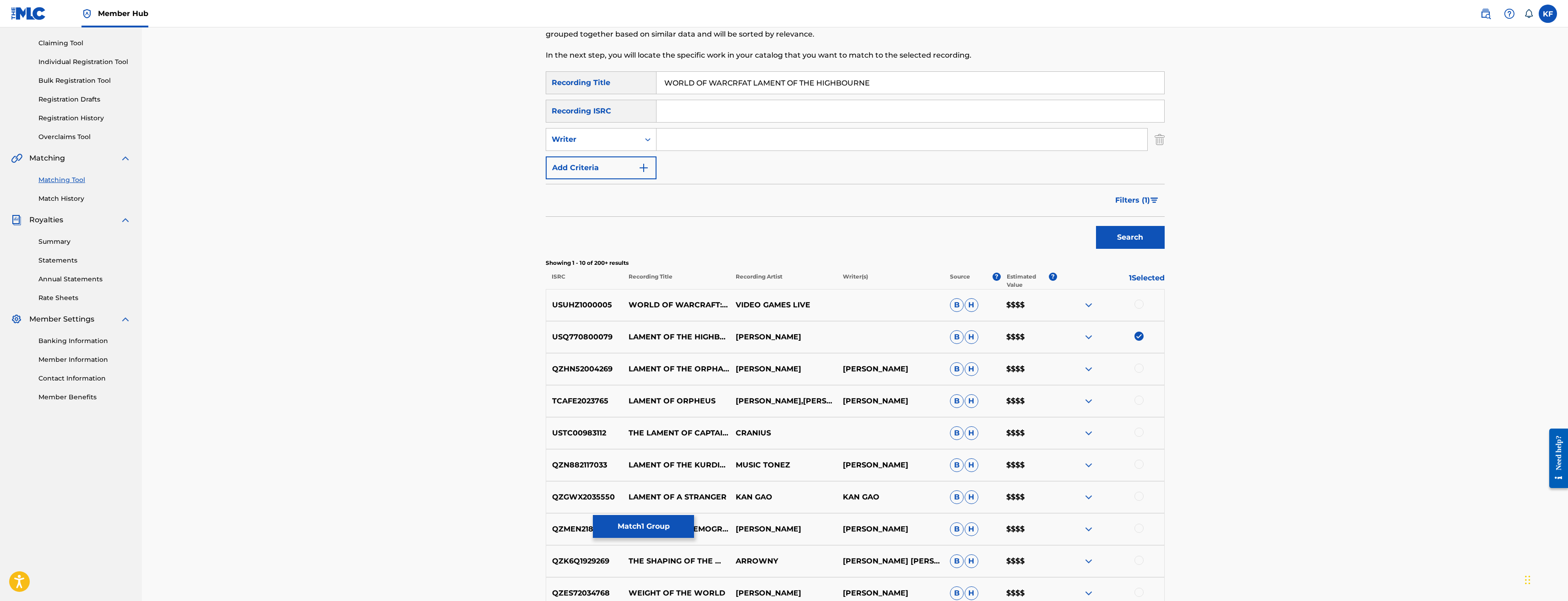
click at [1139, 303] on div at bounding box center [1139, 305] width 9 height 9
click at [1141, 304] on img at bounding box center [1139, 305] width 9 height 9
click at [1141, 304] on div at bounding box center [1139, 305] width 9 height 9
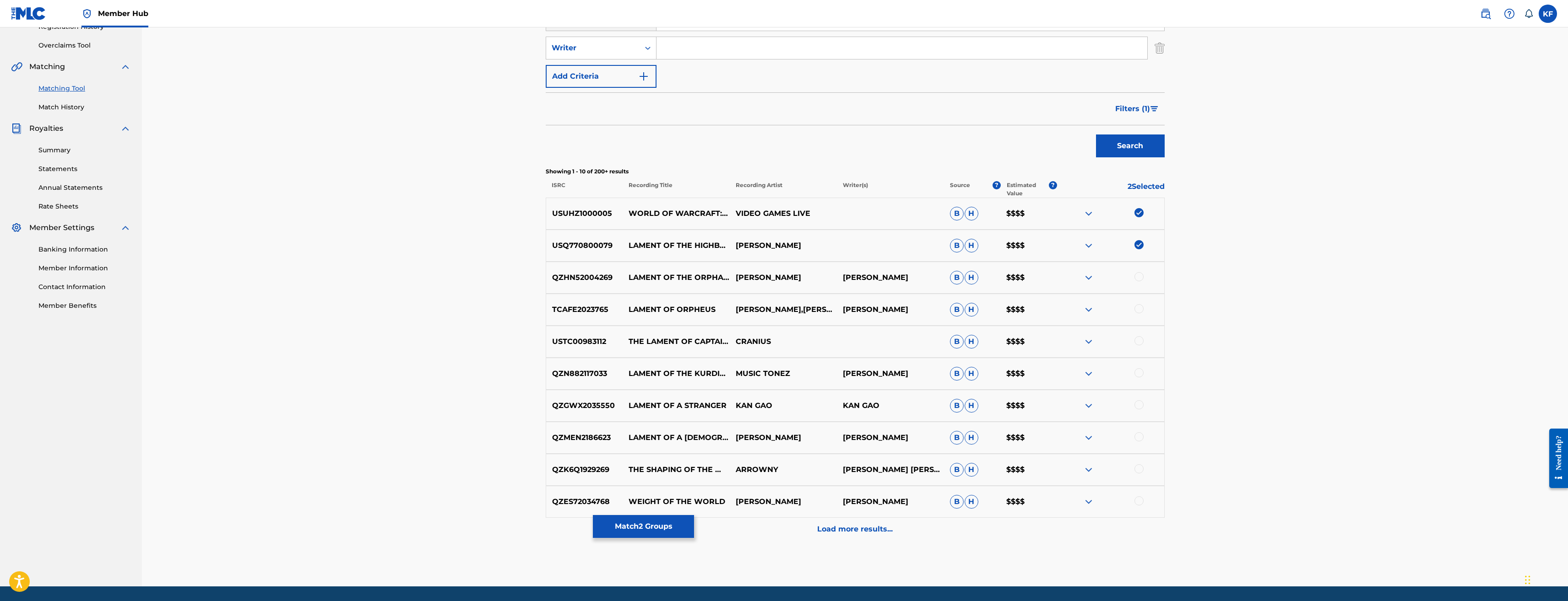
scroll to position [212, 0]
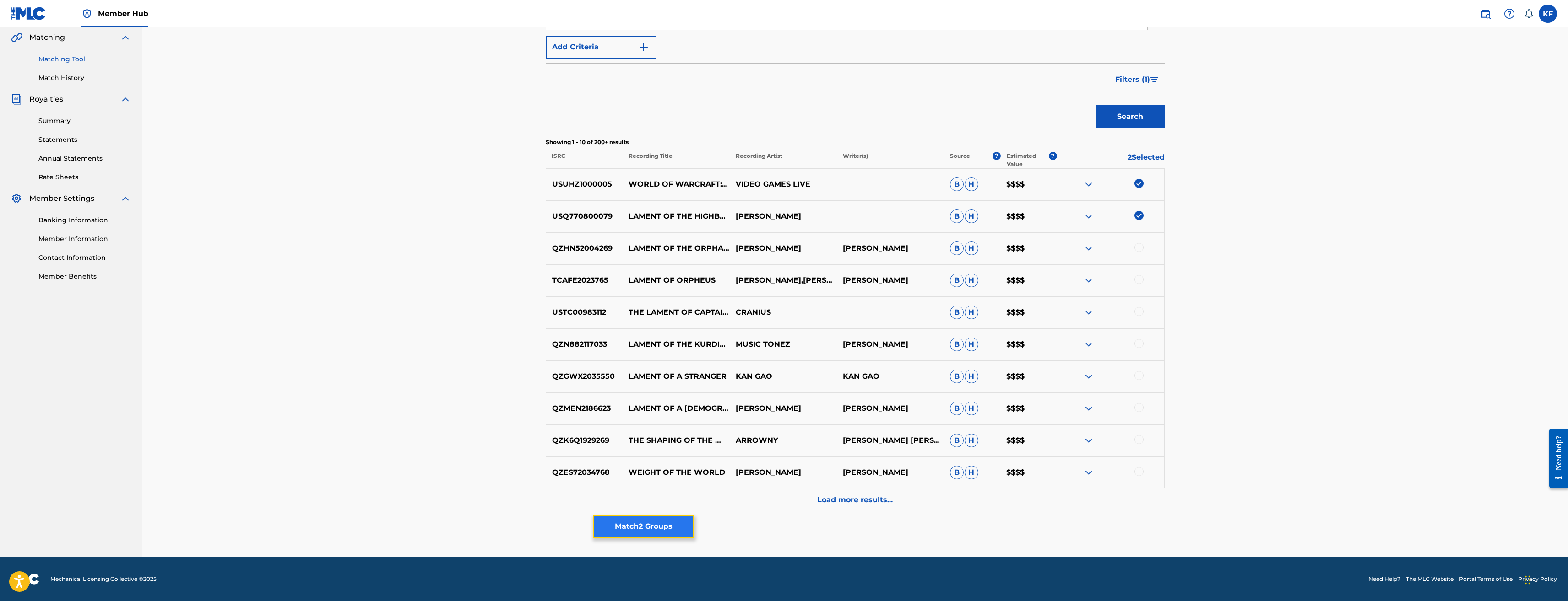
click at [673, 524] on button "Match 2 Groups" at bounding box center [644, 527] width 101 height 23
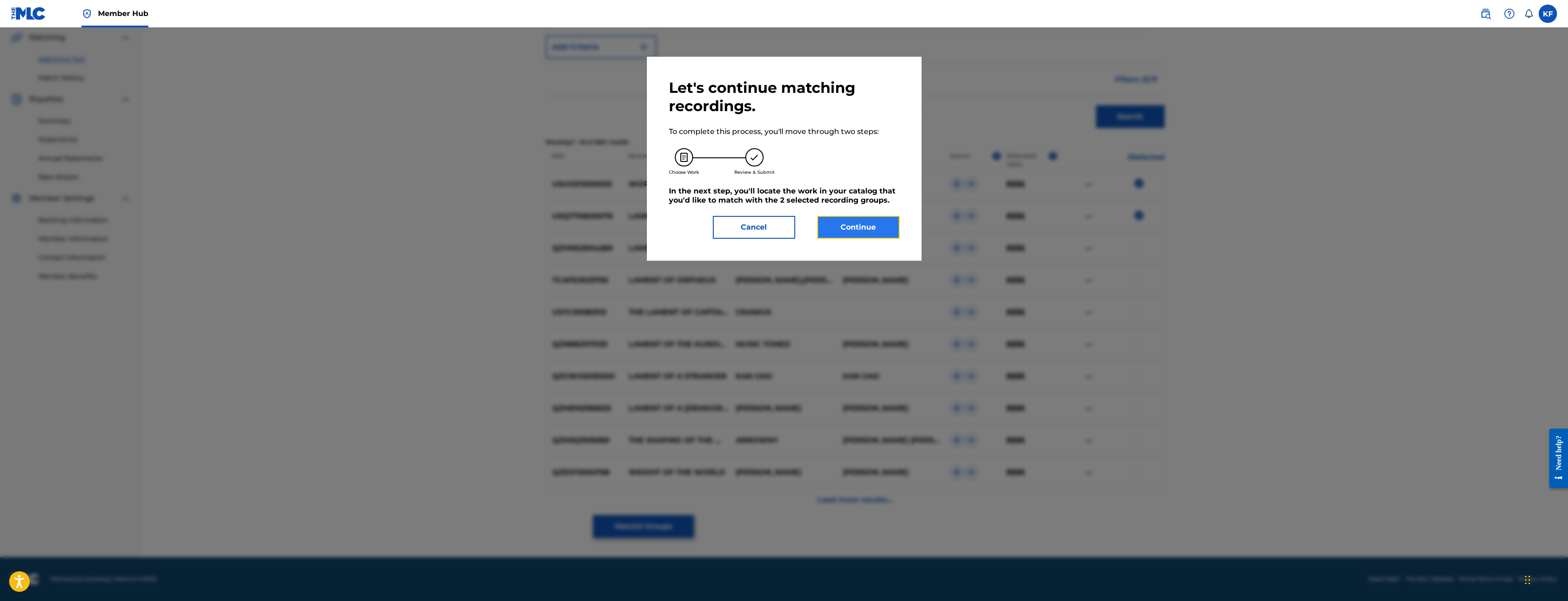
click at [870, 218] on button "Continue" at bounding box center [858, 228] width 82 height 23
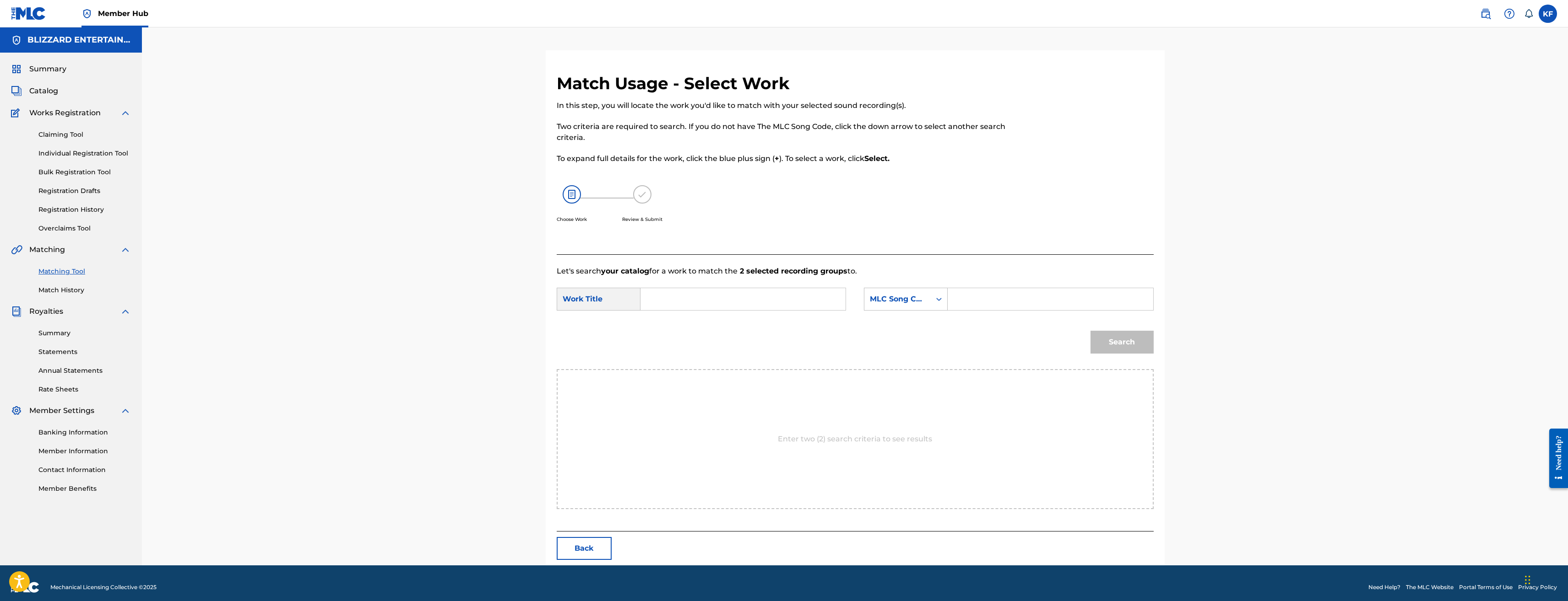
click at [969, 300] on input "Search Form" at bounding box center [1050, 299] width 189 height 22
paste input "LA06TN"
type input "LA06TN"
click at [747, 302] on input "Search Form" at bounding box center [743, 299] width 189 height 22
type input "LAMENT"
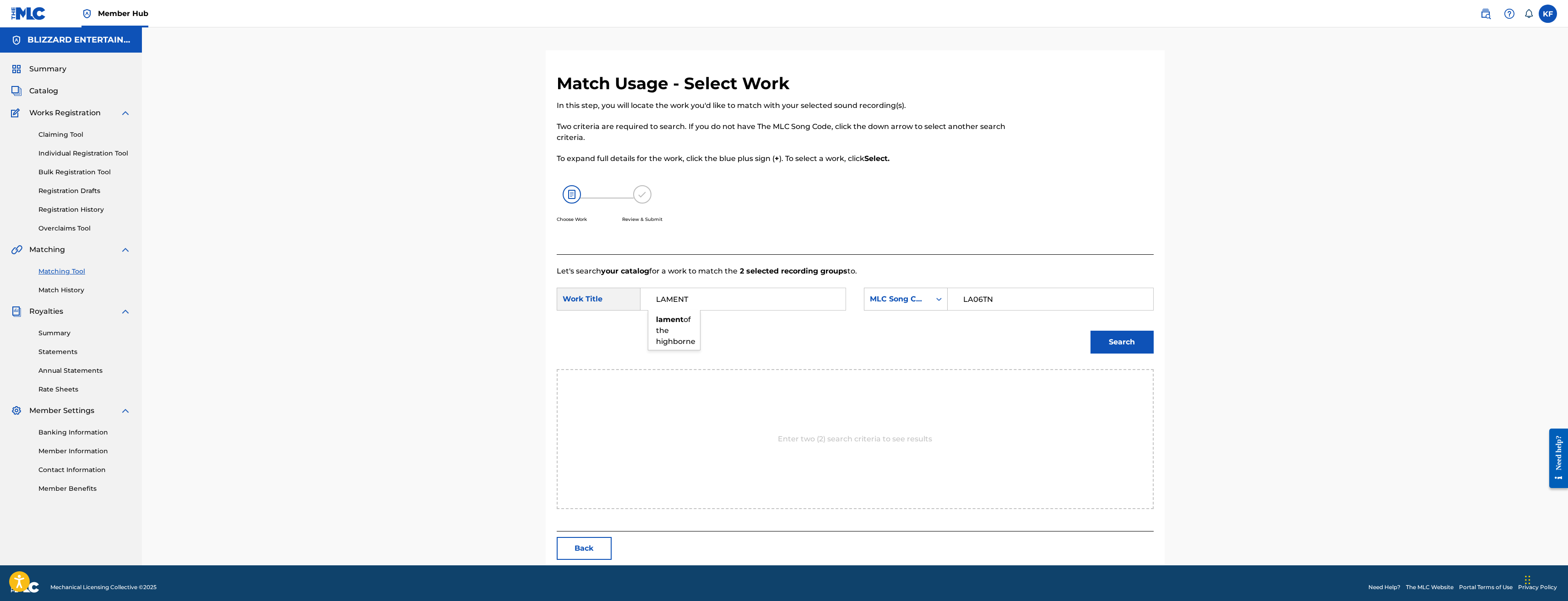
click at [1091, 331] on button "Search" at bounding box center [1122, 342] width 63 height 23
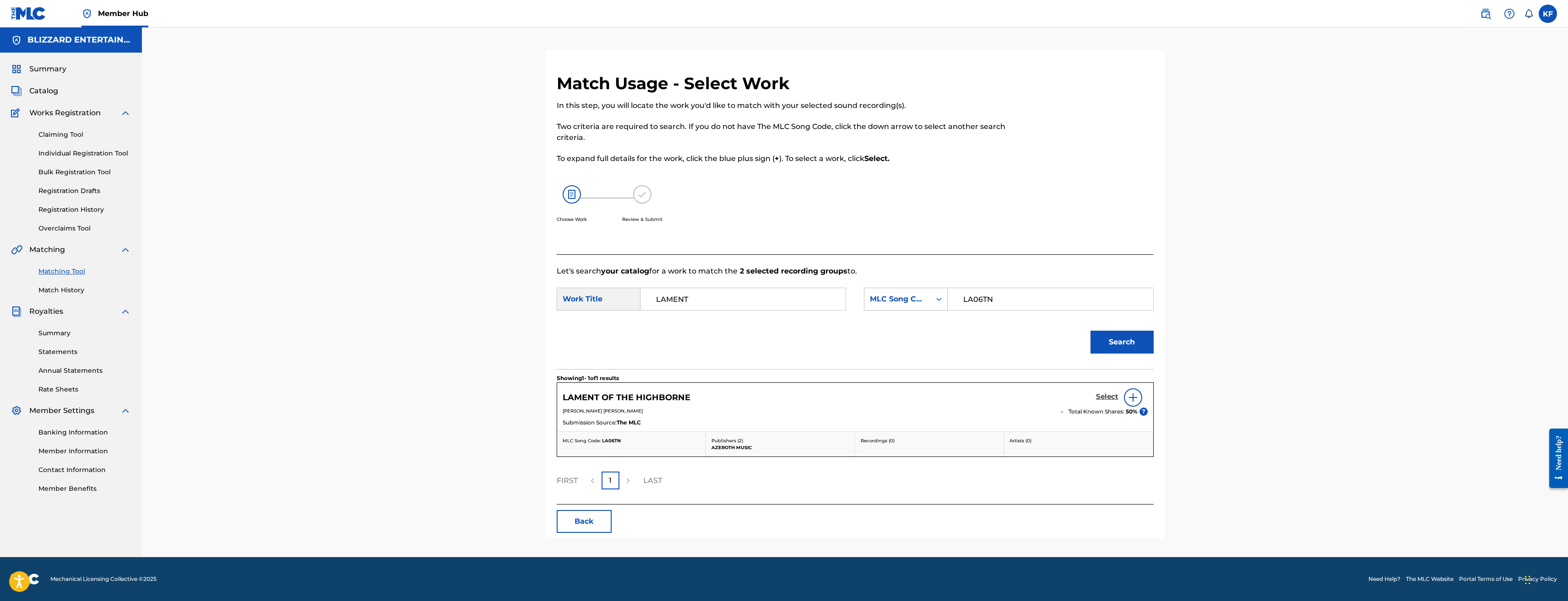
click at [1104, 396] on h5 "Select" at bounding box center [1107, 397] width 22 height 9
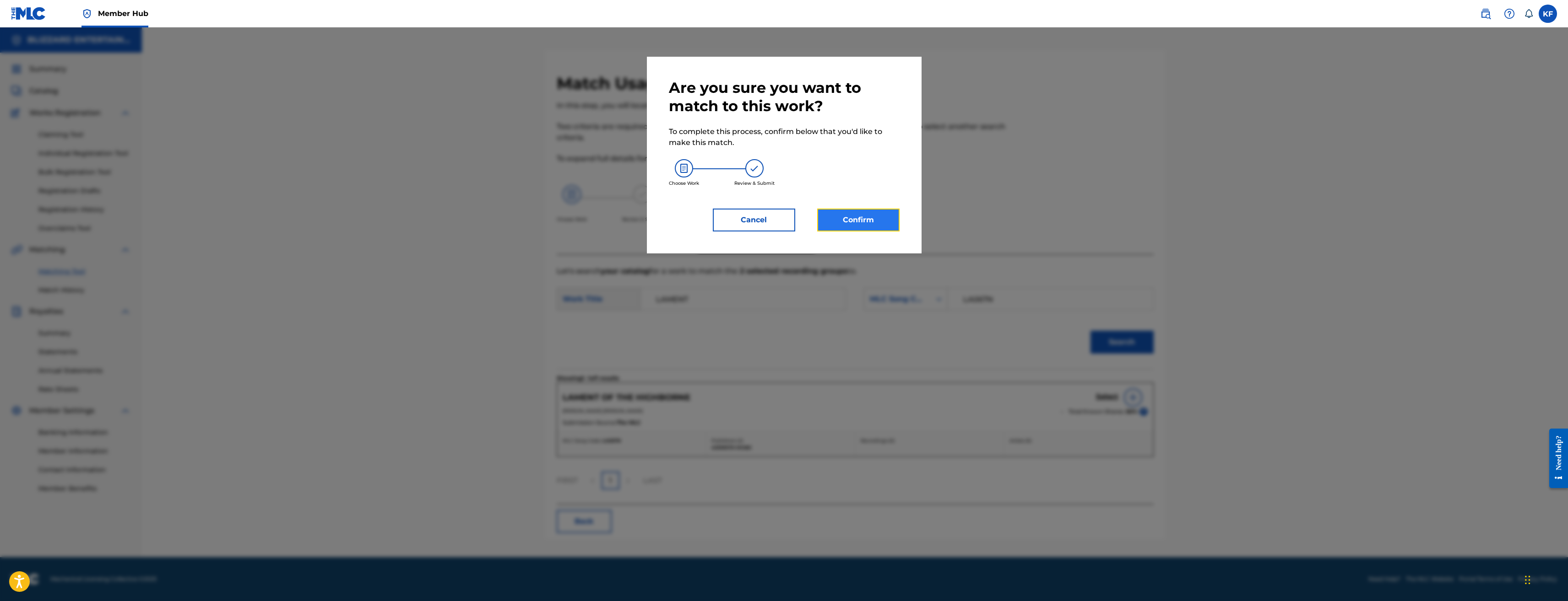
click at [870, 220] on button "Confirm" at bounding box center [858, 220] width 82 height 23
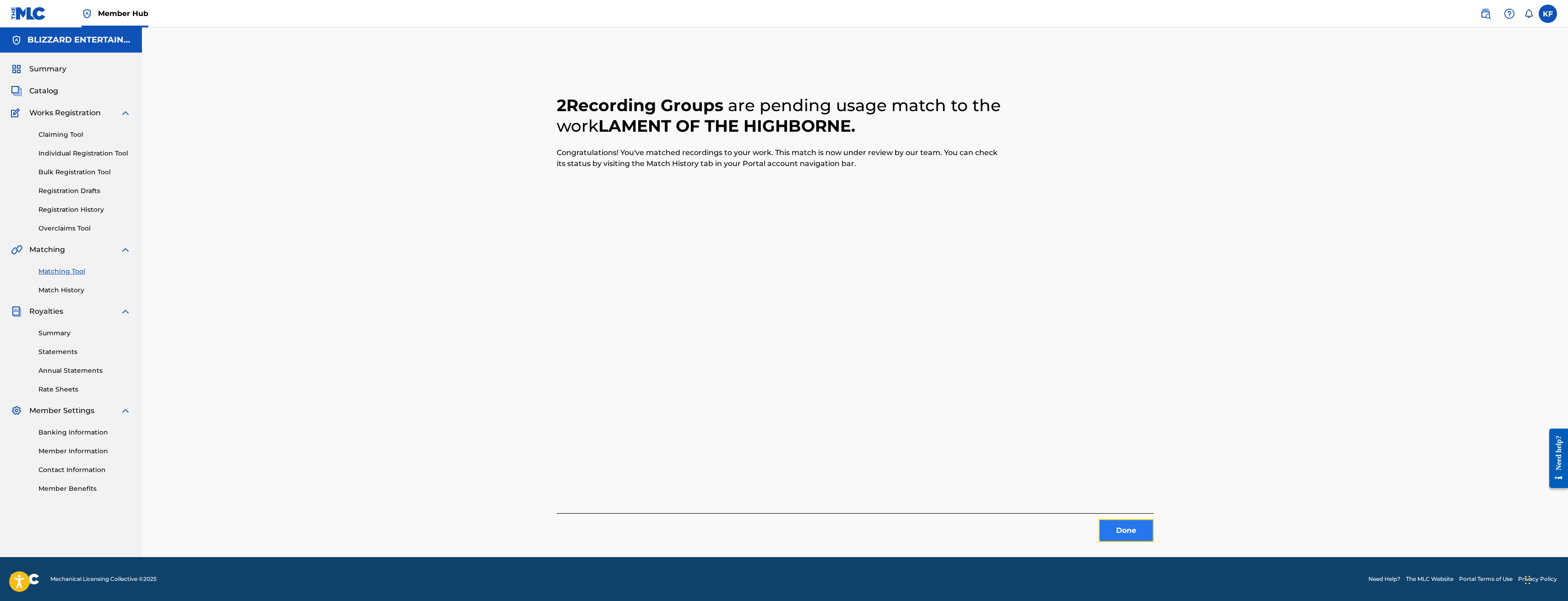
click at [1120, 532] on button "Done" at bounding box center [1126, 531] width 55 height 23
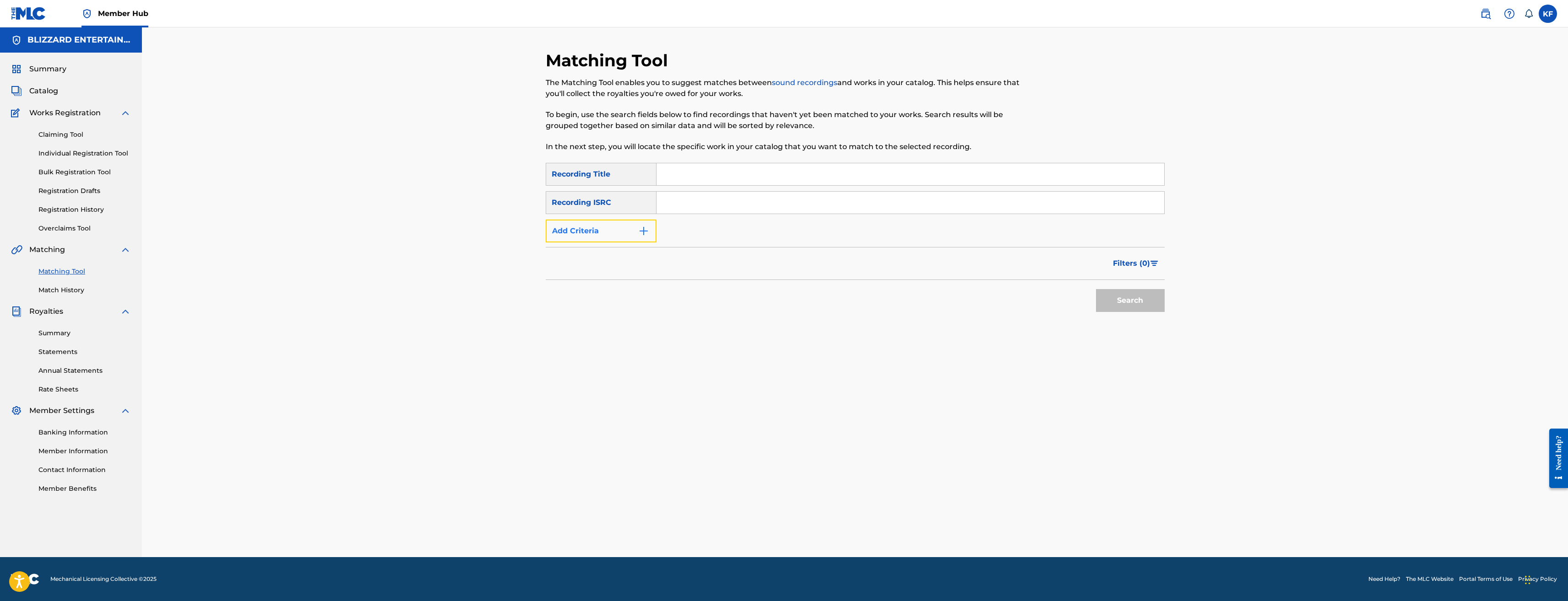
click at [595, 230] on button "Add Criteria" at bounding box center [601, 231] width 111 height 23
click at [601, 233] on div "Writer" at bounding box center [593, 231] width 82 height 11
click at [606, 256] on div "Recording Artist" at bounding box center [601, 254] width 110 height 23
click at [758, 230] on input "Search Form" at bounding box center [902, 231] width 491 height 22
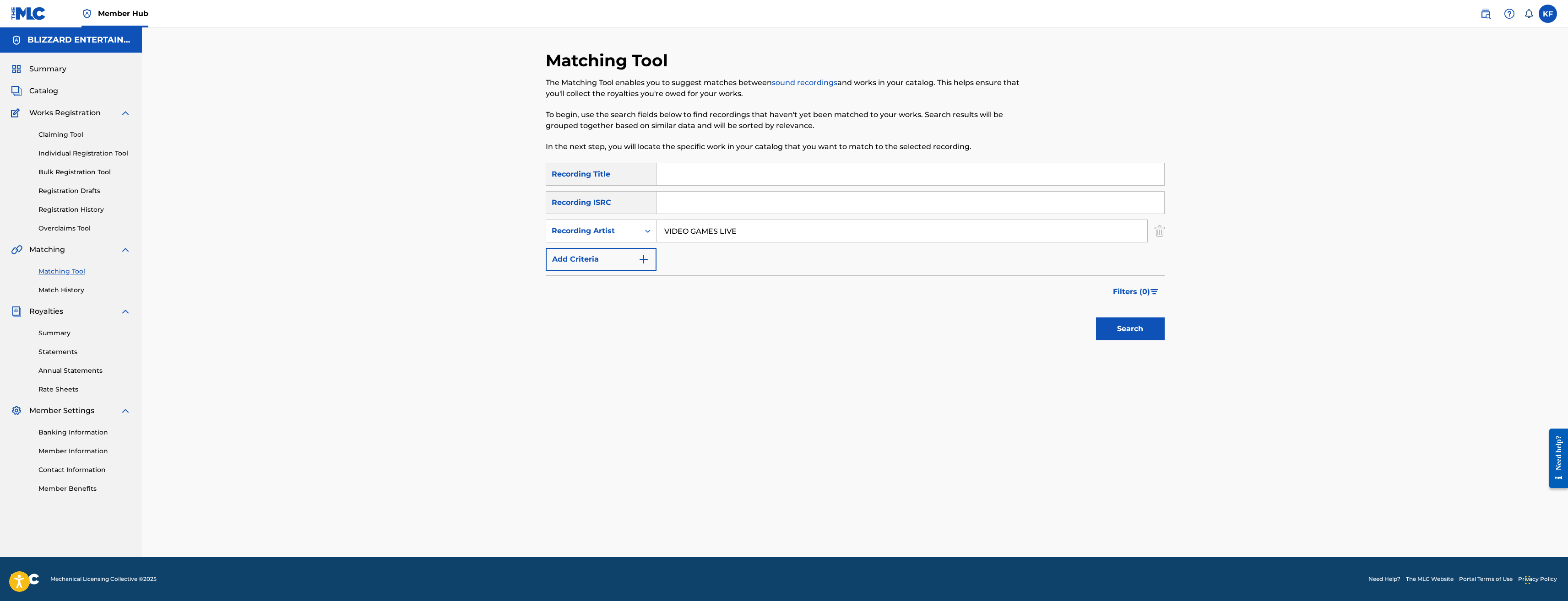
type input "VIDEO GAMES LIVE"
click at [1096, 317] on button "Search" at bounding box center [1130, 329] width 69 height 23
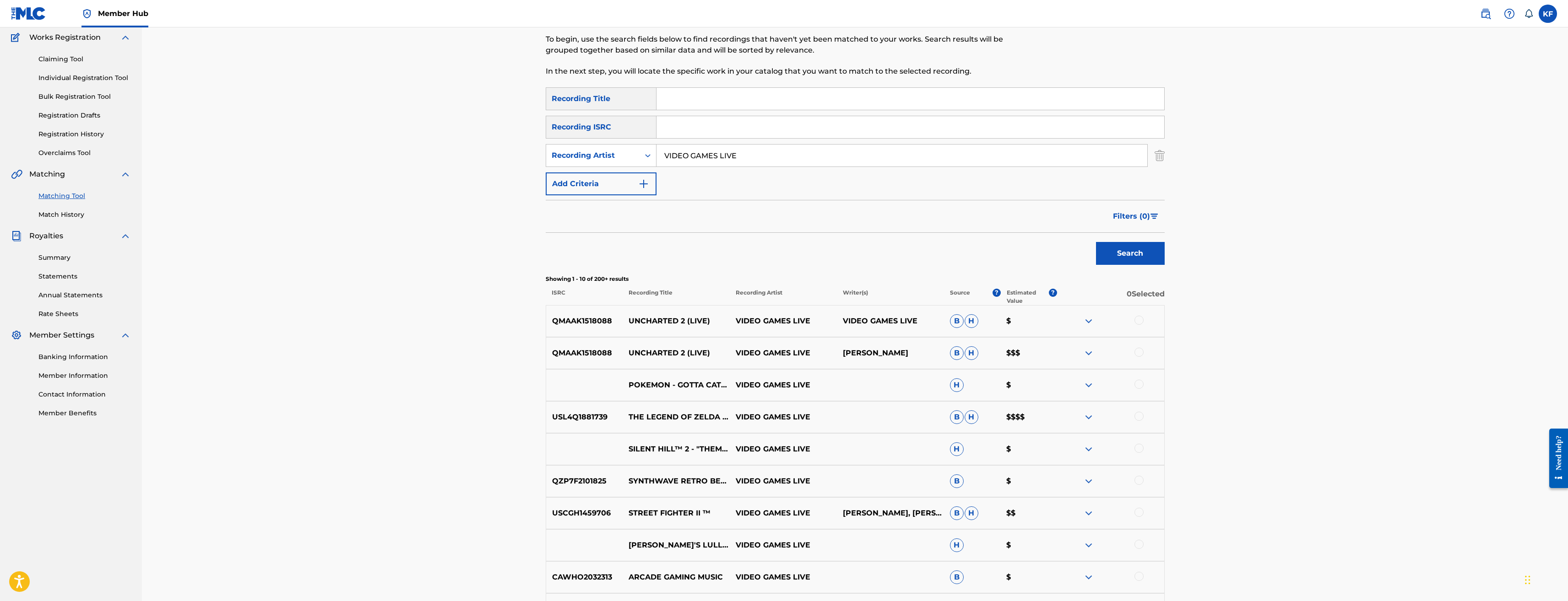
scroll to position [92, 0]
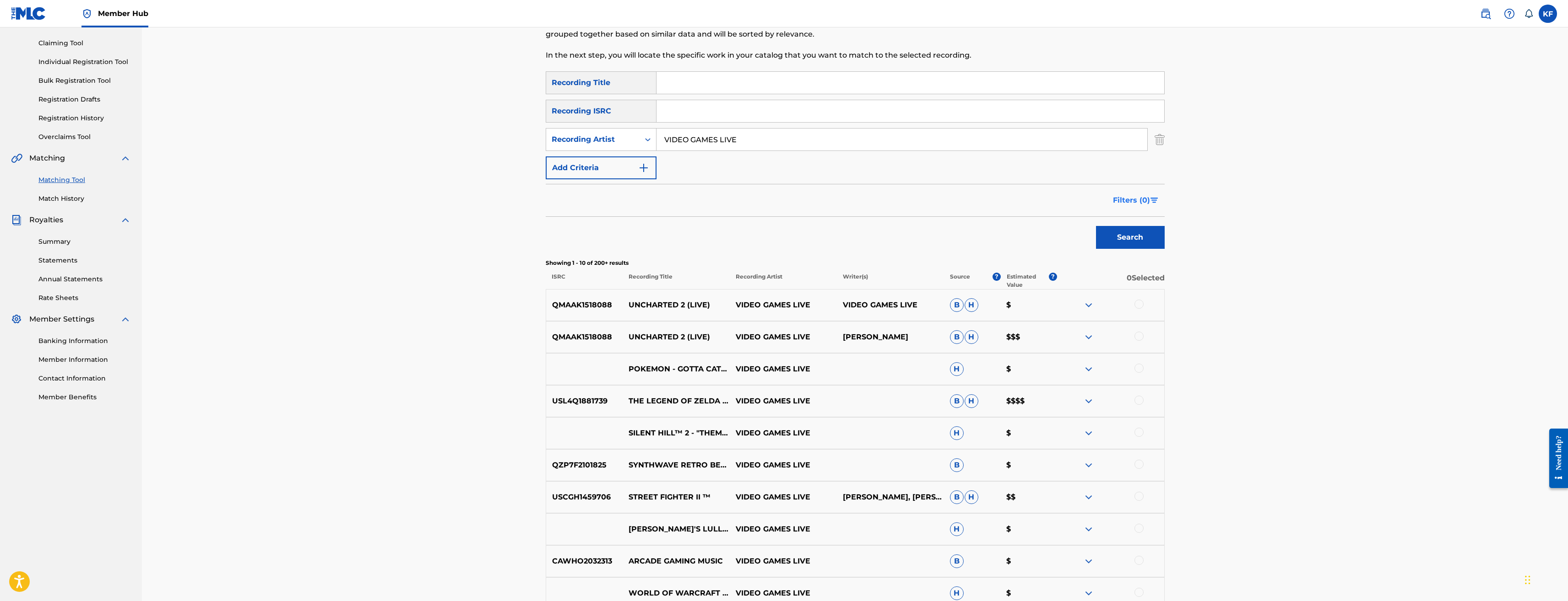
click at [1146, 198] on span "Filters ( 0 )" at bounding box center [1131, 200] width 37 height 11
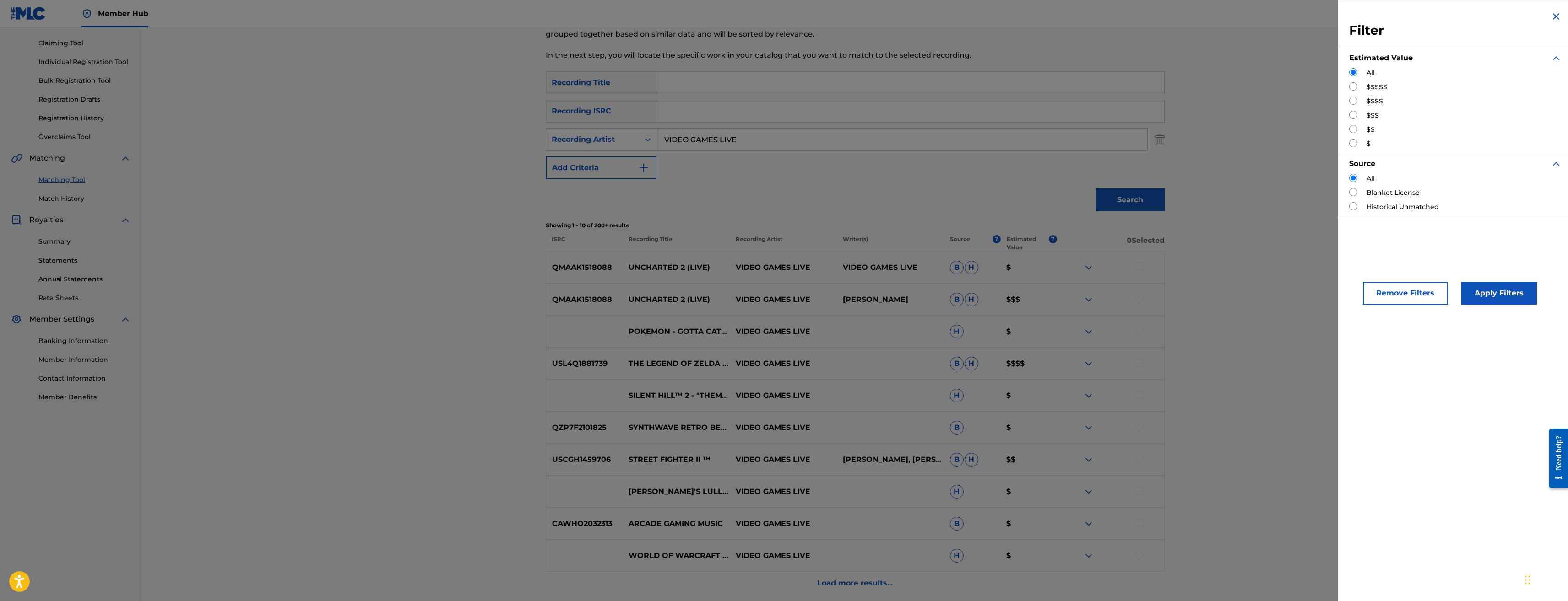
click at [1355, 86] on input "Search Form" at bounding box center [1354, 86] width 8 height 8
radio input "true"
click at [1486, 288] on button "Apply Filters" at bounding box center [1499, 293] width 76 height 23
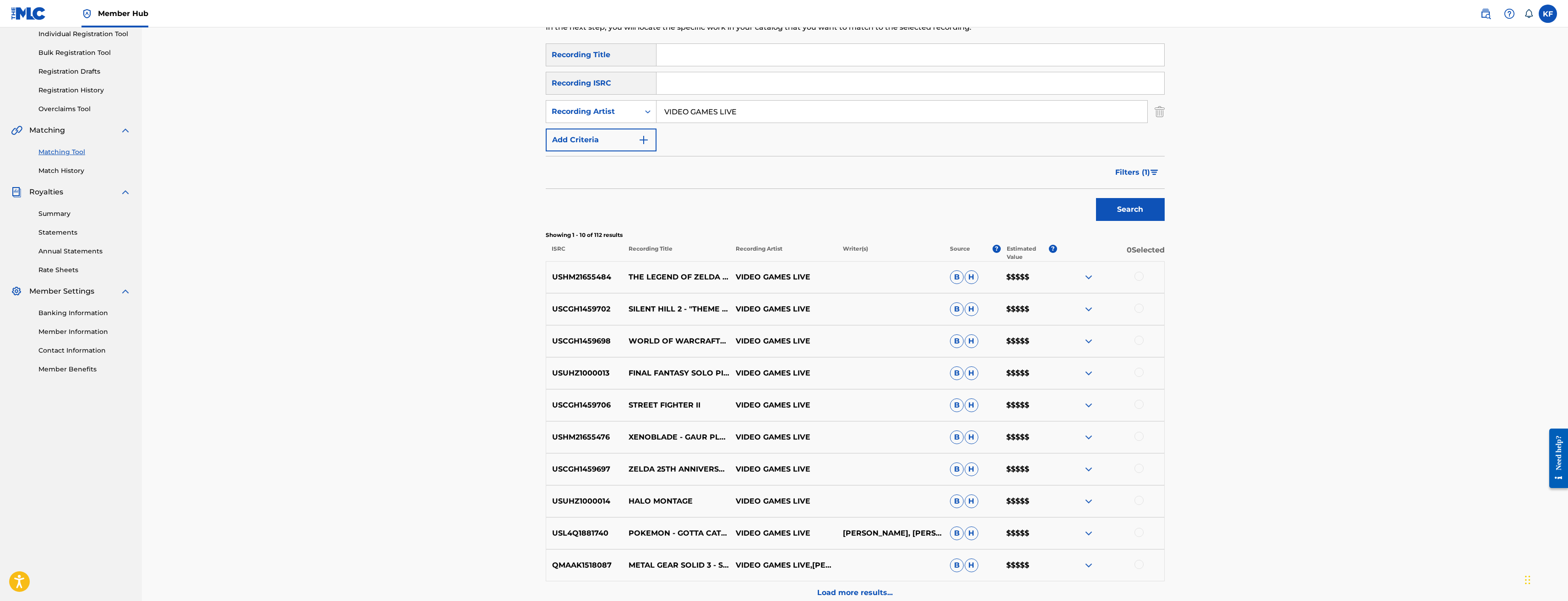
scroll to position [137, 0]
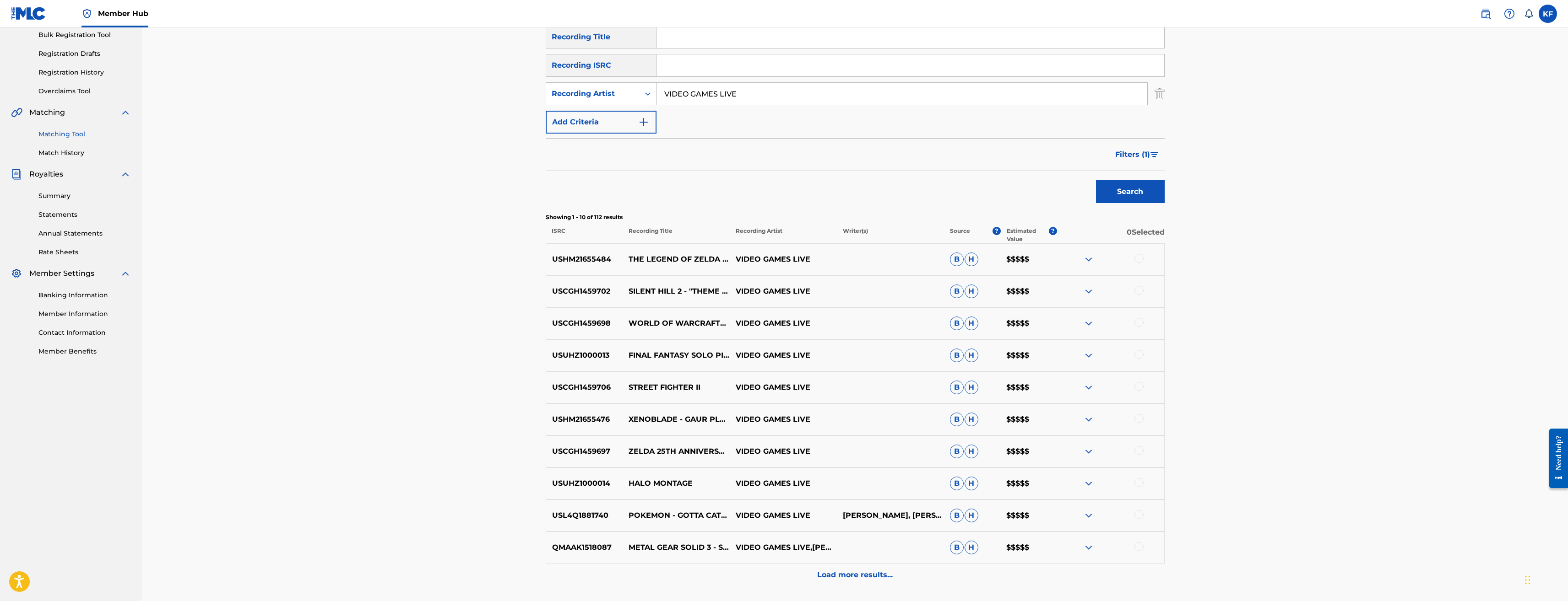
click at [1141, 321] on div at bounding box center [1139, 323] width 9 height 9
click at [674, 524] on button "Match 1 Group" at bounding box center [644, 527] width 101 height 23
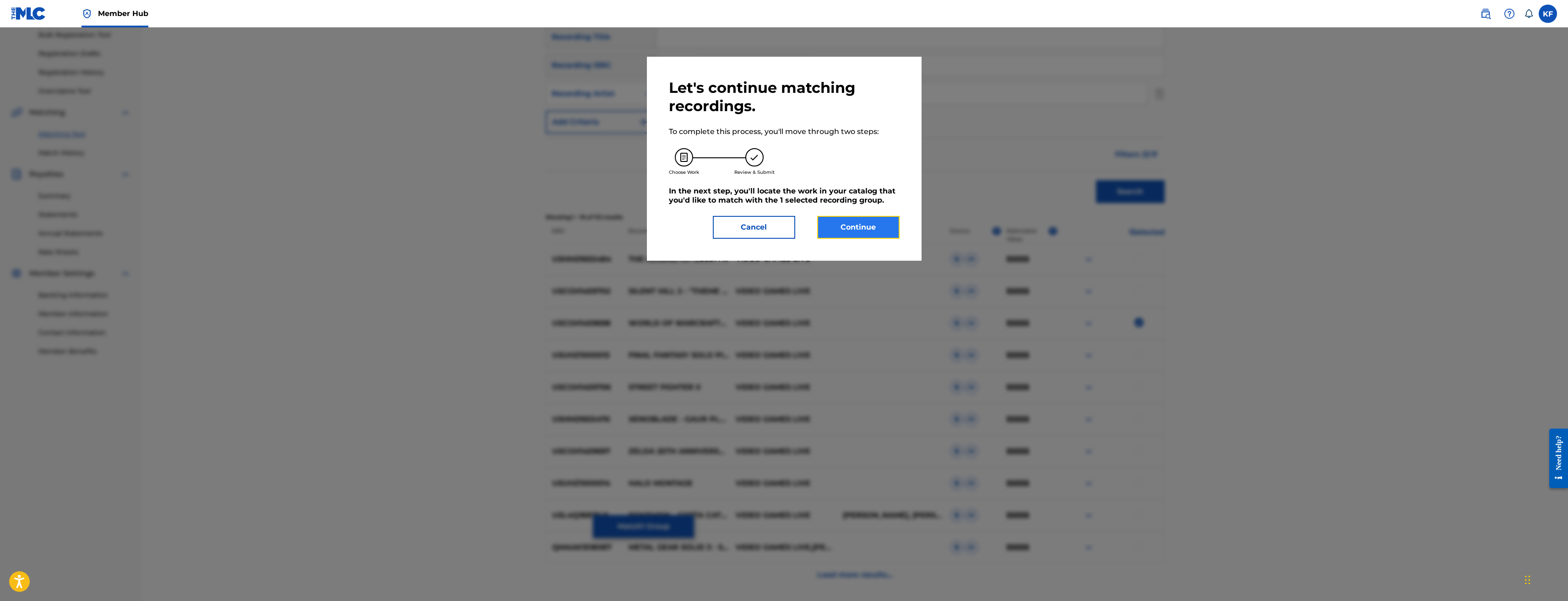
click at [866, 220] on button "Continue" at bounding box center [858, 228] width 82 height 23
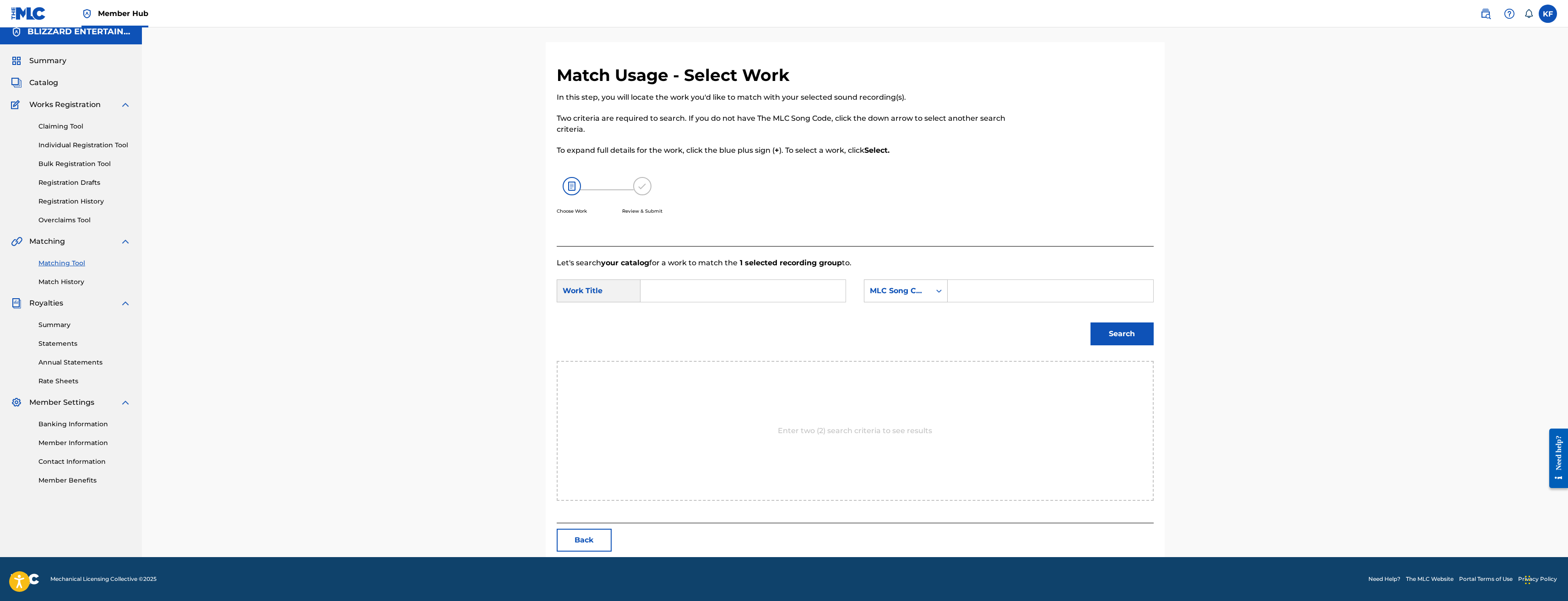
scroll to position [0, 0]
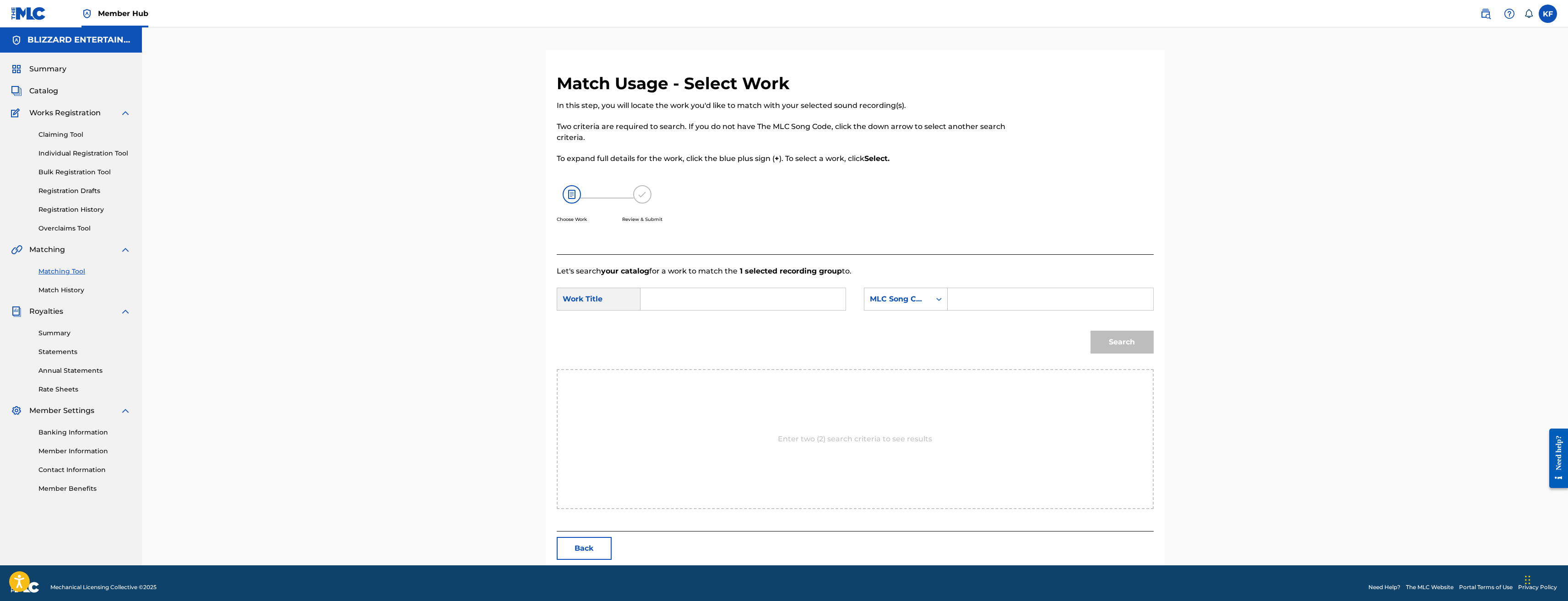
click at [1006, 300] on input "Search Form" at bounding box center [1050, 299] width 189 height 22
paste input "IC58JP"
type input "IC58JP"
click at [789, 292] on input "Search Form" at bounding box center [743, 299] width 189 height 22
click at [659, 316] on strong "inv" at bounding box center [662, 319] width 12 height 9
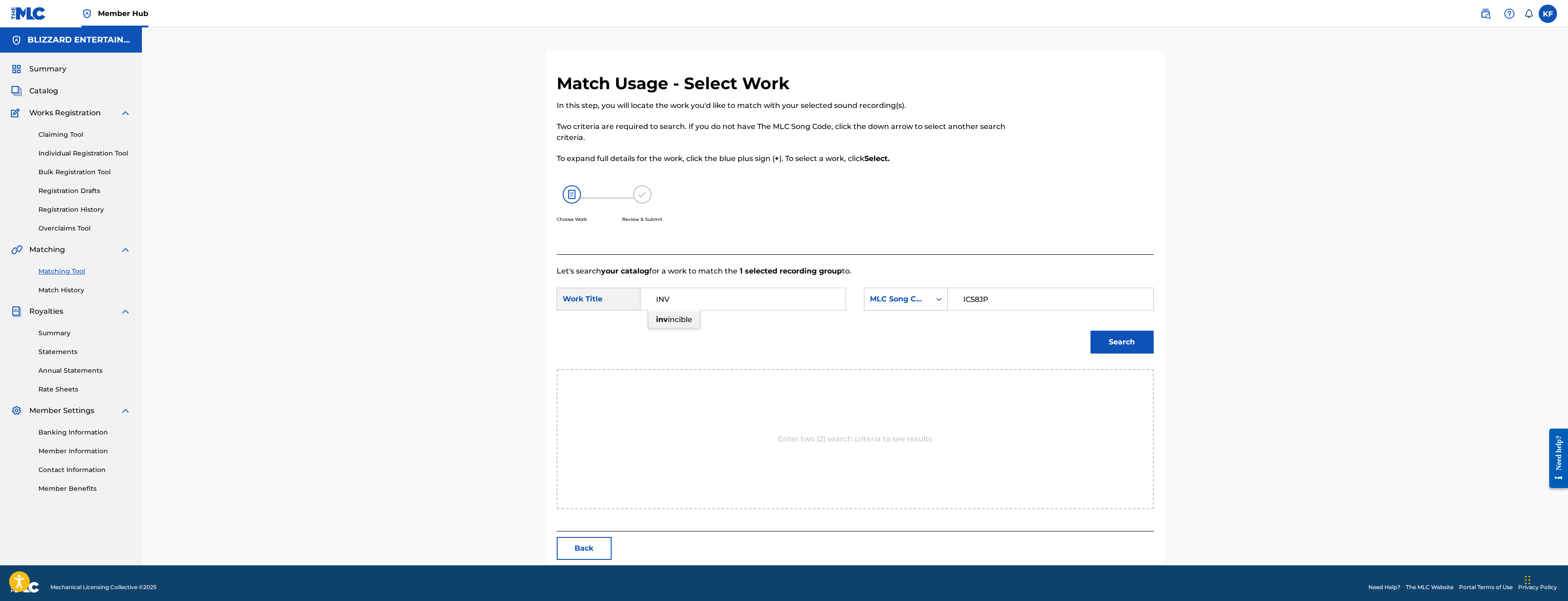
type input "invincible"
click at [1130, 346] on button "Search" at bounding box center [1122, 342] width 63 height 23
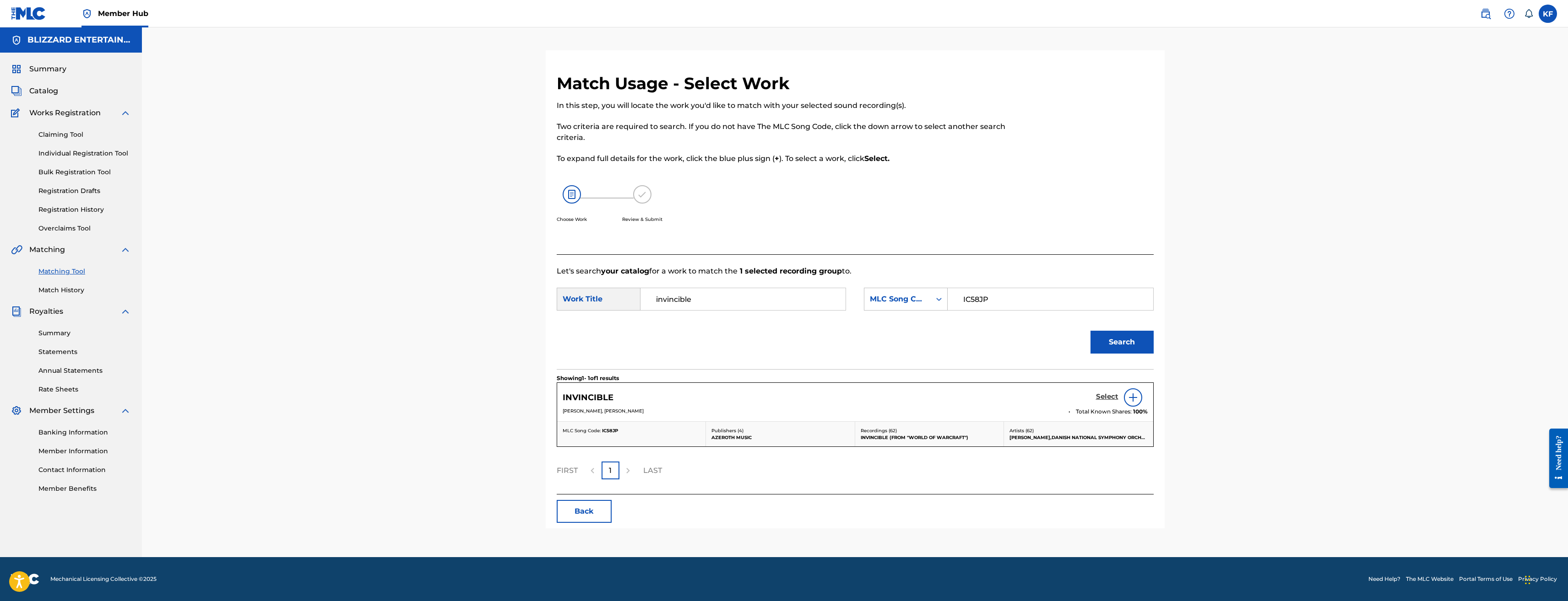
click at [1110, 398] on h5 "Select" at bounding box center [1107, 397] width 22 height 9
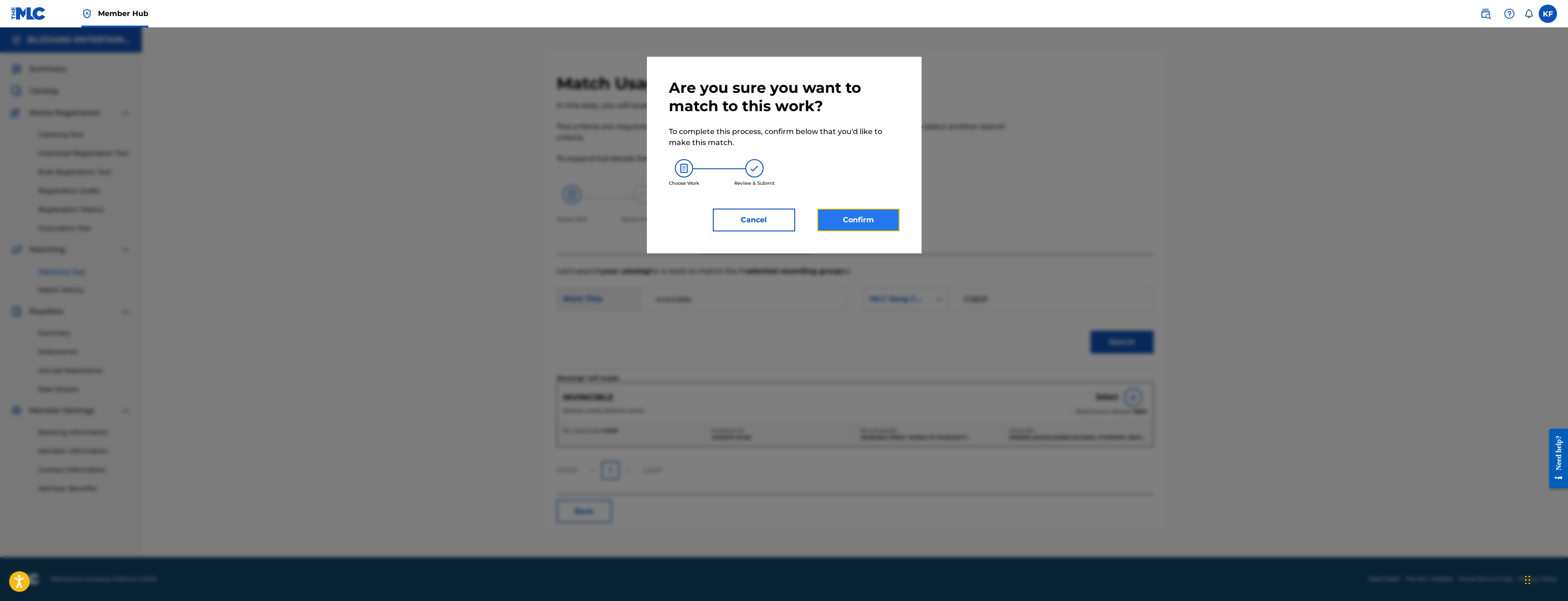
click at [884, 216] on button "Confirm" at bounding box center [858, 220] width 82 height 23
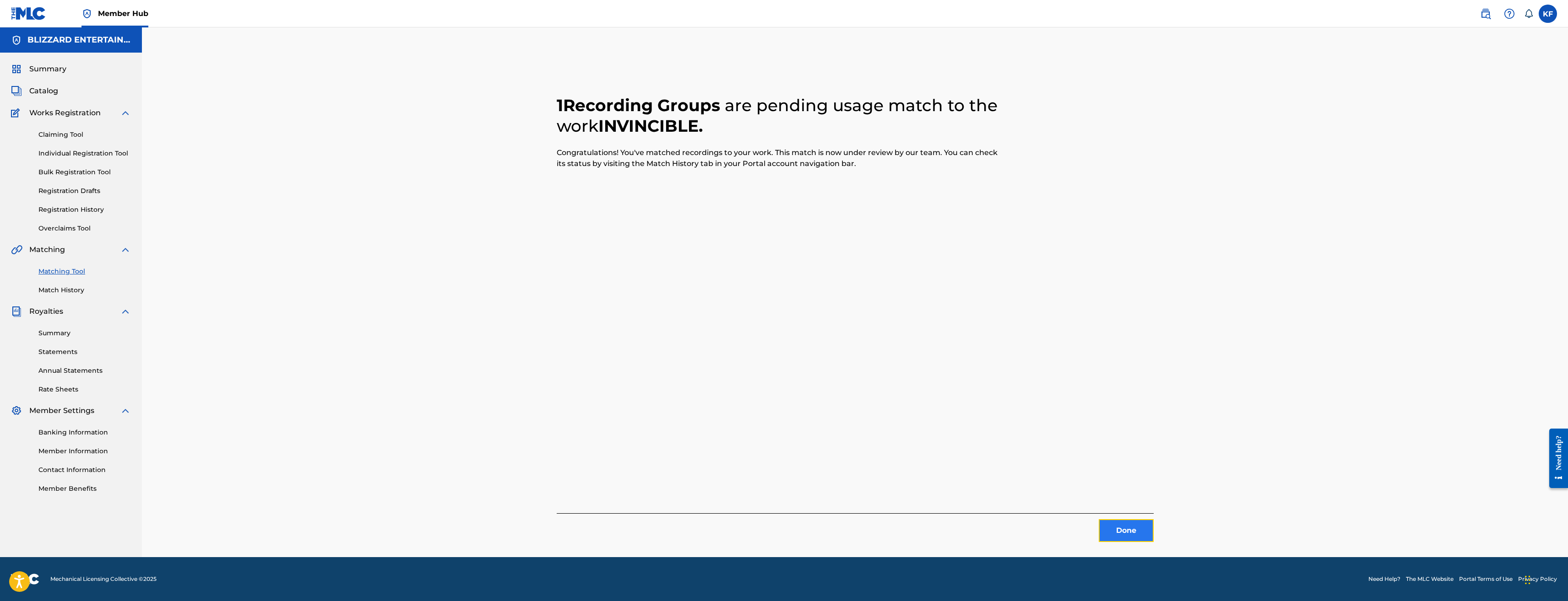
click at [1145, 534] on button "Done" at bounding box center [1126, 531] width 55 height 23
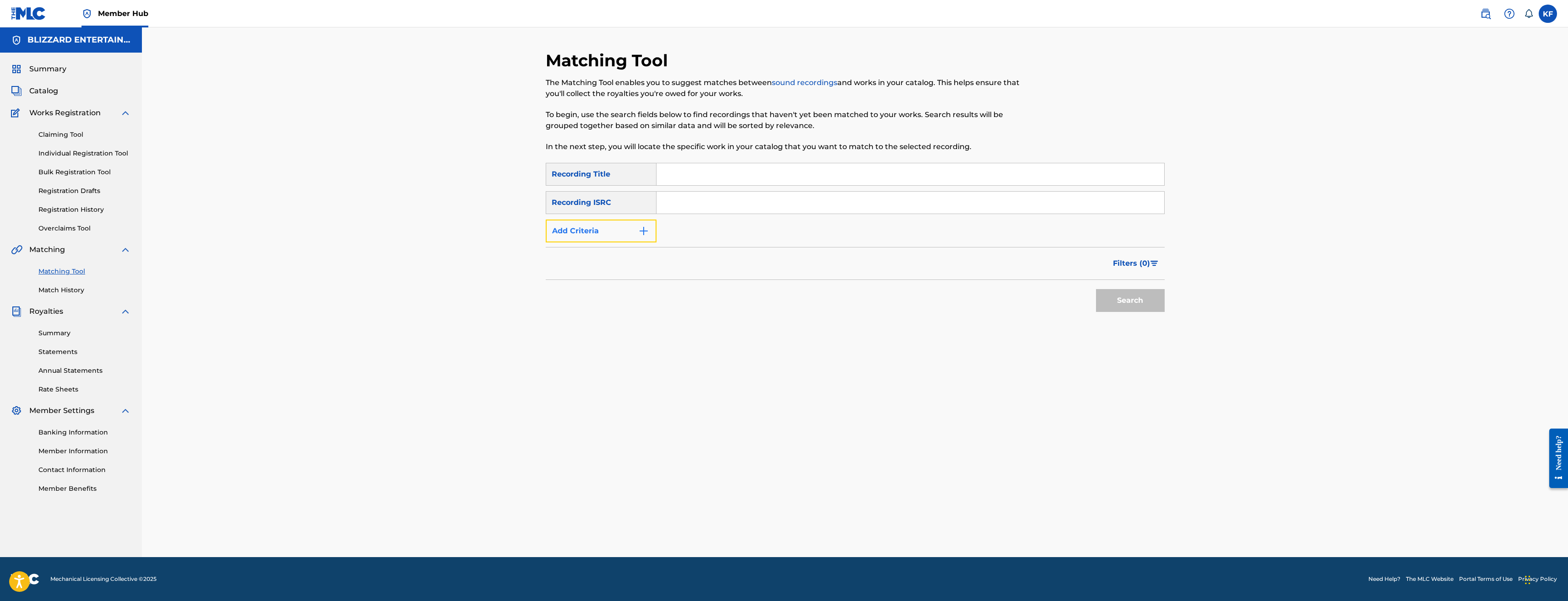
click at [625, 222] on button "Add Criteria" at bounding box center [601, 231] width 111 height 23
click at [622, 226] on div "Writer" at bounding box center [593, 231] width 82 height 11
click at [608, 250] on div "Recording Artist" at bounding box center [601, 254] width 110 height 23
click at [696, 238] on input "Search Form" at bounding box center [902, 231] width 491 height 22
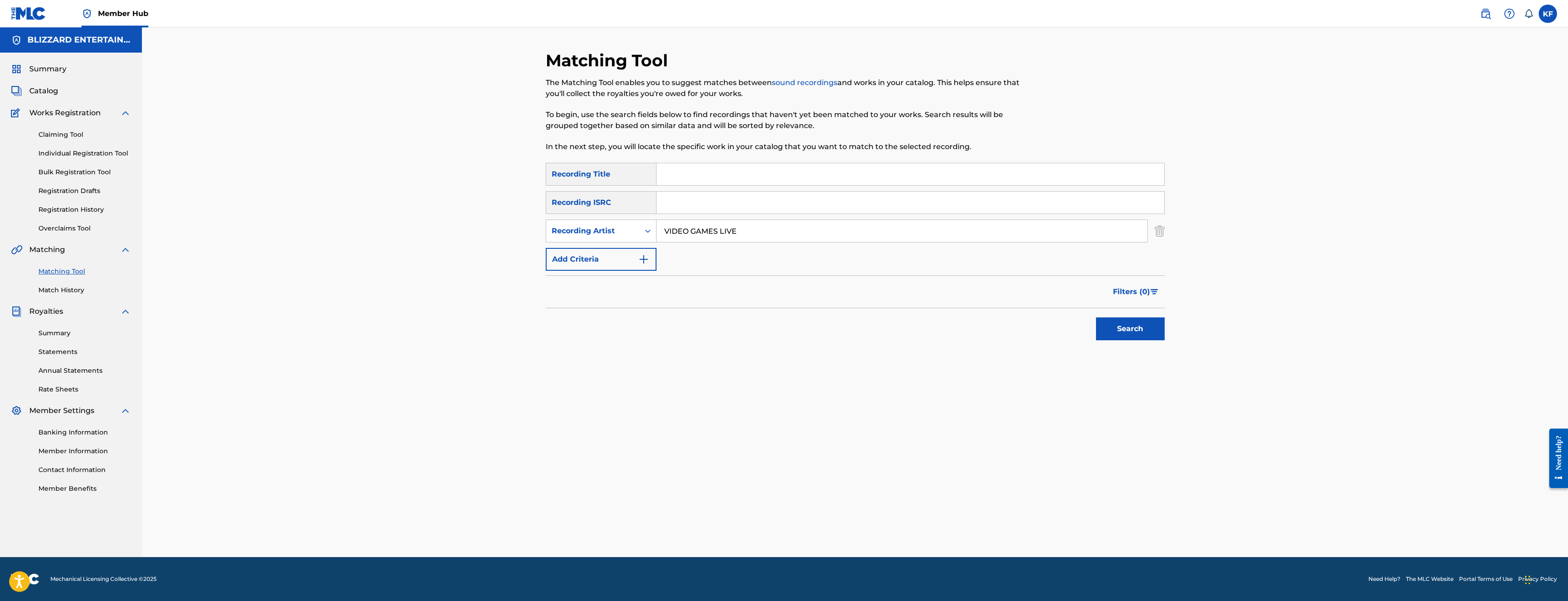
type input "VIDEO GAMES LIVE"
click at [1096, 317] on button "Search" at bounding box center [1130, 329] width 69 height 23
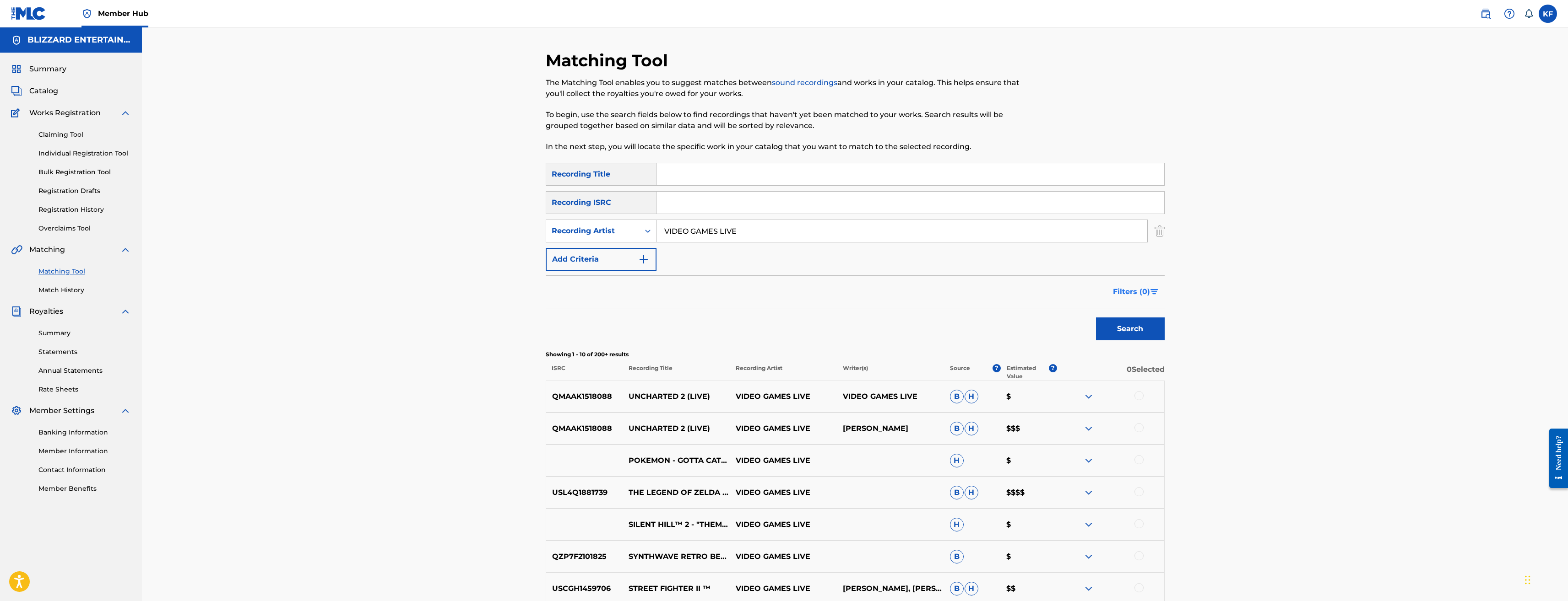
click at [1129, 286] on span "Filters ( 0 )" at bounding box center [1131, 292] width 37 height 11
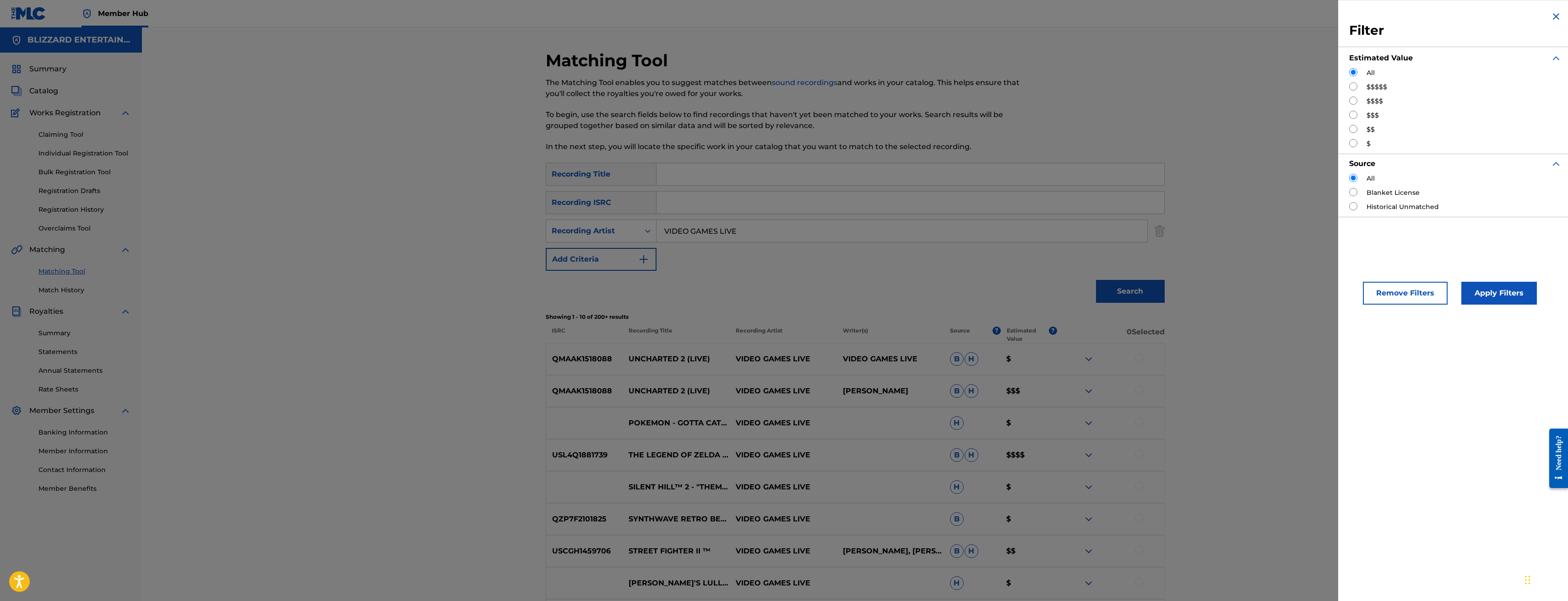
click at [1381, 85] on label "$$$$$" at bounding box center [1377, 87] width 21 height 9
click at [1353, 86] on input "Search Form" at bounding box center [1354, 86] width 8 height 8
radio input "true"
click at [1491, 290] on button "Apply Filters" at bounding box center [1499, 293] width 76 height 23
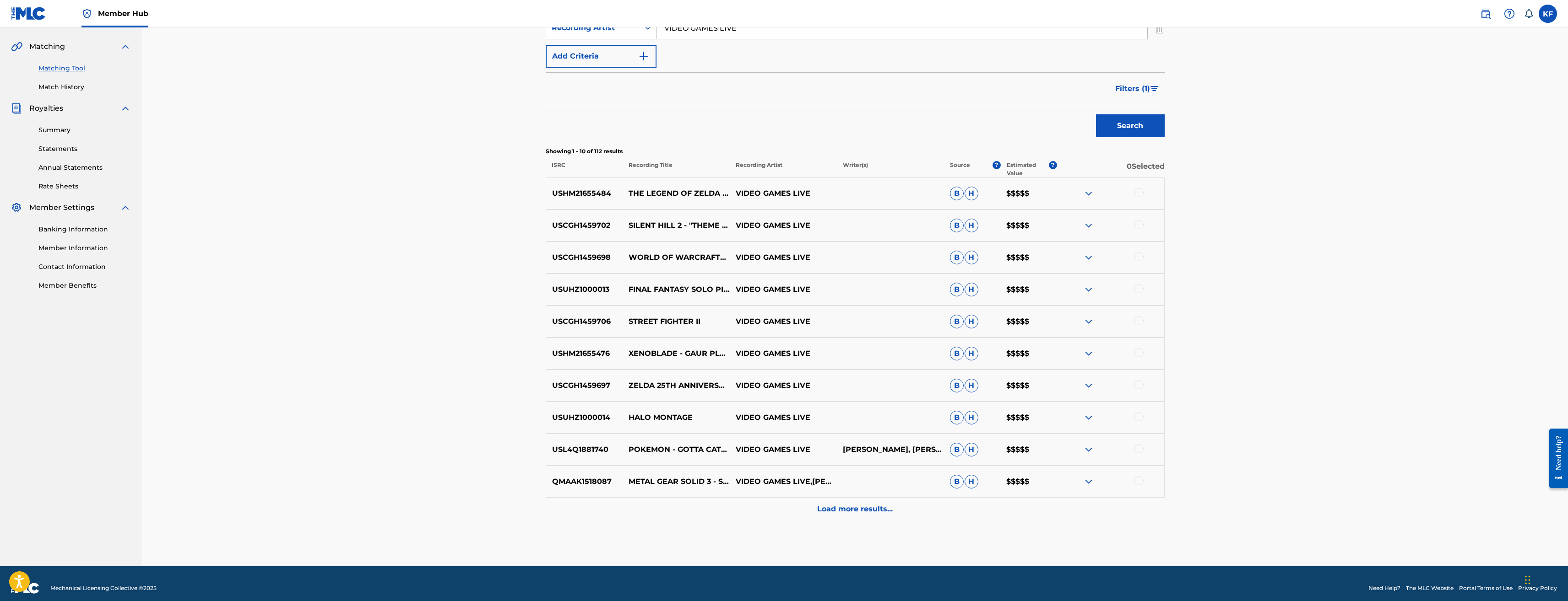
scroll to position [212, 0]
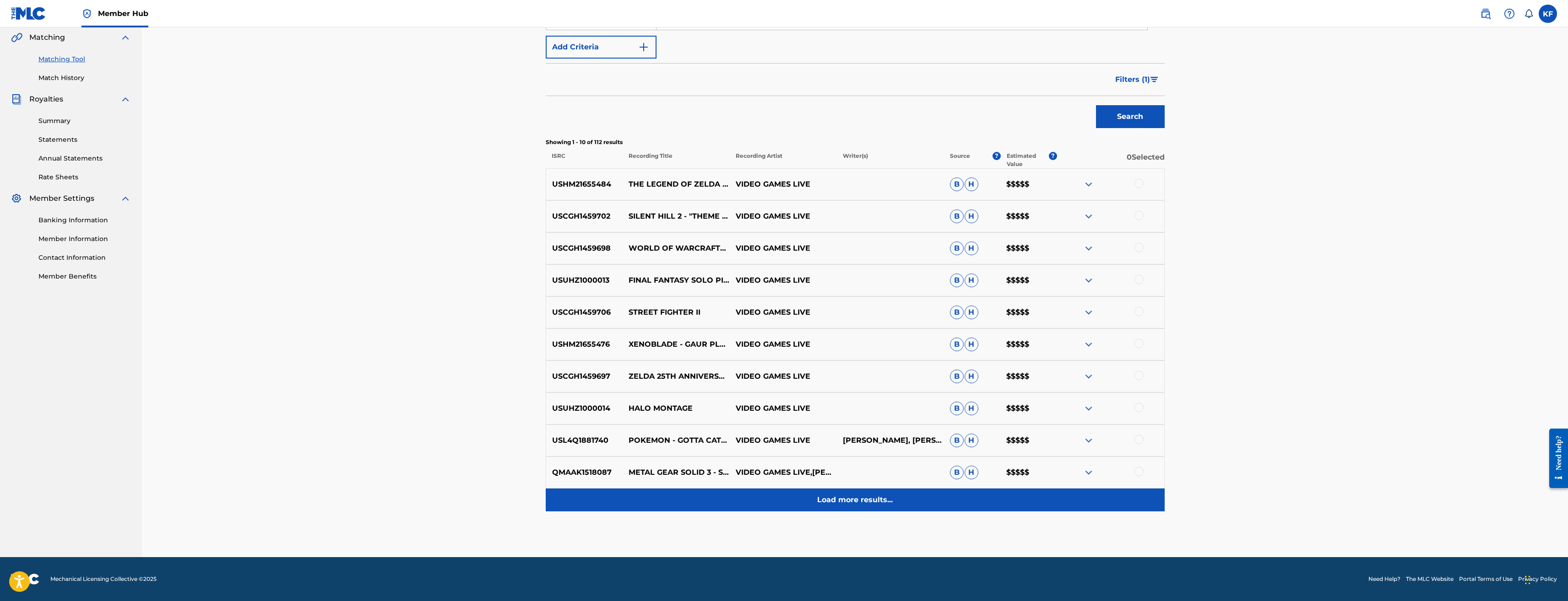
click at [844, 501] on p "Load more results..." at bounding box center [855, 500] width 76 height 11
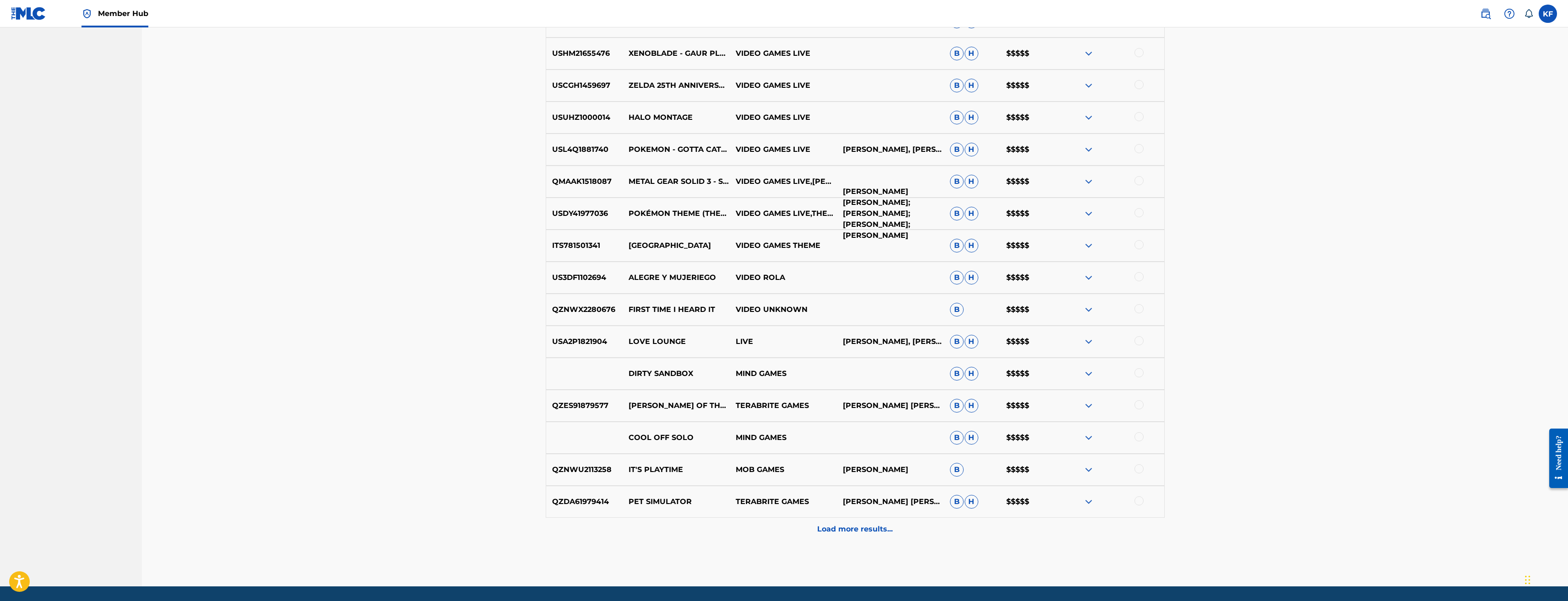
scroll to position [533, 0]
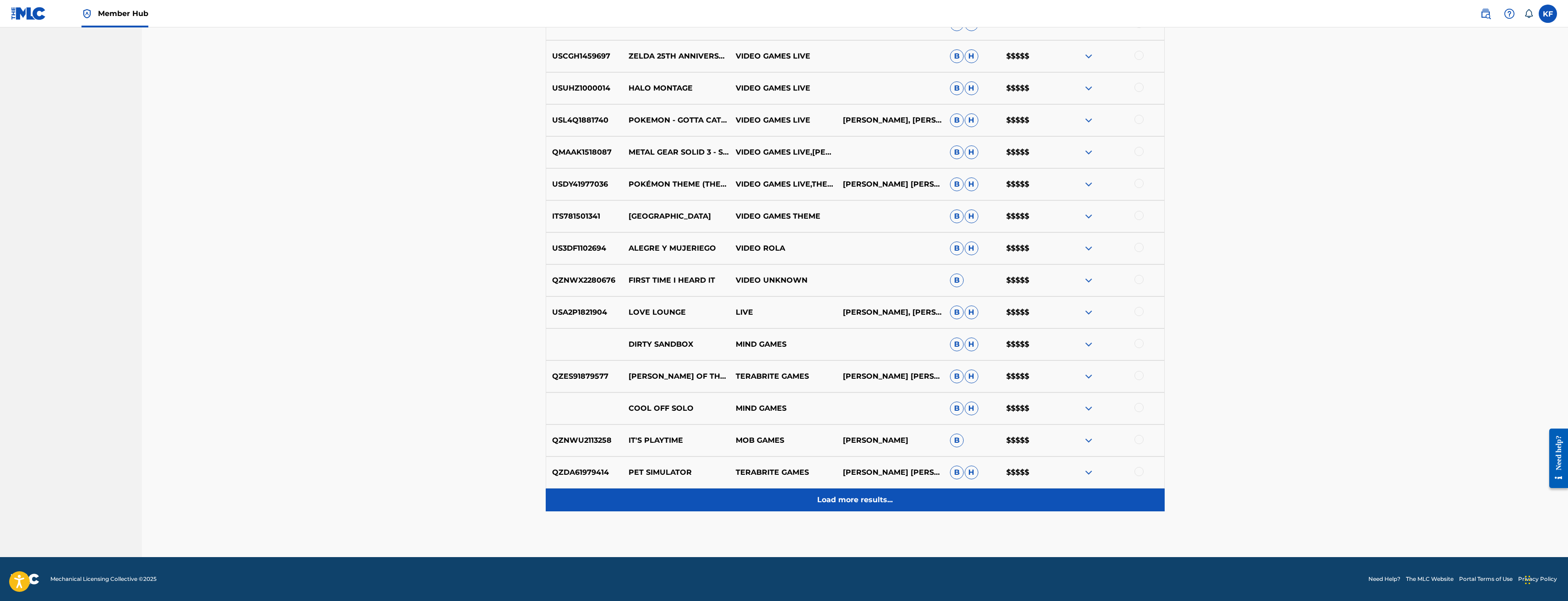
click at [867, 499] on p "Load more results..." at bounding box center [855, 500] width 76 height 11
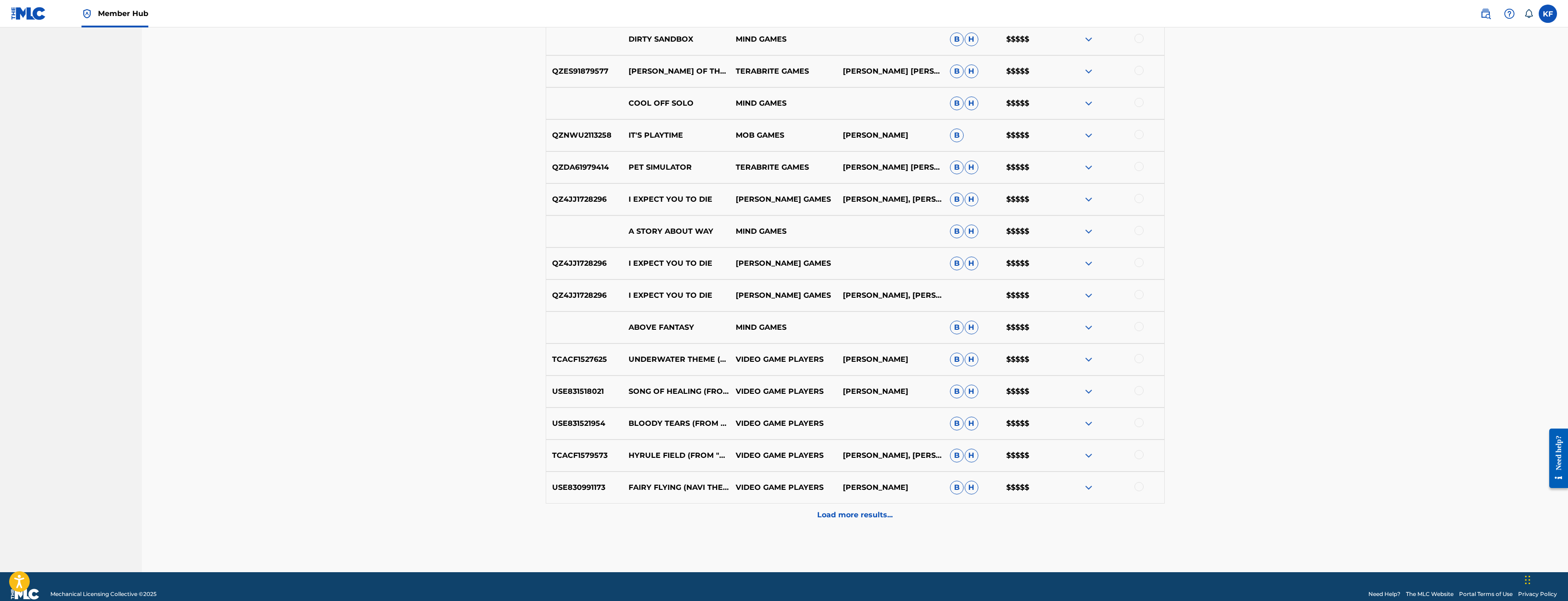
scroll to position [853, 0]
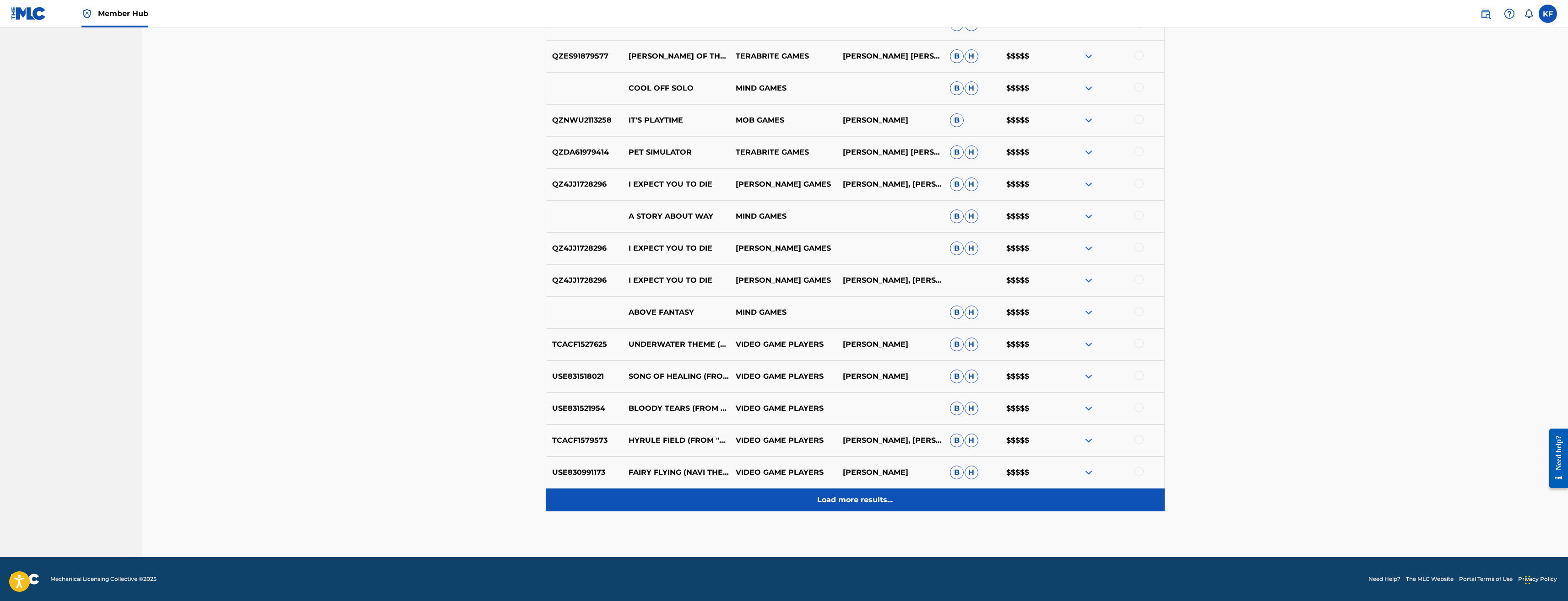
click at [855, 497] on p "Load more results..." at bounding box center [855, 500] width 76 height 11
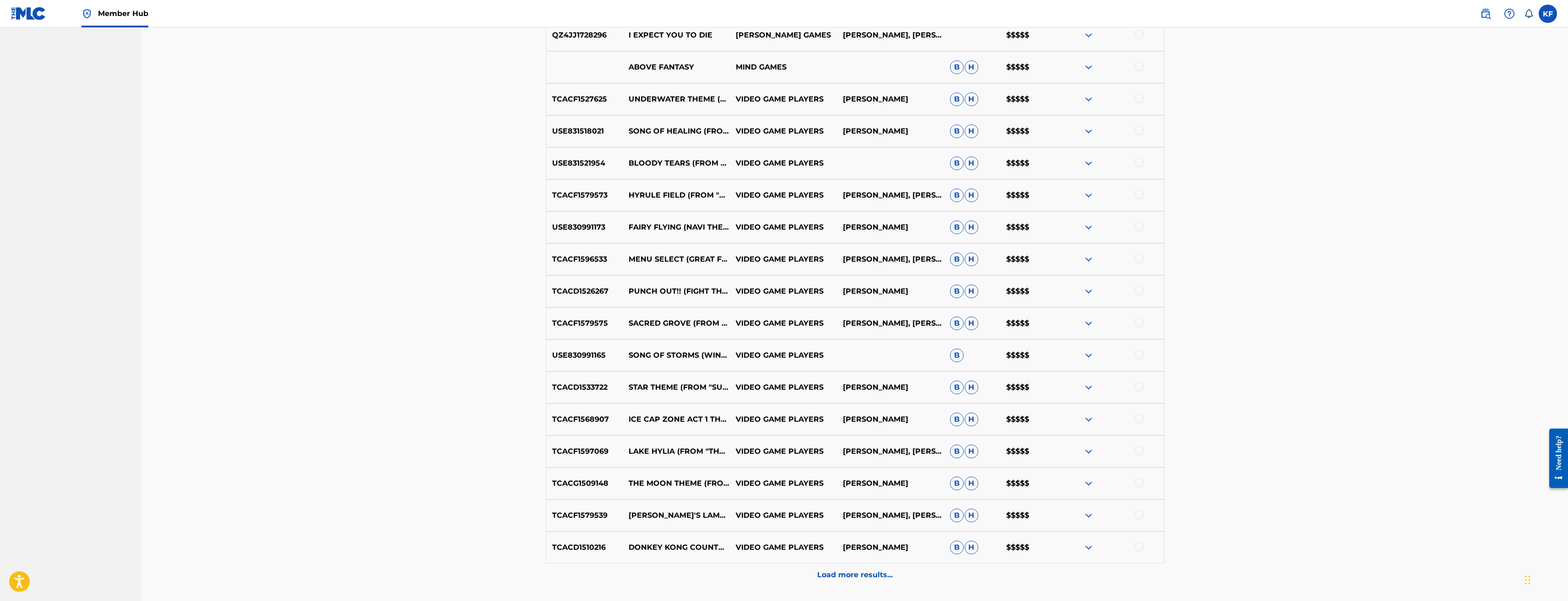
scroll to position [1144, 0]
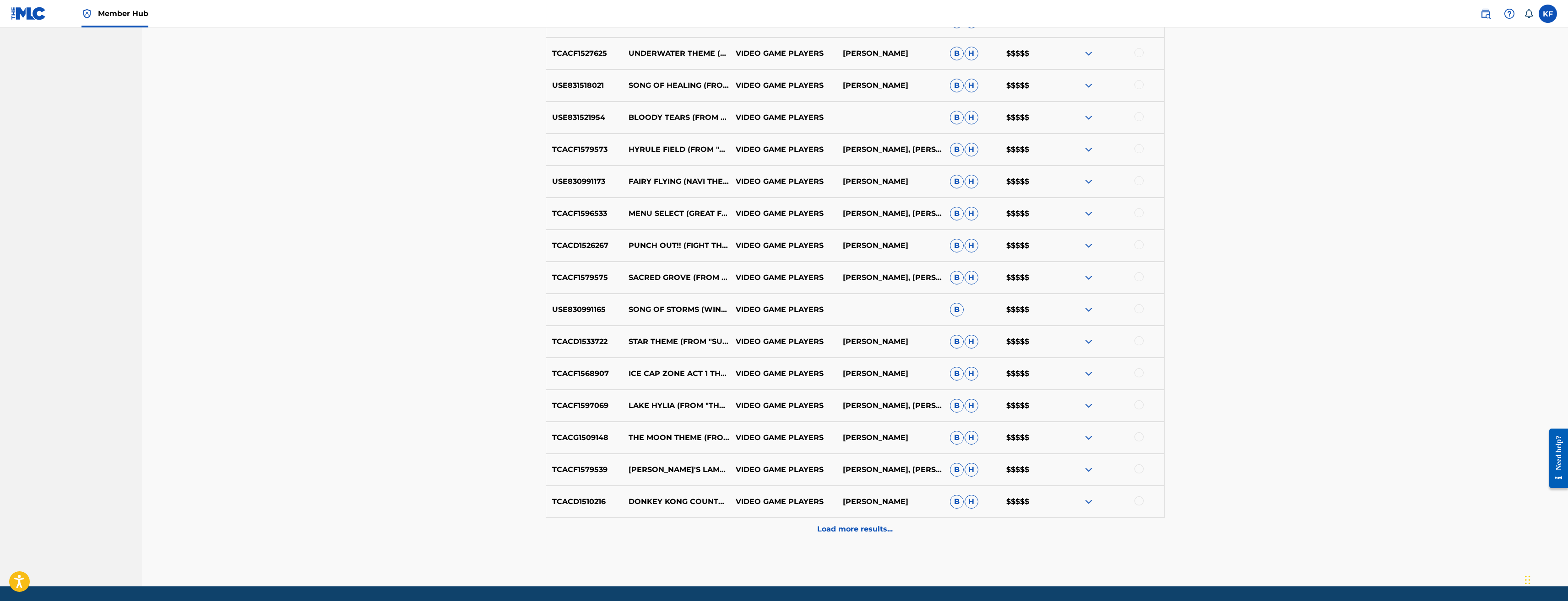
click at [851, 528] on p "Load more results..." at bounding box center [855, 530] width 76 height 11
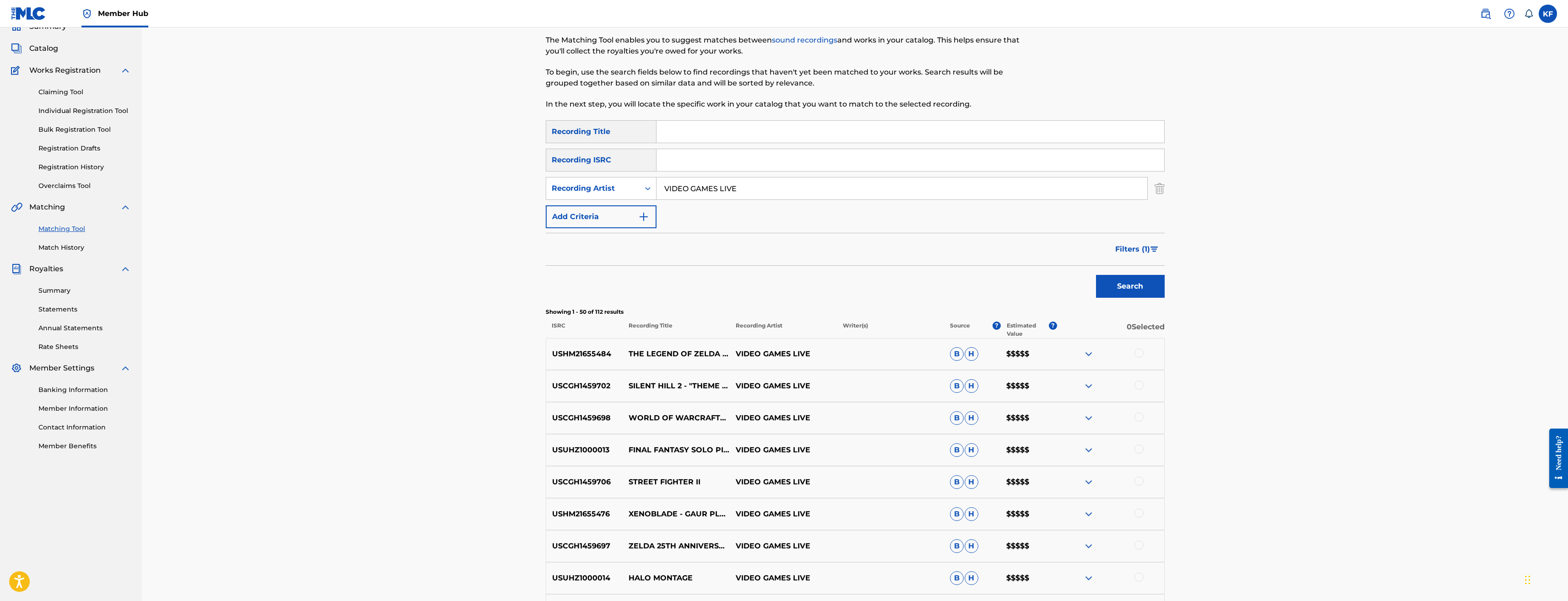
scroll to position [0, 0]
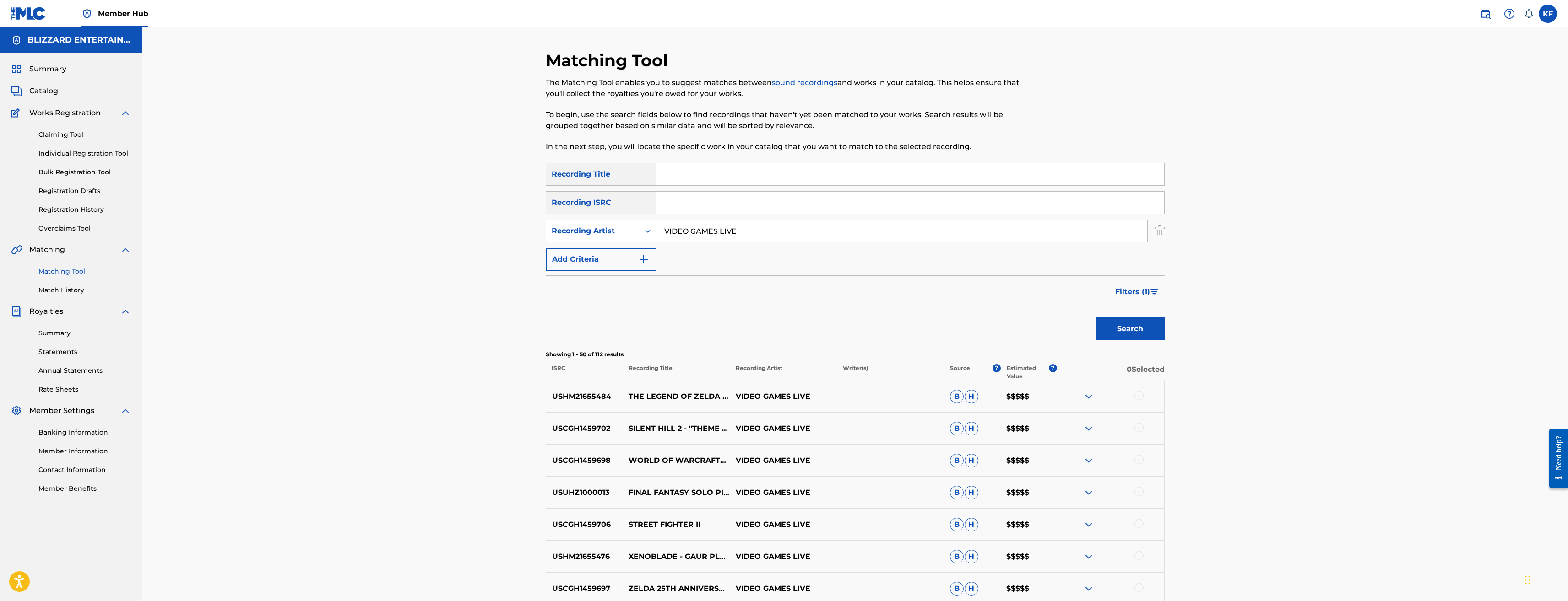
click at [760, 177] on input "Search Form" at bounding box center [910, 174] width 508 height 22
type input "WORLD OF WARCRAFT"
click at [1096, 317] on button "Search" at bounding box center [1130, 329] width 69 height 23
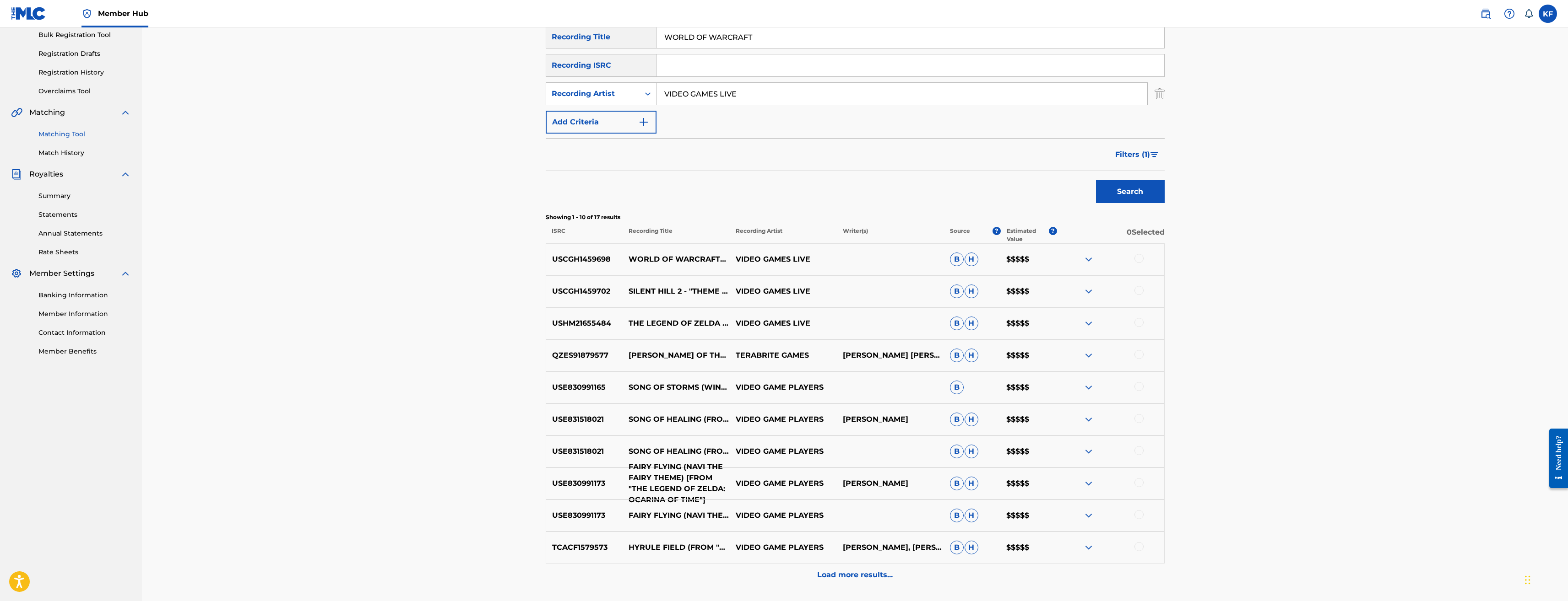
scroll to position [183, 0]
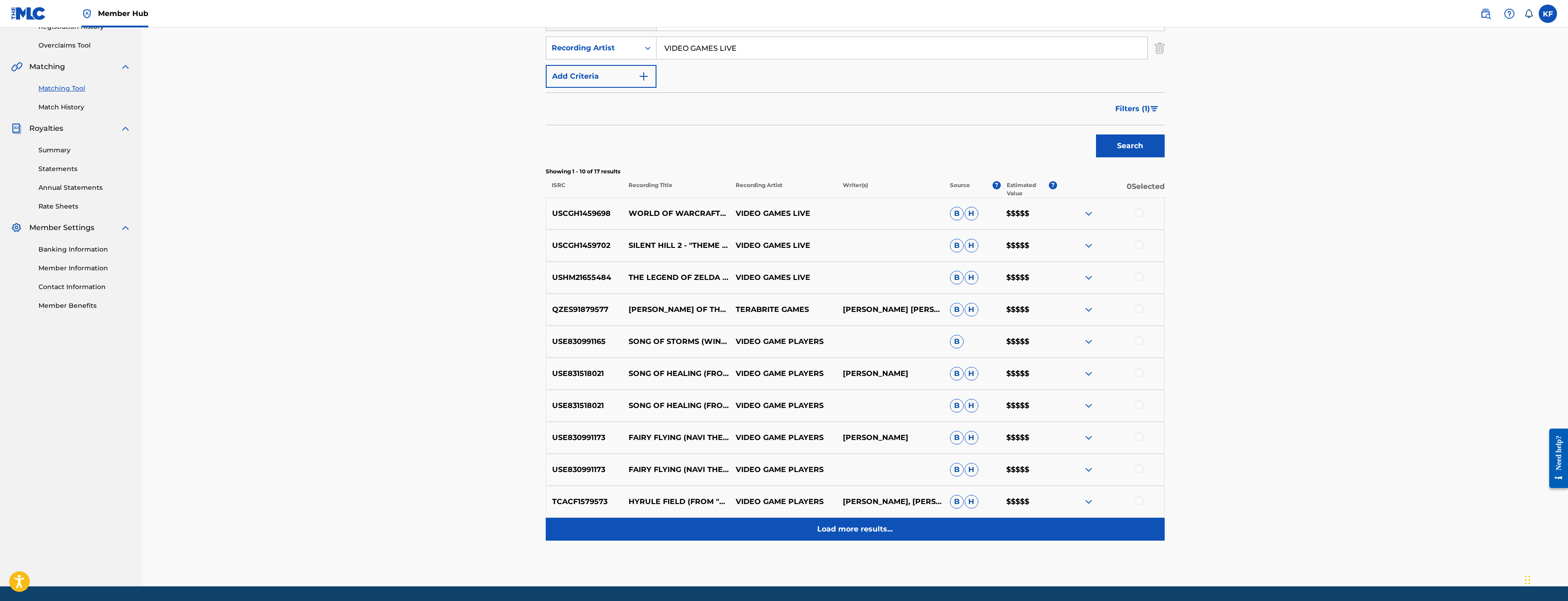
click at [866, 529] on p "Load more results..." at bounding box center [855, 530] width 76 height 11
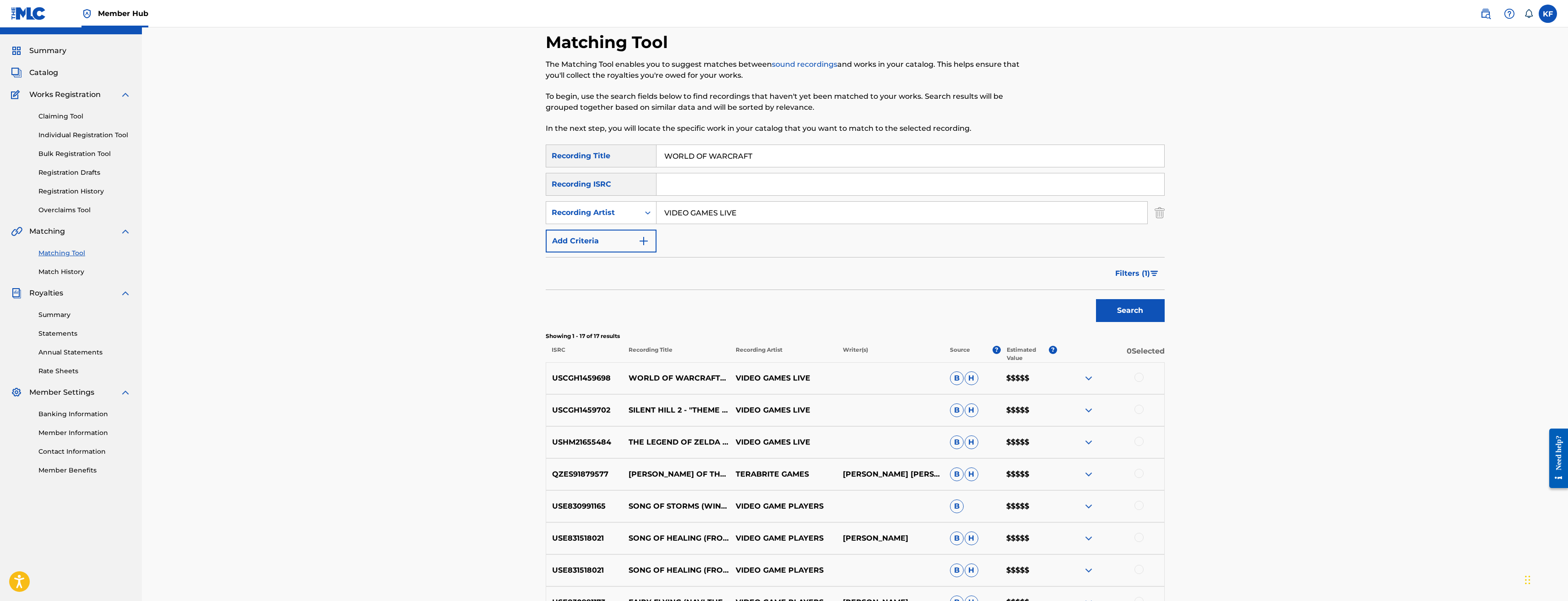
scroll to position [2, 0]
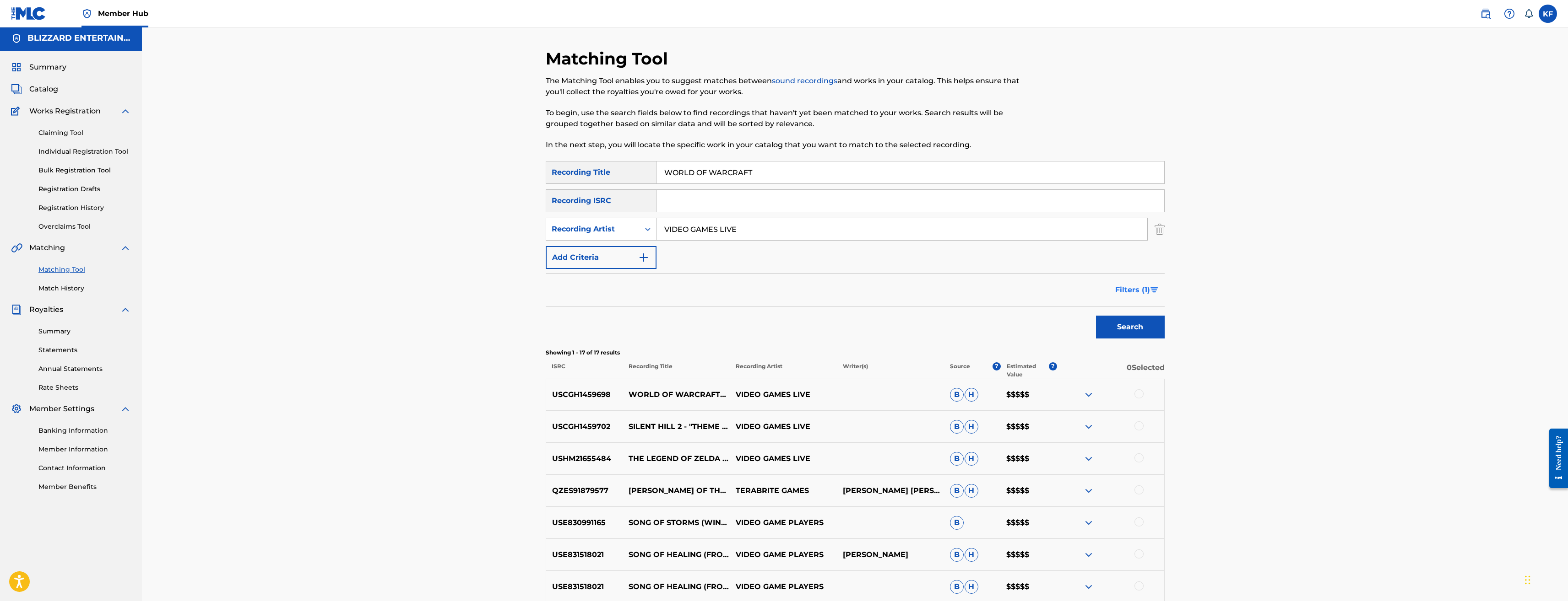
click at [1127, 282] on button "Filters ( 1 )" at bounding box center [1137, 290] width 55 height 23
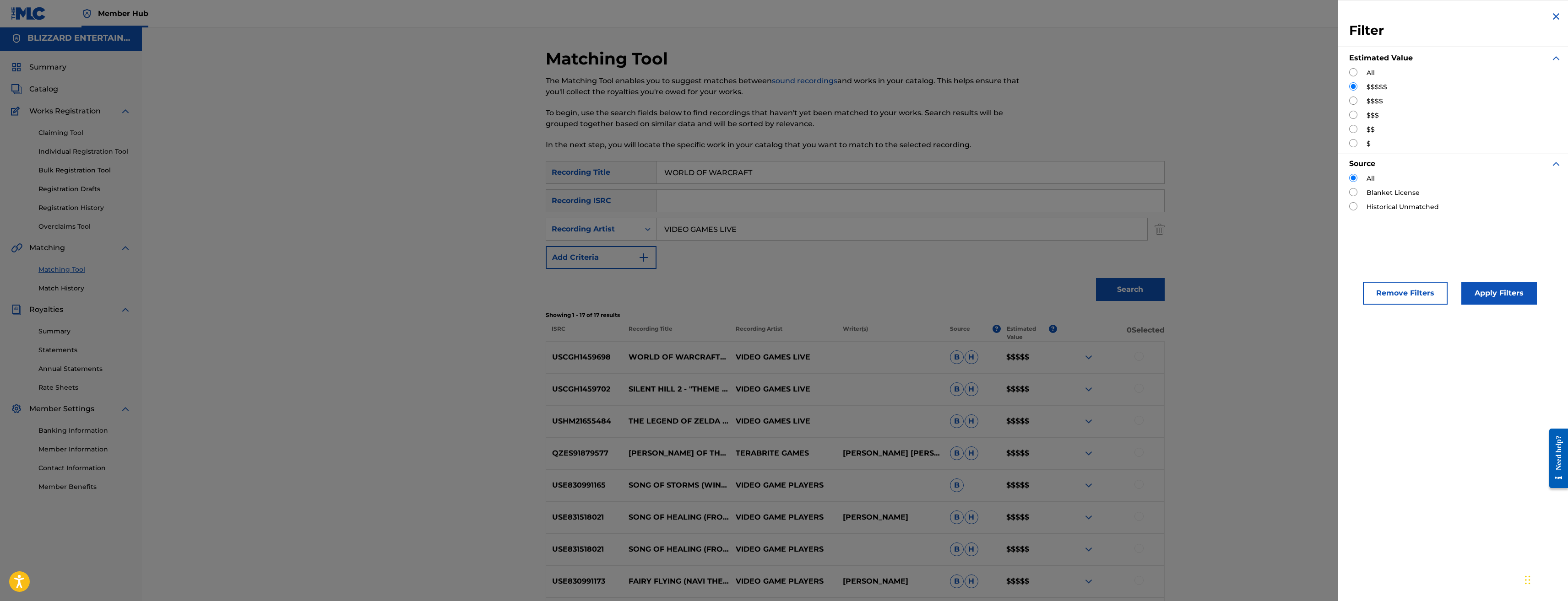
click at [1376, 99] on label "$$$$" at bounding box center [1375, 101] width 16 height 9
click at [1352, 100] on input "Search Form" at bounding box center [1354, 100] width 8 height 8
radio input "true"
click at [1490, 291] on button "Apply Filters" at bounding box center [1499, 293] width 76 height 23
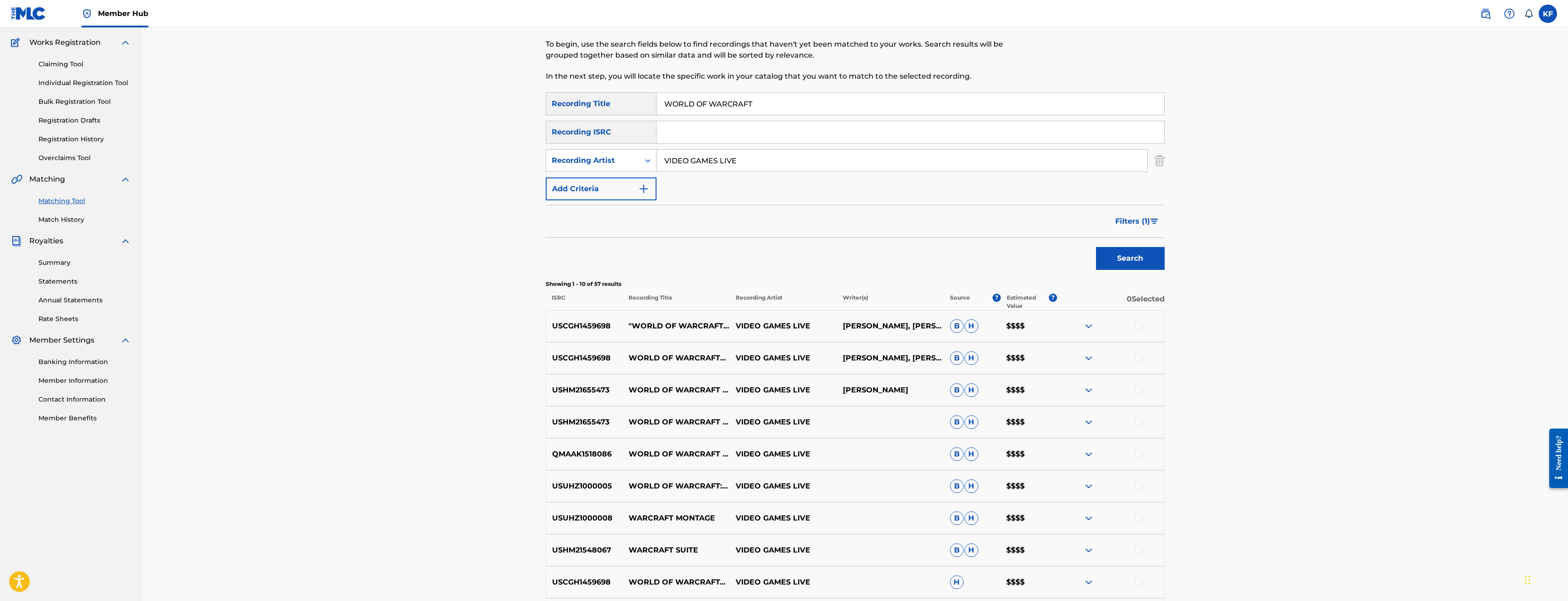
scroll to position [137, 0]
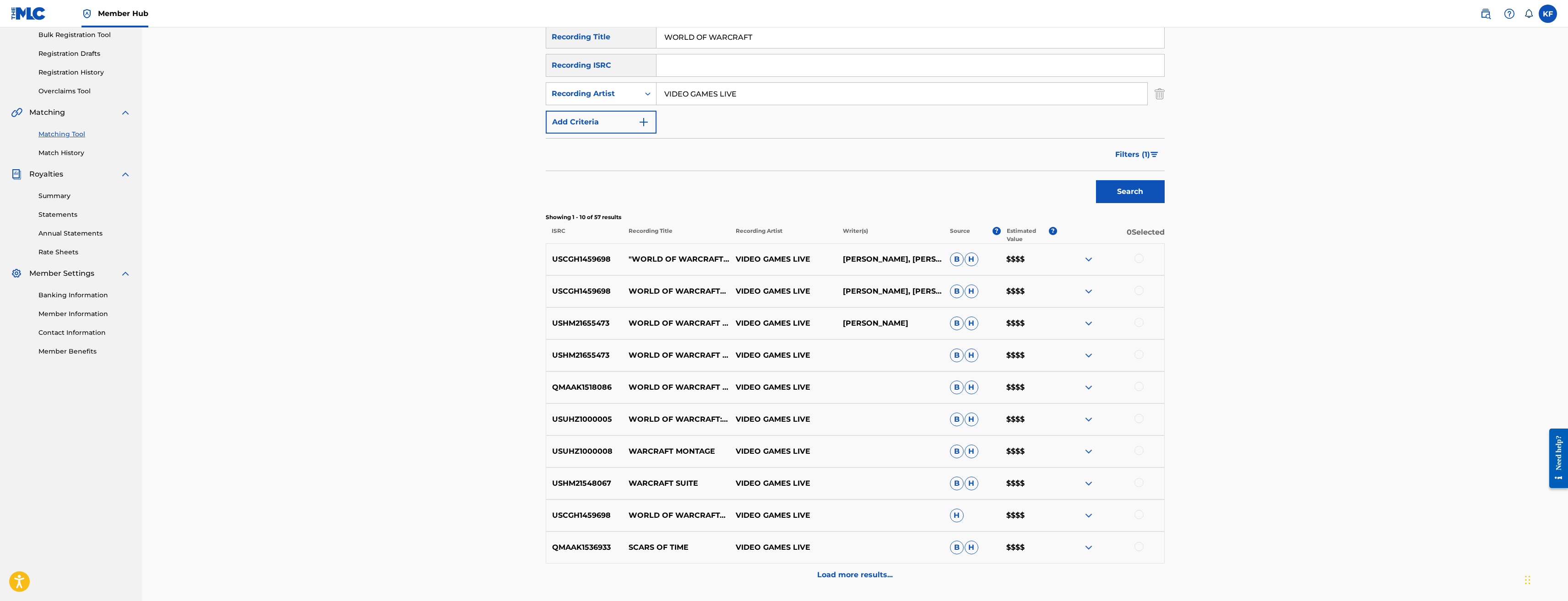
click at [1141, 257] on div at bounding box center [1139, 259] width 9 height 9
click at [1140, 290] on div at bounding box center [1139, 291] width 9 height 9
click at [663, 529] on button "Match 2 Groups" at bounding box center [644, 527] width 101 height 23
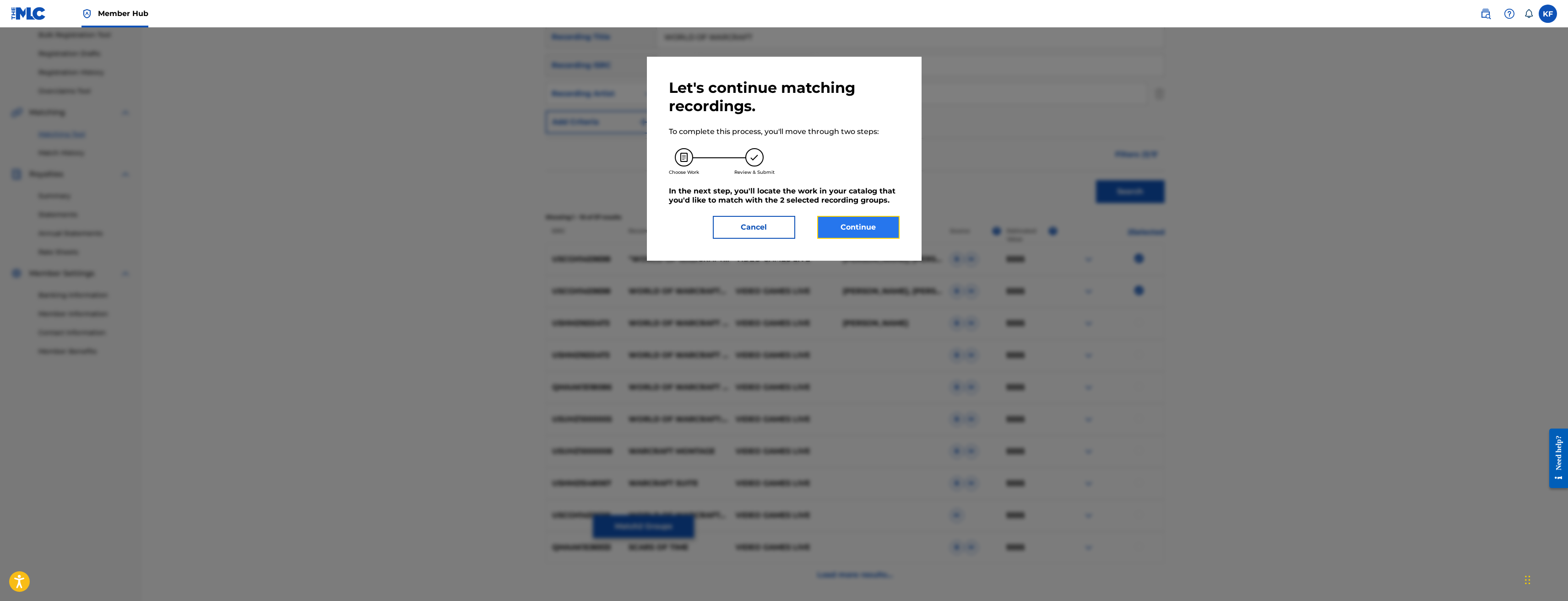
click at [853, 234] on button "Continue" at bounding box center [858, 228] width 82 height 23
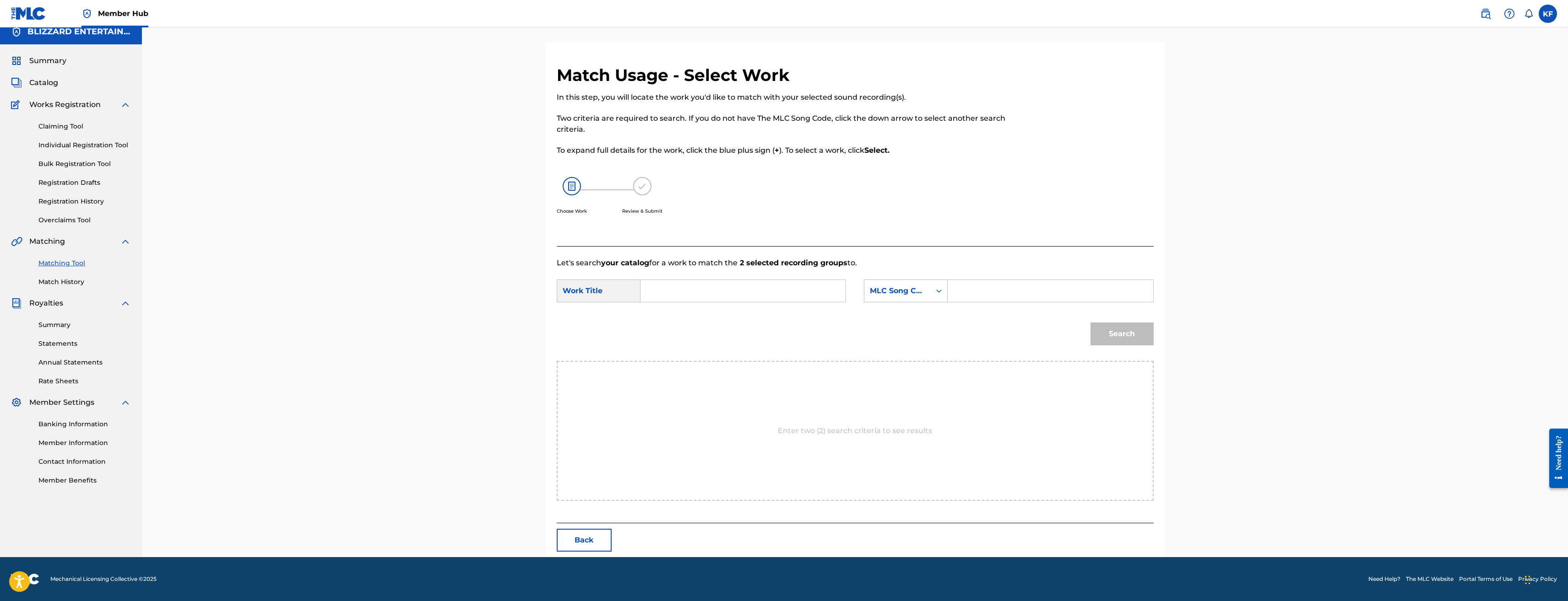
scroll to position [0, 0]
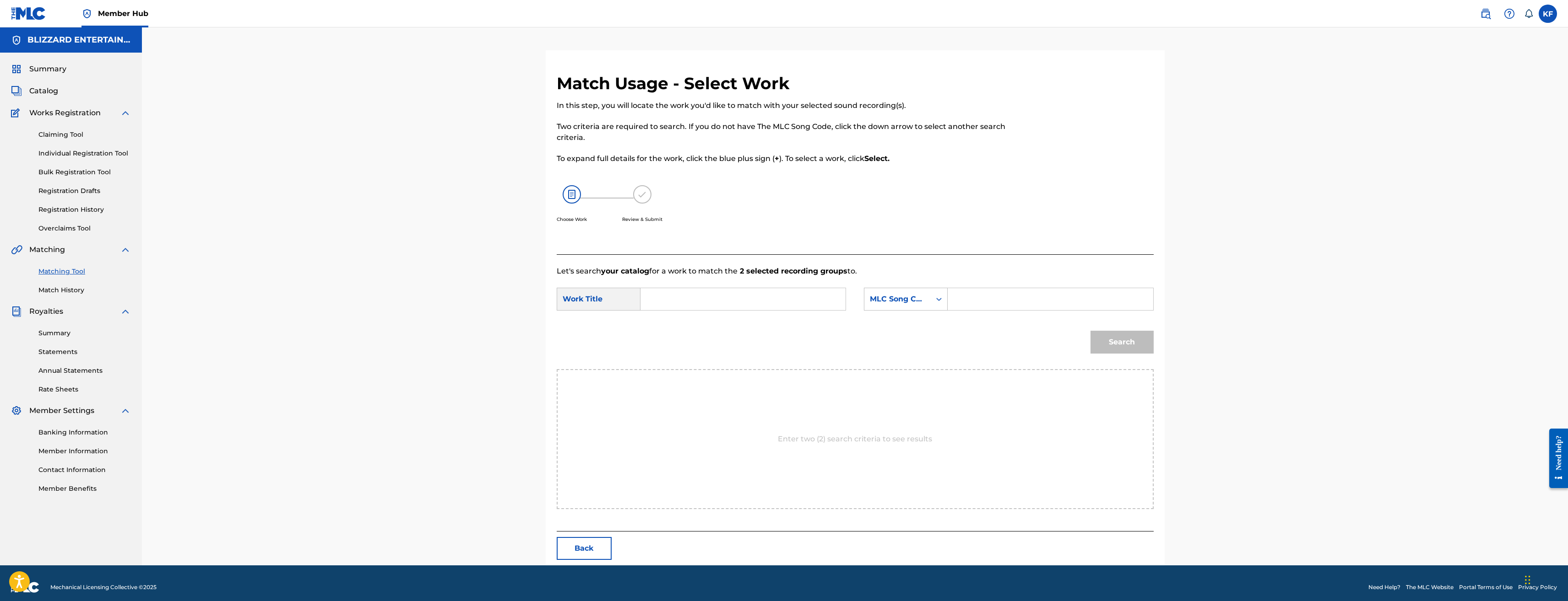
click at [1013, 296] on input "Search Form" at bounding box center [1050, 299] width 189 height 22
click at [991, 303] on input "Search Form" at bounding box center [1050, 299] width 189 height 22
paste input "IC58JP"
type input "IC58JP"
click at [775, 291] on input "Search Form" at bounding box center [743, 299] width 189 height 22
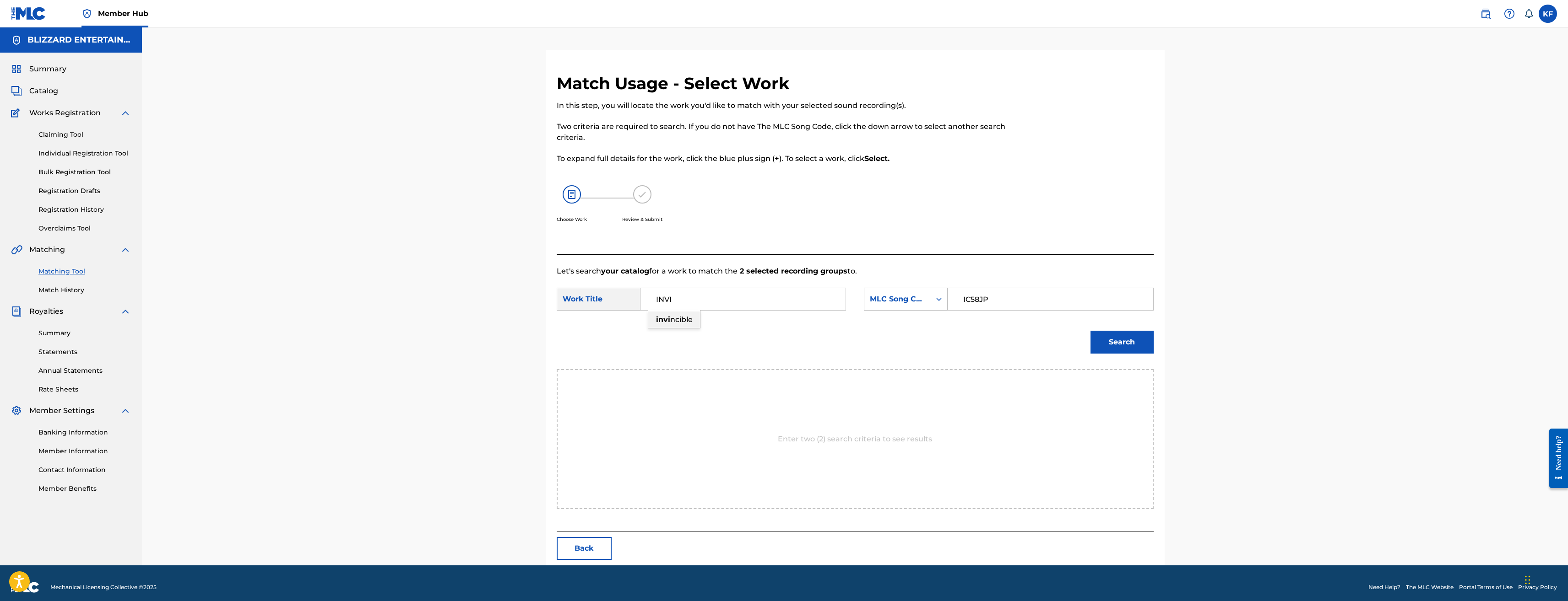
click at [683, 319] on span "ncible" at bounding box center [681, 319] width 22 height 9
type input "invincible"
click at [1100, 335] on button "Search" at bounding box center [1122, 342] width 63 height 23
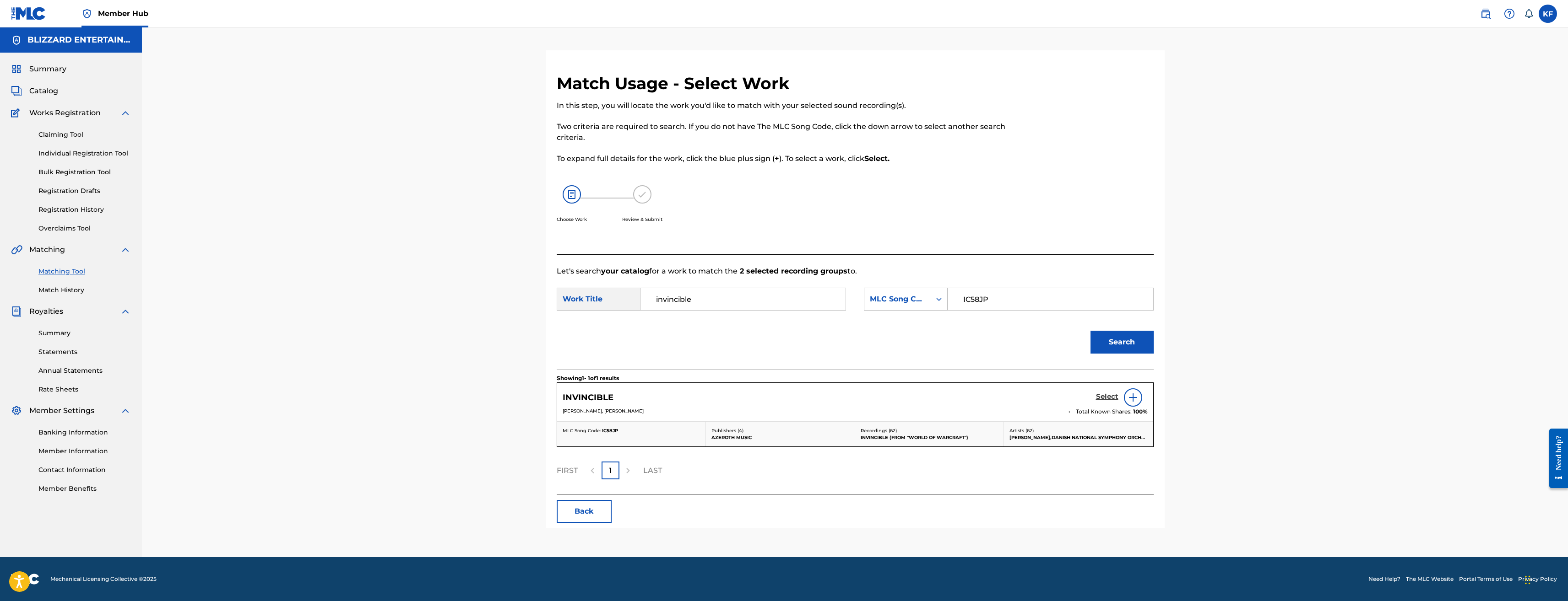
click at [1118, 400] on h5 "Select" at bounding box center [1107, 397] width 22 height 9
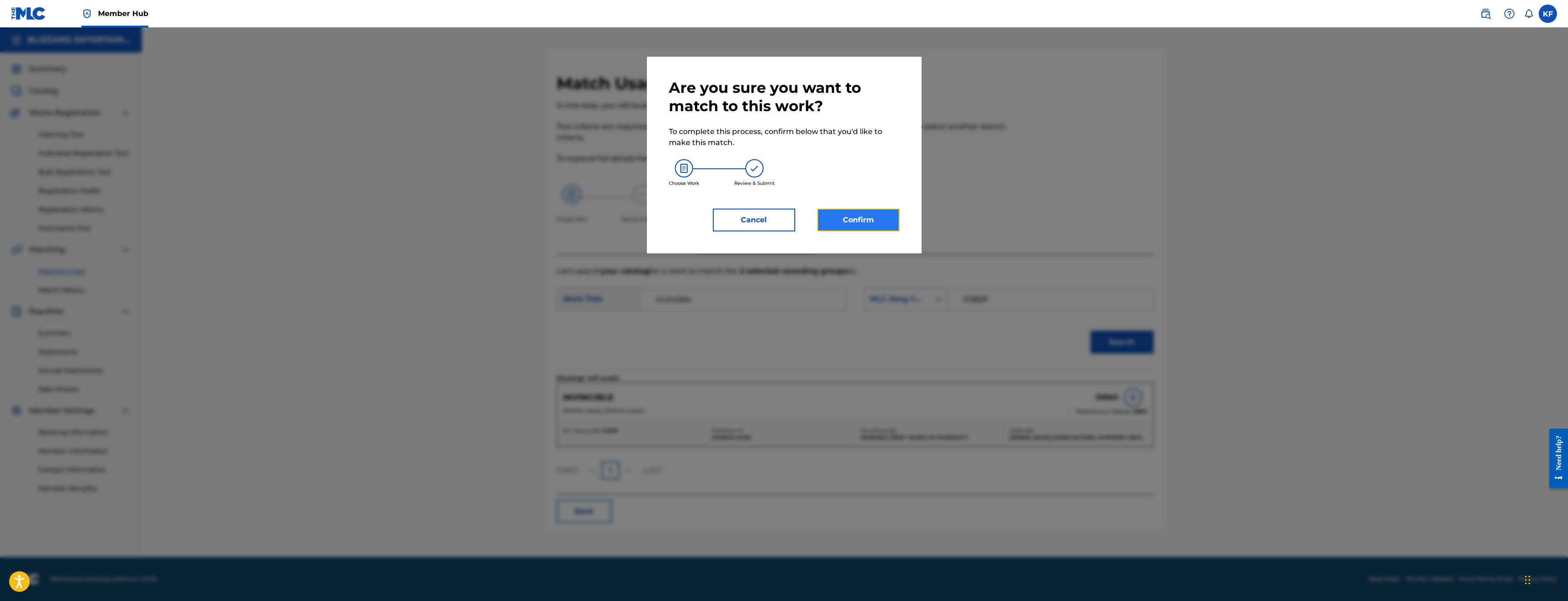
click at [859, 212] on button "Confirm" at bounding box center [858, 220] width 82 height 23
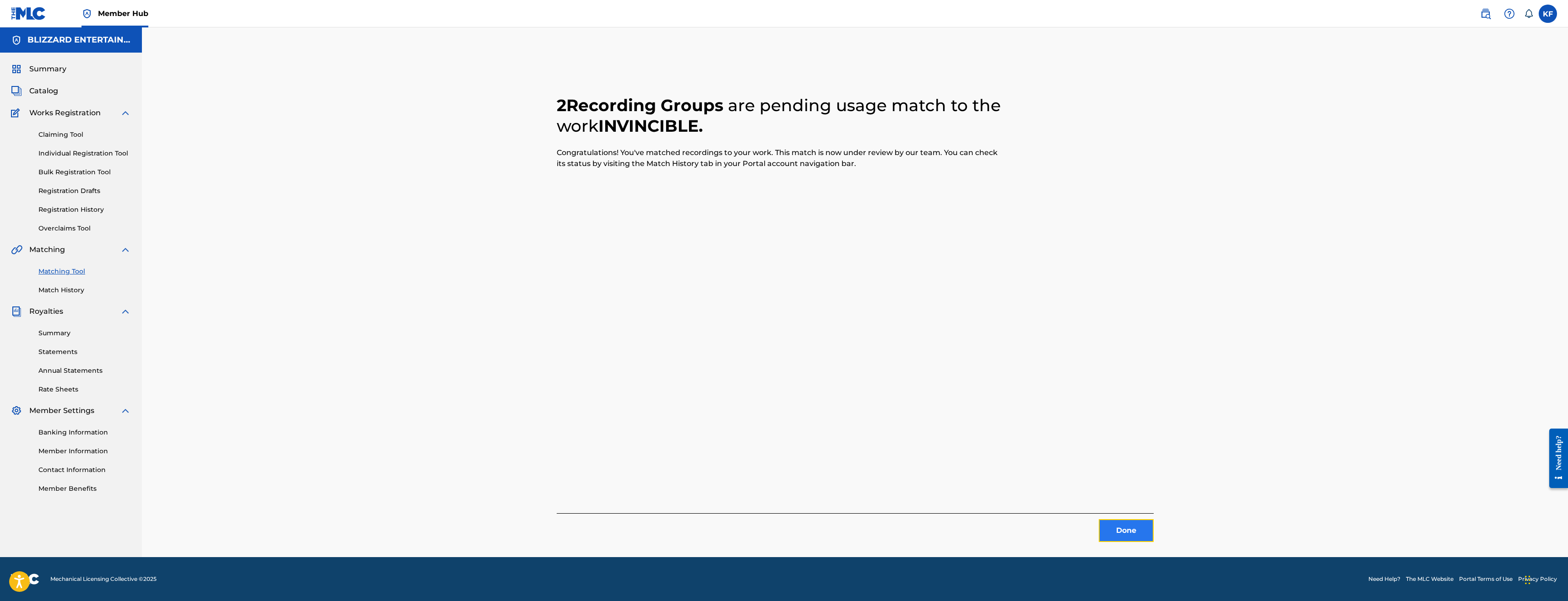
click at [1131, 527] on button "Done" at bounding box center [1126, 531] width 55 height 23
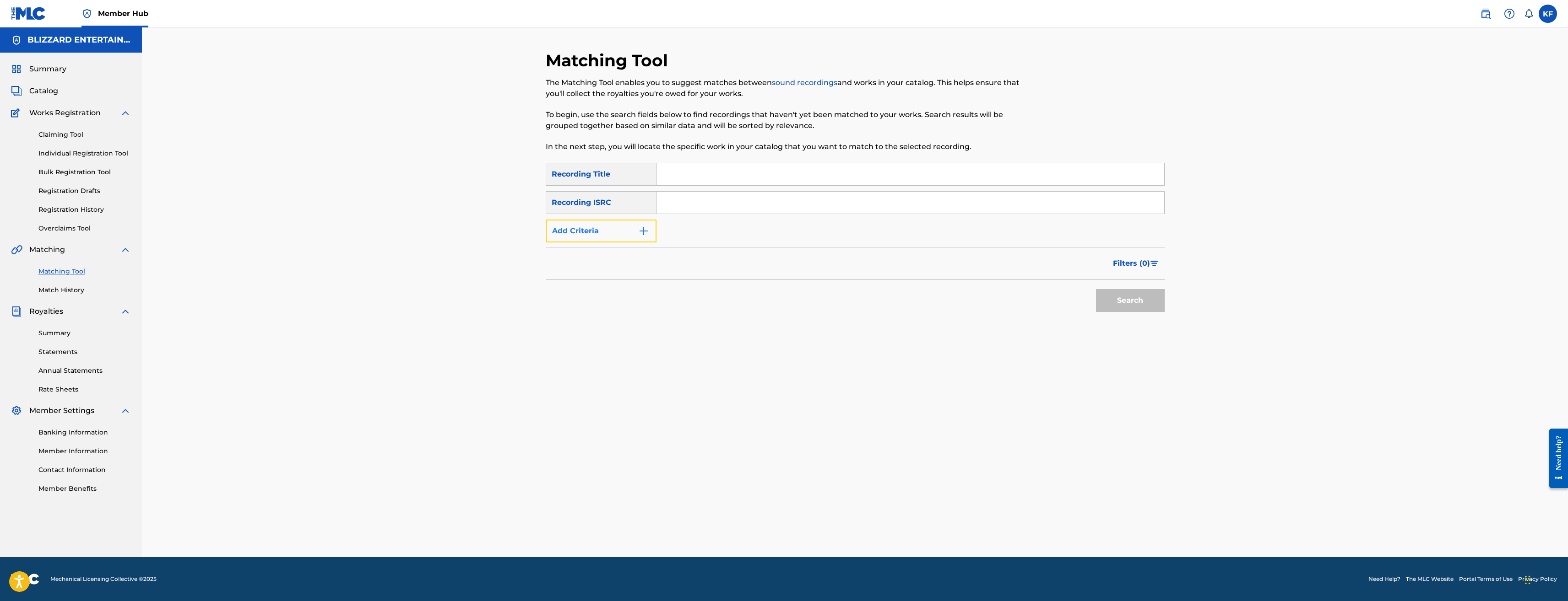
click at [630, 236] on button "Add Criteria" at bounding box center [601, 231] width 111 height 23
click at [632, 233] on div "Writer" at bounding box center [593, 231] width 82 height 11
click at [714, 227] on input "Search Form" at bounding box center [902, 231] width 491 height 22
click at [613, 236] on div "Writer" at bounding box center [593, 231] width 82 height 11
click at [618, 253] on div "Recording Artist" at bounding box center [601, 254] width 110 height 23
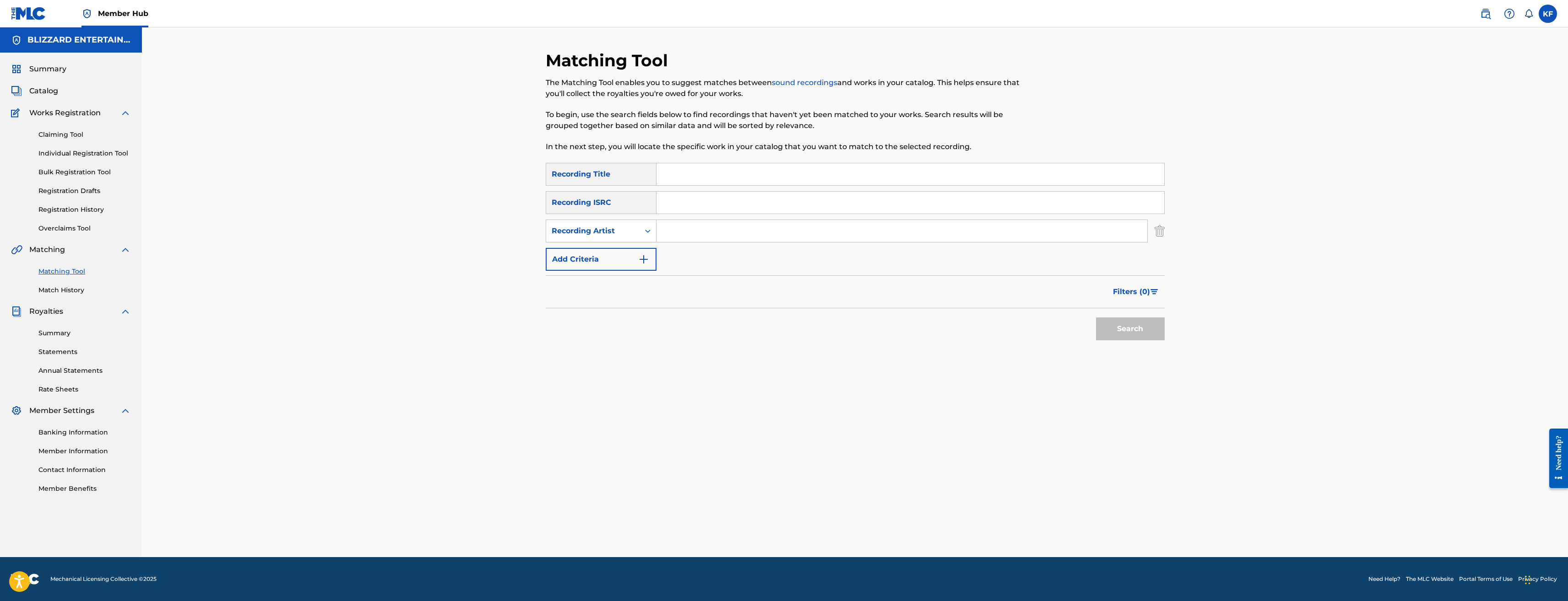
click at [728, 238] on input "Search Form" at bounding box center [902, 231] width 491 height 22
type input "VIDEO GAMES LIVE"
drag, startPoint x: 721, startPoint y: 176, endPoint x: 716, endPoint y: 164, distance: 13.0
click at [719, 169] on input "Search Form" at bounding box center [910, 174] width 508 height 22
type input "WORLD OF WARCRAFT"
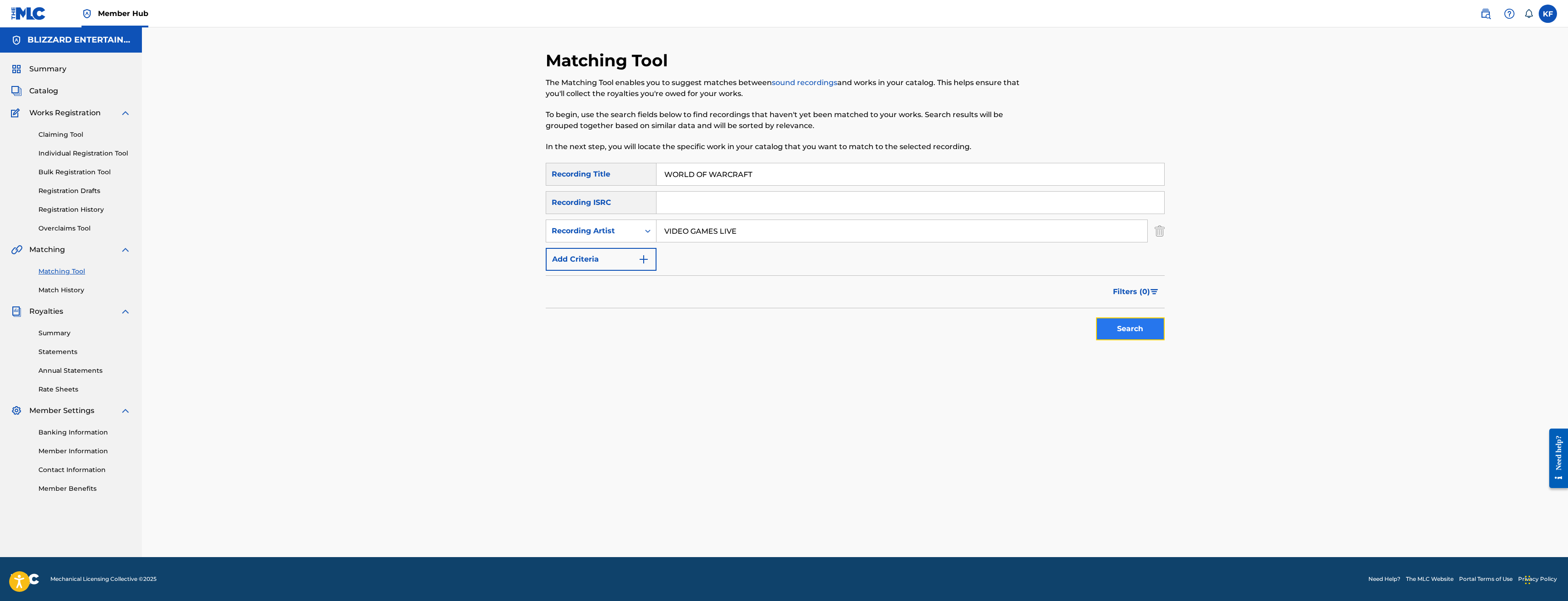
click at [1126, 321] on button "Search" at bounding box center [1130, 329] width 69 height 23
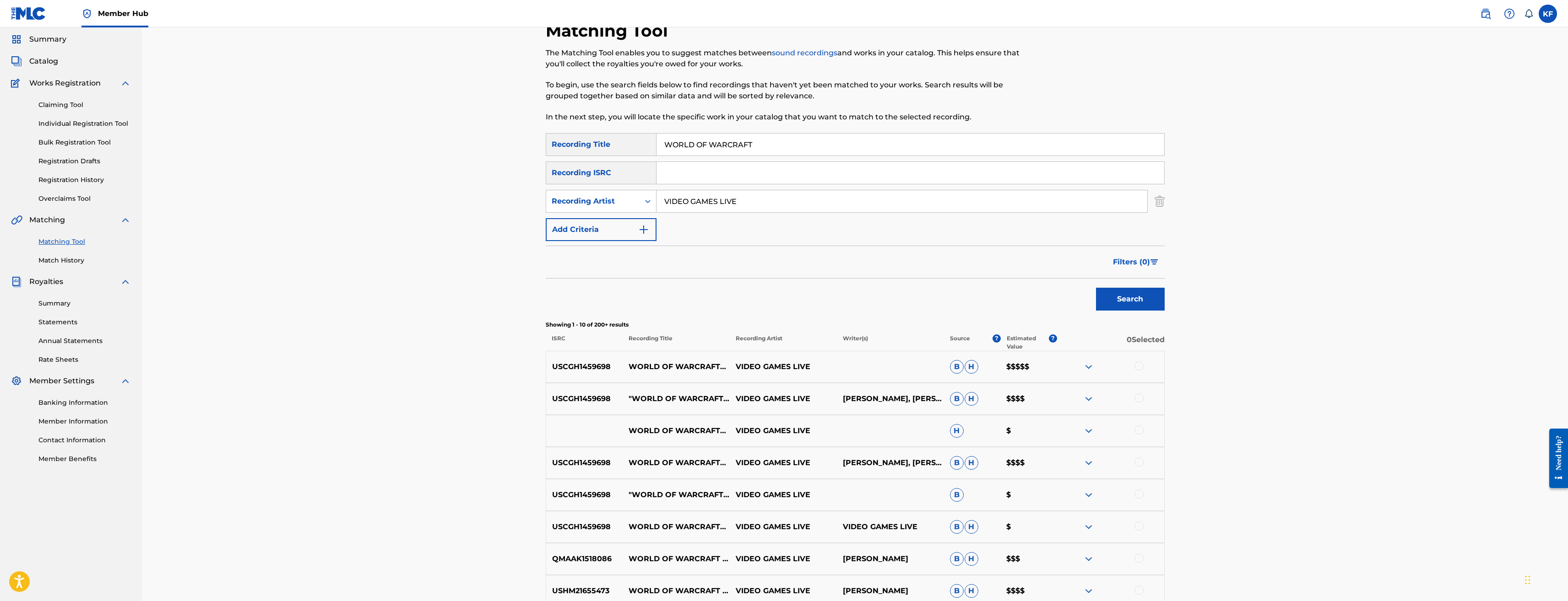
scroll to position [46, 0]
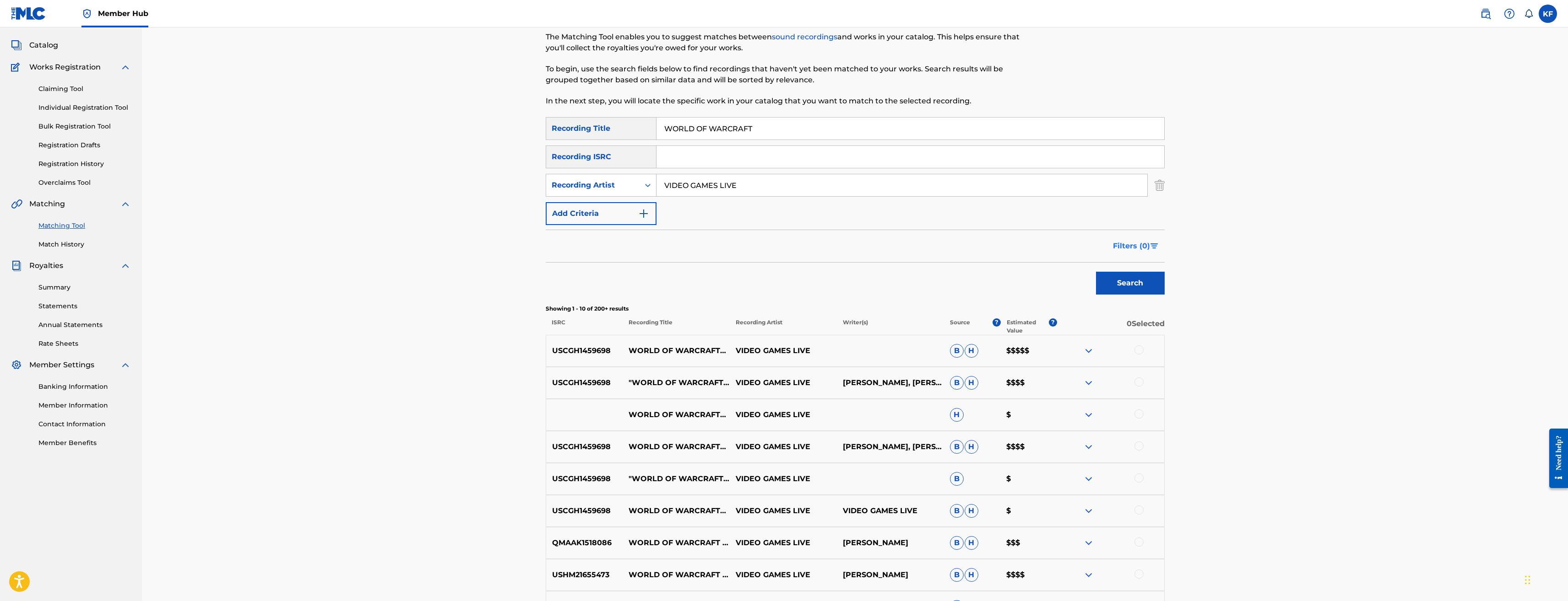
click at [1128, 239] on button "Filters ( 0 )" at bounding box center [1136, 246] width 57 height 23
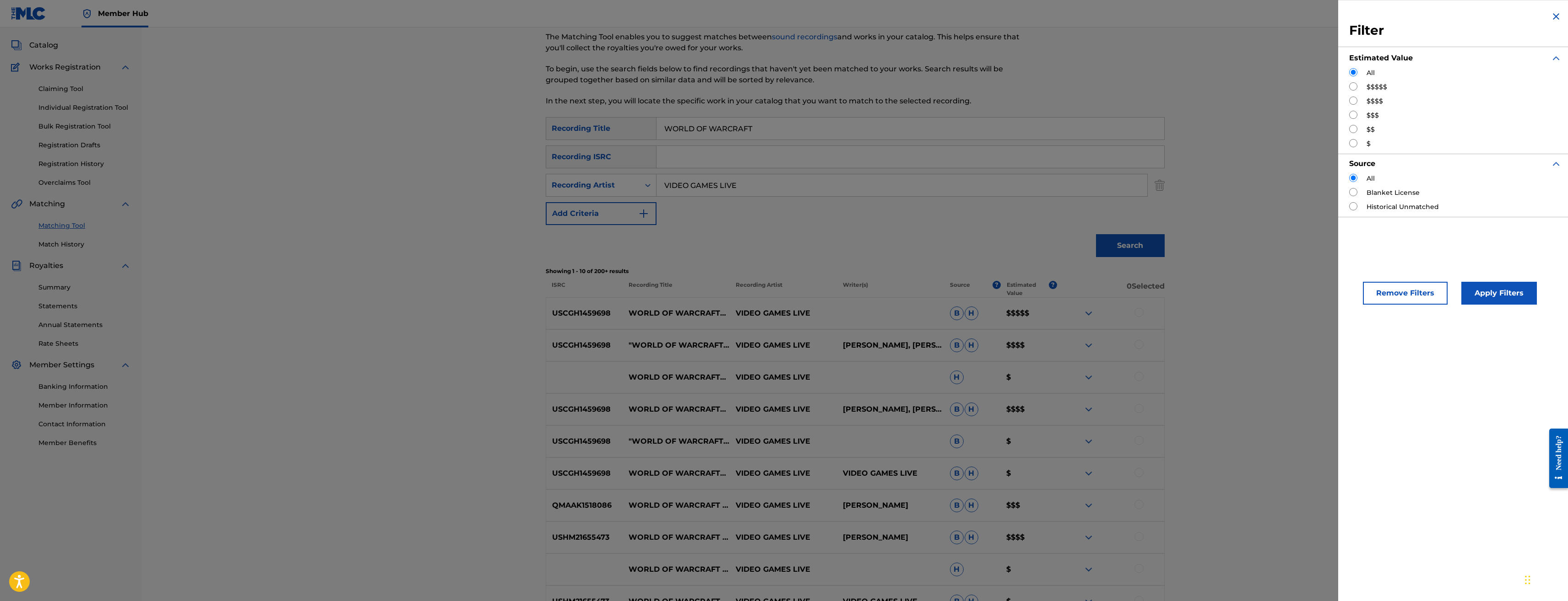
click at [1356, 99] on input "Search Form" at bounding box center [1354, 100] width 8 height 8
radio input "true"
click at [1492, 295] on button "Apply Filters" at bounding box center [1499, 293] width 76 height 23
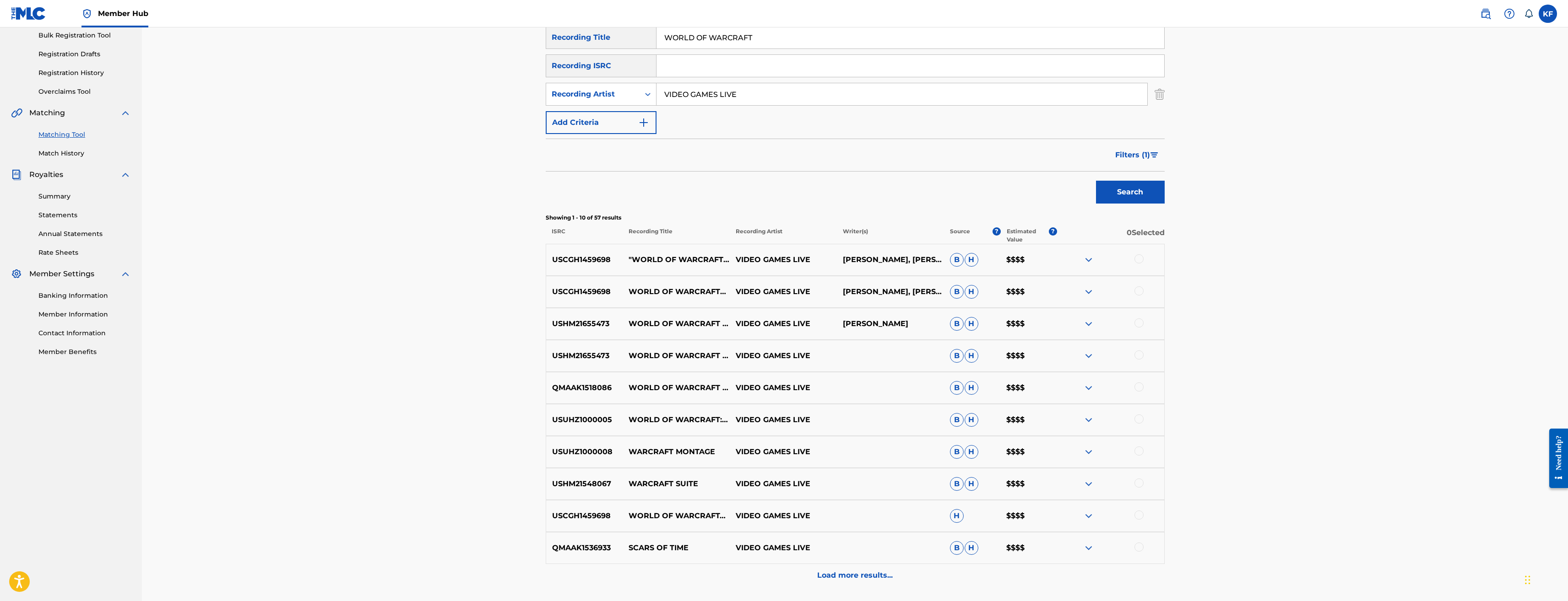
scroll to position [137, 0]
drag, startPoint x: 630, startPoint y: 321, endPoint x: 661, endPoint y: 323, distance: 31.1
click at [661, 323] on p "WORLD OF WARCRAFT - [PERSON_NAME] MESSENGER" at bounding box center [676, 323] width 107 height 33
click at [1089, 320] on img at bounding box center [1089, 323] width 11 height 11
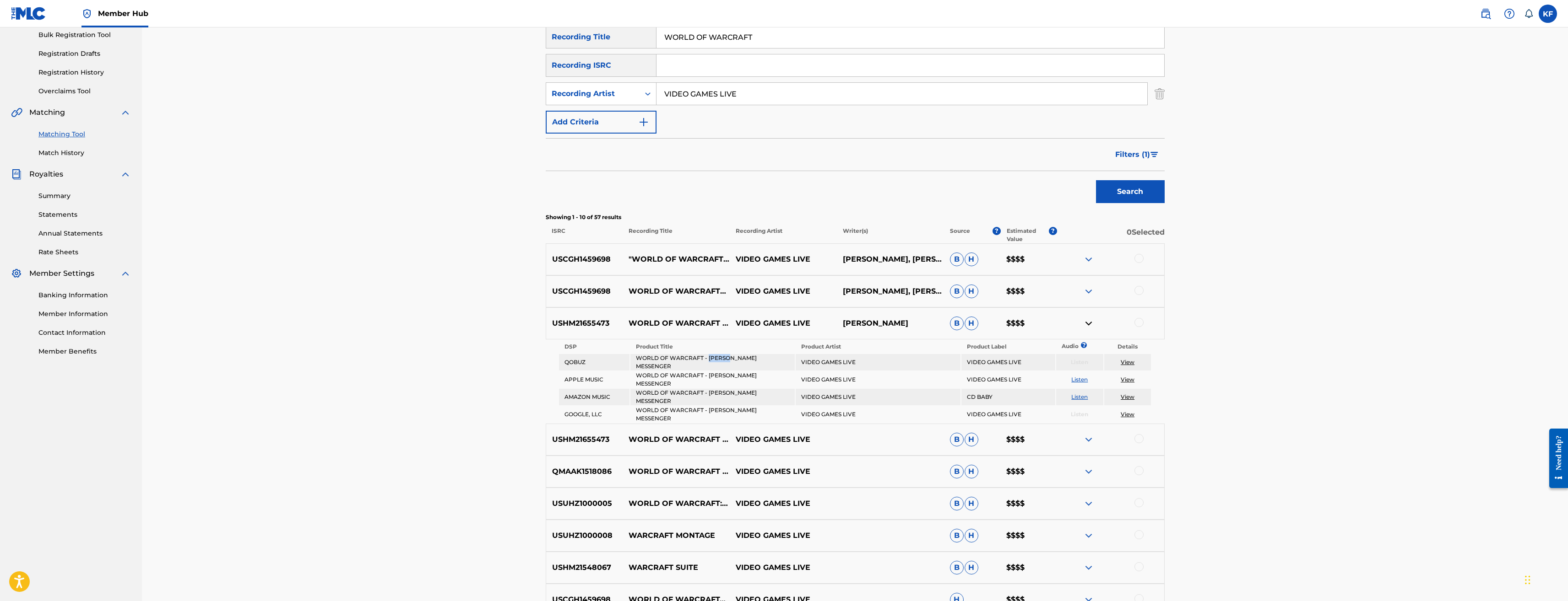
drag, startPoint x: 708, startPoint y: 356, endPoint x: 730, endPoint y: 356, distance: 22.0
click at [730, 356] on td "WORLD OF WARCRAFT - [PERSON_NAME] MESSENGER" at bounding box center [713, 362] width 164 height 16
click at [1139, 323] on div at bounding box center [1139, 323] width 9 height 9
click at [1145, 437] on div at bounding box center [1110, 440] width 107 height 11
click at [1140, 439] on div at bounding box center [1139, 439] width 9 height 9
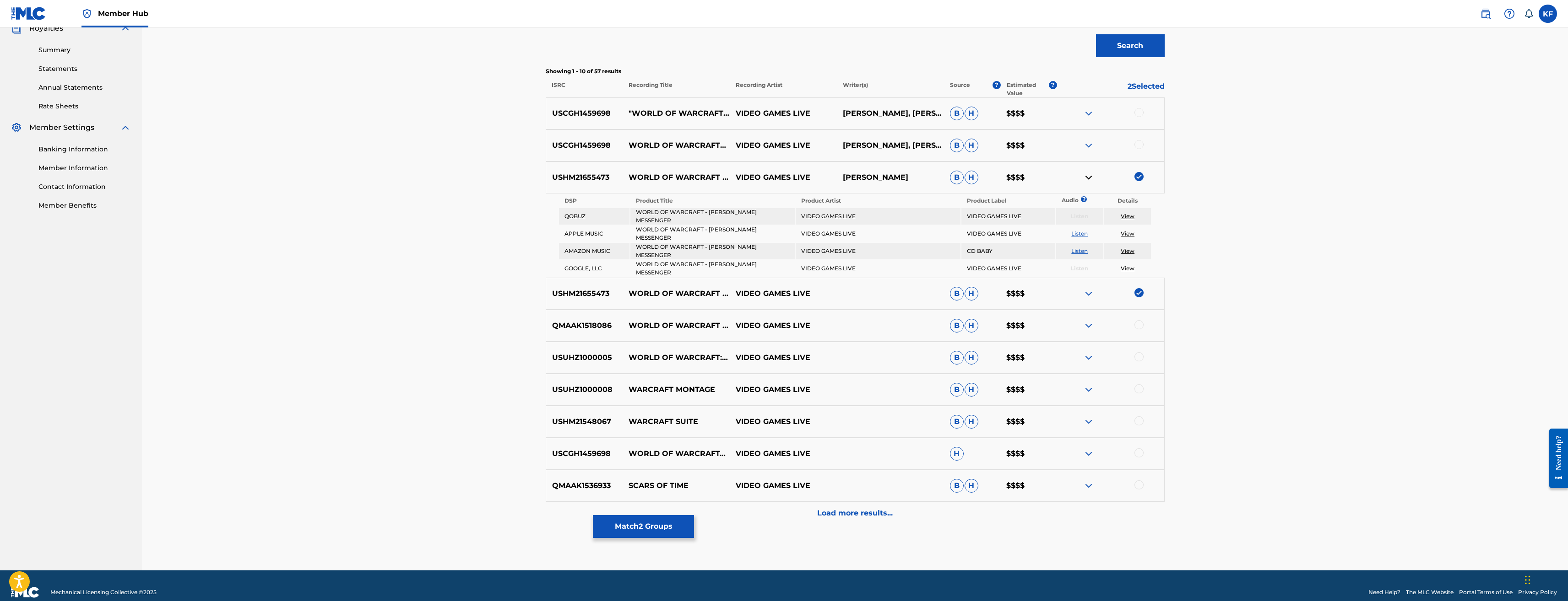
scroll to position [296, 0]
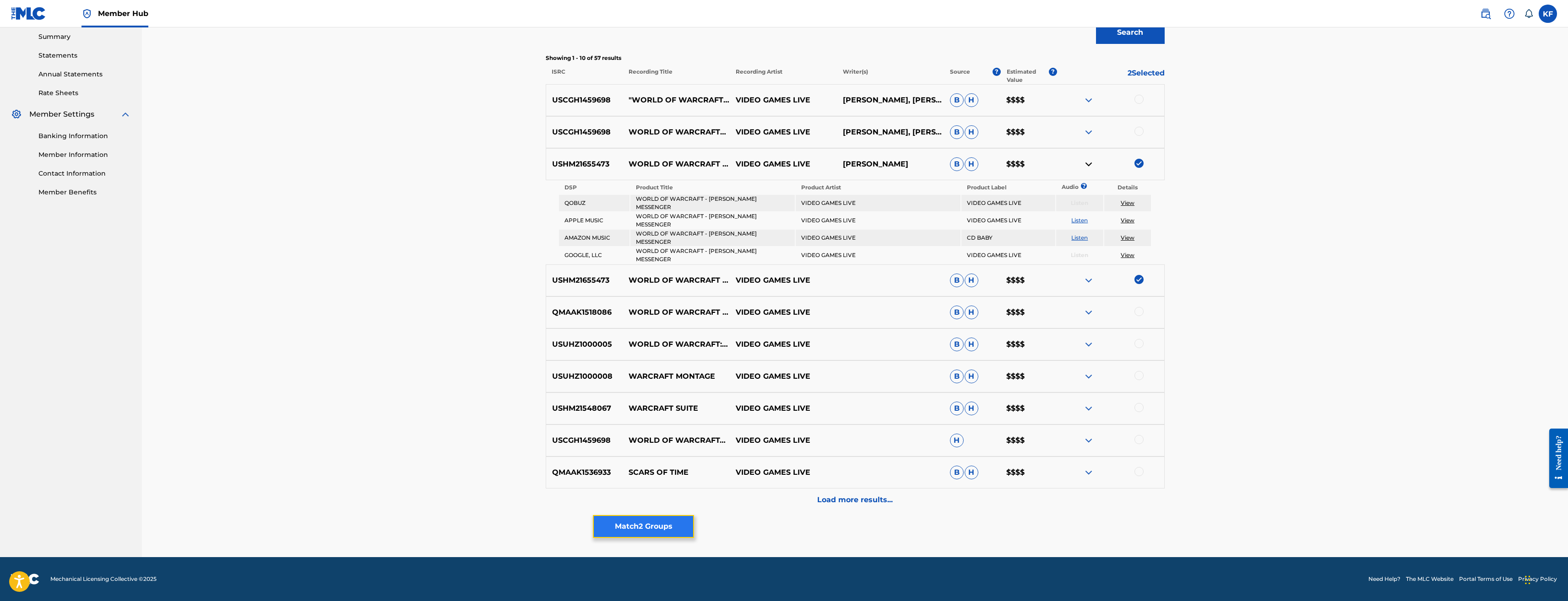
click at [652, 527] on button "Match 2 Groups" at bounding box center [644, 527] width 101 height 23
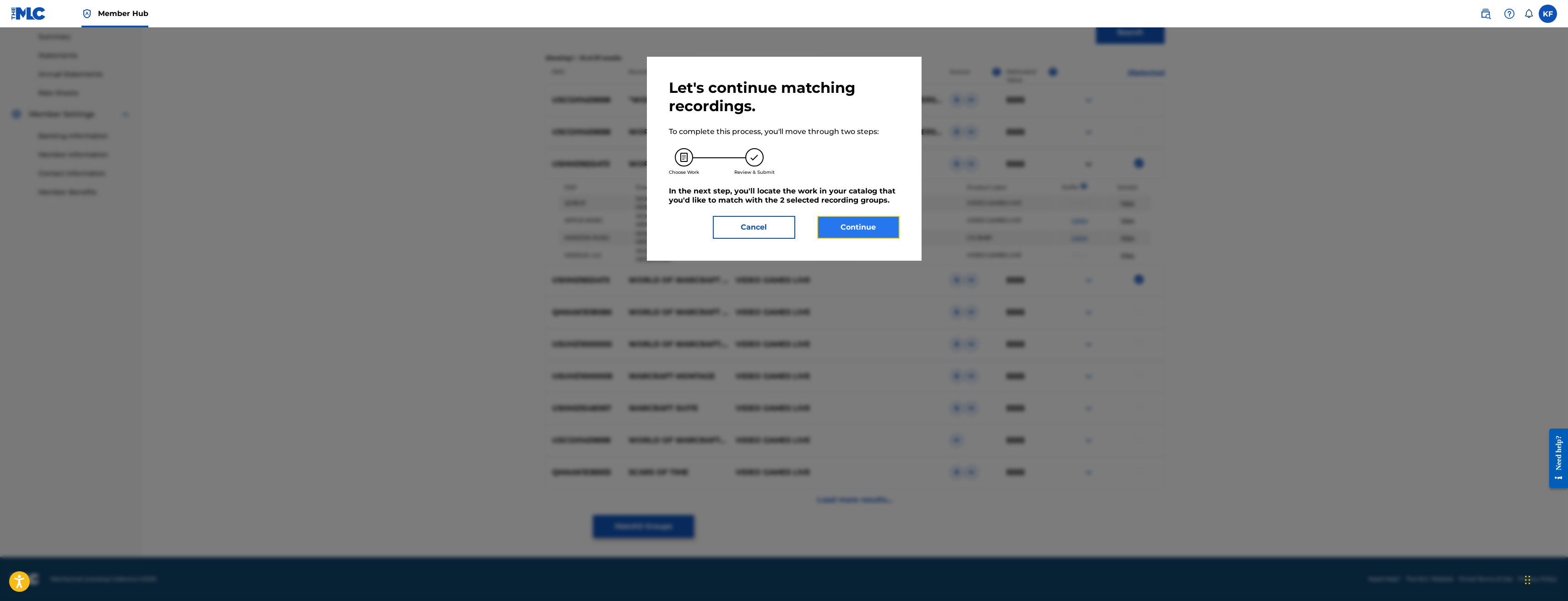
click at [835, 223] on button "Continue" at bounding box center [858, 228] width 82 height 23
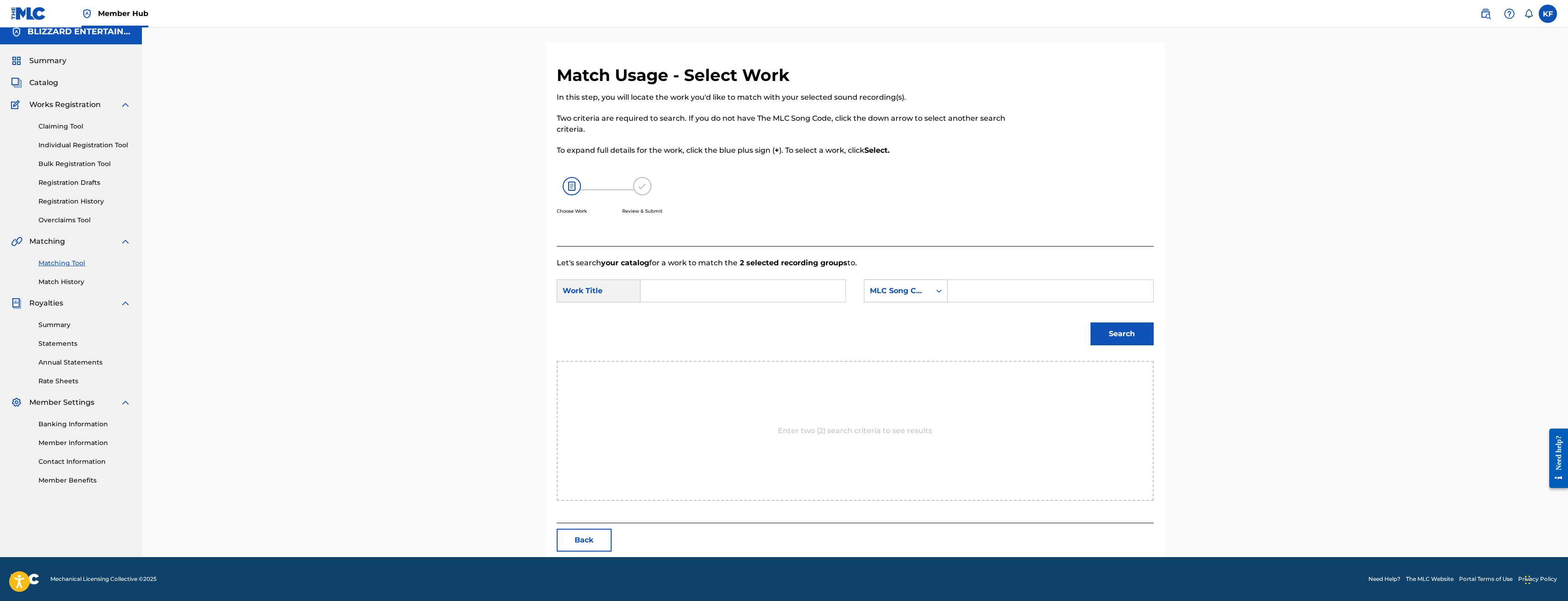
scroll to position [0, 0]
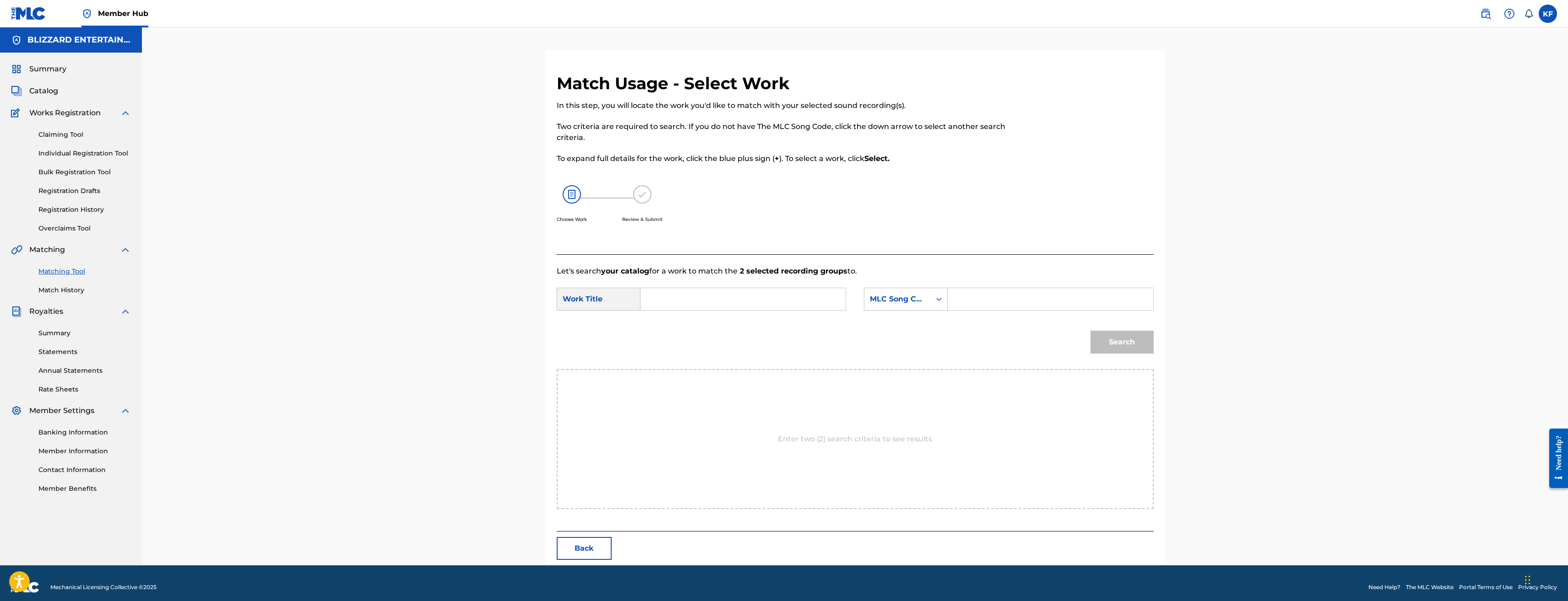
drag, startPoint x: 990, startPoint y: 299, endPoint x: 982, endPoint y: 292, distance: 10.6
click at [990, 298] on input "Search Form" at bounding box center [1050, 299] width 189 height 22
click at [1023, 297] on input "Search Form" at bounding box center [1050, 299] width 189 height 22
paste input "MA2NFR"
type input "MA2NFR"
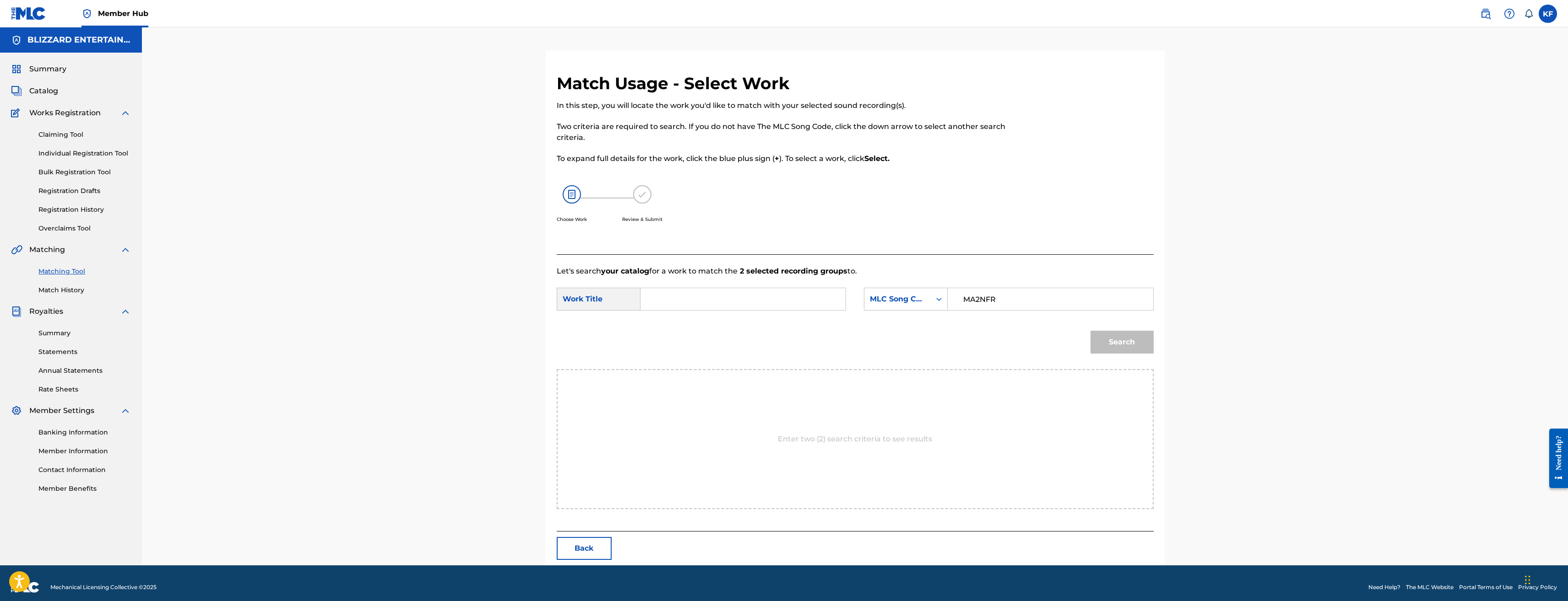
click at [783, 297] on input "Search Form" at bounding box center [743, 299] width 189 height 22
click at [682, 336] on div "malach , angel messenger" at bounding box center [674, 331] width 52 height 38
type input "malach, angel messenger"
click at [1110, 344] on button "Search" at bounding box center [1122, 342] width 63 height 23
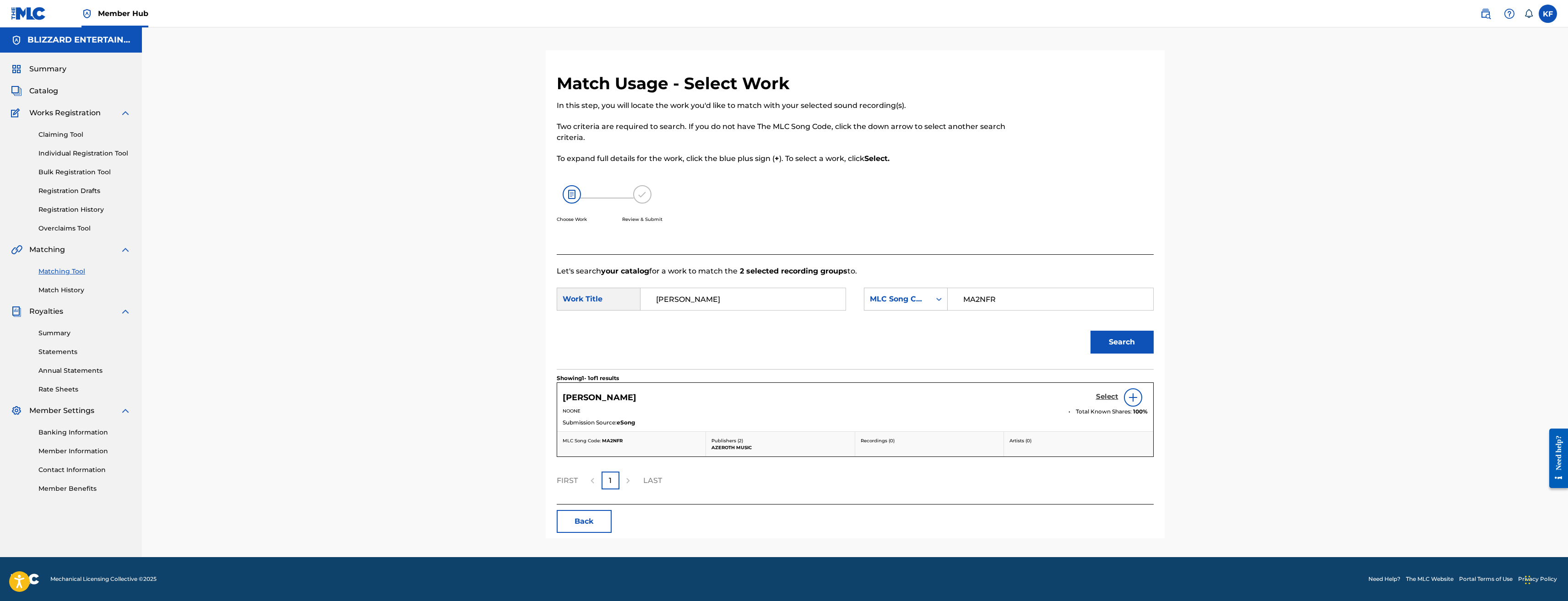
click at [1108, 398] on h5 "Select" at bounding box center [1107, 397] width 22 height 9
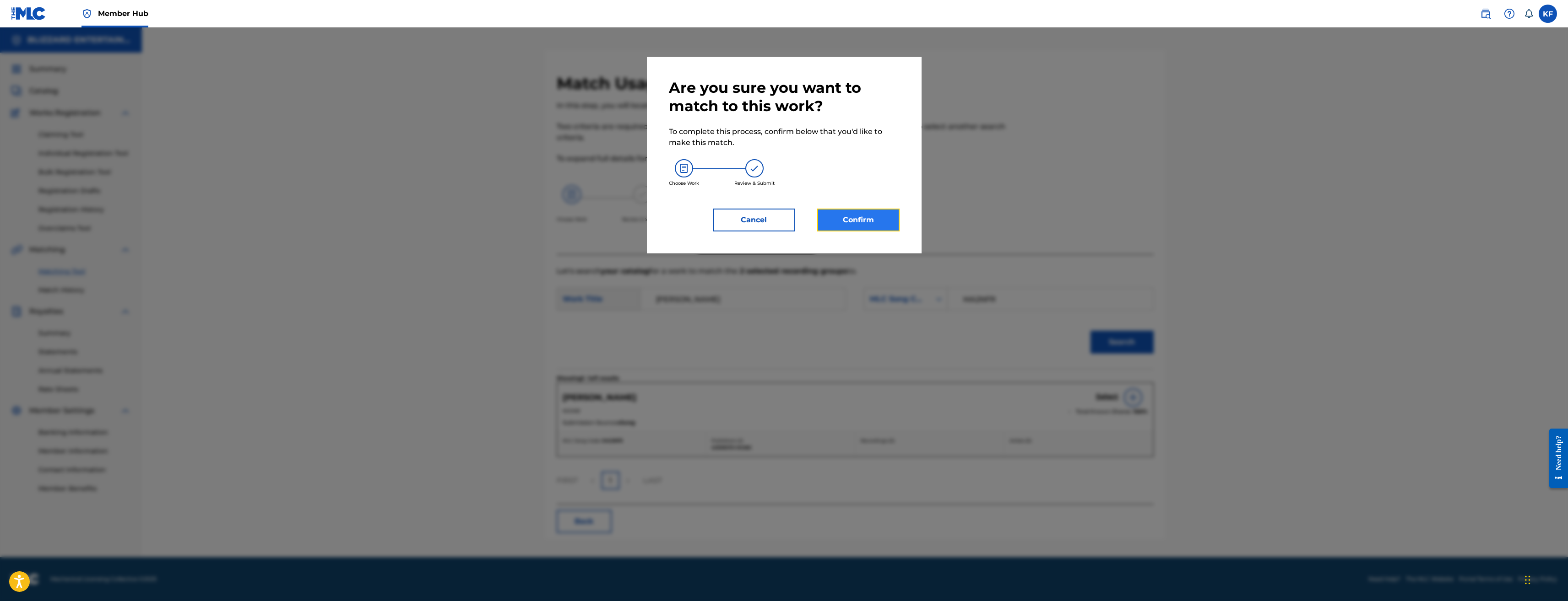
click at [850, 215] on button "Confirm" at bounding box center [858, 220] width 82 height 23
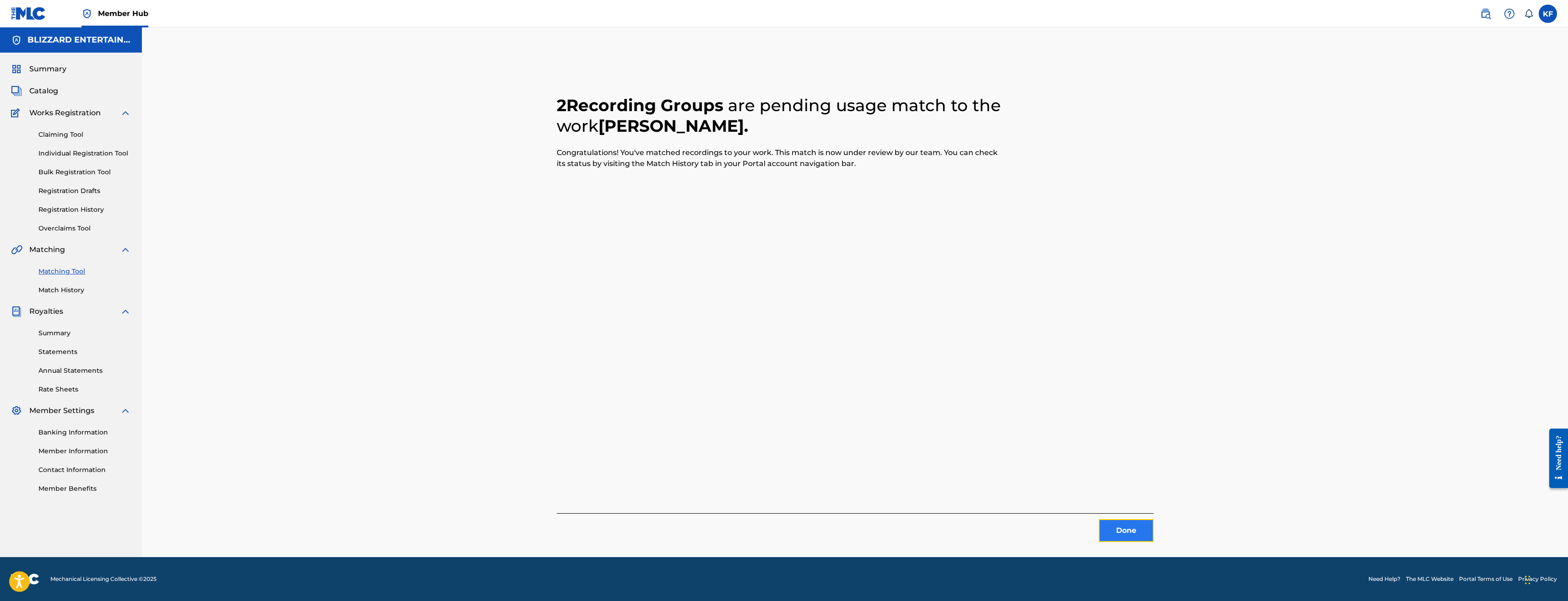
click at [1124, 533] on button "Done" at bounding box center [1126, 531] width 55 height 23
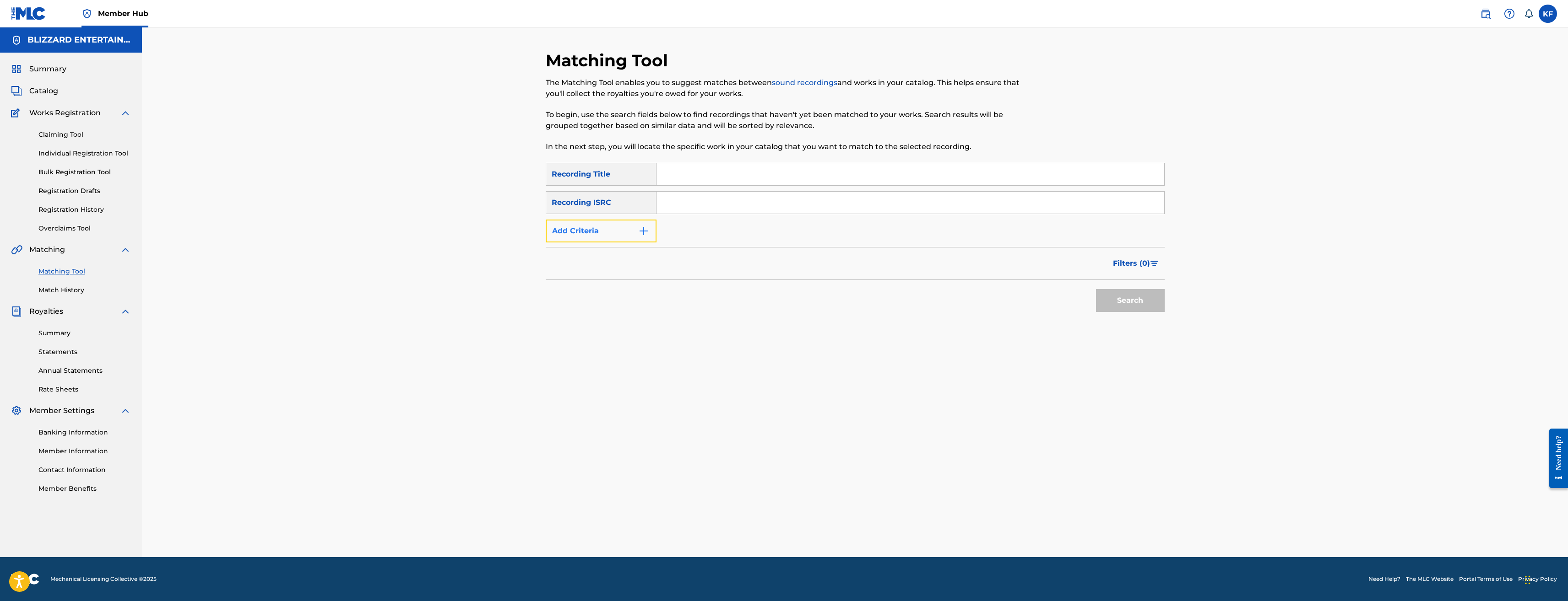
click at [646, 230] on img "Search Form" at bounding box center [644, 231] width 11 height 11
click at [636, 232] on div "Writer" at bounding box center [593, 231] width 94 height 18
click at [628, 249] on div "Recording Artist" at bounding box center [601, 254] width 110 height 23
click at [731, 232] on input "Search Form" at bounding box center [902, 231] width 491 height 22
type input "VIDEO GAMES LIVE"
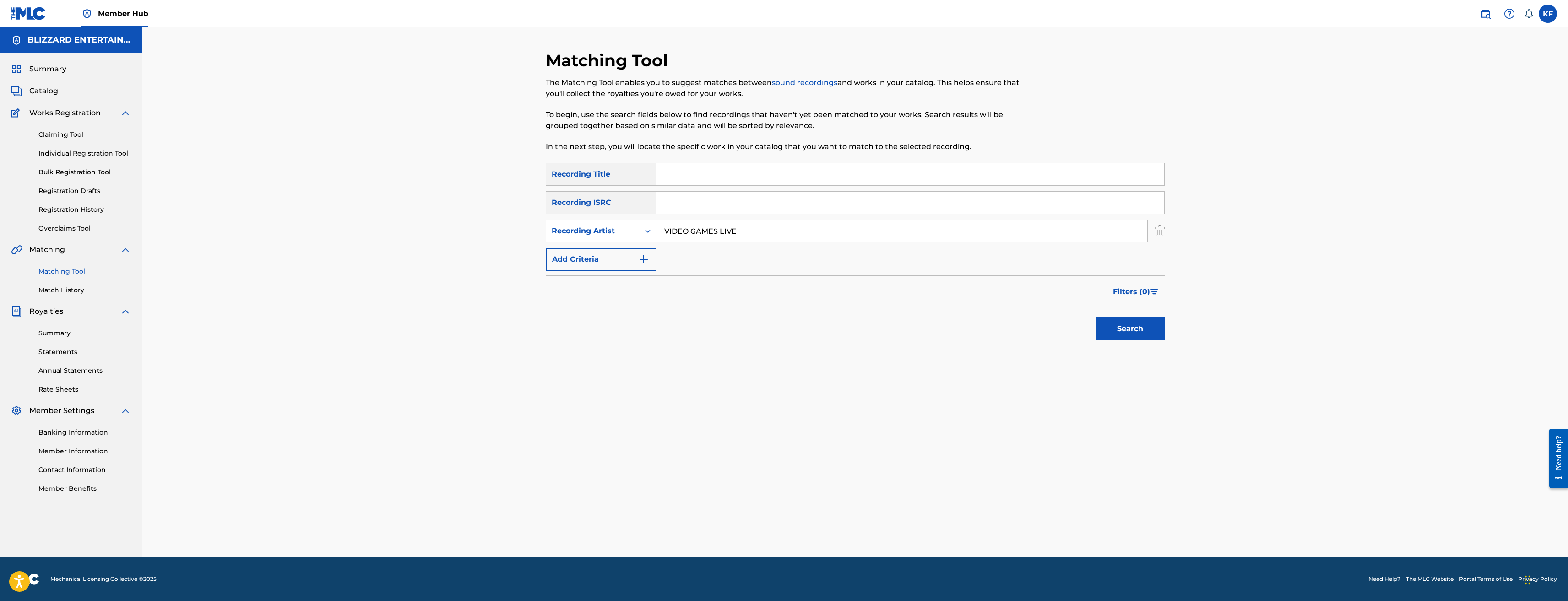
click at [700, 185] on div "SearchWithCriteriac83c4c5f-9504-4e38-a8dd-33b75d4d9437 Recording Title SearchWi…" at bounding box center [855, 217] width 619 height 108
drag, startPoint x: 700, startPoint y: 185, endPoint x: 692, endPoint y: 175, distance: 12.8
click at [692, 175] on input "Search Form" at bounding box center [910, 174] width 508 height 22
type input "WORLD OF WARCRAFT"
click at [1127, 331] on button "Search" at bounding box center [1130, 329] width 69 height 23
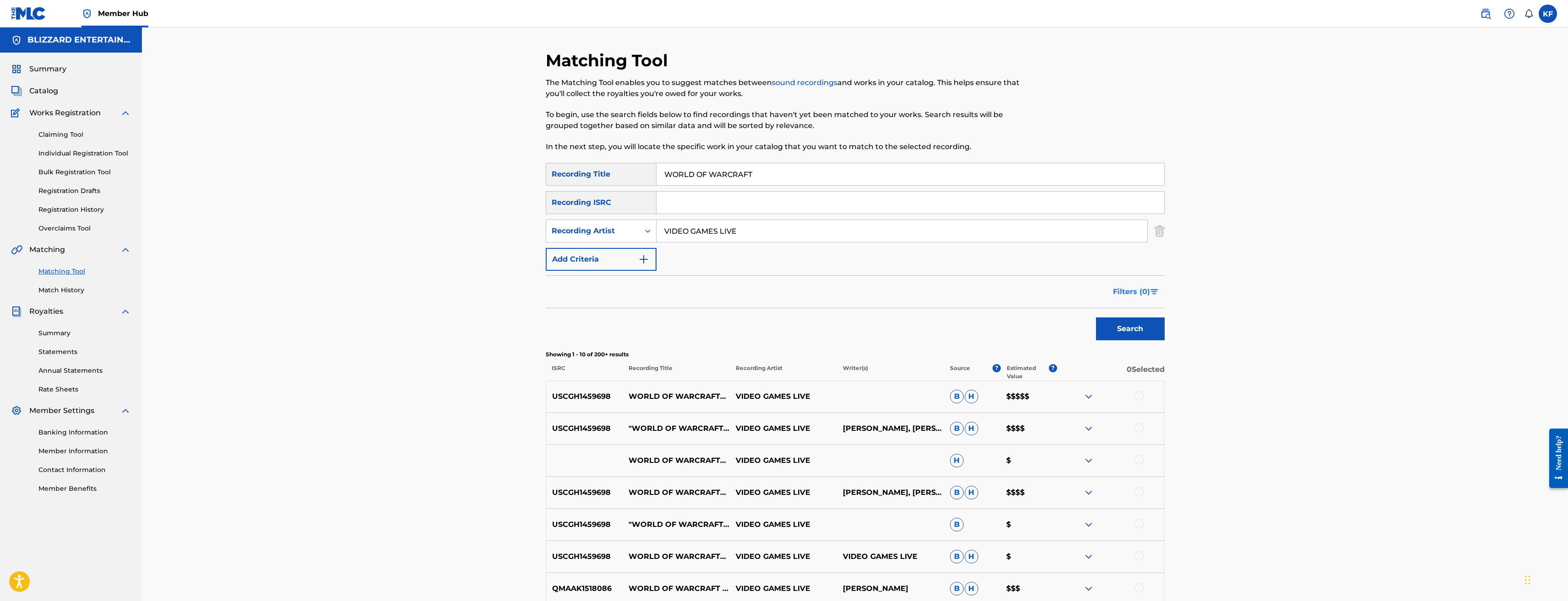
click at [1147, 296] on span "Filters ( 0 )" at bounding box center [1131, 292] width 37 height 11
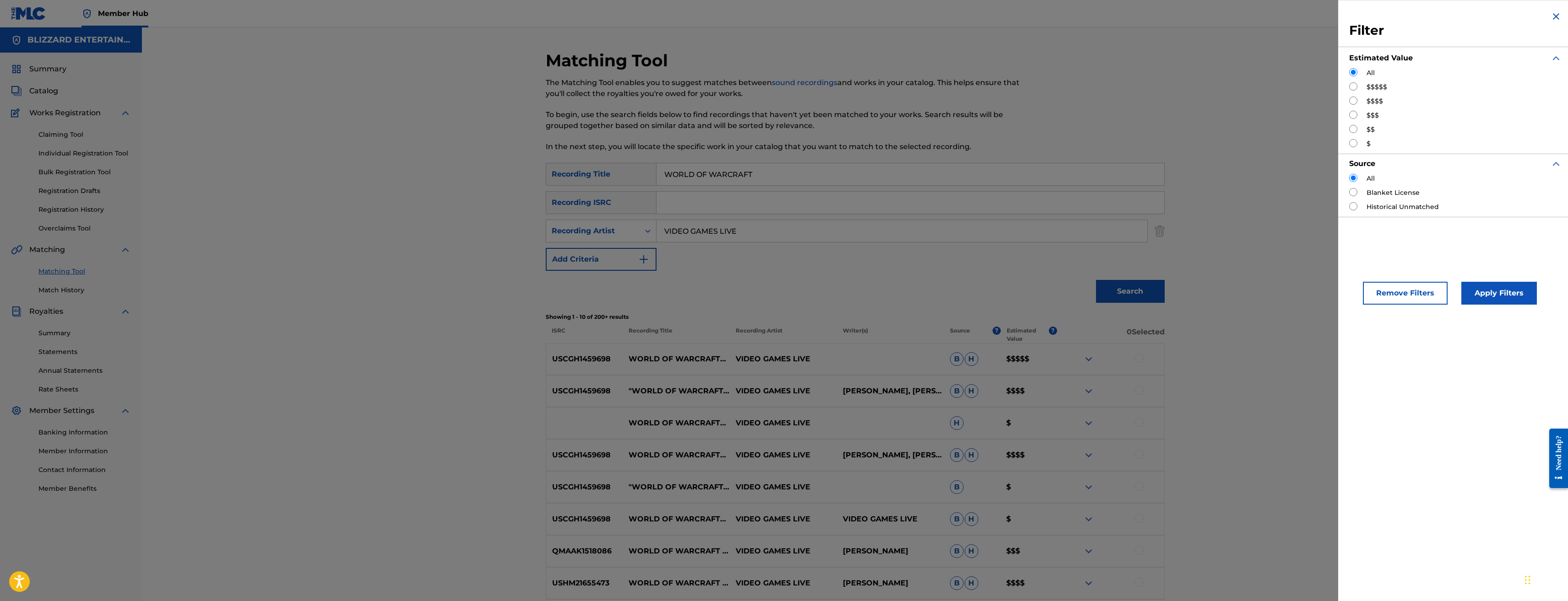
click at [1353, 104] on input "Search Form" at bounding box center [1354, 100] width 8 height 8
radio input "true"
click at [1509, 296] on button "Apply Filters" at bounding box center [1499, 293] width 76 height 23
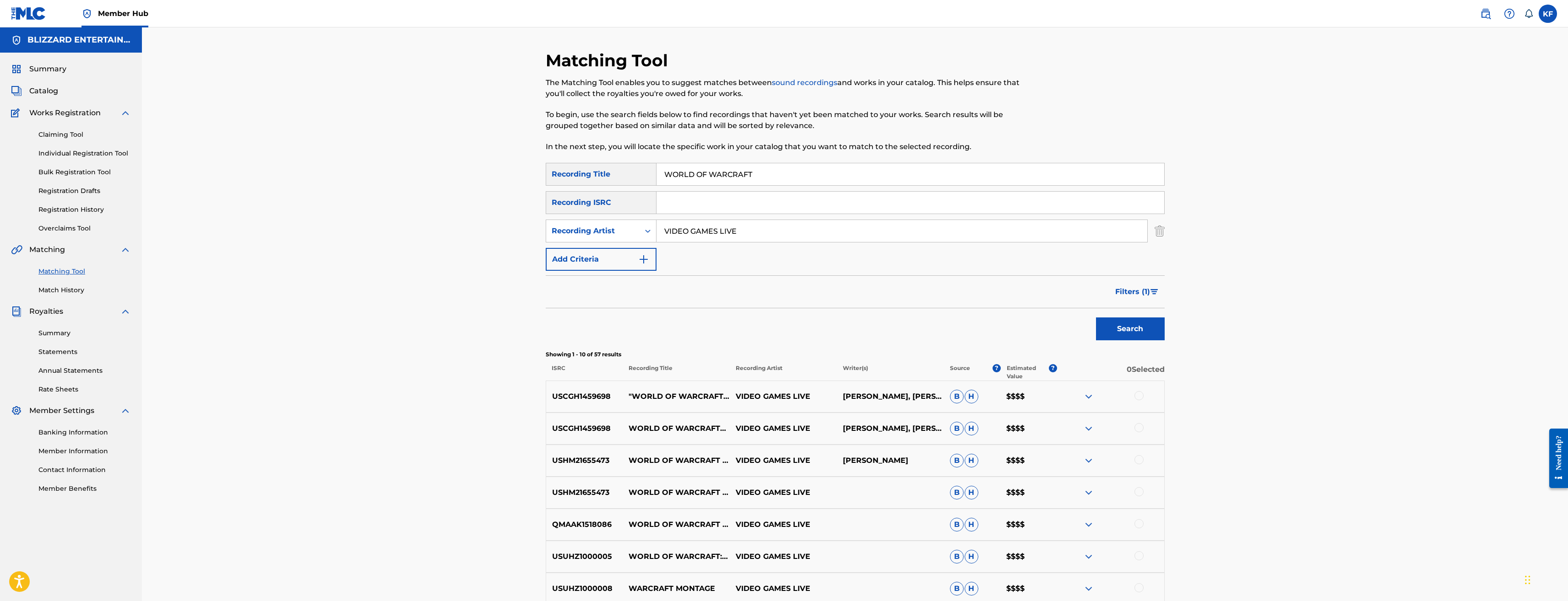
click at [741, 175] on input "WORLD OF WARCRAFT" at bounding box center [910, 174] width 508 height 22
type input "DIABLO"
click at [1096, 317] on button "Search" at bounding box center [1130, 329] width 69 height 23
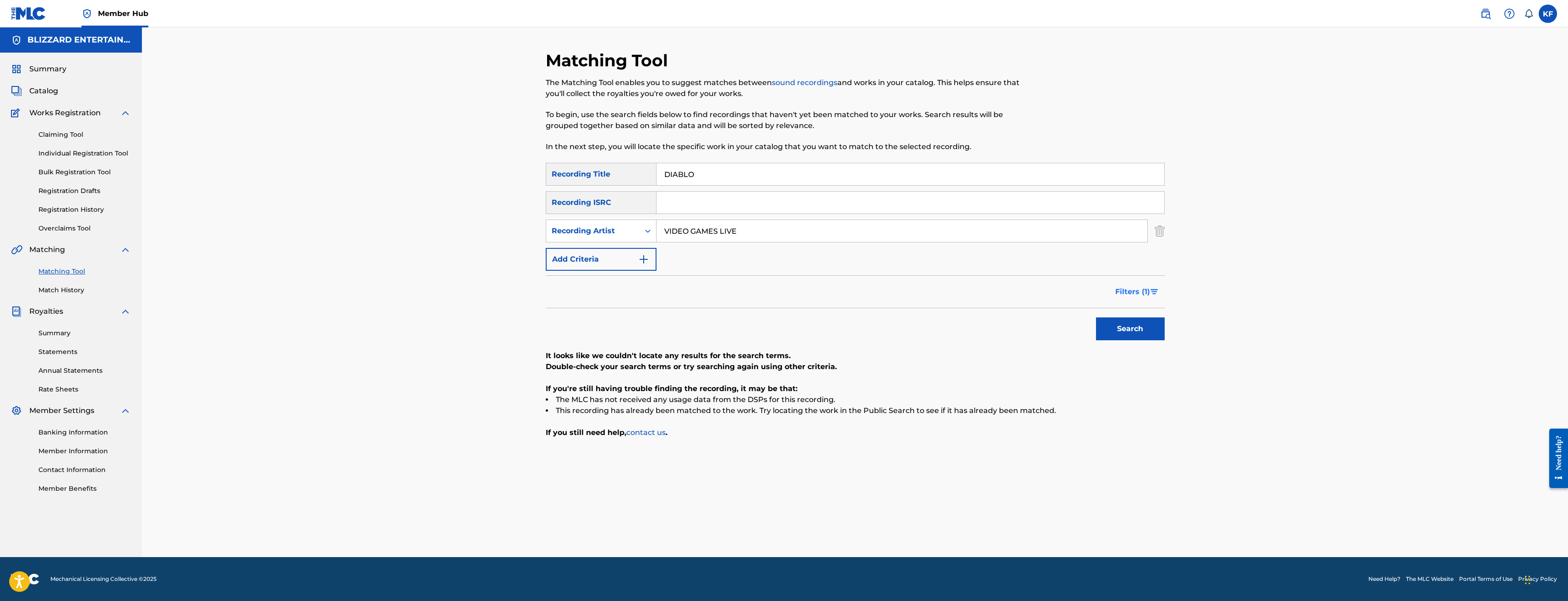
click at [1146, 288] on span "Filters ( 1 )" at bounding box center [1133, 292] width 35 height 11
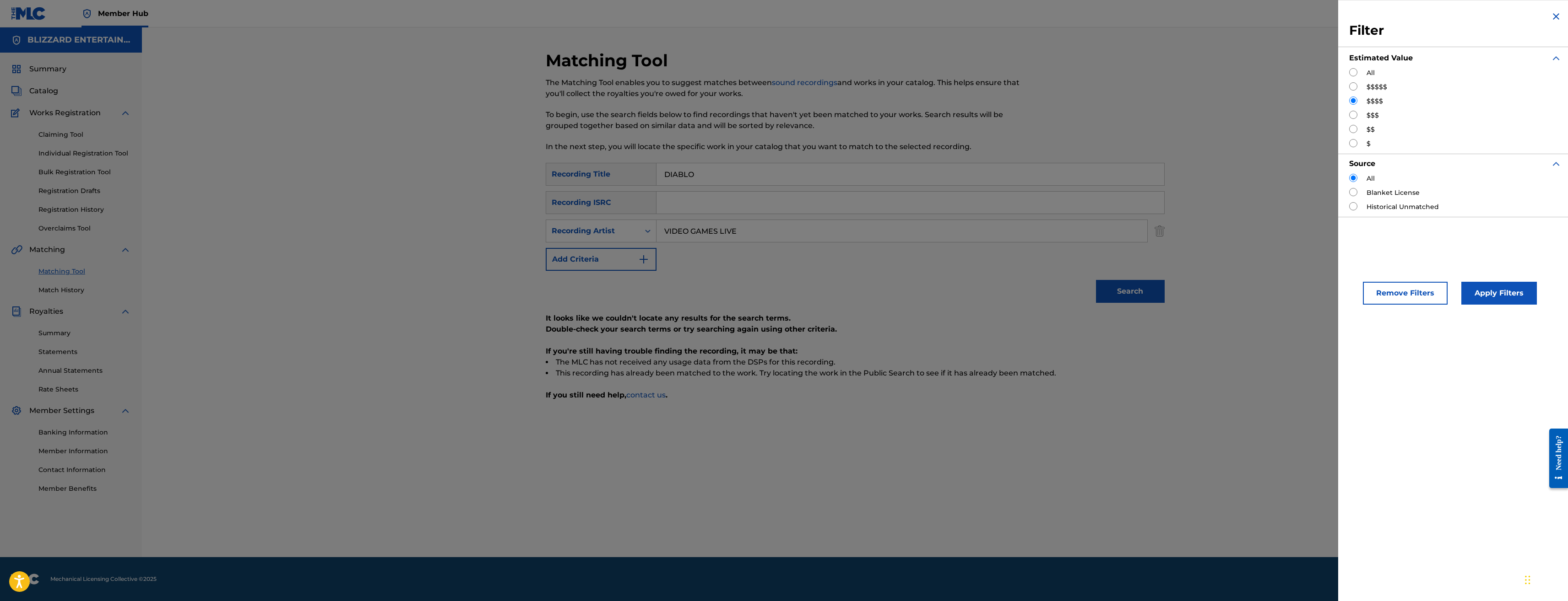
click at [1355, 72] on input "Search Form" at bounding box center [1354, 72] width 8 height 8
radio input "true"
click at [1524, 294] on button "Apply Filters" at bounding box center [1499, 293] width 76 height 23
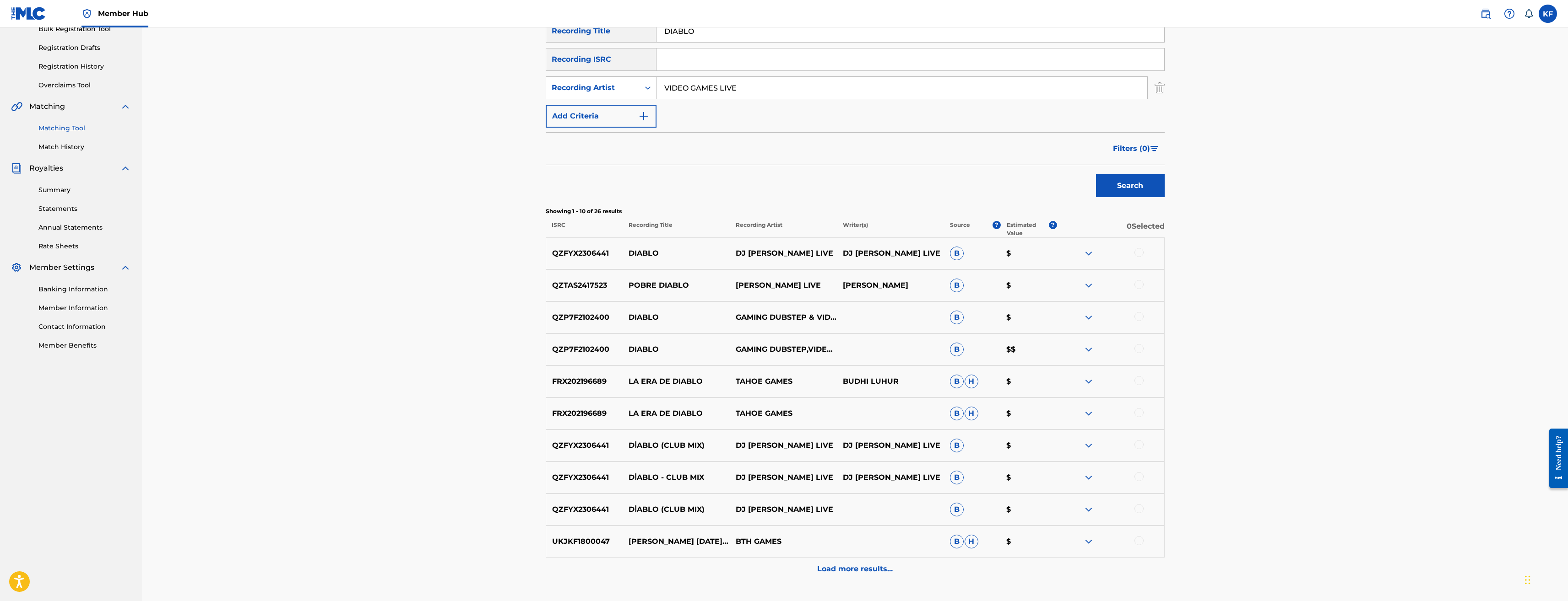
scroll to position [212, 0]
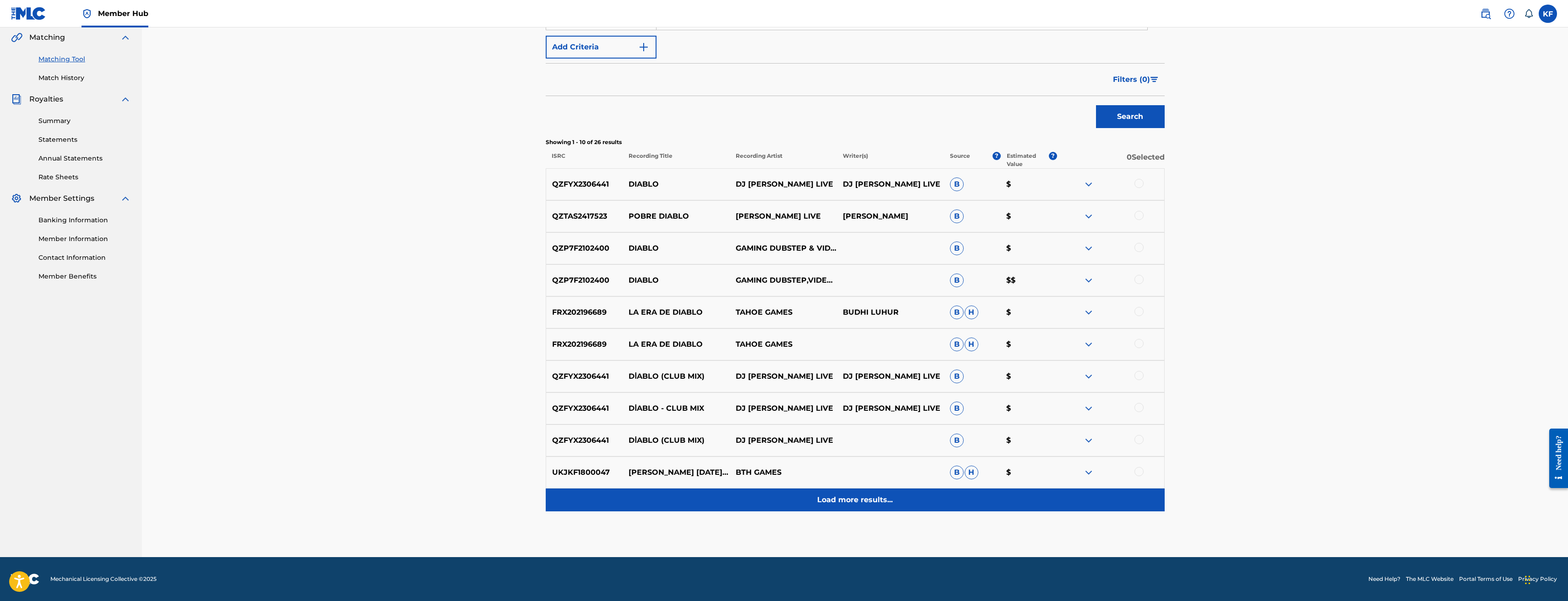
click at [844, 503] on p "Load more results..." at bounding box center [855, 500] width 76 height 11
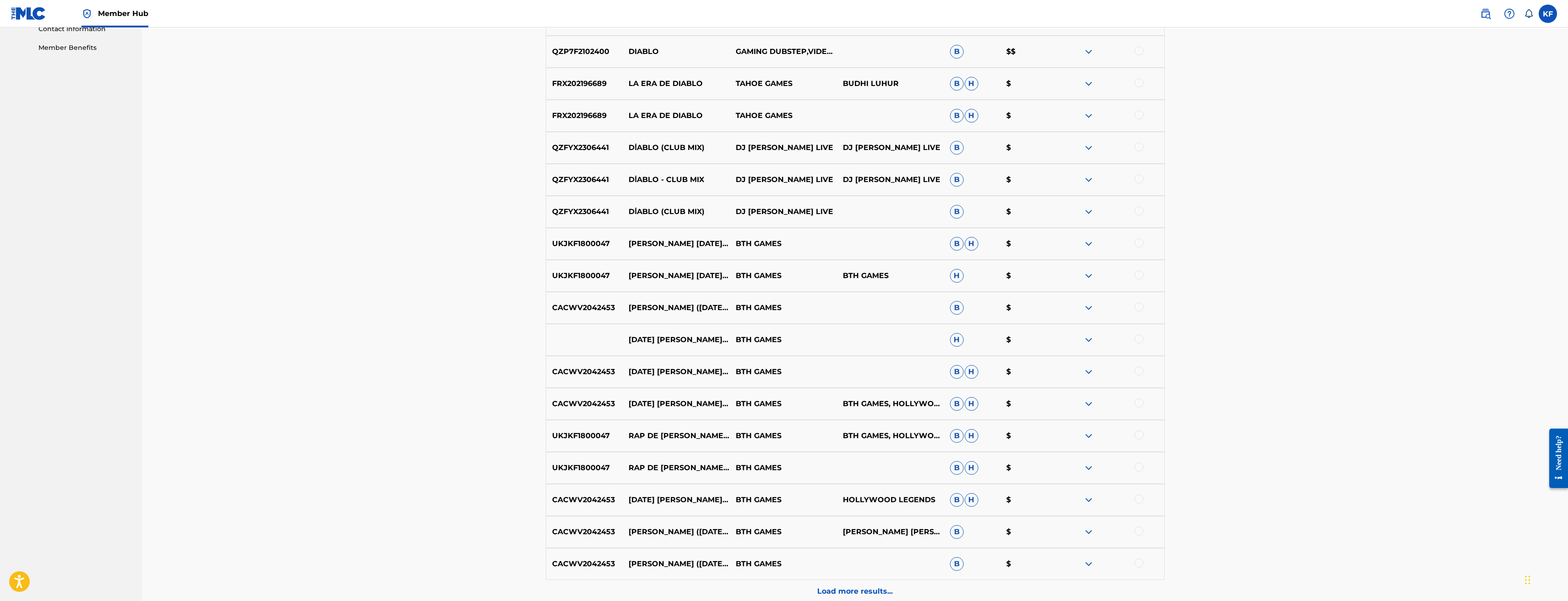
scroll to position [0, 0]
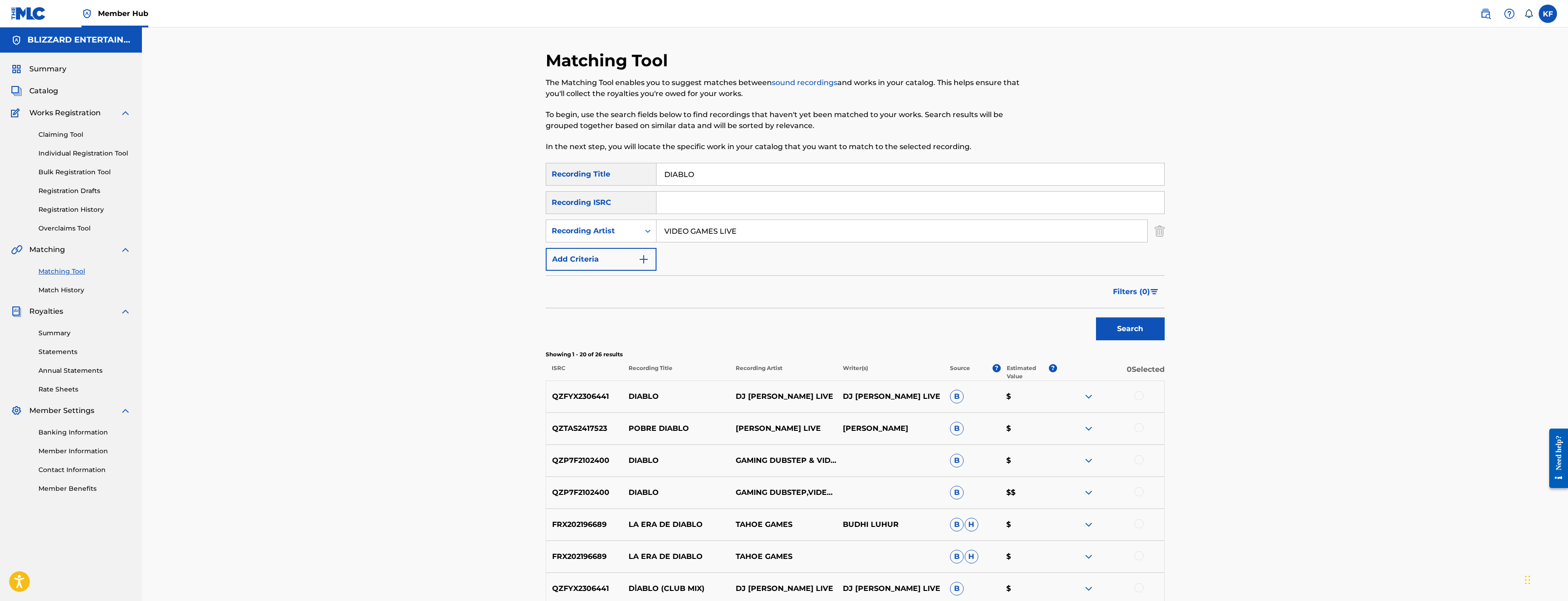
click at [704, 178] on input "DIABLO" at bounding box center [910, 174] width 508 height 22
type input "OVERWATCH"
click at [1096, 317] on button "Search" at bounding box center [1130, 329] width 69 height 23
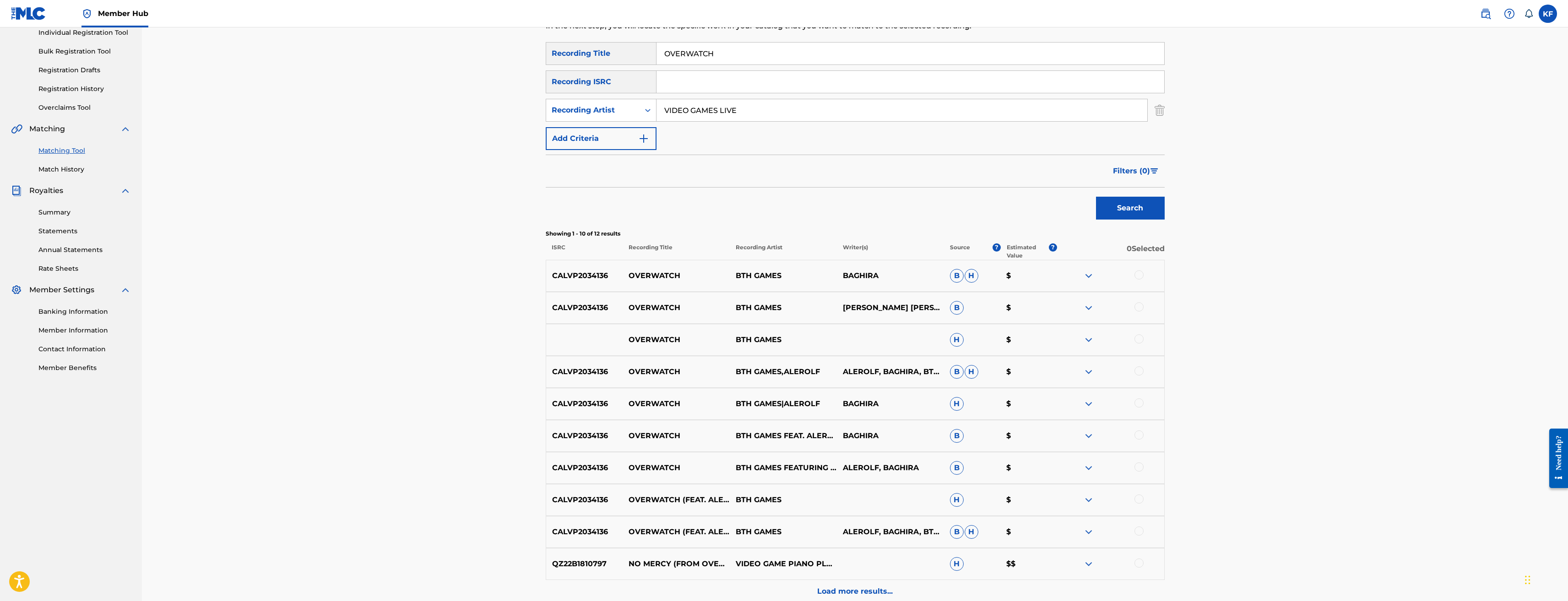
scroll to position [137, 0]
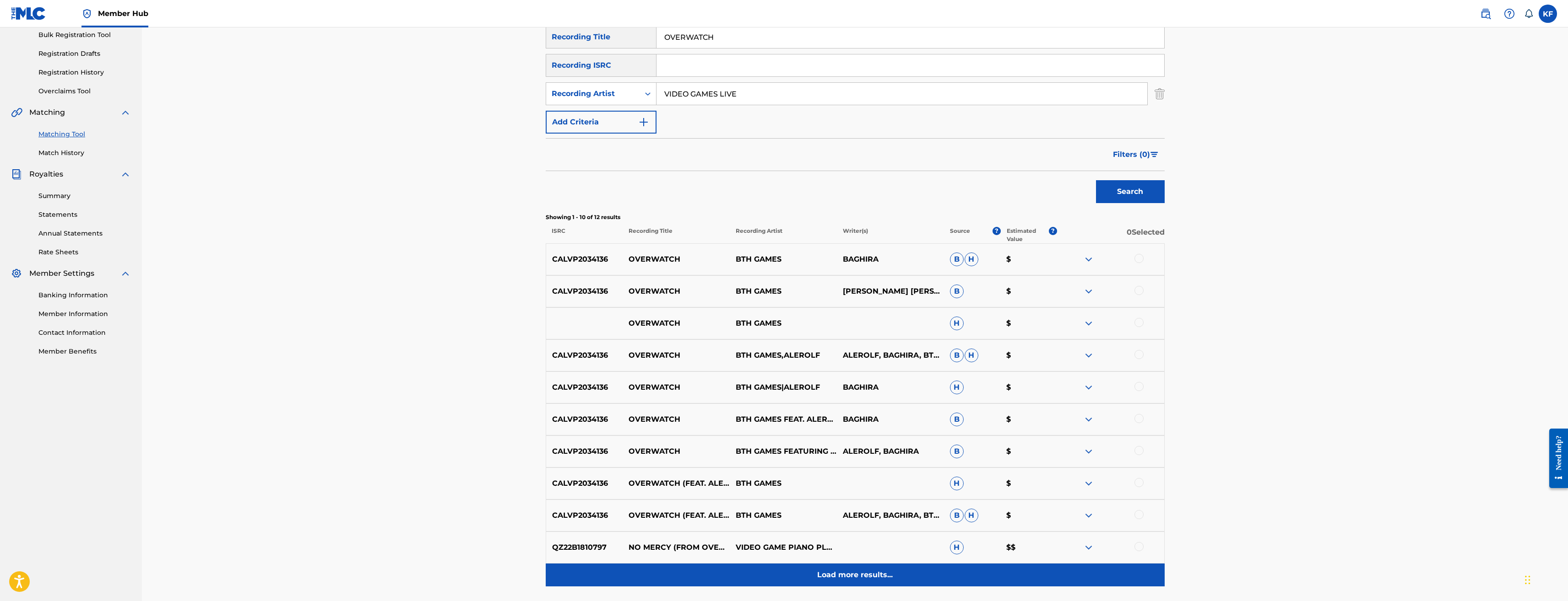
click at [845, 570] on p "Load more results..." at bounding box center [855, 575] width 76 height 11
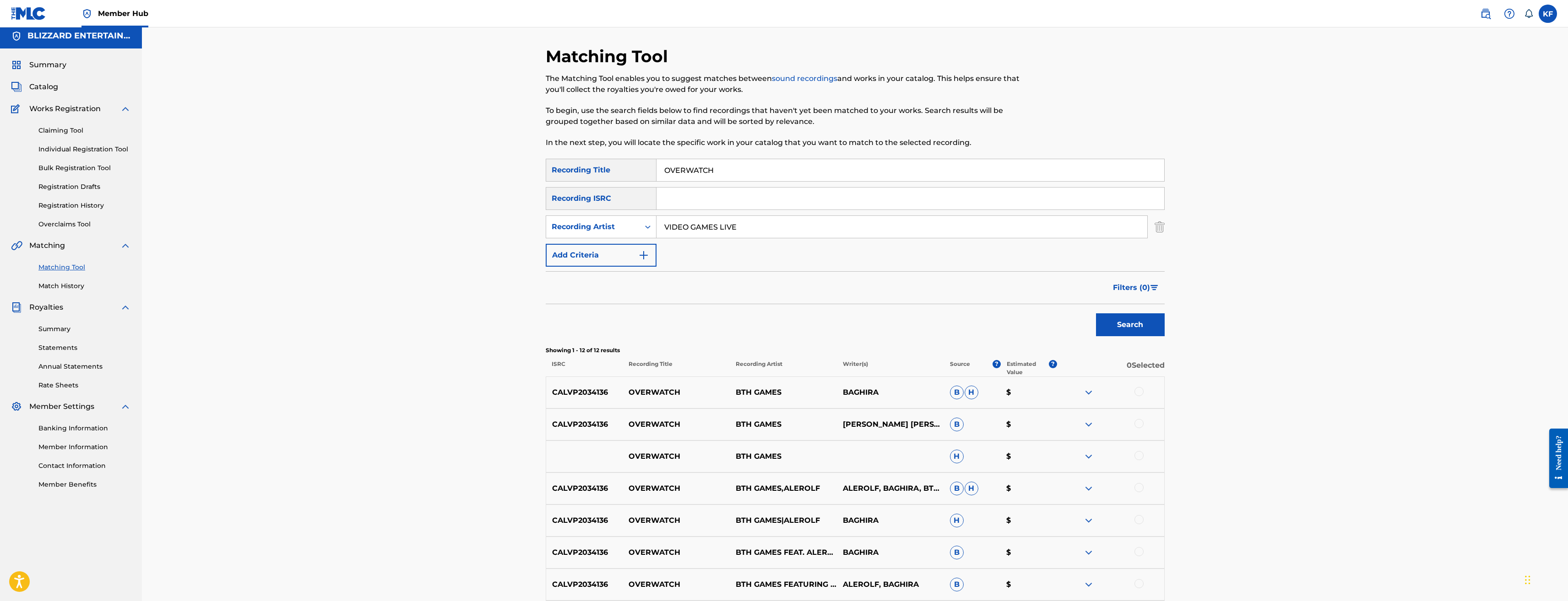
scroll to position [0, 0]
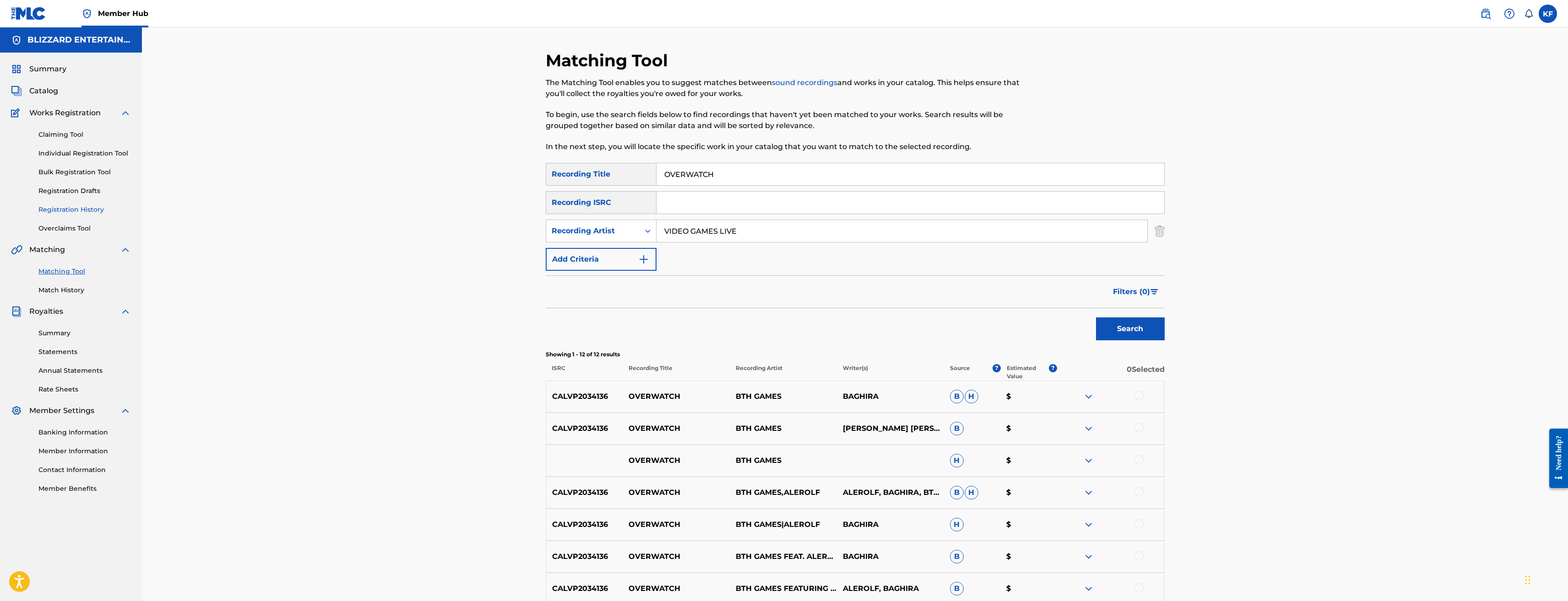
click at [75, 208] on link "Registration History" at bounding box center [84, 210] width 92 height 9
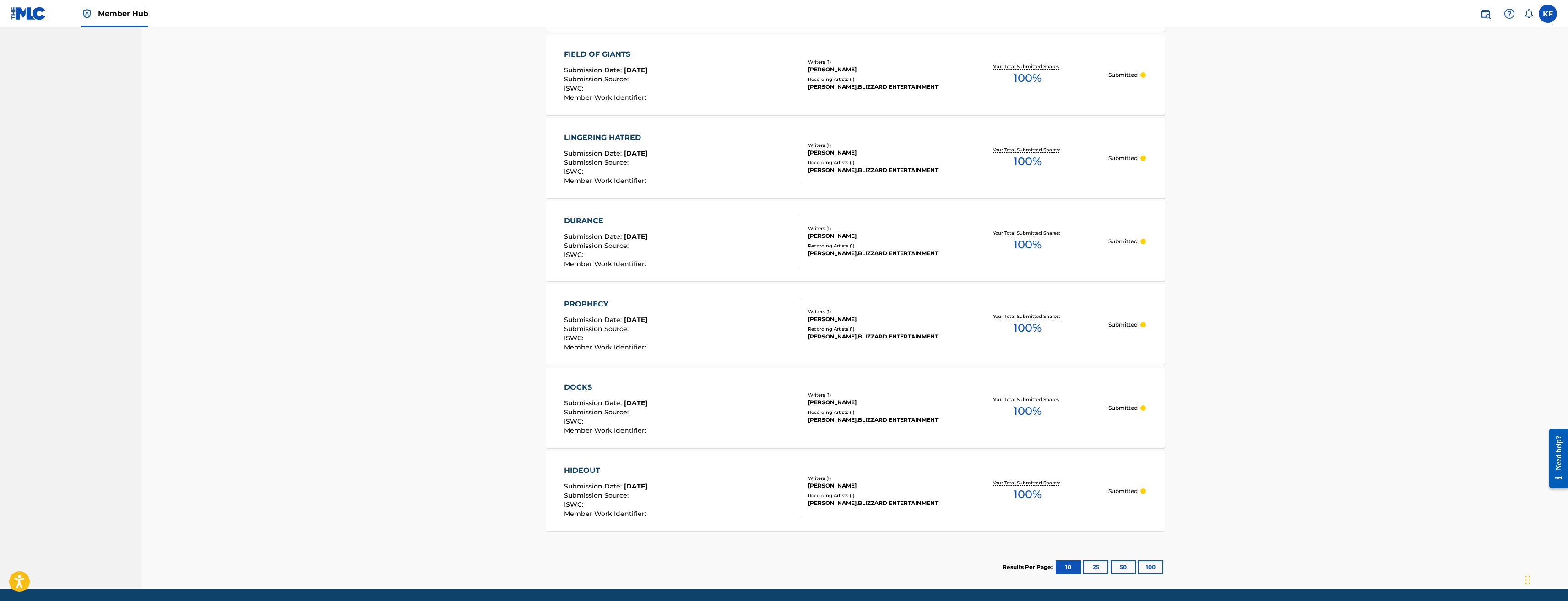
scroll to position [614, 0]
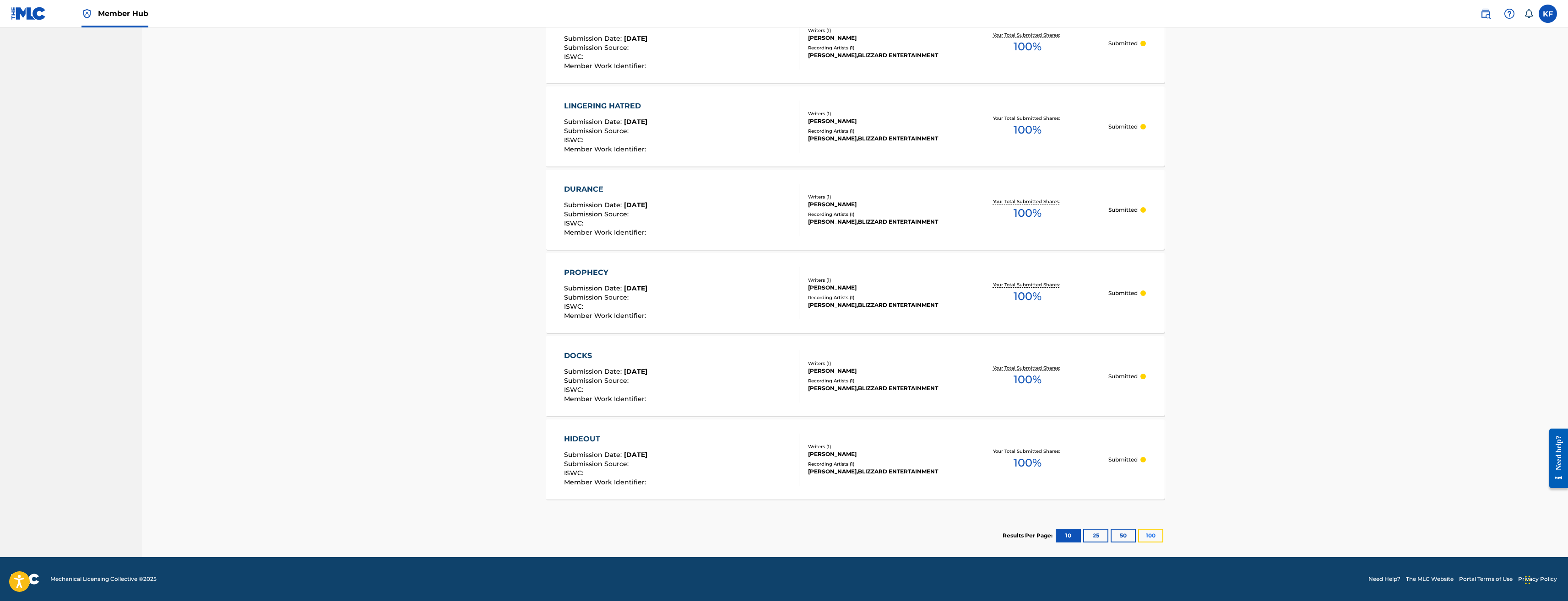
click at [1153, 536] on button "100" at bounding box center [1151, 536] width 25 height 13
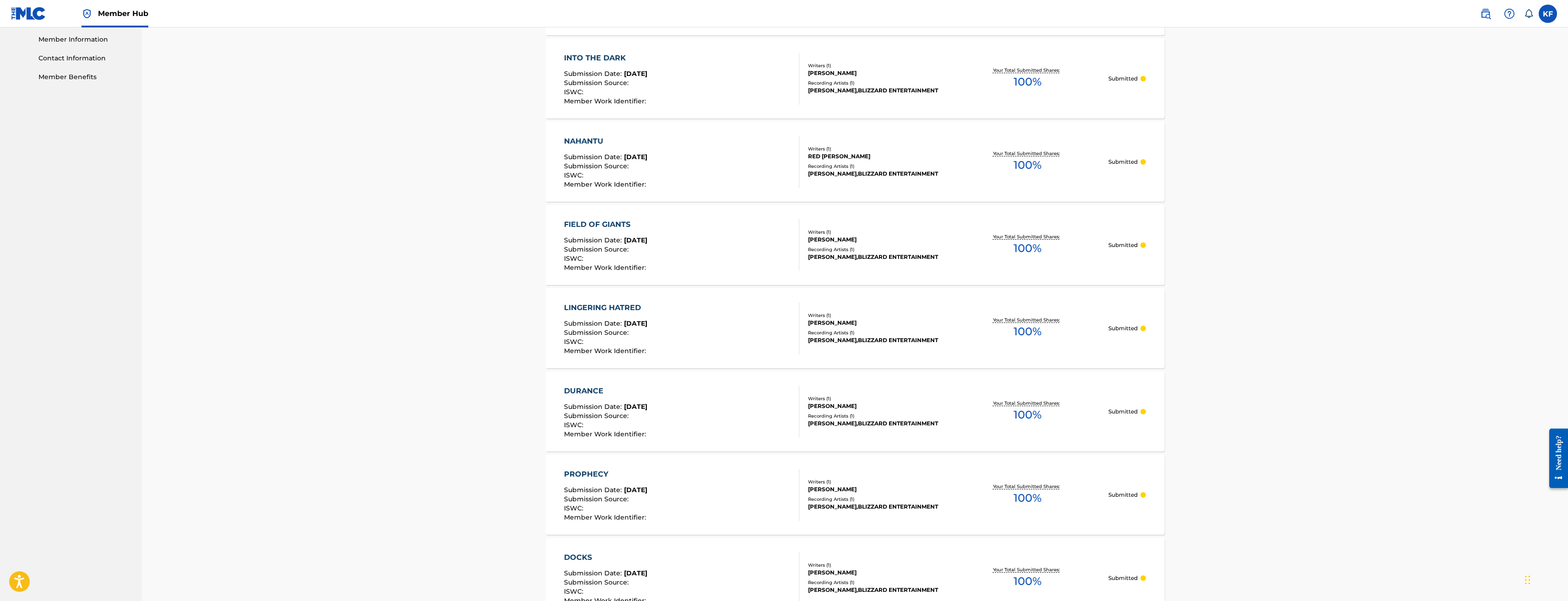
scroll to position [0, 0]
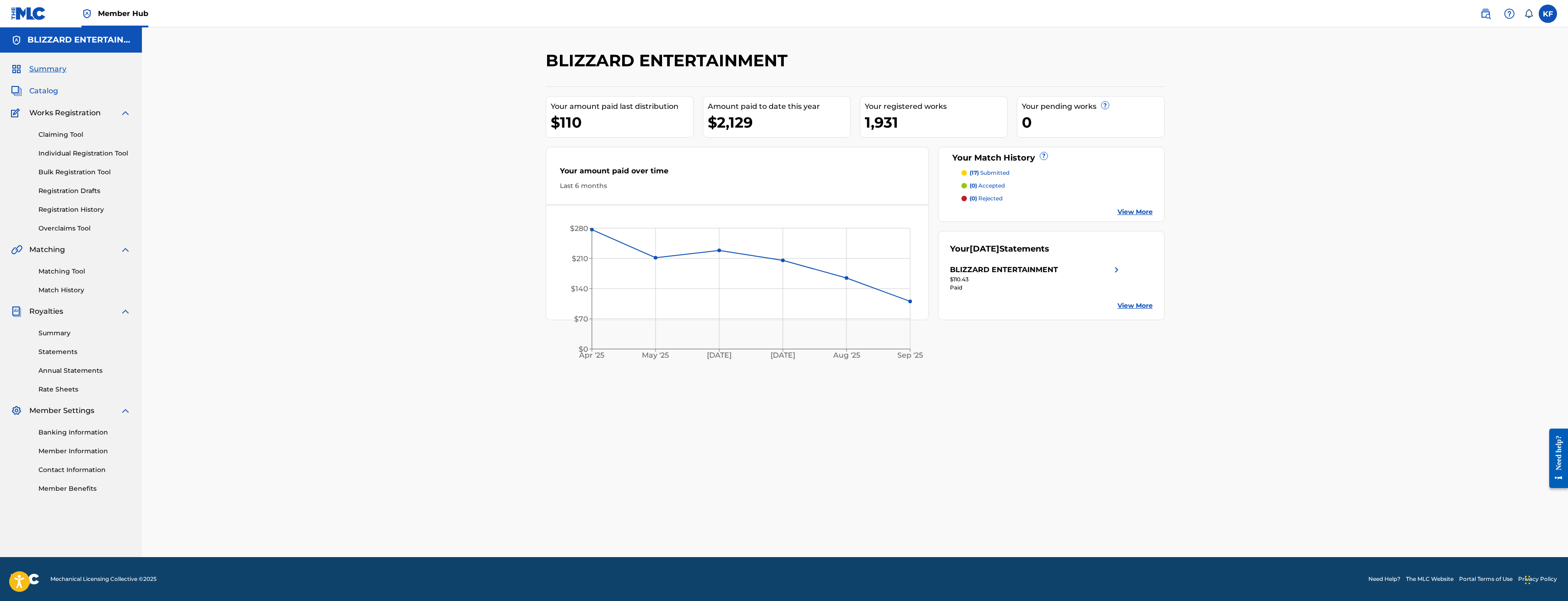
click at [43, 90] on span "Catalog" at bounding box center [43, 91] width 29 height 11
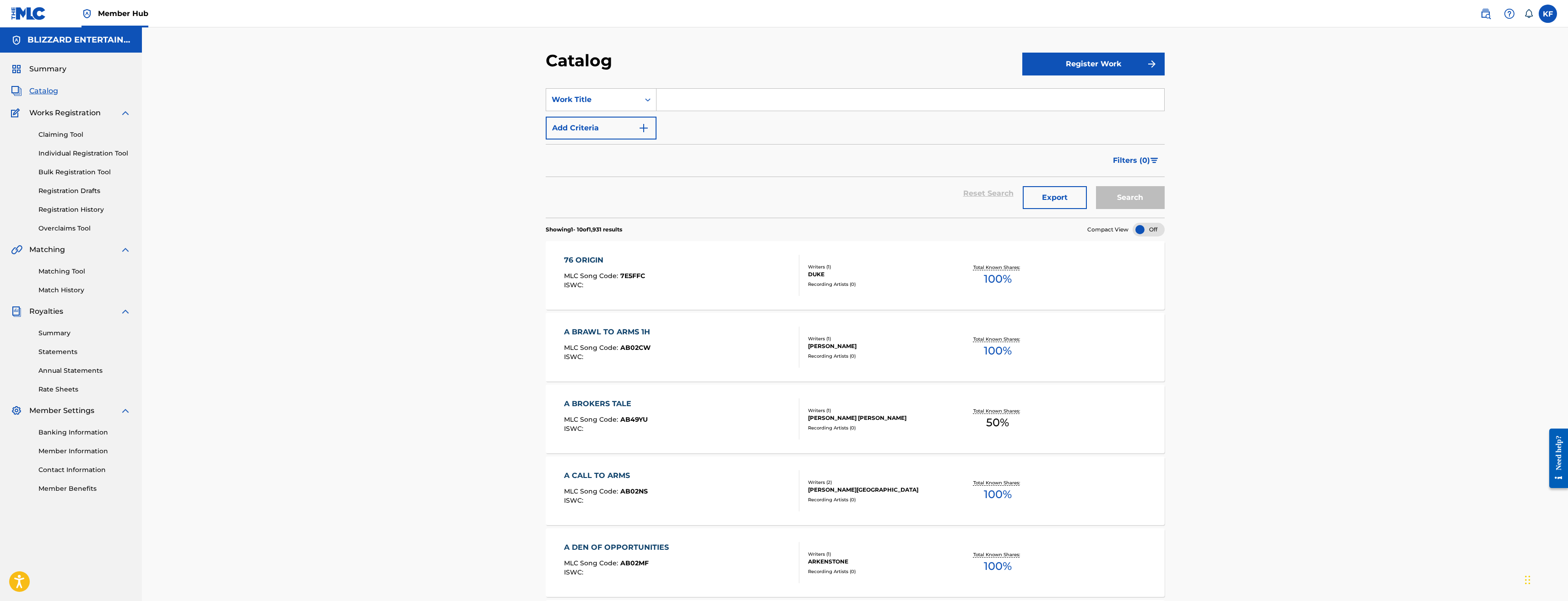
click at [718, 94] on input "Search Form" at bounding box center [910, 100] width 508 height 22
click at [686, 96] on input "Search Form" at bounding box center [910, 100] width 508 height 22
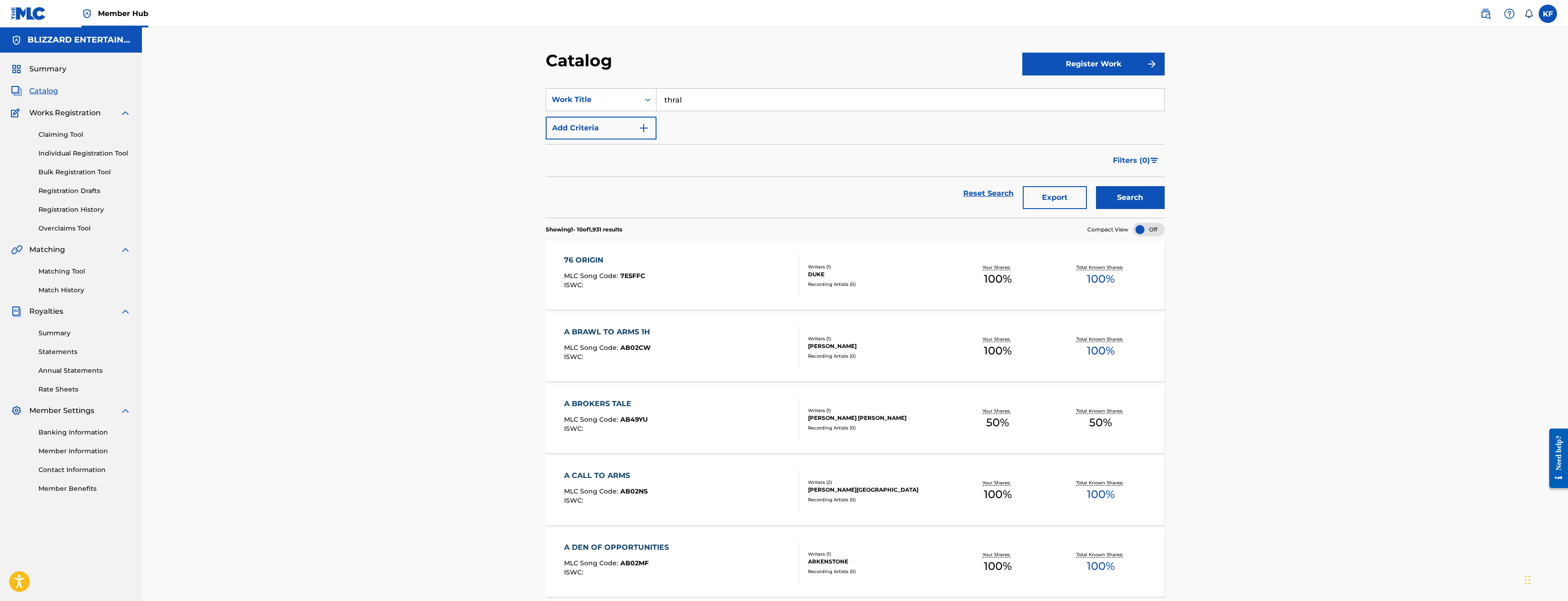
click at [1096, 186] on button "Search" at bounding box center [1130, 197] width 69 height 23
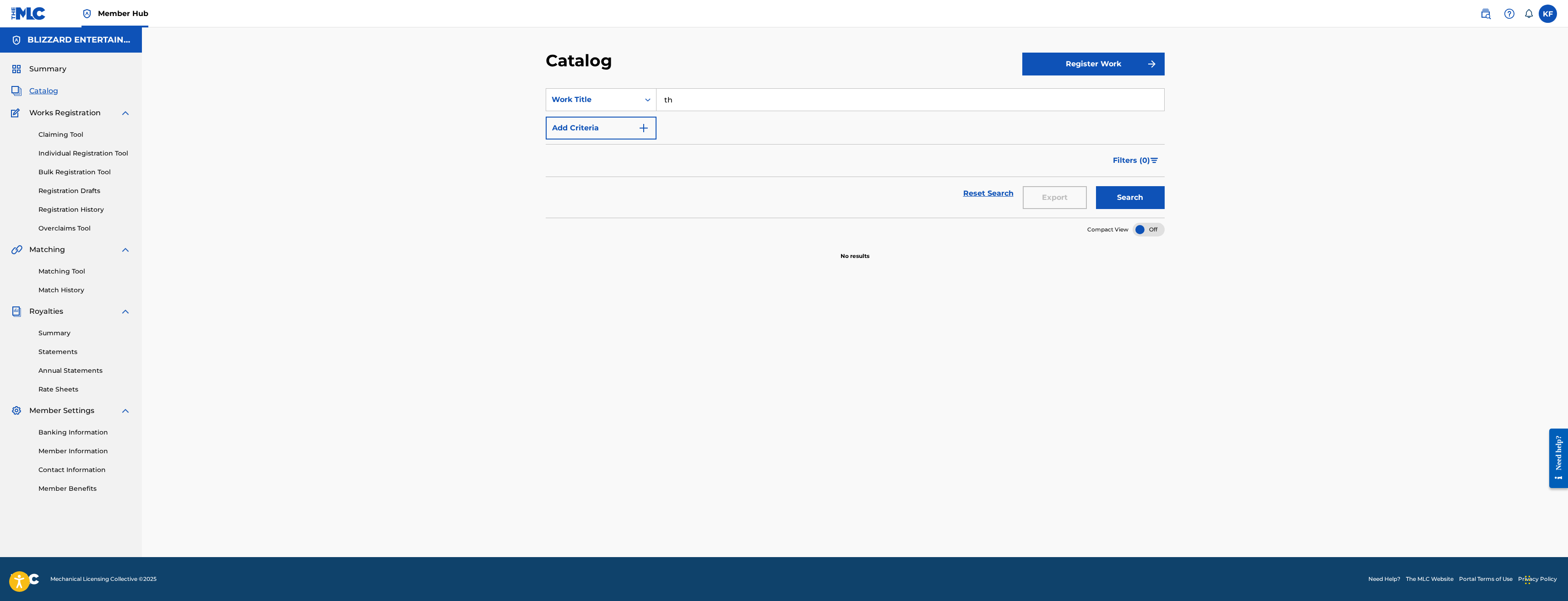
click at [1096, 186] on button "Search" at bounding box center [1130, 197] width 69 height 23
type input "t"
type input "thrall"
click at [1096, 186] on button "Search" at bounding box center [1130, 197] width 69 height 23
click at [613, 104] on div "Work Title" at bounding box center [593, 100] width 82 height 11
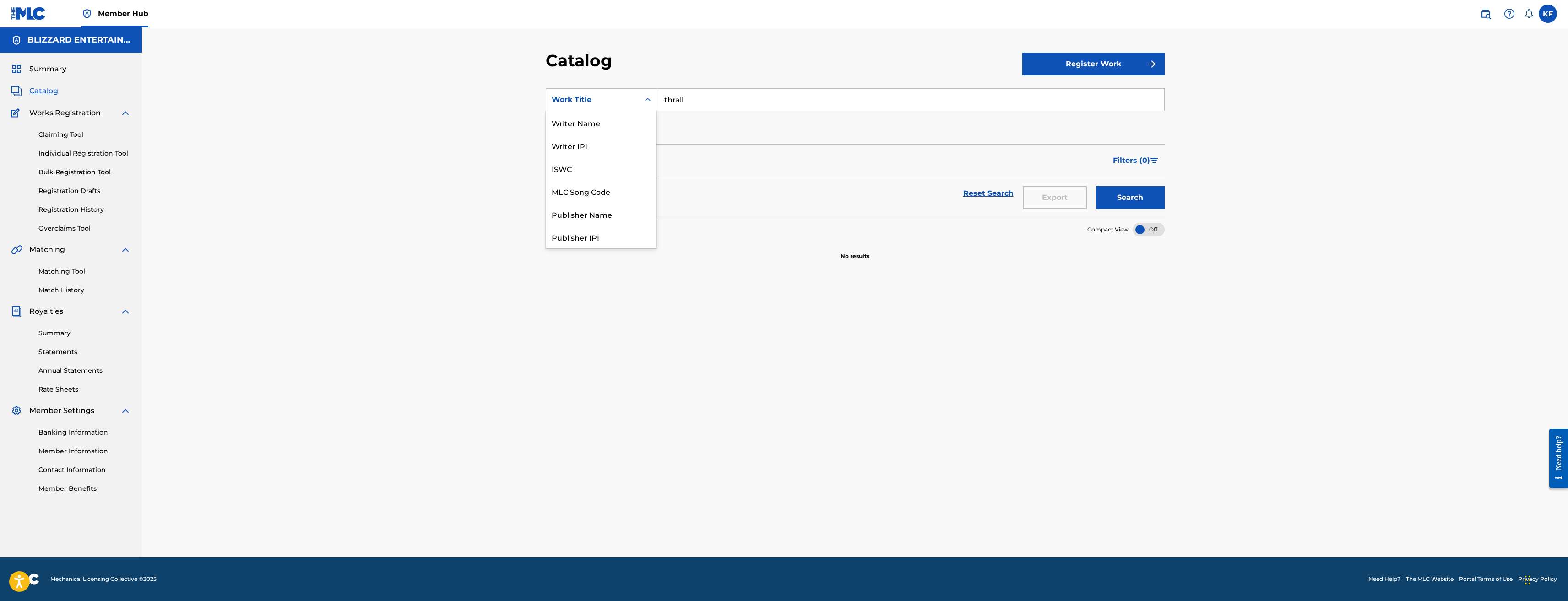
scroll to position [137, 0]
click at [614, 99] on div "Work Title" at bounding box center [593, 100] width 82 height 11
click at [39, 89] on span "Catalog" at bounding box center [43, 91] width 29 height 11
click at [42, 88] on span "Catalog" at bounding box center [43, 91] width 29 height 11
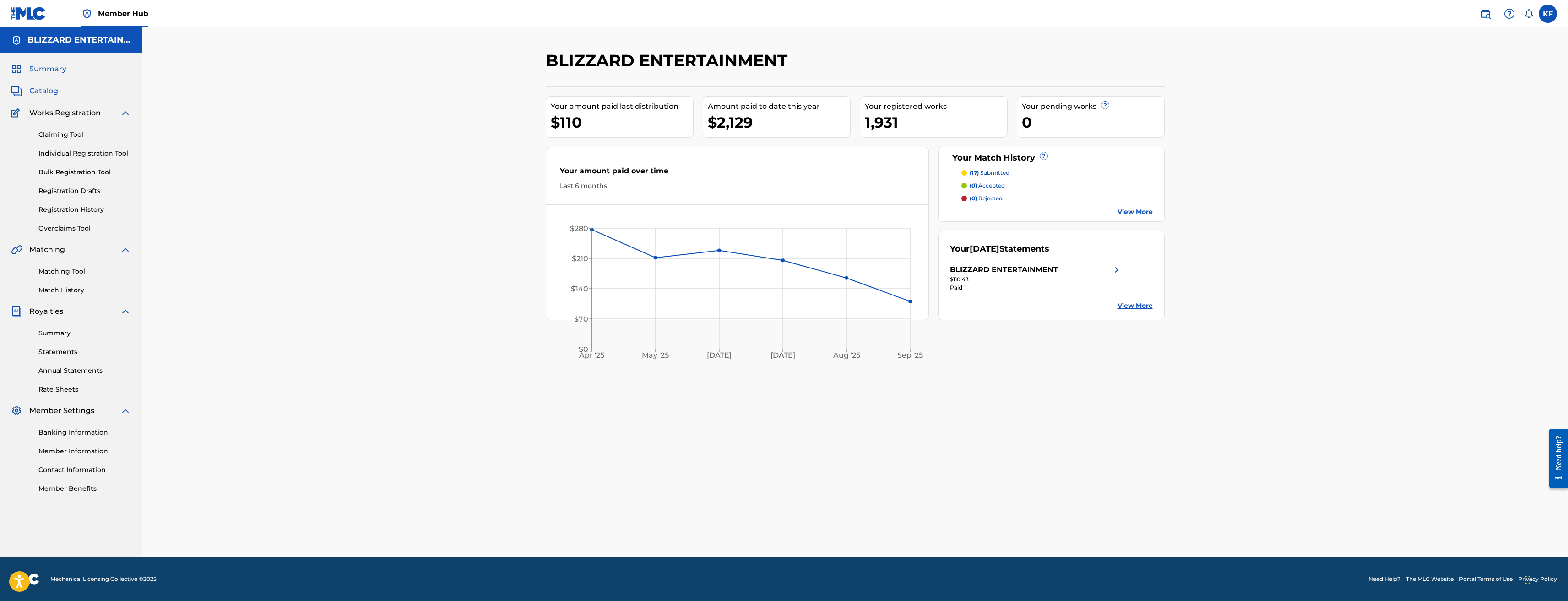
click at [42, 88] on span "Catalog" at bounding box center [43, 91] width 29 height 11
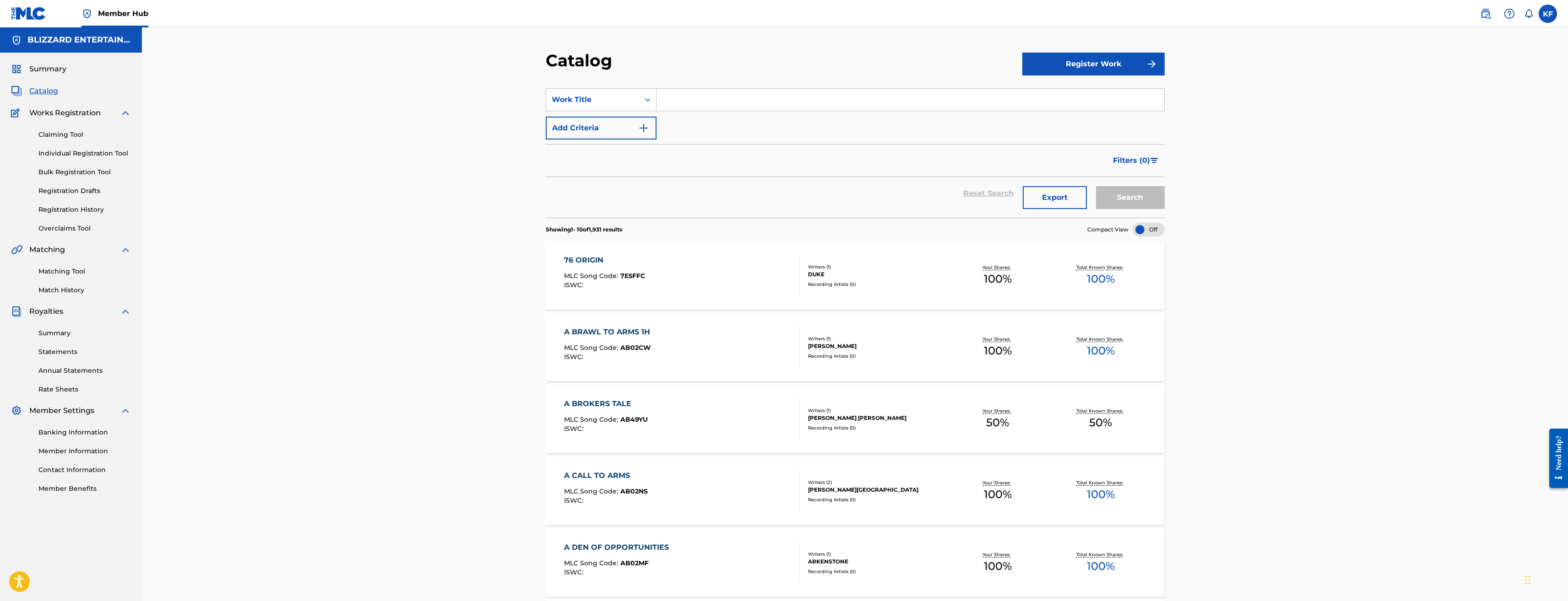
click at [673, 101] on input "Search Form" at bounding box center [910, 100] width 508 height 22
click at [1096, 186] on button "Search" at bounding box center [1130, 197] width 69 height 23
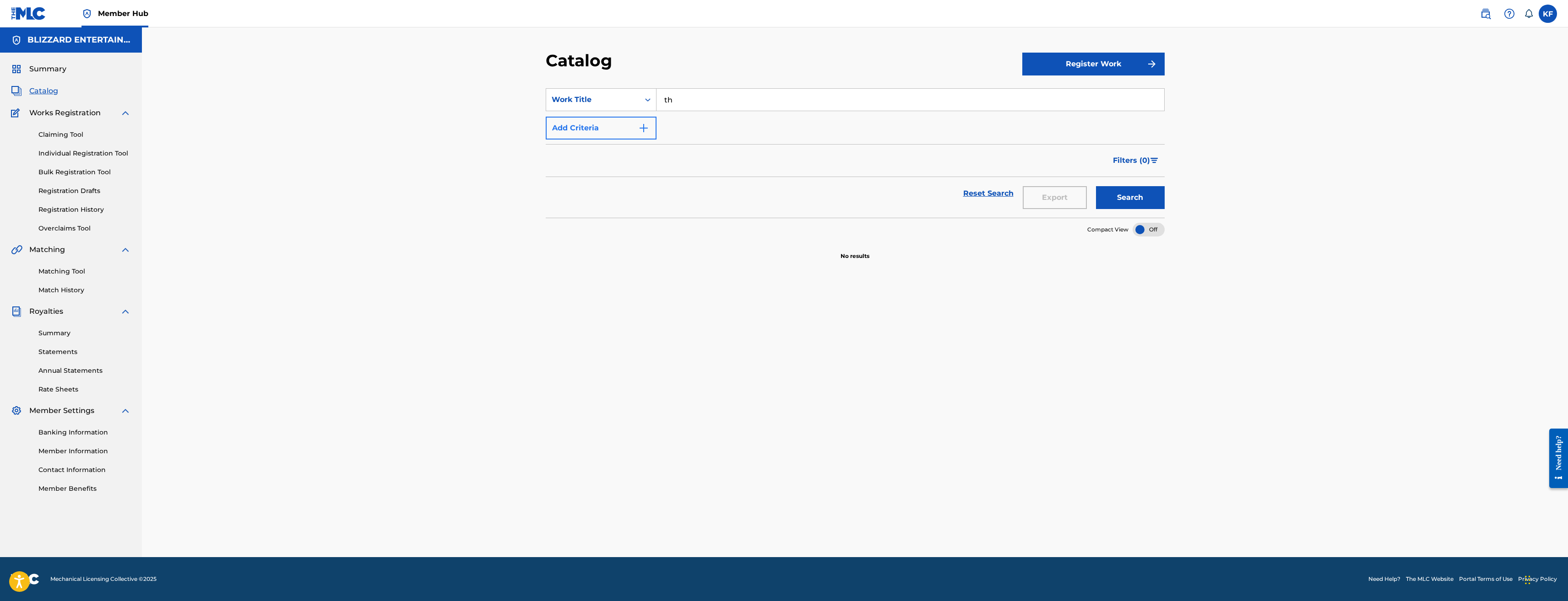
click at [1096, 186] on button "Search" at bounding box center [1130, 197] width 69 height 23
click at [680, 100] on input "th" at bounding box center [910, 100] width 508 height 22
click at [1096, 186] on button "Search" at bounding box center [1130, 197] width 69 height 23
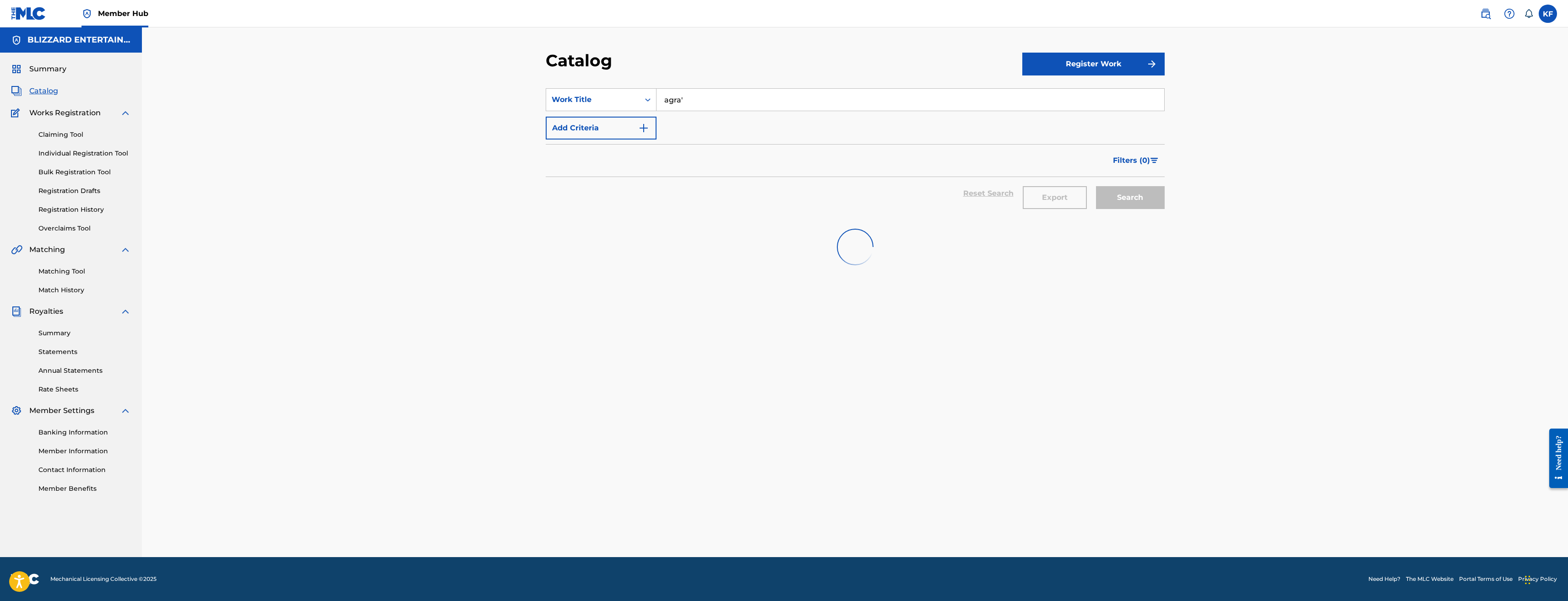
click at [1096, 186] on button "Search" at bounding box center [1130, 197] width 69 height 23
click at [686, 98] on input "agr" at bounding box center [910, 100] width 508 height 22
click at [678, 130] on div "dorad o" at bounding box center [841, 137] width 370 height 16
type input "dorado"
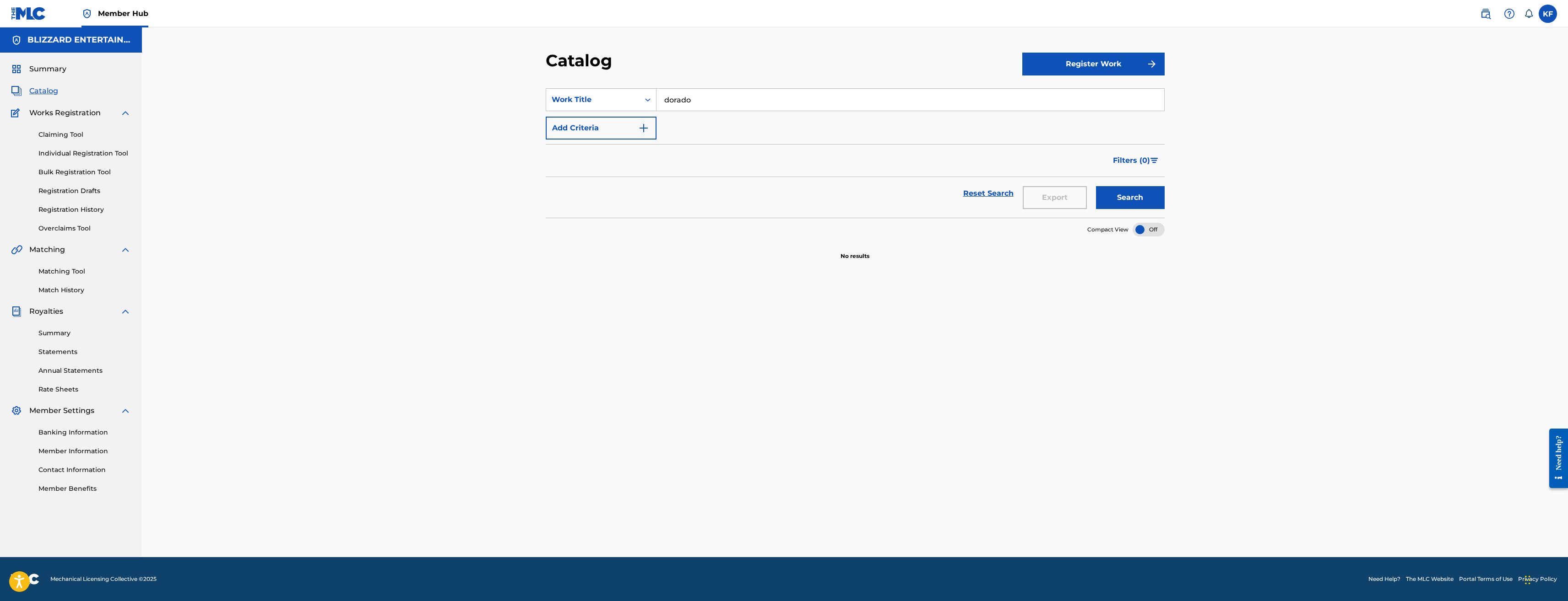
click at [1096, 186] on button "Search" at bounding box center [1130, 197] width 69 height 23
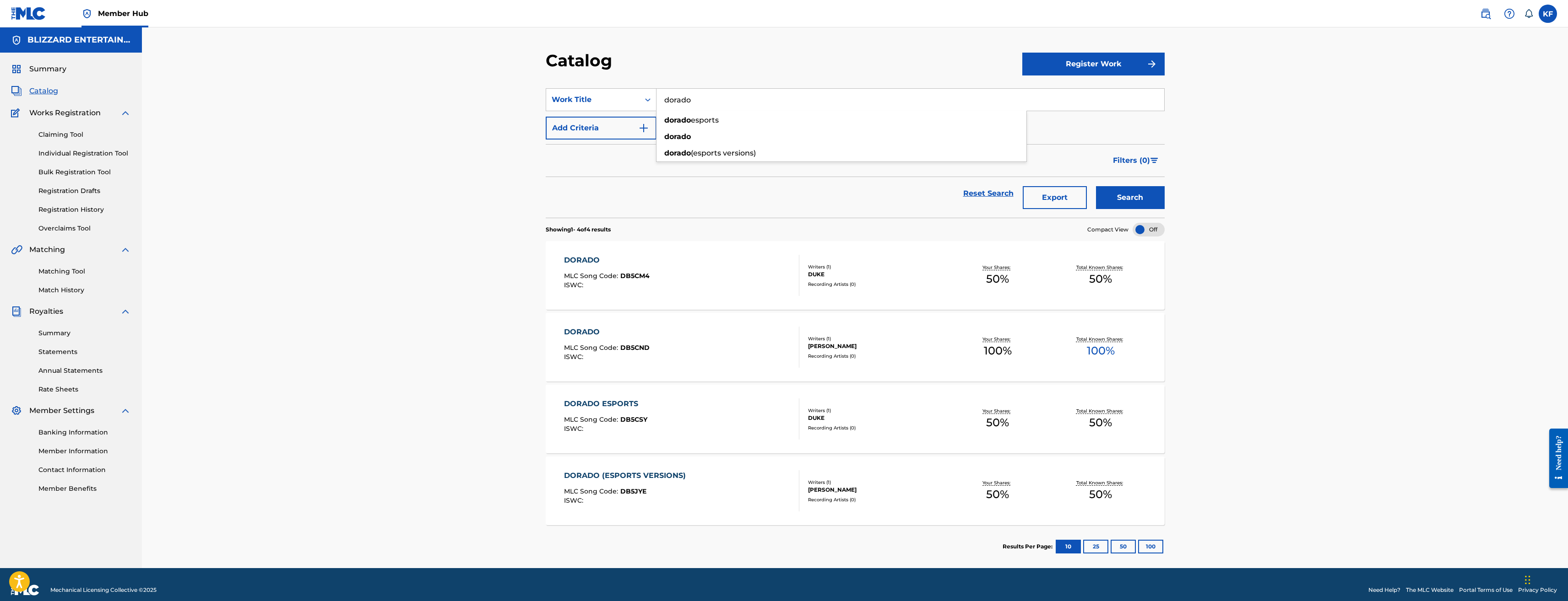
click at [710, 346] on div "DORADO MLC Song Code : DB5CND ISWC :" at bounding box center [682, 347] width 235 height 41
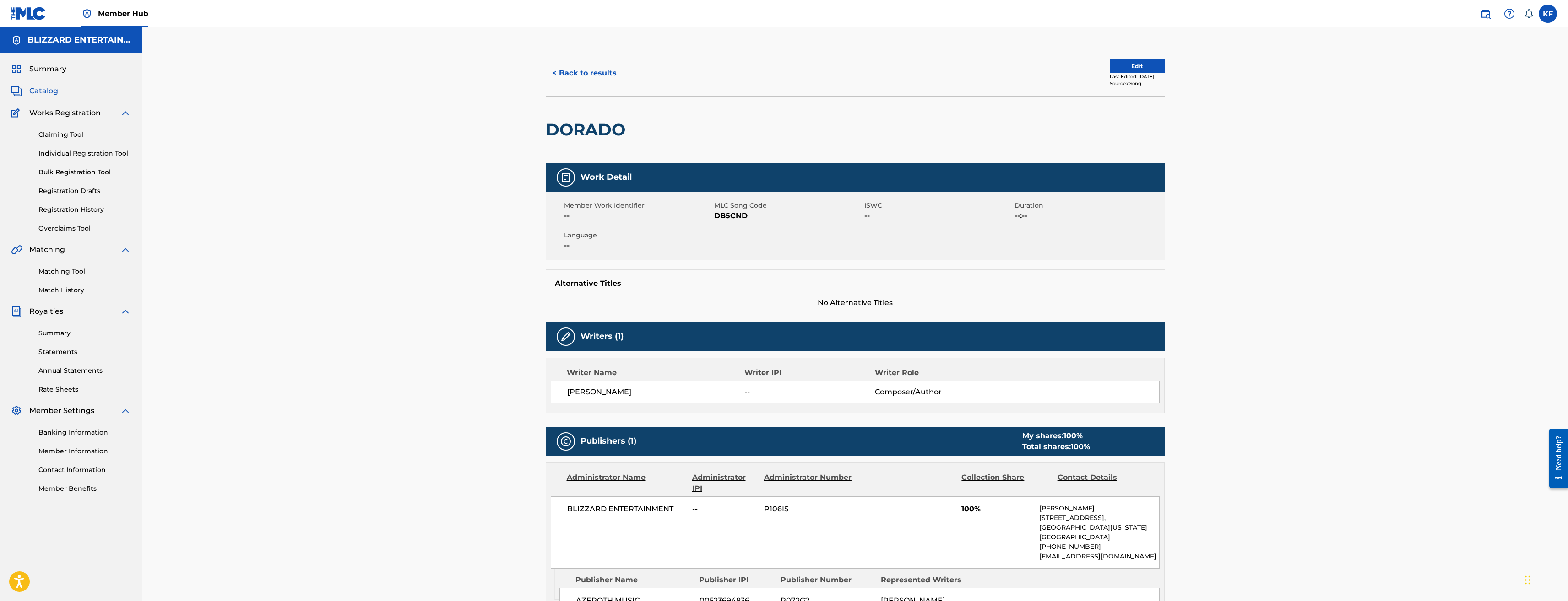
scroll to position [46, 0]
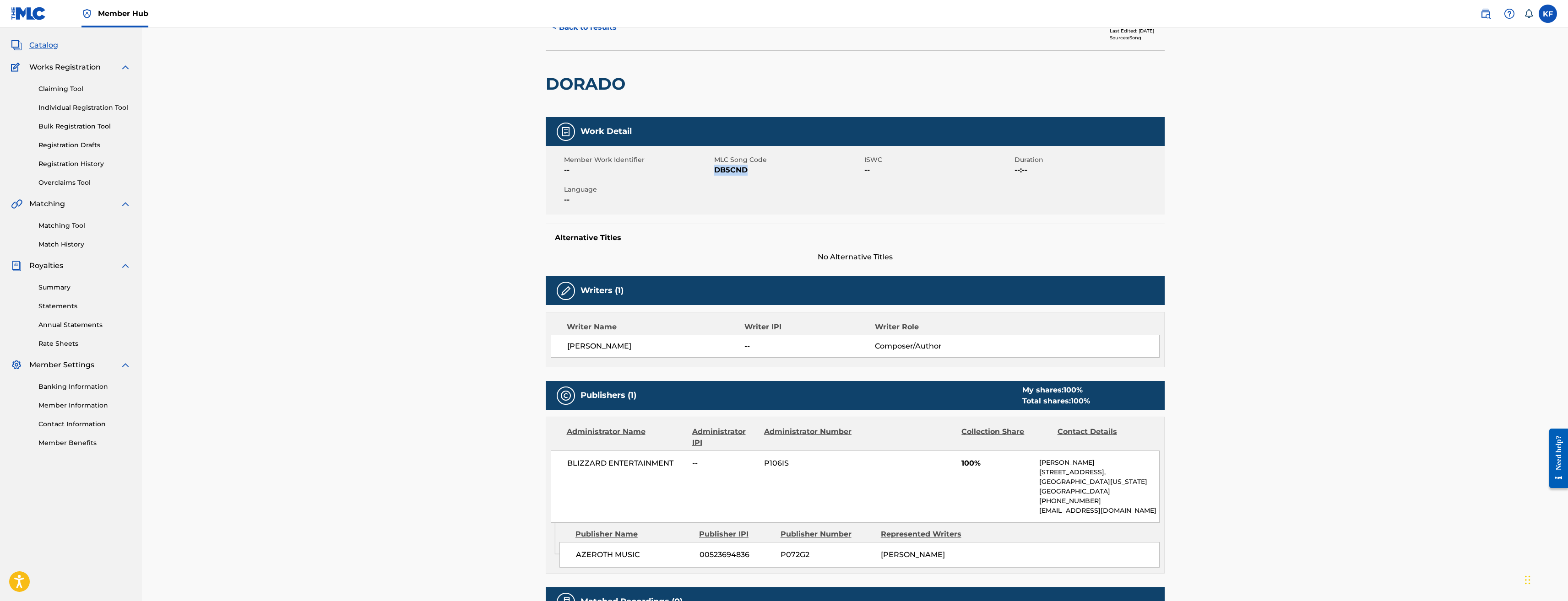
drag, startPoint x: 758, startPoint y: 172, endPoint x: 716, endPoint y: 168, distance: 42.2
click at [716, 168] on span "DB5CND" at bounding box center [788, 170] width 148 height 11
copy span "DB5CND"
drag, startPoint x: 628, startPoint y: 82, endPoint x: 545, endPoint y: 72, distance: 83.6
click at [546, 72] on div "DORADO" at bounding box center [588, 84] width 84 height 66
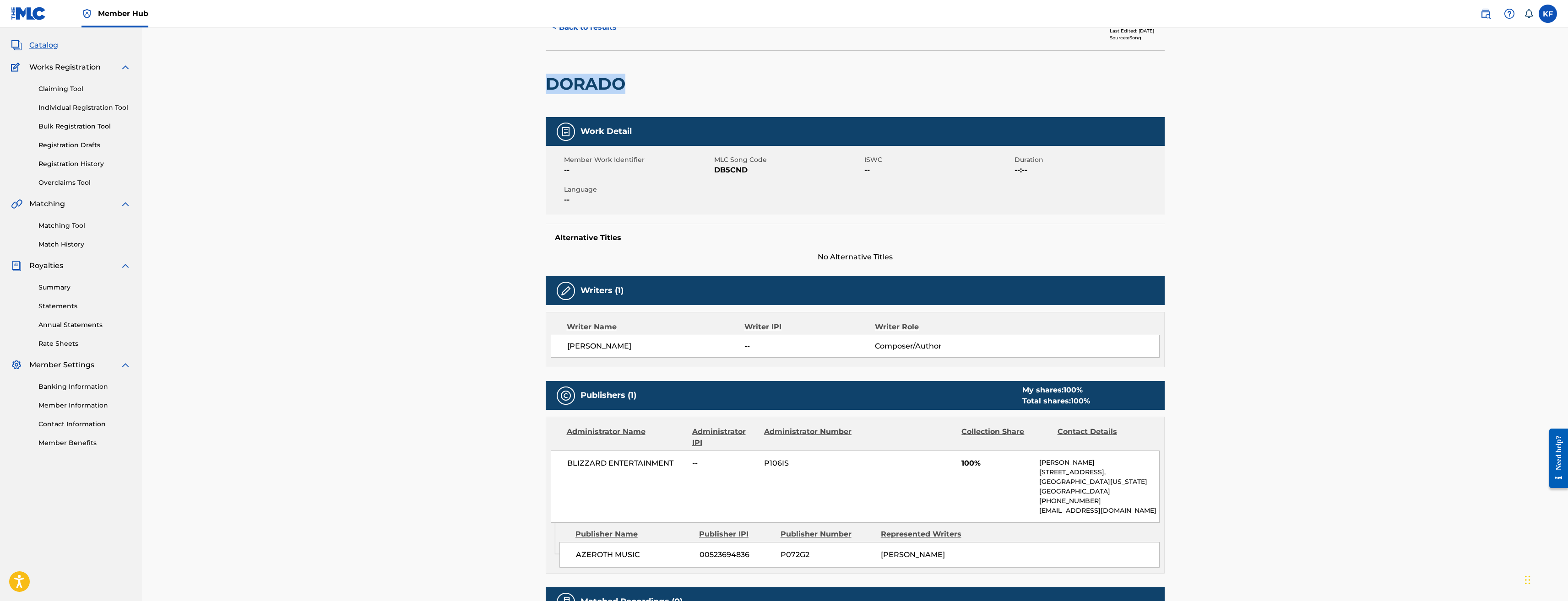
copy h2 "DORADO"
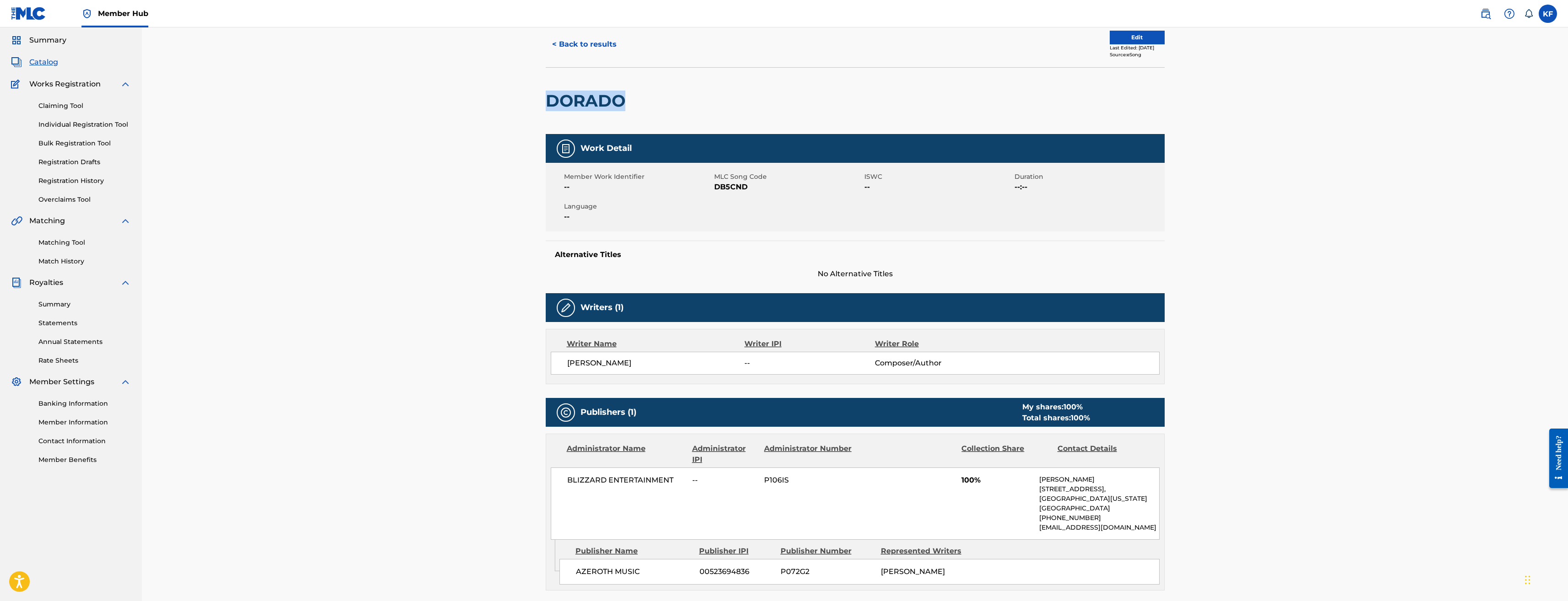
scroll to position [0, 0]
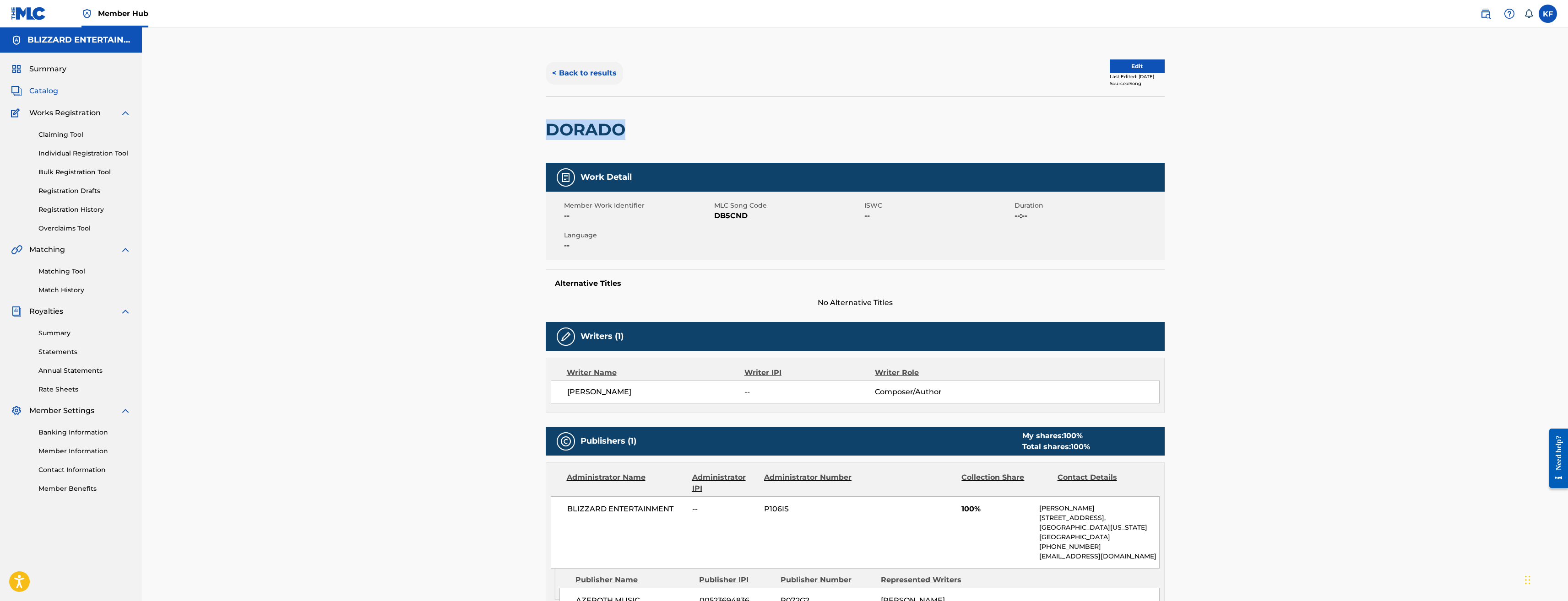
click at [597, 68] on button "< Back to results" at bounding box center [584, 73] width 78 height 23
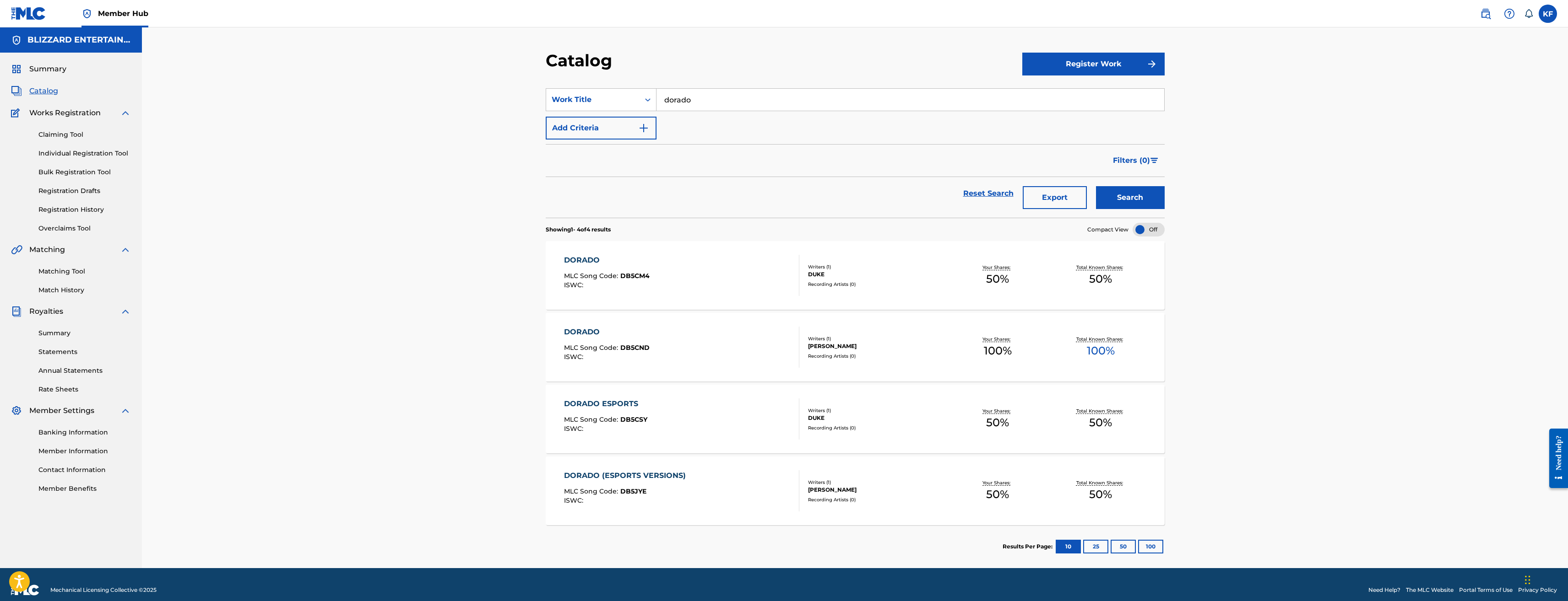
click at [766, 109] on input "dorado" at bounding box center [910, 100] width 508 height 22
click at [1096, 186] on button "Search" at bounding box center [1130, 197] width 69 height 23
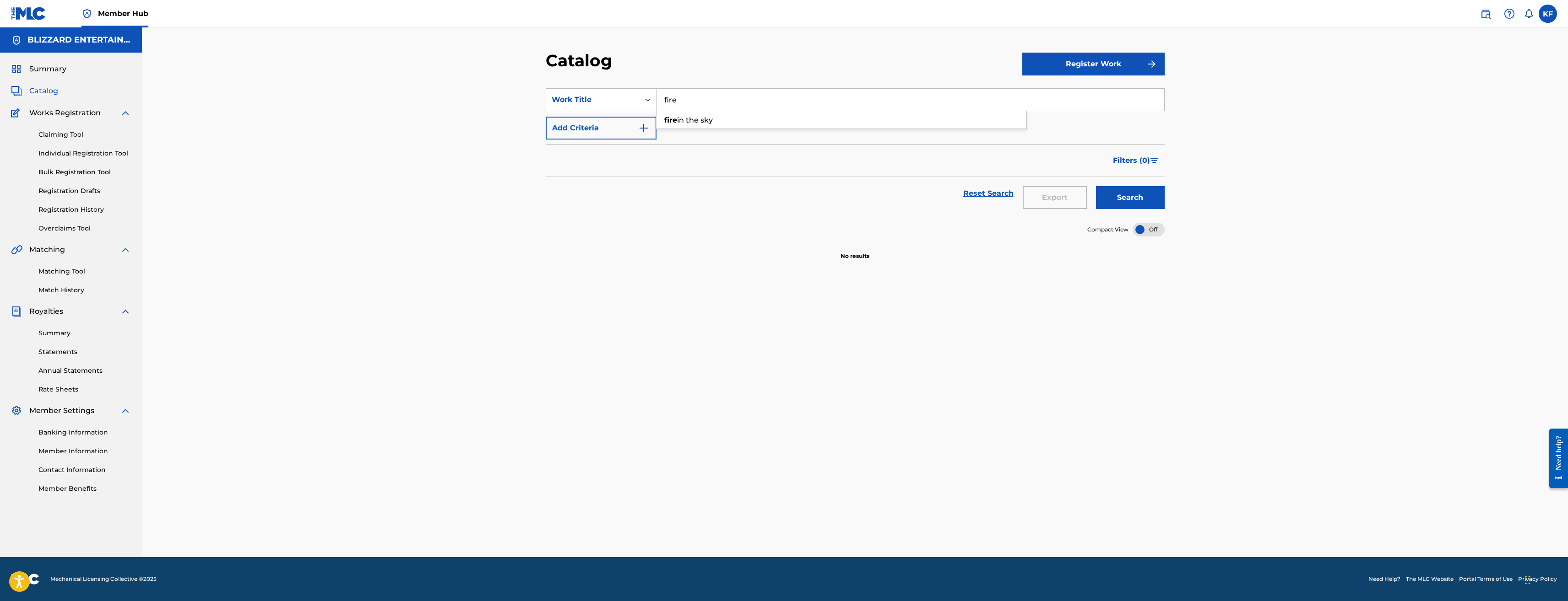
type input "fire"
click at [1096, 186] on button "Search" at bounding box center [1130, 197] width 69 height 23
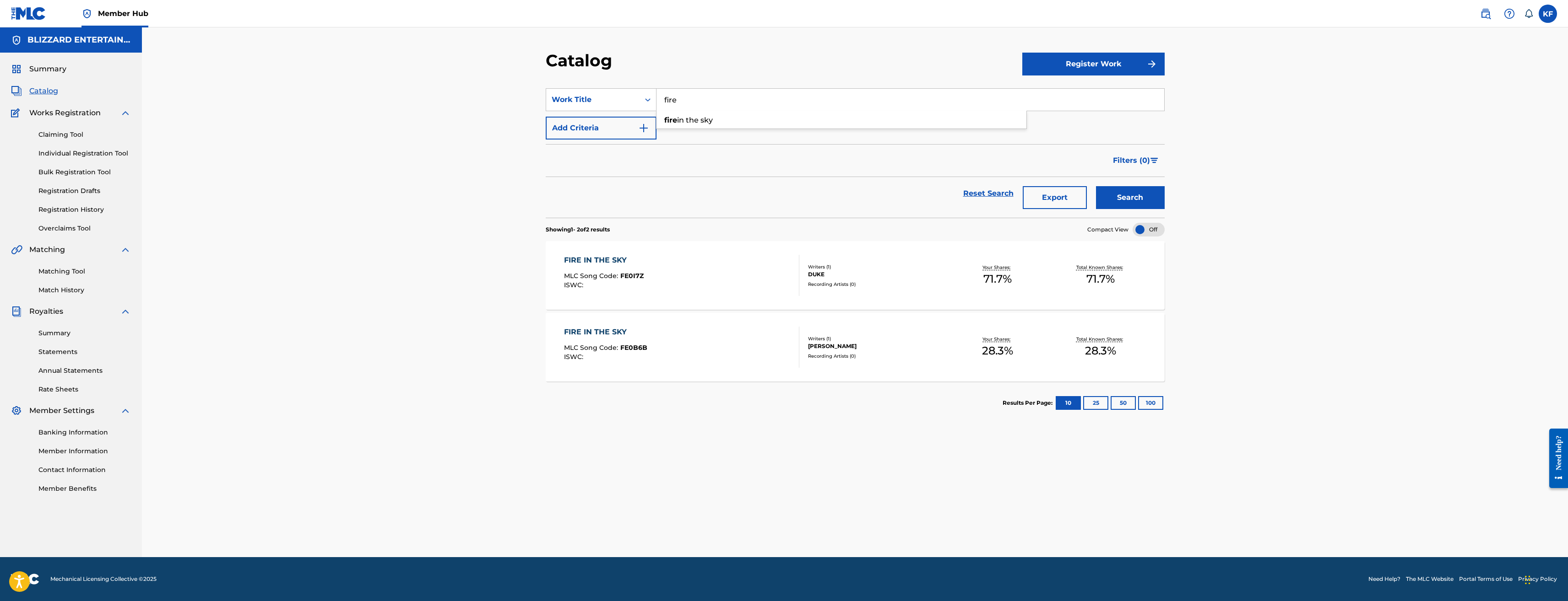
click at [699, 102] on input "fire" at bounding box center [910, 100] width 508 height 22
click at [1096, 186] on button "Search" at bounding box center [1130, 197] width 69 height 23
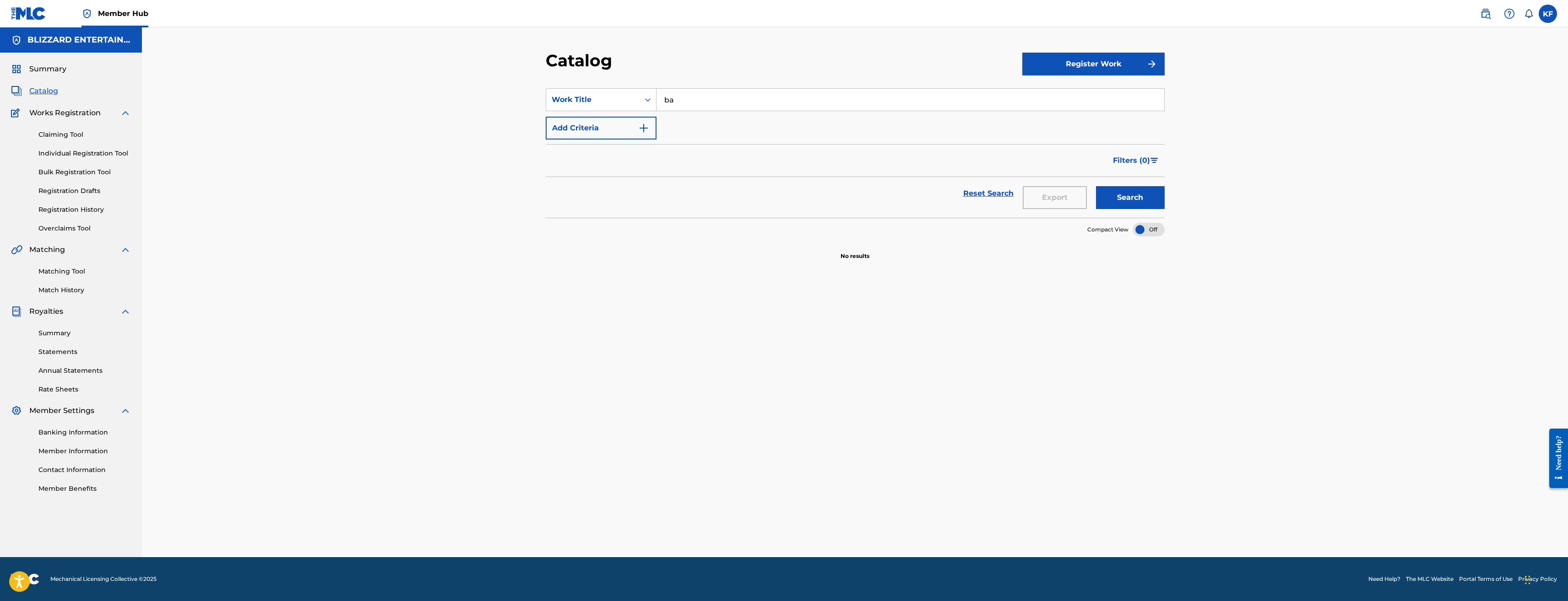
click at [1096, 186] on button "Search" at bounding box center [1130, 197] width 69 height 23
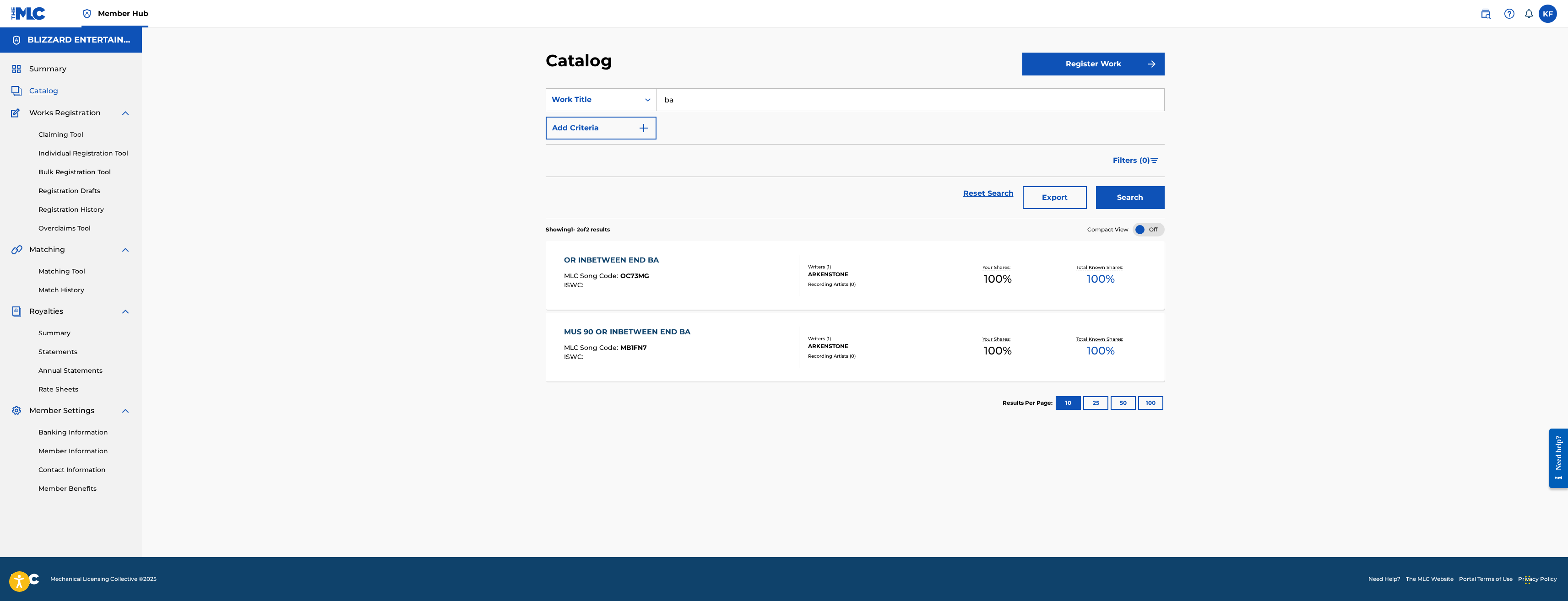
click at [690, 103] on input "ba" at bounding box center [910, 100] width 508 height 22
click at [1096, 186] on button "Search" at bounding box center [1130, 197] width 69 height 23
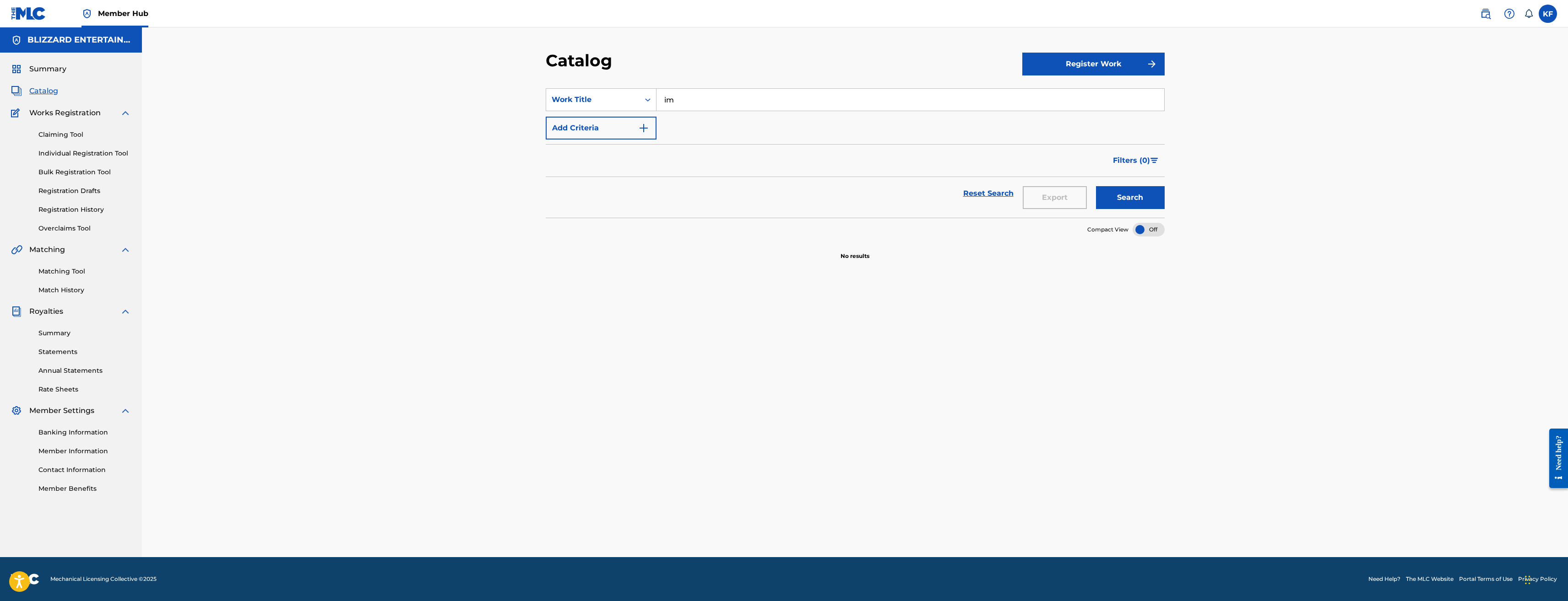
click at [1096, 186] on button "Search" at bounding box center [1130, 197] width 69 height 23
type input "i"
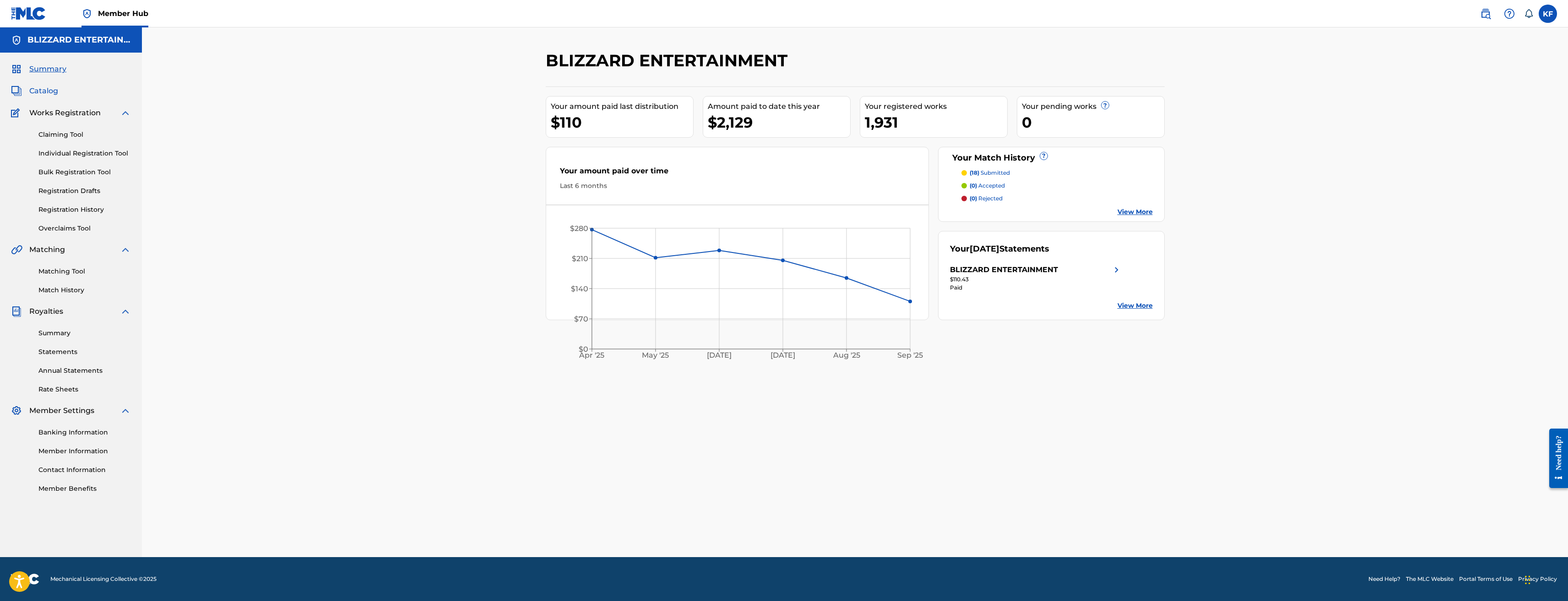
click at [47, 91] on span "Catalog" at bounding box center [43, 91] width 29 height 11
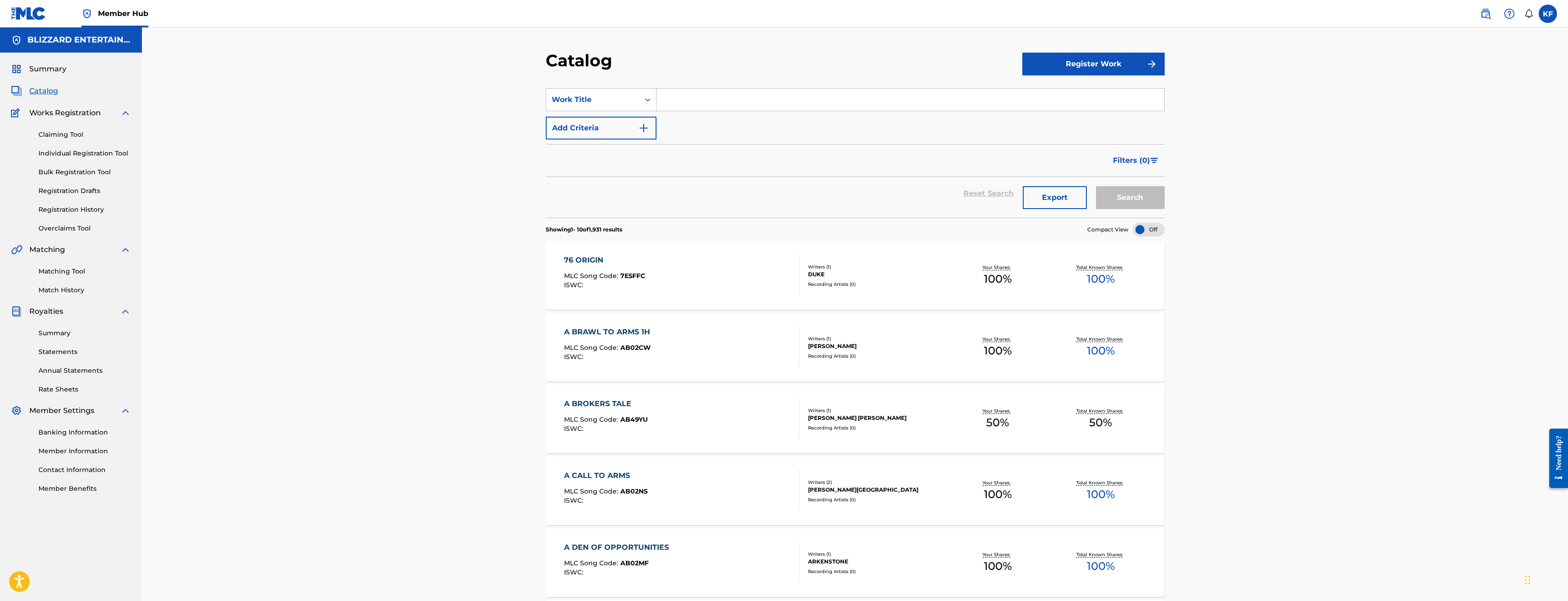
click at [692, 102] on input "Search Form" at bounding box center [910, 100] width 508 height 22
click at [1096, 186] on button "Search" at bounding box center [1130, 197] width 69 height 23
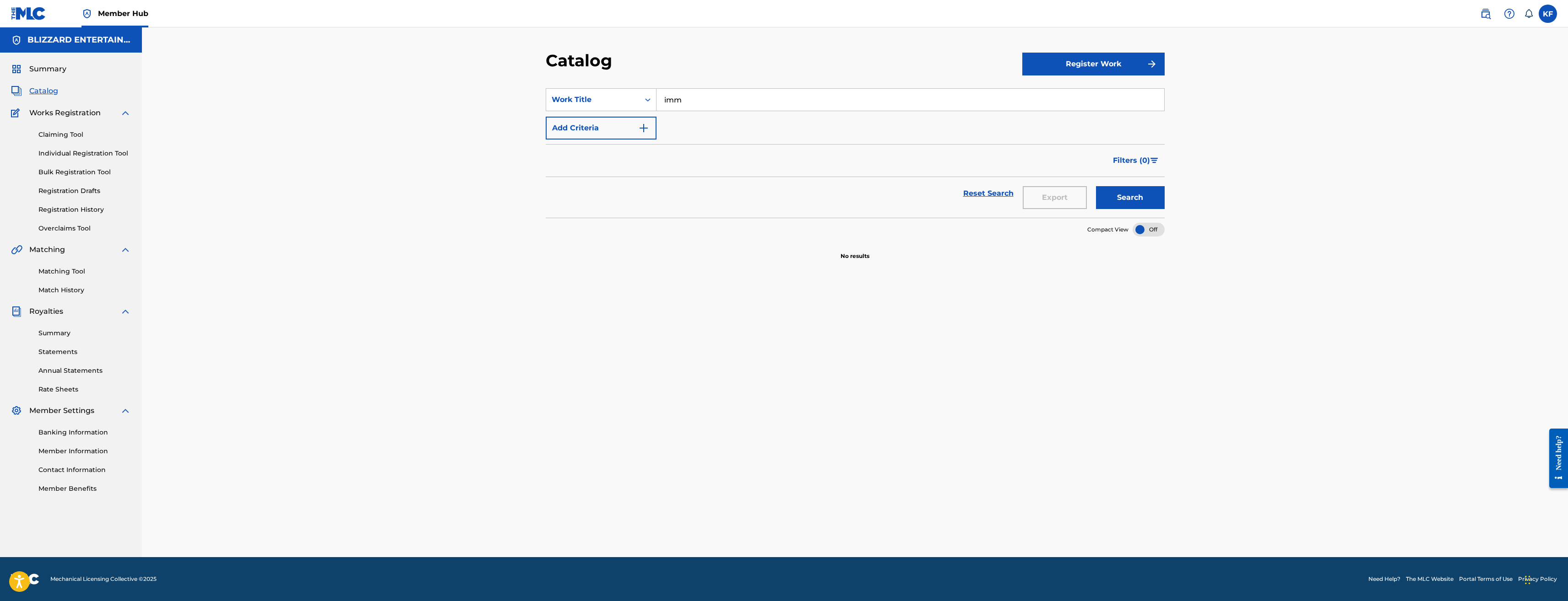
click at [694, 98] on input "imm" at bounding box center [910, 100] width 508 height 22
click at [1096, 186] on button "Search" at bounding box center [1130, 197] width 69 height 23
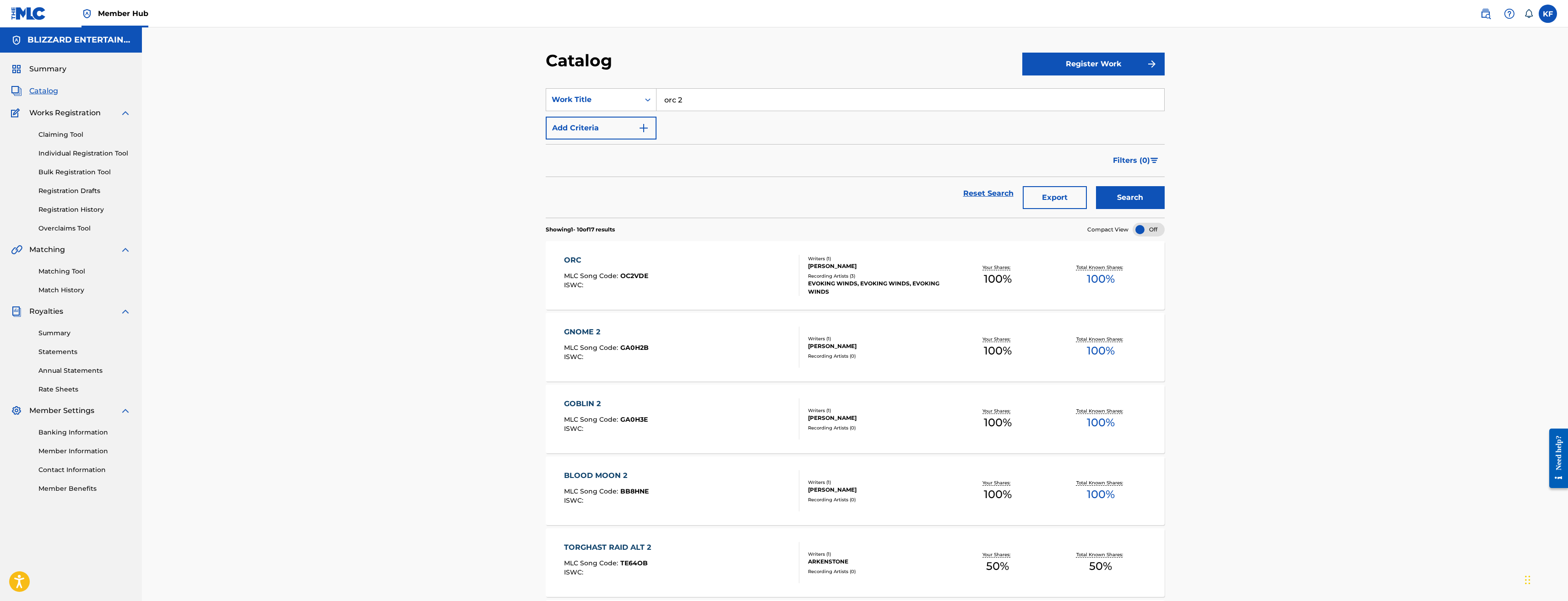
click at [687, 94] on input "orc 2" at bounding box center [910, 100] width 508 height 22
click at [687, 96] on input "orc 2" at bounding box center [910, 100] width 508 height 22
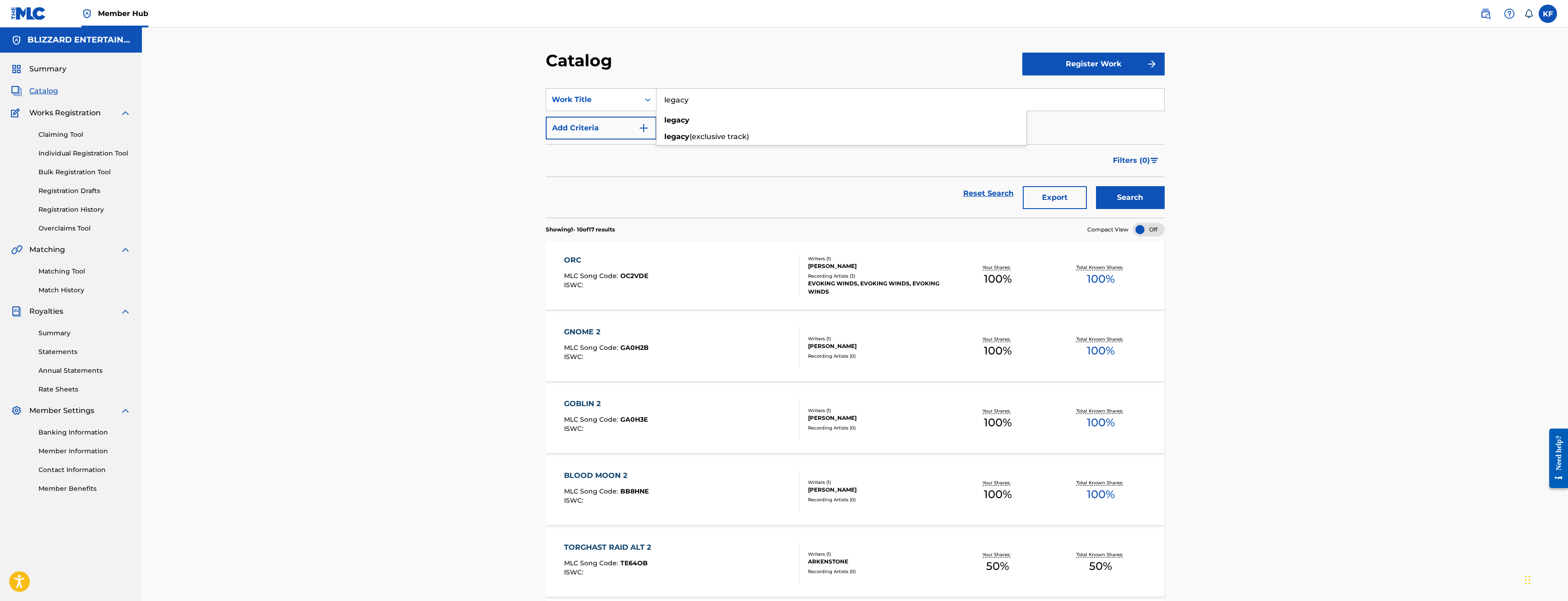
type input "legacy"
click at [1096, 186] on button "Search" at bounding box center [1130, 197] width 69 height 23
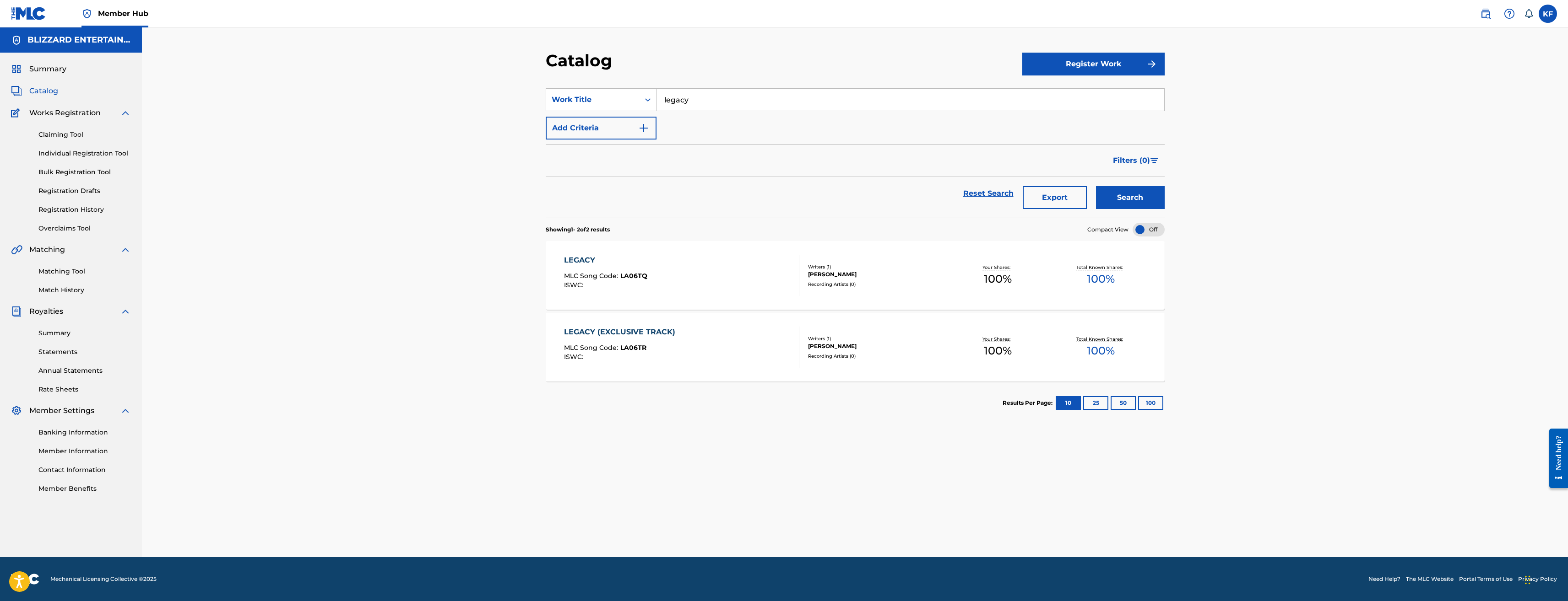
click at [659, 278] on div "LEGACY MLC Song Code : LA06TQ ISWC :" at bounding box center [682, 275] width 235 height 41
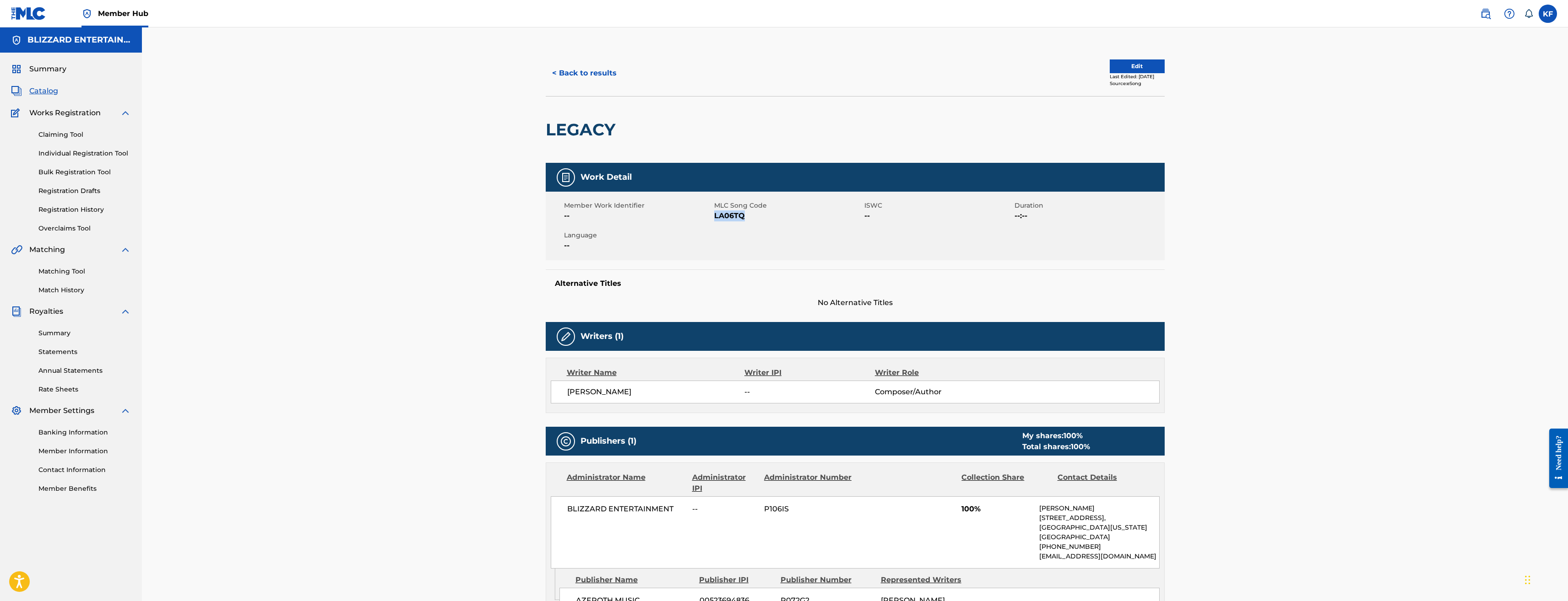
drag, startPoint x: 749, startPoint y: 216, endPoint x: 715, endPoint y: 215, distance: 34.0
click at [715, 215] on span "LA06TQ" at bounding box center [788, 216] width 148 height 11
copy span "LA06TQ"
click at [589, 71] on button "< Back to results" at bounding box center [584, 73] width 78 height 23
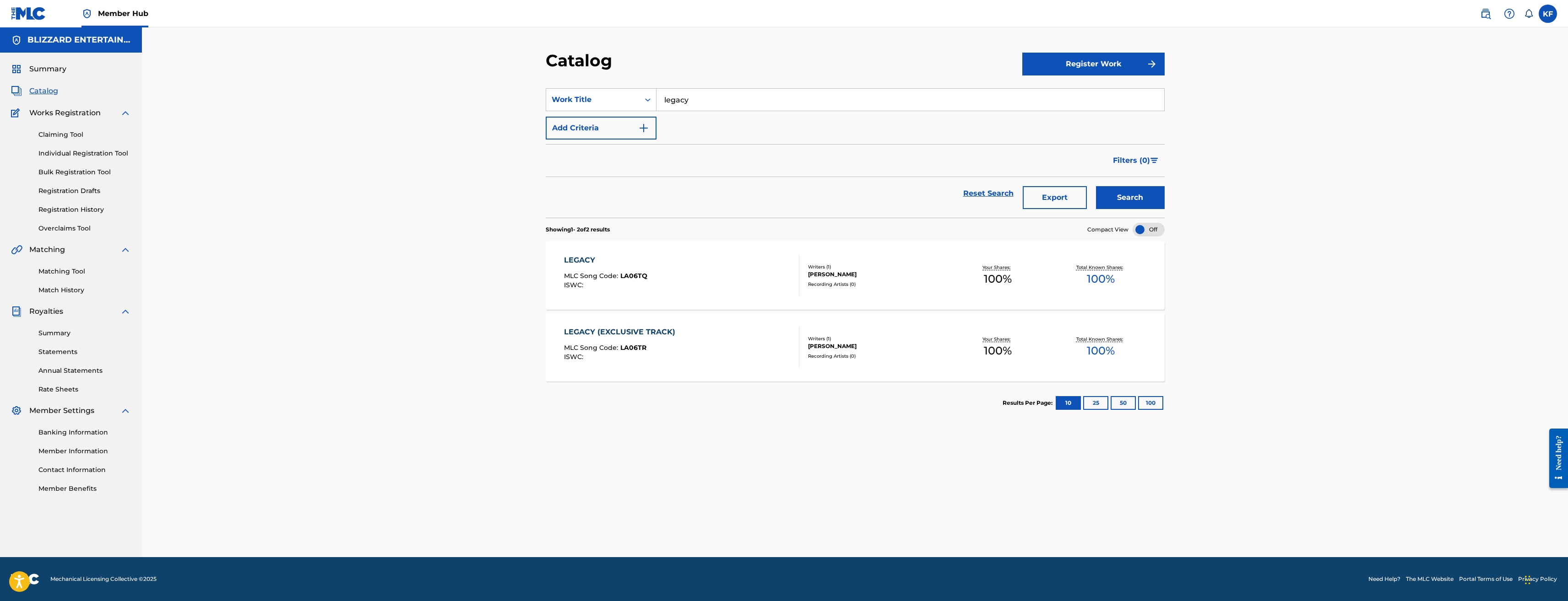
click at [716, 107] on input "legacy" at bounding box center [910, 100] width 508 height 22
type input "f"
click at [1096, 186] on button "Search" at bounding box center [1130, 197] width 69 height 23
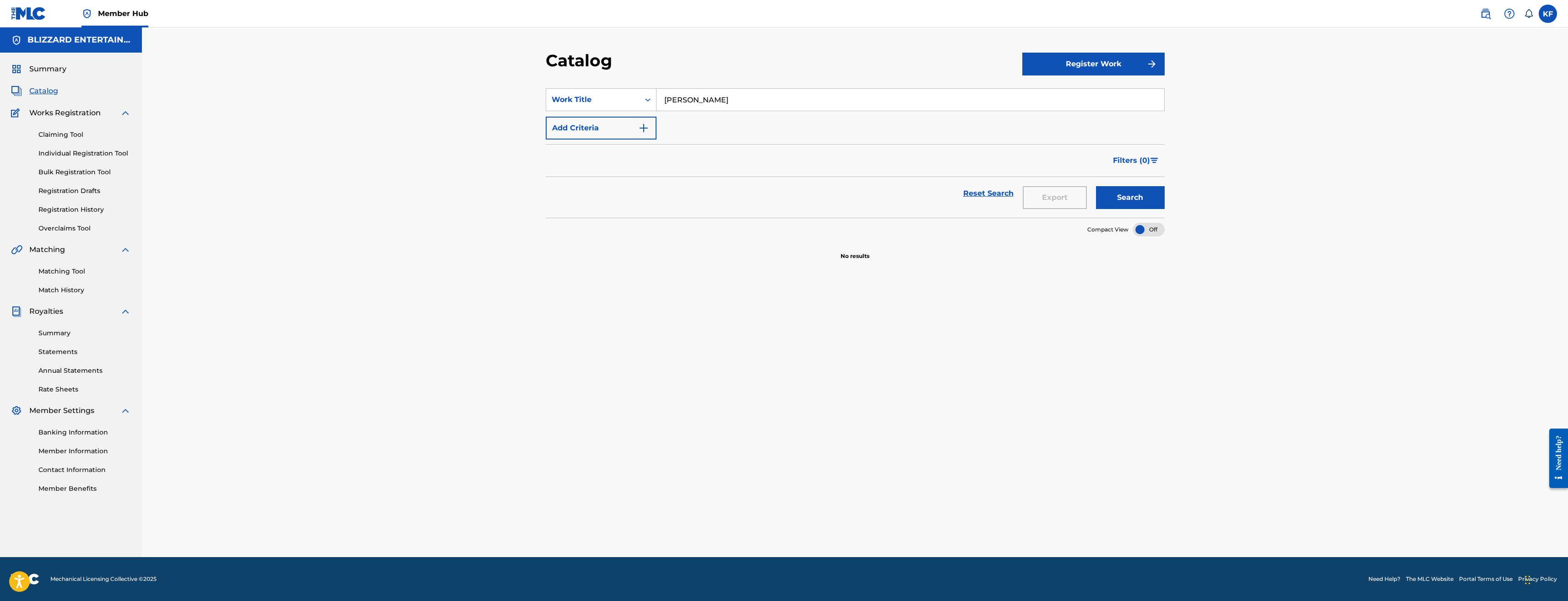
click at [696, 99] on input "gale" at bounding box center [910, 100] width 508 height 22
click at [694, 99] on input "gale" at bounding box center [910, 100] width 508 height 22
type input "siege"
click at [1096, 186] on button "Search" at bounding box center [1130, 197] width 69 height 23
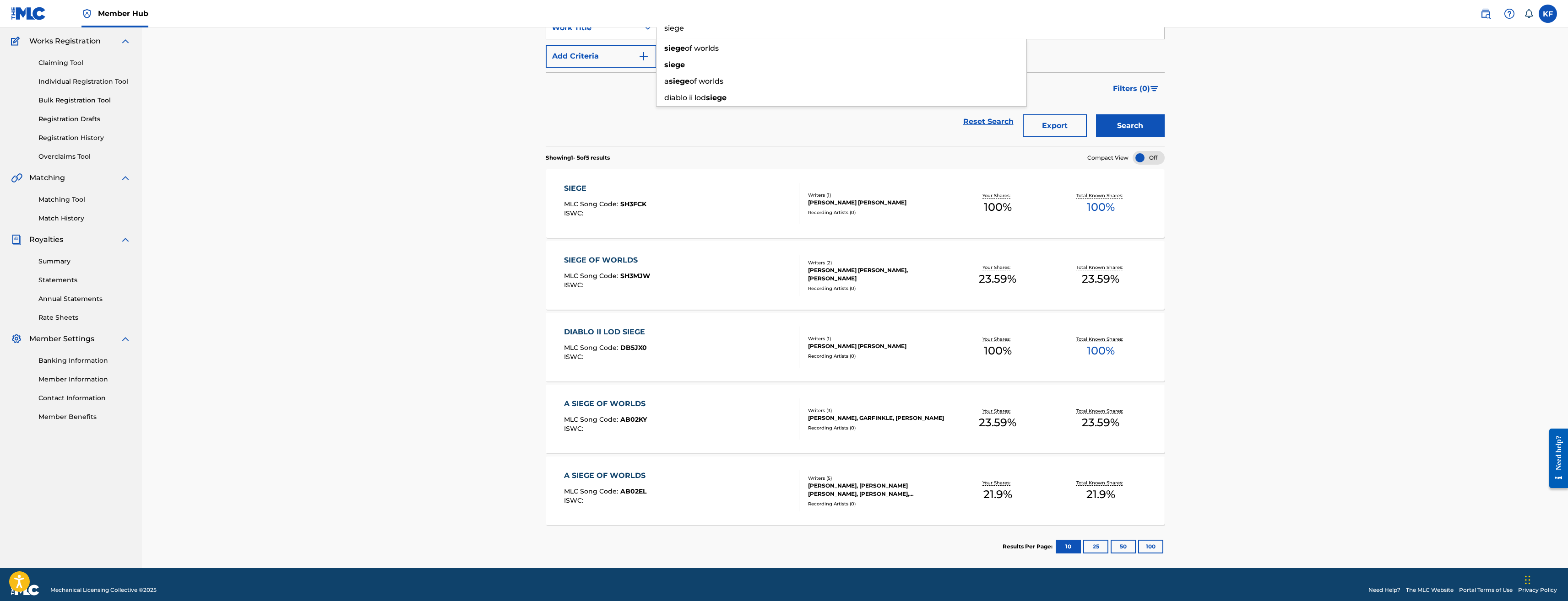
scroll to position [83, 0]
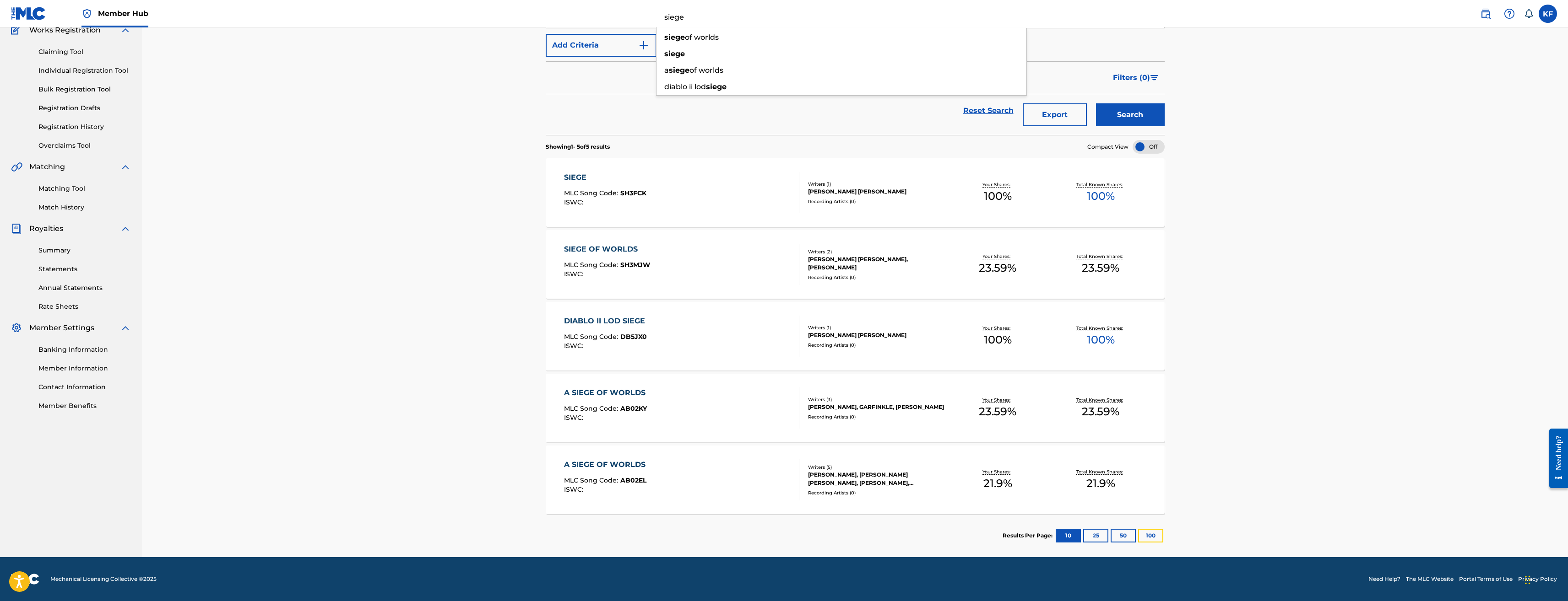
click at [1151, 532] on button "100" at bounding box center [1151, 536] width 25 height 13
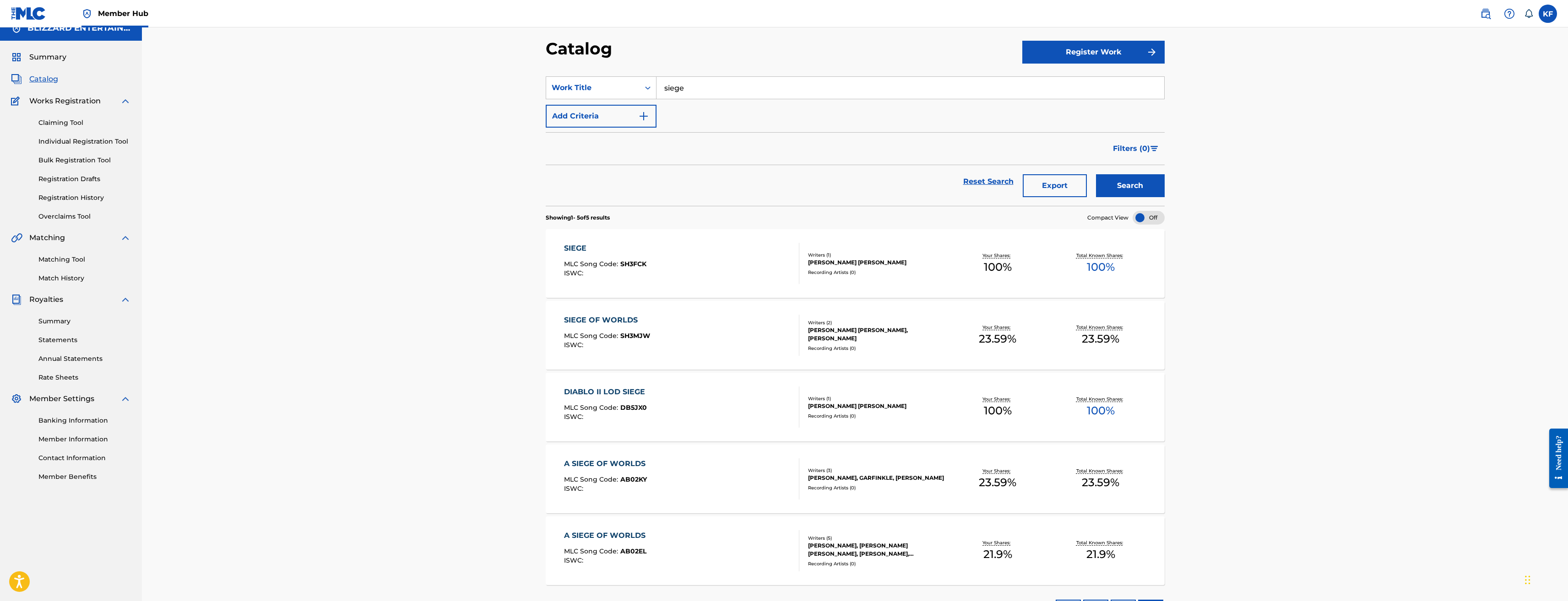
scroll to position [0, 0]
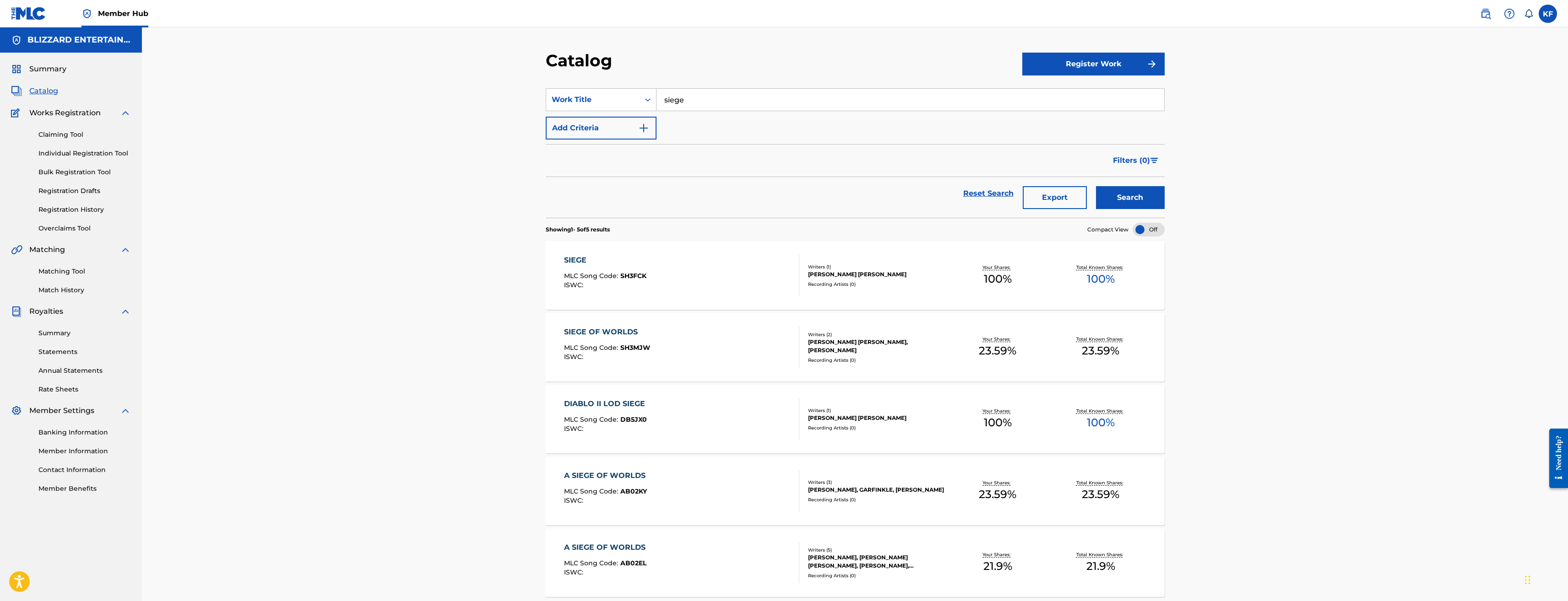
click at [712, 292] on div "SIEGE MLC Song Code : SH3FCK ISWC :" at bounding box center [682, 275] width 235 height 41
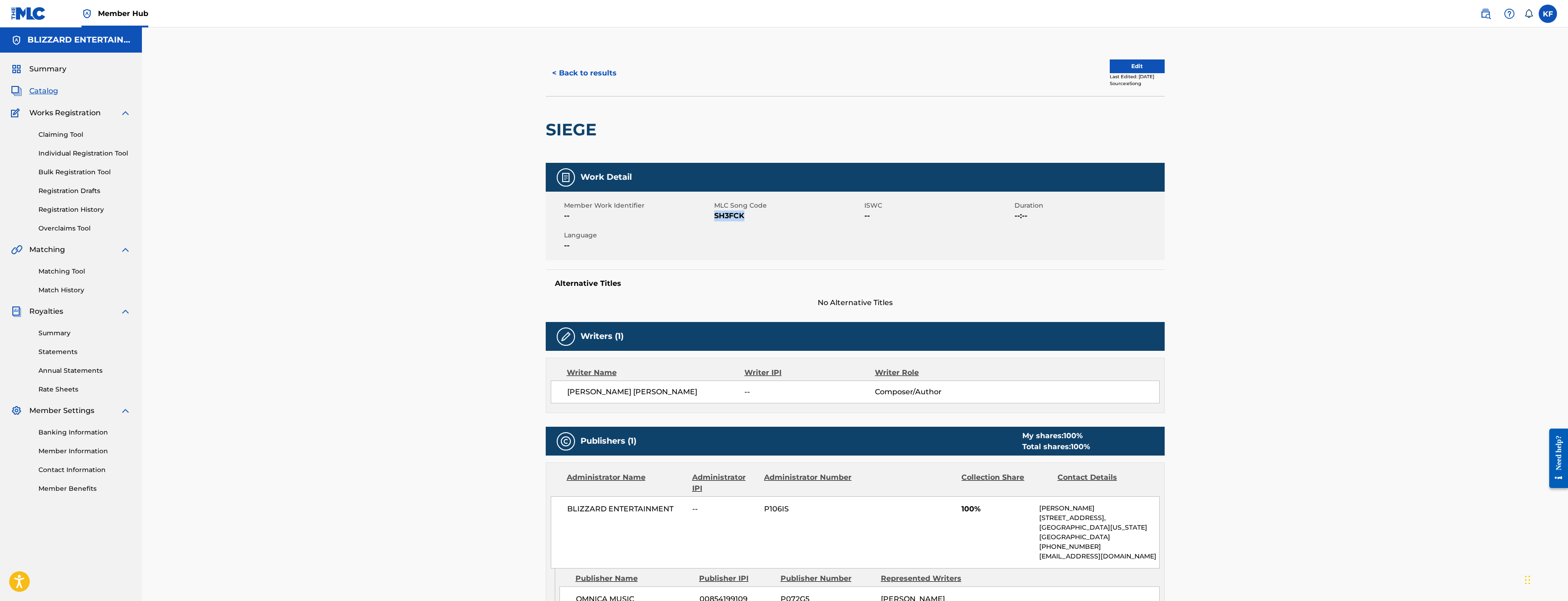
drag, startPoint x: 754, startPoint y: 215, endPoint x: 714, endPoint y: 212, distance: 40.1
click at [715, 212] on span "SH3FCK" at bounding box center [788, 216] width 148 height 11
copy span "SH3FCK"
click at [591, 69] on button "< Back to results" at bounding box center [584, 73] width 78 height 23
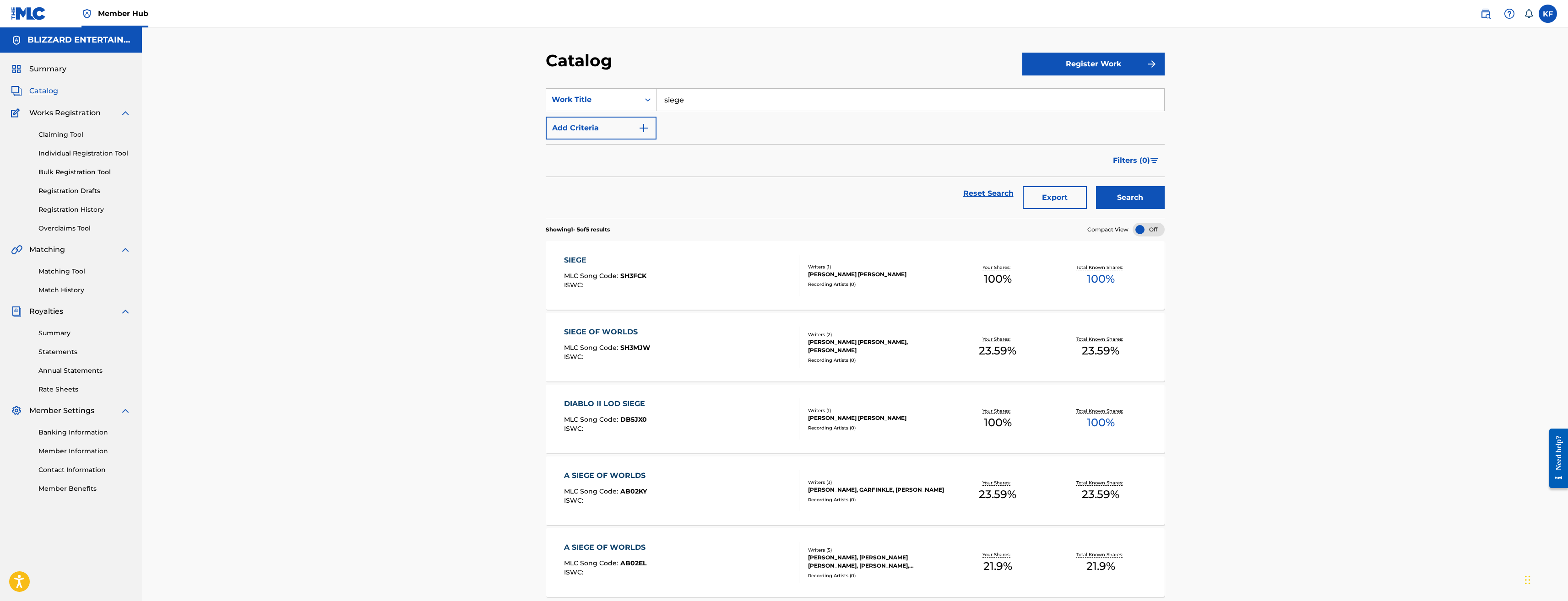
click at [697, 104] on input "siege" at bounding box center [910, 100] width 508 height 22
click at [704, 115] on div "prep are to attack" at bounding box center [841, 120] width 370 height 16
type input "prepare to attack"
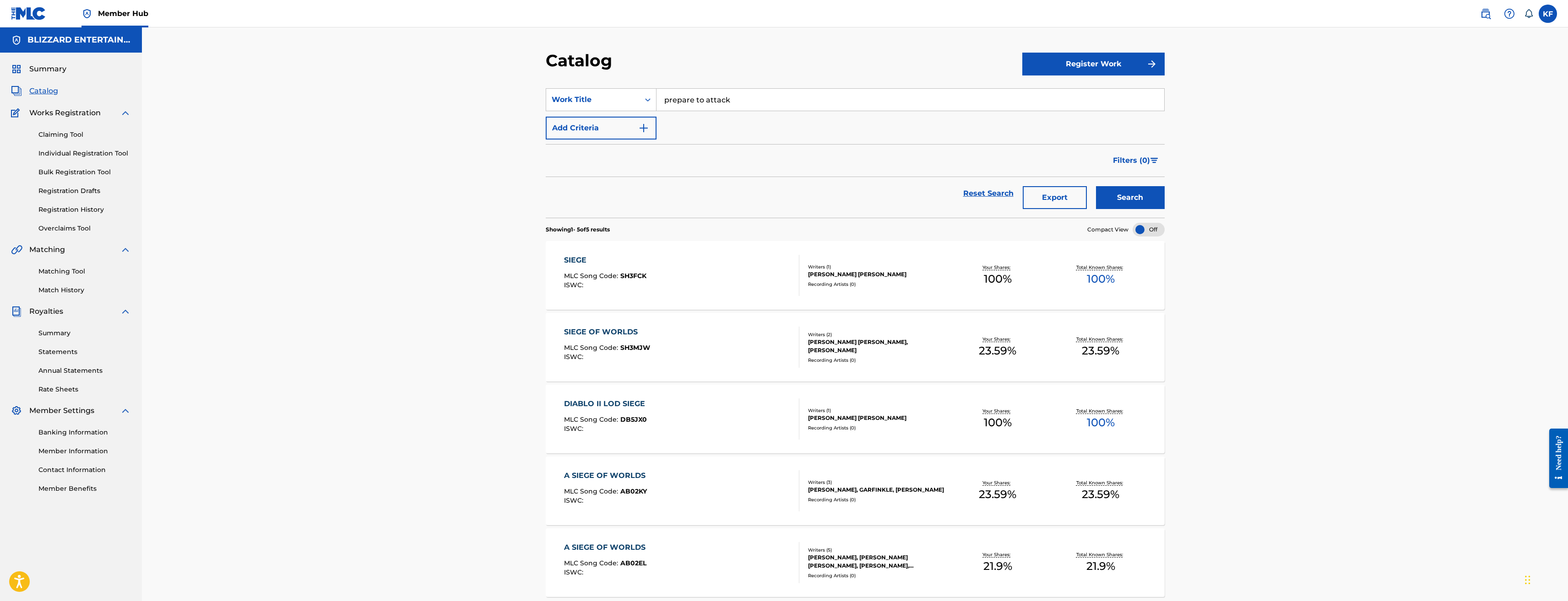
click at [1096, 186] on button "Search" at bounding box center [1130, 197] width 69 height 23
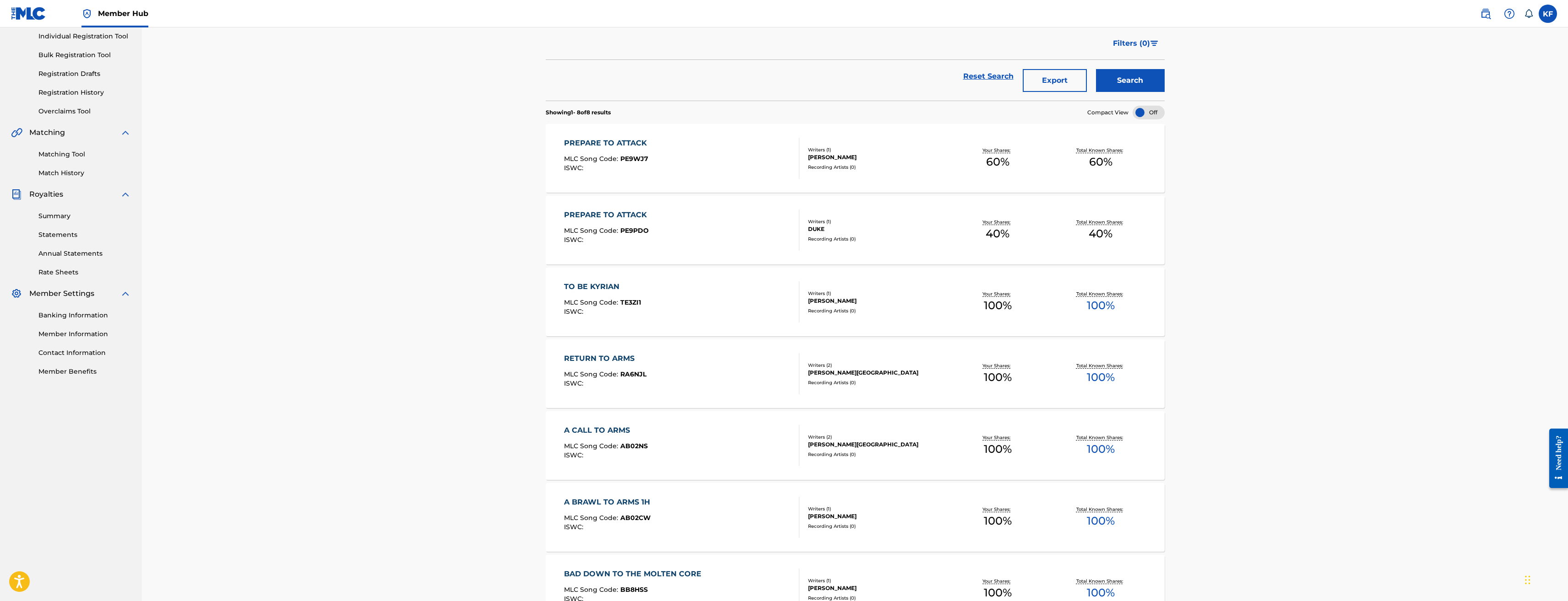
scroll to position [24, 0]
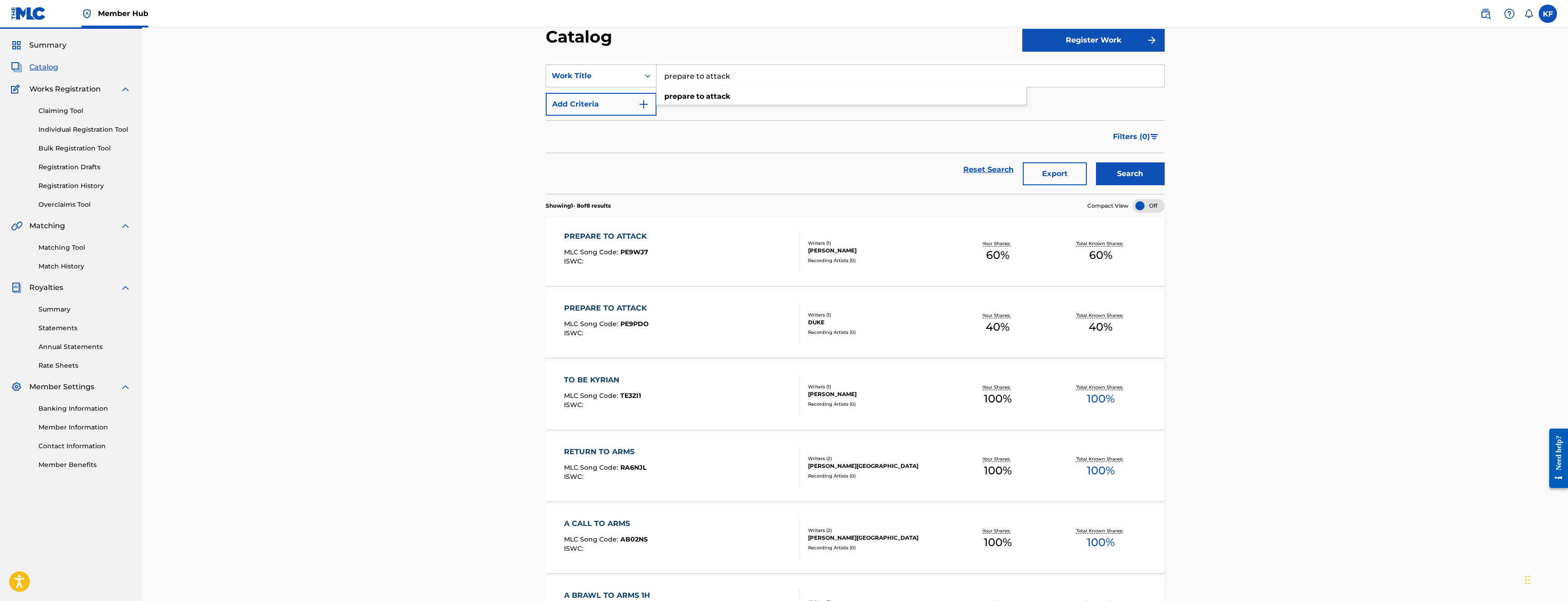
click at [698, 323] on div "PREPARE TO ATTACK MLC Song Code : PE9PDO ISWC :" at bounding box center [682, 323] width 235 height 41
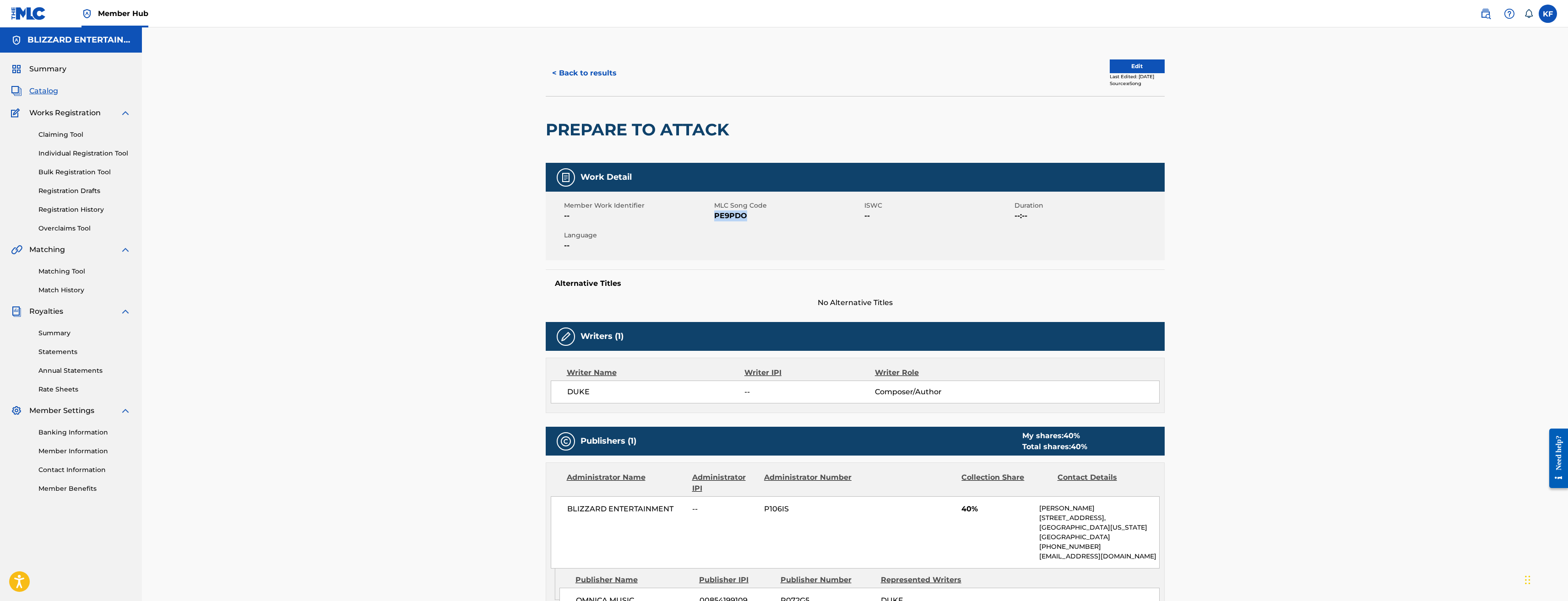
drag, startPoint x: 749, startPoint y: 215, endPoint x: 716, endPoint y: 212, distance: 33.1
click at [716, 212] on span "PE9PDO" at bounding box center [788, 216] width 148 height 11
copy span "PE9PDO"
click at [593, 68] on button "< Back to results" at bounding box center [584, 73] width 78 height 23
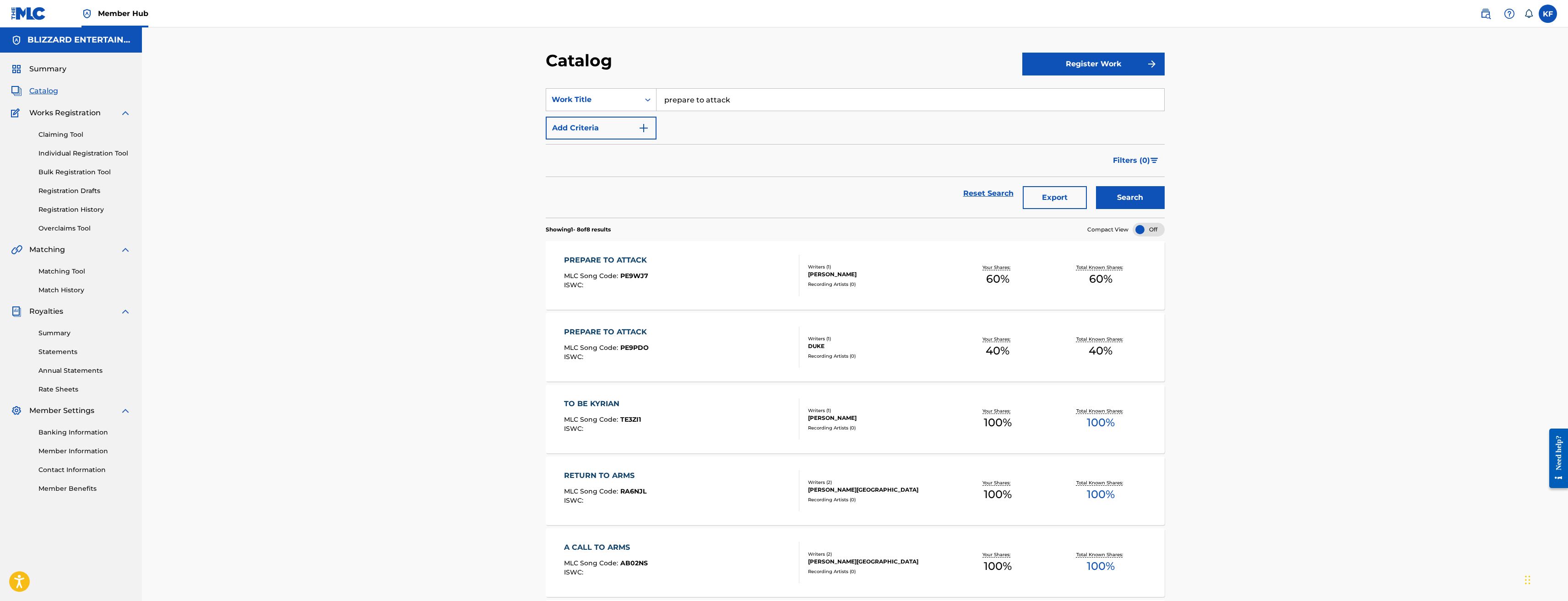
click at [725, 102] on input "prepare to attack" at bounding box center [910, 100] width 508 height 22
click at [1096, 186] on button "Search" at bounding box center [1130, 197] width 69 height 23
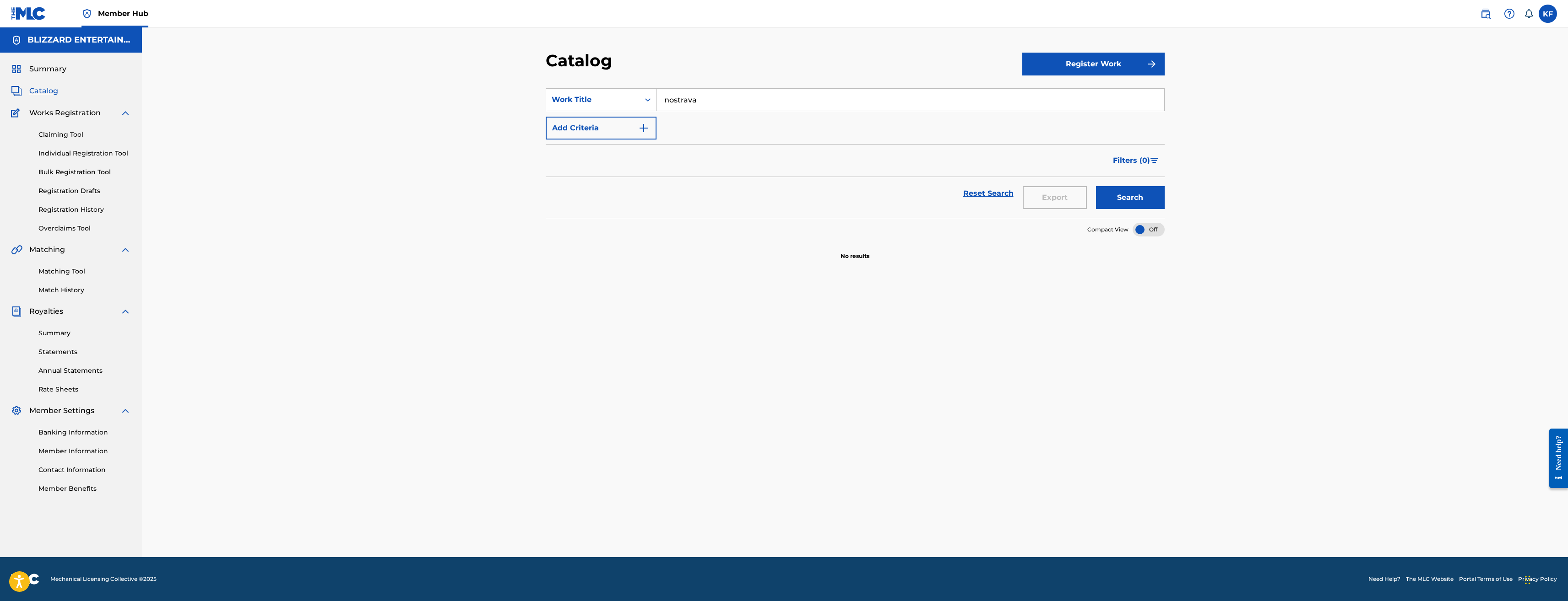
click at [713, 100] on input "nostrava" at bounding box center [910, 100] width 508 height 22
type input "pig"
click at [1096, 186] on button "Search" at bounding box center [1130, 197] width 69 height 23
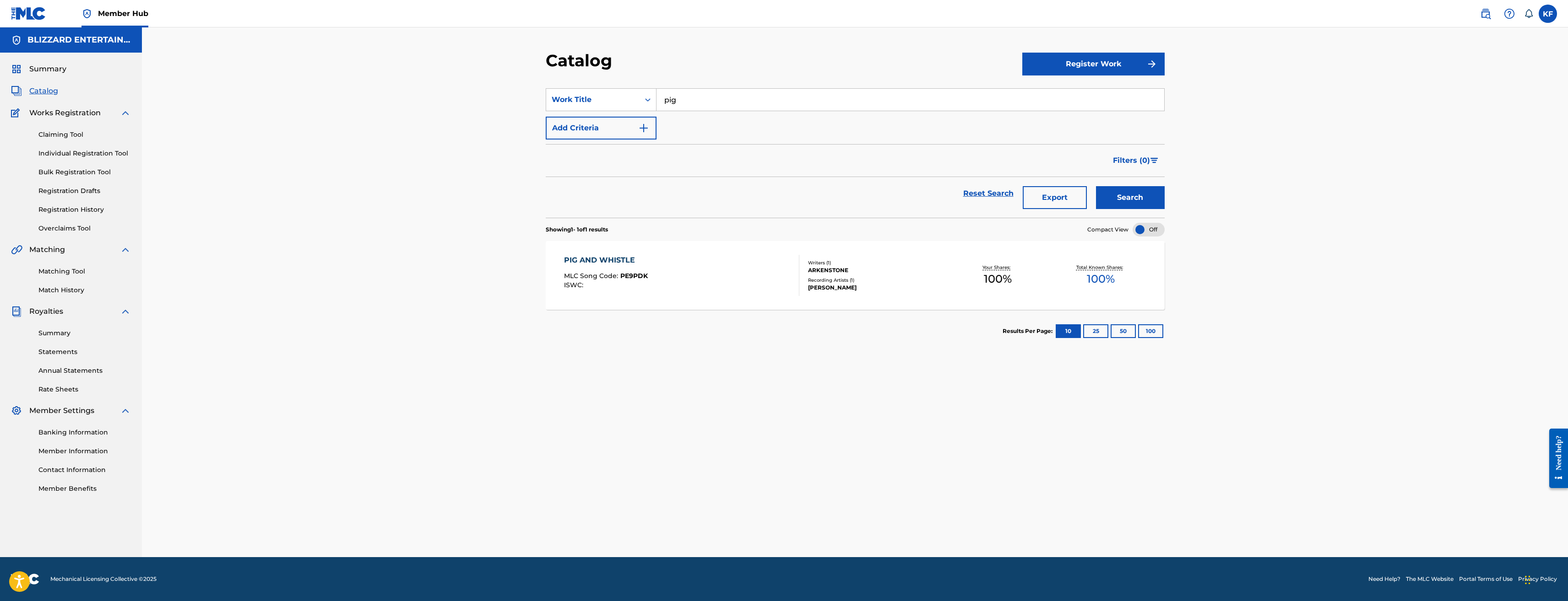
click at [611, 260] on div "PIG AND WHISTLE" at bounding box center [606, 260] width 84 height 11
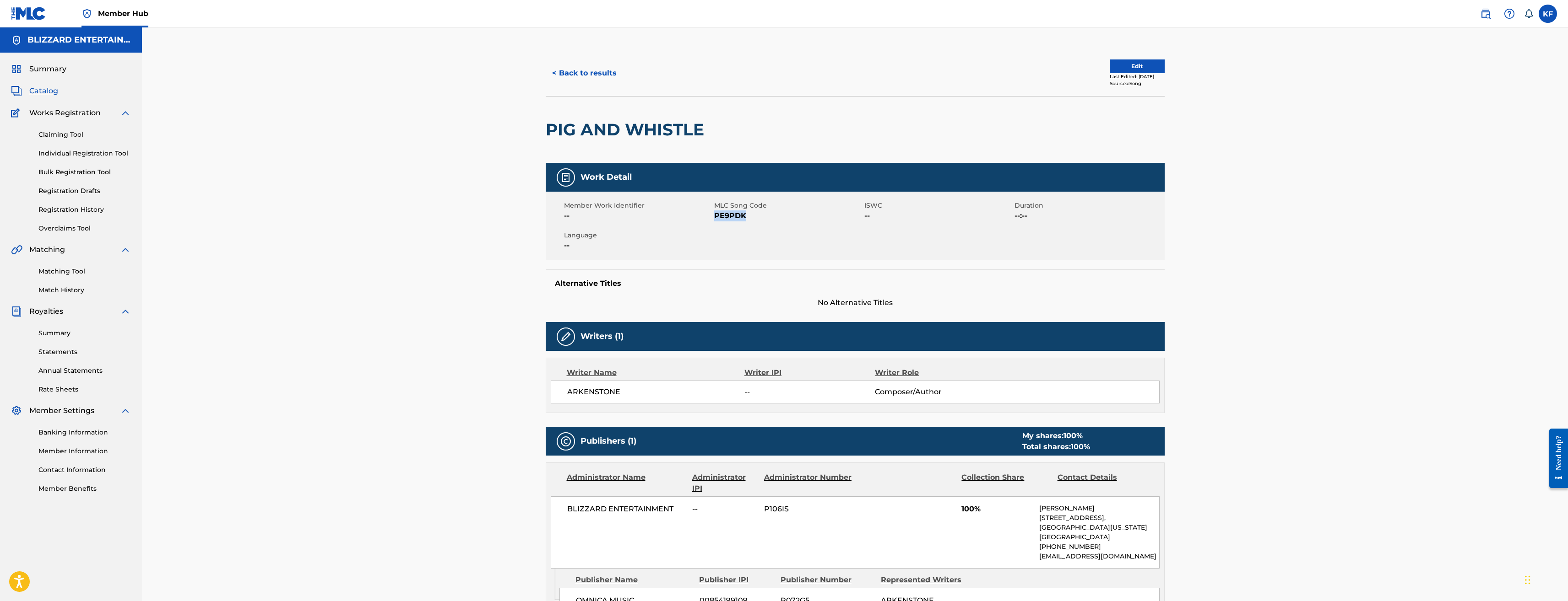
drag, startPoint x: 758, startPoint y: 212, endPoint x: 715, endPoint y: 216, distance: 43.2
click at [715, 216] on span "PE9PDK" at bounding box center [788, 216] width 148 height 11
copy span "PE9PDK"
click at [601, 71] on button "< Back to results" at bounding box center [584, 73] width 78 height 23
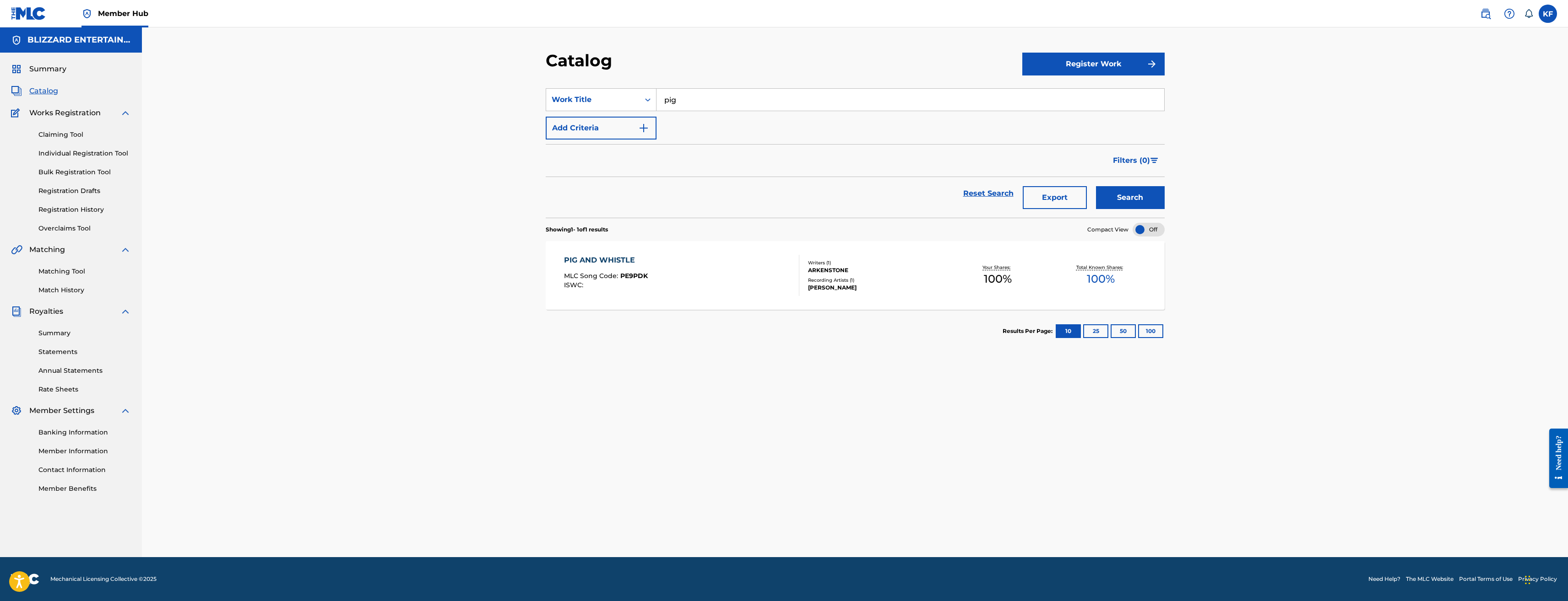
click at [736, 101] on input "pig" at bounding box center [910, 100] width 508 height 22
click at [1096, 186] on button "Search" at bounding box center [1130, 197] width 69 height 23
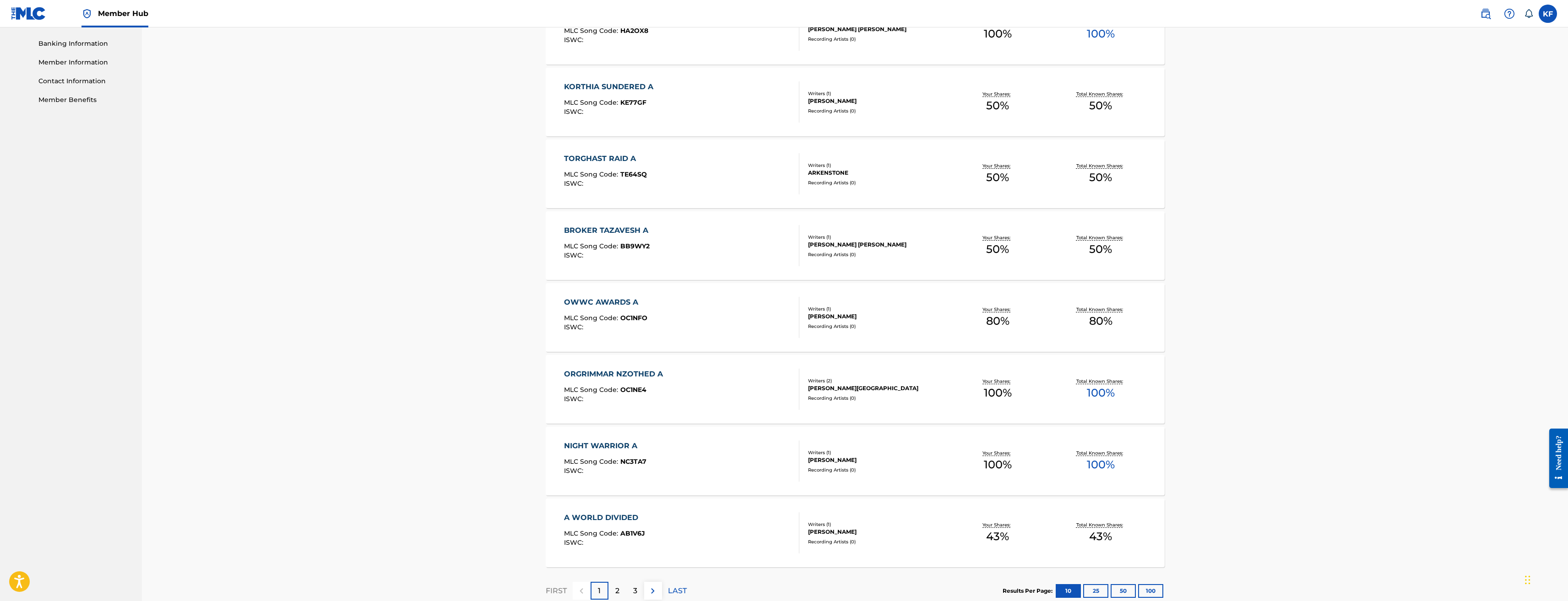
scroll to position [446, 0]
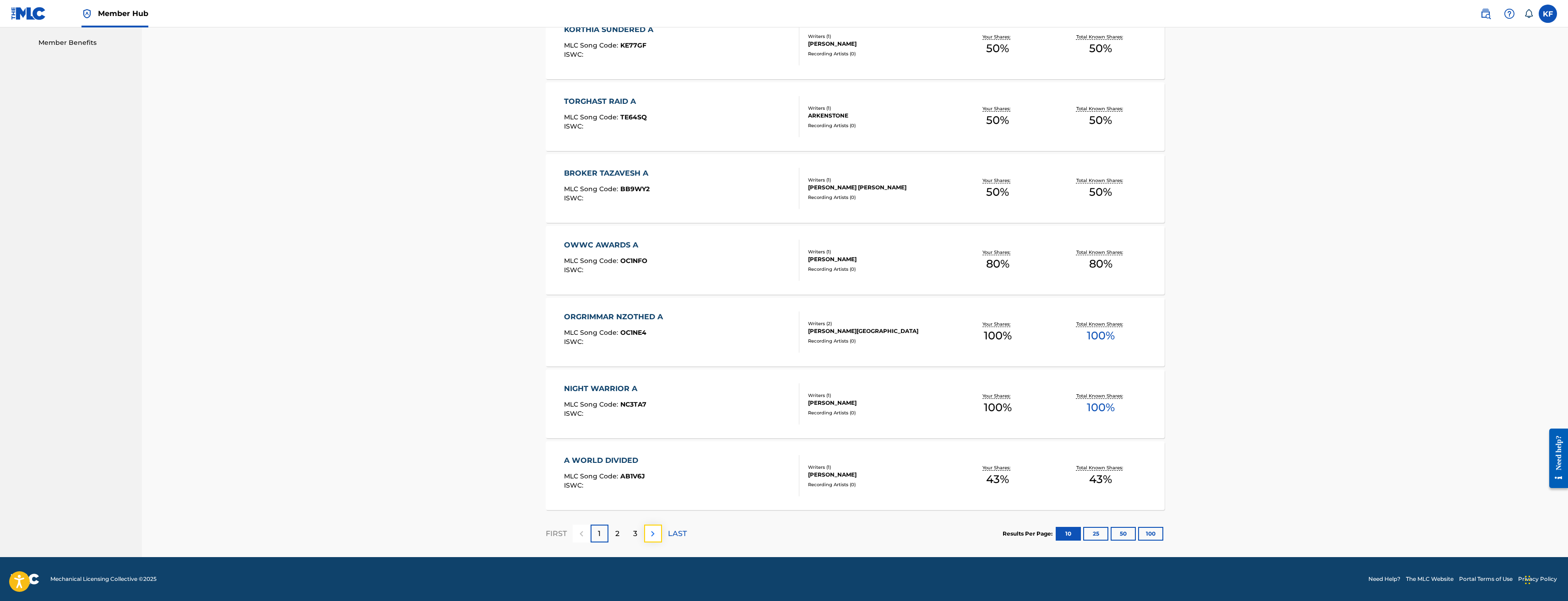
click at [659, 532] on button at bounding box center [653, 534] width 18 height 18
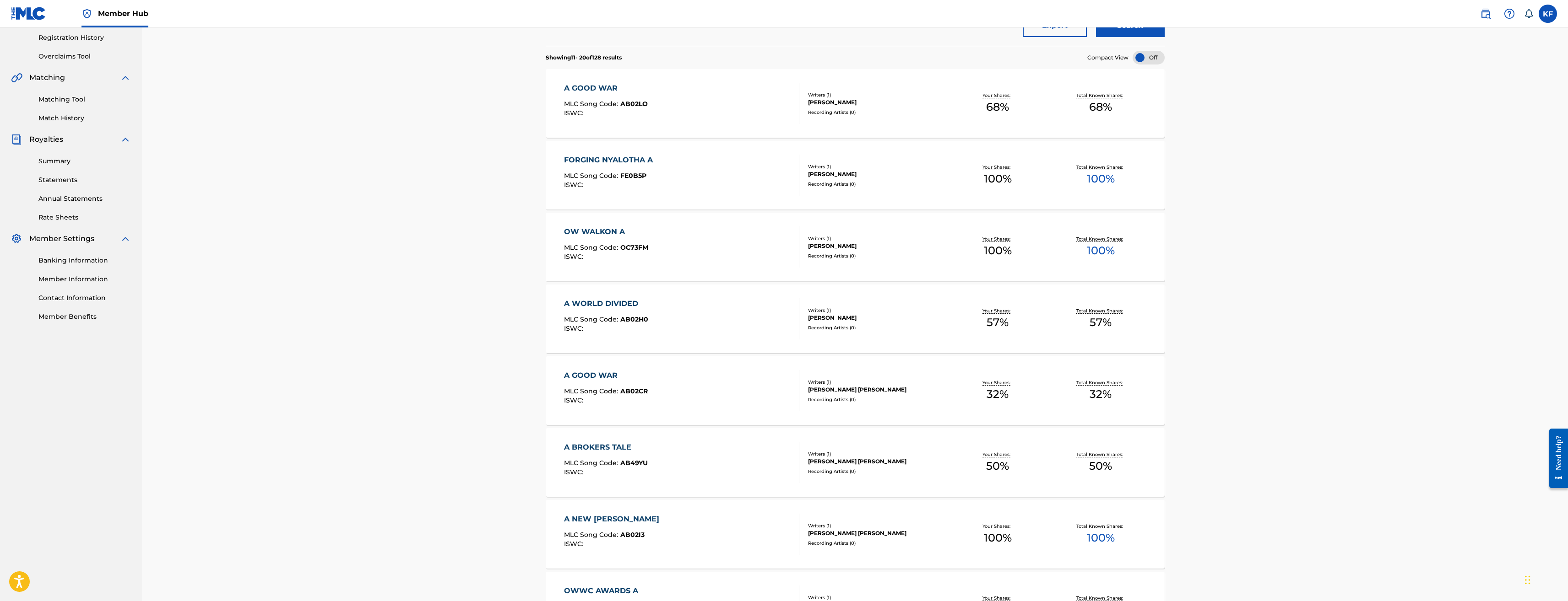
scroll to position [0, 0]
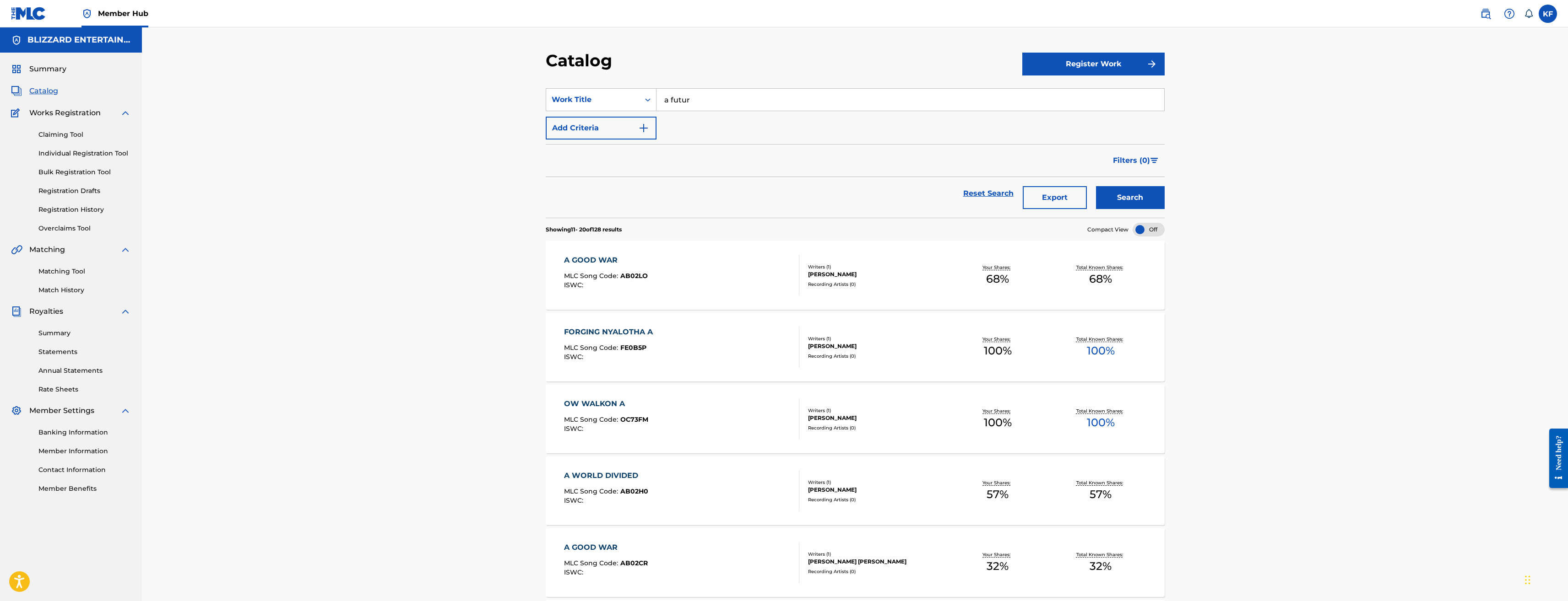
click at [716, 101] on input "a futur" at bounding box center [910, 100] width 508 height 22
click at [716, 102] on input "a futur" at bounding box center [910, 100] width 508 height 22
click at [718, 102] on input "a futur" at bounding box center [910, 100] width 508 height 22
click at [719, 99] on input "a futur" at bounding box center [910, 100] width 508 height 22
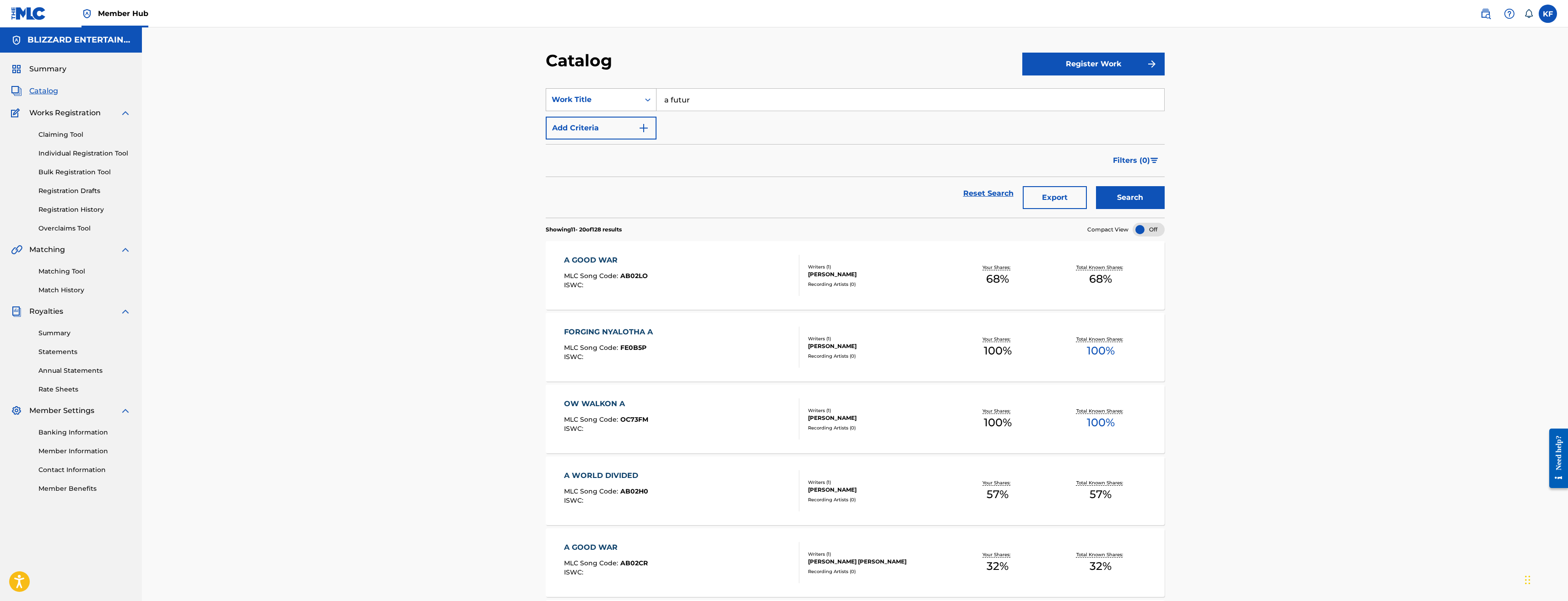
drag, startPoint x: 719, startPoint y: 99, endPoint x: 651, endPoint y: 100, distance: 68.0
click at [651, 100] on div "SearchWithCriteria7ec2af01-9e51-46d9-a754-d2b8303fca83 Work Title a futur" at bounding box center [855, 100] width 619 height 23
paste input "TRAVINCAL"
click at [1096, 186] on button "Search" at bounding box center [1130, 197] width 69 height 23
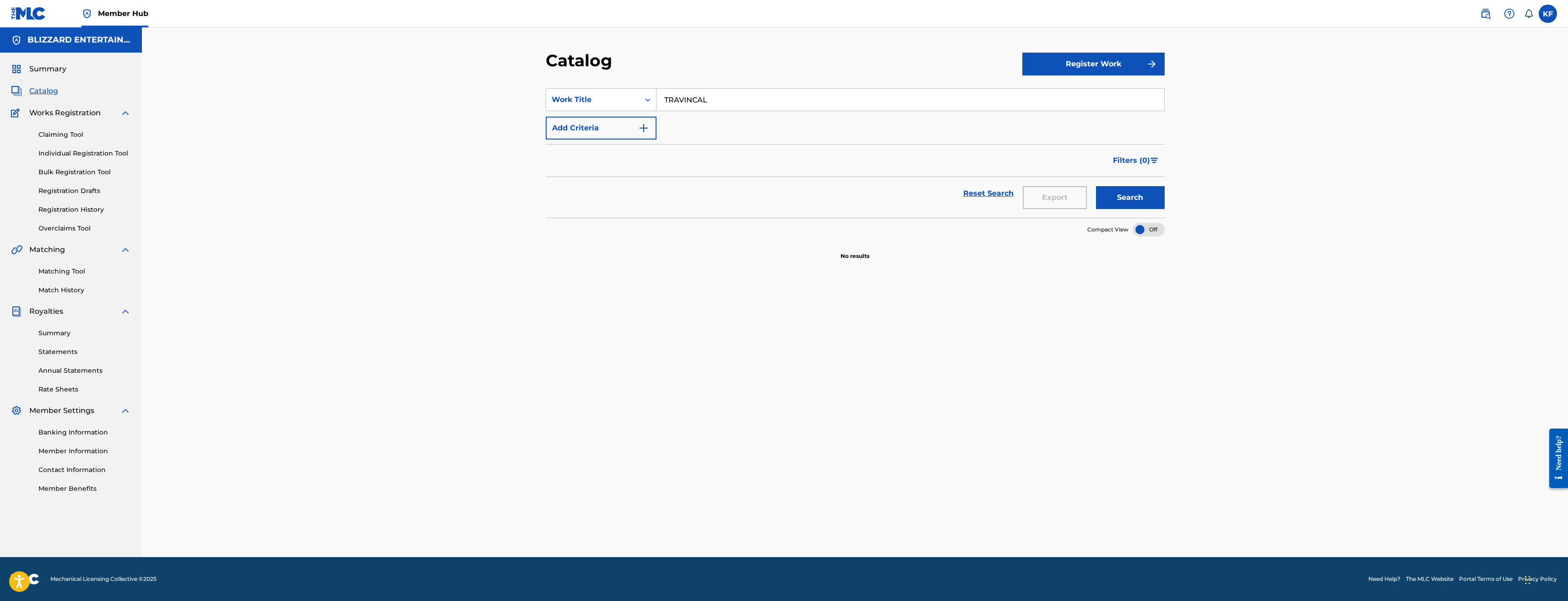
click at [702, 104] on input "TRAVINCAL" at bounding box center [910, 100] width 508 height 22
paste input "RESTLESS CANOPY"
type input "RESTLESS CANOPY"
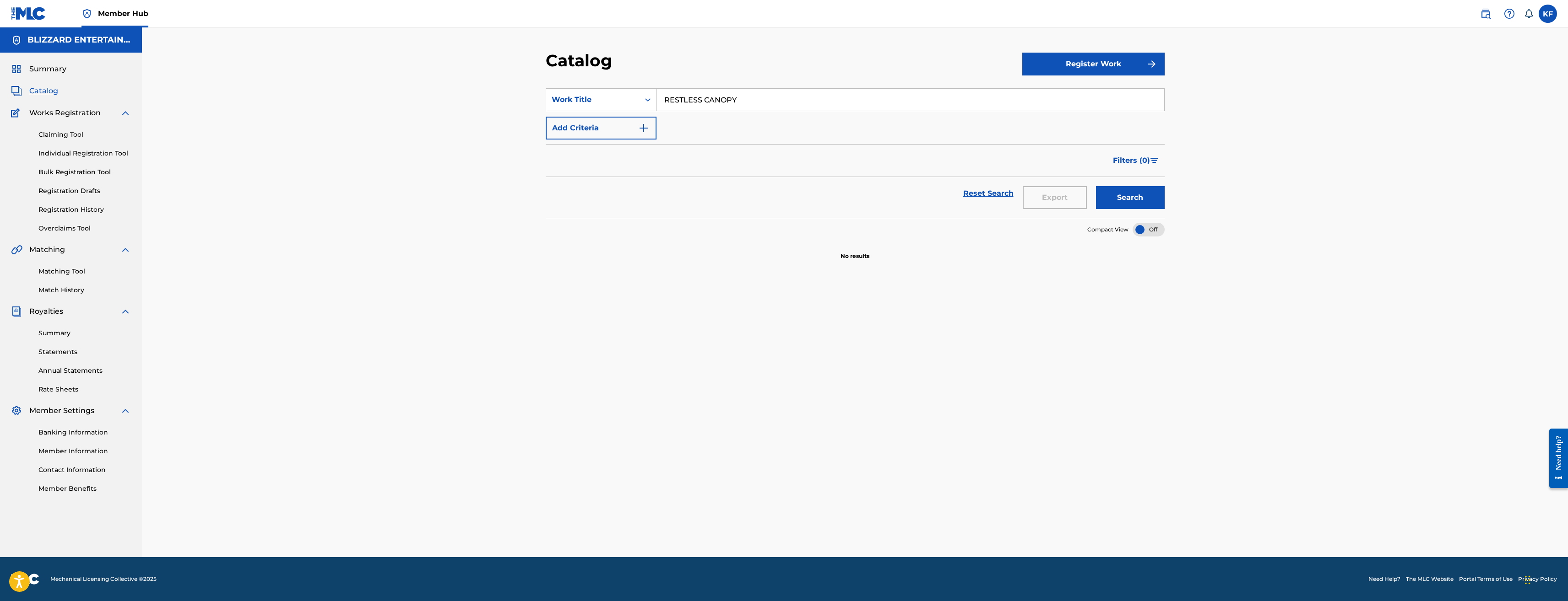
click at [1096, 186] on button "Search" at bounding box center [1130, 197] width 69 height 23
click at [1103, 65] on button "Register Work" at bounding box center [1093, 64] width 142 height 23
click at [1069, 94] on link "Individual" at bounding box center [1093, 94] width 142 height 22
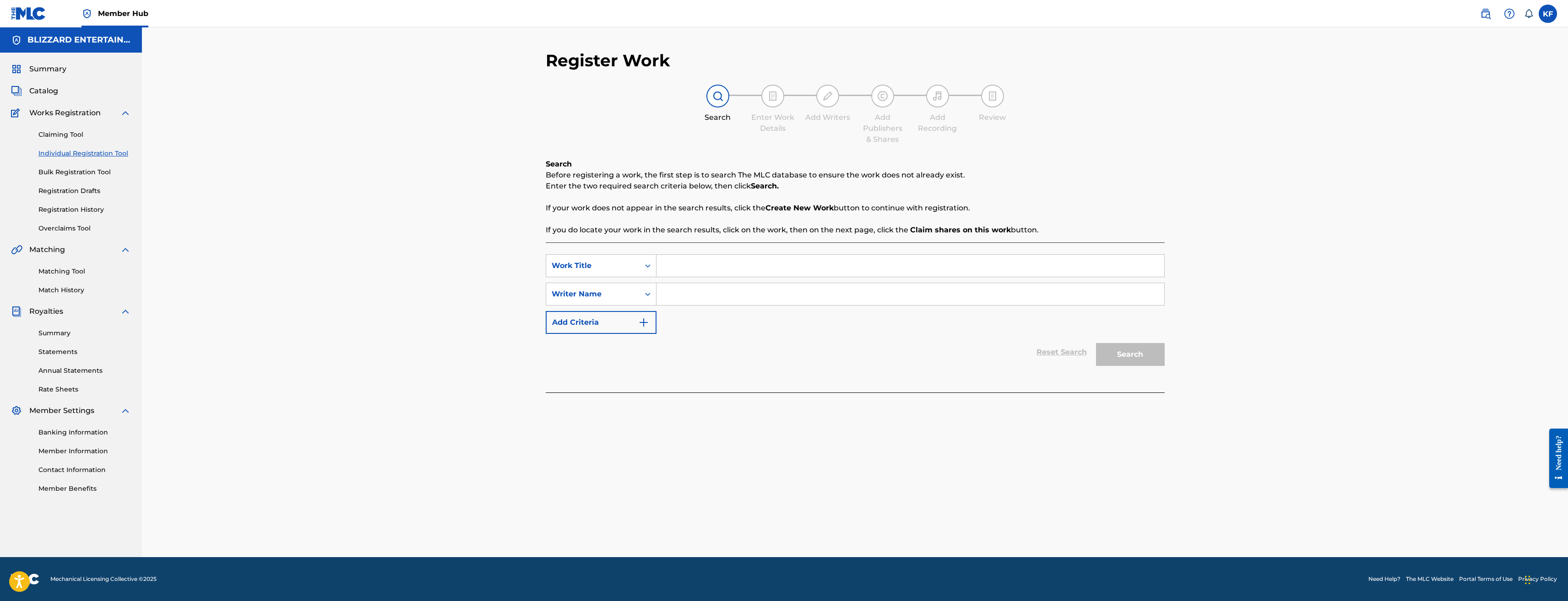
click at [683, 265] on input "Search Form" at bounding box center [910, 265] width 508 height 22
paste input "RESTLESS CANOPY"
type input "RESTLESS CANOPY"
click at [707, 304] on input "Search Form" at bounding box center [910, 294] width 508 height 22
click at [634, 299] on div "Writer Name" at bounding box center [593, 294] width 82 height 11
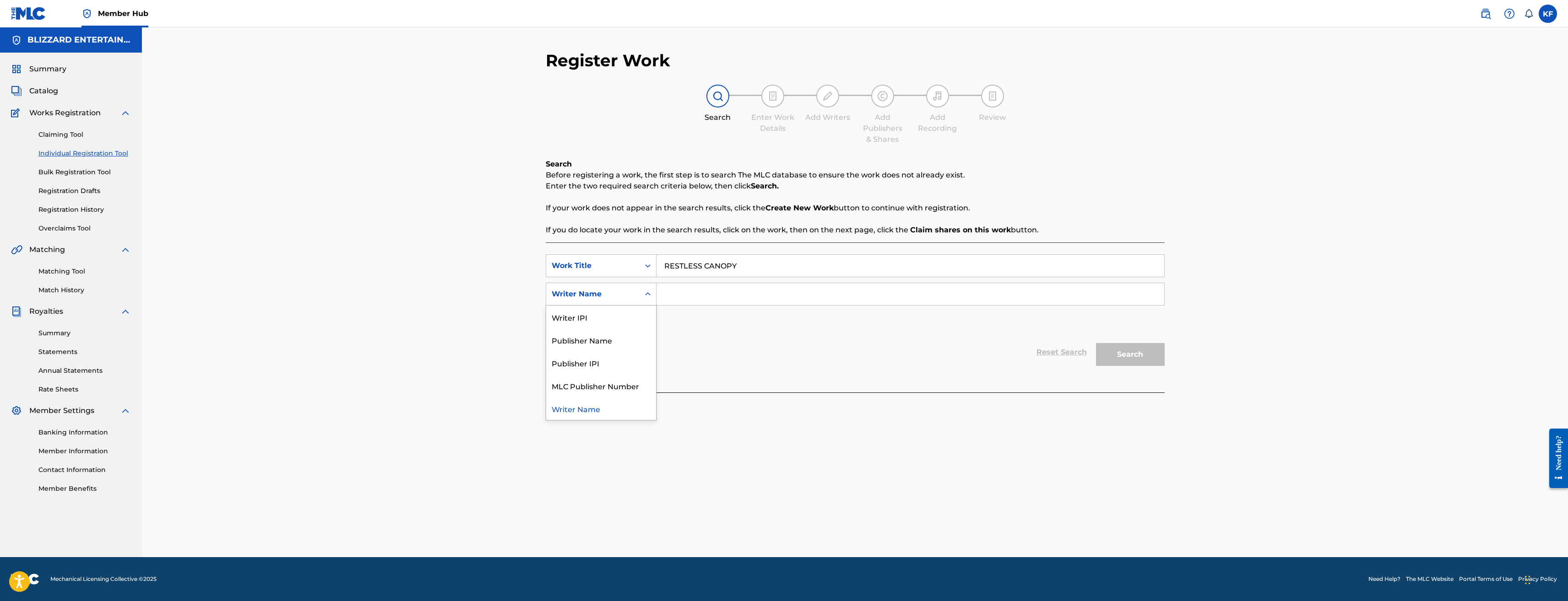
click at [696, 295] on input "Search Form" at bounding box center [910, 294] width 508 height 22
type input "Ted Reedy"
click at [615, 325] on button "Add Criteria" at bounding box center [601, 323] width 111 height 23
click at [692, 324] on input "Search Form" at bounding box center [902, 323] width 491 height 22
drag, startPoint x: 882, startPoint y: 367, endPoint x: 891, endPoint y: 367, distance: 9.0
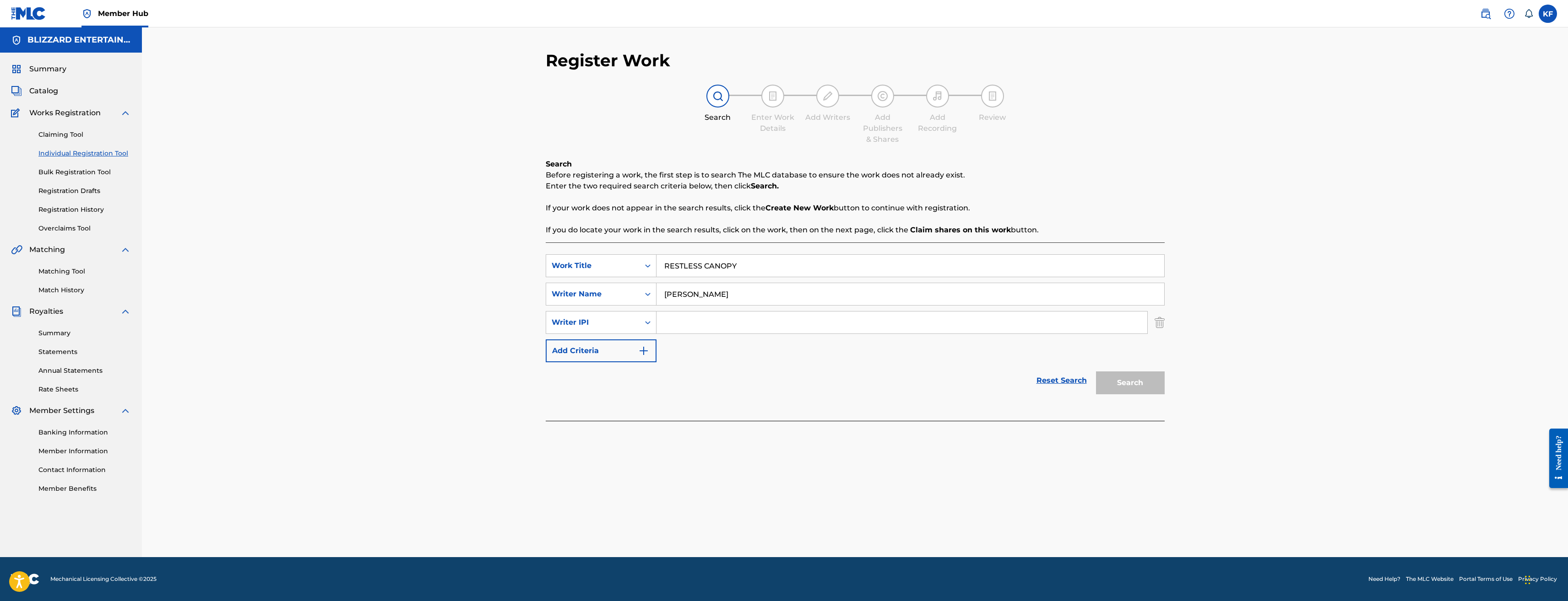
click at [882, 367] on div "Reset Search Search" at bounding box center [855, 381] width 619 height 36
click at [969, 367] on div "Reset Search Search" at bounding box center [855, 381] width 619 height 36
click at [1159, 325] on img "Search Form" at bounding box center [1159, 323] width 10 height 23
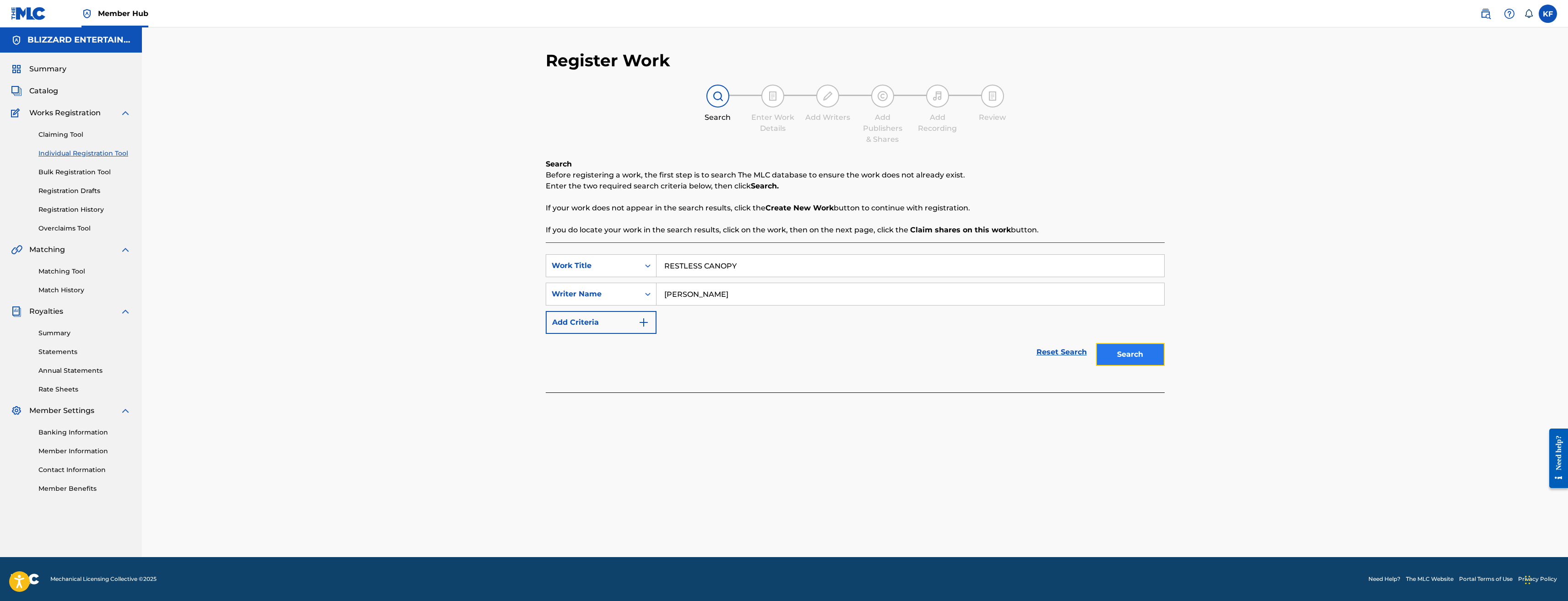
click at [1138, 358] on button "Search" at bounding box center [1130, 354] width 69 height 23
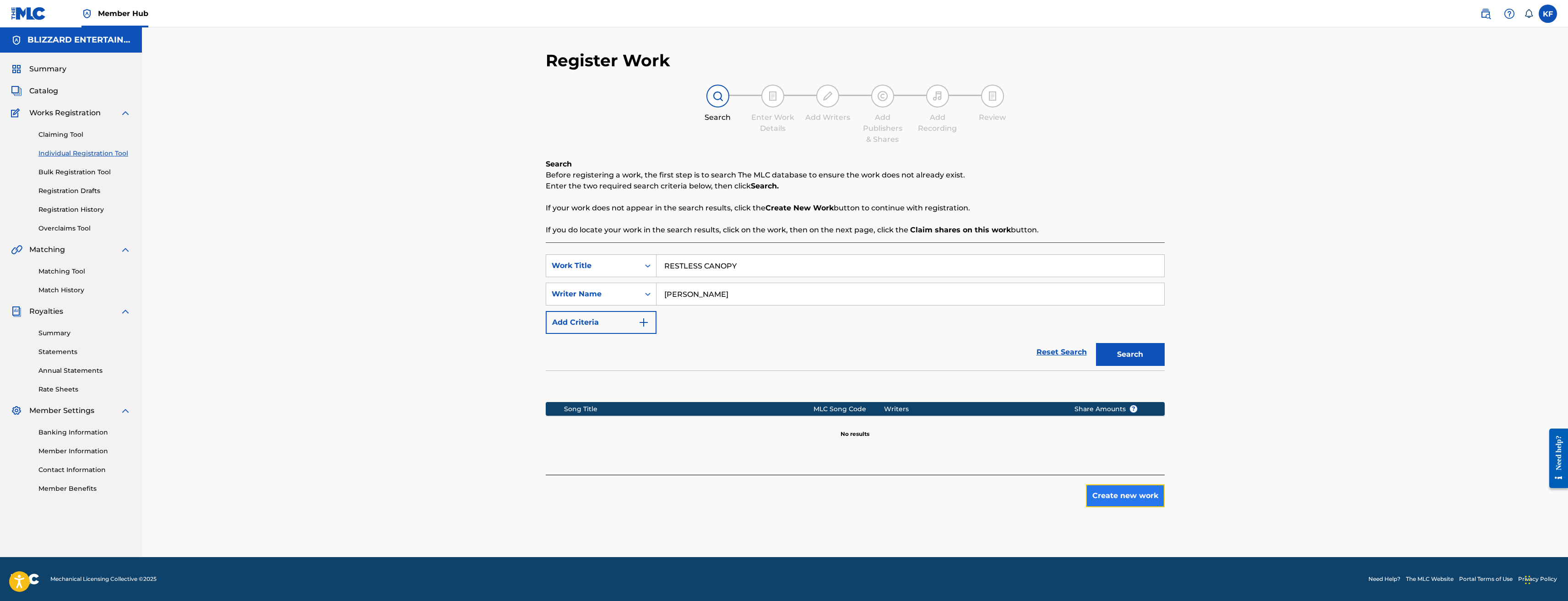
click at [1129, 495] on button "Create new work" at bounding box center [1125, 496] width 79 height 23
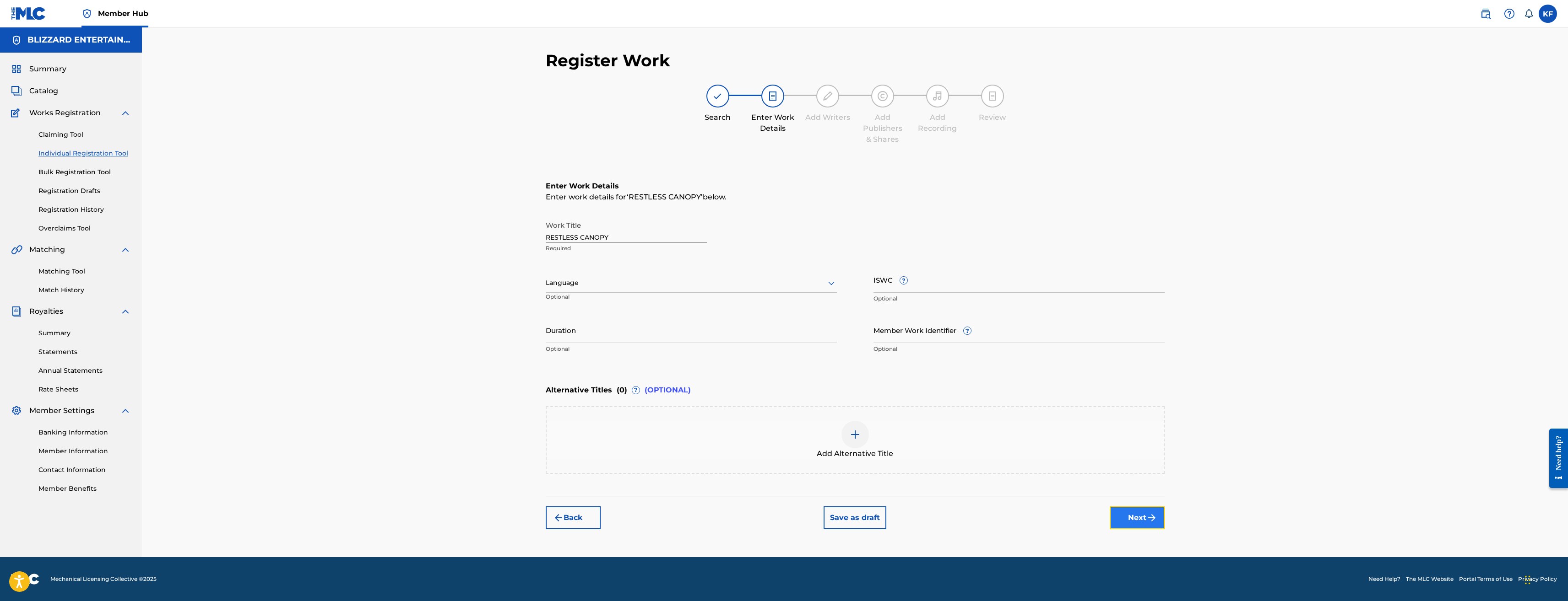
click at [1133, 515] on button "Next" at bounding box center [1137, 518] width 55 height 23
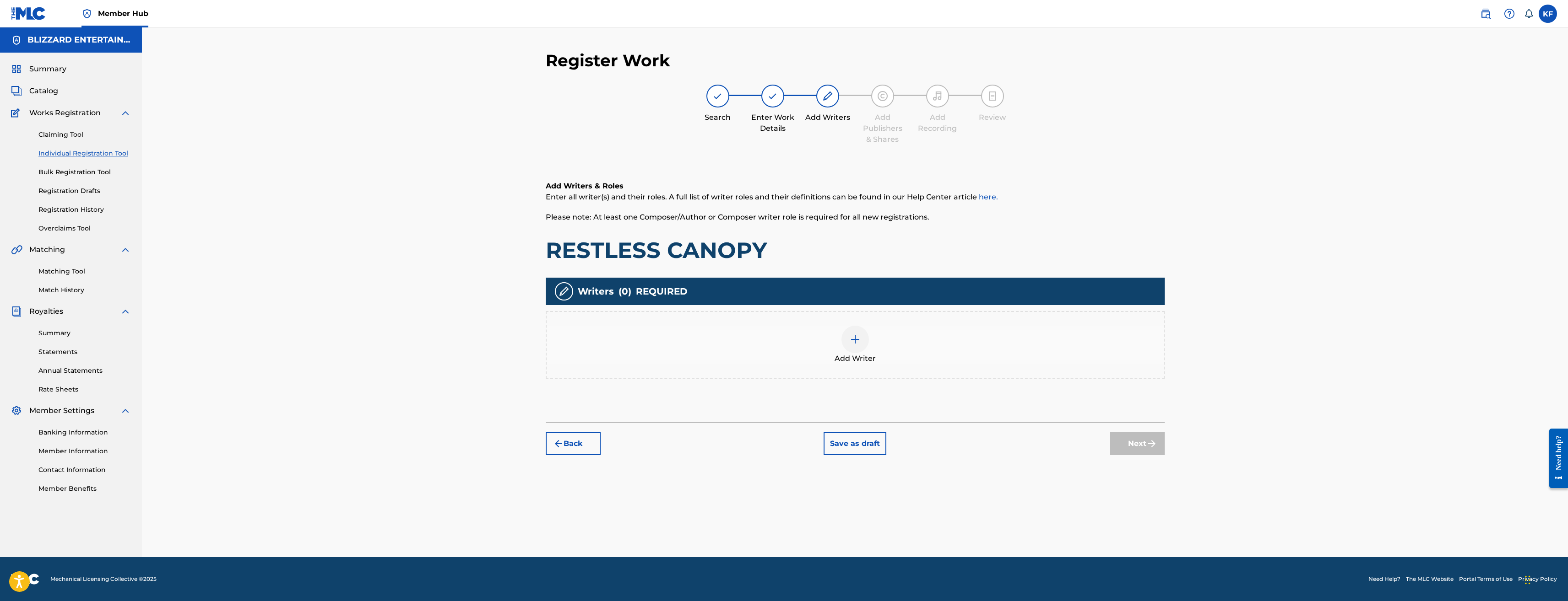
click at [851, 342] on img at bounding box center [855, 340] width 11 height 11
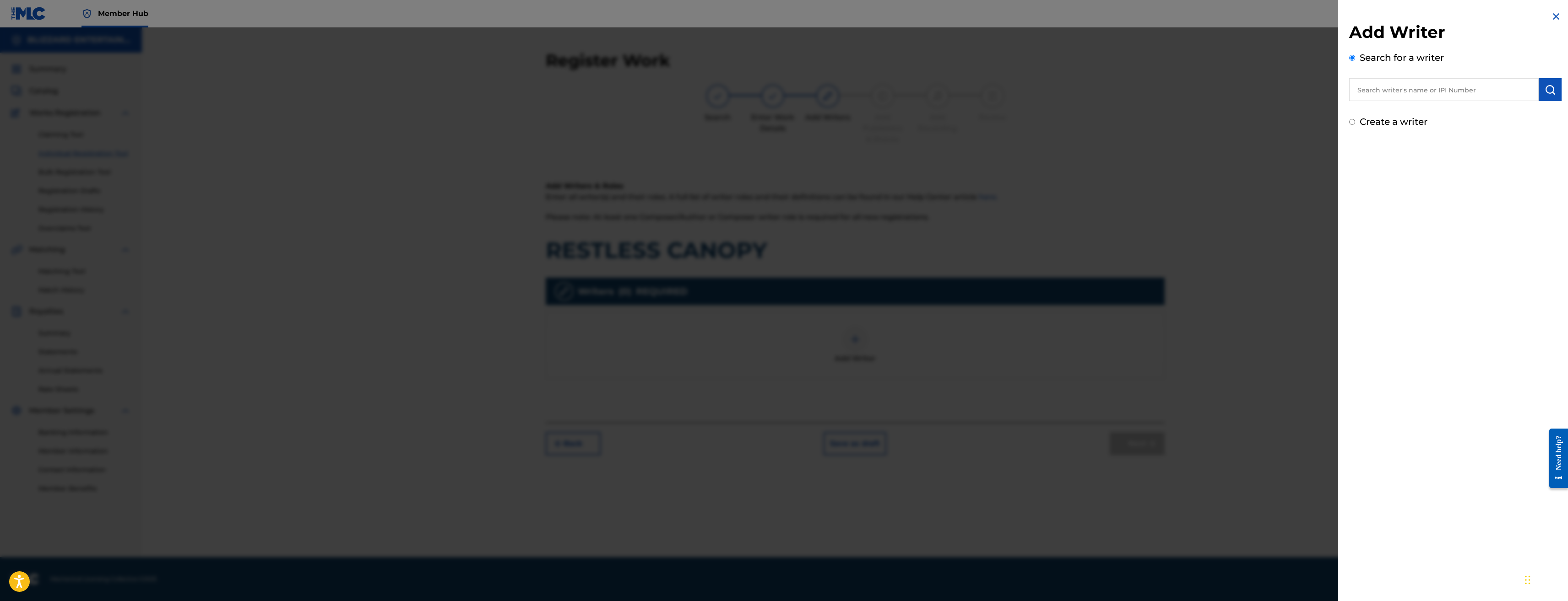
click at [1401, 87] on input "text" at bounding box center [1444, 90] width 189 height 23
type input "ted reedy"
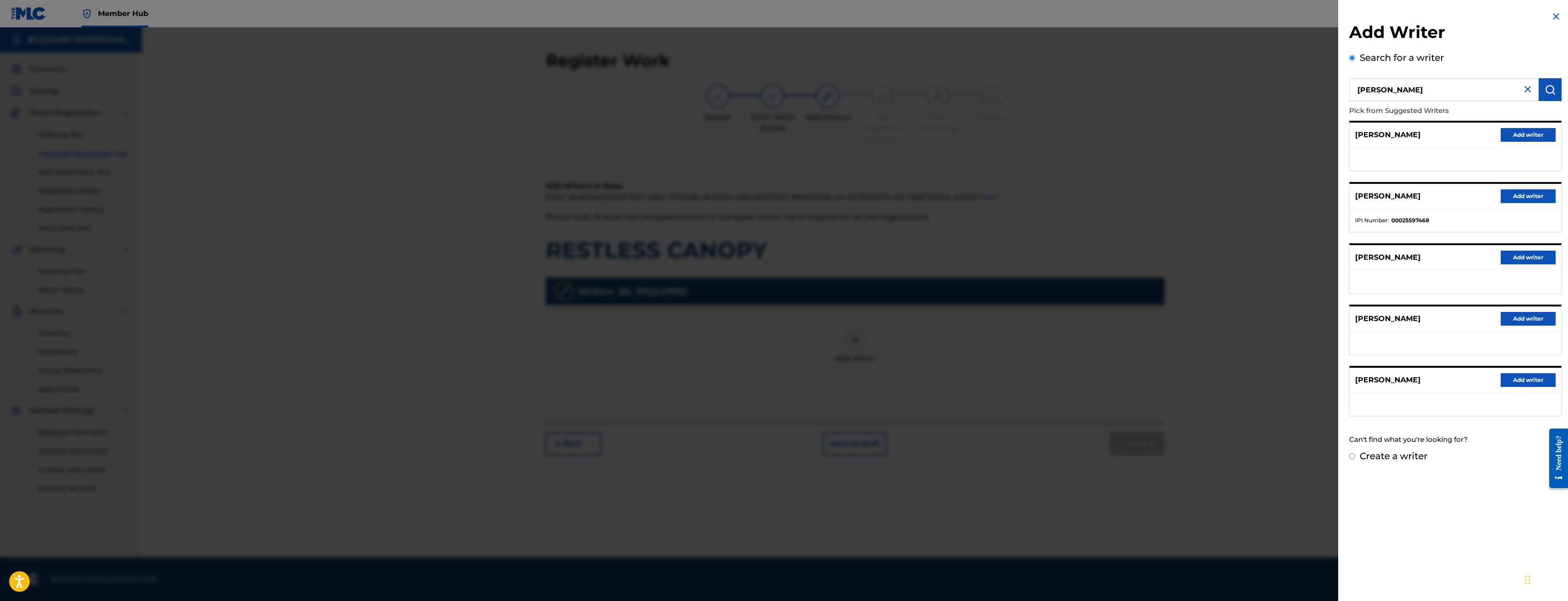
click at [1355, 457] on input "Create a writer" at bounding box center [1352, 456] width 6 height 6
radio input "false"
radio input "true"
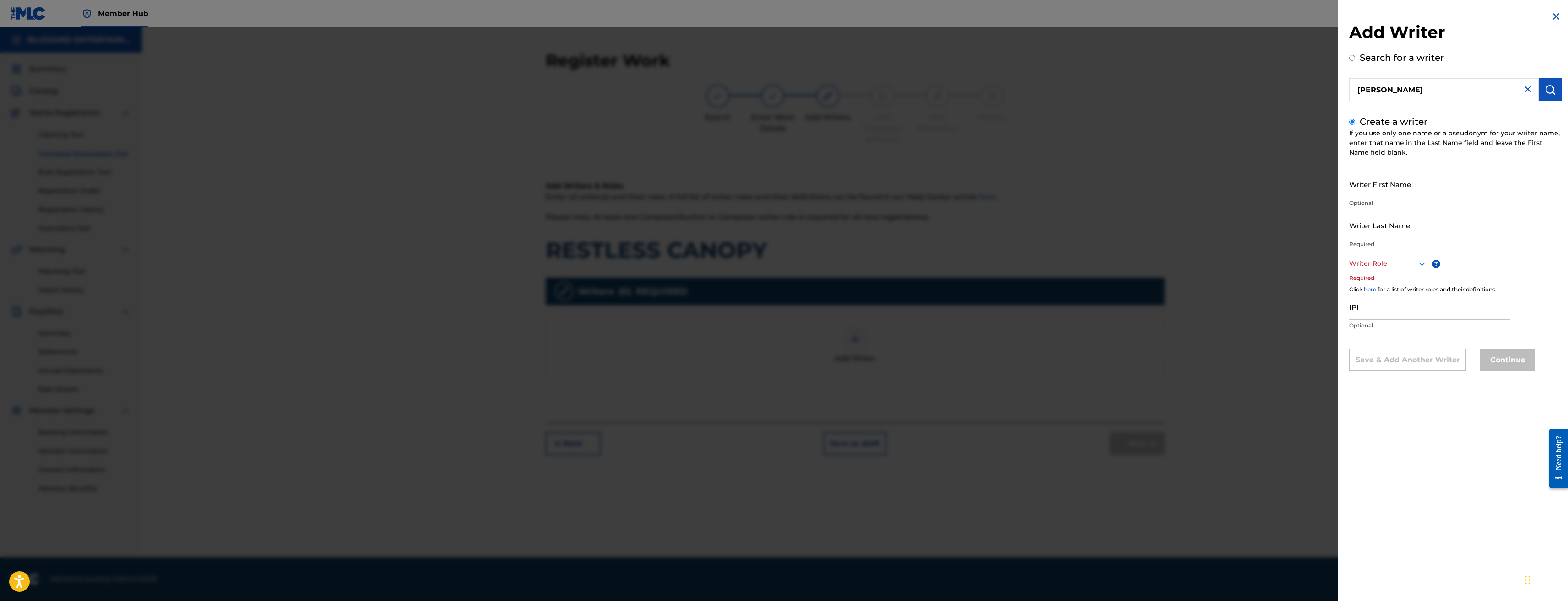
click at [1411, 185] on input "Writer First Name" at bounding box center [1430, 184] width 161 height 26
type input "Ted"
type input "Reedy"
click at [1399, 265] on div at bounding box center [1389, 263] width 78 height 11
click at [1382, 286] on div "Composer/Author" at bounding box center [1388, 284] width 78 height 21
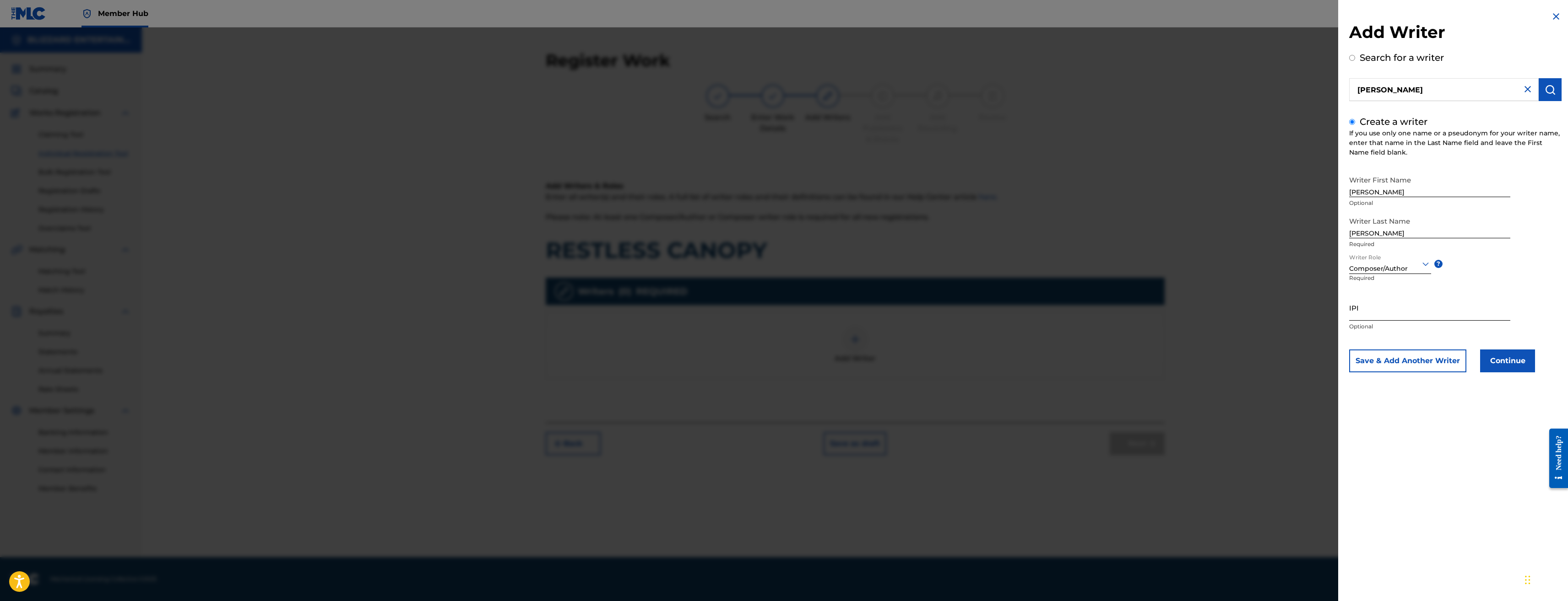
click at [1378, 312] on input "IPI" at bounding box center [1430, 307] width 161 height 26
drag, startPoint x: 1414, startPoint y: 289, endPoint x: 1404, endPoint y: 297, distance: 12.8
click at [1414, 289] on div "Writer Role Composer/Author ? Required" at bounding box center [1397, 274] width 96 height 41
click at [1375, 307] on input "IPI" at bounding box center [1430, 307] width 161 height 26
paste input "774318520"
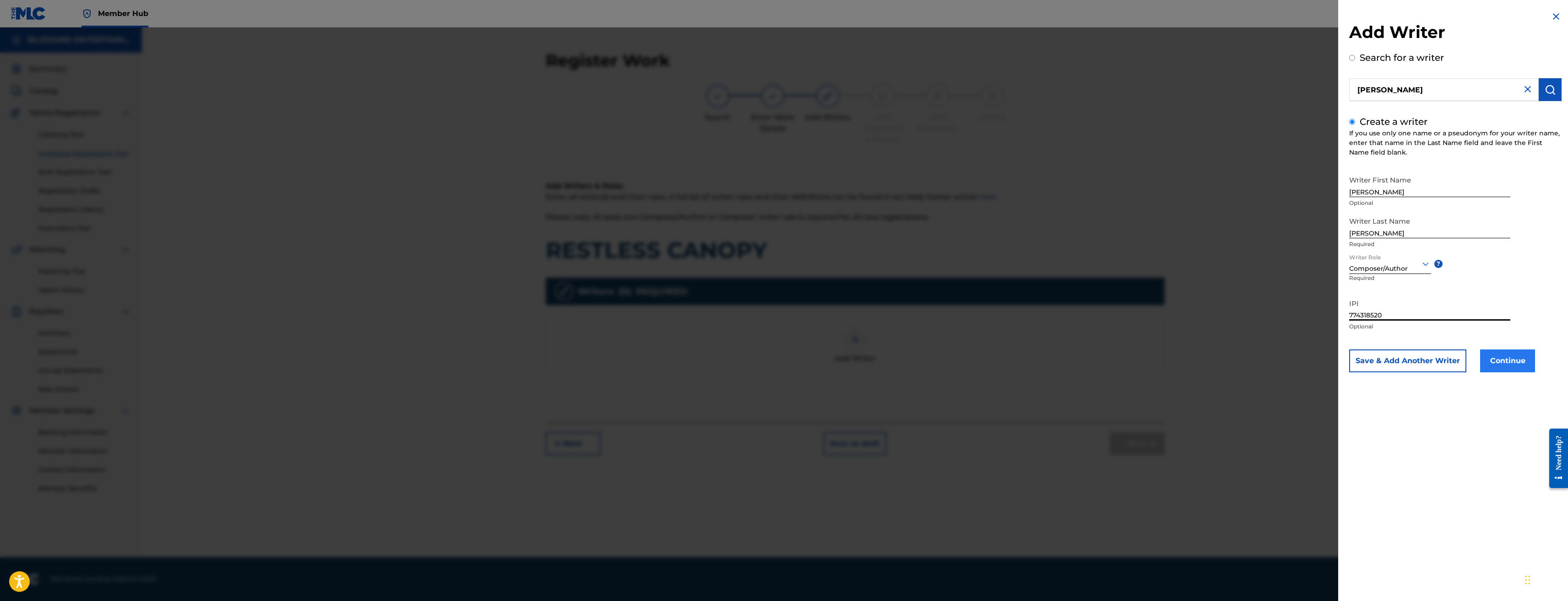
type input "774318520"
click at [1508, 363] on button "Continue" at bounding box center [1508, 361] width 55 height 23
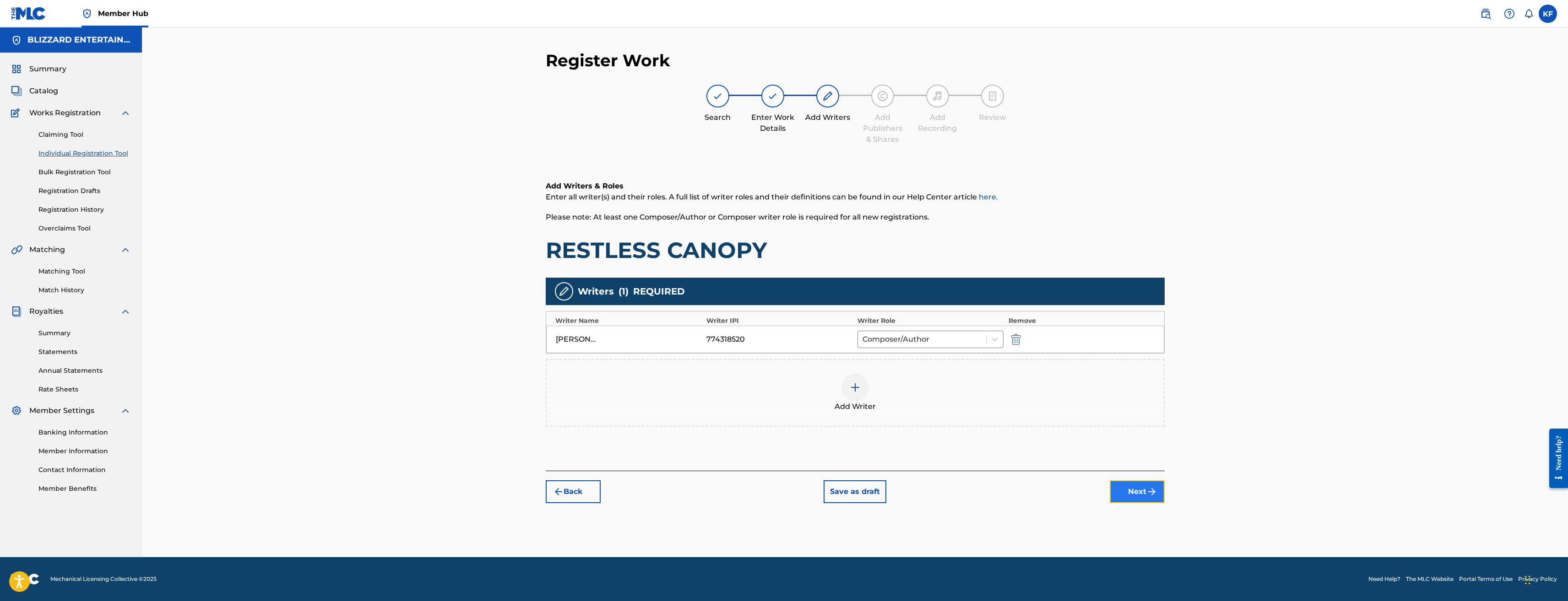
click at [1141, 494] on button "Next" at bounding box center [1137, 492] width 55 height 23
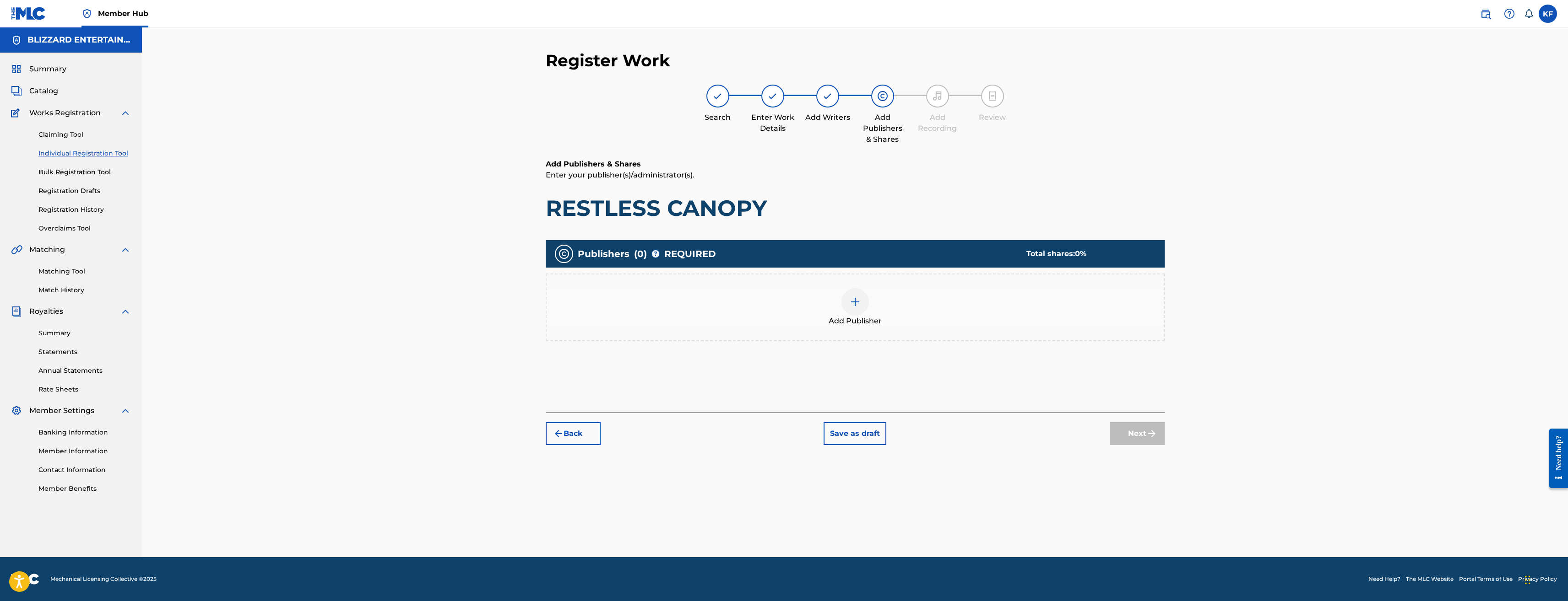
click at [849, 303] on div at bounding box center [855, 302] width 28 height 28
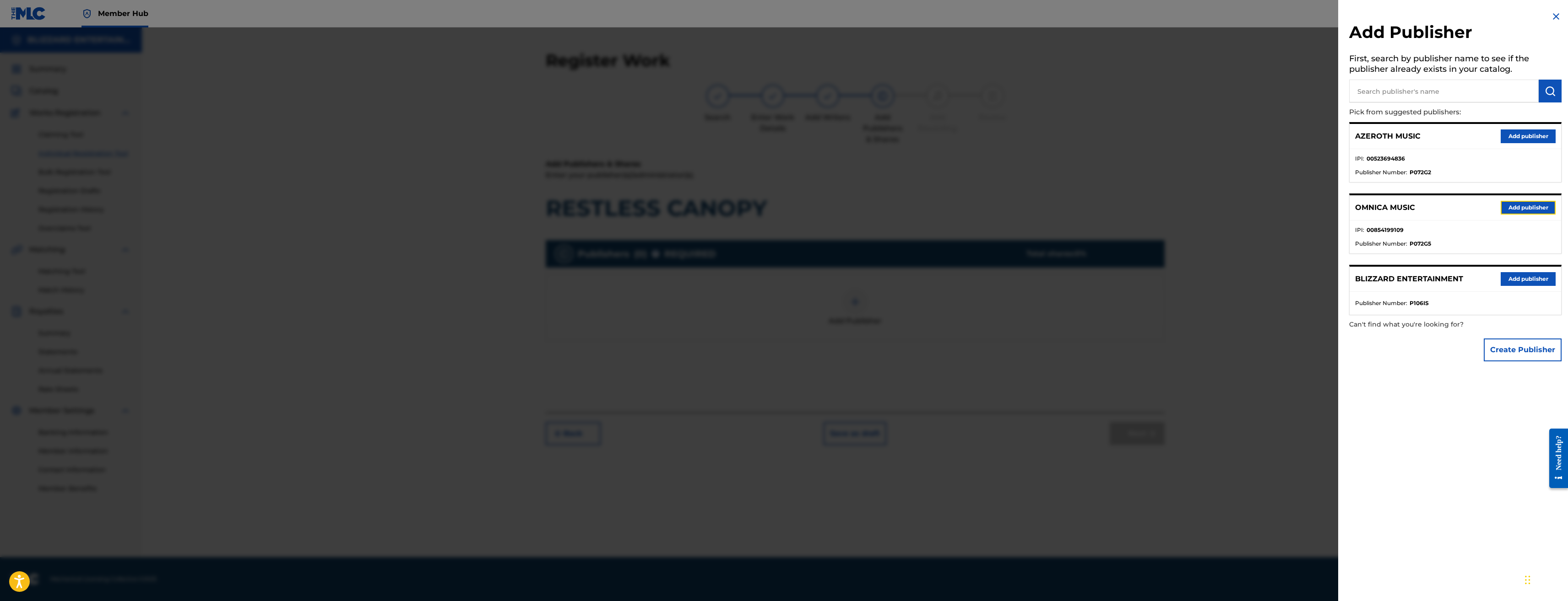
click at [1534, 209] on button "Add publisher" at bounding box center [1528, 208] width 55 height 13
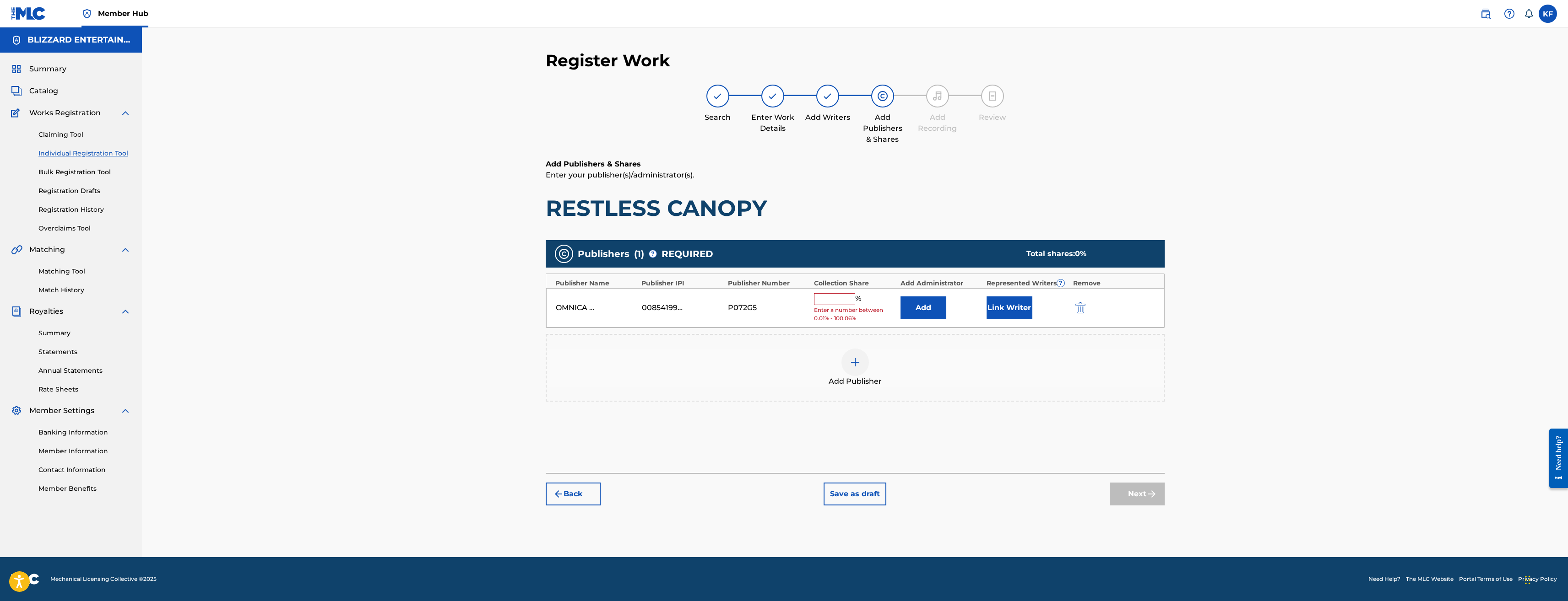
click at [841, 300] on input "text" at bounding box center [835, 299] width 41 height 12
type input "100"
click at [1134, 484] on button "Next" at bounding box center [1137, 487] width 55 height 23
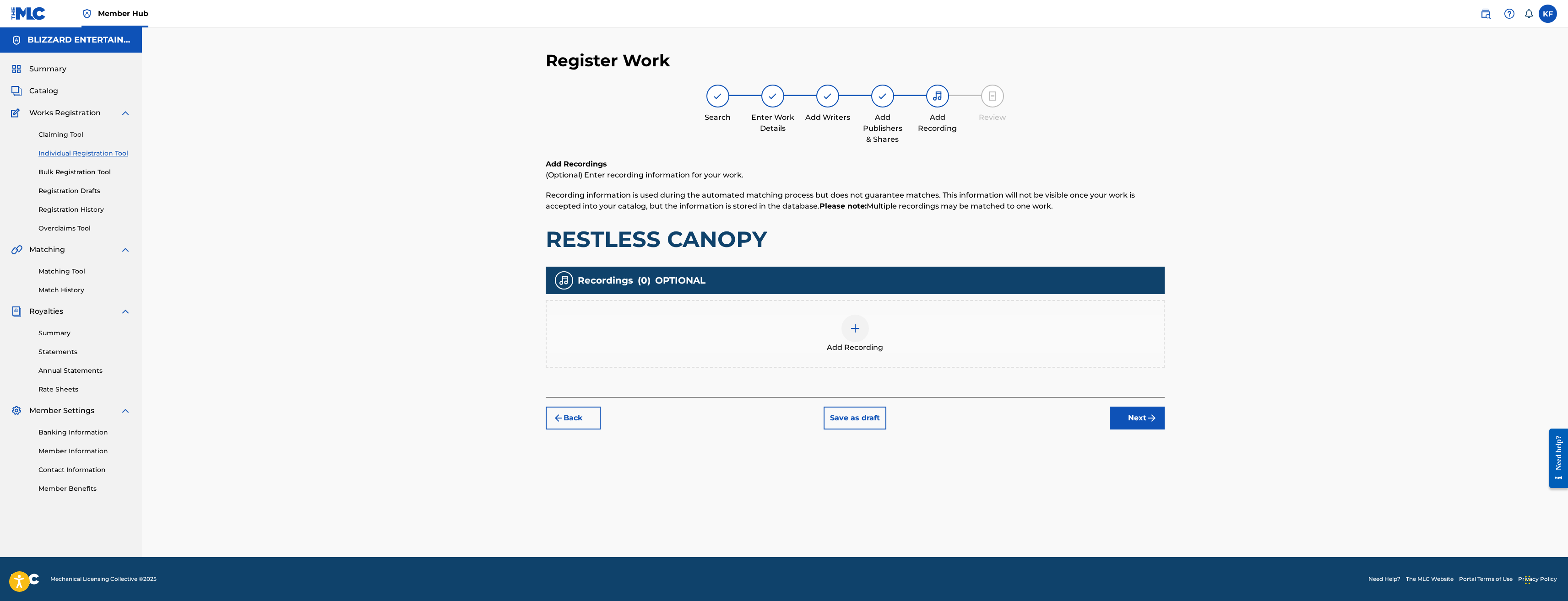
click at [860, 331] on img at bounding box center [855, 329] width 11 height 11
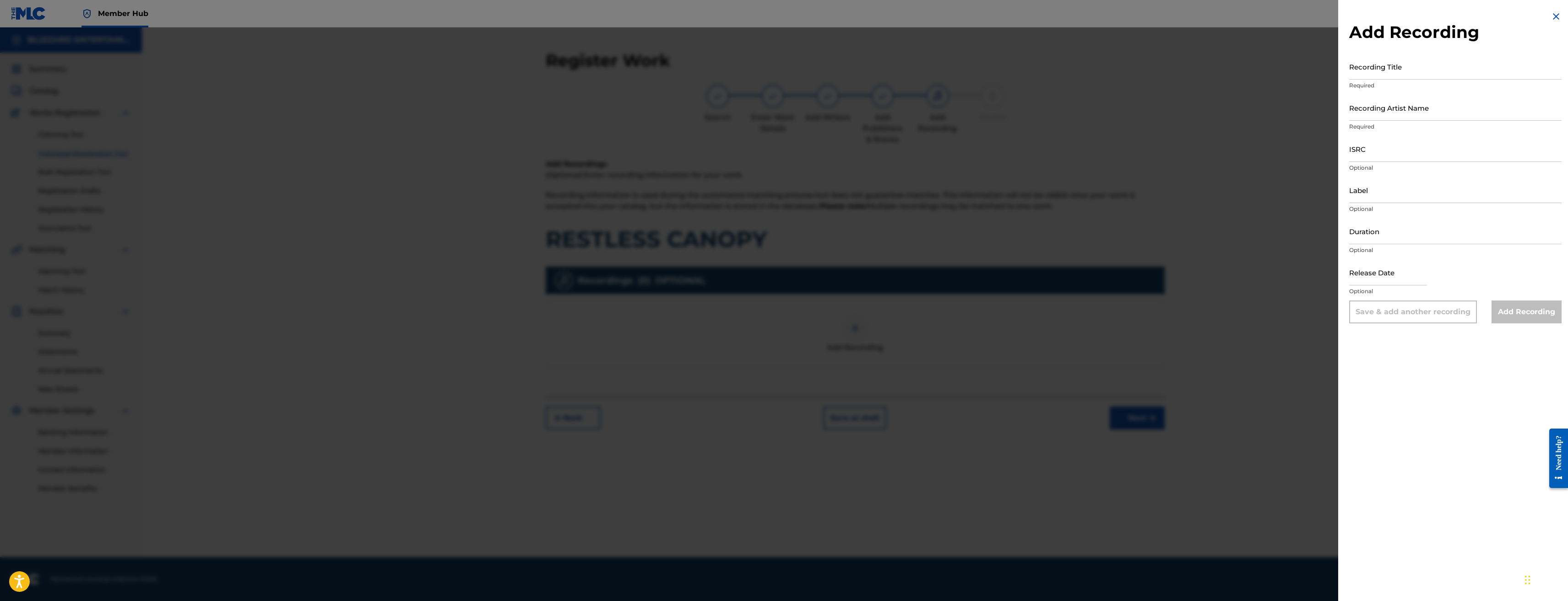
click at [1455, 283] on div "Release Date Optional" at bounding box center [1455, 280] width 212 height 41
click at [1403, 68] on input "Recording Title" at bounding box center [1455, 66] width 212 height 26
click at [1396, 69] on input "Recording Title" at bounding box center [1455, 66] width 212 height 26
paste input "RESTLESS CANOPY"
type input "RESTLESS CANOPY"
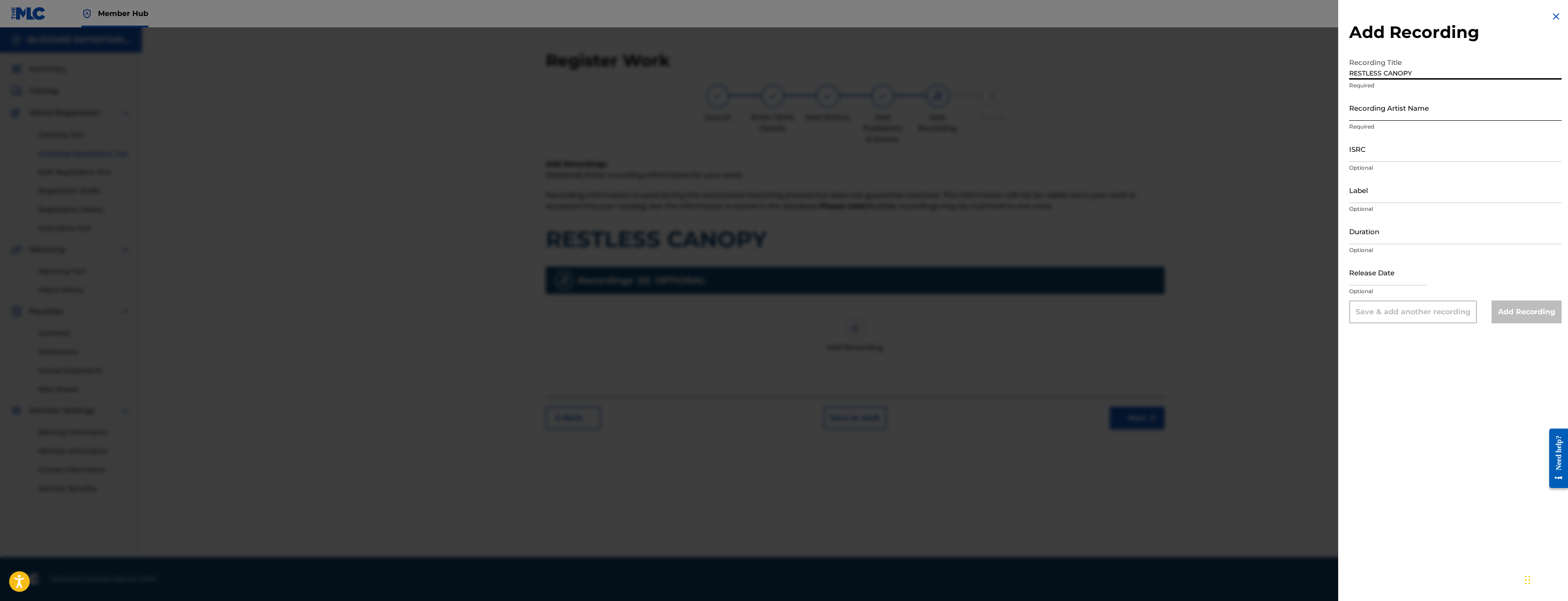
click at [1407, 96] on input "Recording Artist Name" at bounding box center [1455, 108] width 212 height 26
type input "BLIZZARD ENTERTAINMENT"
click at [1397, 149] on input "ISRC" at bounding box center [1455, 149] width 212 height 26
click at [1397, 150] on input "ISRC" at bounding box center [1455, 149] width 212 height 26
paste input "USQ772400116"
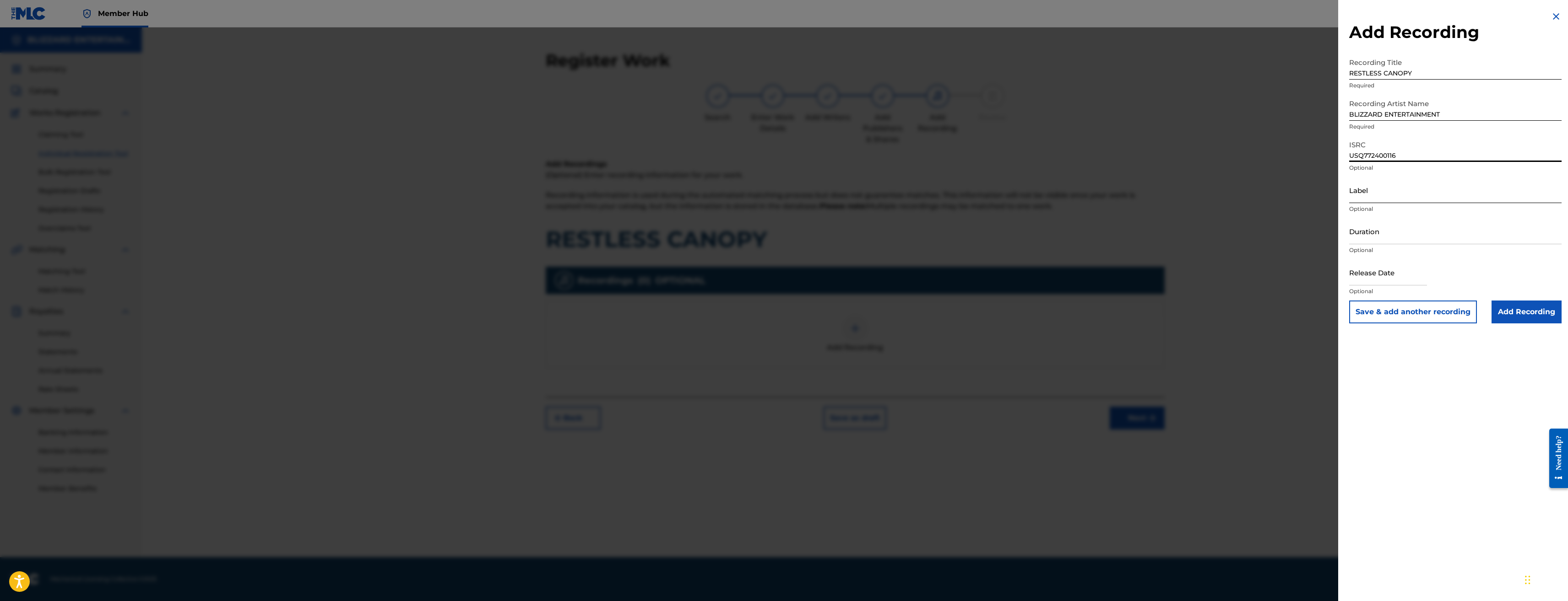
type input "USQ772400116"
click at [1387, 189] on input "Label" at bounding box center [1455, 190] width 212 height 26
click at [1387, 183] on input "Label" at bounding box center [1455, 190] width 212 height 26
click at [1338, 219] on div at bounding box center [784, 328] width 1568 height 601
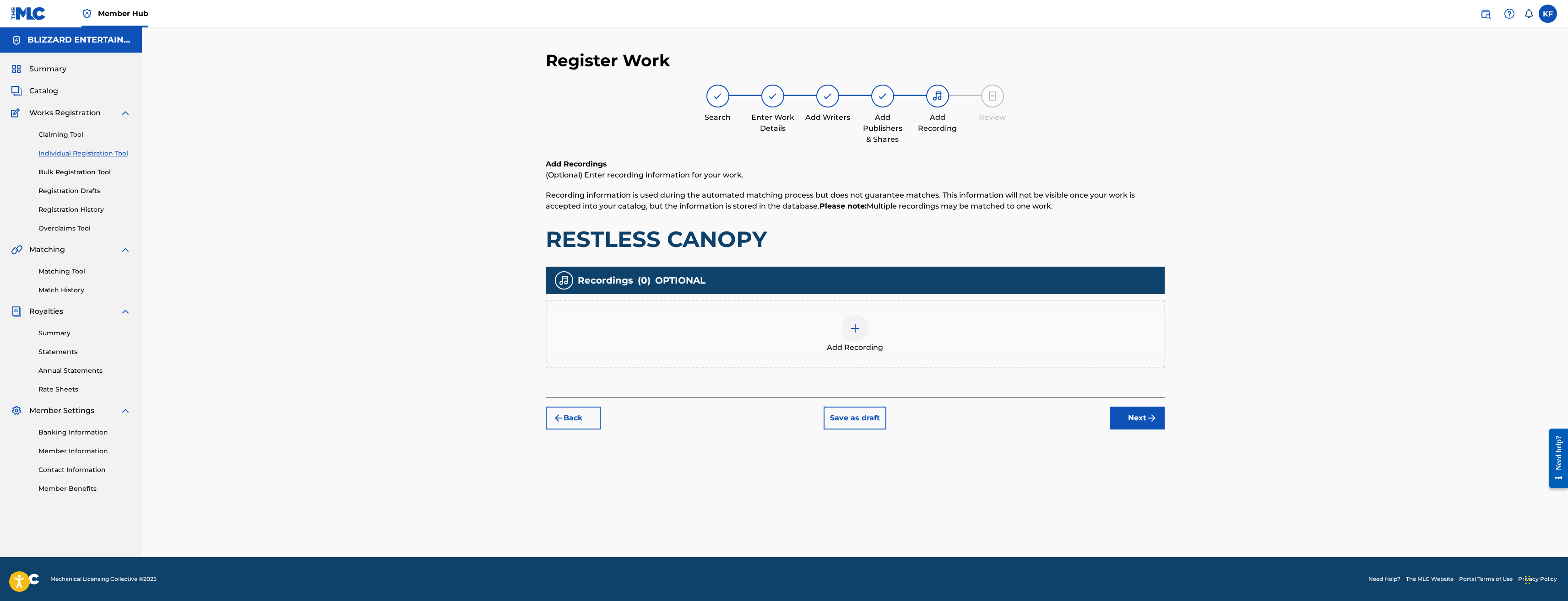
click at [850, 331] on img at bounding box center [855, 329] width 11 height 11
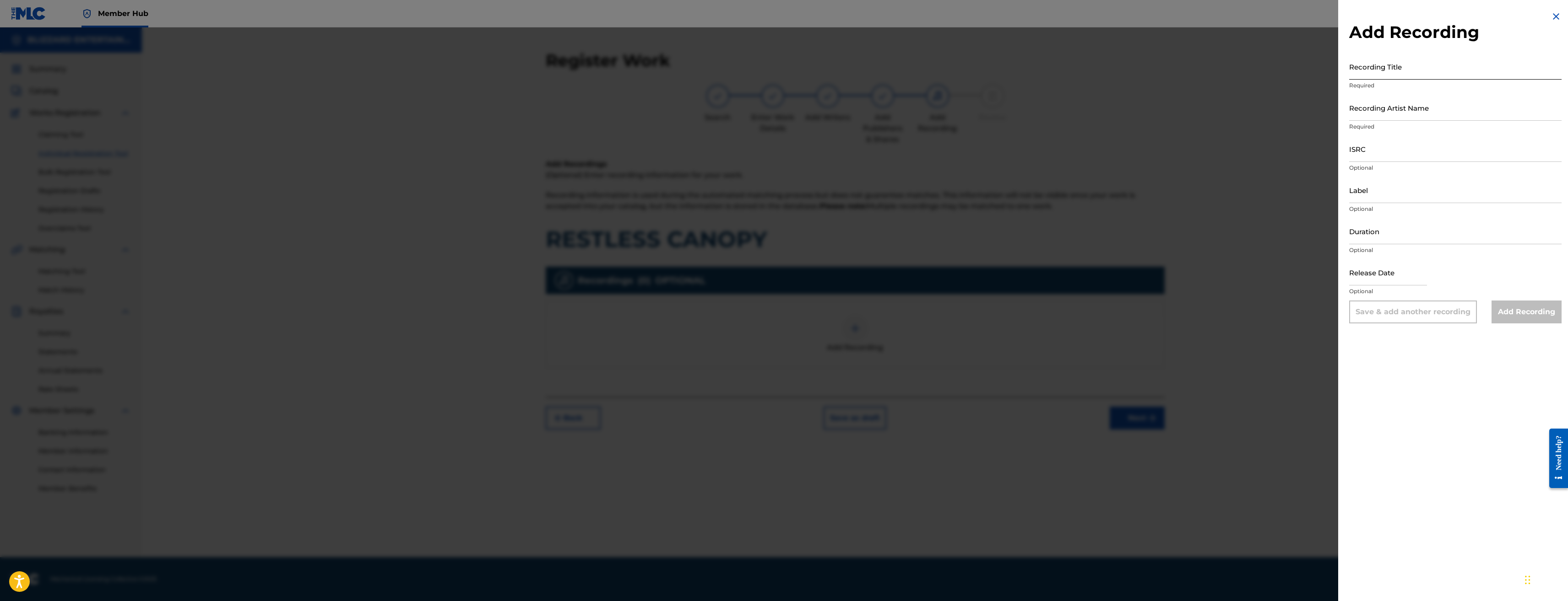
click at [1408, 71] on input "Recording Title" at bounding box center [1455, 66] width 212 height 26
paste input "USQ772400116"
type input "USQ772400116"
drag, startPoint x: 1408, startPoint y: 71, endPoint x: 1318, endPoint y: 70, distance: 90.0
click at [1318, 70] on div "Add Recording Recording Title USQ772400116 Required Recording Artist Name Requi…" at bounding box center [784, 315] width 1568 height 574
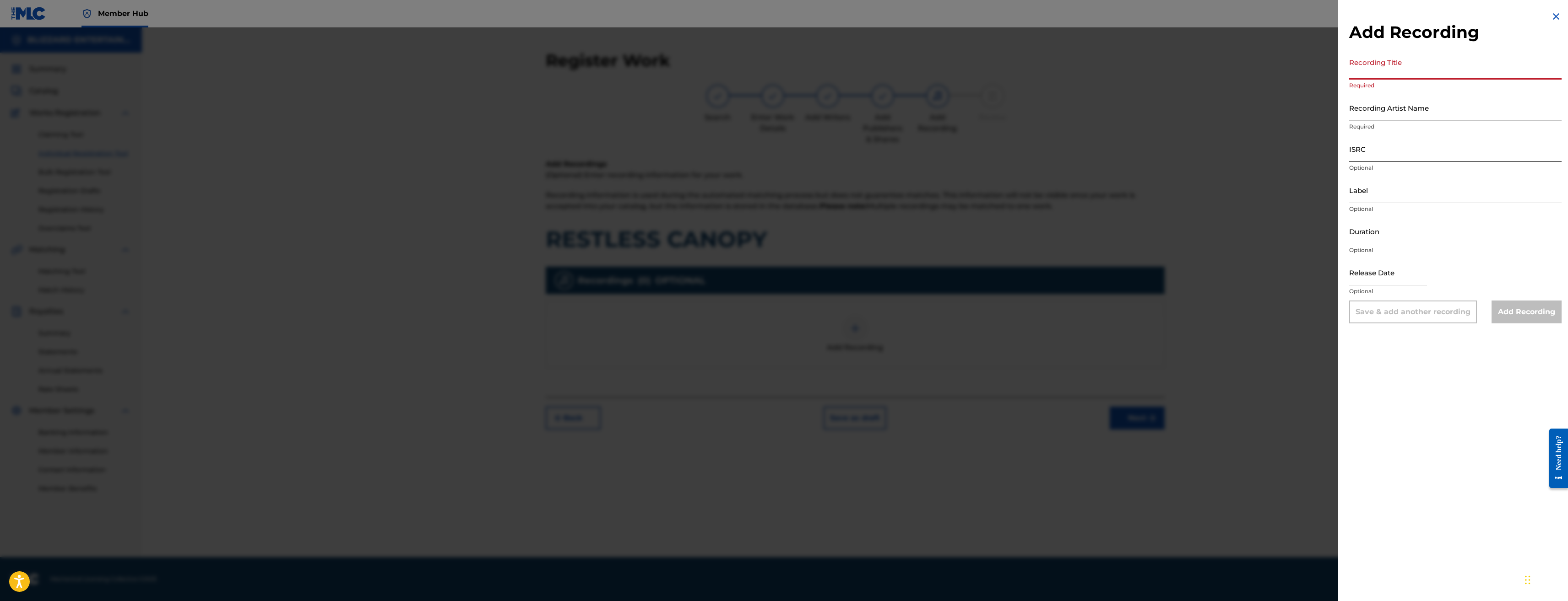
click at [1374, 154] on input "ISRC" at bounding box center [1455, 149] width 212 height 26
paste input "USQ772400116"
type input "USQ772400116"
click at [1406, 62] on input "Recording Title" at bounding box center [1455, 66] width 212 height 26
click at [1393, 71] on input "Recording Title" at bounding box center [1455, 66] width 212 height 26
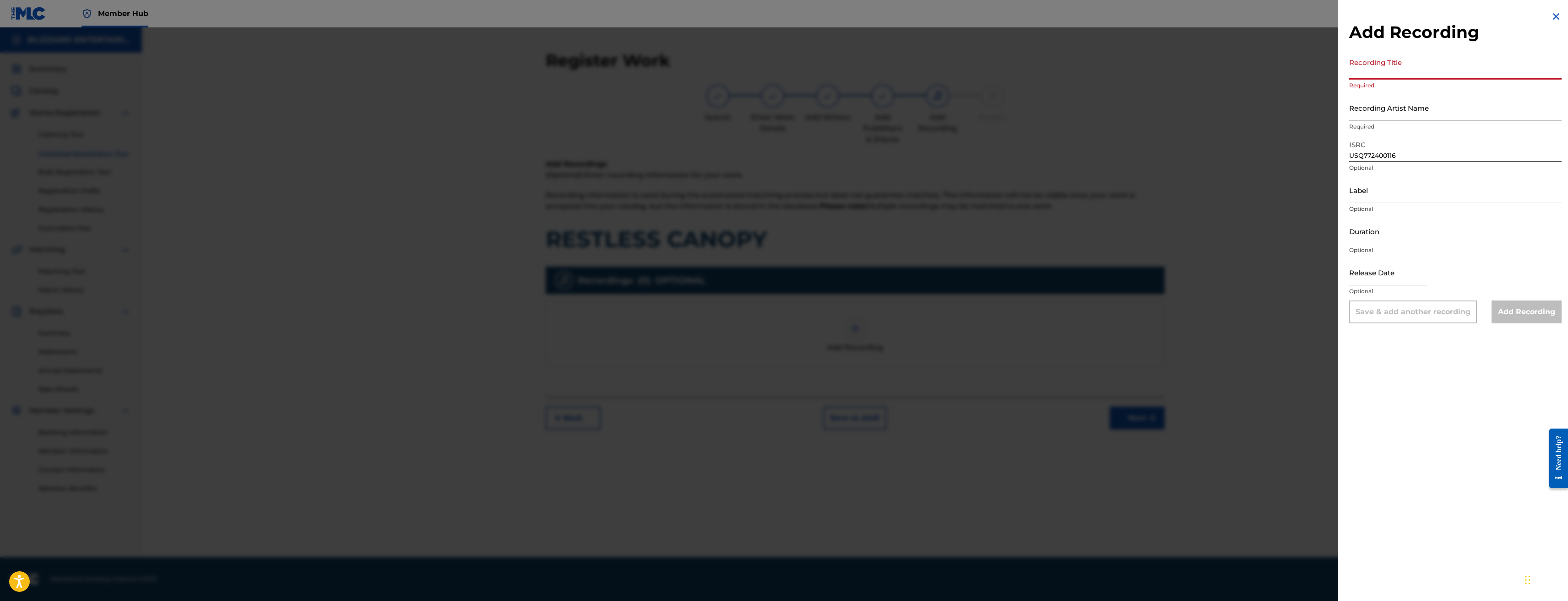
paste input "RESTLESS CANOPY"
type input "RESTLESS CANOPY"
click at [1411, 108] on input "Recording Artist Name" at bounding box center [1455, 108] width 212 height 26
paste input "TED REEDY,BLIZZARD ENTERTAINMENT"
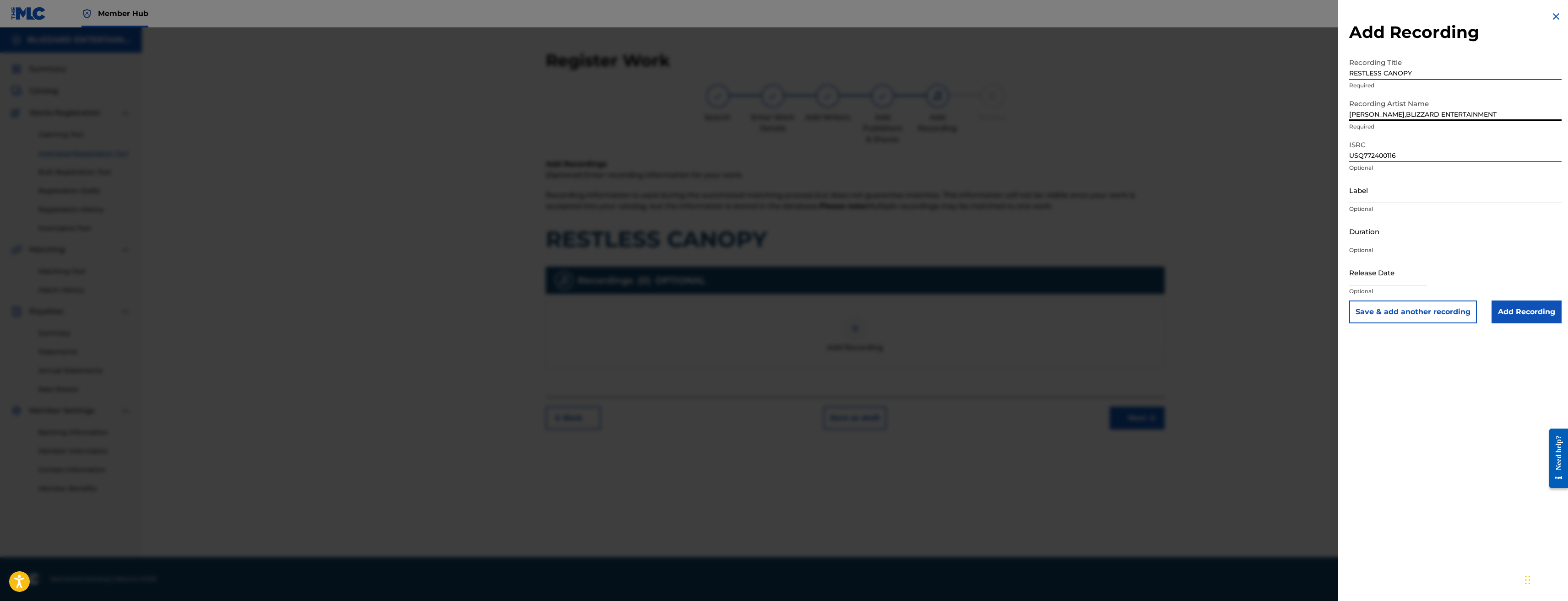
type input "TED REEDY,BLIZZARD ENTERTAINMENT"
click at [1517, 224] on input "Duration" at bounding box center [1455, 231] width 212 height 26
click at [1531, 315] on input "Add Recording" at bounding box center [1527, 312] width 70 height 23
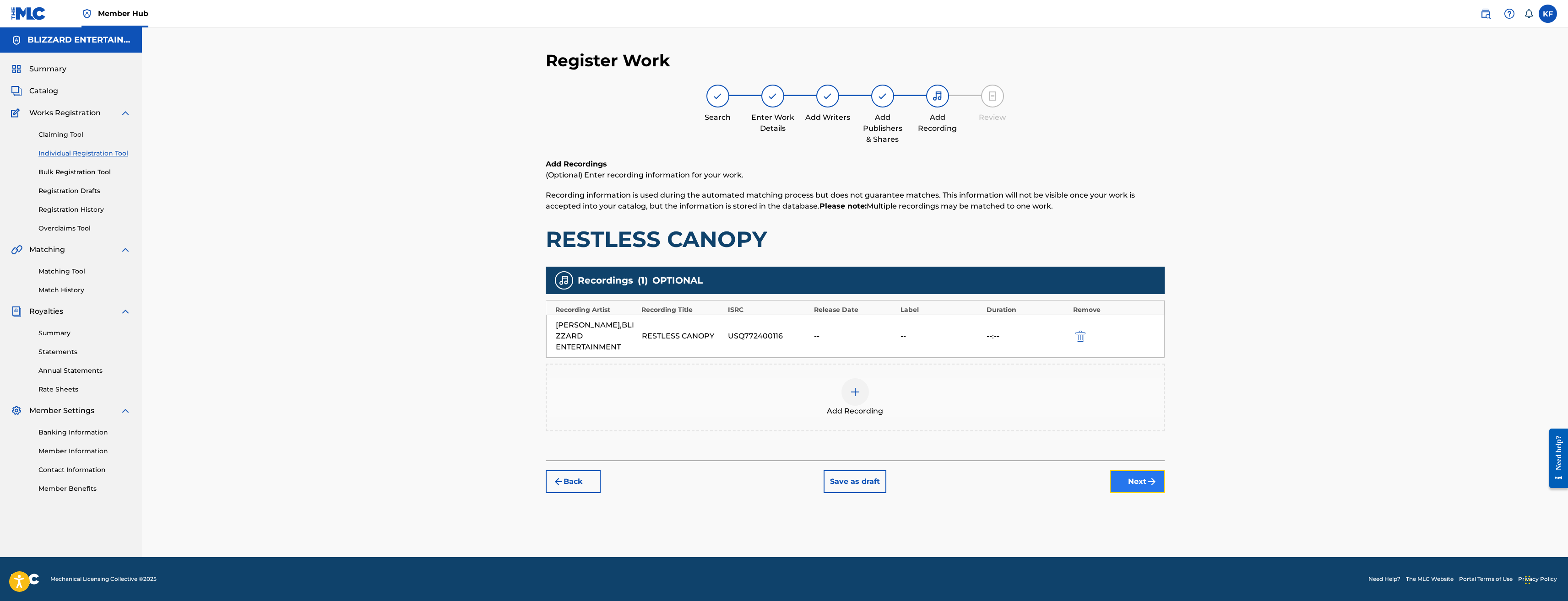
click at [1143, 475] on button "Next" at bounding box center [1137, 482] width 55 height 23
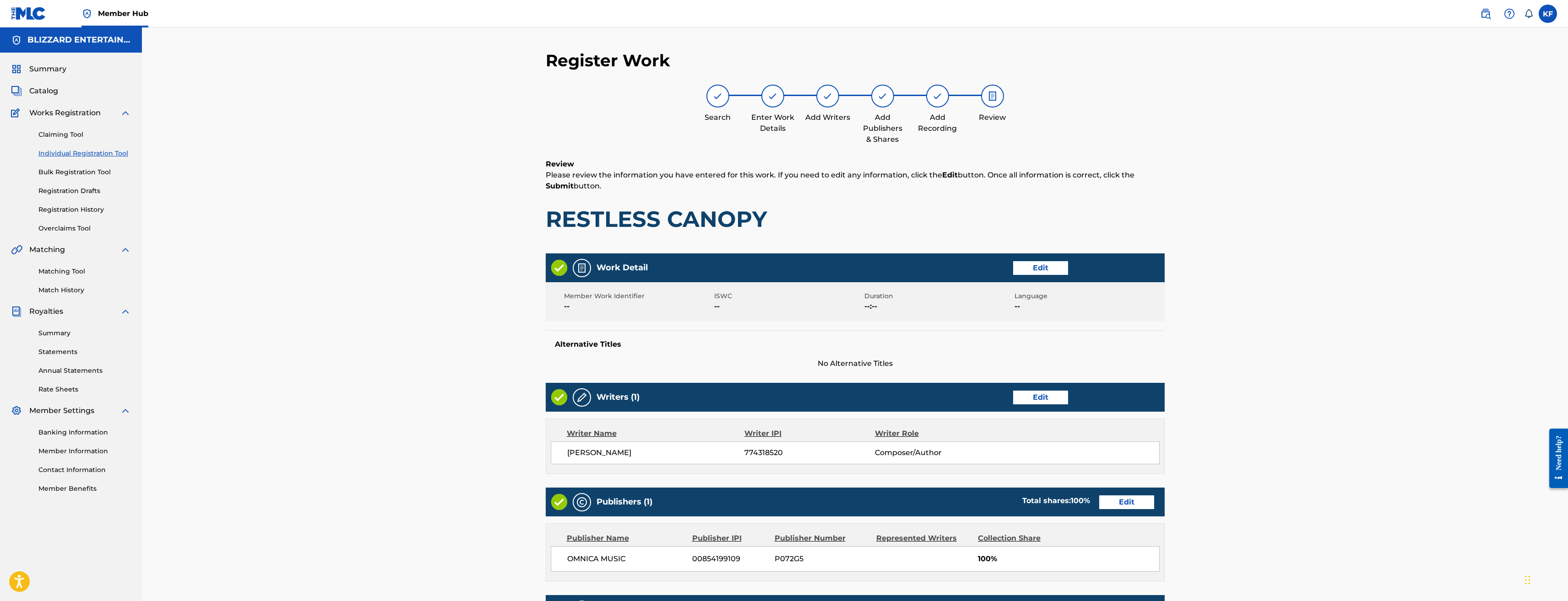
scroll to position [172, 0]
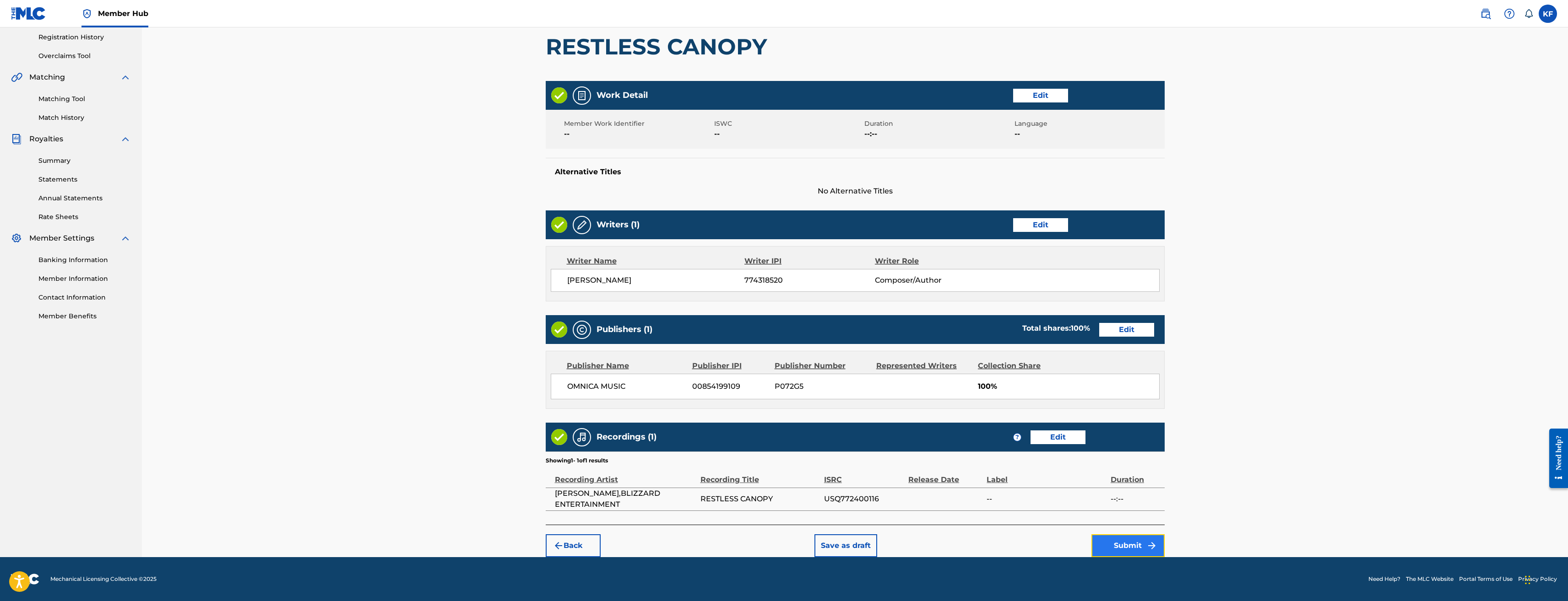
click at [1157, 541] on img "submit" at bounding box center [1152, 546] width 11 height 11
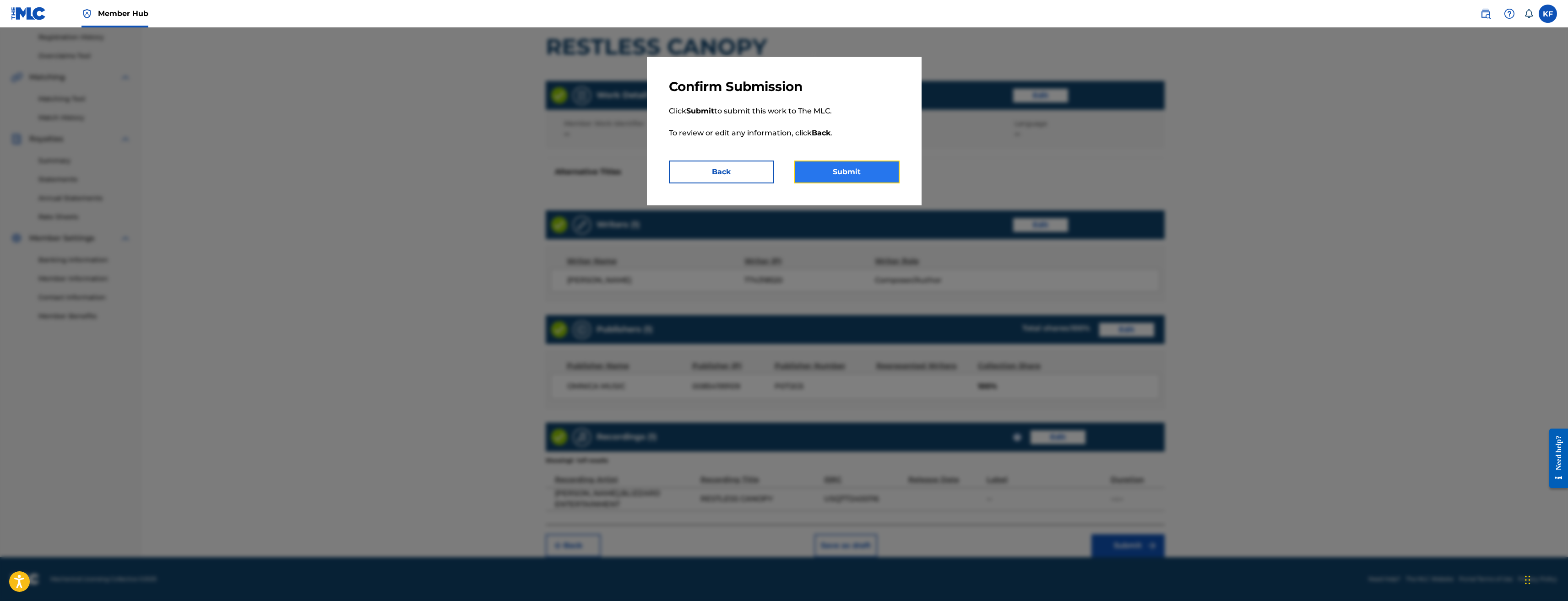
click at [858, 175] on button "Submit" at bounding box center [847, 172] width 105 height 23
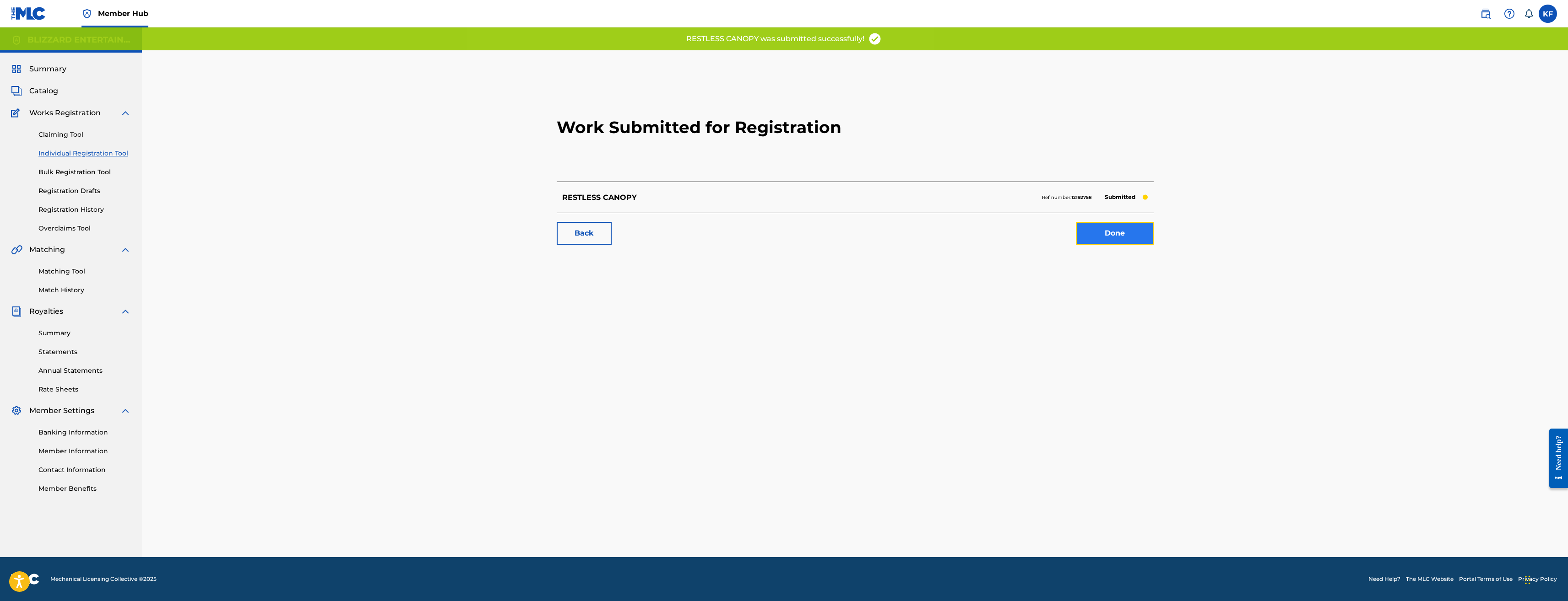
click at [1122, 233] on link "Done" at bounding box center [1114, 233] width 78 height 23
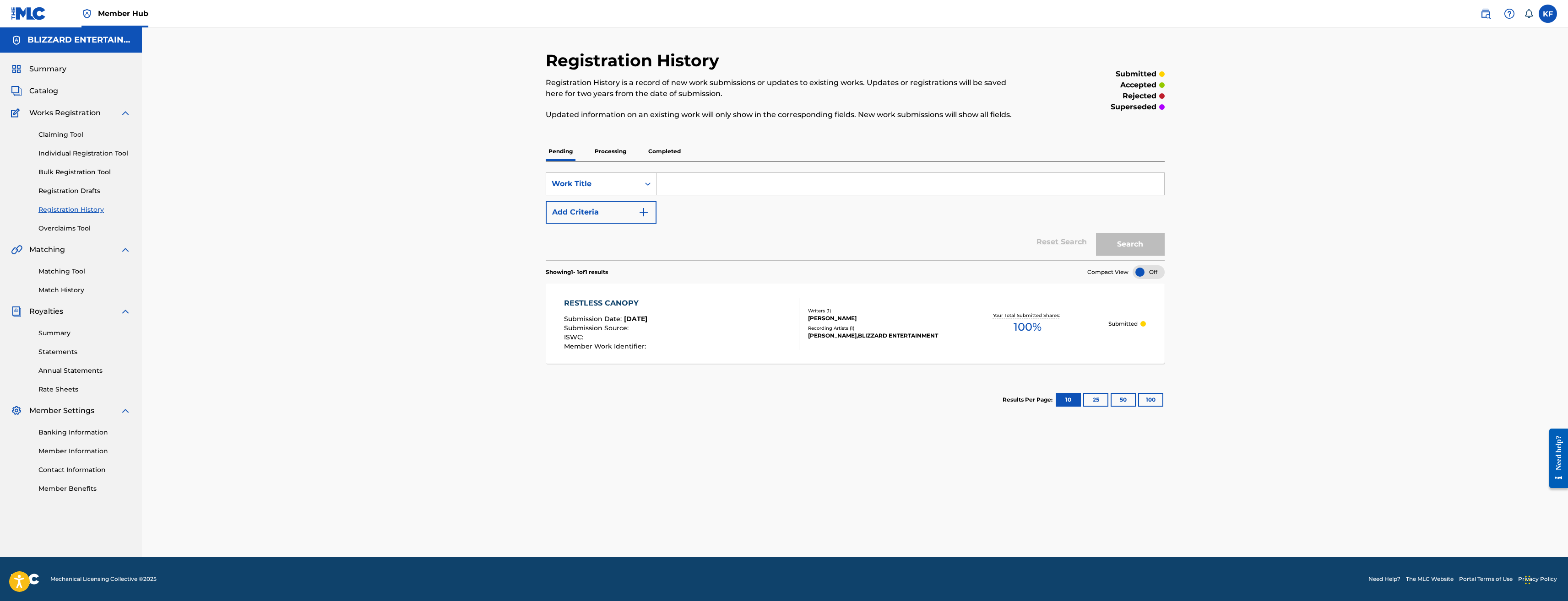
click at [685, 183] on input "Search Form" at bounding box center [910, 184] width 508 height 22
click at [696, 181] on input "Search Form" at bounding box center [910, 184] width 508 height 22
paste input "TRAVINCAL"
type input "TRAVINCAL"
click at [1150, 241] on button "Search" at bounding box center [1130, 245] width 69 height 23
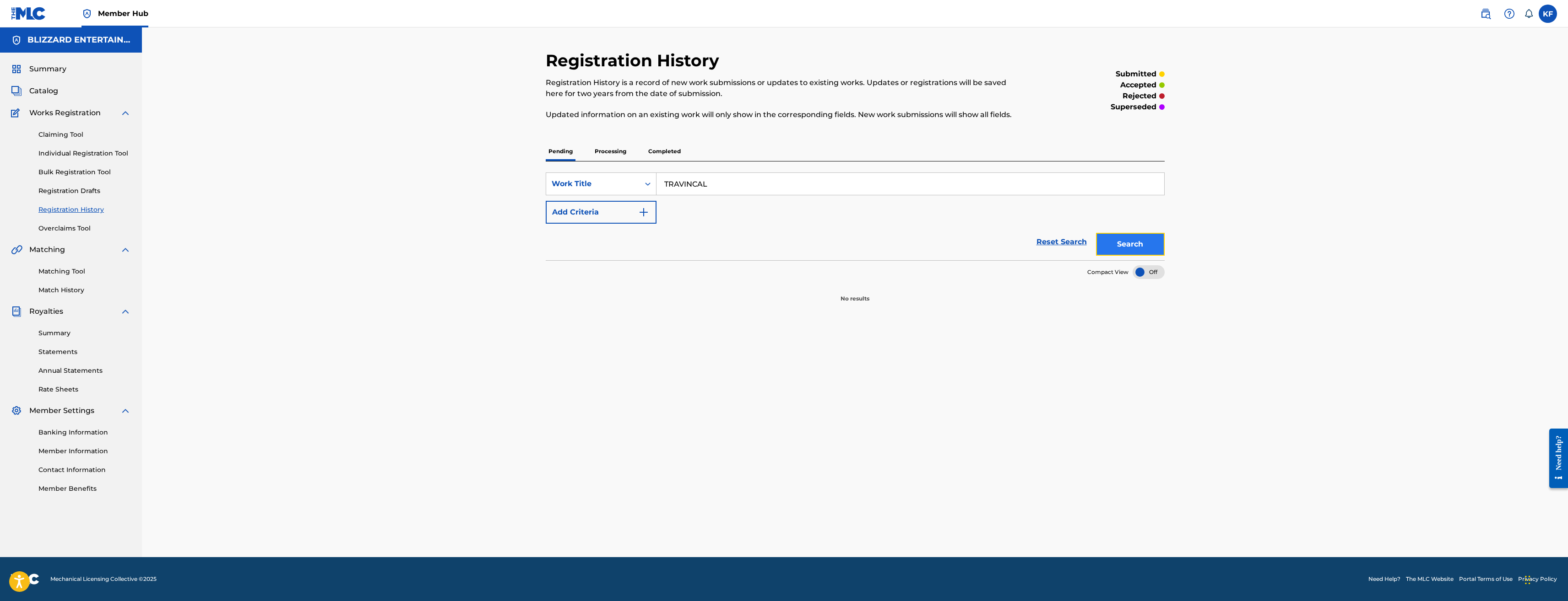
click at [1127, 242] on button "Search" at bounding box center [1130, 245] width 69 height 23
click at [1008, 305] on div "Registration History Registration History is a record of new work submissions o…" at bounding box center [855, 304] width 641 height 507
click at [86, 169] on link "Bulk Registration Tool" at bounding box center [84, 172] width 92 height 9
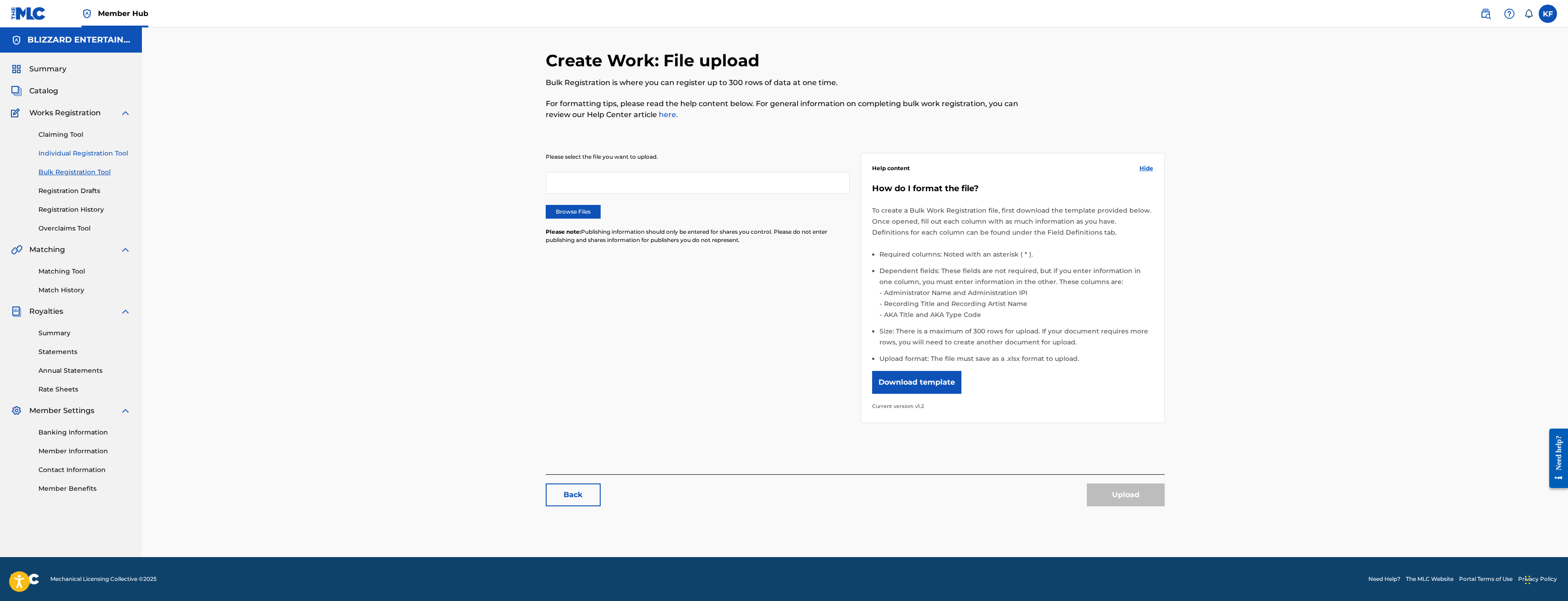
click at [94, 152] on link "Individual Registration Tool" at bounding box center [84, 154] width 92 height 9
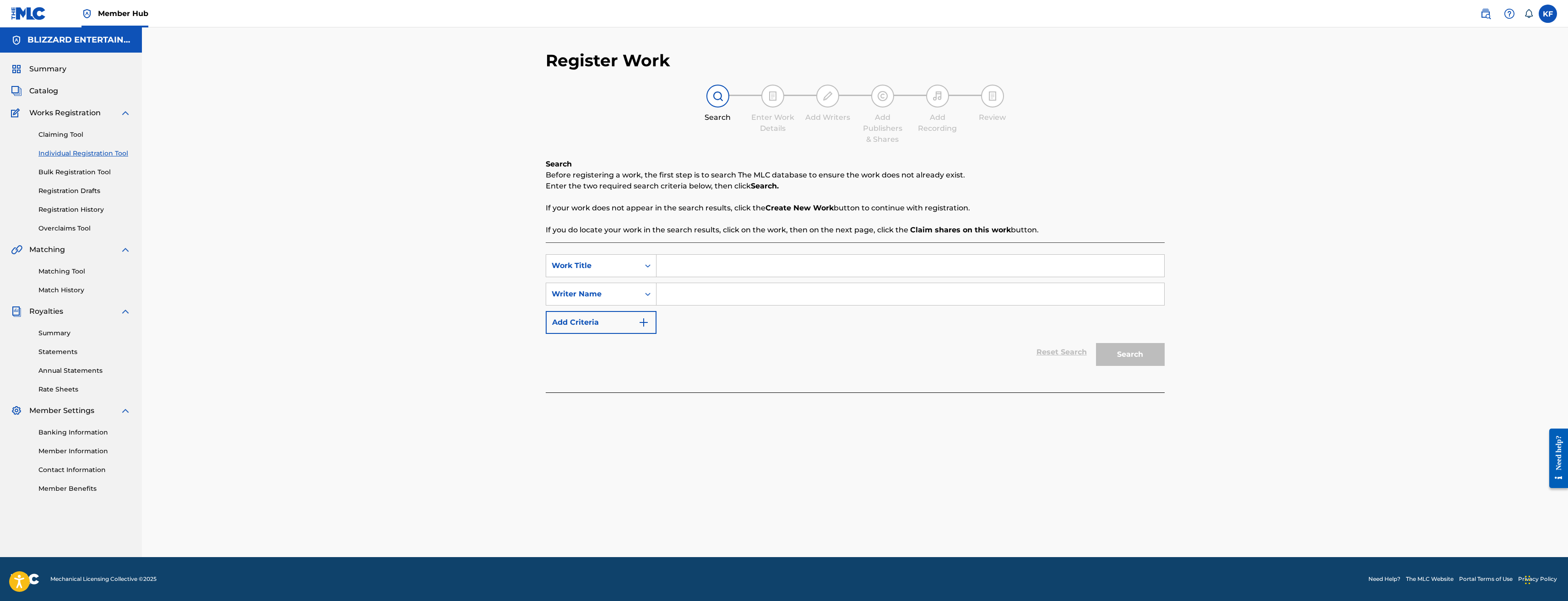
click at [707, 267] on input "Search Form" at bounding box center [910, 265] width 508 height 22
paste input "TRAVINCAL"
type input "TRAVINCAL"
click at [718, 294] on input "Search Form" at bounding box center [910, 294] width 508 height 22
type input "ted reedy"
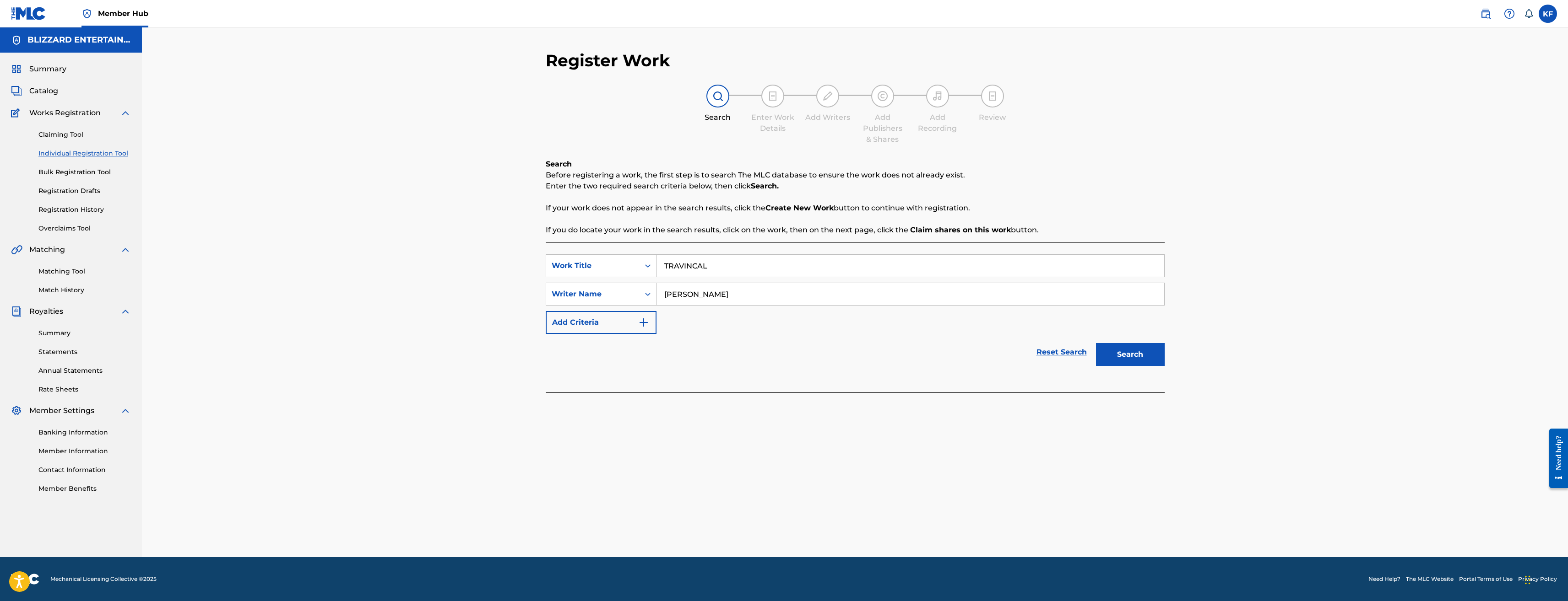
click at [1096, 343] on button "Search" at bounding box center [1130, 354] width 69 height 23
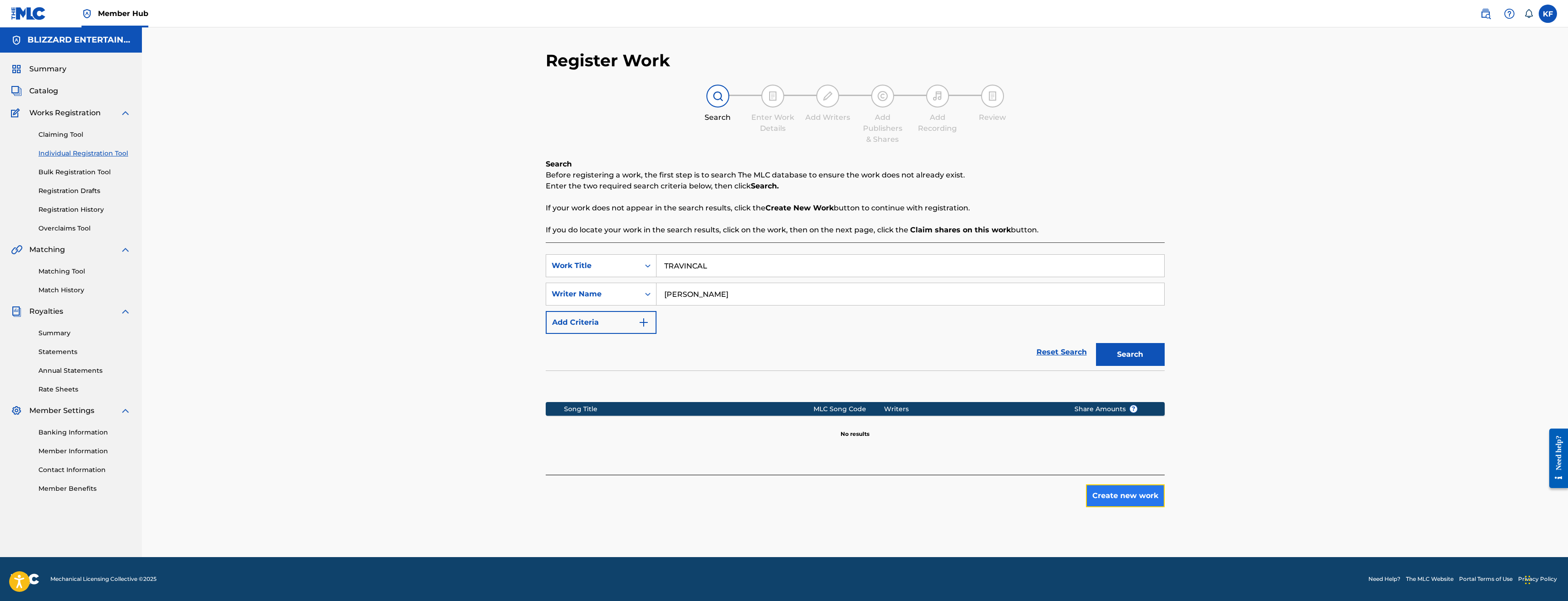
click at [1147, 497] on button "Create new work" at bounding box center [1125, 496] width 79 height 23
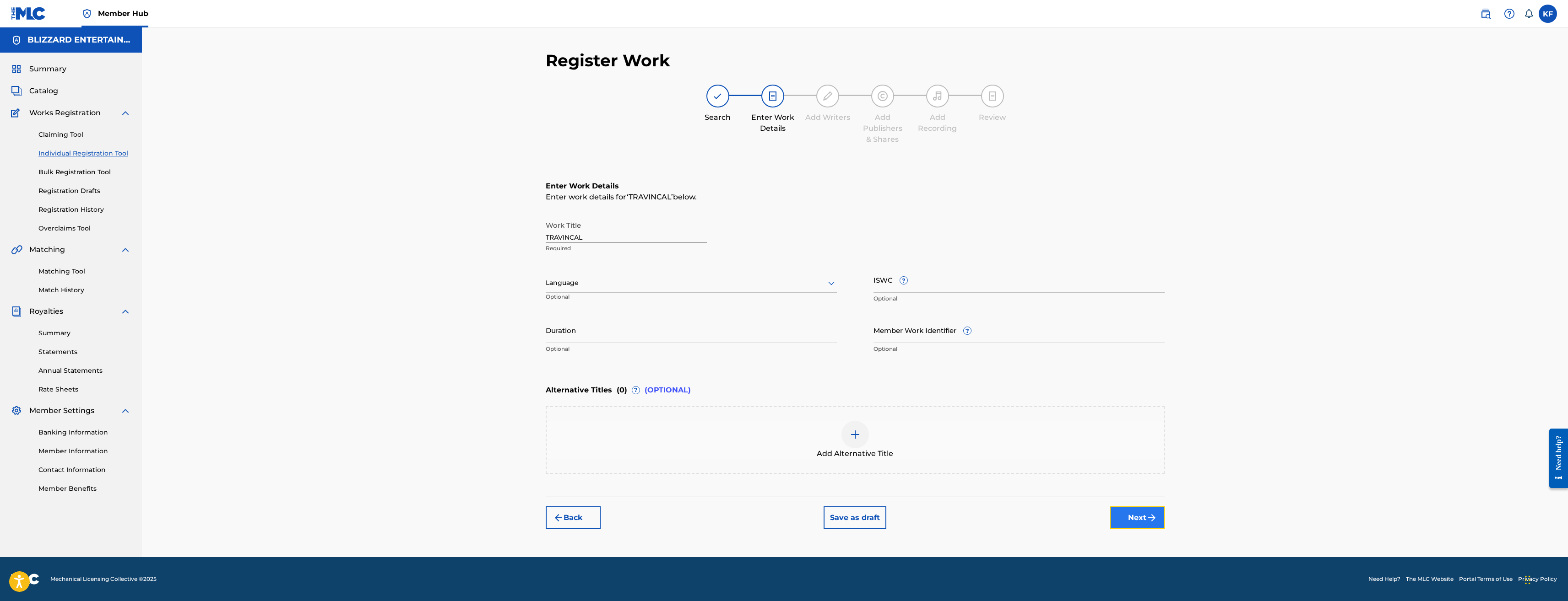
click at [1149, 520] on img "submit" at bounding box center [1152, 518] width 11 height 11
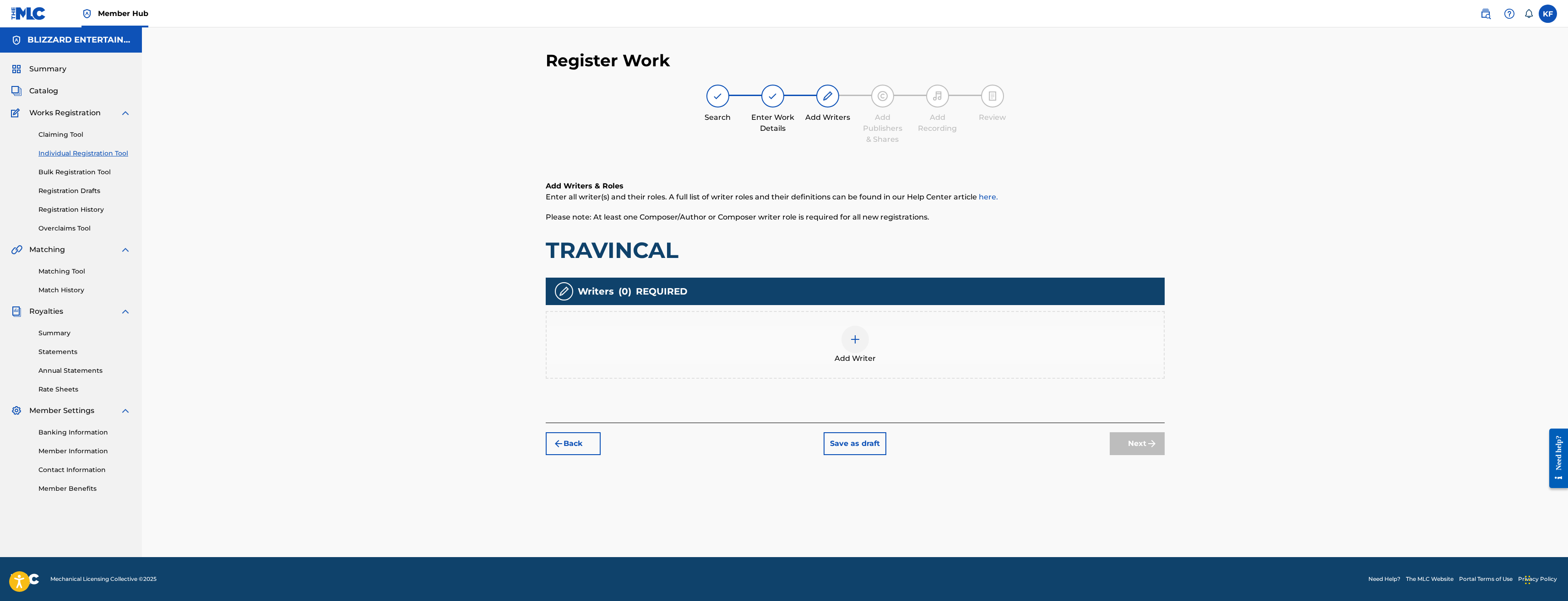
click at [858, 338] on img at bounding box center [855, 340] width 11 height 11
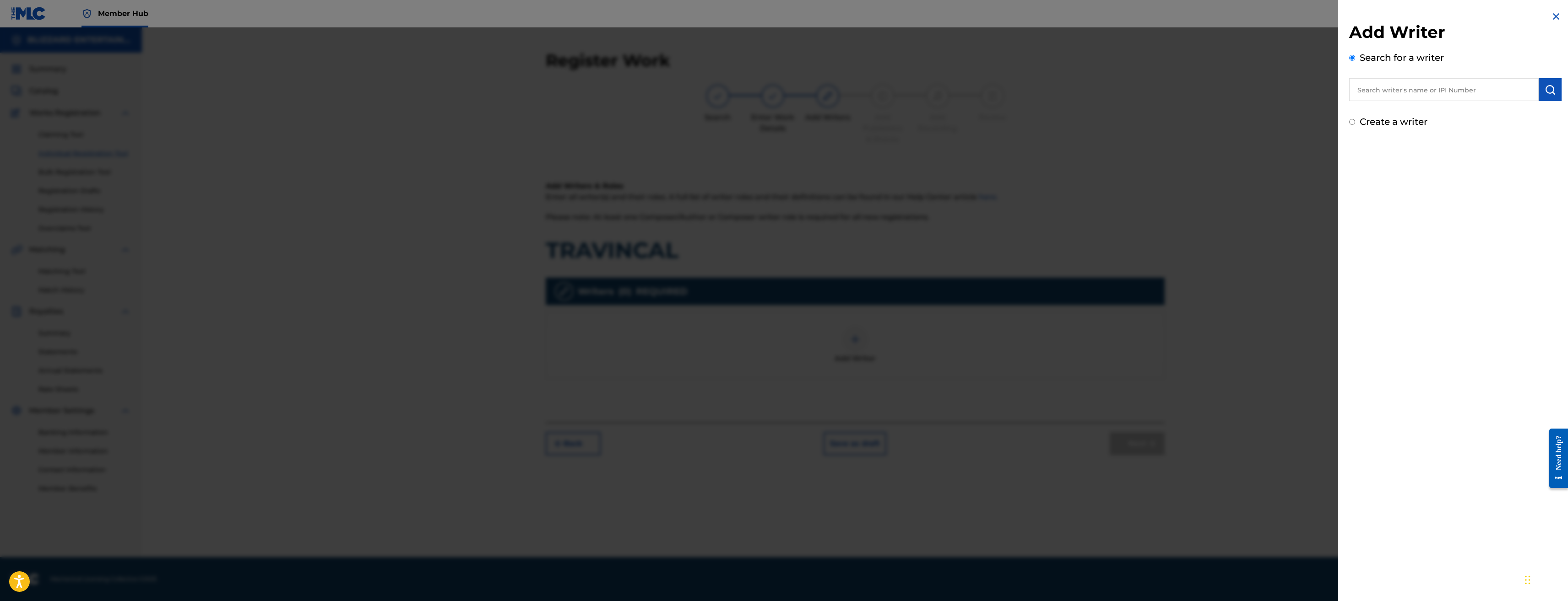
click at [1438, 86] on input "text" at bounding box center [1444, 90] width 189 height 23
click at [1400, 122] on label "Create a writer" at bounding box center [1393, 122] width 68 height 11
radio input "true"
click at [1355, 122] on input "Create a writer" at bounding box center [1352, 122] width 6 height 6
radio input "false"
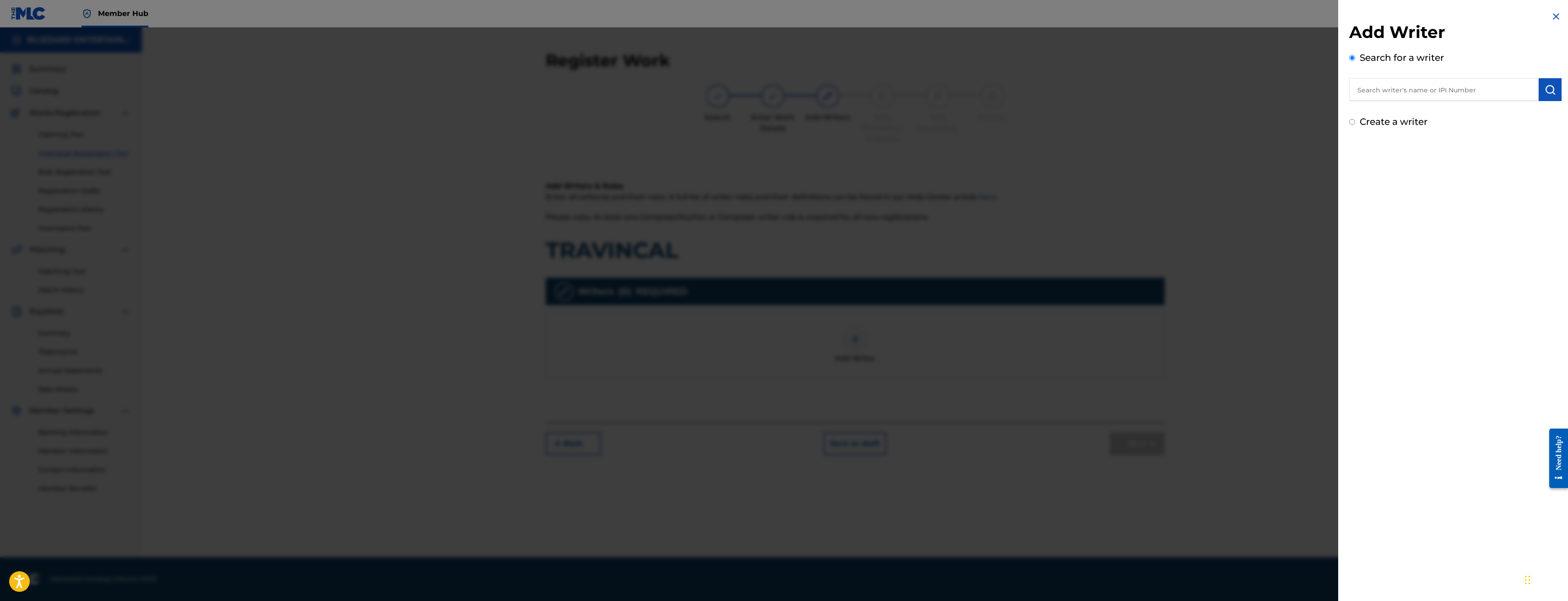
radio input "true"
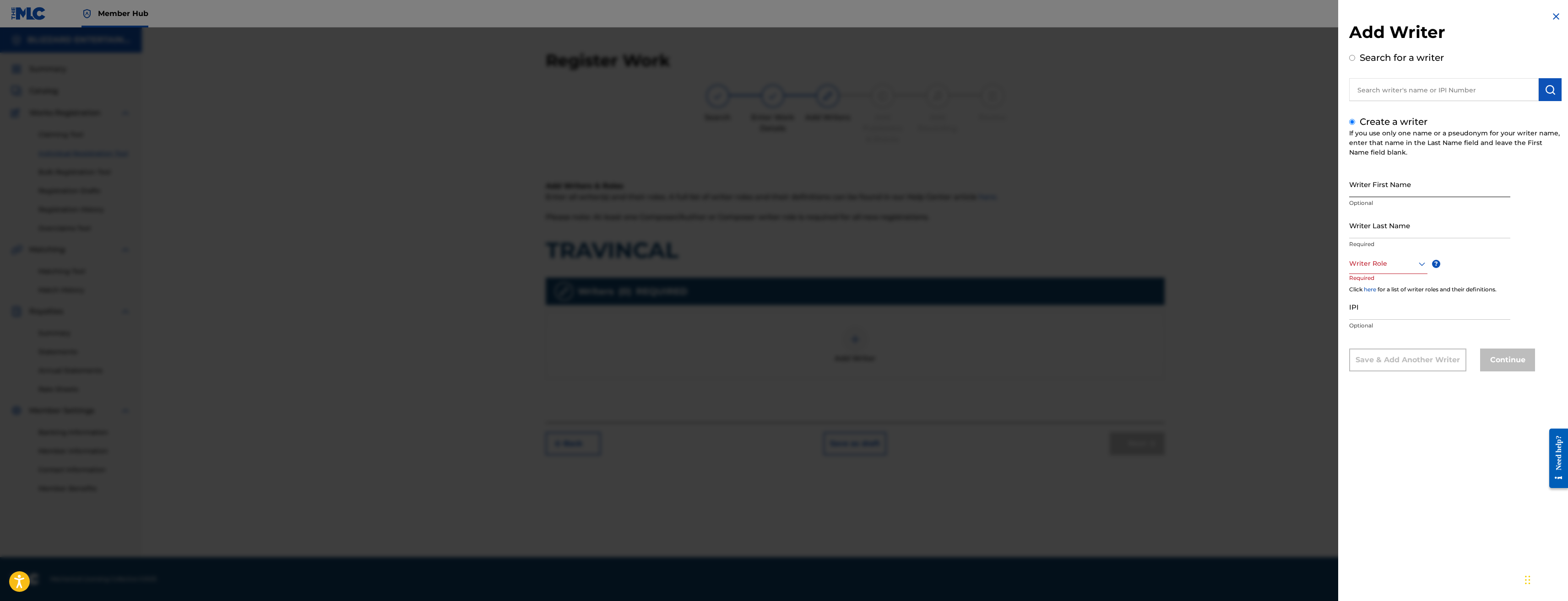
click at [1380, 189] on input "Writer First Name" at bounding box center [1430, 184] width 161 height 26
type input "Ted"
type input "Reedy"
click at [1415, 262] on div at bounding box center [1389, 263] width 78 height 11
click at [1391, 288] on div "Composer/Author" at bounding box center [1388, 284] width 78 height 21
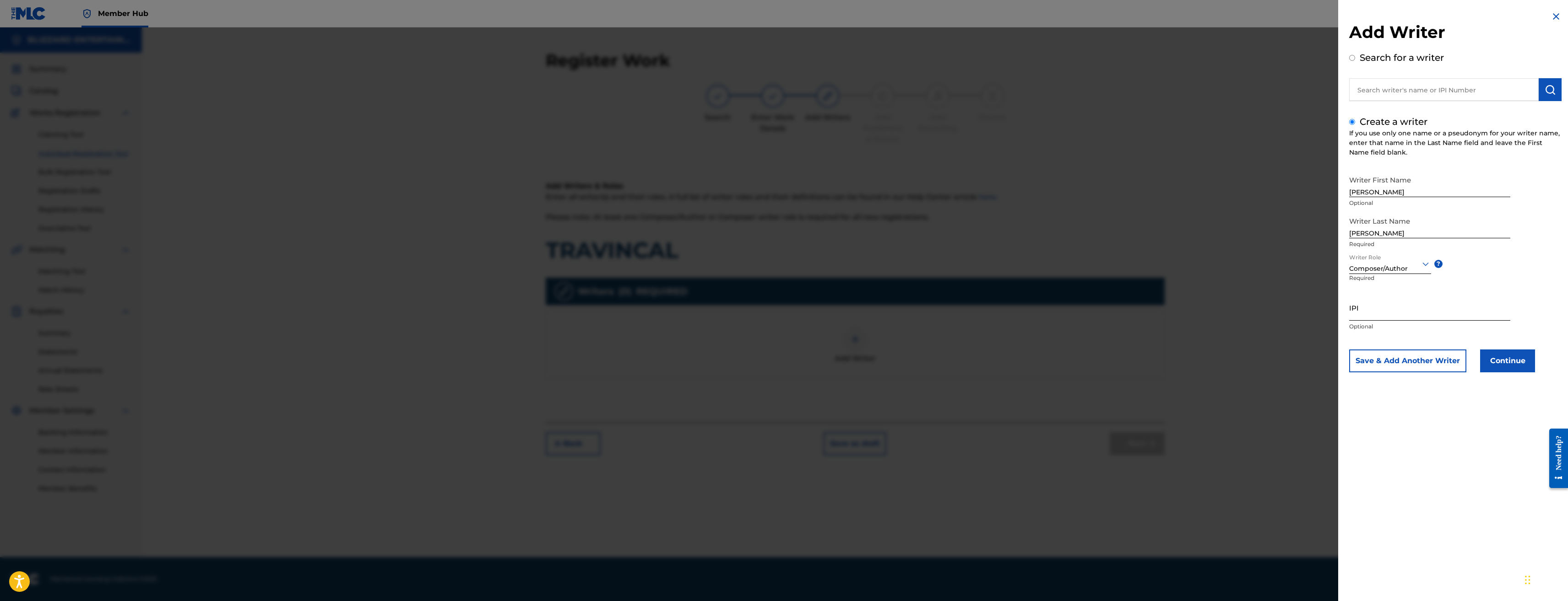
click at [1385, 308] on input "IPI" at bounding box center [1430, 307] width 161 height 26
click at [1444, 312] on input "IPI" at bounding box center [1430, 307] width 161 height 26
paste input "774318520"
type input "774318520"
click at [1518, 360] on button "Continue" at bounding box center [1508, 361] width 55 height 23
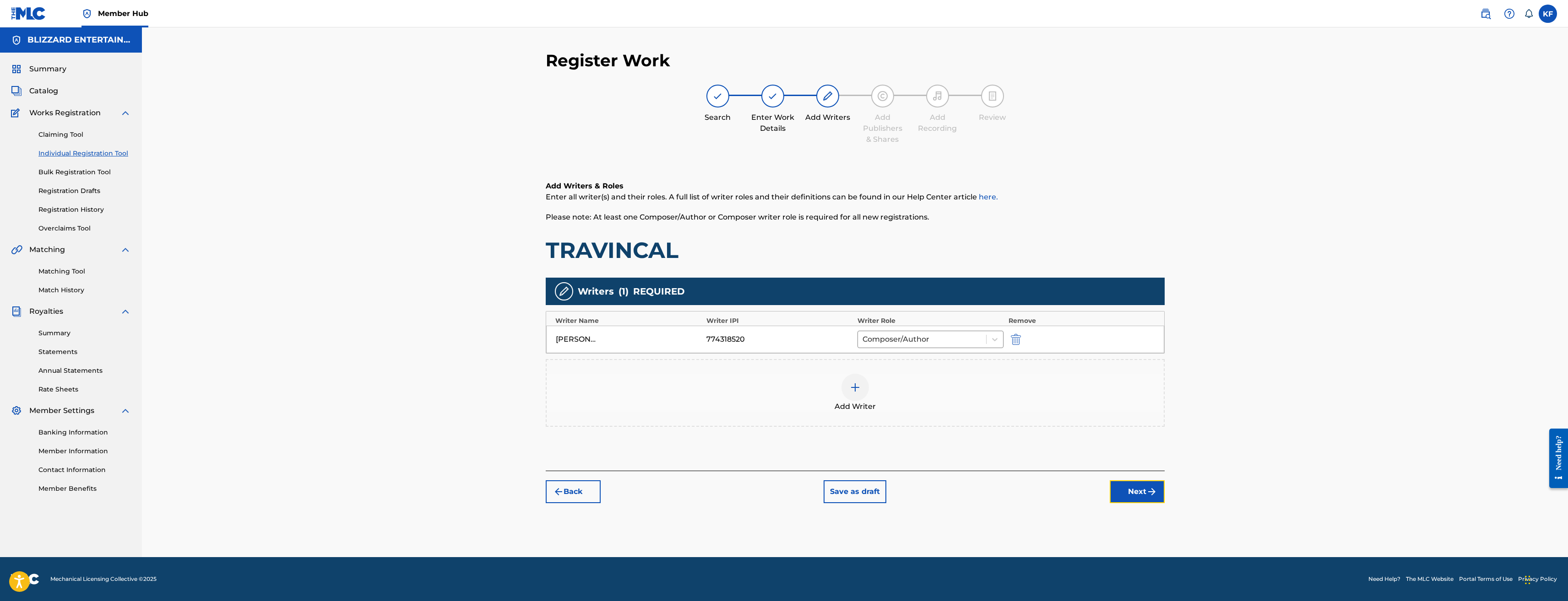
click at [1135, 491] on button "Next" at bounding box center [1137, 492] width 55 height 23
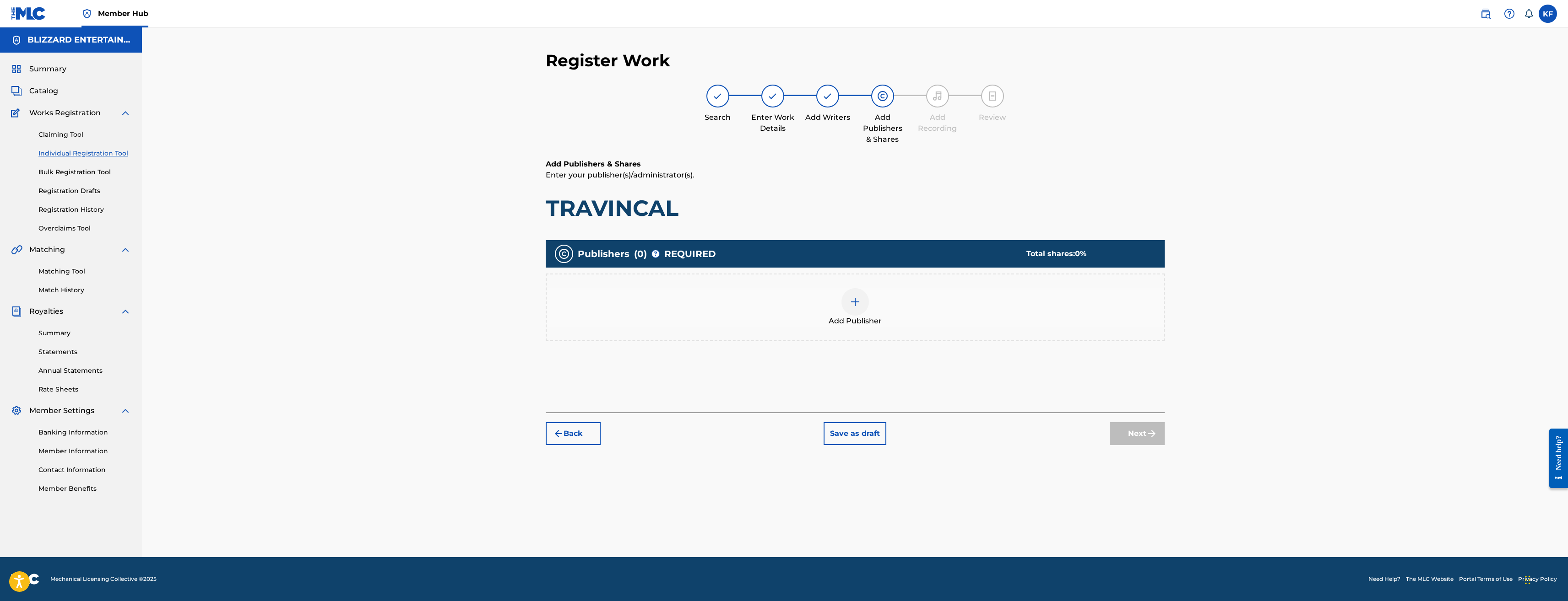
click at [851, 307] on div at bounding box center [855, 302] width 28 height 28
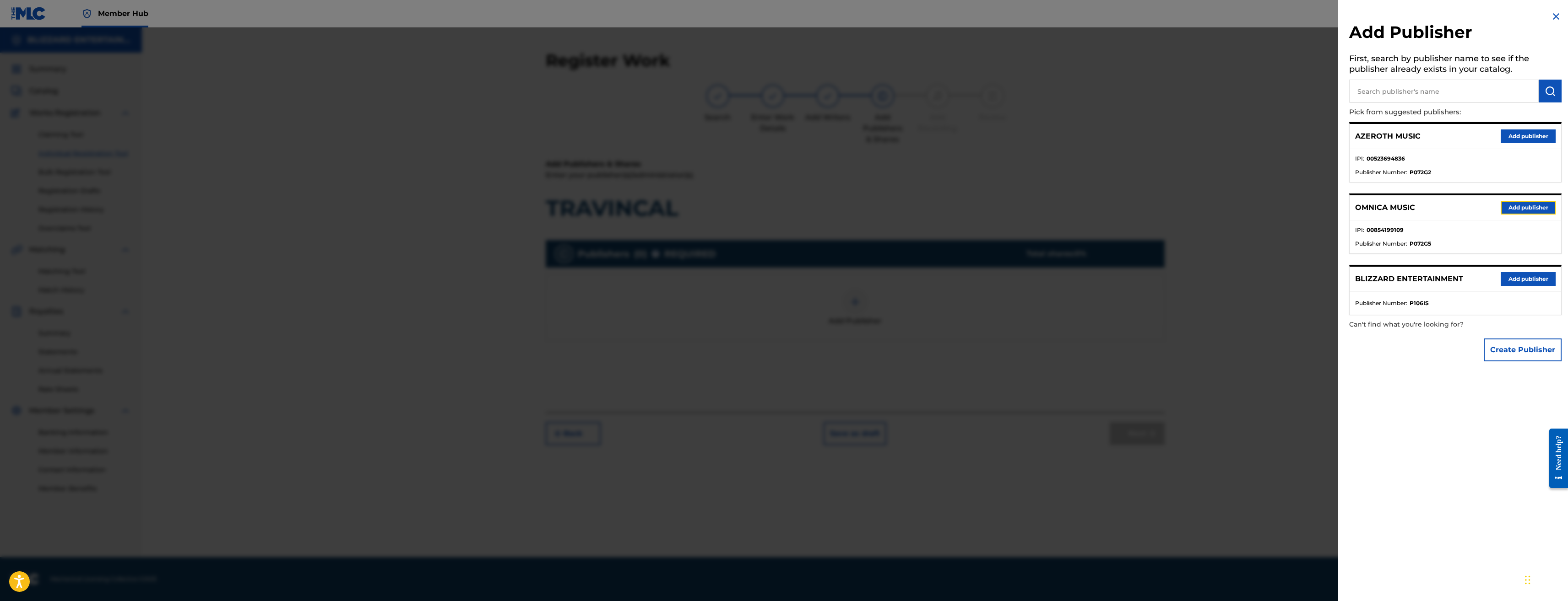
click at [1517, 205] on button "Add publisher" at bounding box center [1528, 208] width 55 height 13
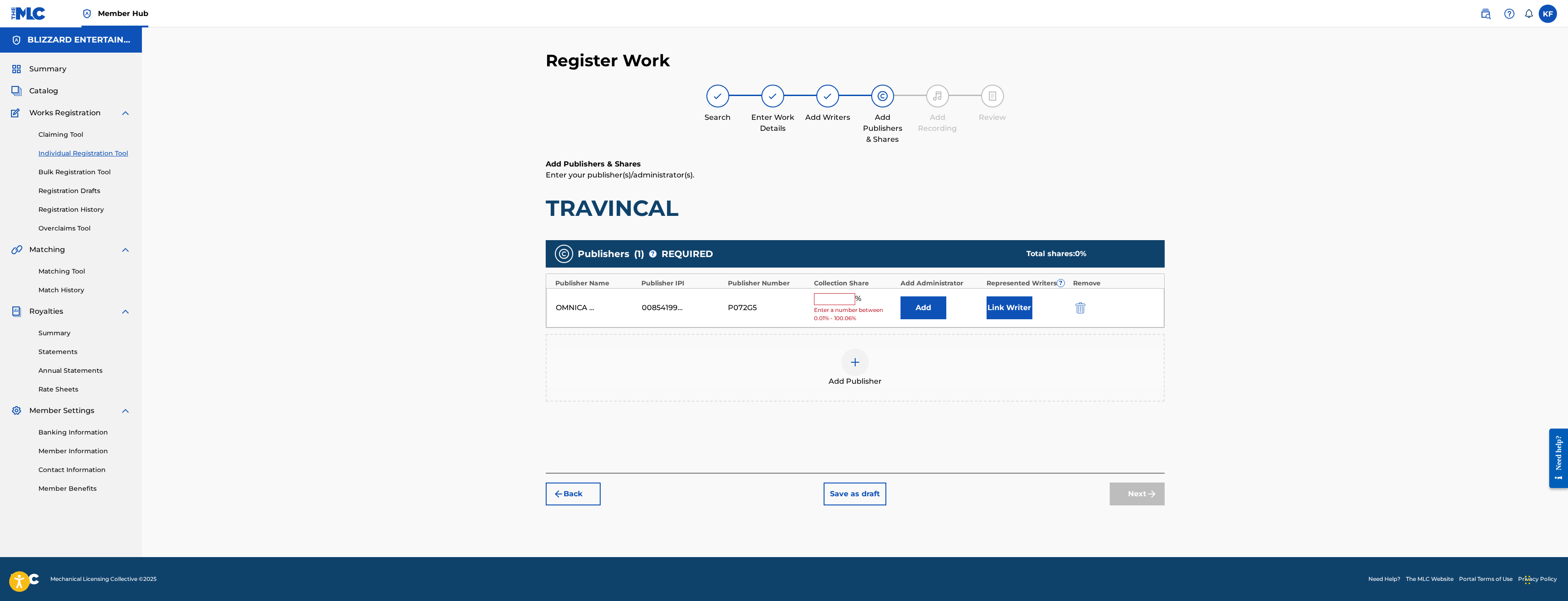
click at [826, 304] on input "text" at bounding box center [835, 299] width 41 height 12
type input "100"
click at [1135, 481] on button "Next" at bounding box center [1137, 487] width 55 height 23
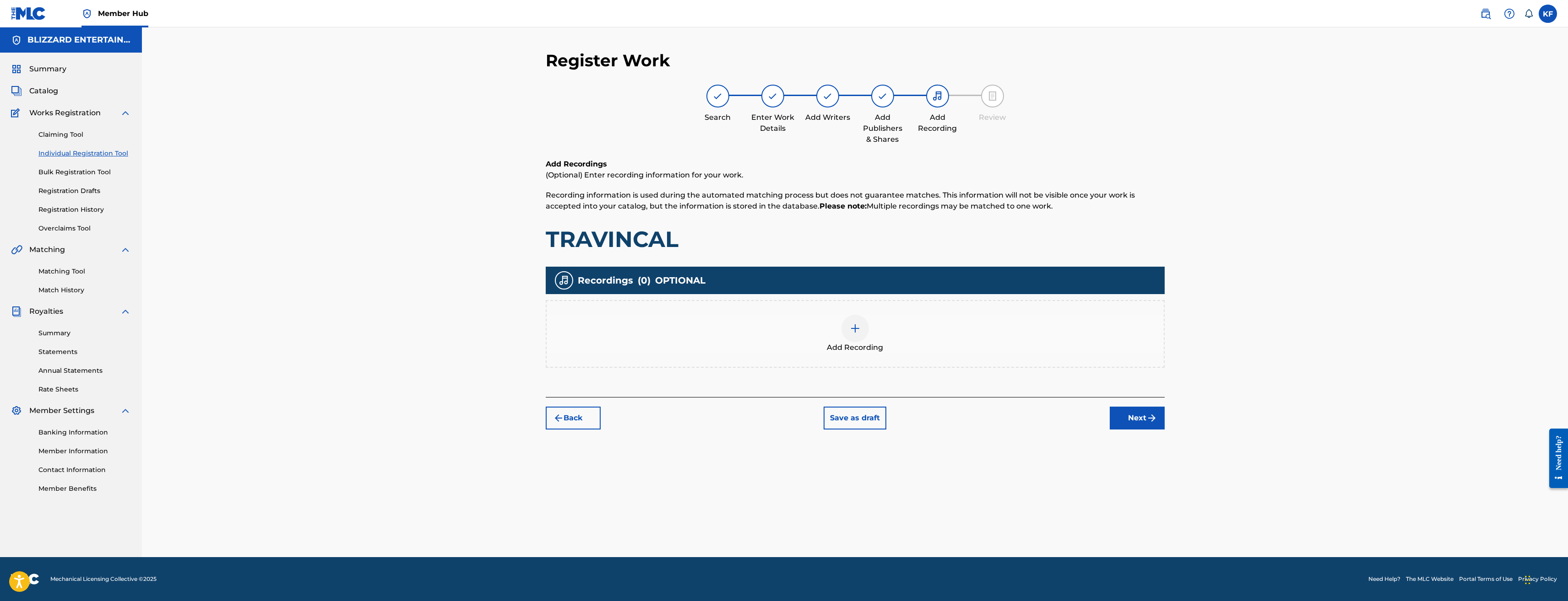
click at [859, 340] on div at bounding box center [855, 328] width 28 height 28
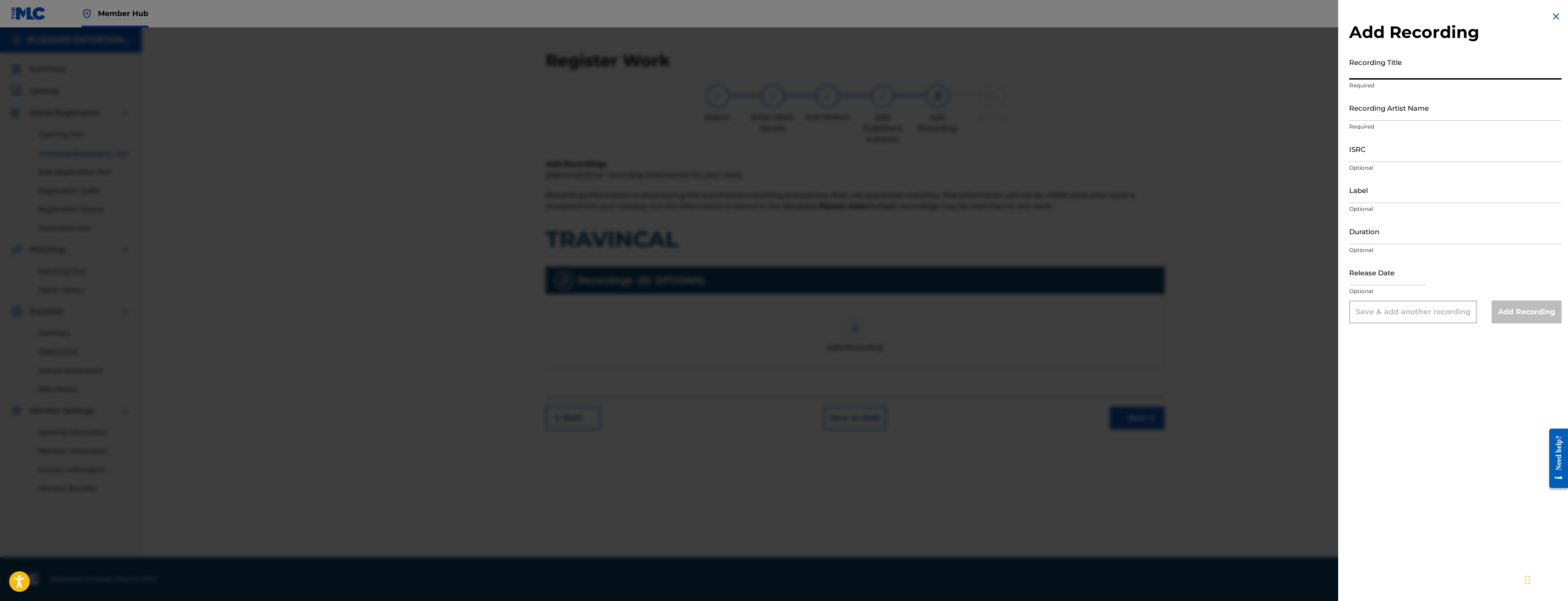
click at [1432, 67] on input "Recording Title" at bounding box center [1455, 66] width 212 height 26
paste input "TRAVINCAL"
type input "TRAVINCAL"
click at [1411, 104] on input "Recording Artist Name" at bounding box center [1455, 108] width 212 height 26
paste input "TED REEDY,BLIZZARD ENTERTAINMENT"
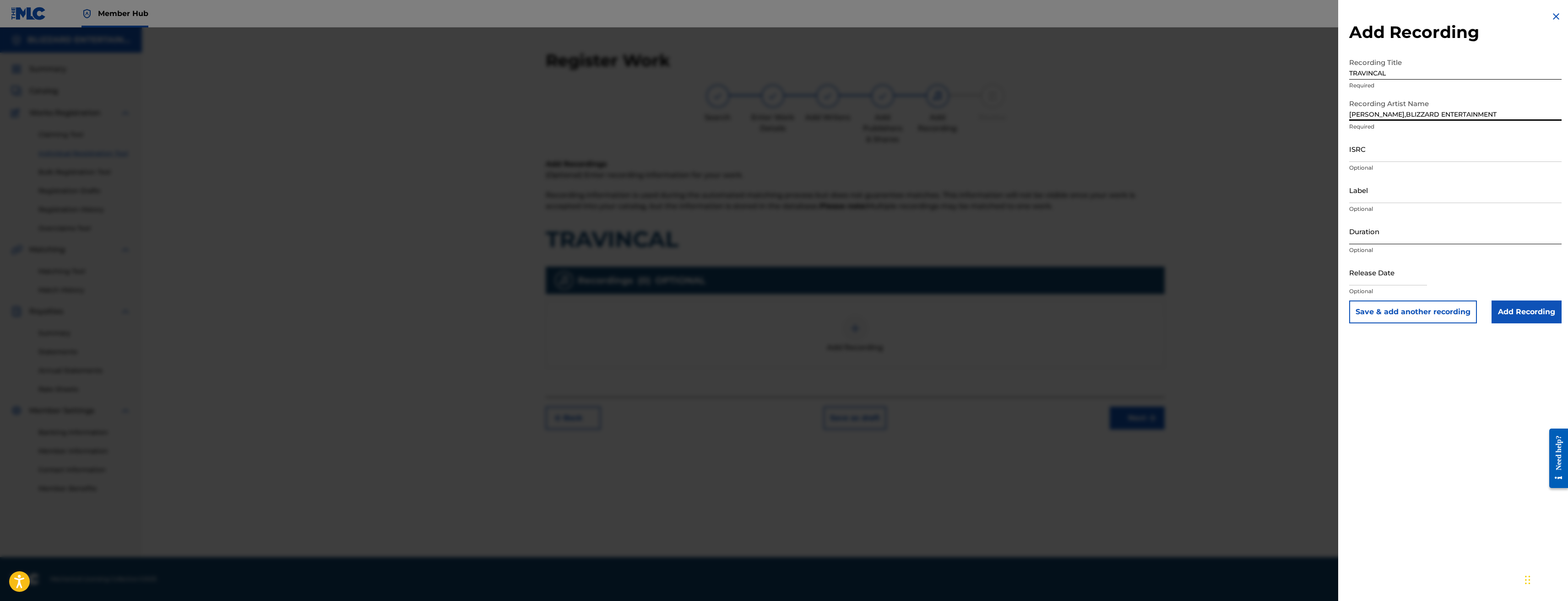
type input "TED REEDY,BLIZZARD ENTERTAINMENT"
click at [1535, 237] on input "Duration" at bounding box center [1455, 231] width 212 height 26
click at [1398, 191] on input "Label" at bounding box center [1455, 190] width 212 height 26
click at [1379, 149] on input "ISRC" at bounding box center [1455, 149] width 212 height 26
paste input "USQ772400112"
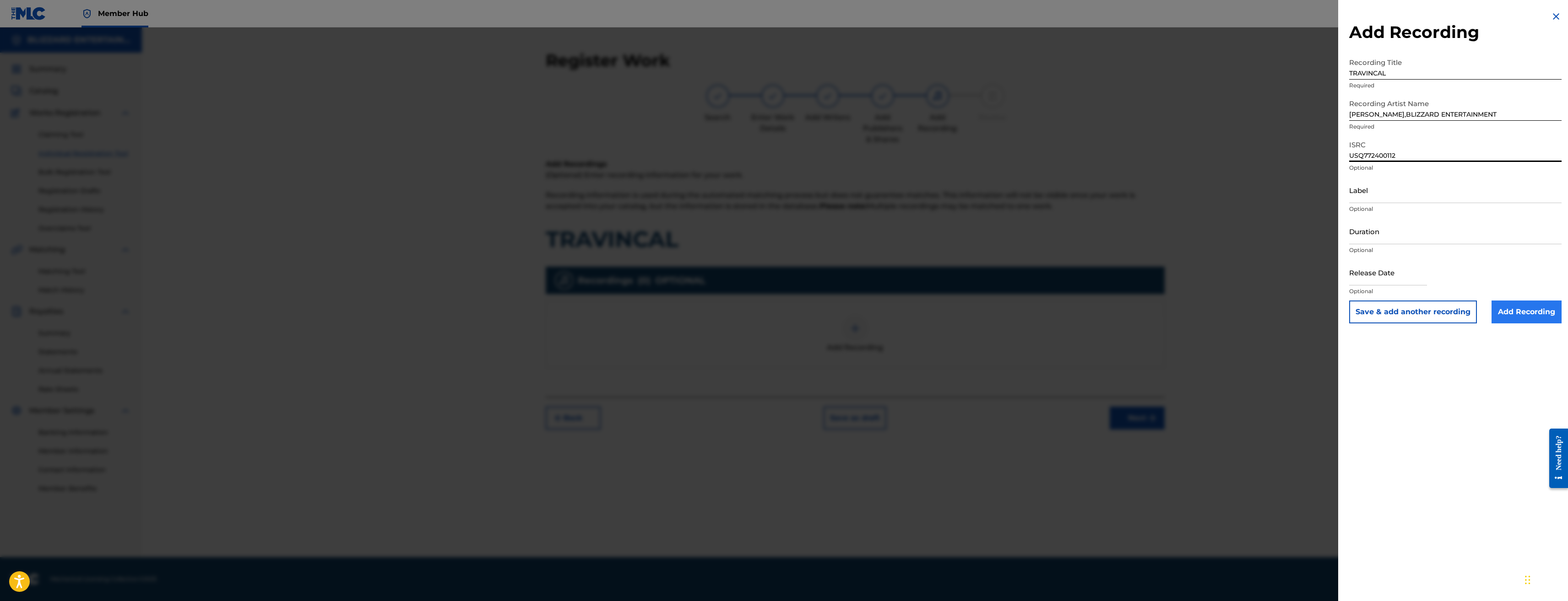
type input "USQ772400112"
click at [1527, 315] on input "Add Recording" at bounding box center [1527, 312] width 70 height 23
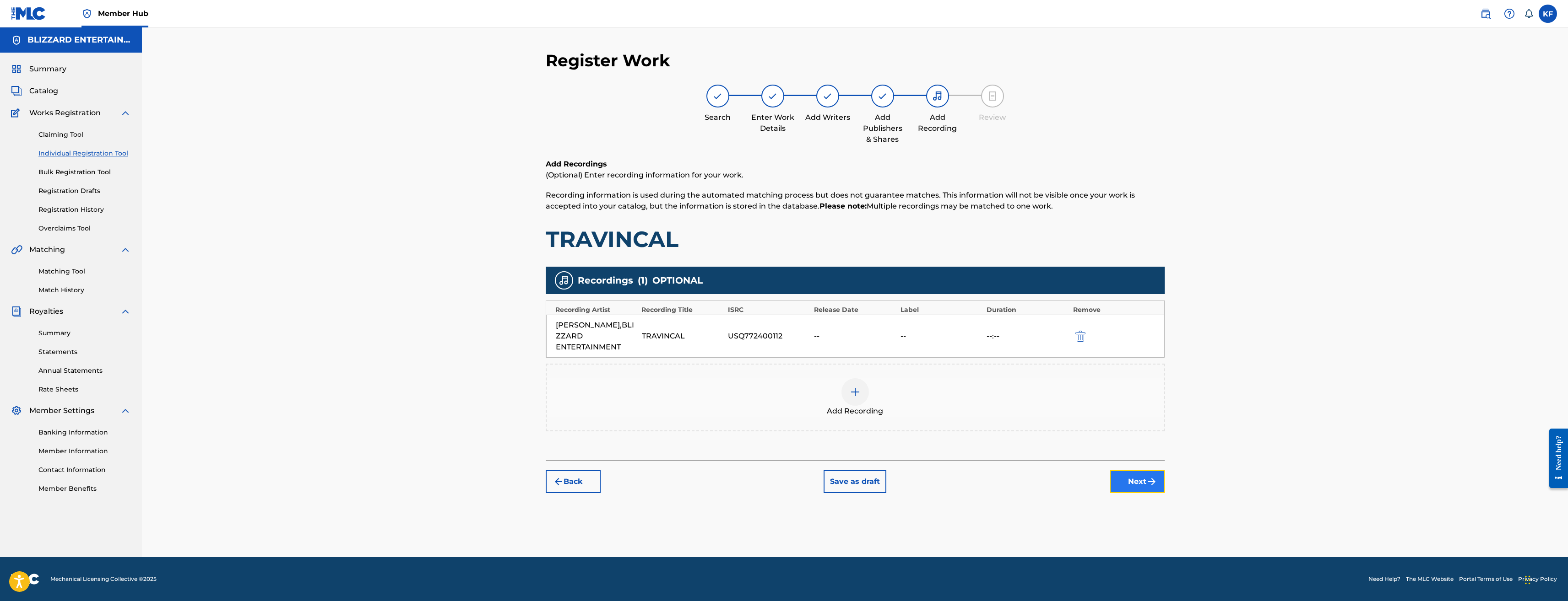
click at [1151, 481] on img "submit" at bounding box center [1152, 482] width 11 height 11
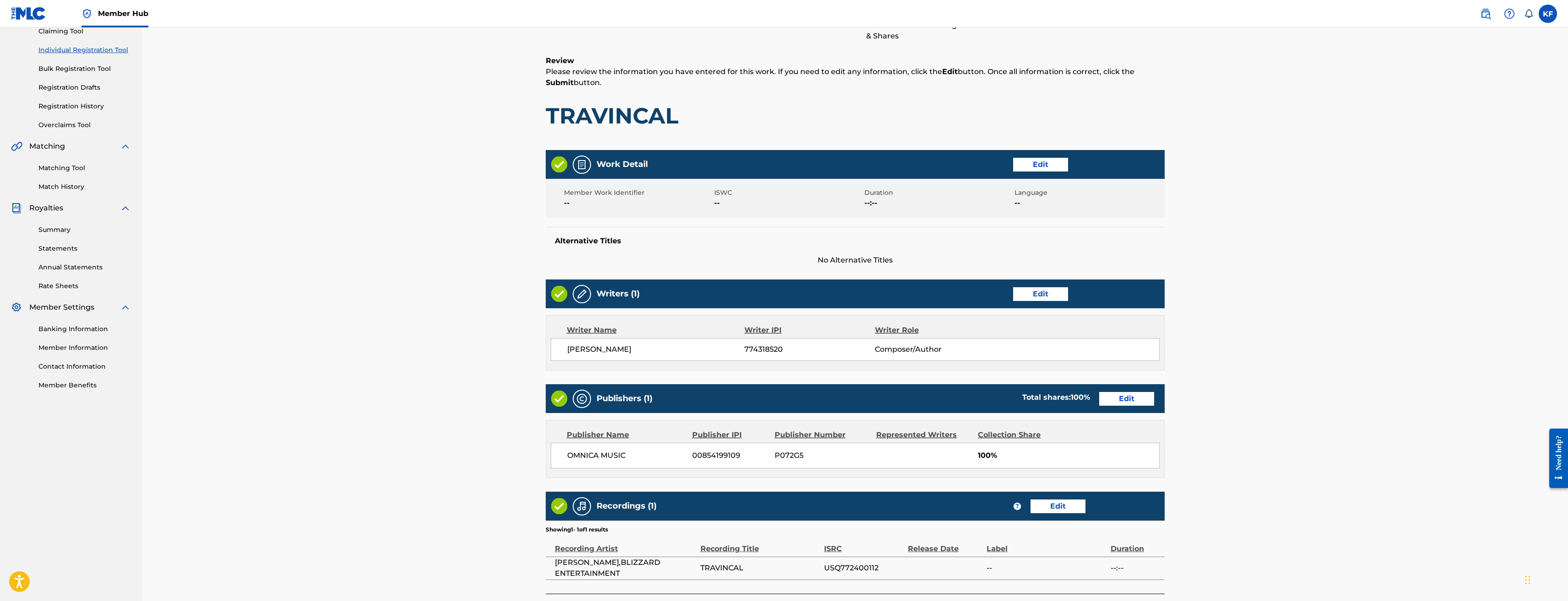
scroll to position [172, 0]
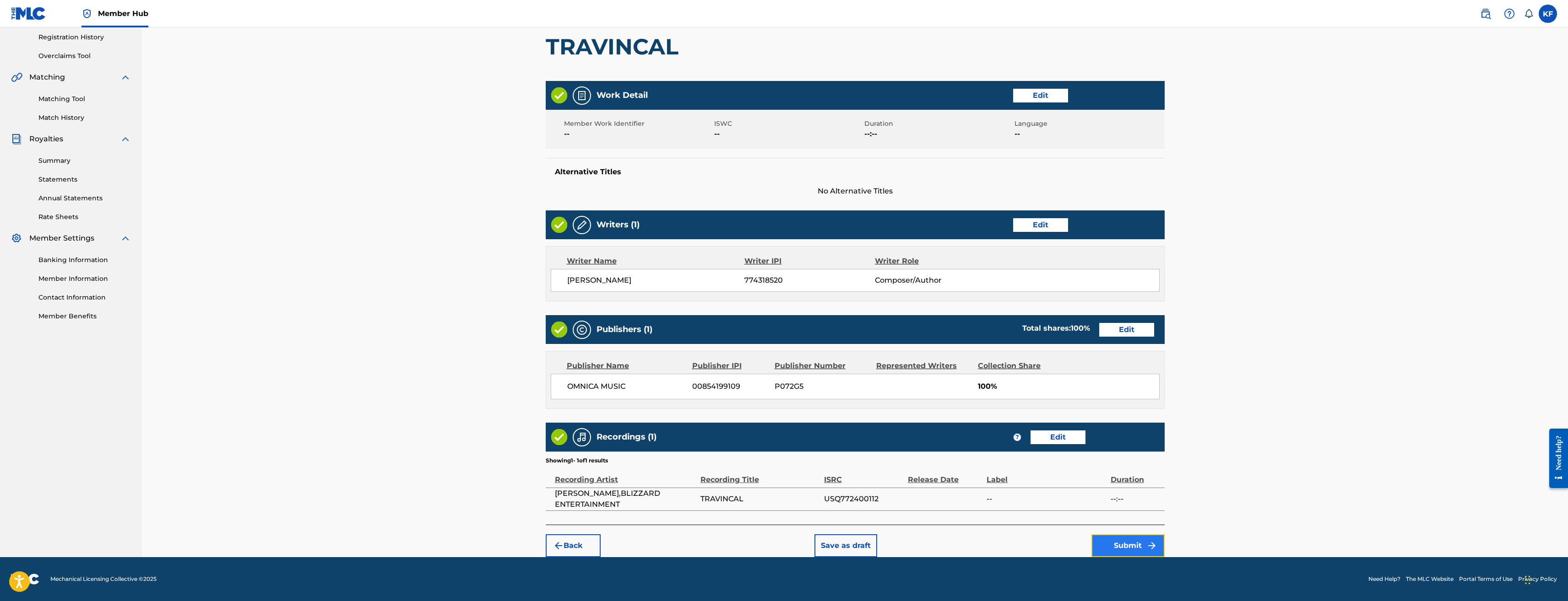
click at [1128, 544] on button "Submit" at bounding box center [1128, 546] width 73 height 23
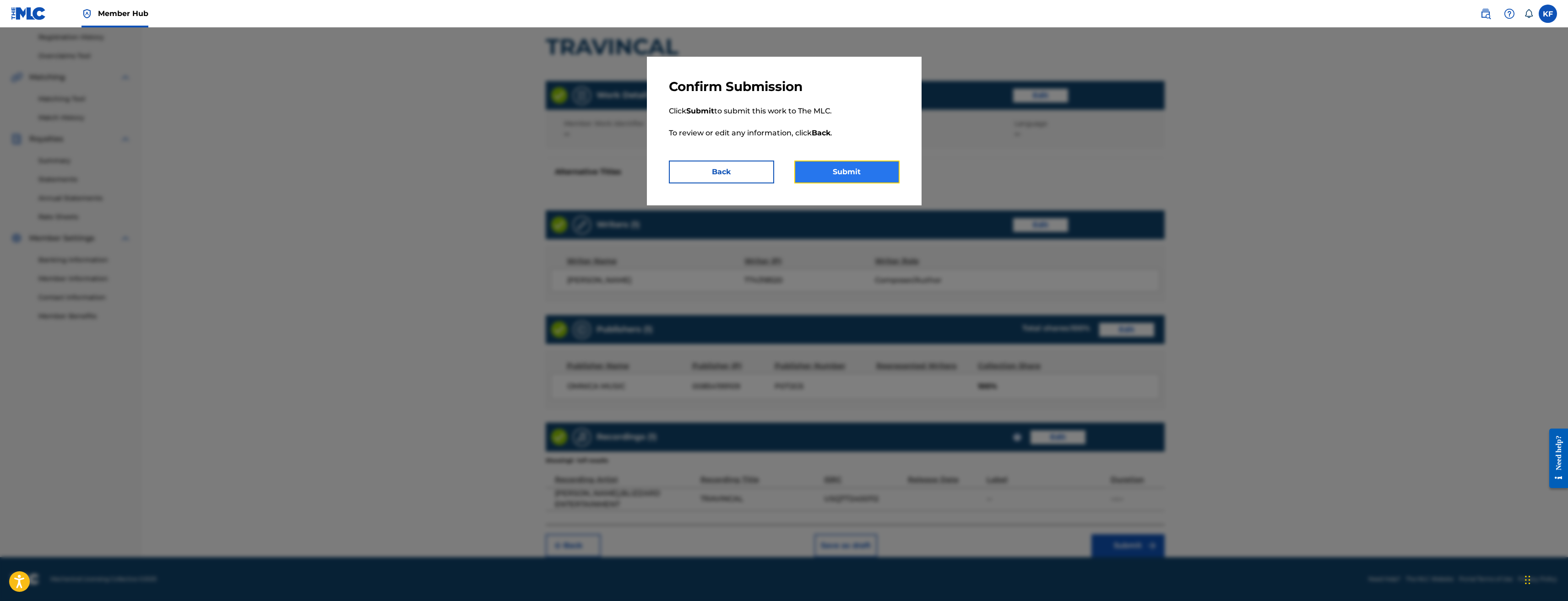
click at [849, 166] on button "Submit" at bounding box center [847, 172] width 105 height 23
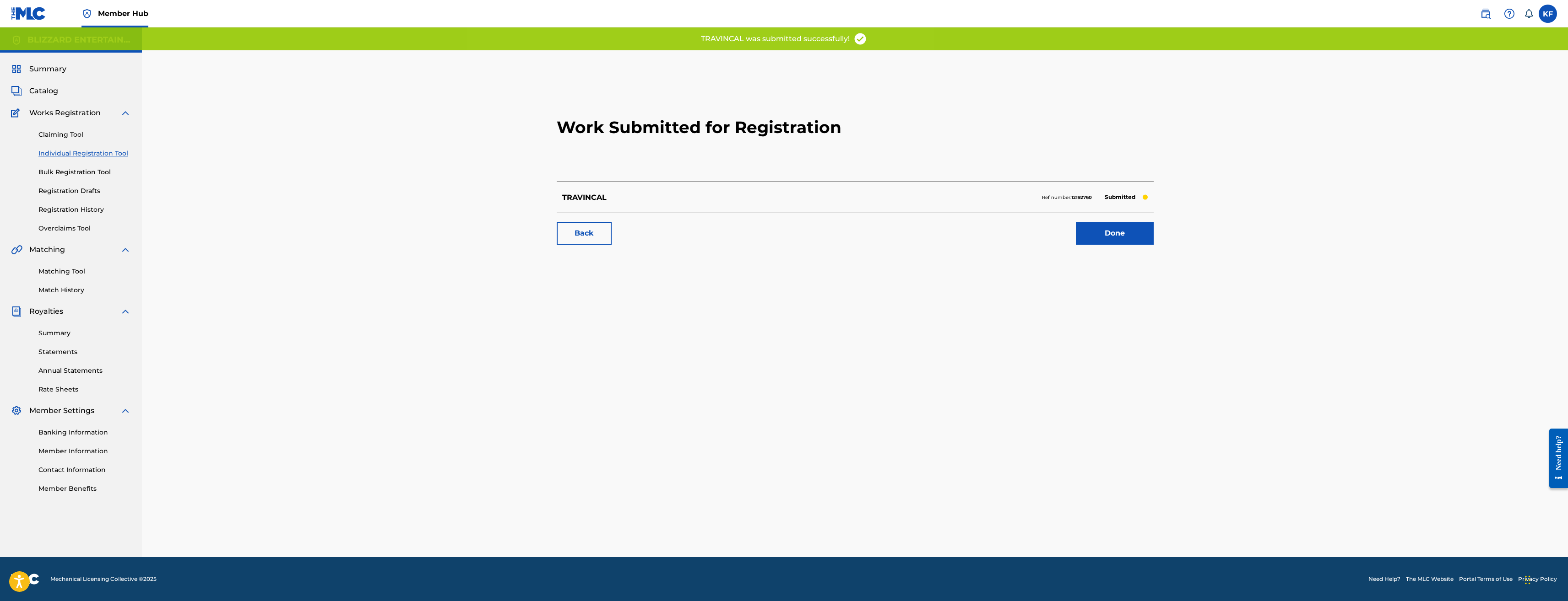
click at [86, 148] on div "Claiming Tool Individual Registration Tool Bulk Registration Tool Registration …" at bounding box center [71, 176] width 120 height 115
click at [86, 152] on link "Individual Registration Tool" at bounding box center [84, 154] width 92 height 9
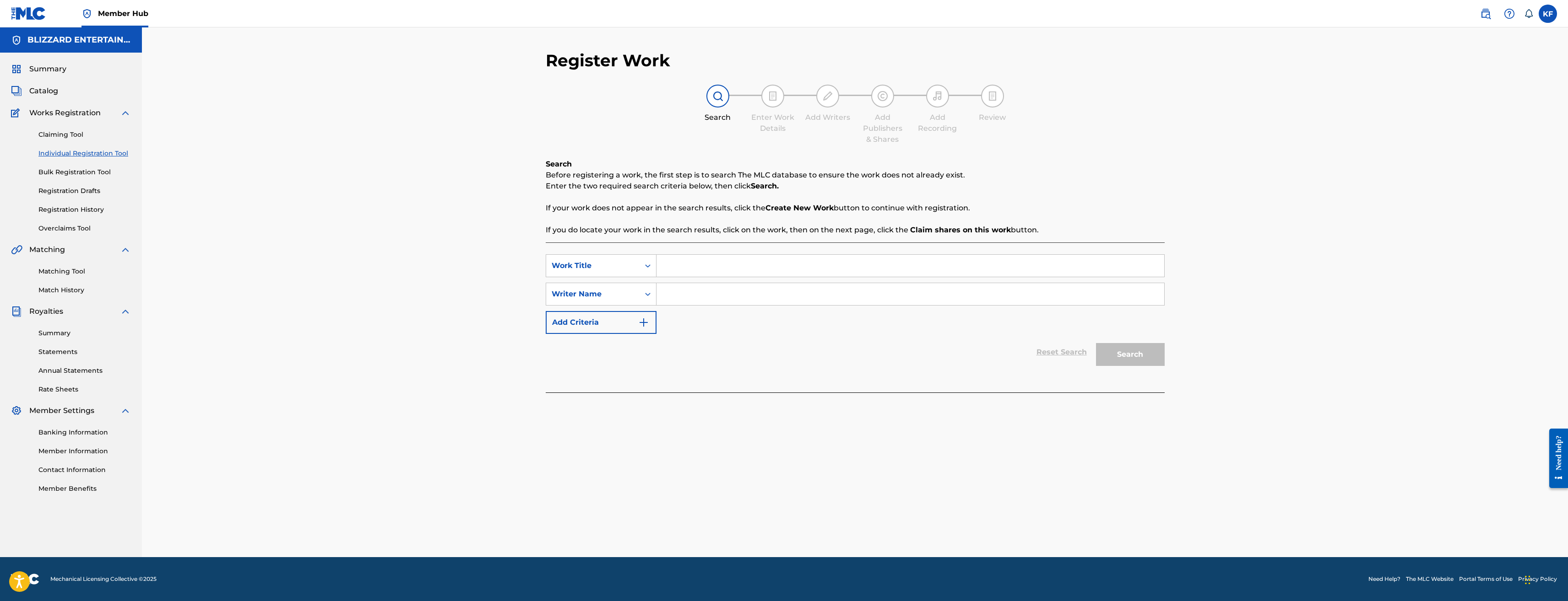
click at [673, 272] on input "Search Form" at bounding box center [910, 265] width 508 height 22
paste input "BOON"
type input "BOON"
click at [680, 294] on input "Search Form" at bounding box center [910, 294] width 508 height 22
type input "ted reedy"
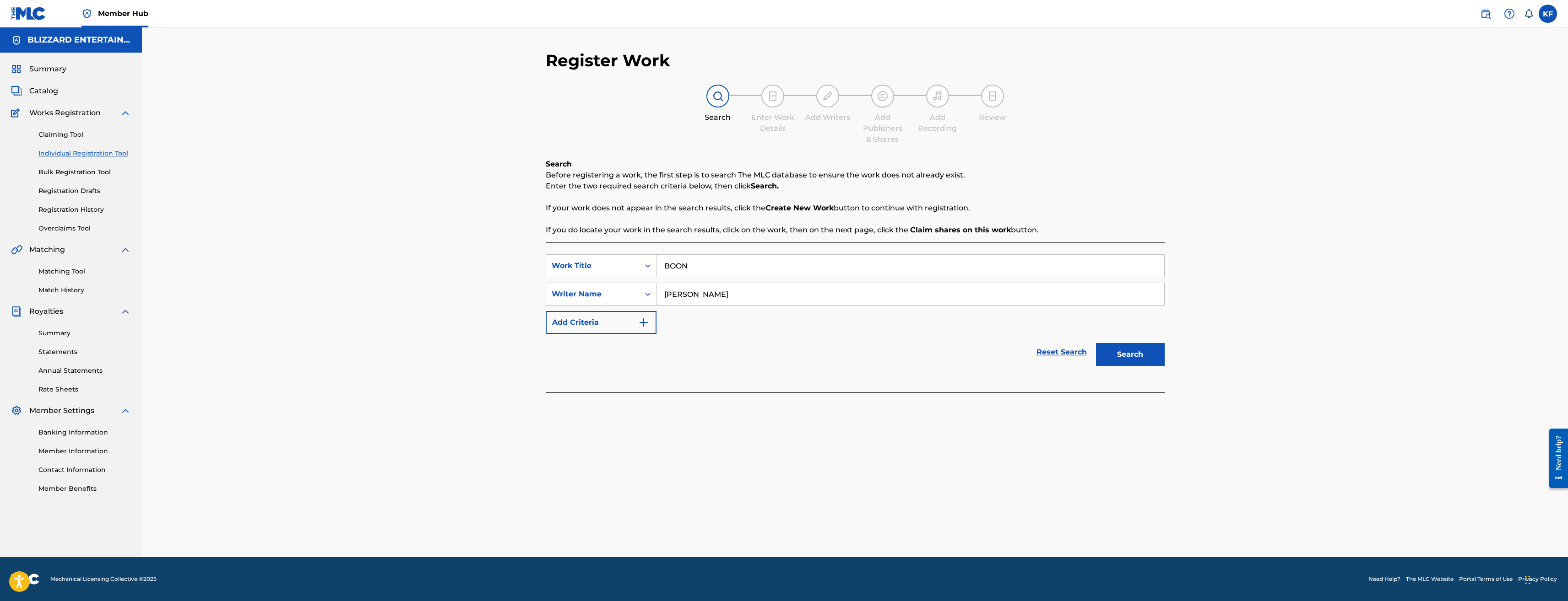
click at [1096, 343] on button "Search" at bounding box center [1130, 354] width 69 height 23
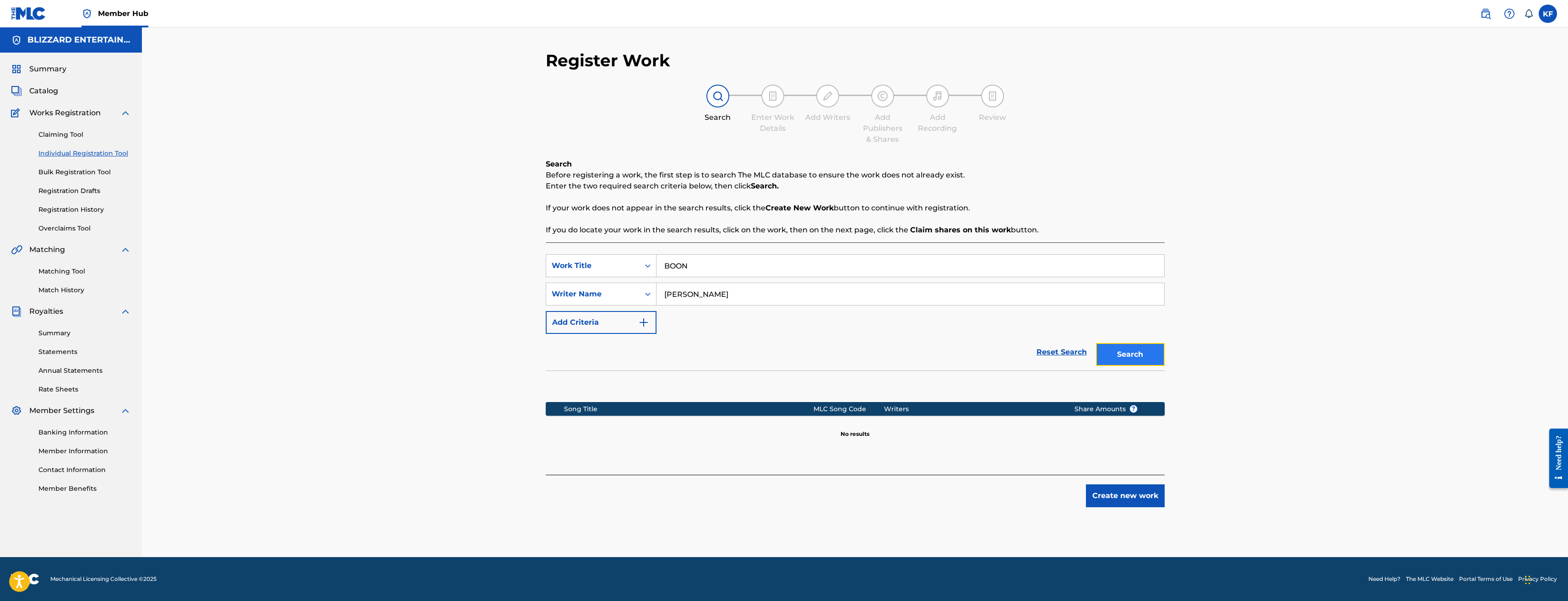
click at [1127, 352] on button "Search" at bounding box center [1130, 354] width 69 height 23
click at [1144, 498] on button "Create new work" at bounding box center [1125, 496] width 79 height 23
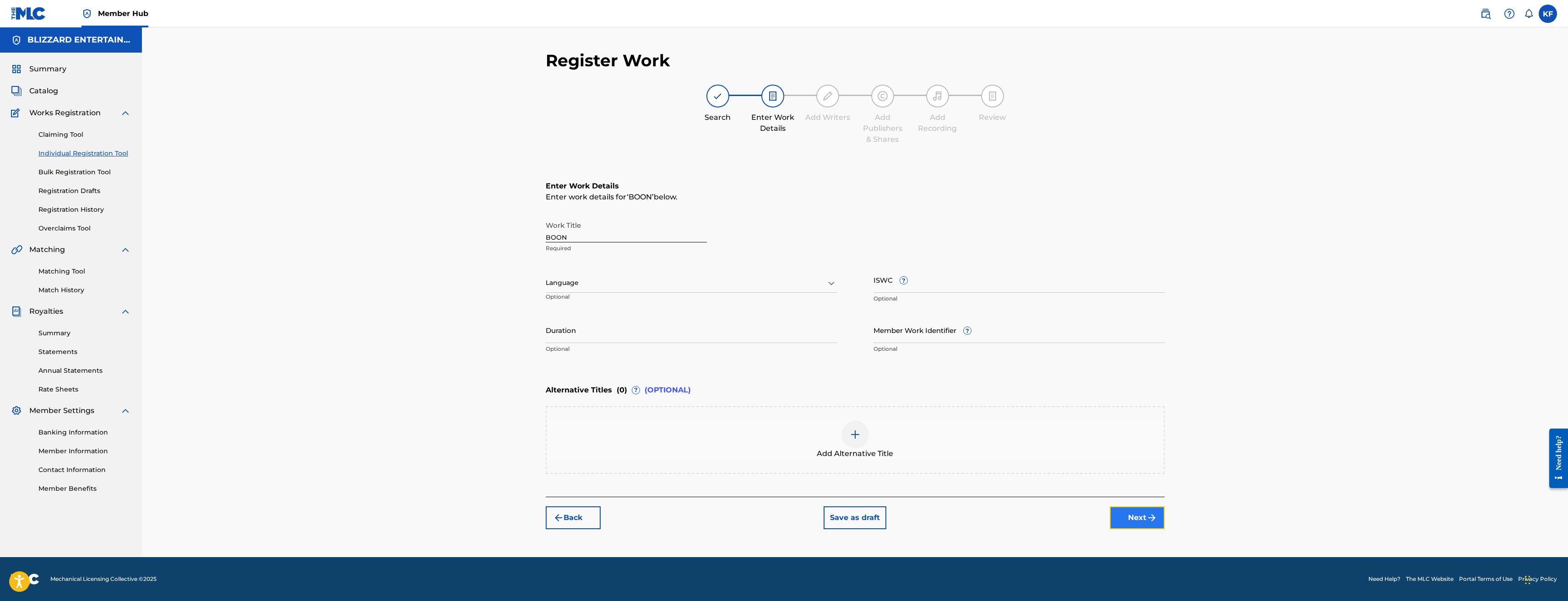
click at [1157, 517] on img "submit" at bounding box center [1152, 518] width 11 height 11
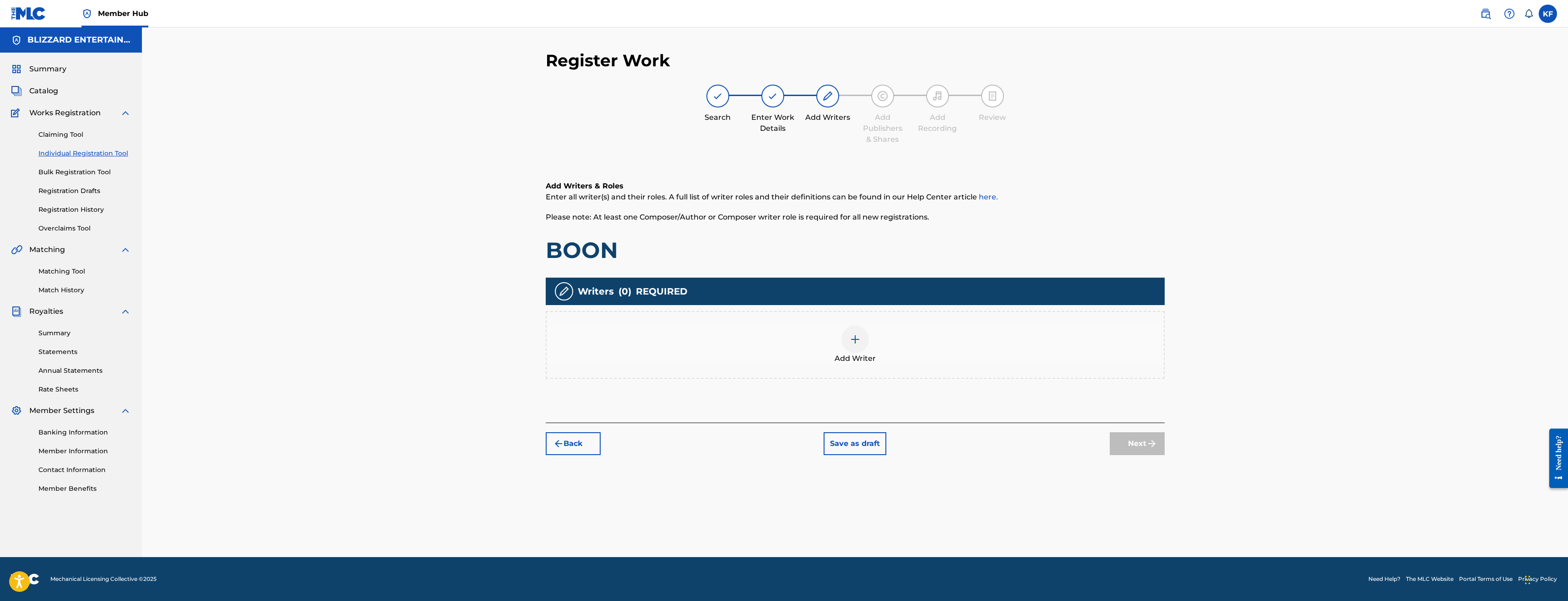
click at [858, 339] on img at bounding box center [855, 340] width 11 height 11
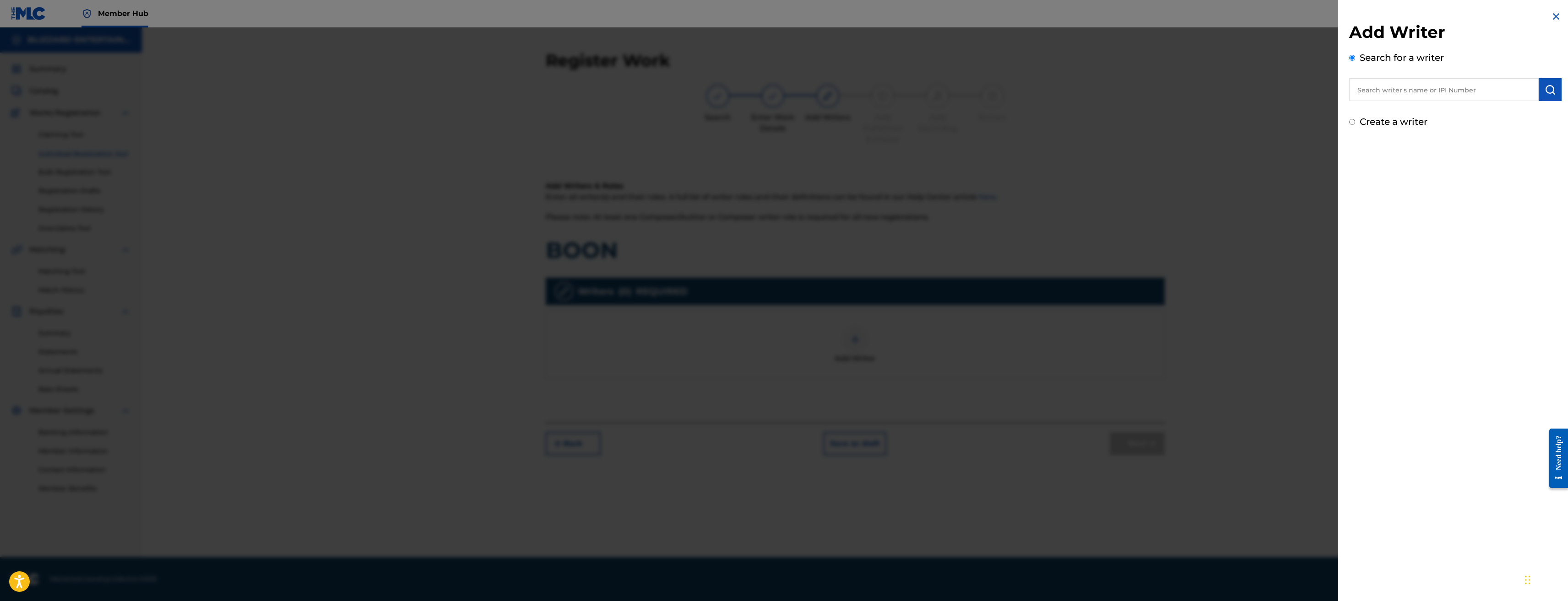
click at [1387, 123] on label "Create a writer" at bounding box center [1393, 122] width 68 height 11
radio input "true"
click at [1355, 123] on input "Create a writer" at bounding box center [1352, 122] width 6 height 6
radio input "false"
radio input "true"
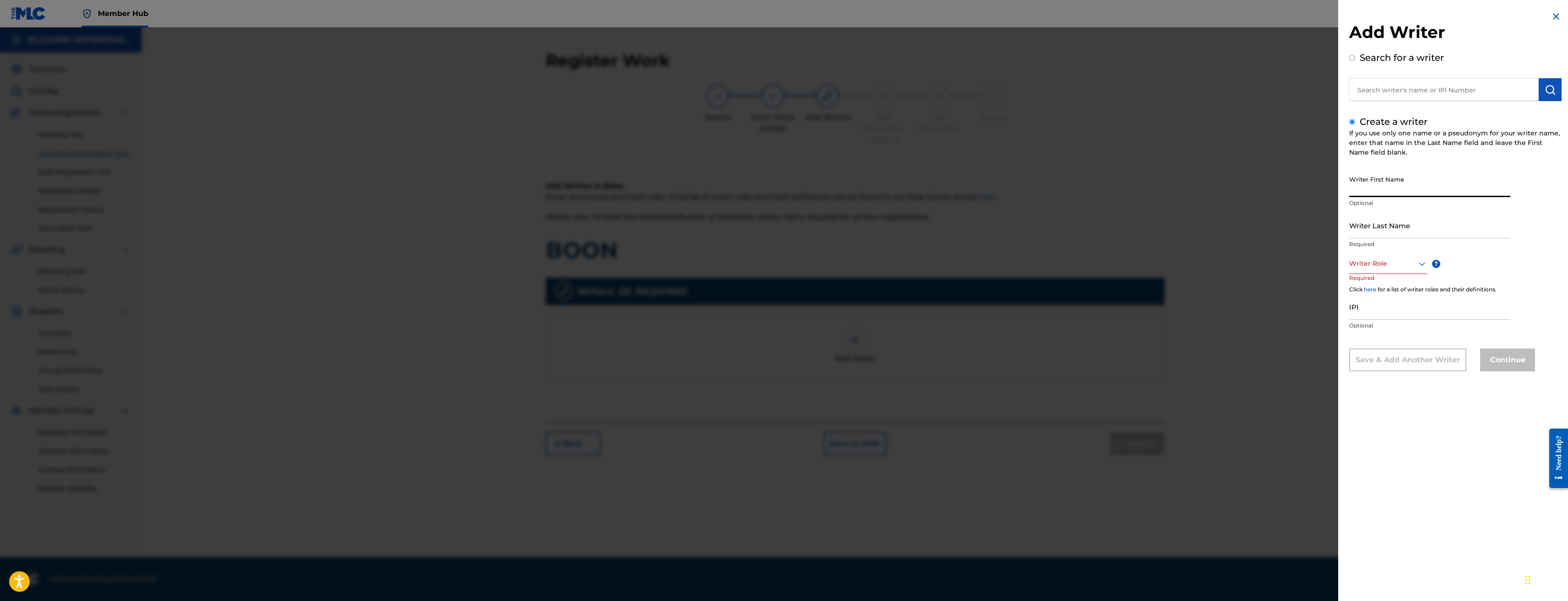
click at [1387, 179] on input "Writer First Name" at bounding box center [1430, 184] width 161 height 26
type input "Ted"
type input "Reedy"
drag, startPoint x: 1410, startPoint y: 269, endPoint x: 1414, endPoint y: 263, distance: 7.2
click at [1411, 267] on div at bounding box center [1389, 263] width 78 height 11
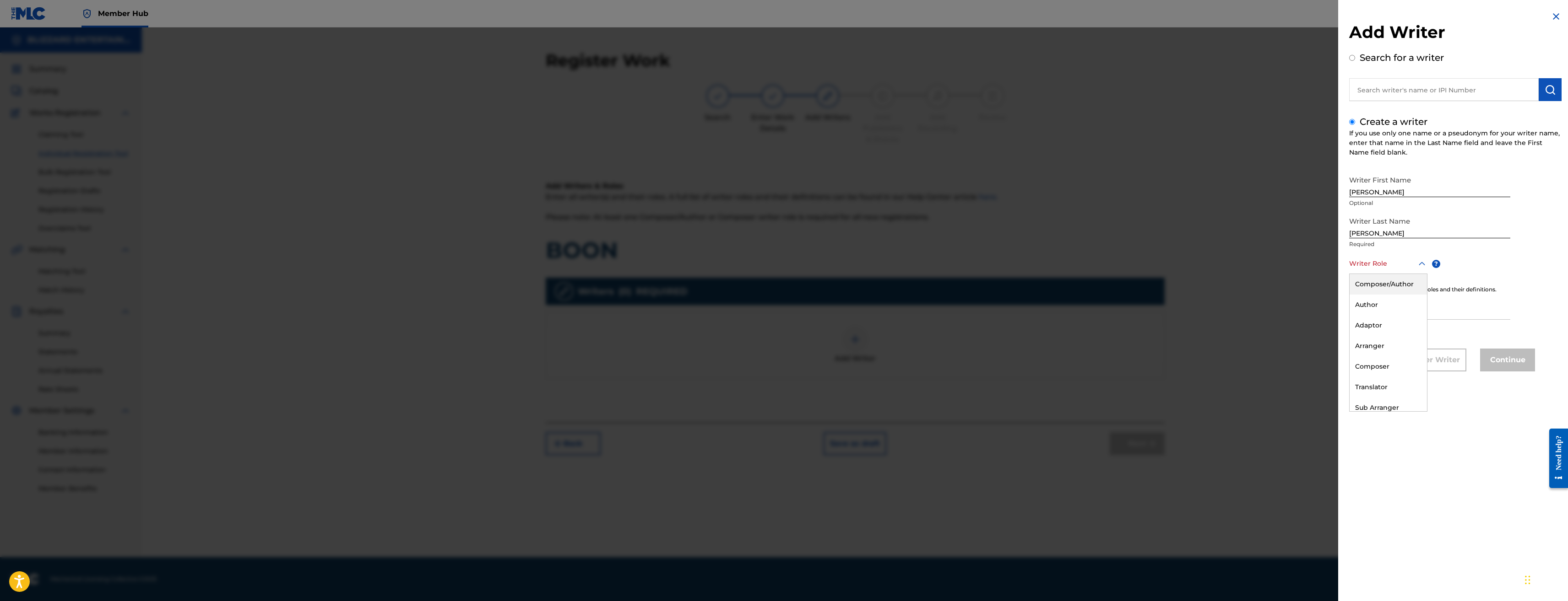
click at [1389, 288] on div "Composer/Author" at bounding box center [1388, 284] width 78 height 21
click at [1387, 303] on input "IPI" at bounding box center [1430, 307] width 161 height 26
click at [1375, 306] on input "IPI" at bounding box center [1430, 307] width 161 height 26
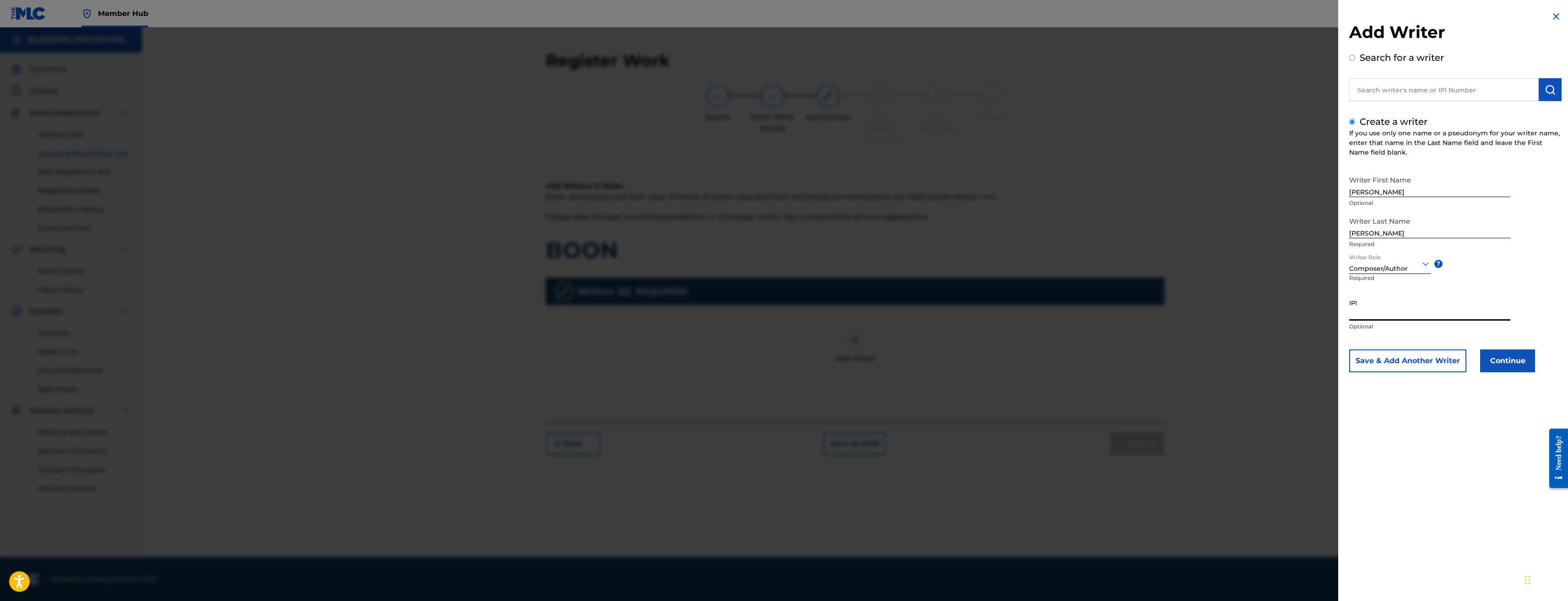
paste input "774318520"
type input "774318520"
click at [1524, 362] on button "Continue" at bounding box center [1508, 361] width 55 height 23
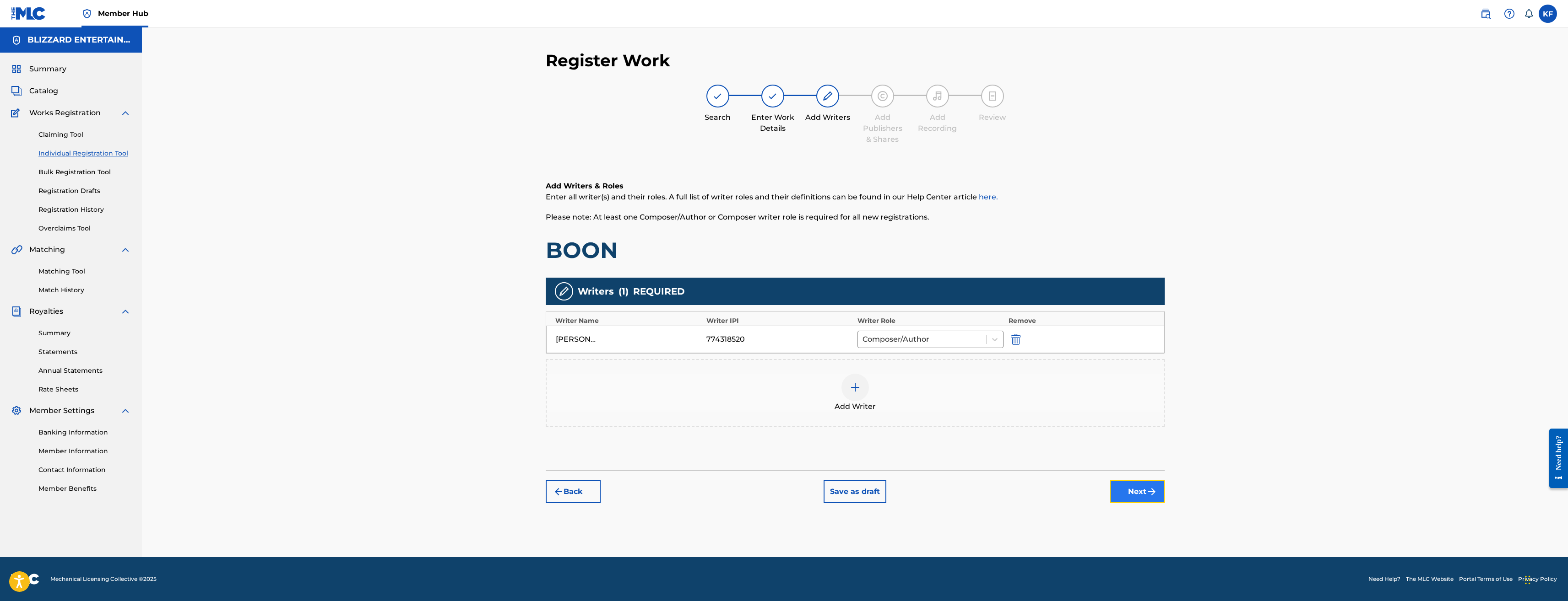
click at [1145, 484] on button "Next" at bounding box center [1137, 492] width 55 height 23
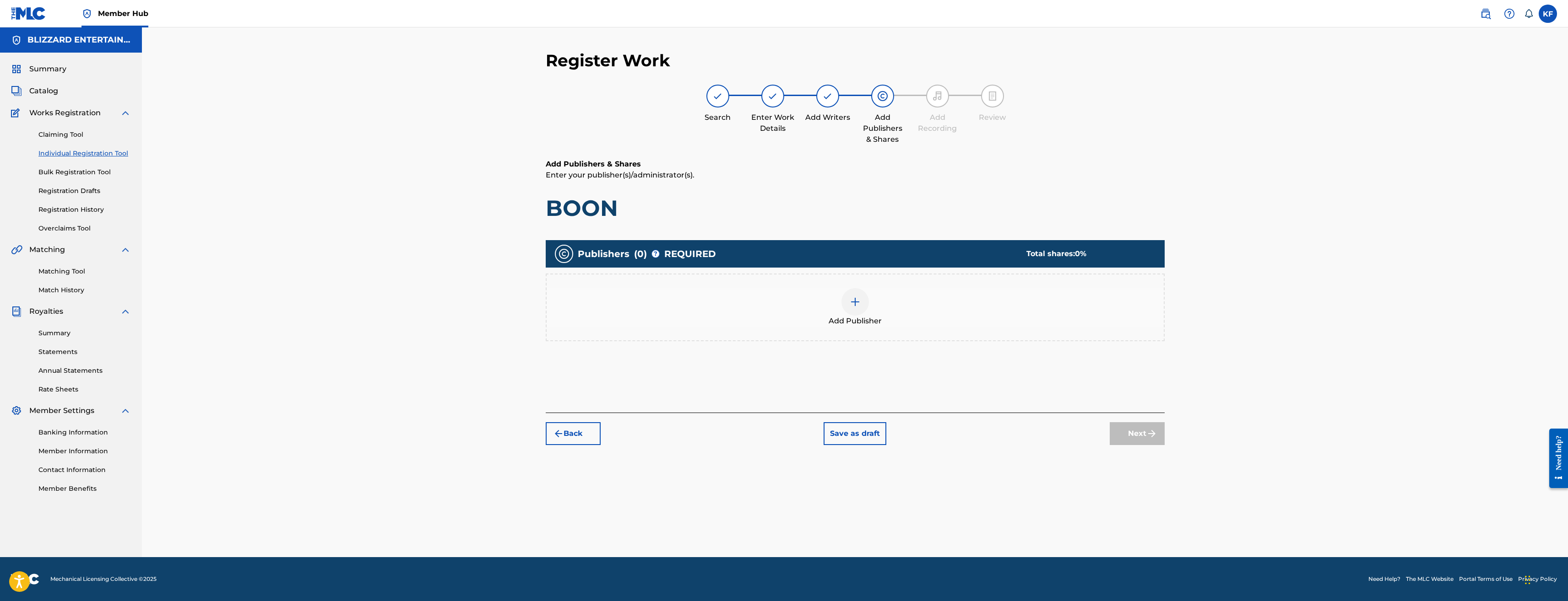
click at [851, 310] on div at bounding box center [855, 302] width 28 height 28
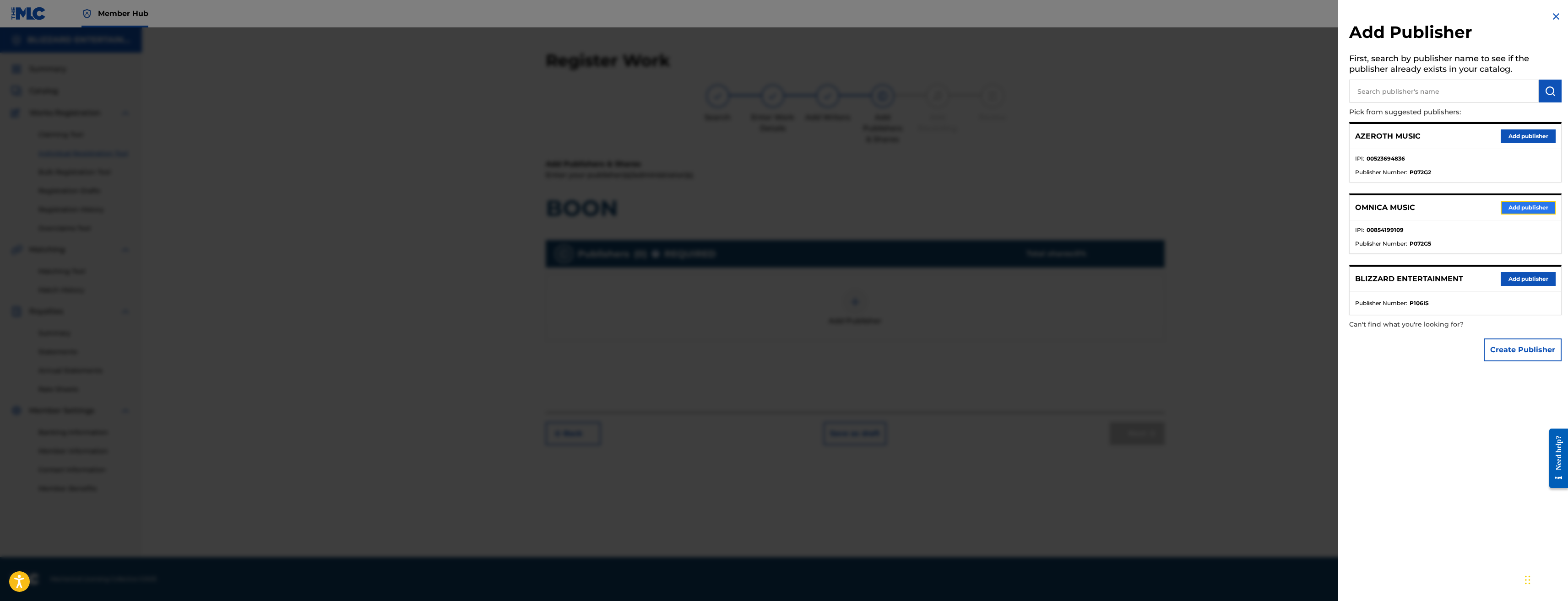
click at [1520, 202] on button "Add publisher" at bounding box center [1528, 208] width 55 height 13
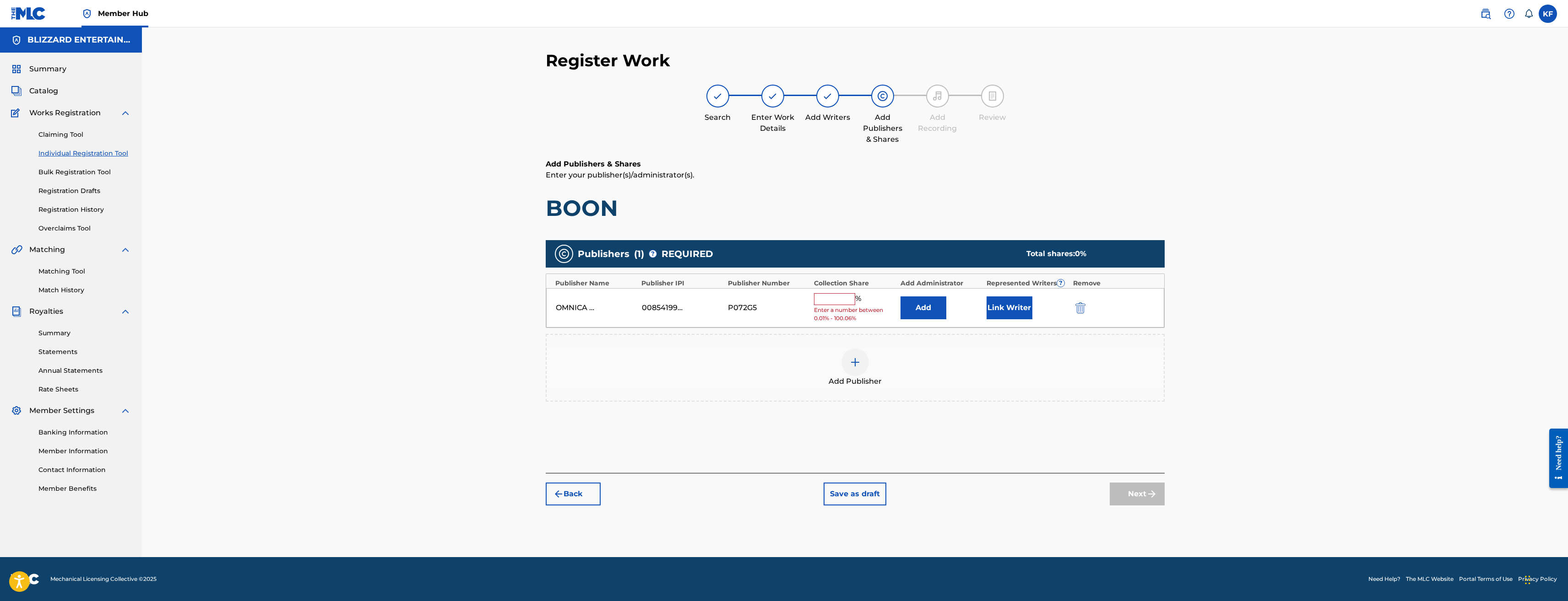
click at [853, 307] on span "Enter a number between 0.01% - 100.06%" at bounding box center [855, 314] width 82 height 16
click at [837, 296] on input "text" at bounding box center [835, 299] width 41 height 12
type input "100"
click at [1141, 484] on button "Next" at bounding box center [1137, 487] width 55 height 23
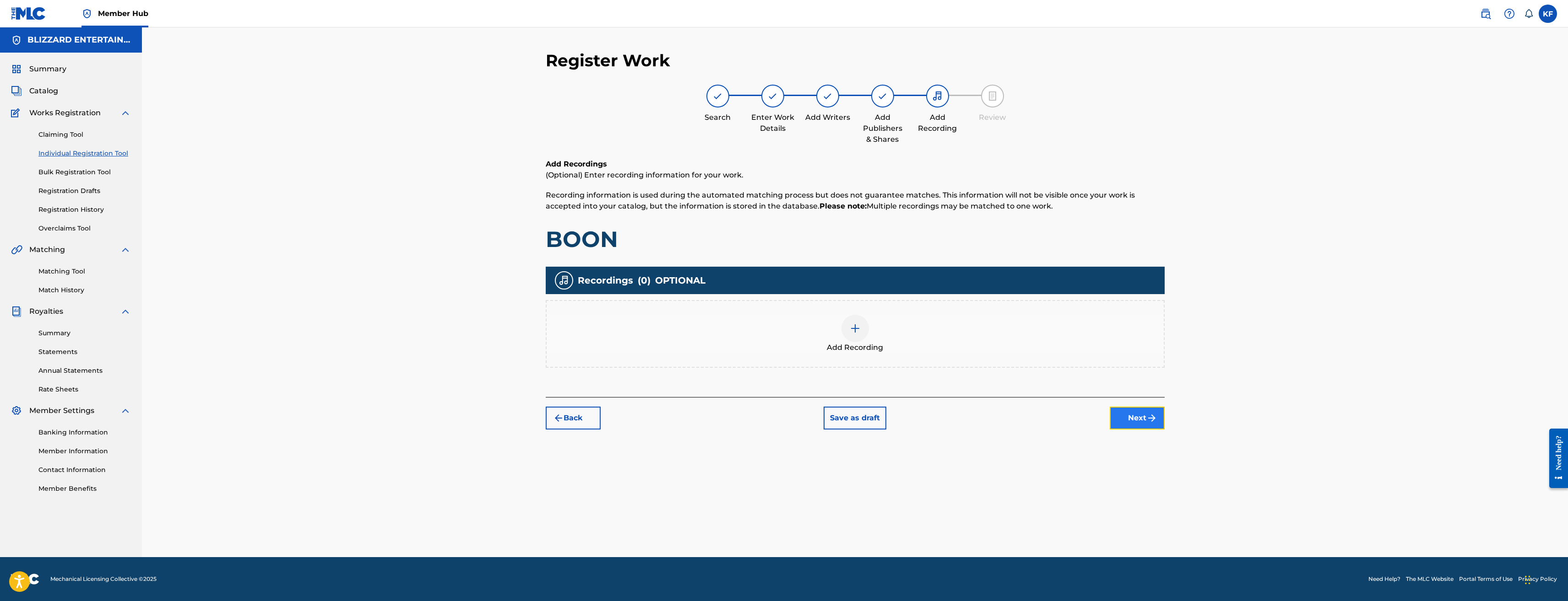
click at [1113, 417] on button "Next" at bounding box center [1137, 418] width 55 height 23
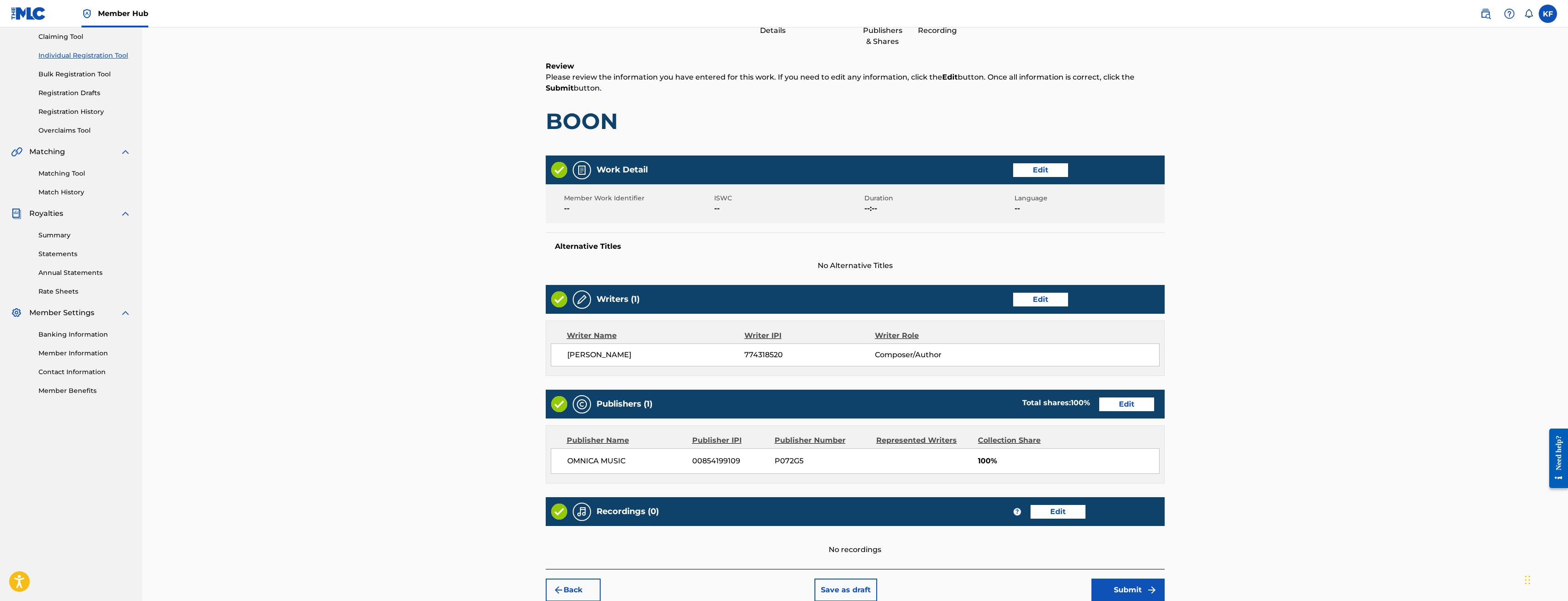
scroll to position [142, 0]
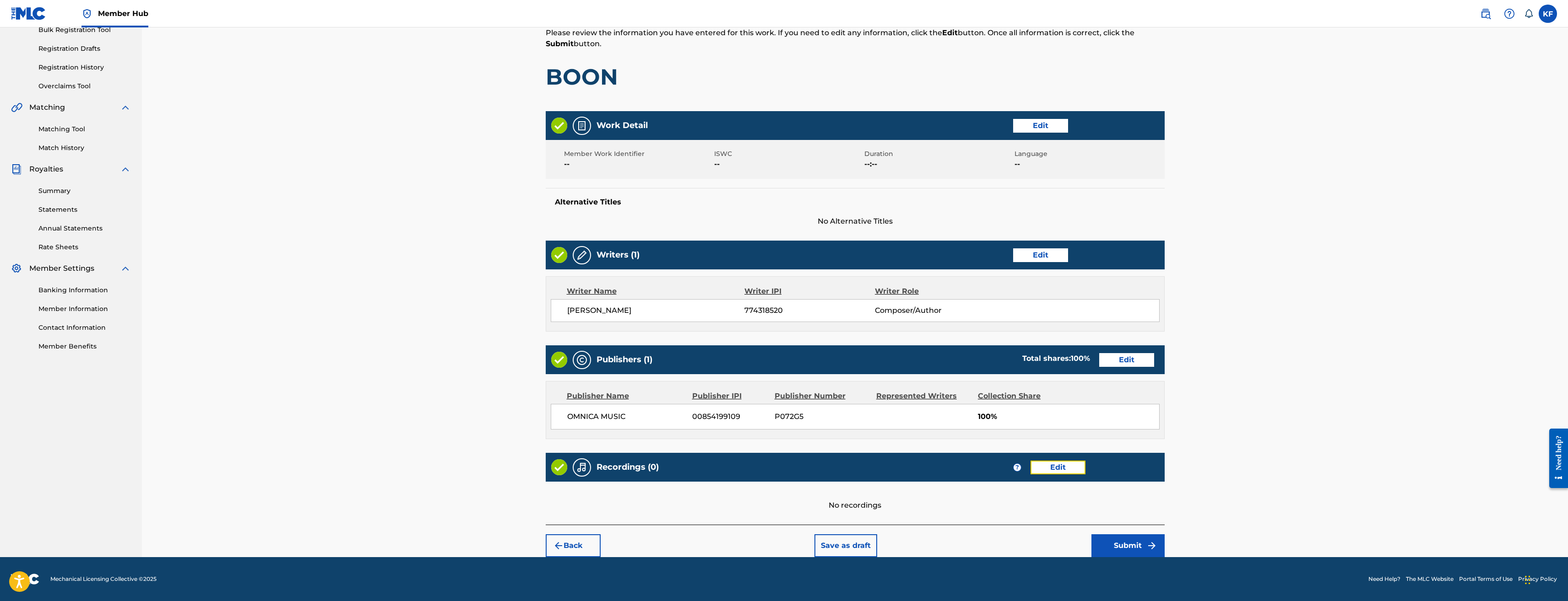
click at [1050, 466] on button "Edit" at bounding box center [1058, 468] width 55 height 13
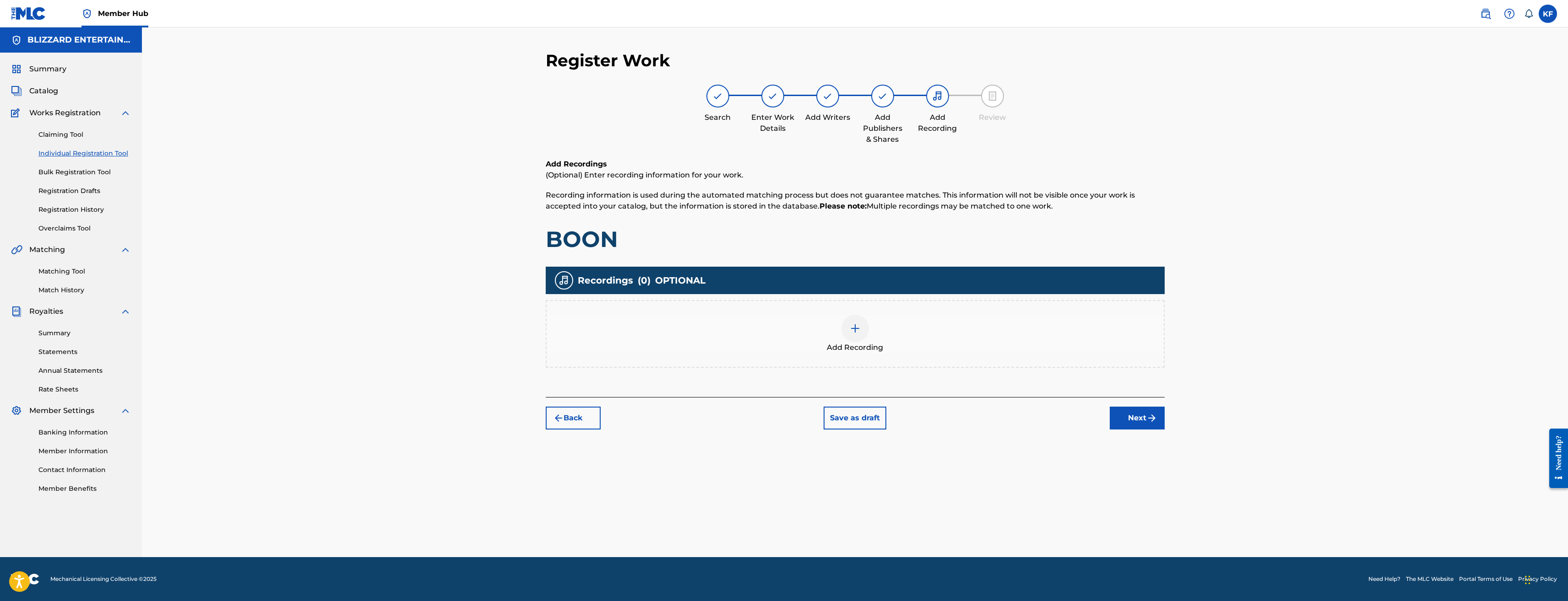
click at [860, 329] on img at bounding box center [855, 329] width 11 height 11
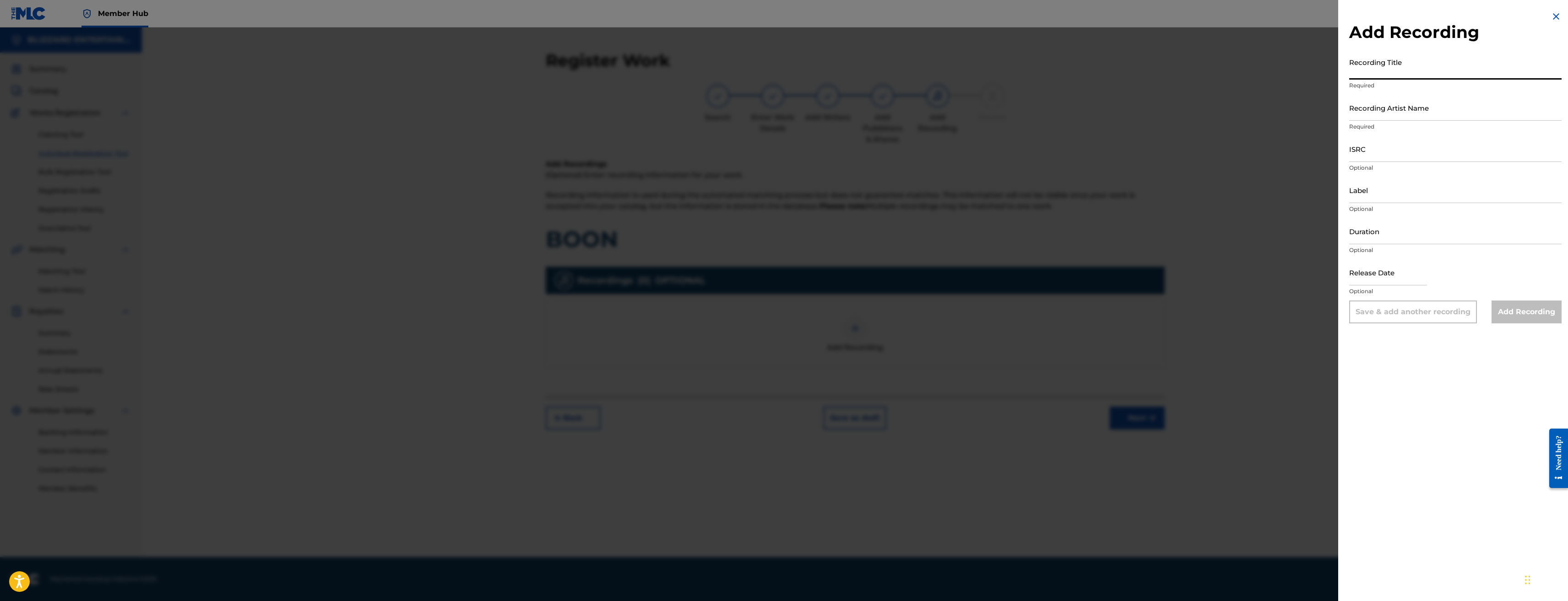
click at [1435, 67] on input "Recording Title" at bounding box center [1455, 66] width 212 height 26
type input "Boon"
click at [1424, 104] on input "Recording Artist Name" at bounding box center [1455, 108] width 212 height 26
click at [1408, 106] on input "Recording Artist Name" at bounding box center [1455, 108] width 212 height 26
paste input "TED REEDY,BLIZZARD ENTERTAINMENT"
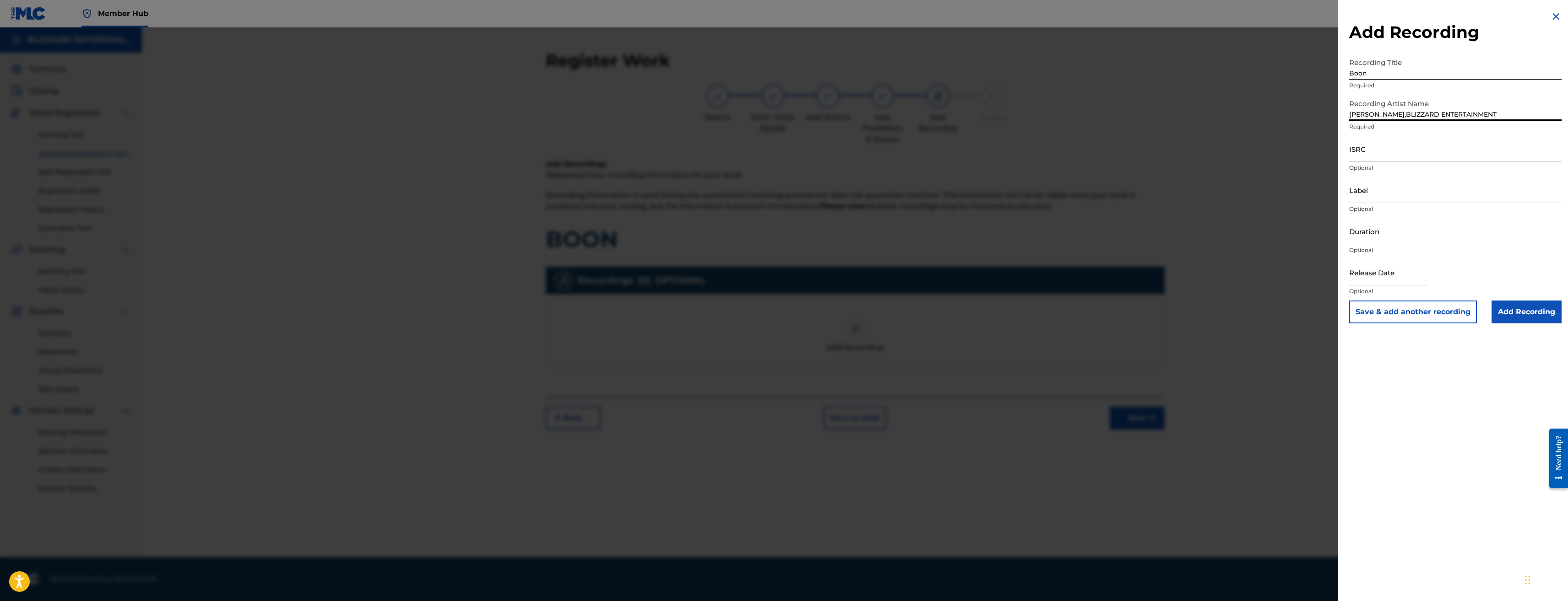
type input "TED REEDY,BLIZZARD ENTERTAINMENT"
click at [1377, 150] on input "ISRC" at bounding box center [1455, 149] width 212 height 26
paste input "USQ772400111"
type input "USQ772400111"
click at [1521, 315] on input "Add Recording" at bounding box center [1527, 312] width 70 height 23
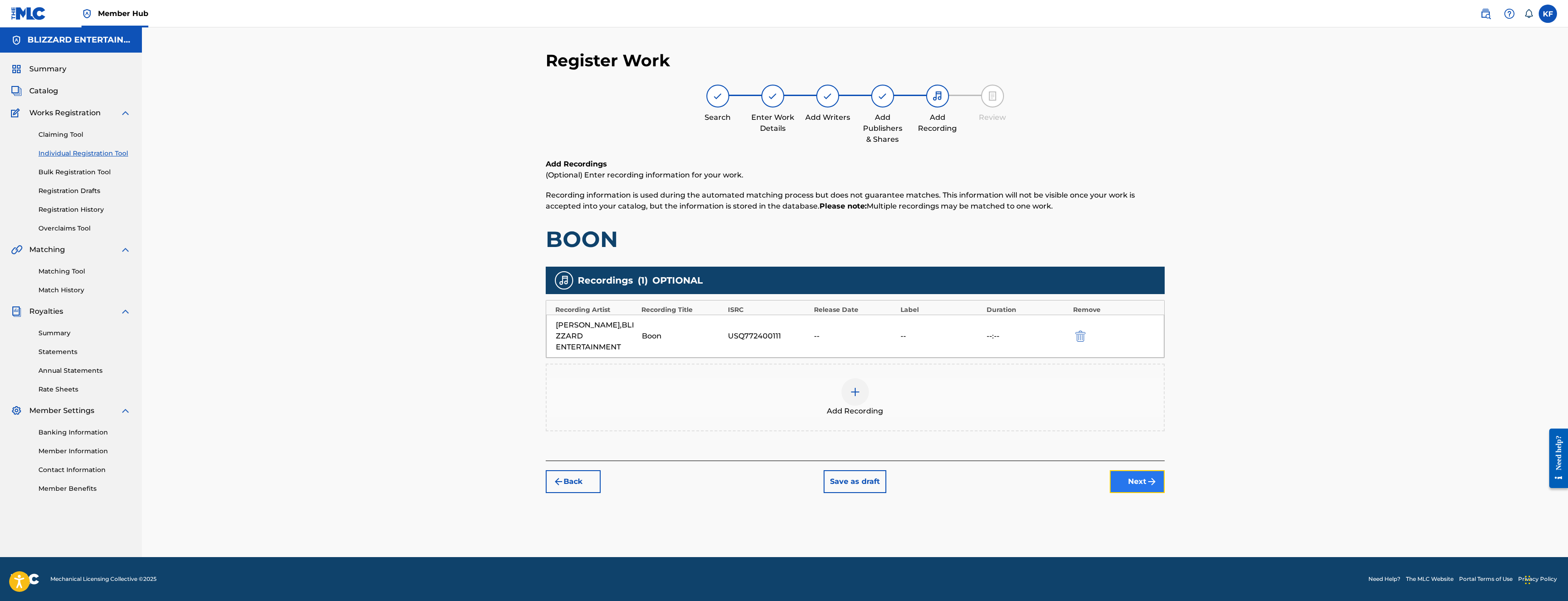
click at [1126, 474] on button "Next" at bounding box center [1137, 482] width 55 height 23
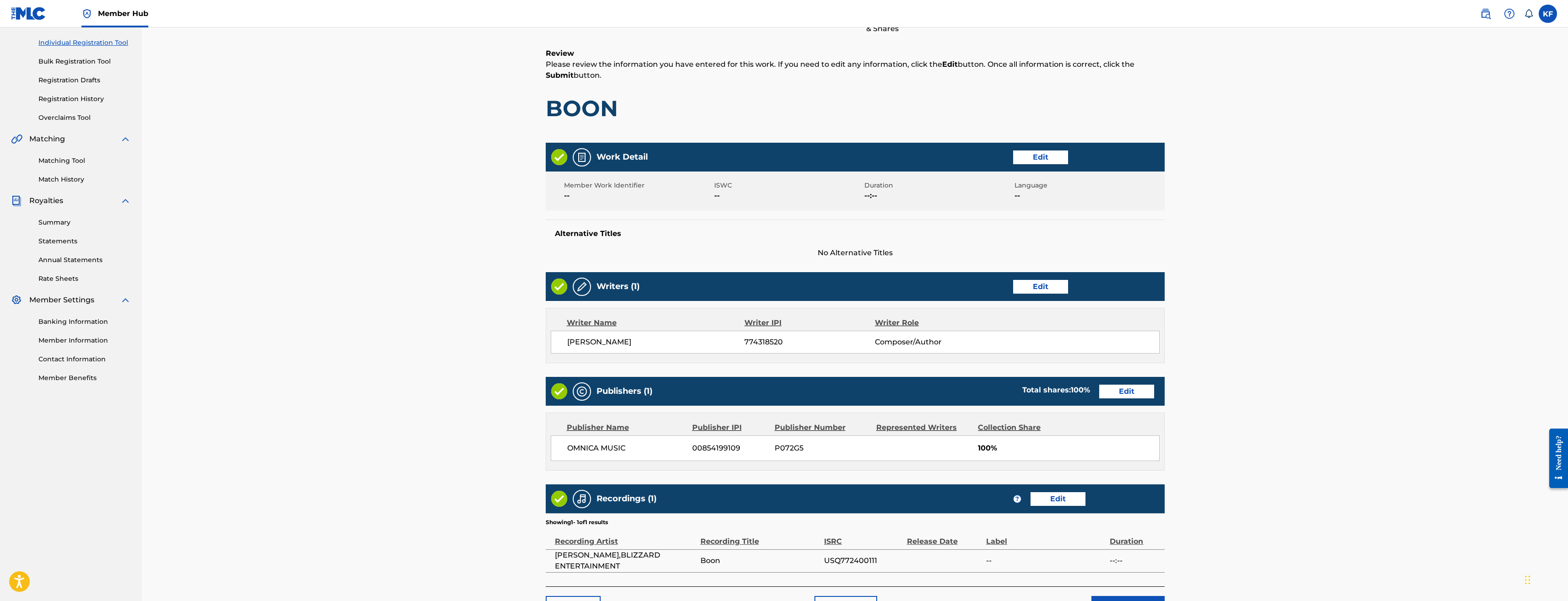
scroll to position [172, 0]
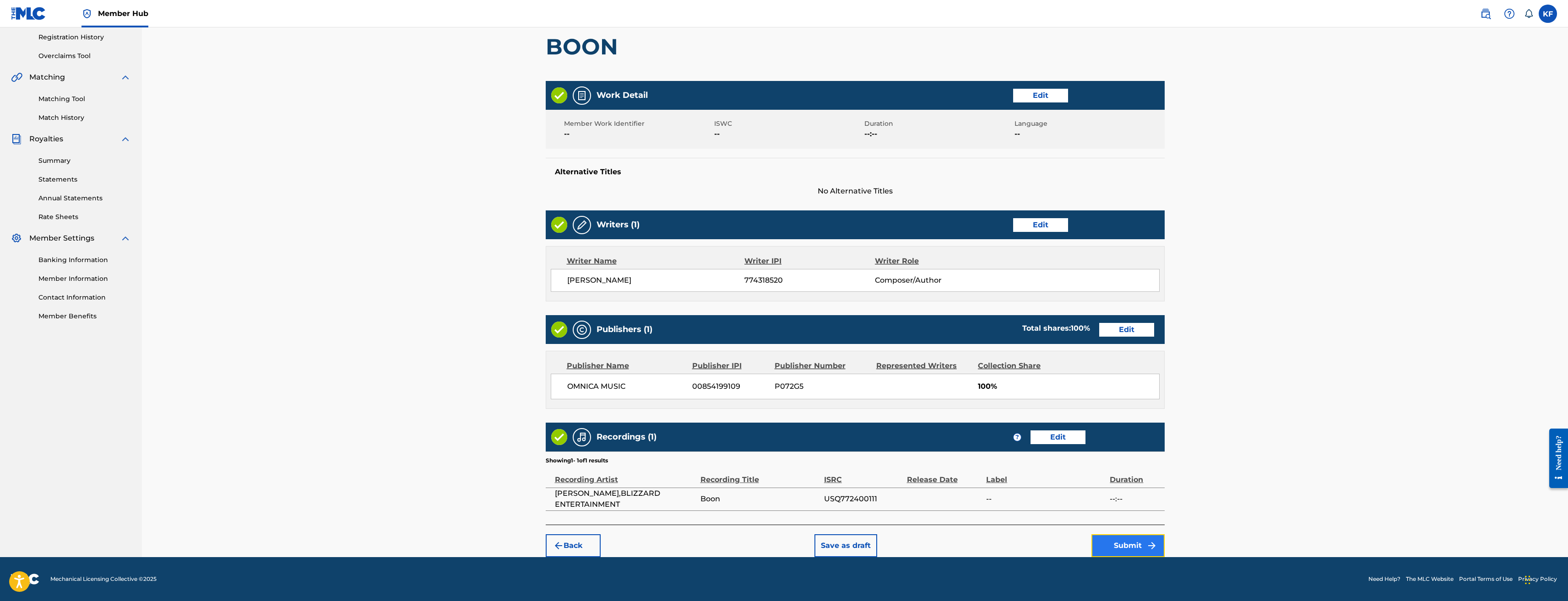
click at [1126, 547] on button "Submit" at bounding box center [1128, 546] width 73 height 23
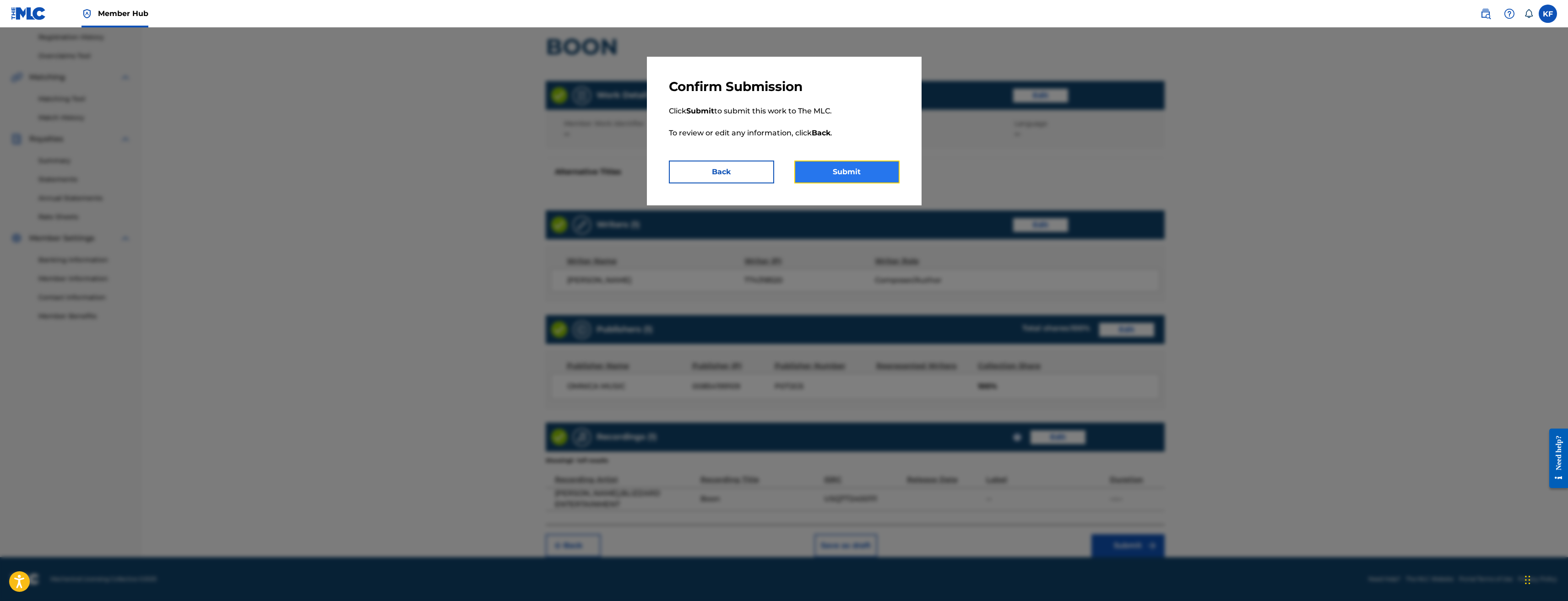
click at [848, 166] on button "Submit" at bounding box center [847, 172] width 105 height 23
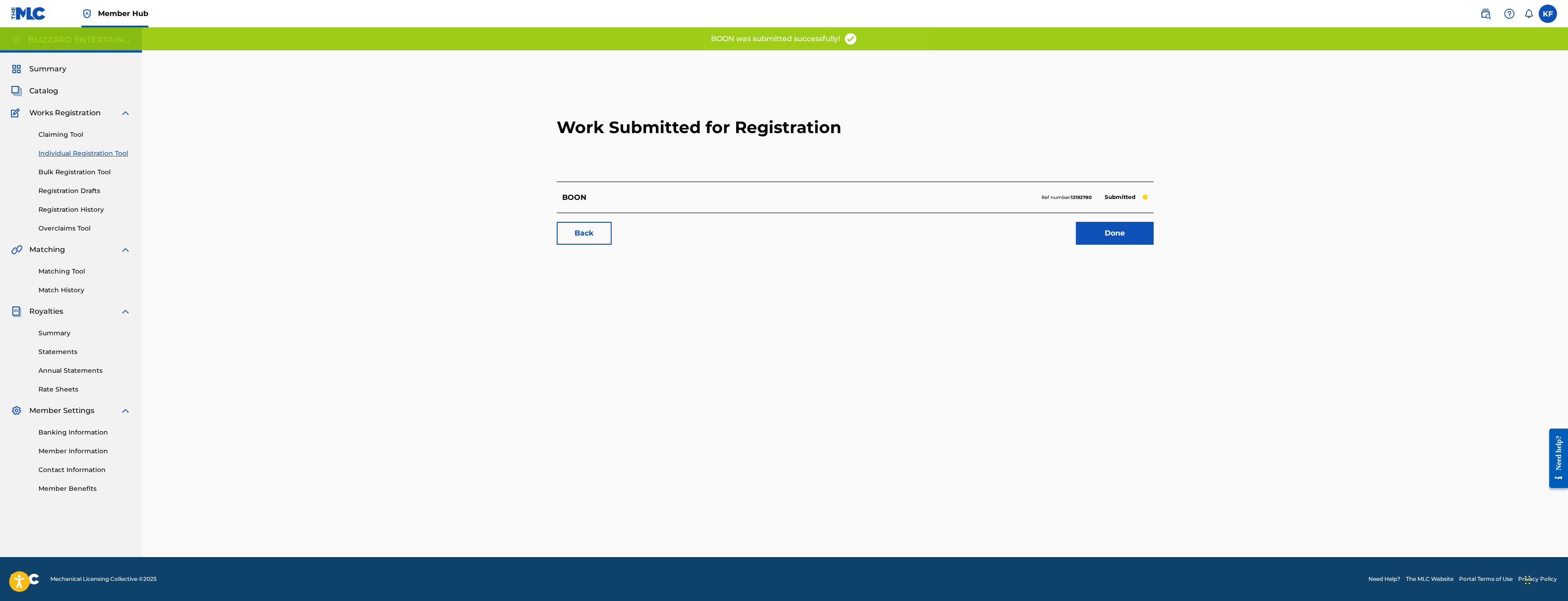
click at [102, 151] on link "Individual Registration Tool" at bounding box center [84, 154] width 92 height 9
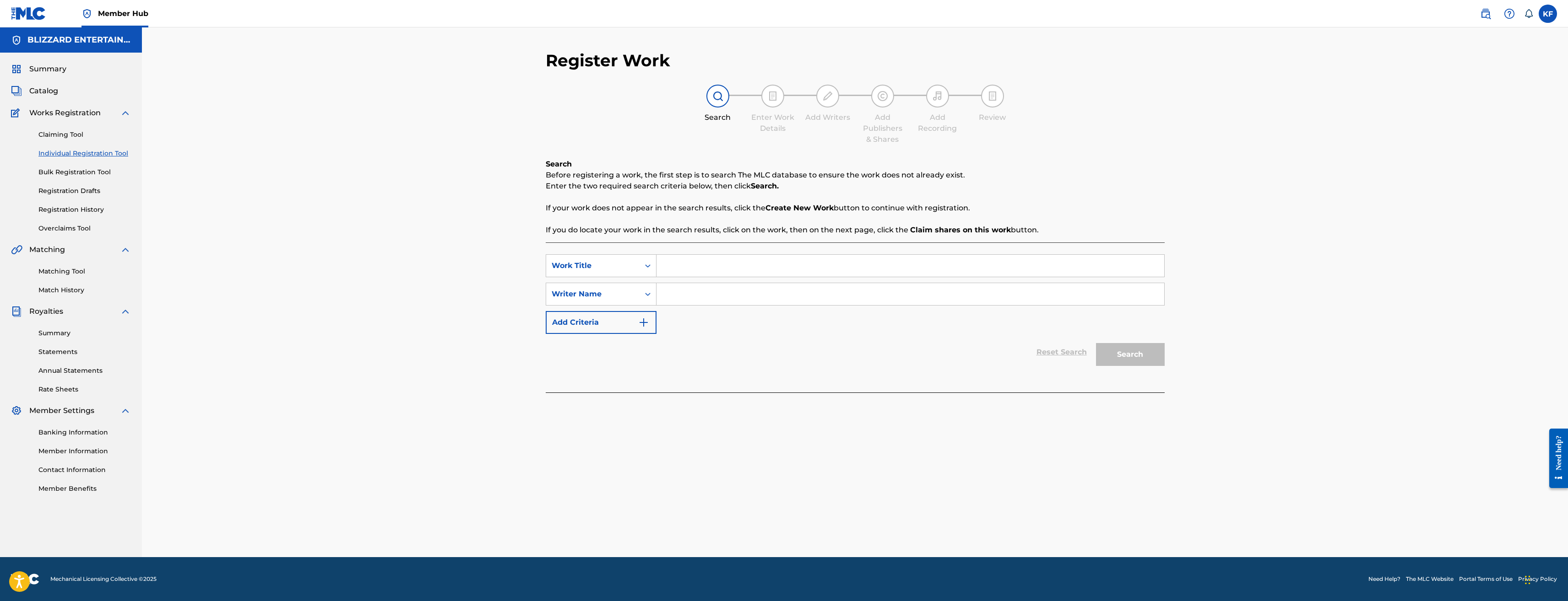
click at [674, 263] on input "Search Form" at bounding box center [910, 265] width 508 height 22
paste input "HIDEOUT"
type input "HIDEOUT"
click at [975, 302] on input "Search Form" at bounding box center [910, 294] width 508 height 22
type input "ted reedy"
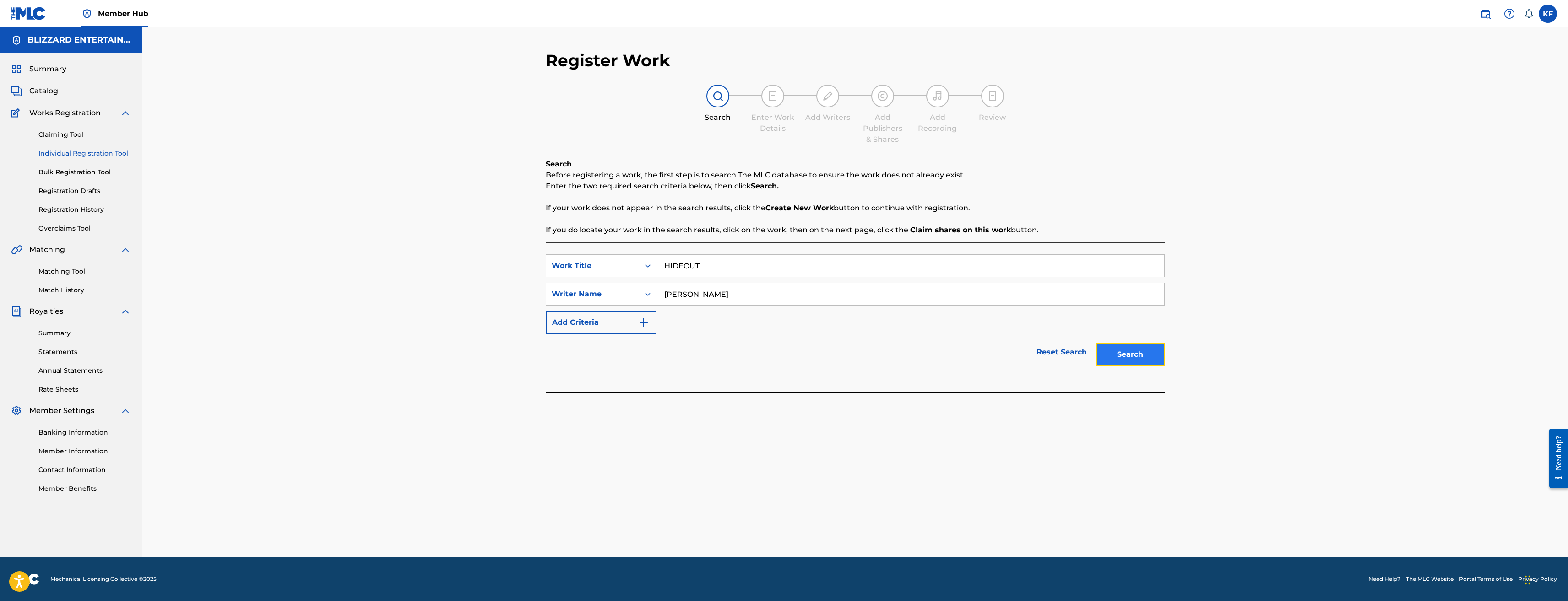
click at [1155, 349] on button "Search" at bounding box center [1130, 354] width 69 height 23
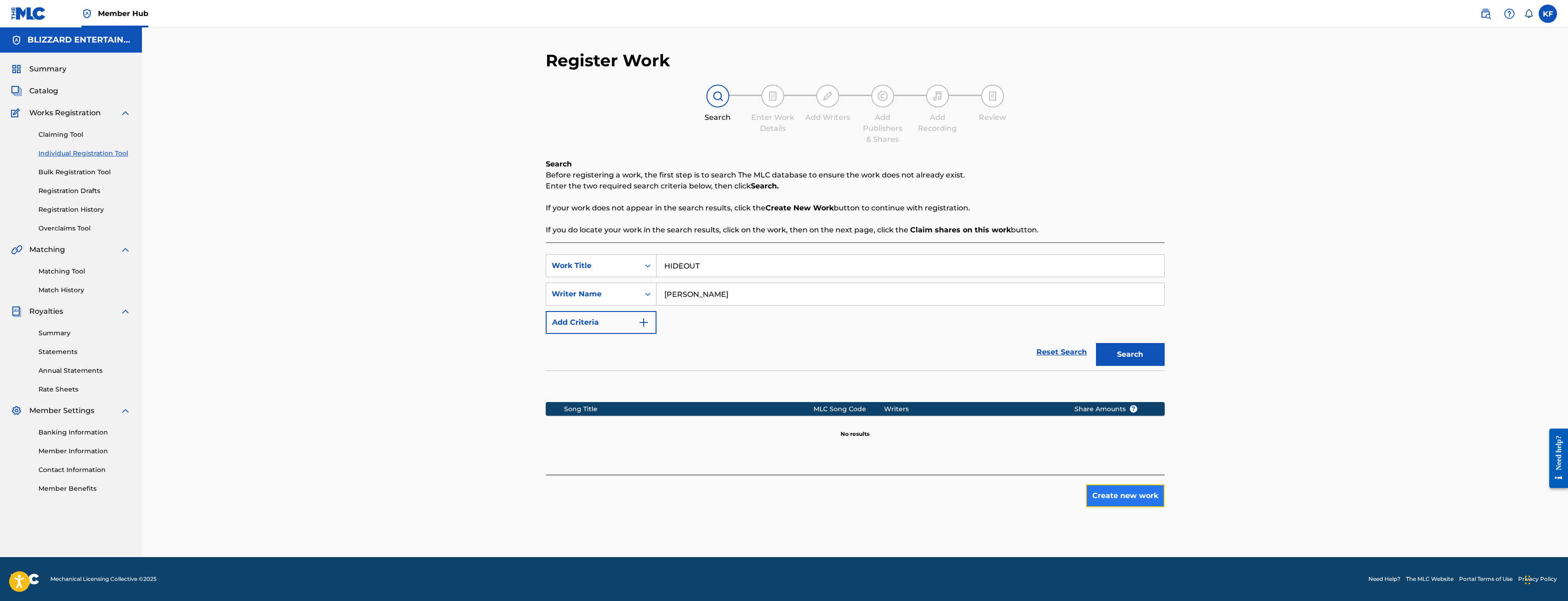
click at [1140, 493] on button "Create new work" at bounding box center [1125, 496] width 79 height 23
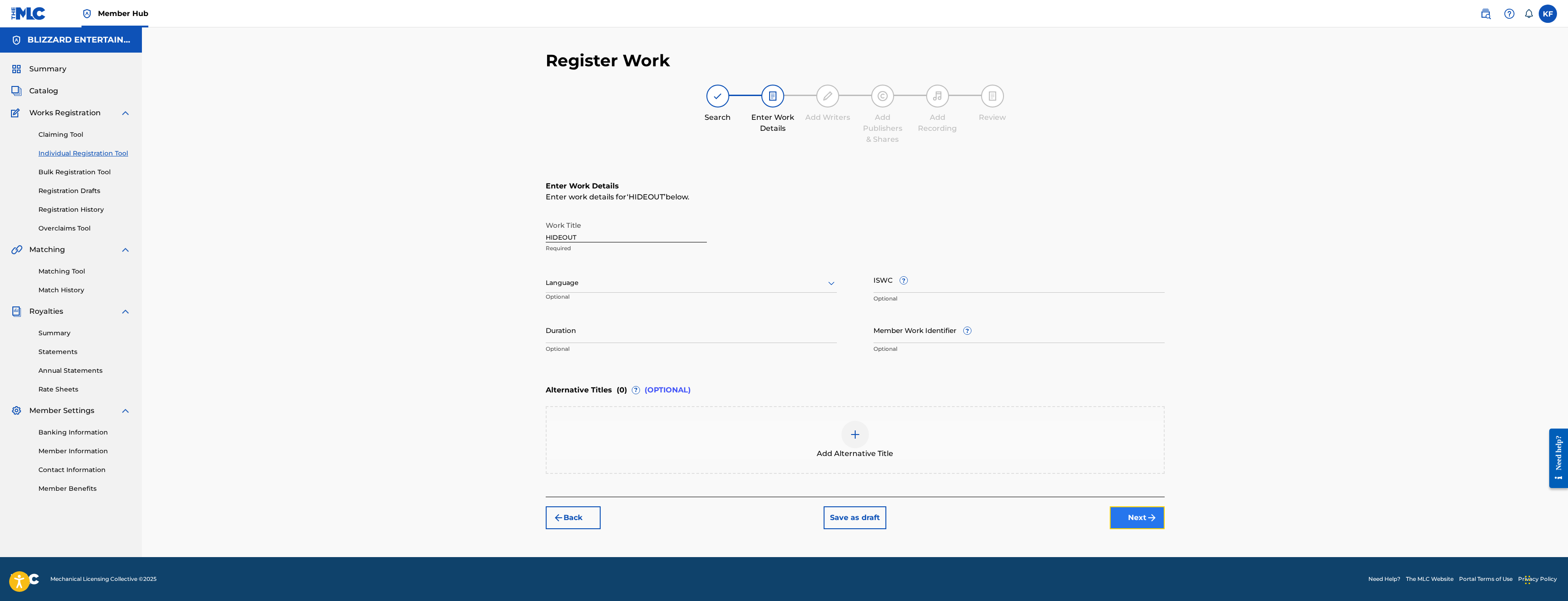
click at [1151, 517] on img "submit" at bounding box center [1152, 518] width 11 height 11
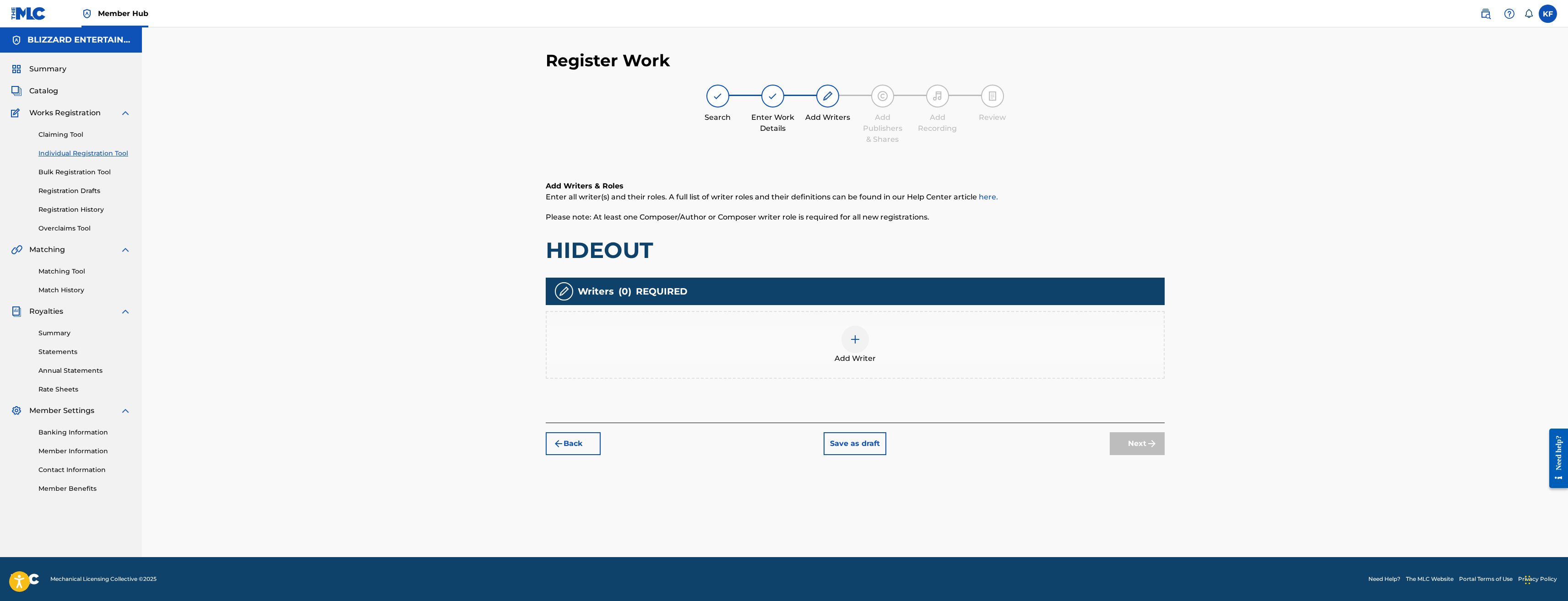
click at [865, 340] on div at bounding box center [855, 340] width 28 height 28
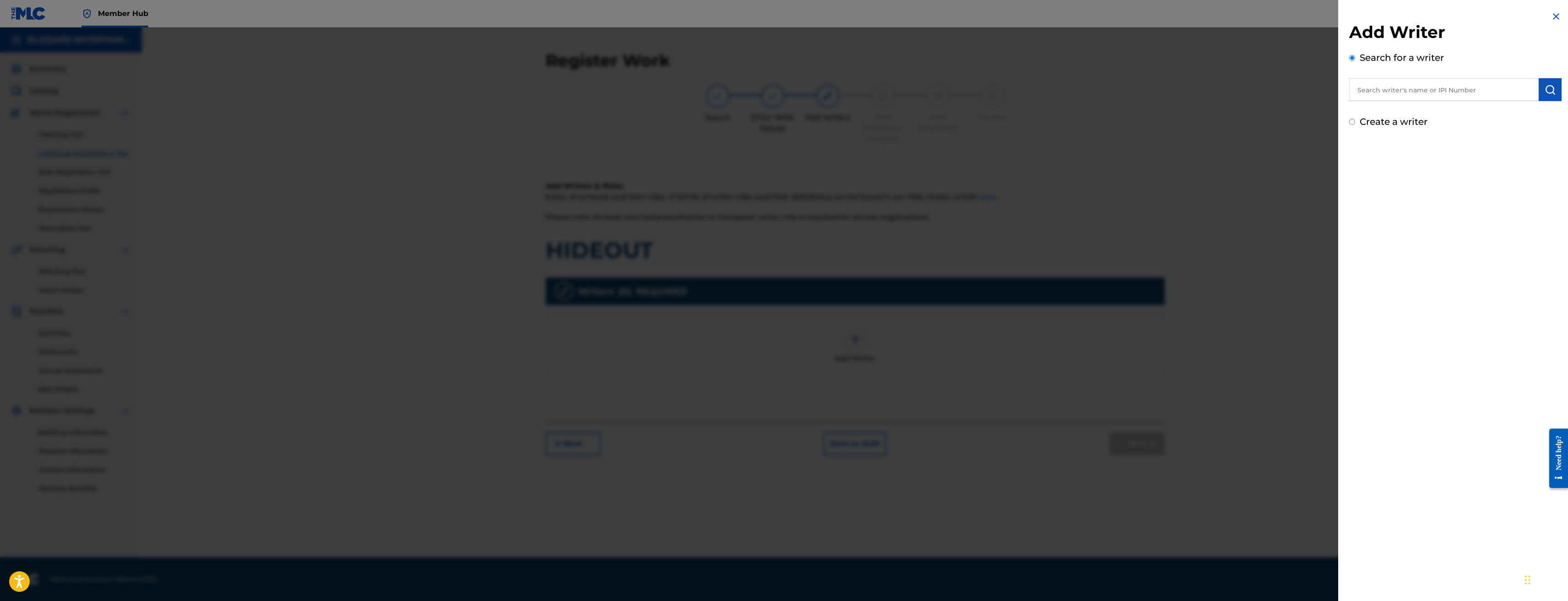
click at [1373, 125] on label "Create a writer" at bounding box center [1393, 122] width 68 height 11
radio input "true"
click at [1355, 125] on input "Create a writer" at bounding box center [1352, 122] width 6 height 6
radio input "false"
radio input "true"
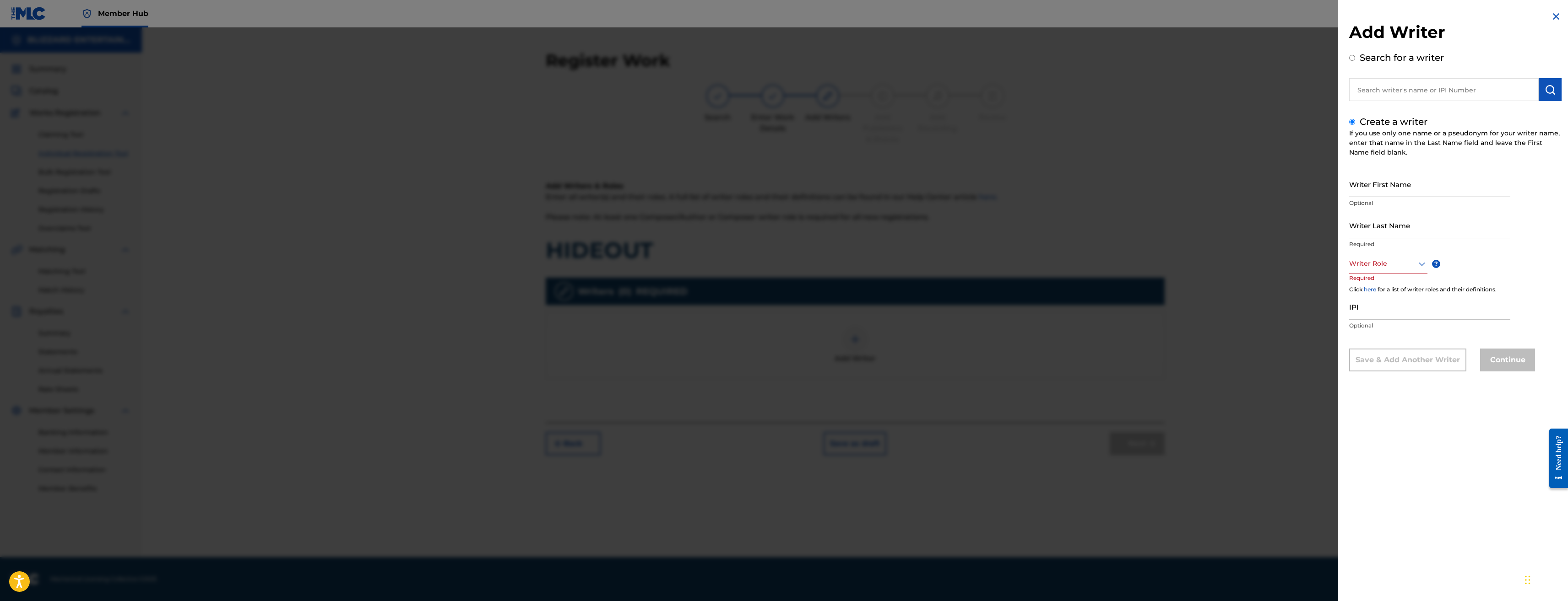
click at [1383, 189] on input "Writer First Name" at bounding box center [1430, 184] width 161 height 26
type input "Ted"
type input "Reedy"
click at [1384, 270] on div "Writer Role" at bounding box center [1389, 263] width 78 height 21
click at [1386, 284] on div "Composer/Author" at bounding box center [1388, 284] width 78 height 21
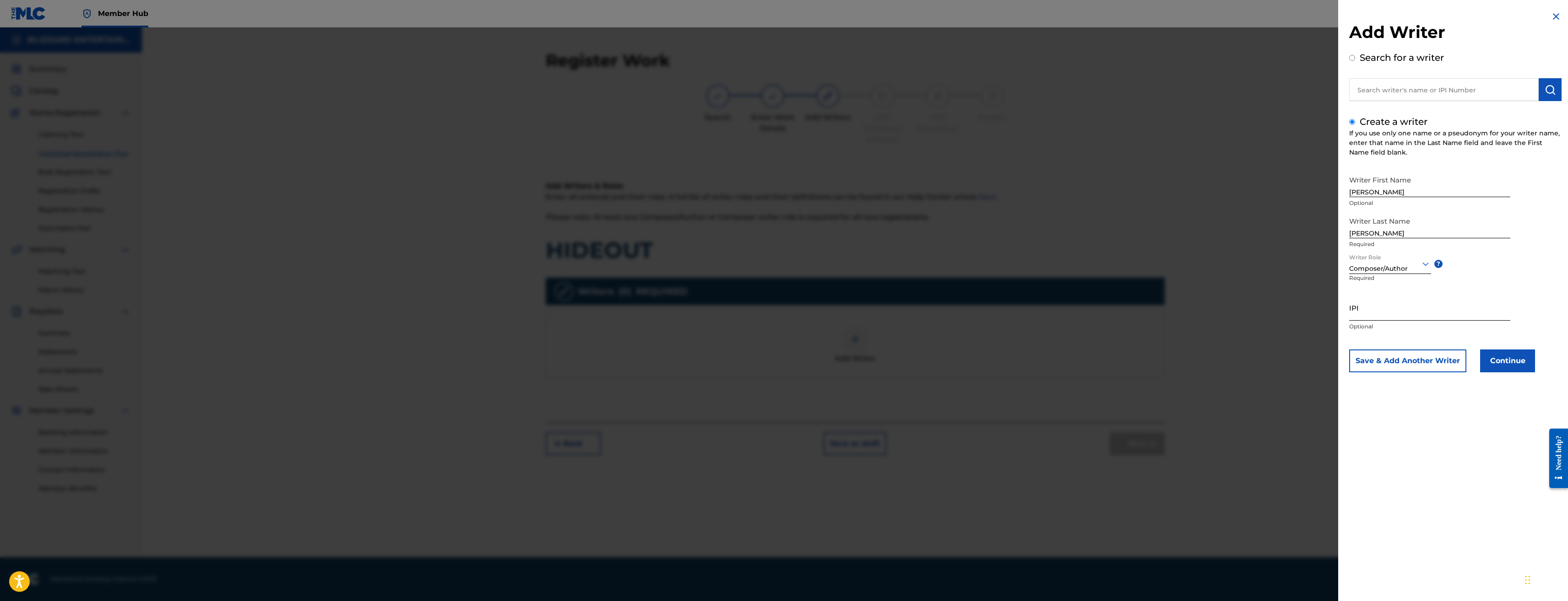
click at [1387, 306] on input "IPI" at bounding box center [1430, 307] width 161 height 26
click at [1388, 305] on input "IPI" at bounding box center [1430, 307] width 161 height 26
paste input "774318520"
type input "774318520"
click at [1499, 348] on div "Writer First Name Ted Optional Writer Last Name Reedy Required Writer Role Comp…" at bounding box center [1455, 272] width 212 height 201
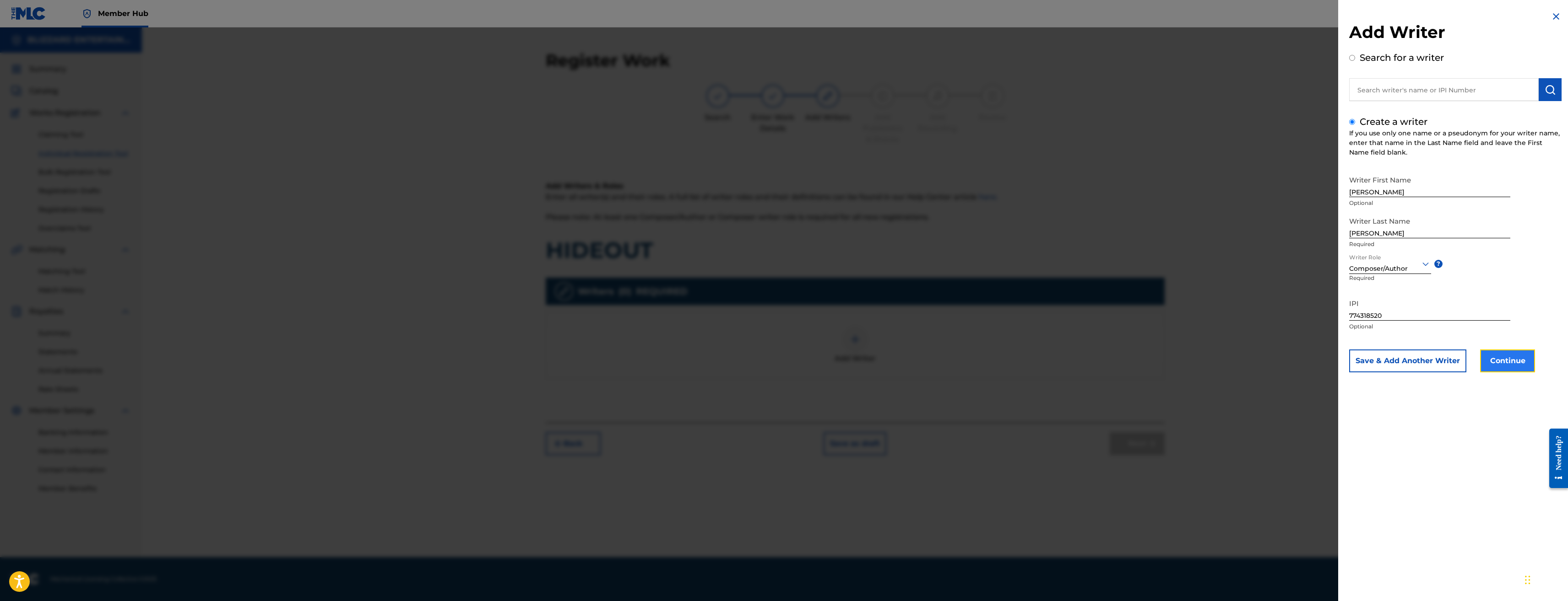
click at [1505, 362] on button "Continue" at bounding box center [1508, 361] width 55 height 23
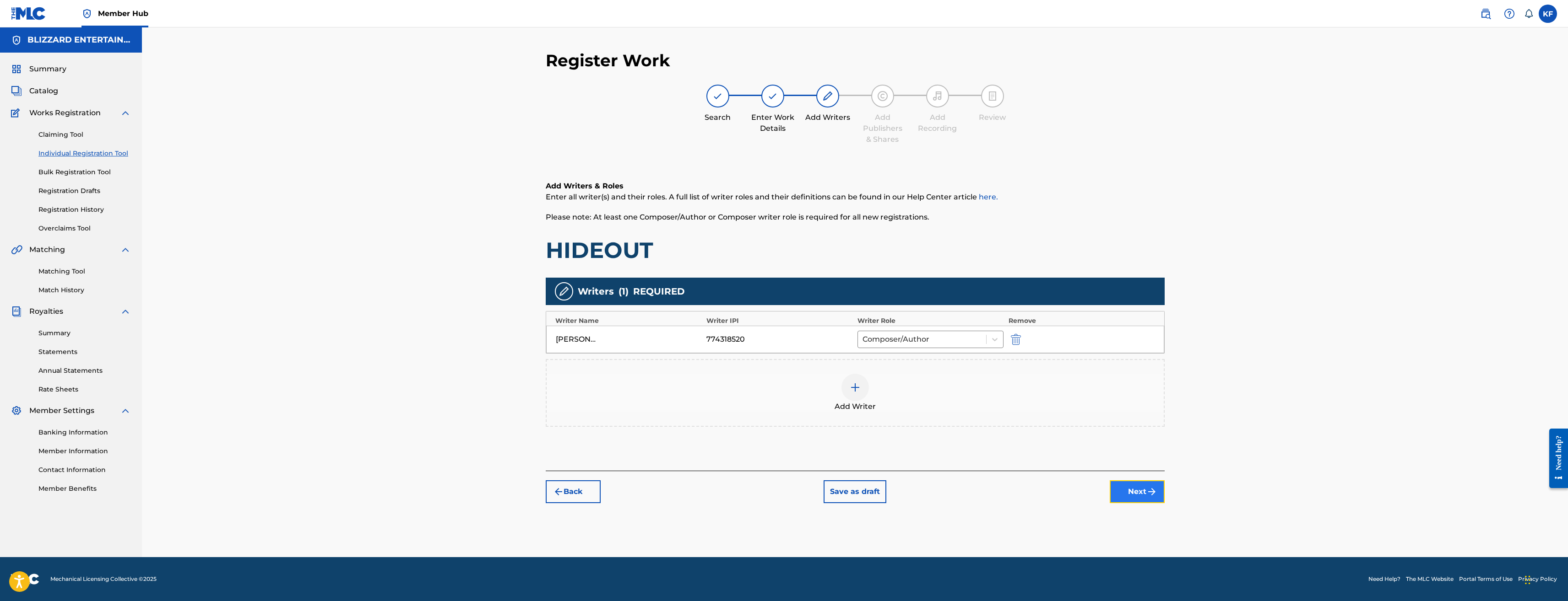
click at [1148, 488] on img "submit" at bounding box center [1152, 492] width 11 height 11
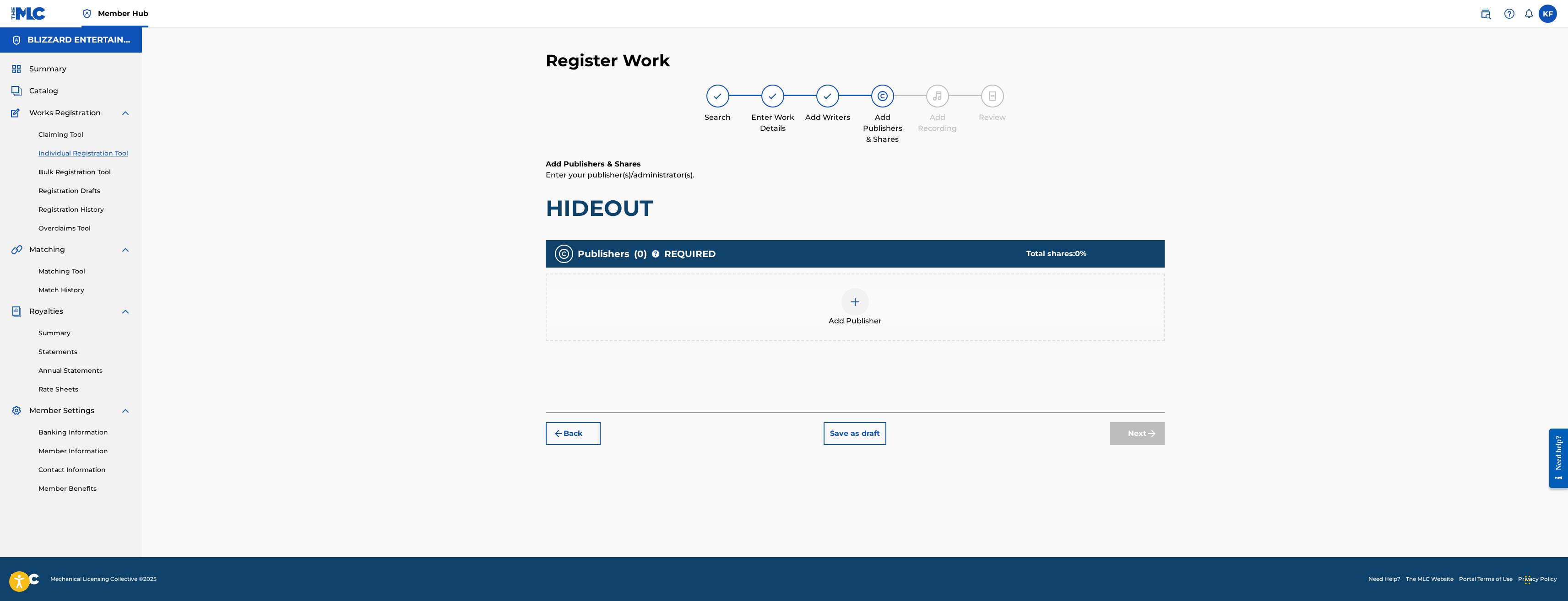
click at [834, 302] on div "Add Publisher" at bounding box center [855, 307] width 617 height 38
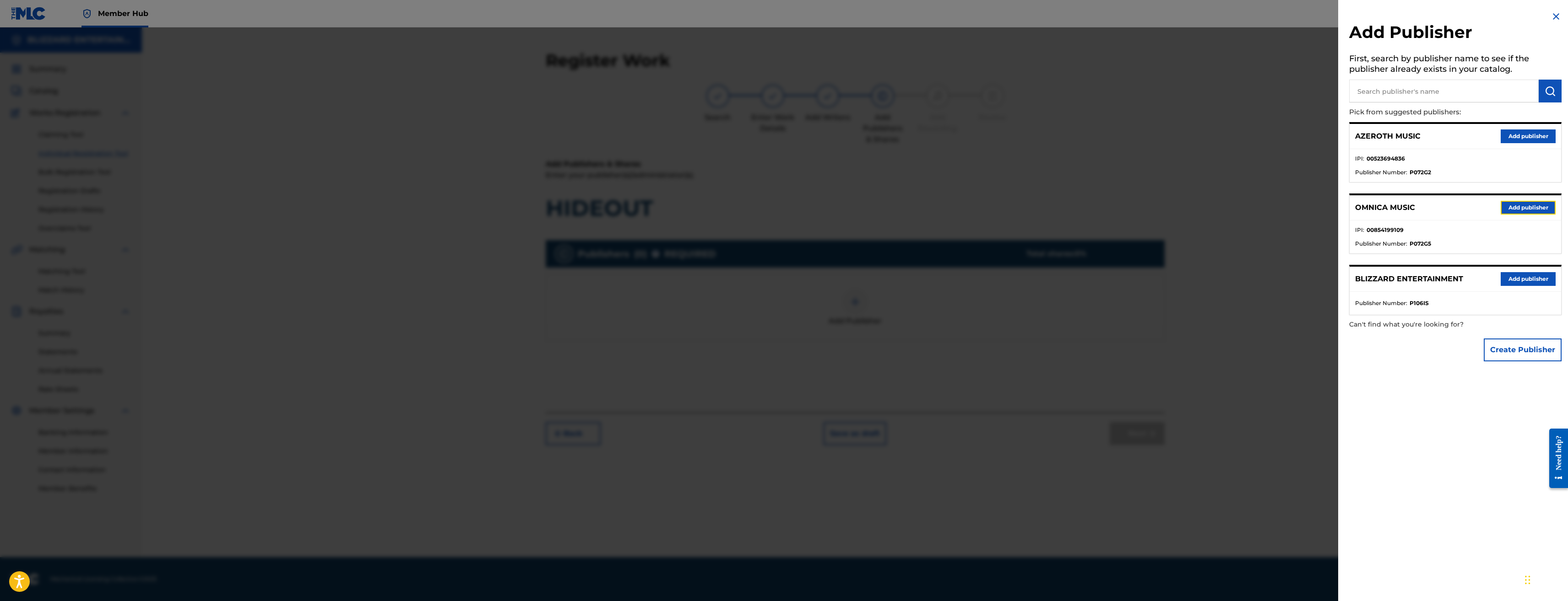
click at [1534, 208] on button "Add publisher" at bounding box center [1528, 208] width 55 height 13
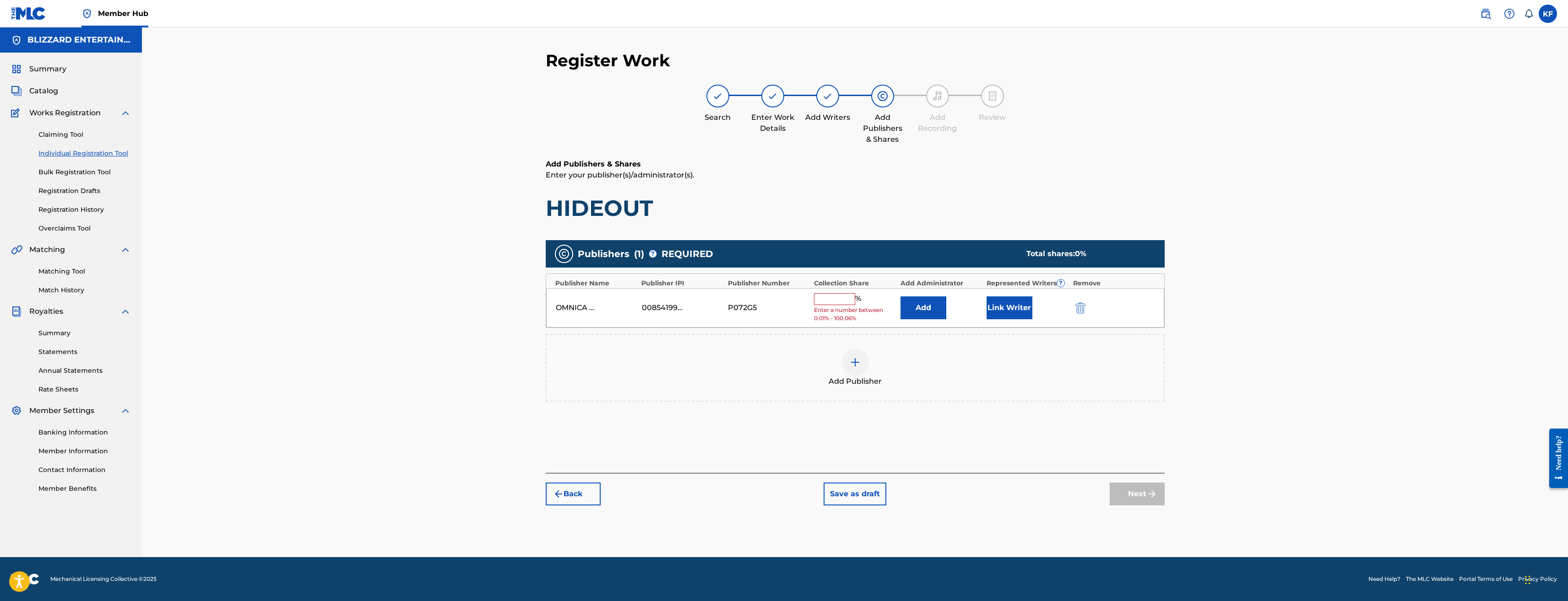
click at [841, 294] on input "text" at bounding box center [835, 299] width 41 height 12
type input "100"
click at [1137, 495] on button "Next" at bounding box center [1137, 487] width 55 height 23
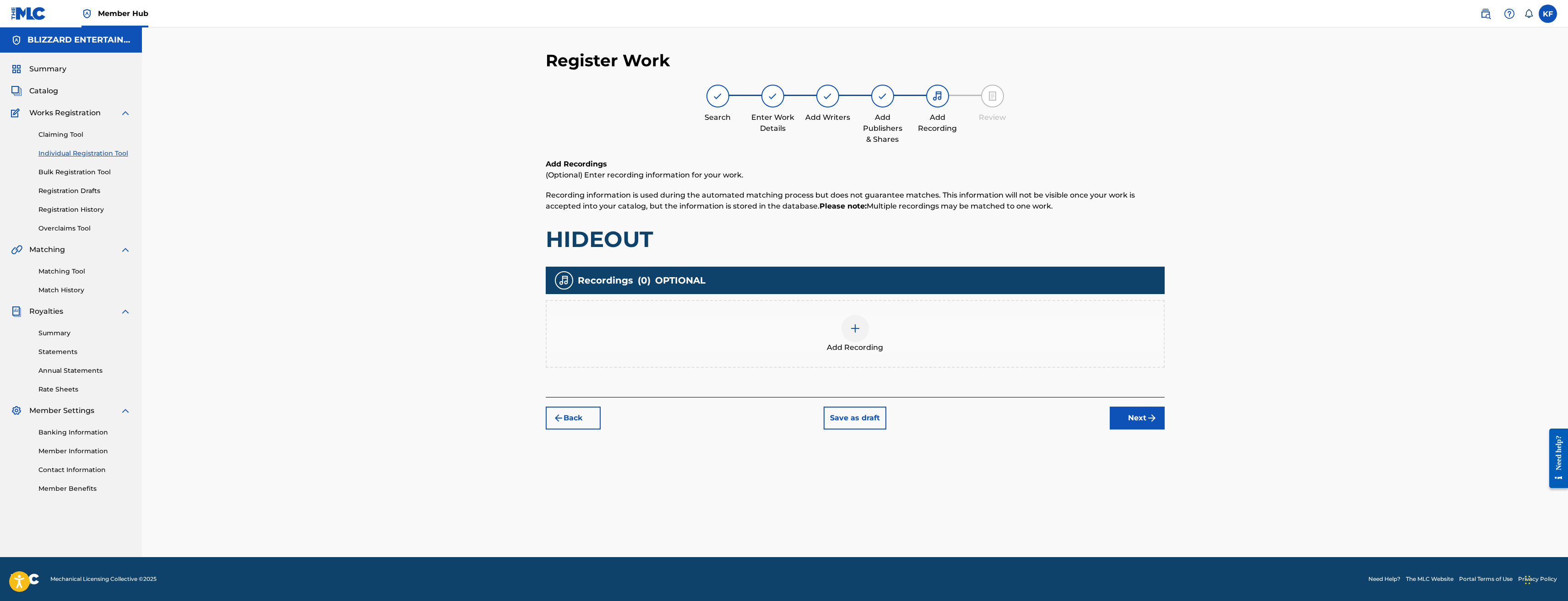
click at [868, 338] on div "Add Recording" at bounding box center [855, 334] width 617 height 38
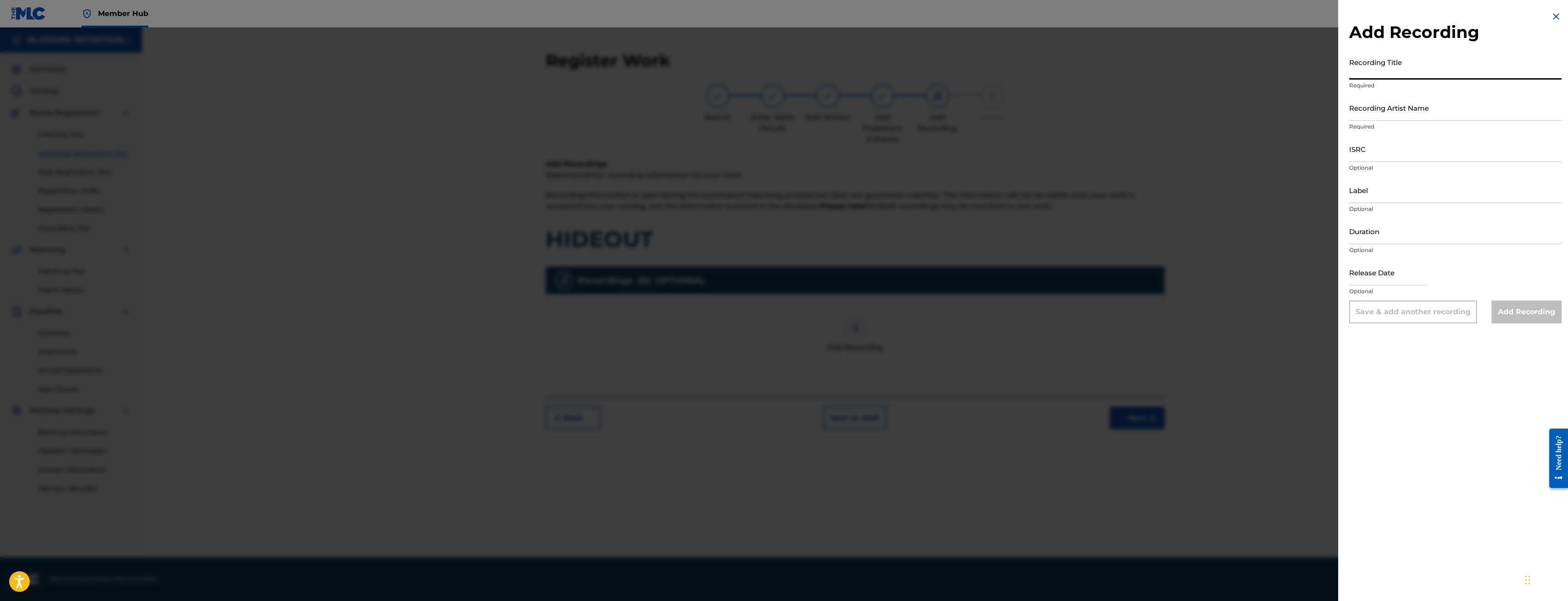
click at [1401, 67] on input "Recording Title" at bounding box center [1455, 66] width 212 height 26
click at [1381, 57] on input "Recording Title" at bounding box center [1455, 66] width 212 height 26
click at [1381, 62] on input "Recording Title" at bounding box center [1455, 66] width 212 height 26
paste input "HIDEOUT"
type input "HIDEOUT"
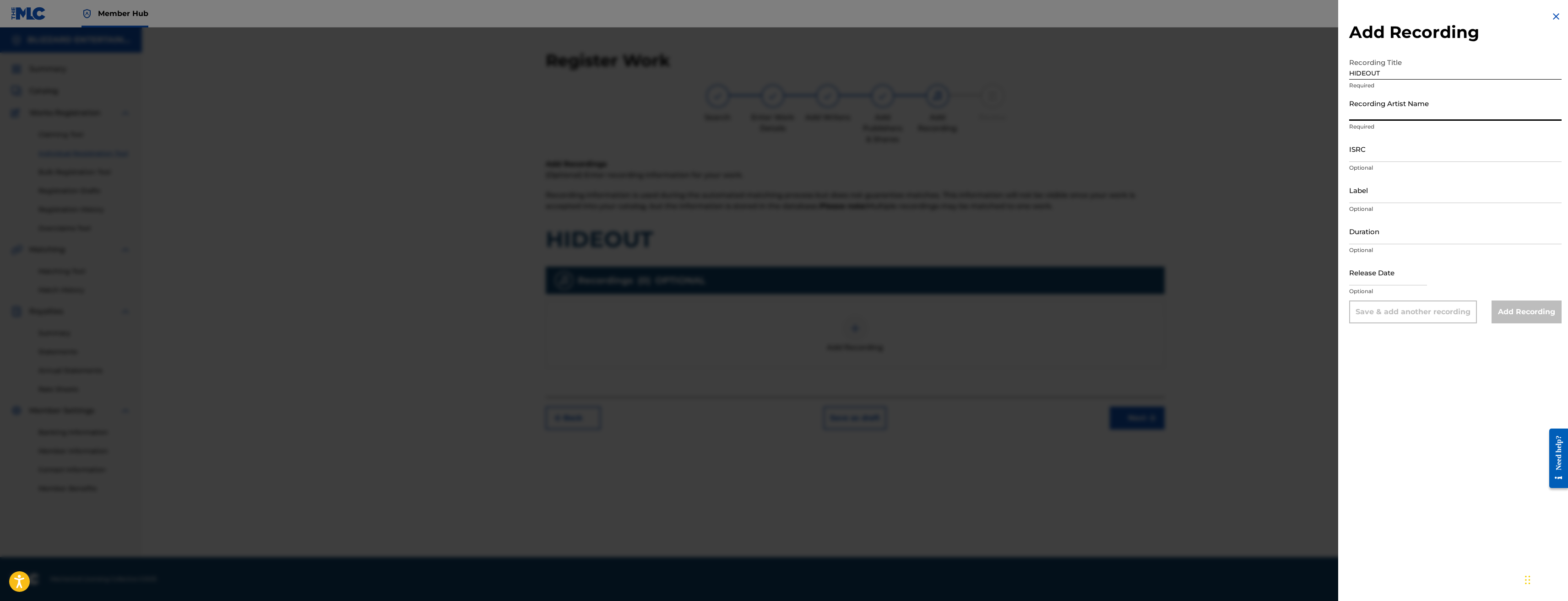
drag, startPoint x: 1400, startPoint y: 105, endPoint x: 1407, endPoint y: 109, distance: 8.1
click at [1400, 105] on input "Recording Artist Name" at bounding box center [1455, 108] width 212 height 26
paste input "TED REEDY,BLIZZARD ENTERTAINMENT"
type input "TED REEDY,BLIZZARD ENTERTAINMENT"
click at [1344, 160] on div "Add Recording Recording Title HIDEOUT Required Recording Artist Name TED REEDY,…" at bounding box center [1455, 167] width 235 height 335
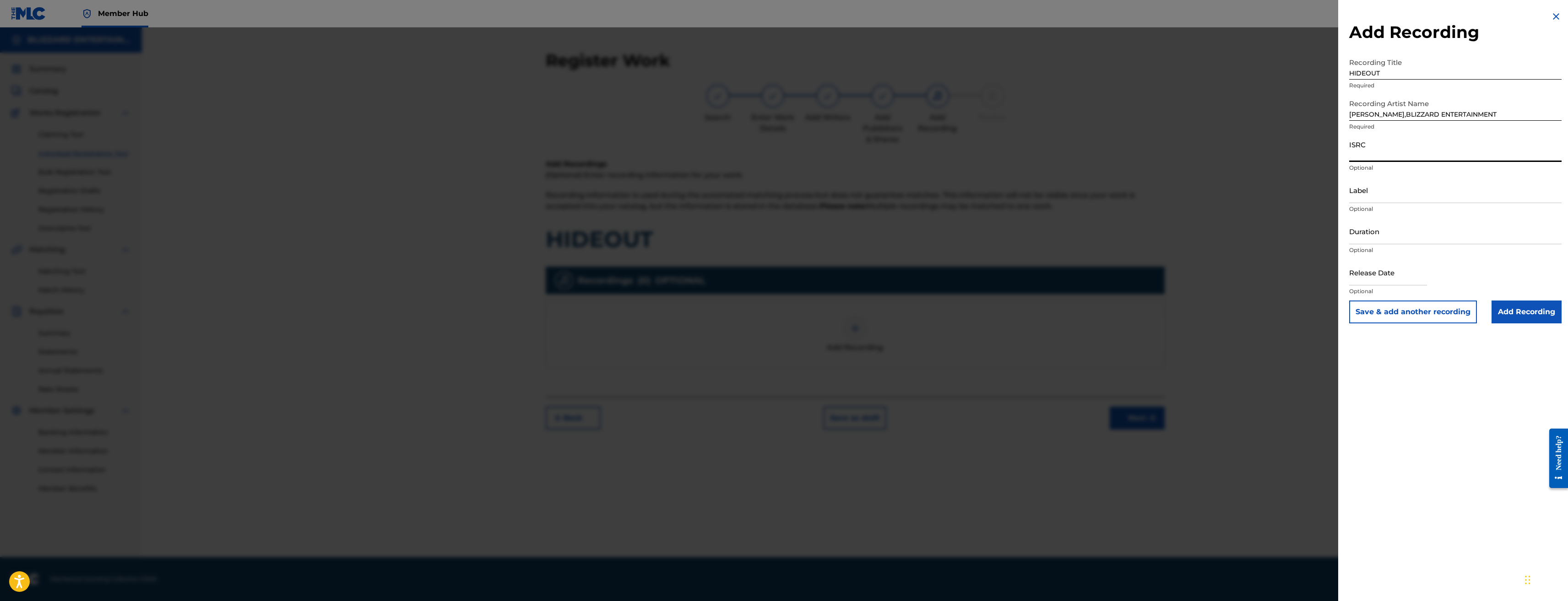
click at [1421, 155] on input "ISRC" at bounding box center [1455, 149] width 212 height 26
paste input "USQ772400109"
type input "USQ772400109"
click at [1525, 304] on input "Add Recording" at bounding box center [1527, 312] width 70 height 23
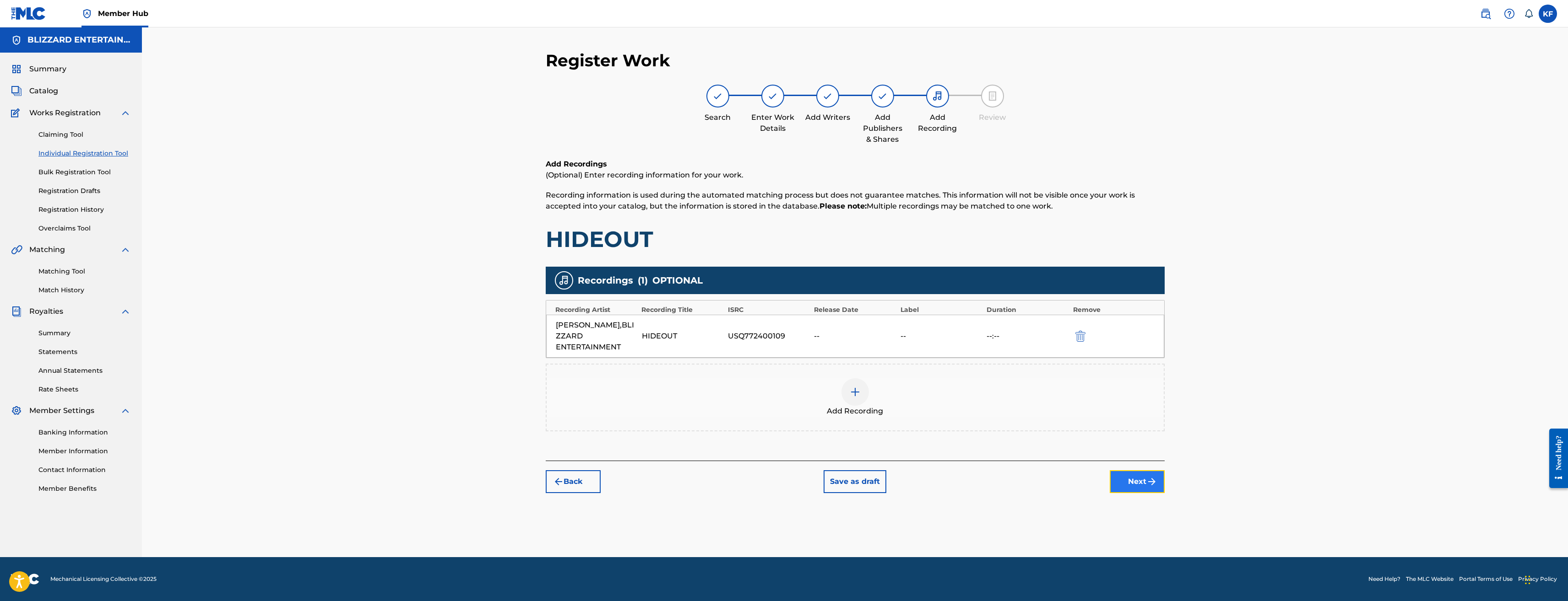
click at [1157, 488] on button "Next" at bounding box center [1137, 482] width 55 height 23
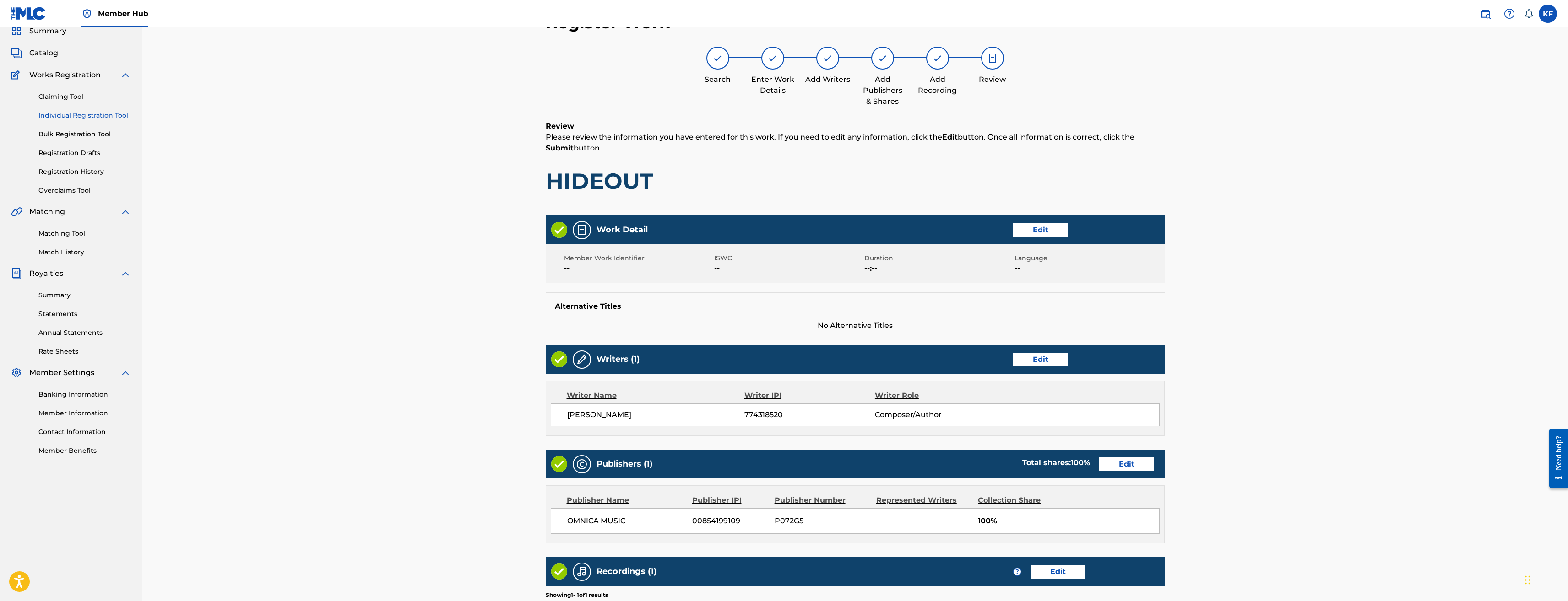
scroll to position [172, 0]
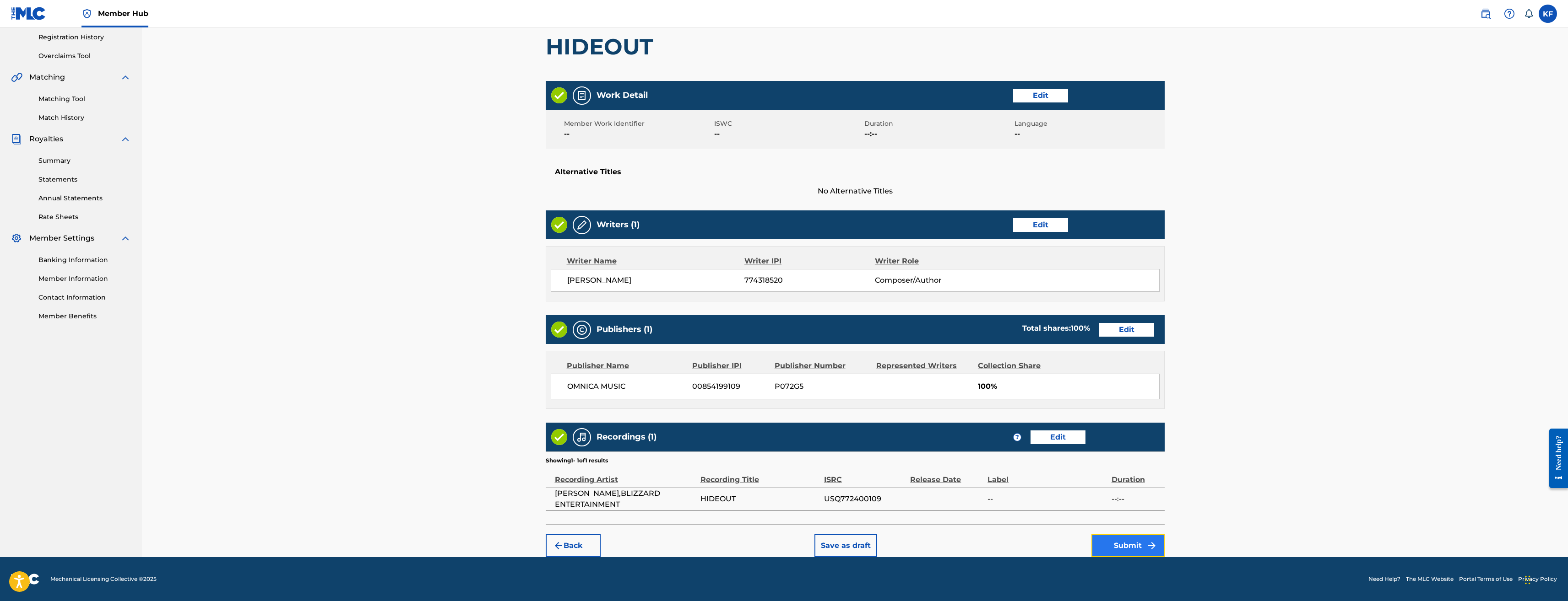
click at [1134, 541] on button "Submit" at bounding box center [1128, 546] width 73 height 23
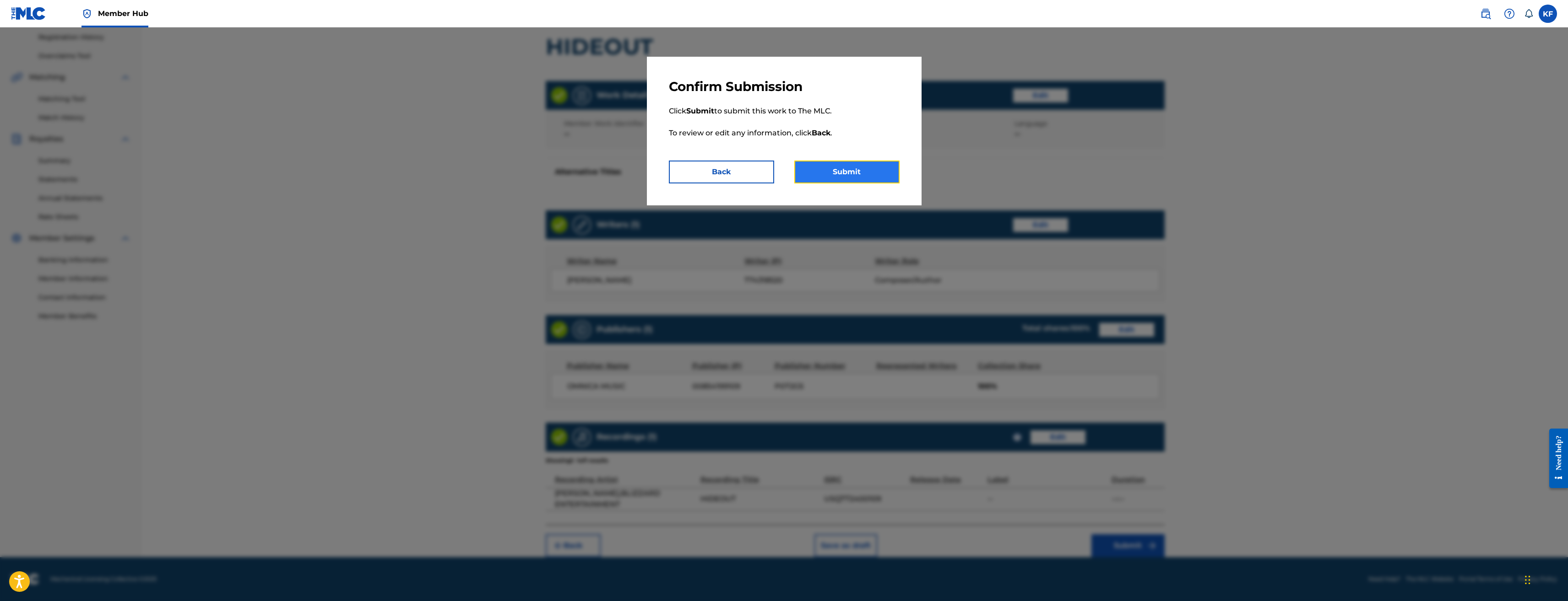
click at [837, 169] on button "Submit" at bounding box center [847, 172] width 105 height 23
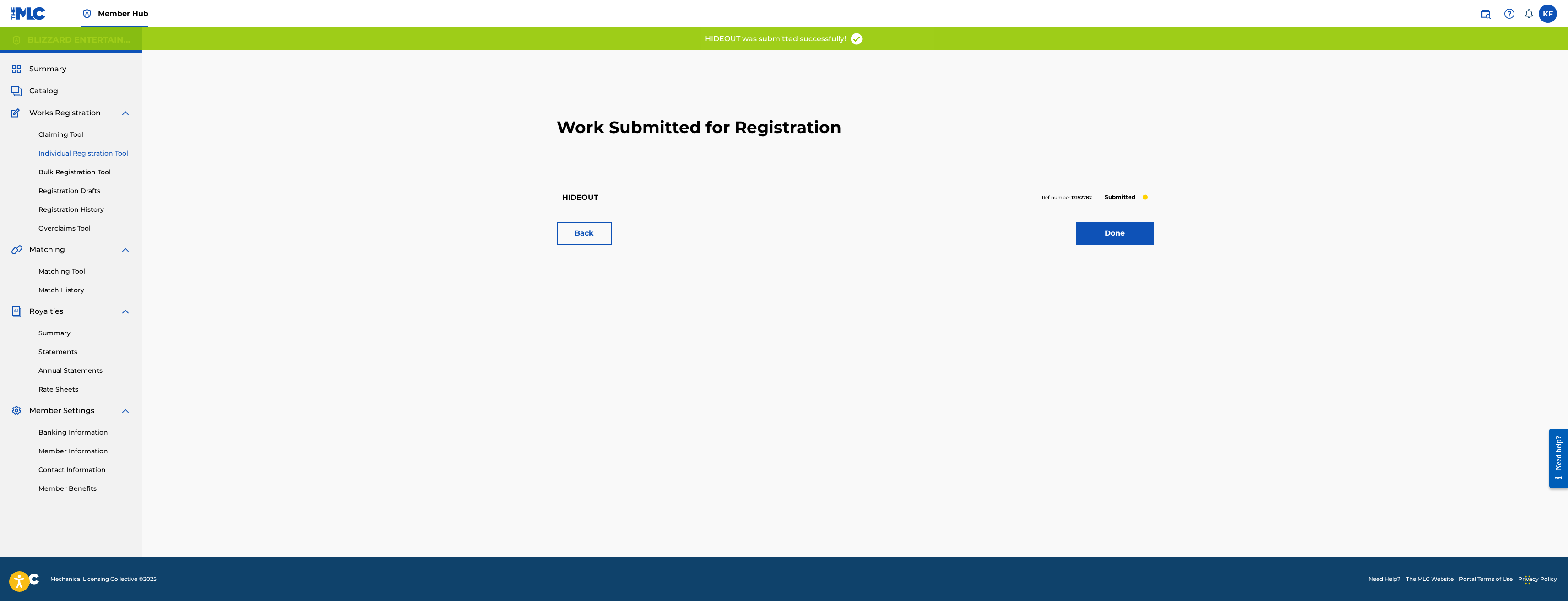
click at [117, 152] on link "Individual Registration Tool" at bounding box center [84, 154] width 92 height 9
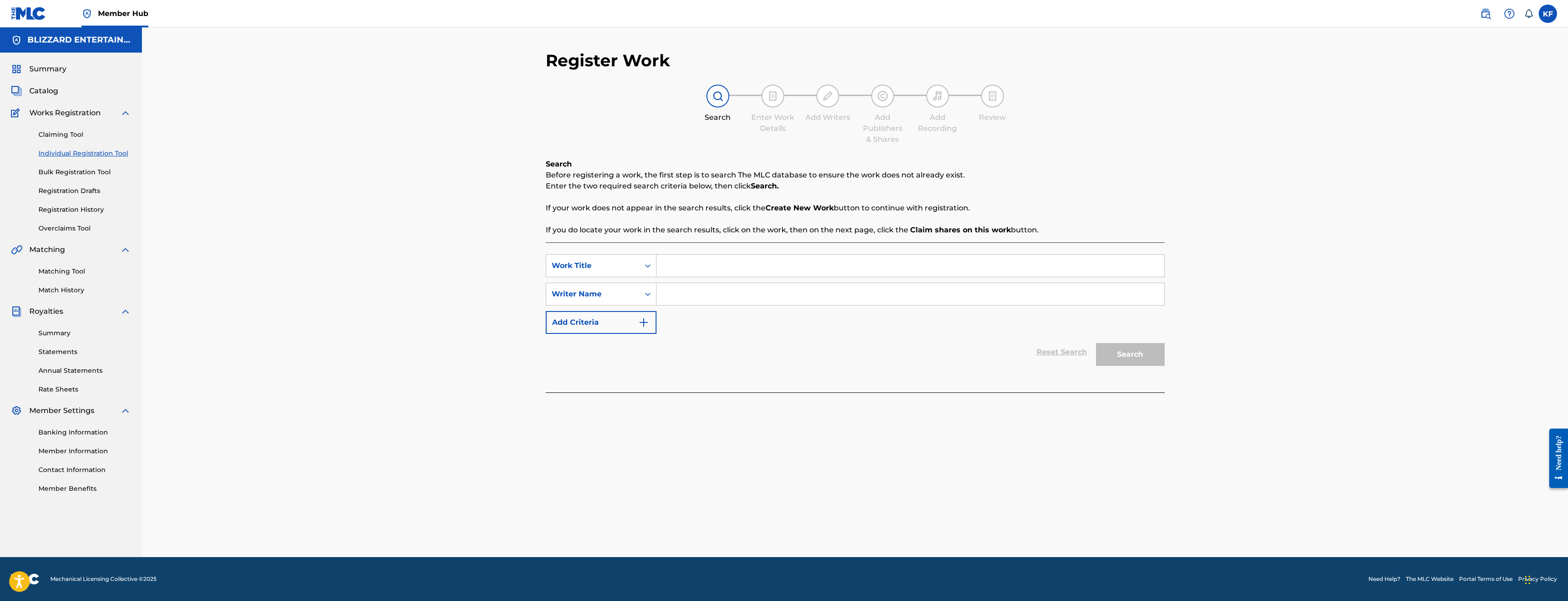
click at [723, 256] on input "Search Form" at bounding box center [910, 265] width 508 height 22
paste input "DOCKS"
type input "DOCKS"
click at [716, 295] on input "Search Form" at bounding box center [910, 294] width 508 height 22
type input "ted reedy"
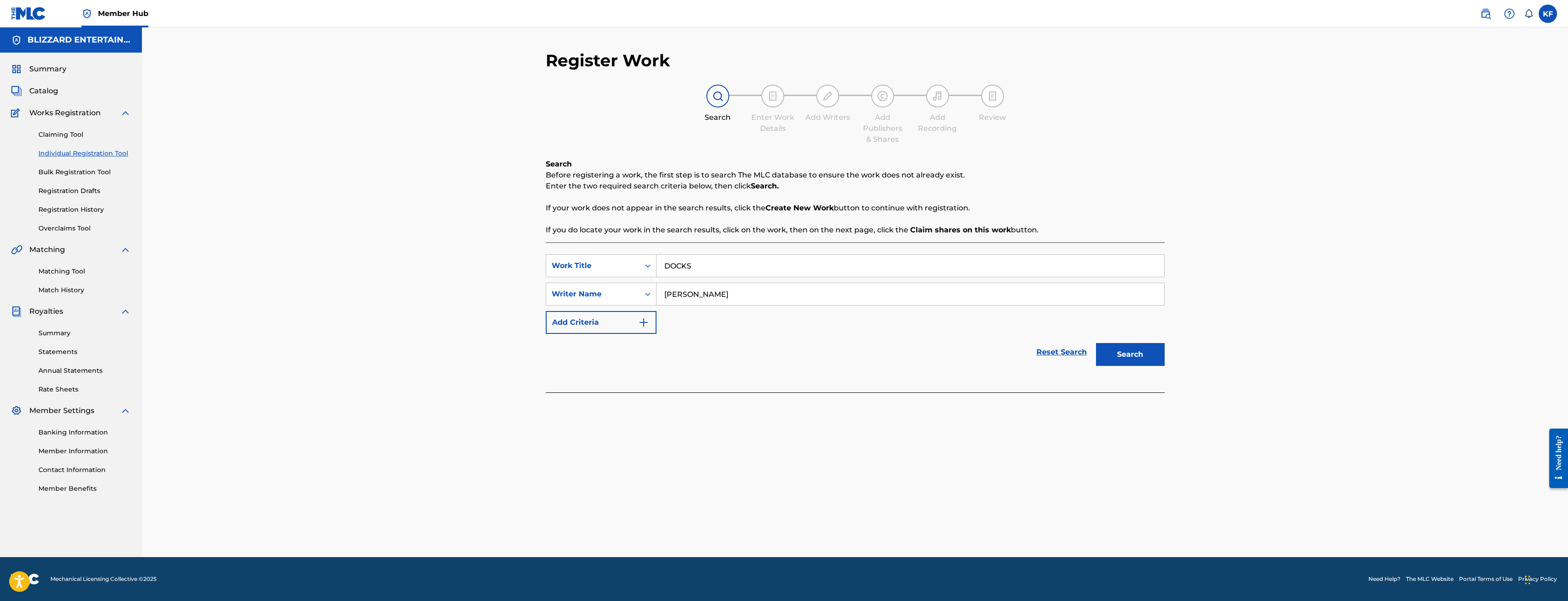
click at [1096, 343] on button "Search" at bounding box center [1130, 354] width 69 height 23
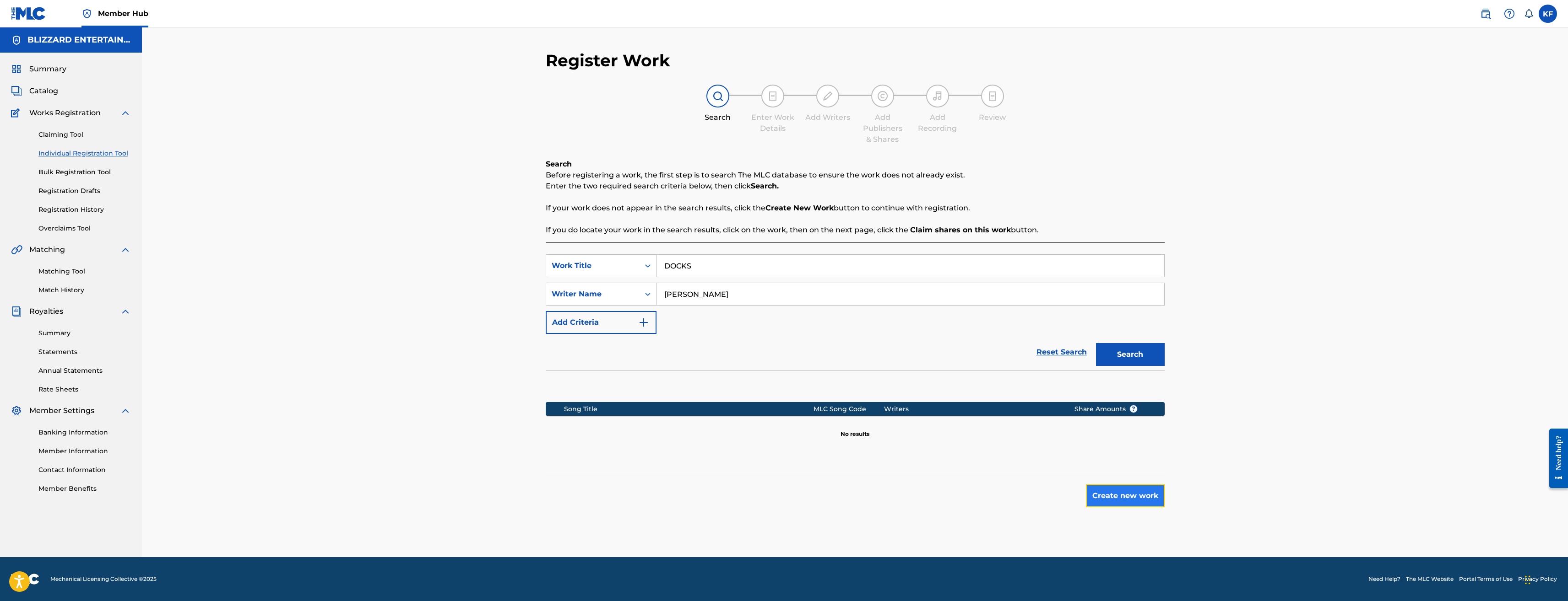
click at [1110, 497] on button "Create new work" at bounding box center [1125, 496] width 79 height 23
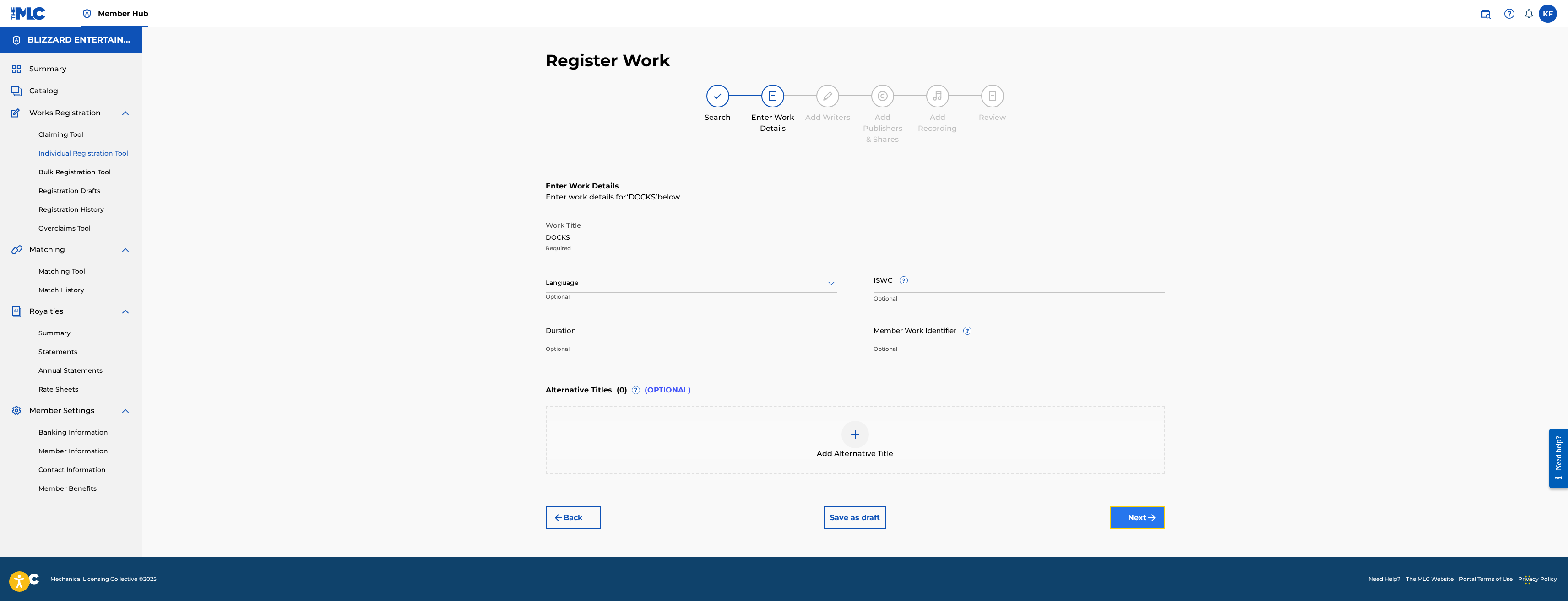
click at [1137, 511] on button "Next" at bounding box center [1137, 518] width 55 height 23
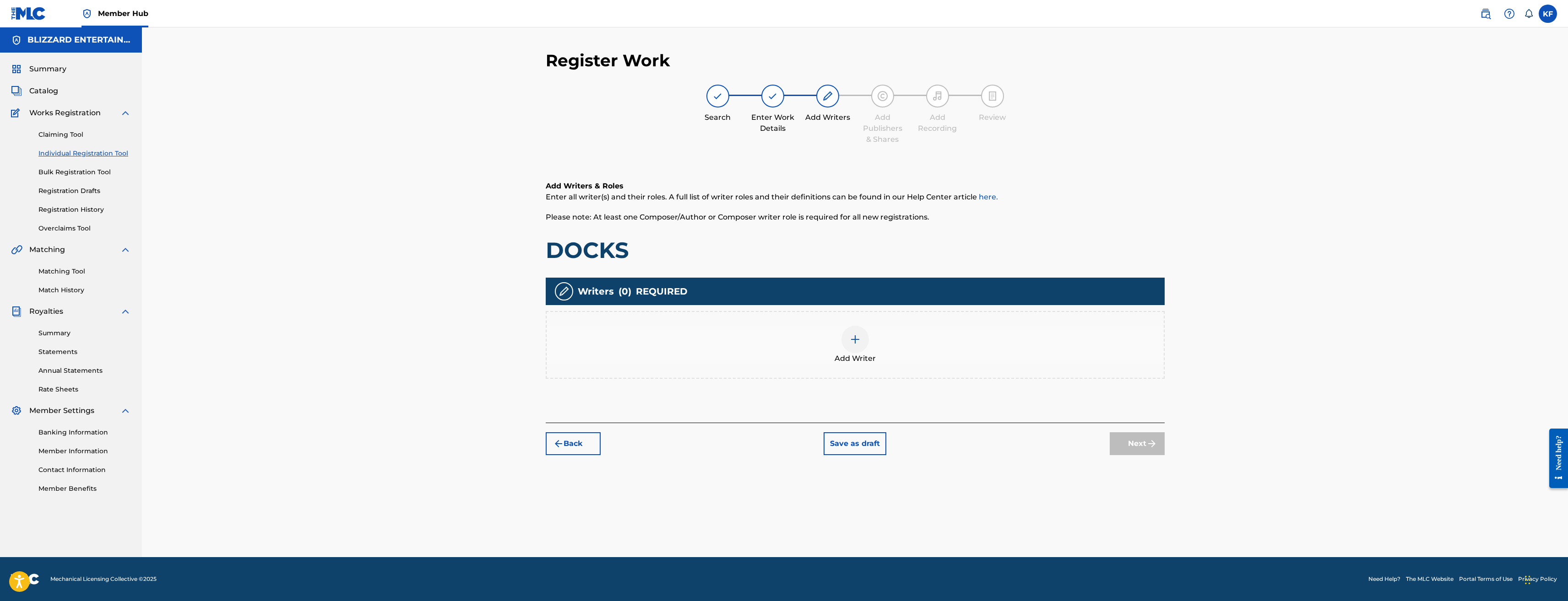
click at [901, 359] on div "Add Writer" at bounding box center [855, 345] width 617 height 38
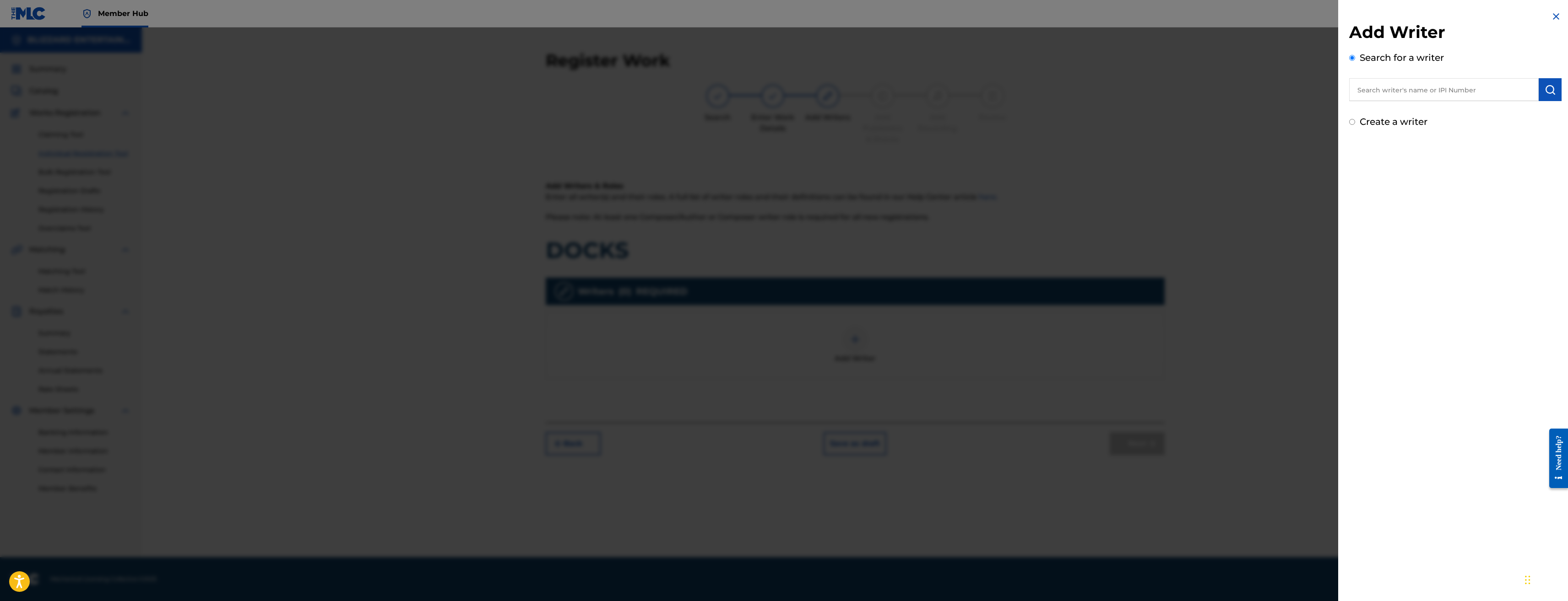
click at [1371, 125] on label "Create a writer" at bounding box center [1393, 122] width 68 height 11
radio input "true"
click at [1355, 125] on input "Create a writer" at bounding box center [1352, 122] width 6 height 6
radio input "false"
radio input "true"
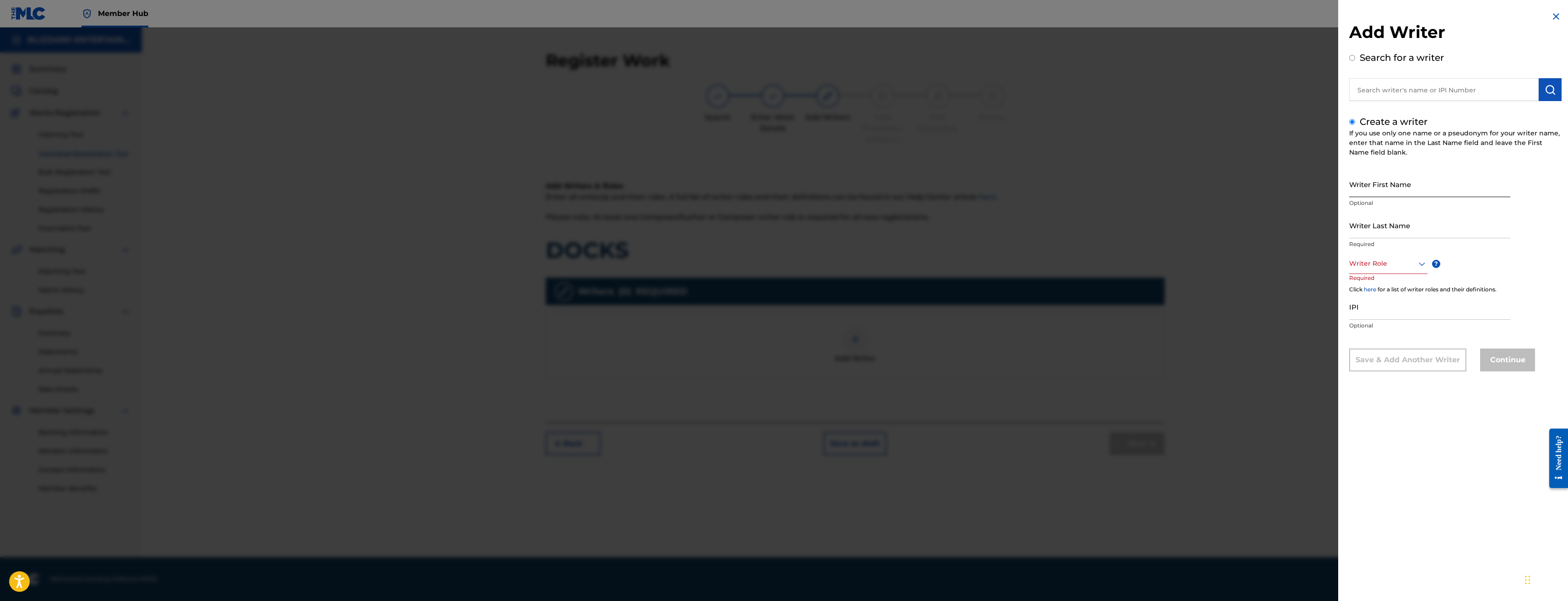
click at [1370, 172] on input "Writer First Name" at bounding box center [1430, 184] width 161 height 26
type input "Ted"
type input "r"
type input "Reedy"
click at [1410, 263] on div at bounding box center [1389, 263] width 78 height 11
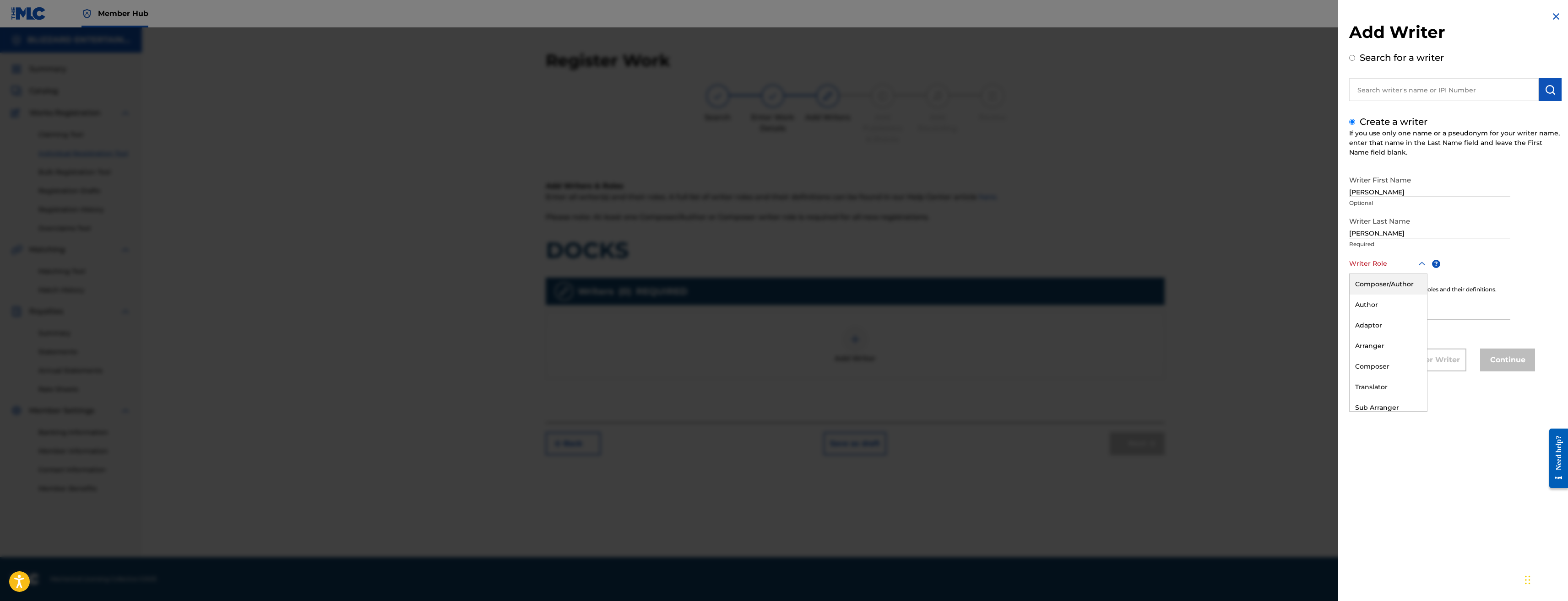
click at [1391, 282] on div "Composer/Author" at bounding box center [1388, 284] width 78 height 21
click at [1377, 304] on input "IPI" at bounding box center [1430, 307] width 161 height 26
click at [1380, 312] on input "IPI" at bounding box center [1430, 307] width 161 height 26
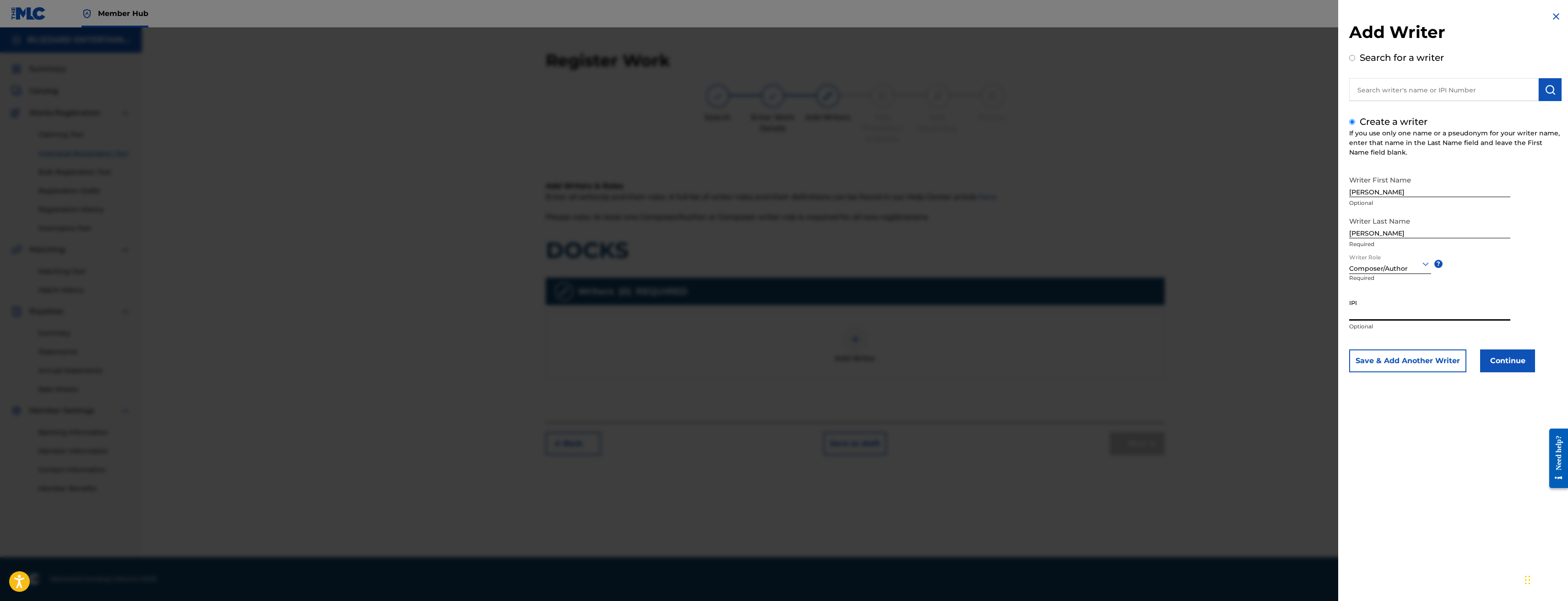
paste input "774318520"
type input "774318520"
click at [1524, 346] on div "Writer First Name Ted Optional Writer Last Name Reedy Required Writer Role Comp…" at bounding box center [1455, 272] width 212 height 201
click at [1522, 360] on button "Continue" at bounding box center [1508, 361] width 55 height 23
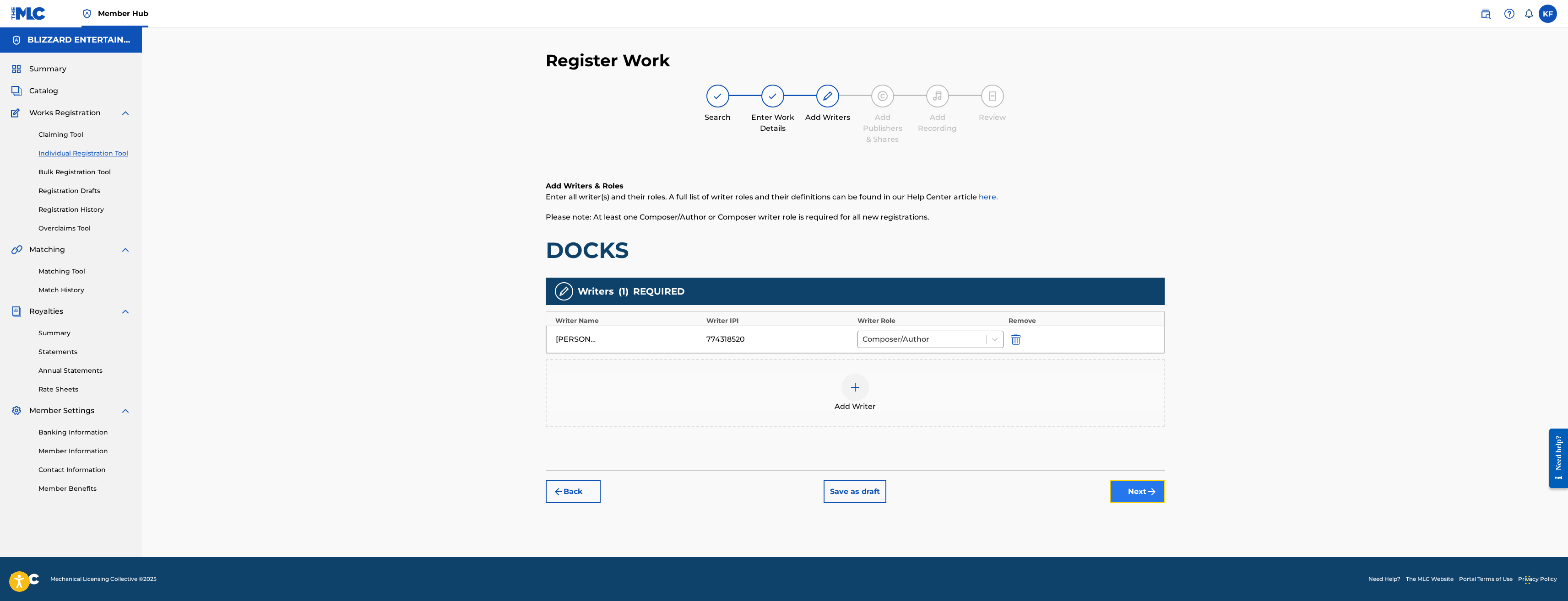
click at [1127, 488] on button "Next" at bounding box center [1137, 492] width 55 height 23
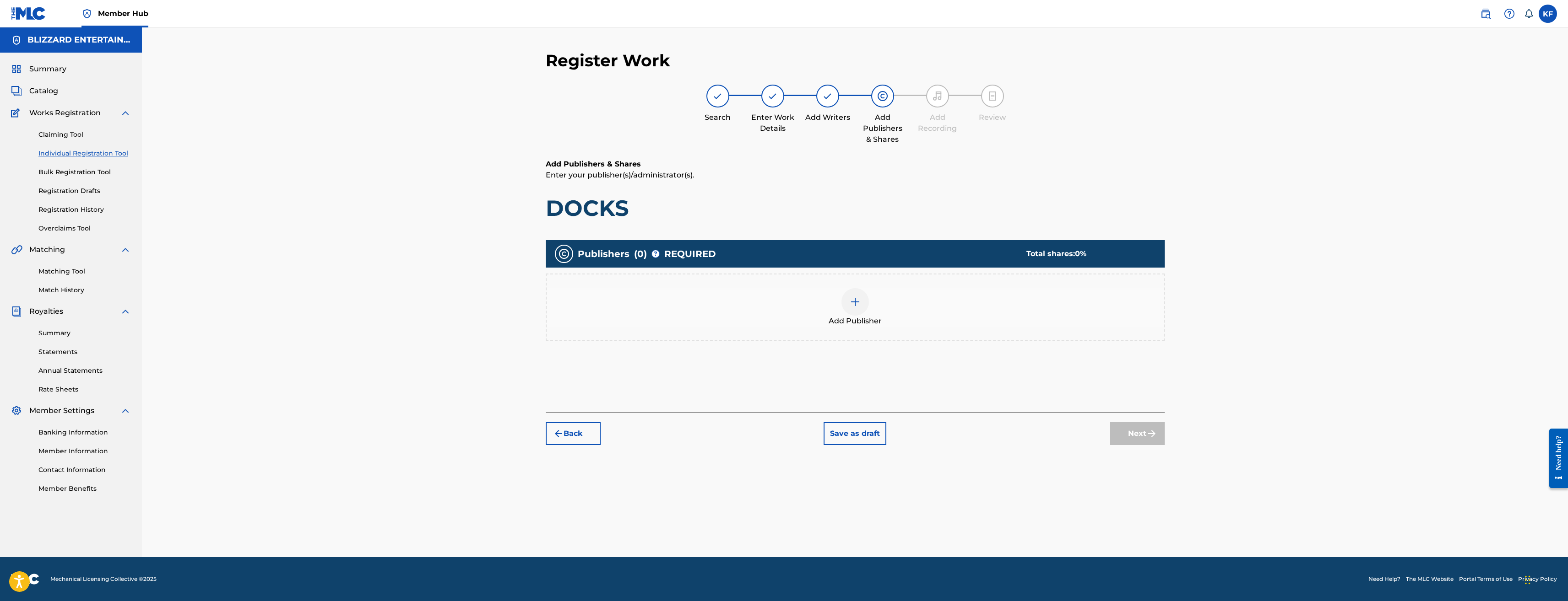
click at [862, 318] on span "Add Publisher" at bounding box center [855, 321] width 53 height 11
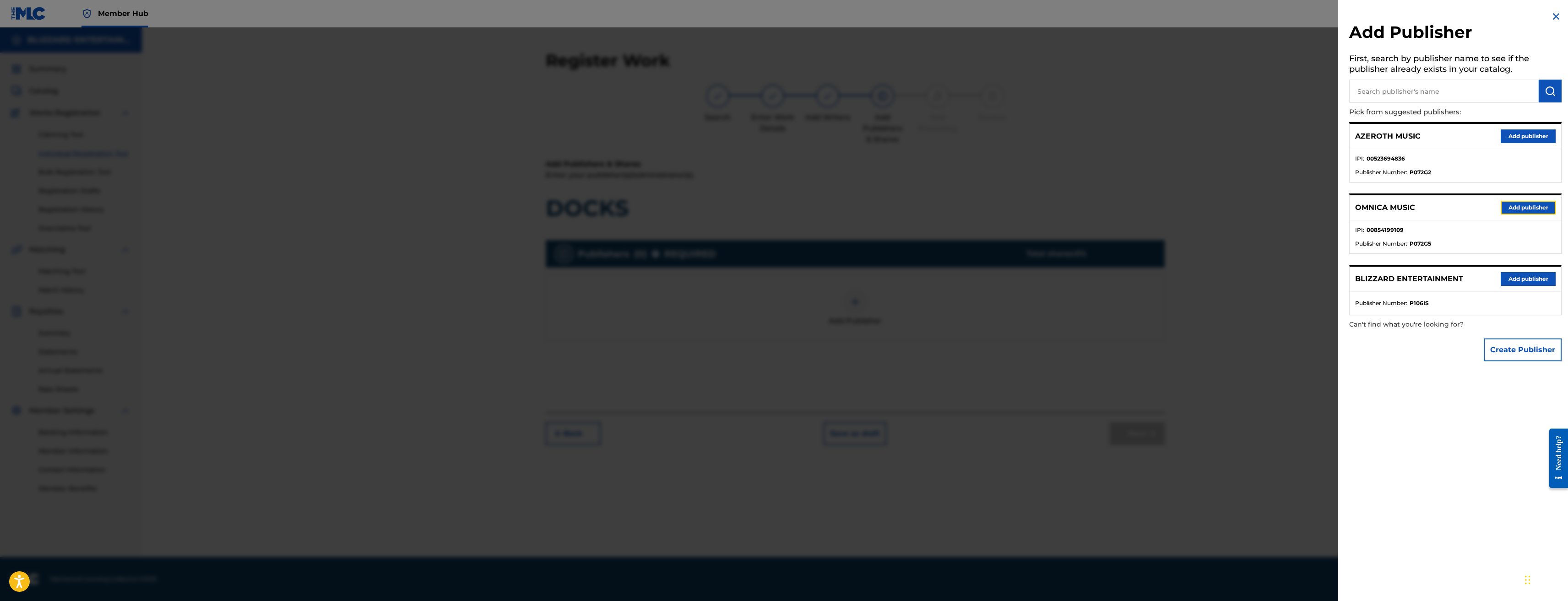
click at [1546, 205] on button "Add publisher" at bounding box center [1528, 208] width 55 height 13
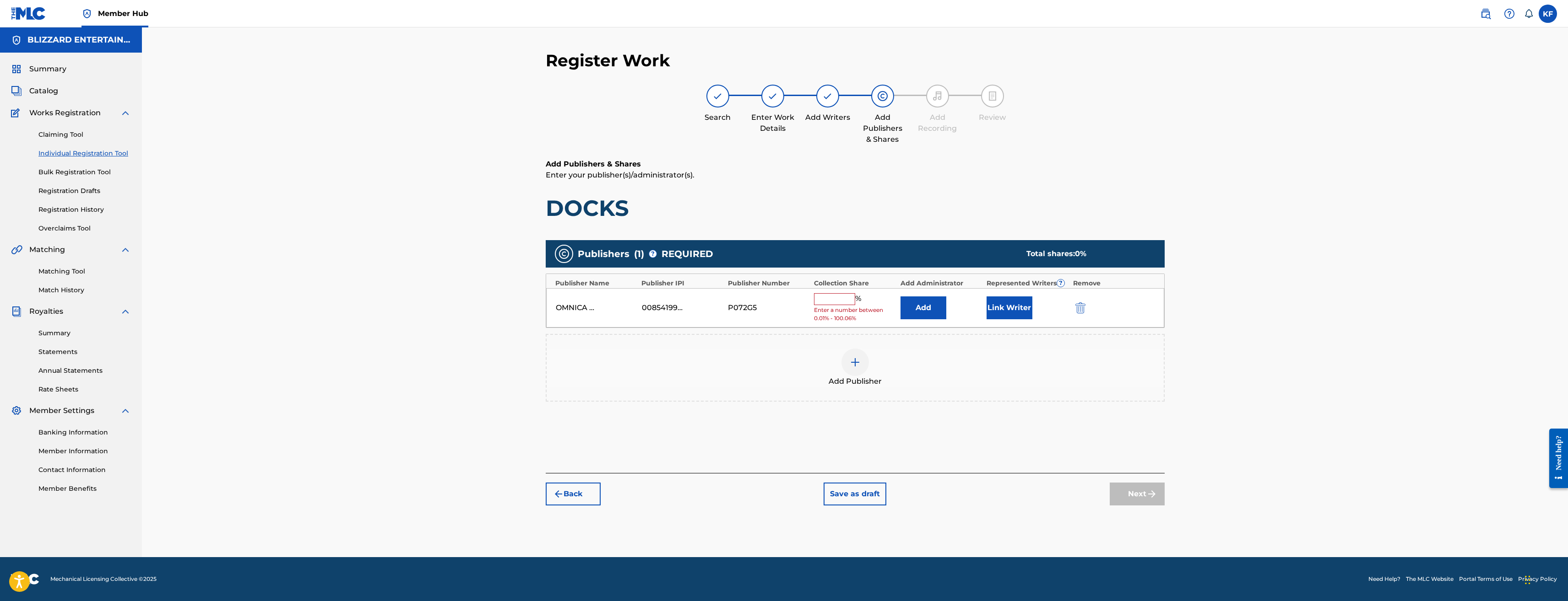
click at [848, 294] on input "text" at bounding box center [835, 299] width 41 height 12
type input "100"
click at [1145, 486] on button "Next" at bounding box center [1137, 487] width 55 height 23
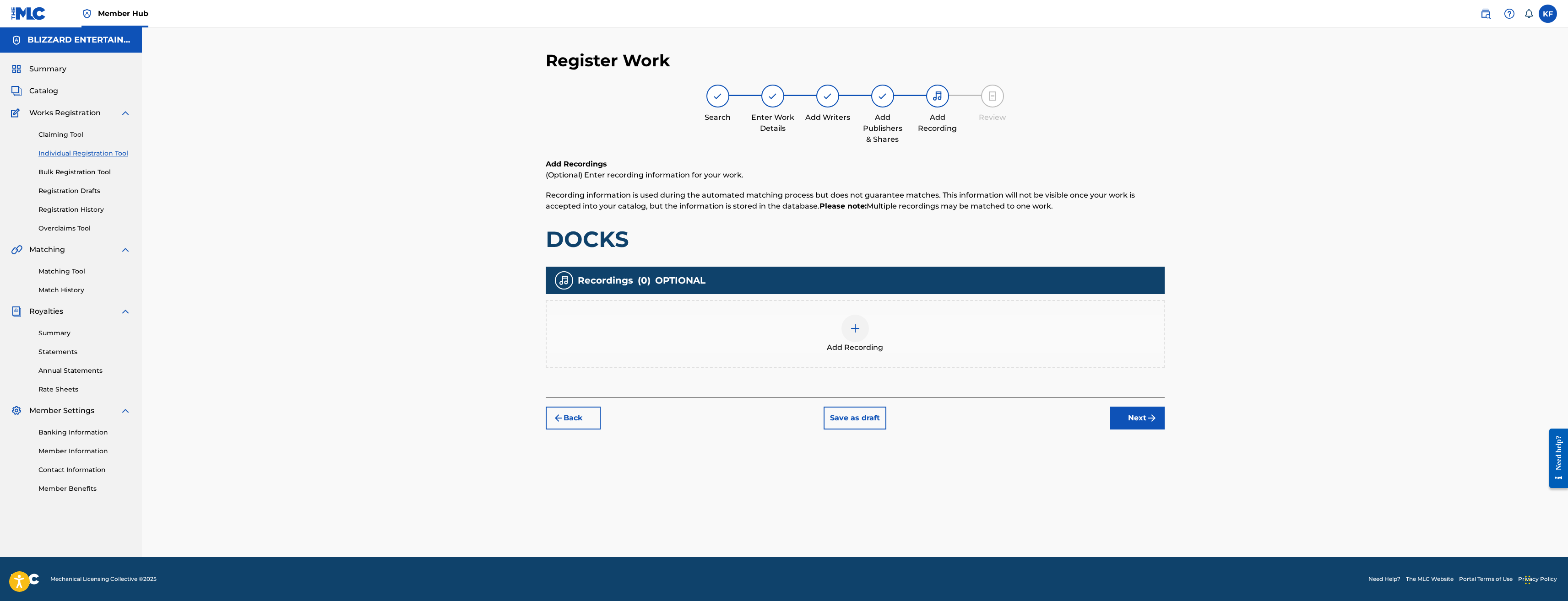
click at [810, 325] on div "Add Recording" at bounding box center [855, 334] width 617 height 38
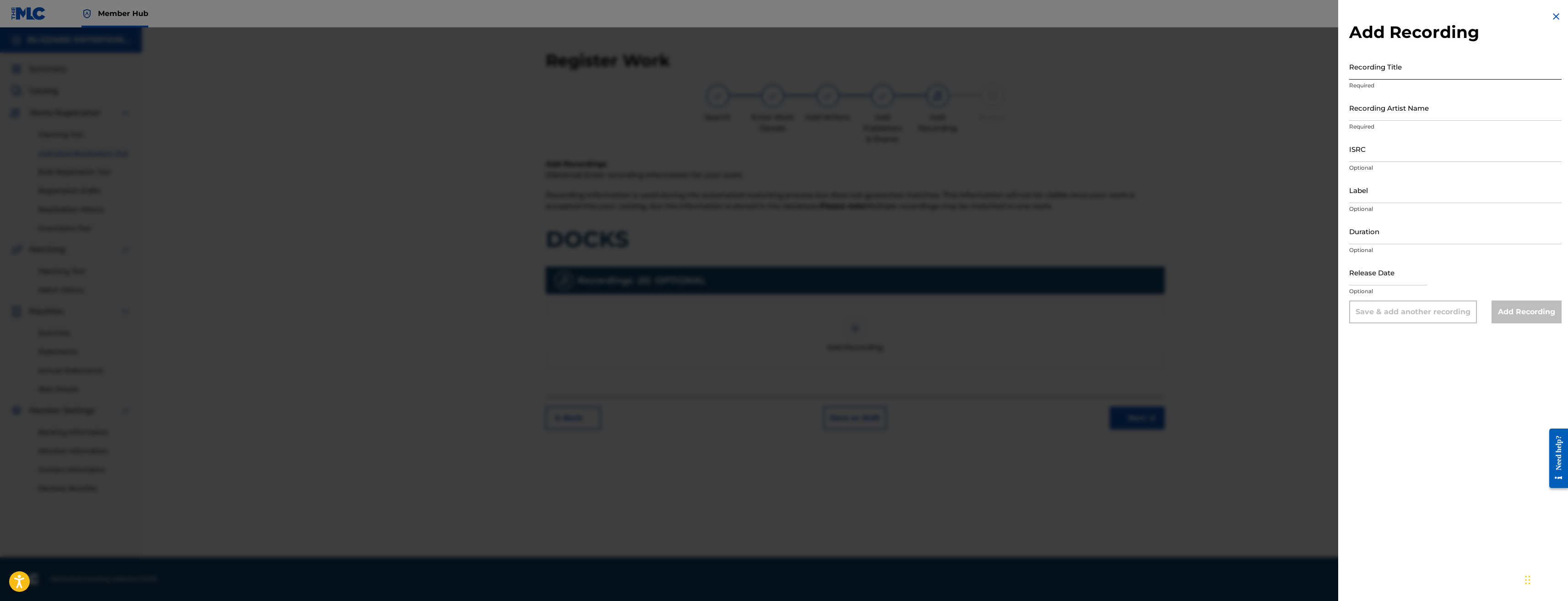
click at [1403, 59] on input "Recording Title" at bounding box center [1455, 66] width 212 height 26
click at [1408, 65] on input "Recording Title" at bounding box center [1455, 66] width 212 height 26
paste input "DOCKS"
type input "DOCKS"
click at [1409, 106] on input "Recording Artist Name" at bounding box center [1455, 108] width 212 height 26
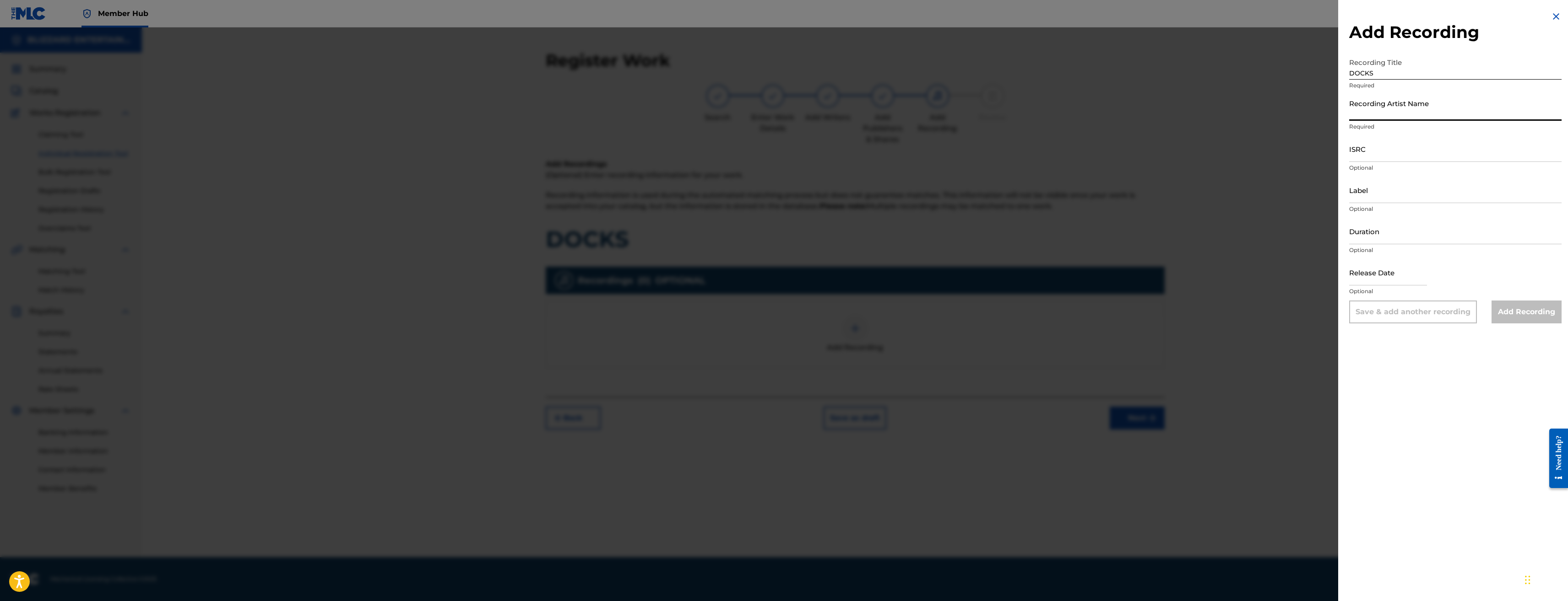
type input "TED REEDY,BLIZZARD ENTERTAINMENT"
click at [1400, 152] on input "ISRC" at bounding box center [1455, 149] width 212 height 26
click at [1377, 147] on input "ISRC" at bounding box center [1455, 149] width 212 height 26
paste input "USQ772400110"
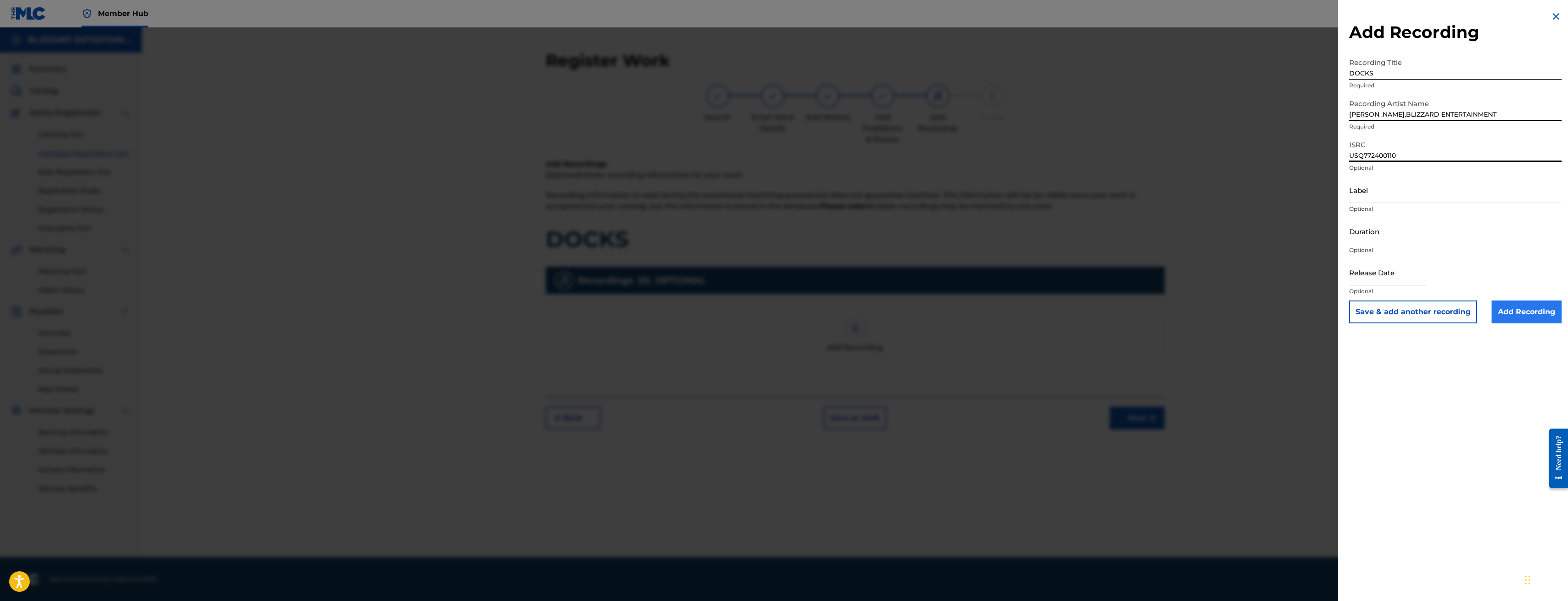
type input "USQ772400110"
click at [1526, 311] on input "Add Recording" at bounding box center [1527, 312] width 70 height 23
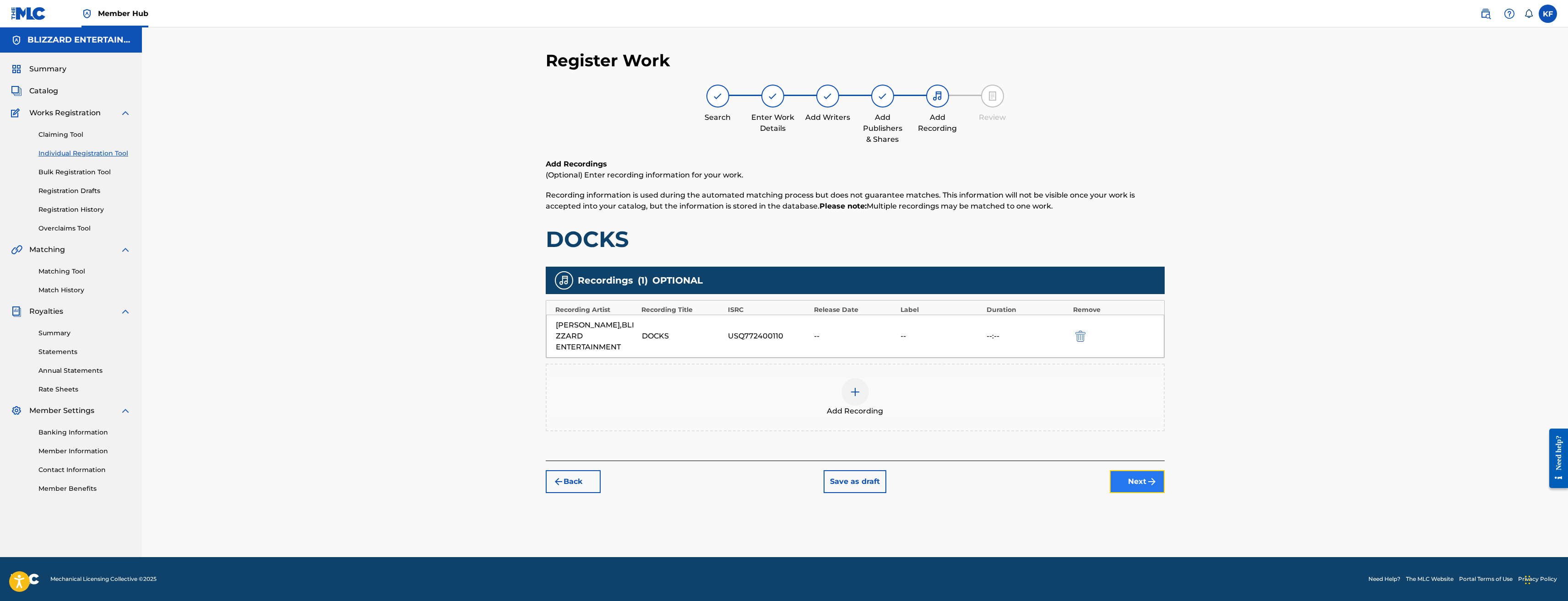
click at [1145, 482] on button "Next" at bounding box center [1137, 482] width 55 height 23
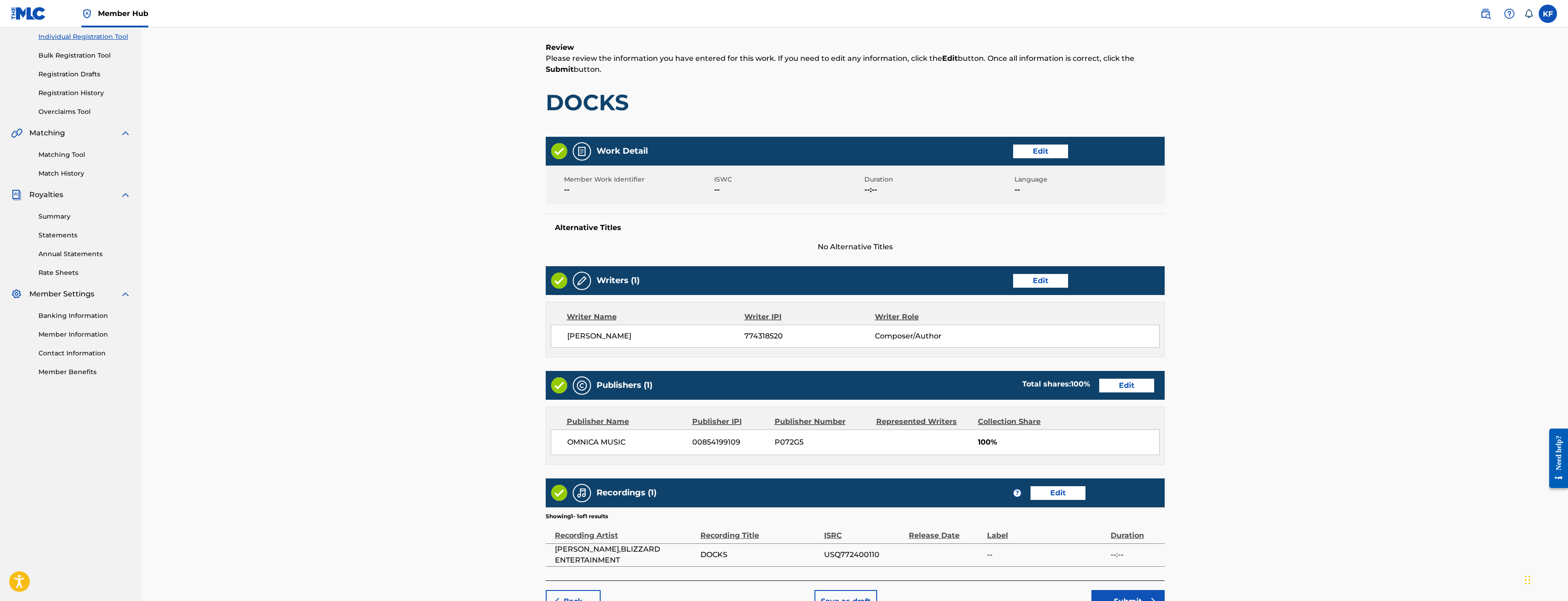
scroll to position [172, 0]
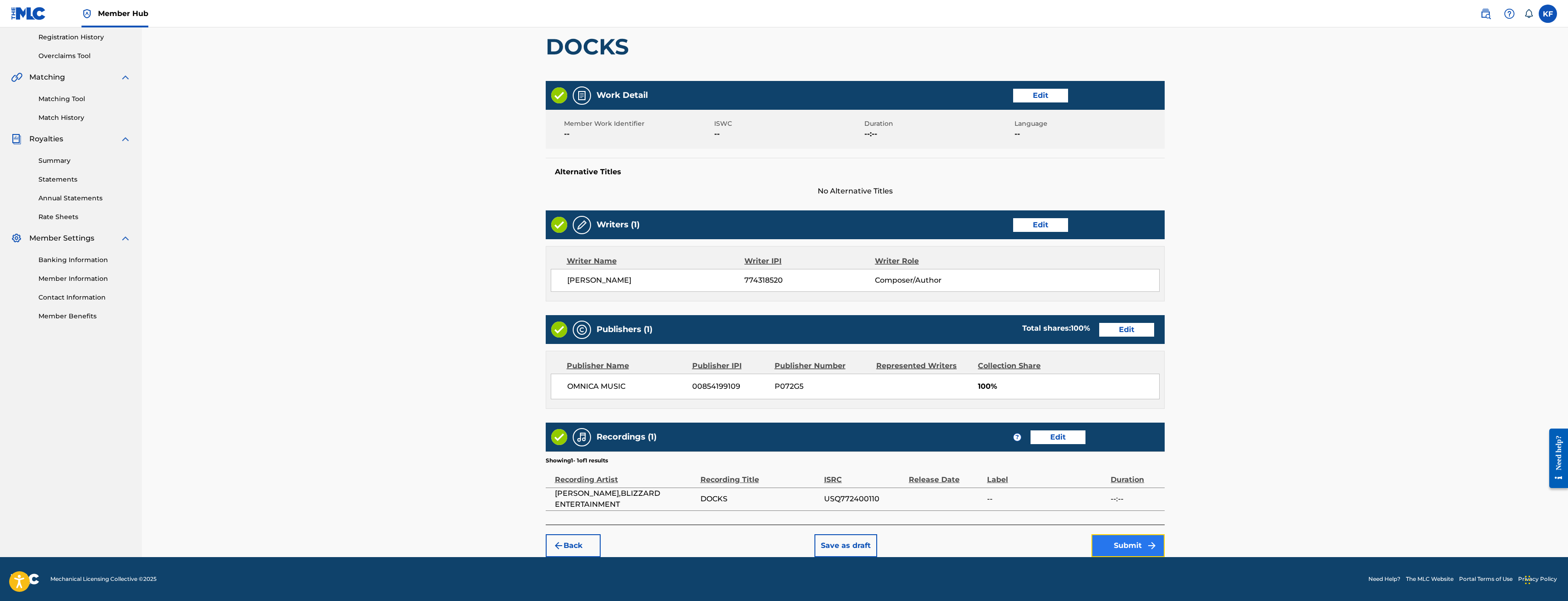
click at [1131, 537] on button "Submit" at bounding box center [1128, 546] width 73 height 23
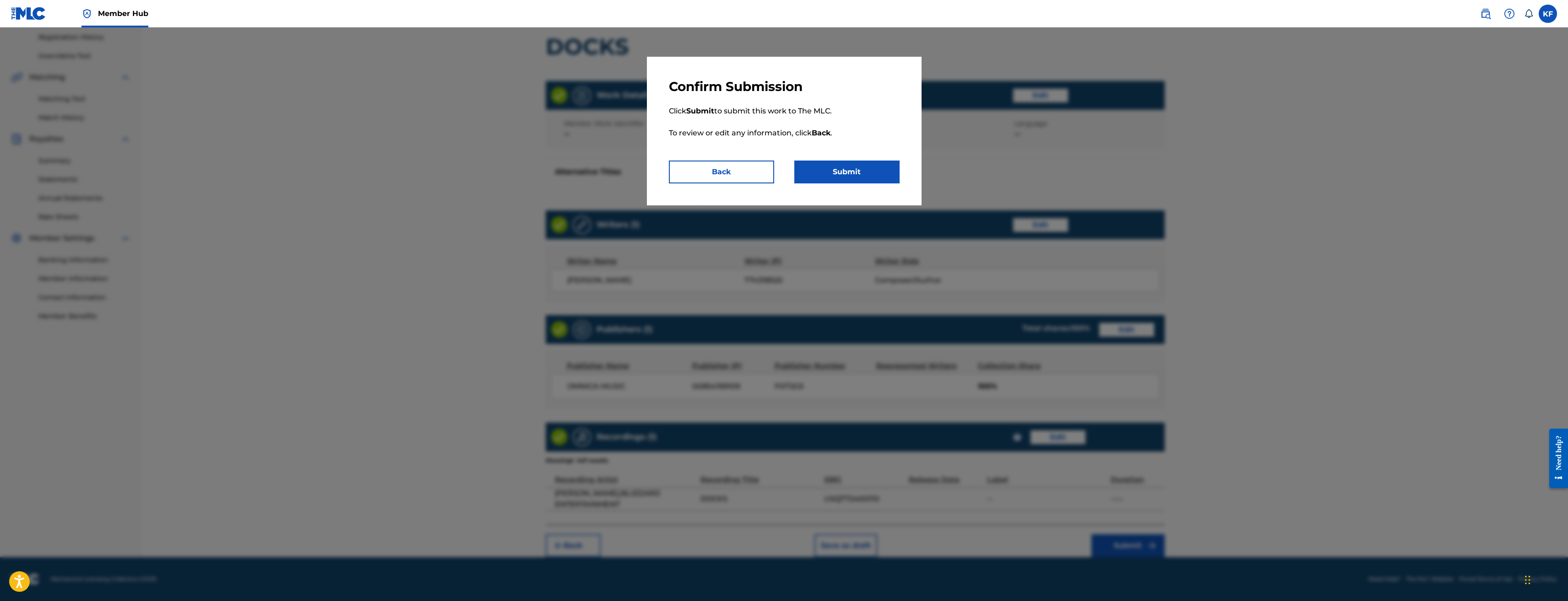
click at [830, 159] on p "Click Submit to submit this work to The MLC. To review or edit any information,…" at bounding box center [784, 128] width 231 height 66
click at [832, 165] on button "Submit" at bounding box center [847, 172] width 105 height 23
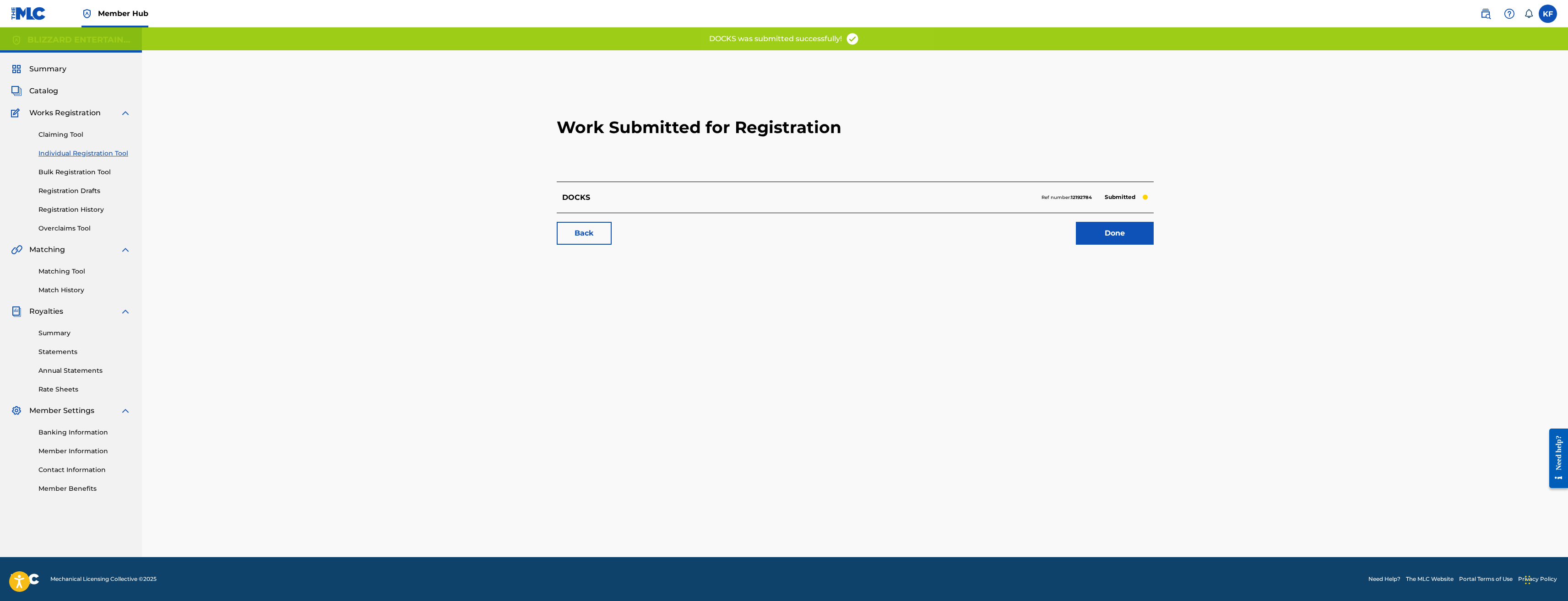
click at [74, 153] on link "Individual Registration Tool" at bounding box center [84, 154] width 92 height 9
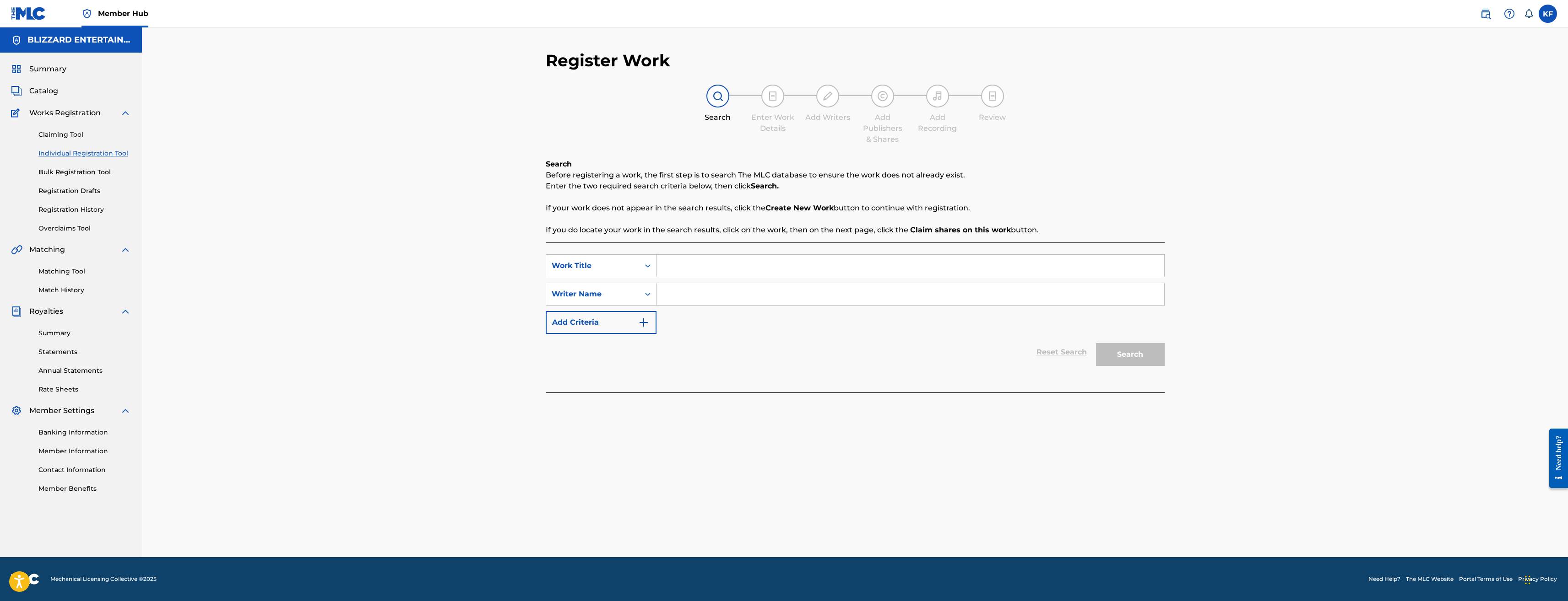
click at [774, 263] on input "Search Form" at bounding box center [910, 265] width 508 height 22
paste input "PROPHECY"
type input "PROPHECY"
click at [742, 293] on input "Search Form" at bounding box center [910, 294] width 508 height 22
type input "ted reedy"
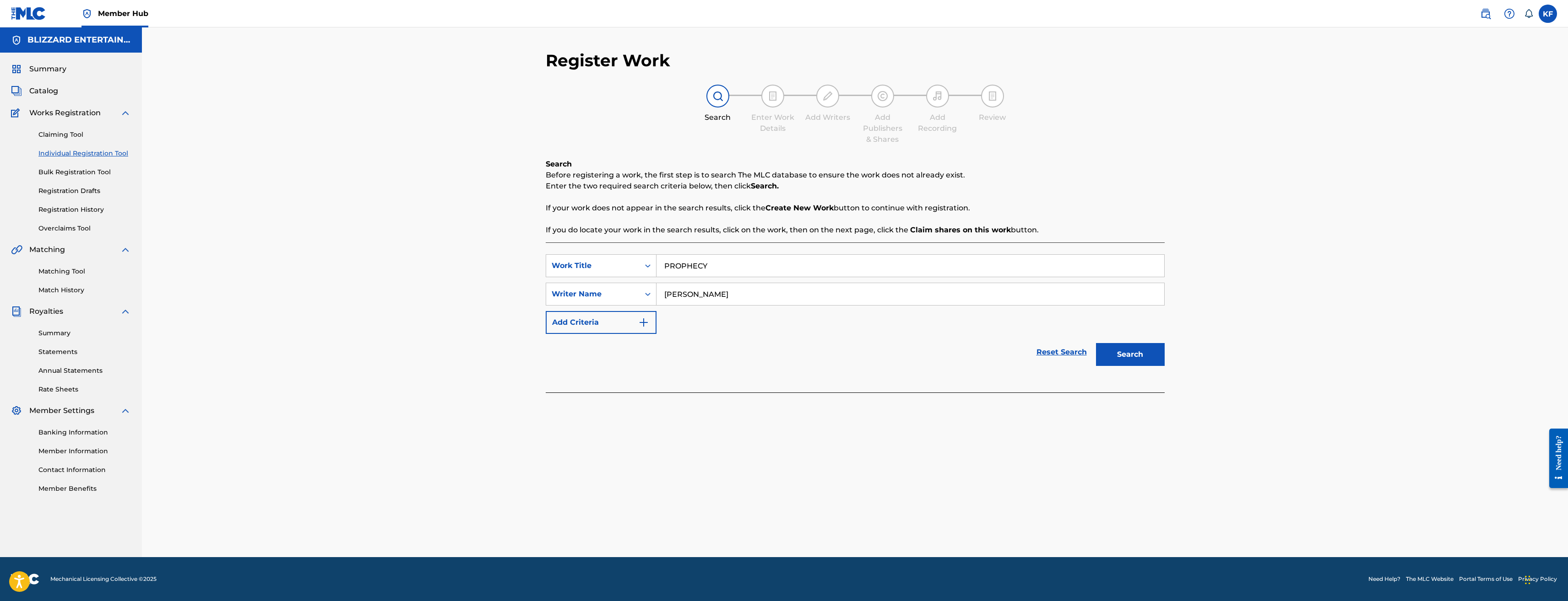
click at [1096, 343] on button "Search" at bounding box center [1130, 354] width 69 height 23
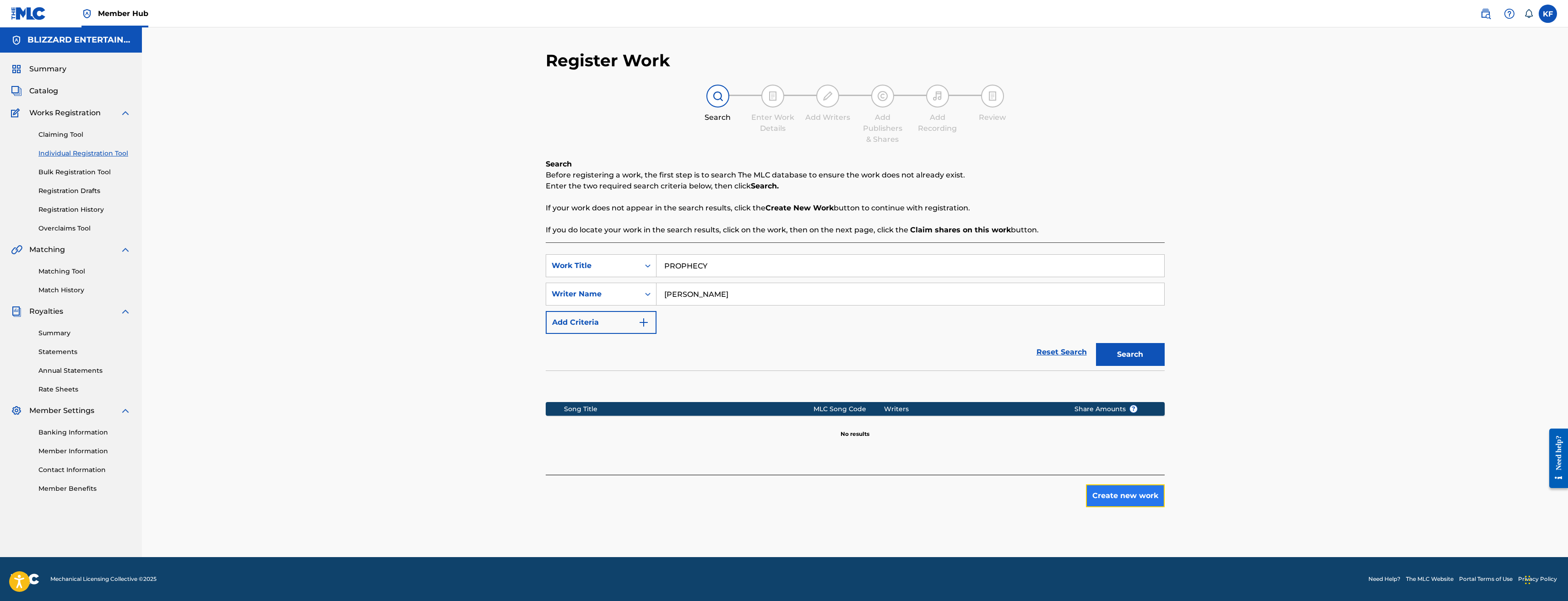
click at [1148, 493] on button "Create new work" at bounding box center [1125, 496] width 79 height 23
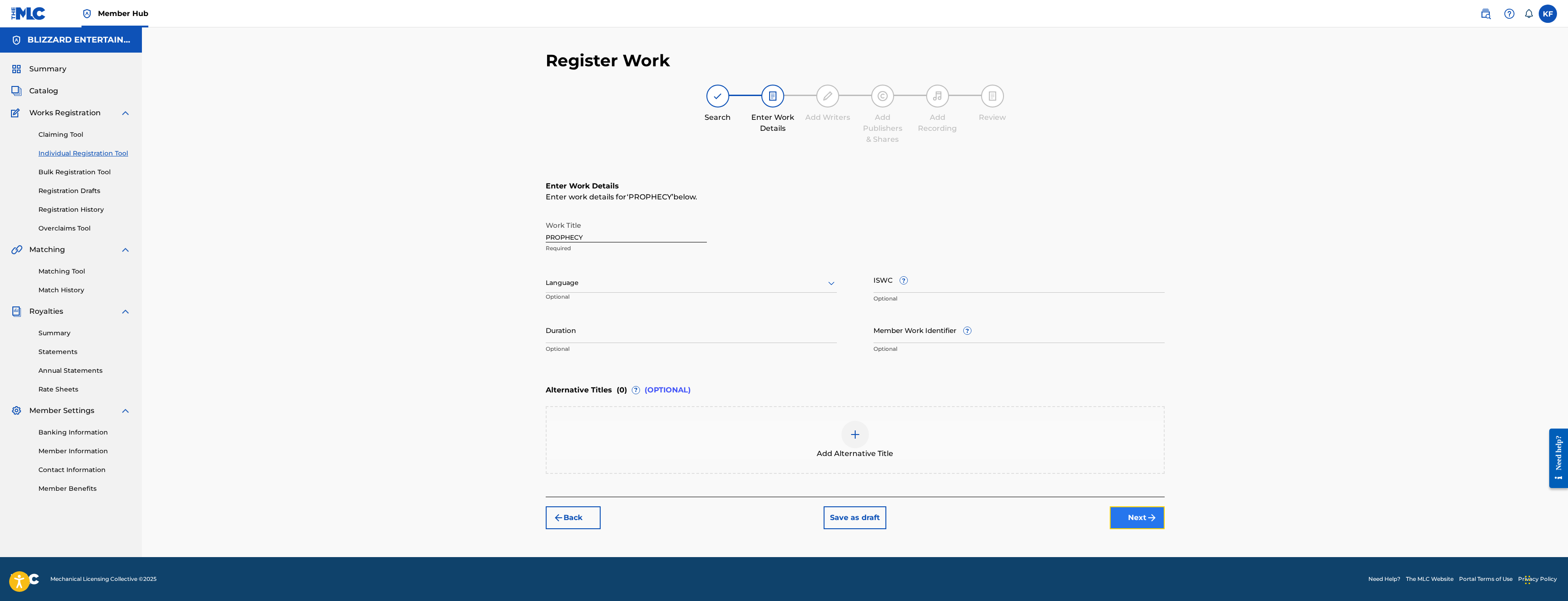
click at [1141, 519] on button "Next" at bounding box center [1137, 518] width 55 height 23
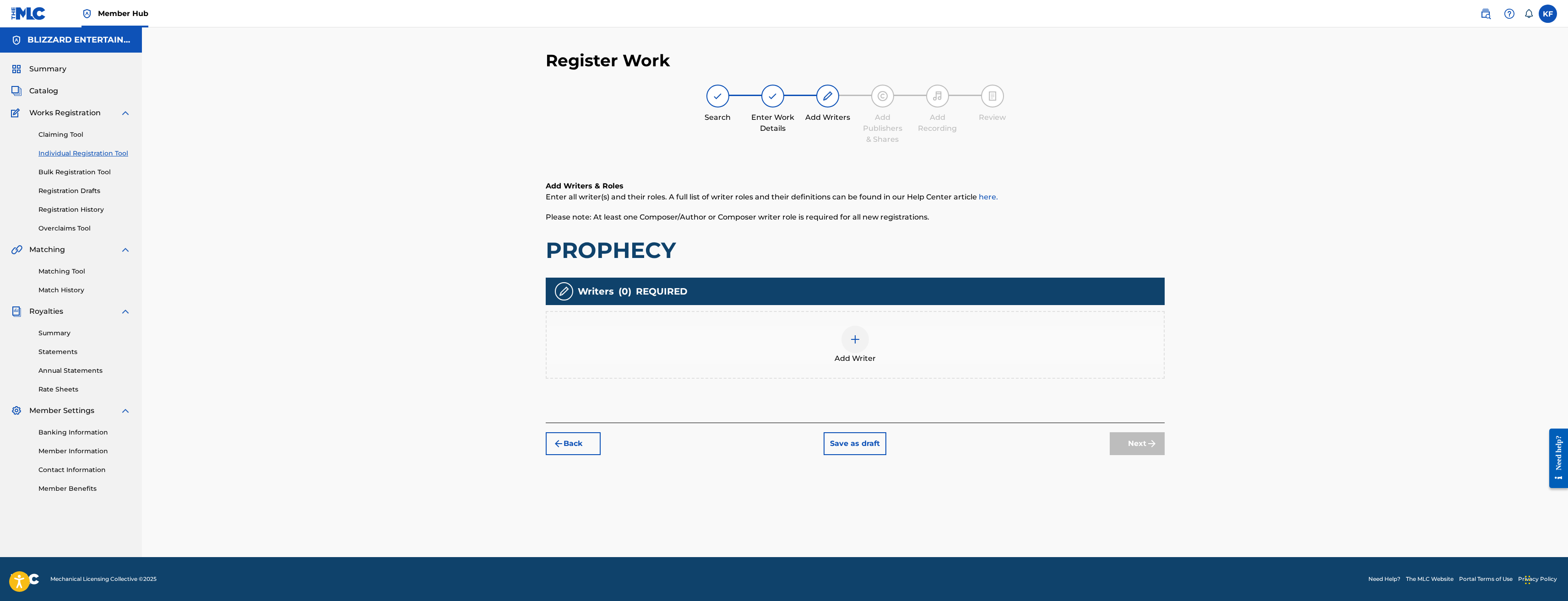
click at [873, 363] on span "Add Writer" at bounding box center [855, 358] width 41 height 11
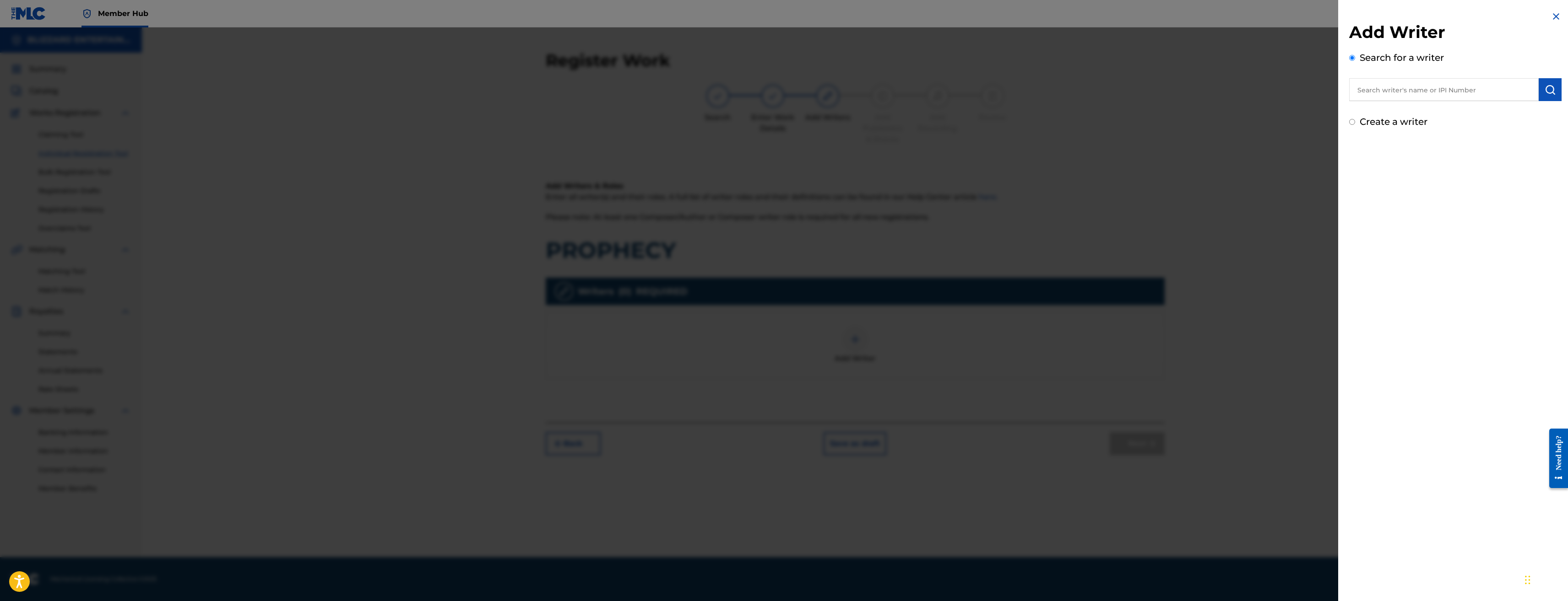
click at [1416, 117] on label "Create a writer" at bounding box center [1393, 122] width 68 height 11
radio input "true"
click at [1355, 119] on input "Create a writer" at bounding box center [1352, 122] width 6 height 6
radio input "false"
radio input "true"
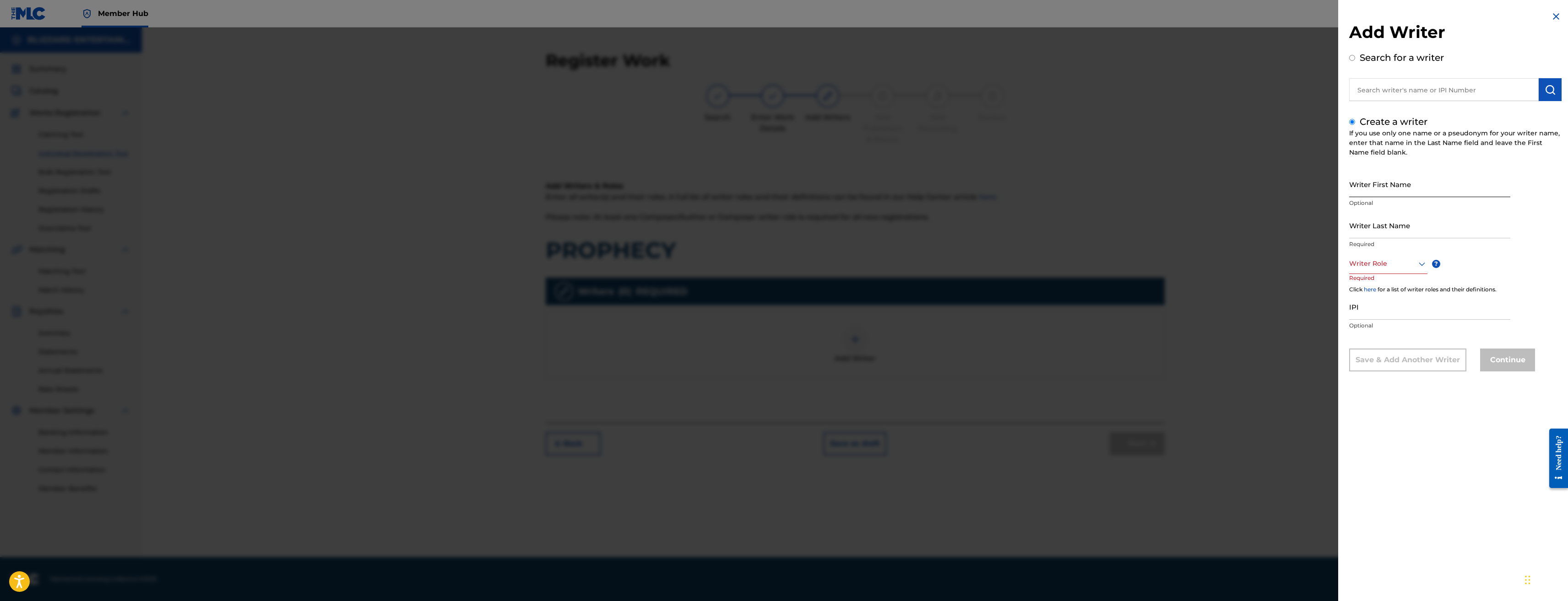
click at [1388, 183] on input "Writer First Name" at bounding box center [1430, 184] width 161 height 26
type input "Ted"
type input "Reedy"
click at [1404, 257] on div "Writer Role" at bounding box center [1389, 263] width 78 height 21
click at [1368, 284] on div "Composer/Author" at bounding box center [1388, 284] width 78 height 21
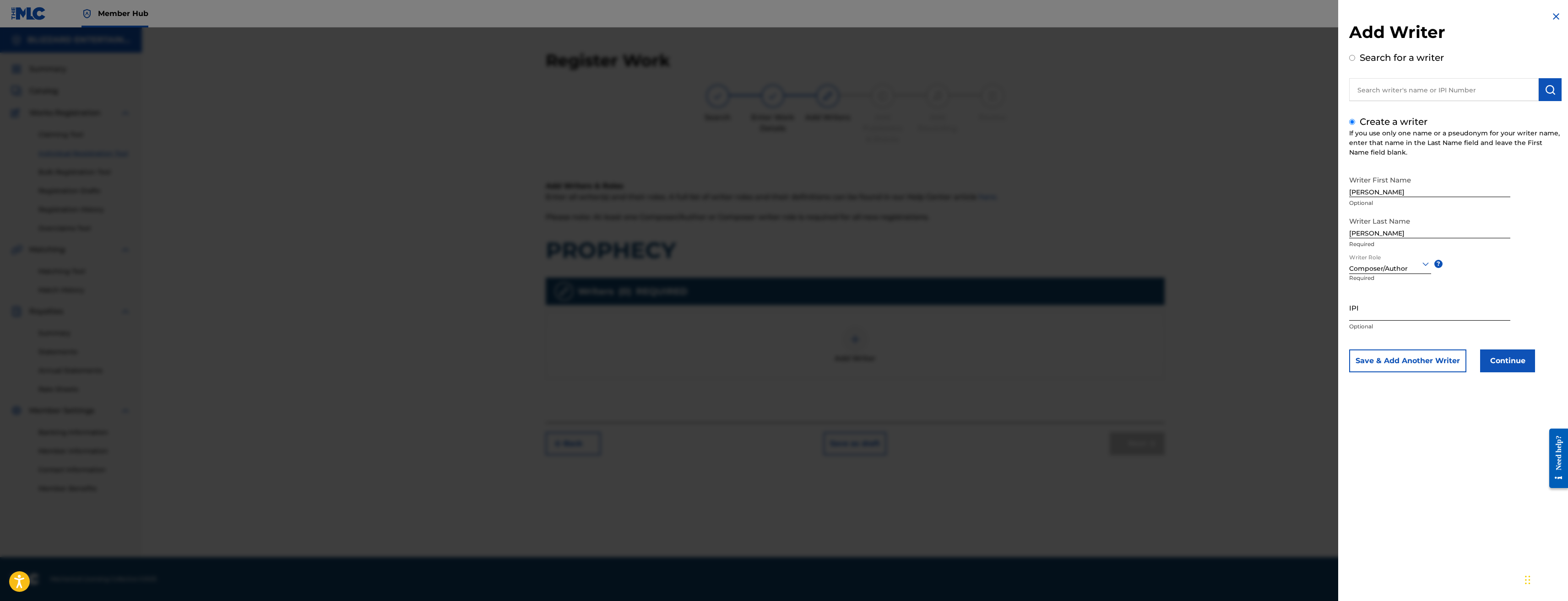
click at [1366, 305] on input "IPI" at bounding box center [1430, 307] width 161 height 26
paste input "774318520"
type input "774318520"
click at [1521, 358] on button "Continue" at bounding box center [1508, 361] width 55 height 23
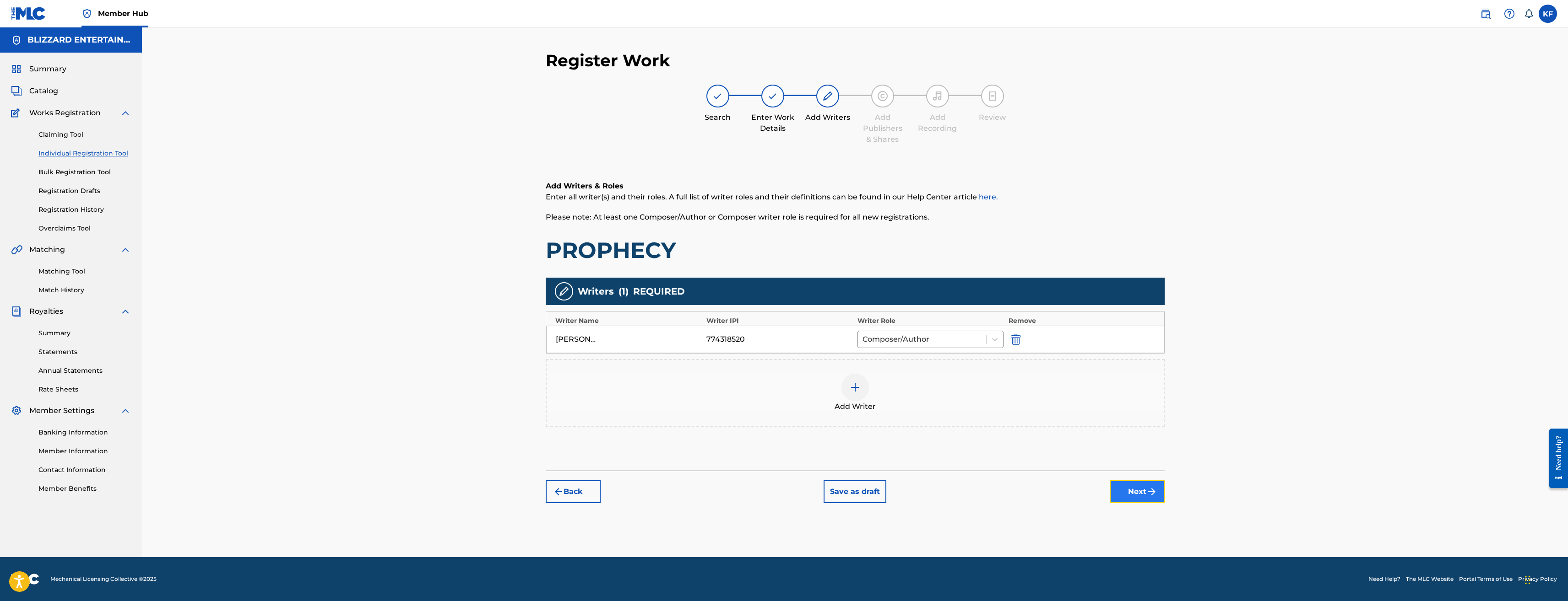
click at [1149, 488] on img "submit" at bounding box center [1152, 492] width 11 height 11
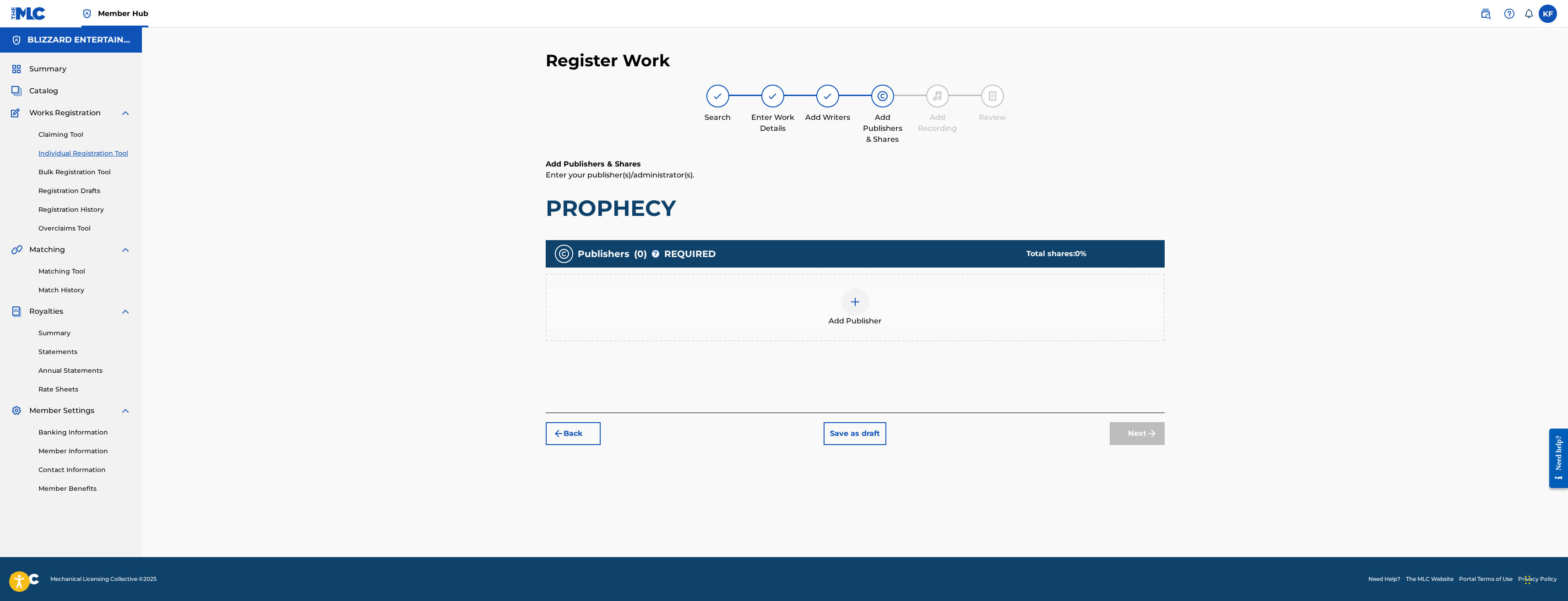
click at [855, 309] on div at bounding box center [855, 302] width 28 height 28
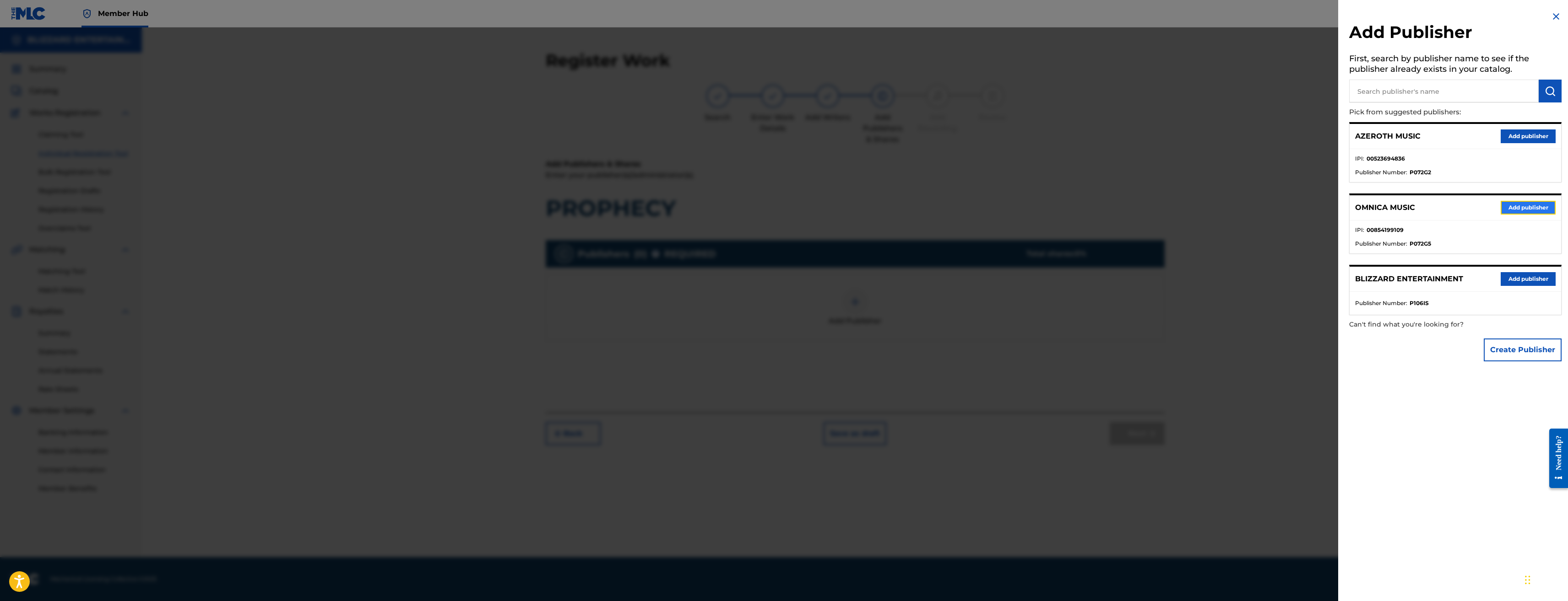
click at [1522, 203] on button "Add publisher" at bounding box center [1528, 208] width 55 height 13
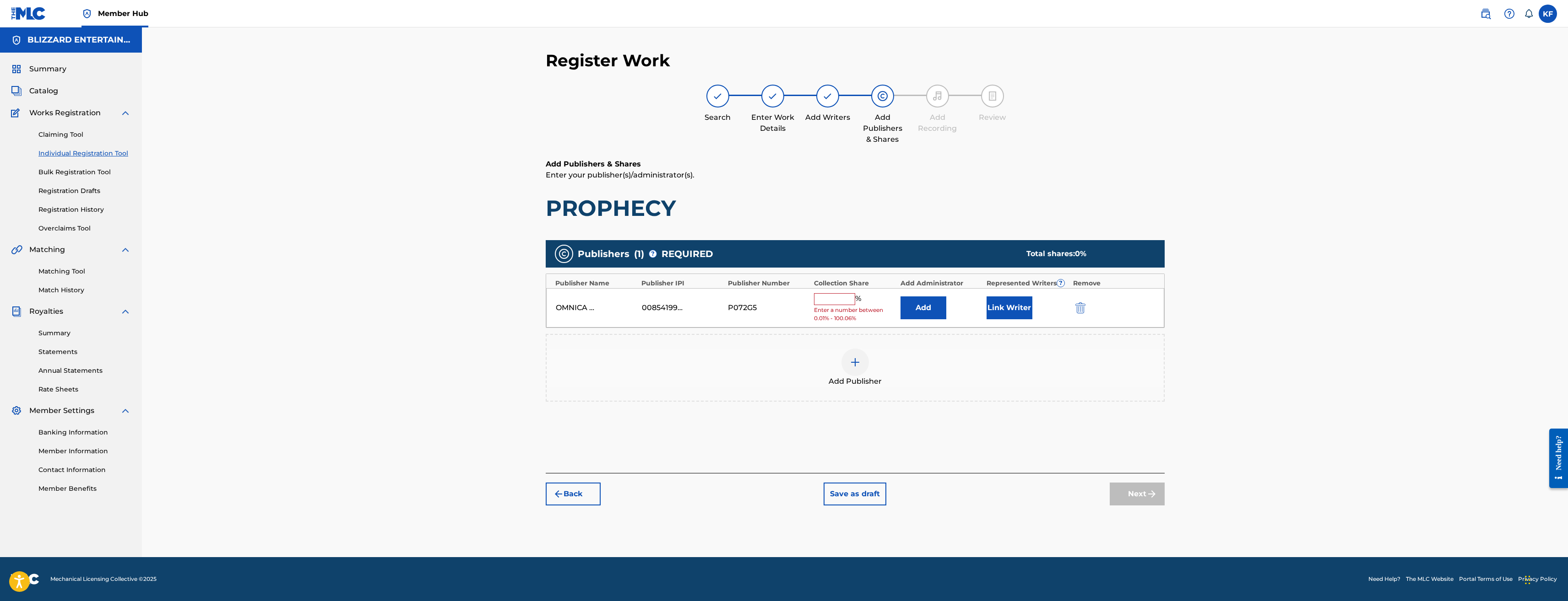
click at [817, 300] on input "text" at bounding box center [835, 299] width 41 height 12
type input "100"
click at [1147, 485] on img "submit" at bounding box center [1152, 487] width 11 height 11
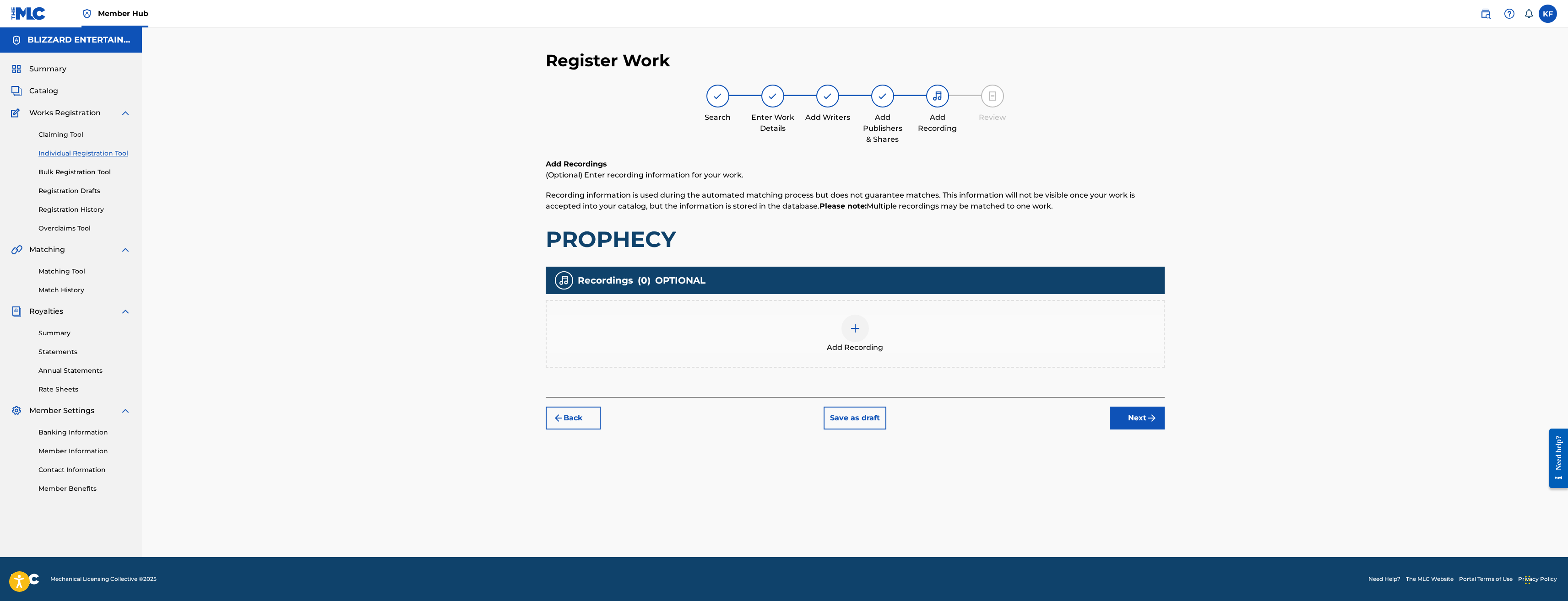
click at [883, 329] on div "Add Recording" at bounding box center [855, 334] width 617 height 38
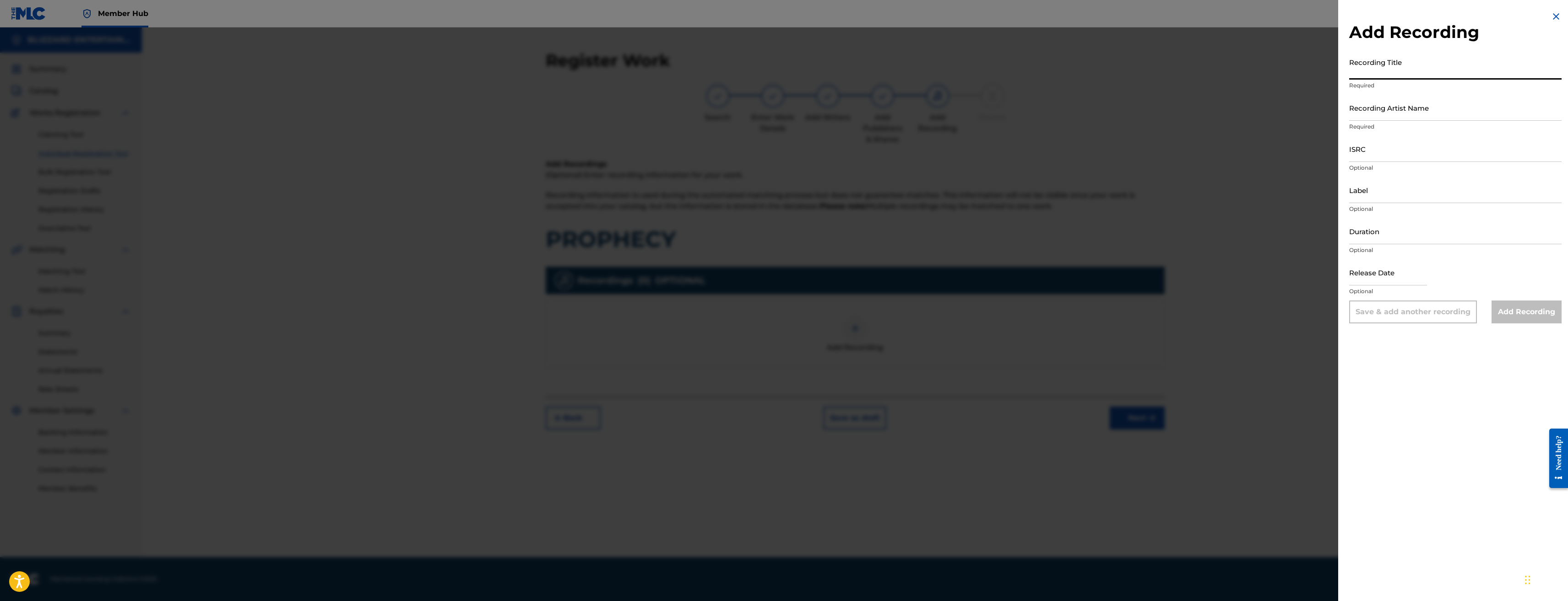
click at [1429, 69] on input "Recording Title" at bounding box center [1455, 66] width 212 height 26
paste input "PROPHECY"
type input "PROPHECY"
click at [1414, 104] on input "Recording Artist Name" at bounding box center [1455, 108] width 212 height 26
type input "TED REEDY,BLIZZARD ENTERTAINMENT"
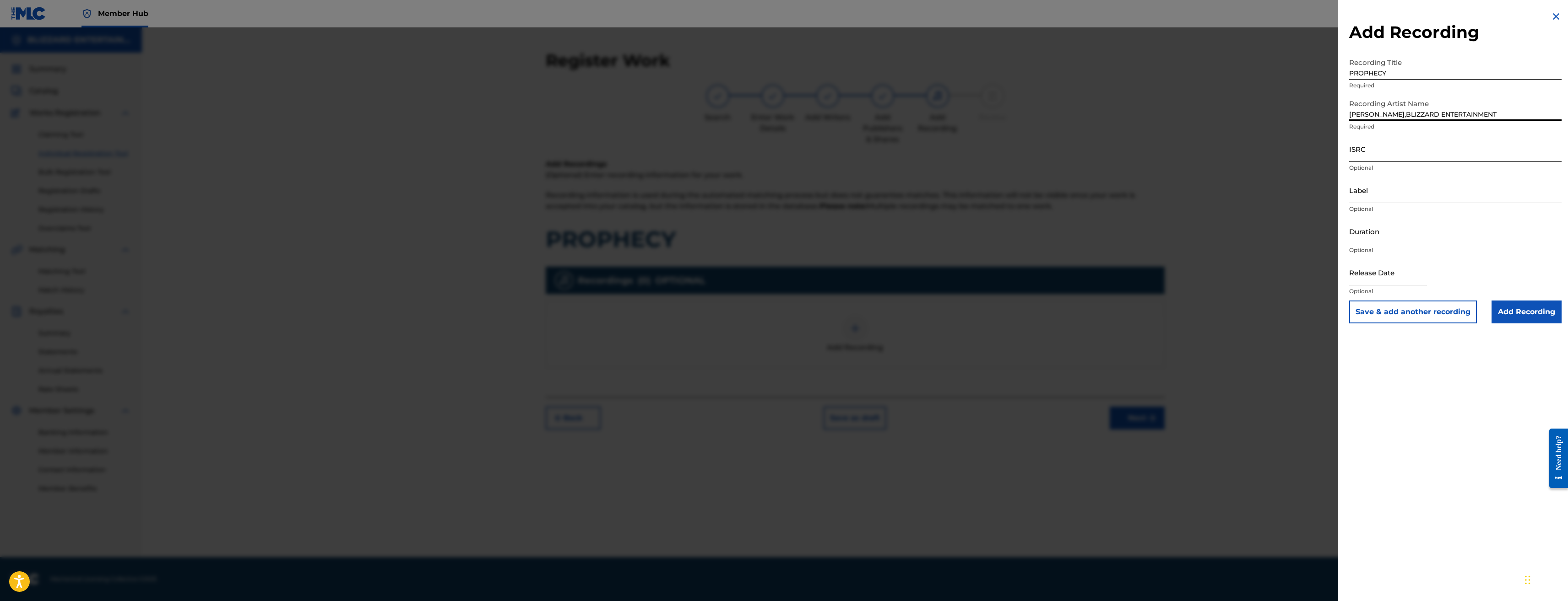
click at [1397, 148] on input "ISRC" at bounding box center [1455, 149] width 212 height 26
paste input "USQ772400106"
type input "USQ772400106"
click at [1542, 305] on input "Add Recording" at bounding box center [1527, 312] width 70 height 23
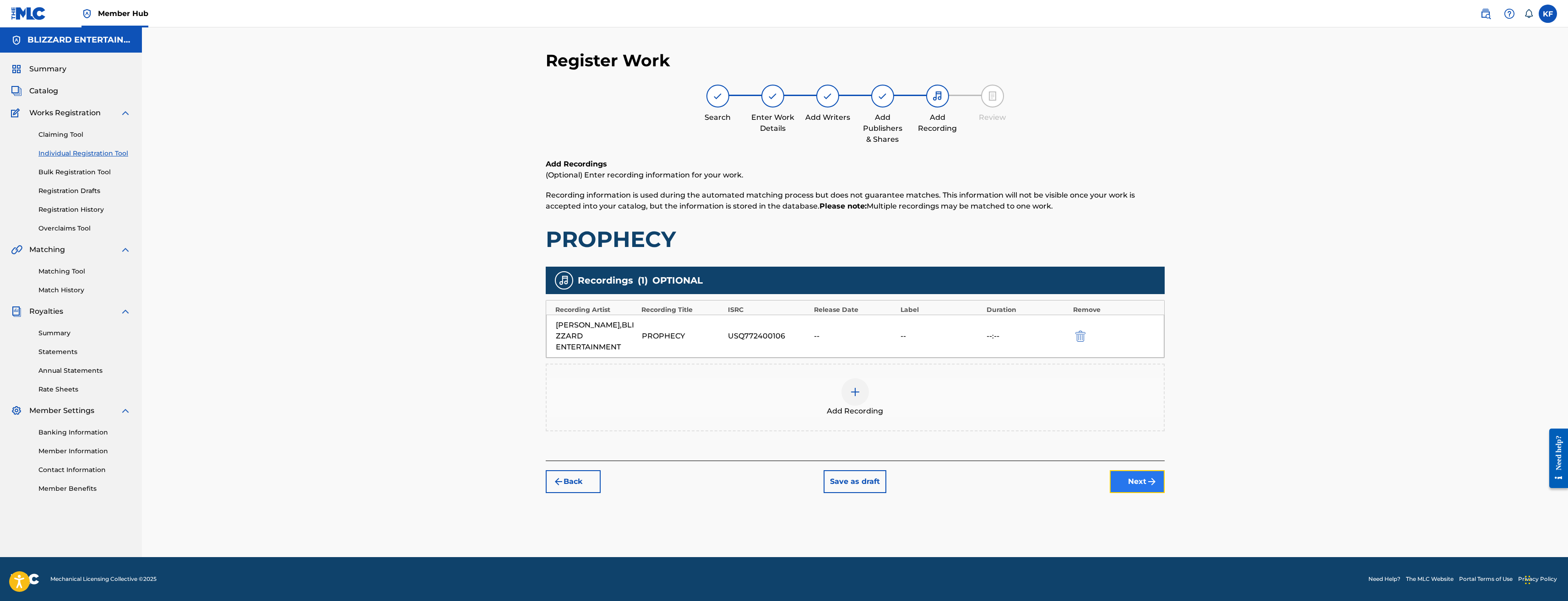
click at [1153, 482] on img "submit" at bounding box center [1152, 482] width 11 height 11
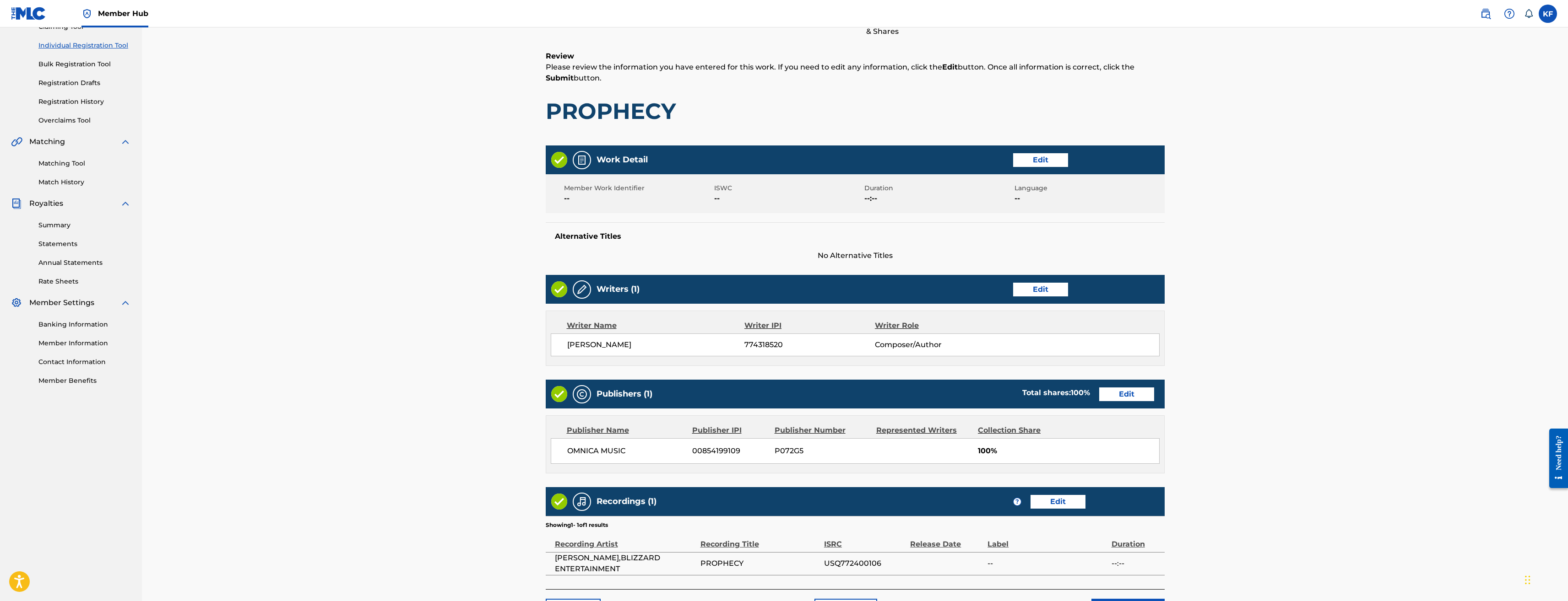
scroll to position [172, 0]
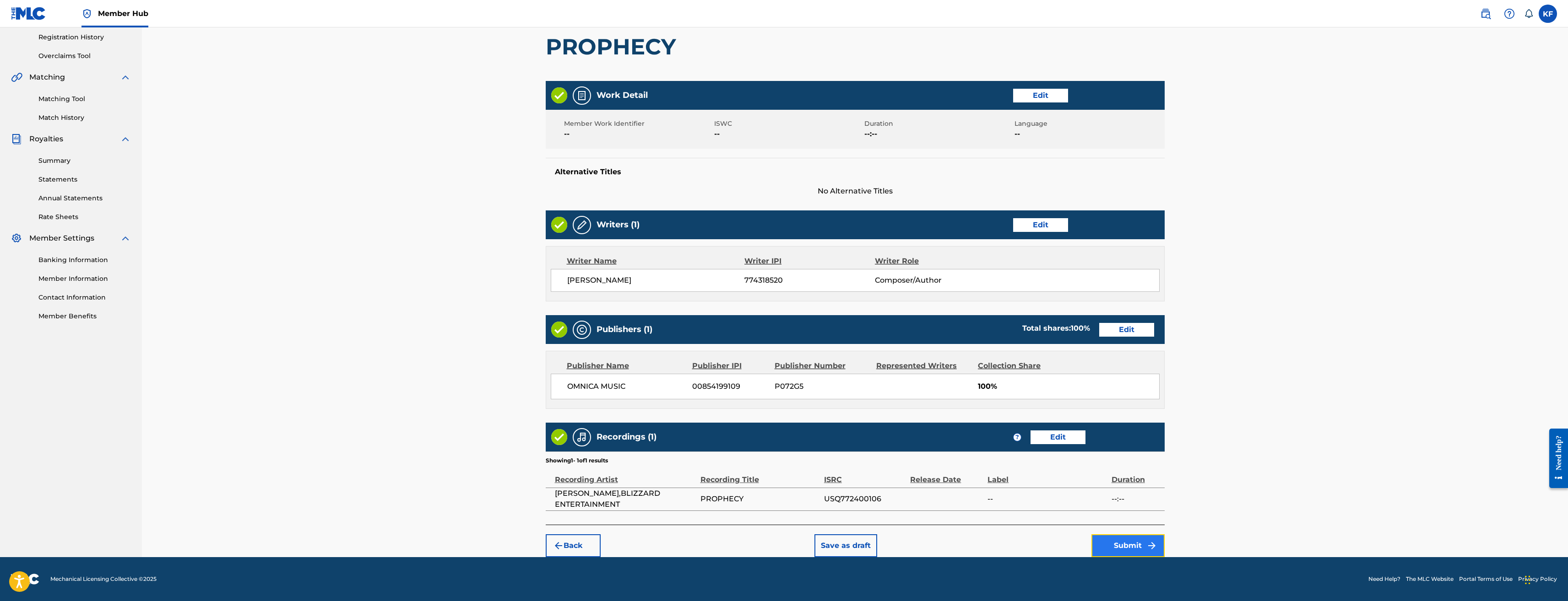
click at [1122, 548] on button "Submit" at bounding box center [1128, 546] width 73 height 23
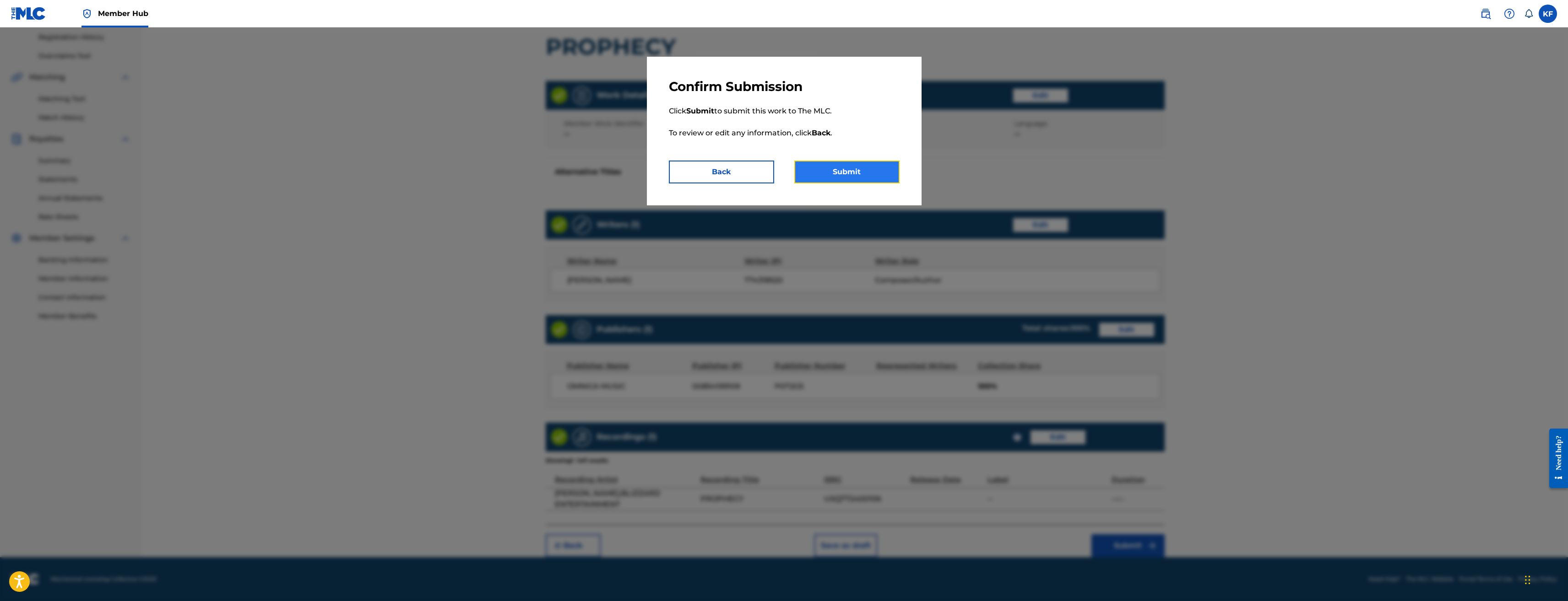
click at [847, 170] on button "Submit" at bounding box center [847, 172] width 105 height 23
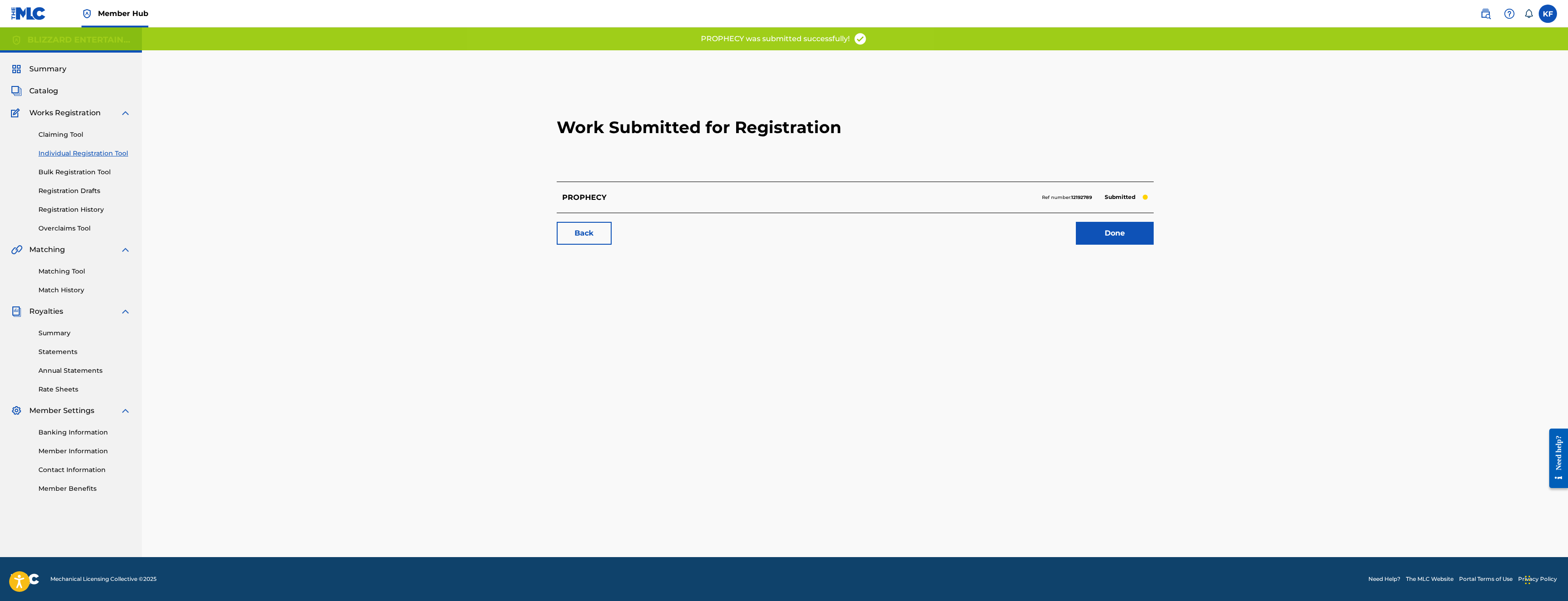
click at [84, 152] on link "Individual Registration Tool" at bounding box center [84, 154] width 92 height 9
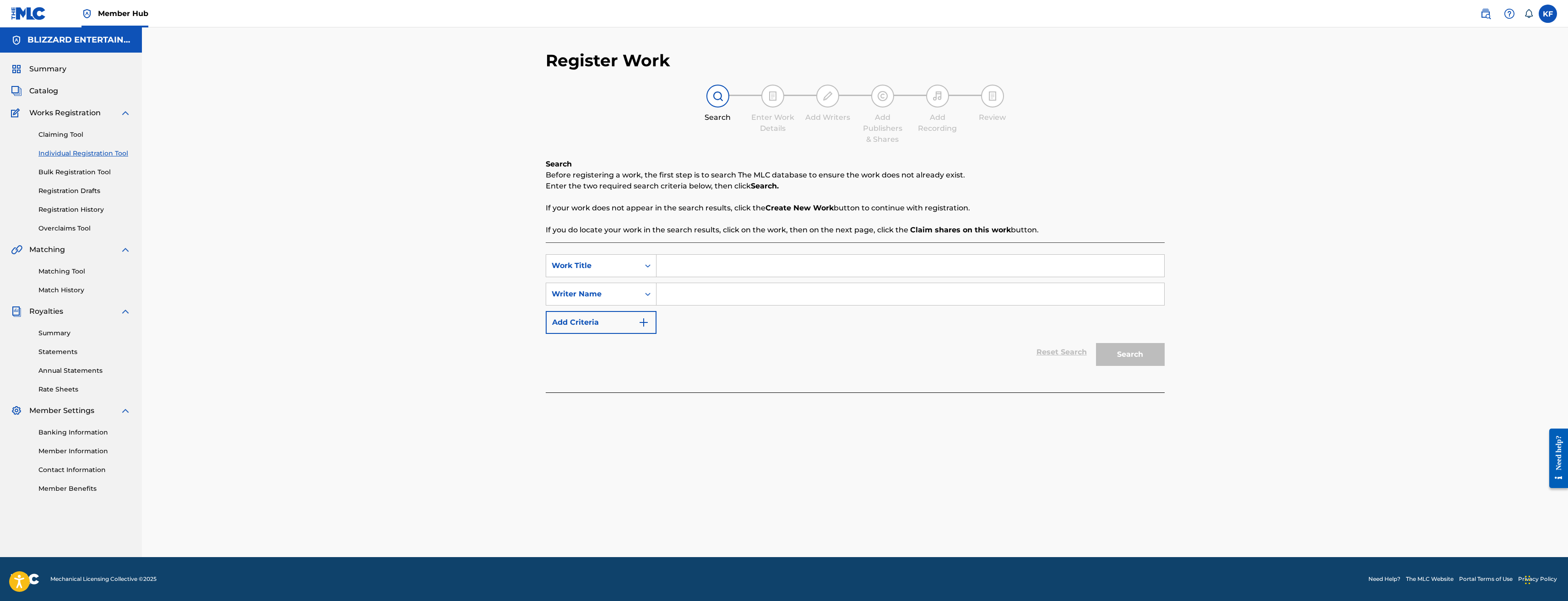
click at [690, 270] on input "Search Form" at bounding box center [910, 265] width 508 height 22
paste input "DURANCE"
type input "DURANCE"
click at [713, 294] on input "Search Form" at bounding box center [910, 294] width 508 height 22
type input "ted reedy"
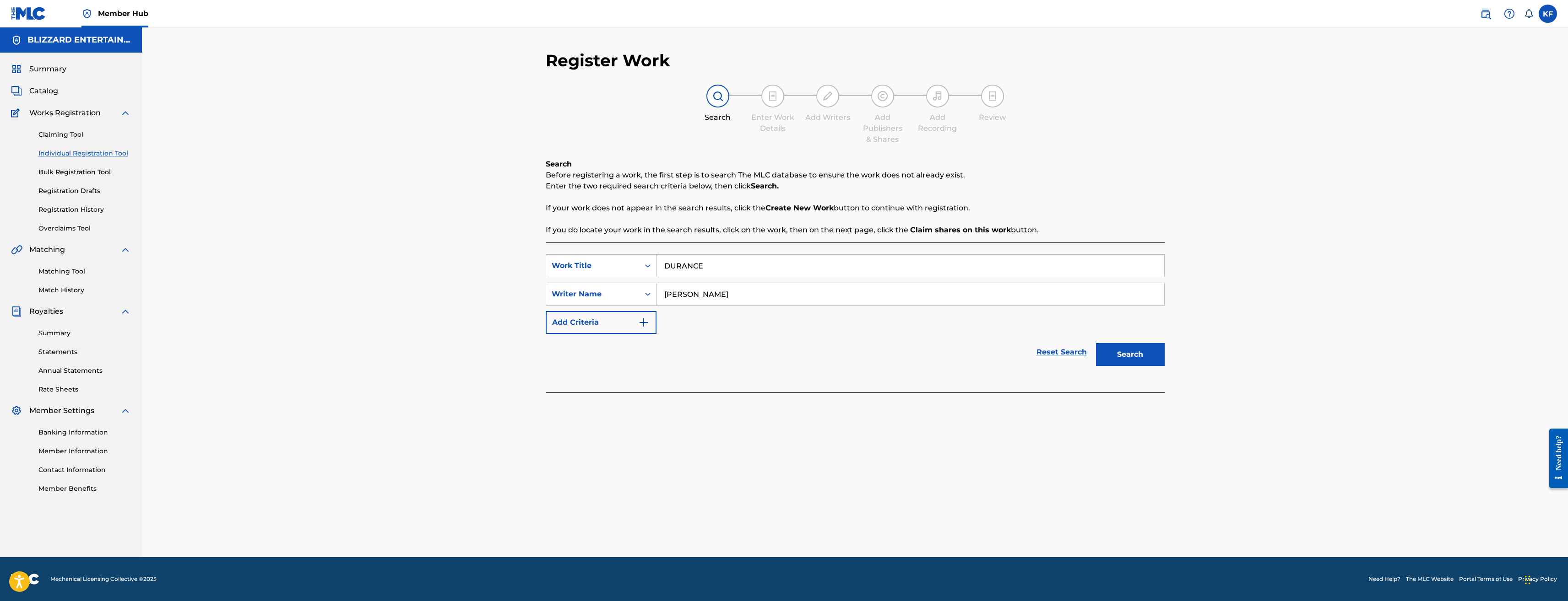
click at [1096, 343] on button "Search" at bounding box center [1130, 354] width 69 height 23
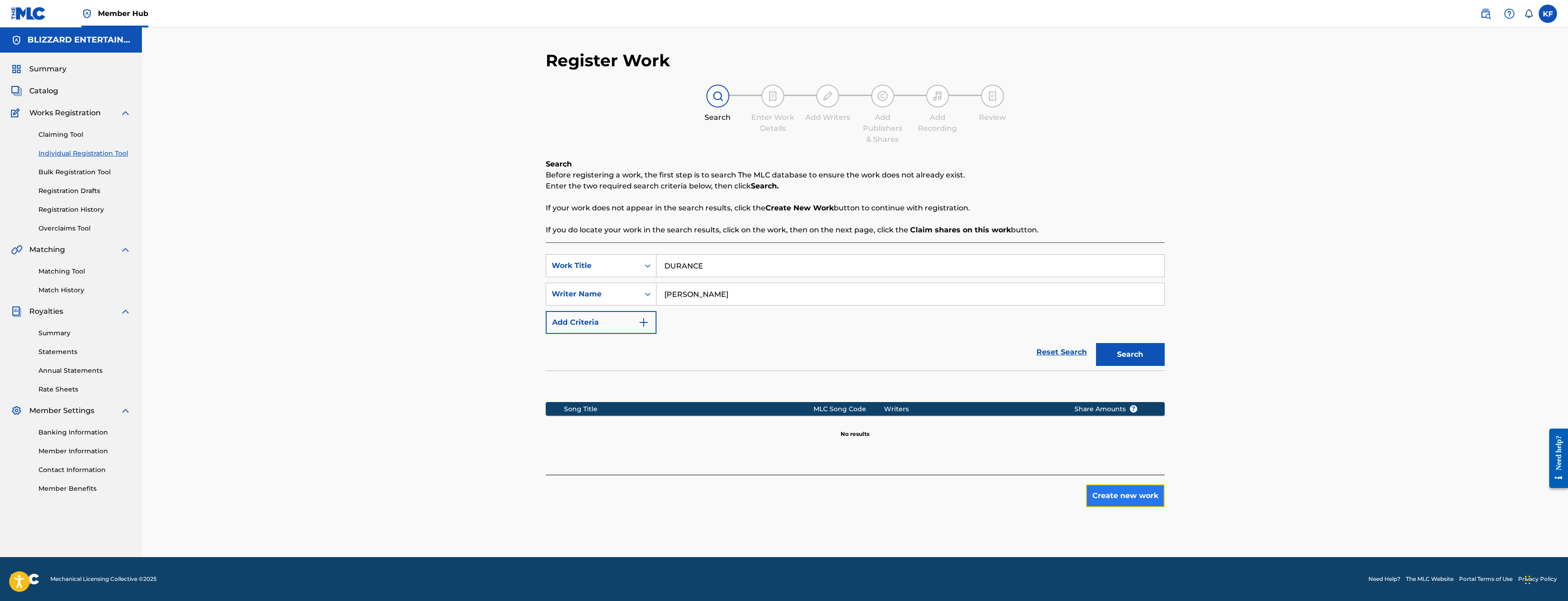
click at [1113, 494] on button "Create new work" at bounding box center [1125, 496] width 79 height 23
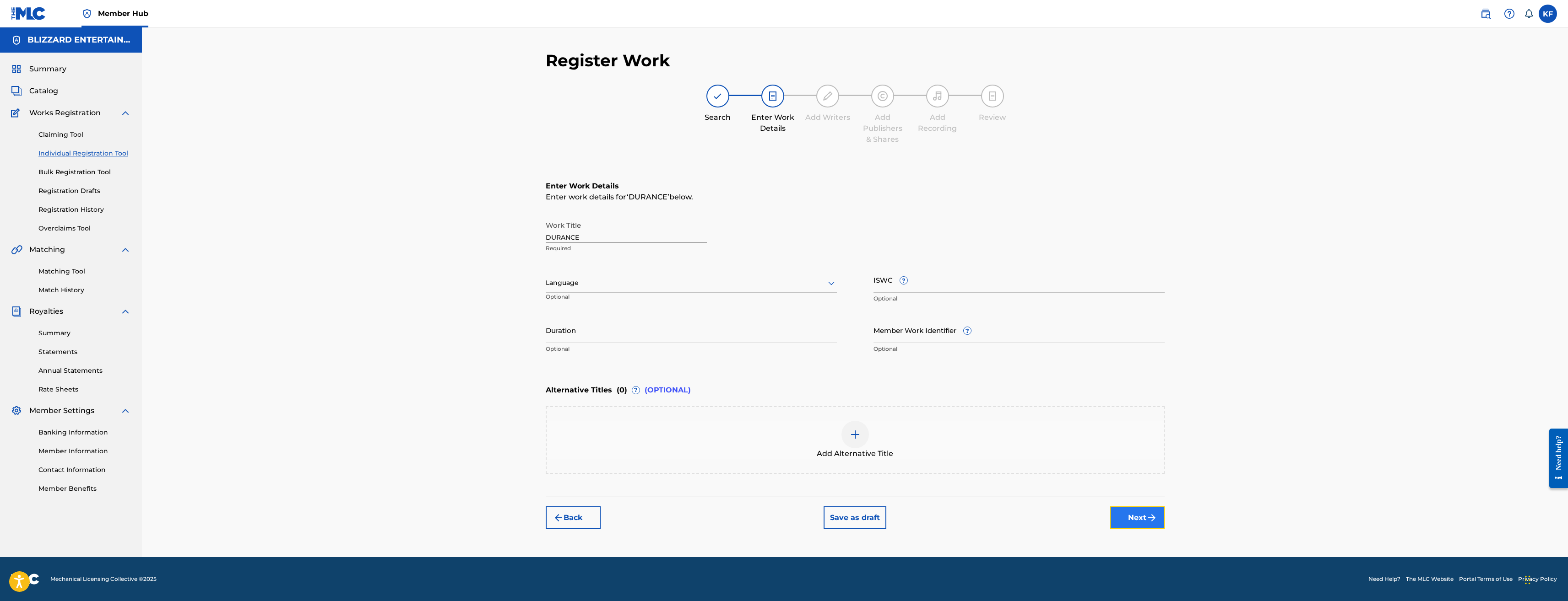
click at [1145, 524] on button "Next" at bounding box center [1137, 518] width 55 height 23
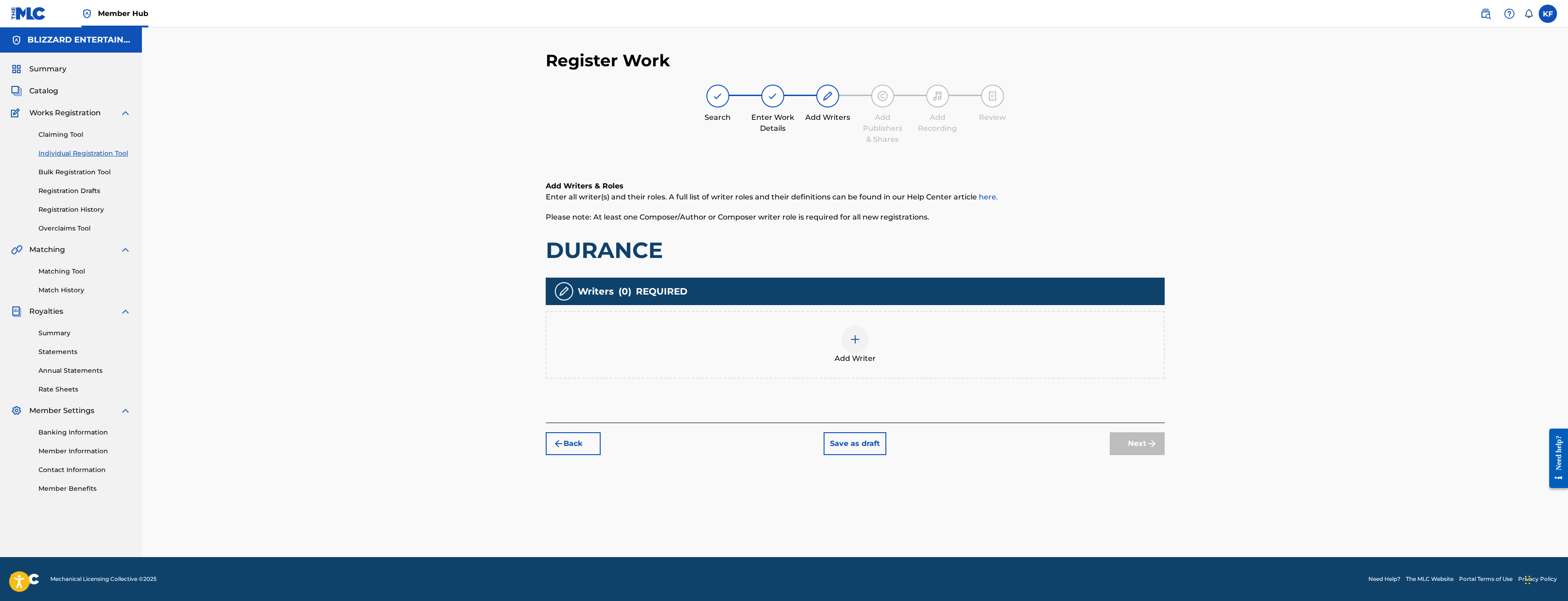
click at [871, 327] on div "Add Writer" at bounding box center [855, 345] width 617 height 38
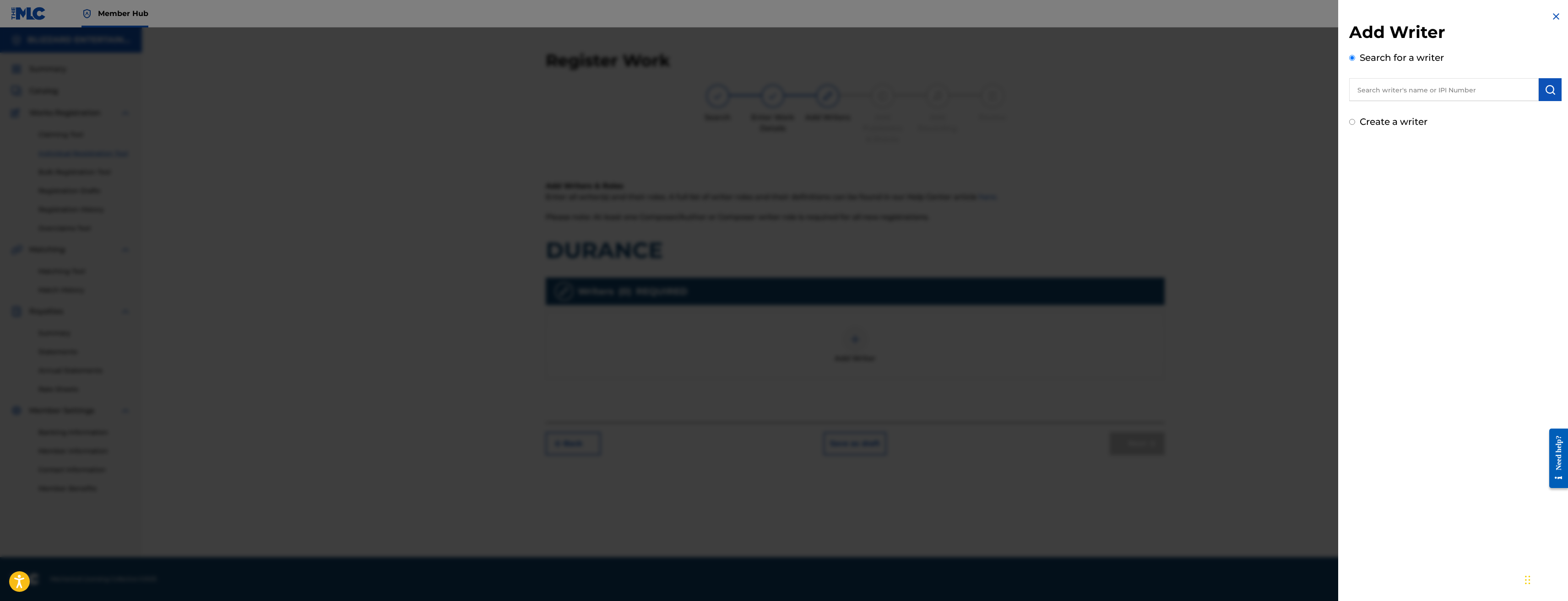
click at [1368, 118] on label "Create a writer" at bounding box center [1393, 122] width 68 height 11
radio input "true"
click at [1355, 119] on input "Create a writer" at bounding box center [1352, 122] width 6 height 6
radio input "false"
radio input "true"
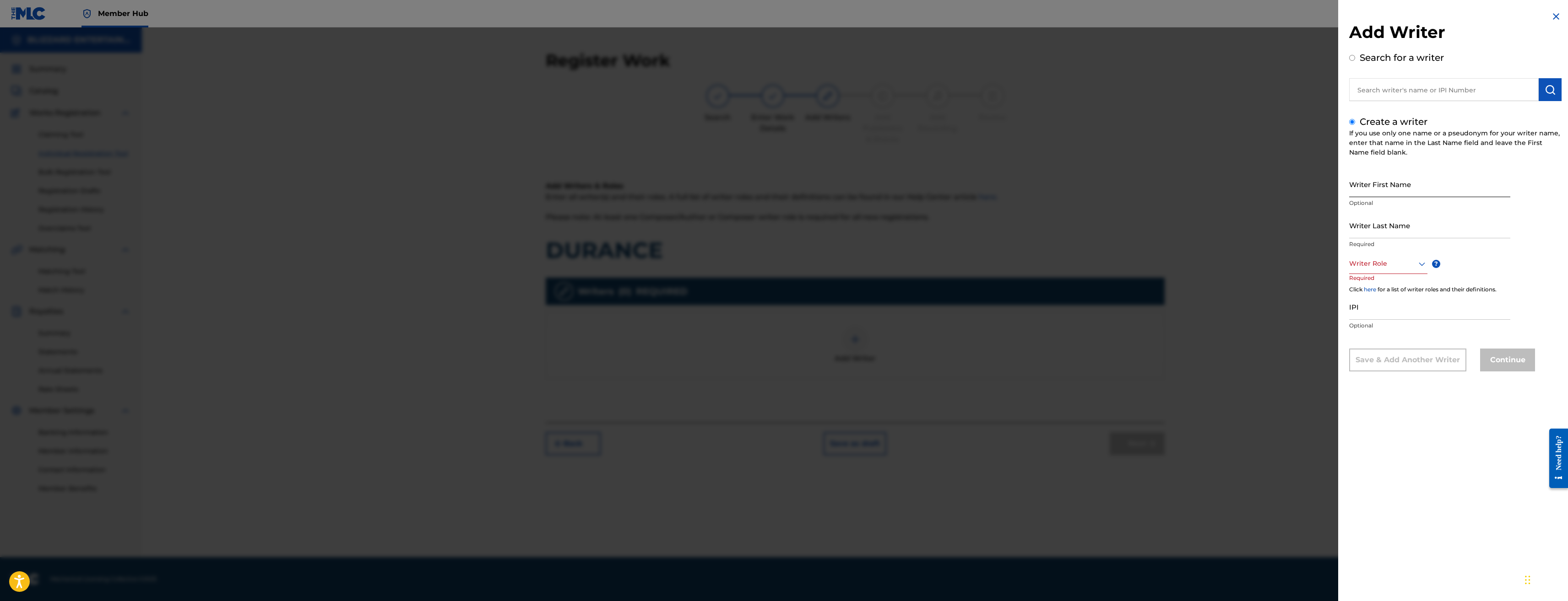
click at [1375, 186] on input "Writer First Name" at bounding box center [1430, 184] width 161 height 26
type input "Ted"
type input "Reedy"
click at [1375, 268] on div at bounding box center [1389, 263] width 78 height 11
click at [1377, 281] on div "Composer/Author" at bounding box center [1388, 284] width 78 height 21
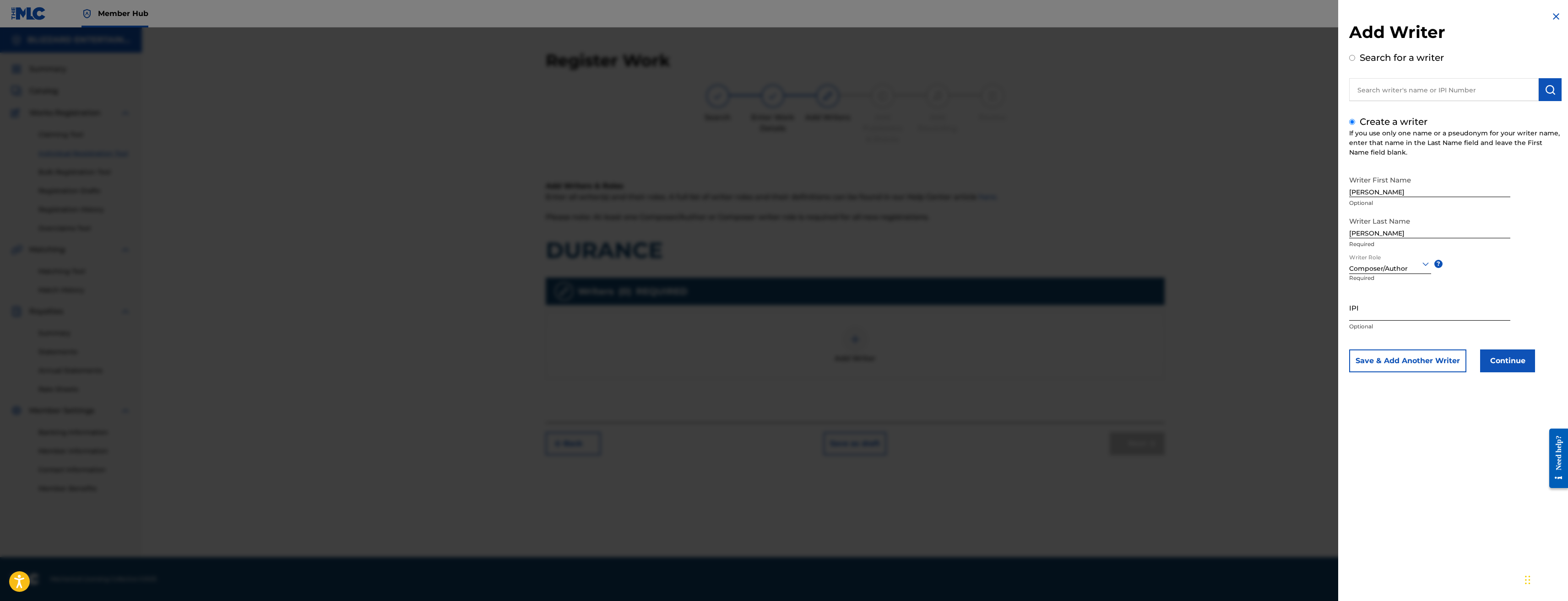
click at [1422, 297] on input "IPI" at bounding box center [1430, 307] width 161 height 26
paste input "774318520"
type input "774318520"
click at [1519, 366] on button "Continue" at bounding box center [1508, 361] width 55 height 23
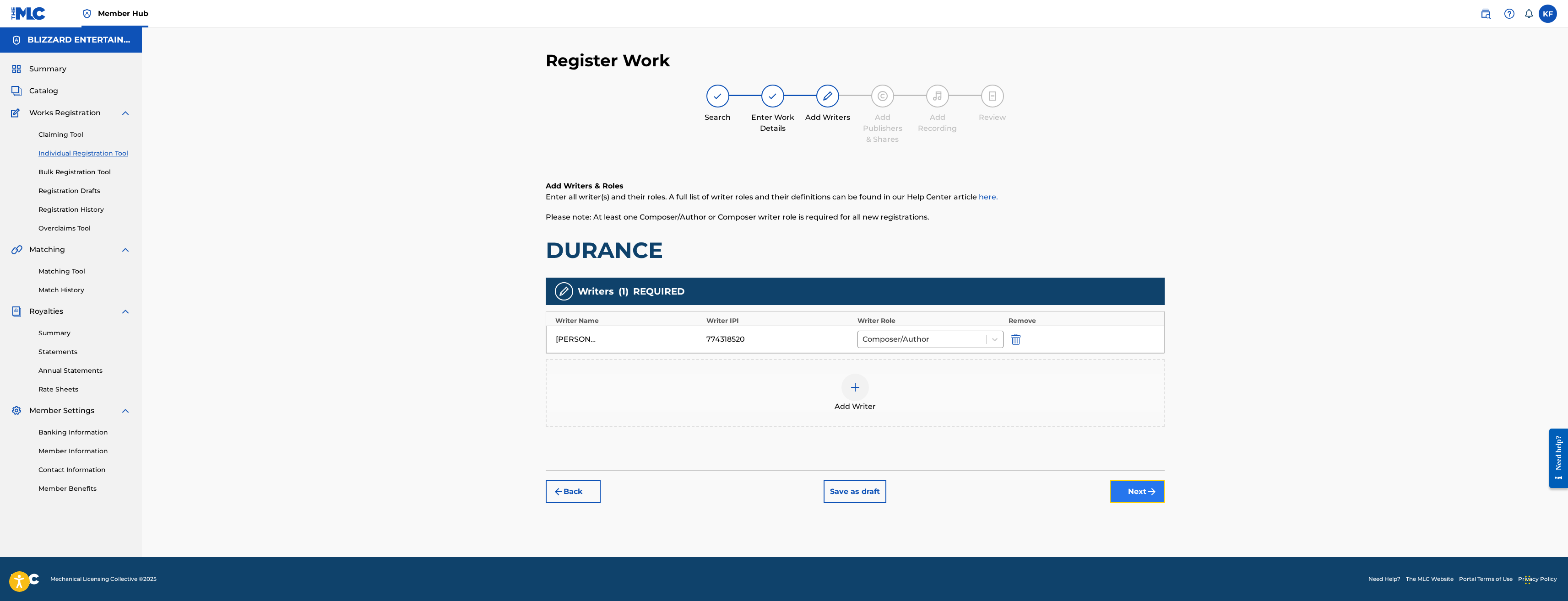
click at [1135, 491] on button "Next" at bounding box center [1137, 492] width 55 height 23
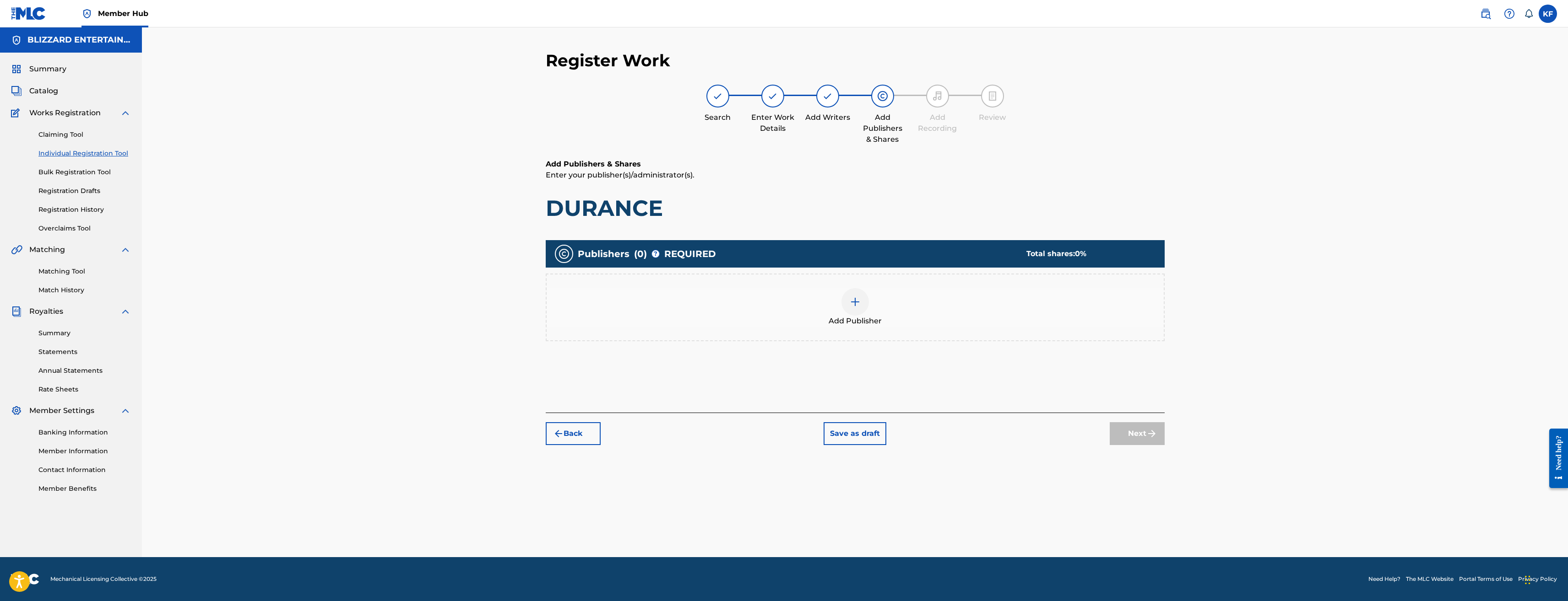
click at [846, 310] on div at bounding box center [855, 302] width 28 height 28
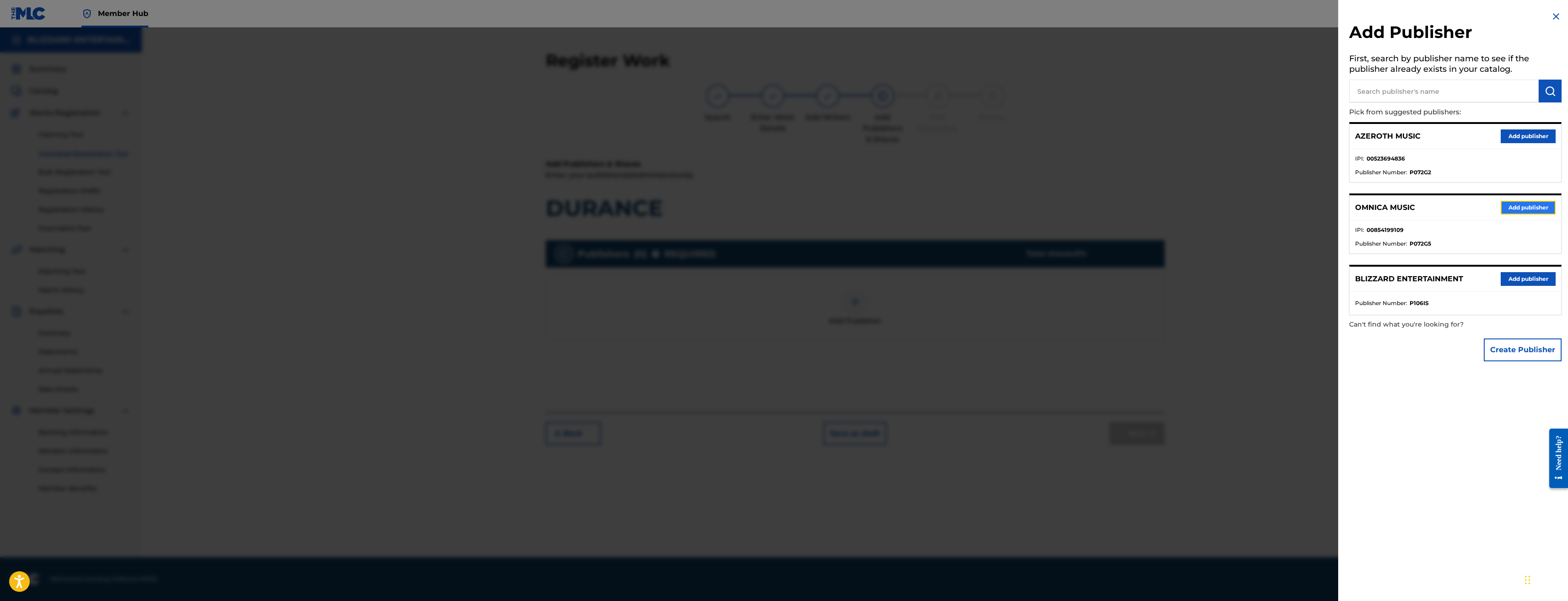
click at [1531, 205] on button "Add publisher" at bounding box center [1528, 208] width 55 height 13
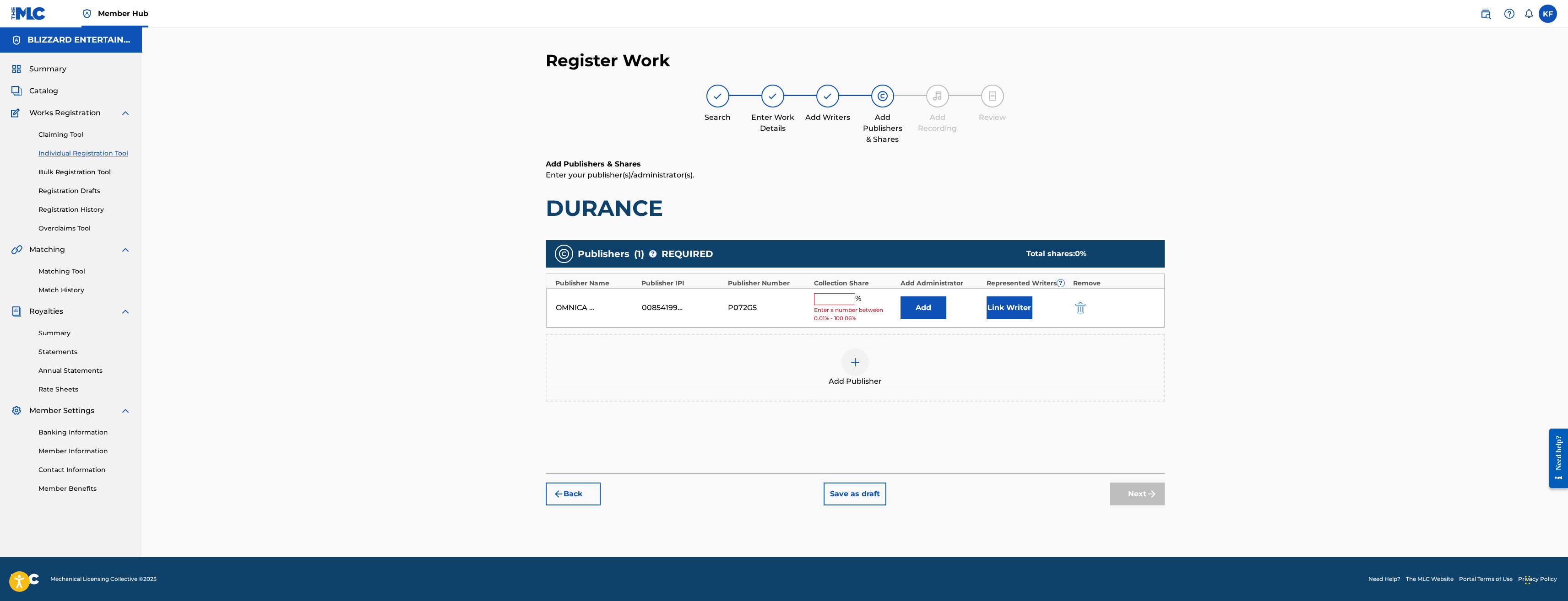
click at [841, 297] on input "text" at bounding box center [835, 299] width 41 height 12
type input "100"
click at [1138, 482] on button "Next" at bounding box center [1137, 487] width 55 height 23
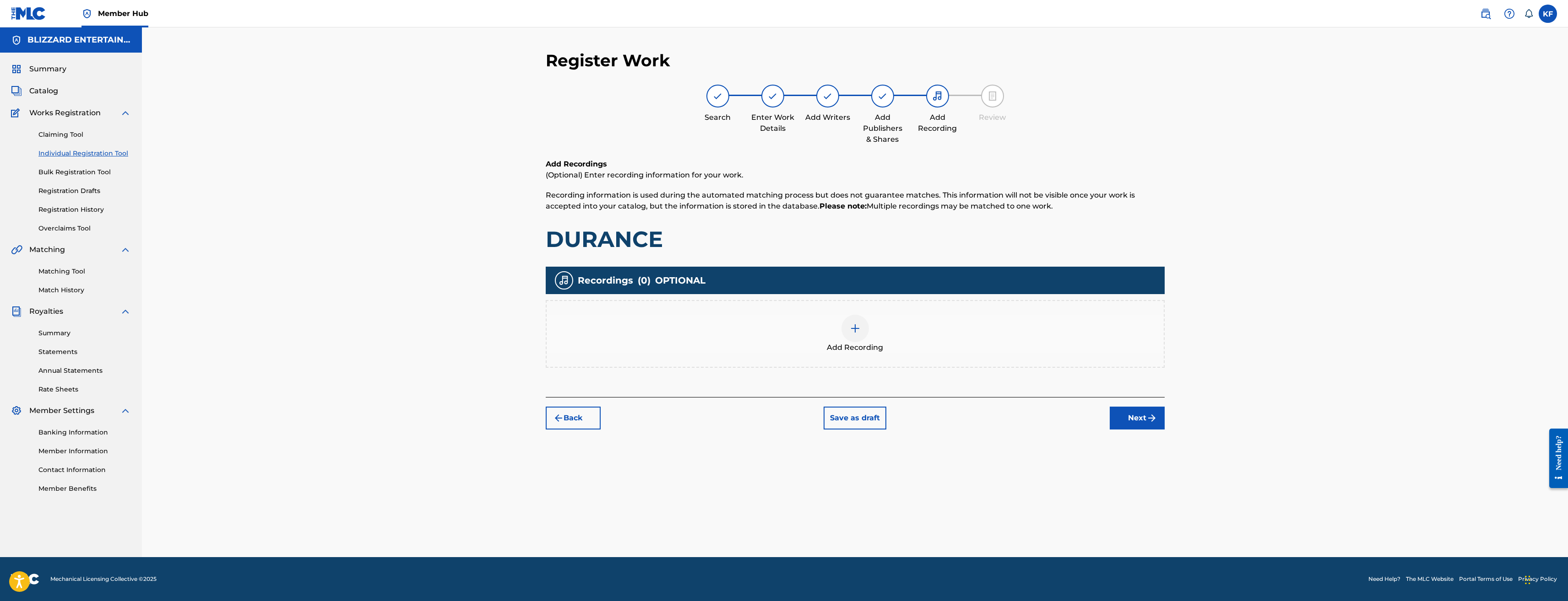
click at [881, 329] on div "Add Recording" at bounding box center [855, 334] width 617 height 38
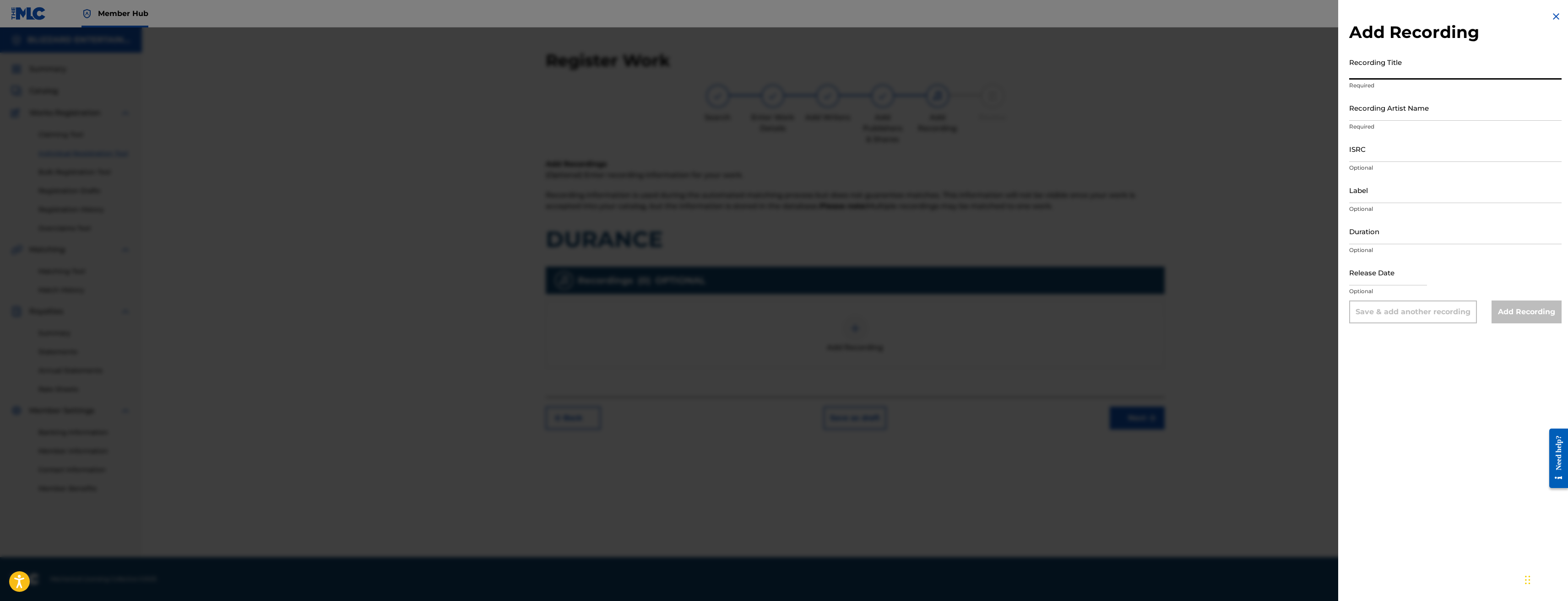
click at [1443, 71] on input "Recording Title" at bounding box center [1455, 66] width 212 height 26
paste input "DURANCE"
type input "DURANCE"
click at [1447, 102] on input "Recording Artist Name" at bounding box center [1455, 108] width 212 height 26
type input "TED REEDY,BLIZZARD ENTERTAINMENT"
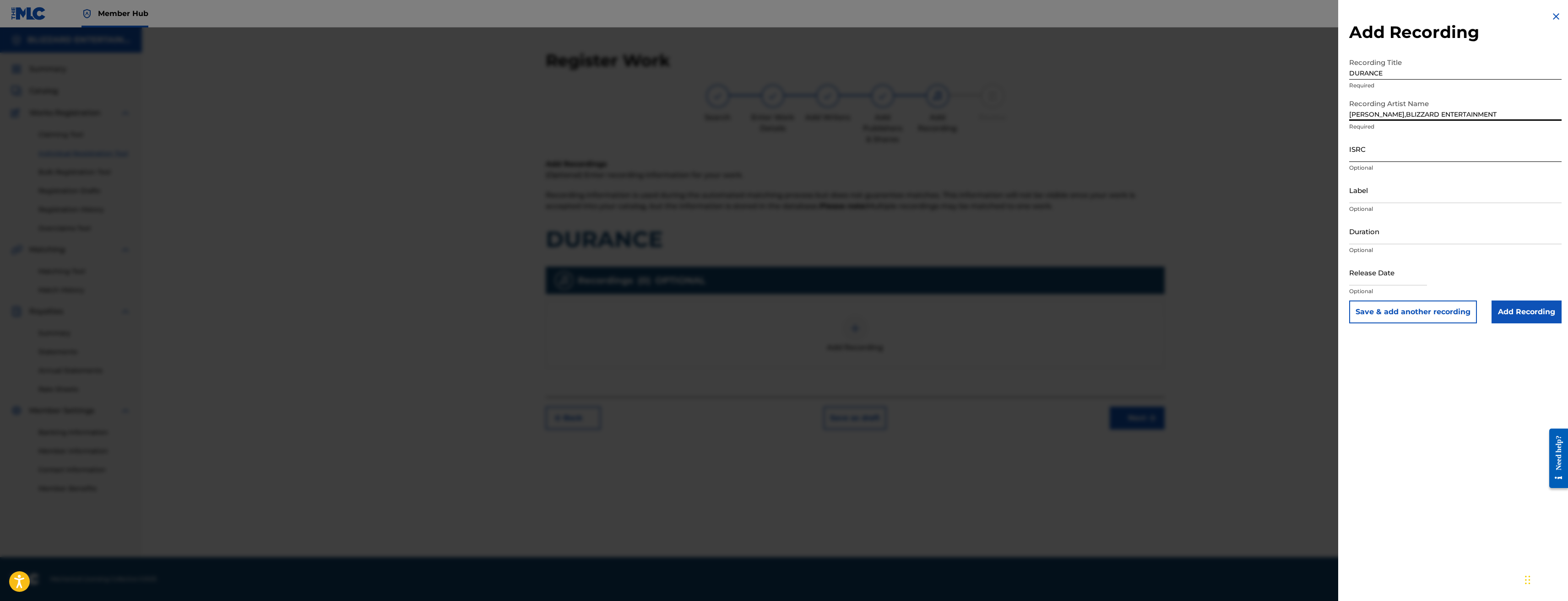
click at [1383, 150] on input "ISRC" at bounding box center [1455, 149] width 212 height 26
paste input "USQ772400113"
type input "USQ772400113"
click at [1534, 312] on input "Add Recording" at bounding box center [1527, 312] width 70 height 23
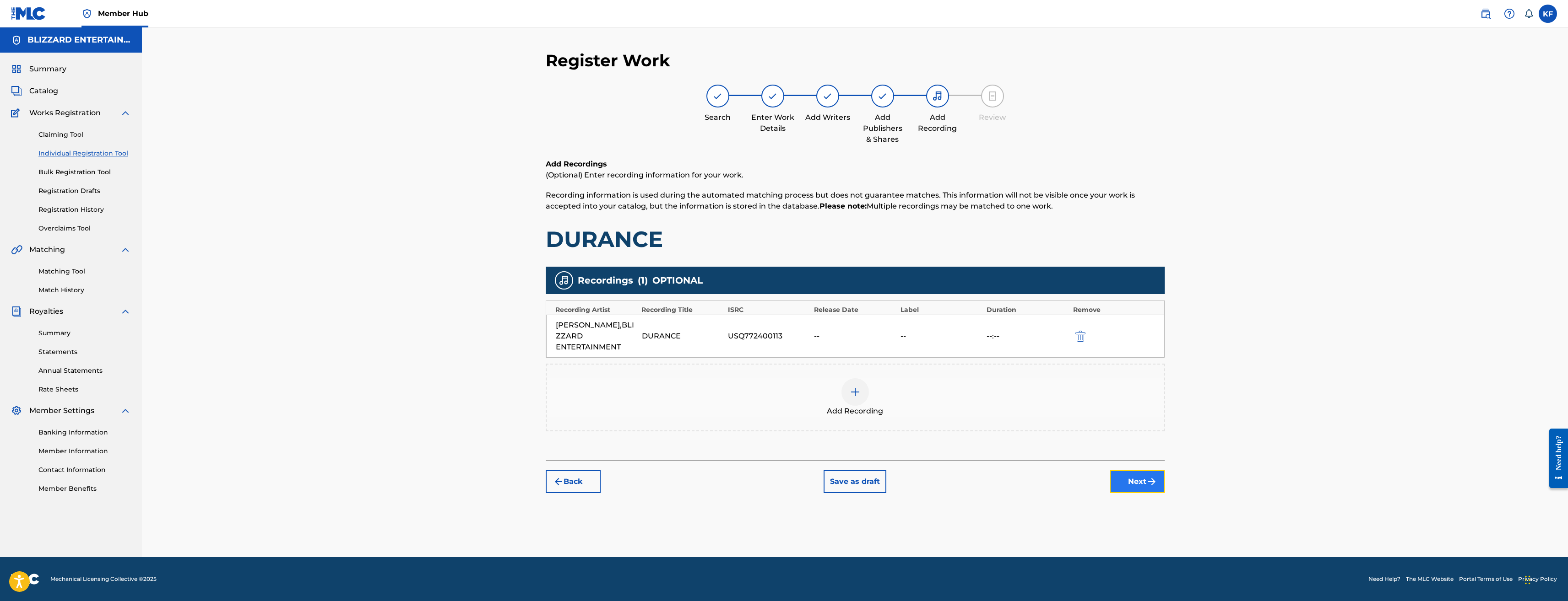
click at [1135, 488] on button "Next" at bounding box center [1137, 482] width 55 height 23
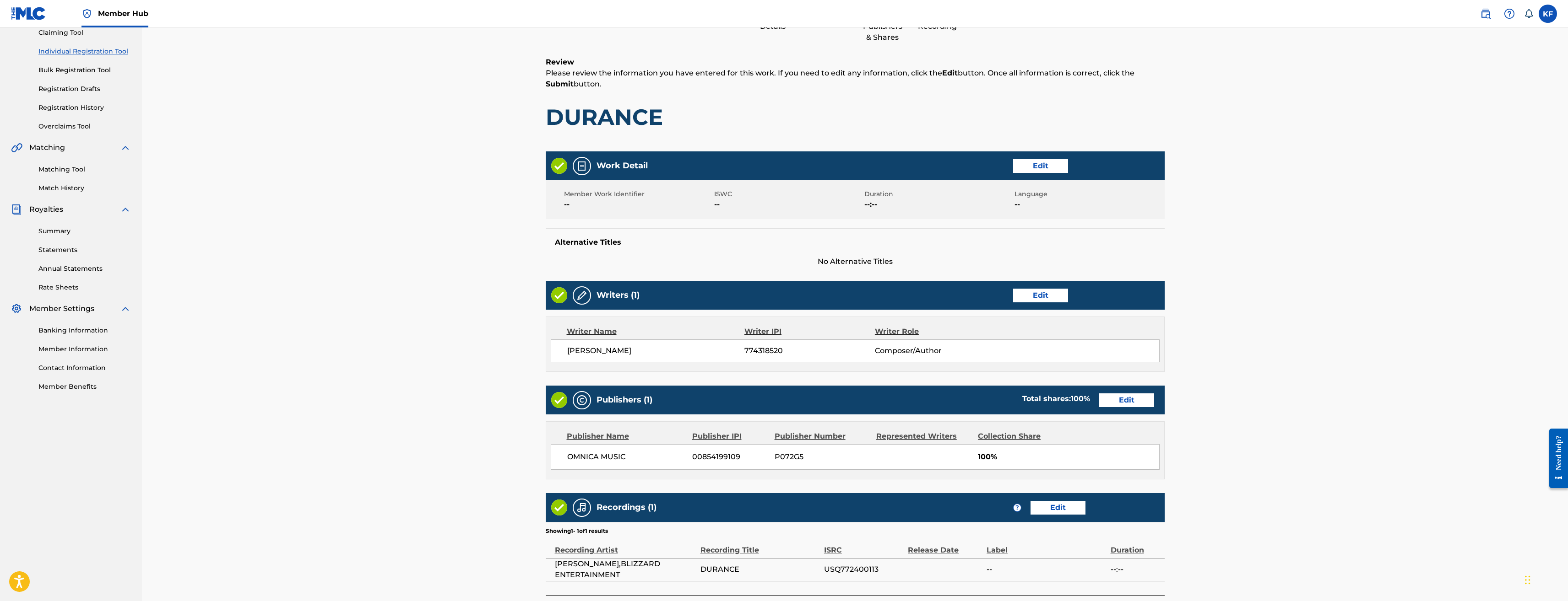
scroll to position [172, 0]
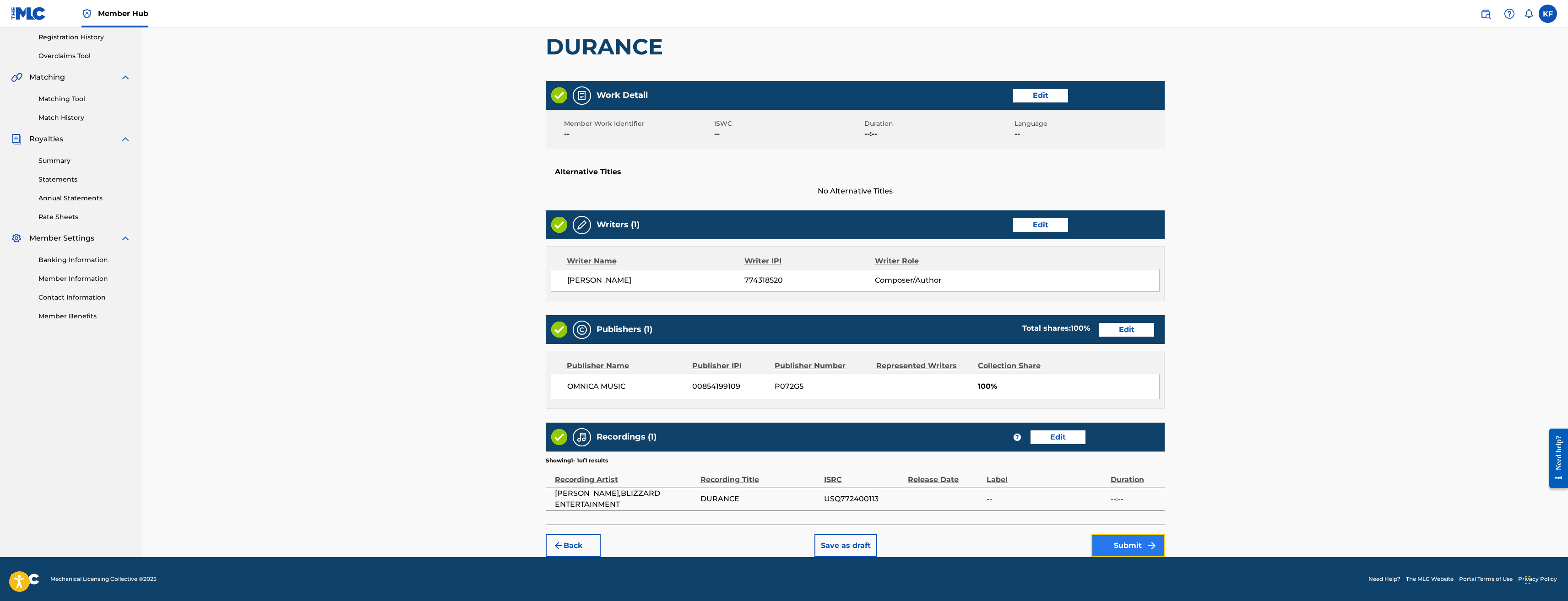
click at [1145, 549] on button "Submit" at bounding box center [1128, 546] width 73 height 23
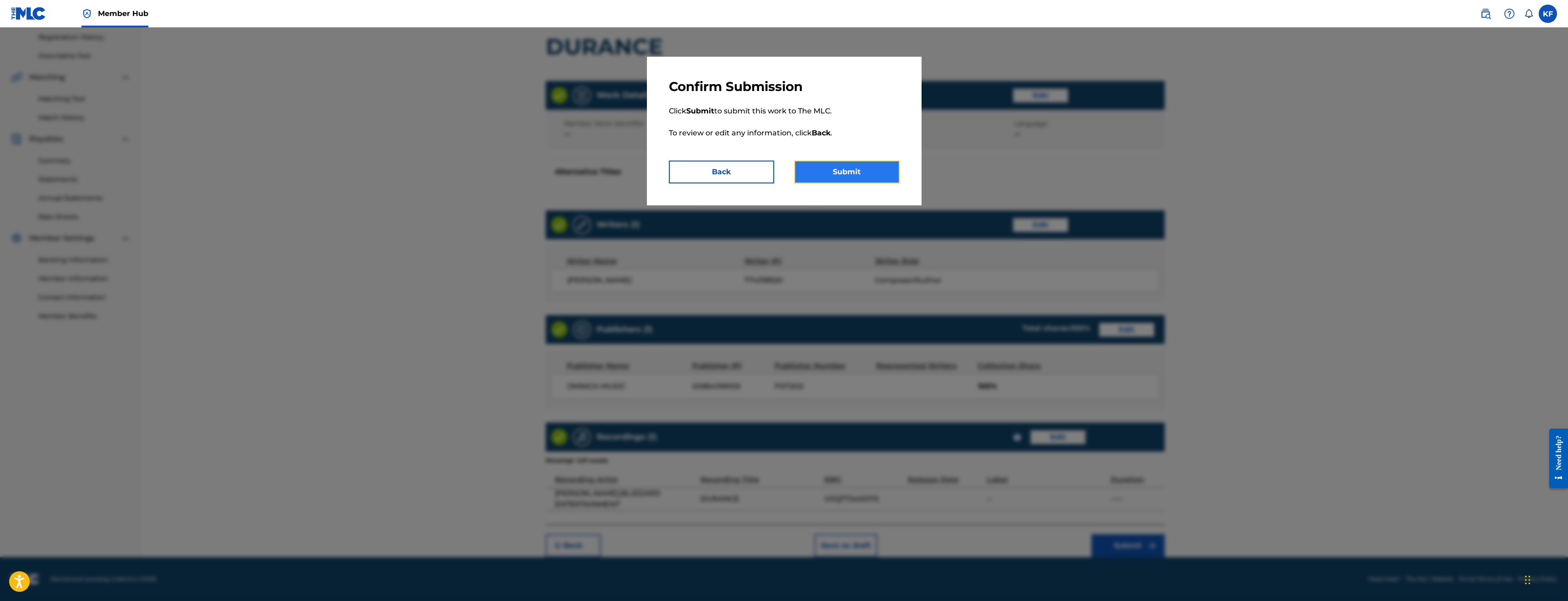
click at [855, 171] on button "Submit" at bounding box center [847, 172] width 105 height 23
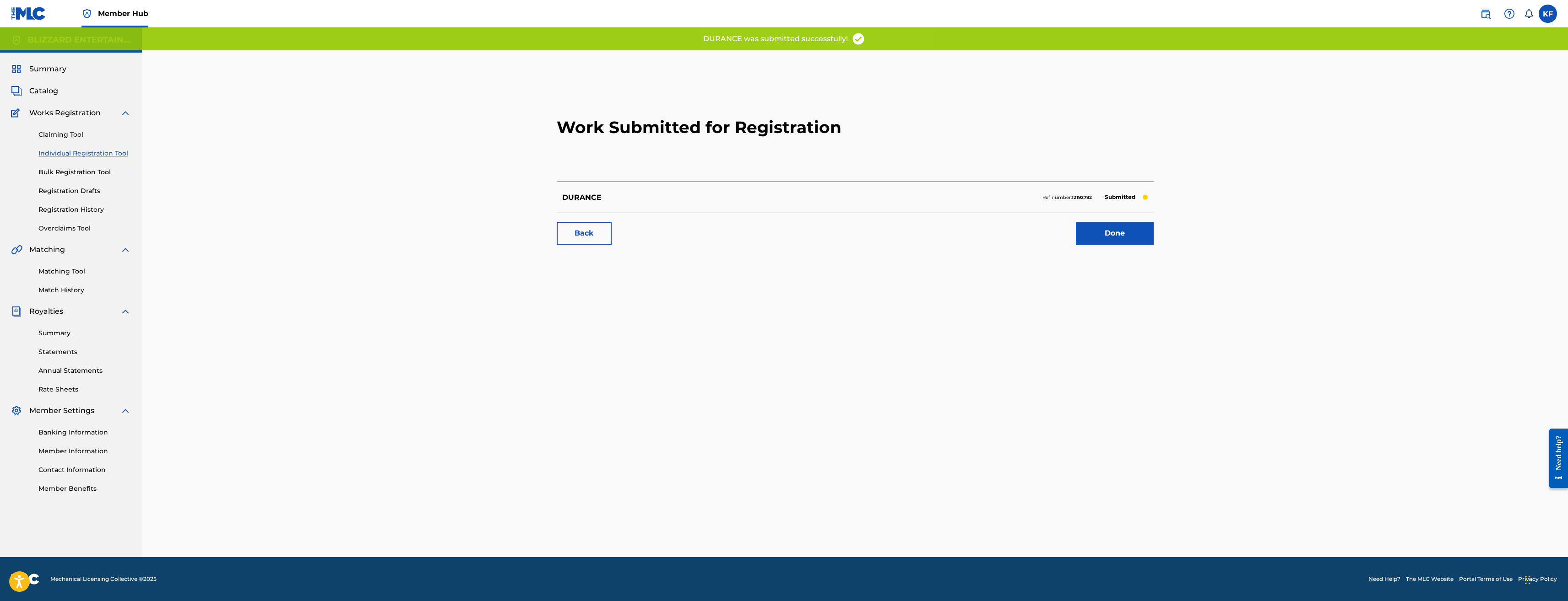
click at [65, 153] on link "Individual Registration Tool" at bounding box center [84, 154] width 92 height 9
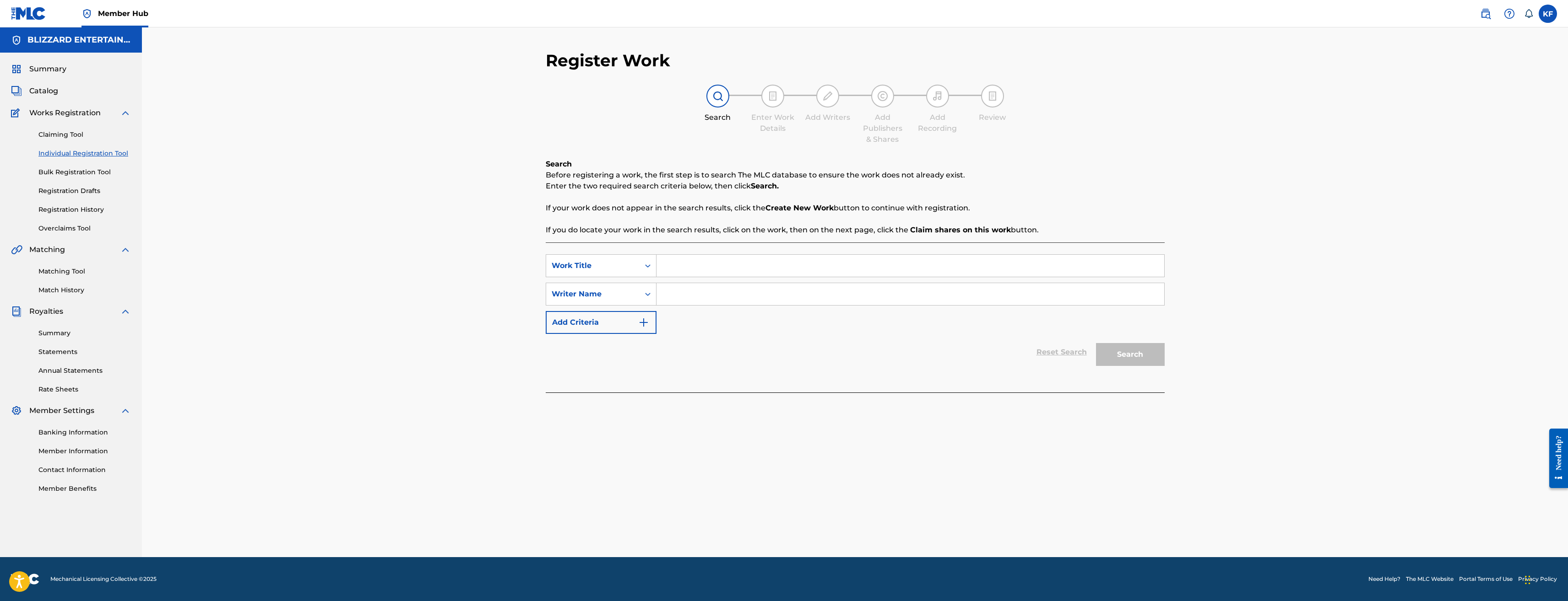
click at [697, 259] on input "Search Form" at bounding box center [910, 265] width 508 height 22
paste input "LINGERING HATRED"
type input "LINGERING HATRED"
click at [708, 293] on input "Search Form" at bounding box center [910, 294] width 508 height 22
type input "ted reedy"
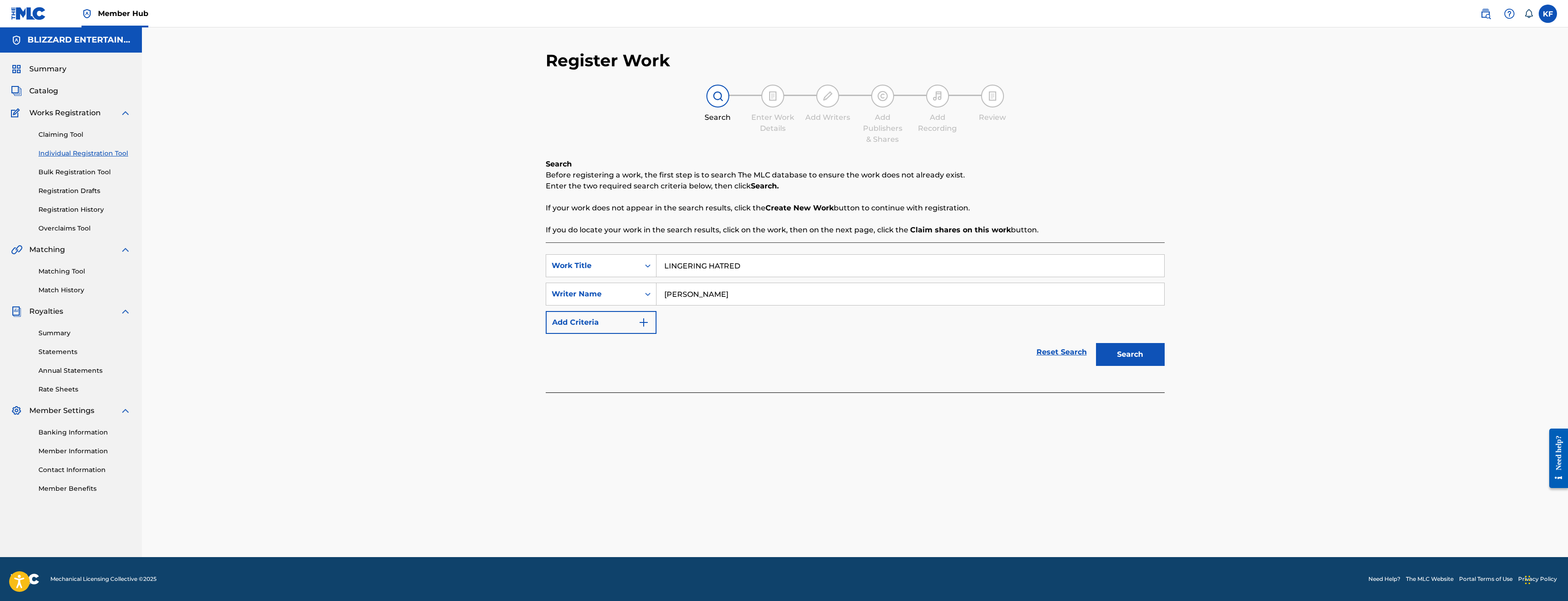
click at [1096, 343] on button "Search" at bounding box center [1130, 354] width 69 height 23
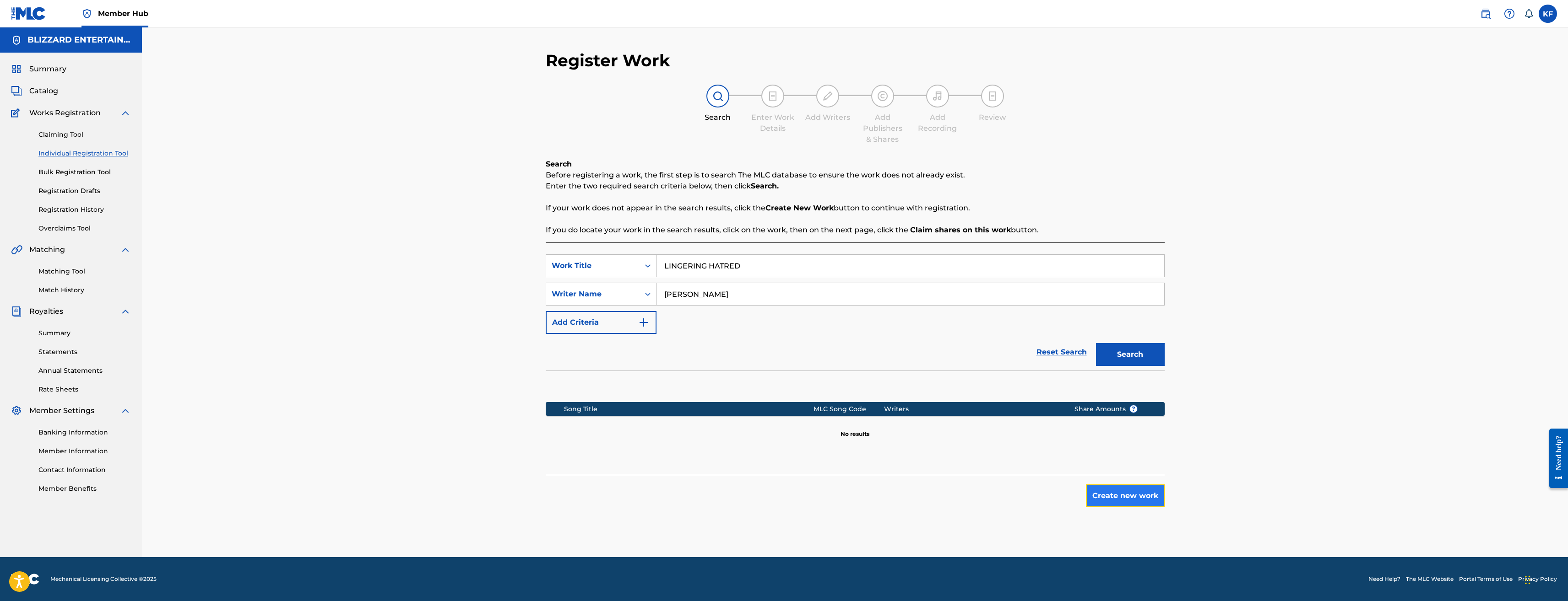
click at [1141, 494] on button "Create new work" at bounding box center [1125, 496] width 79 height 23
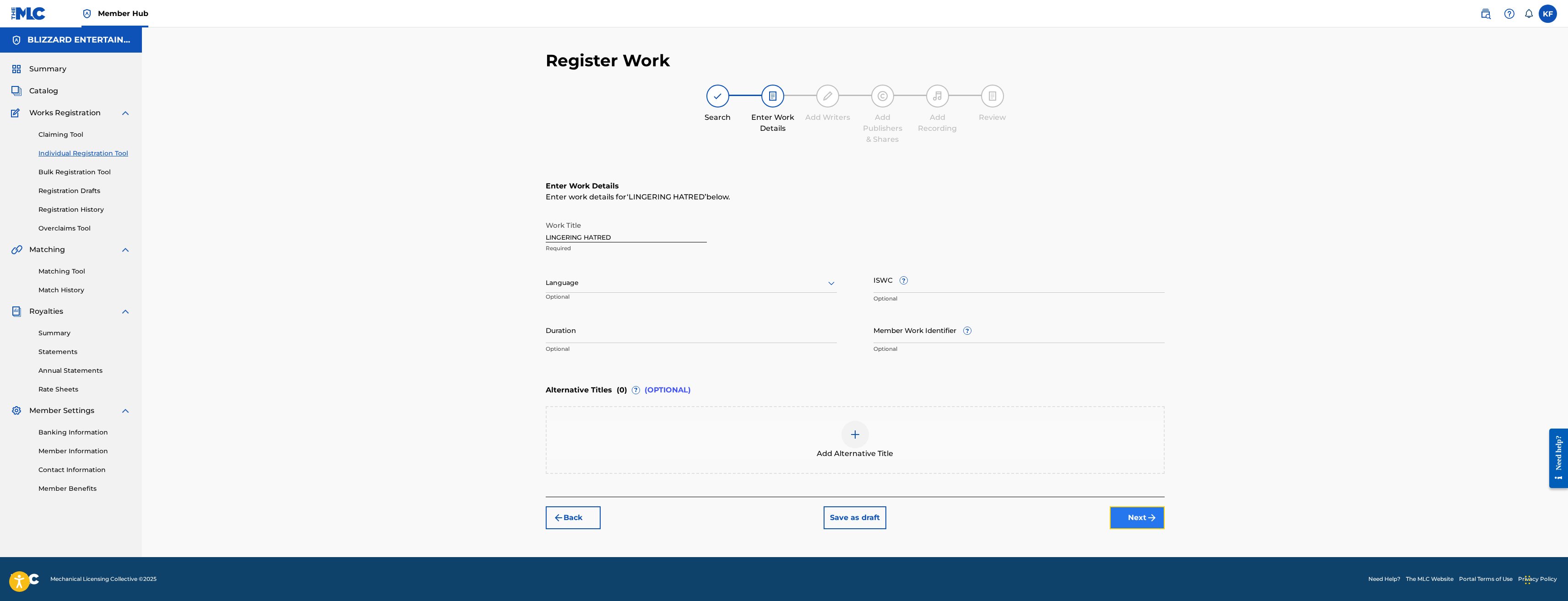
click at [1142, 526] on button "Next" at bounding box center [1137, 518] width 55 height 23
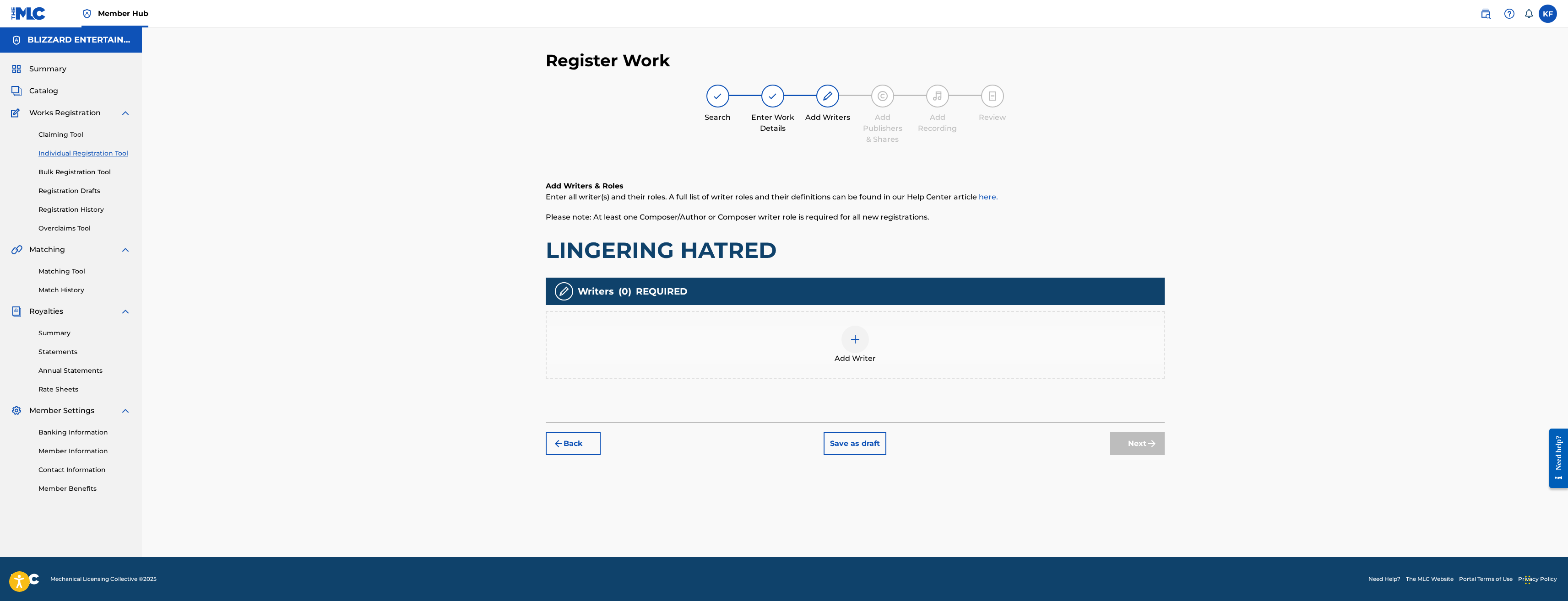
click at [861, 354] on span "Add Writer" at bounding box center [855, 358] width 41 height 11
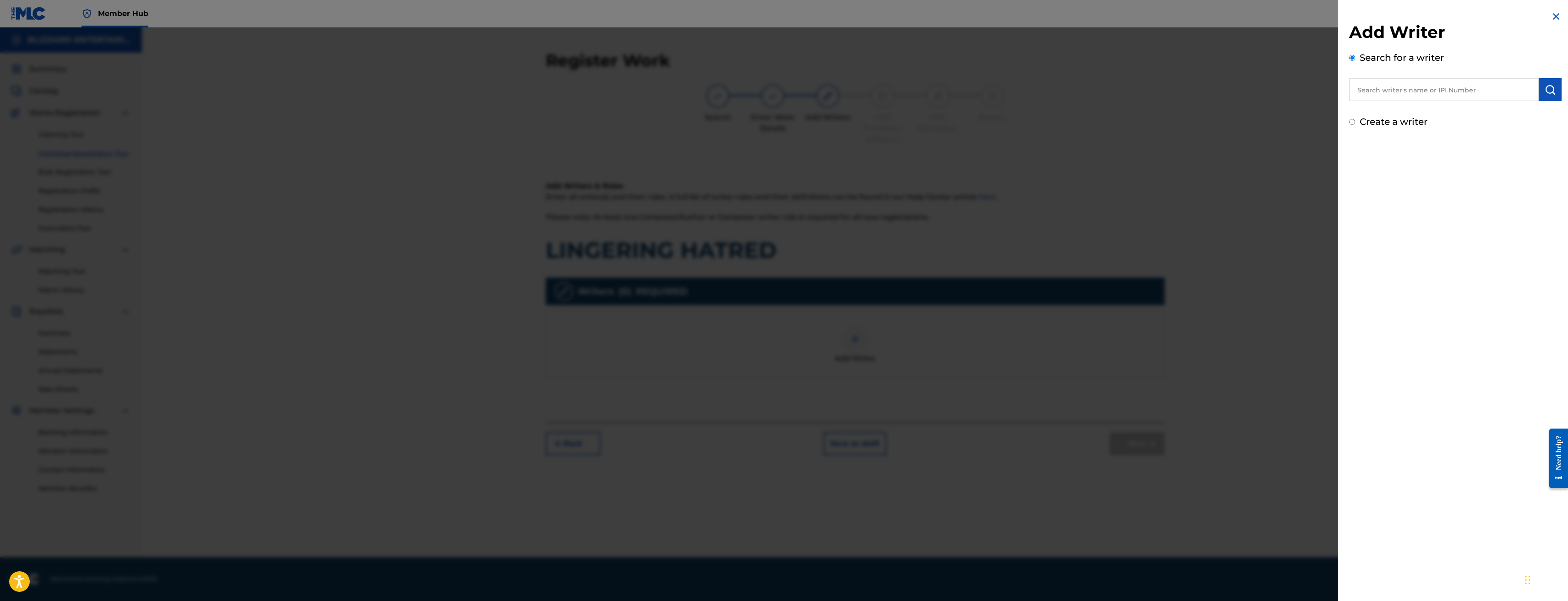
click at [1398, 121] on label "Create a writer" at bounding box center [1393, 122] width 68 height 11
radio input "true"
click at [1355, 121] on input "Create a writer" at bounding box center [1352, 122] width 6 height 6
radio input "false"
radio input "true"
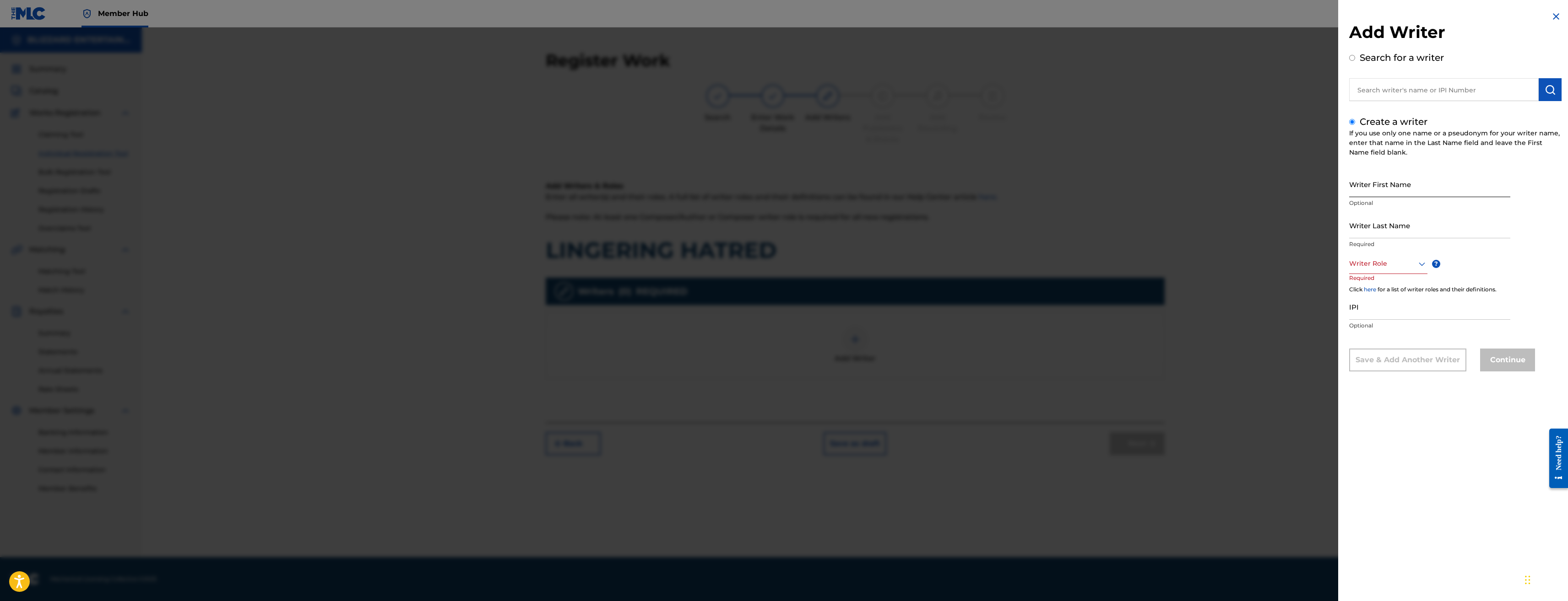
click at [1408, 183] on input "Writer First Name" at bounding box center [1430, 184] width 161 height 26
type input "Ted"
click at [1418, 228] on input "Writer Last Name" at bounding box center [1430, 225] width 161 height 26
type input "Reedy"
click at [1406, 261] on div at bounding box center [1389, 263] width 78 height 11
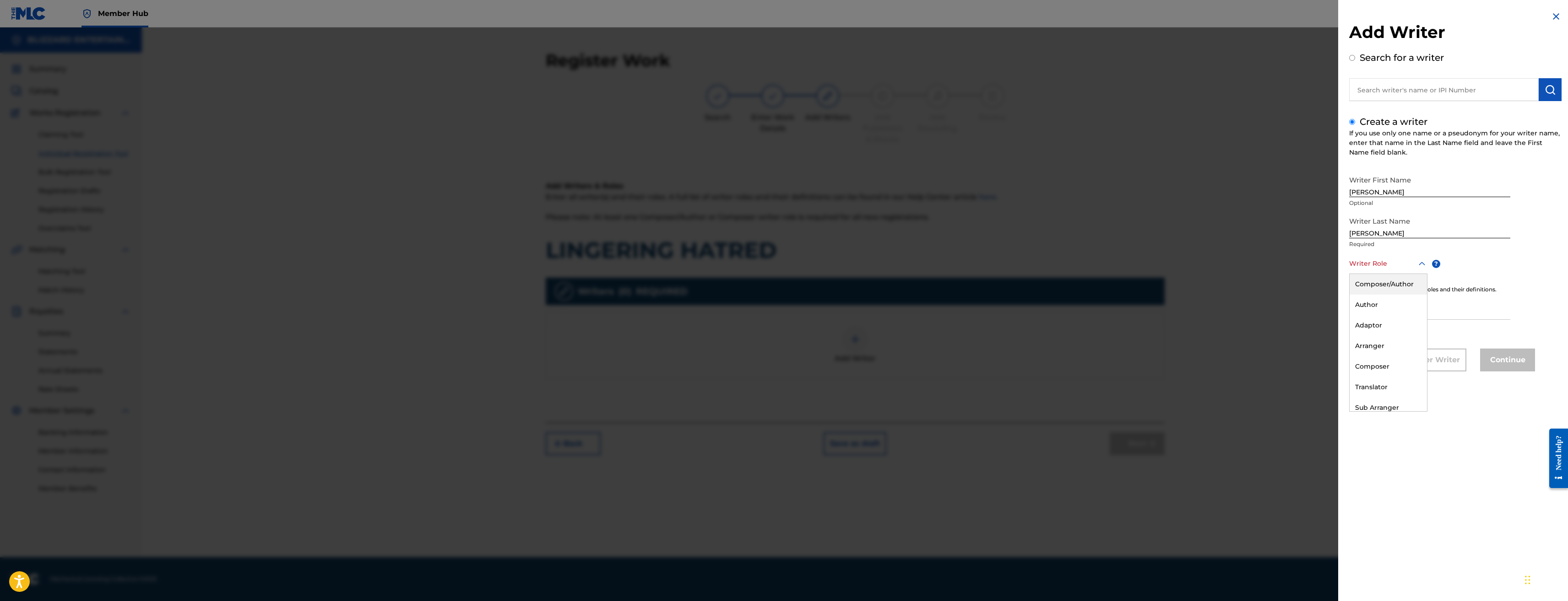
click at [1385, 286] on div "Composer/Author" at bounding box center [1388, 284] width 78 height 21
click at [1391, 313] on input "IPI" at bounding box center [1430, 307] width 161 height 26
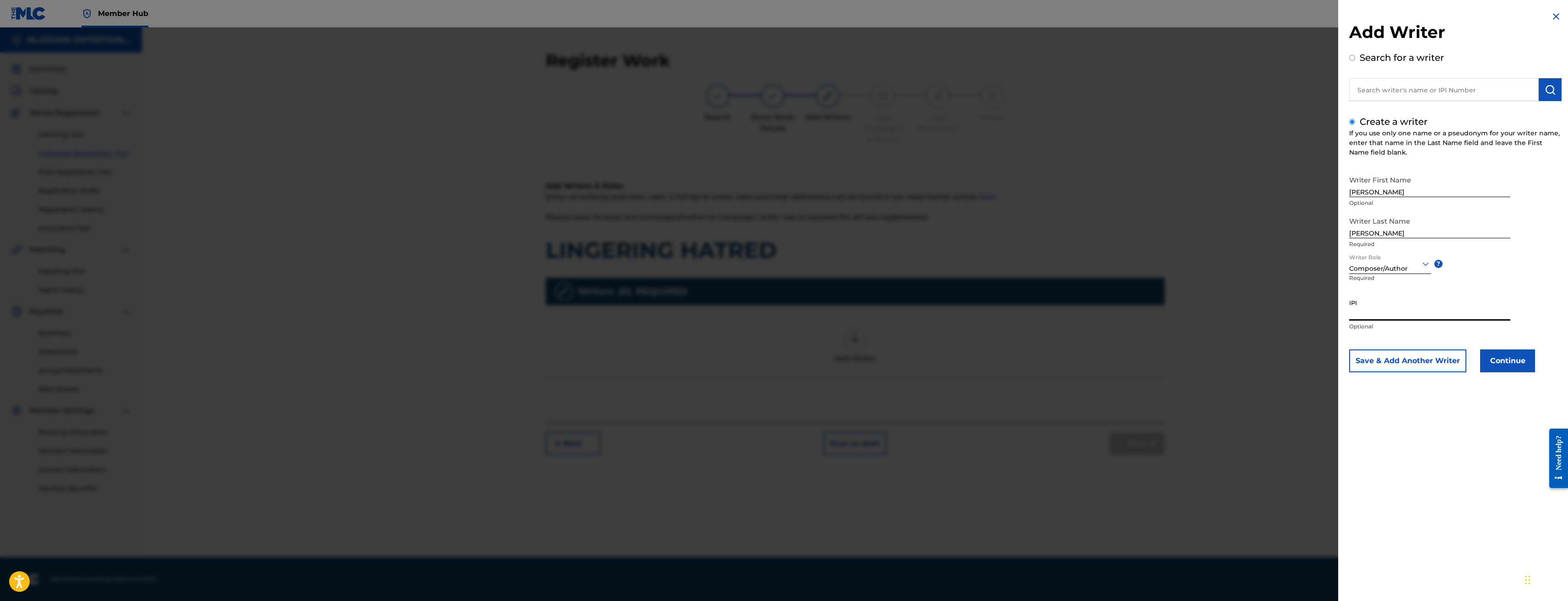
click at [1422, 313] on input "IPI" at bounding box center [1430, 307] width 161 height 26
paste input "774318520"
type input "774318520"
click at [1513, 362] on button "Continue" at bounding box center [1508, 361] width 55 height 23
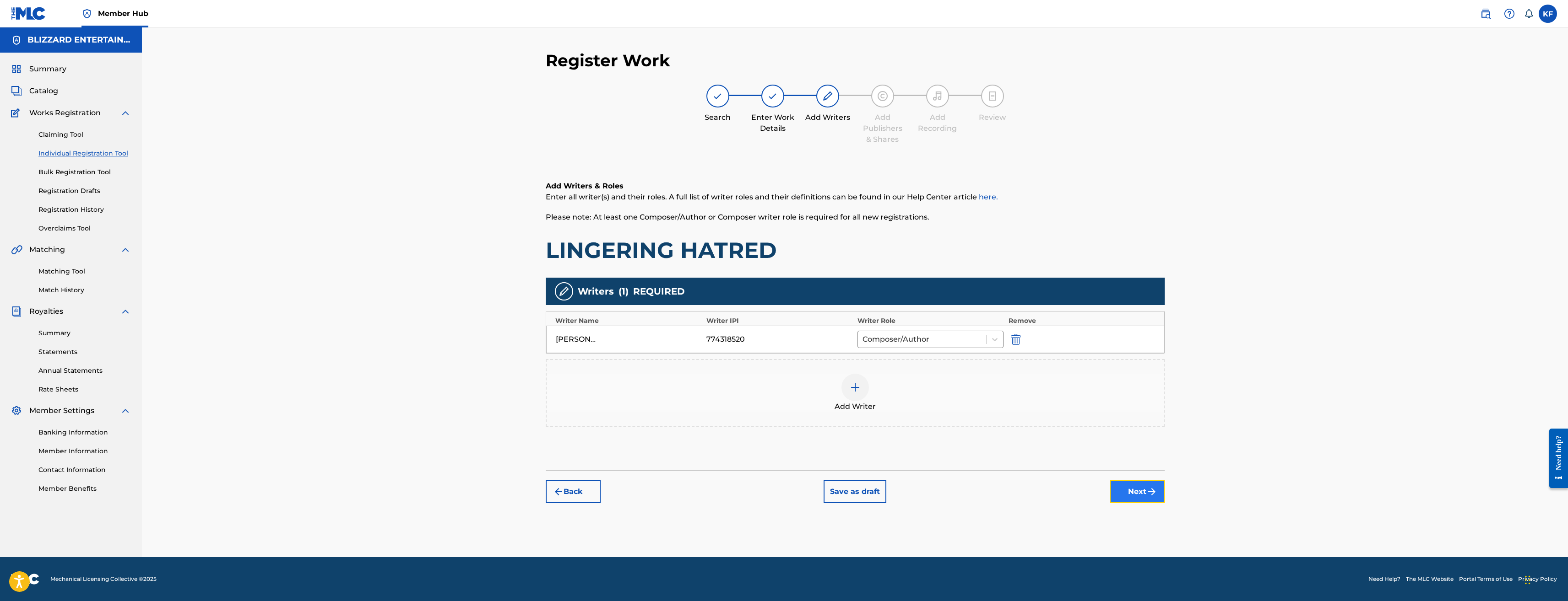
click at [1137, 488] on button "Next" at bounding box center [1137, 492] width 55 height 23
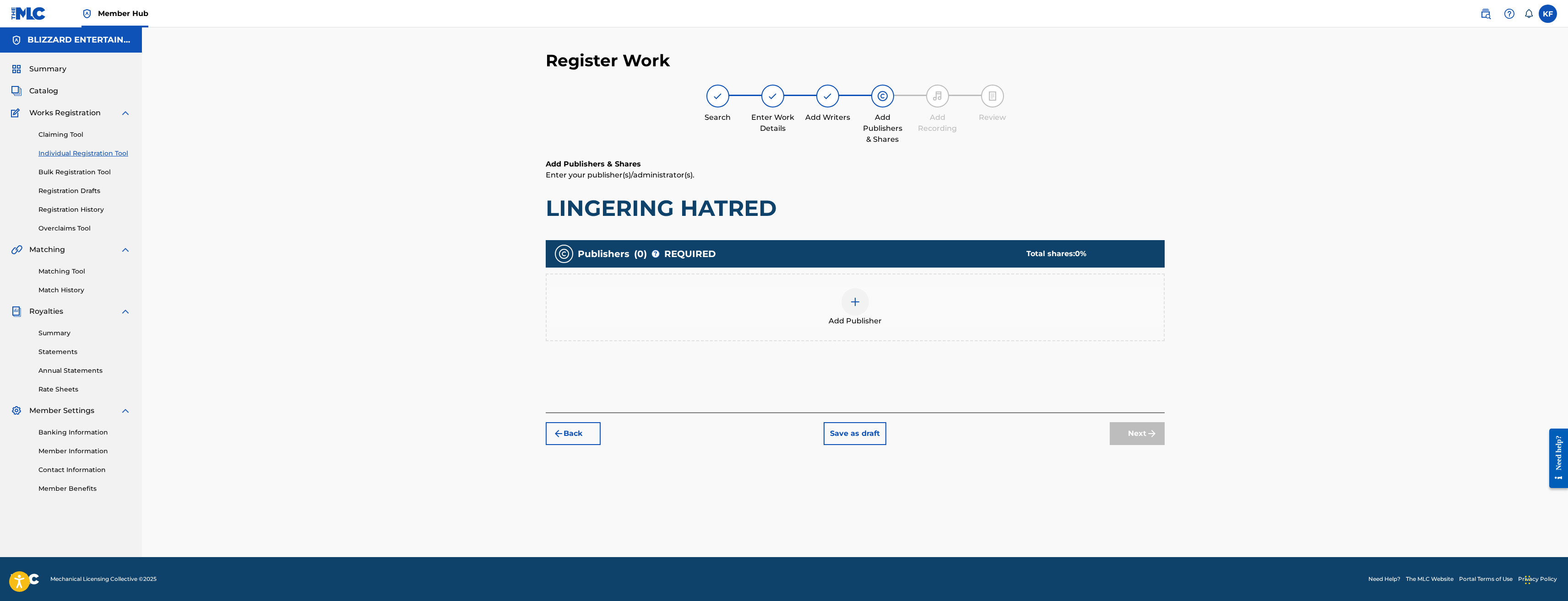
click at [934, 313] on div "Add Publisher" at bounding box center [855, 307] width 617 height 38
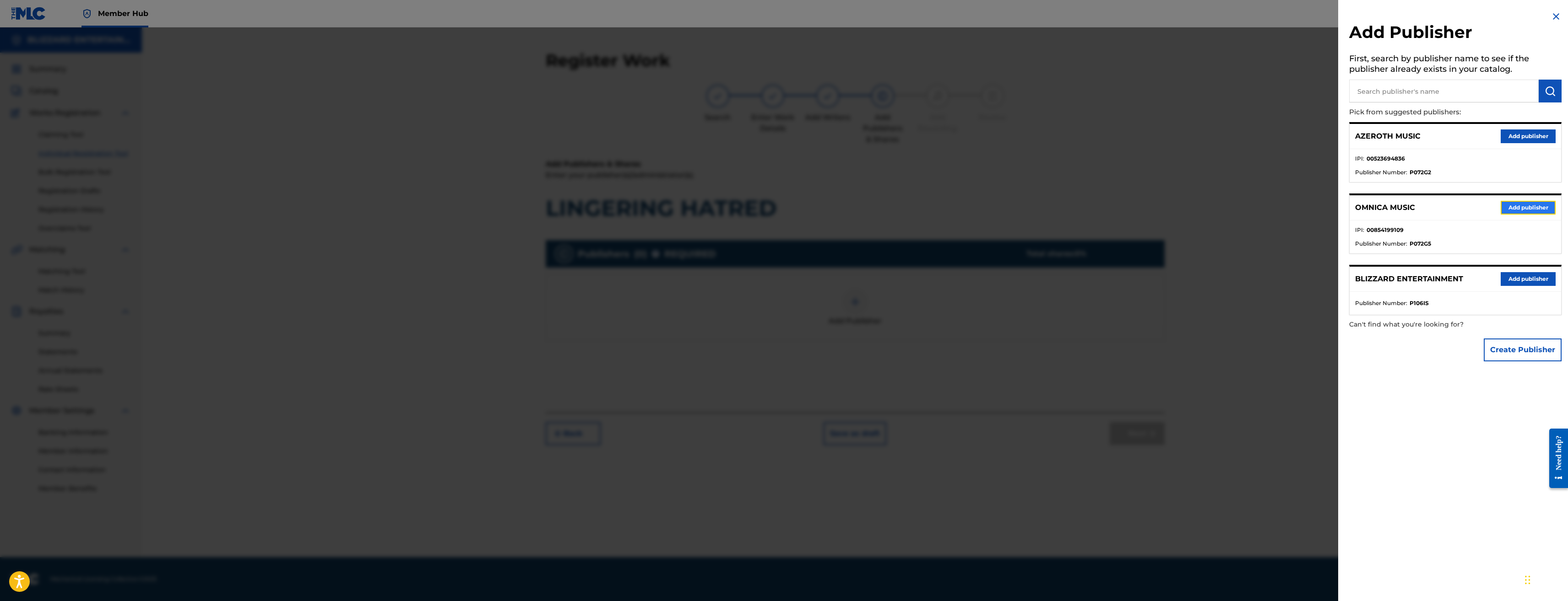
click at [1540, 205] on button "Add publisher" at bounding box center [1528, 208] width 55 height 13
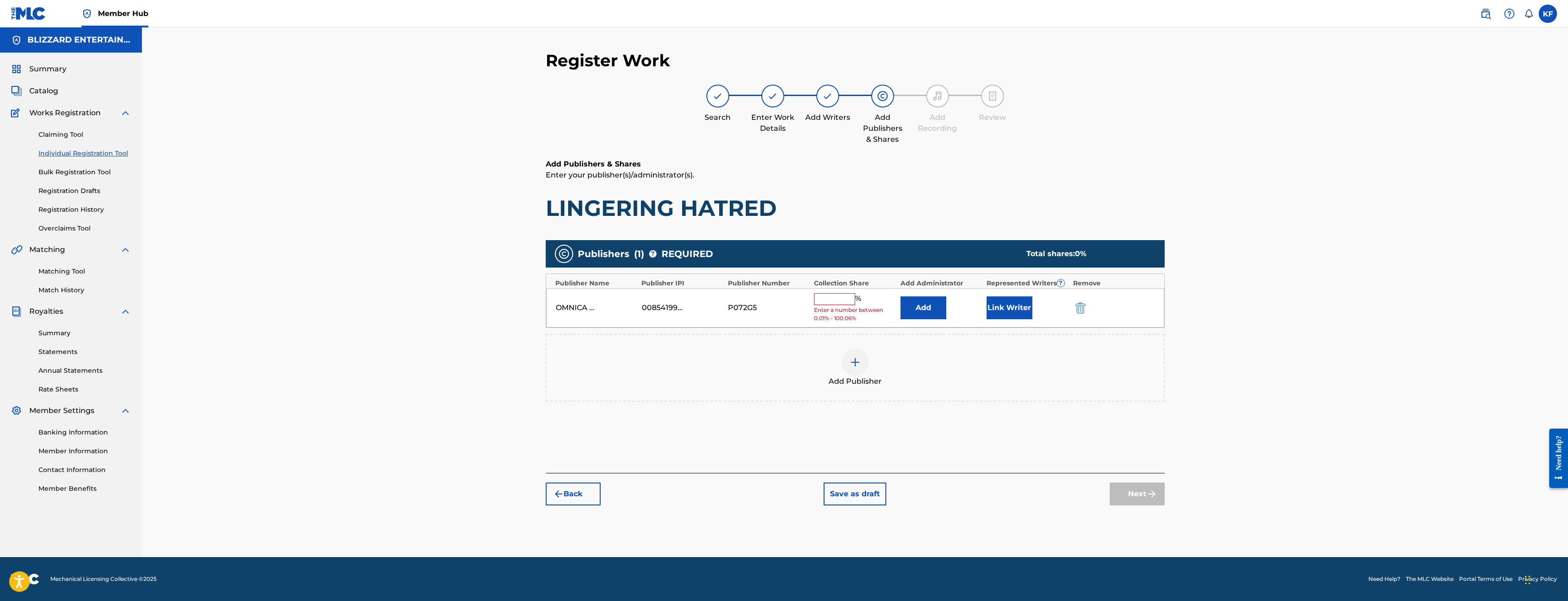
click at [838, 300] on input "text" at bounding box center [835, 299] width 41 height 12
type input "100"
click at [1184, 367] on div "Register Work Search Enter Work Details Add Writers Add Publishers & Shares Add…" at bounding box center [855, 292] width 1426 height 530
click at [1149, 490] on img "submit" at bounding box center [1152, 487] width 11 height 11
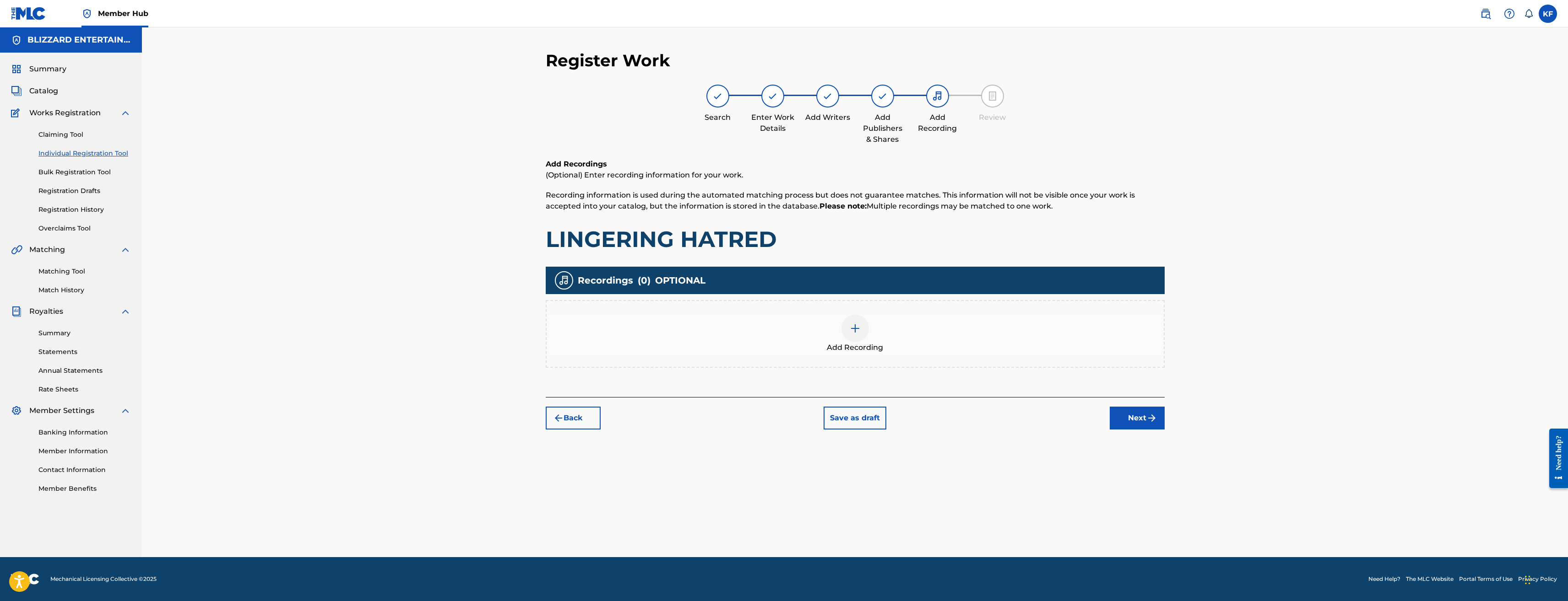
click at [900, 343] on div "Add Recording" at bounding box center [855, 334] width 617 height 38
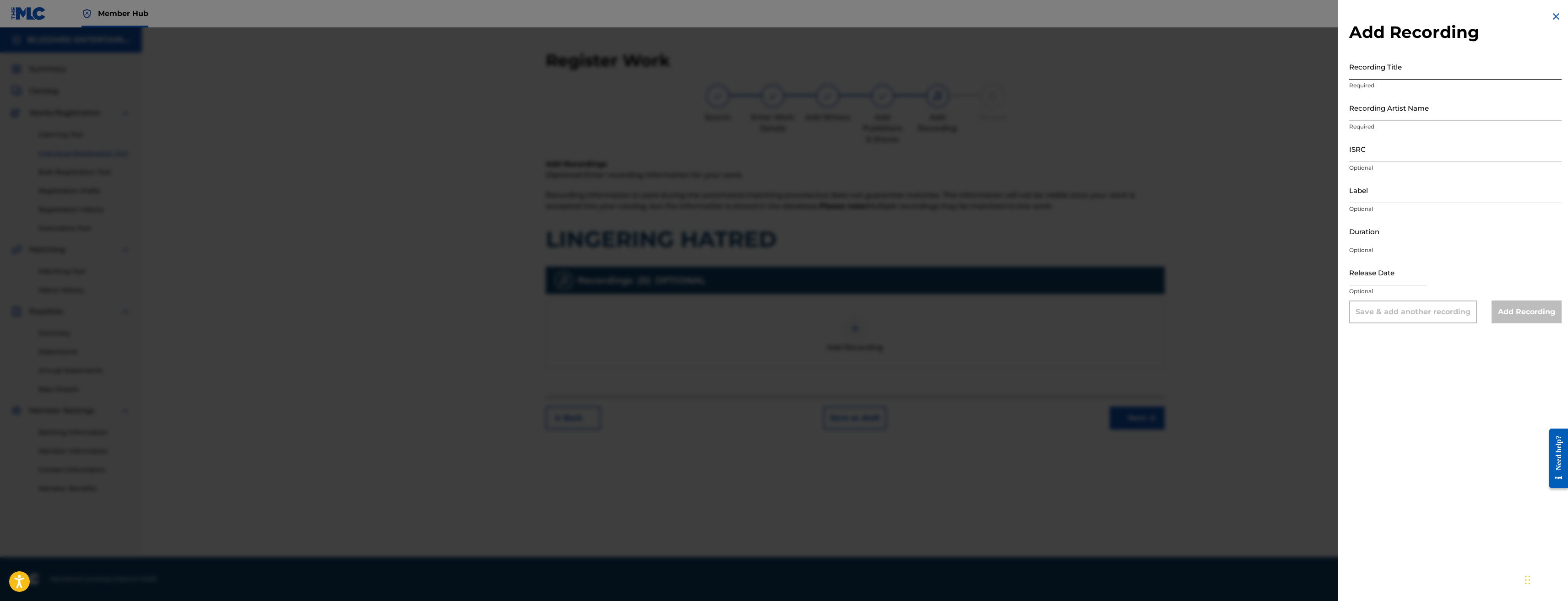
click at [1422, 67] on input "Recording Title" at bounding box center [1455, 66] width 212 height 26
click at [1367, 68] on input "Recording Title" at bounding box center [1455, 66] width 212 height 26
paste input "LINGERING HATRED"
type input "LINGERING HATRED"
click at [1420, 107] on input "Recording Artist Name" at bounding box center [1455, 108] width 212 height 26
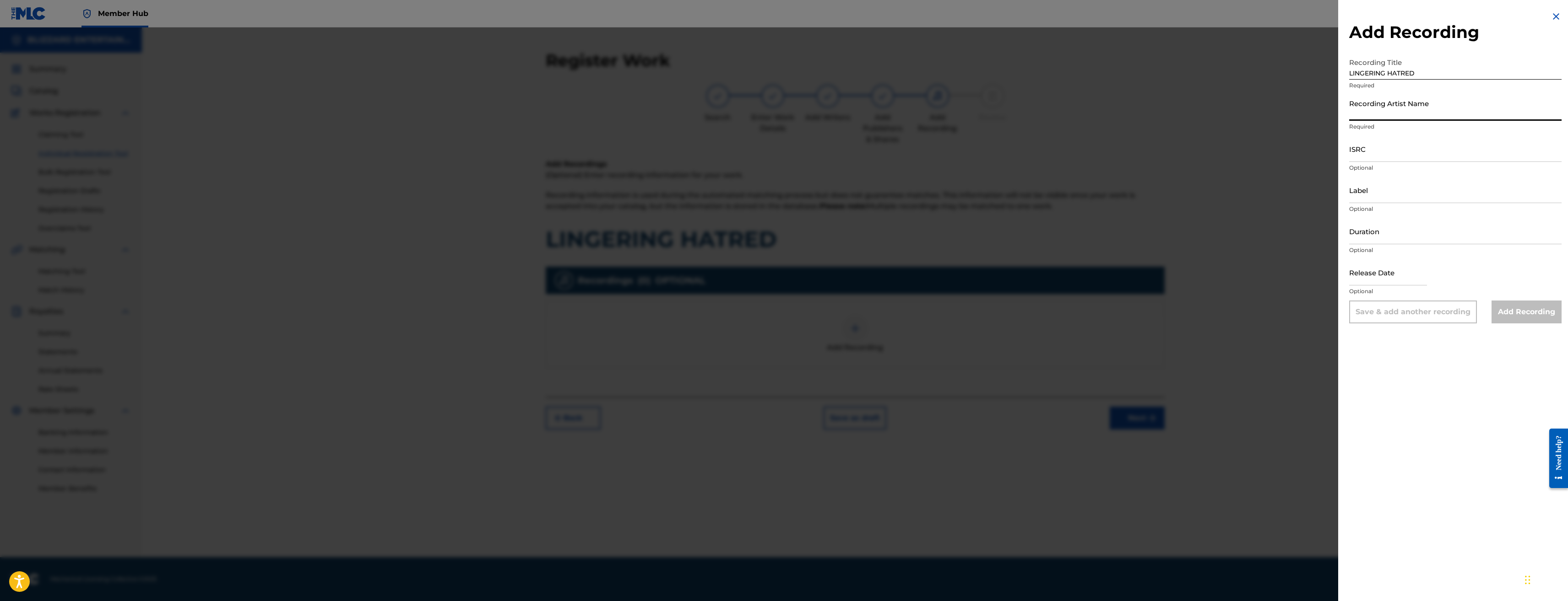
type input "TED REEDY,BLIZZARD ENTERTAINMENT"
click at [1382, 144] on input "ISRC" at bounding box center [1455, 149] width 212 height 26
click at [1376, 149] on input "ISRC" at bounding box center [1455, 149] width 212 height 26
paste input "USQ772400108"
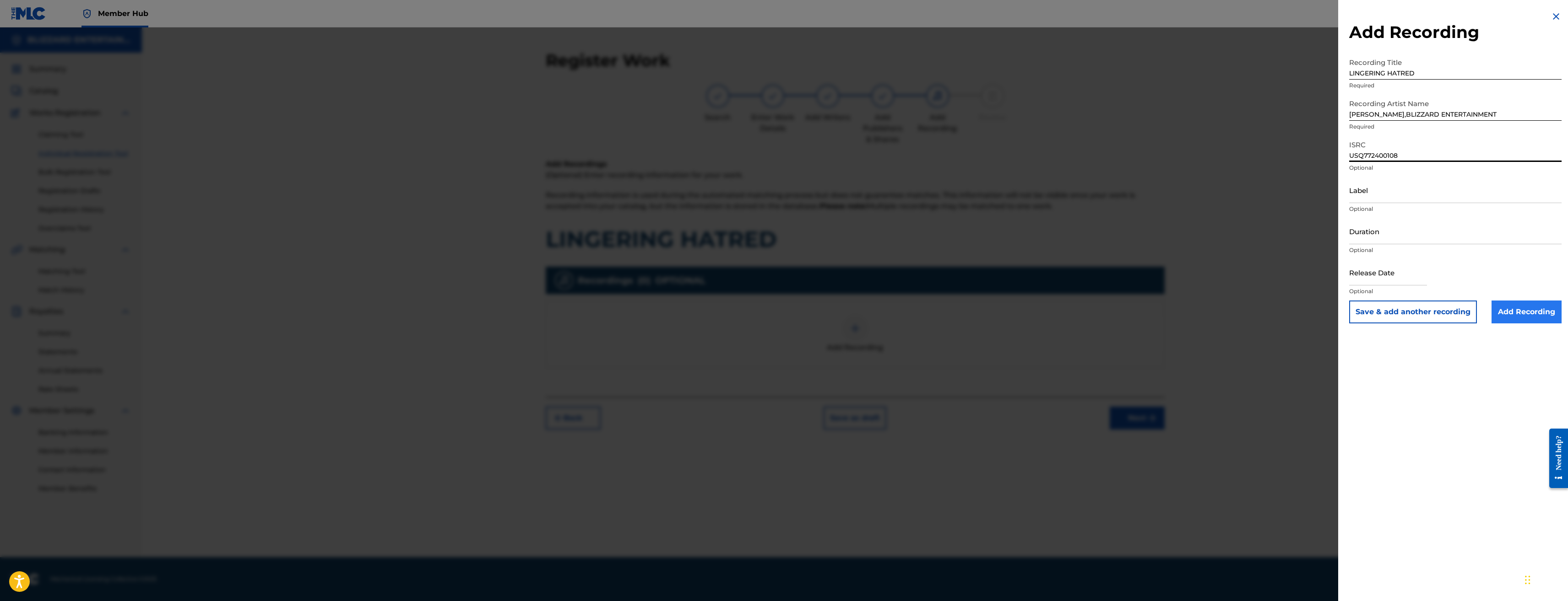
type input "USQ772400108"
click at [1540, 312] on input "Add Recording" at bounding box center [1527, 312] width 70 height 23
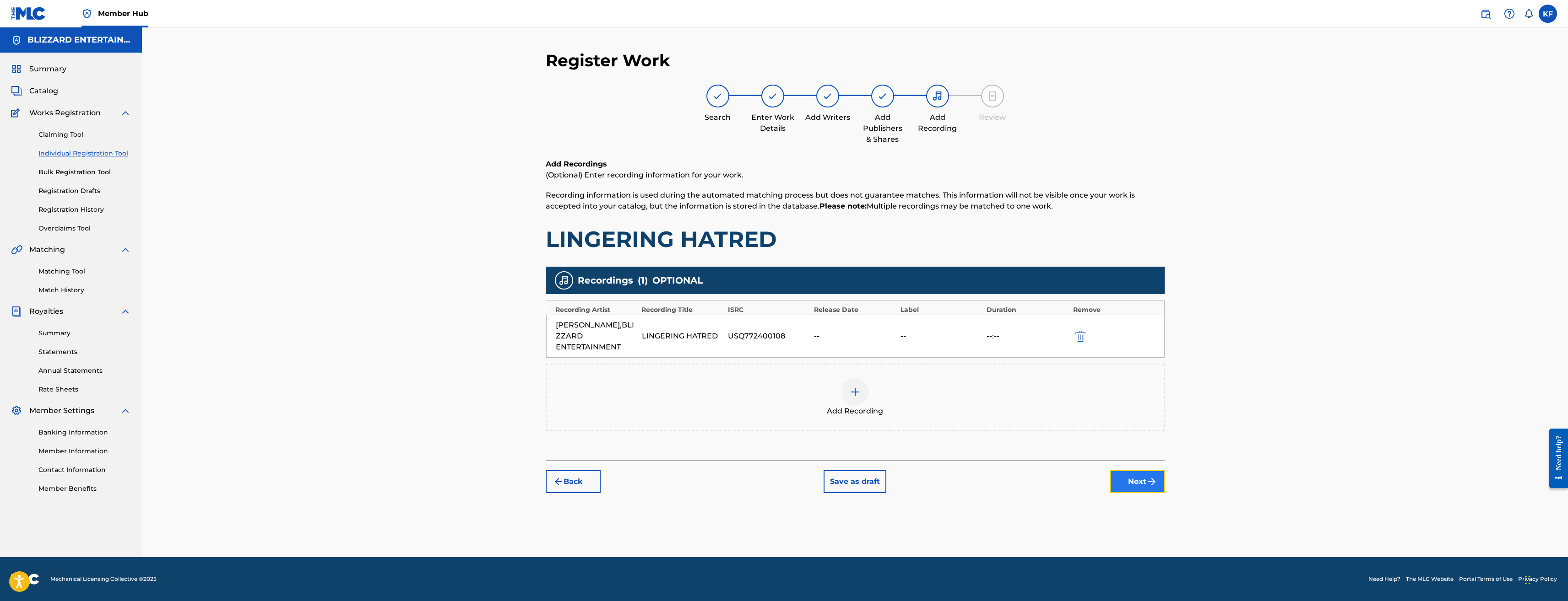
click at [1149, 473] on button "Next" at bounding box center [1137, 482] width 55 height 23
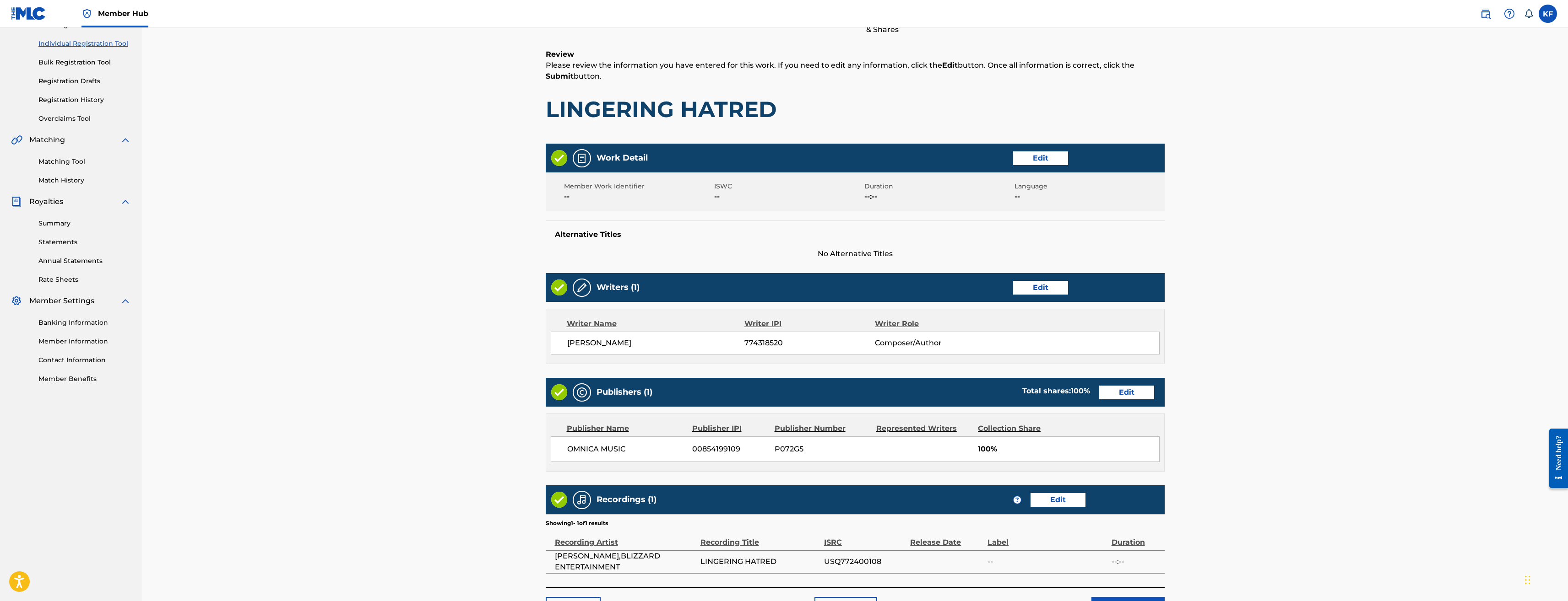
scroll to position [172, 0]
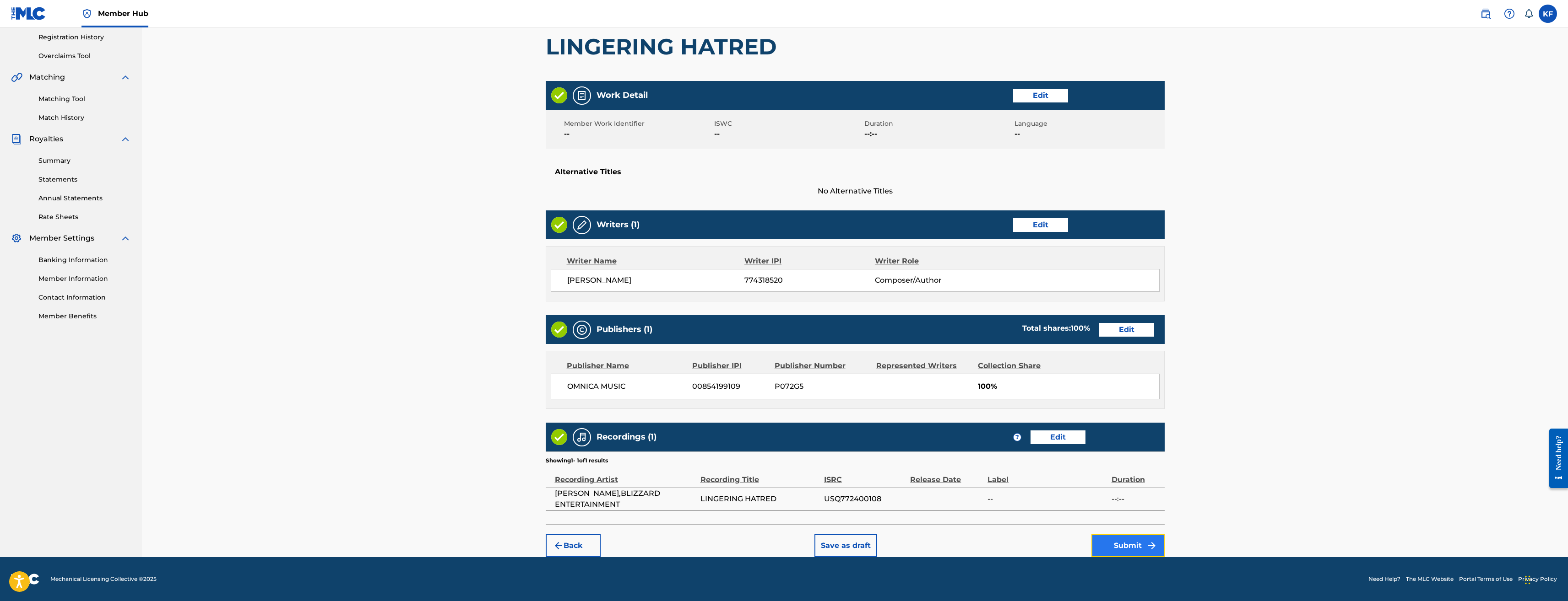
click at [1117, 542] on button "Submit" at bounding box center [1128, 546] width 73 height 23
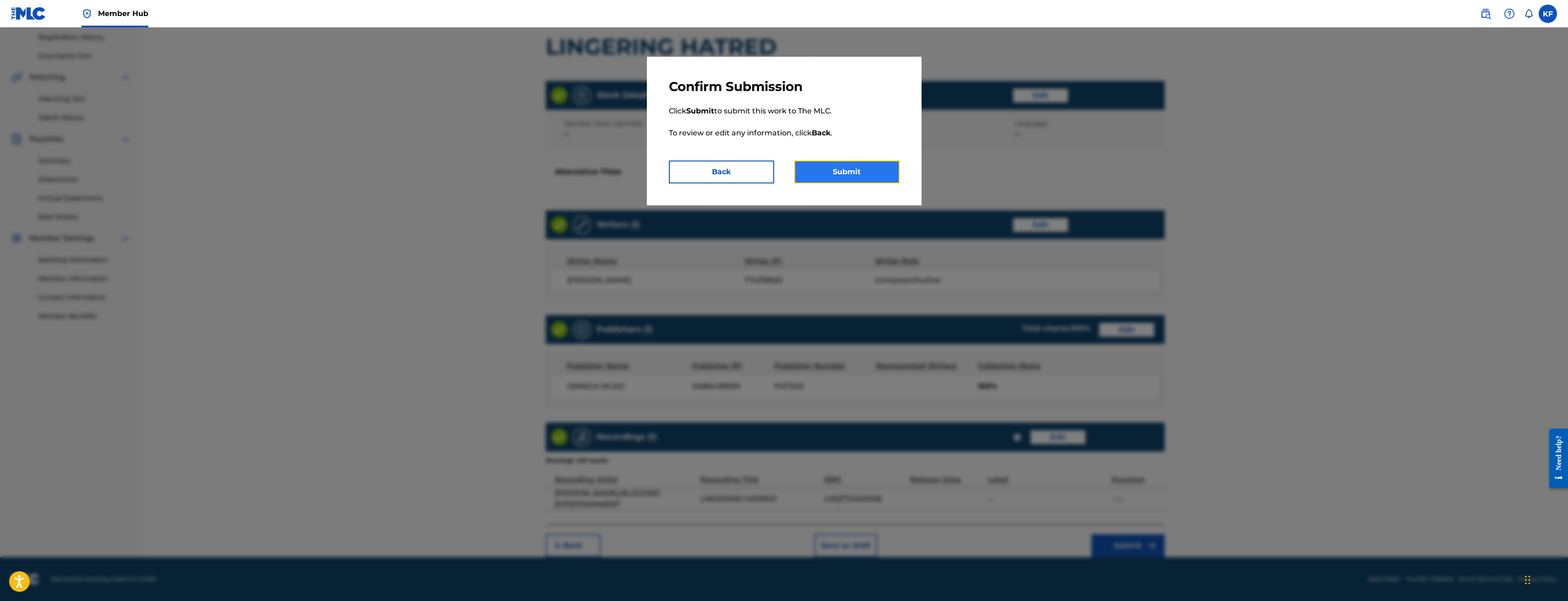
click at [846, 168] on button "Submit" at bounding box center [847, 172] width 105 height 23
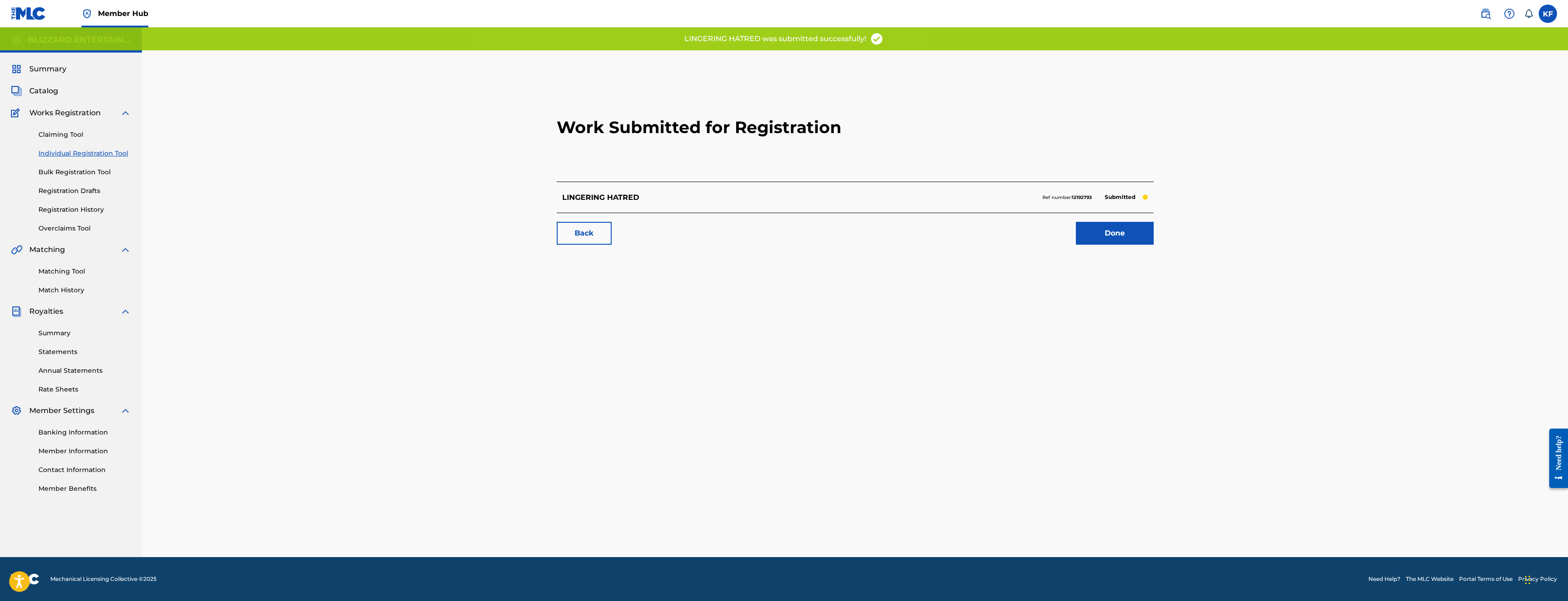
click at [85, 150] on link "Individual Registration Tool" at bounding box center [84, 154] width 92 height 9
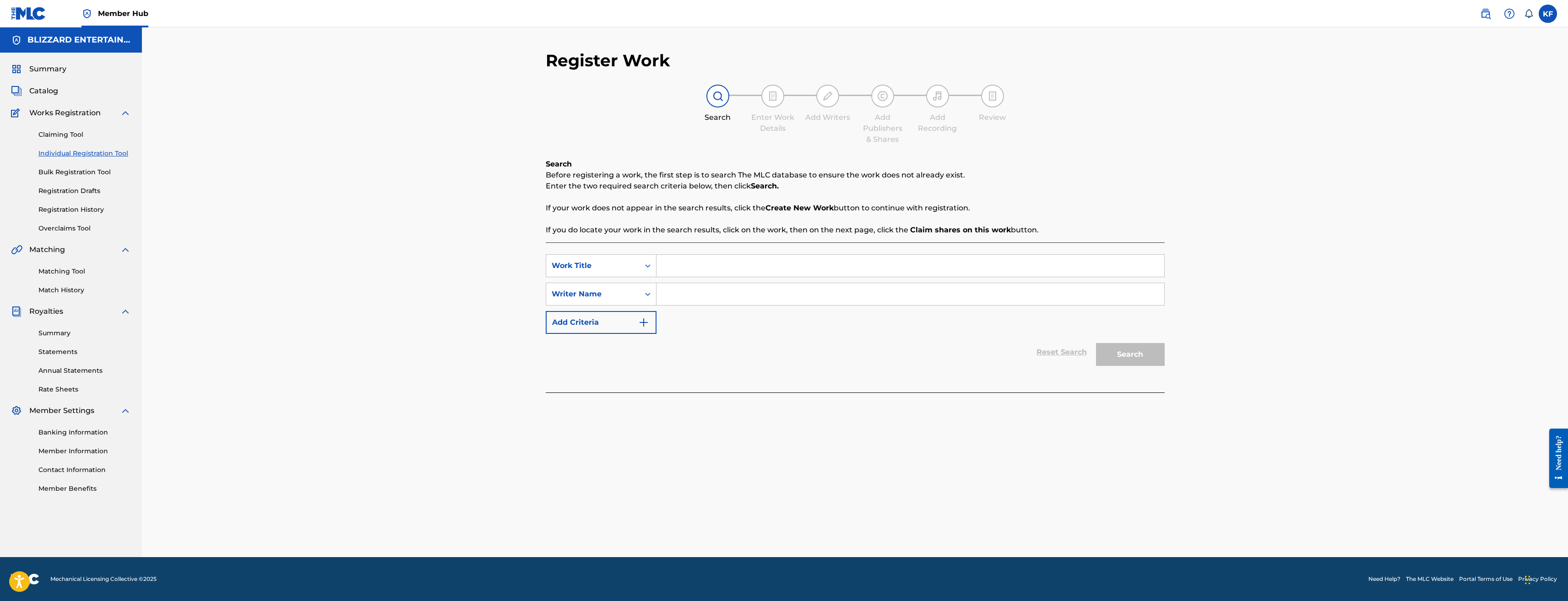
click at [707, 251] on div "SearchWithCriteria5129a162-a3f6-4103-97c0-730bb214d0a8 Work Title SearchWithCri…" at bounding box center [855, 317] width 619 height 150
click at [708, 257] on input "Search Form" at bounding box center [910, 265] width 508 height 22
paste input "FIELD OF GIANTS"
type input "FIELD OF GIANTS"
click at [713, 295] on input "Search Form" at bounding box center [910, 294] width 508 height 22
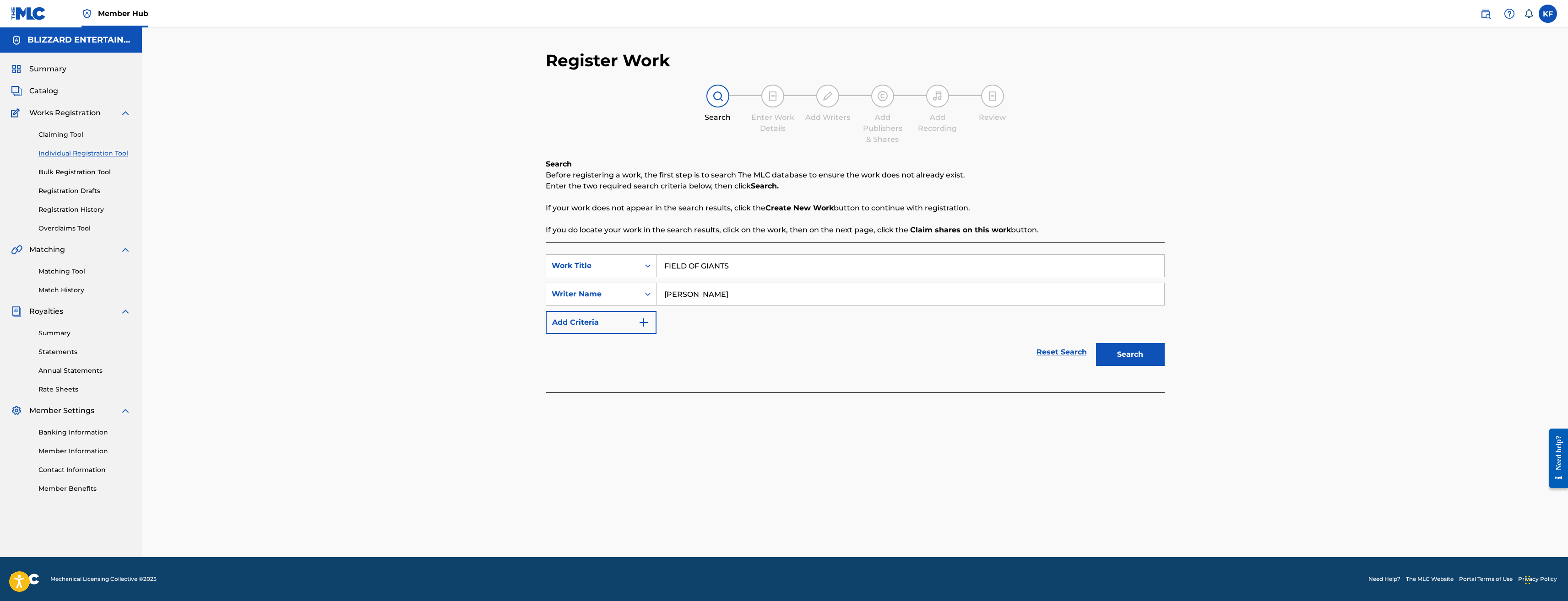
type input "ted reedy"
click at [1096, 343] on button "Search" at bounding box center [1130, 354] width 69 height 23
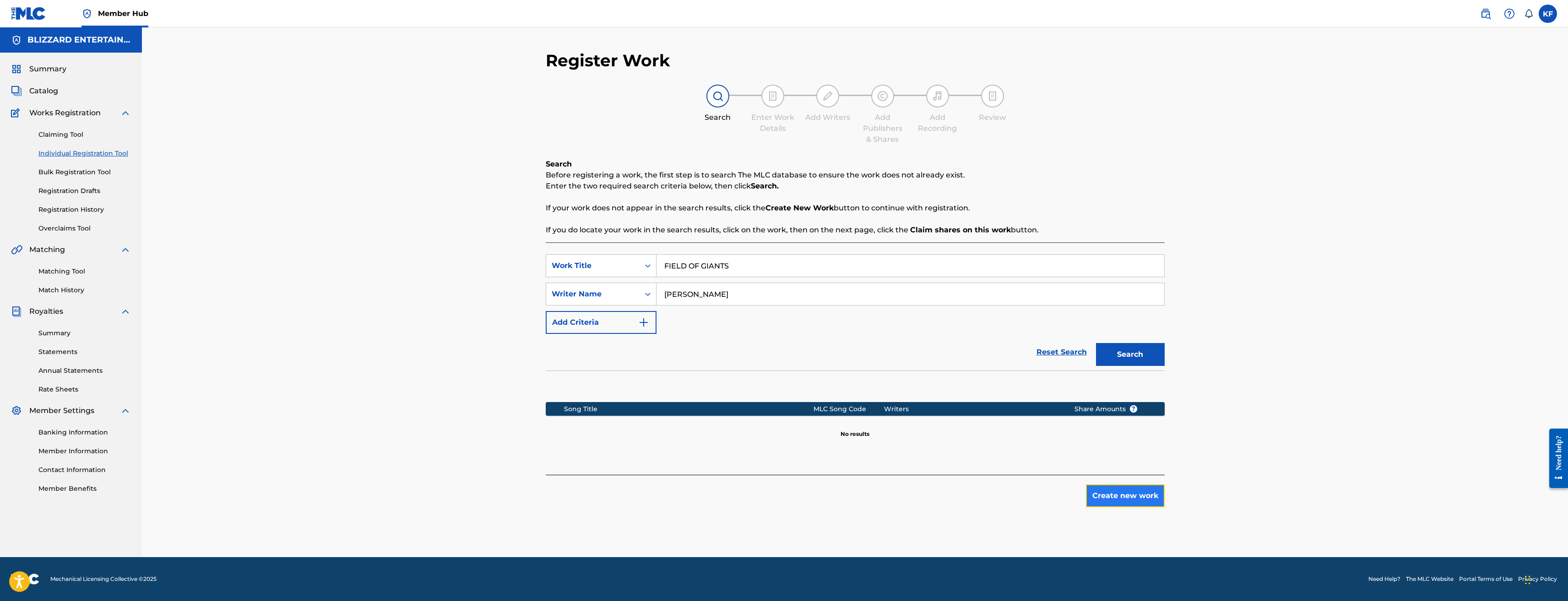
click at [1139, 499] on button "Create new work" at bounding box center [1125, 496] width 79 height 23
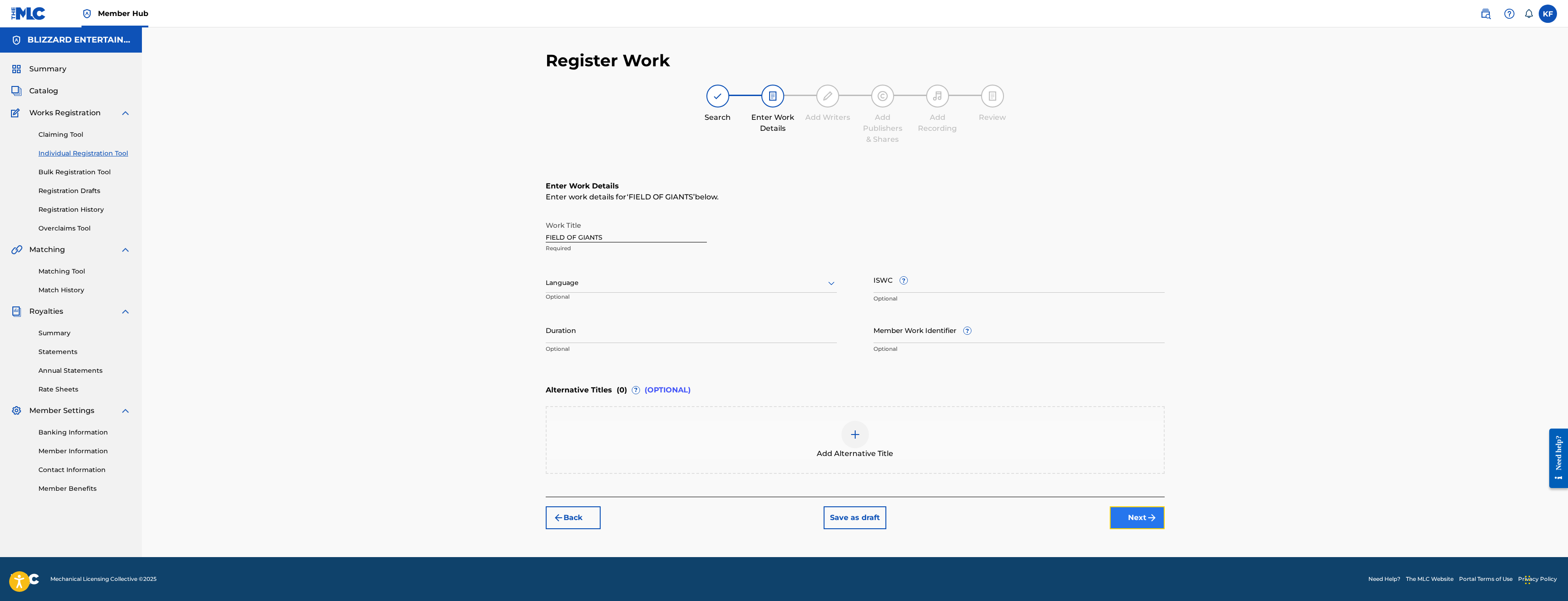
click at [1158, 520] on button "Next" at bounding box center [1137, 518] width 55 height 23
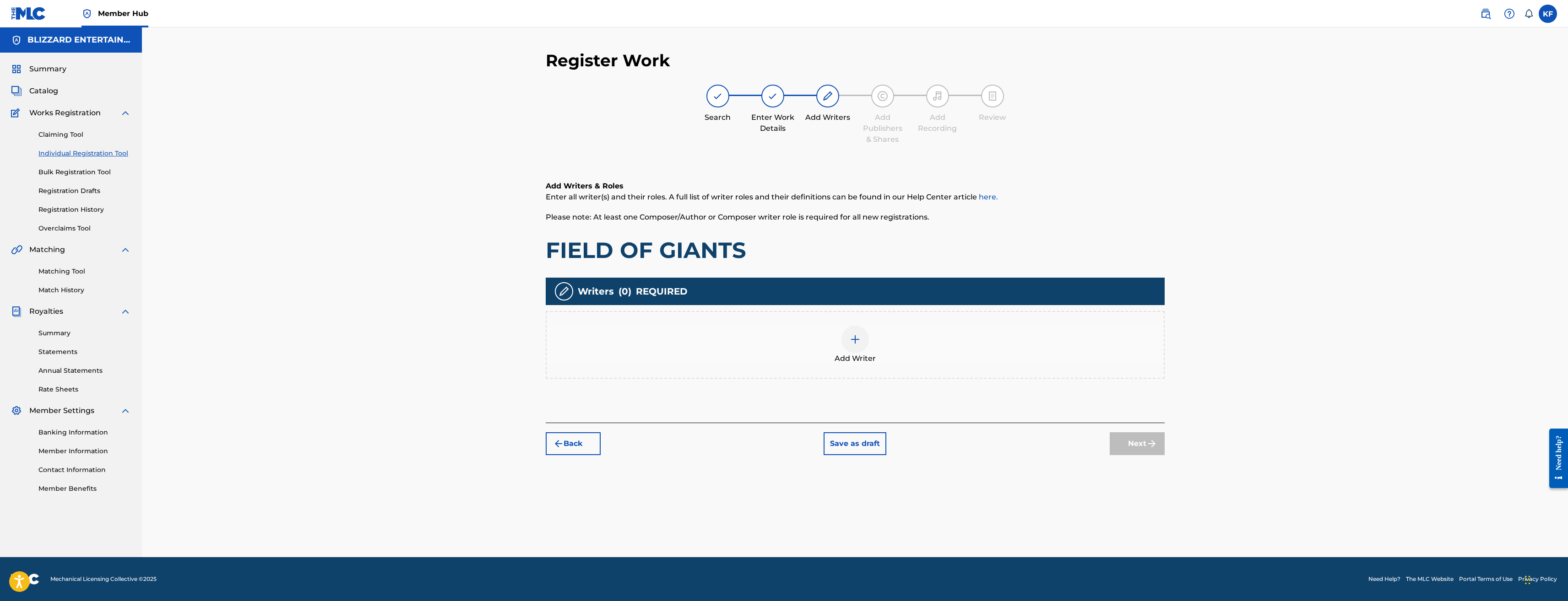
click at [848, 338] on div at bounding box center [855, 340] width 28 height 28
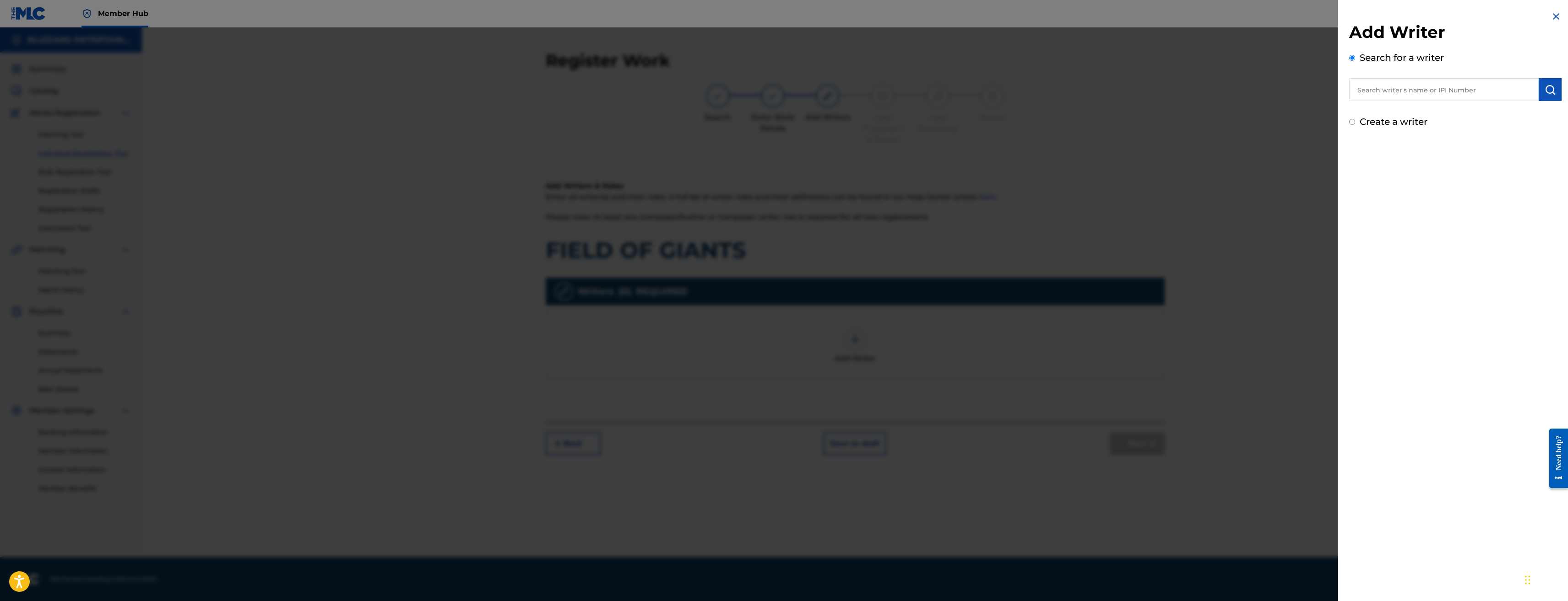
click at [1385, 125] on label "Create a writer" at bounding box center [1393, 122] width 68 height 11
radio input "true"
click at [1355, 125] on input "Create a writer" at bounding box center [1352, 122] width 6 height 6
radio input "false"
radio input "true"
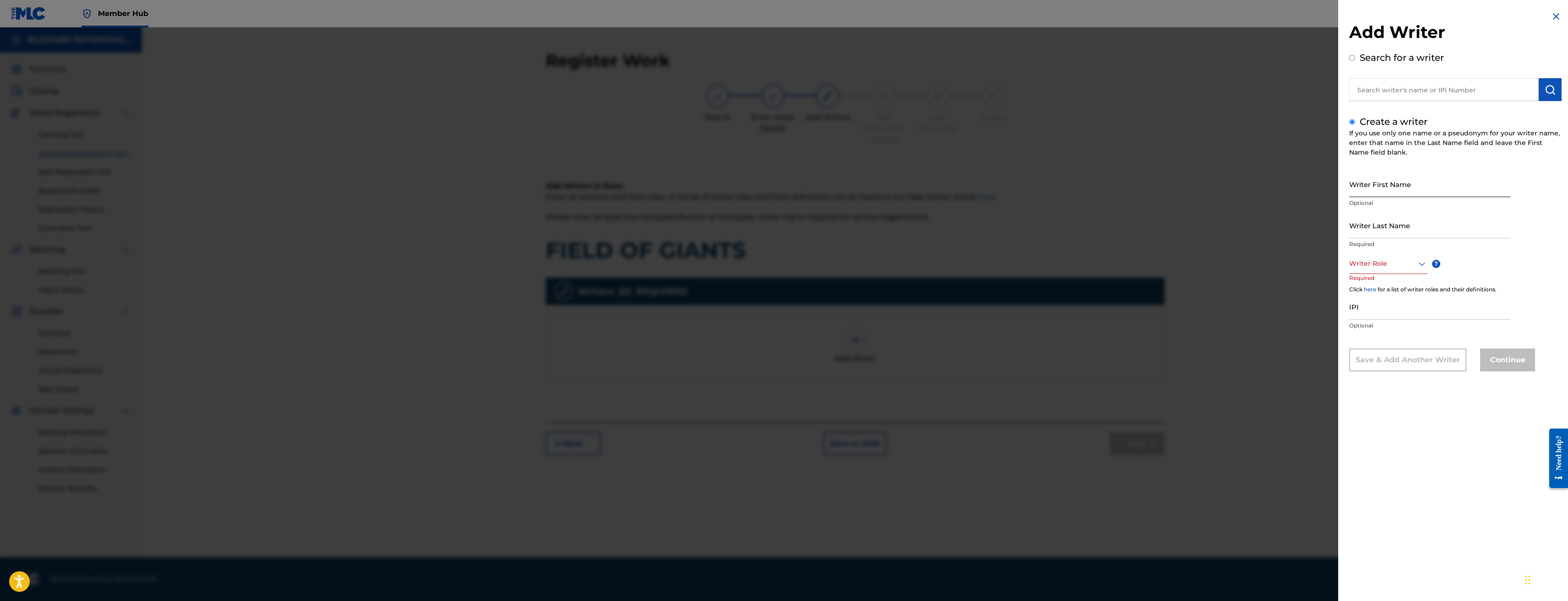
click at [1398, 187] on input "Writer First Name" at bounding box center [1430, 184] width 161 height 26
drag, startPoint x: 1398, startPoint y: 193, endPoint x: 1352, endPoint y: 189, distance: 46.2
click at [1352, 189] on input "TedrEEDY" at bounding box center [1430, 184] width 161 height 26
type input "TED"
type input "REEDY"
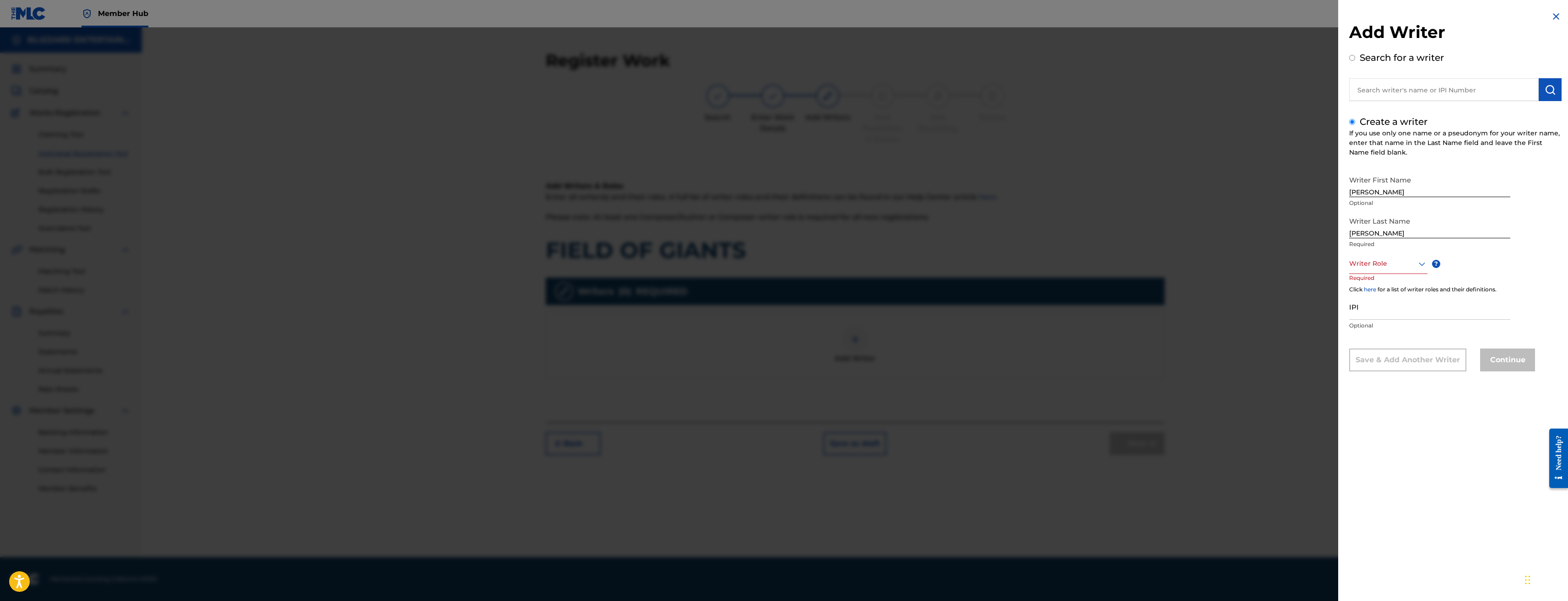
click at [1398, 265] on div at bounding box center [1389, 263] width 78 height 11
click at [1393, 285] on div "Composer/Author" at bounding box center [1388, 284] width 78 height 21
click at [1391, 315] on input "IPI" at bounding box center [1430, 307] width 161 height 26
click at [1453, 315] on input "IPI" at bounding box center [1430, 307] width 161 height 26
paste input "774318520"
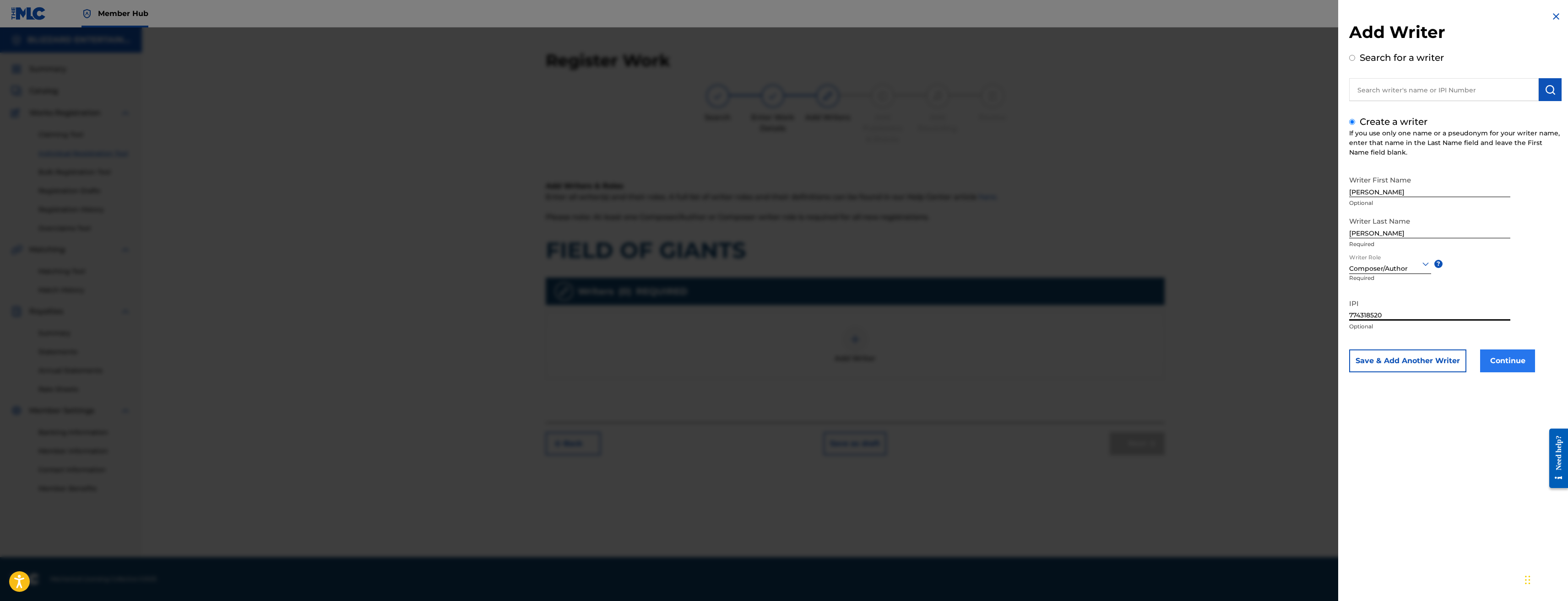
type input "774318520"
click at [1507, 362] on button "Continue" at bounding box center [1508, 361] width 55 height 23
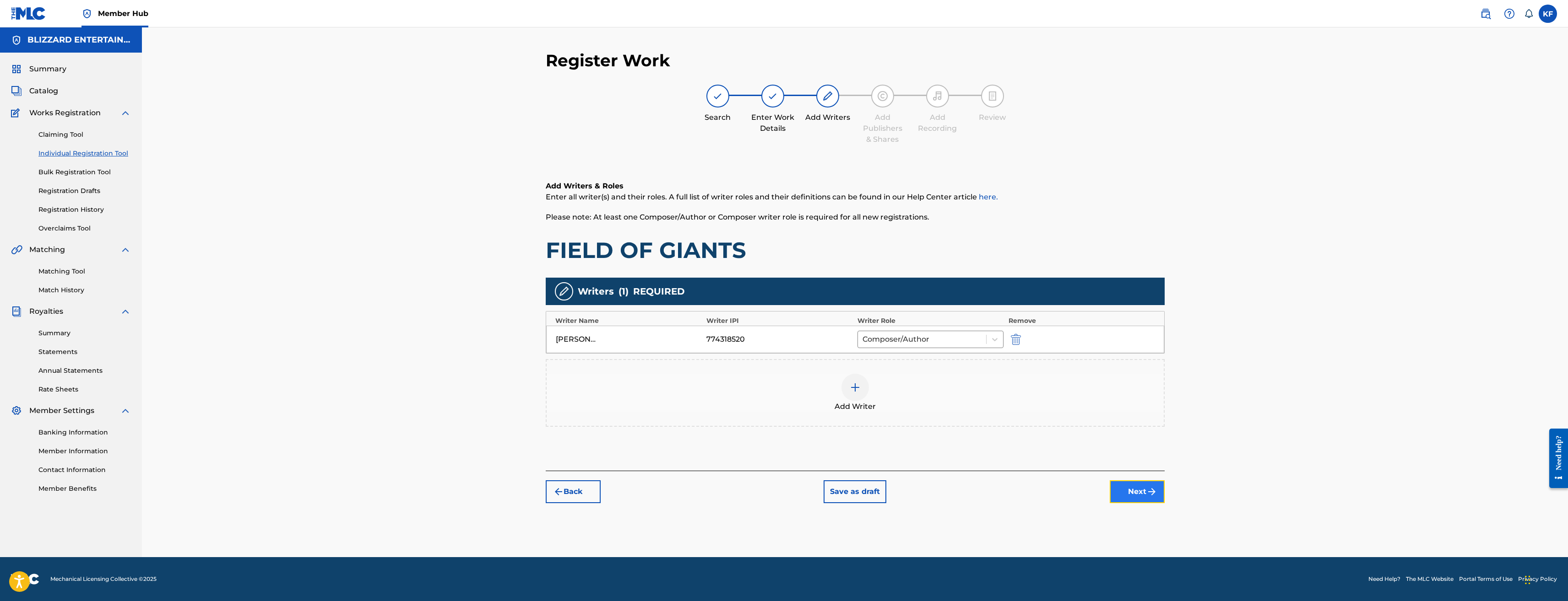
click at [1158, 486] on button "Next" at bounding box center [1137, 492] width 55 height 23
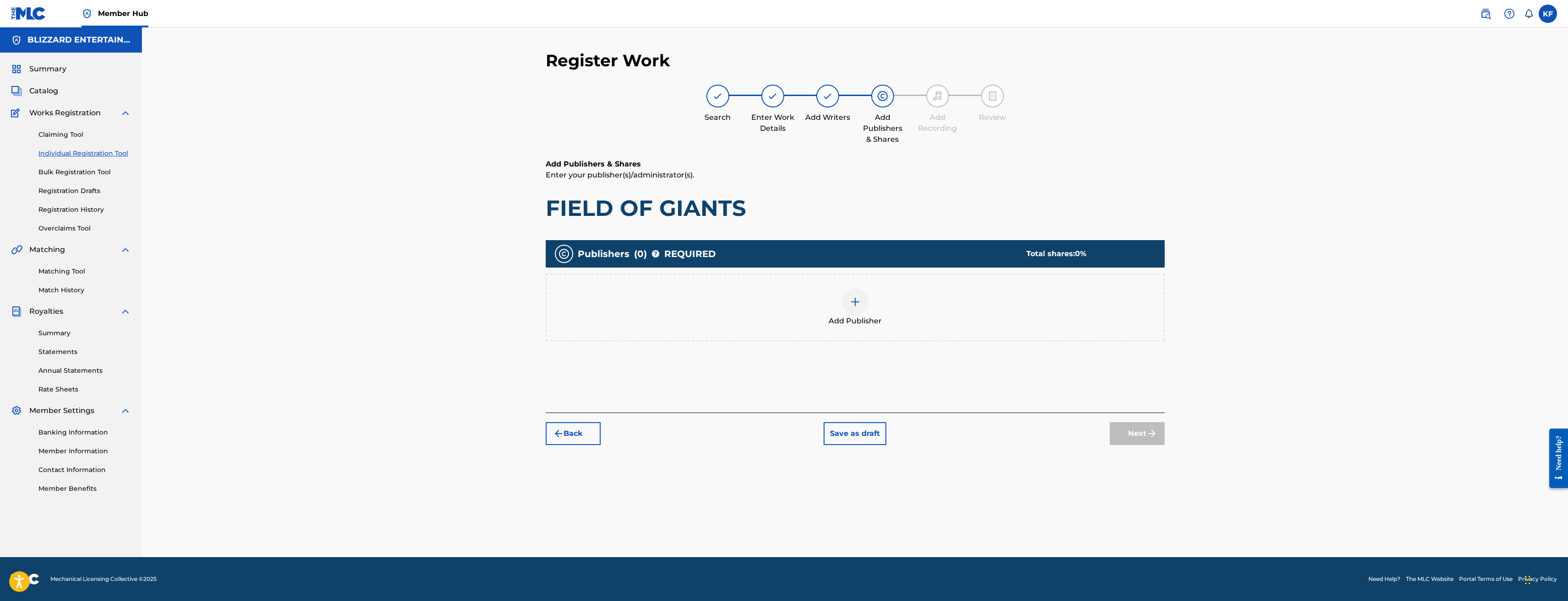
click at [879, 323] on span "Add Publisher" at bounding box center [855, 321] width 53 height 11
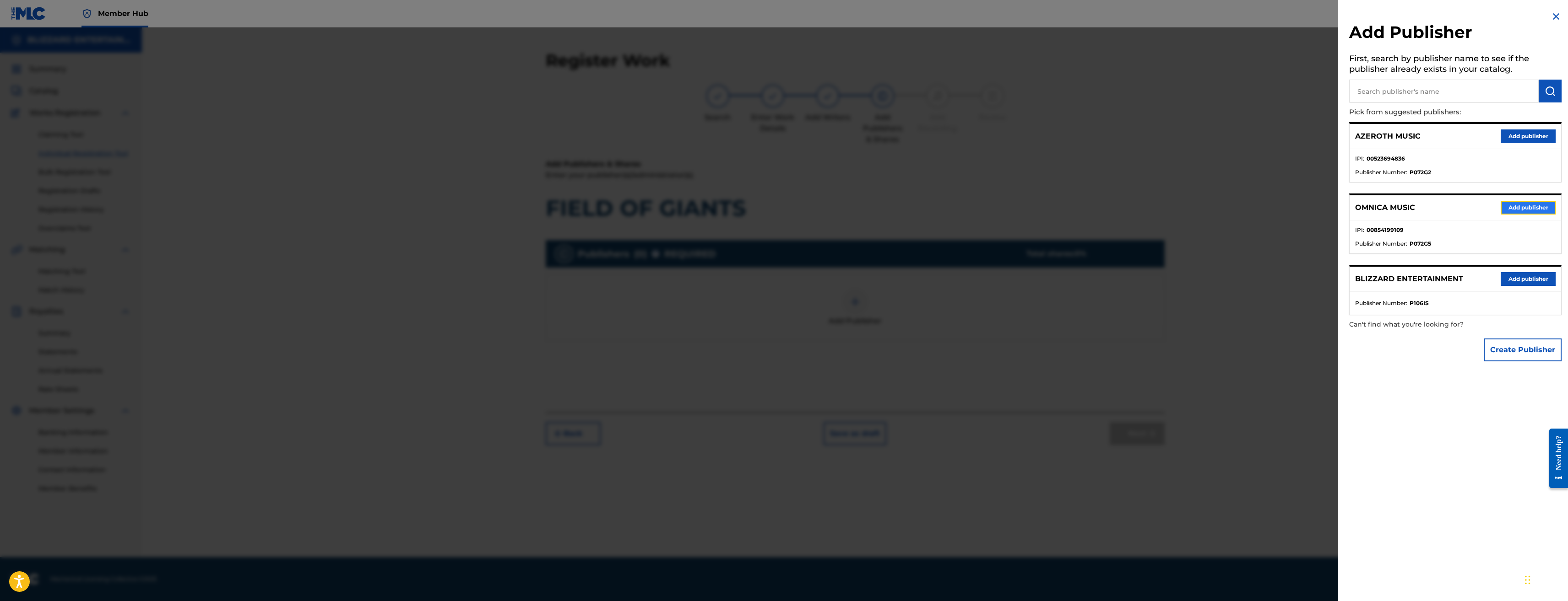
click at [1528, 207] on button "Add publisher" at bounding box center [1528, 208] width 55 height 13
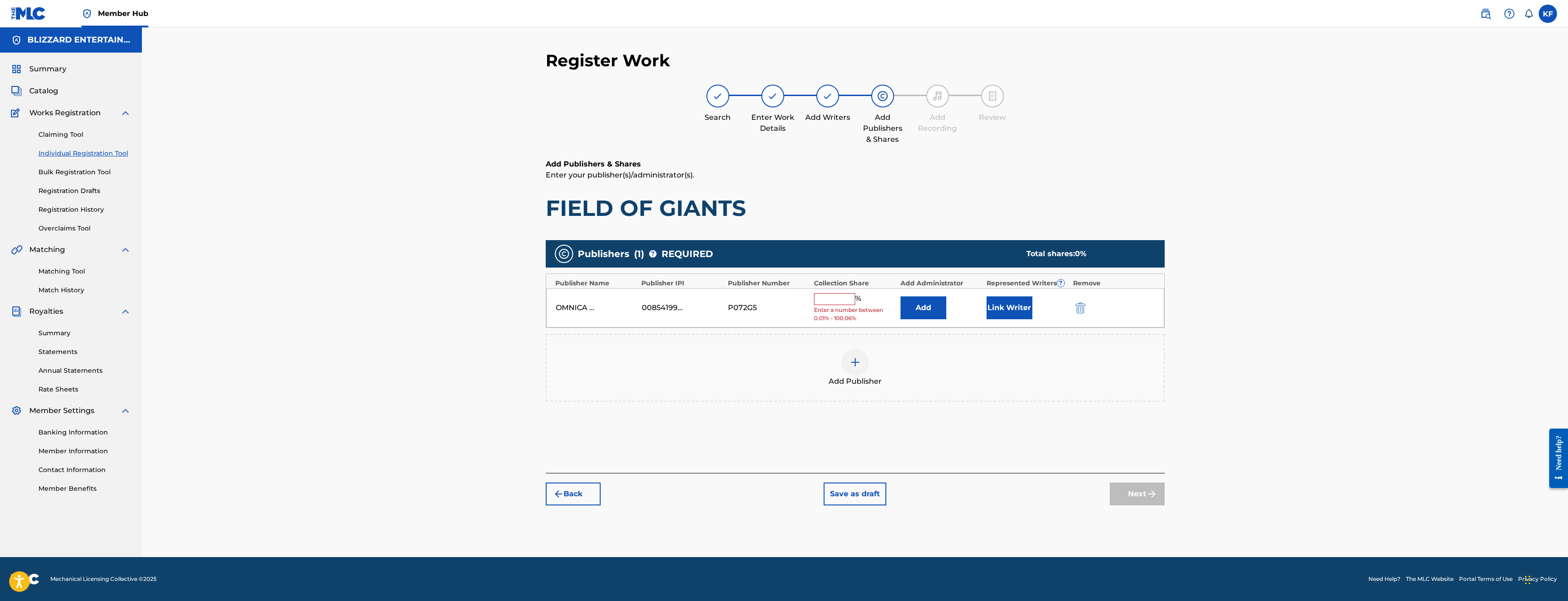
click at [822, 300] on input "text" at bounding box center [835, 299] width 41 height 12
type input "100"
click at [1276, 400] on div "Register Work Search Enter Work Details Add Writers Add Publishers & Shares Add…" at bounding box center [855, 292] width 1426 height 530
click at [1143, 489] on button "Next" at bounding box center [1137, 487] width 55 height 23
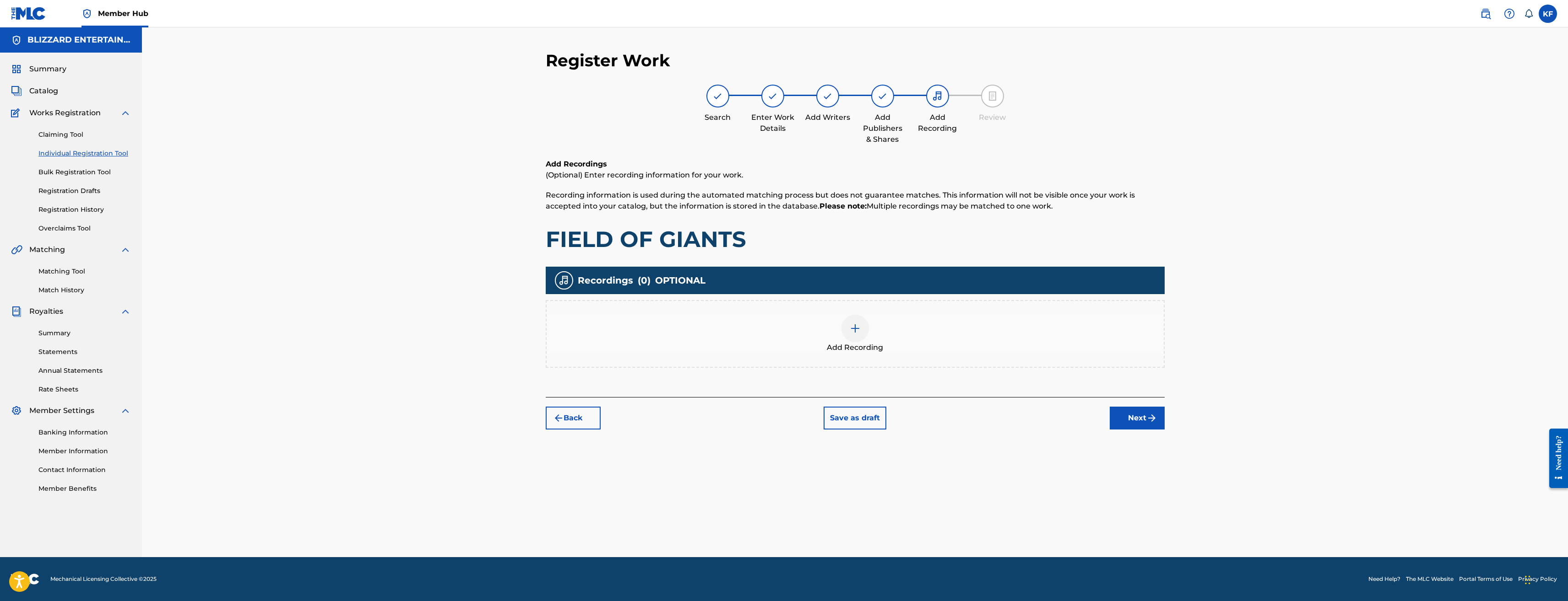
click at [869, 349] on span "Add Recording" at bounding box center [855, 348] width 57 height 11
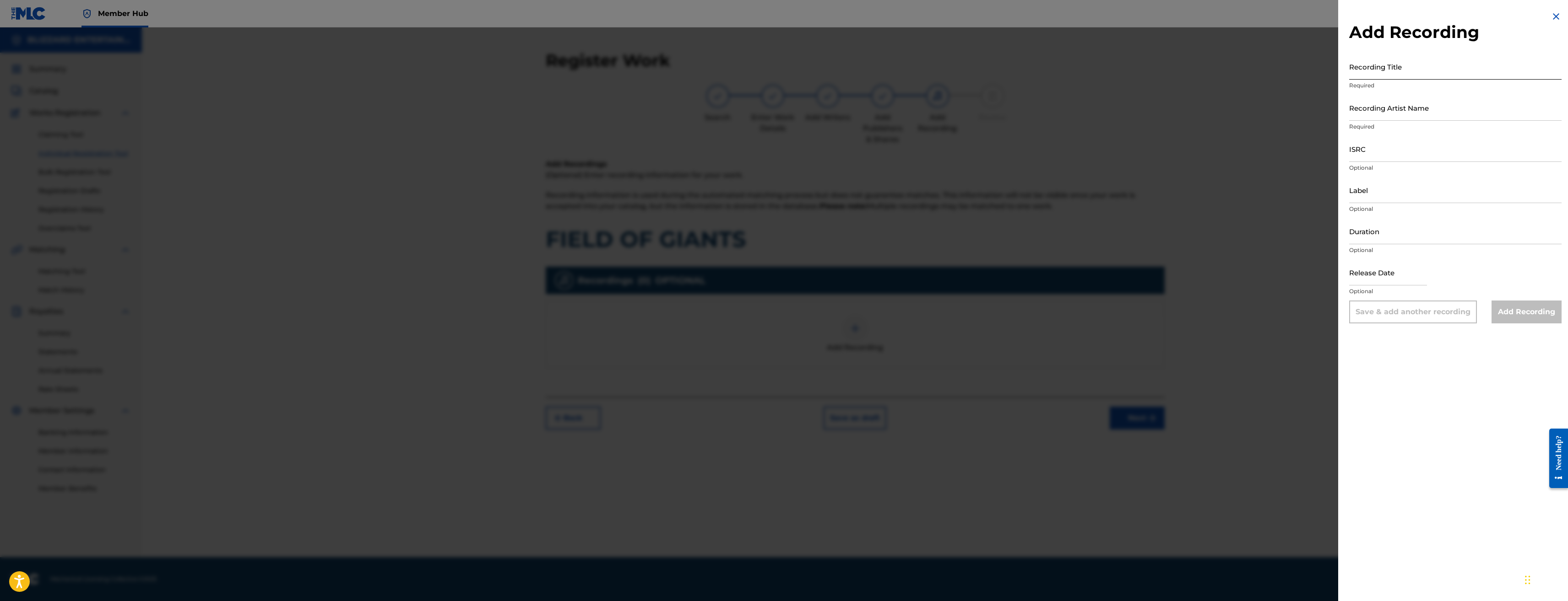
click at [1383, 68] on input "Recording Title" at bounding box center [1455, 66] width 212 height 26
click at [1451, 61] on input "Recording Title" at bounding box center [1455, 66] width 212 height 26
paste input "FIELD OF GIANTS"
type input "FIELD OF GIANTS"
click at [1425, 110] on input "Recording Artist Name" at bounding box center [1455, 108] width 212 height 26
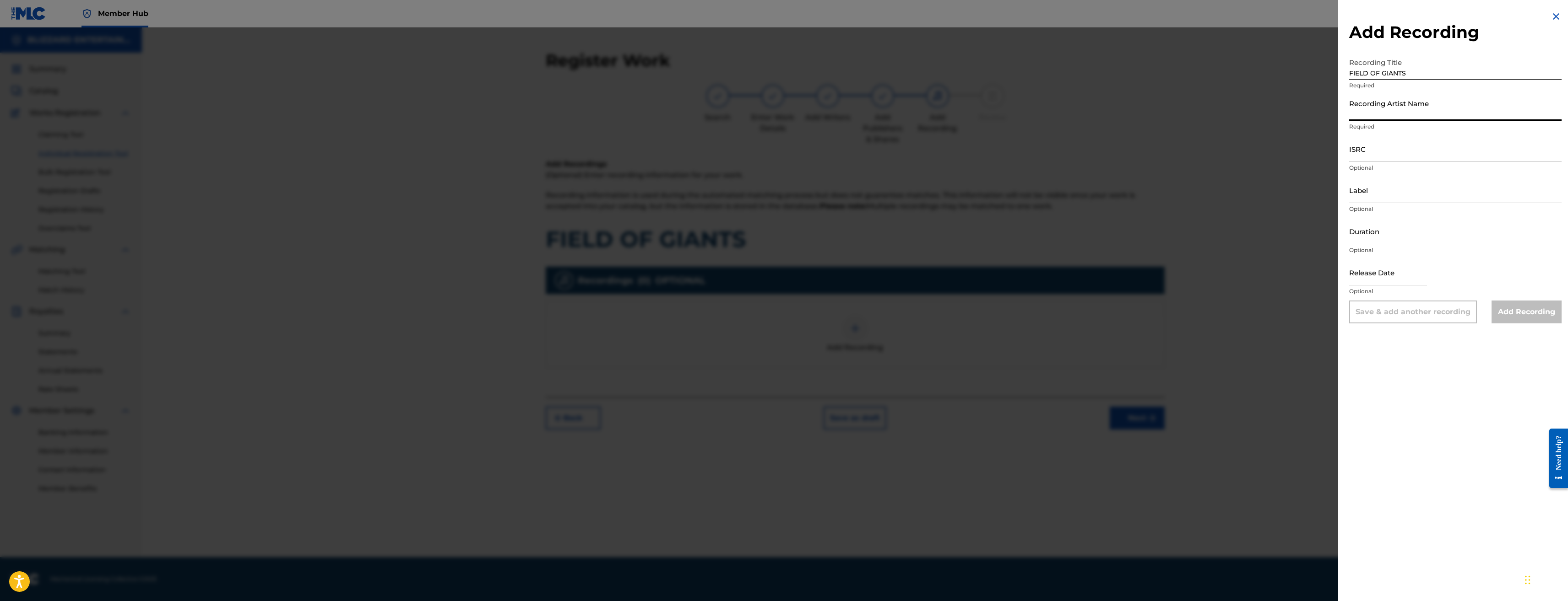
type input "TED REEDY,BLIZZARD ENTERTAINMENT"
click at [1387, 156] on input "ISRC" at bounding box center [1455, 149] width 212 height 26
click at [1366, 141] on input "ISRC" at bounding box center [1455, 149] width 212 height 26
click at [1370, 152] on input "ISRC" at bounding box center [1455, 149] width 212 height 26
paste input "USQ772400117"
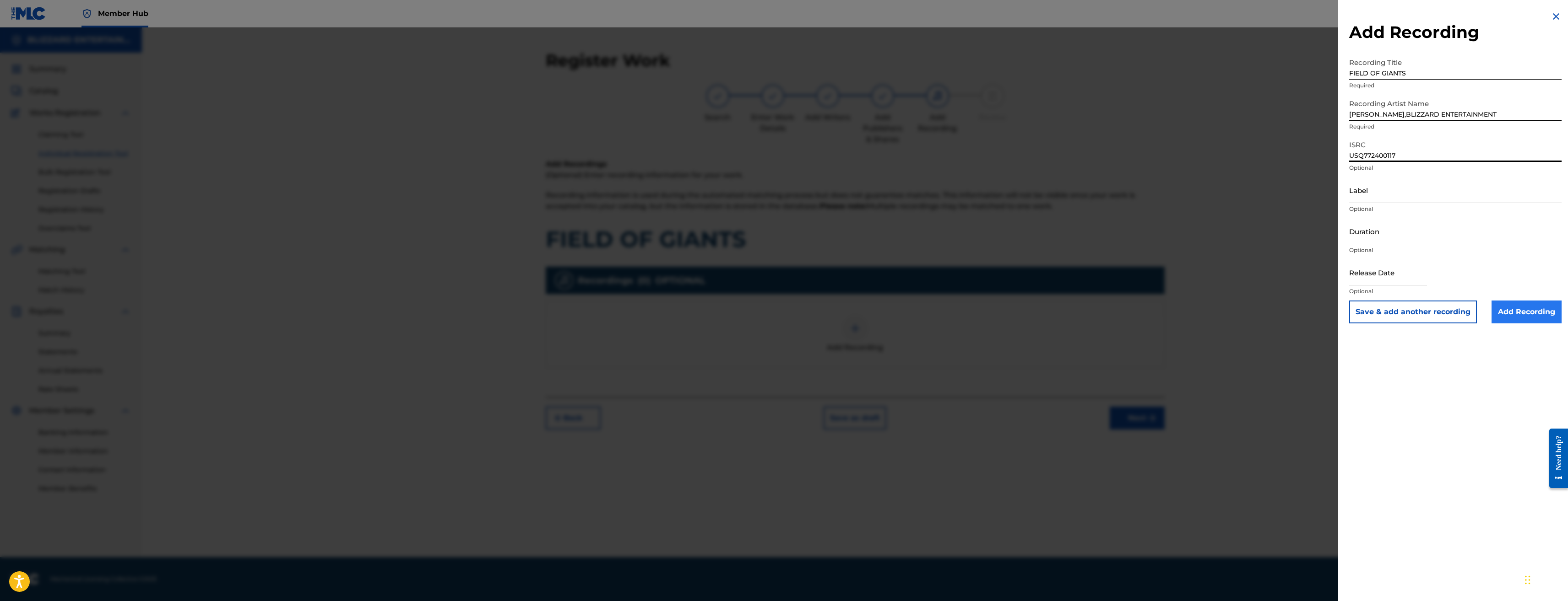
type input "USQ772400117"
click at [1516, 311] on input "Add Recording" at bounding box center [1527, 312] width 70 height 23
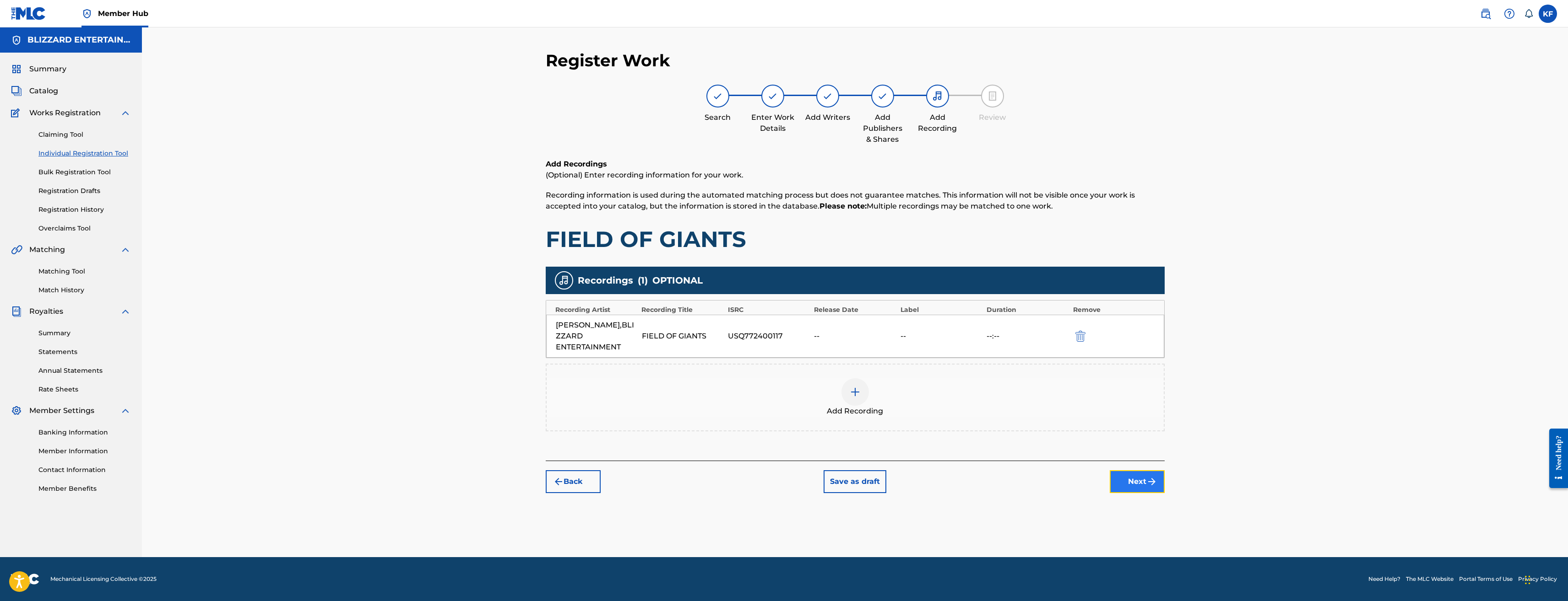
click at [1136, 487] on button "Next" at bounding box center [1137, 482] width 55 height 23
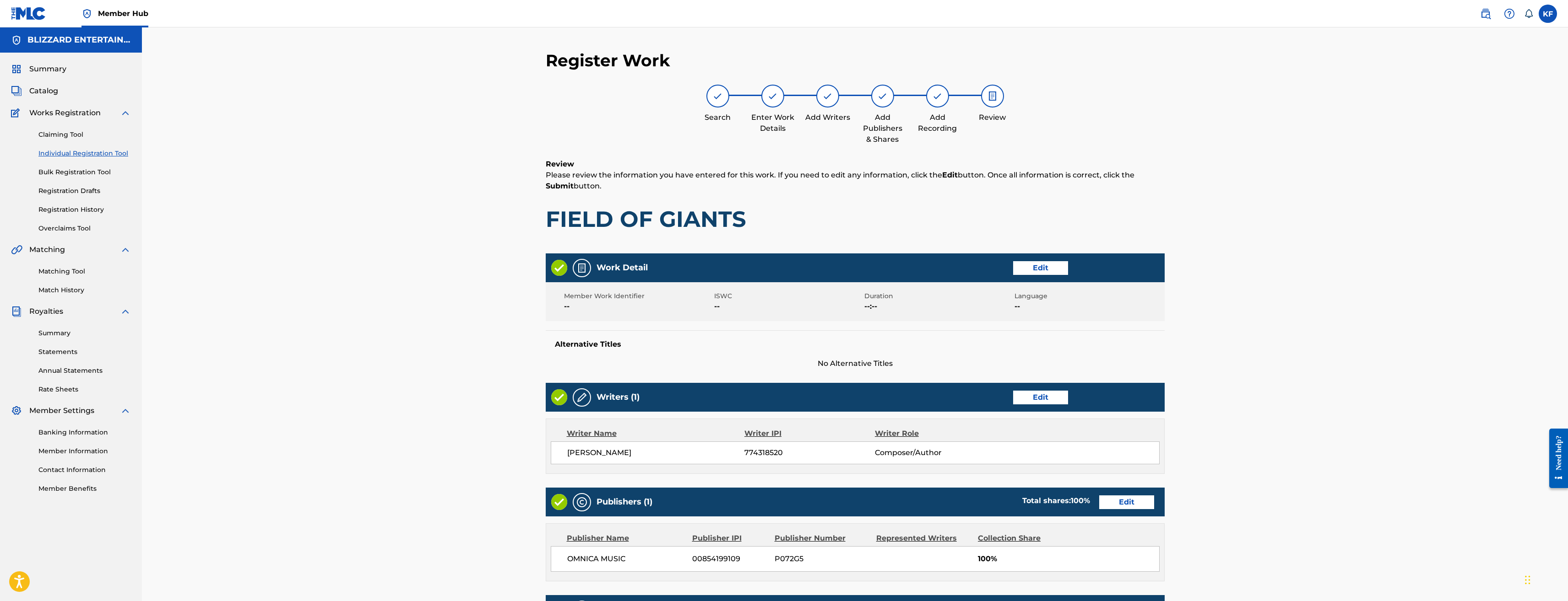
scroll to position [172, 0]
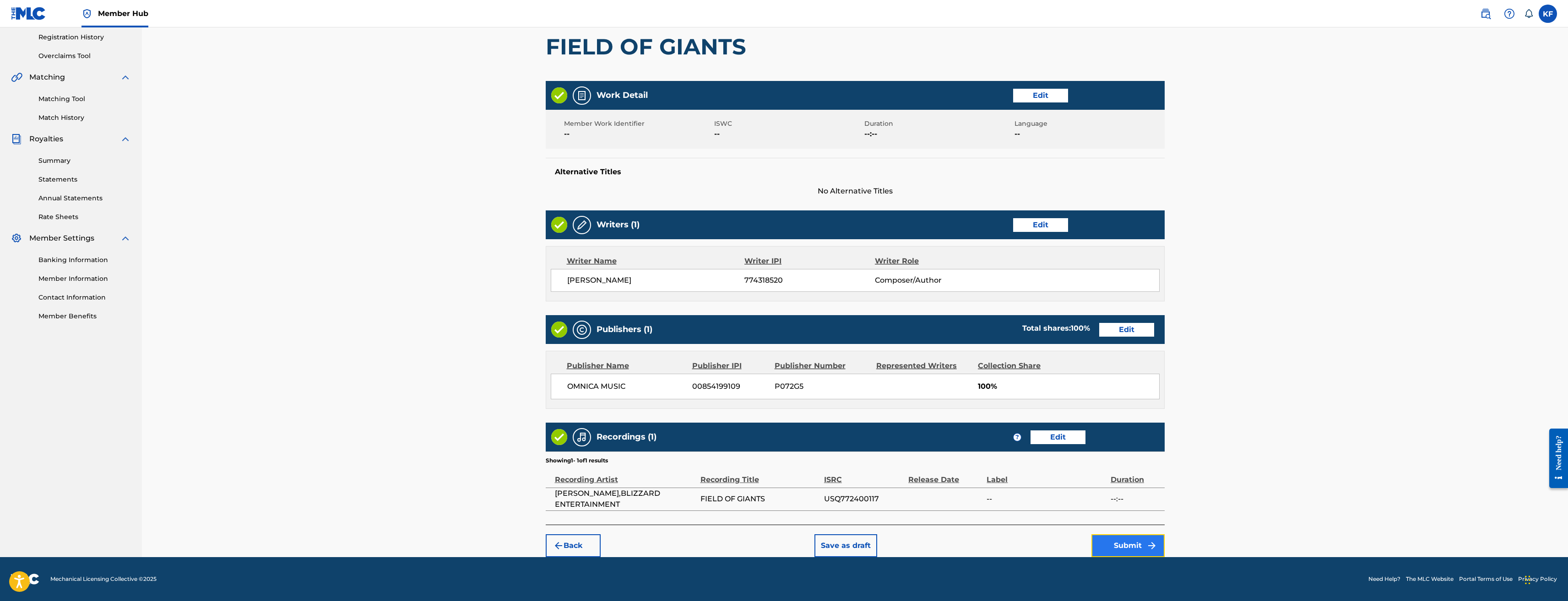
click at [1139, 535] on button "Submit" at bounding box center [1128, 546] width 73 height 23
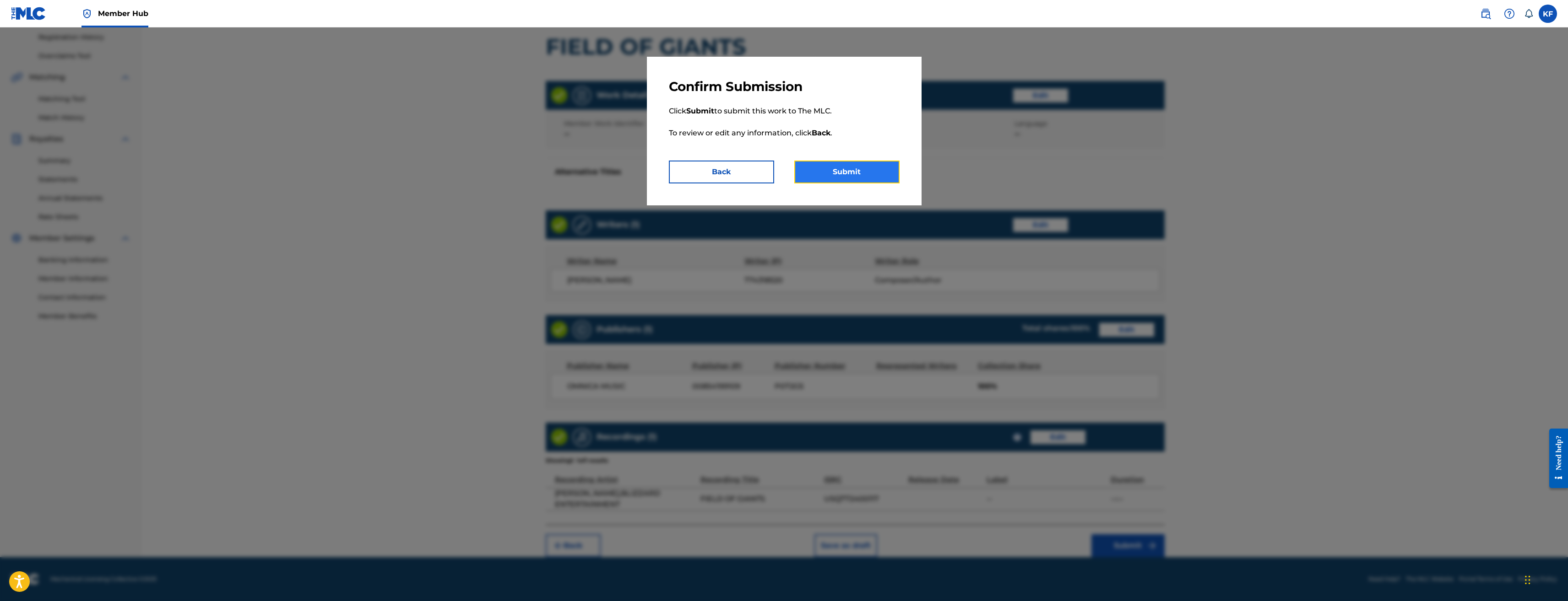
click at [856, 173] on button "Submit" at bounding box center [847, 172] width 105 height 23
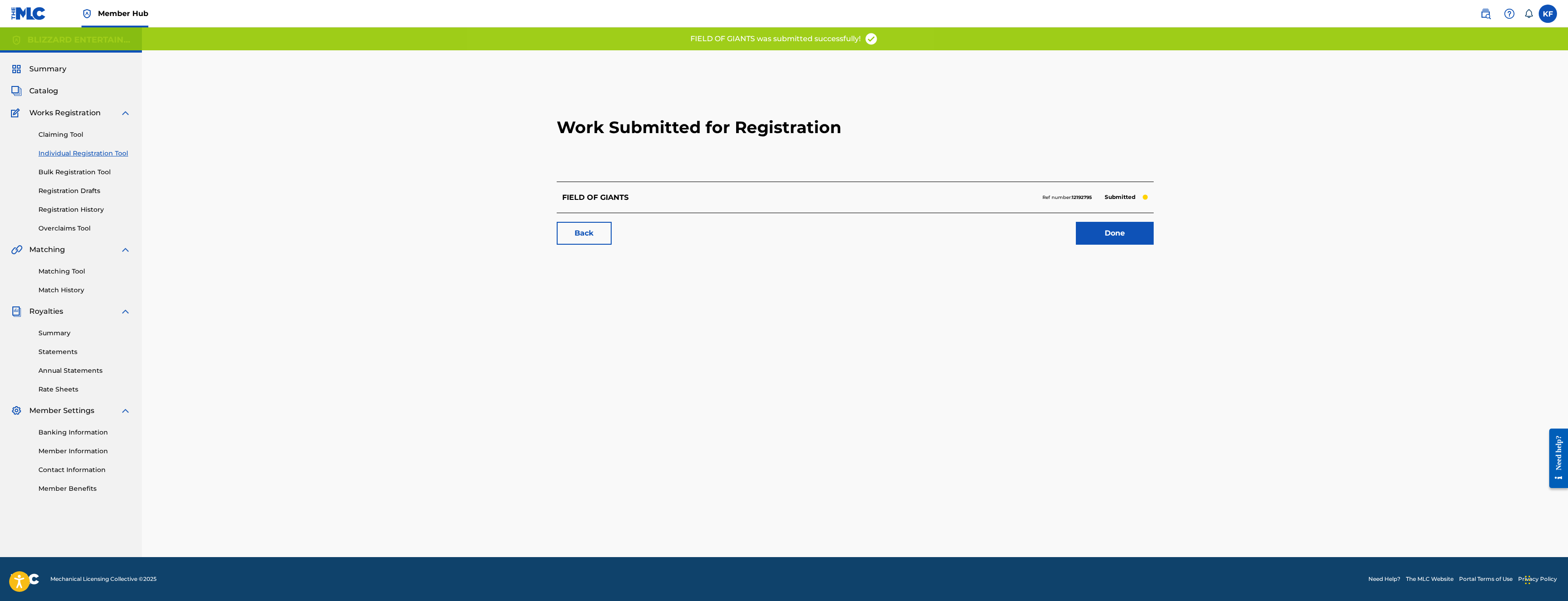
click at [77, 152] on link "Individual Registration Tool" at bounding box center [84, 154] width 92 height 9
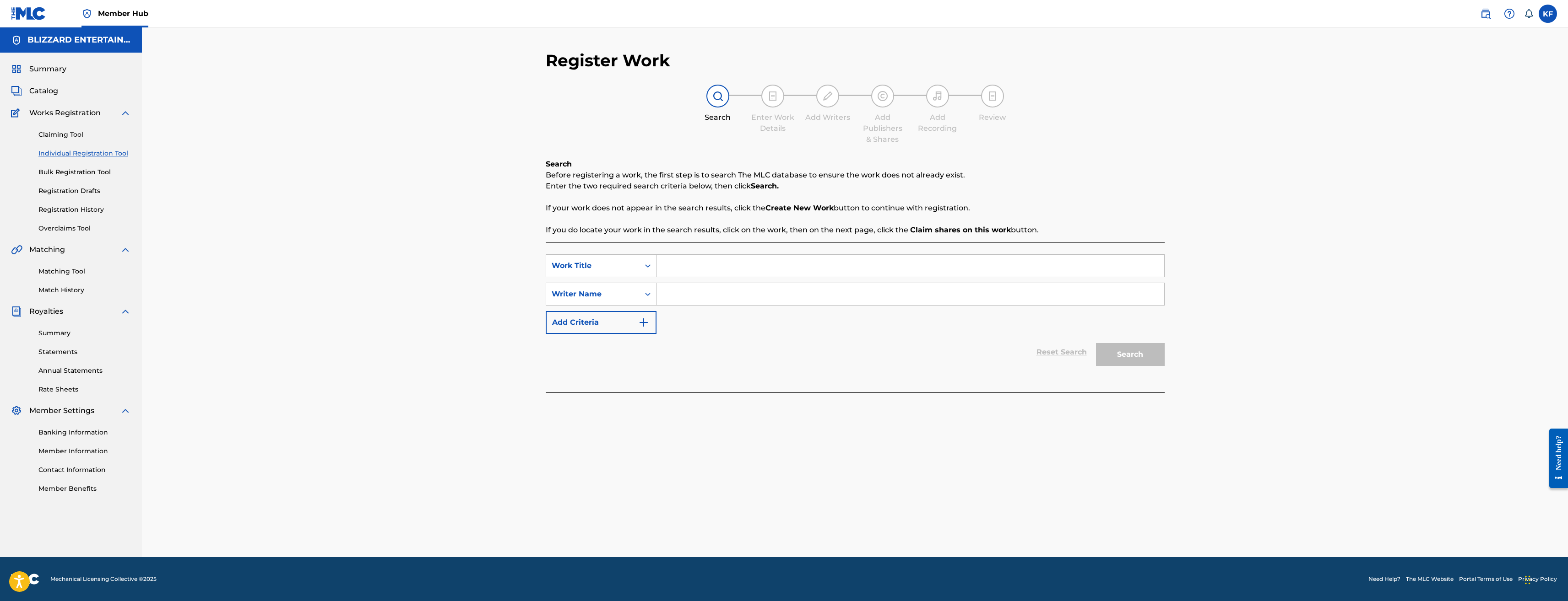
click at [837, 258] on input "Search Form" at bounding box center [910, 265] width 508 height 22
paste input "NAHANTU"
type input "NAHANTU"
click at [781, 292] on input "Search Form" at bounding box center [910, 294] width 508 height 22
type input "TED REEDY"
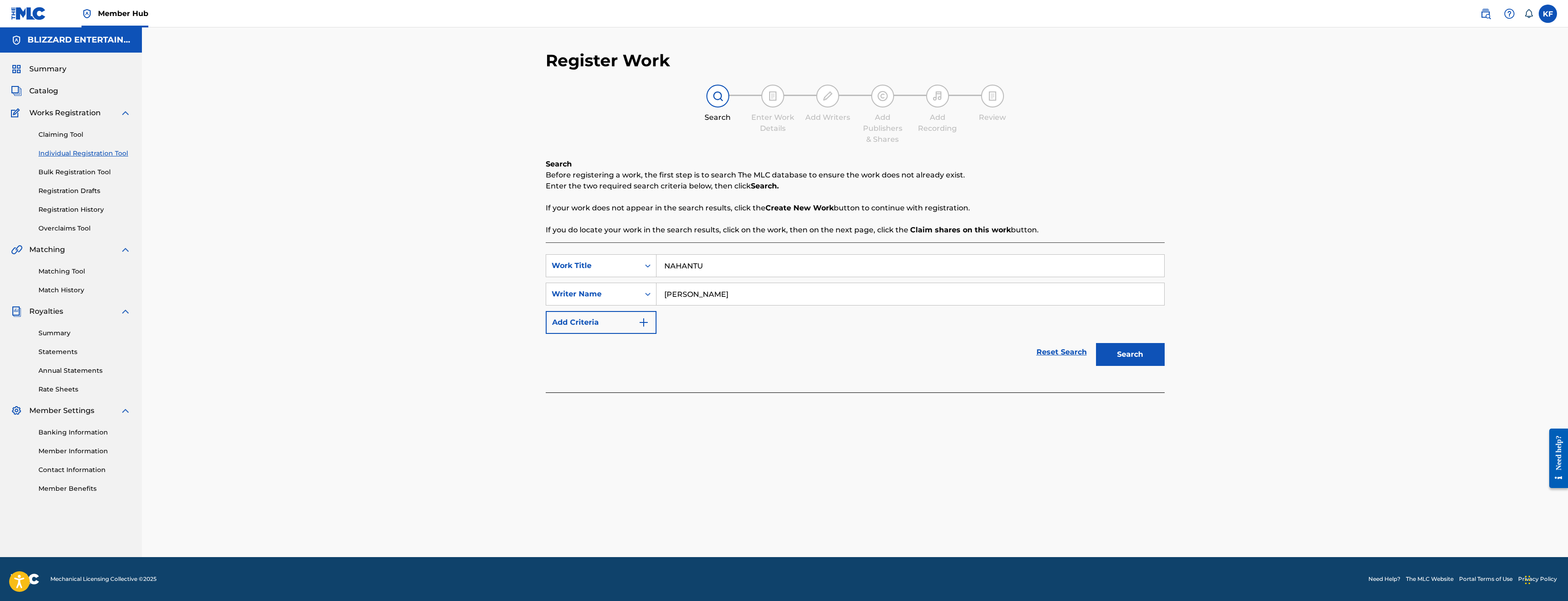
click at [1096, 343] on button "Search" at bounding box center [1130, 354] width 69 height 23
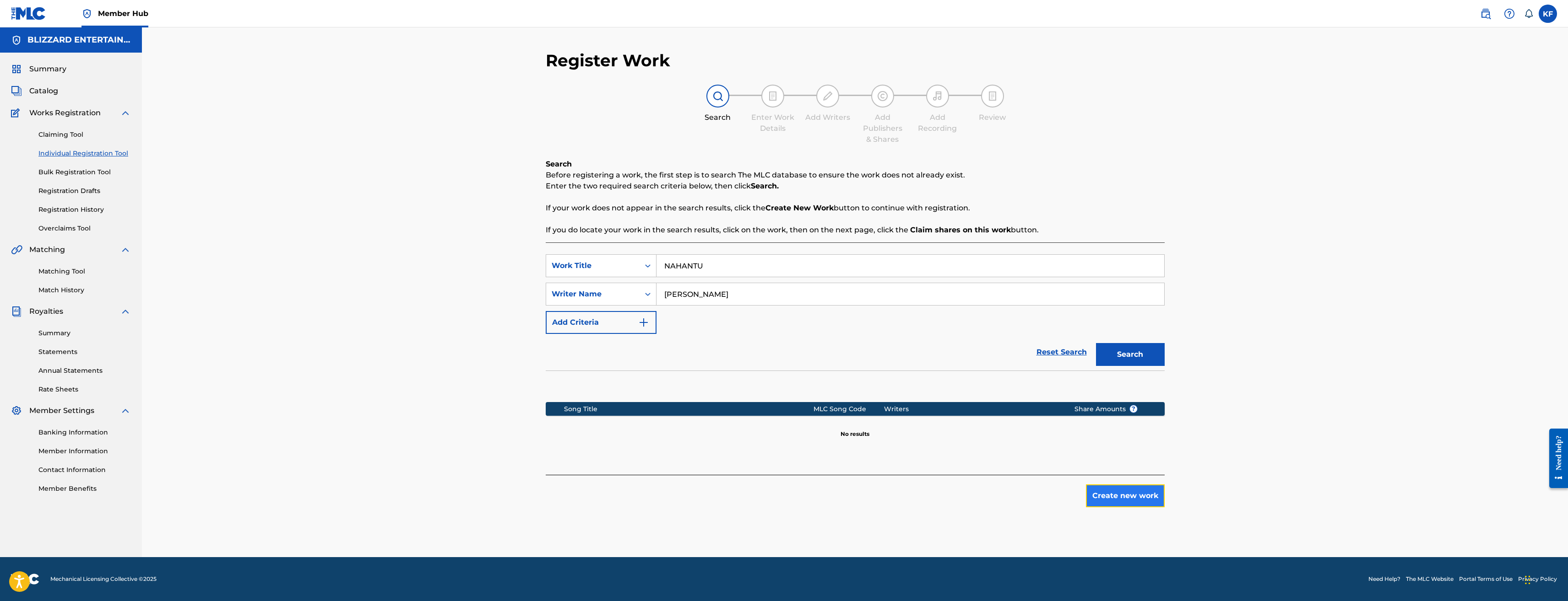
click at [1111, 491] on button "Create new work" at bounding box center [1125, 496] width 79 height 23
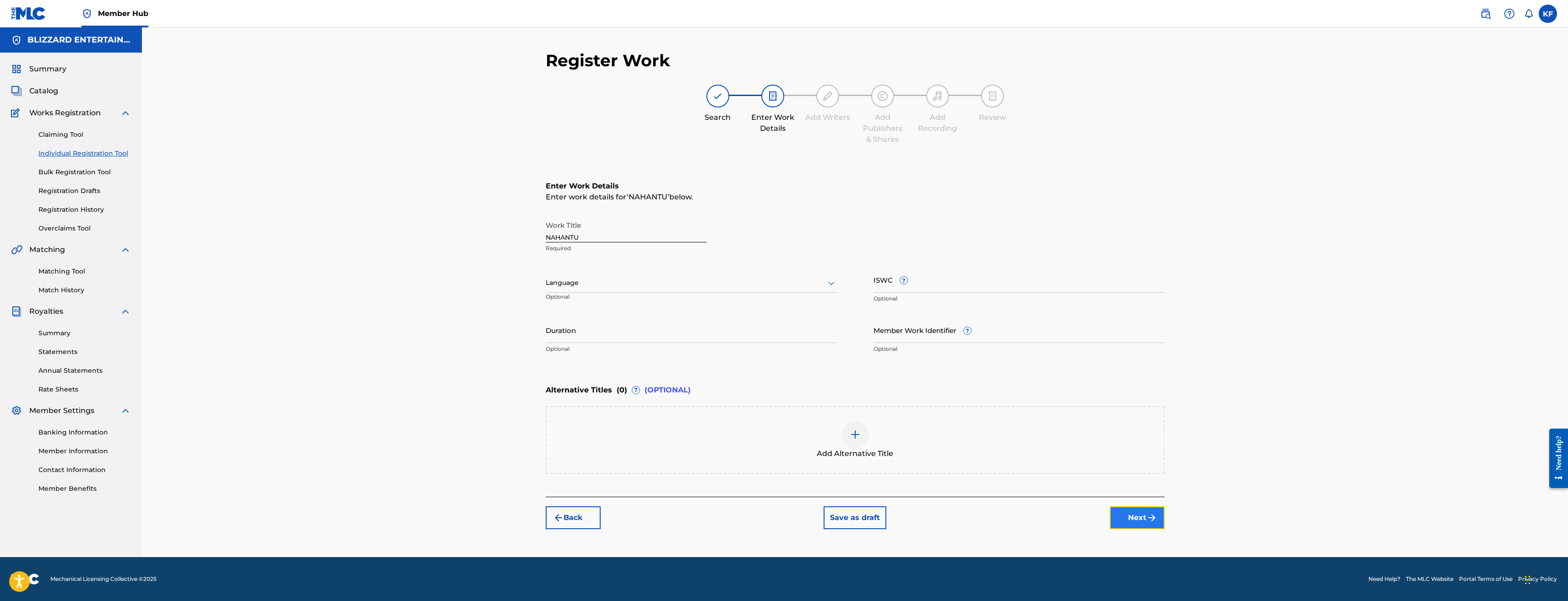
click at [1150, 516] on img "submit" at bounding box center [1152, 518] width 11 height 11
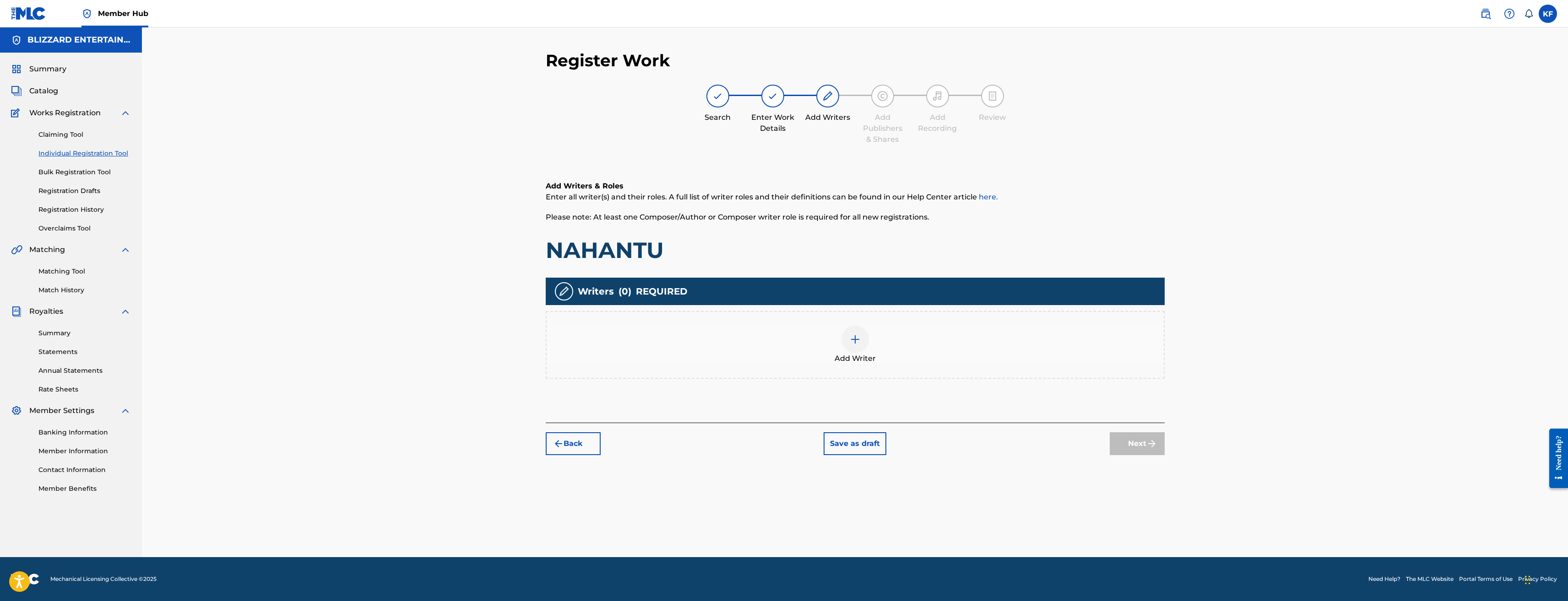
click at [915, 367] on div "Add Writer" at bounding box center [855, 345] width 619 height 68
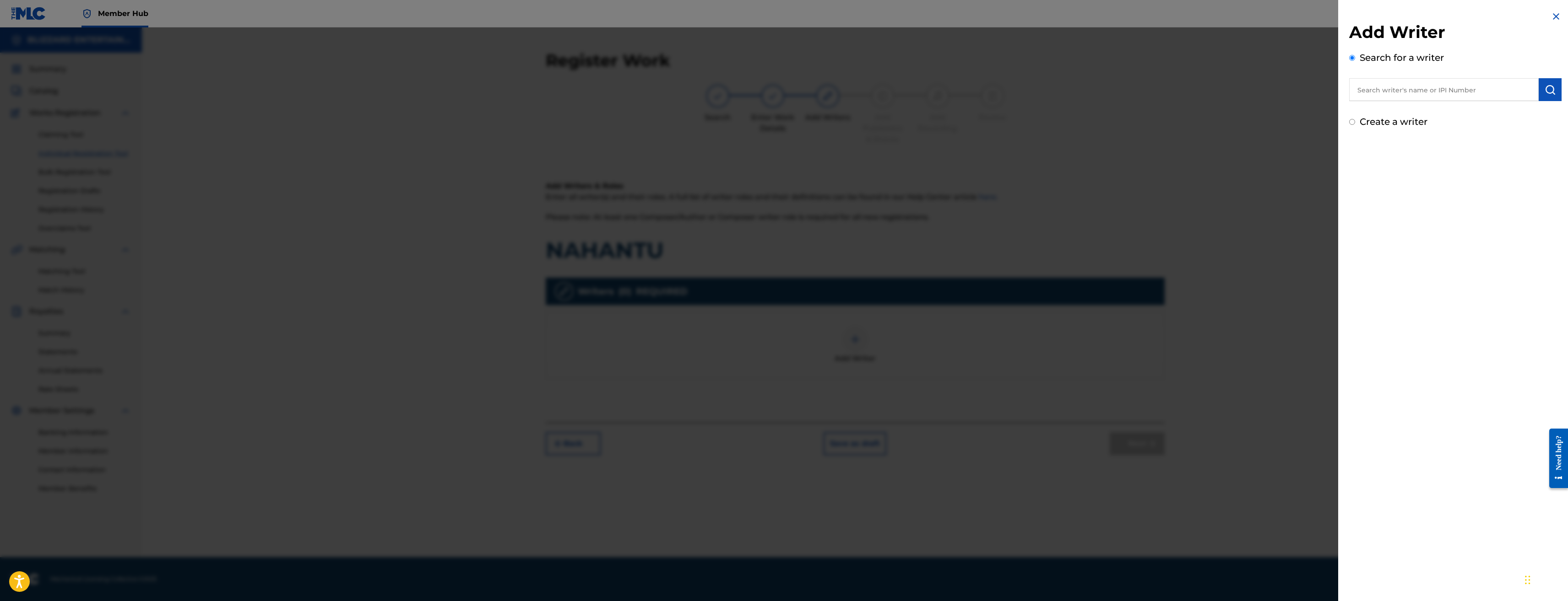
click at [1397, 119] on label "Create a writer" at bounding box center [1393, 122] width 68 height 11
radio input "true"
click at [1355, 119] on input "Create a writer" at bounding box center [1352, 122] width 6 height 6
radio input "false"
radio input "true"
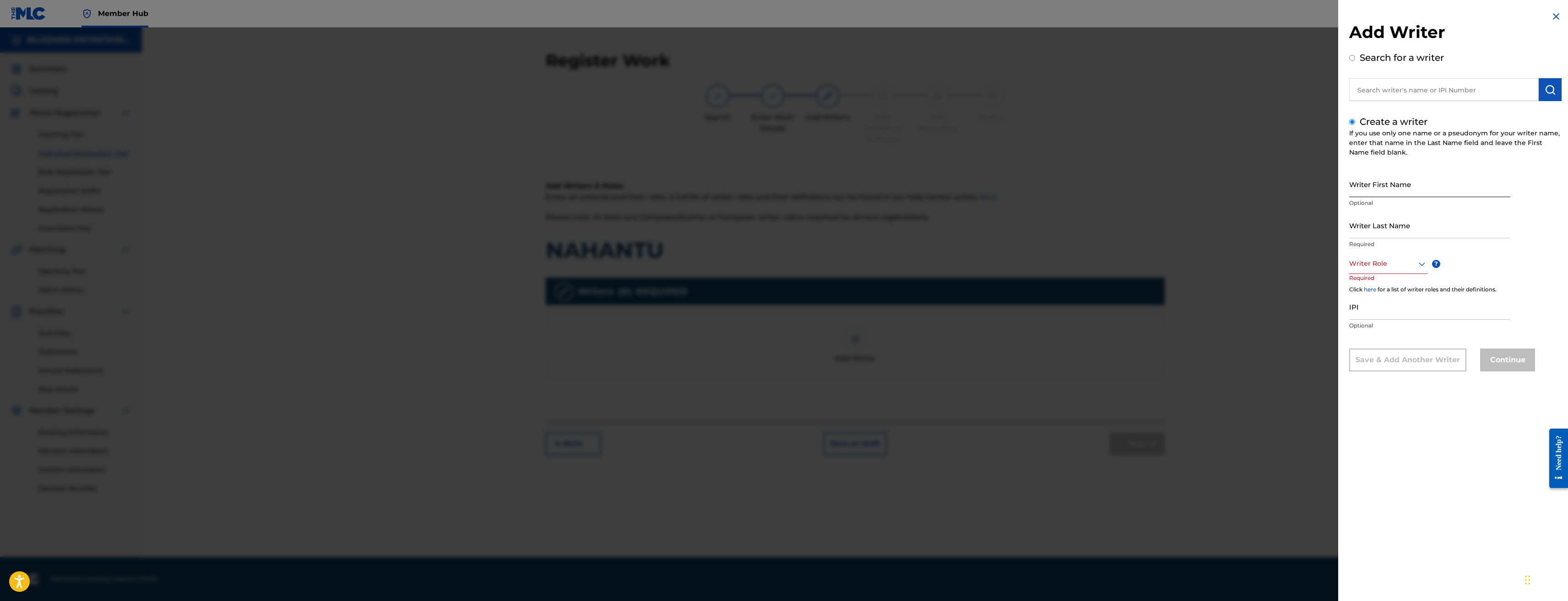
click at [1391, 181] on input "Writer First Name" at bounding box center [1430, 184] width 161 height 26
type input "RED"
type input "REEDY"
click at [1381, 261] on div at bounding box center [1389, 263] width 78 height 11
click at [1387, 286] on div "Composer/Author" at bounding box center [1388, 284] width 78 height 21
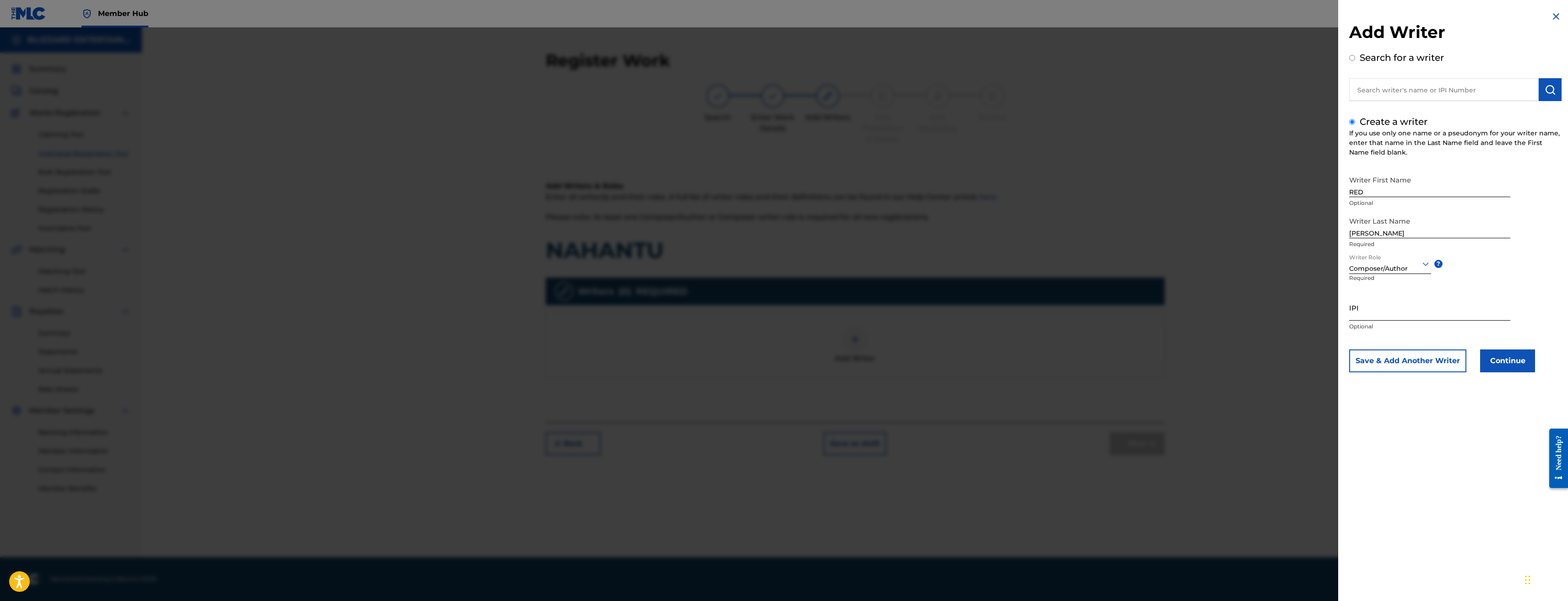
click at [1385, 305] on input "IPI" at bounding box center [1430, 307] width 161 height 26
click at [1439, 315] on input "IPI" at bounding box center [1430, 307] width 161 height 26
paste input "774318520"
type input "774318520"
click at [1516, 354] on button "Continue" at bounding box center [1508, 361] width 55 height 23
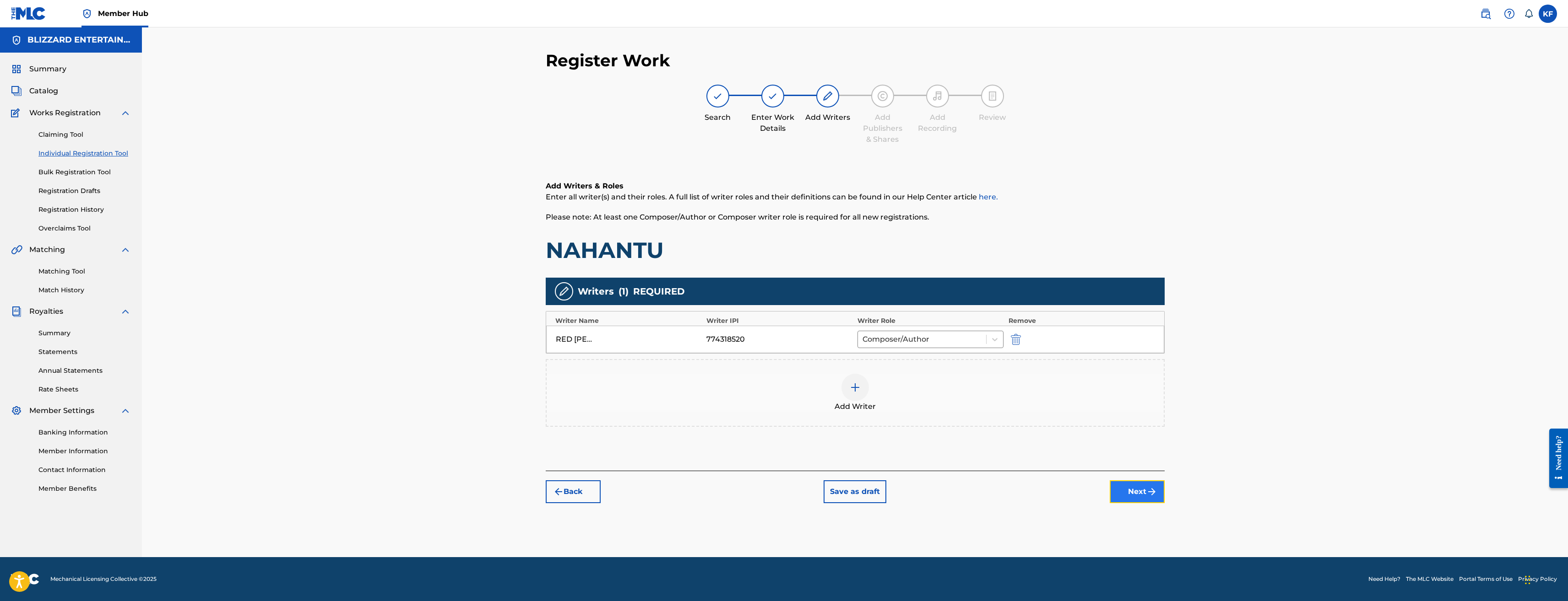
click at [1142, 486] on button "Next" at bounding box center [1137, 492] width 55 height 23
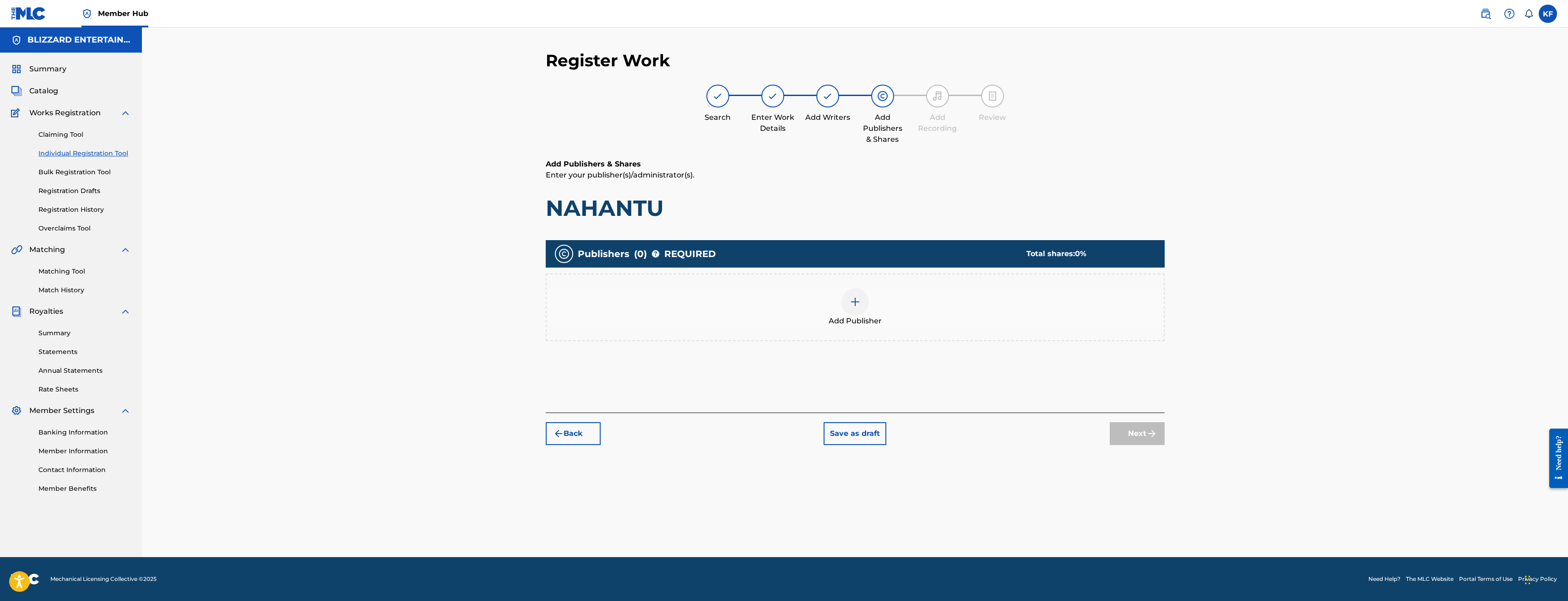
click at [922, 310] on div "Add Publisher" at bounding box center [855, 307] width 617 height 38
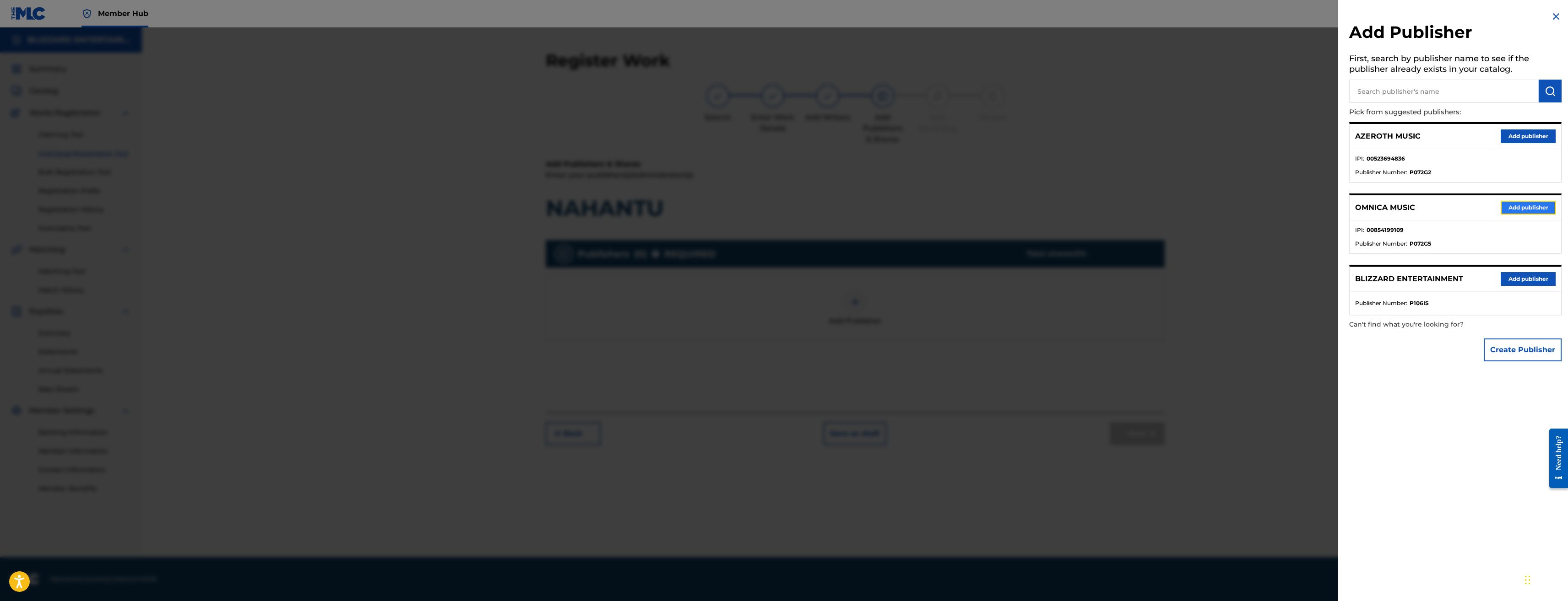
click at [1526, 207] on button "Add publisher" at bounding box center [1528, 208] width 55 height 13
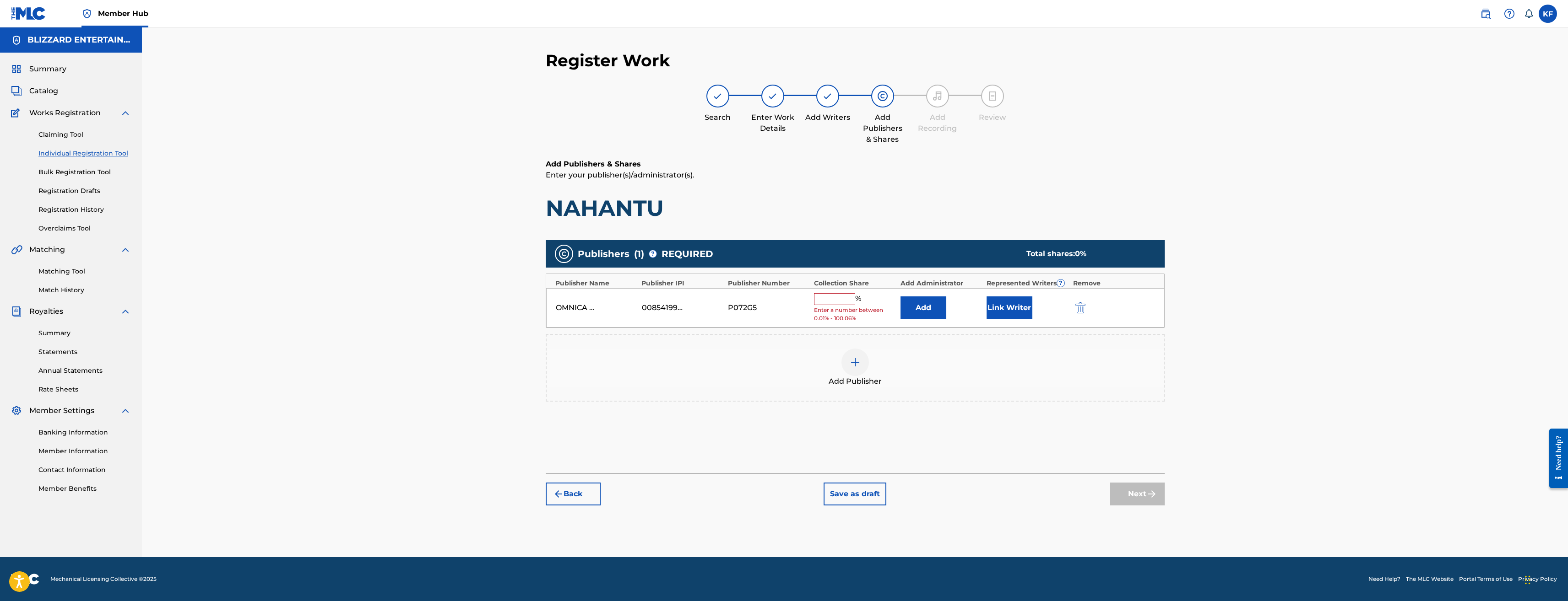
click at [826, 297] on input "text" at bounding box center [835, 299] width 41 height 12
type input "100"
click at [1143, 487] on button "Next" at bounding box center [1137, 487] width 55 height 23
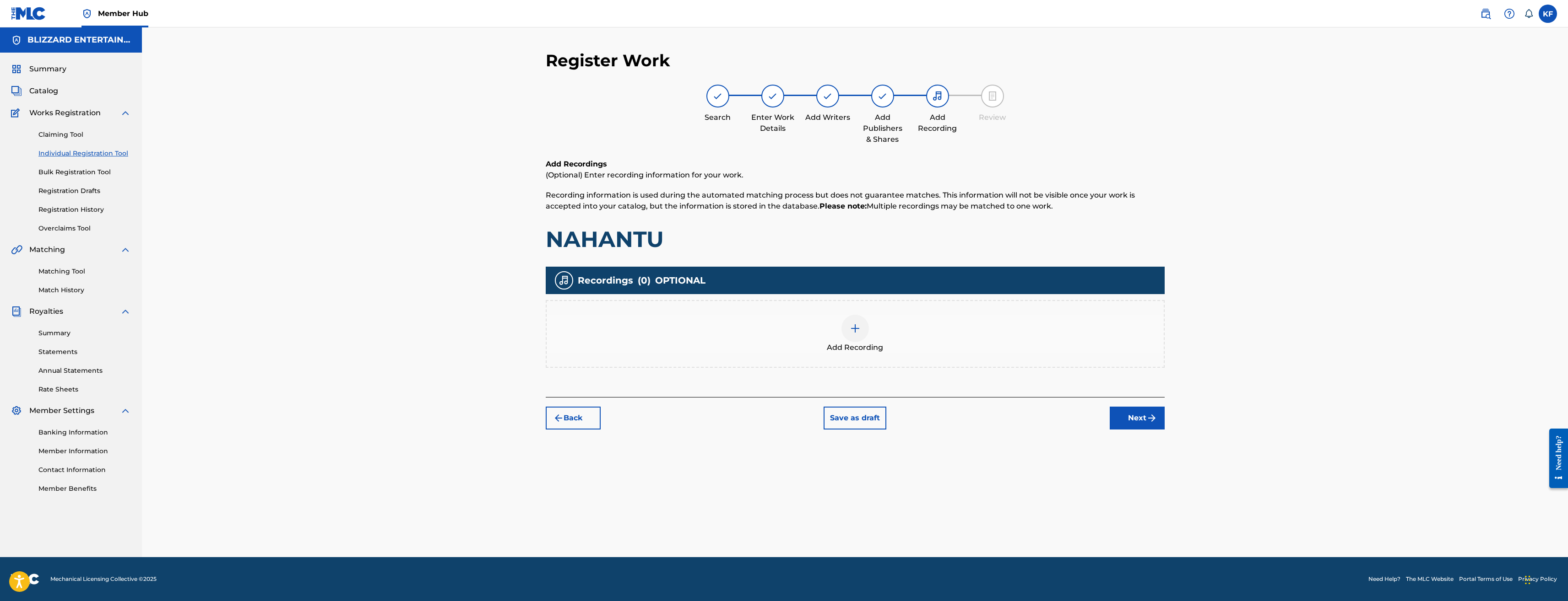
click at [878, 331] on div "Add Recording" at bounding box center [855, 334] width 617 height 38
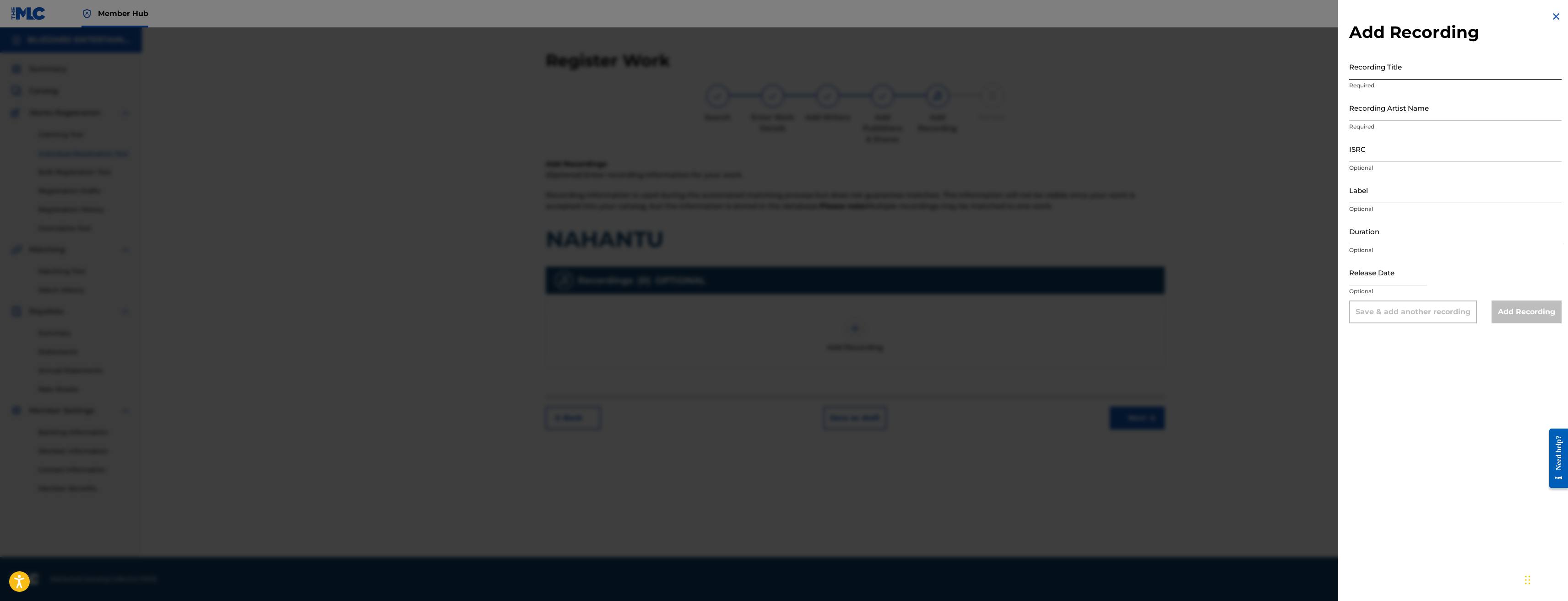
click at [1419, 64] on input "Recording Title" at bounding box center [1455, 66] width 212 height 26
click at [1404, 60] on input "Recording Title" at bounding box center [1455, 66] width 212 height 26
paste input "NAHANTU"
type input "NAHANTU"
drag, startPoint x: 1435, startPoint y: 99, endPoint x: 1440, endPoint y: 104, distance: 7.1
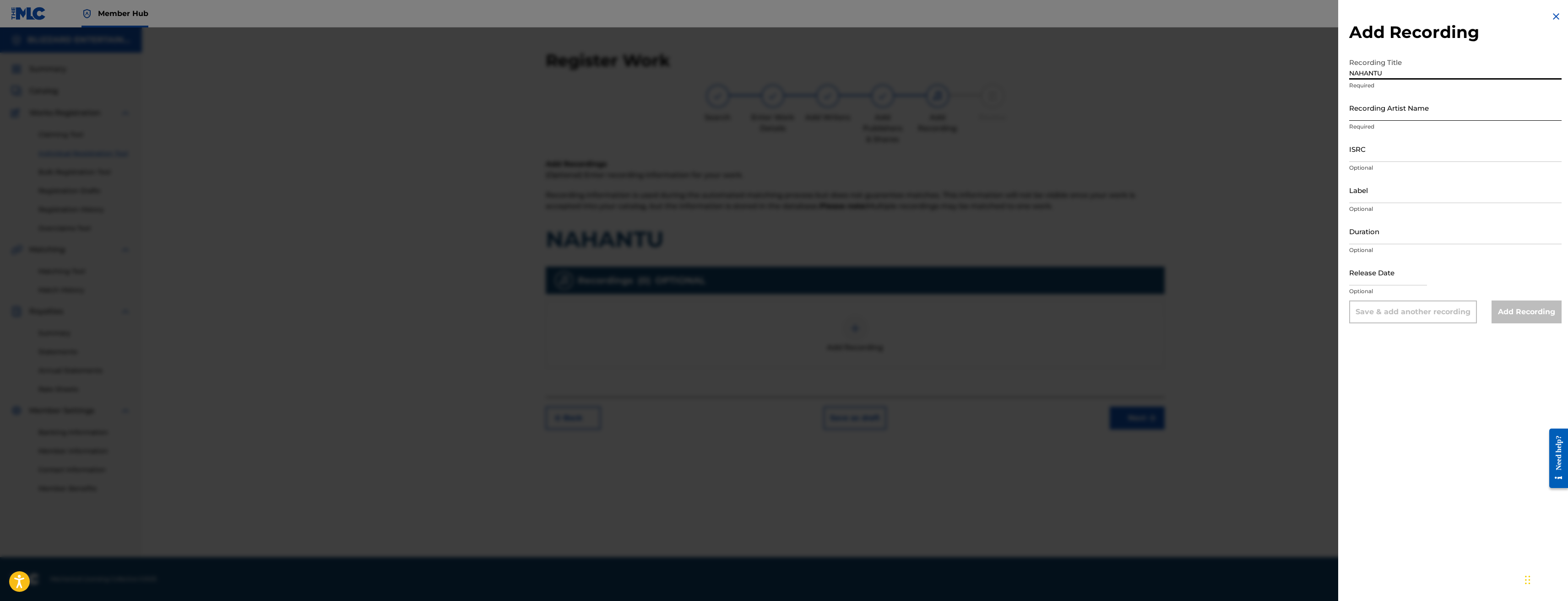
click at [1435, 99] on input "Recording Artist Name" at bounding box center [1455, 108] width 212 height 26
type input "TED REEDY,BLIZZARD ENTERTAINMENT"
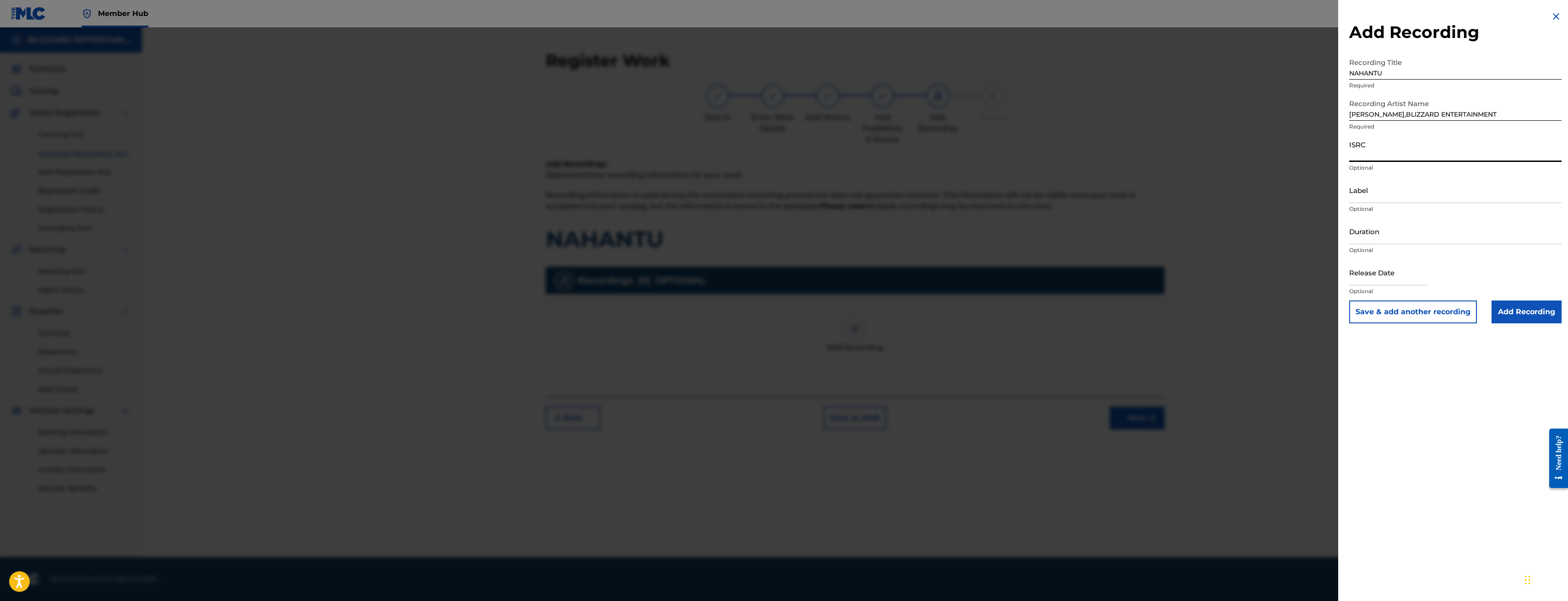
click at [1391, 154] on input "ISRC" at bounding box center [1455, 149] width 212 height 26
click at [1411, 144] on input "ISRC" at bounding box center [1455, 149] width 212 height 26
paste input "USQ772400104"
type input "USQ772400104"
click at [1526, 316] on input "Add Recording" at bounding box center [1527, 312] width 70 height 23
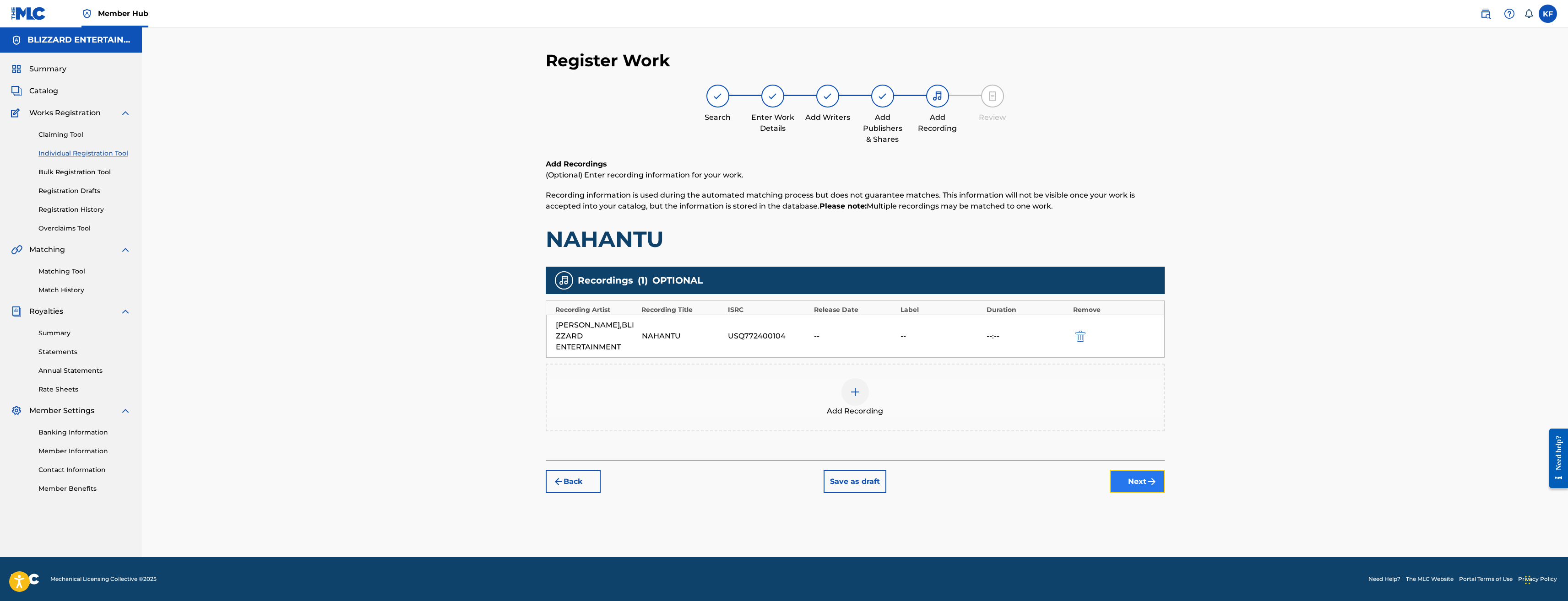
click at [1142, 491] on button "Next" at bounding box center [1137, 482] width 55 height 23
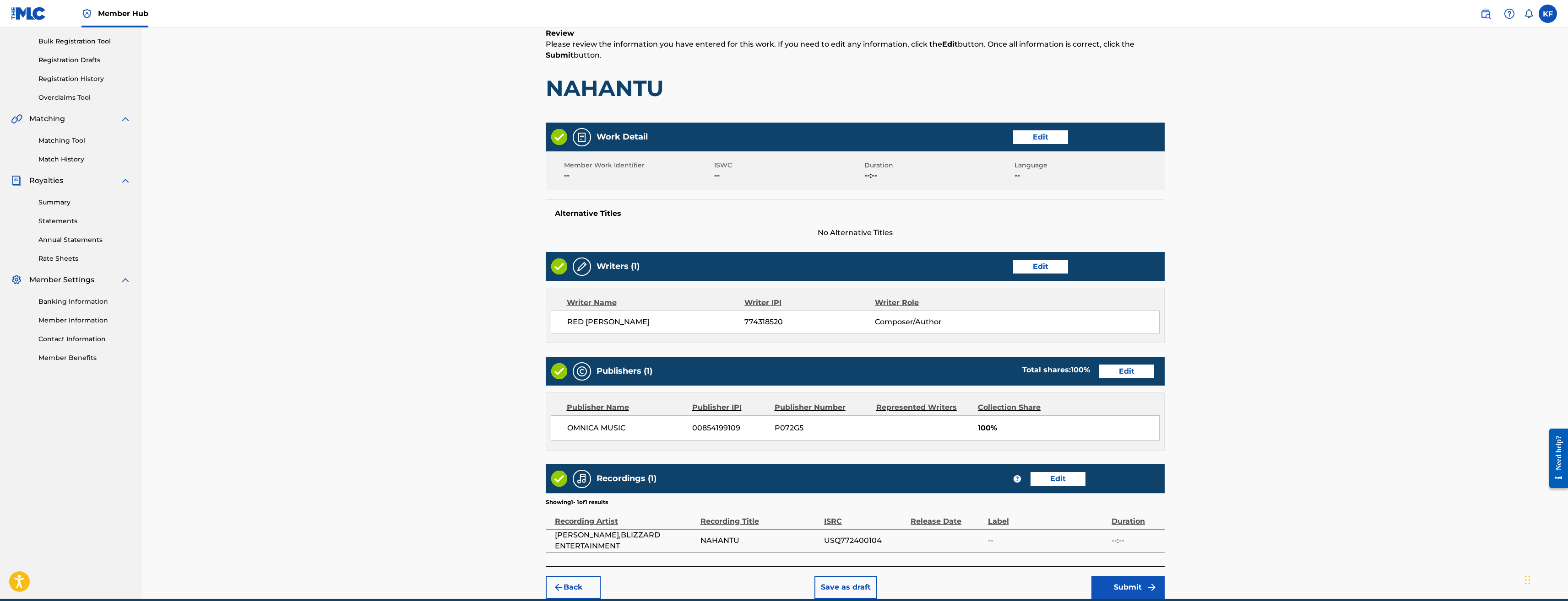
scroll to position [172, 0]
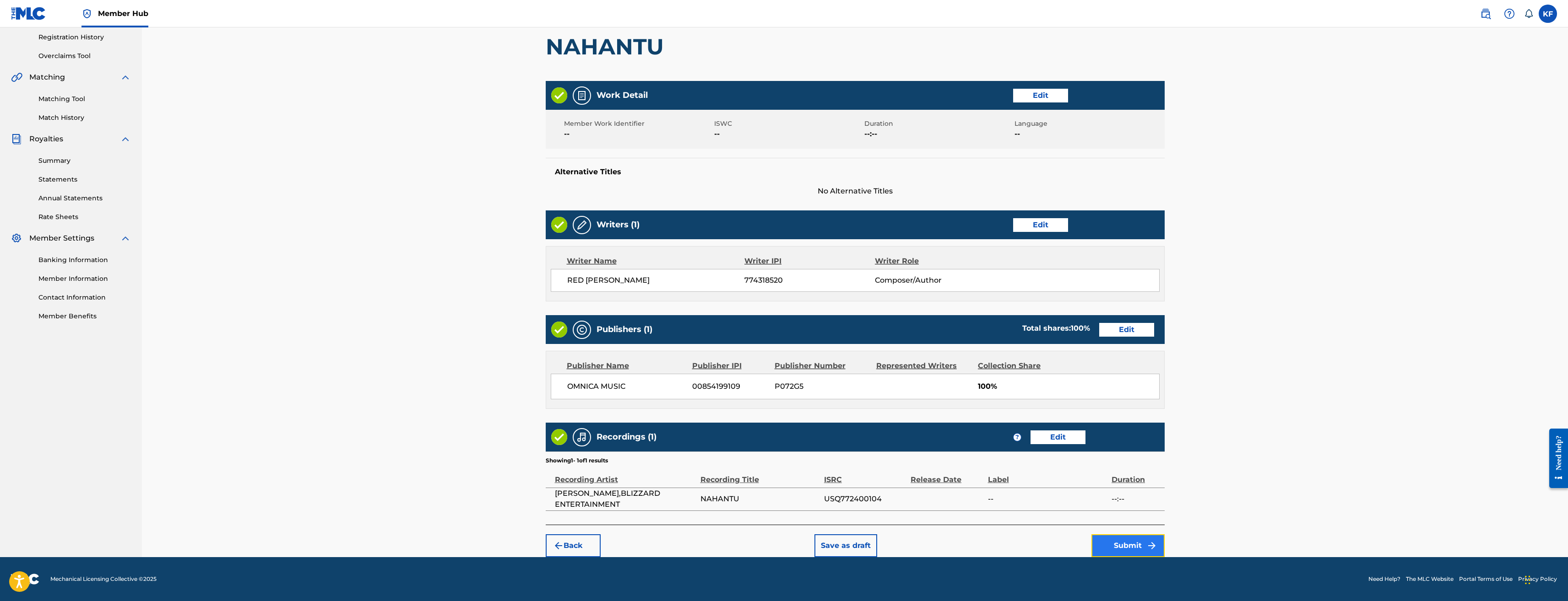
click at [1143, 542] on button "Submit" at bounding box center [1128, 546] width 73 height 23
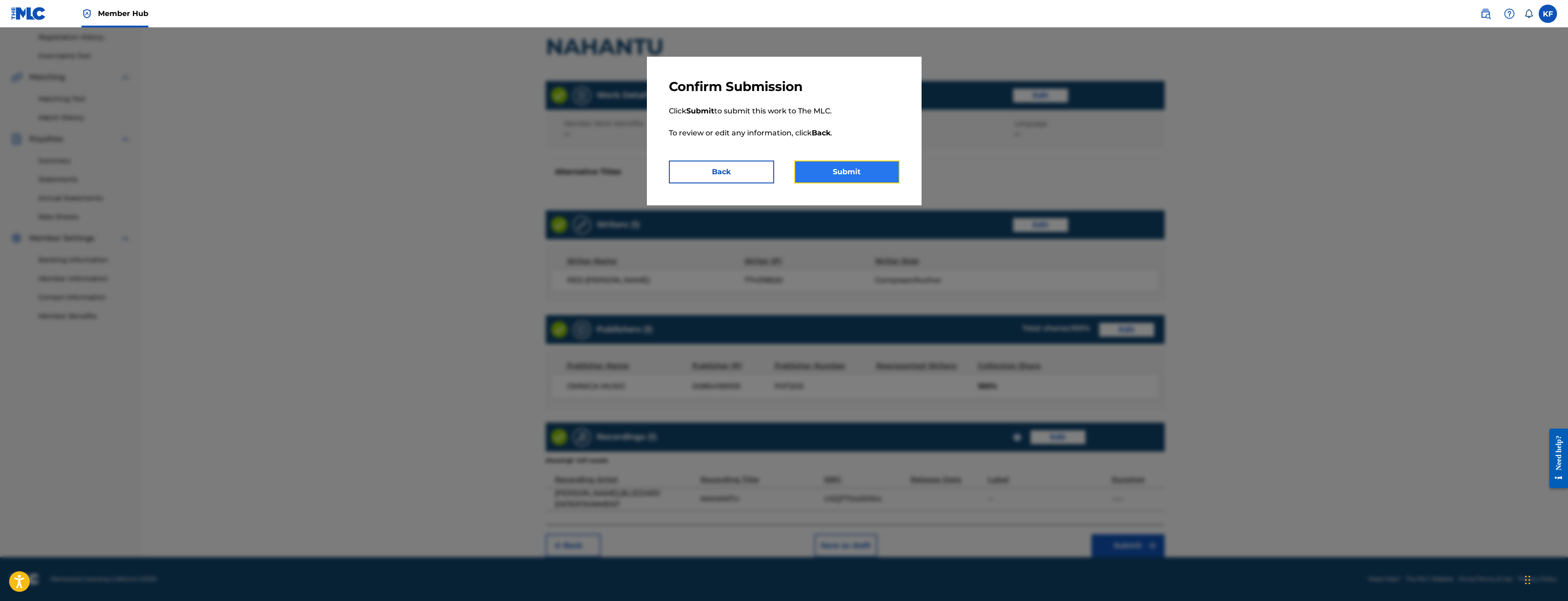
click at [855, 172] on button "Submit" at bounding box center [847, 172] width 105 height 23
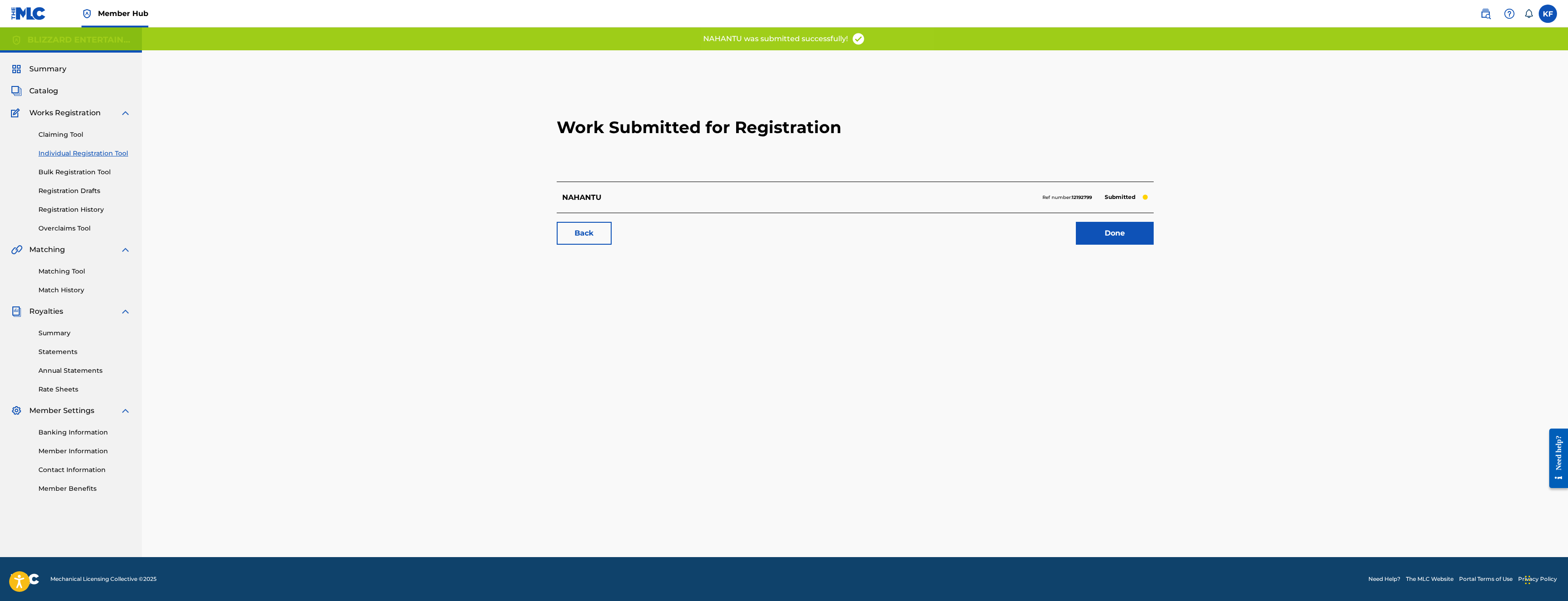
click at [75, 150] on link "Individual Registration Tool" at bounding box center [84, 154] width 92 height 9
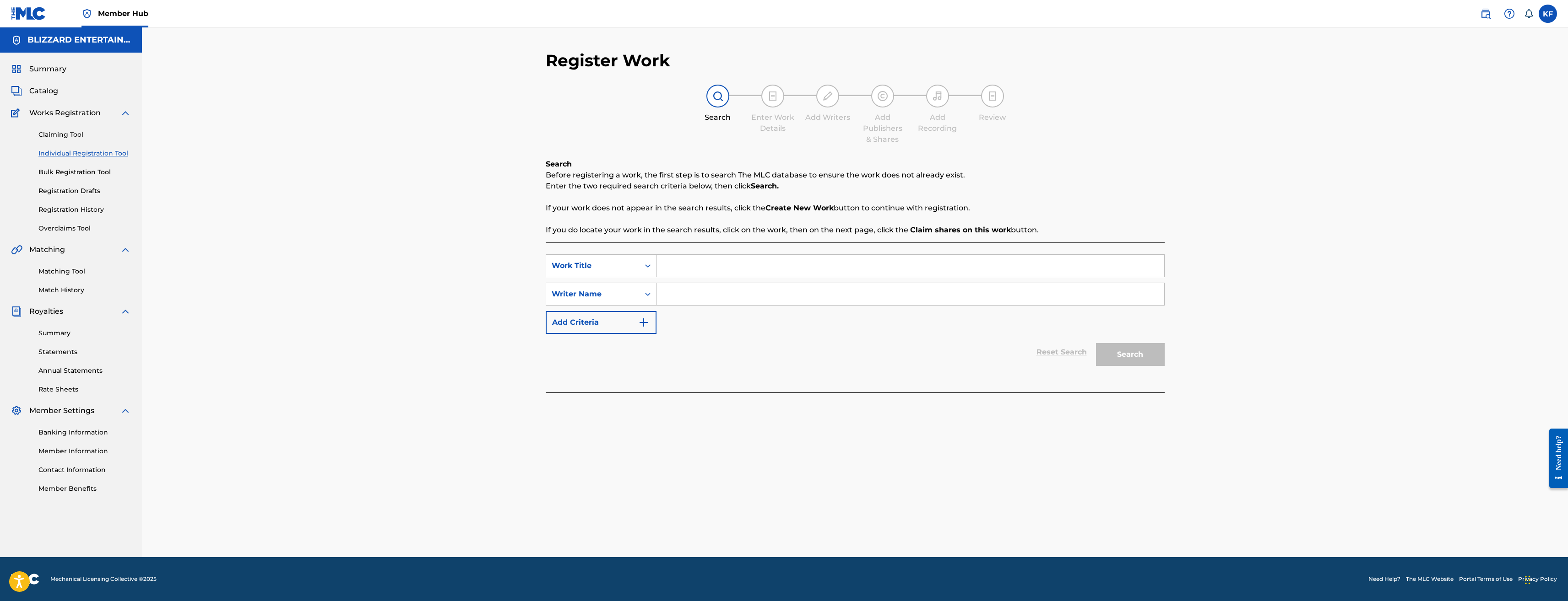
click at [880, 269] on input "Search Form" at bounding box center [910, 265] width 508 height 22
paste input "INTO THE DARK"
type input "INTO THE DARK"
click at [874, 293] on input "Search Form" at bounding box center [910, 294] width 508 height 22
type input "TED REEDY"
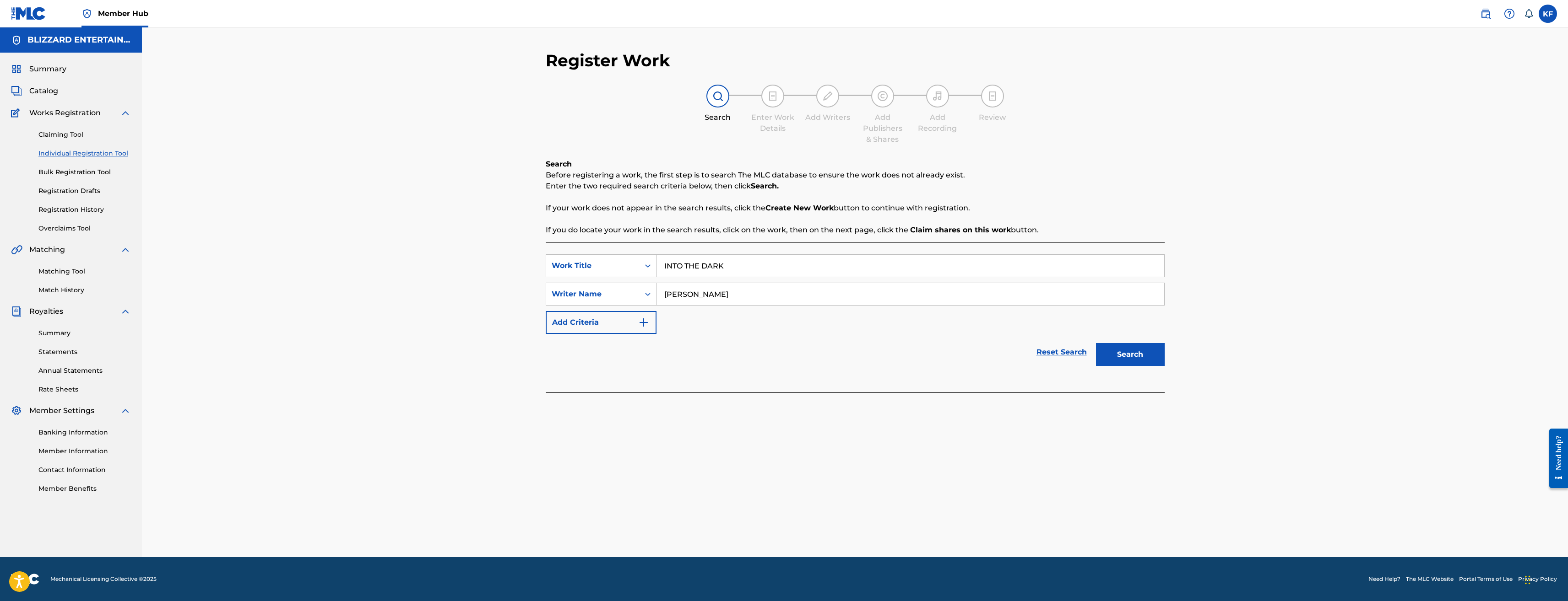
click at [1096, 343] on button "Search" at bounding box center [1130, 354] width 69 height 23
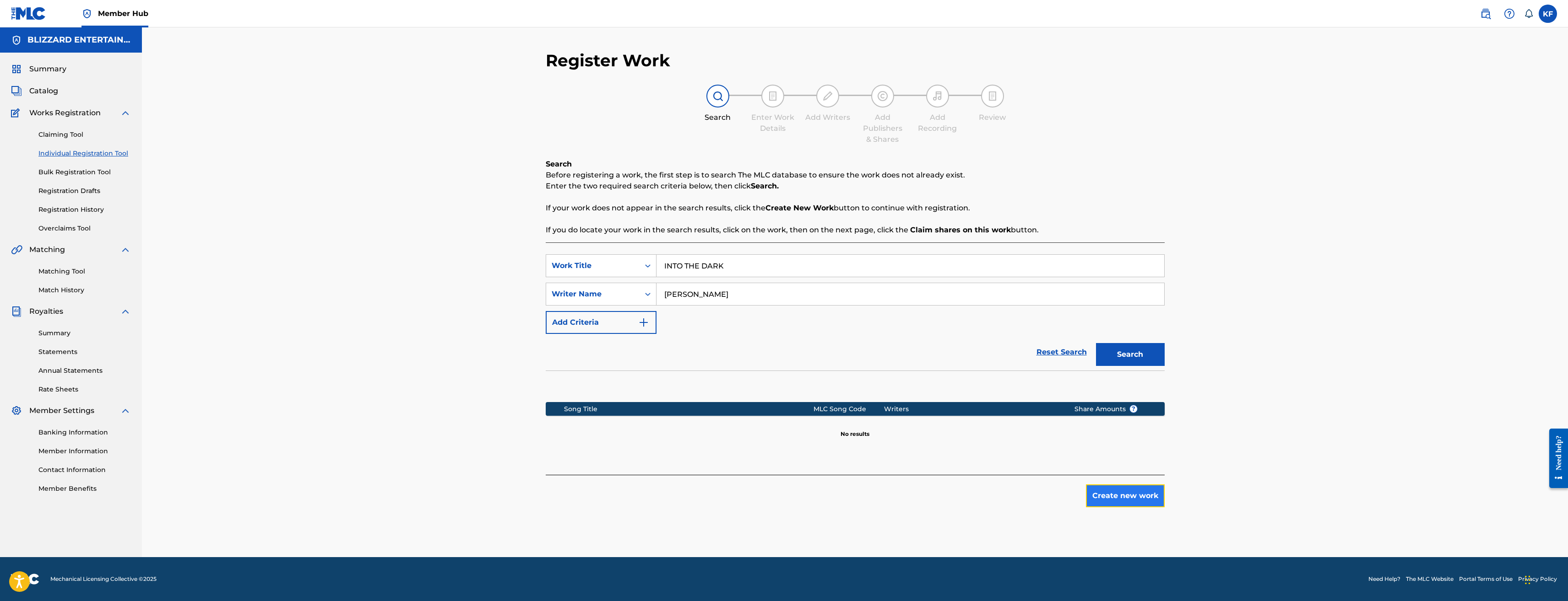
click at [1121, 497] on button "Create new work" at bounding box center [1125, 496] width 79 height 23
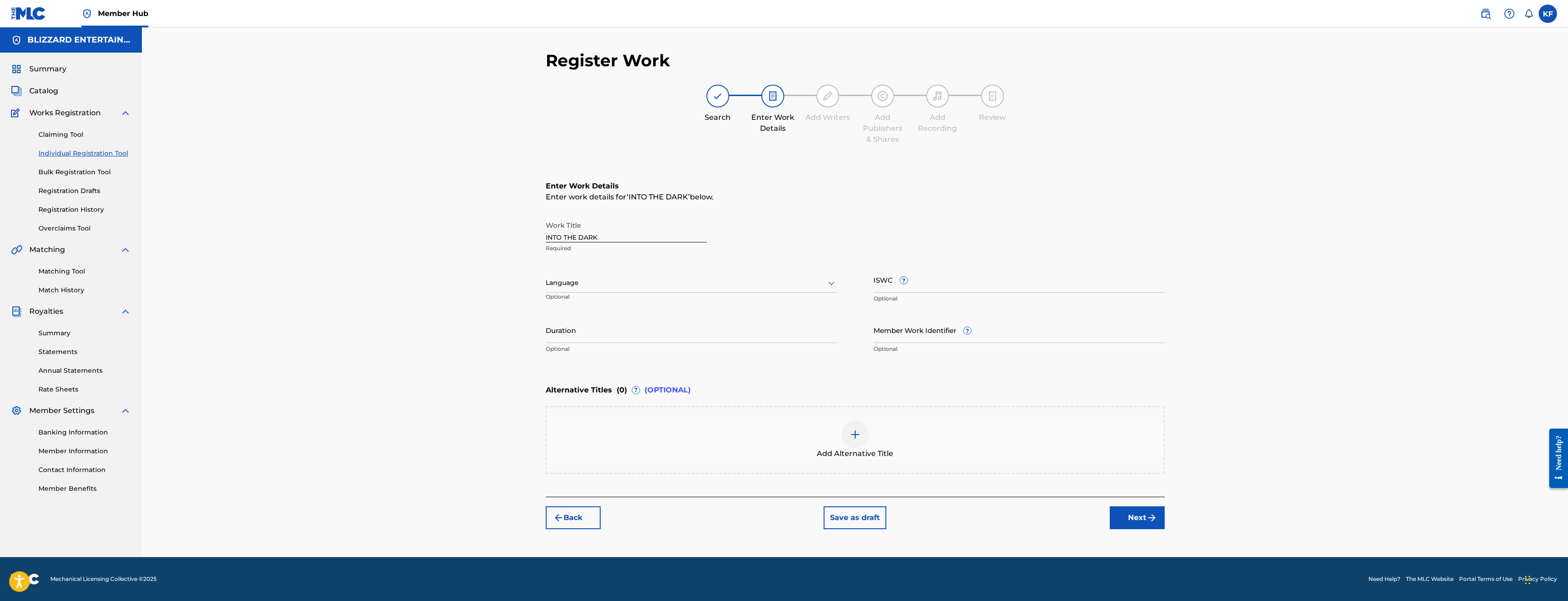
click at [1167, 517] on div "Register Work Search Enter Work Details Add Writers Add Publishers & Shares Add…" at bounding box center [855, 304] width 641 height 507
click at [1149, 519] on img "submit" at bounding box center [1152, 518] width 11 height 11
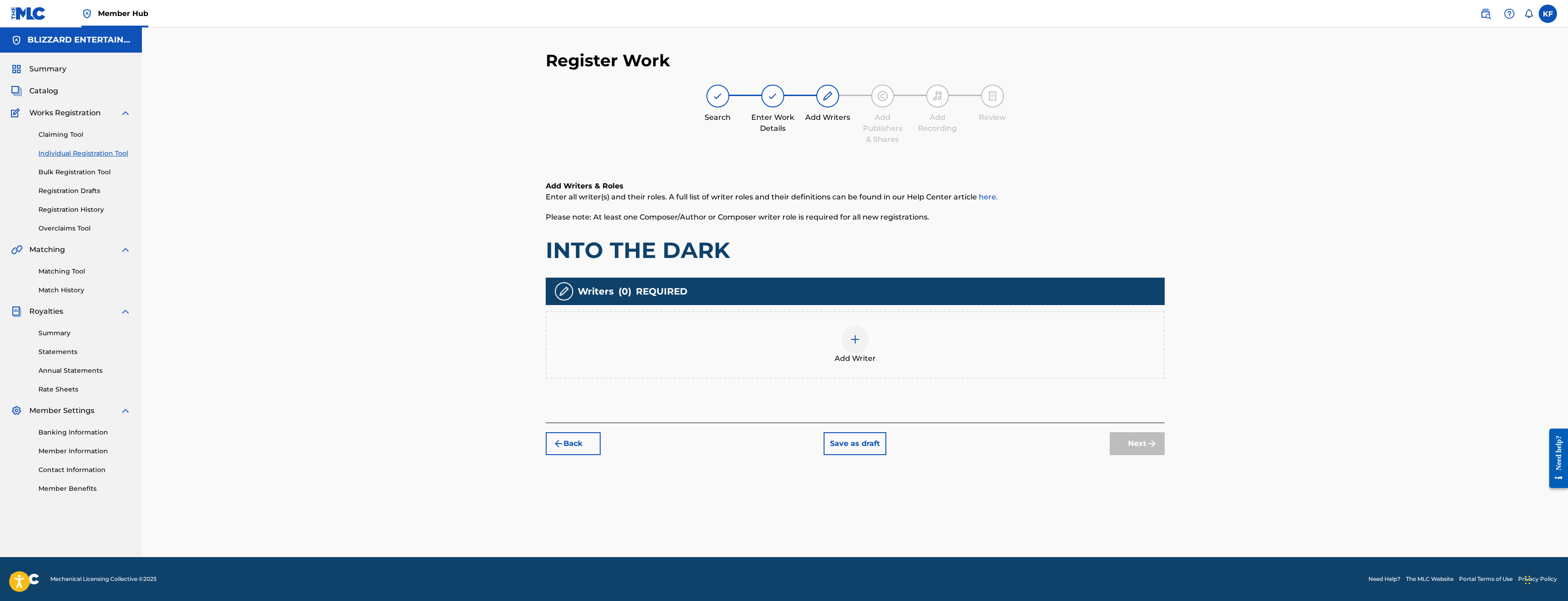
click at [853, 353] on span "Add Writer" at bounding box center [855, 358] width 41 height 11
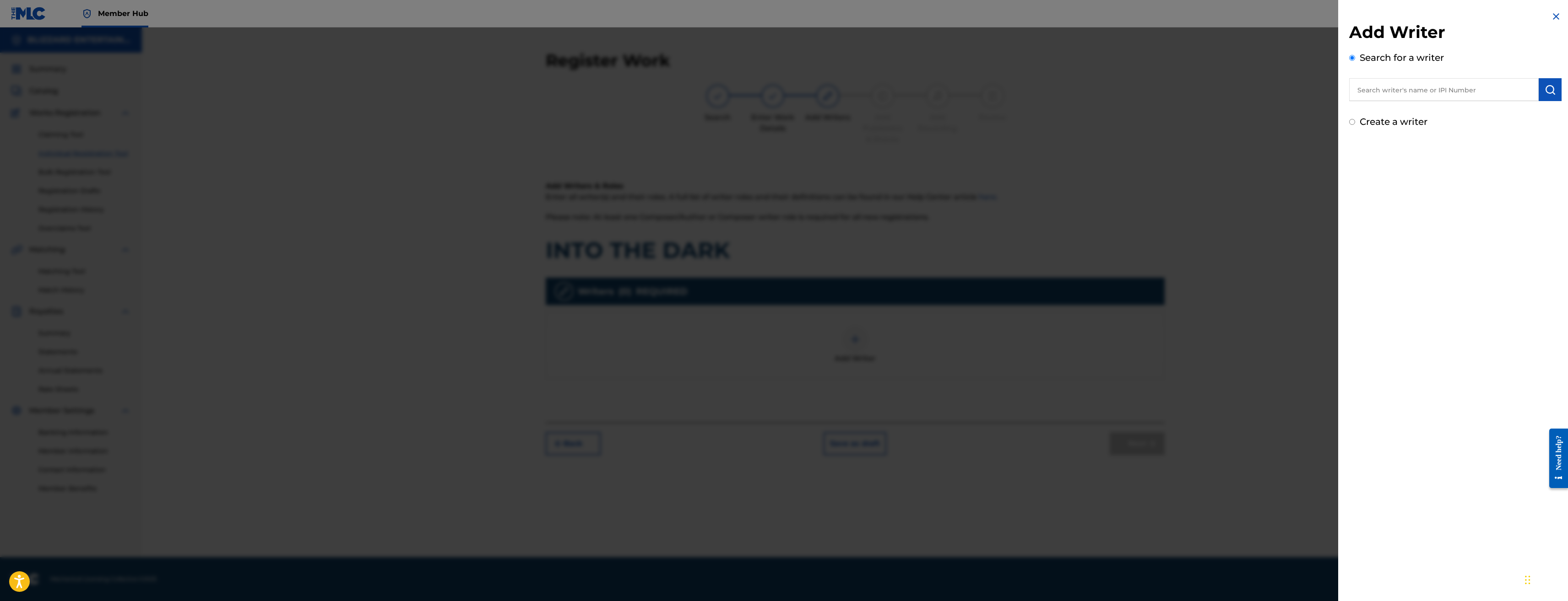
click at [1366, 128] on div "Create a writer" at bounding box center [1455, 121] width 212 height 13
click at [1389, 123] on label "Create a writer" at bounding box center [1393, 122] width 68 height 11
radio input "true"
click at [1355, 123] on input "Create a writer" at bounding box center [1352, 122] width 6 height 6
radio input "false"
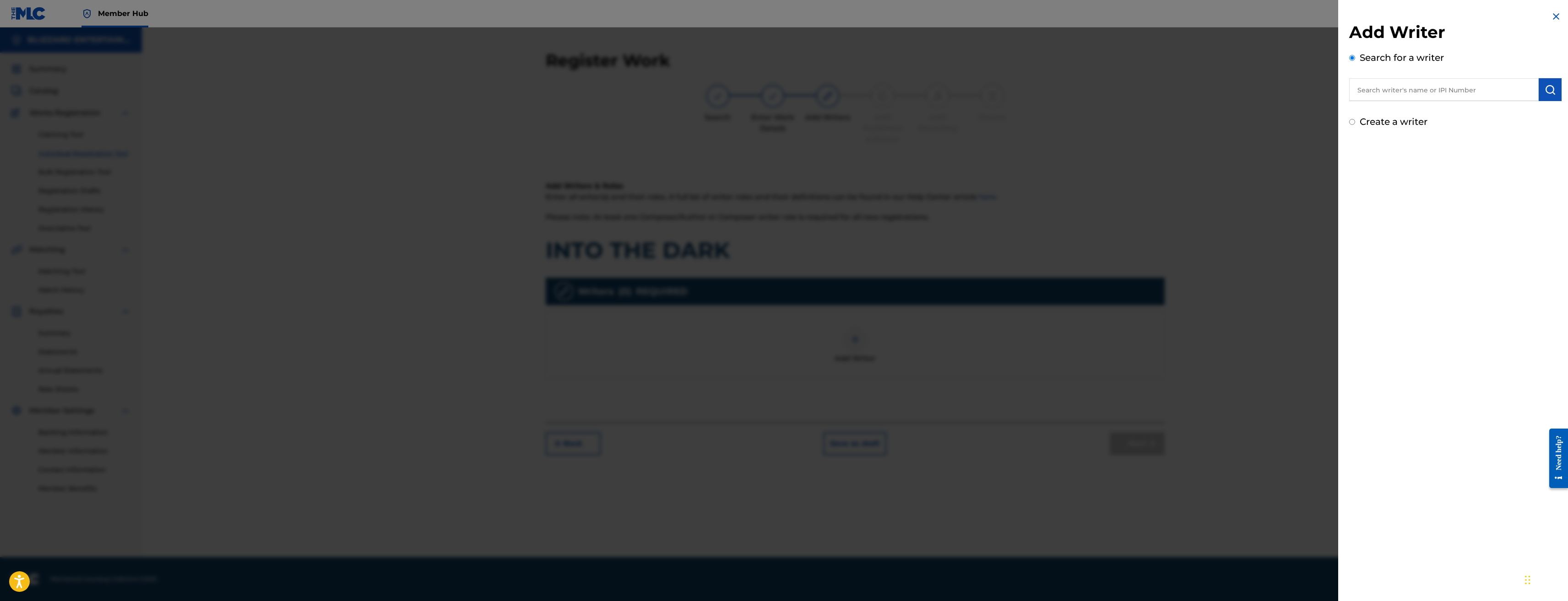
radio input "true"
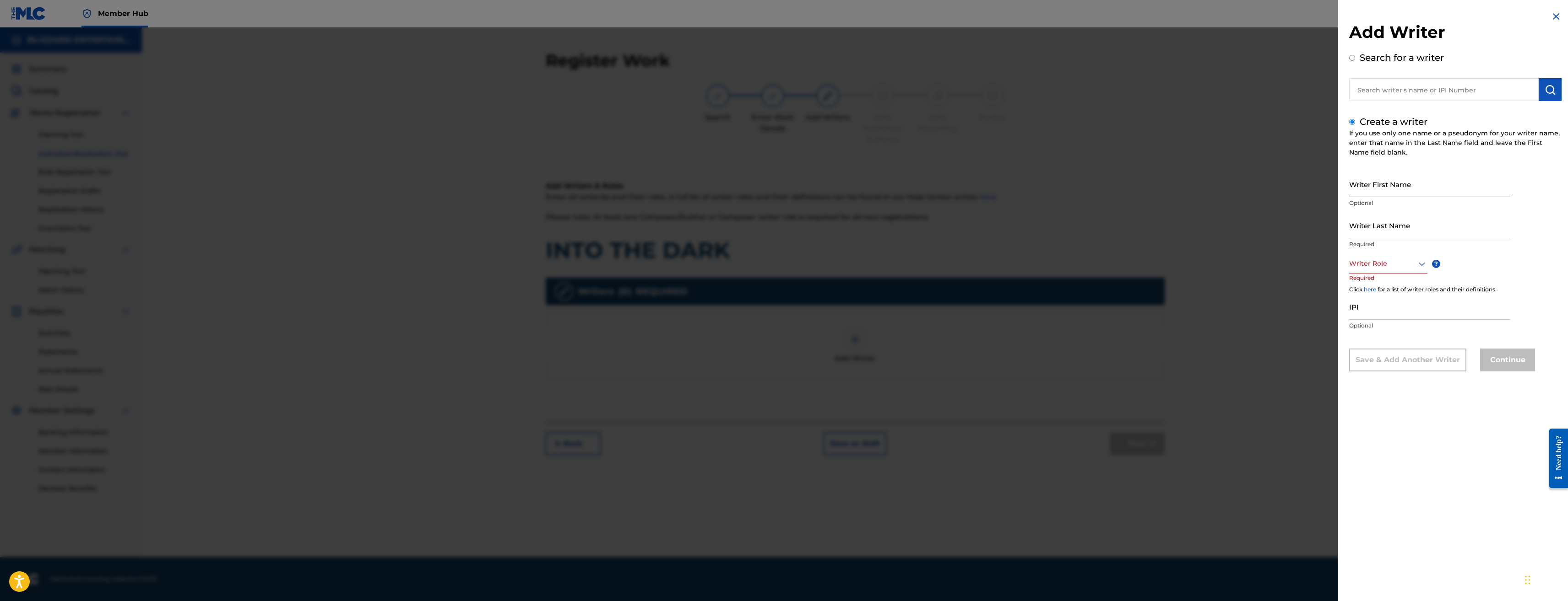
click at [1385, 178] on input "Writer First Name" at bounding box center [1430, 184] width 161 height 26
drag, startPoint x: 1390, startPoint y: 186, endPoint x: 1362, endPoint y: 187, distance: 28.0
click at [1362, 187] on input "TEDreedy" at bounding box center [1430, 184] width 161 height 26
type input "TED"
type input "reedy"
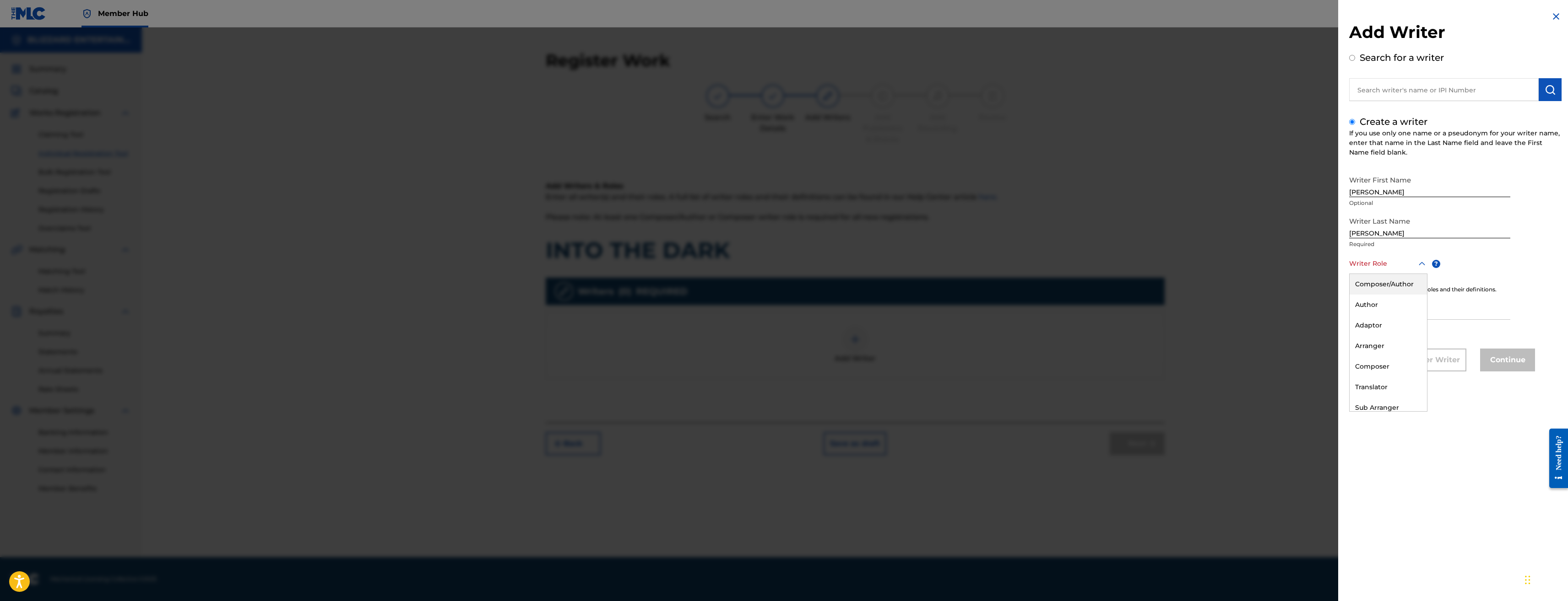
click at [1371, 263] on div at bounding box center [1389, 263] width 78 height 11
click at [1375, 283] on div "Composer/Author" at bounding box center [1388, 284] width 78 height 21
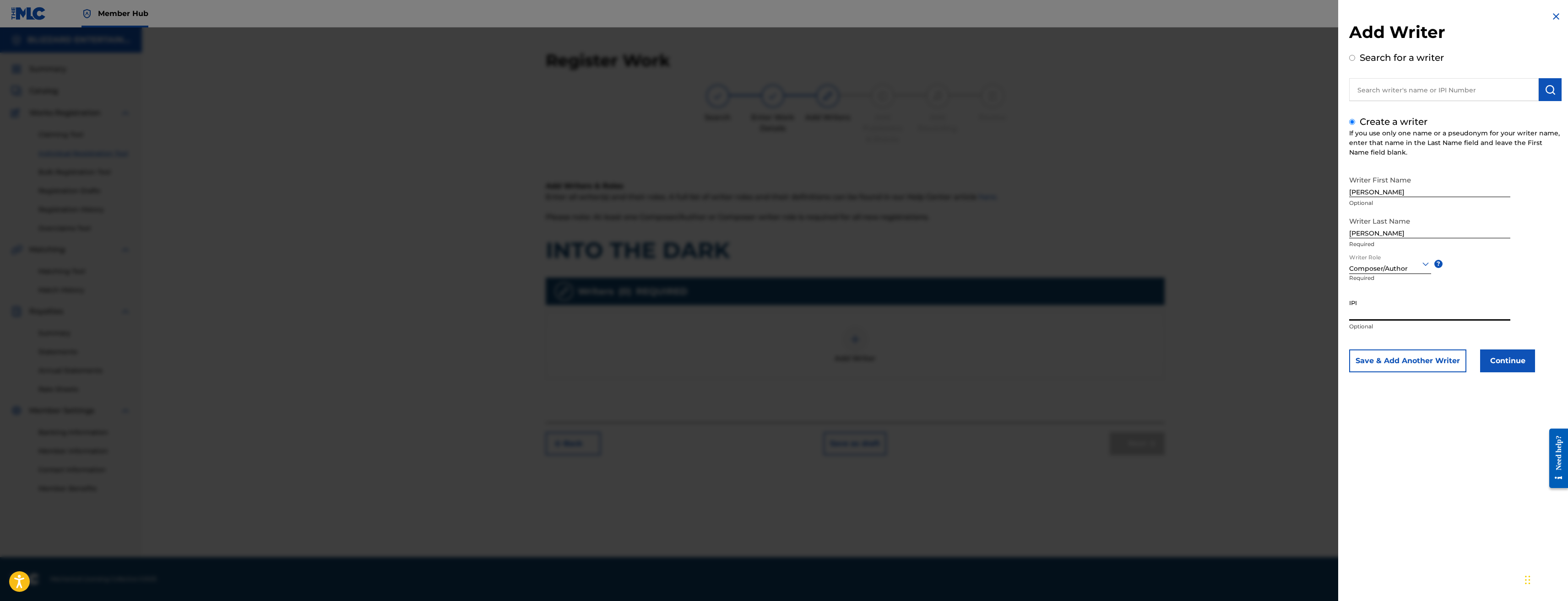
click at [1382, 307] on input "IPI" at bounding box center [1430, 307] width 161 height 26
click at [1394, 309] on input "IPI" at bounding box center [1430, 307] width 161 height 26
paste input "774318520"
type input "774318520"
click at [1509, 363] on button "Continue" at bounding box center [1508, 361] width 55 height 23
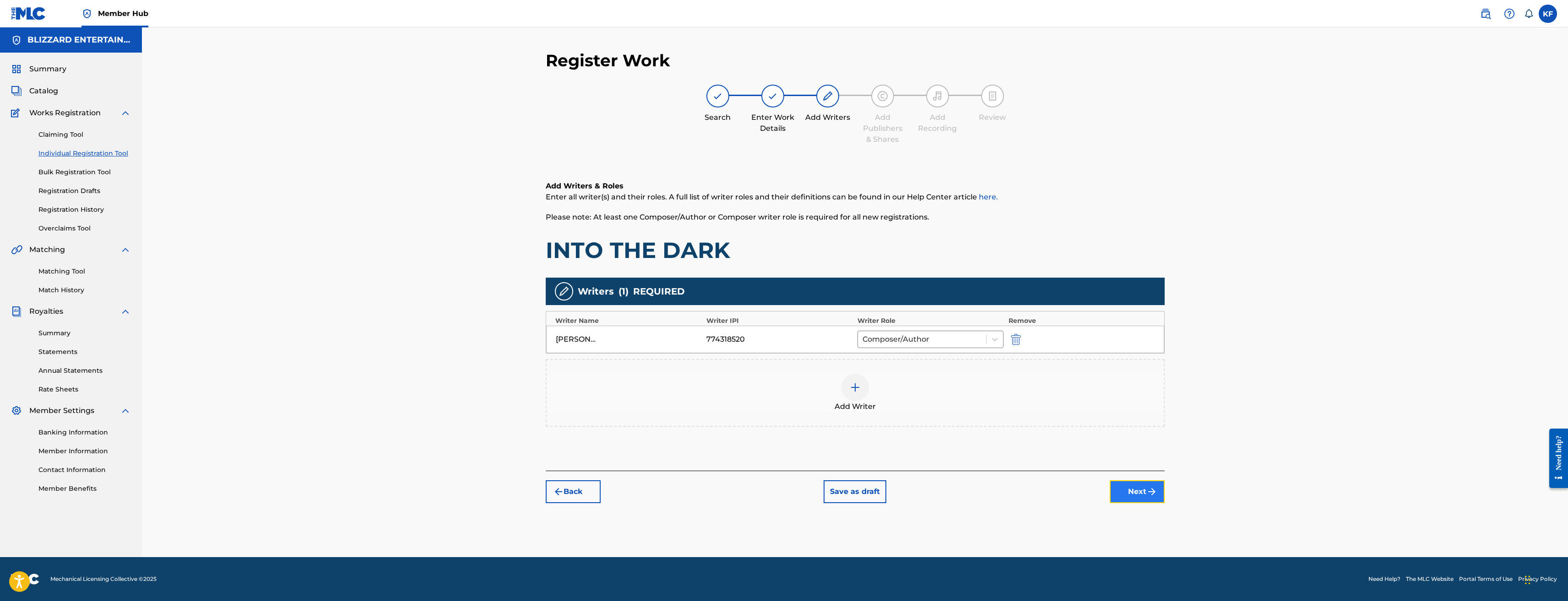
click at [1117, 492] on button "Next" at bounding box center [1137, 492] width 55 height 23
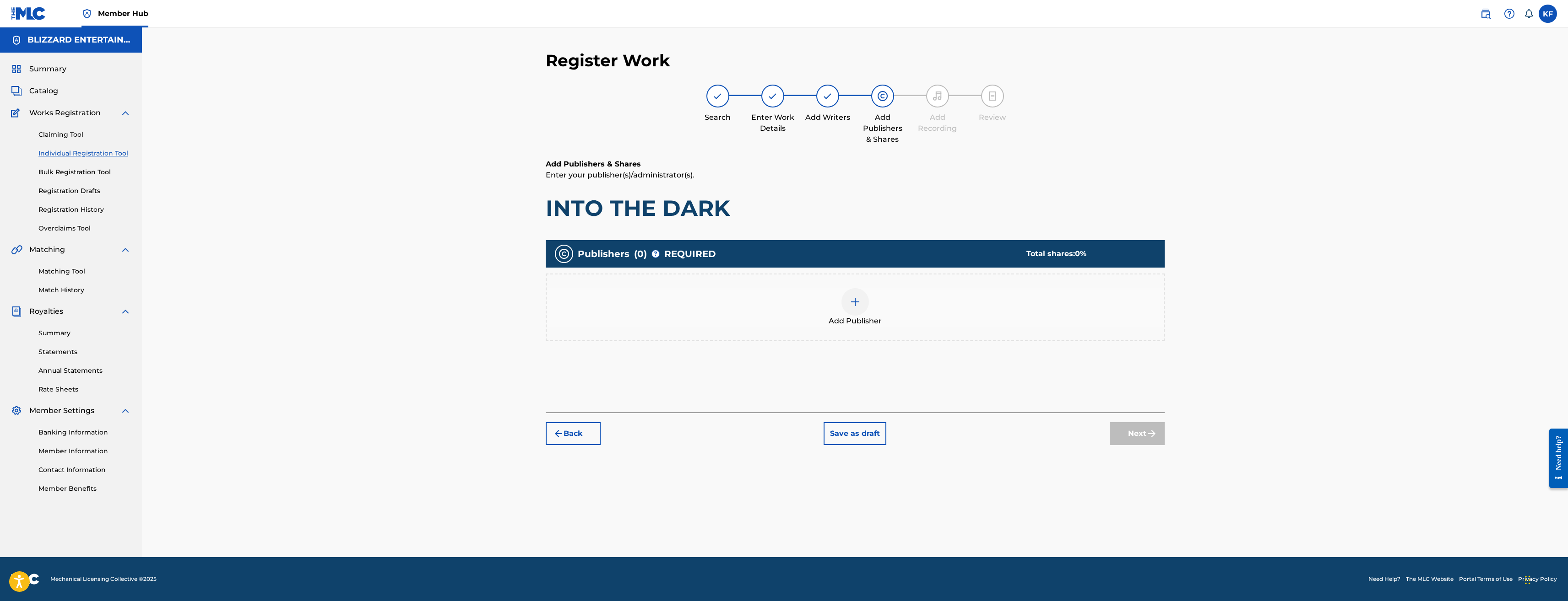
click at [902, 317] on div "Add Publisher" at bounding box center [855, 307] width 617 height 38
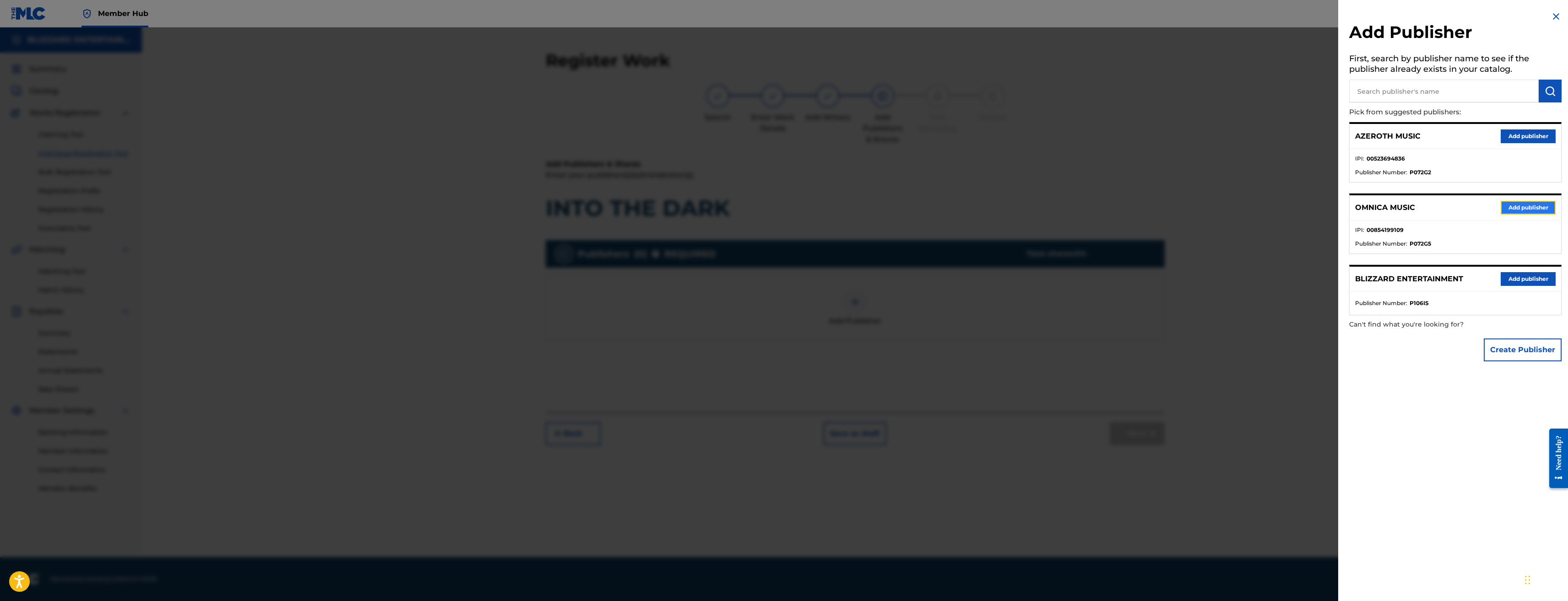
click at [1519, 204] on button "Add publisher" at bounding box center [1528, 208] width 55 height 13
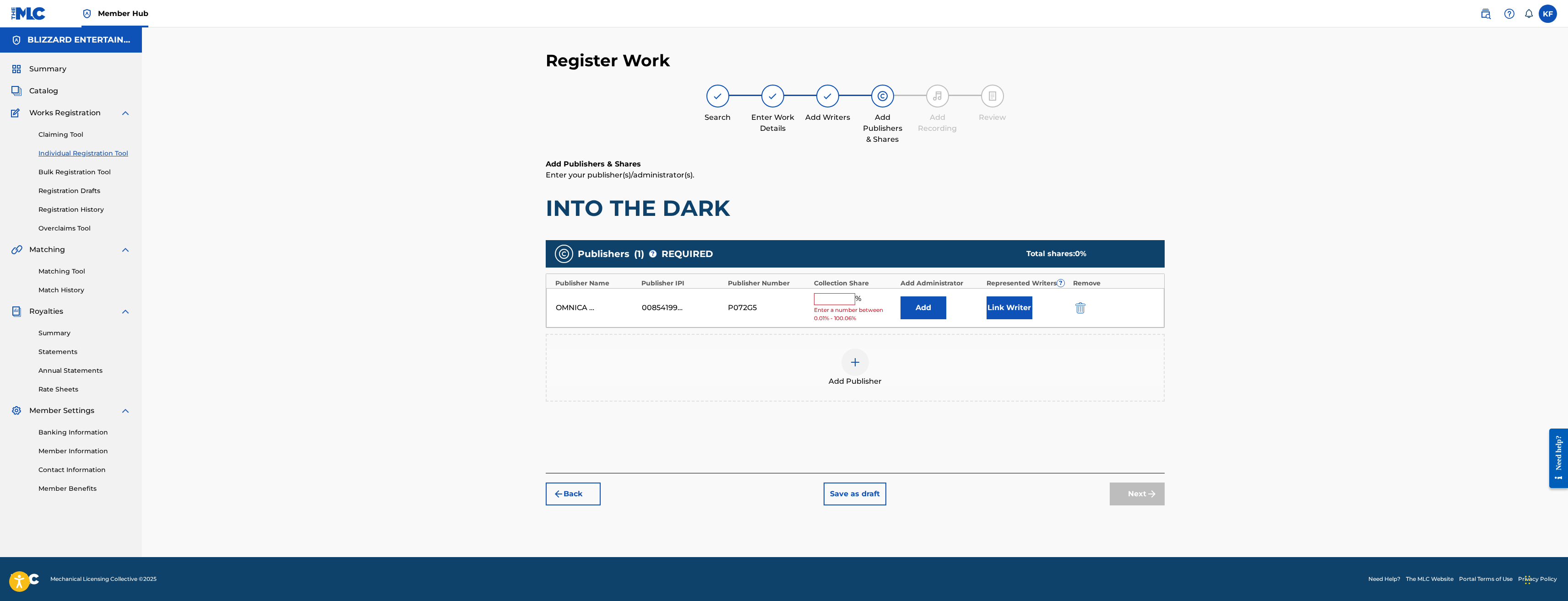
click at [831, 302] on input "text" at bounding box center [835, 299] width 41 height 12
type input "100"
click at [1147, 478] on button "Next" at bounding box center [1137, 487] width 55 height 23
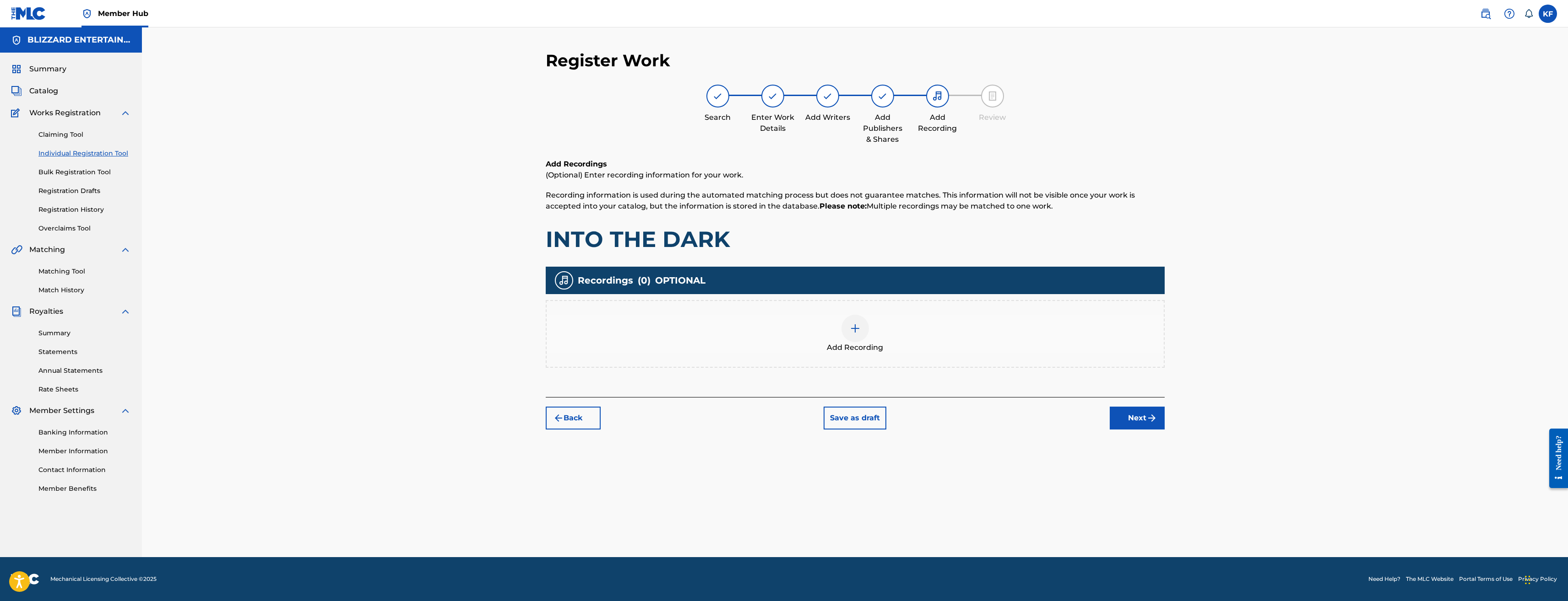
click at [850, 320] on div at bounding box center [855, 328] width 28 height 28
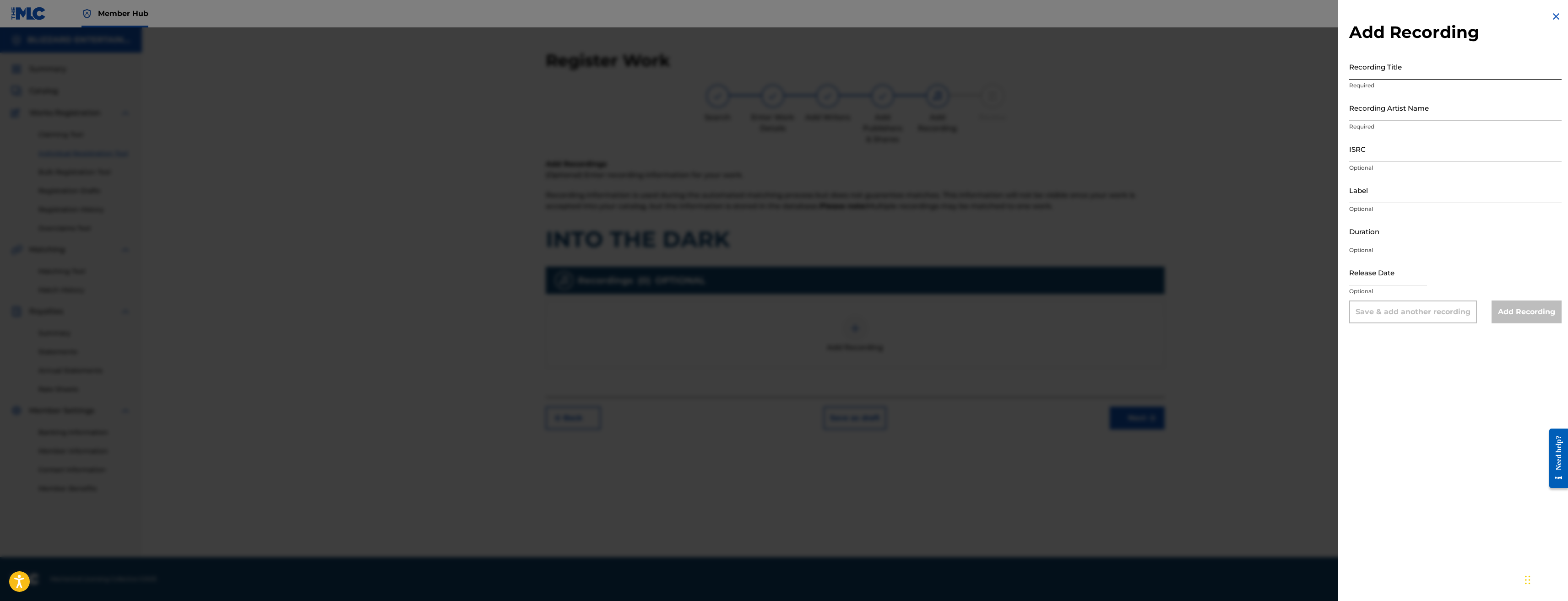
click at [1375, 66] on input "Recording Title" at bounding box center [1455, 66] width 212 height 26
click at [1441, 71] on input "Recording Title" at bounding box center [1455, 66] width 212 height 26
paste input "INTO THE DARK"
type input "INTO THE DARK"
click at [1461, 104] on input "Recording Artist Name" at bounding box center [1455, 108] width 212 height 26
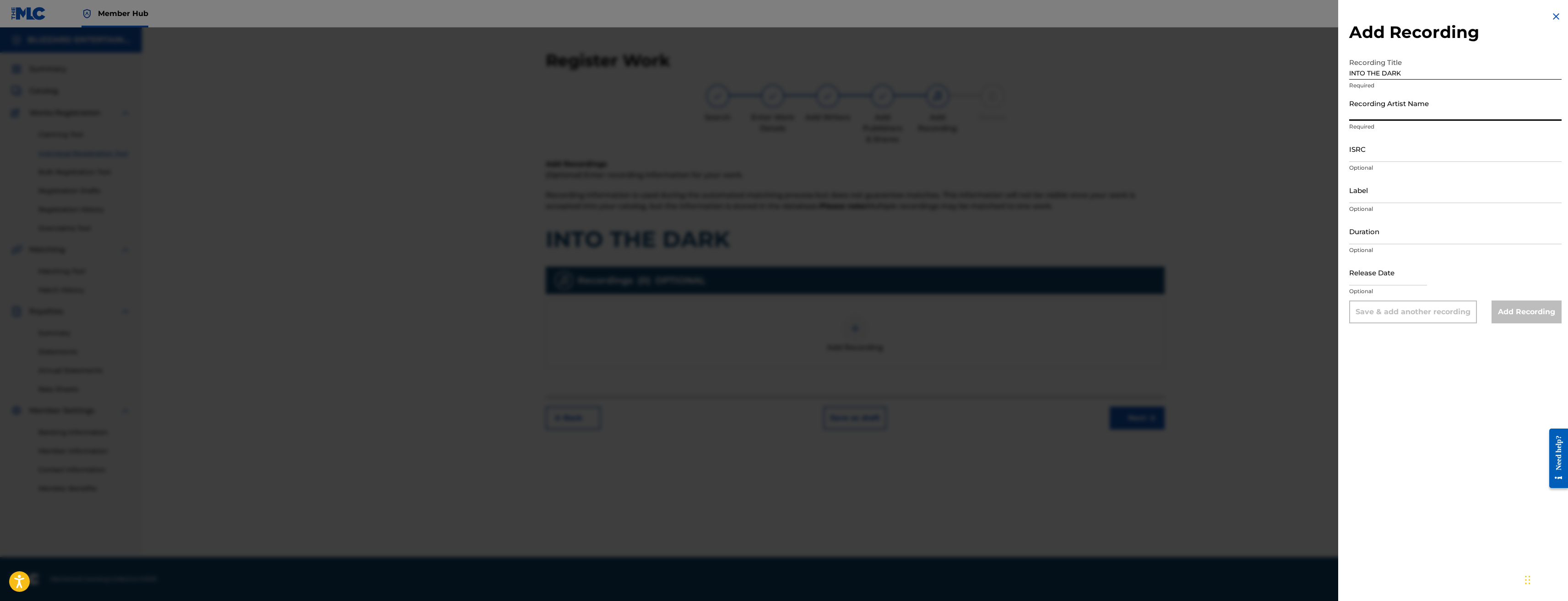
type input "TED REEDY,BLIZZARD ENTERTAINMENT"
click at [1392, 156] on input "ISRC" at bounding box center [1455, 149] width 212 height 26
click at [1387, 147] on input "ISRC" at bounding box center [1455, 149] width 212 height 26
paste input "USQ772400107"
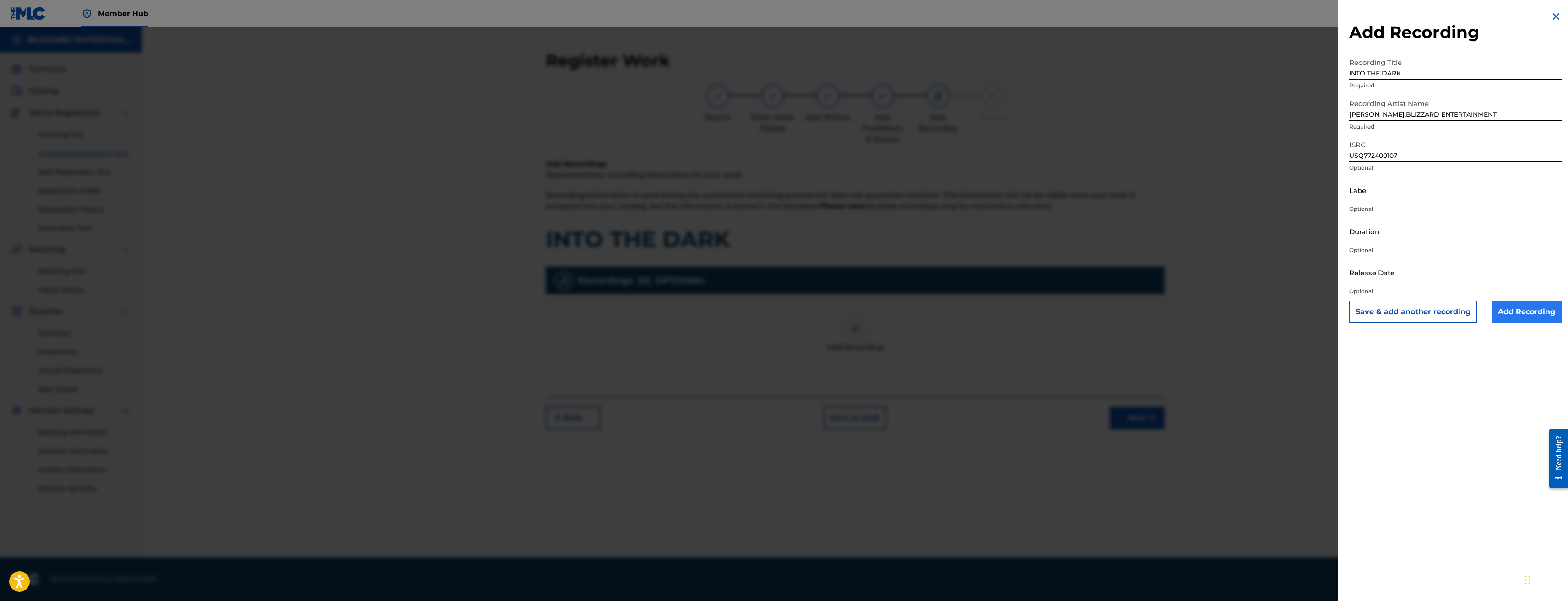
type input "USQ772400107"
click at [1540, 307] on input "Add Recording" at bounding box center [1527, 312] width 70 height 23
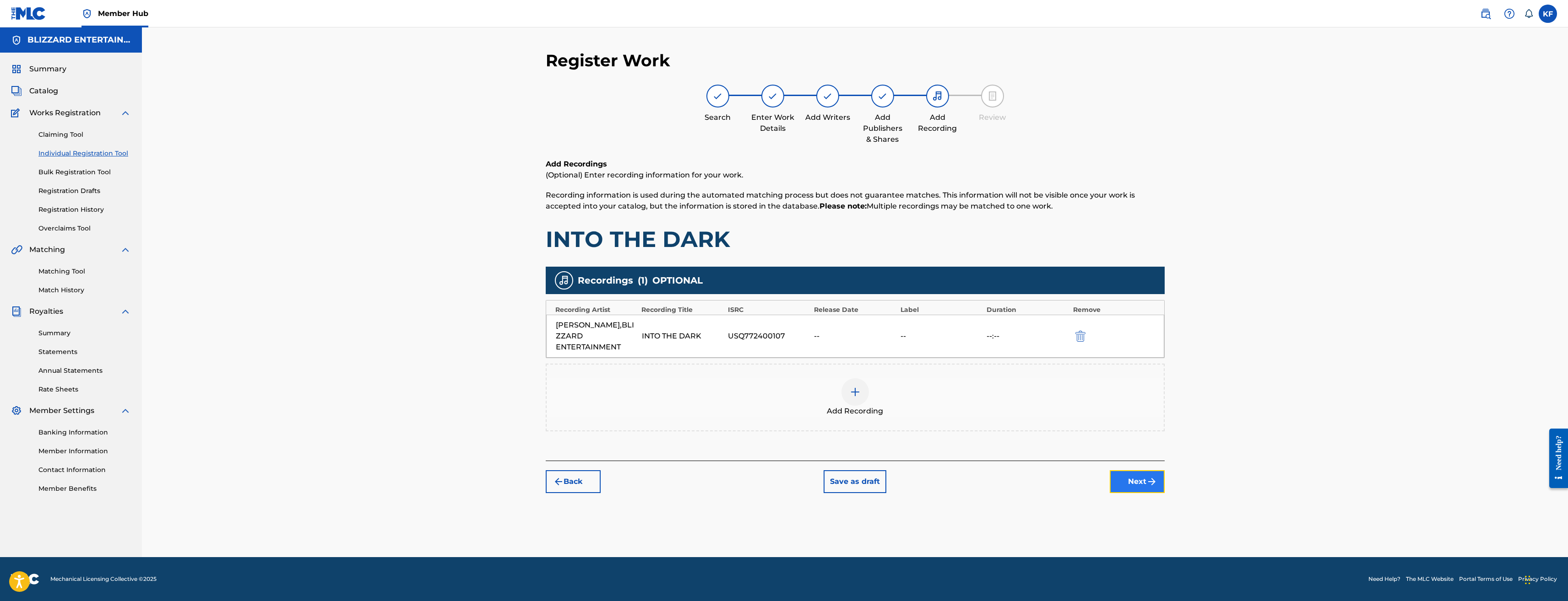
click at [1133, 482] on button "Next" at bounding box center [1137, 482] width 55 height 23
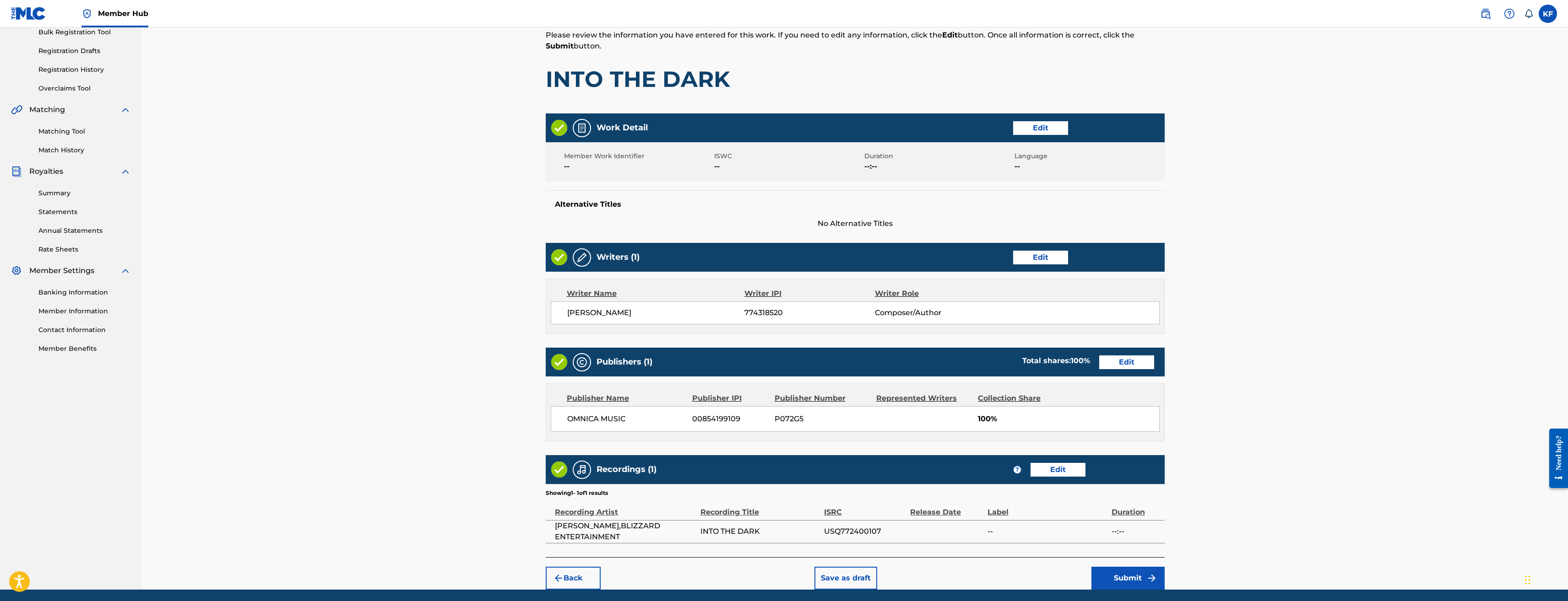
scroll to position [172, 0]
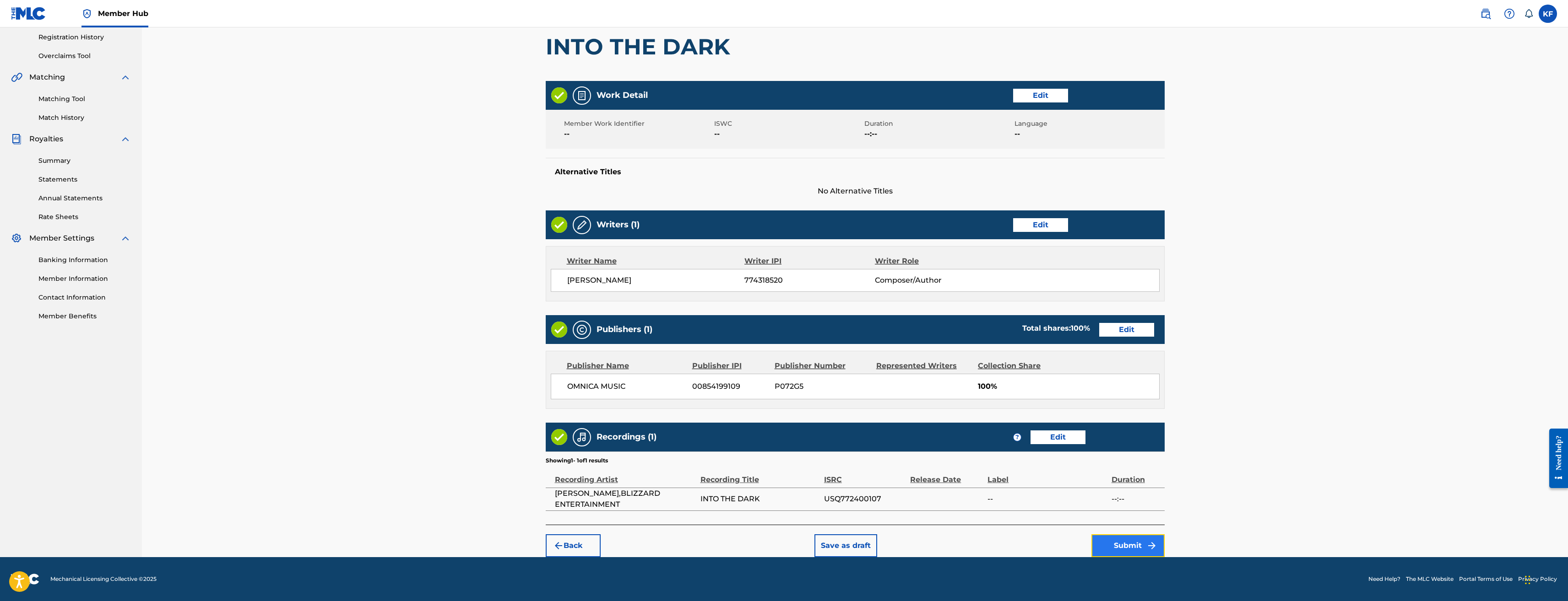
click at [1117, 540] on button "Submit" at bounding box center [1128, 546] width 73 height 23
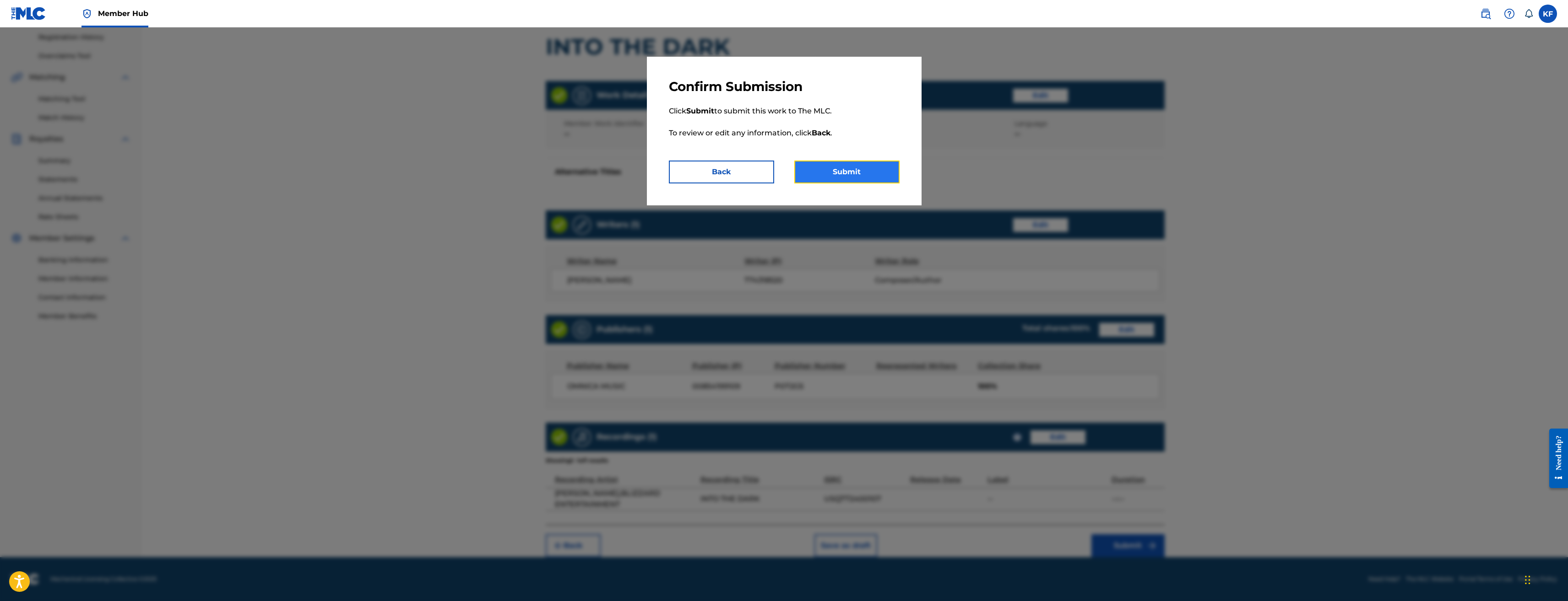
click at [853, 168] on button "Submit" at bounding box center [847, 172] width 105 height 23
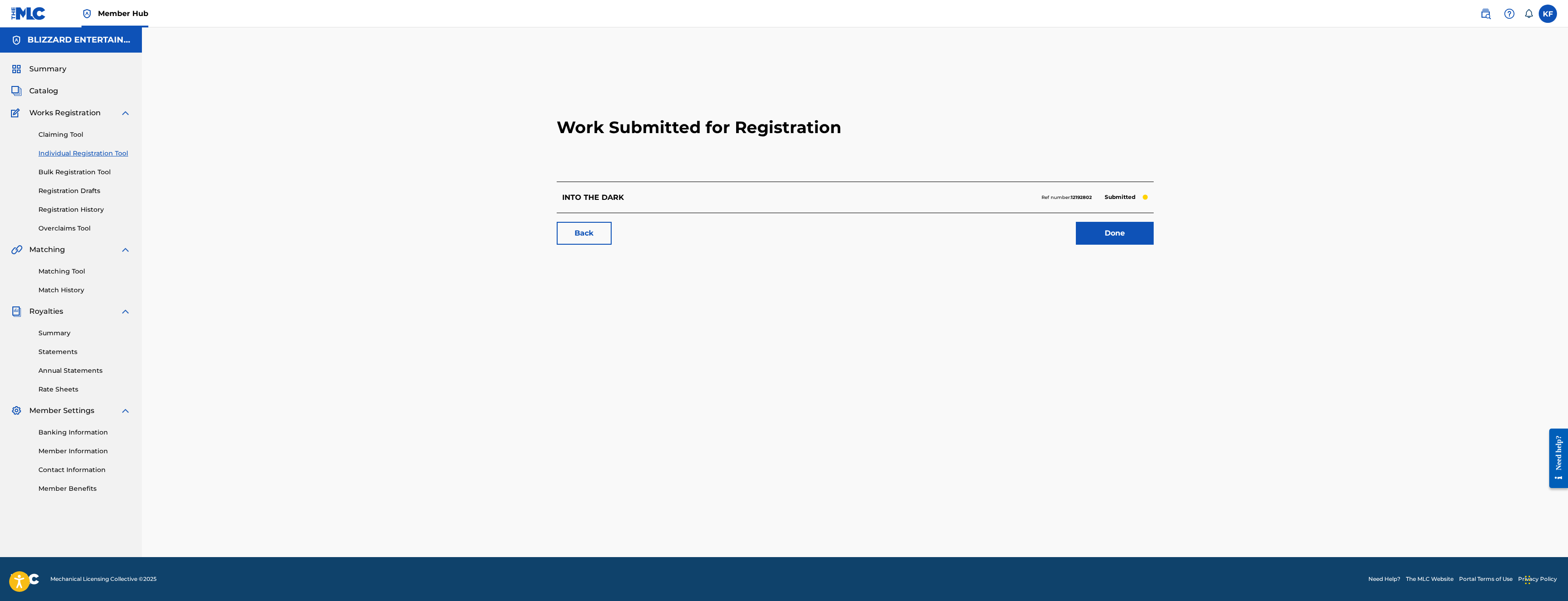
click at [101, 150] on link "Individual Registration Tool" at bounding box center [84, 154] width 92 height 9
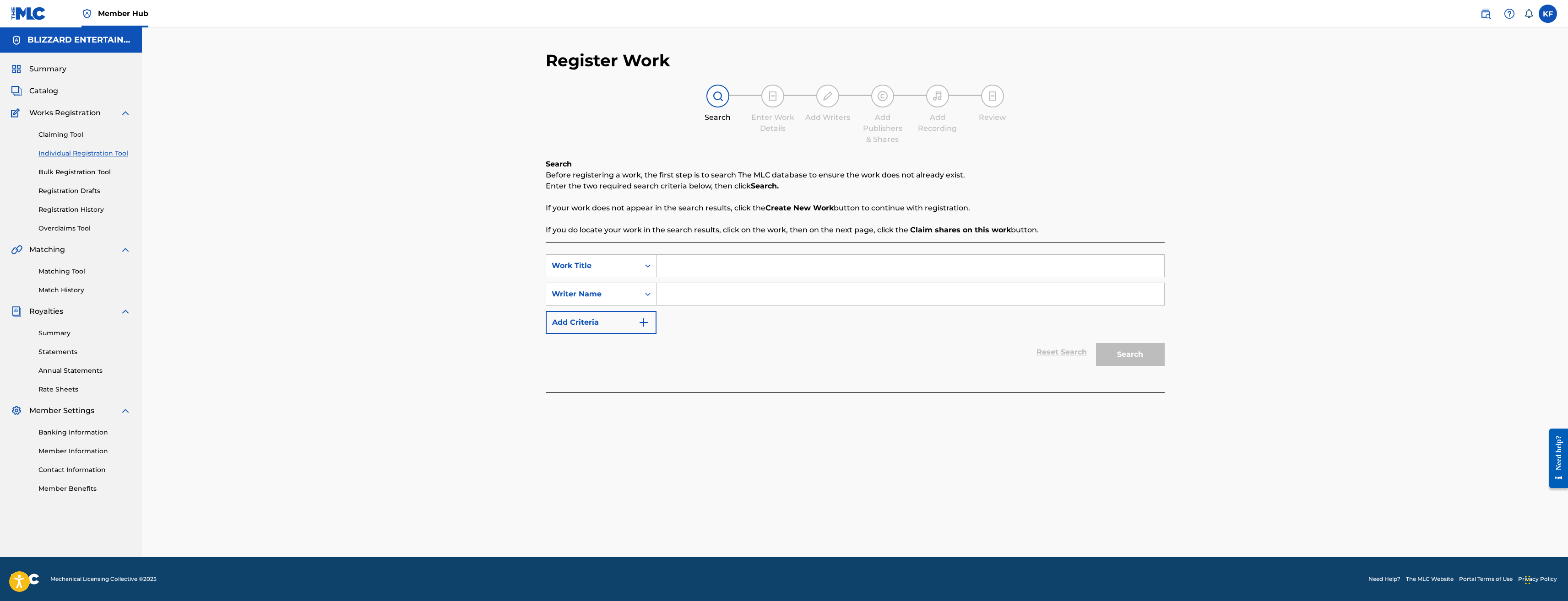
click at [682, 266] on input "Search Form" at bounding box center [910, 265] width 508 height 22
paste input "THRALL AGGRA"
type input "THRALL AGGRA"
click at [702, 297] on input "Search Form" at bounding box center [910, 294] width 508 height 22
type input "BLIZZARD"
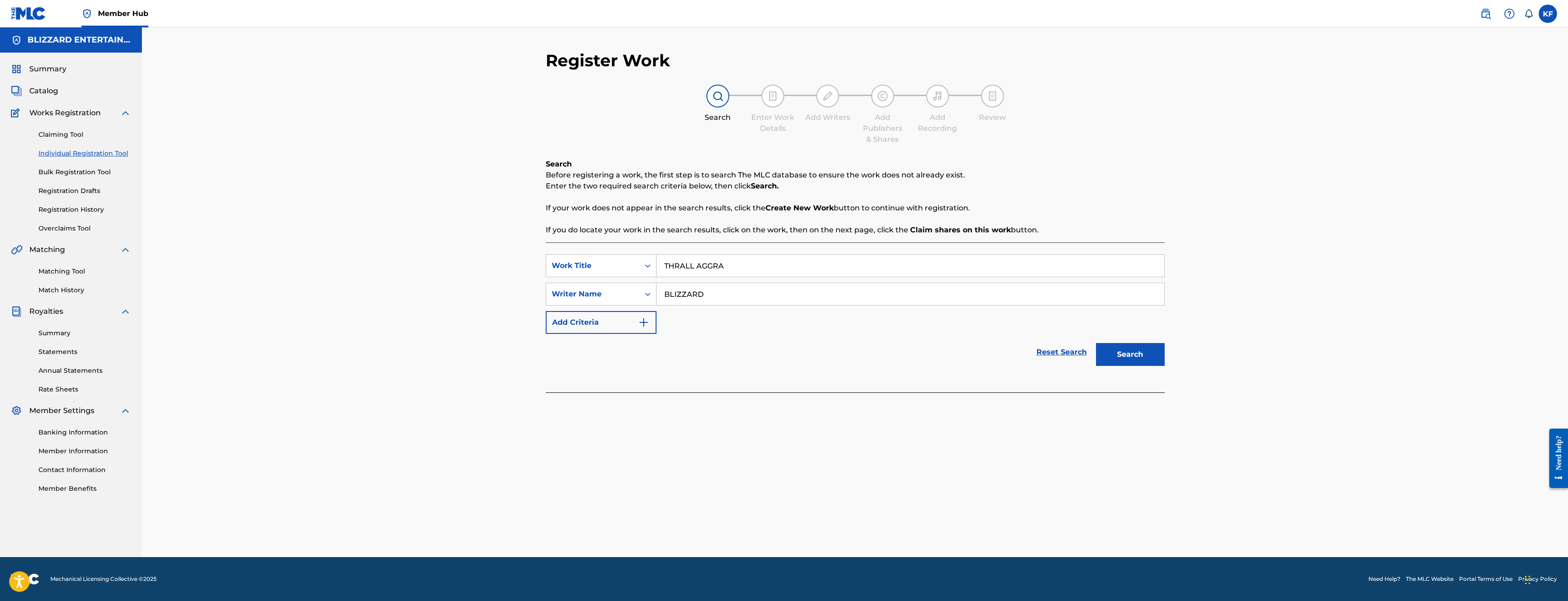
click at [1096, 343] on button "Search" at bounding box center [1130, 354] width 69 height 23
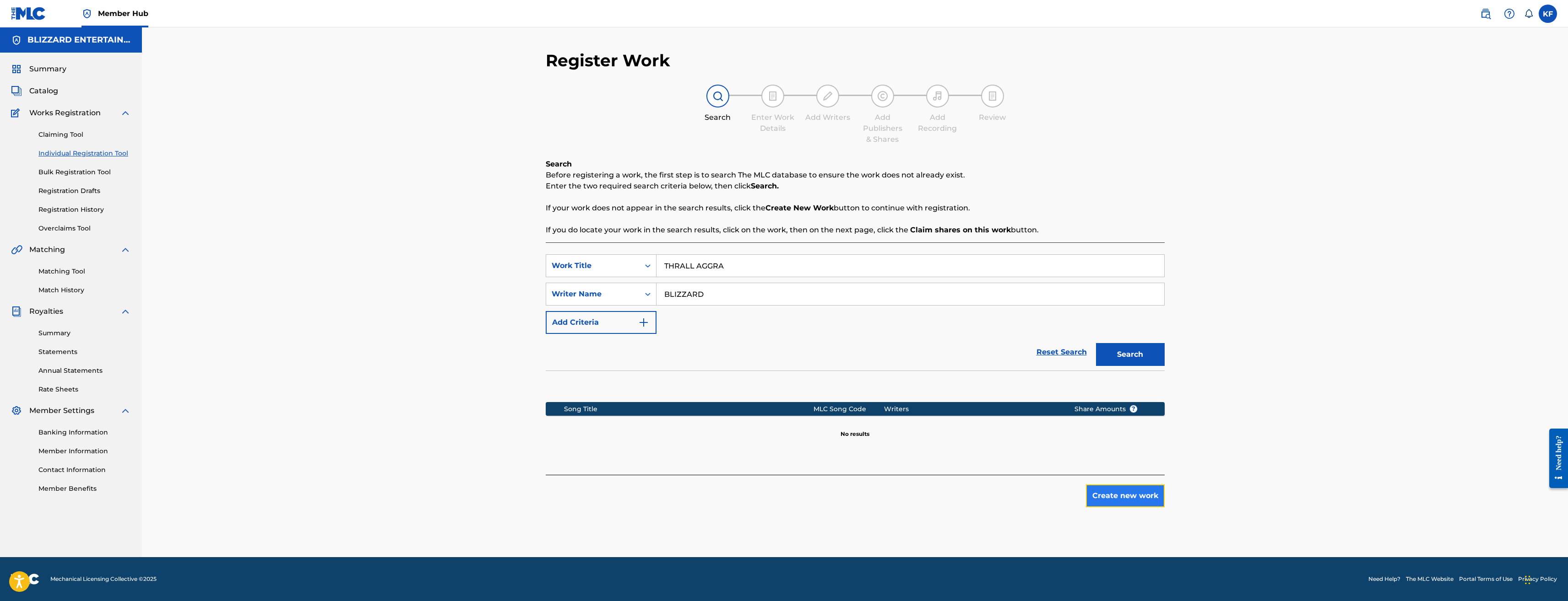
click at [1138, 495] on button "Create new work" at bounding box center [1125, 496] width 79 height 23
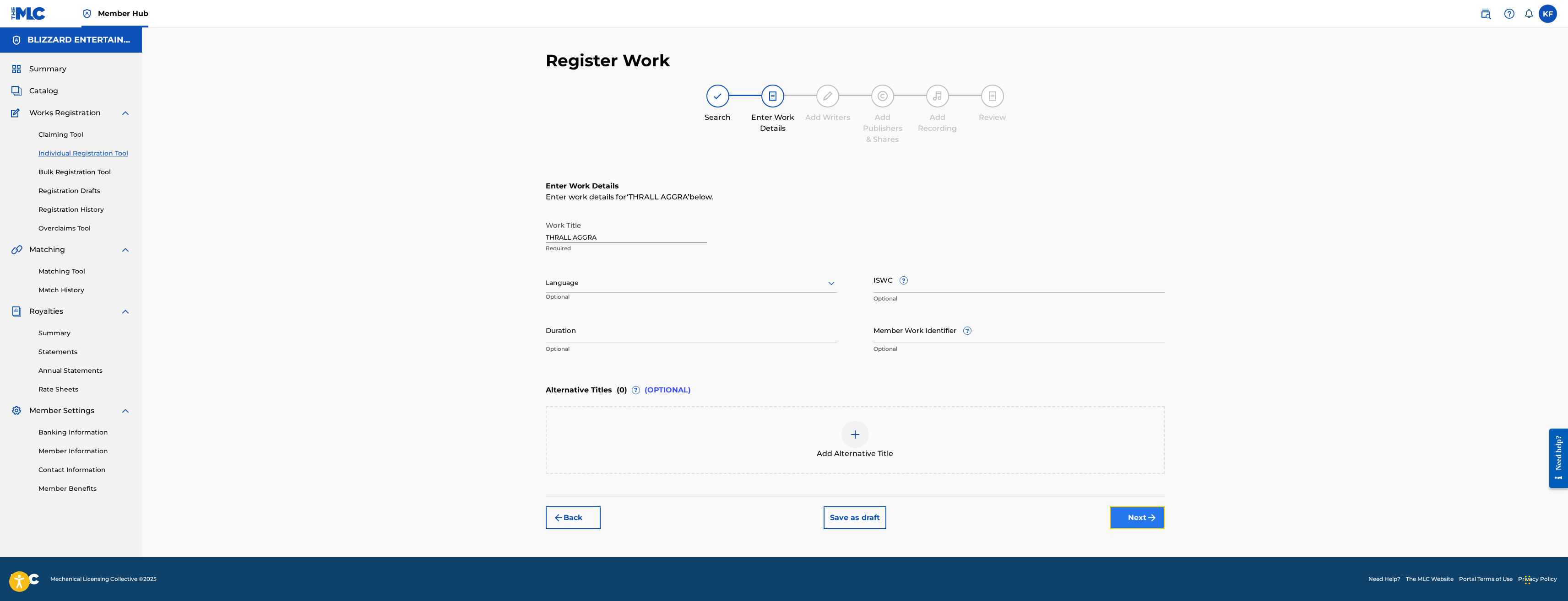
click at [1139, 521] on button "Next" at bounding box center [1137, 518] width 55 height 23
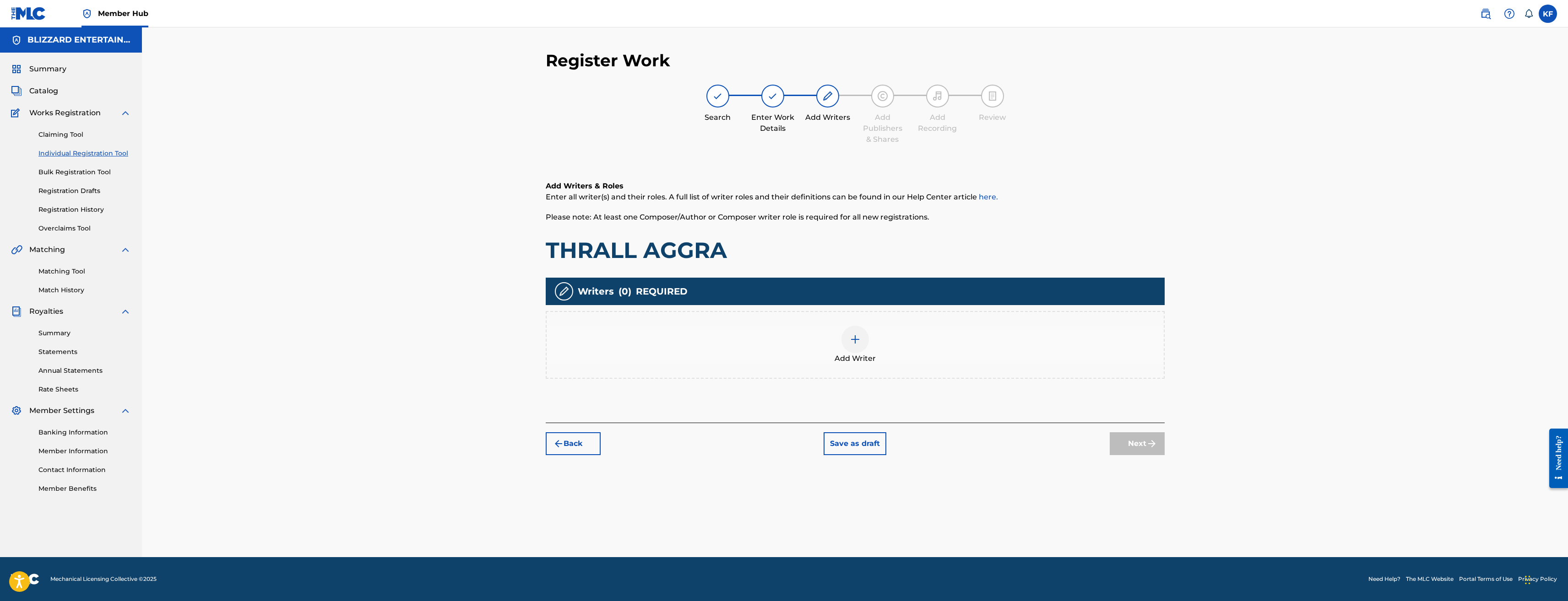
click at [859, 339] on img at bounding box center [855, 340] width 11 height 11
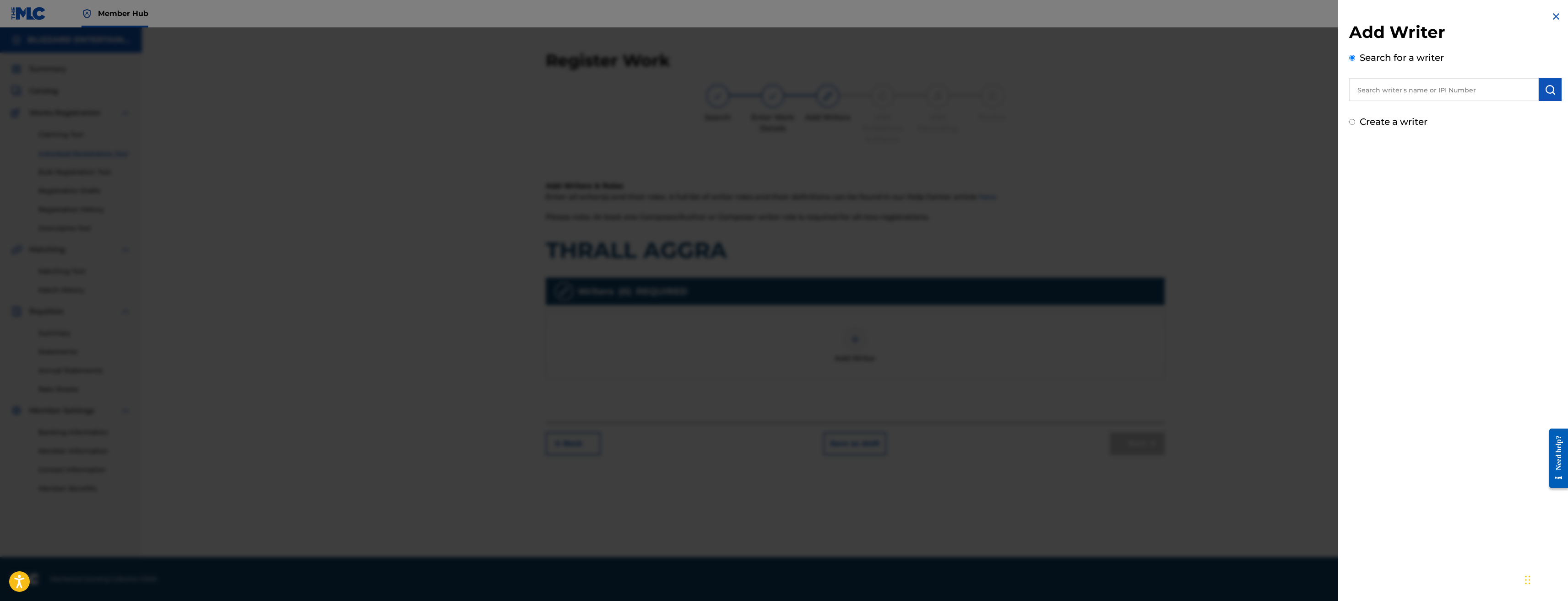
click at [1384, 121] on label "Create a writer" at bounding box center [1393, 122] width 68 height 11
radio input "true"
click at [1355, 121] on input "Create a writer" at bounding box center [1352, 122] width 6 height 6
radio input "false"
radio input "true"
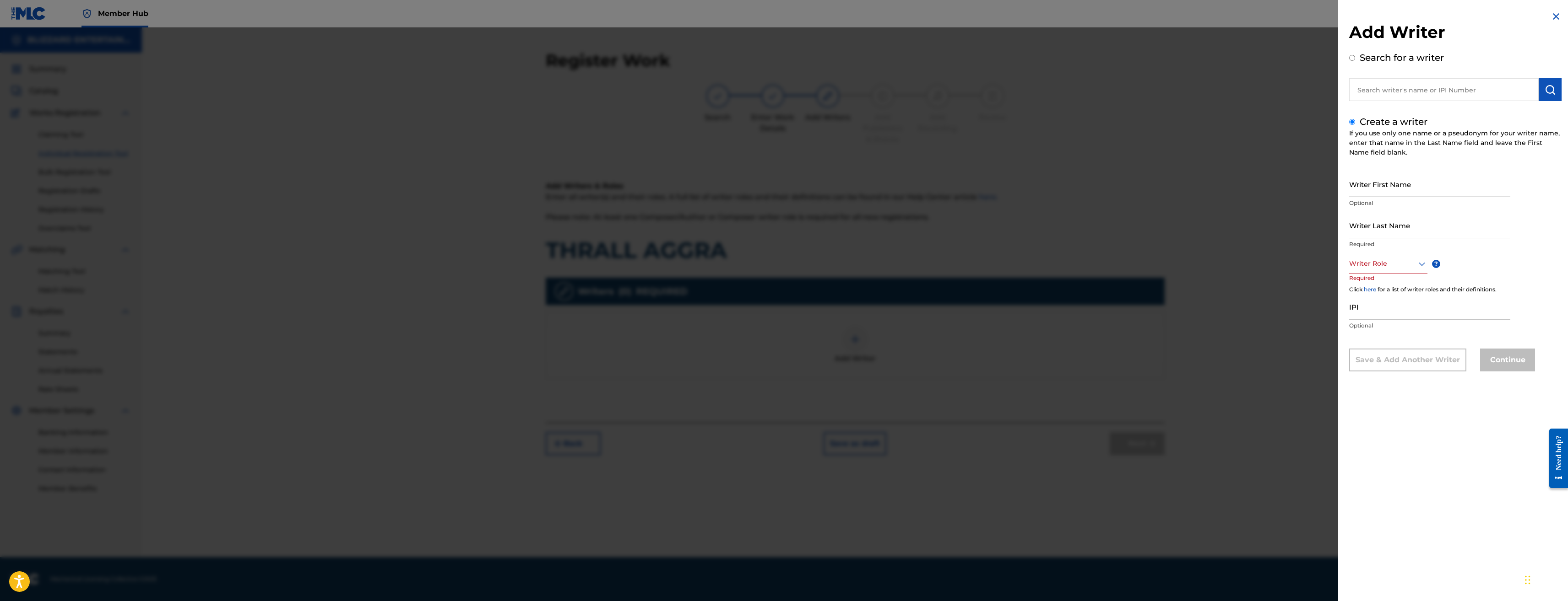
click at [1386, 182] on input "Writer First Name" at bounding box center [1430, 184] width 161 height 26
type input "g"
type input "GLENN"
type input "STAFFORD"
click at [1386, 267] on div at bounding box center [1389, 263] width 78 height 11
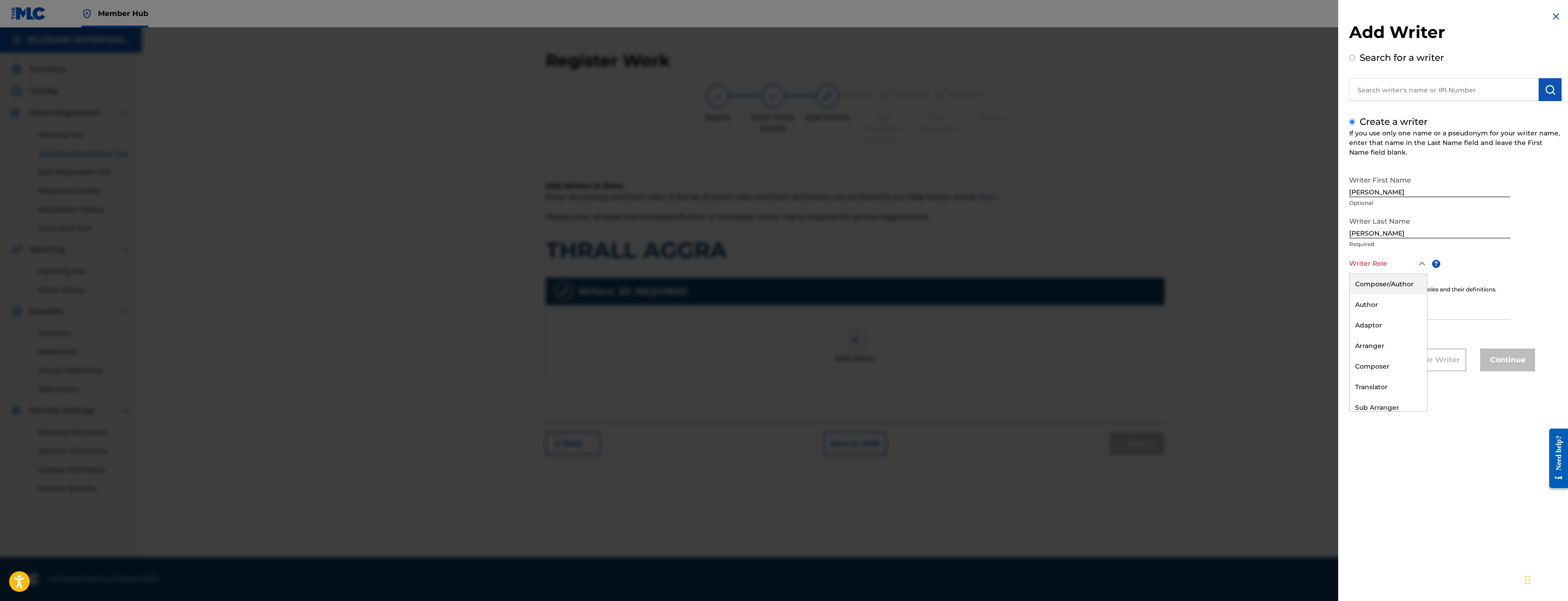
click at [1387, 287] on div "Composer/Author" at bounding box center [1388, 284] width 78 height 21
click at [1399, 305] on input "IPI" at bounding box center [1430, 307] width 161 height 26
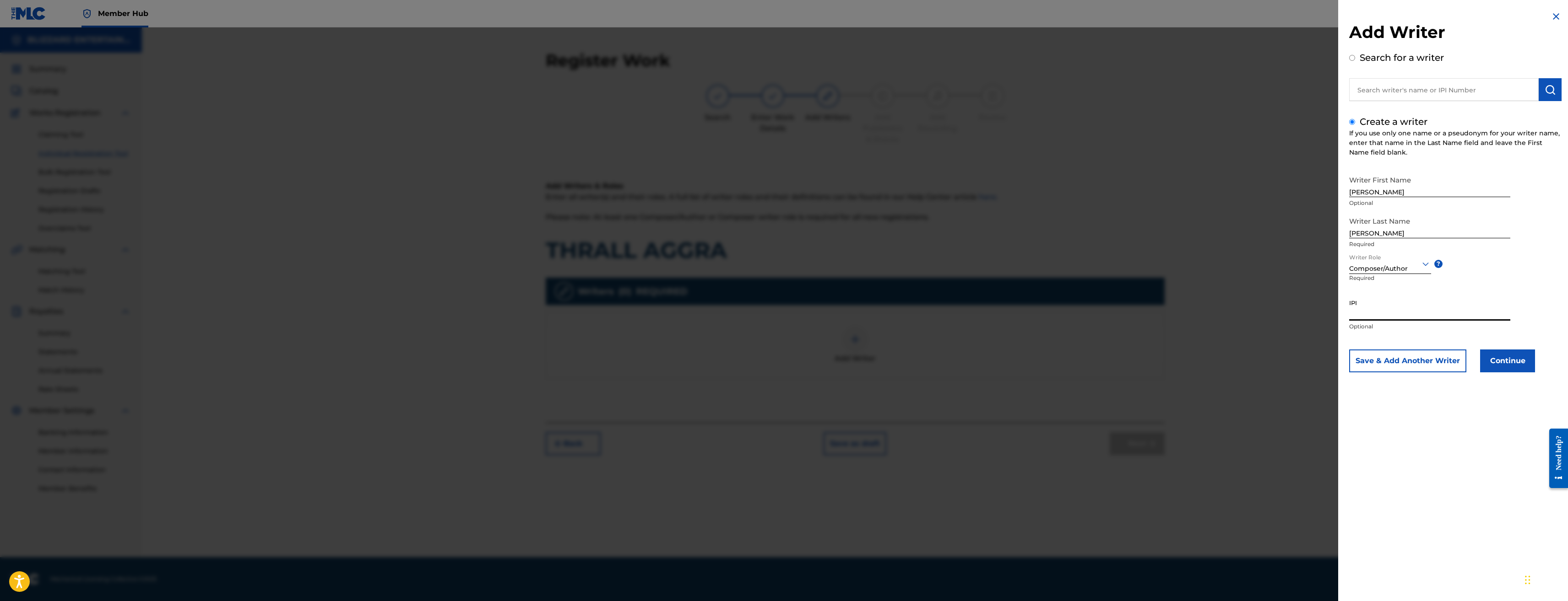
paste input "526869903"
type input "526869903"
click at [1513, 369] on button "Continue" at bounding box center [1508, 361] width 55 height 23
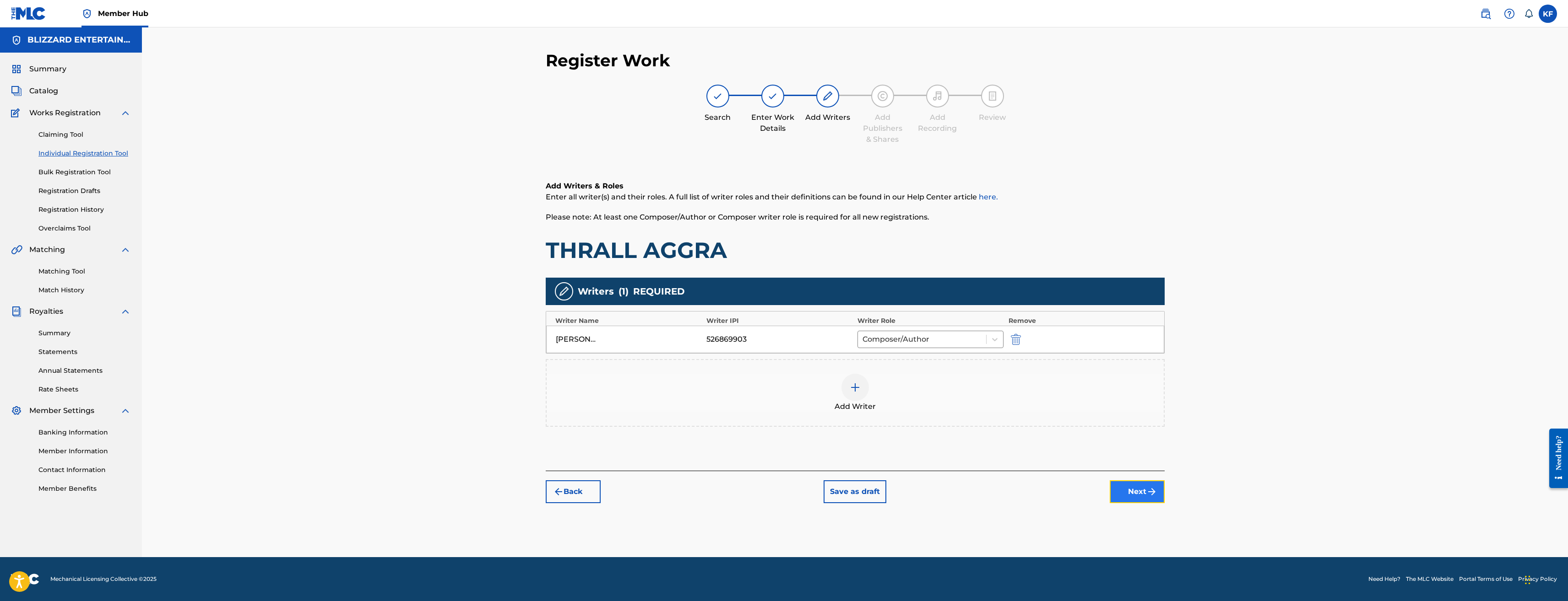
click at [1128, 486] on button "Next" at bounding box center [1137, 492] width 55 height 23
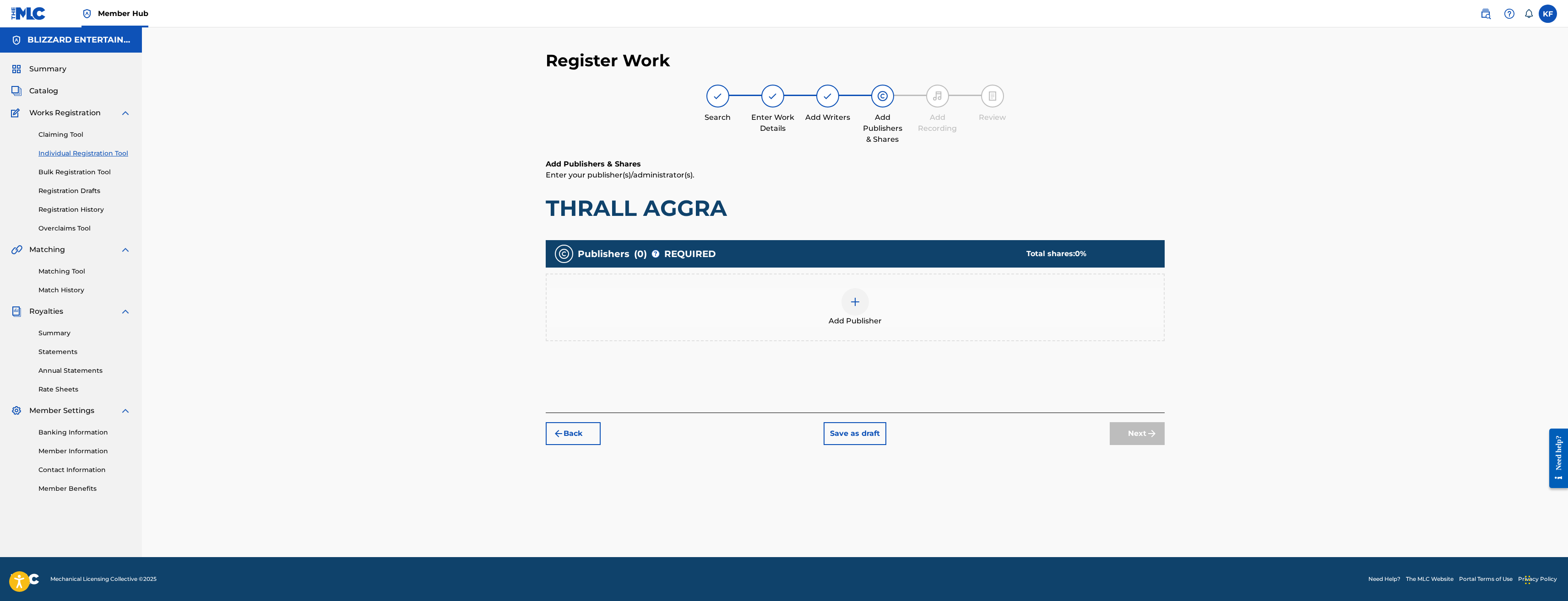
click at [854, 307] on div at bounding box center [855, 302] width 28 height 28
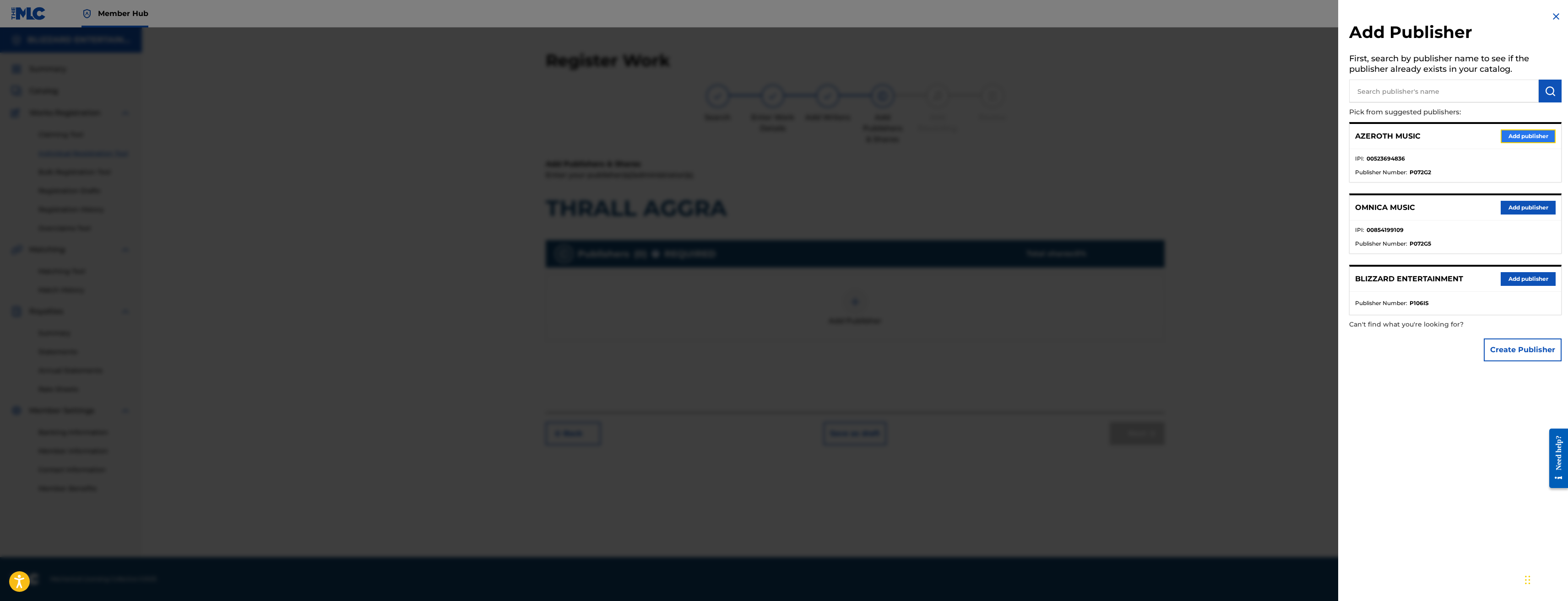
click at [1522, 135] on button "Add publisher" at bounding box center [1528, 136] width 55 height 13
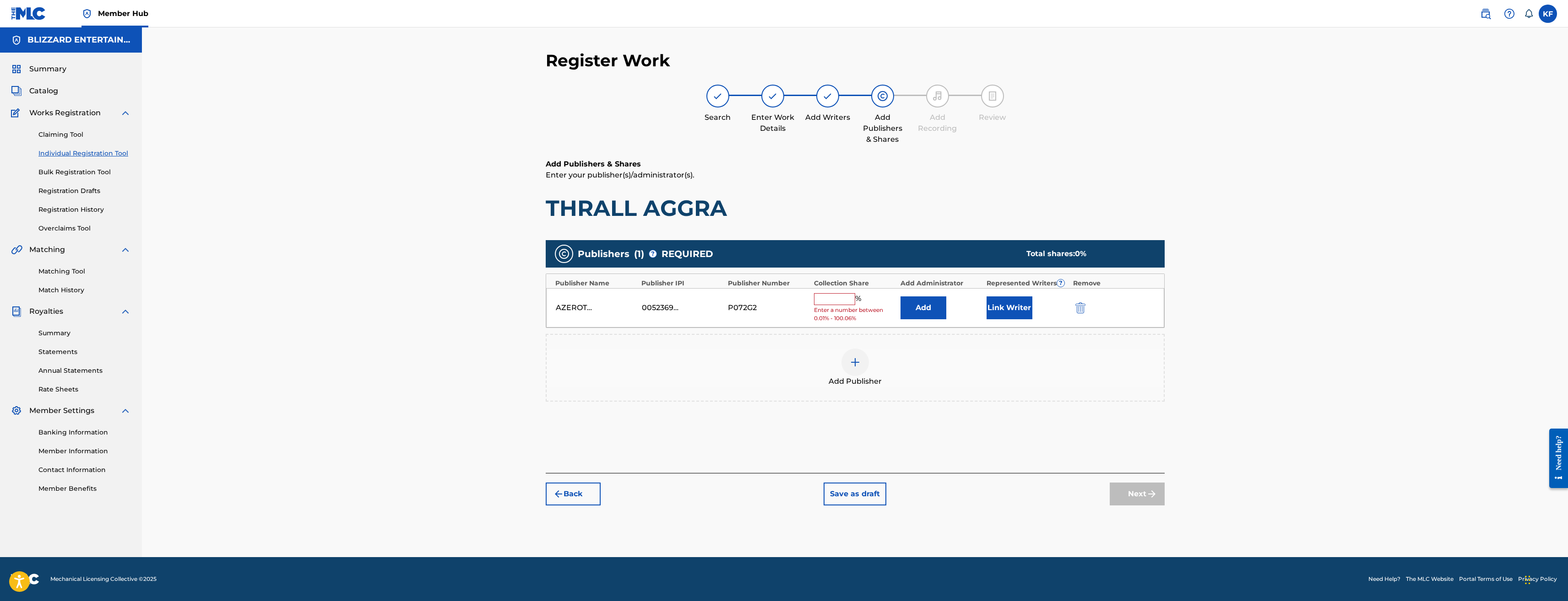
click at [831, 298] on input "text" at bounding box center [835, 299] width 41 height 12
type input "100"
click at [1066, 394] on div "Add Publisher" at bounding box center [855, 361] width 619 height 68
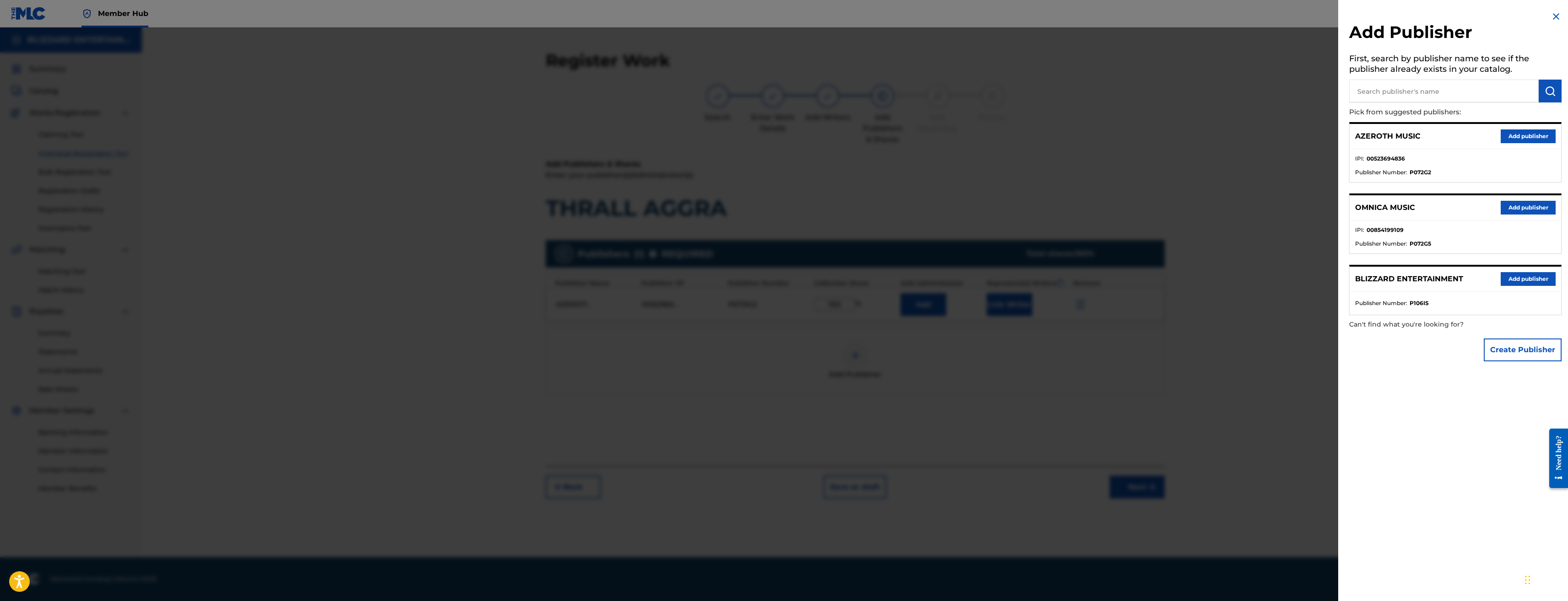
click at [1158, 404] on div at bounding box center [784, 328] width 1568 height 601
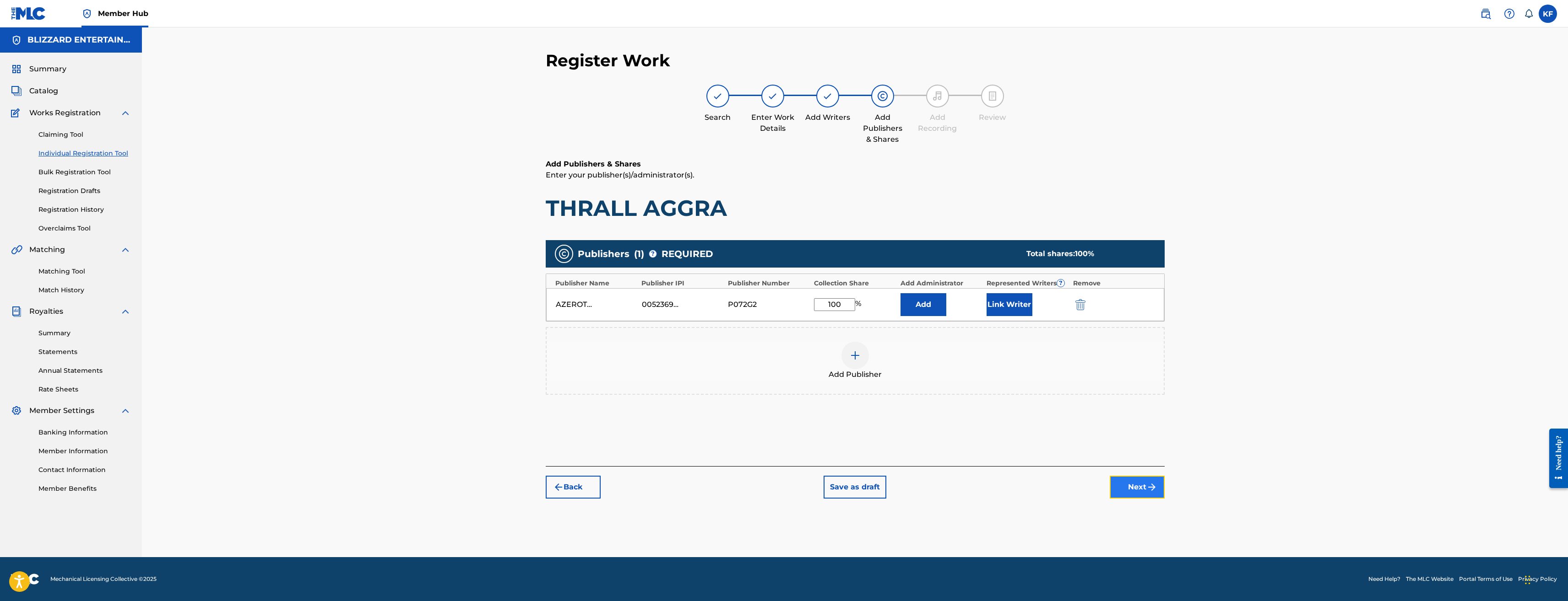
click at [1141, 483] on button "Next" at bounding box center [1137, 487] width 55 height 23
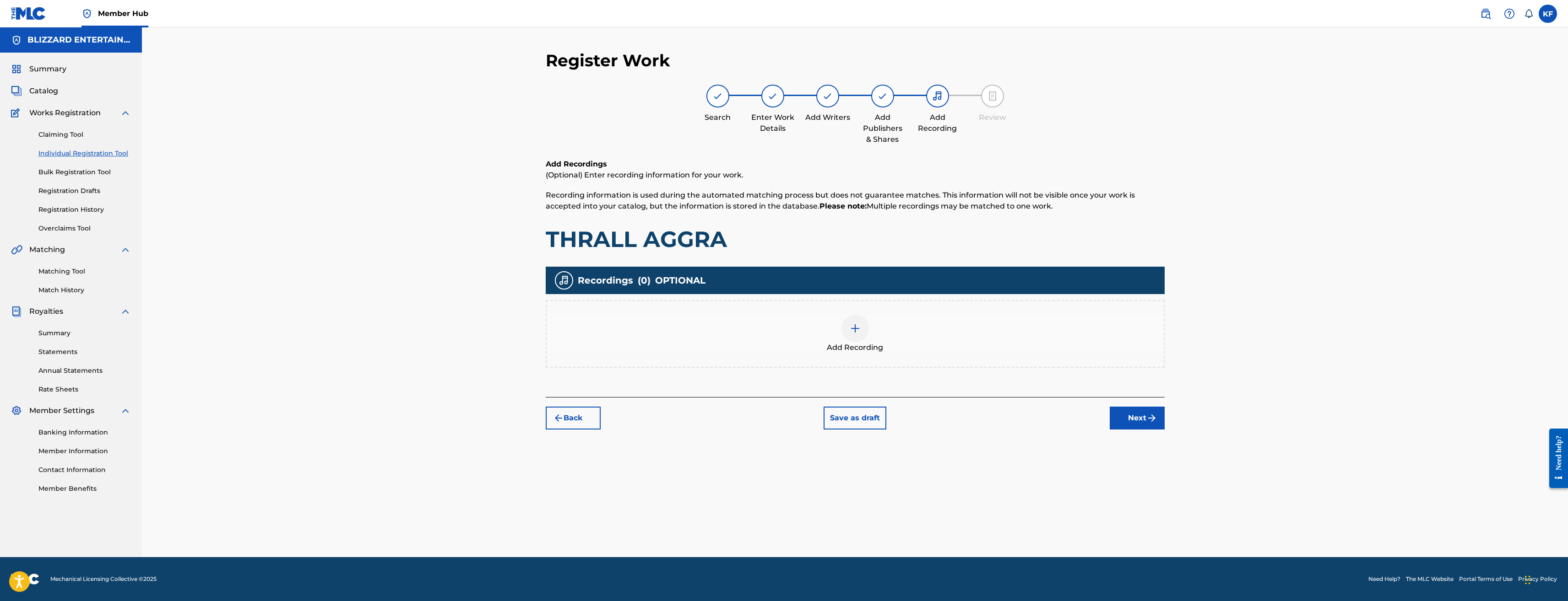
click at [882, 338] on div "Add Recording" at bounding box center [855, 334] width 617 height 38
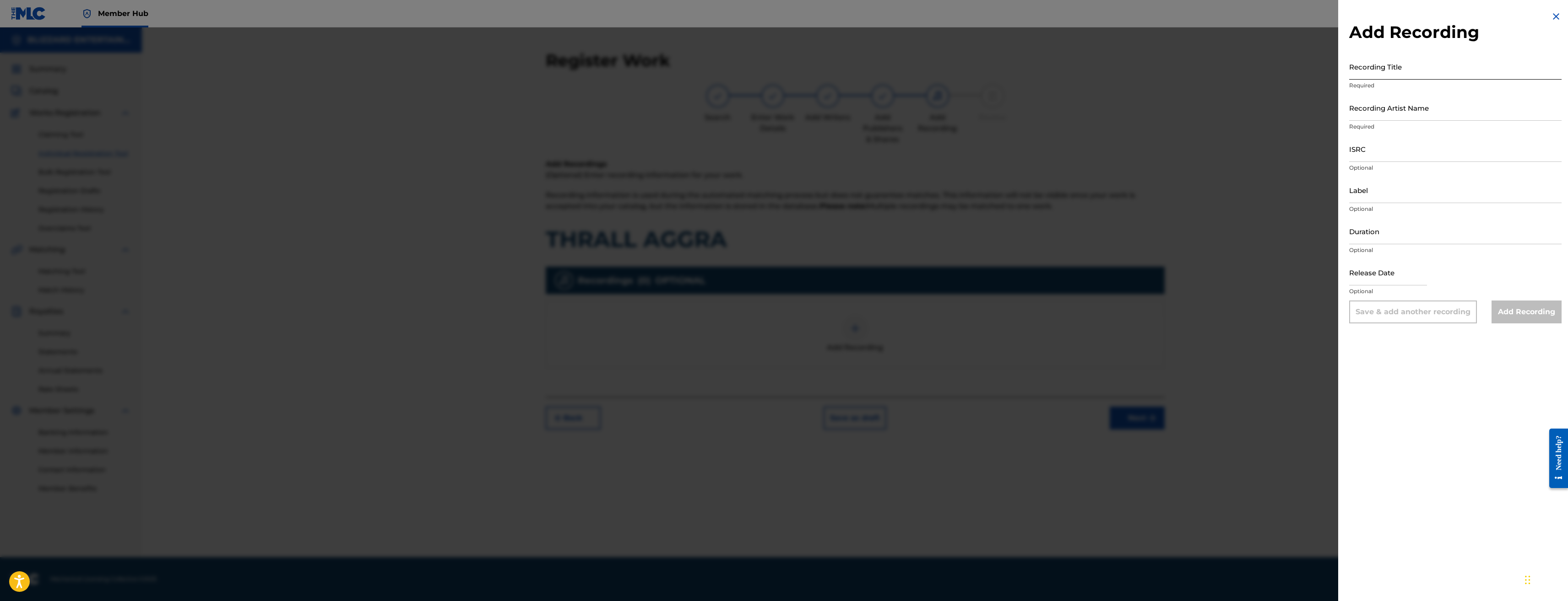
click at [1401, 69] on input "Recording Title" at bounding box center [1455, 66] width 212 height 26
click at [1433, 71] on input "Recording Title" at bounding box center [1455, 66] width 212 height 26
paste input "THRALL AGGRA (SYNTHWAVE)"
type input "THRALL AGGRA (SYNTHWAVE)"
click at [1443, 114] on input "Recording Artist Name" at bounding box center [1455, 108] width 212 height 26
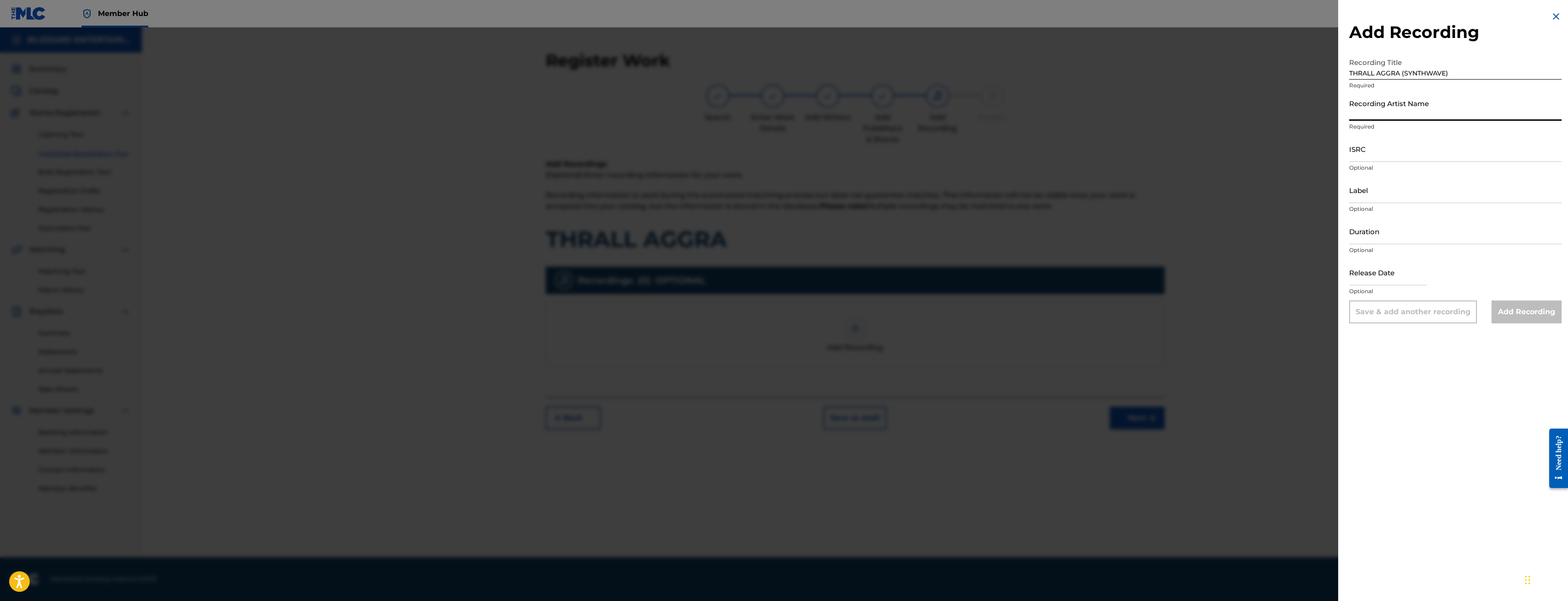
paste input "BLIZZARD ENTERTAINMENT"
type input "BLIZZARD ENTERTAINMENT"
click at [1370, 151] on input "ISRC" at bounding box center [1455, 149] width 212 height 26
paste input "USQ772300098"
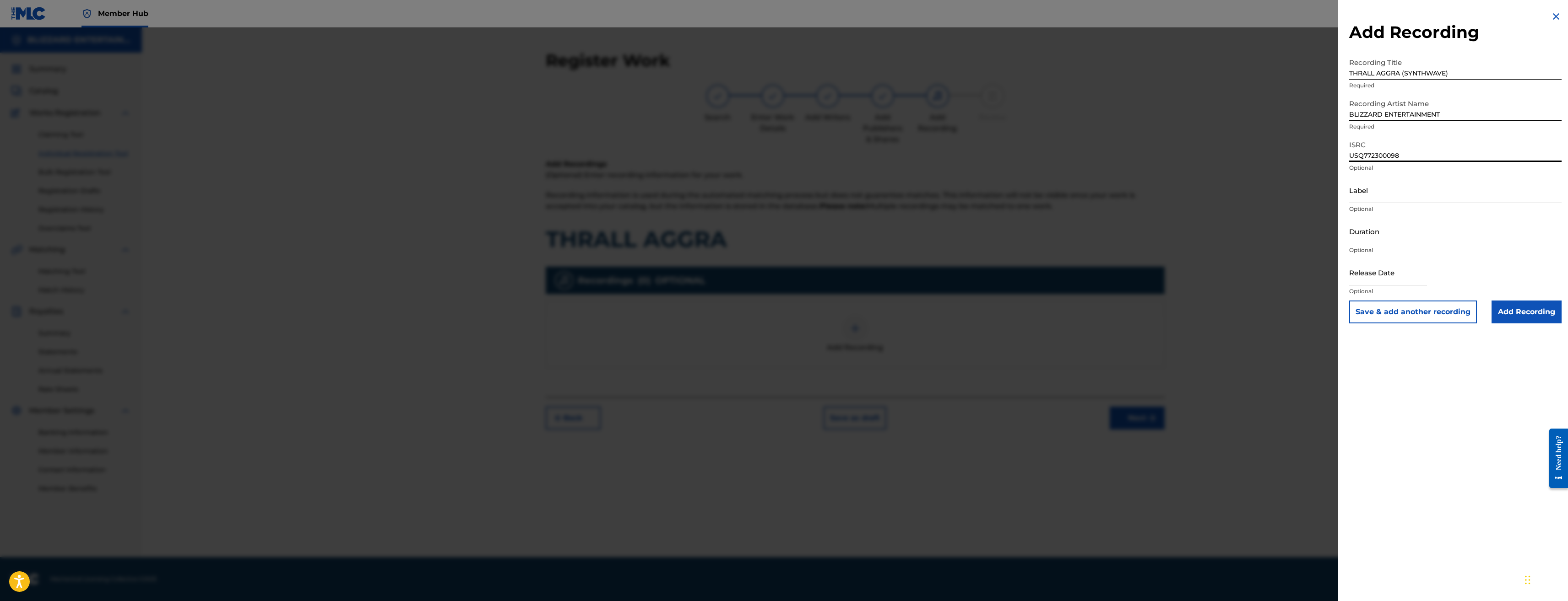
type input "USQ772300098"
click at [1439, 314] on button "Save & add another recording" at bounding box center [1414, 312] width 128 height 23
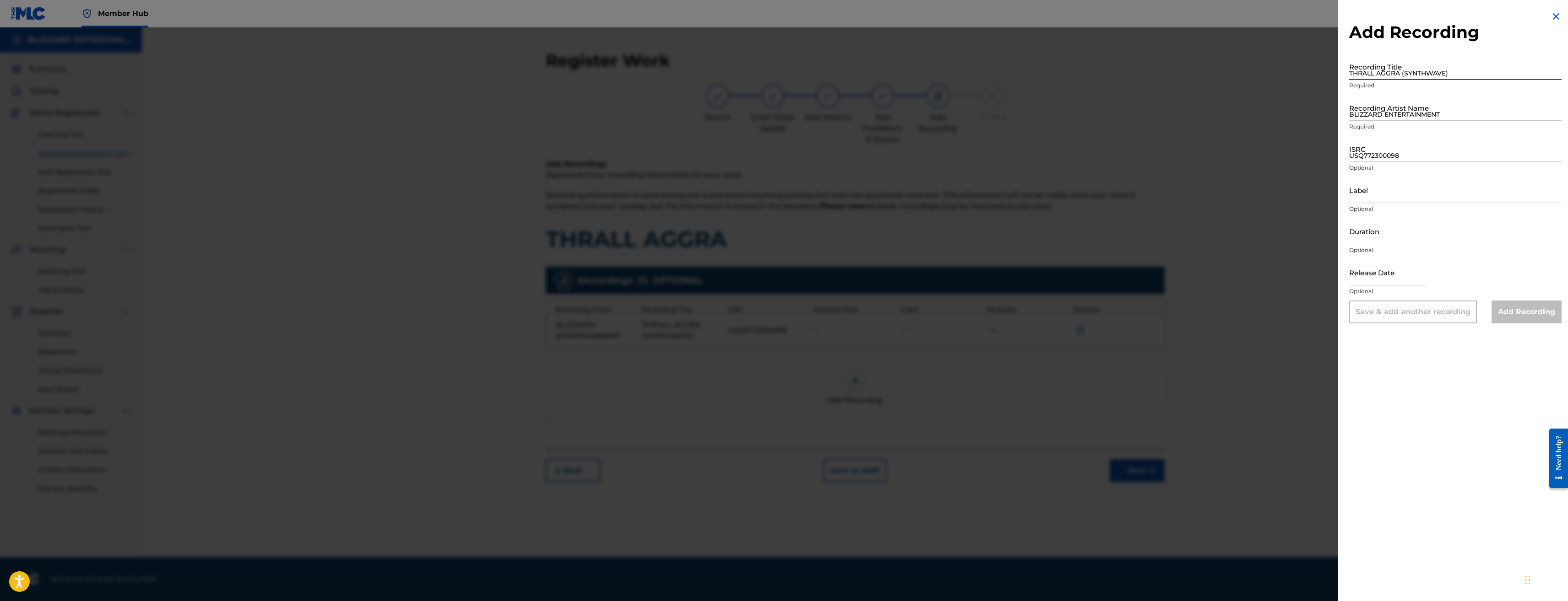
click at [1428, 59] on input "THRALL AGGRA (SYNTHWAVE)" at bounding box center [1455, 66] width 212 height 26
paste input "THRALL AGGRA (SYNTHWAVE)"
type input "THRALL AGGRA (SYNTHWAVE)"
click at [1406, 102] on input "BLIZZARD ENTERTAINMENT" at bounding box center [1455, 108] width 212 height 26
type input "BLIZZARD ENTERTAINMENT"
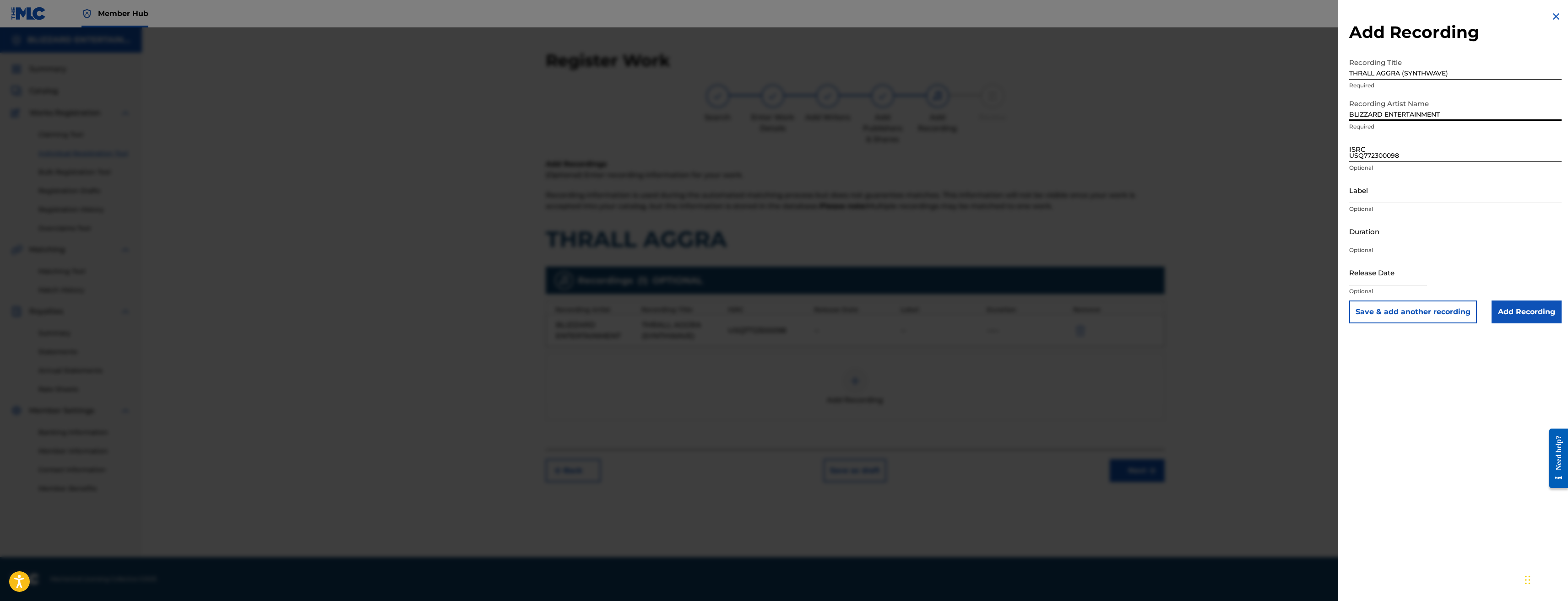
click at [1378, 156] on input "USQ772300098" at bounding box center [1455, 149] width 212 height 26
paste input "USQ772300098"
type input "USQ772300098"
drag, startPoint x: 1517, startPoint y: 377, endPoint x: 1524, endPoint y: 365, distance: 13.9
click at [1517, 377] on div "Add Recording Recording Title THRALL AGGRA (SYNTHWAVE) Required Recording Artis…" at bounding box center [1455, 300] width 235 height 601
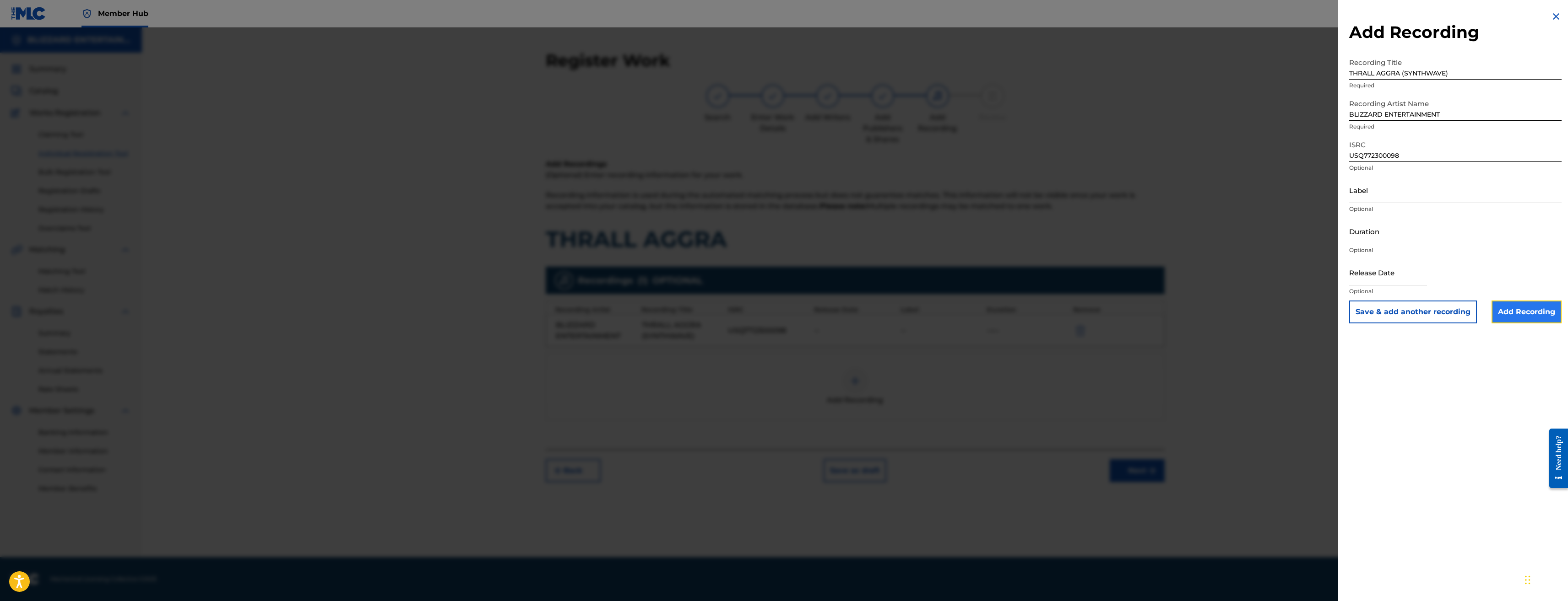
click at [1531, 316] on input "Add Recording" at bounding box center [1527, 312] width 70 height 23
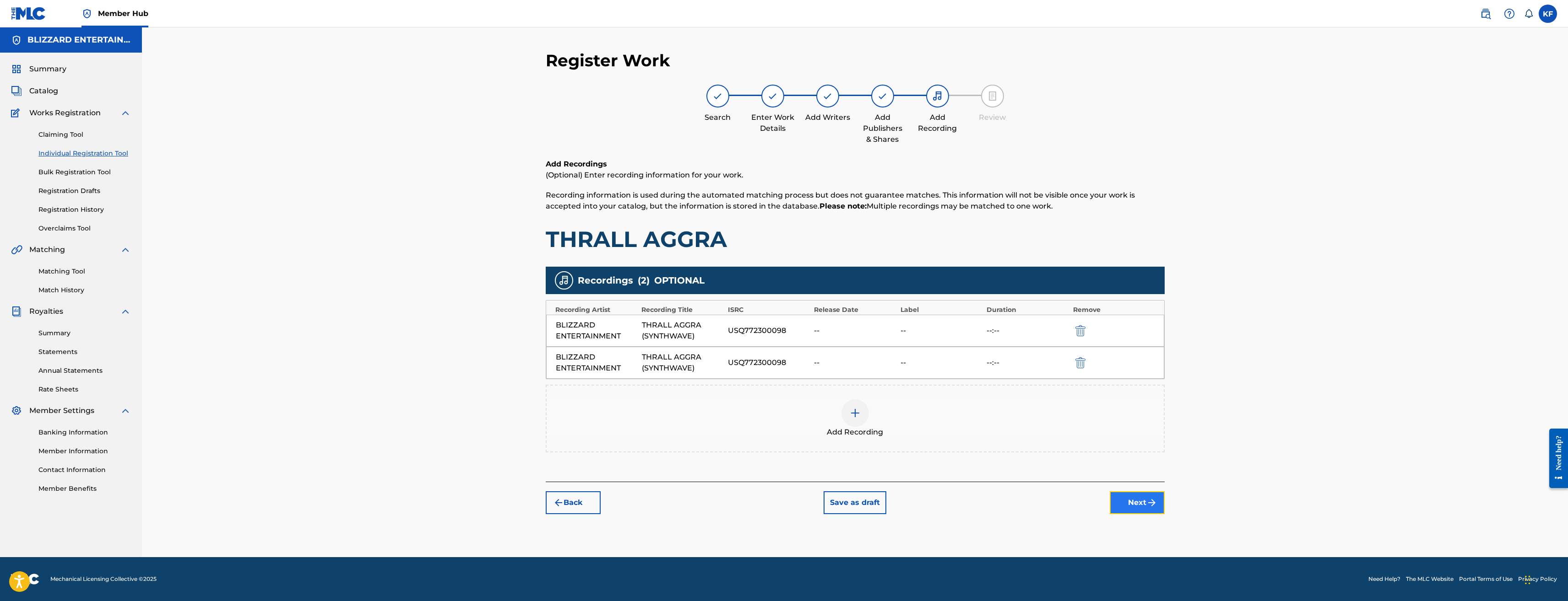
click at [1154, 512] on button "Next" at bounding box center [1137, 503] width 55 height 23
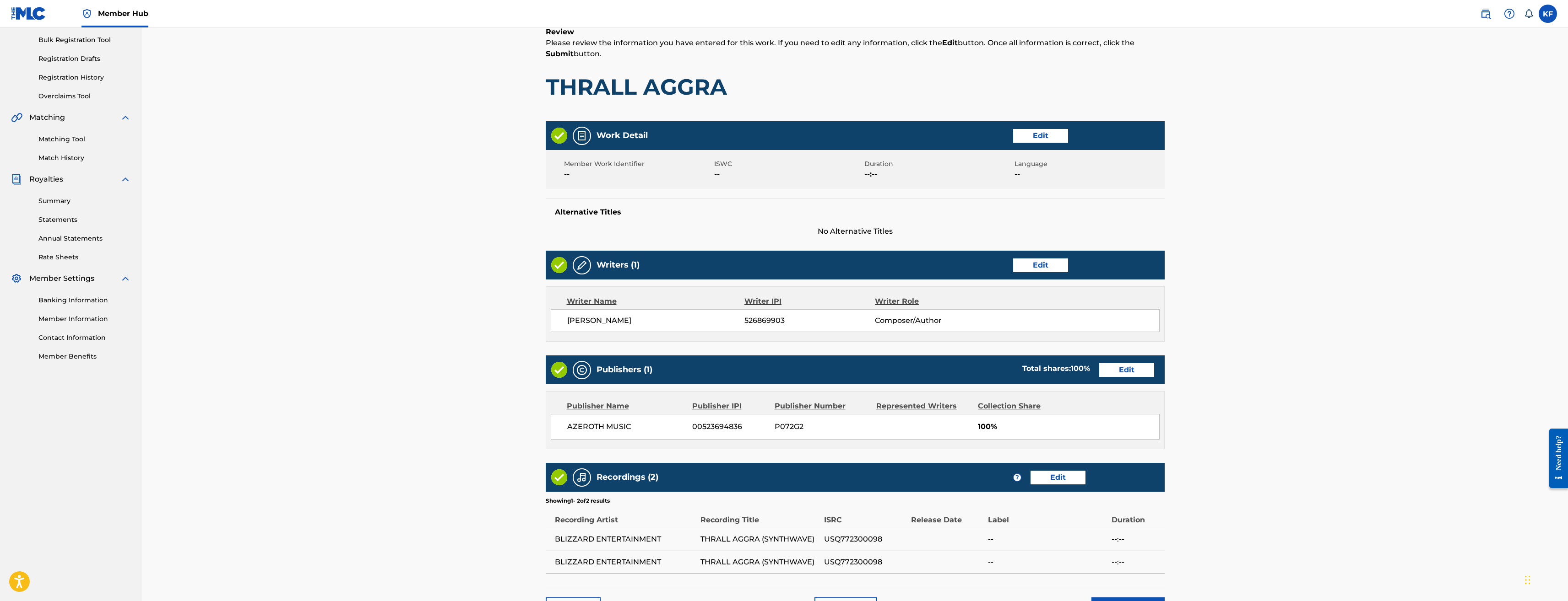
scroll to position [195, 0]
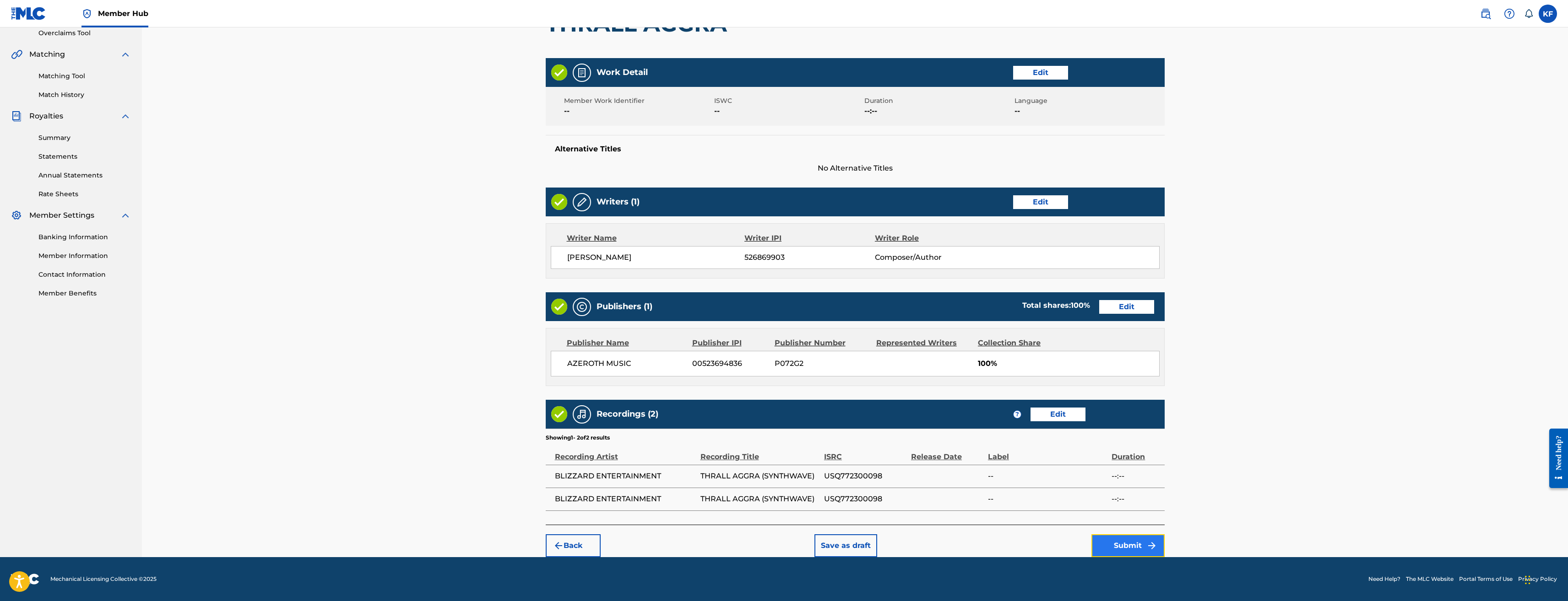
click at [1139, 543] on button "Submit" at bounding box center [1128, 546] width 73 height 23
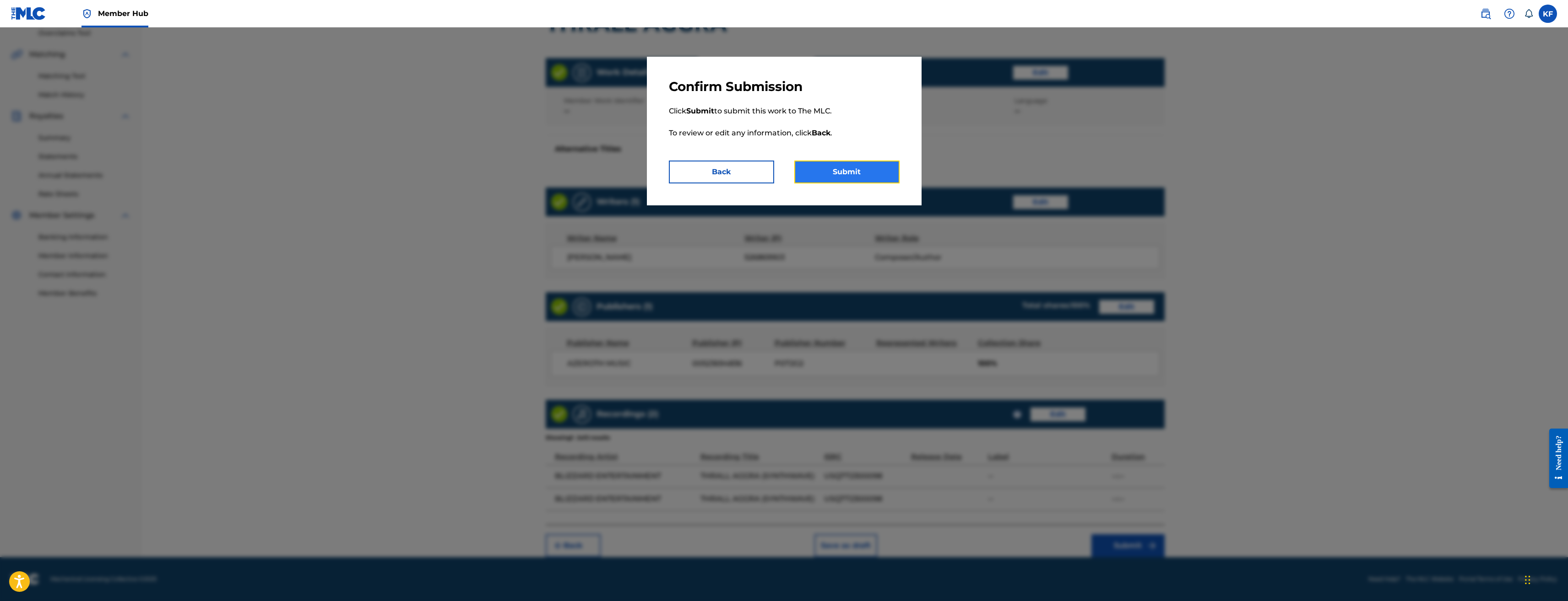
click at [853, 166] on button "Submit" at bounding box center [847, 172] width 105 height 23
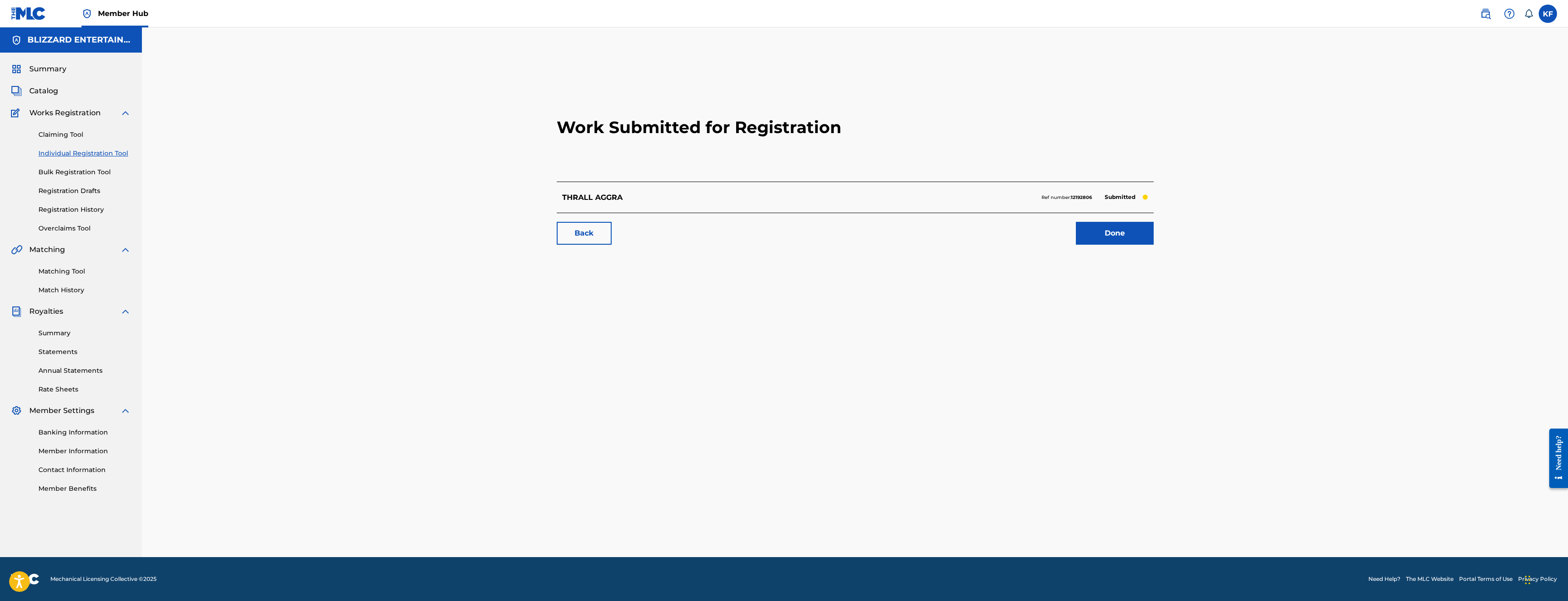
click at [78, 154] on link "Individual Registration Tool" at bounding box center [84, 154] width 92 height 9
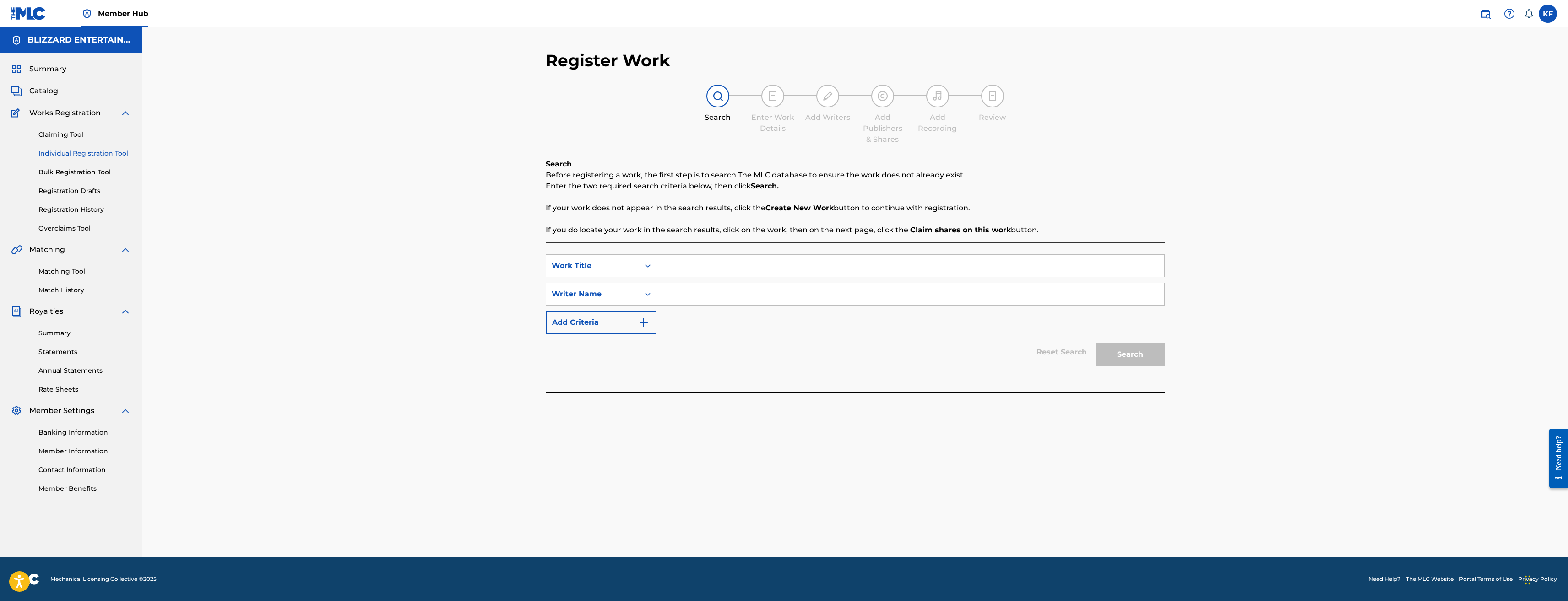
click at [706, 259] on input "Search Form" at bounding box center [910, 265] width 508 height 22
type input "b"
type input "BARRENS"
click at [799, 278] on div "SearchWithCriteria5129a162-a3f6-4103-97c0-730bb214d0a8 Work Title BARRENS Searc…" at bounding box center [855, 294] width 619 height 80
click at [795, 284] on input "Search Form" at bounding box center [910, 294] width 508 height 22
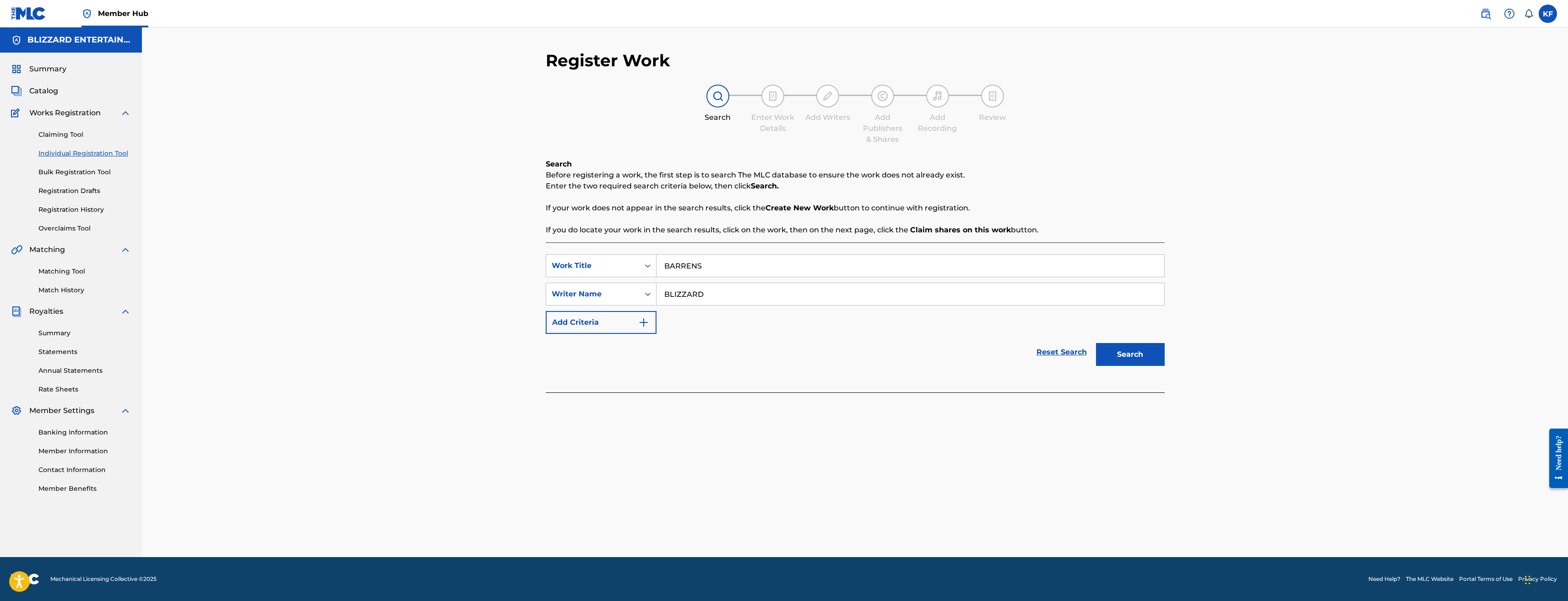
type input "BLIZZARD"
click at [1096, 343] on button "Search" at bounding box center [1130, 354] width 69 height 23
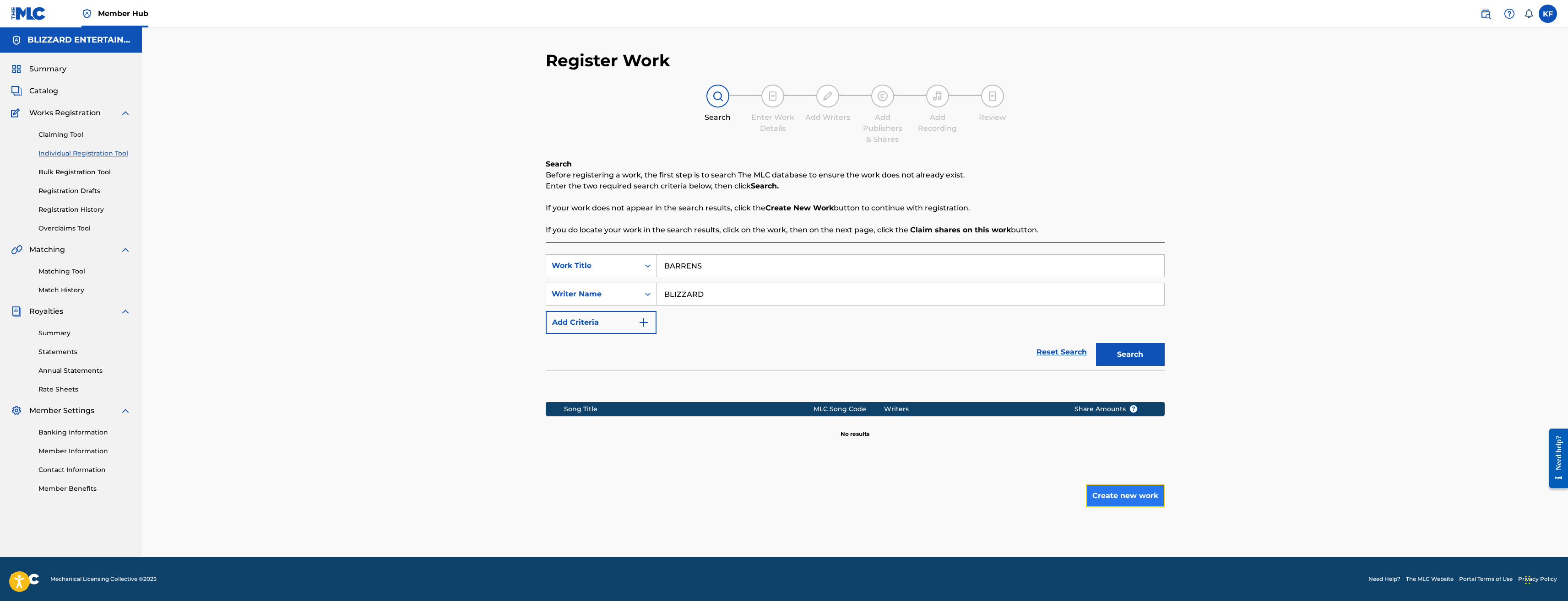
click at [1151, 502] on button "Create new work" at bounding box center [1125, 496] width 79 height 23
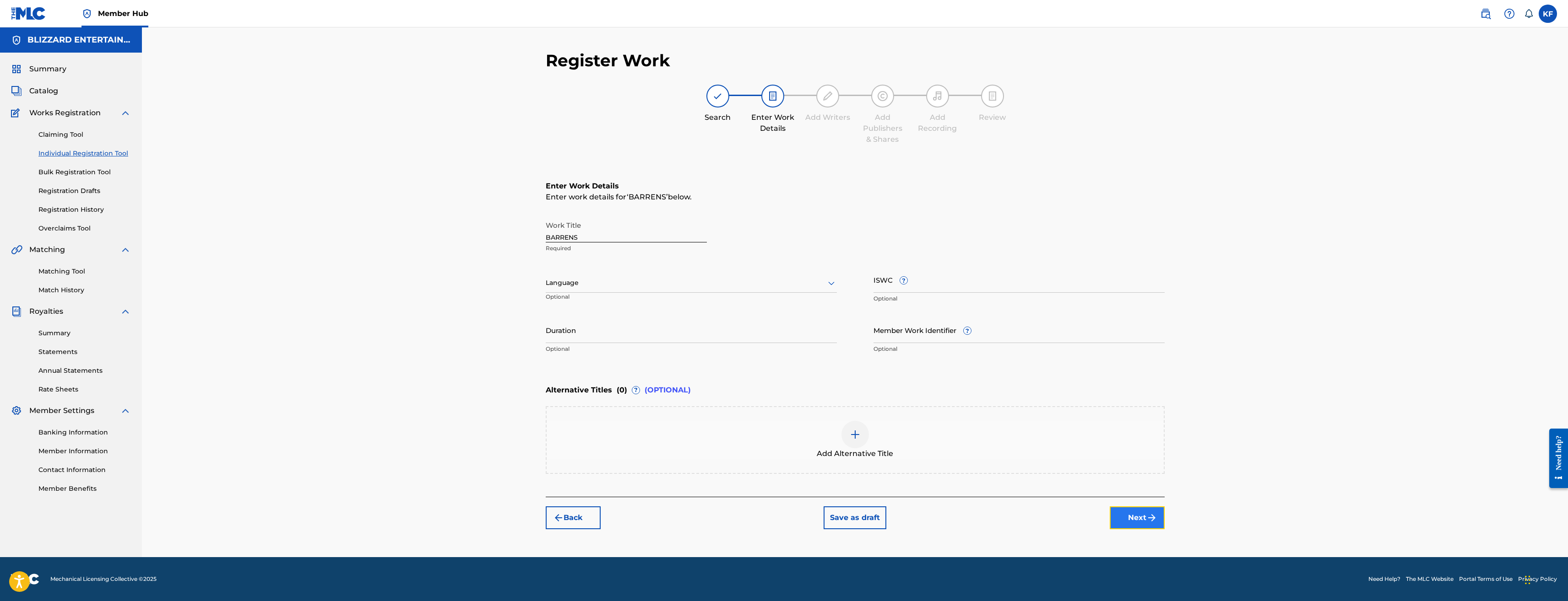
click at [1122, 524] on button "Next" at bounding box center [1137, 518] width 55 height 23
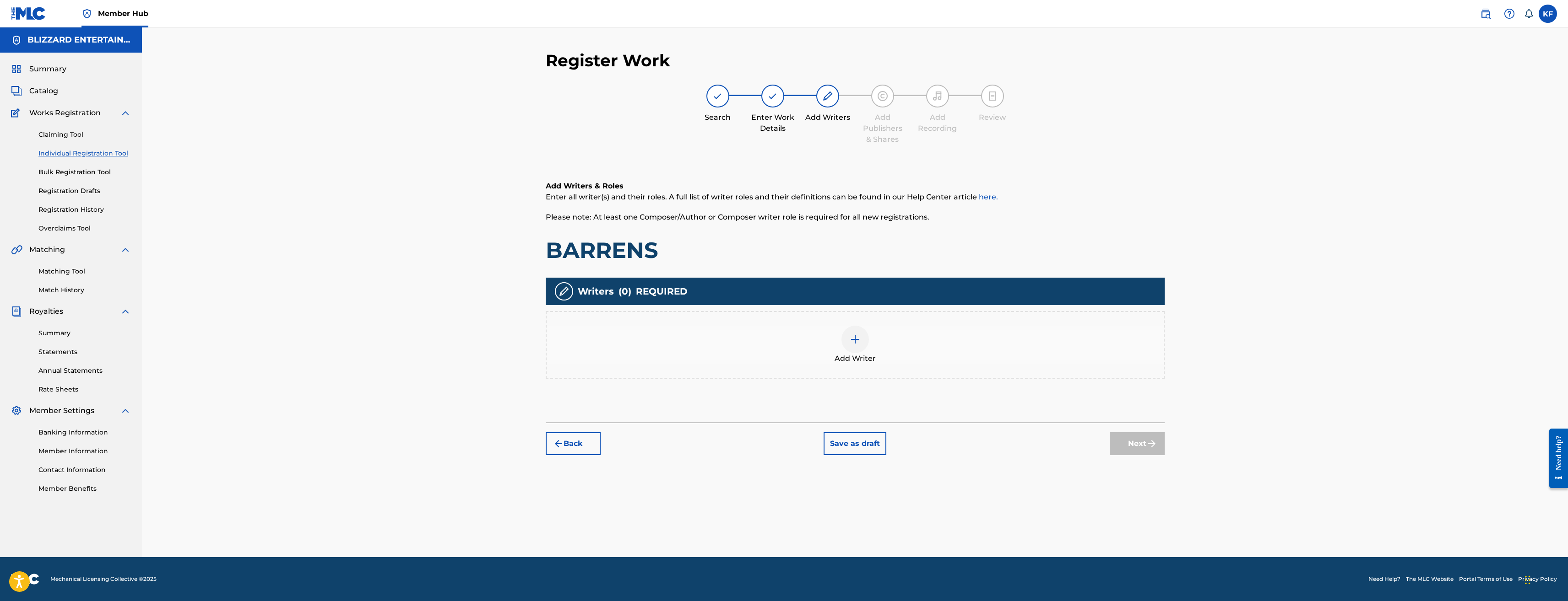
click at [868, 346] on div "Add Writer" at bounding box center [855, 345] width 617 height 38
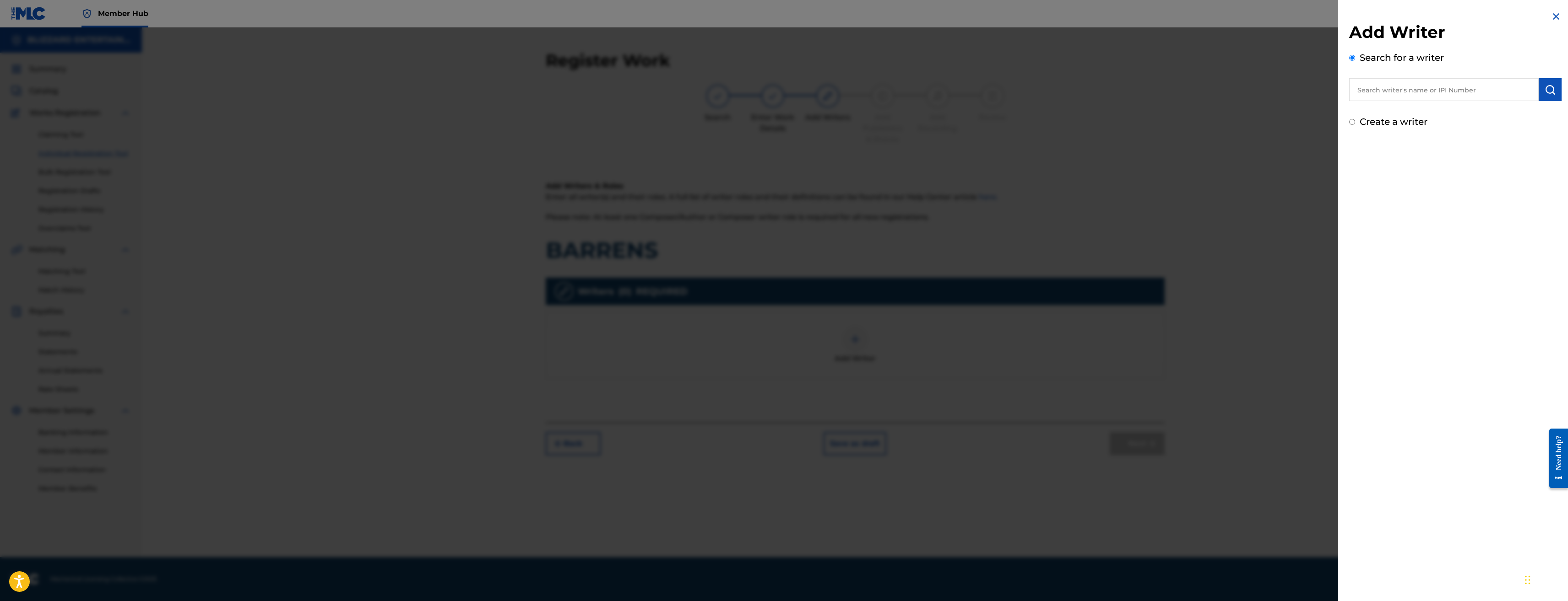
click at [1357, 119] on div "Create a writer" at bounding box center [1455, 121] width 212 height 13
click at [1354, 124] on div "Create a writer" at bounding box center [1455, 121] width 212 height 13
drag, startPoint x: 1354, startPoint y: 124, endPoint x: 1351, endPoint y: 119, distance: 5.8
click at [1351, 119] on div "Create a writer" at bounding box center [1455, 121] width 212 height 13
click at [1351, 125] on input "Create a writer" at bounding box center [1352, 122] width 6 height 6
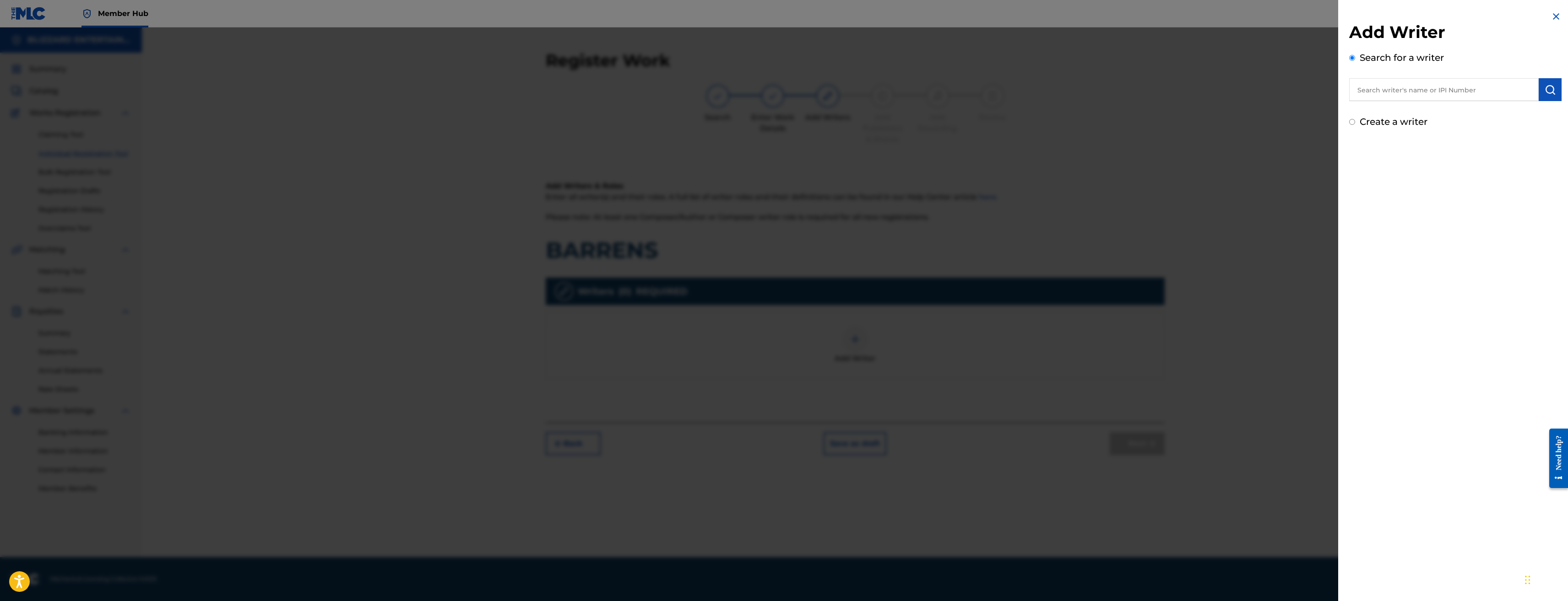
radio input "false"
radio input "true"
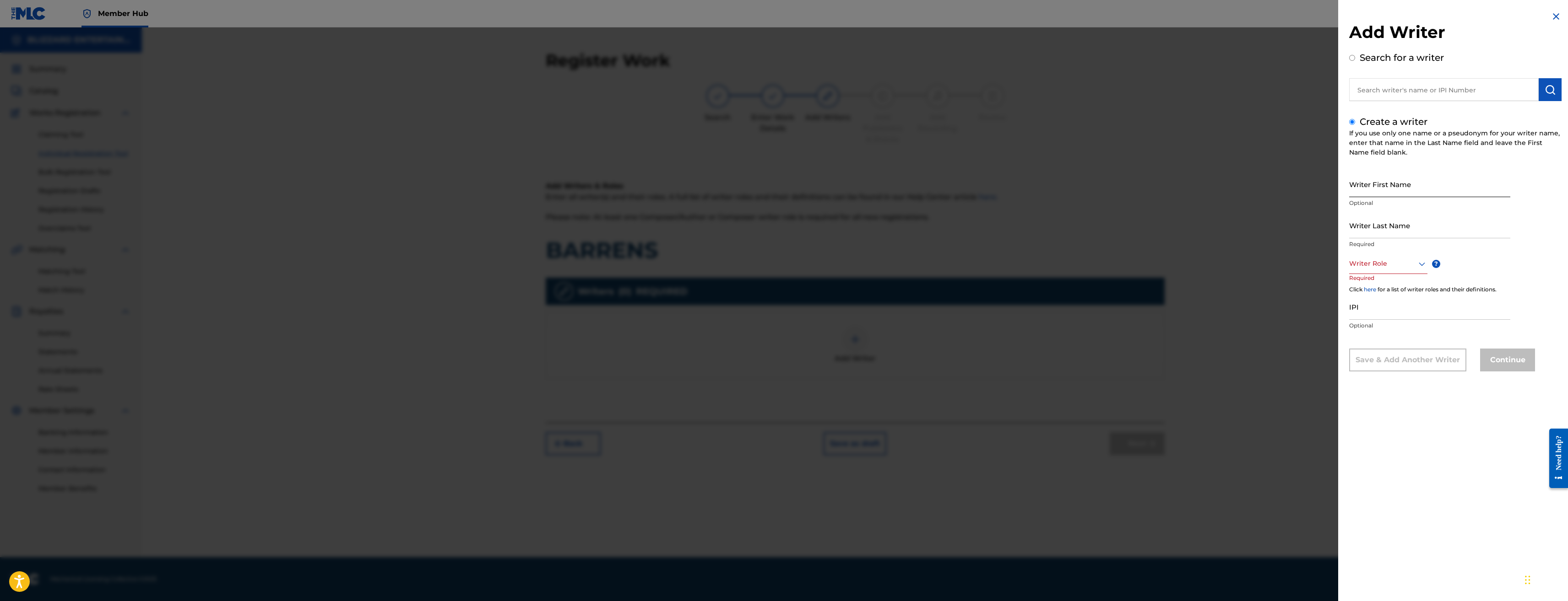
click at [1391, 178] on input "Writer First Name" at bounding box center [1430, 184] width 161 height 26
type input "PETER"
type input "MCCONNELL"
click at [1391, 265] on div at bounding box center [1389, 263] width 78 height 11
click at [1380, 285] on div "Composer/Author" at bounding box center [1388, 284] width 78 height 21
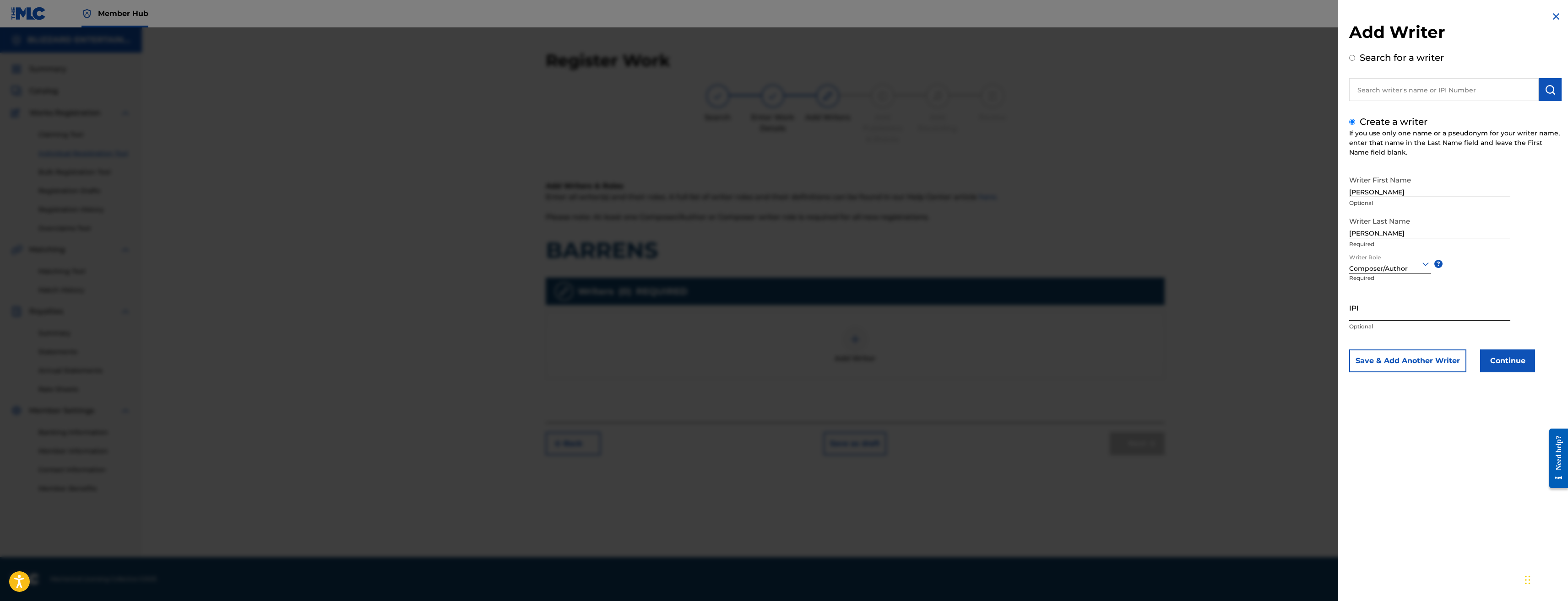
click at [1375, 309] on input "IPI" at bounding box center [1430, 307] width 161 height 26
paste input "341959052"
type input "341959052"
click at [1517, 358] on button "Continue" at bounding box center [1508, 361] width 55 height 23
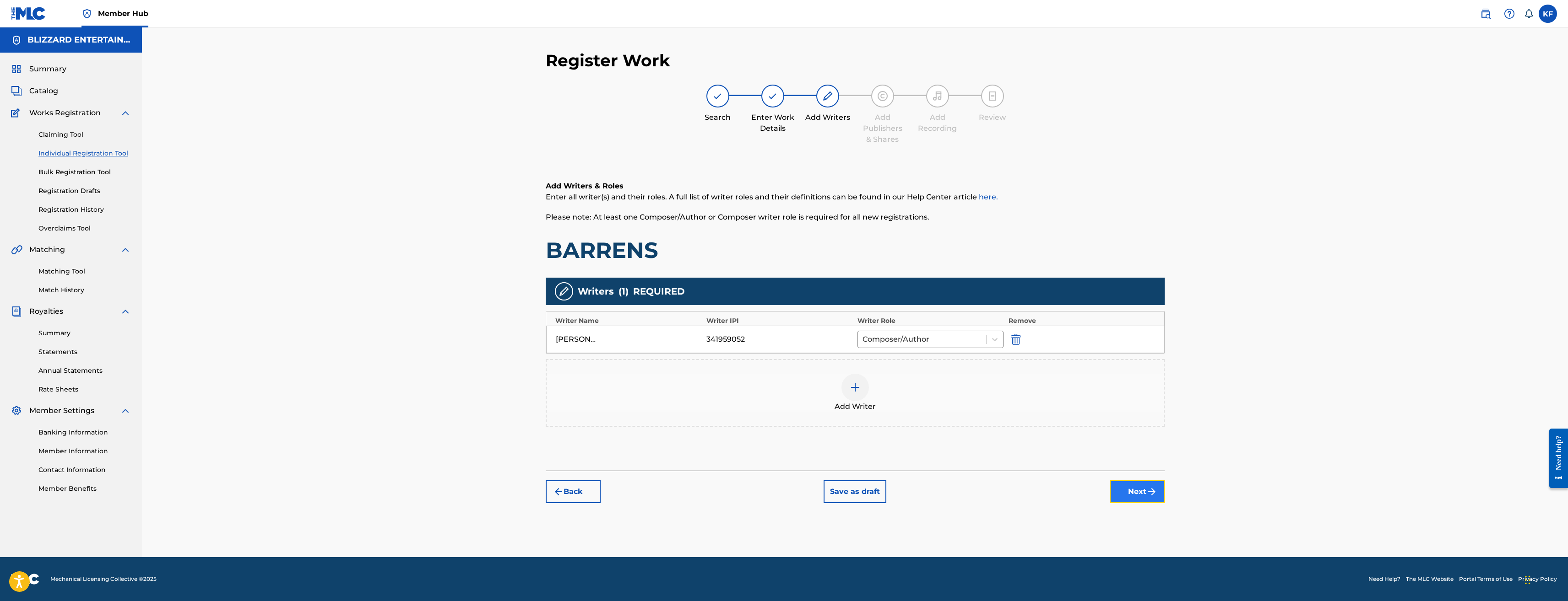
click at [1137, 486] on button "Next" at bounding box center [1137, 492] width 55 height 23
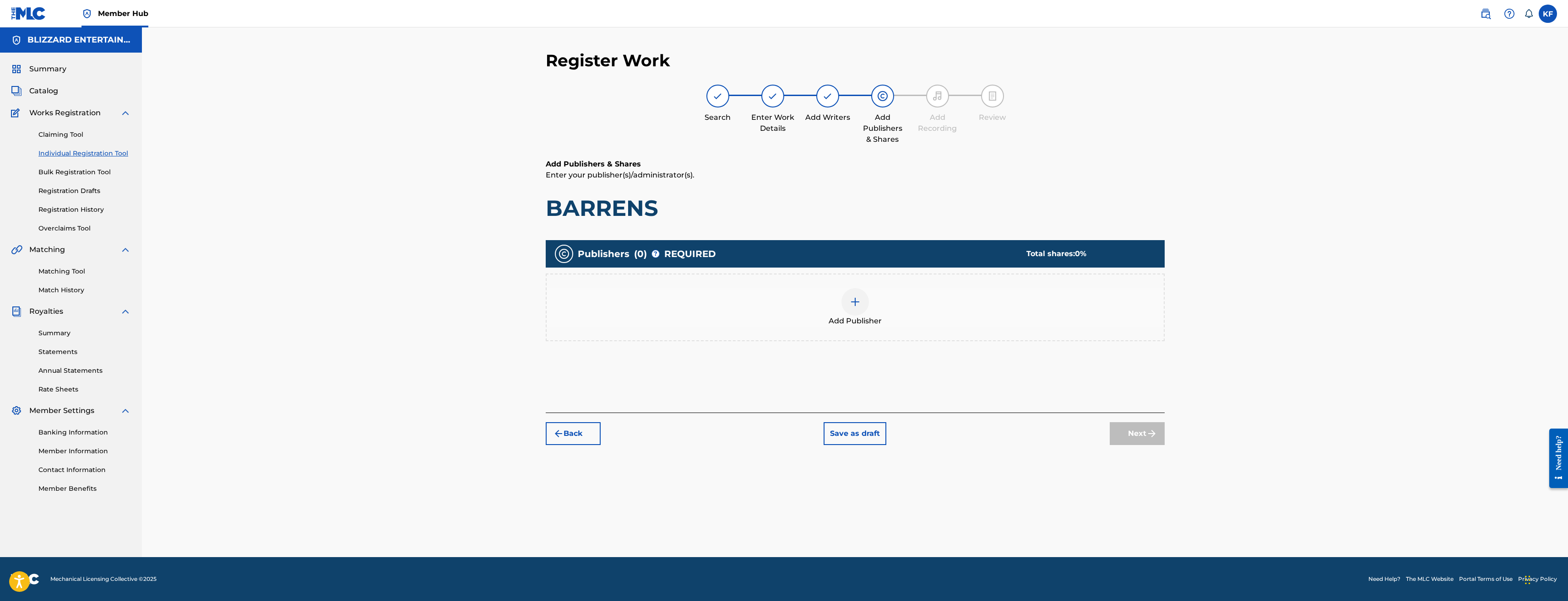
click at [886, 309] on div "Add Publisher" at bounding box center [855, 307] width 617 height 38
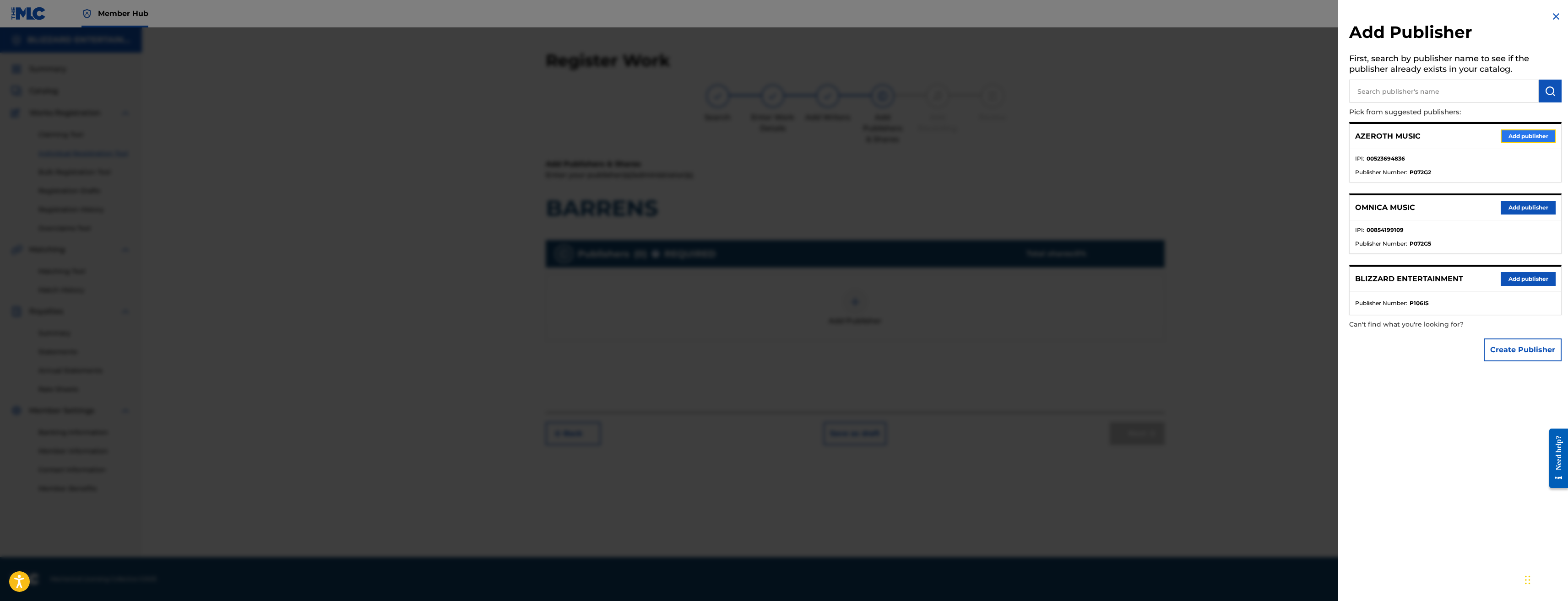
click at [1521, 136] on button "Add publisher" at bounding box center [1528, 136] width 55 height 13
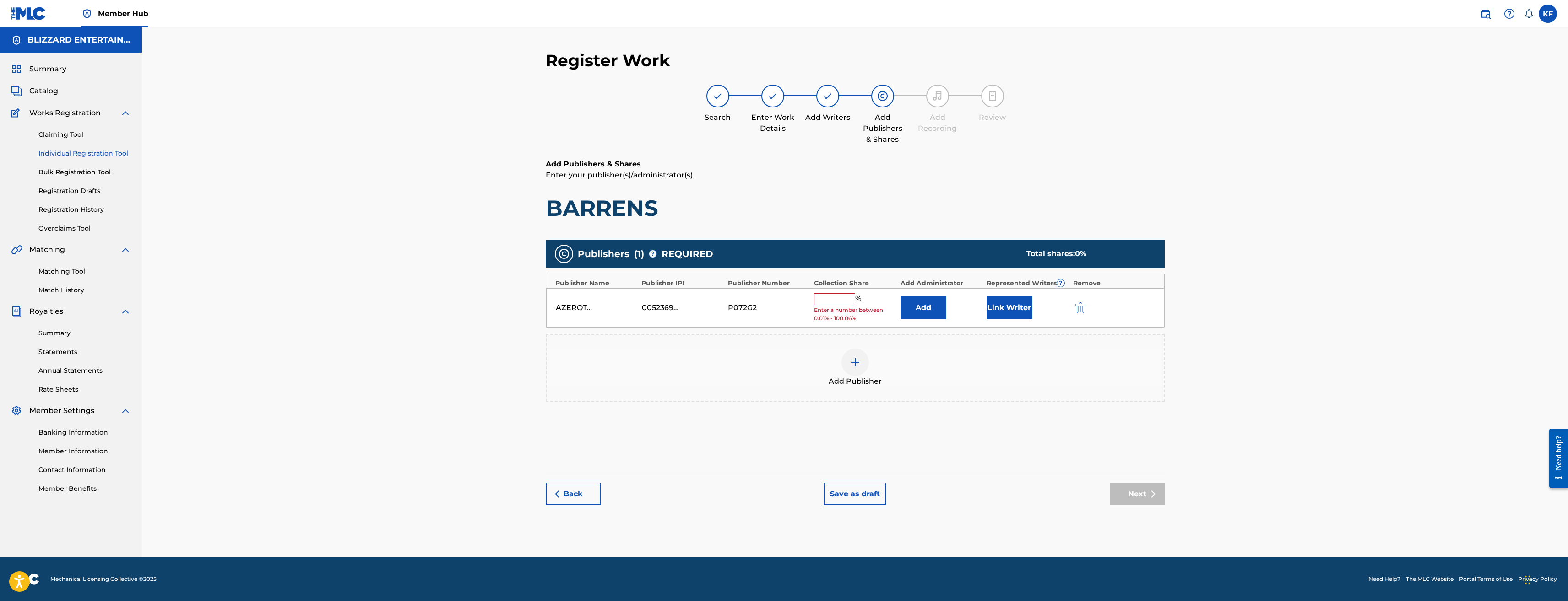
click at [824, 296] on input "text" at bounding box center [835, 299] width 41 height 12
type input "100"
click at [1149, 481] on button "Next" at bounding box center [1137, 487] width 55 height 23
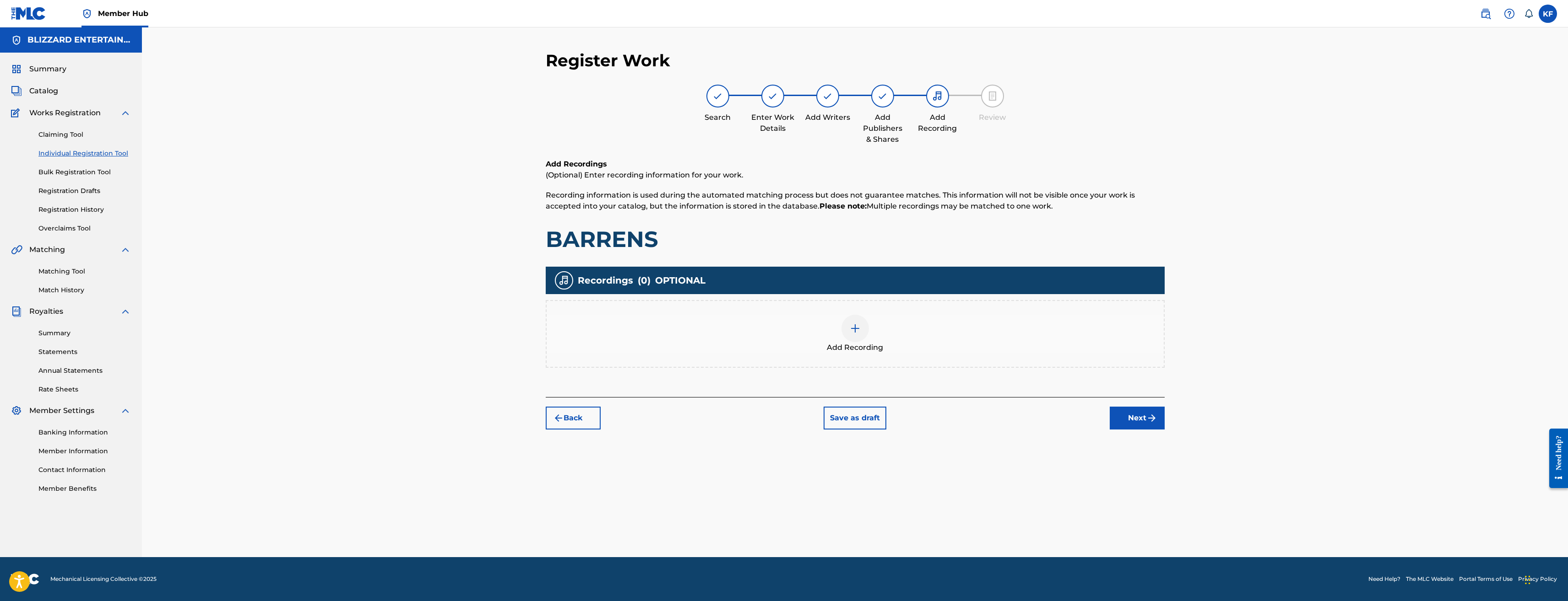
click at [837, 329] on div "Add Recording" at bounding box center [855, 334] width 617 height 38
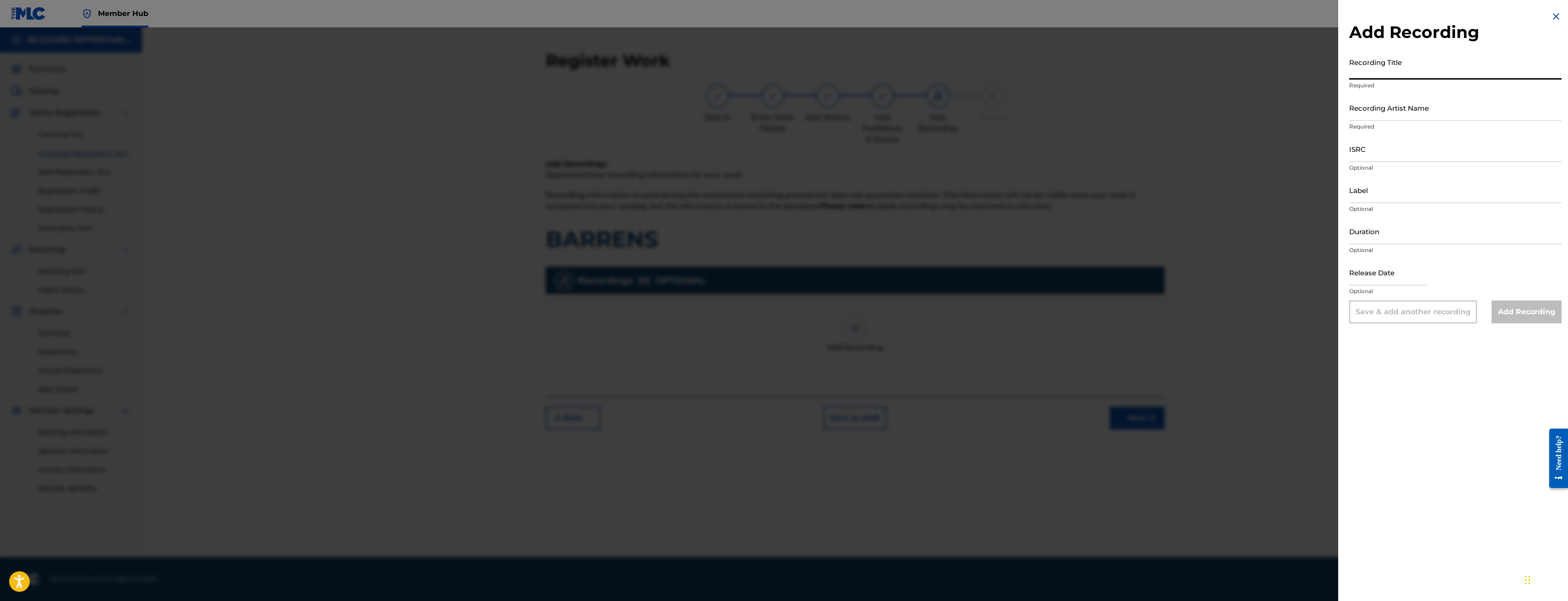
click at [1393, 63] on input "Recording Title" at bounding box center [1455, 66] width 212 height 26
paste input "BARRENS (SYNTHWAVE)"
type input "BARRENS (SYNTHWAVE)"
click at [1438, 108] on input "Recording Artist Name" at bounding box center [1455, 108] width 212 height 26
type input "BLIZZARD ENTERTAINMENT"
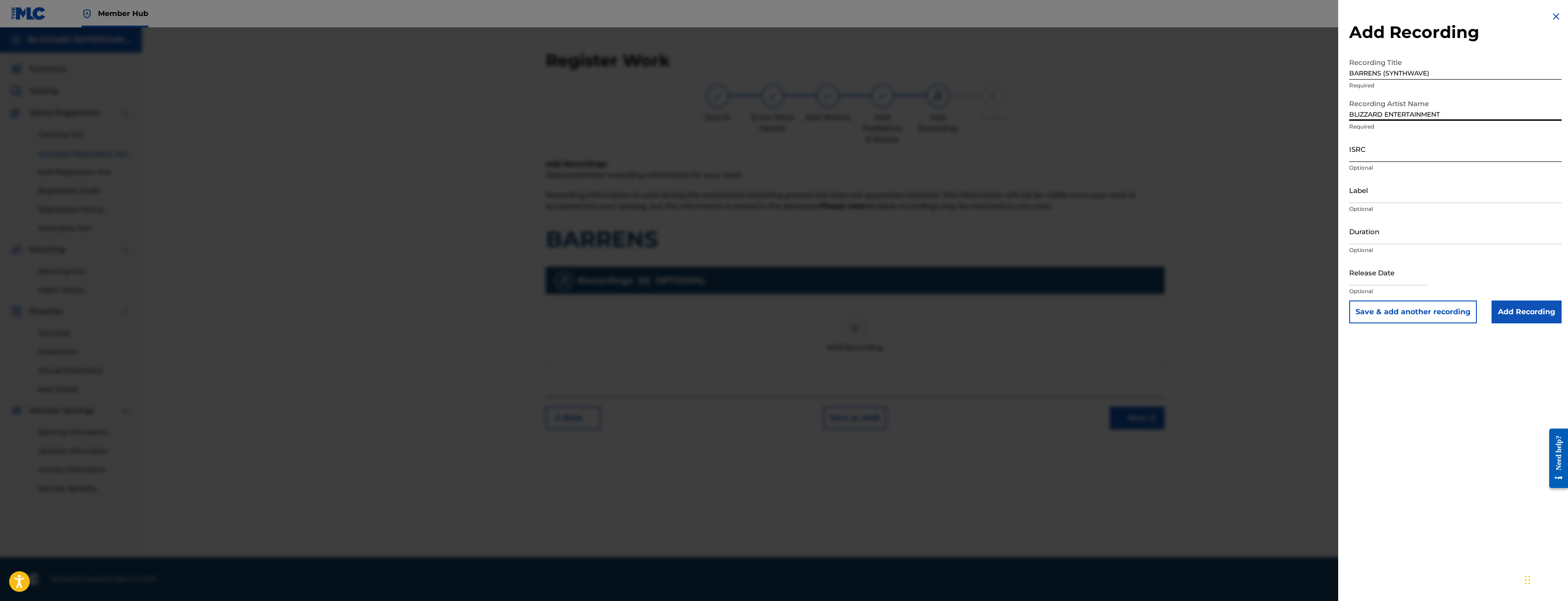
click at [1383, 151] on input "ISRC" at bounding box center [1455, 149] width 212 height 26
paste input "USQ772300100"
type input "USQ772300100"
click at [1520, 306] on input "Add Recording" at bounding box center [1527, 312] width 70 height 23
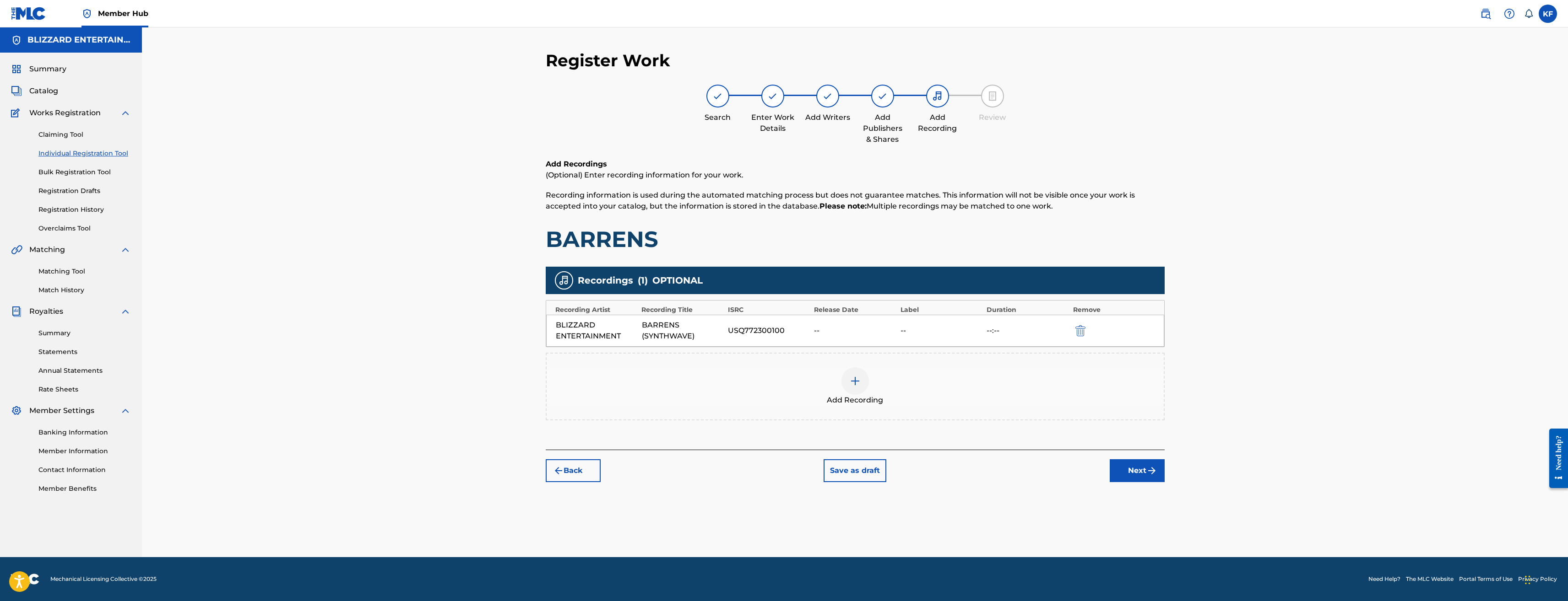
click at [1193, 512] on div "Register Work Search Enter Work Details Add Writers Add Publishers & Shares Add…" at bounding box center [855, 292] width 1426 height 530
click at [1147, 470] on img "submit" at bounding box center [1152, 471] width 11 height 11
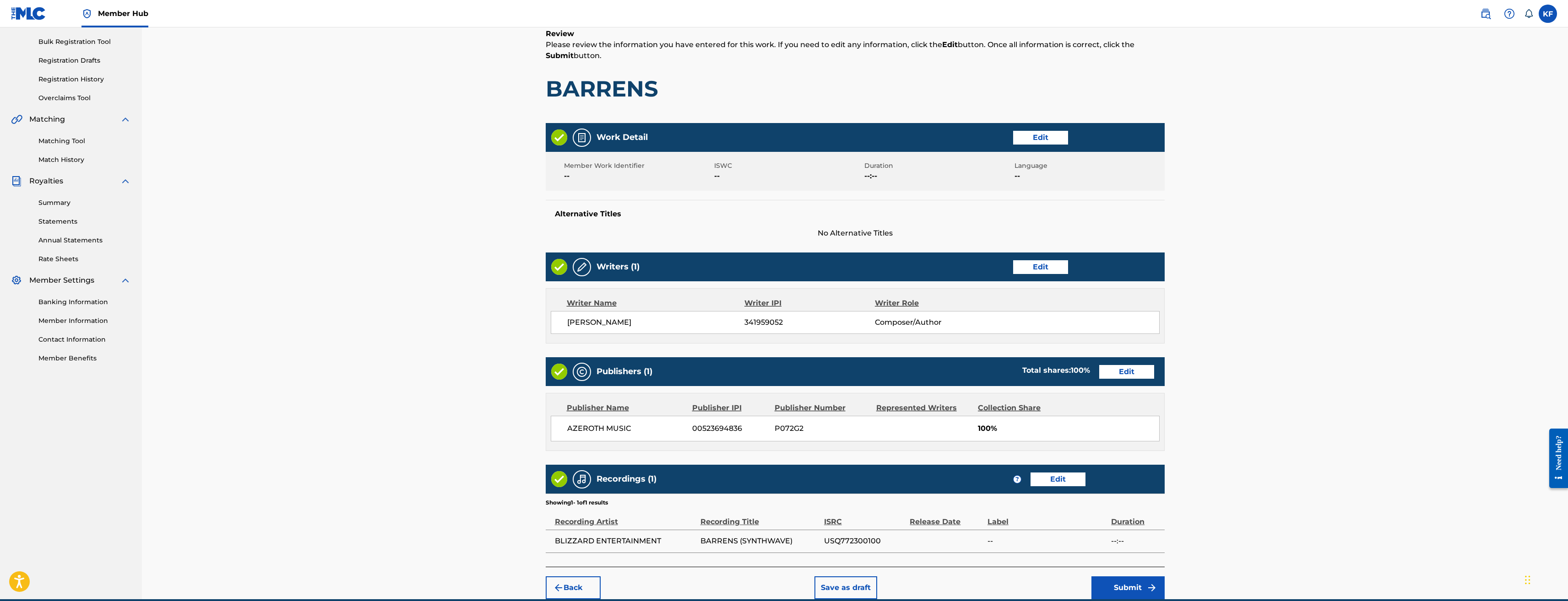
scroll to position [172, 0]
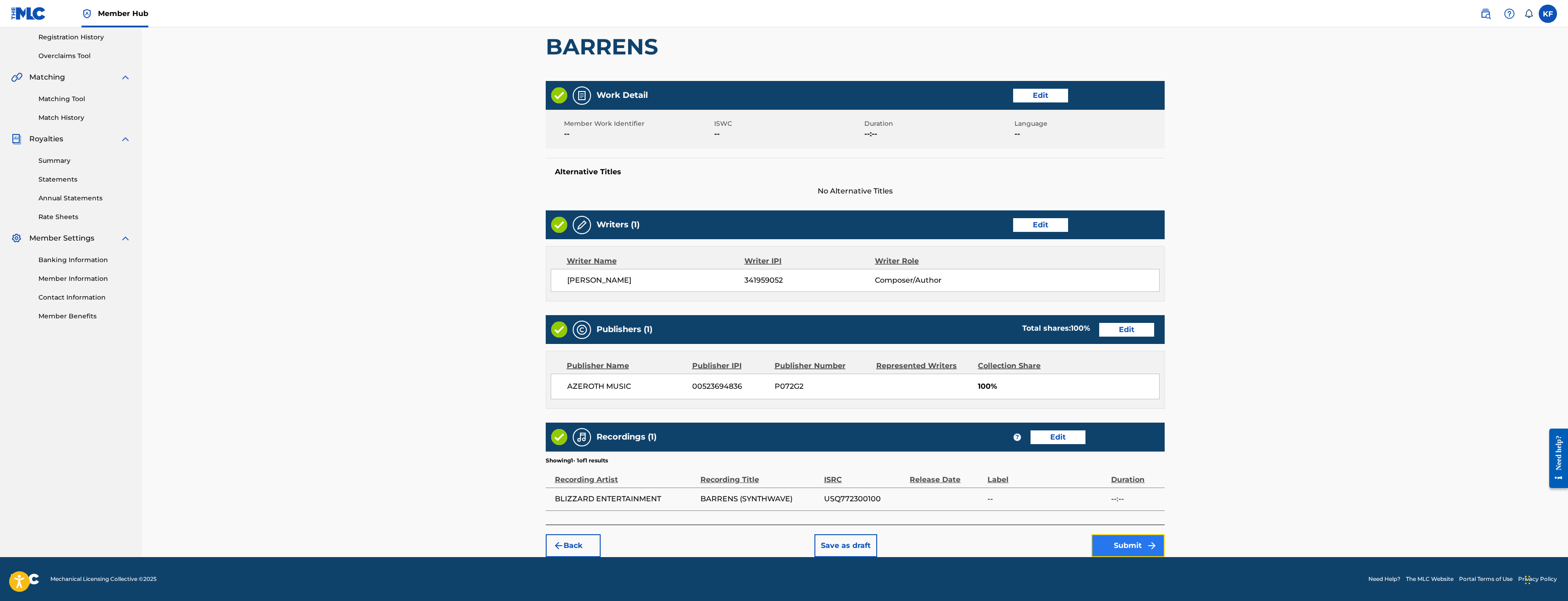
click at [1135, 540] on button "Submit" at bounding box center [1128, 546] width 73 height 23
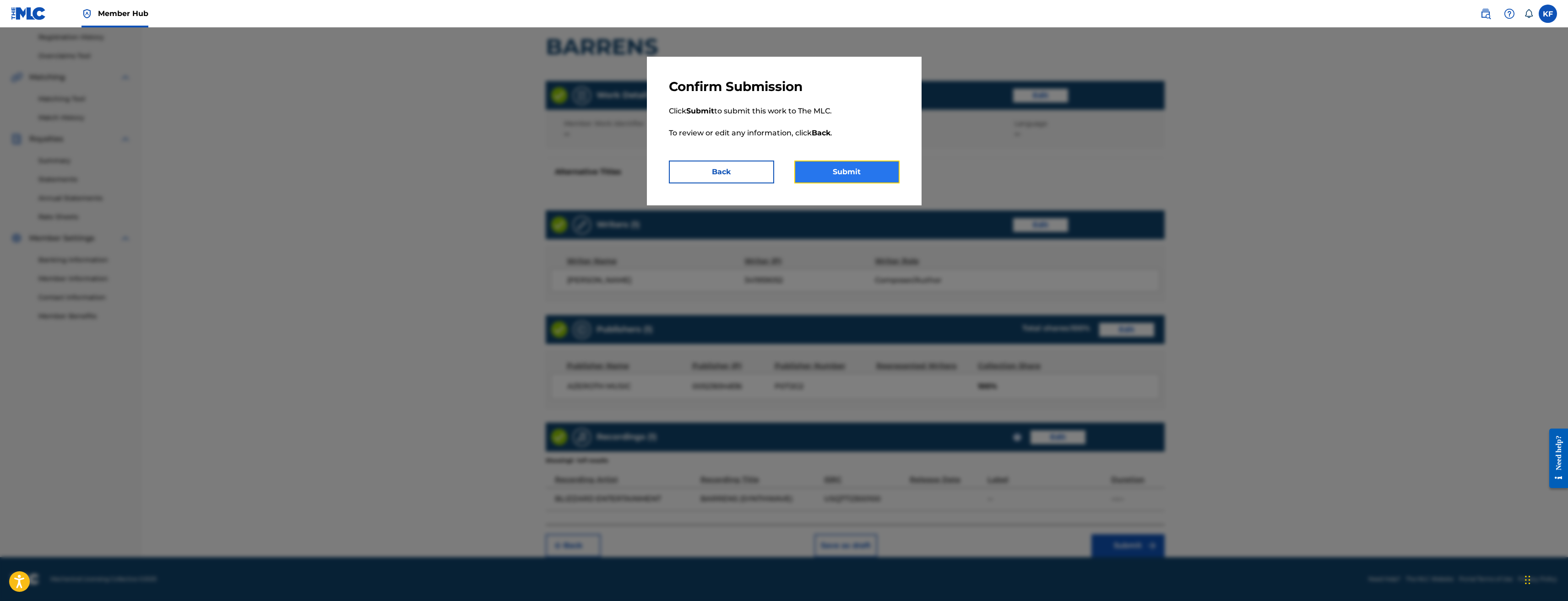
click at [852, 177] on button "Submit" at bounding box center [847, 172] width 105 height 23
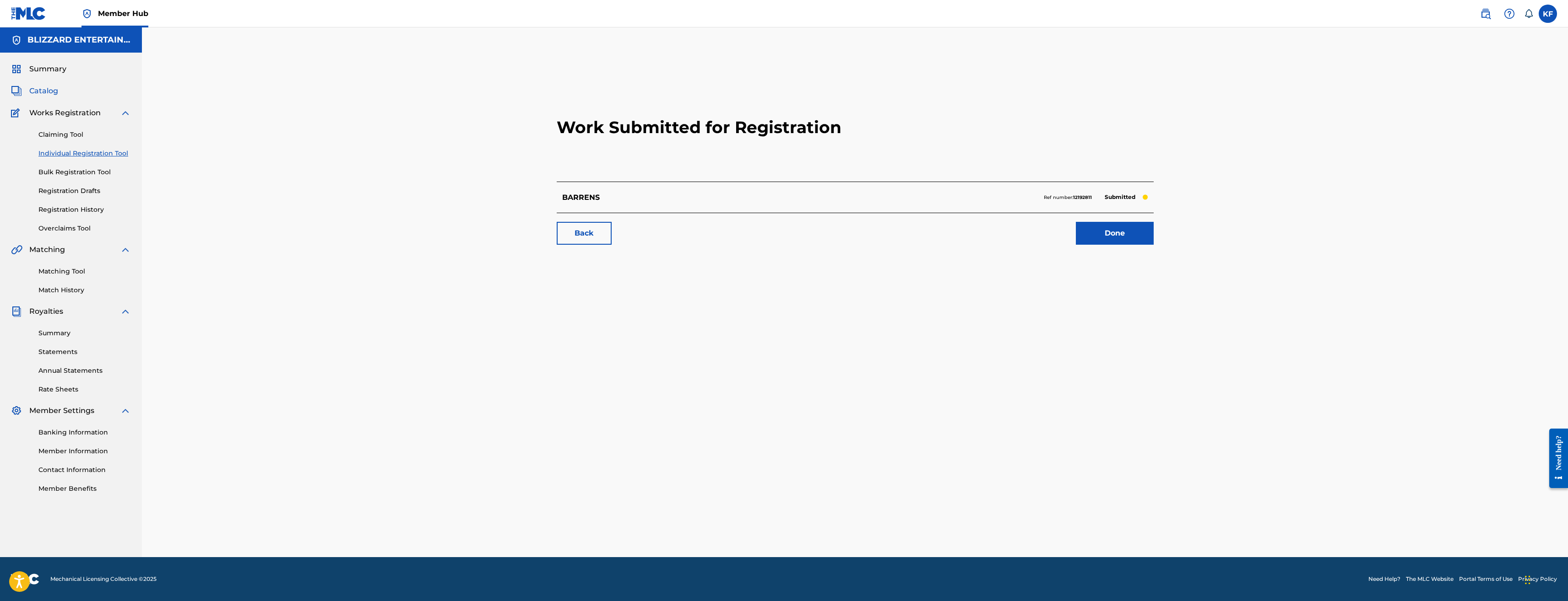
click at [47, 87] on span "Catalog" at bounding box center [43, 91] width 29 height 11
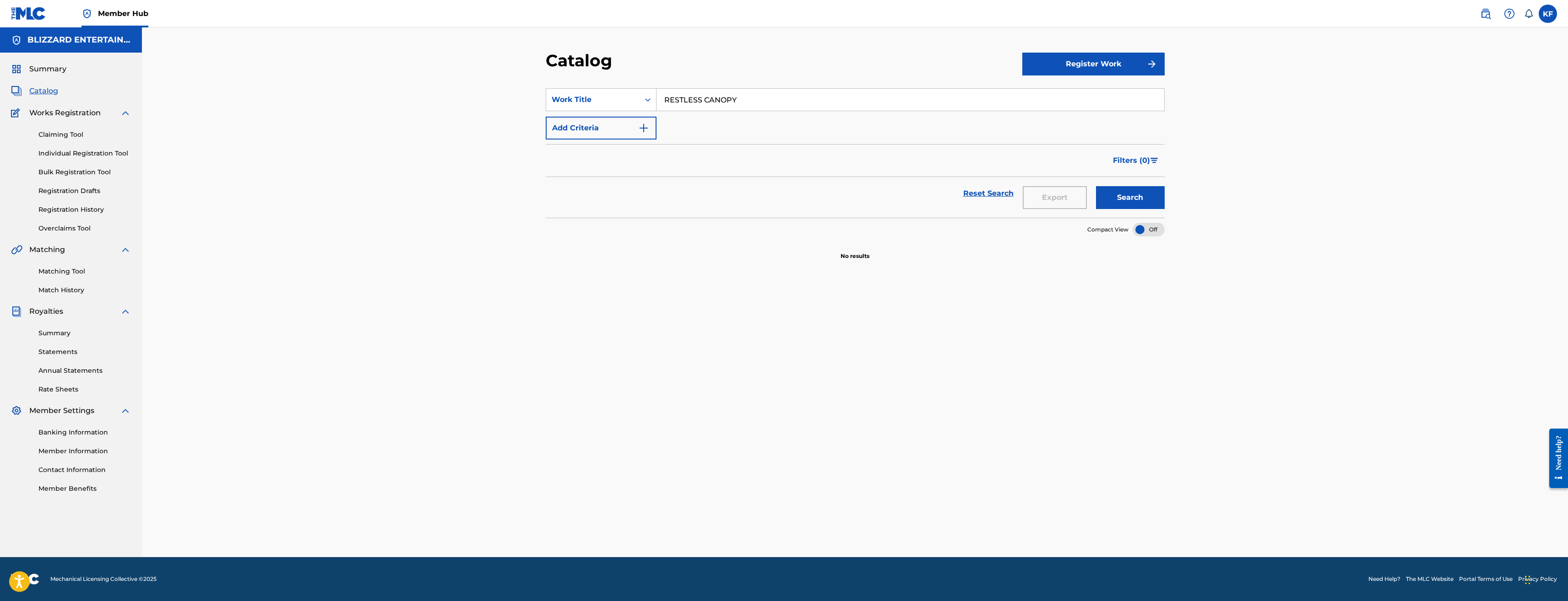
click at [732, 98] on input "RESTLESS CANOPY" at bounding box center [910, 100] width 508 height 22
type input "STORMWIND"
click at [1096, 186] on button "Search" at bounding box center [1130, 197] width 69 height 23
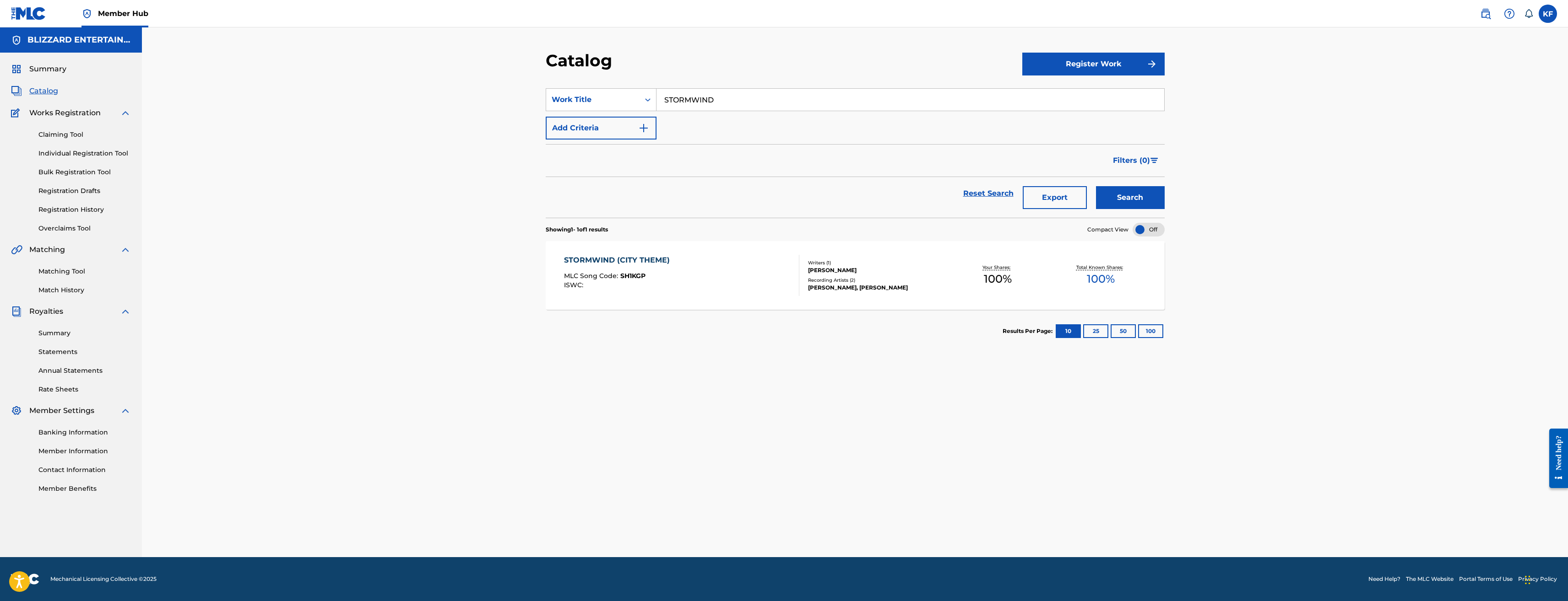
click at [963, 284] on div "Your Shares: 100 %" at bounding box center [998, 276] width 103 height 28
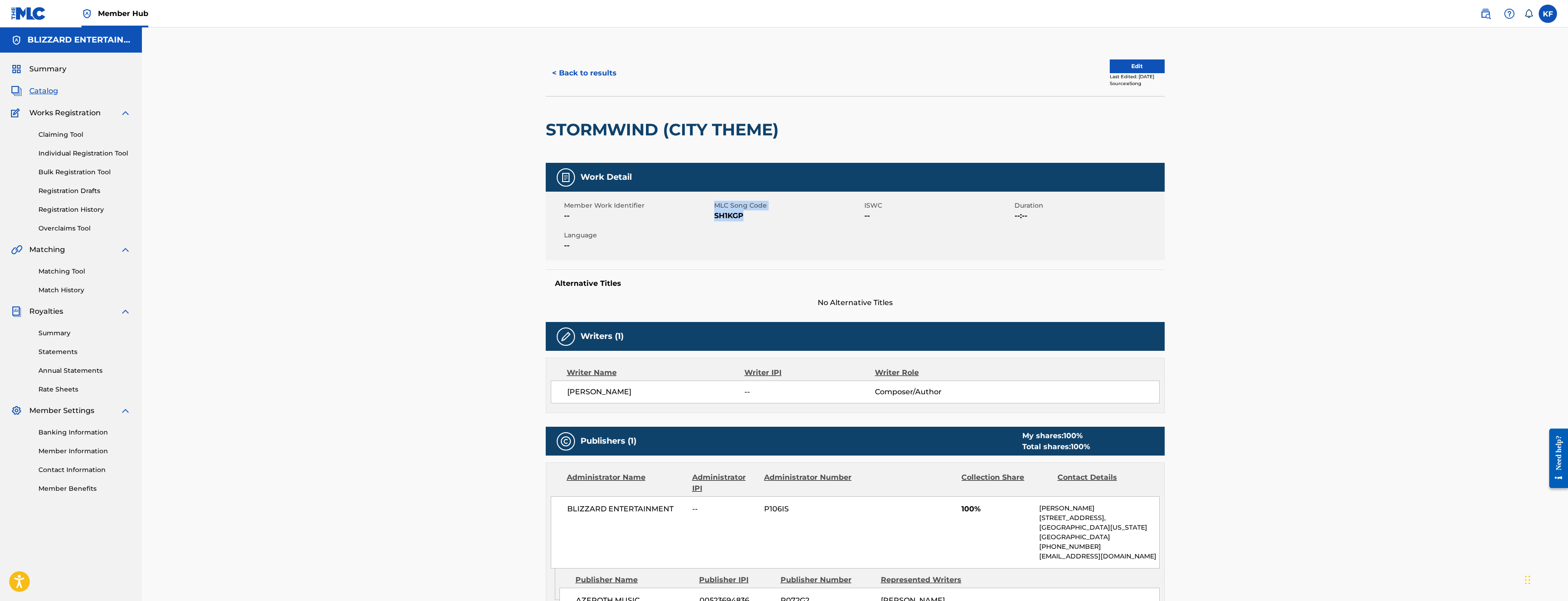
drag, startPoint x: 757, startPoint y: 218, endPoint x: 707, endPoint y: 218, distance: 50.0
click at [707, 218] on div "Member Work Identifier -- MLC Song Code SH1KGP ISWC -- Duration --:-- Language …" at bounding box center [855, 226] width 619 height 69
drag, startPoint x: 707, startPoint y: 218, endPoint x: 746, endPoint y: 220, distance: 39.1
click at [746, 220] on span "SH1KGP" at bounding box center [788, 216] width 148 height 11
drag, startPoint x: 744, startPoint y: 217, endPoint x: 713, endPoint y: 218, distance: 31.0
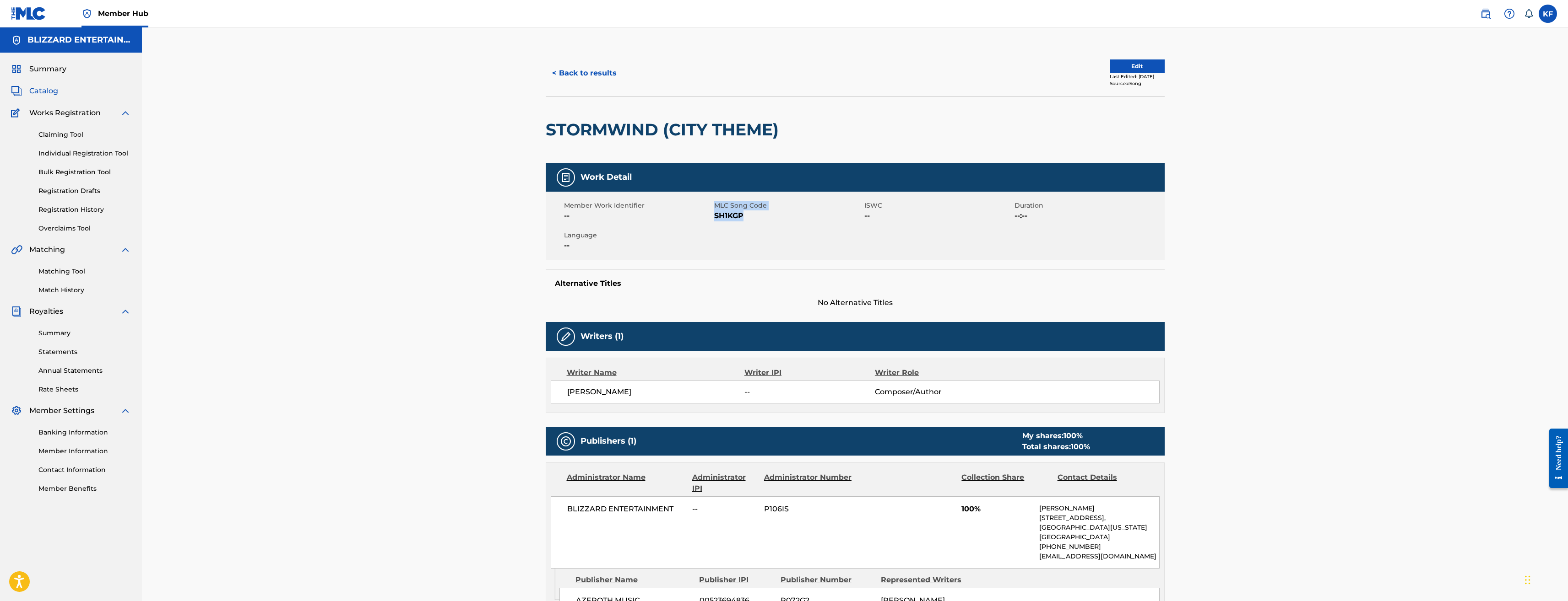
click at [713, 218] on div "Member Work Identifier -- MLC Song Code SH1KGP ISWC -- Duration --:-- Language …" at bounding box center [855, 226] width 619 height 69
drag, startPoint x: 713, startPoint y: 218, endPoint x: 725, endPoint y: 218, distance: 12.0
click at [725, 218] on span "SH1KGP" at bounding box center [788, 216] width 148 height 11
drag, startPoint x: 712, startPoint y: 214, endPoint x: 740, endPoint y: 216, distance: 28.1
click at [740, 216] on div "Member Work Identifier -- MLC Song Code SH1KGP ISWC -- Duration --:-- Language …" at bounding box center [855, 226] width 619 height 69
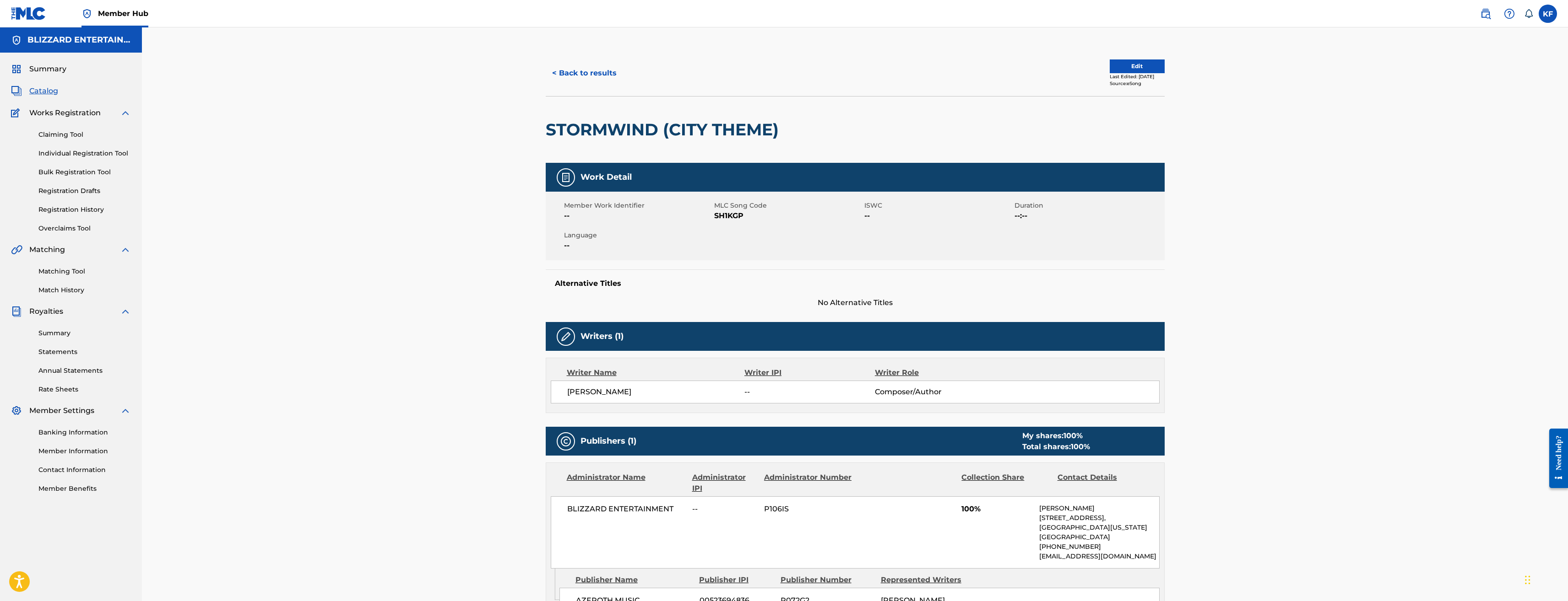
drag, startPoint x: 740, startPoint y: 216, endPoint x: 746, endPoint y: 218, distance: 6.3
click at [746, 218] on span "SH1KGP" at bounding box center [788, 216] width 148 height 11
drag, startPoint x: 746, startPoint y: 214, endPoint x: 715, endPoint y: 216, distance: 31.1
click at [715, 216] on span "SH1KGP" at bounding box center [788, 216] width 148 height 11
copy span "SH1KGP"
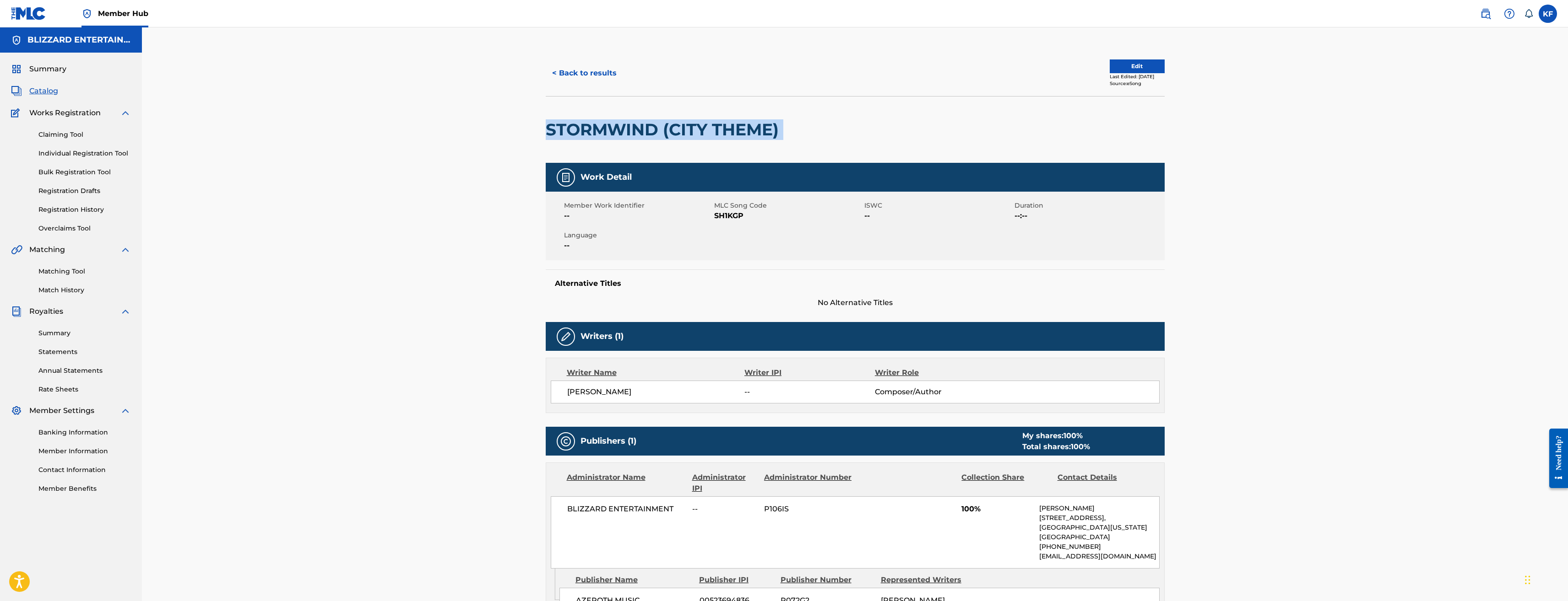
drag, startPoint x: 793, startPoint y: 128, endPoint x: 547, endPoint y: 124, distance: 246.0
click at [547, 124] on div "STORMWIND (CITY THEME)" at bounding box center [855, 129] width 619 height 67
copy div "STORMWIND (CITY THEME)"
click at [747, 216] on span "SH1KGP" at bounding box center [788, 216] width 148 height 11
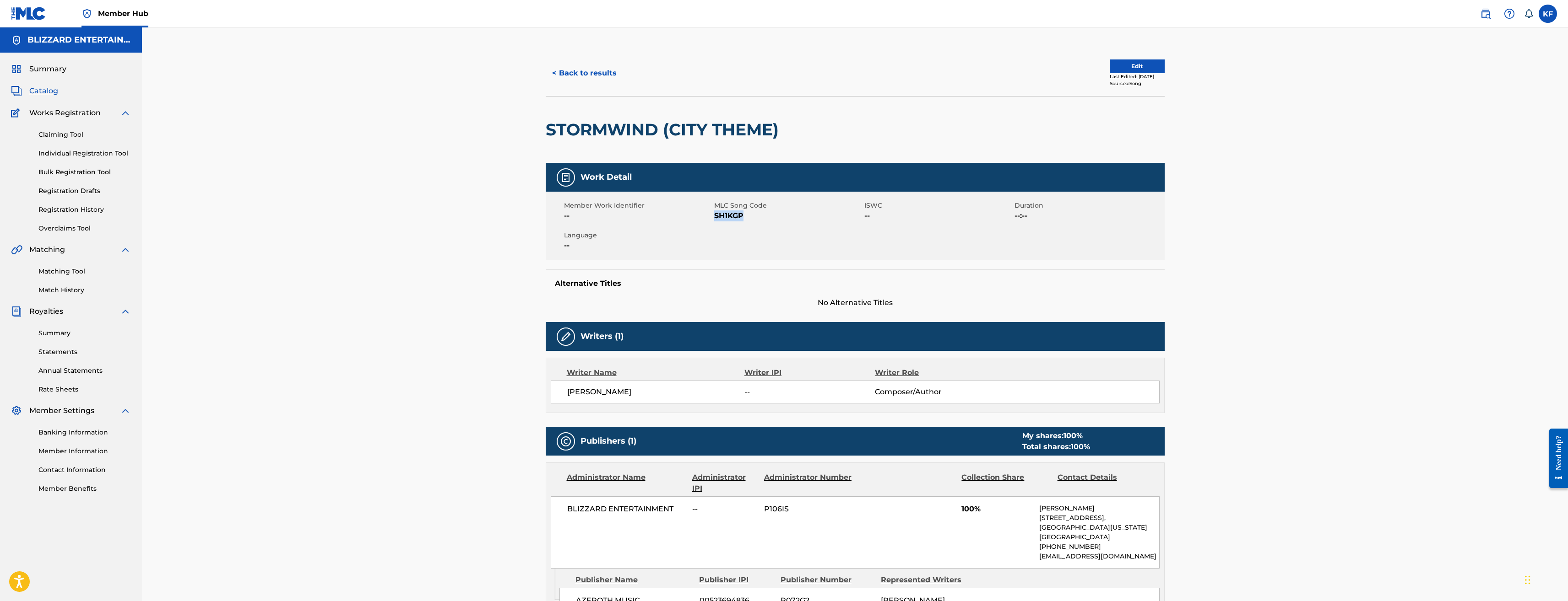
drag, startPoint x: 747, startPoint y: 215, endPoint x: 714, endPoint y: 216, distance: 33.0
click at [715, 216] on span "SH1KGP" at bounding box center [788, 216] width 148 height 11
copy span "SH1KGP"
drag, startPoint x: 762, startPoint y: 139, endPoint x: 770, endPoint y: 137, distance: 8.2
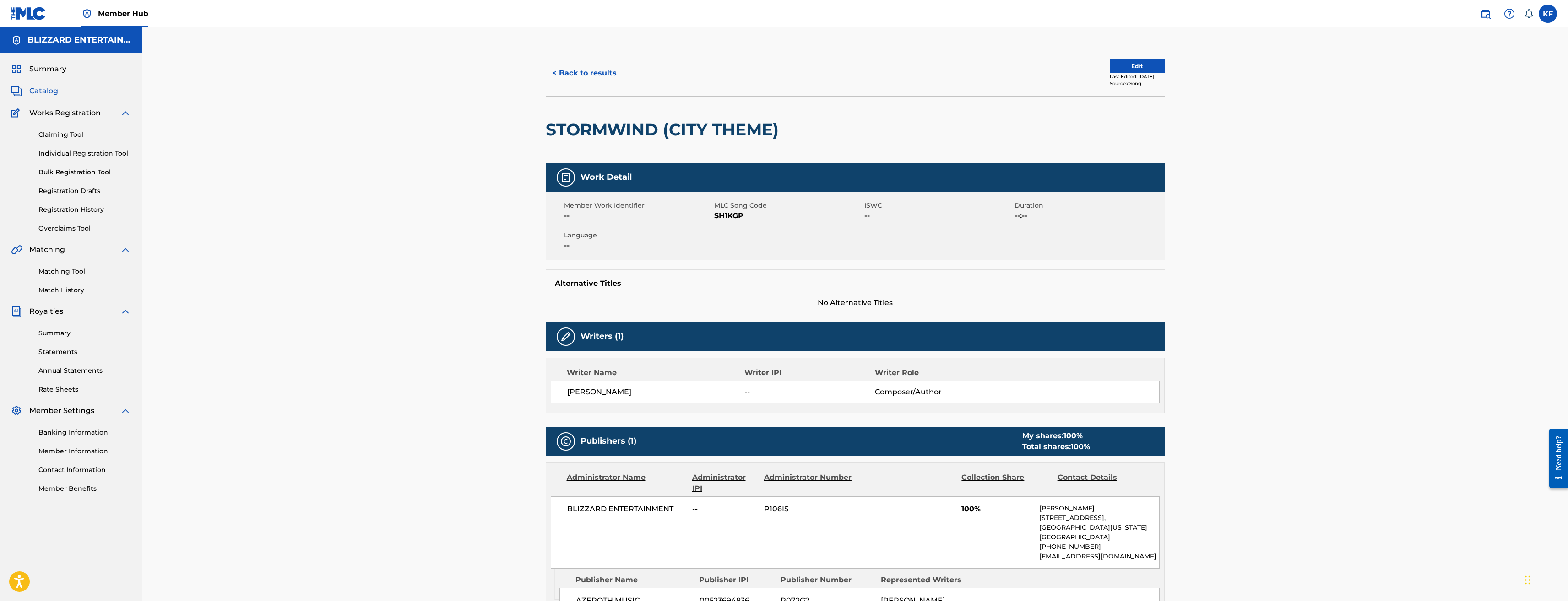
click at [762, 137] on h2 "STORMWIND (CITY THEME)" at bounding box center [665, 129] width 238 height 21
drag, startPoint x: 790, startPoint y: 129, endPoint x: 546, endPoint y: 129, distance: 244.0
click at [546, 129] on div "STORMWIND (CITY THEME)" at bounding box center [855, 129] width 619 height 67
click at [598, 77] on button "< Back to results" at bounding box center [584, 73] width 78 height 23
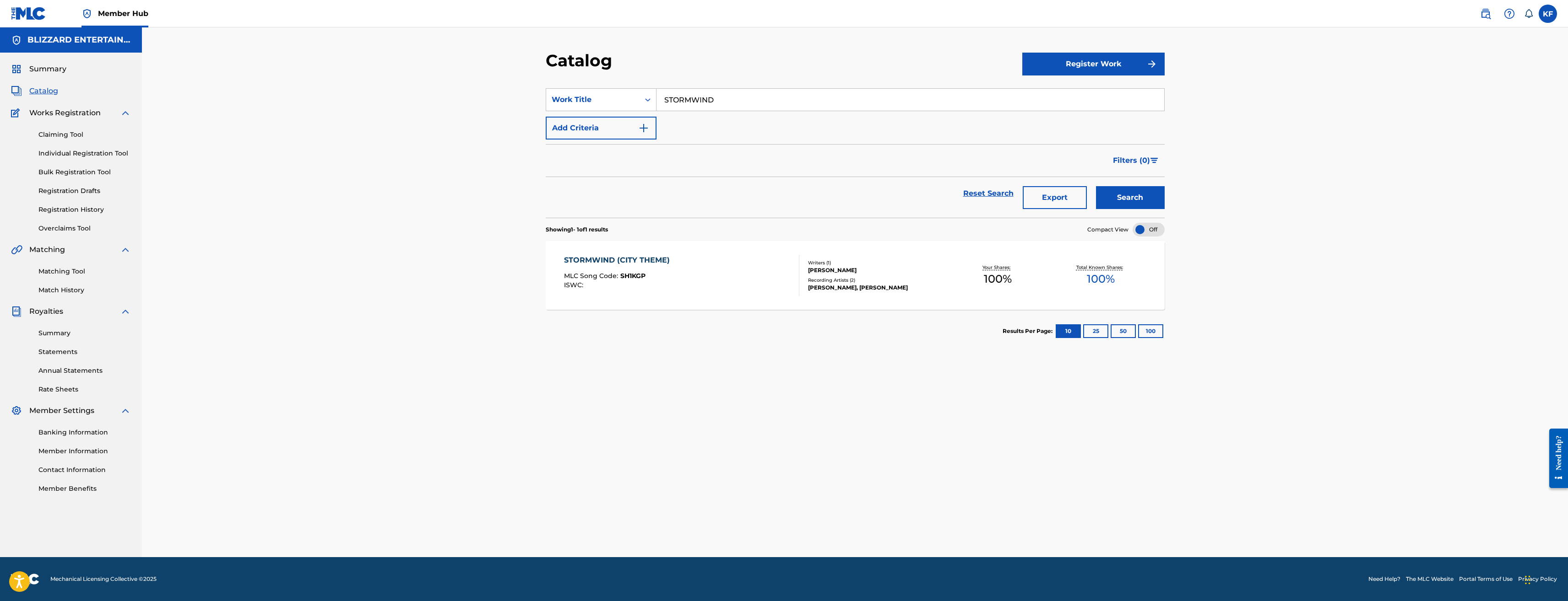
click at [741, 96] on input "STORMWIND" at bounding box center [910, 100] width 508 height 22
click at [740, 95] on input "STORMWIND" at bounding box center [910, 100] width 508 height 22
click at [1096, 186] on button "Search" at bounding box center [1130, 197] width 69 height 23
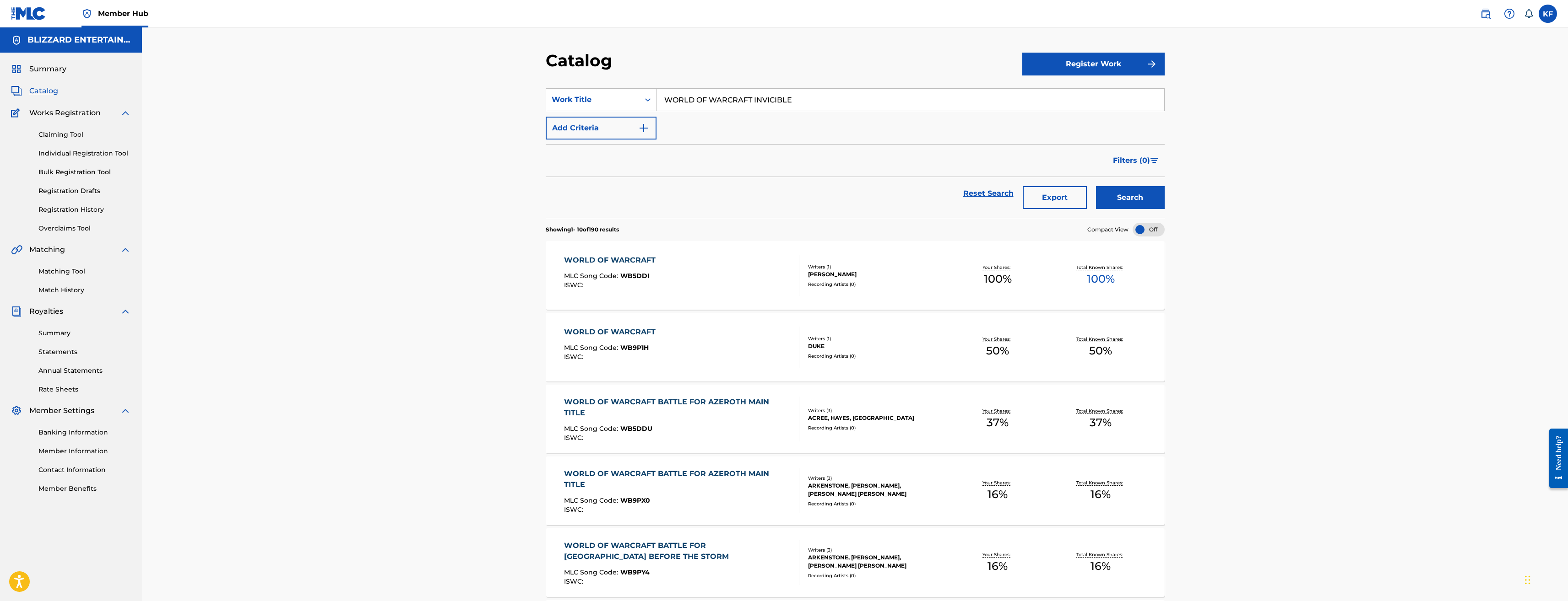
click at [1096, 186] on button "Search" at bounding box center [1130, 197] width 69 height 23
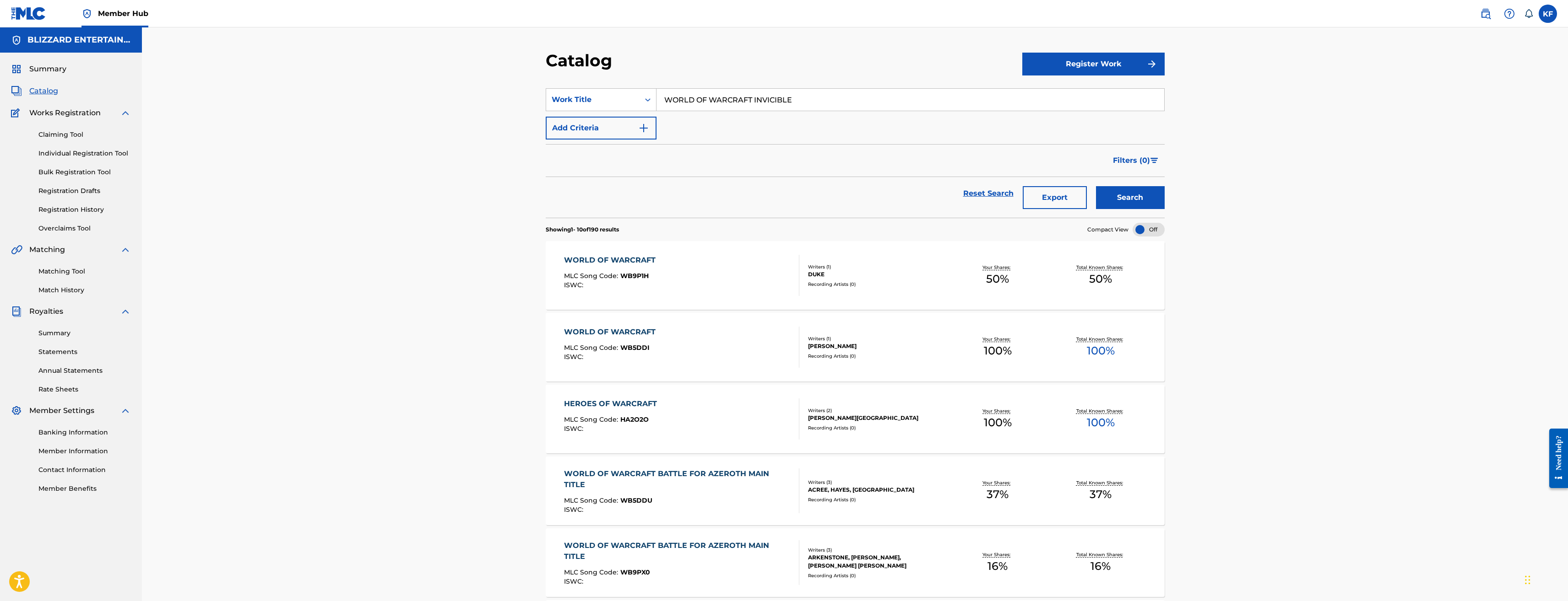
drag, startPoint x: 754, startPoint y: 96, endPoint x: 799, endPoint y: 95, distance: 45.0
click at [799, 95] on input "WORLD OF WARCRAFT INVICIBLE" at bounding box center [910, 100] width 508 height 22
type input "WORLD OF WARCRAFT"
click at [1096, 186] on button "Search" at bounding box center [1130, 197] width 69 height 23
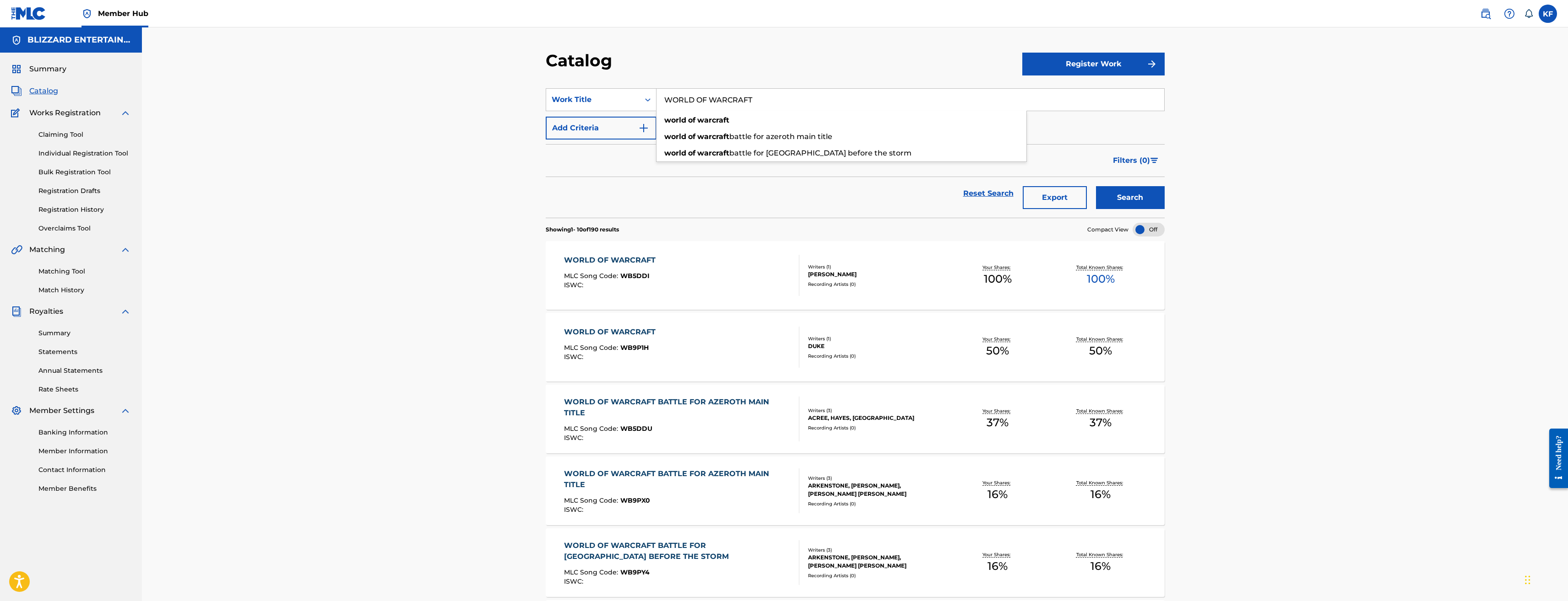
click at [666, 269] on div "WORLD OF WARCRAFT MLC Song Code : WB5DDI ISWC :" at bounding box center [682, 275] width 235 height 41
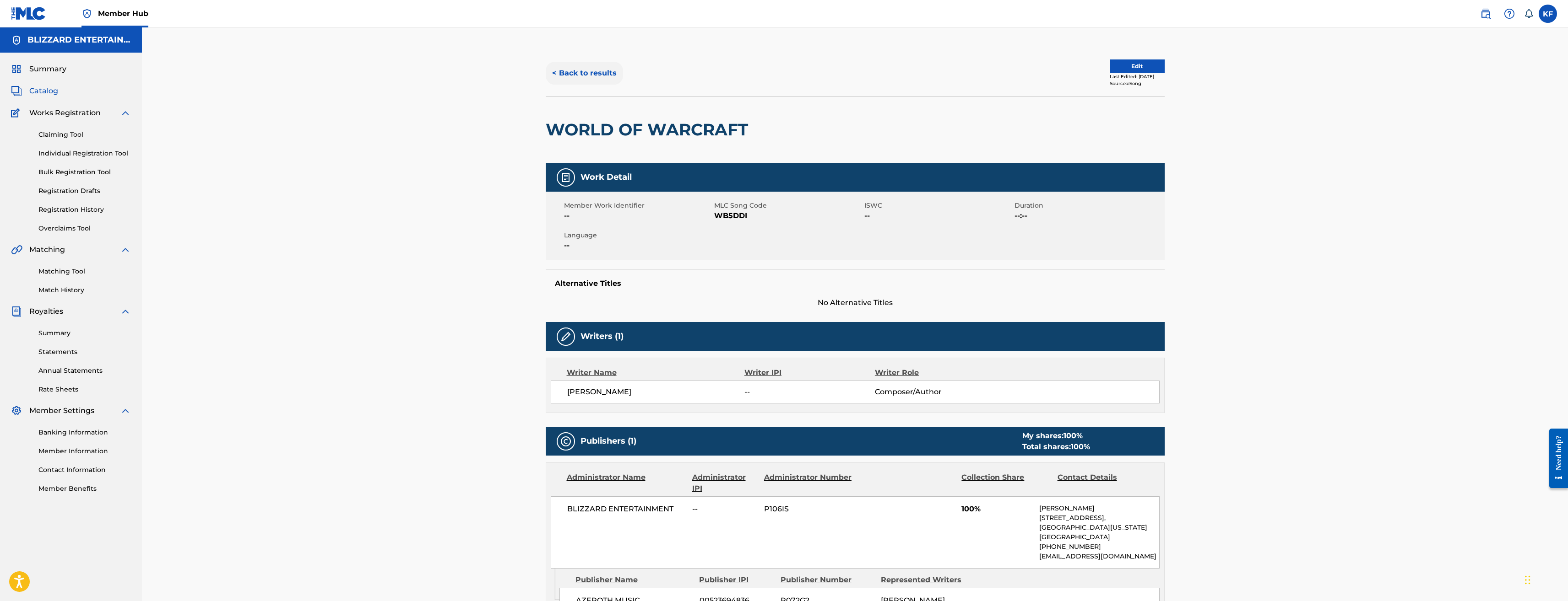
click at [595, 74] on button "< Back to results" at bounding box center [584, 73] width 78 height 23
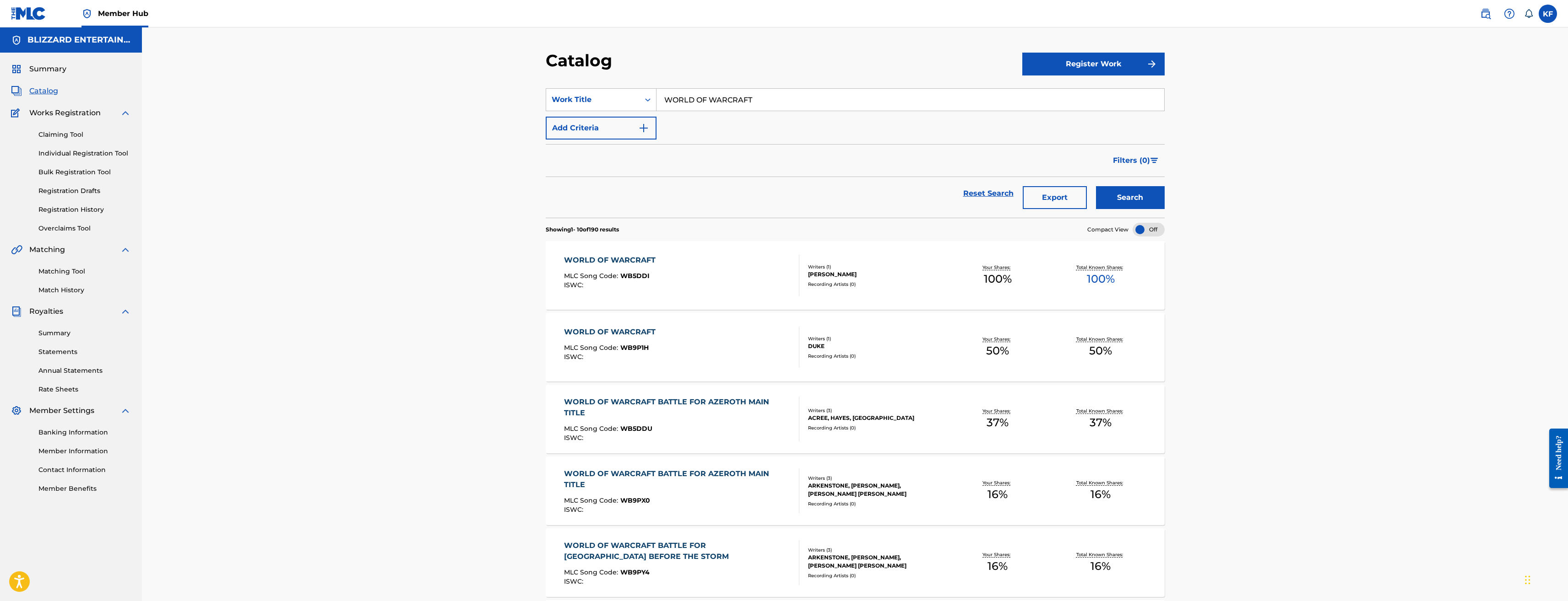
click at [710, 99] on input "WORLD OF WARCRAFT" at bounding box center [910, 100] width 508 height 22
type input "INVICIBLE"
click at [1096, 186] on button "Search" at bounding box center [1130, 197] width 69 height 23
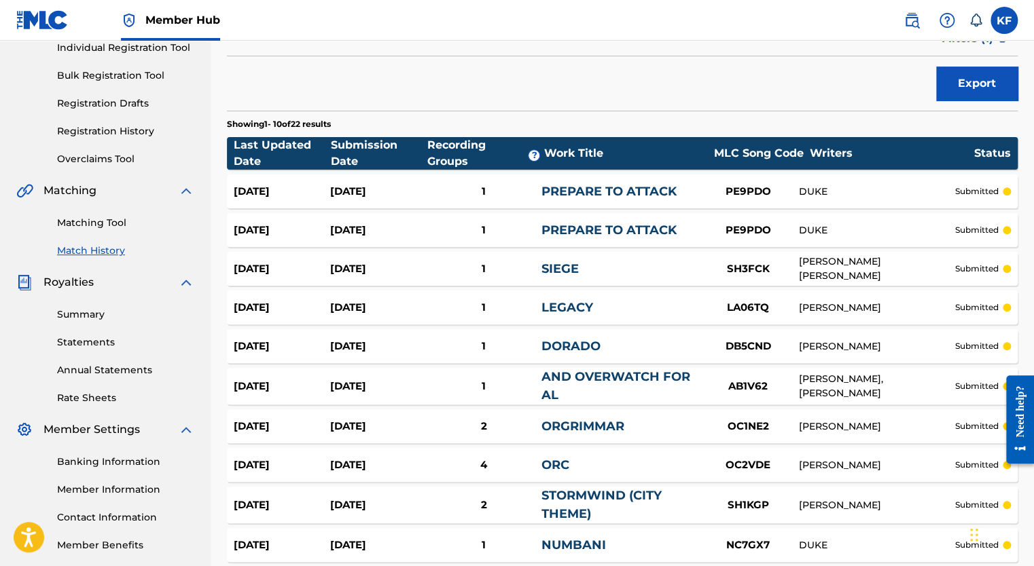
scroll to position [204, 0]
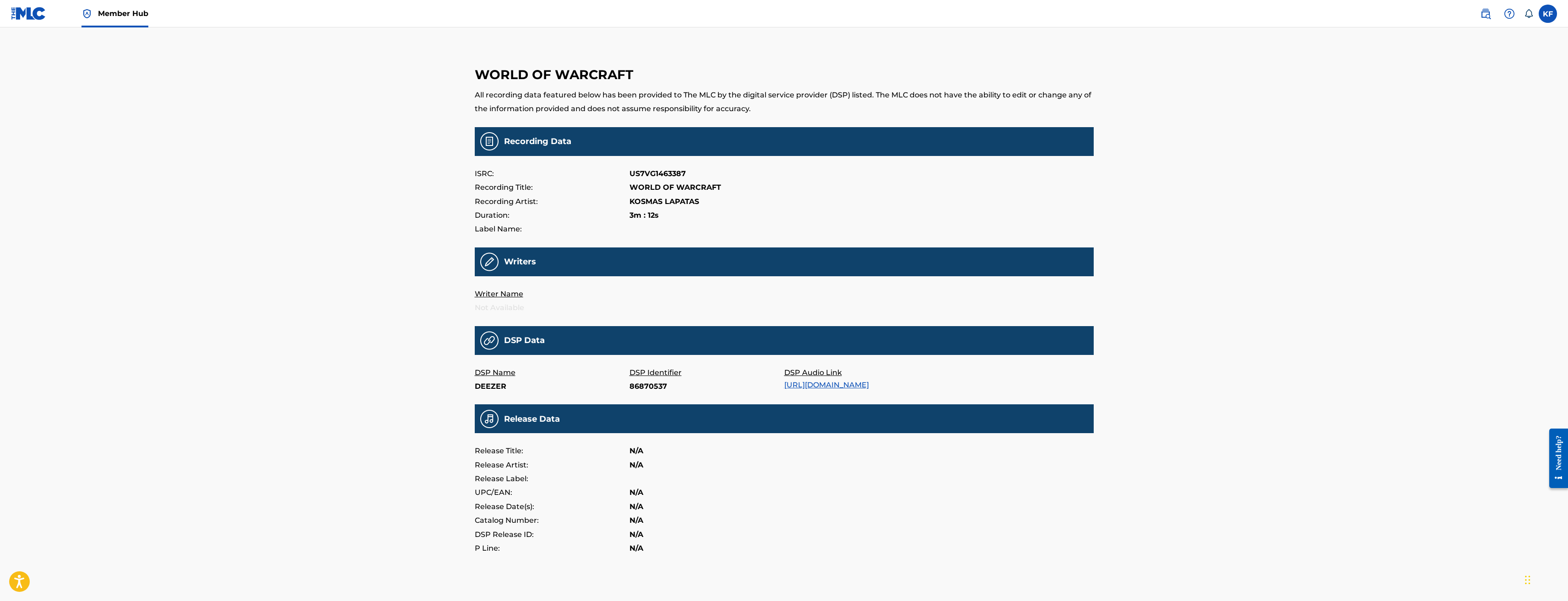
click at [869, 383] on link "https://www.deezer.com/en/track/86870537" at bounding box center [827, 385] width 85 height 9
click at [32, 9] on img at bounding box center [28, 13] width 35 height 13
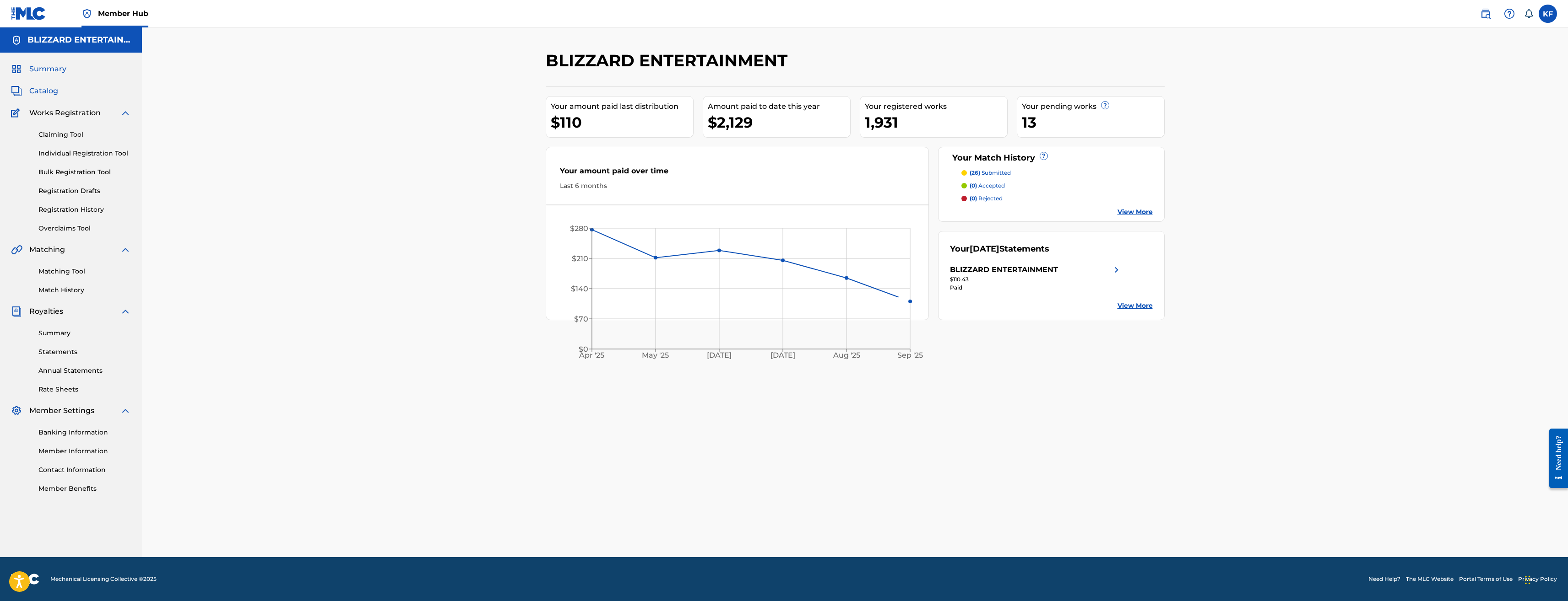
click at [51, 92] on span "Catalog" at bounding box center [43, 91] width 29 height 11
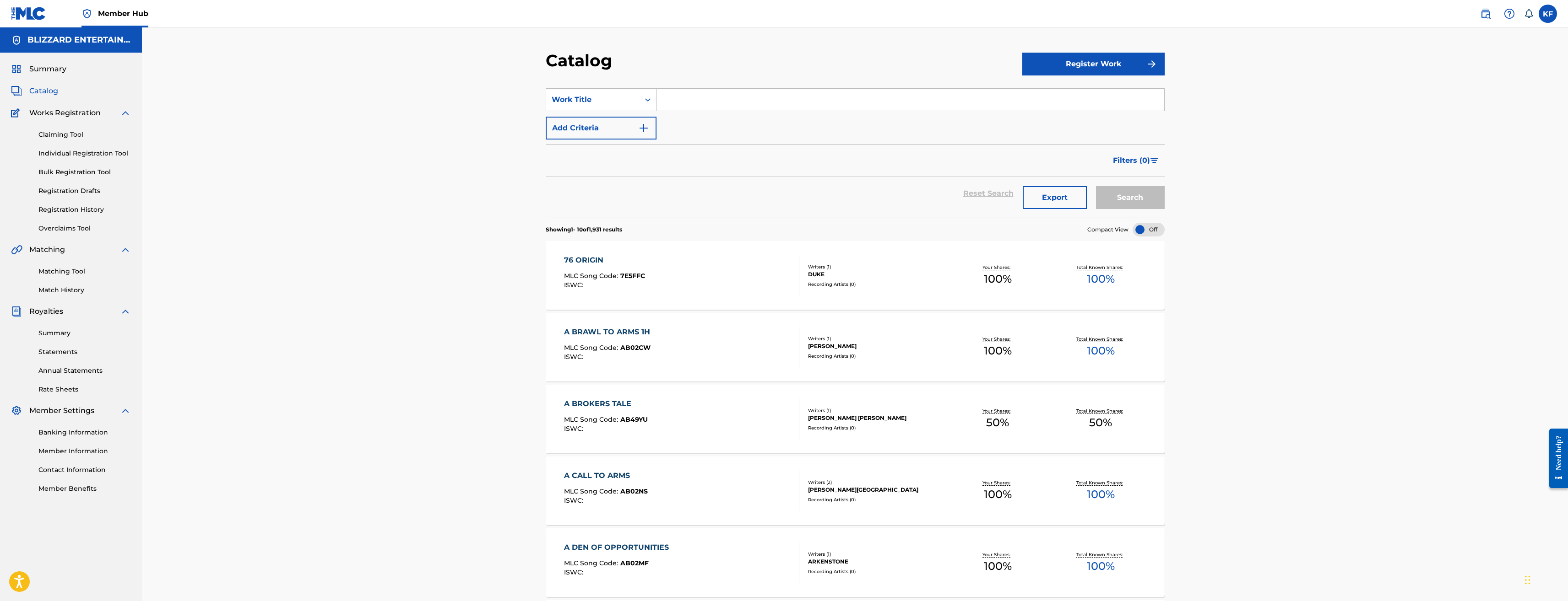
click at [712, 104] on input "Search Form" at bounding box center [910, 100] width 508 height 22
type input "WORLD OF WARCRFAT"
click at [1096, 186] on button "Search" at bounding box center [1130, 197] width 69 height 23
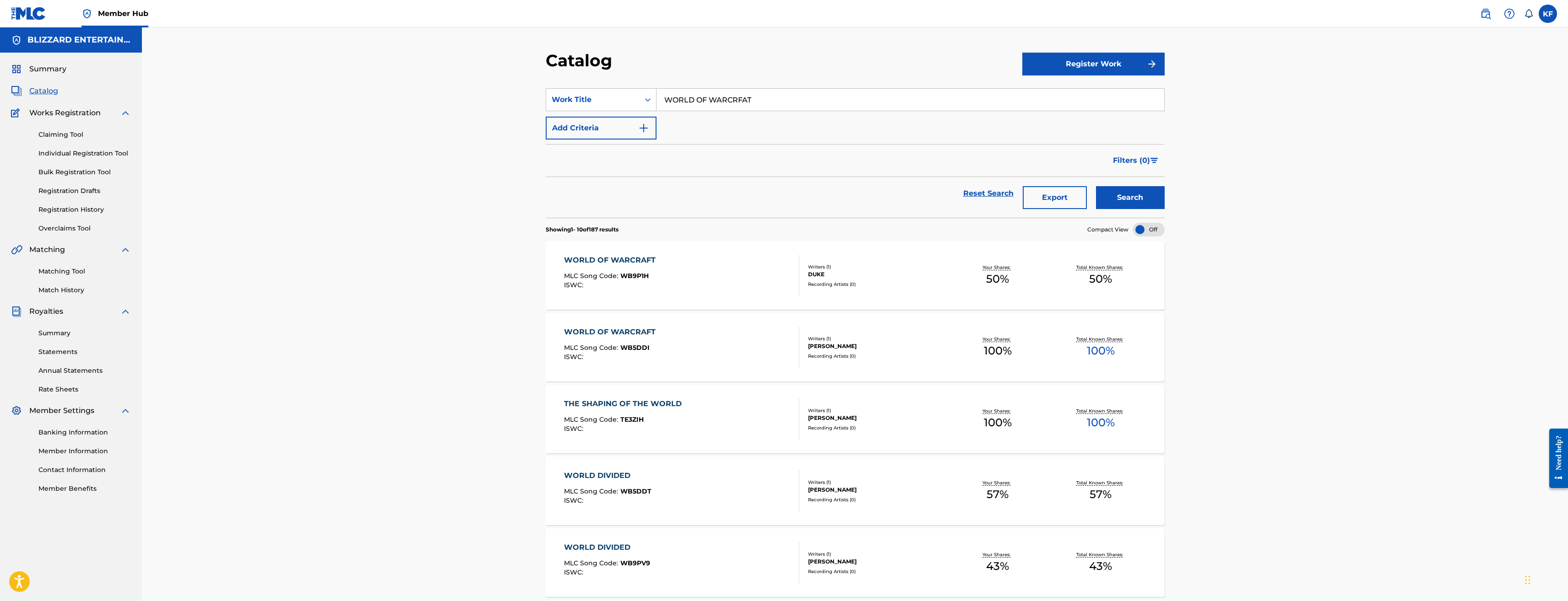
click at [640, 331] on div "WORLD OF WARCRAFT" at bounding box center [612, 332] width 96 height 11
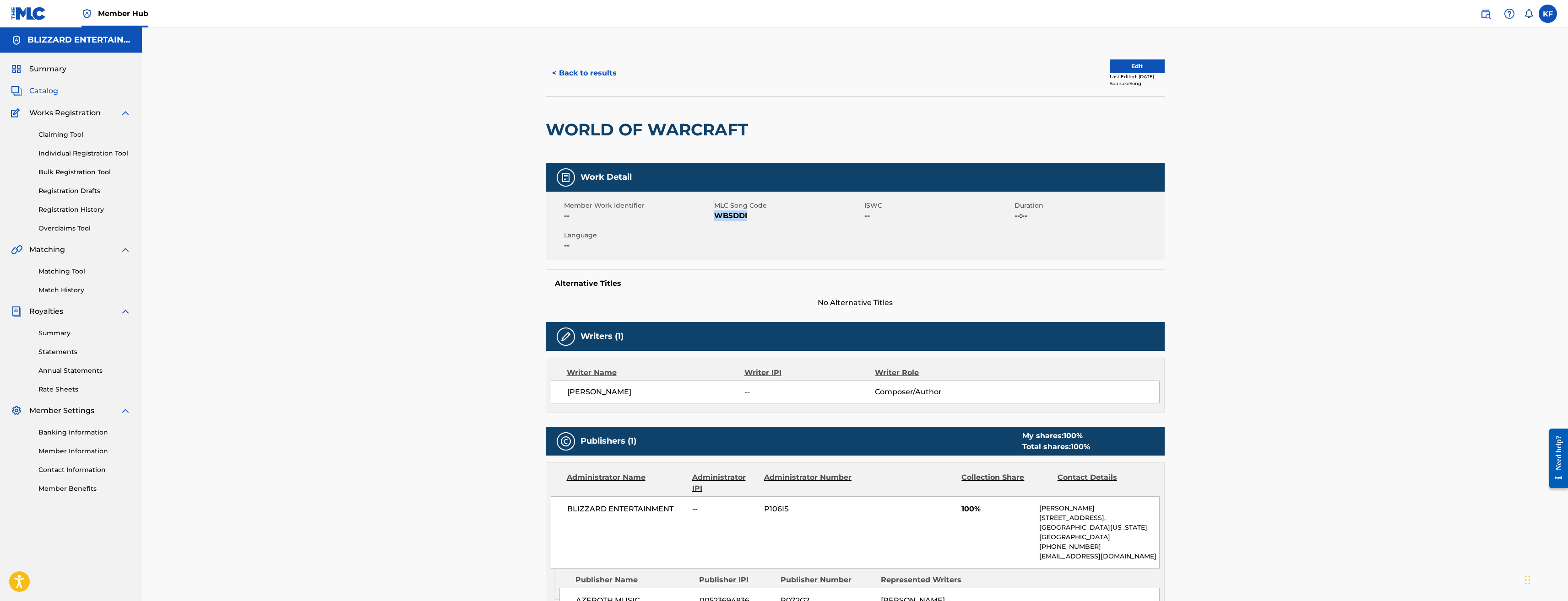
drag, startPoint x: 750, startPoint y: 215, endPoint x: 715, endPoint y: 212, distance: 35.1
click at [715, 212] on span "WB5DDI" at bounding box center [788, 216] width 148 height 11
copy span "WB5DDI"
drag, startPoint x: 767, startPoint y: 127, endPoint x: 543, endPoint y: 119, distance: 224.1
click at [543, 119] on div "< Back to results Edit Last Edited: April 29, 2021 Source: eSong WORLD OF WARCR…" at bounding box center [855, 389] width 641 height 678
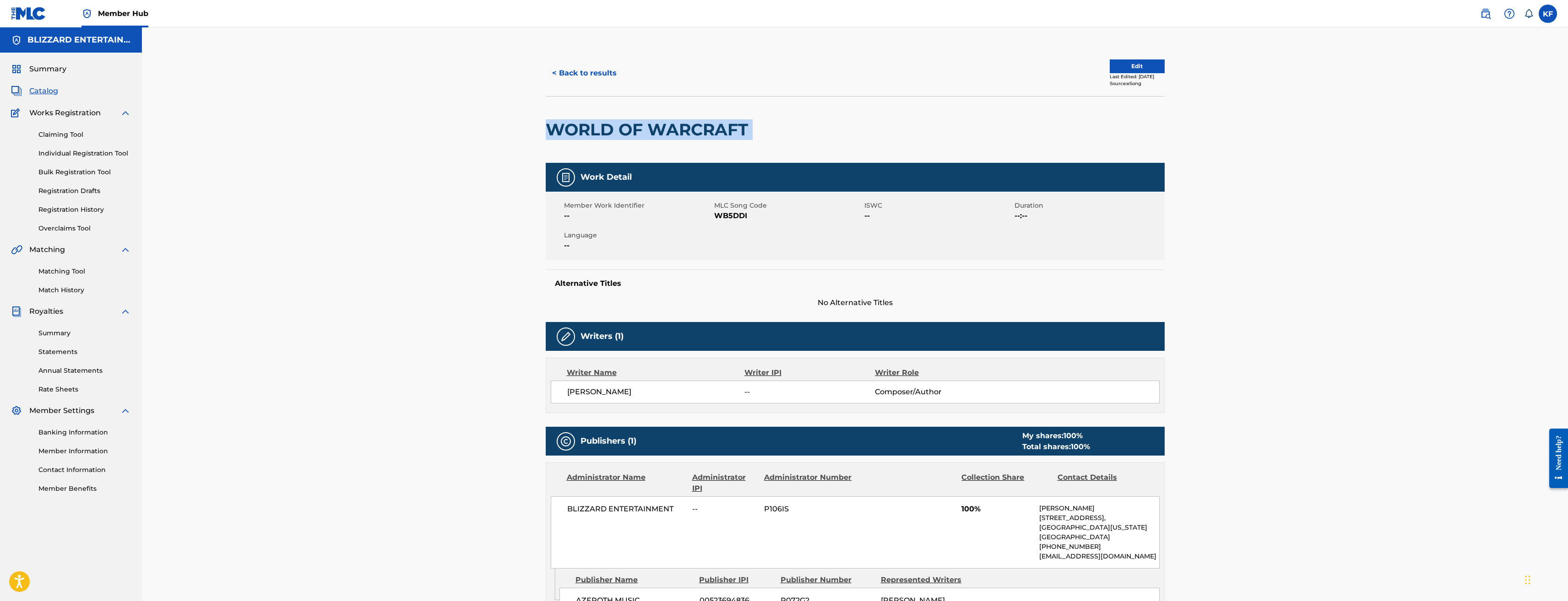
copy div "WORLD OF WARCRAFT"
click at [756, 214] on span "WB5DDI" at bounding box center [788, 216] width 148 height 11
drag, startPoint x: 756, startPoint y: 218, endPoint x: 717, endPoint y: 214, distance: 39.2
click at [717, 214] on span "WB5DDI" at bounding box center [788, 216] width 148 height 11
copy span "WB5DDI"
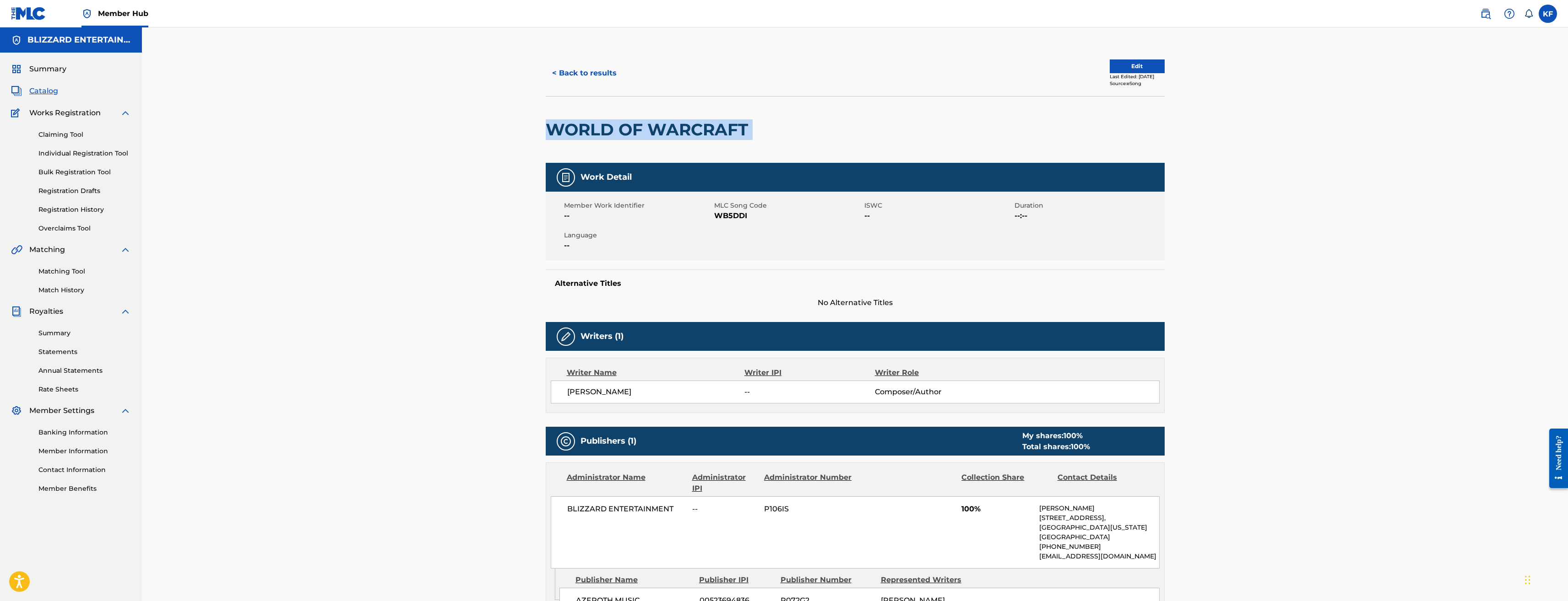
drag, startPoint x: 768, startPoint y: 127, endPoint x: 549, endPoint y: 121, distance: 219.1
click at [549, 121] on div "WORLD OF WARCRAFT" at bounding box center [855, 129] width 619 height 67
copy div "WORLD OF WARCRAFT"
click at [575, 65] on button "< Back to results" at bounding box center [584, 73] width 78 height 23
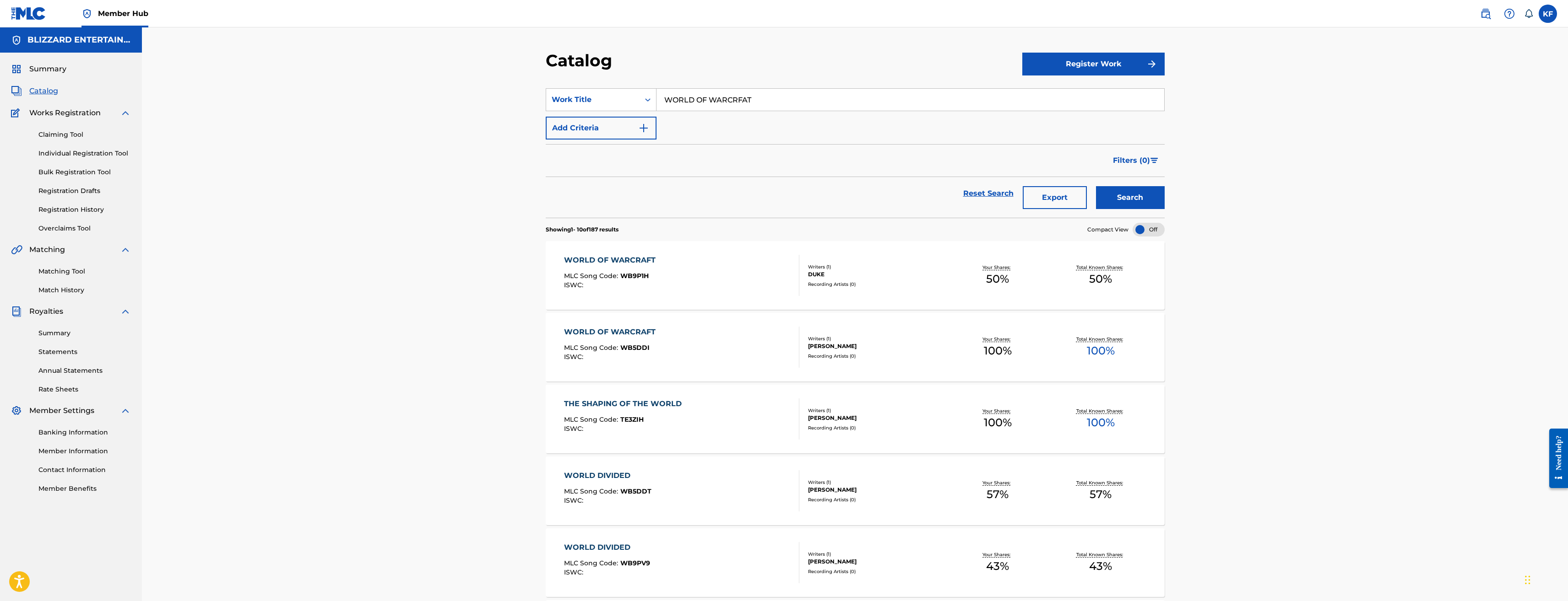
click at [704, 95] on input "WORLD OF WARCRFAT" at bounding box center [910, 100] width 508 height 22
type input "TAVERN"
click at [1096, 186] on button "Search" at bounding box center [1130, 197] width 69 height 23
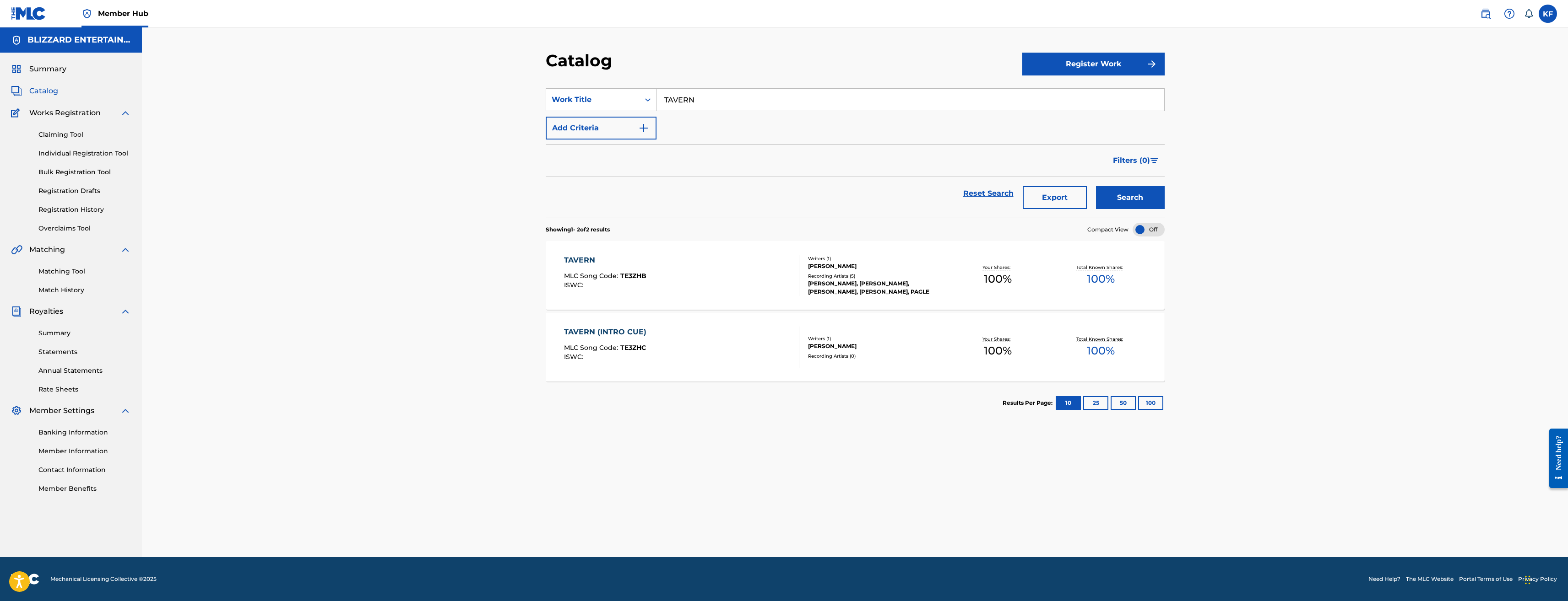
click at [607, 262] on div "TAVERN" at bounding box center [605, 260] width 82 height 11
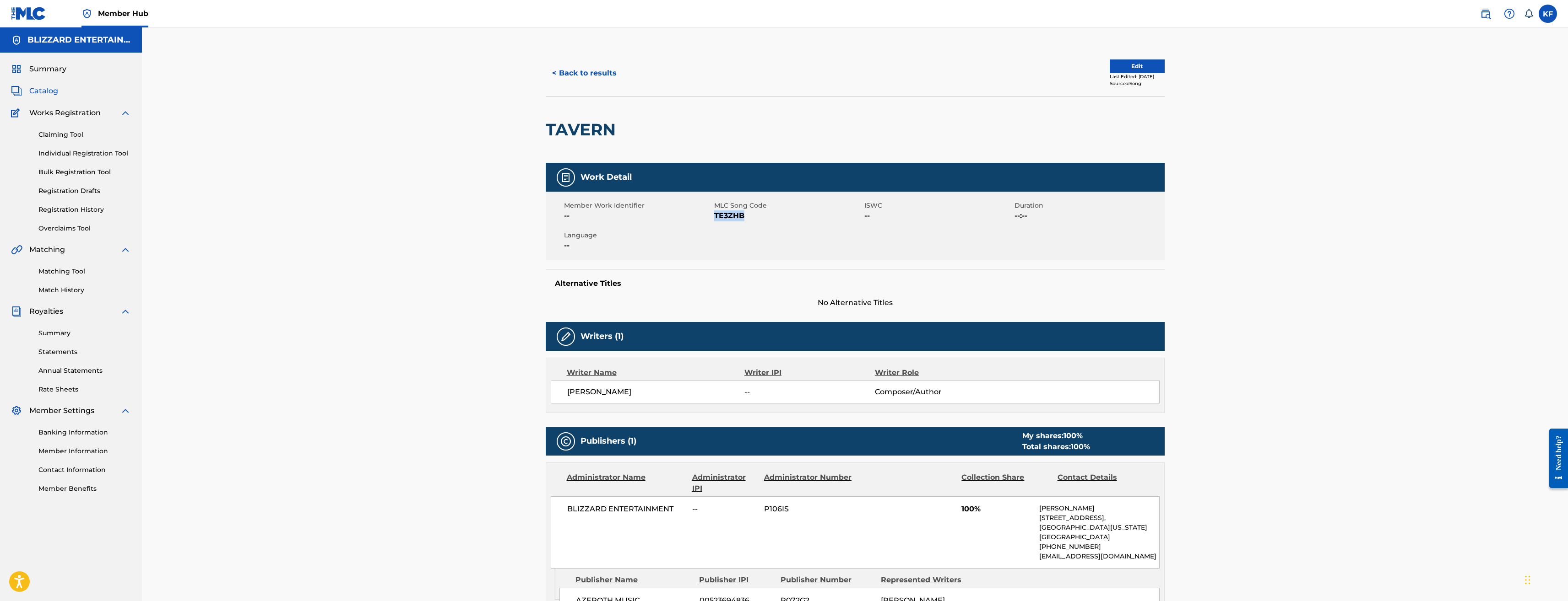
drag, startPoint x: 750, startPoint y: 218, endPoint x: 714, endPoint y: 214, distance: 36.2
click at [715, 214] on span "TE3ZHB" at bounding box center [788, 216] width 148 height 11
copy span "TE3ZHB"
drag, startPoint x: 618, startPoint y: 127, endPoint x: 535, endPoint y: 129, distance: 83.0
click at [535, 129] on div "< Back to results Edit Last Edited: May 24, 2022 Source: eSong TAVERN Work Deta…" at bounding box center [855, 450] width 641 height 800
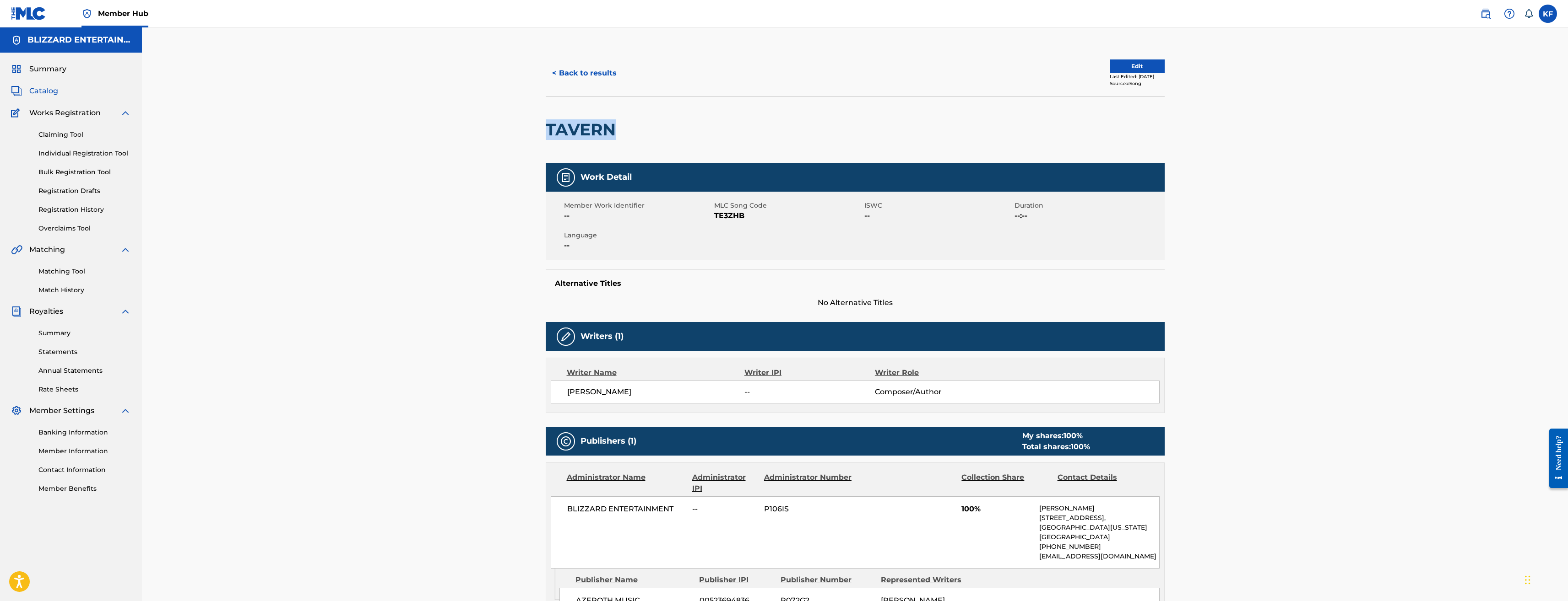
copy h2 "TAVERN"
click at [578, 71] on button "< Back to results" at bounding box center [584, 73] width 78 height 23
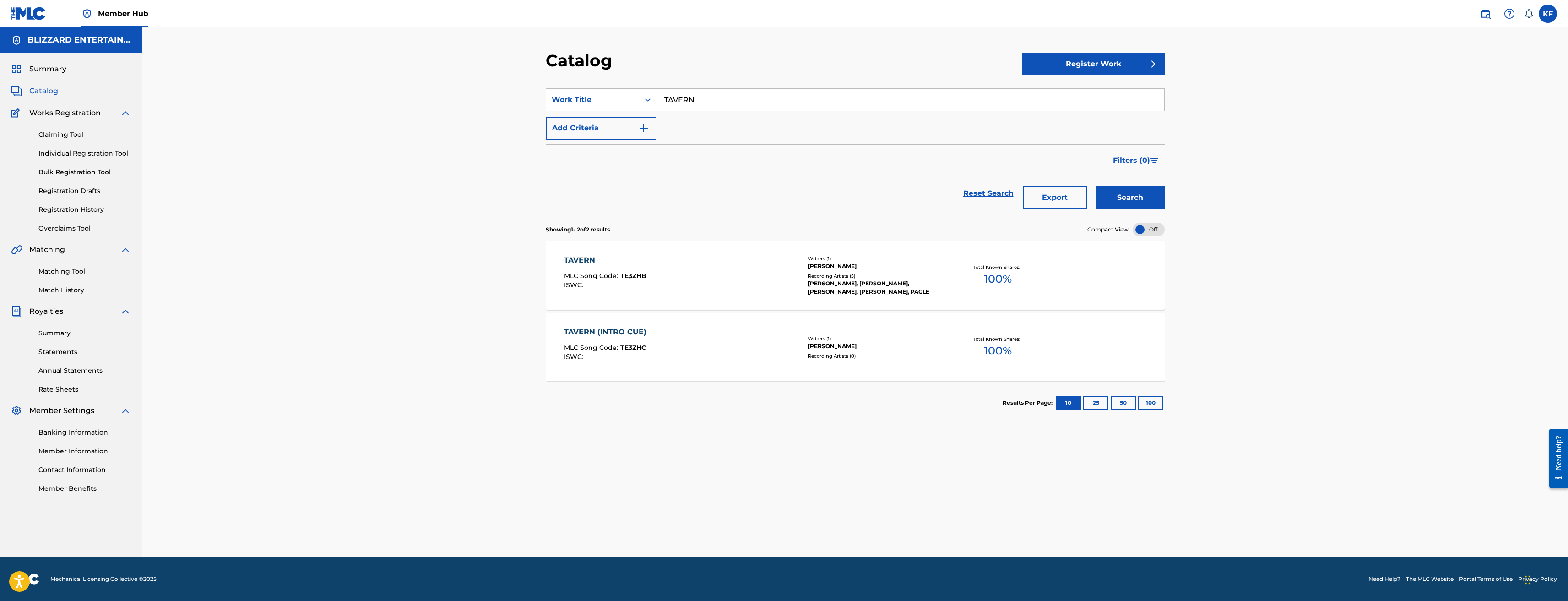
click at [754, 101] on input "TAVERN" at bounding box center [910, 100] width 508 height 22
click at [752, 100] on input "TAVERN" at bounding box center [910, 100] width 508 height 22
type input "LIONS PRIDE"
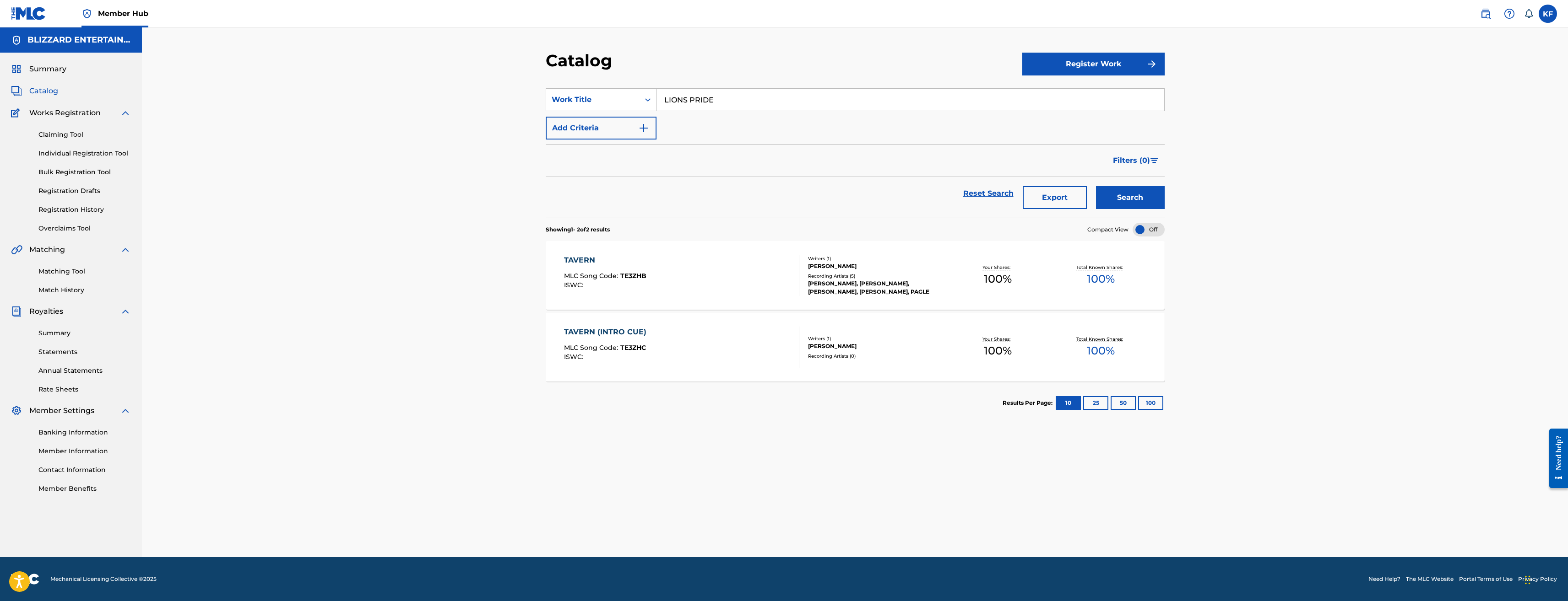
click at [1096, 186] on button "Search" at bounding box center [1130, 197] width 69 height 23
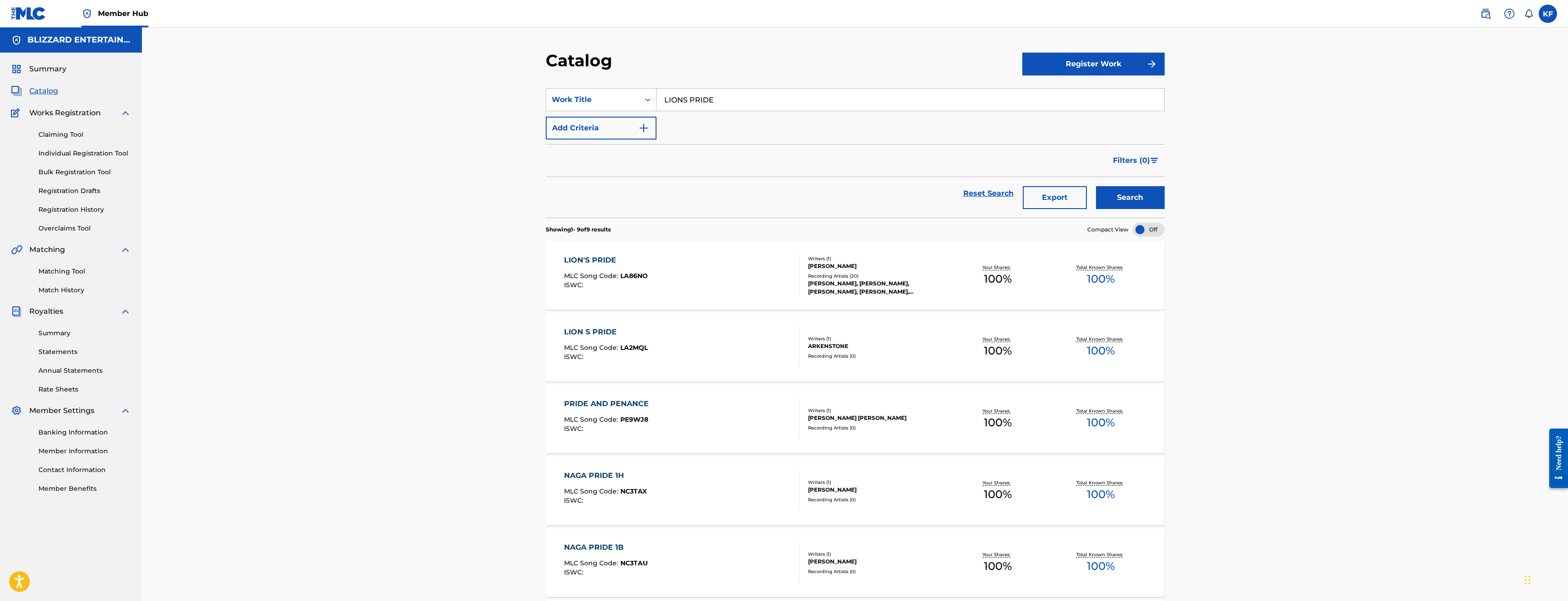
click at [744, 280] on div "LION'S PRIDE MLC Song Code : LA86NO ISWC :" at bounding box center [682, 275] width 235 height 41
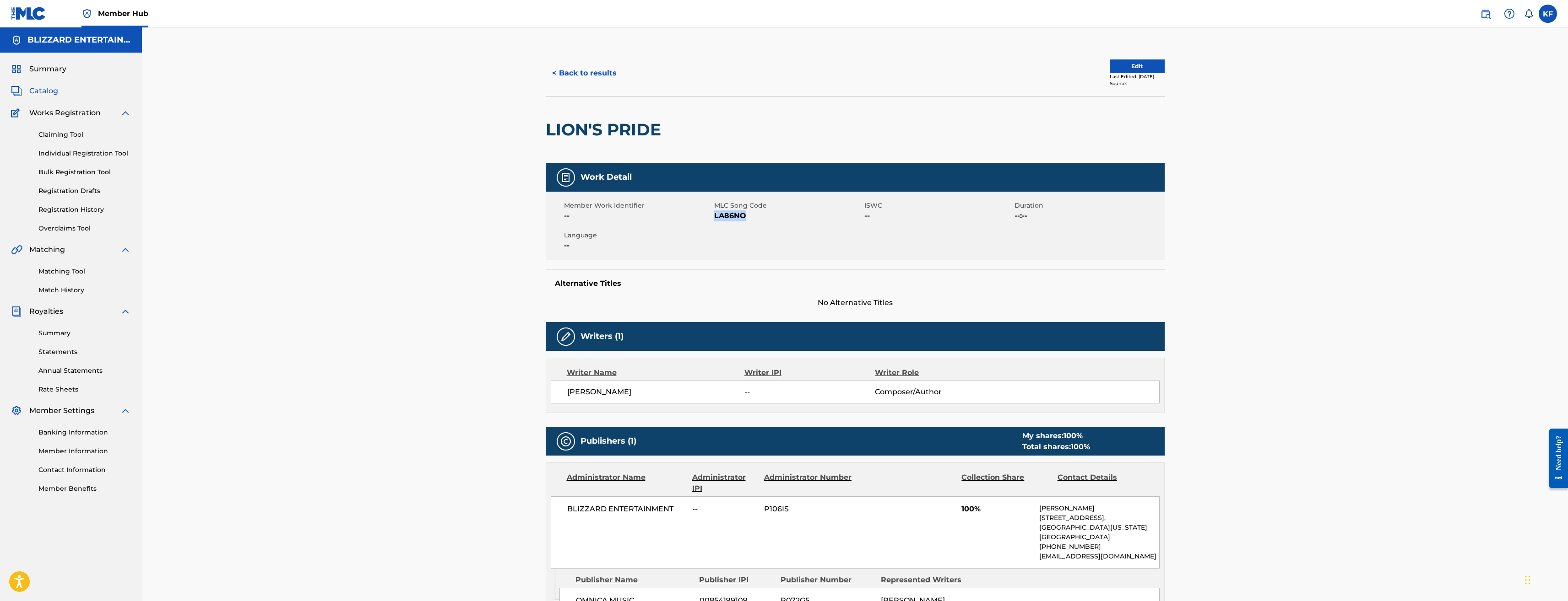
drag, startPoint x: 757, startPoint y: 215, endPoint x: 716, endPoint y: 216, distance: 41.0
click at [716, 216] on span "LA86NO" at bounding box center [788, 216] width 148 height 11
copy span "LA86NO"
drag, startPoint x: 667, startPoint y: 130, endPoint x: 545, endPoint y: 130, distance: 122.0
click at [545, 130] on div "< Back to results Edit Last Edited: October 01, 2020 Source: LION'S PRIDE Work …" at bounding box center [855, 524] width 641 height 947
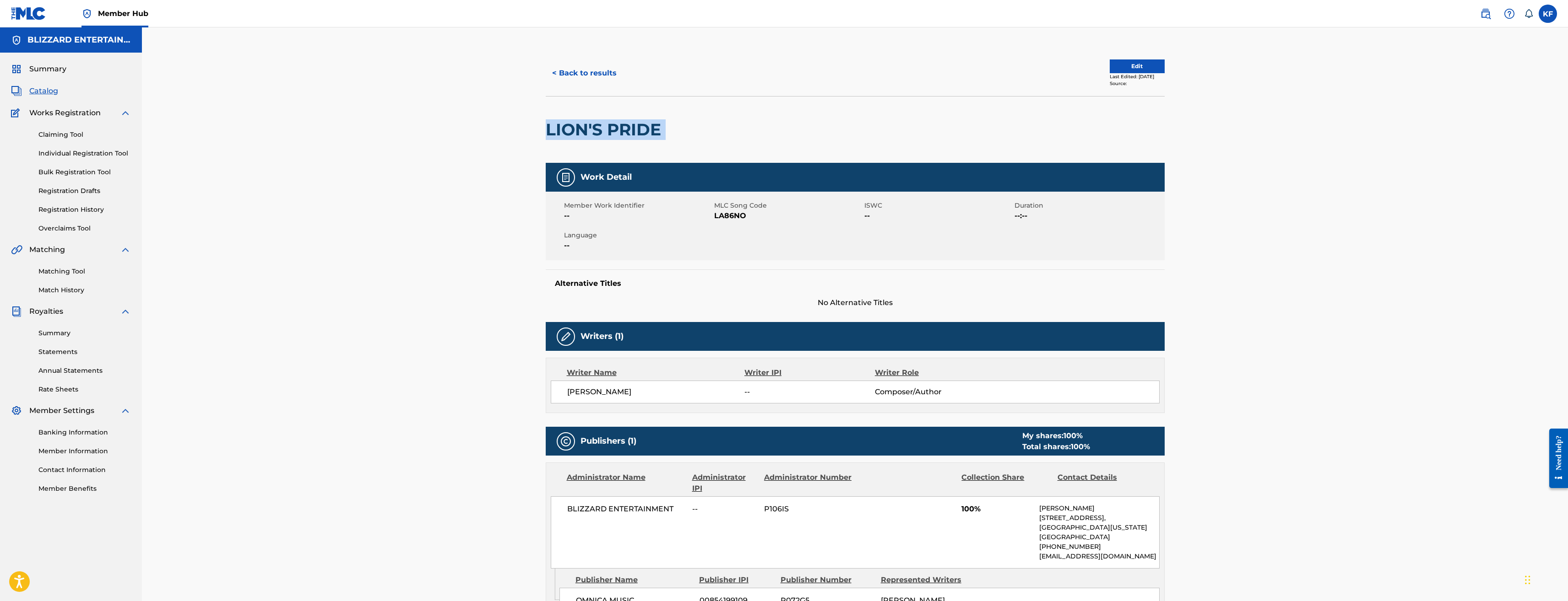
copy div "LION'S PRIDE"
click at [594, 68] on button "< Back to results" at bounding box center [584, 73] width 78 height 23
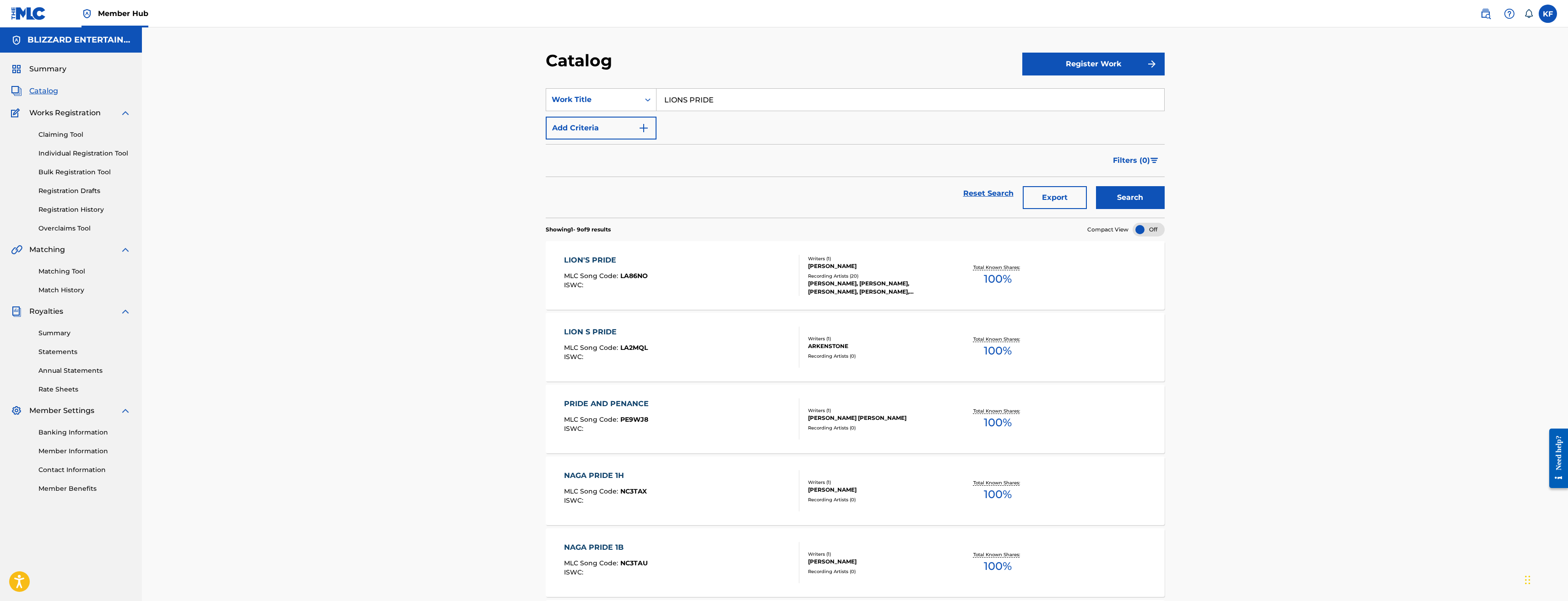
click at [706, 101] on input "LIONS PRIDE" at bounding box center [910, 100] width 508 height 22
type input "ARTHAS"
click at [1096, 186] on button "Search" at bounding box center [1130, 197] width 69 height 23
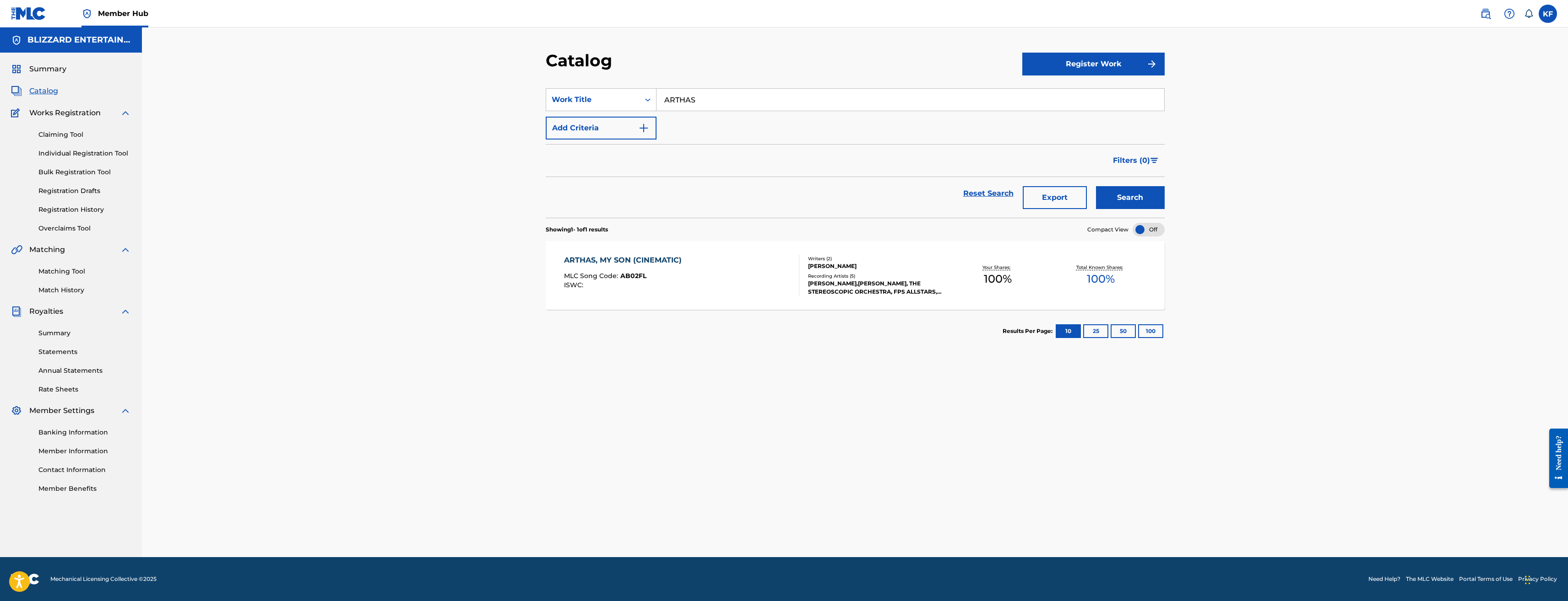
click at [687, 280] on div "ARTHAS, MY SON (CINEMATIC) MLC Song Code : AB02FL ISWC :" at bounding box center [682, 275] width 235 height 41
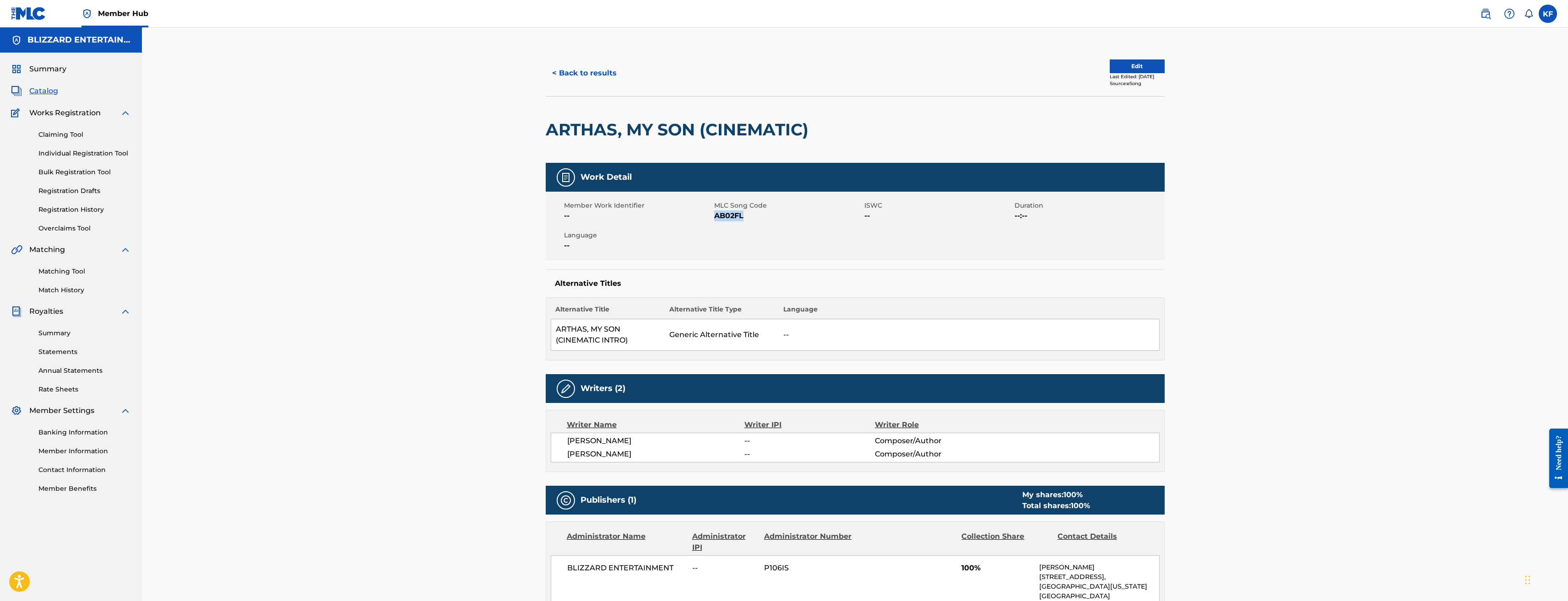
drag, startPoint x: 760, startPoint y: 222, endPoint x: 716, endPoint y: 217, distance: 44.3
click at [716, 217] on div "Member Work Identifier -- MLC Song Code AB02FL ISWC -- Duration --:-- Language …" at bounding box center [855, 226] width 619 height 69
copy span "AB02FL"
click at [817, 127] on div at bounding box center [884, 129] width 142 height 66
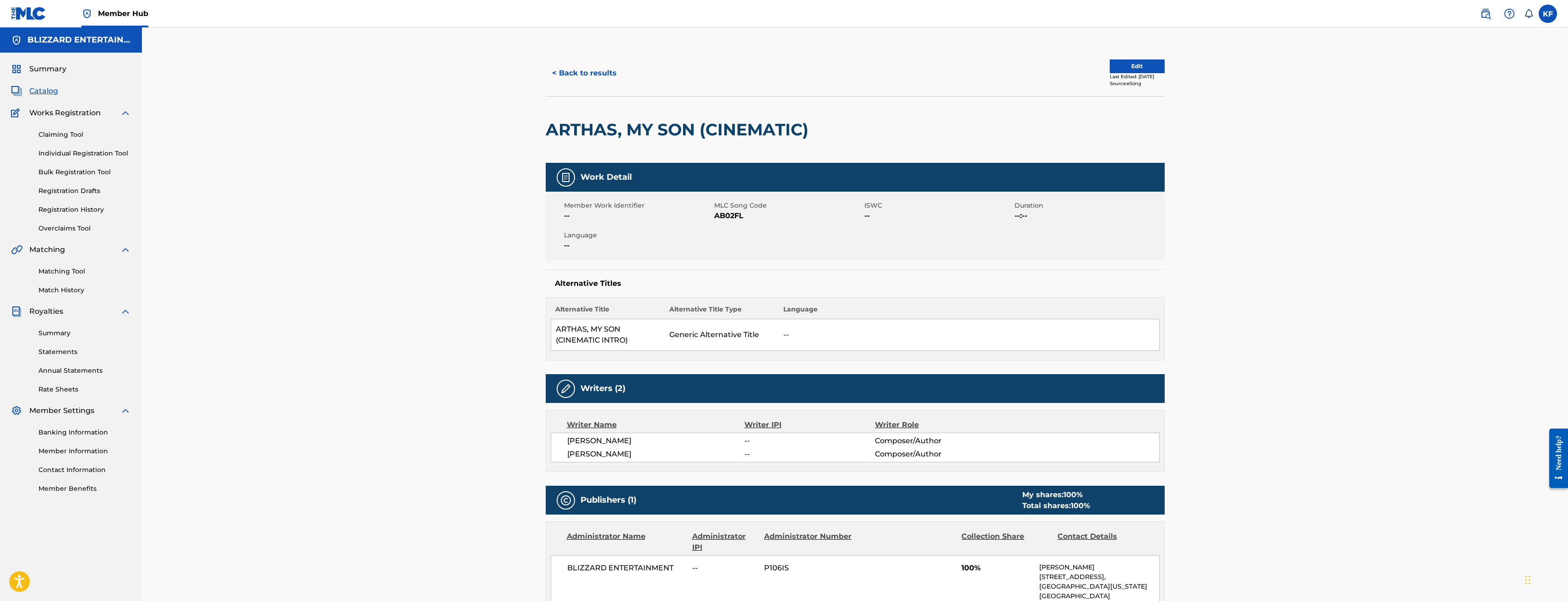
click at [748, 214] on span "AB02FL" at bounding box center [788, 216] width 148 height 11
drag, startPoint x: 749, startPoint y: 217, endPoint x: 714, endPoint y: 214, distance: 35.1
click at [715, 214] on span "AB02FL" at bounding box center [788, 216] width 148 height 11
click at [597, 72] on button "< Back to results" at bounding box center [584, 73] width 78 height 23
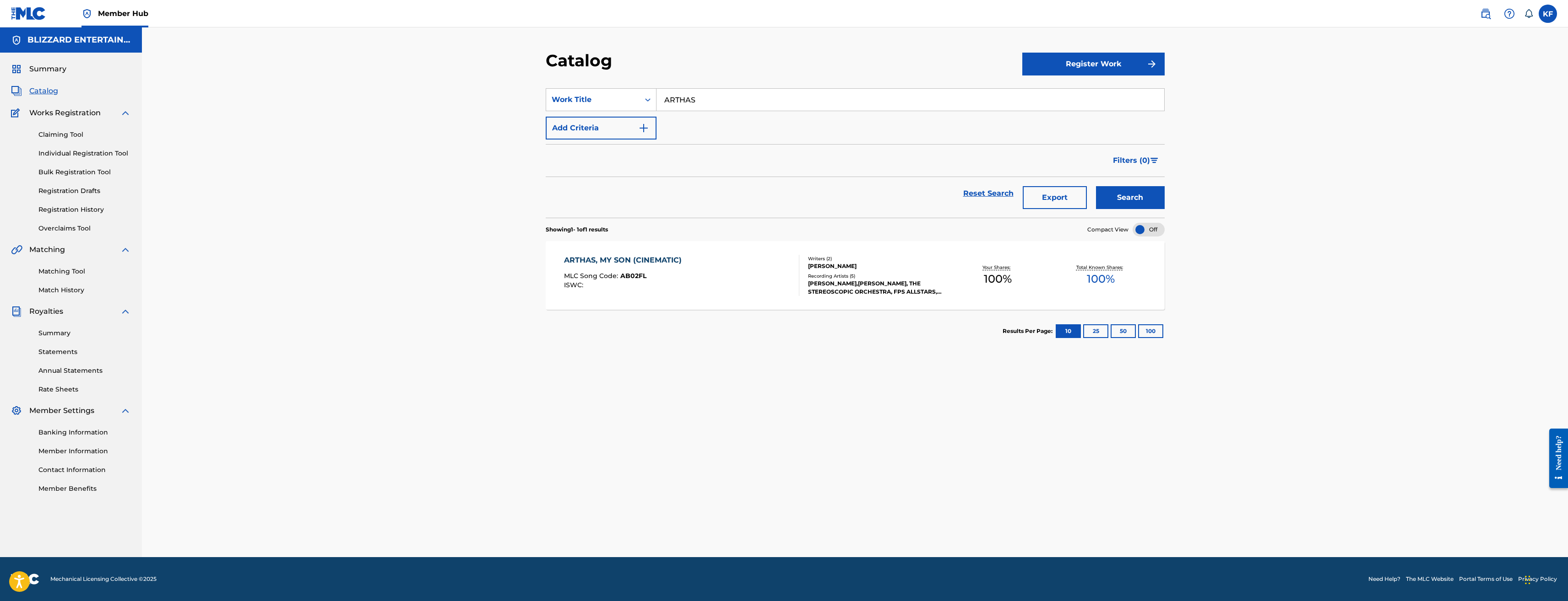
click at [702, 100] on input "ARTHAS" at bounding box center [910, 100] width 508 height 22
type input "TEMPLE OF"
click at [1096, 186] on button "Search" at bounding box center [1130, 197] width 69 height 23
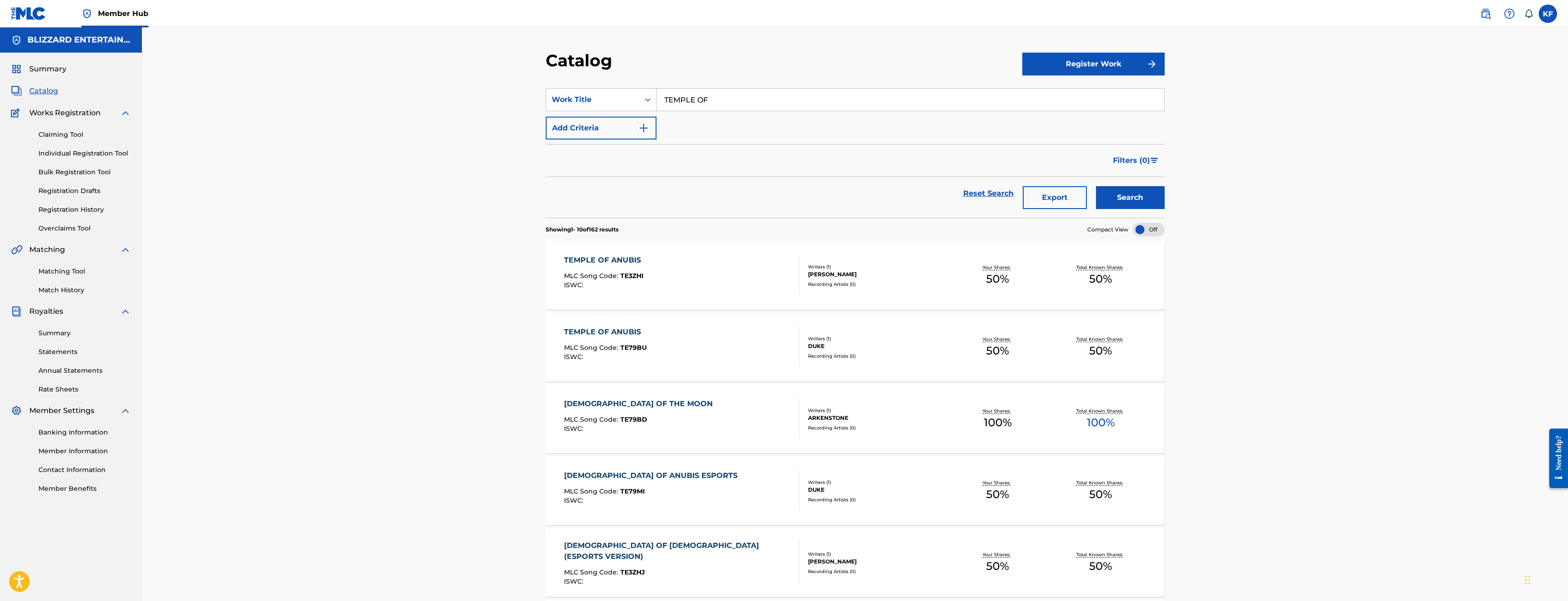
click at [690, 416] on div "TEMPLE OF THE MOON MLC Song Code : TE79BD ISWC :" at bounding box center [682, 419] width 235 height 41
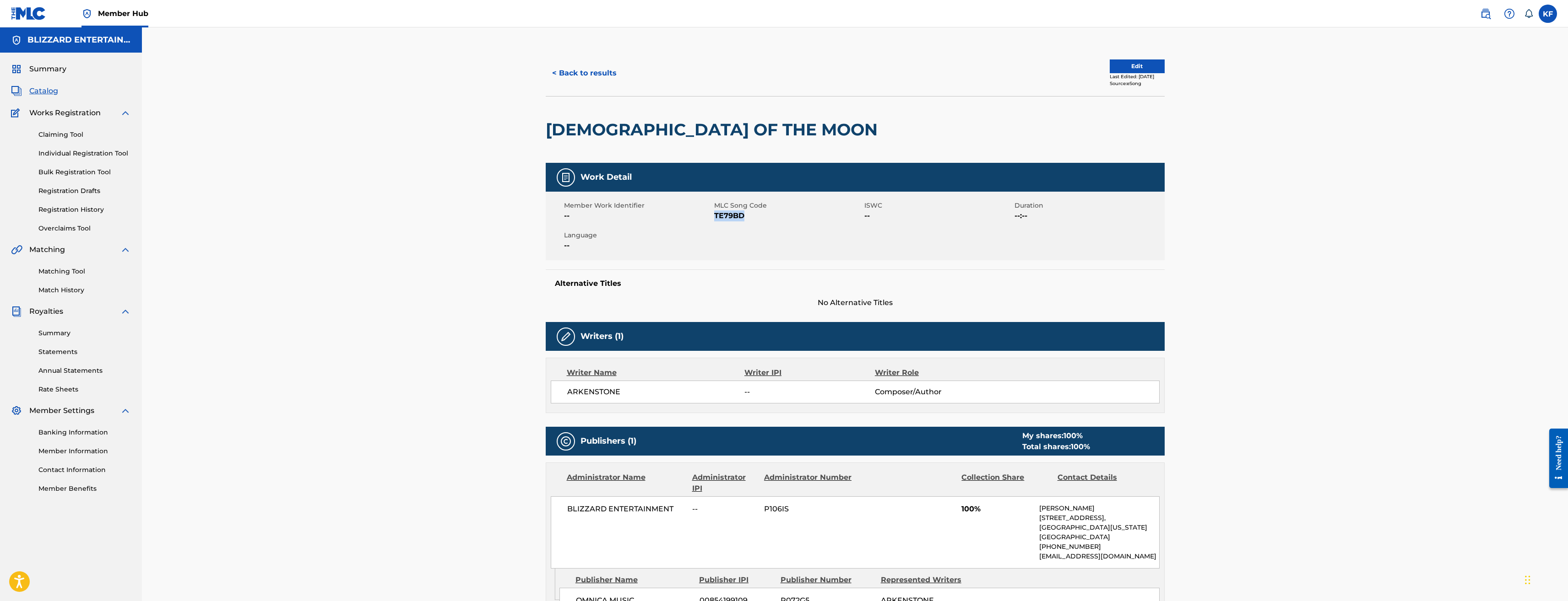
drag, startPoint x: 752, startPoint y: 216, endPoint x: 716, endPoint y: 214, distance: 36.1
click at [716, 214] on span "TE79BD" at bounding box center [788, 216] width 148 height 11
click at [882, 143] on div at bounding box center [953, 129] width 142 height 66
click at [580, 66] on button "< Back to results" at bounding box center [584, 73] width 78 height 23
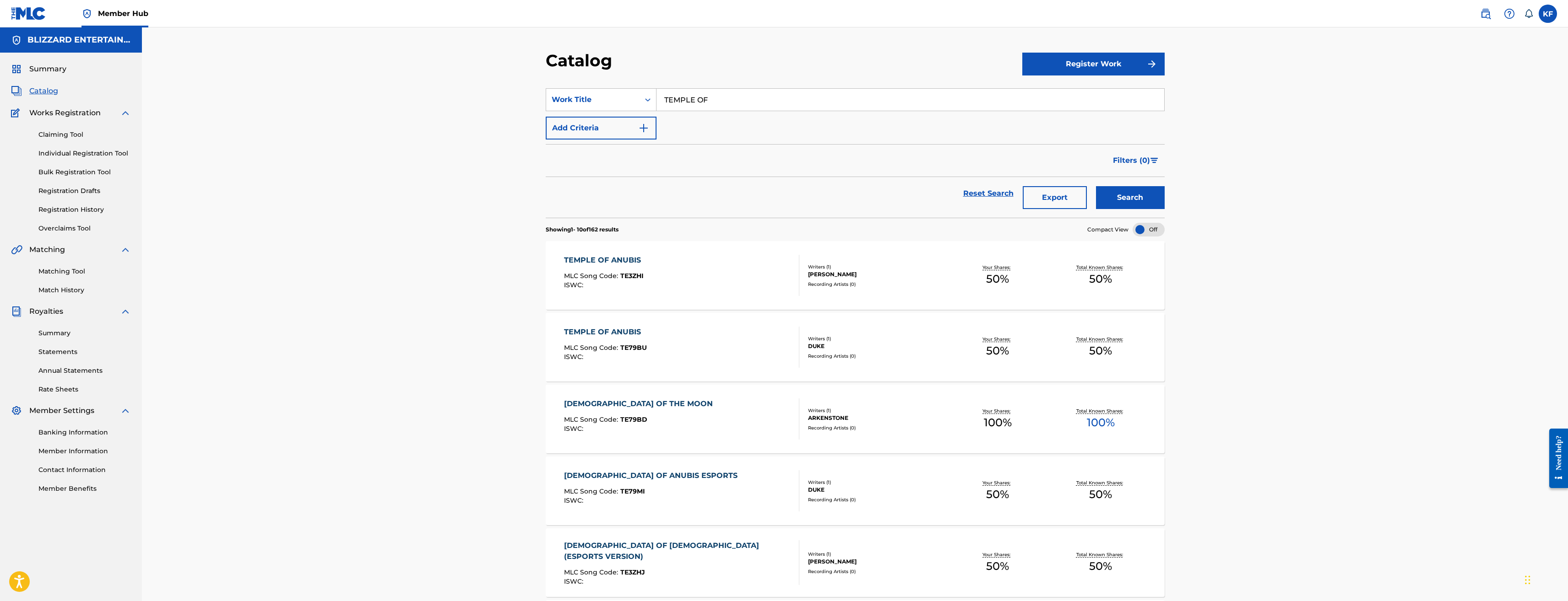
click at [713, 94] on input "TEMPLE OF" at bounding box center [910, 100] width 508 height 22
type input "E"
paste input "ELWYNN FOREST"
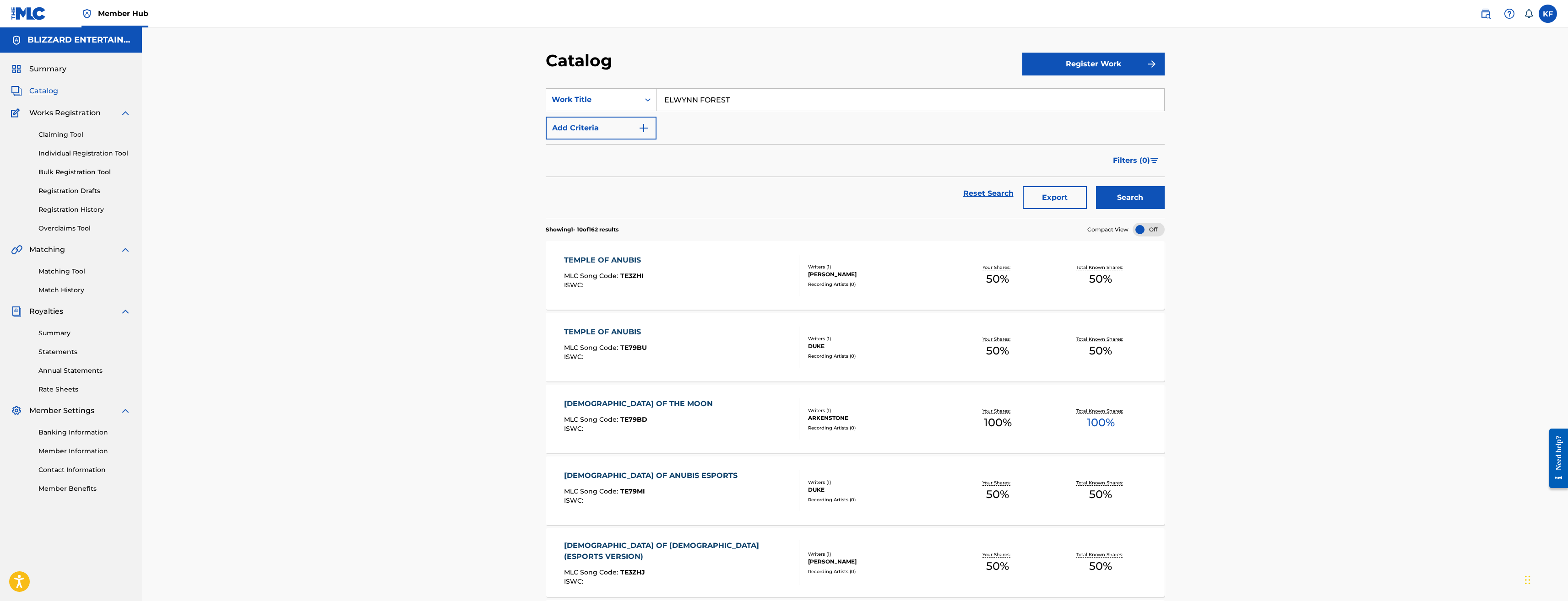
type input "ELWYNN FOREST"
click at [1096, 186] on button "Search" at bounding box center [1130, 197] width 69 height 23
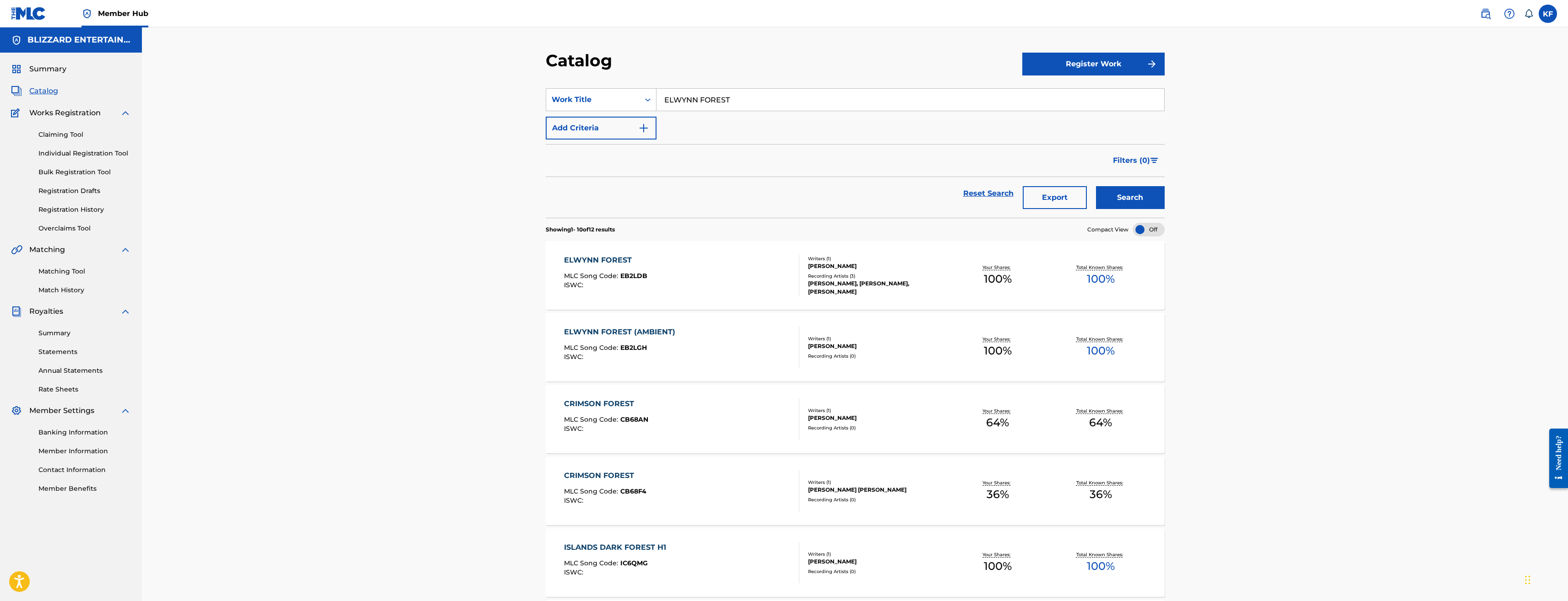
click at [640, 268] on div "ELWYNN FOREST MLC Song Code : EB2LDB ISWC :" at bounding box center [606, 275] width 84 height 41
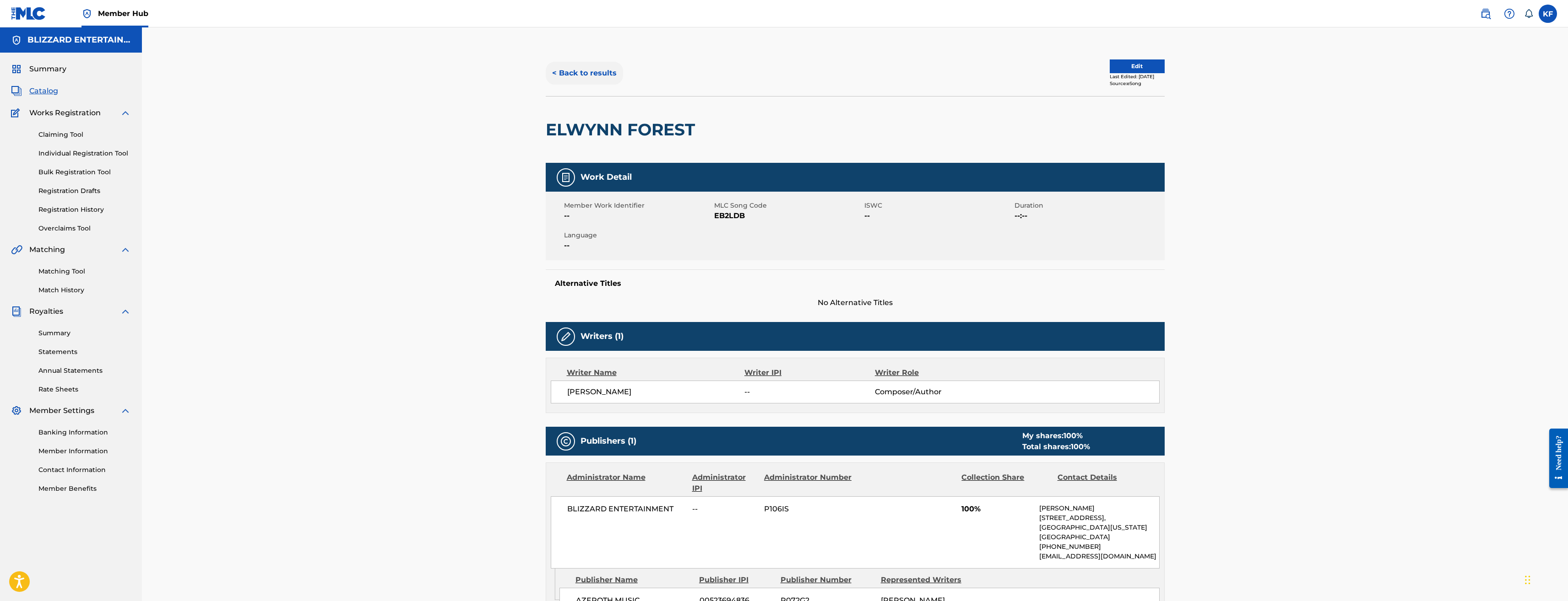
click at [568, 68] on button "< Back to results" at bounding box center [584, 73] width 78 height 23
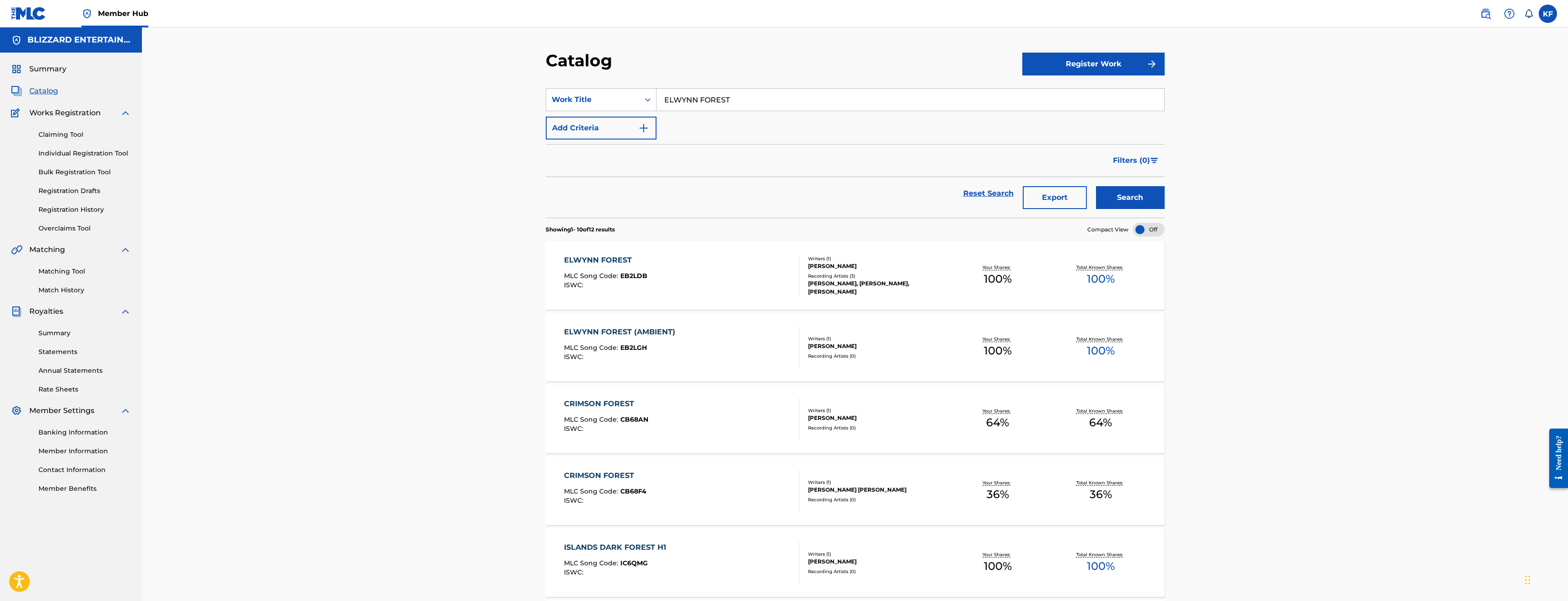
click at [669, 283] on div "ELWYNN FOREST MLC Song Code : EB2LDB ISWC :" at bounding box center [682, 275] width 235 height 41
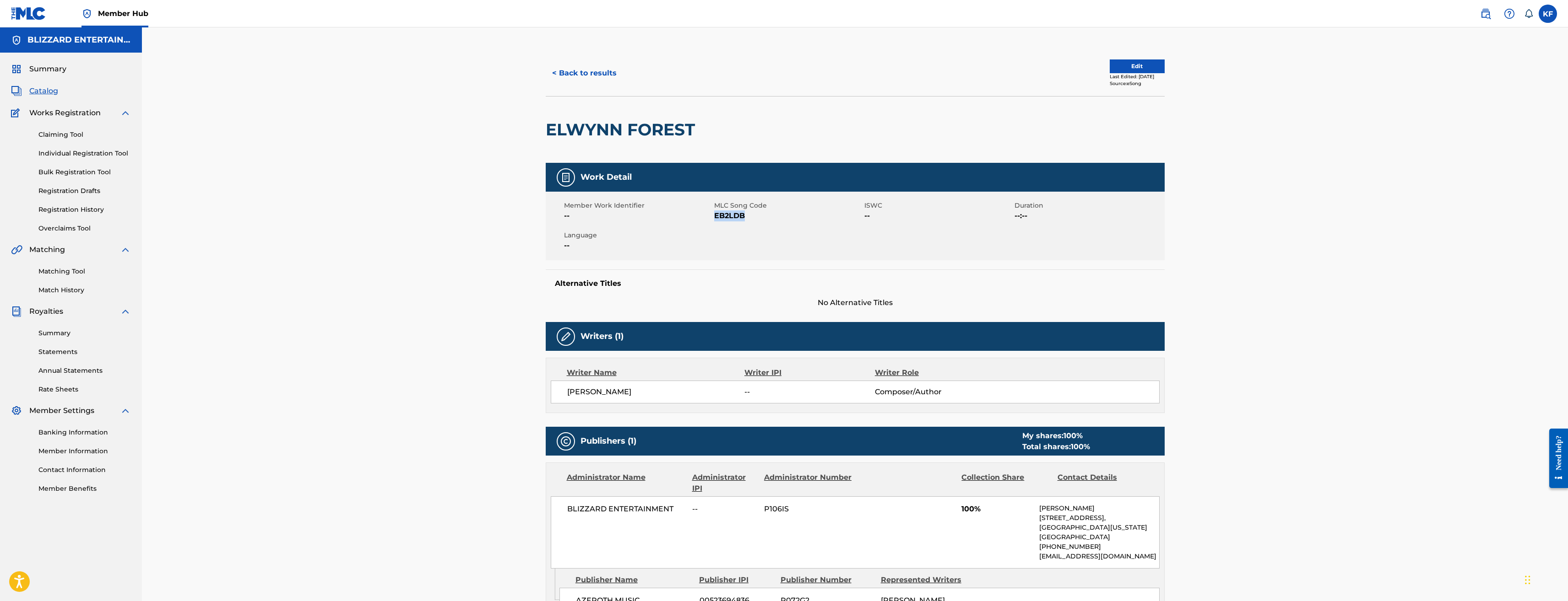
drag, startPoint x: 748, startPoint y: 218, endPoint x: 715, endPoint y: 218, distance: 33.0
click at [715, 218] on span "EB2LDB" at bounding box center [788, 216] width 148 height 11
drag, startPoint x: 736, startPoint y: 135, endPoint x: 542, endPoint y: 130, distance: 194.1
click at [542, 130] on div "< Back to results Edit Last Edited: May 23, 2022 Source: eSong ELWYNN FOREST Wo…" at bounding box center [855, 433] width 641 height 764
click at [576, 77] on button "< Back to results" at bounding box center [584, 73] width 78 height 23
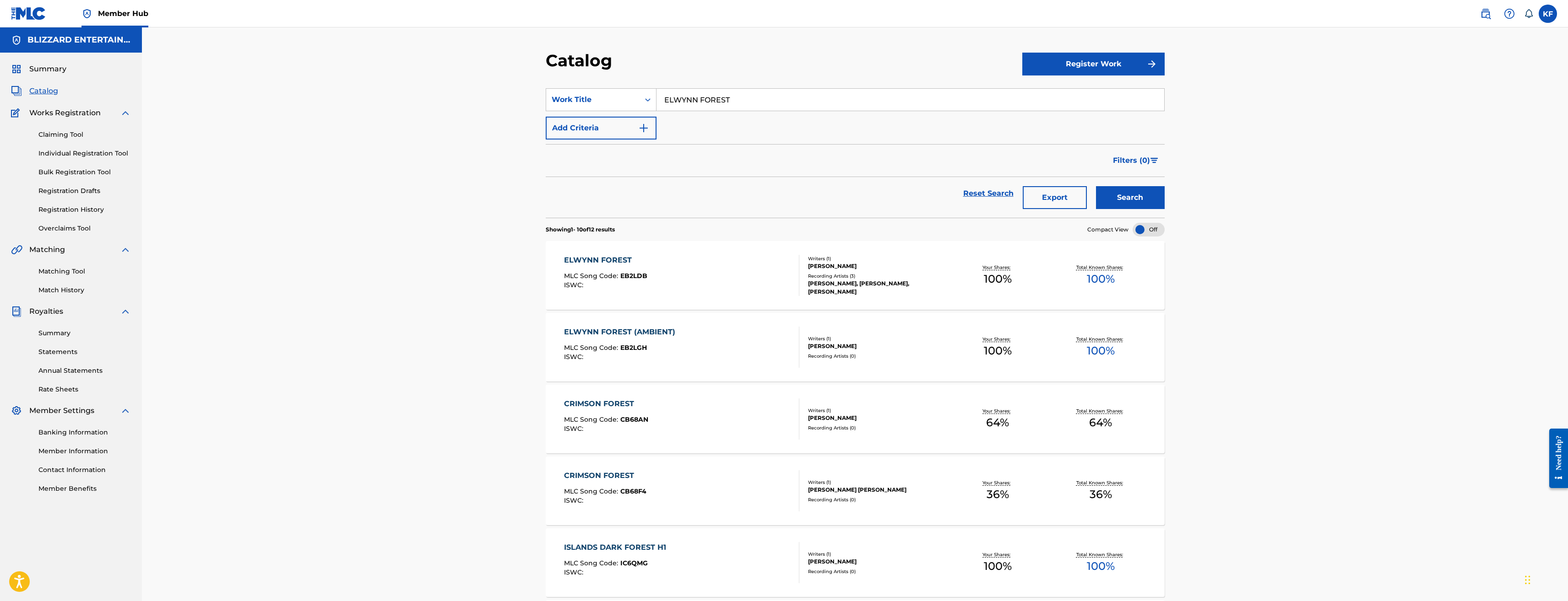
click at [707, 101] on input "ELWYNN FOREST" at bounding box center [910, 100] width 508 height 22
paste input "WE MOVE TOGETHER AS ONE"
type input "WE MOVE TOGETHER AS ONE"
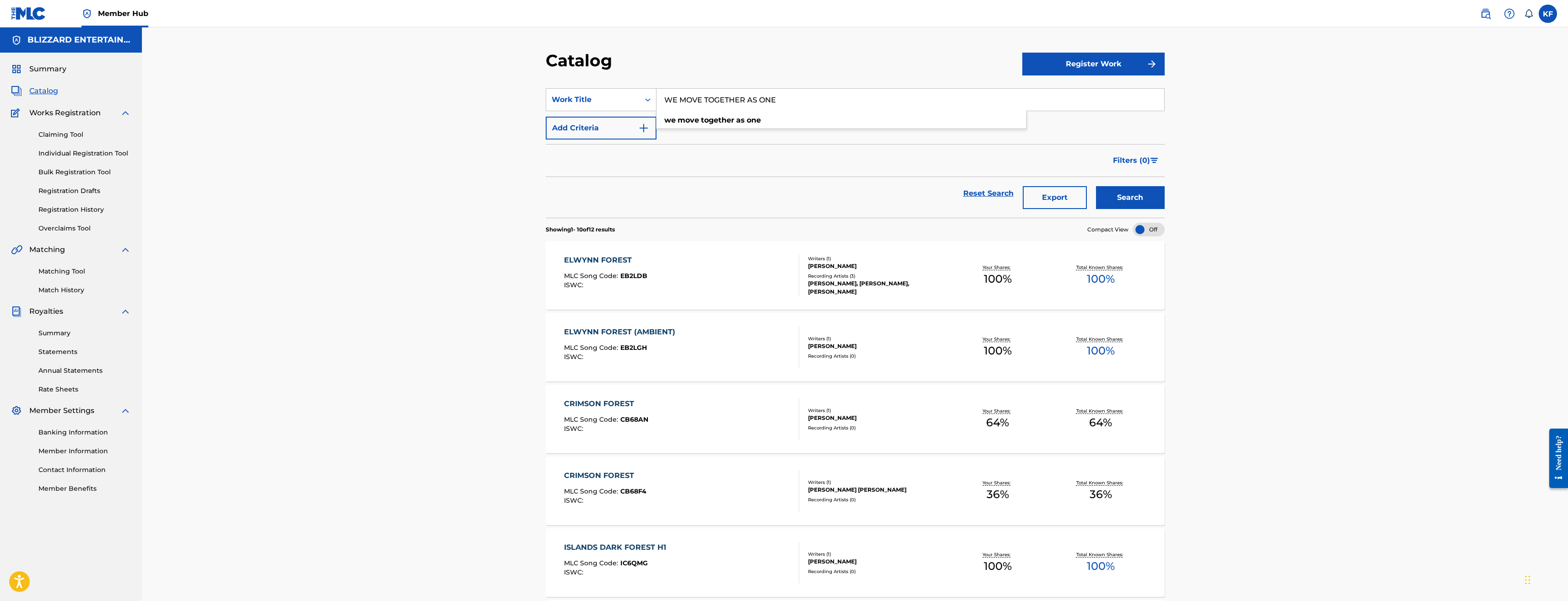
click at [1096, 186] on button "Search" at bounding box center [1130, 197] width 69 height 23
click at [675, 270] on div "WE MOVE TOGETHER AS ONE MLC Song Code : WB9PZB ISWC :" at bounding box center [625, 275] width 121 height 41
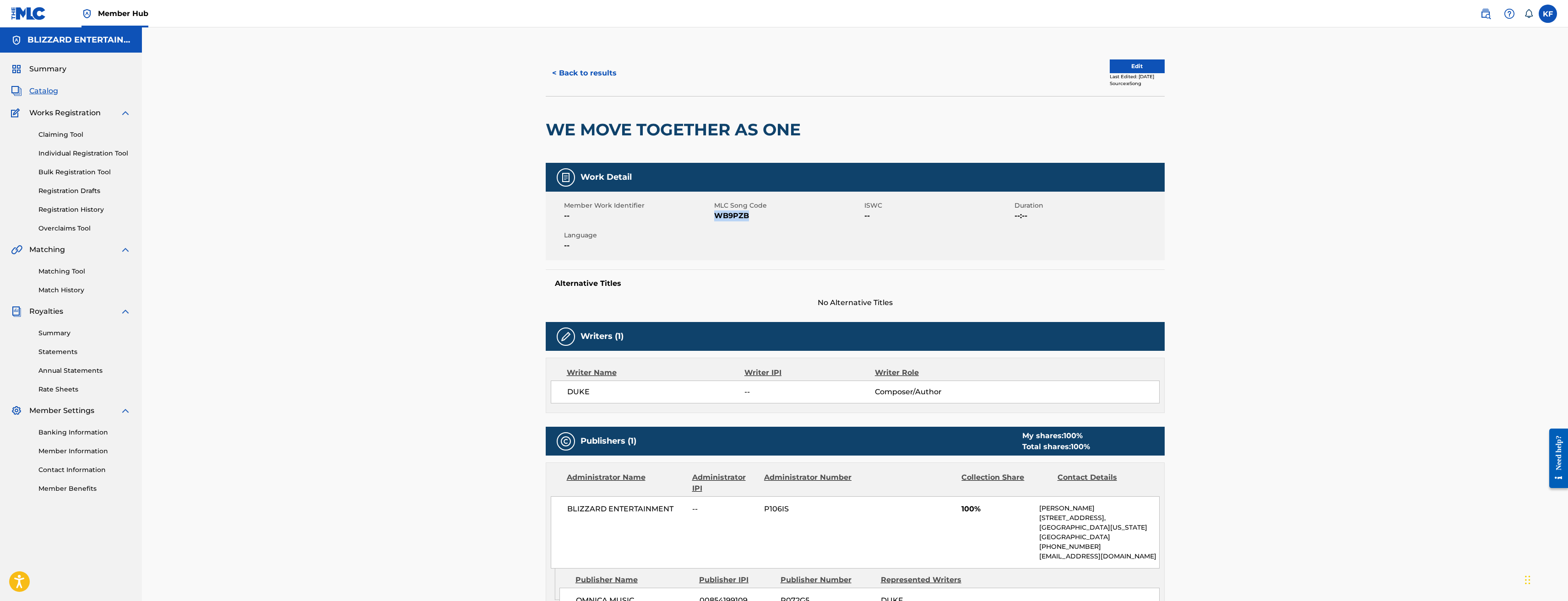
drag, startPoint x: 754, startPoint y: 216, endPoint x: 715, endPoint y: 216, distance: 39.0
click at [715, 216] on span "WB9PZB" at bounding box center [788, 216] width 148 height 11
drag, startPoint x: 805, startPoint y: 126, endPoint x: 546, endPoint y: 124, distance: 259.0
click at [546, 124] on h2 "WE MOVE TOGETHER AS ONE" at bounding box center [675, 129] width 260 height 21
click at [598, 68] on button "< Back to results" at bounding box center [584, 73] width 78 height 23
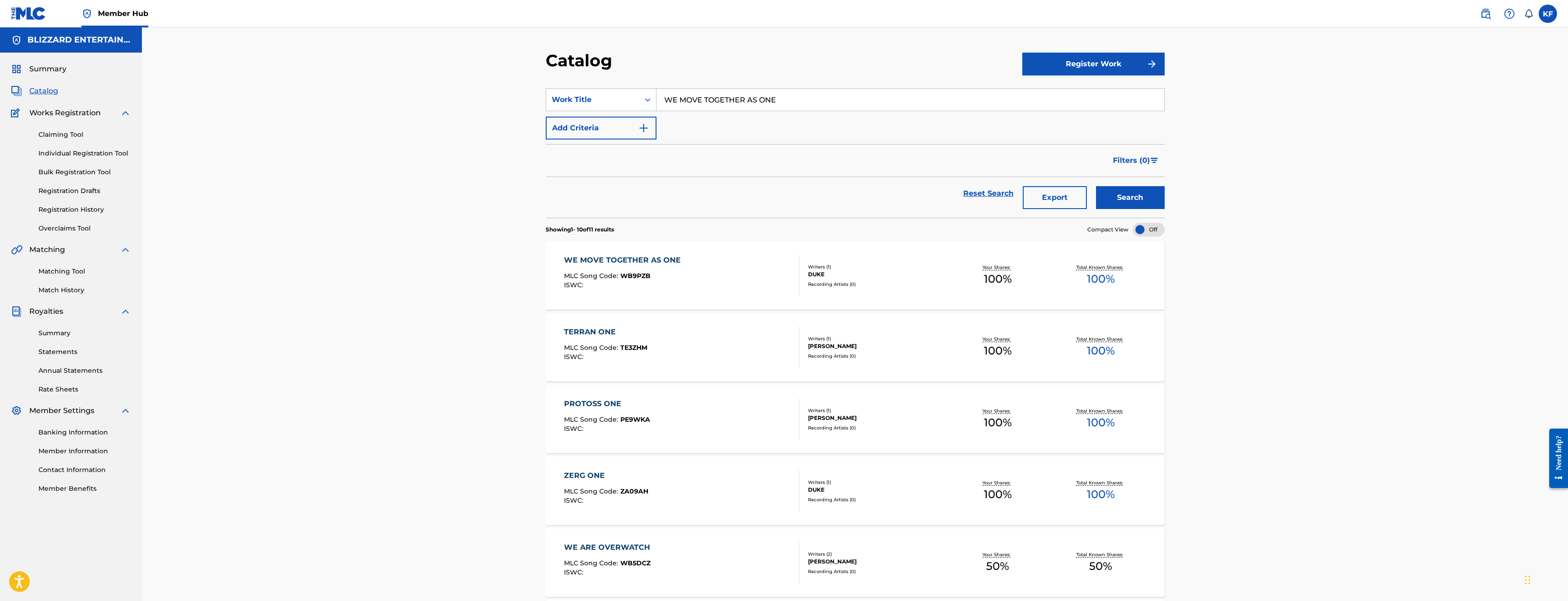
click at [748, 100] on input "WE MOVE TOGETHER AS ONE" at bounding box center [910, 100] width 508 height 22
type input "LAMENT"
click at [1096, 186] on button "Search" at bounding box center [1130, 197] width 69 height 23
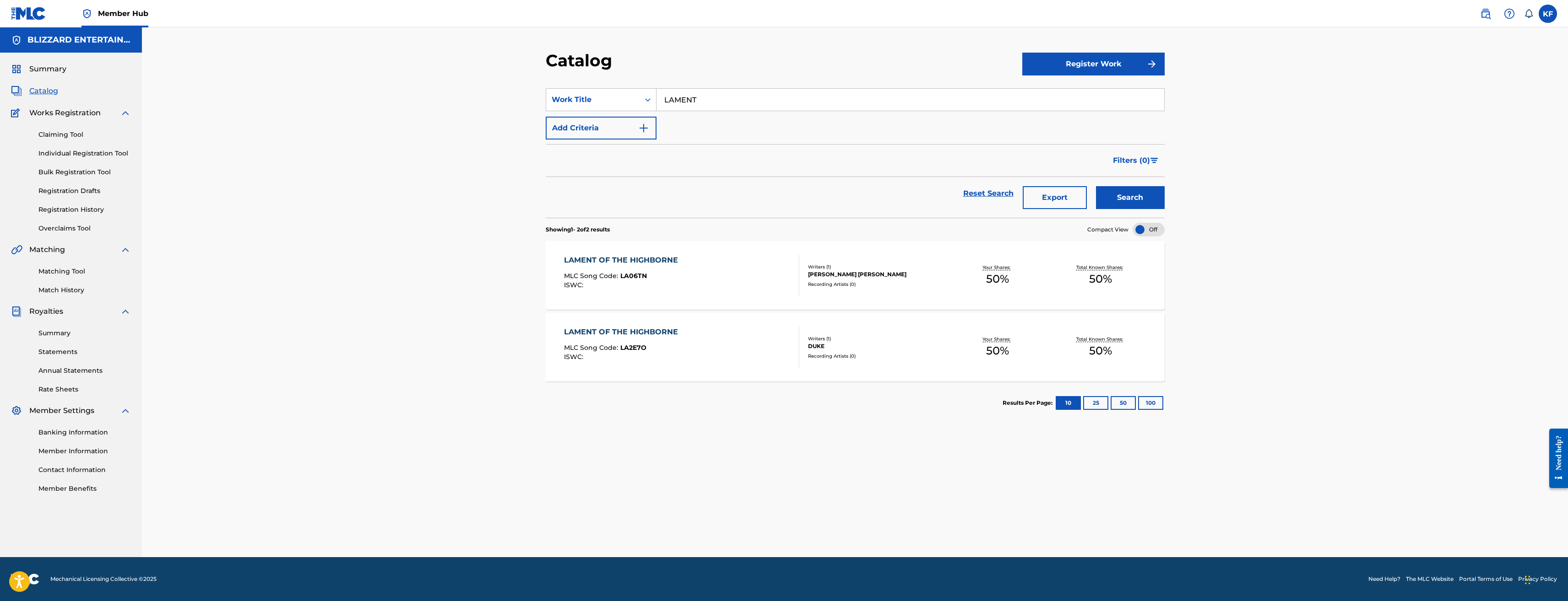
click at [703, 288] on div "LAMENT OF THE HIGHBORNE MLC Song Code : LA06TN ISWC :" at bounding box center [682, 275] width 235 height 41
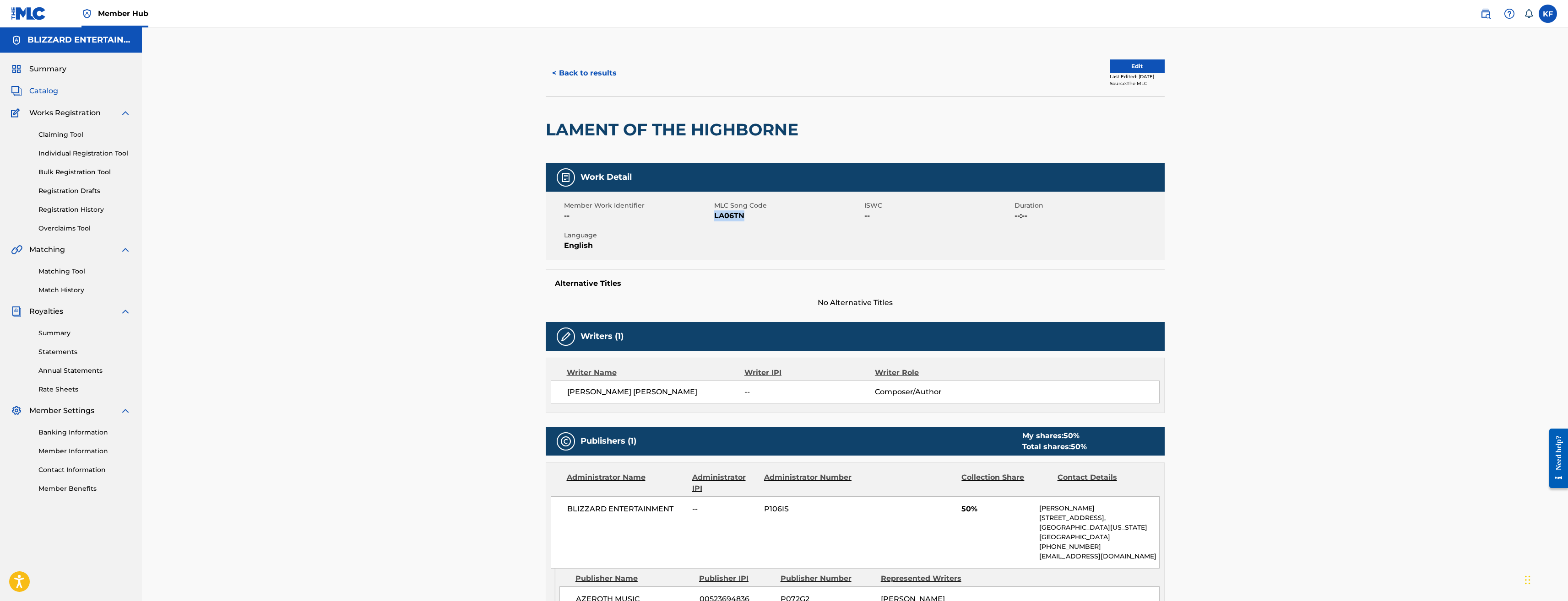
drag, startPoint x: 754, startPoint y: 214, endPoint x: 715, endPoint y: 214, distance: 39.0
click at [715, 214] on span "LA06TN" at bounding box center [788, 216] width 148 height 11
click at [589, 69] on button "< Back to results" at bounding box center [584, 73] width 78 height 23
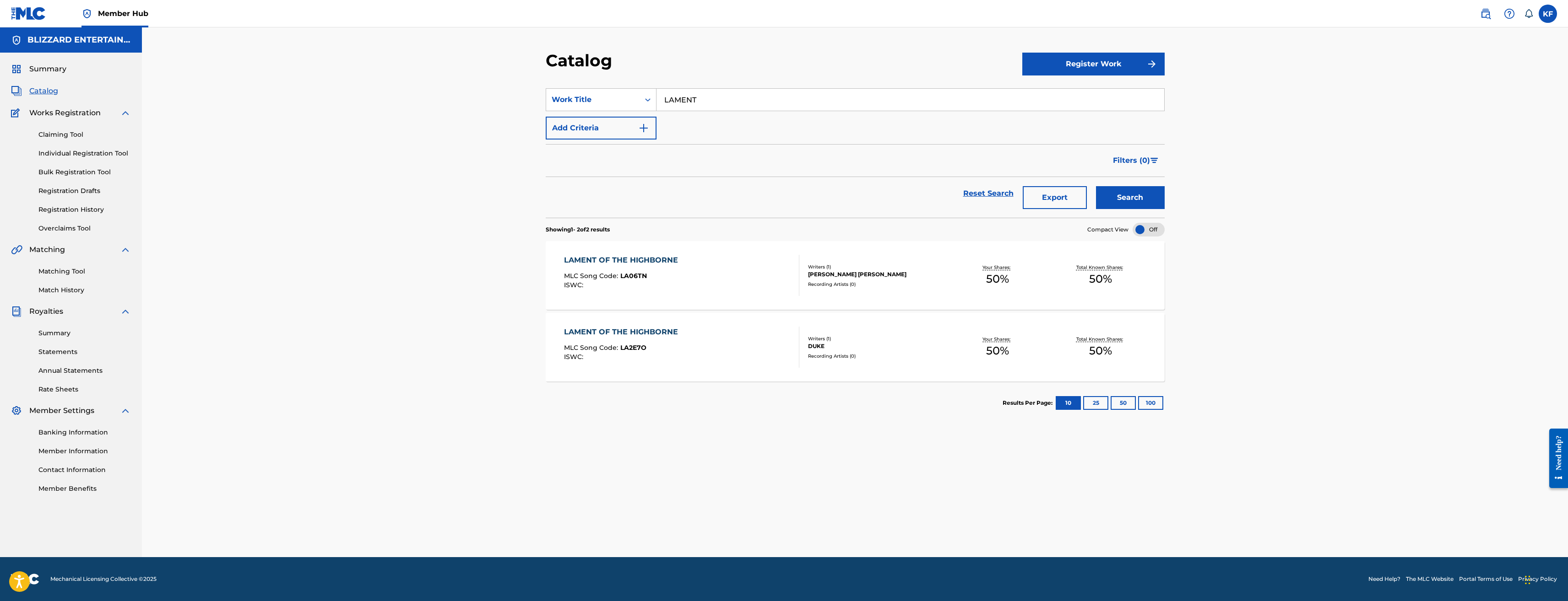
click at [763, 99] on input "LAMENT" at bounding box center [910, 100] width 508 height 22
click at [1096, 186] on button "Search" at bounding box center [1130, 197] width 69 height 23
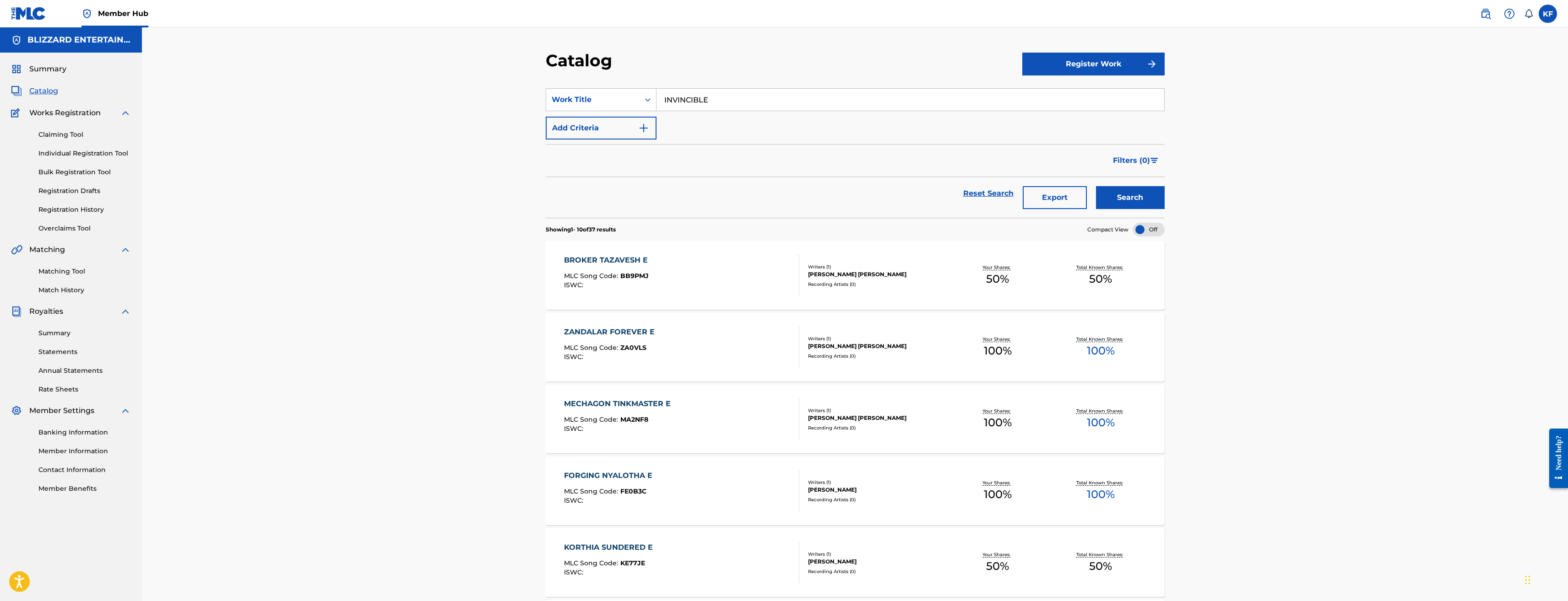
type input "INVINCIBLE"
click at [1096, 186] on button "Search" at bounding box center [1130, 197] width 69 height 23
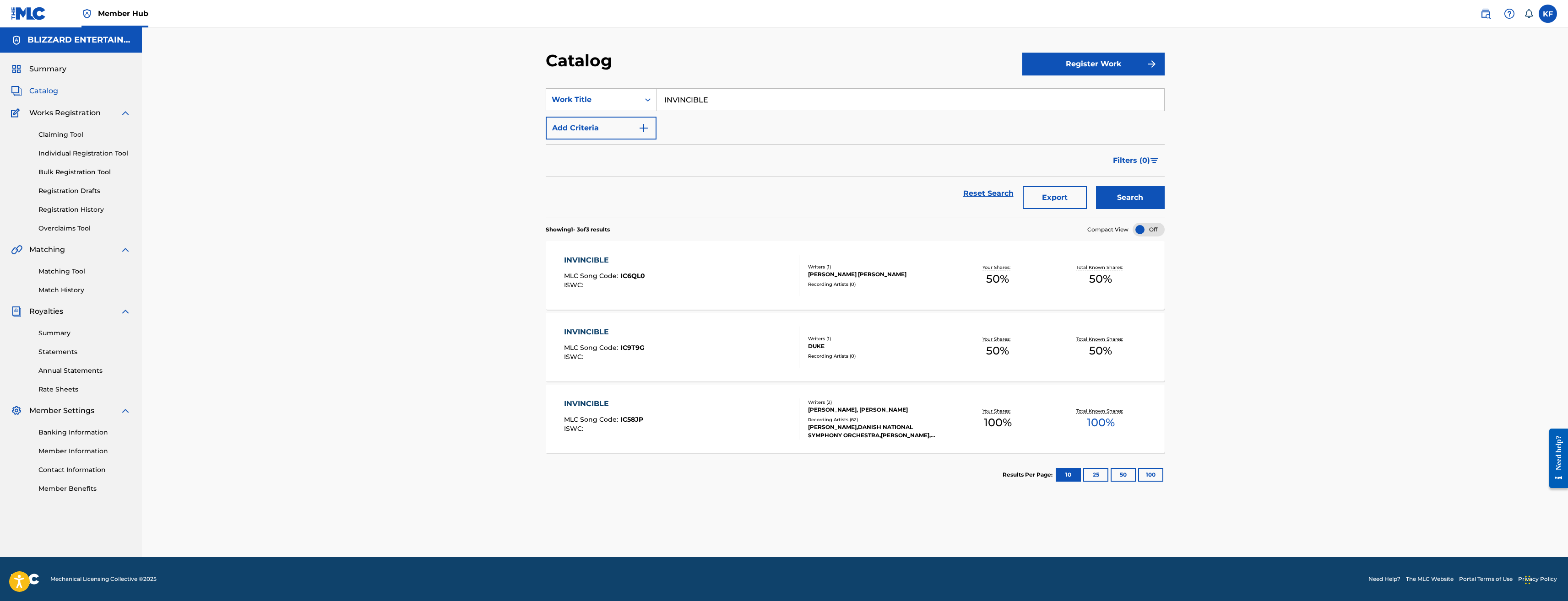
click at [707, 407] on div "INVINCIBLE MLC Song Code : IC58JP ISWC :" at bounding box center [682, 419] width 235 height 41
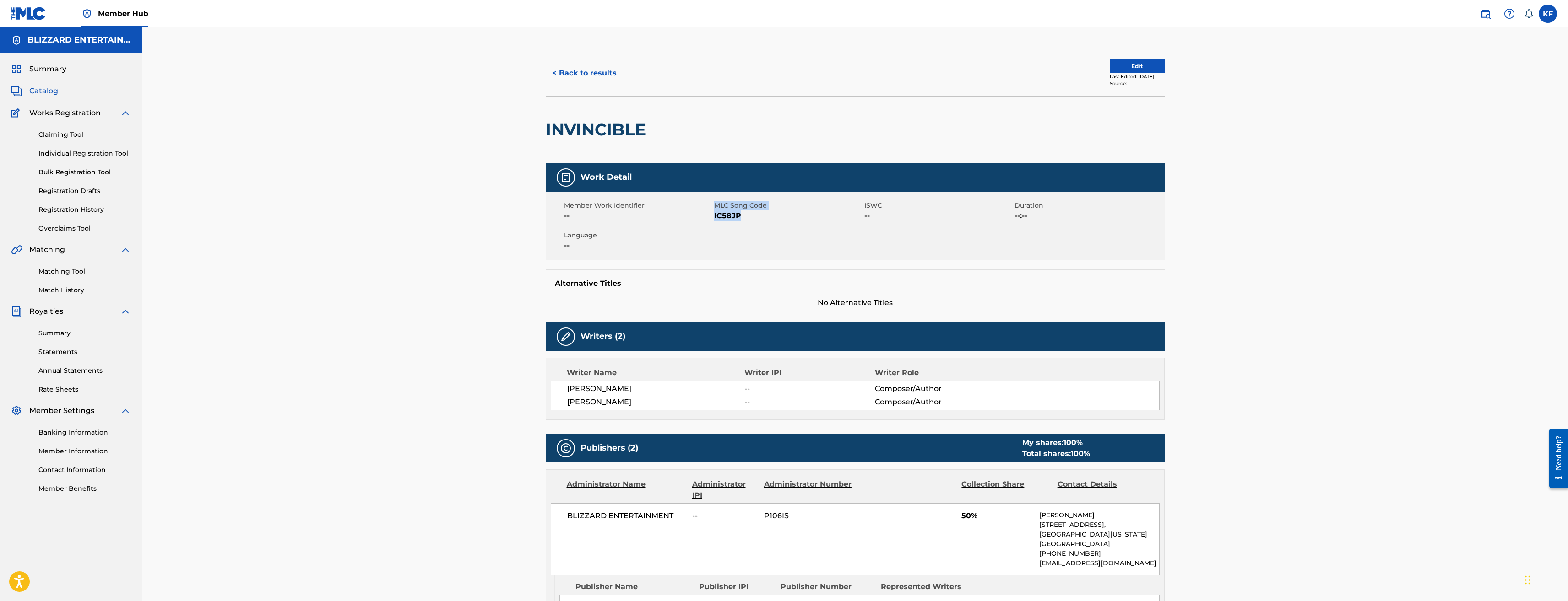
drag, startPoint x: 758, startPoint y: 219, endPoint x: 713, endPoint y: 216, distance: 45.1
click at [713, 216] on div "Member Work Identifier -- MLC Song Code IC58JP ISWC -- Duration --:-- Language …" at bounding box center [855, 226] width 619 height 69
click at [758, 224] on div "Member Work Identifier -- MLC Song Code IC58JP ISWC -- Duration --:-- Language …" at bounding box center [855, 226] width 619 height 69
drag, startPoint x: 746, startPoint y: 216, endPoint x: 715, endPoint y: 215, distance: 31.0
click at [715, 215] on span "IC58JP" at bounding box center [788, 216] width 148 height 11
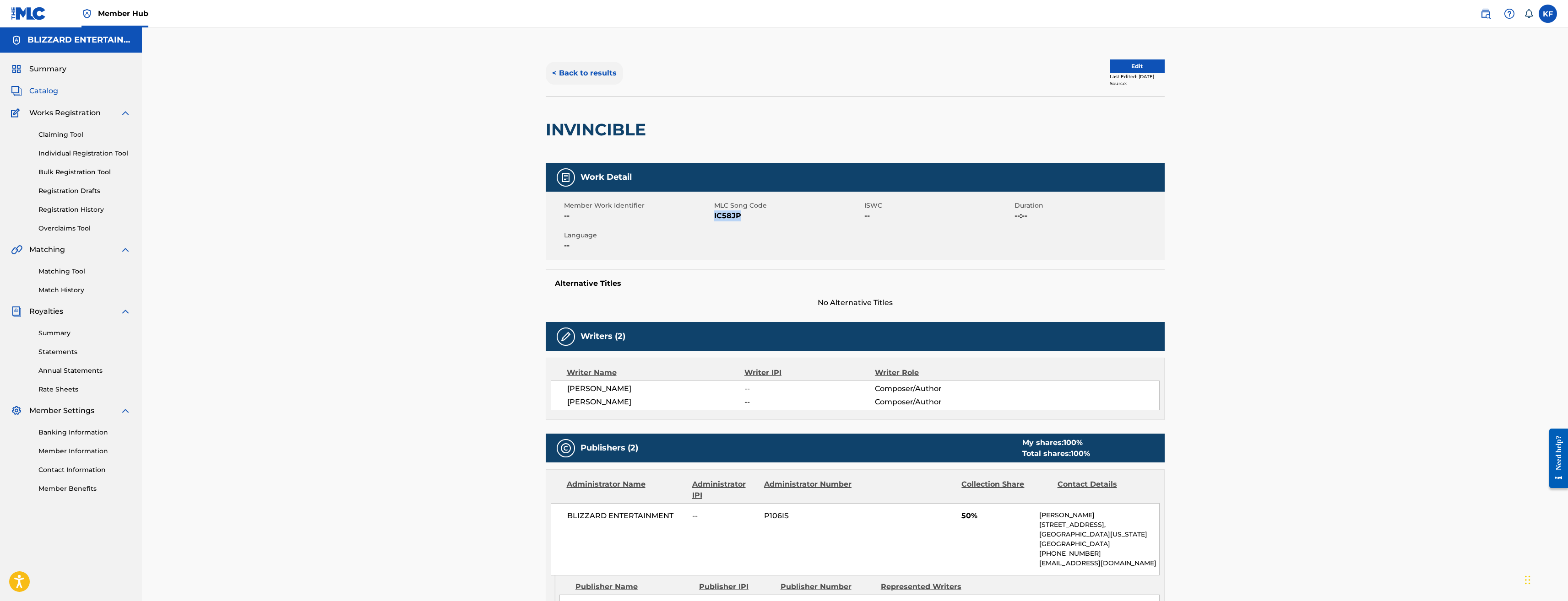
click at [595, 65] on button "< Back to results" at bounding box center [584, 73] width 78 height 23
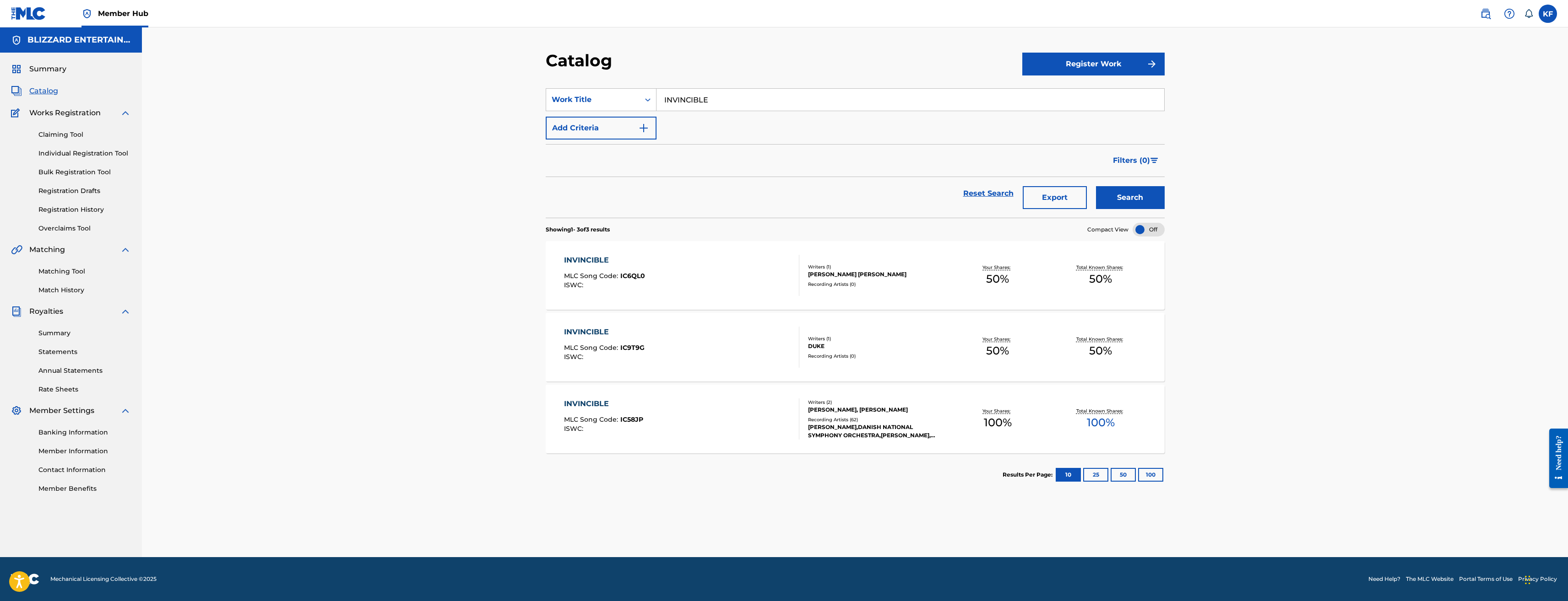
click at [719, 98] on input "INVINCIBLE" at bounding box center [910, 100] width 508 height 22
paste input "MALACH"
type input "MALACH"
click at [1096, 186] on button "Search" at bounding box center [1130, 197] width 69 height 23
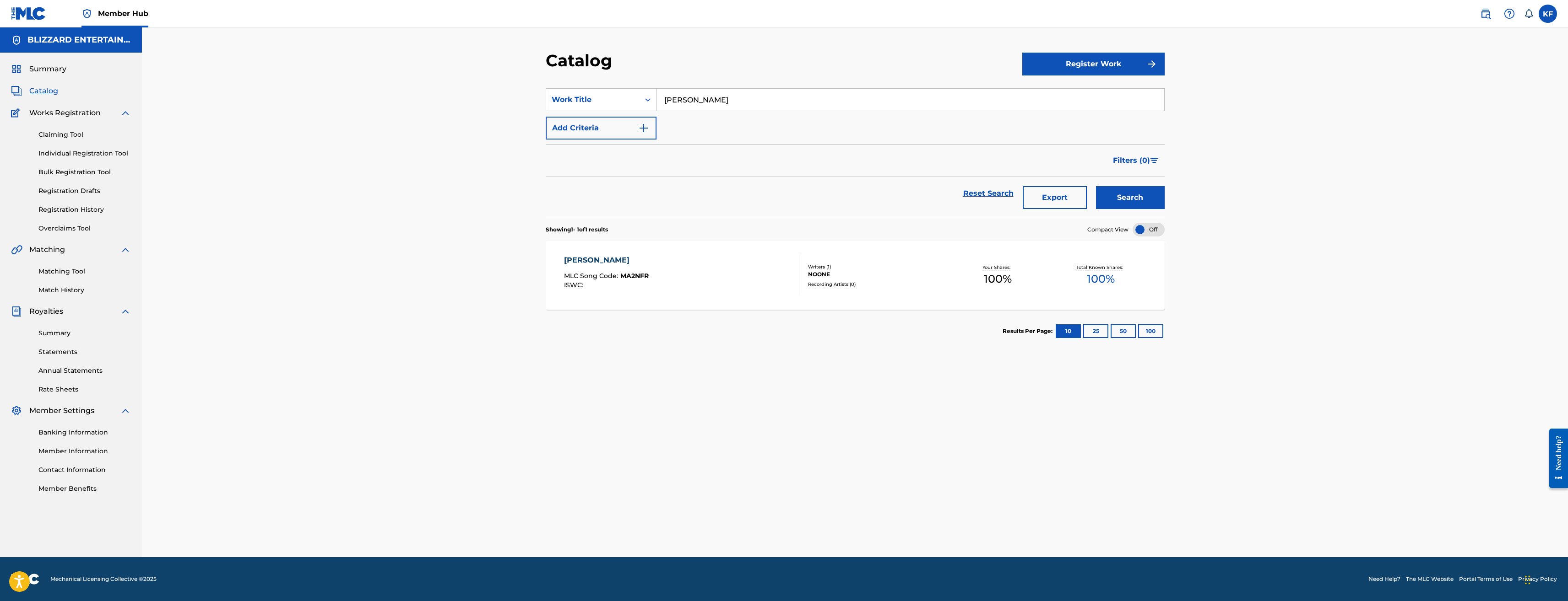
click at [649, 270] on div "MALACH, ANGEL MESSENGER MLC Song Code : MA2NFR ISWC :" at bounding box center [607, 275] width 85 height 41
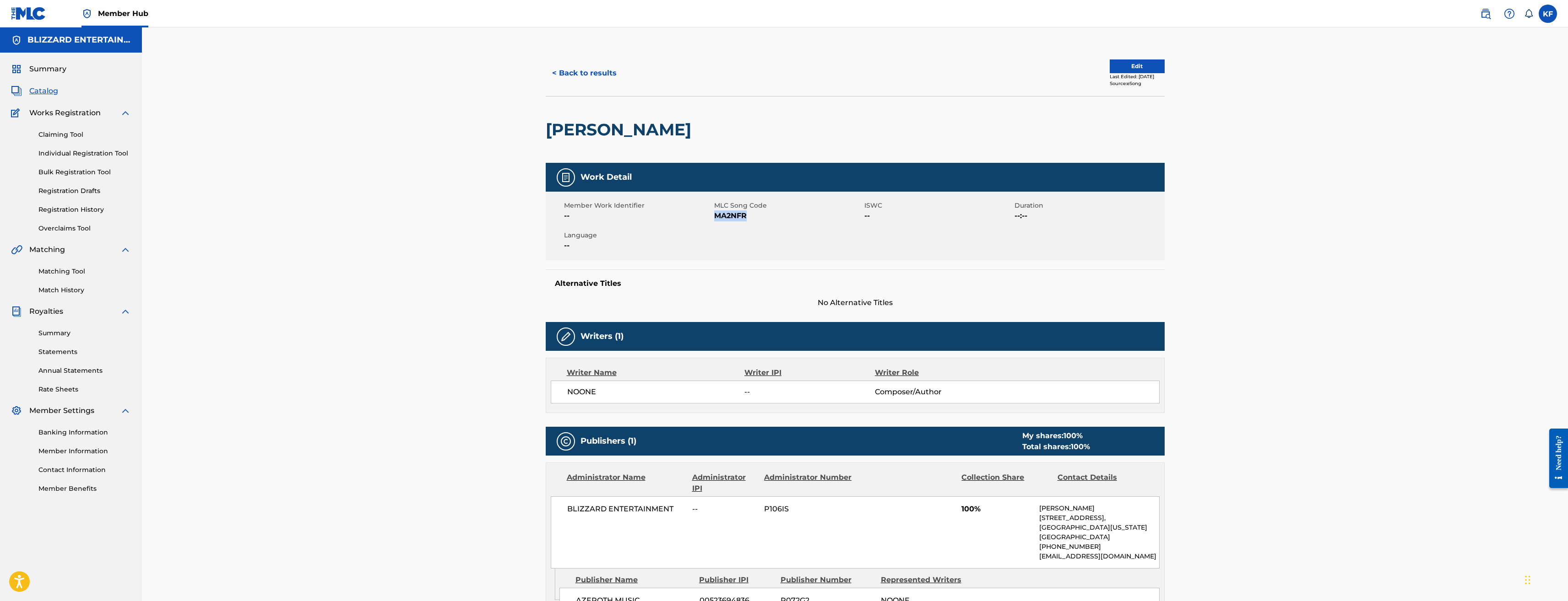
drag, startPoint x: 746, startPoint y: 218, endPoint x: 716, endPoint y: 216, distance: 30.1
click at [716, 216] on span "MA2NFR" at bounding box center [788, 216] width 148 height 11
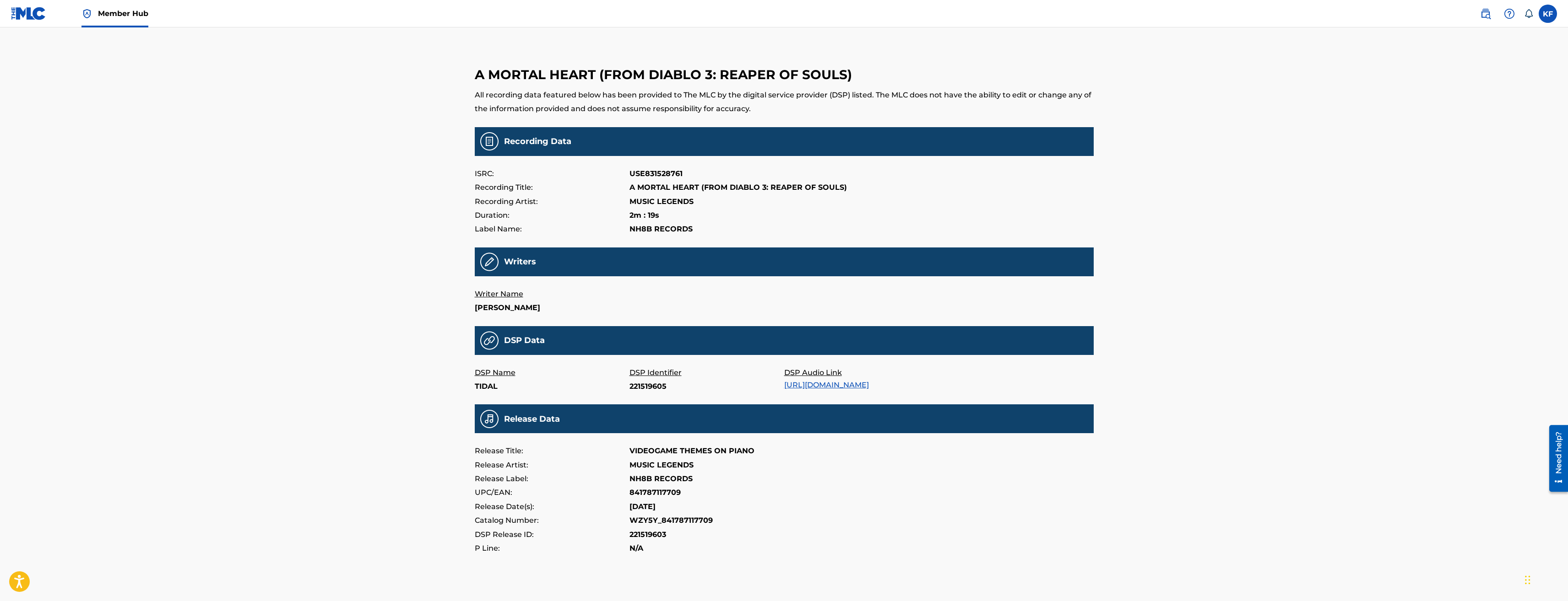
click at [34, 11] on img at bounding box center [28, 13] width 35 height 13
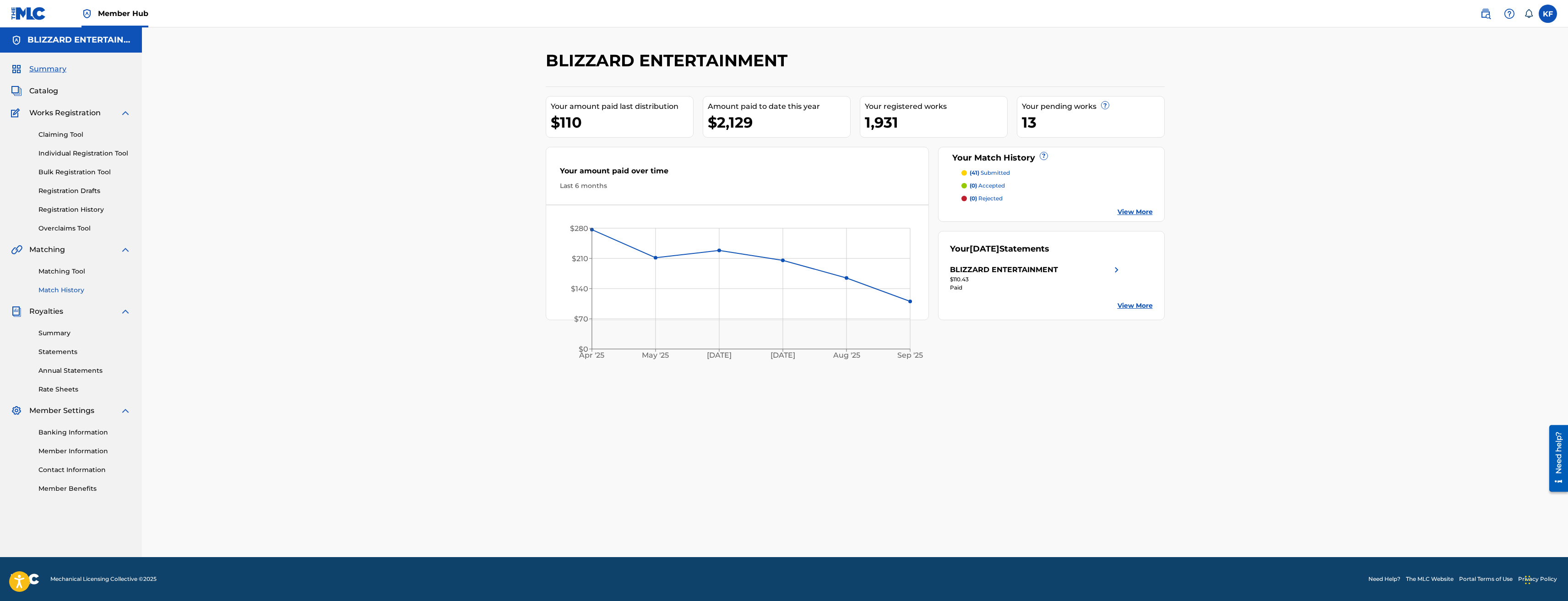
click at [71, 289] on link "Match History" at bounding box center [84, 290] width 92 height 9
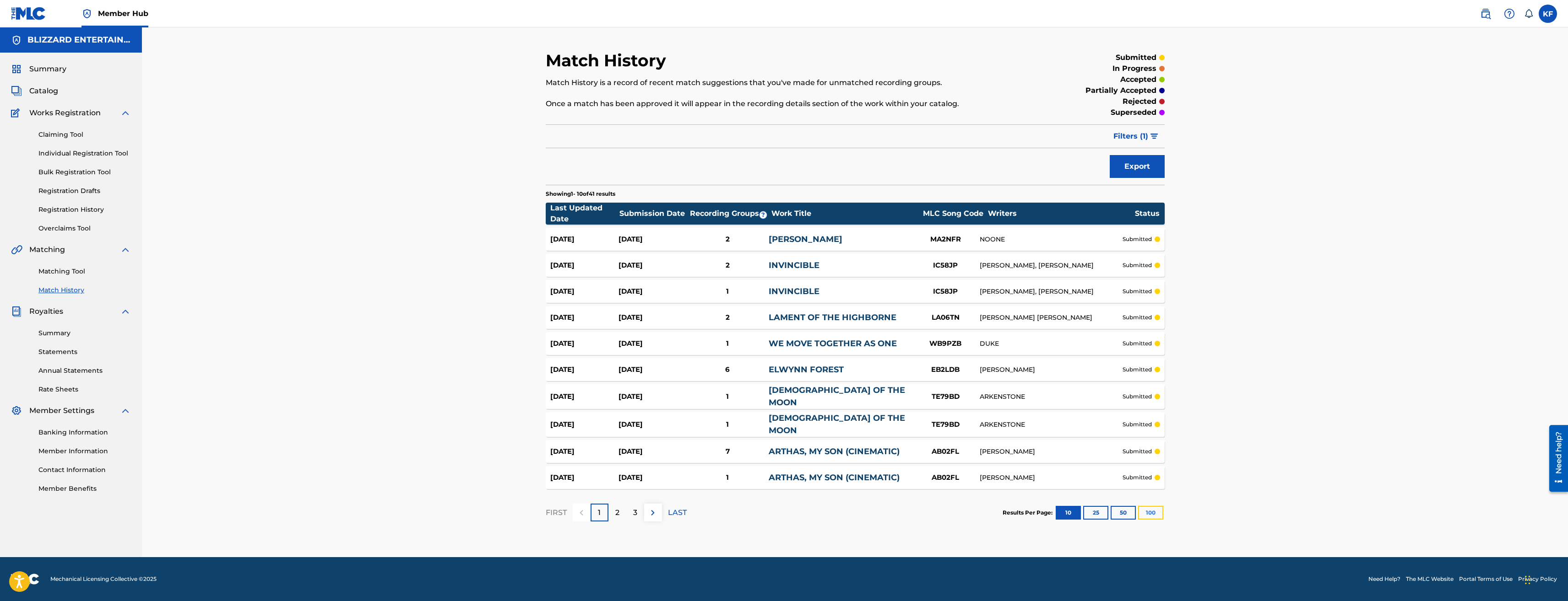
click at [1148, 507] on button "100" at bounding box center [1151, 513] width 25 height 13
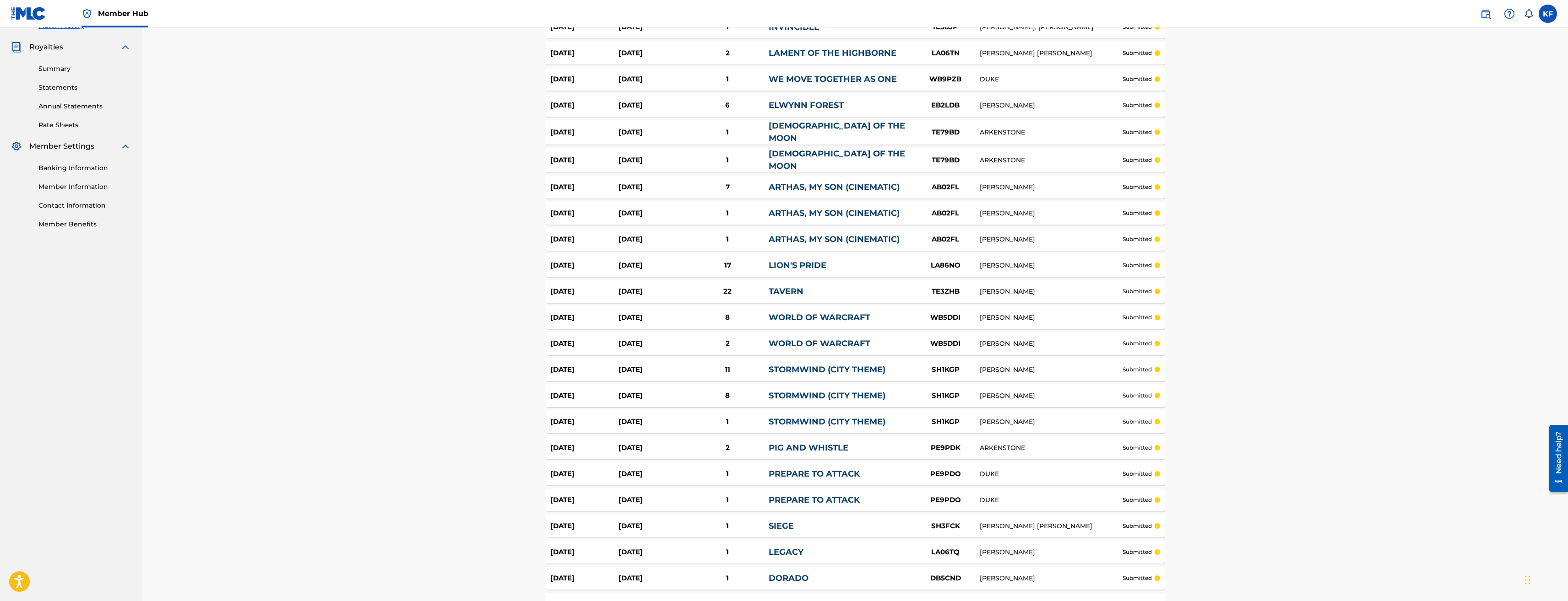
scroll to position [320, 0]
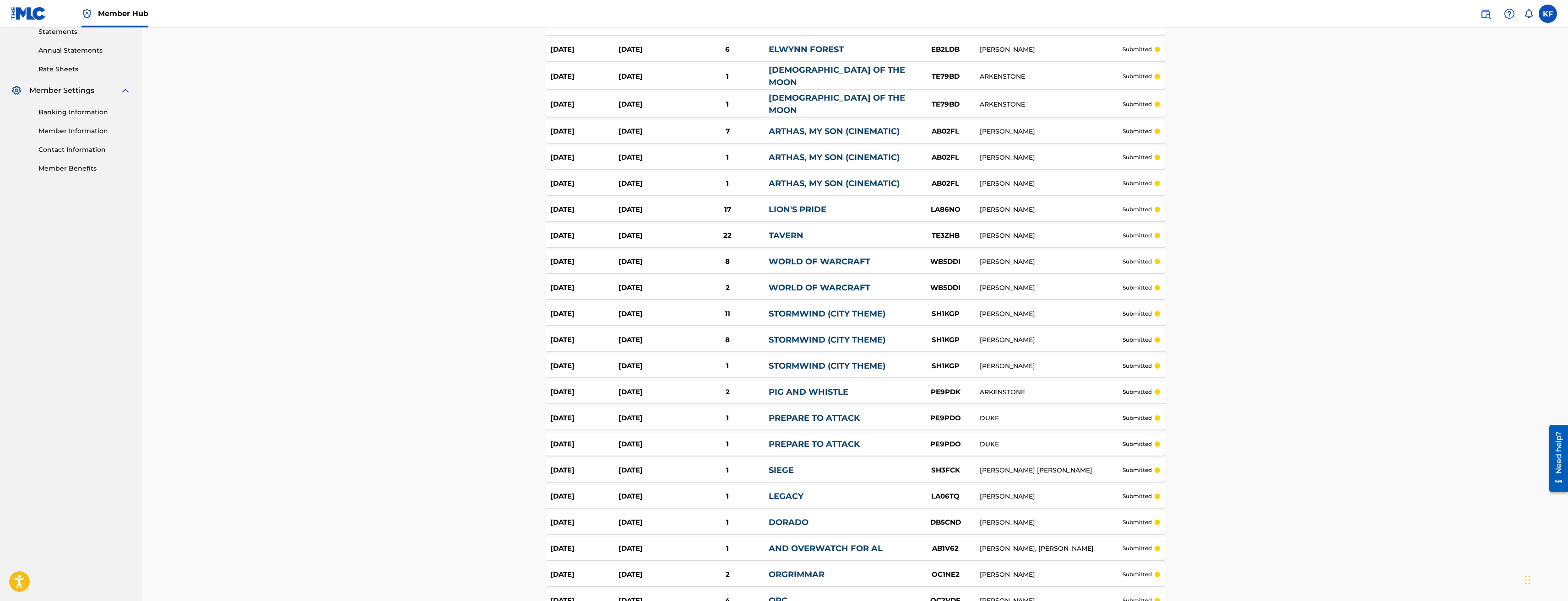
click at [726, 257] on div "8" at bounding box center [728, 262] width 82 height 11
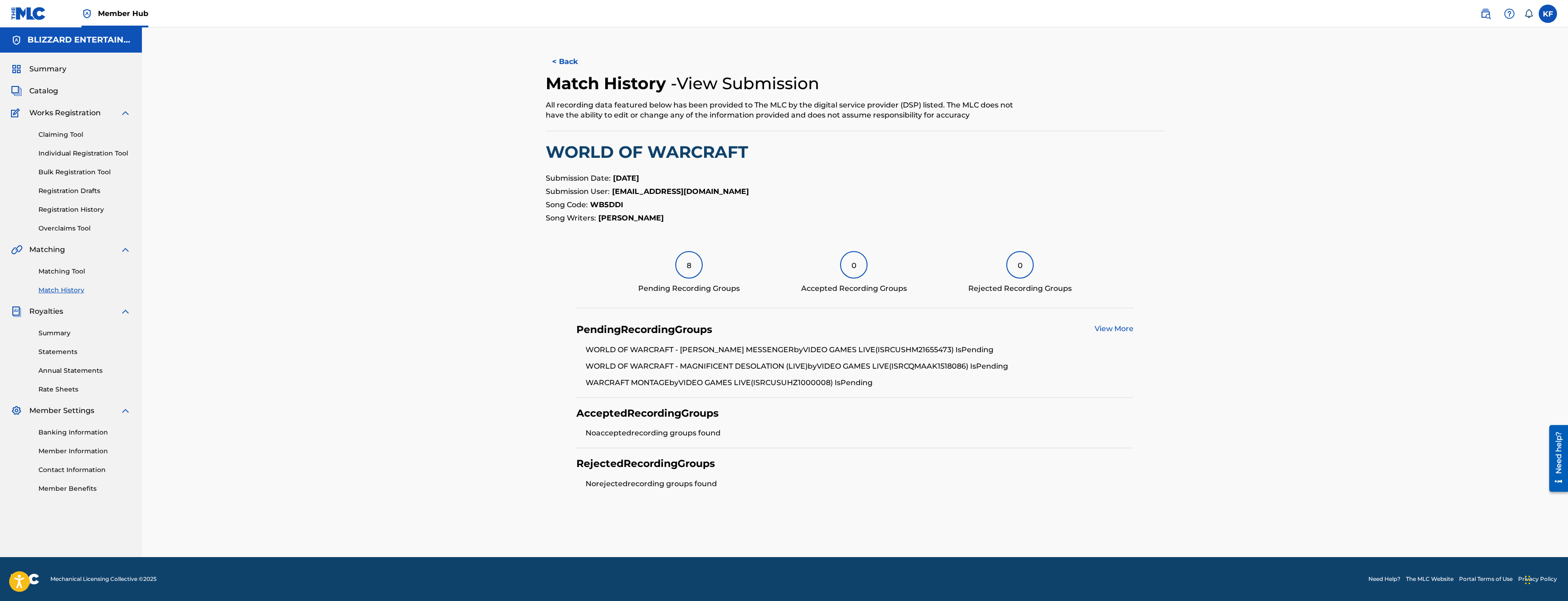
click at [1113, 327] on link "View More" at bounding box center [1114, 329] width 39 height 9
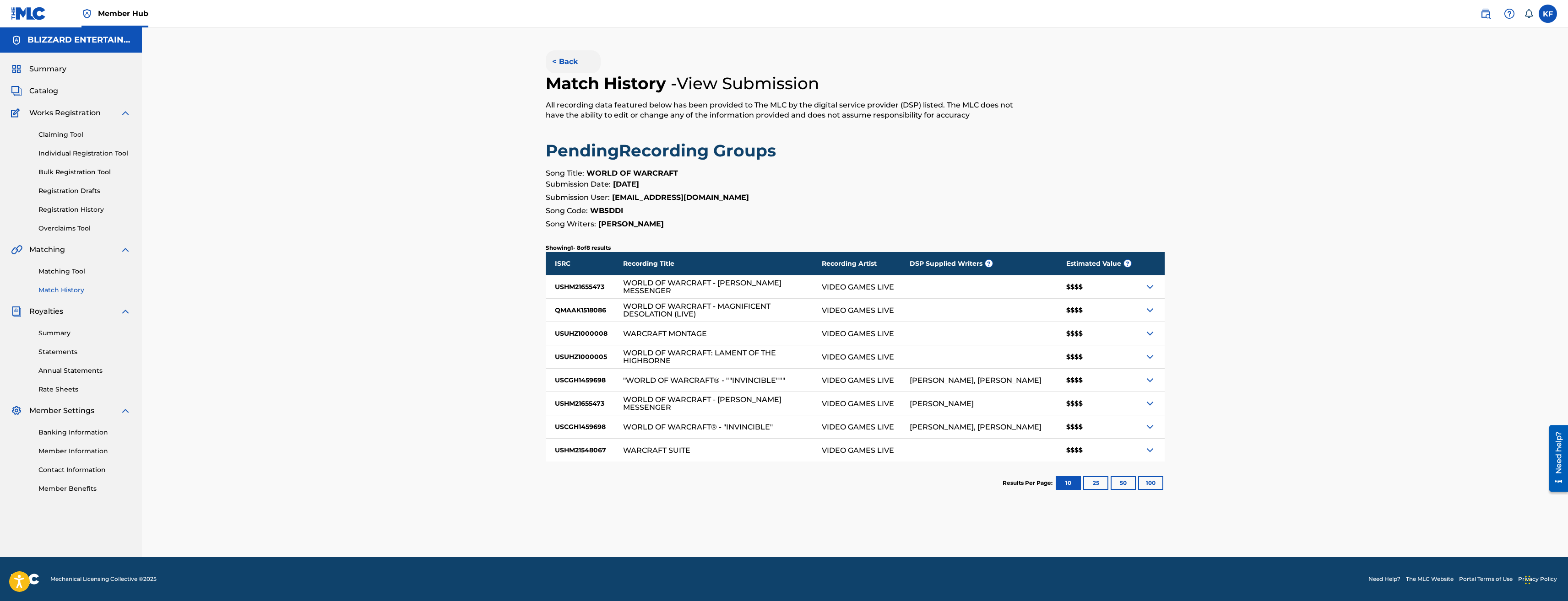
click at [564, 58] on button "< Back" at bounding box center [574, 62] width 55 height 23
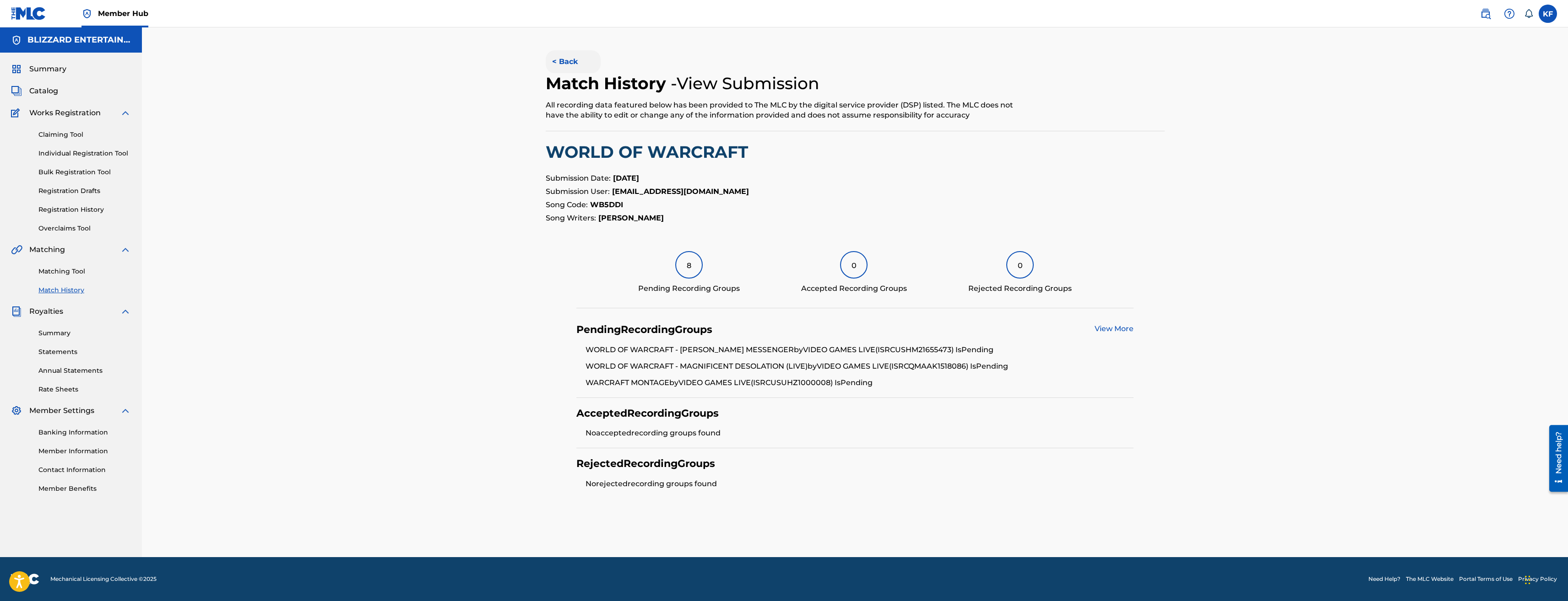
click at [552, 58] on button "< Back" at bounding box center [574, 62] width 55 height 23
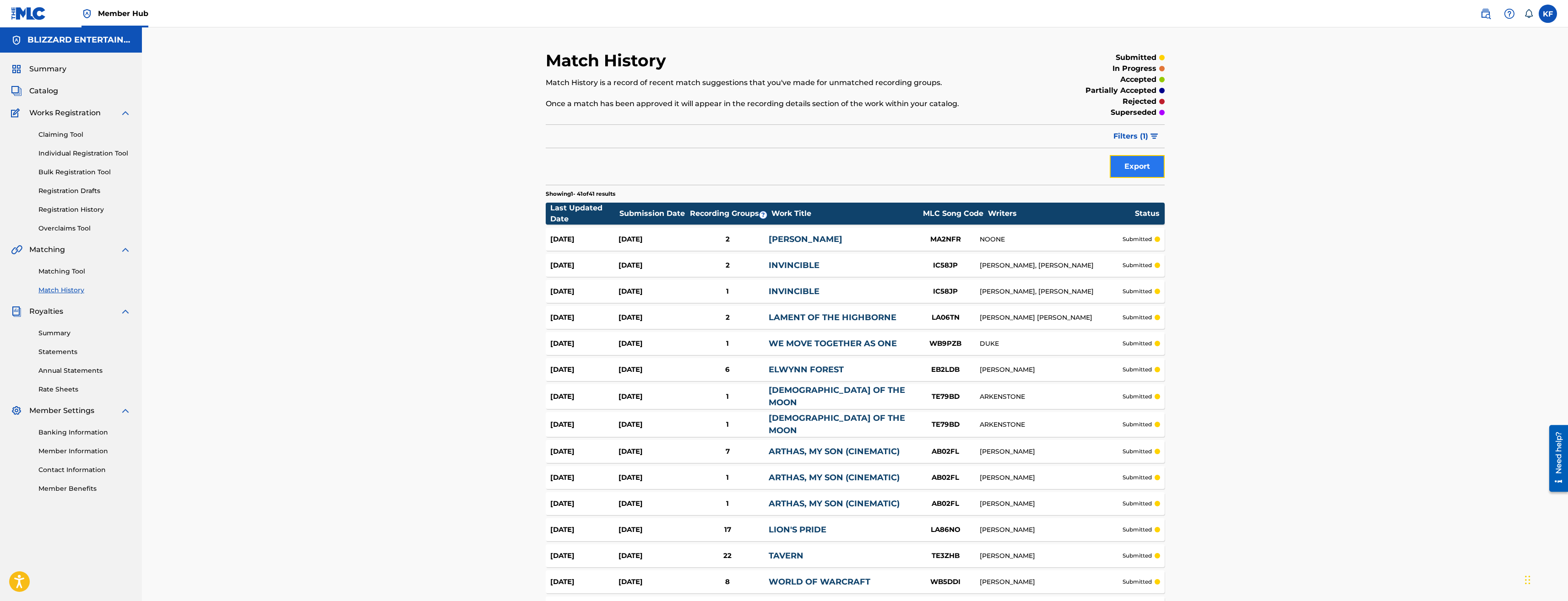
click at [1149, 165] on button "Export" at bounding box center [1137, 166] width 55 height 23
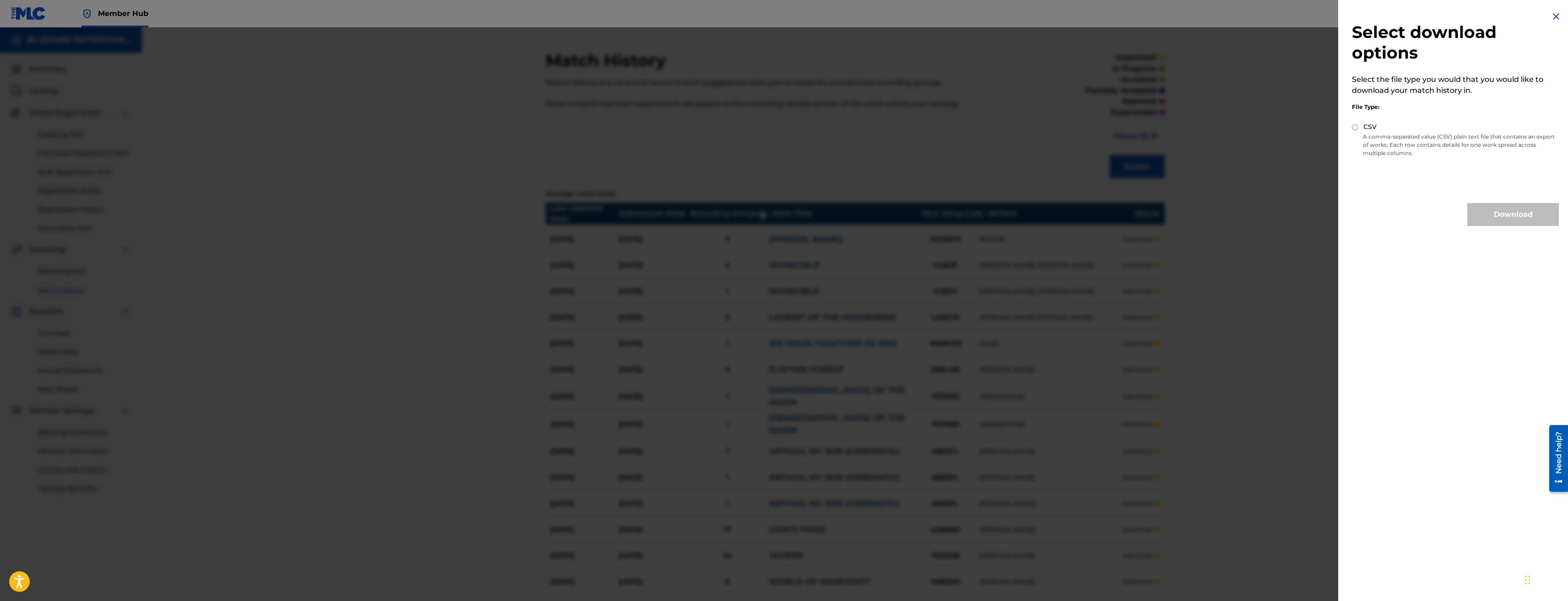
click at [1356, 129] on input "CSV" at bounding box center [1355, 127] width 6 height 6
radio input "true"
click at [1494, 210] on button "Download" at bounding box center [1513, 215] width 92 height 23
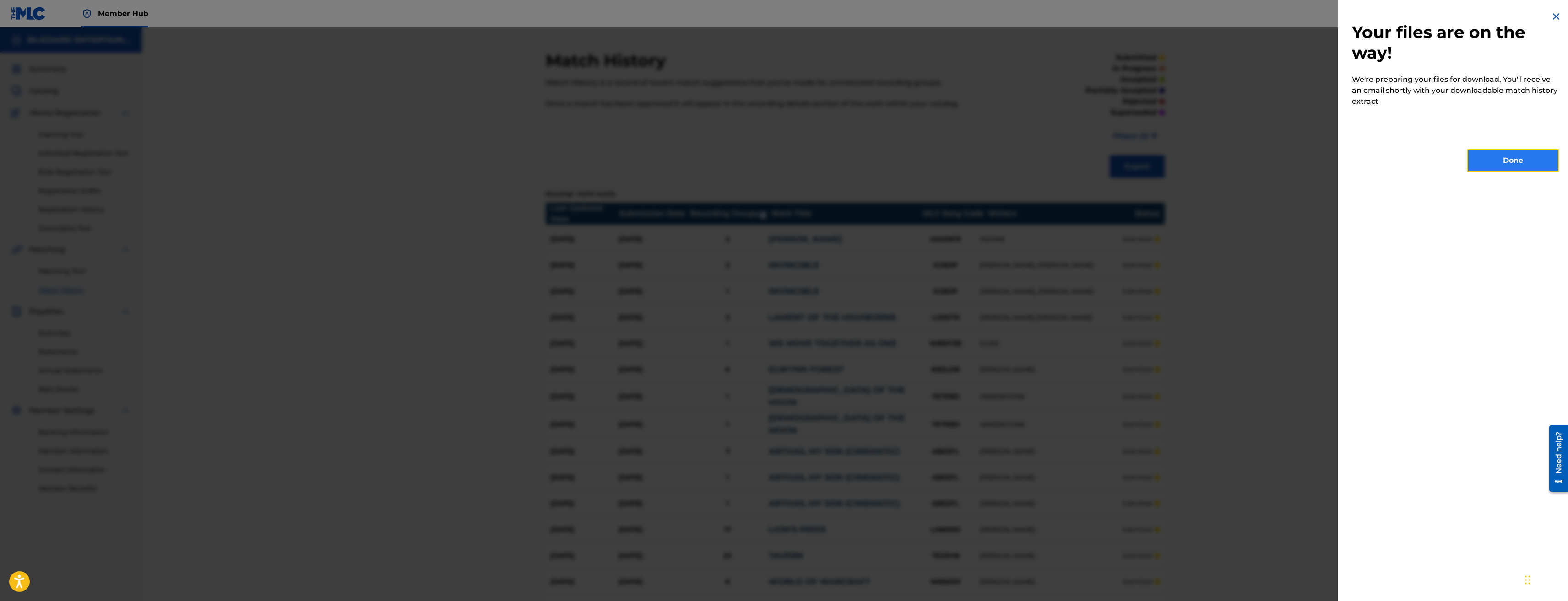
click at [1528, 160] on button "Done" at bounding box center [1513, 160] width 92 height 23
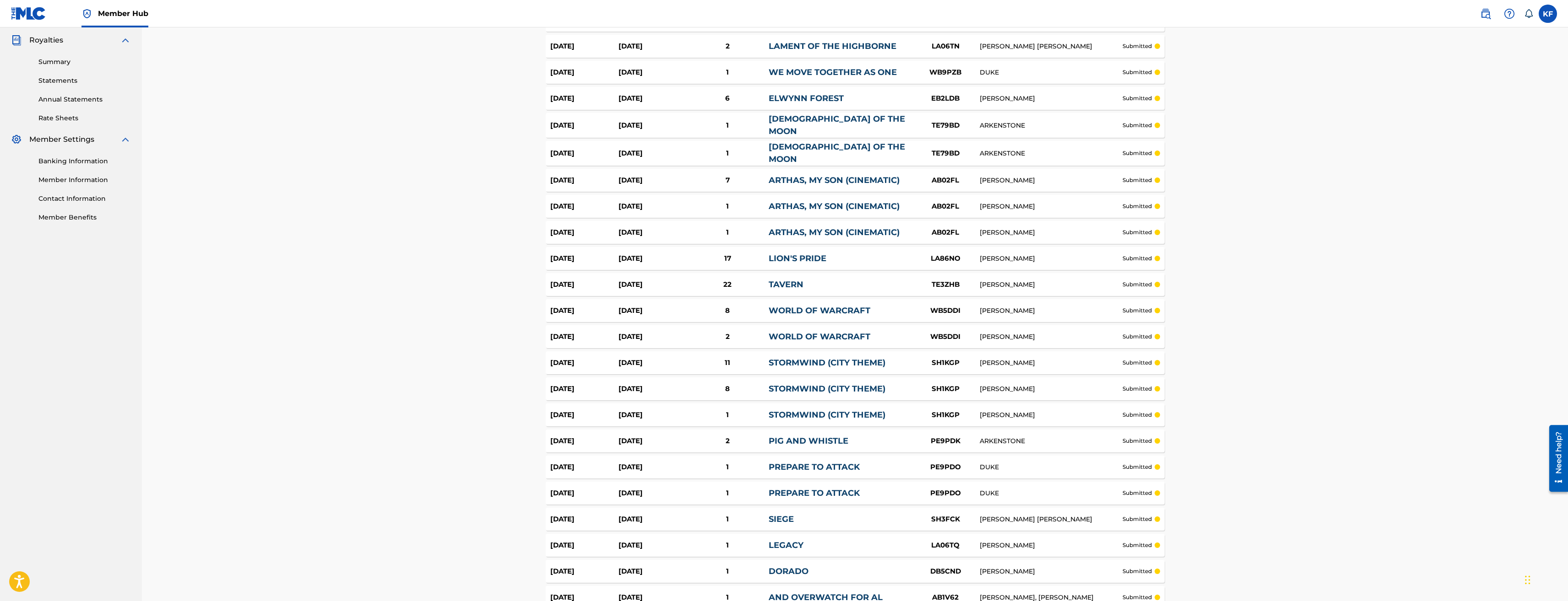
scroll to position [275, 0]
click at [824, 329] on link "WORLD OF WARCRAFT" at bounding box center [819, 334] width 102 height 10
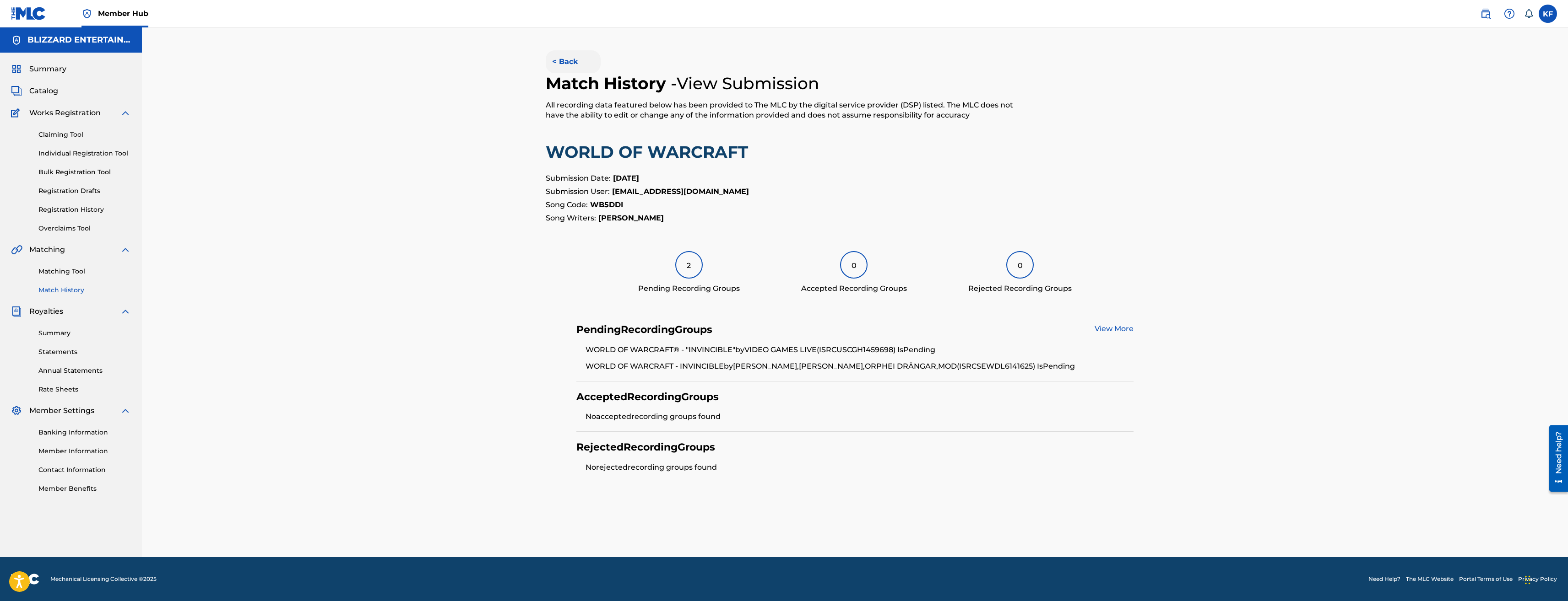
click at [570, 65] on button "< Back" at bounding box center [574, 62] width 55 height 23
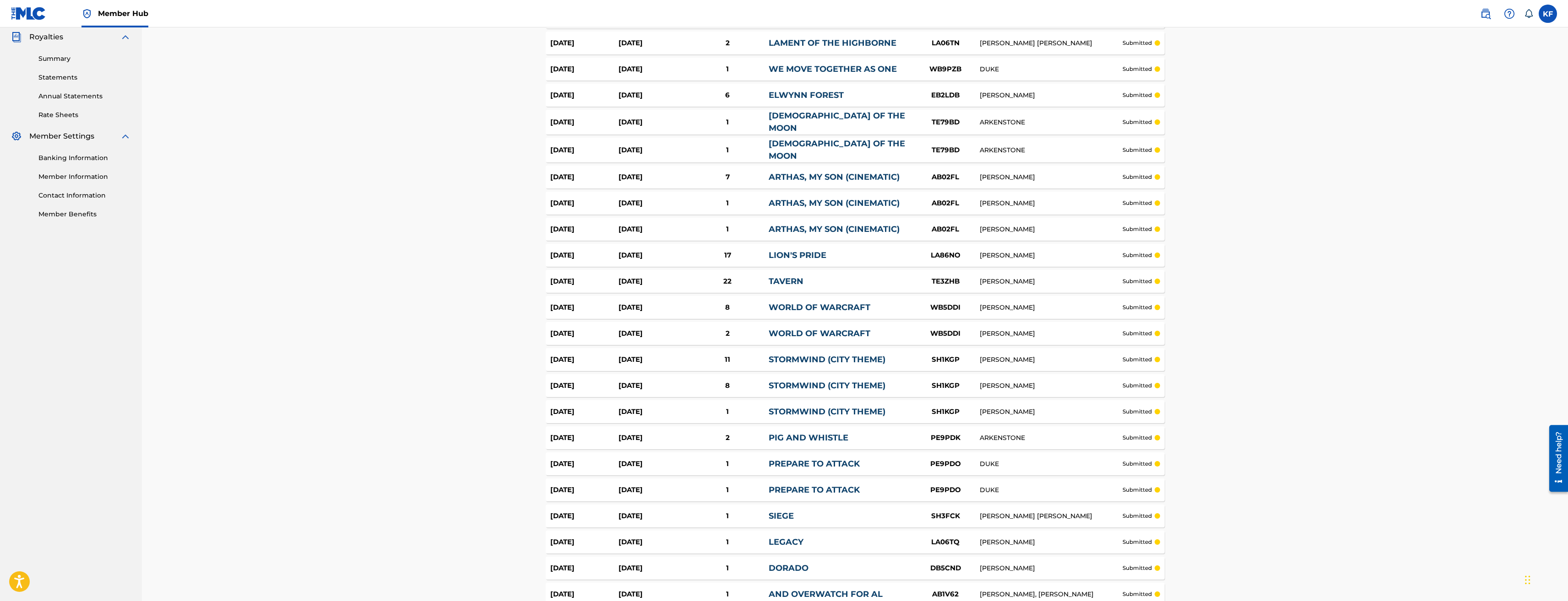
click at [1158, 329] on div "submitted" at bounding box center [1141, 334] width 38 height 8
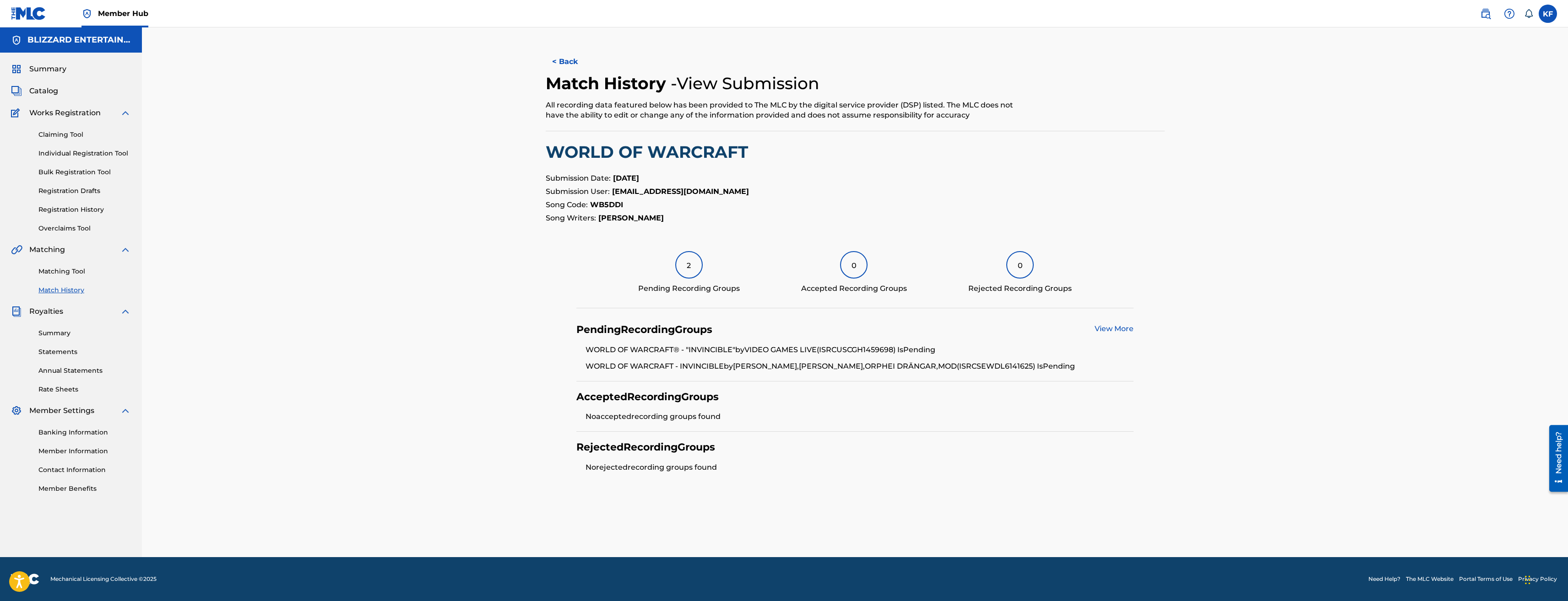
click at [1110, 324] on div "View More" at bounding box center [1114, 329] width 39 height 13
click at [1110, 329] on link "View More" at bounding box center [1114, 329] width 39 height 9
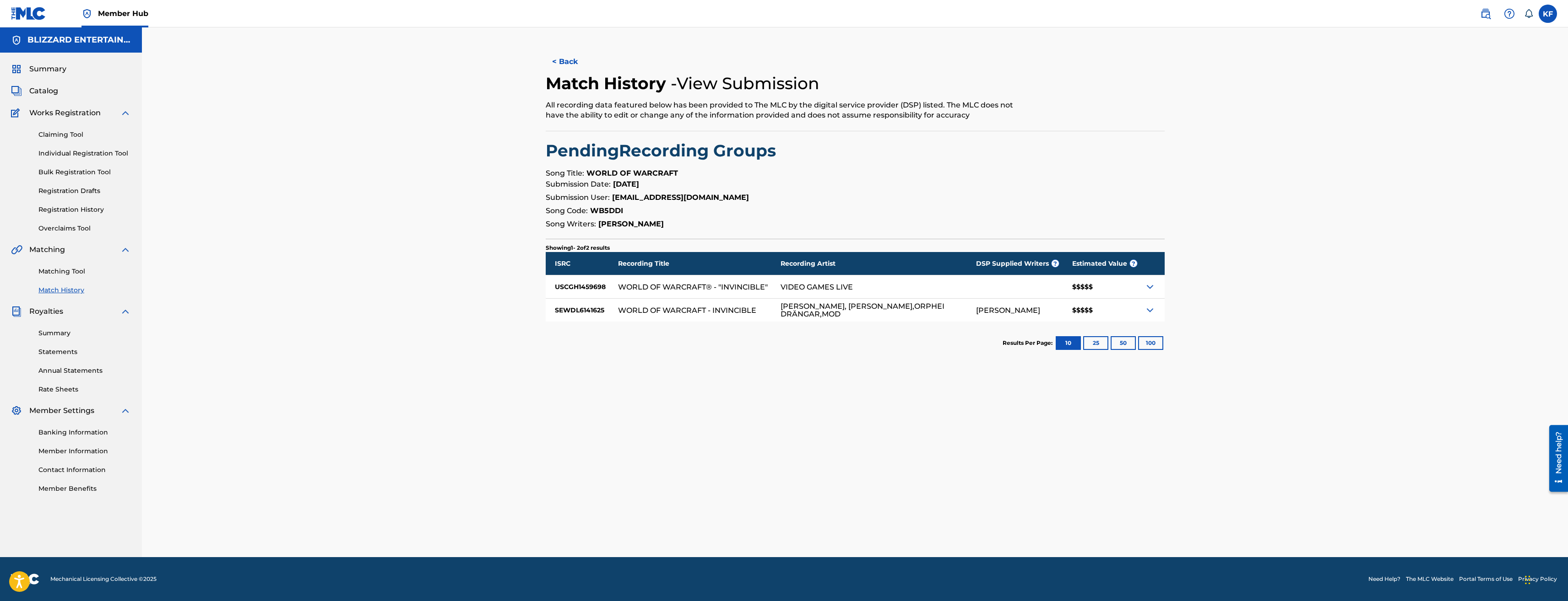
click at [1153, 286] on img at bounding box center [1150, 287] width 11 height 11
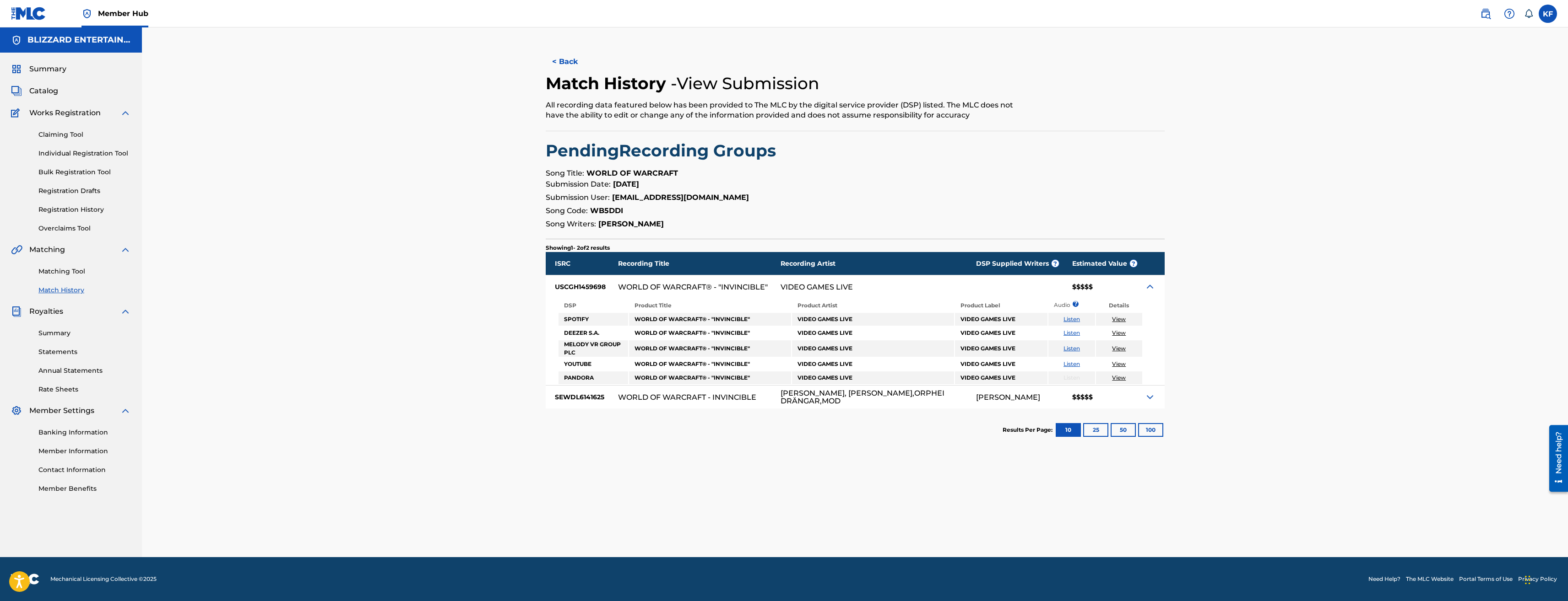
click at [1149, 284] on img at bounding box center [1150, 287] width 11 height 11
